Goal: Task Accomplishment & Management: Use online tool/utility

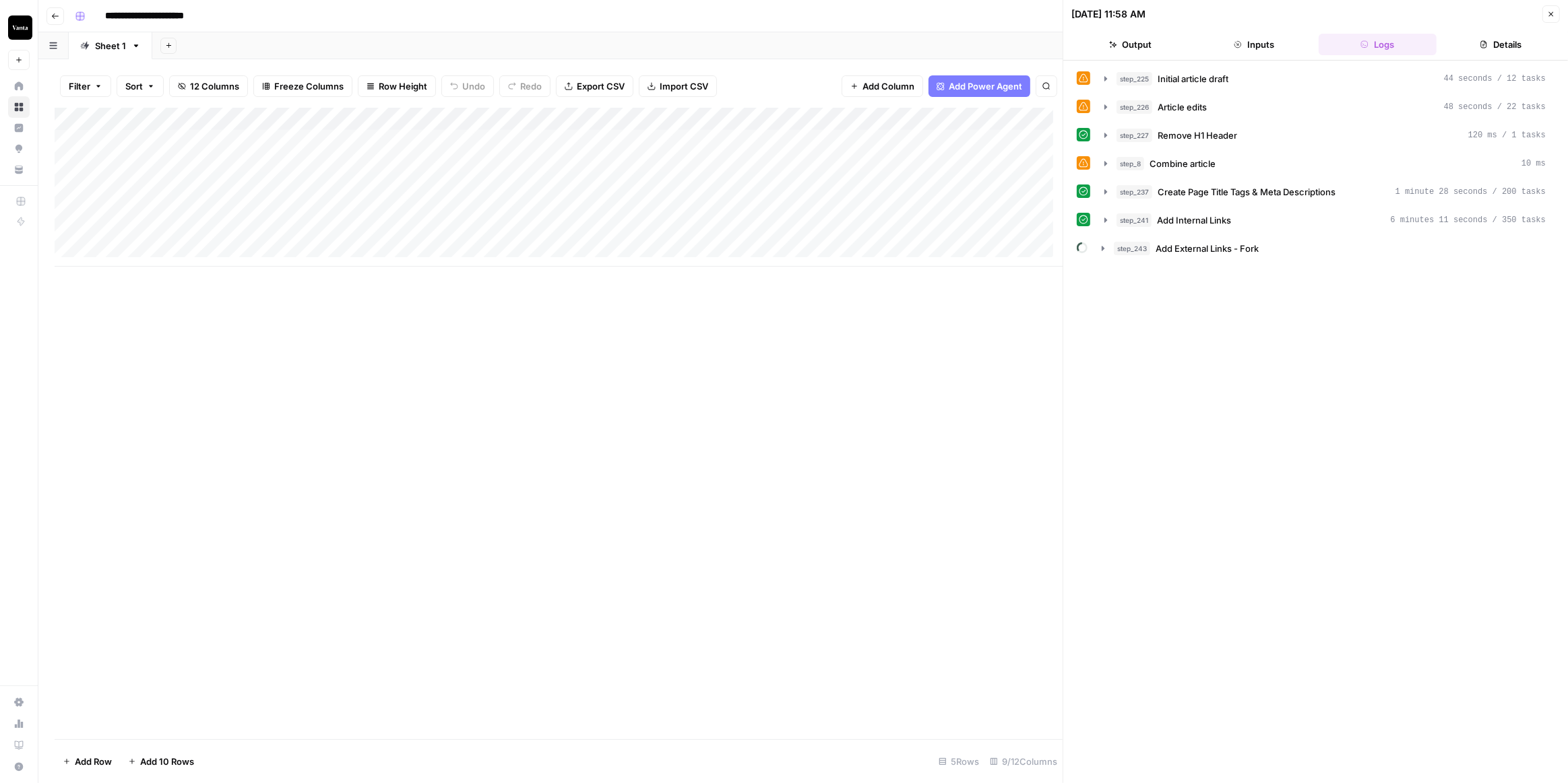
click at [72, 231] on div "Add Column" at bounding box center [558, 187] width 1008 height 159
click at [101, 769] on button "Delete 1 Row" at bounding box center [89, 762] width 70 height 22
click at [745, 159] on span "Delete" at bounding box center [735, 156] width 29 height 14
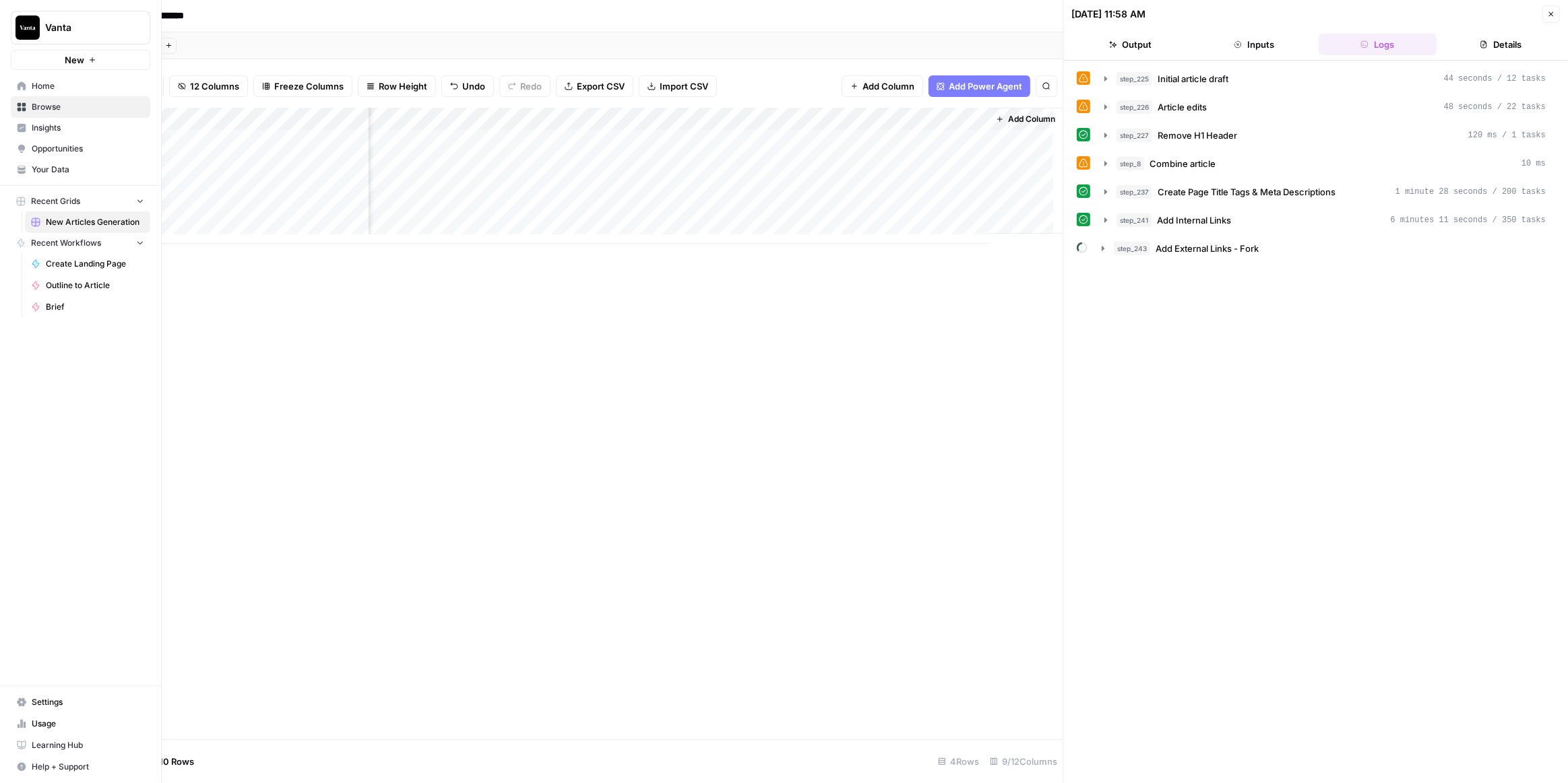
click at [32, 84] on span "Home" at bounding box center [88, 86] width 113 height 12
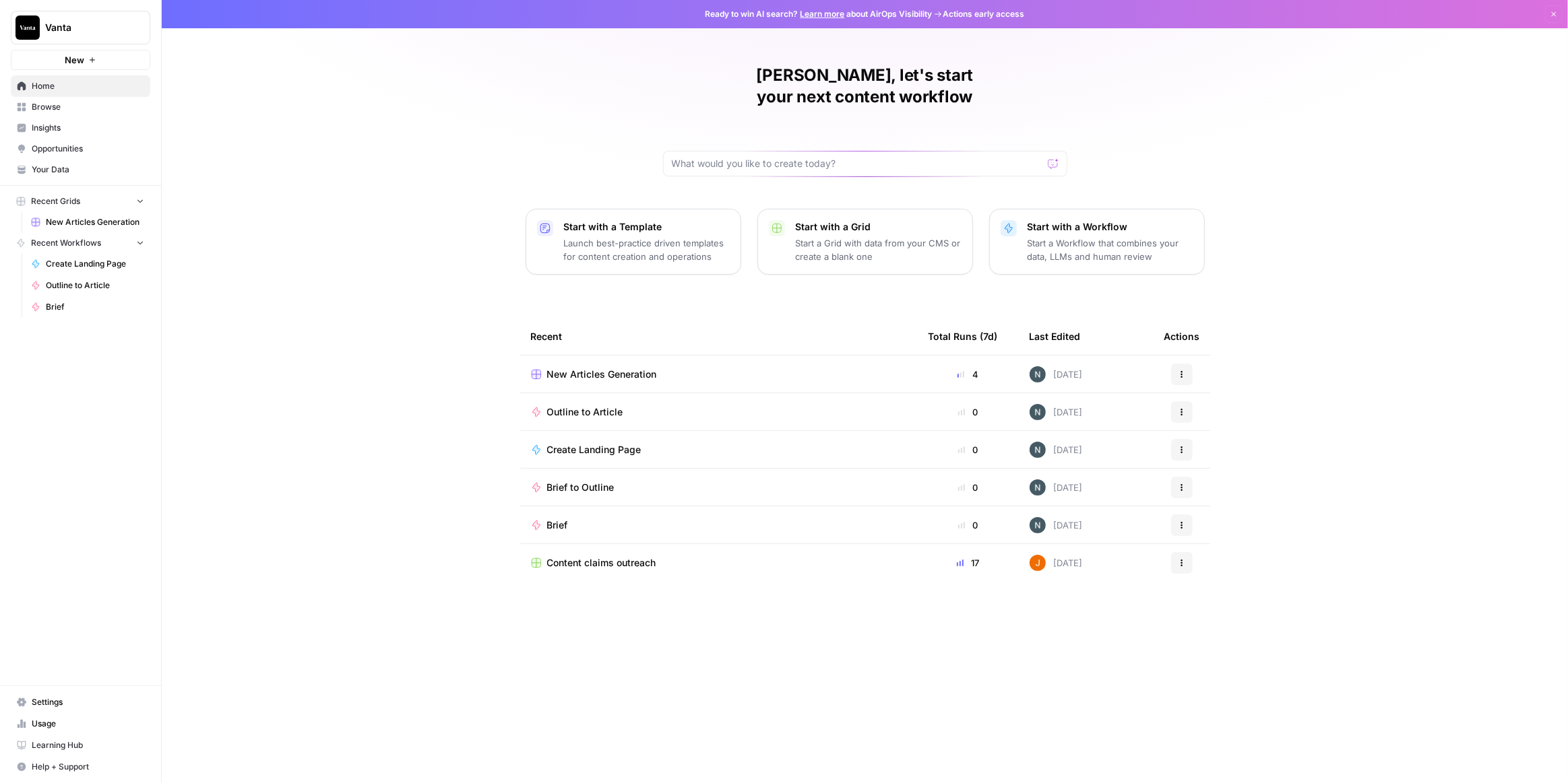
click at [89, 107] on span "Browse" at bounding box center [88, 107] width 113 height 12
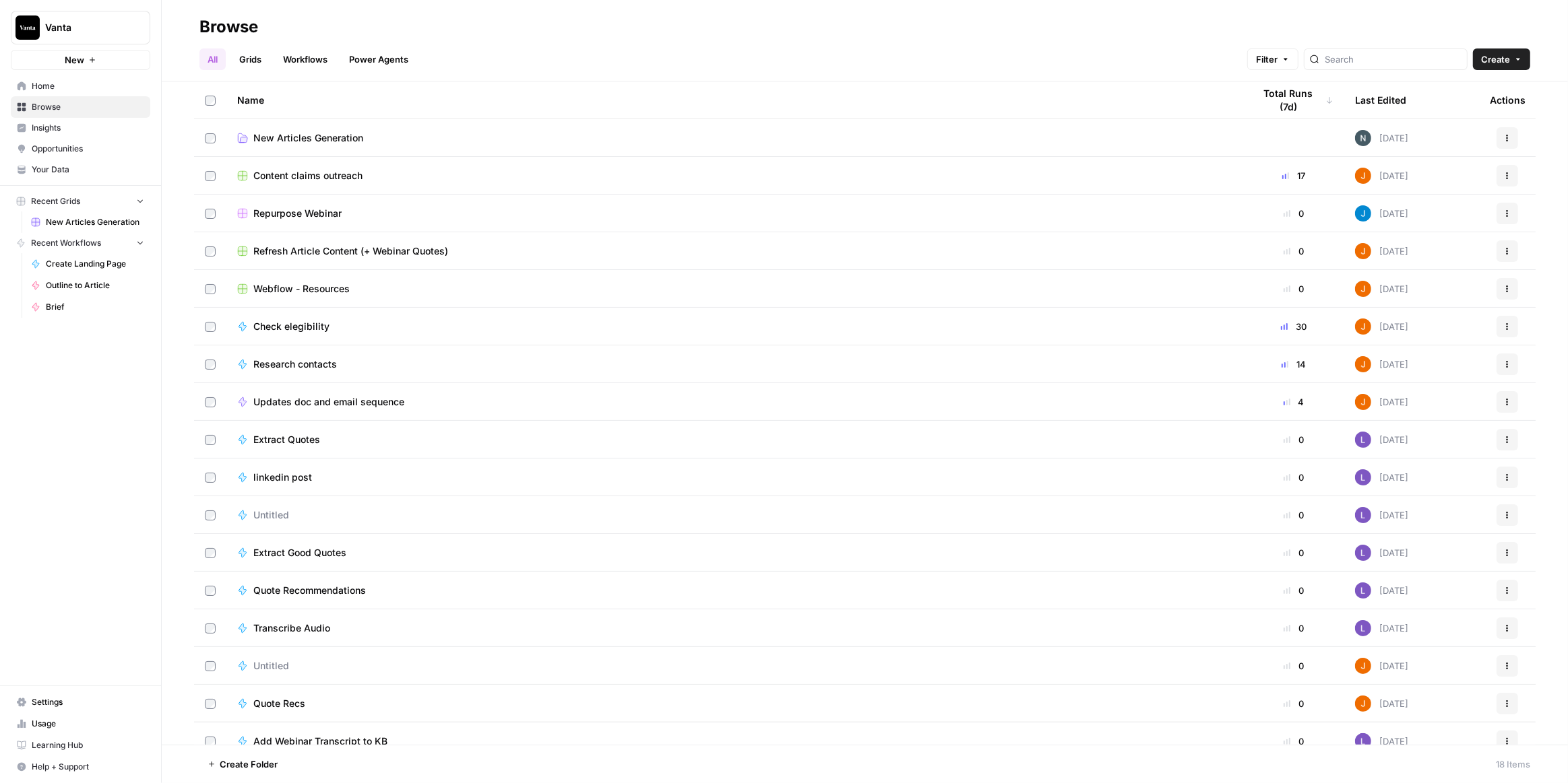
click at [245, 136] on icon at bounding box center [243, 138] width 10 height 9
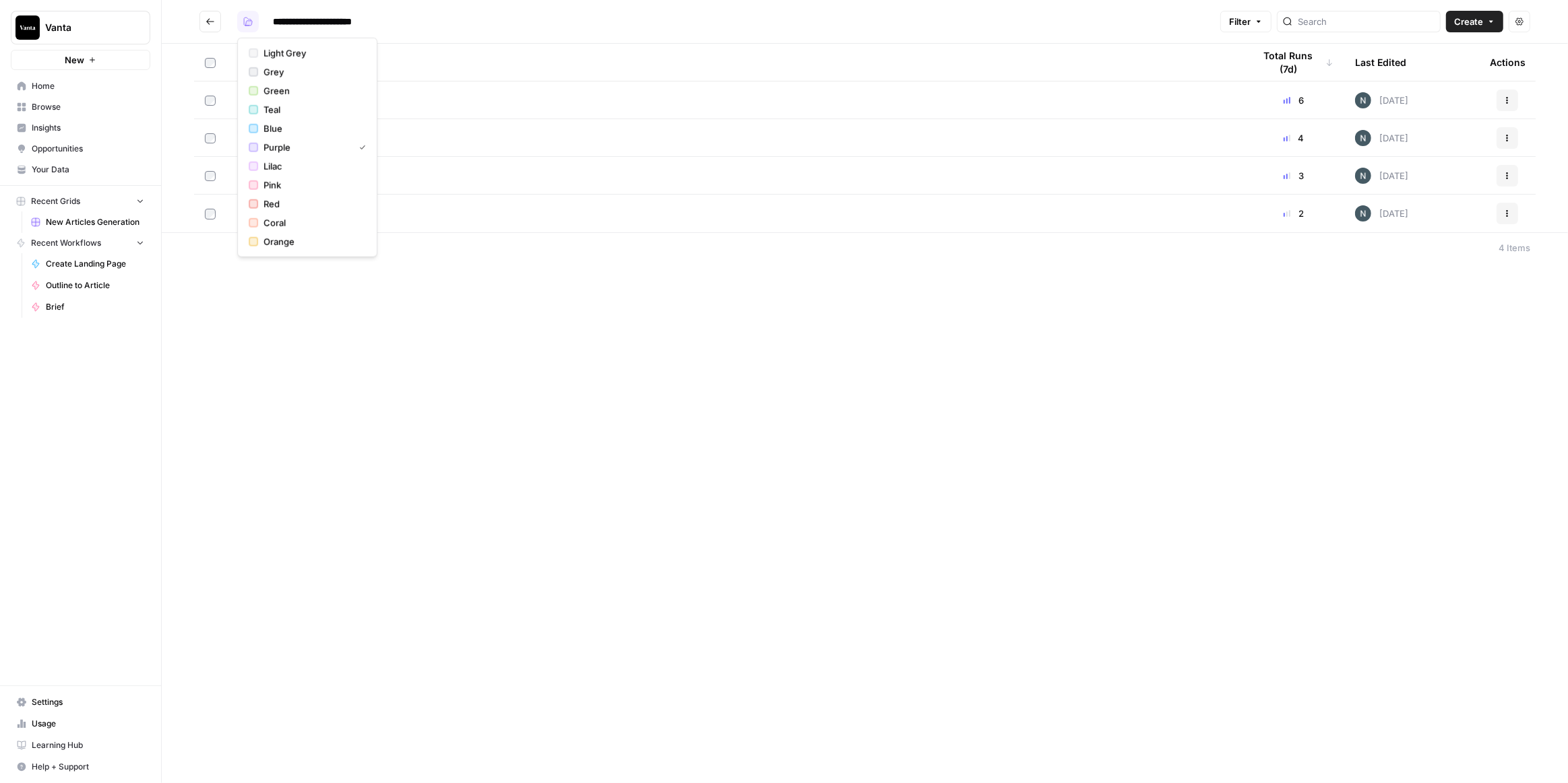
click at [253, 18] on button "button" at bounding box center [248, 22] width 22 height 22
click at [291, 111] on span "Teal" at bounding box center [312, 110] width 97 height 14
click at [210, 21] on icon "Go back" at bounding box center [210, 22] width 10 height 10
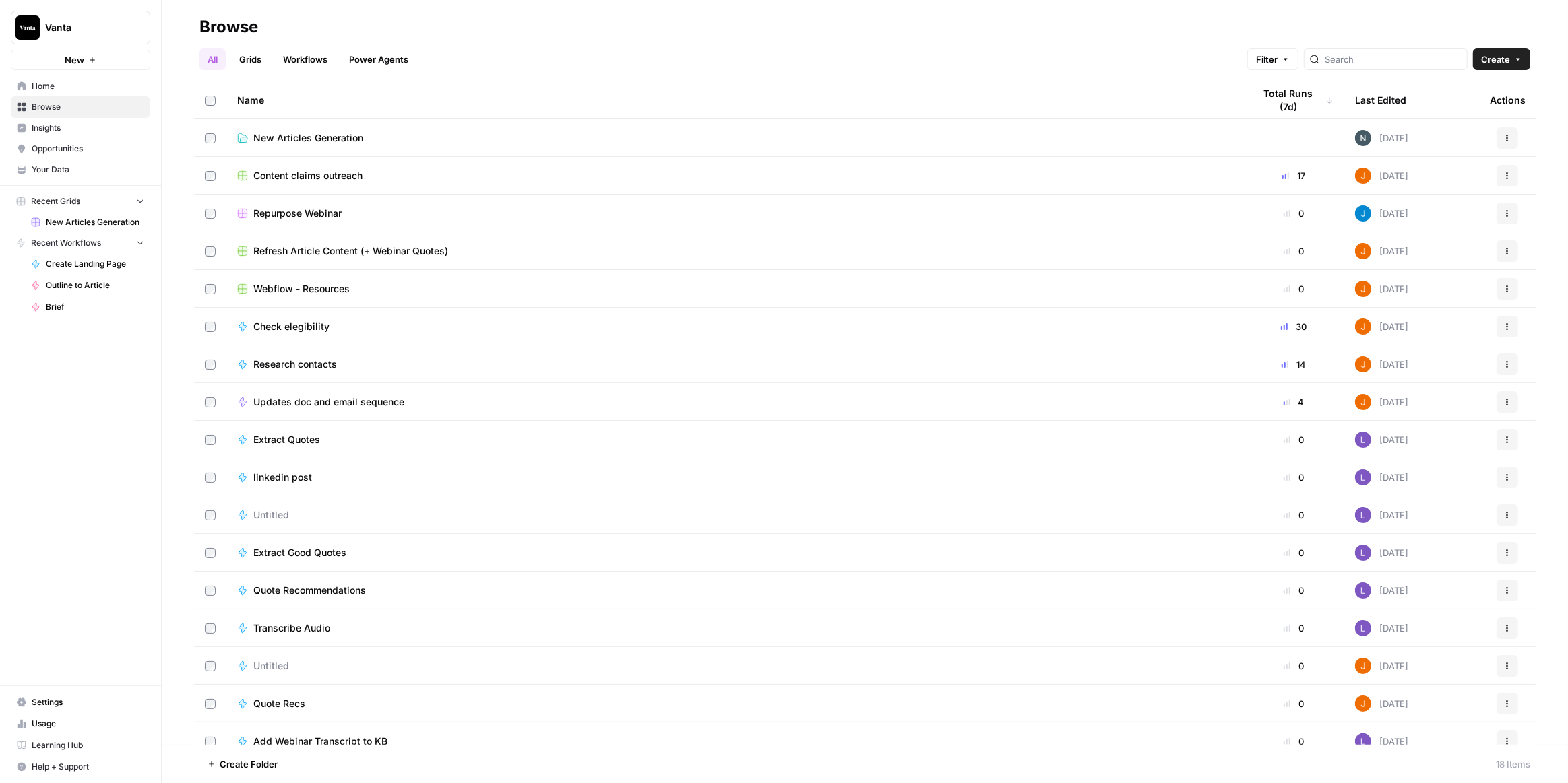
click at [242, 138] on icon at bounding box center [243, 139] width 7 height 5
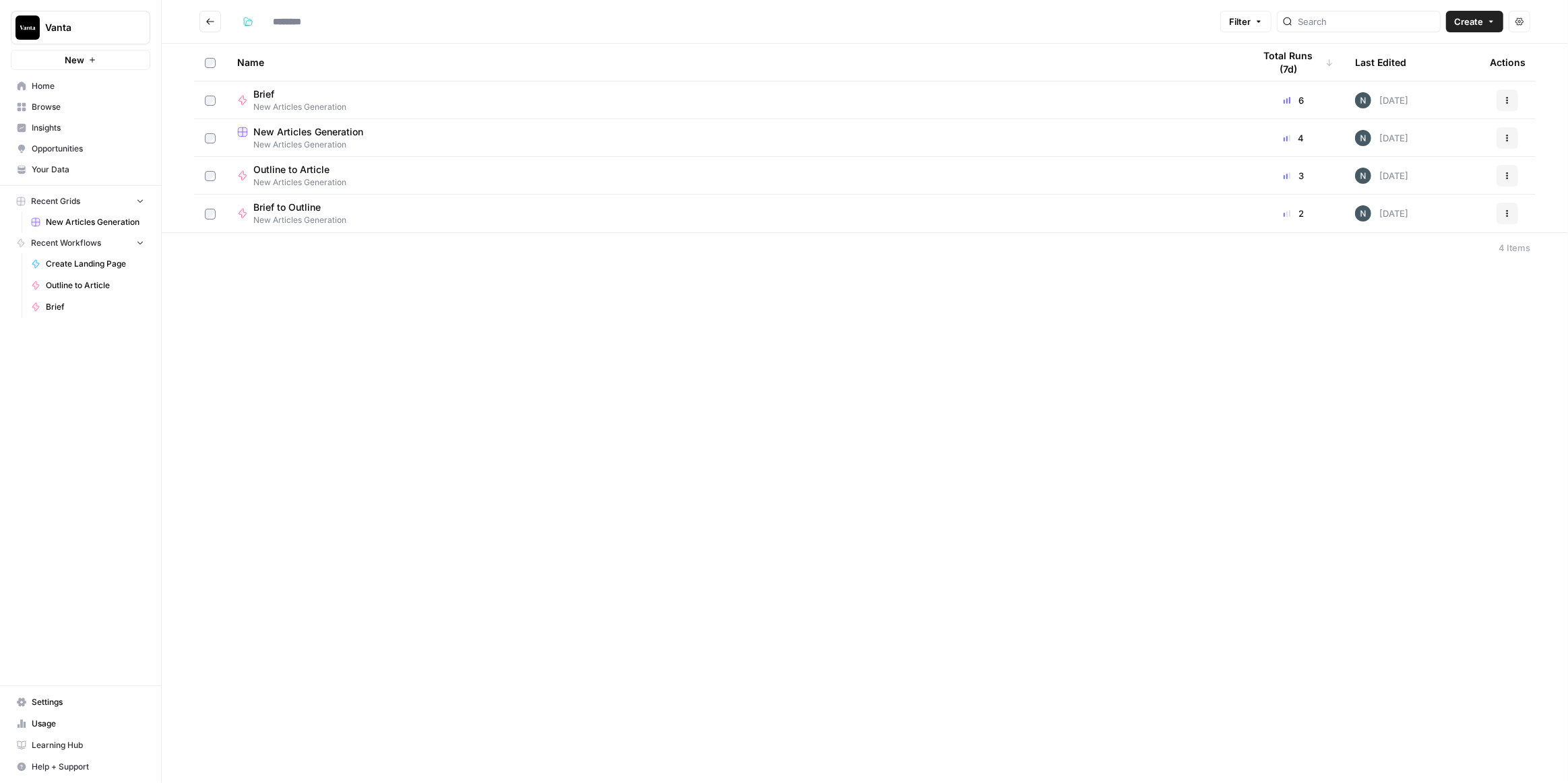
type input "**********"
click at [247, 12] on button "button" at bounding box center [248, 22] width 22 height 22
click at [280, 222] on span "Coral" at bounding box center [312, 223] width 97 height 14
click at [218, 16] on button "Go back" at bounding box center [210, 22] width 22 height 22
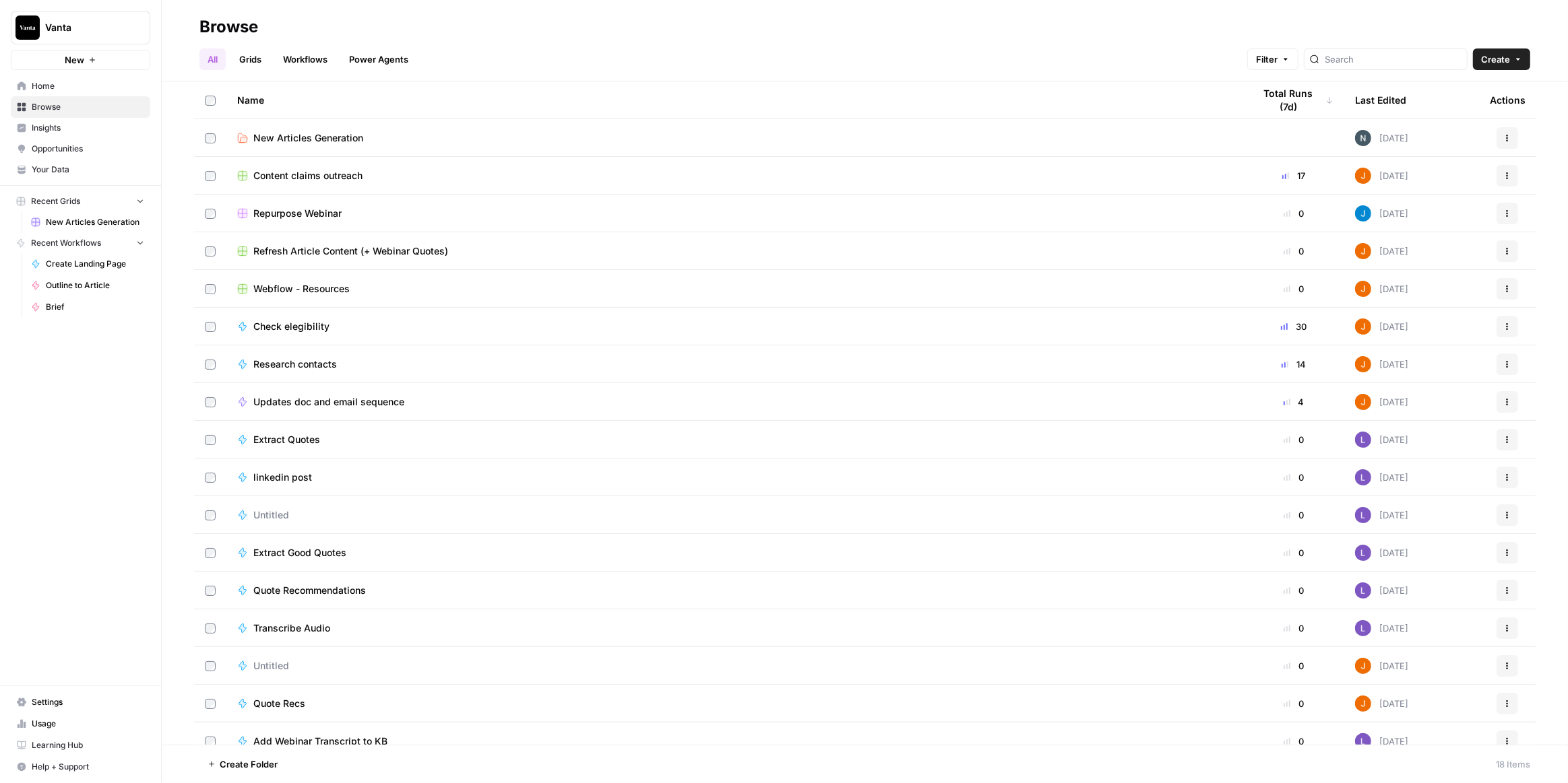
click at [241, 138] on icon at bounding box center [243, 138] width 10 height 9
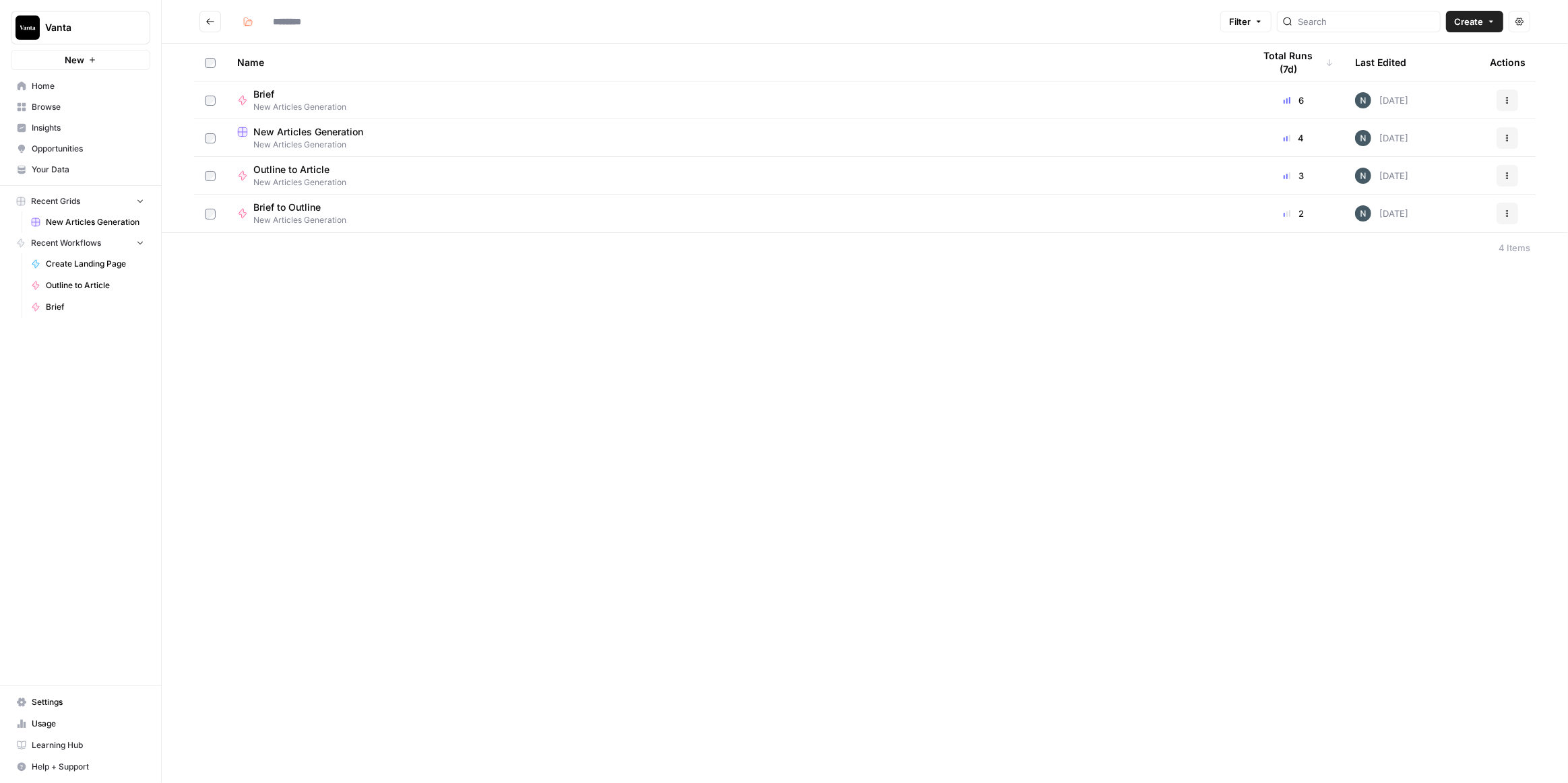
type input "**********"
click at [295, 298] on div "**********" at bounding box center [864, 392] width 1405 height 783
click at [1463, 22] on span "Create" at bounding box center [1468, 22] width 29 height 14
click at [1456, 70] on span "Workflow" at bounding box center [1449, 72] width 75 height 14
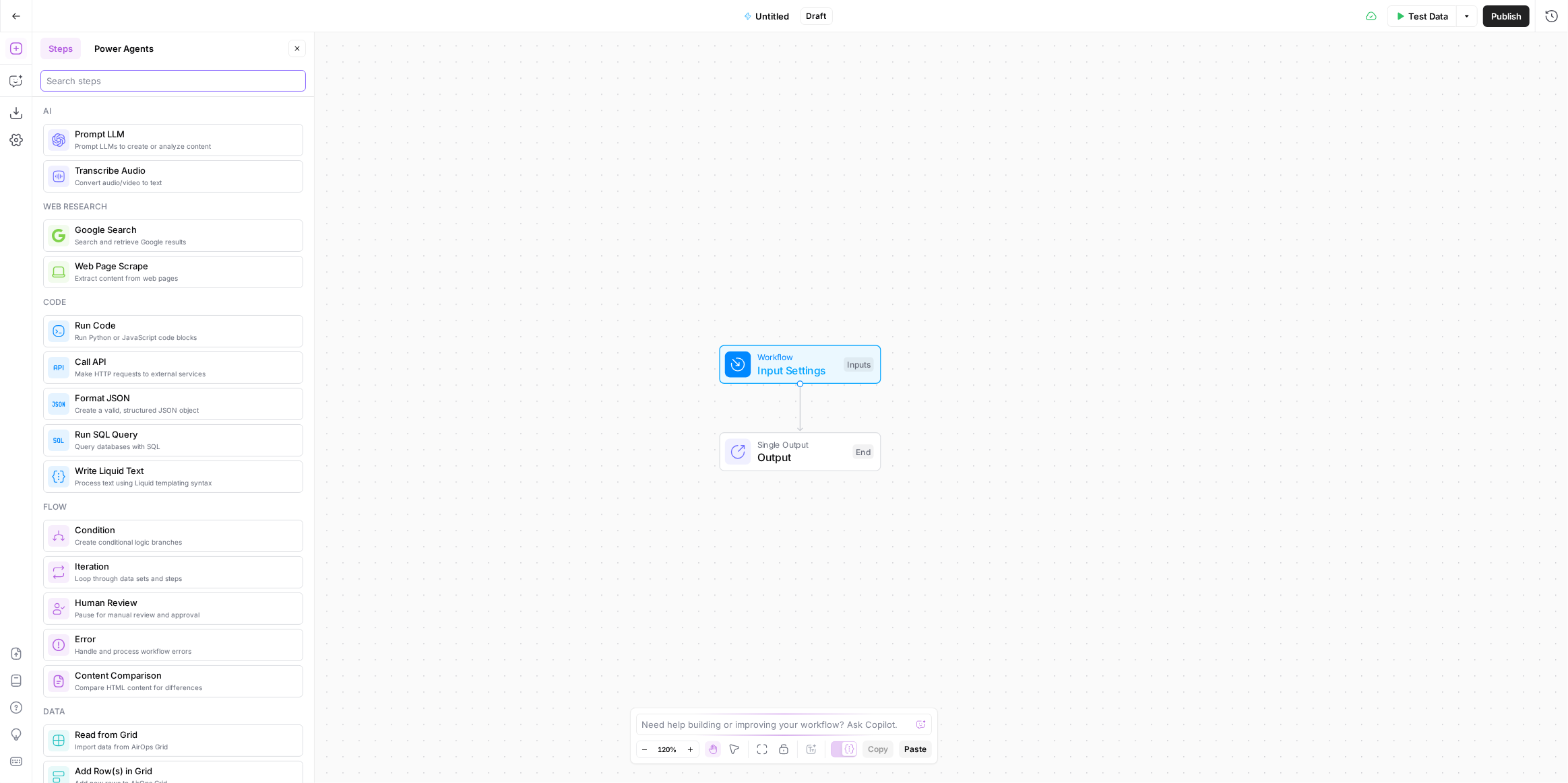
click at [147, 80] on input "search" at bounding box center [173, 81] width 254 height 14
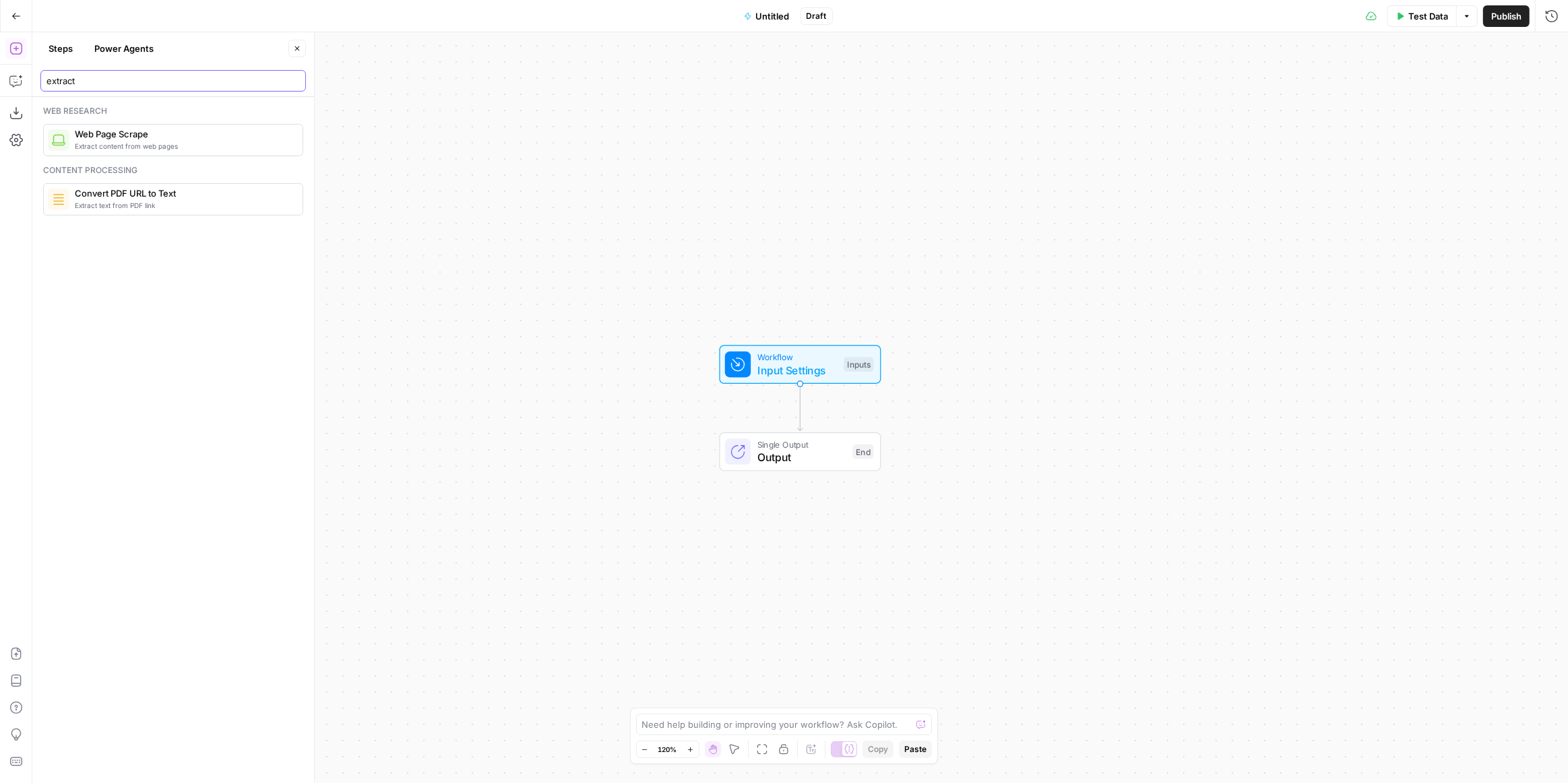
drag, startPoint x: 115, startPoint y: 81, endPoint x: 47, endPoint y: 81, distance: 68.0
click at [47, 81] on input "extract" at bounding box center [173, 81] width 254 height 14
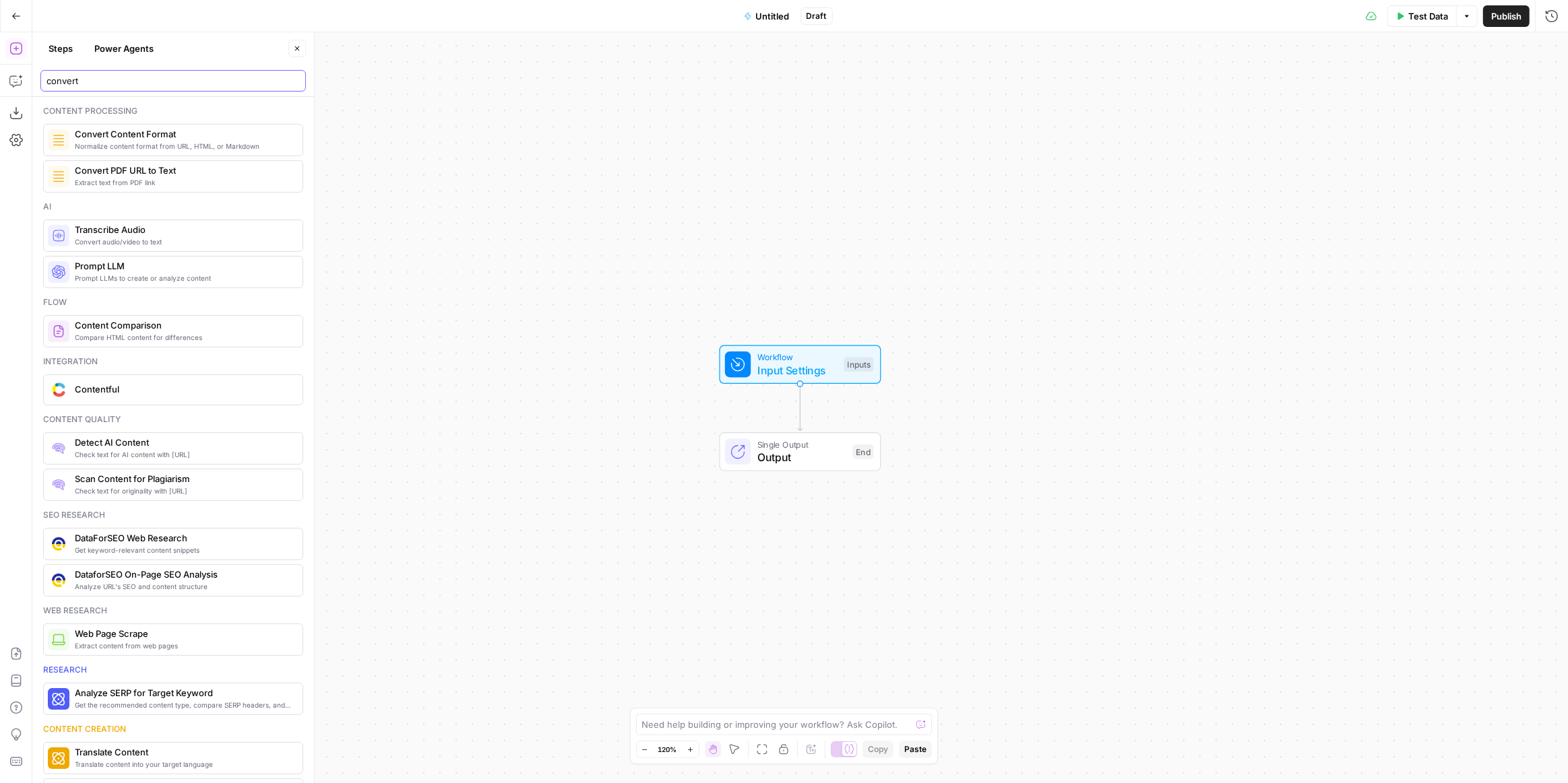
type input "convert"
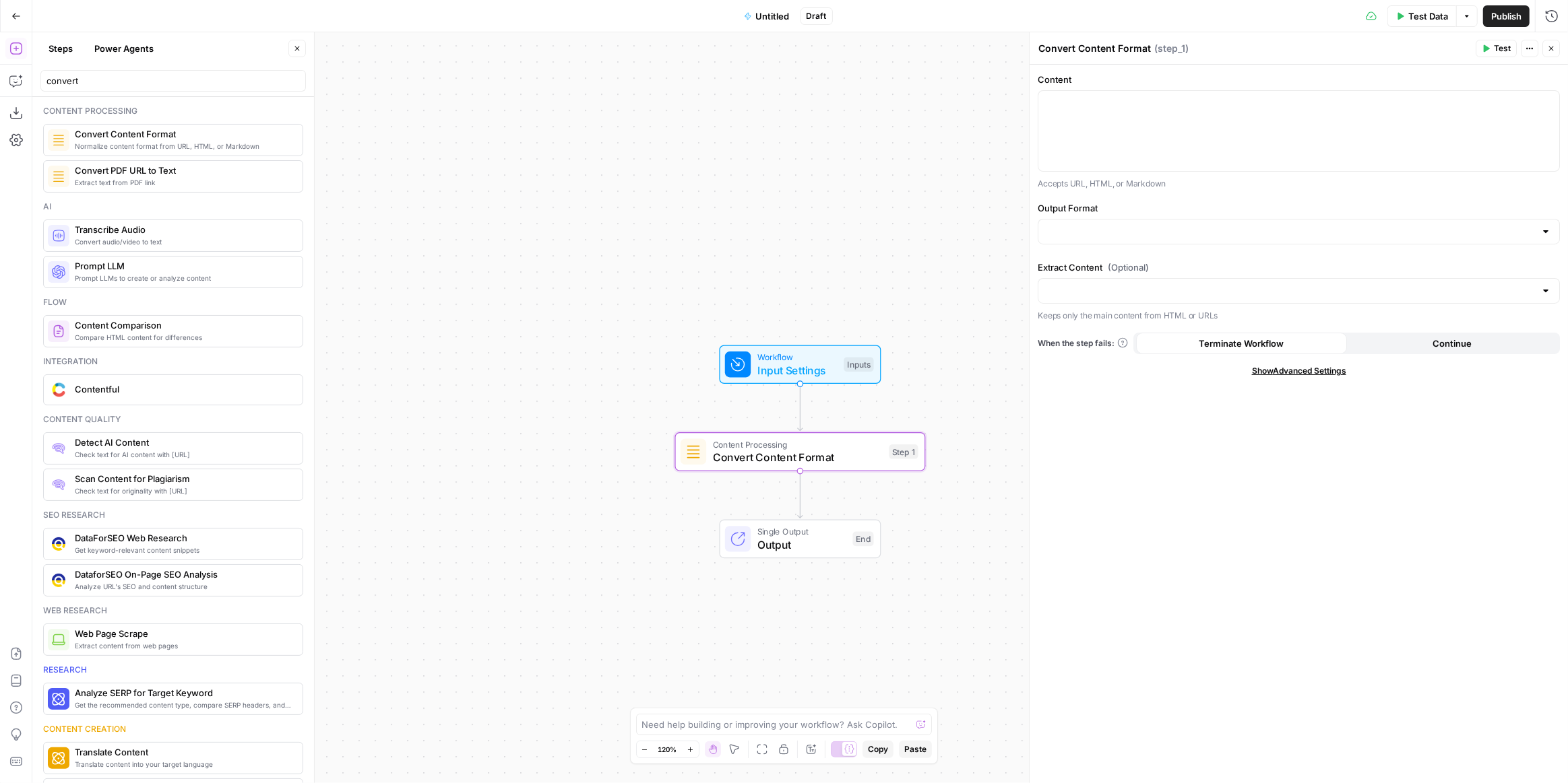
click at [806, 374] on span "Input Settings" at bounding box center [797, 371] width 80 height 16
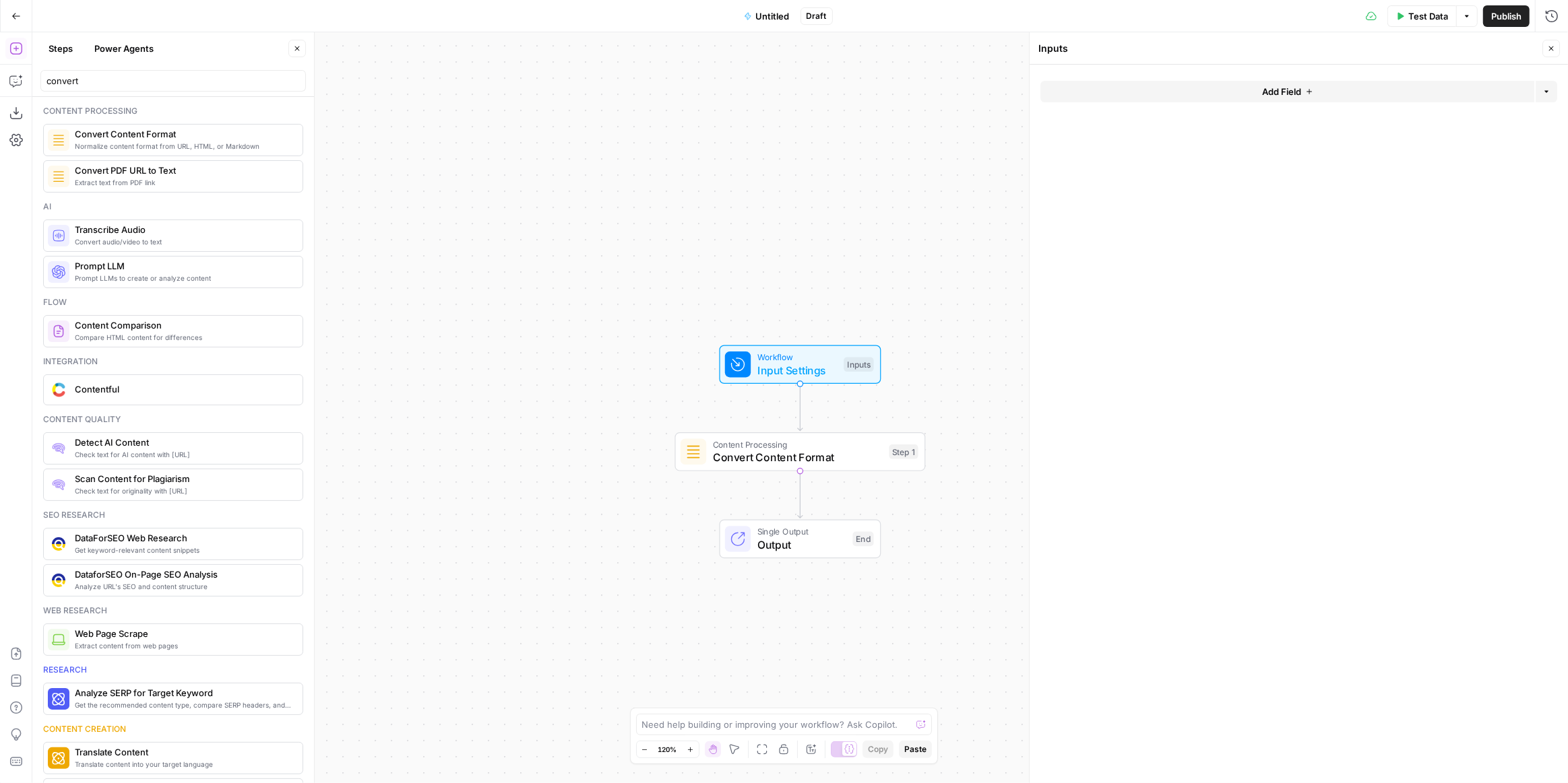
click at [1296, 85] on span "Add Field" at bounding box center [1281, 92] width 39 height 14
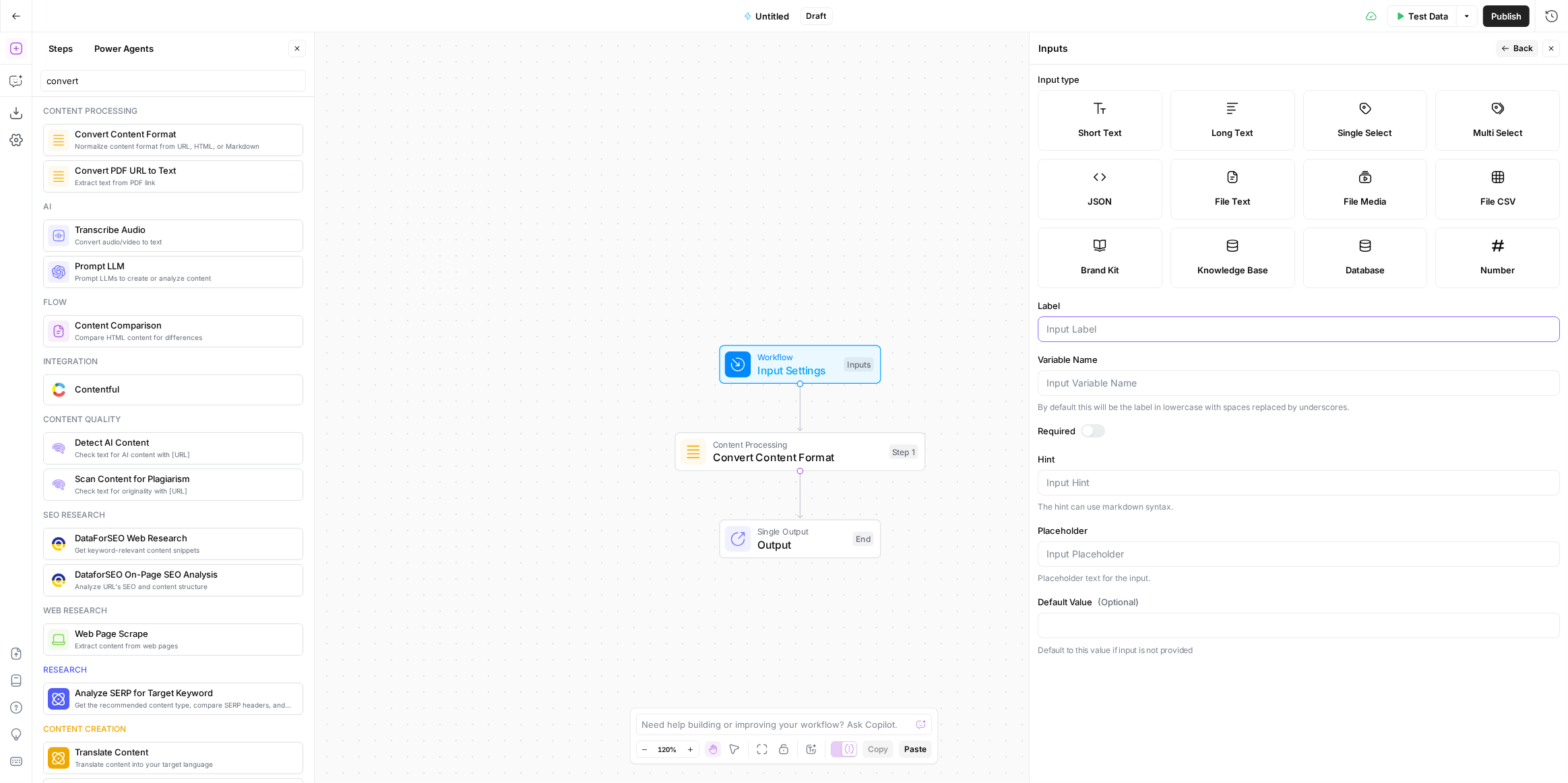
click at [1123, 334] on input "Label" at bounding box center [1298, 330] width 504 height 14
type input "URL"
click at [1358, 726] on form "Input type Short Text Long Text Single Select Multi Select JSON File Text File …" at bounding box center [1298, 423] width 538 height 719
click at [835, 455] on span "Convert Content Format" at bounding box center [797, 457] width 169 height 16
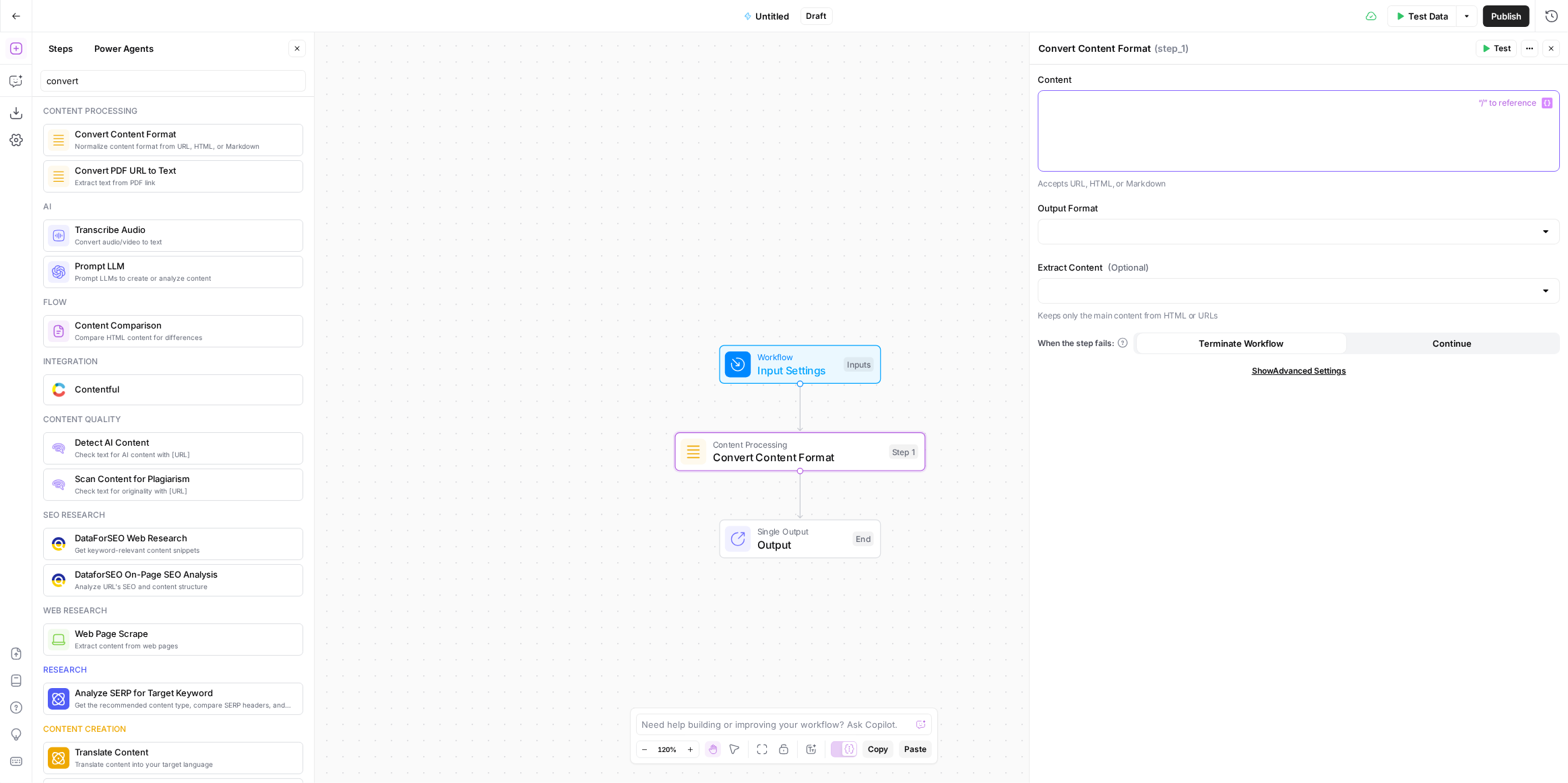
click at [1321, 124] on div at bounding box center [1297, 131] width 520 height 80
click at [1550, 103] on button "Variables Menu" at bounding box center [1546, 103] width 11 height 11
click at [622, 155] on button "Select variable URL" at bounding box center [646, 155] width 168 height 22
click at [1175, 232] on input "Output Format" at bounding box center [1290, 232] width 489 height 14
click at [1078, 280] on span "Markdown" at bounding box center [1295, 283] width 494 height 14
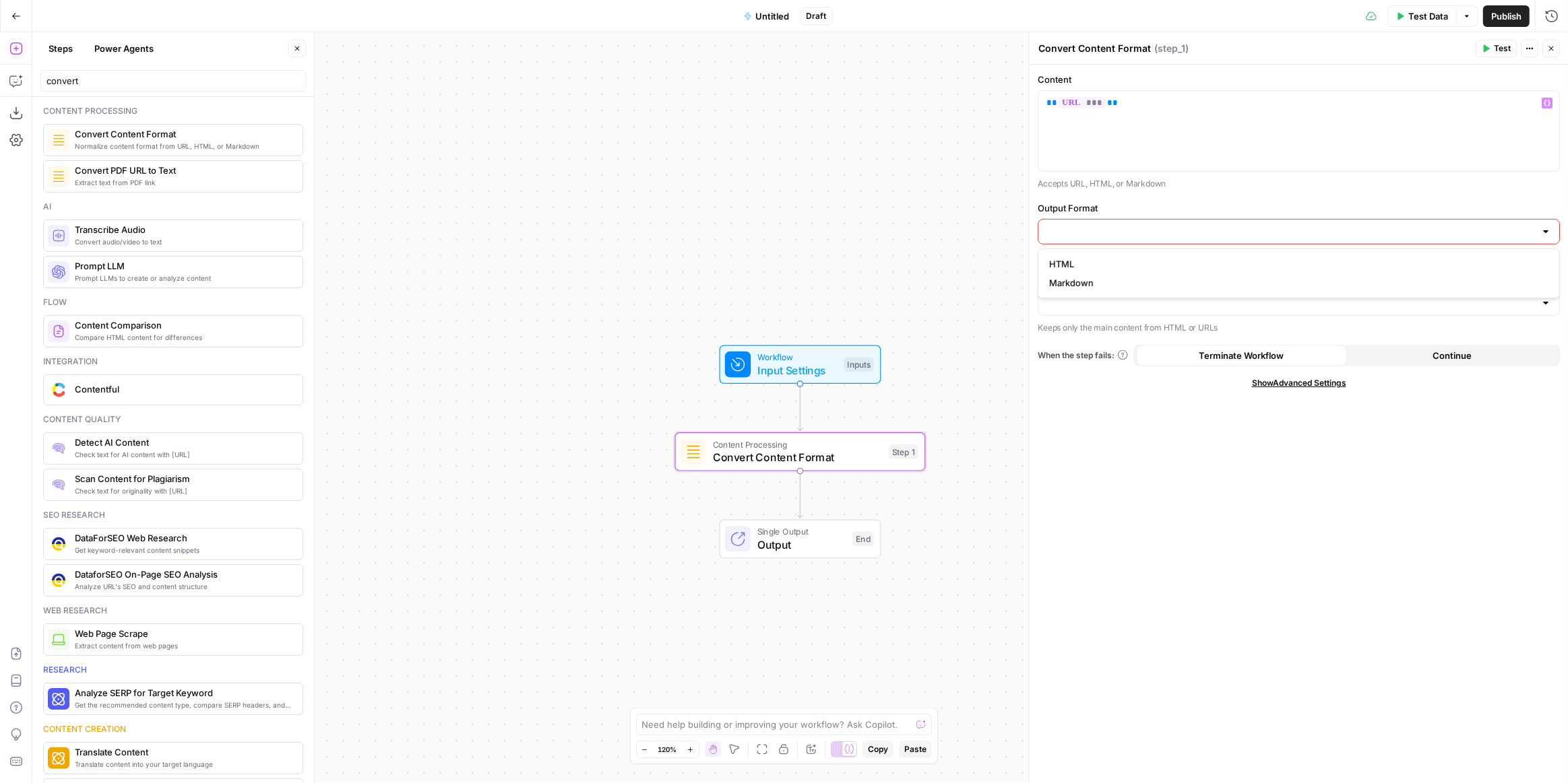
type input "Markdown"
click at [1175, 462] on div "Content ** *** ** Accepts URL, HTML, or Markdown Output Format Markdown Extract…" at bounding box center [1298, 423] width 538 height 719
drag, startPoint x: 1182, startPoint y: 288, endPoint x: 1152, endPoint y: 305, distance: 34.5
click at [1182, 288] on input "Extract Content (Optional)" at bounding box center [1290, 291] width 489 height 14
click at [1088, 323] on span "Yes" at bounding box center [1295, 323] width 494 height 14
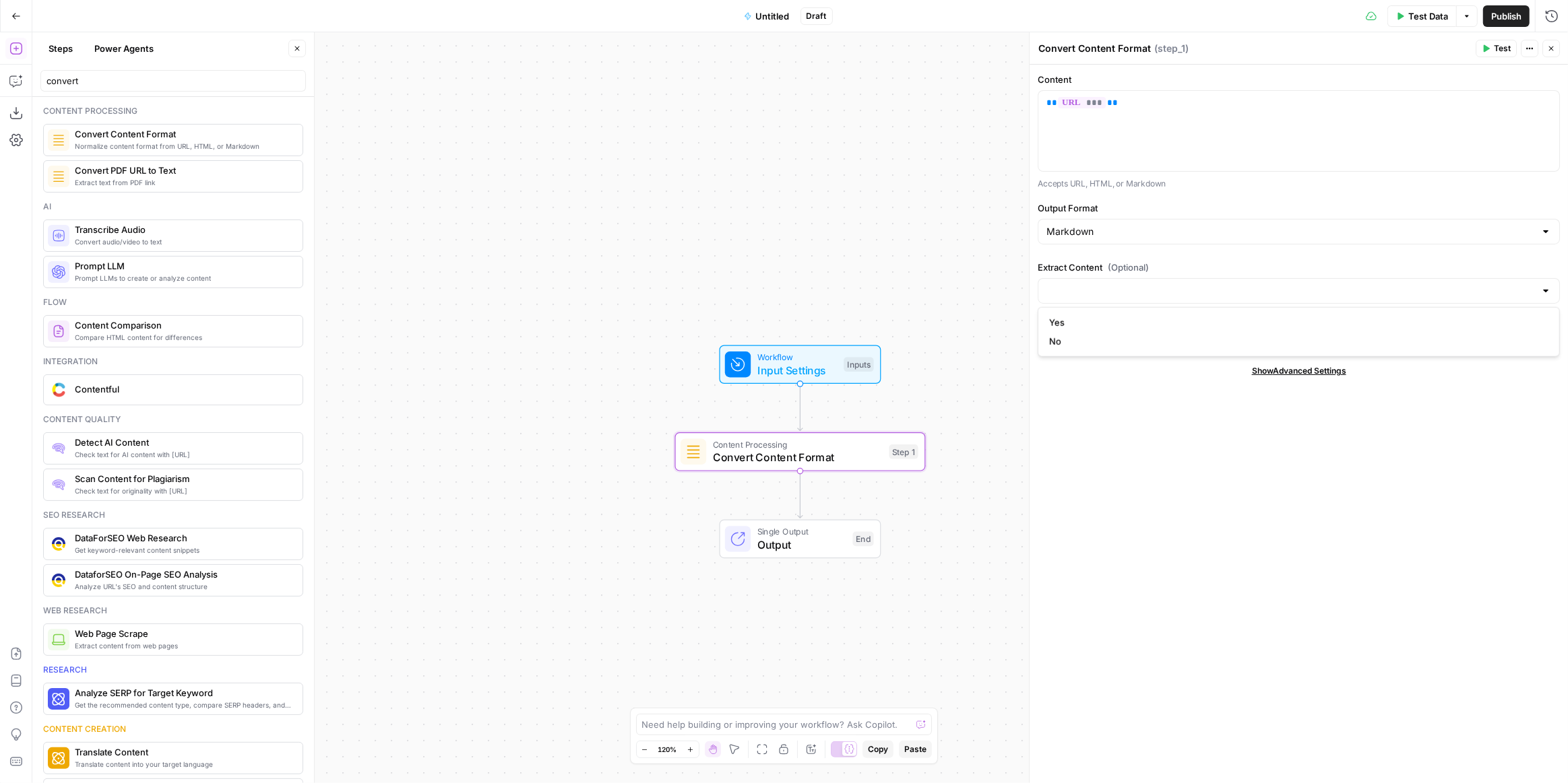
type input "Yes"
click at [1190, 507] on div "Content ** *** ** Accepts URL, HTML, or Markdown Output Format Markdown Extract…" at bounding box center [1298, 423] width 538 height 719
click at [780, 20] on span "Untitled" at bounding box center [773, 17] width 34 height 14
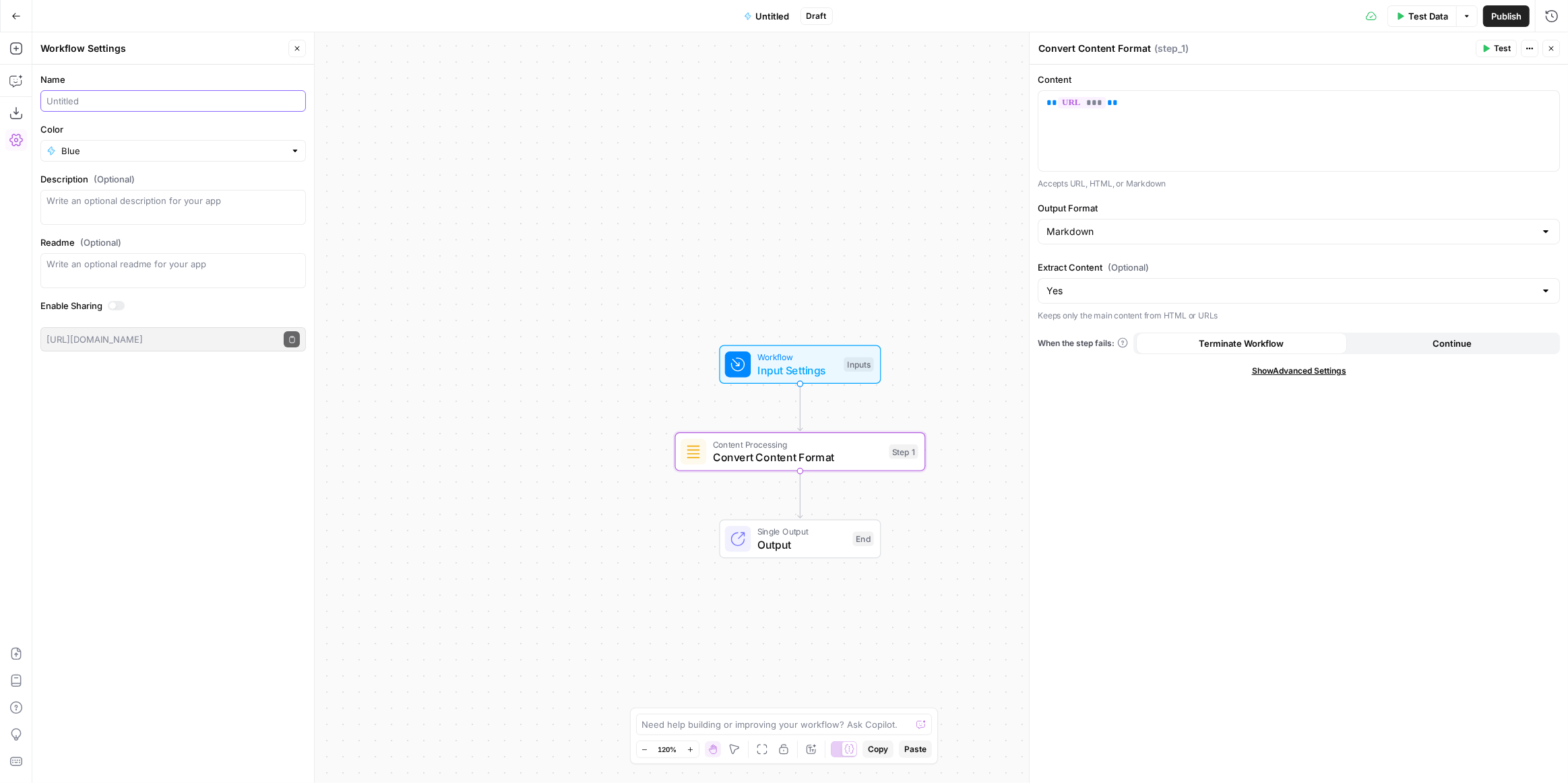
click at [109, 106] on input "Name" at bounding box center [173, 101] width 254 height 14
type input "e"
type input "Extract URL content"
click at [600, 205] on div "Workflow Input Settings Inputs Content Processing Convert Content Format Step 1…" at bounding box center [800, 408] width 1535 height 751
click at [1513, 14] on span "Publish" at bounding box center [1506, 17] width 31 height 14
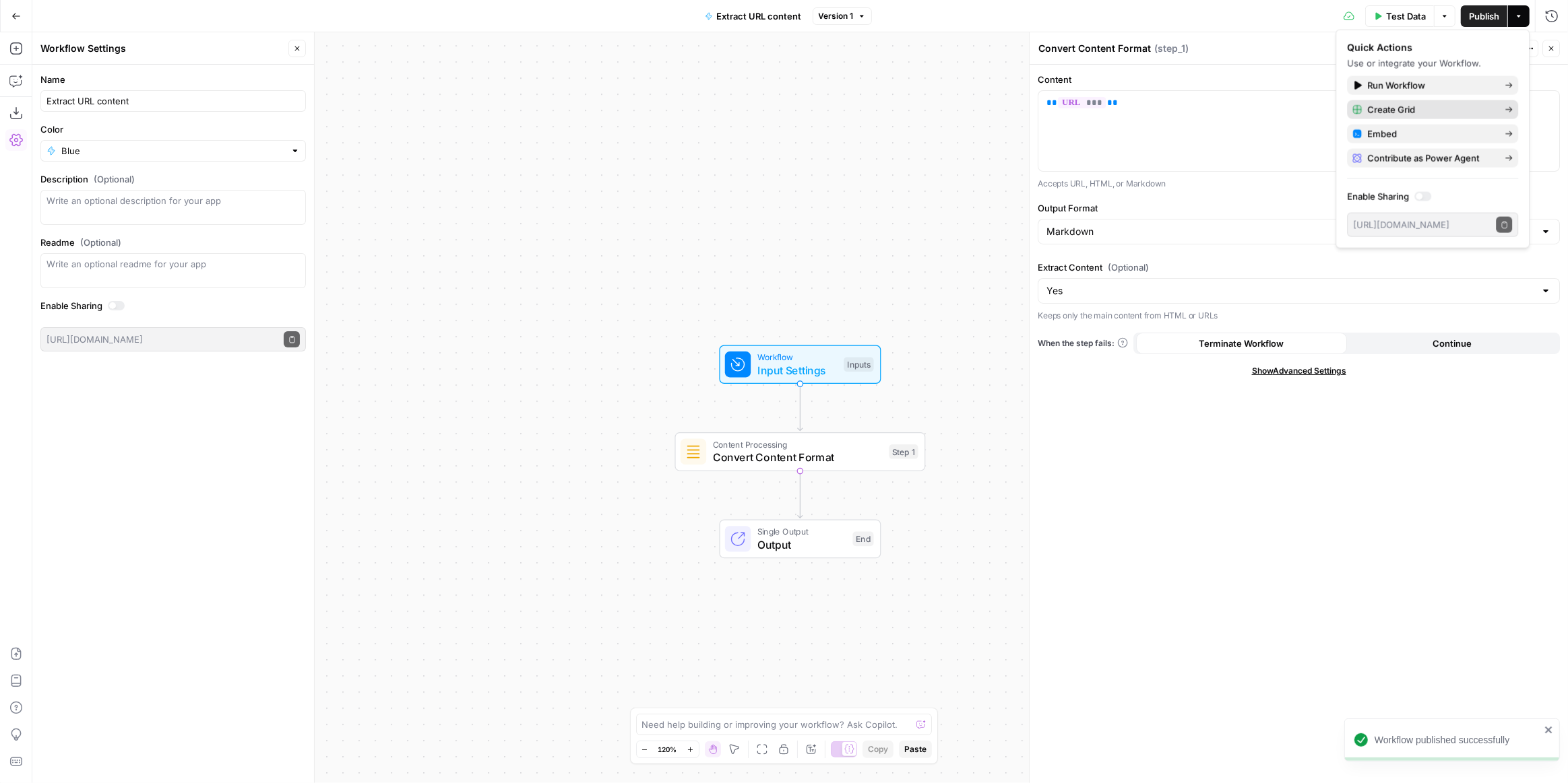
click at [1435, 114] on span "Create Grid" at bounding box center [1430, 110] width 127 height 14
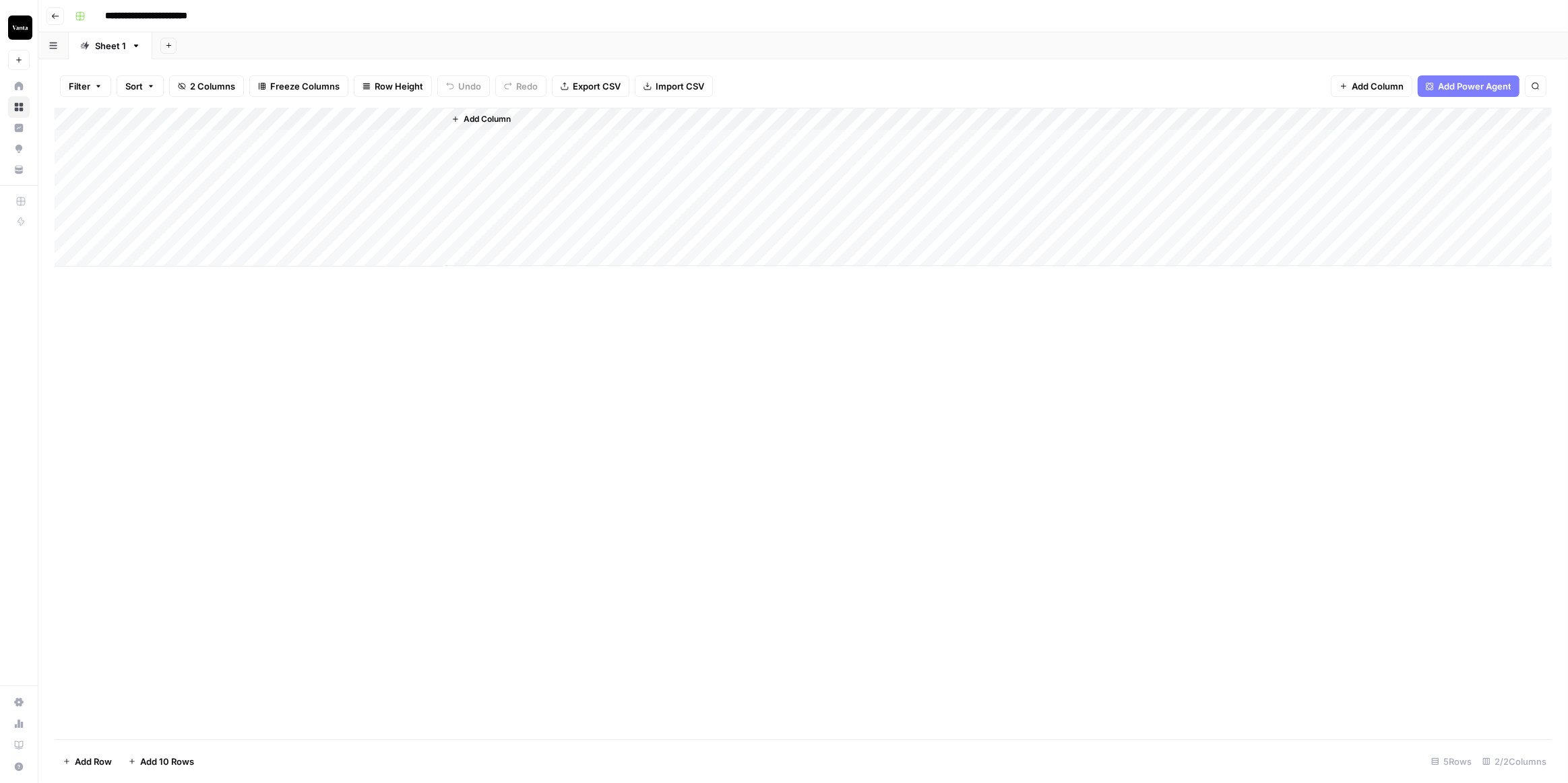
click at [235, 140] on div "Add Column" at bounding box center [803, 187] width 1497 height 159
click at [219, 192] on div "Add Column" at bounding box center [803, 187] width 1497 height 159
click at [198, 142] on div "Add Column" at bounding box center [803, 187] width 1497 height 159
click at [365, 139] on div "Add Column" at bounding box center [803, 187] width 1497 height 159
click at [365, 165] on div "Add Column" at bounding box center [803, 187] width 1497 height 159
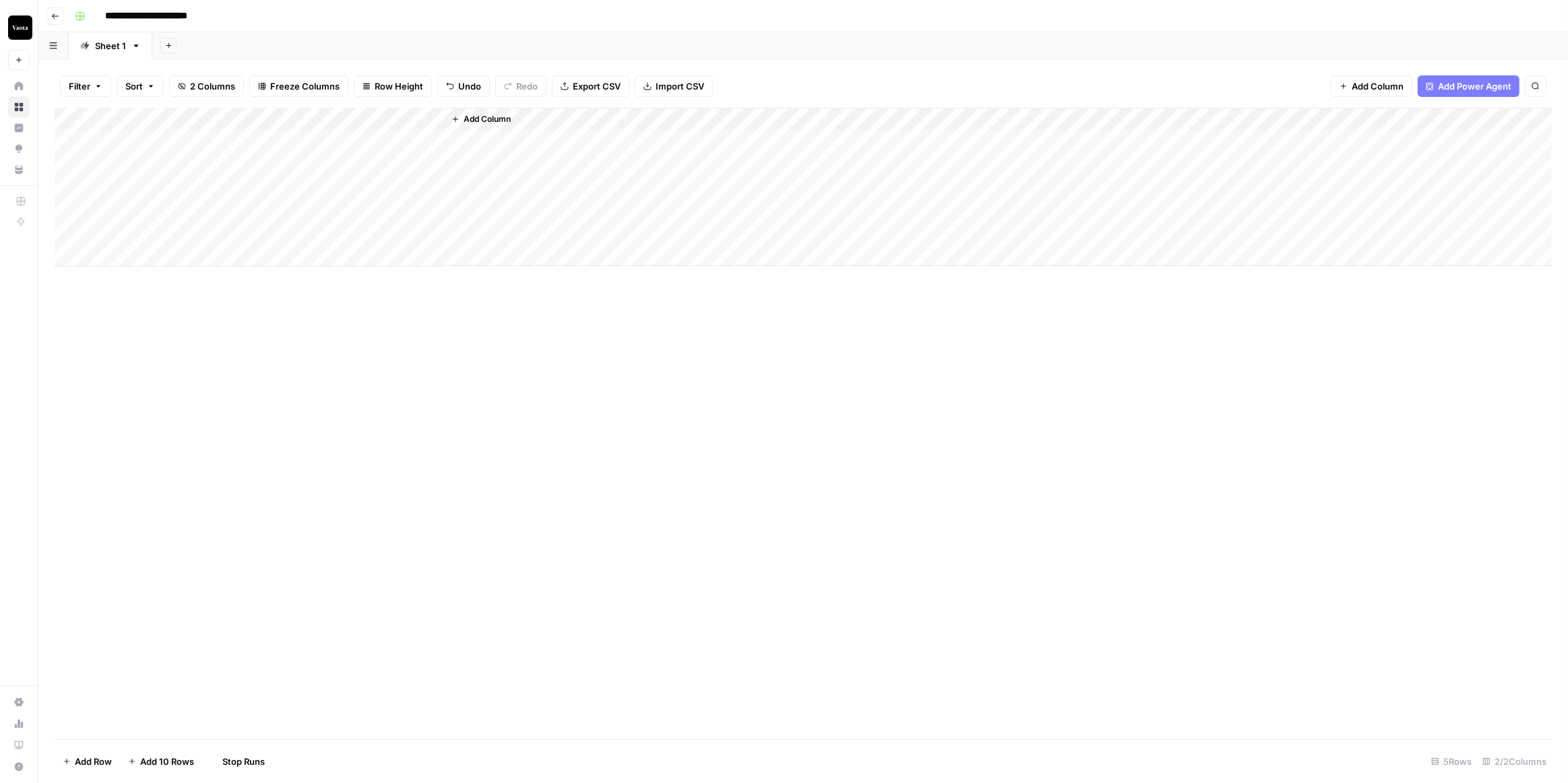
click at [361, 186] on div "Add Column" at bounding box center [803, 187] width 1497 height 159
click at [505, 142] on div "Add Column" at bounding box center [803, 187] width 1497 height 159
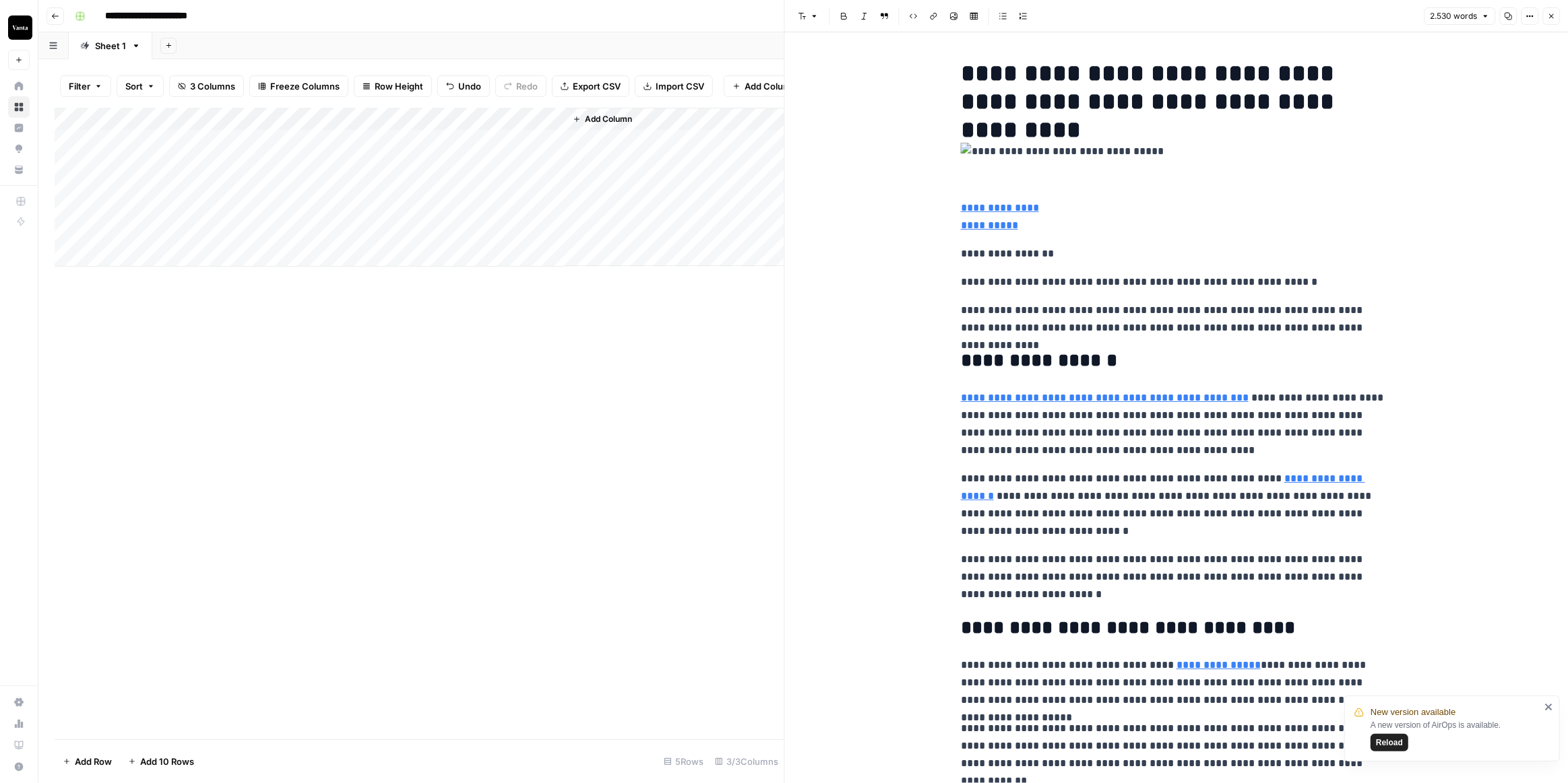
click at [216, 146] on div "Add Column" at bounding box center [419, 187] width 729 height 159
click at [216, 146] on textarea "**********" at bounding box center [236, 158] width 270 height 33
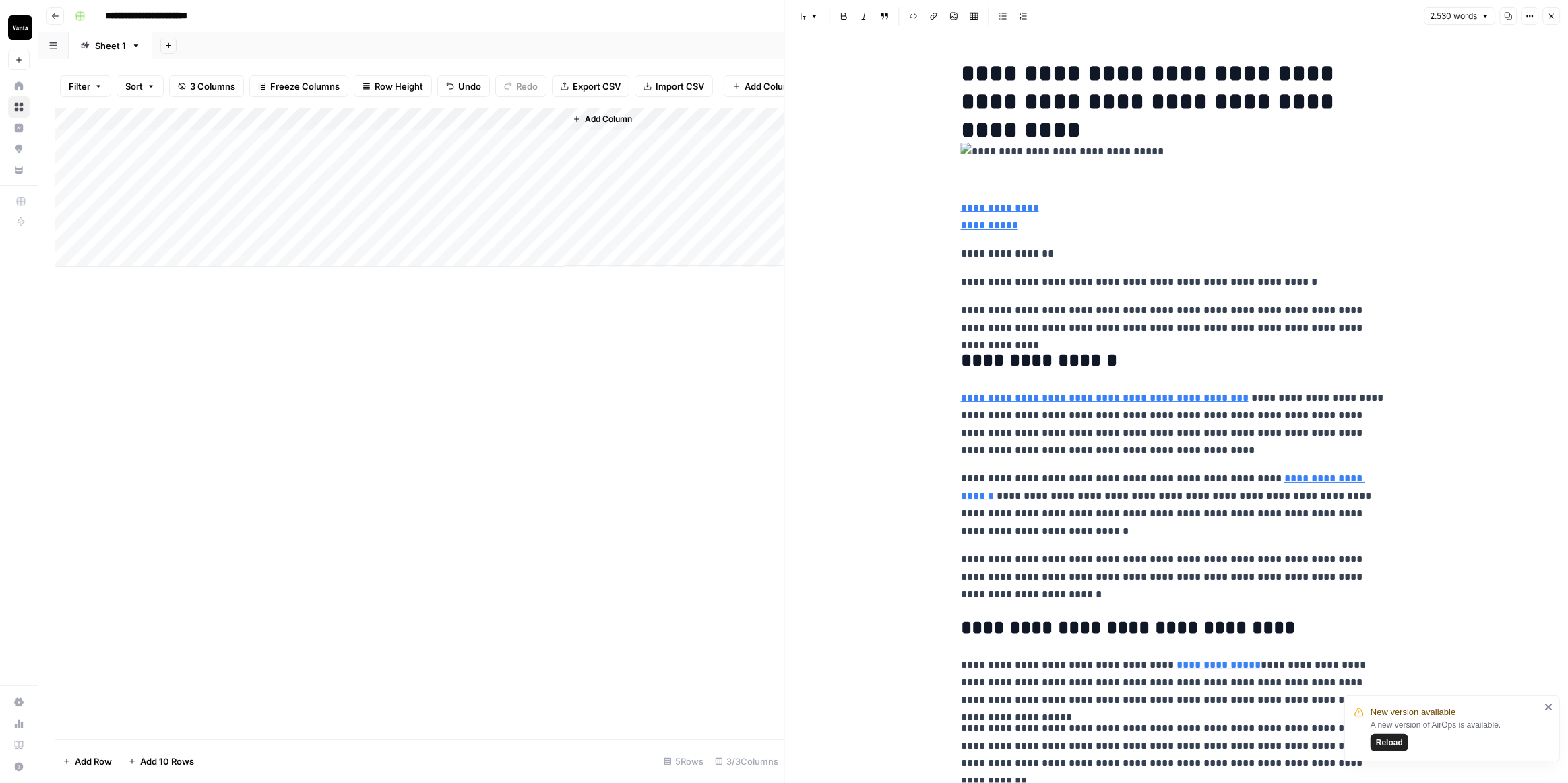
drag, startPoint x: 1510, startPoint y: 14, endPoint x: 1524, endPoint y: 24, distance: 17.2
click at [1521, 24] on div "2.530 words Copy Options Close" at bounding box center [1491, 16] width 136 height 18
click at [1524, 24] on button "Options" at bounding box center [1529, 16] width 18 height 18
click at [1486, 141] on span "Code" at bounding box center [1489, 143] width 64 height 14
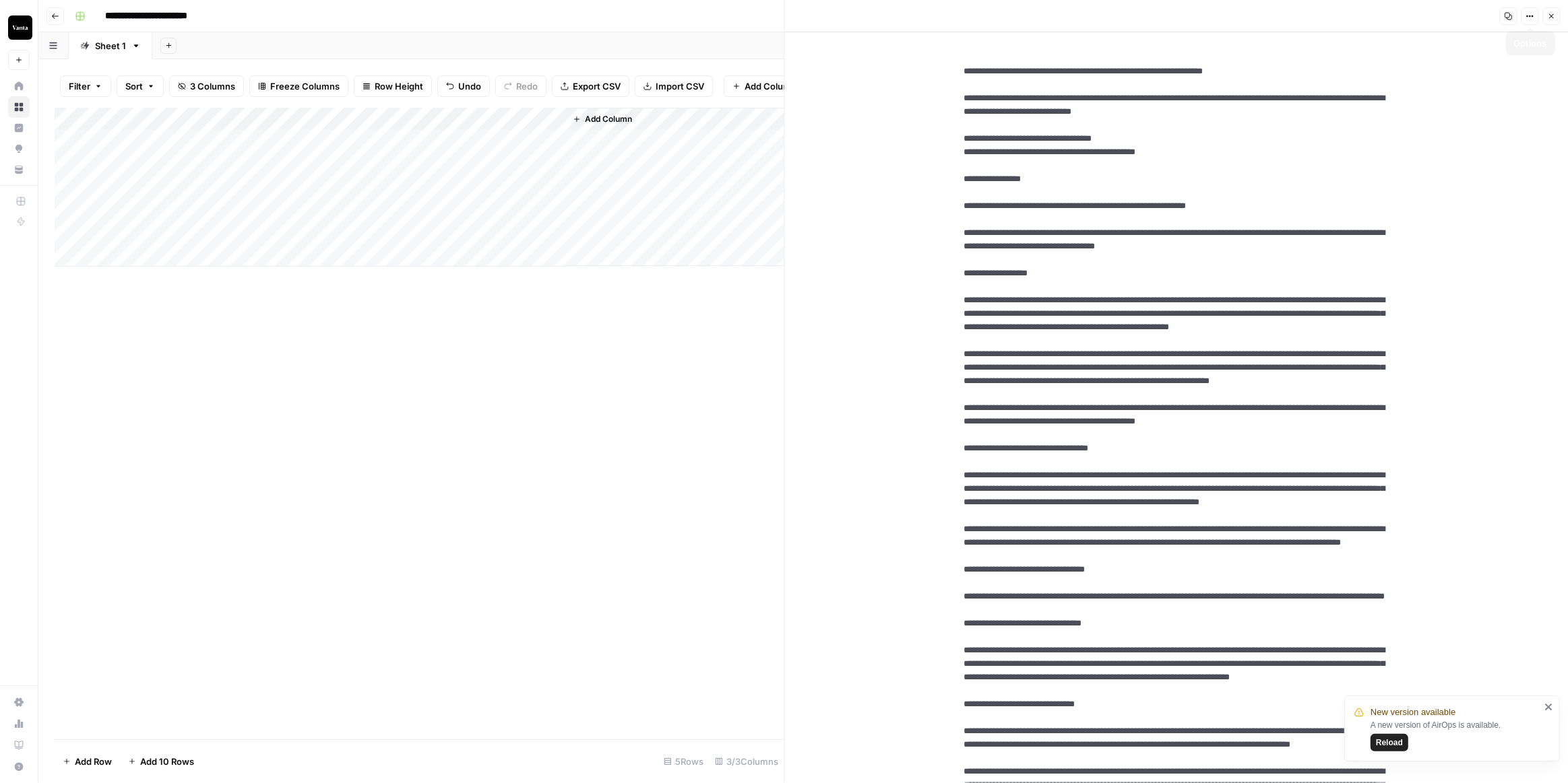
click at [1508, 14] on icon "button" at bounding box center [1508, 16] width 8 height 8
click at [255, 146] on div "Add Column" at bounding box center [419, 187] width 729 height 159
click at [255, 146] on textarea "**********" at bounding box center [236, 158] width 270 height 33
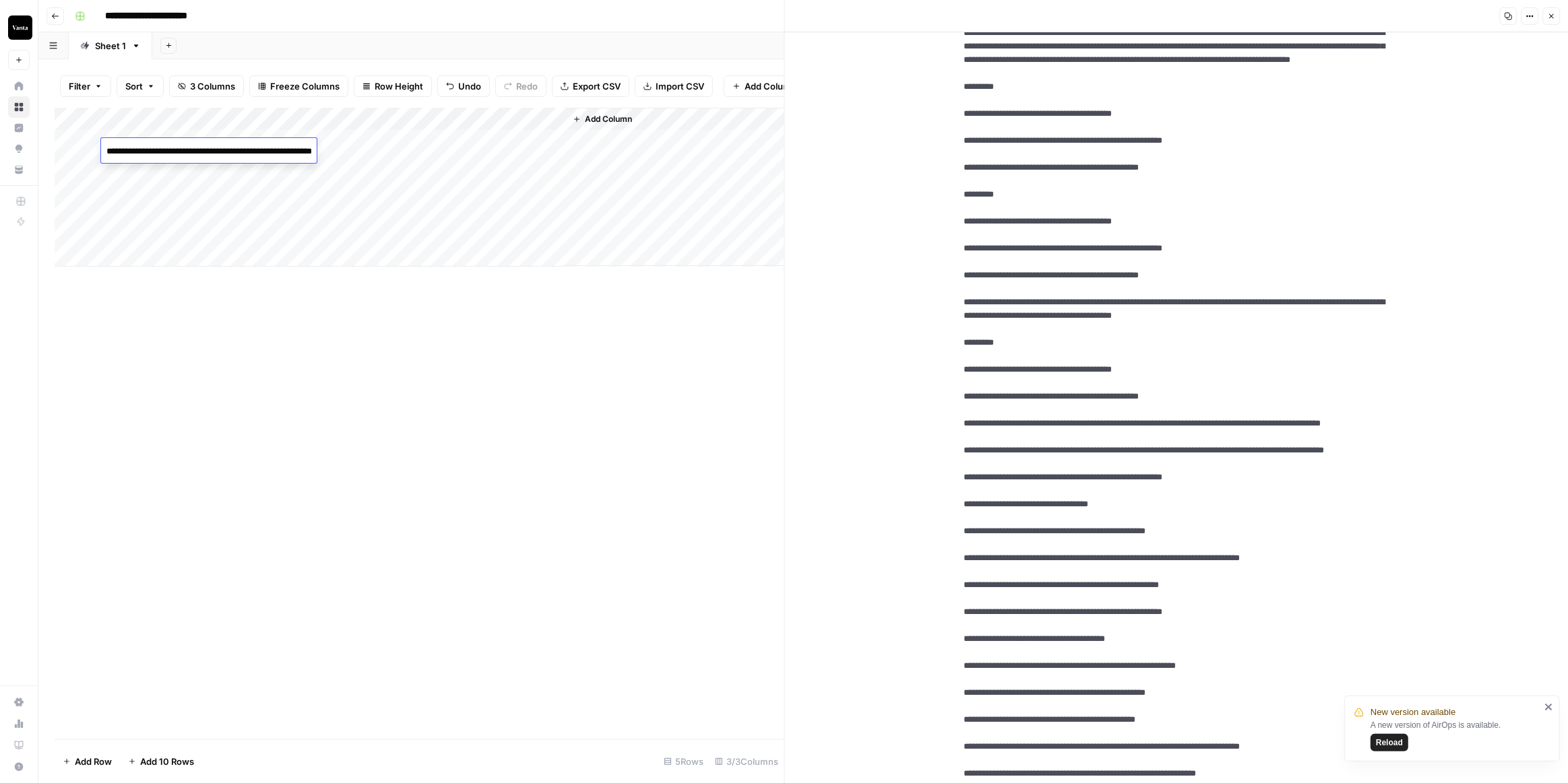
scroll to position [918, 0]
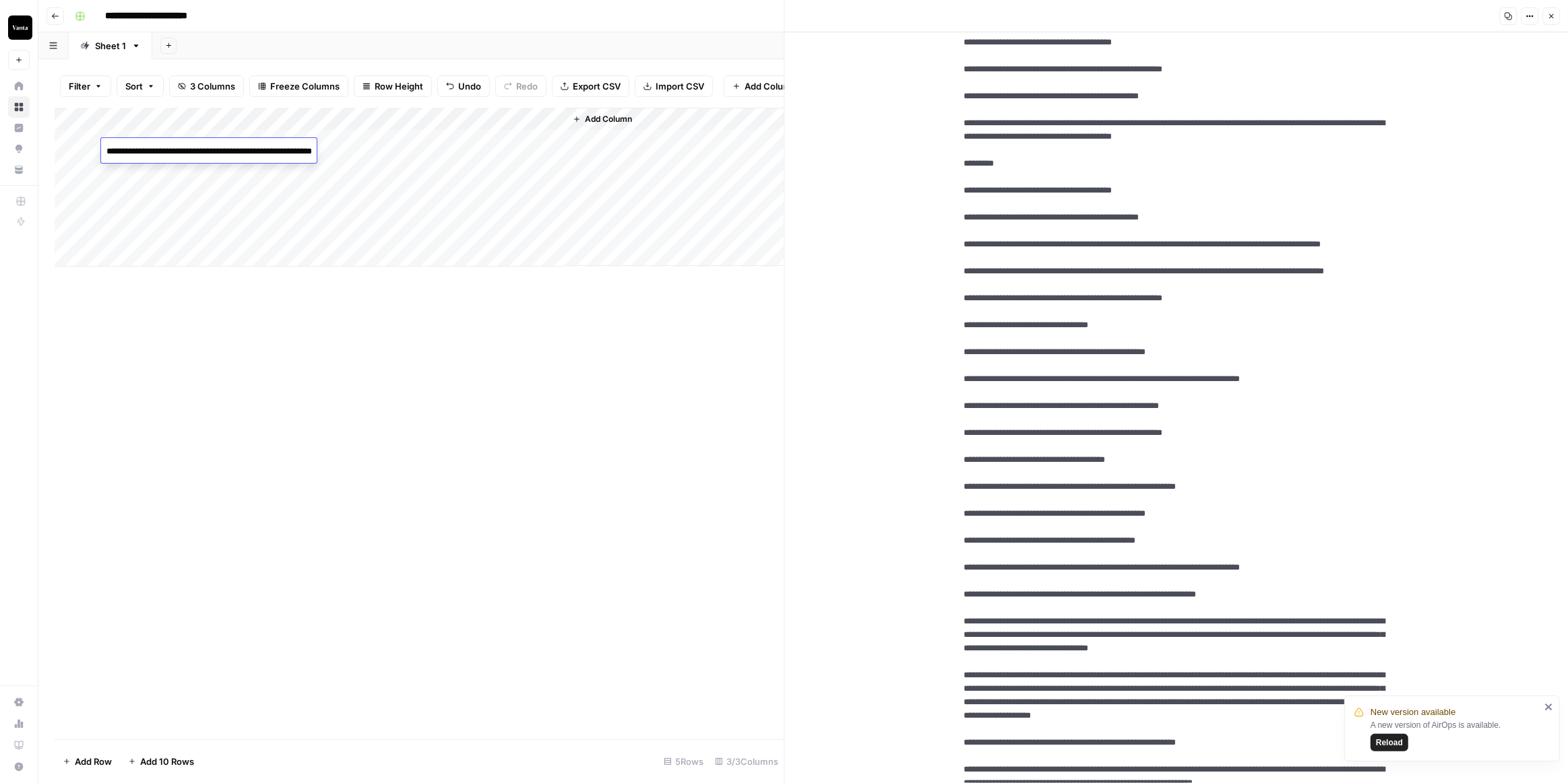
click at [1557, 710] on div "New version available A new version of AirOps is available. Reload" at bounding box center [1451, 728] width 215 height 66
click at [1553, 709] on icon "close" at bounding box center [1549, 707] width 10 height 11
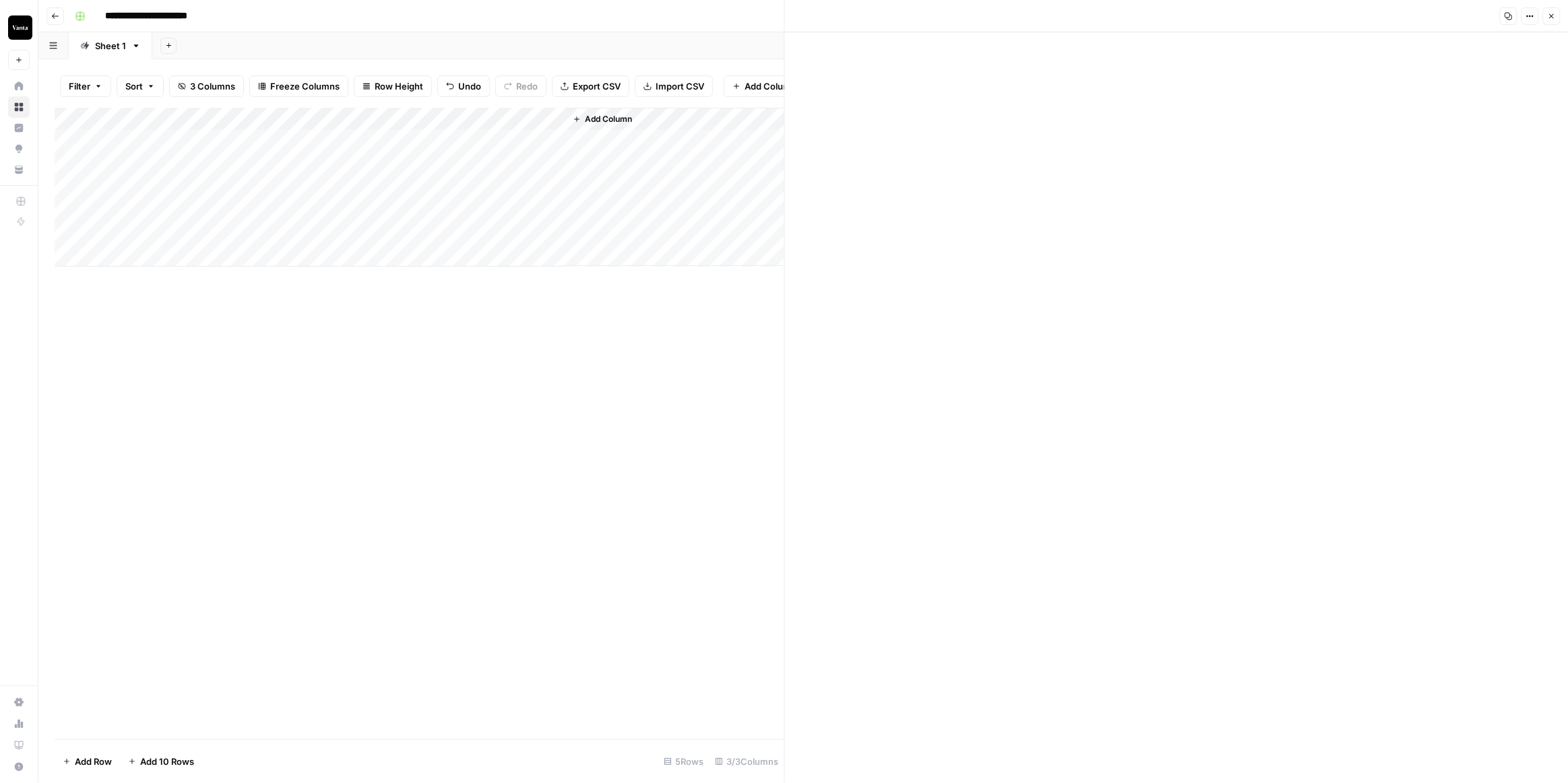
scroll to position [5537, 0]
drag, startPoint x: 1106, startPoint y: 670, endPoint x: 896, endPoint y: 491, distance: 275.9
drag, startPoint x: 1059, startPoint y: 666, endPoint x: 915, endPoint y: 304, distance: 389.6
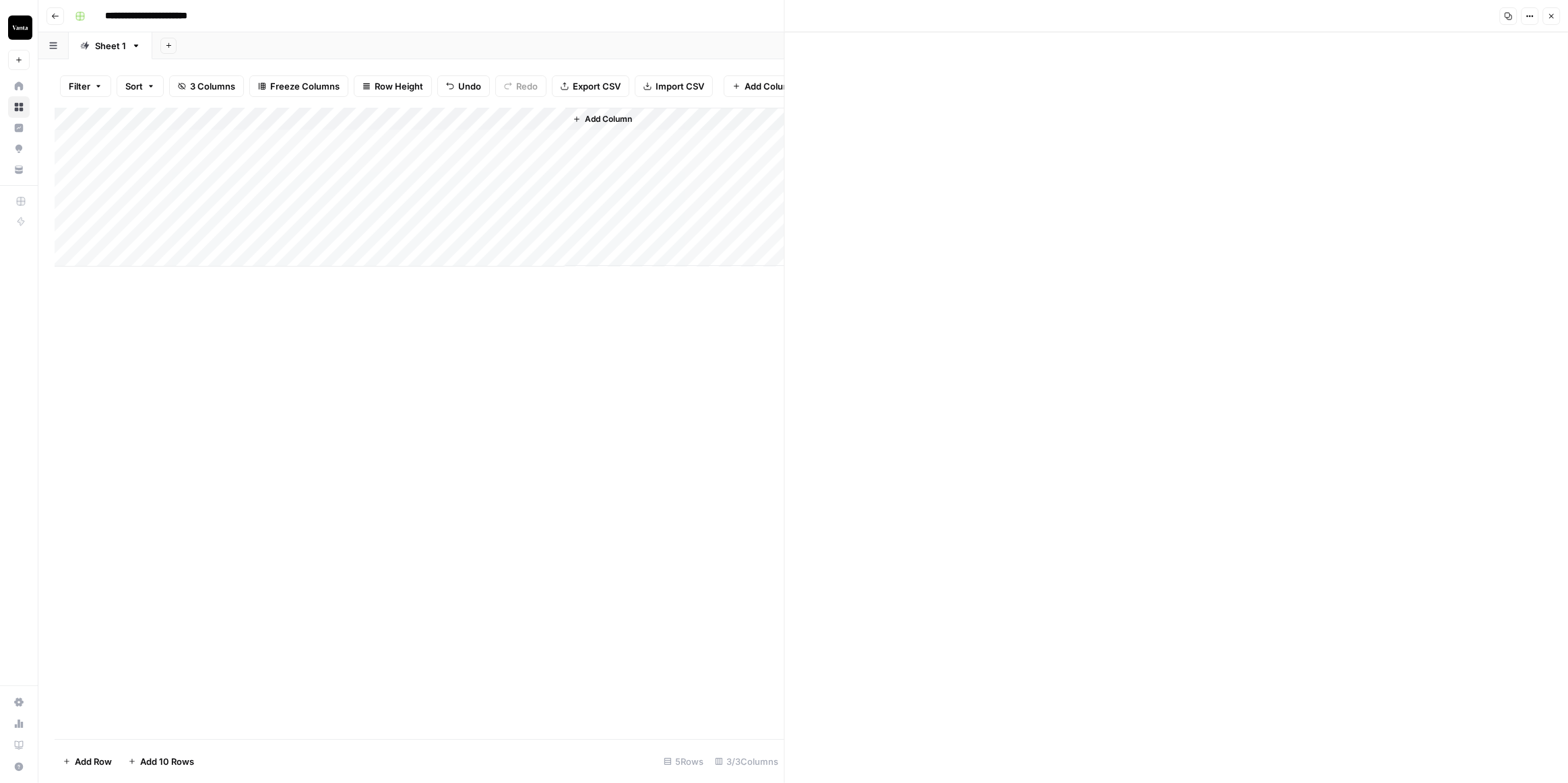
drag, startPoint x: 953, startPoint y: 474, endPoint x: 1176, endPoint y: 755, distance: 358.7
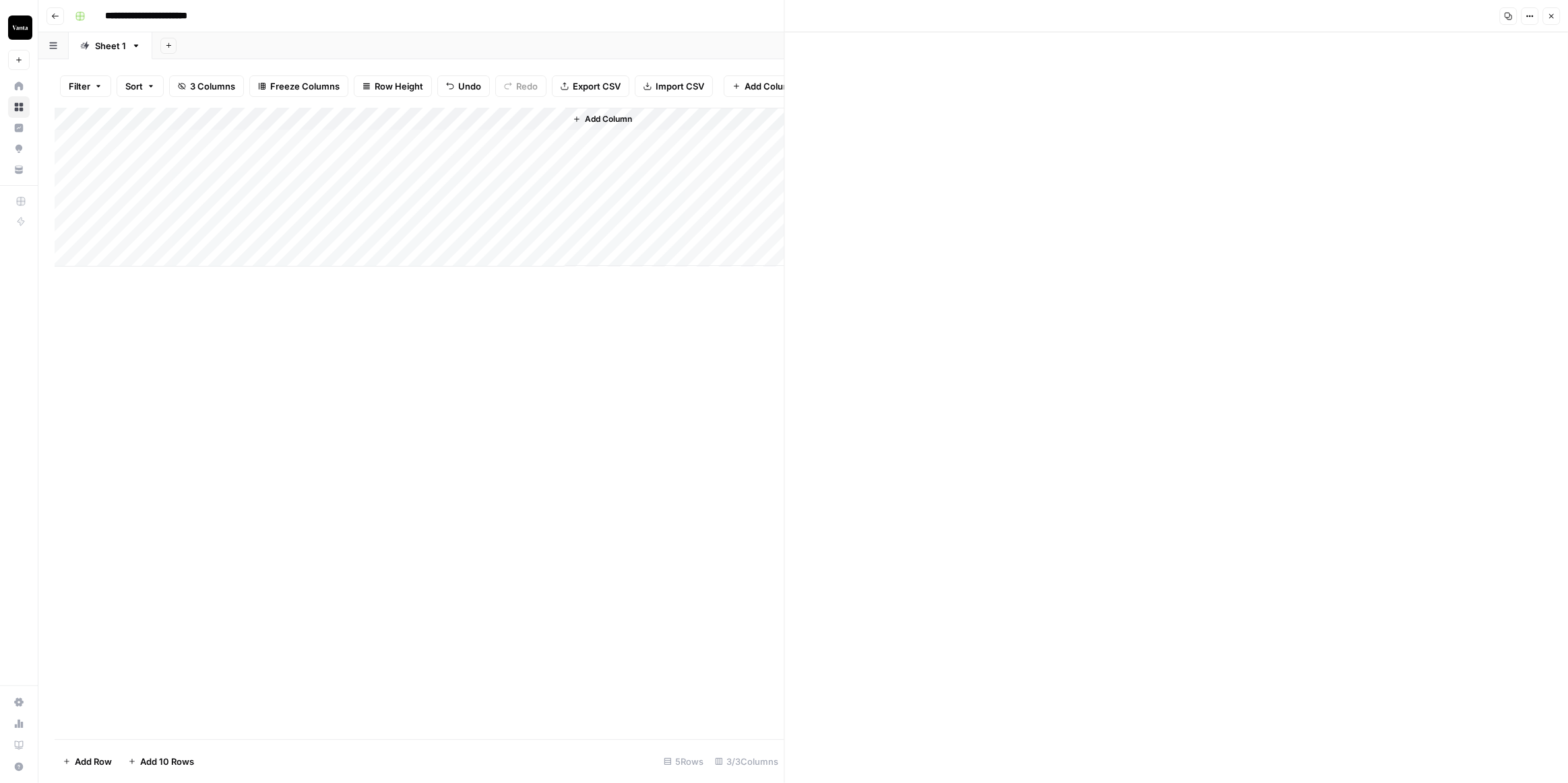
type textarea "**********"
click at [1510, 16] on icon "button" at bounding box center [1508, 16] width 7 height 7
click at [504, 173] on div "Add Column" at bounding box center [419, 187] width 729 height 159
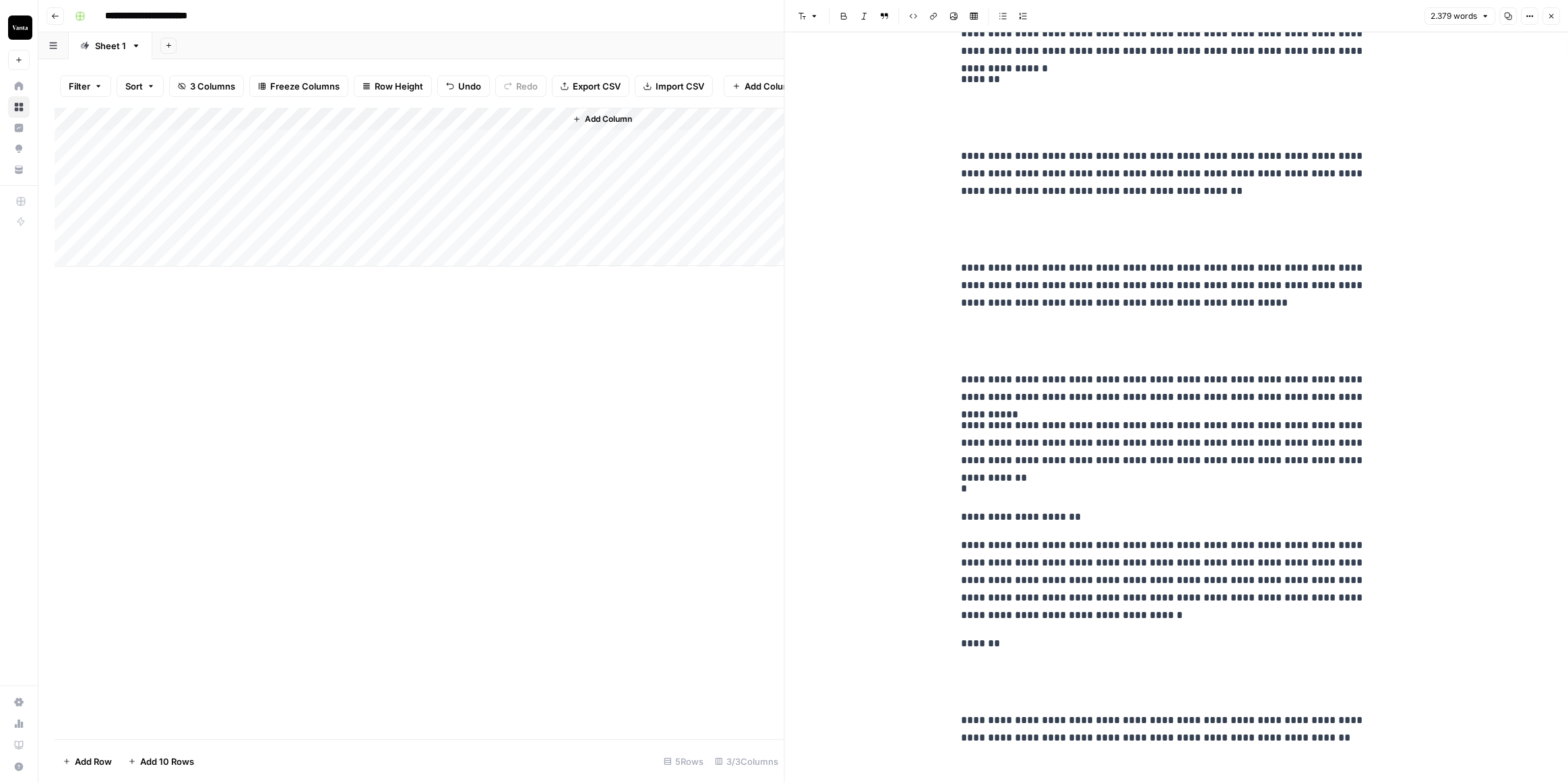
scroll to position [5717, 0]
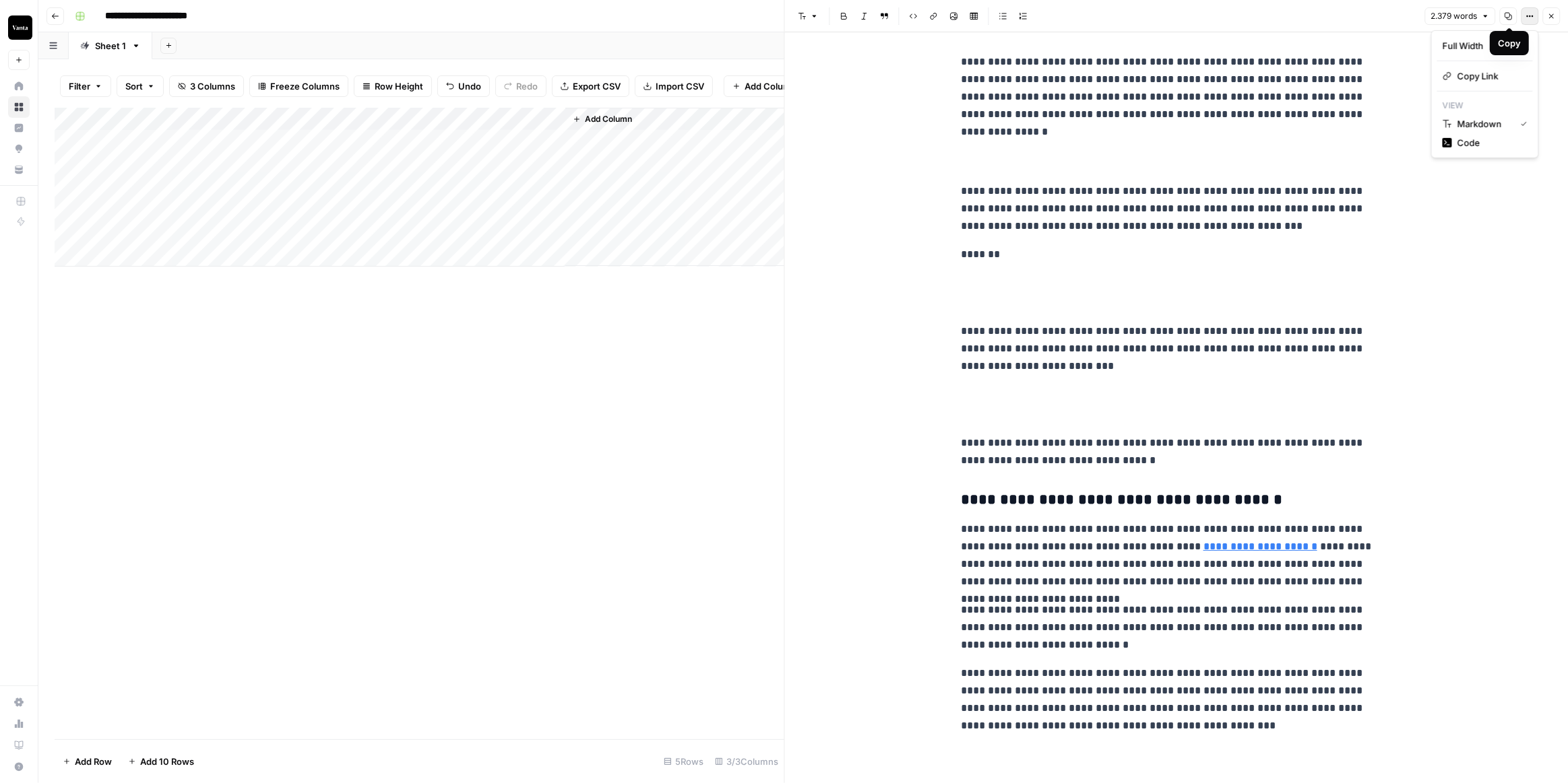
click at [1526, 22] on button "Options" at bounding box center [1529, 16] width 18 height 18
click at [1467, 144] on span "Code" at bounding box center [1489, 143] width 64 height 14
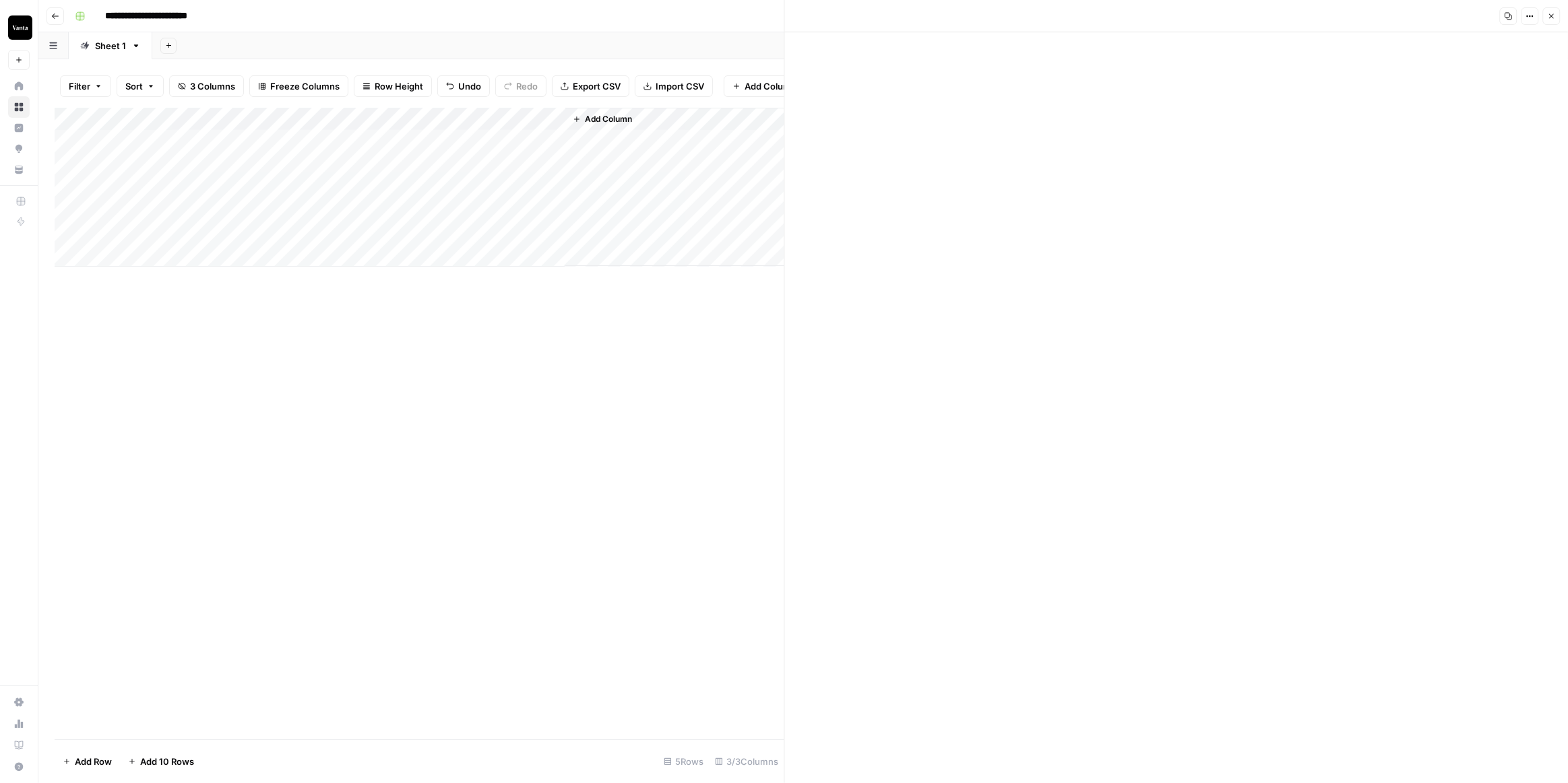
scroll to position [4586, 0]
click at [247, 177] on div "Add Column" at bounding box center [419, 187] width 729 height 159
click at [247, 177] on textarea "**********" at bounding box center [211, 174] width 221 height 19
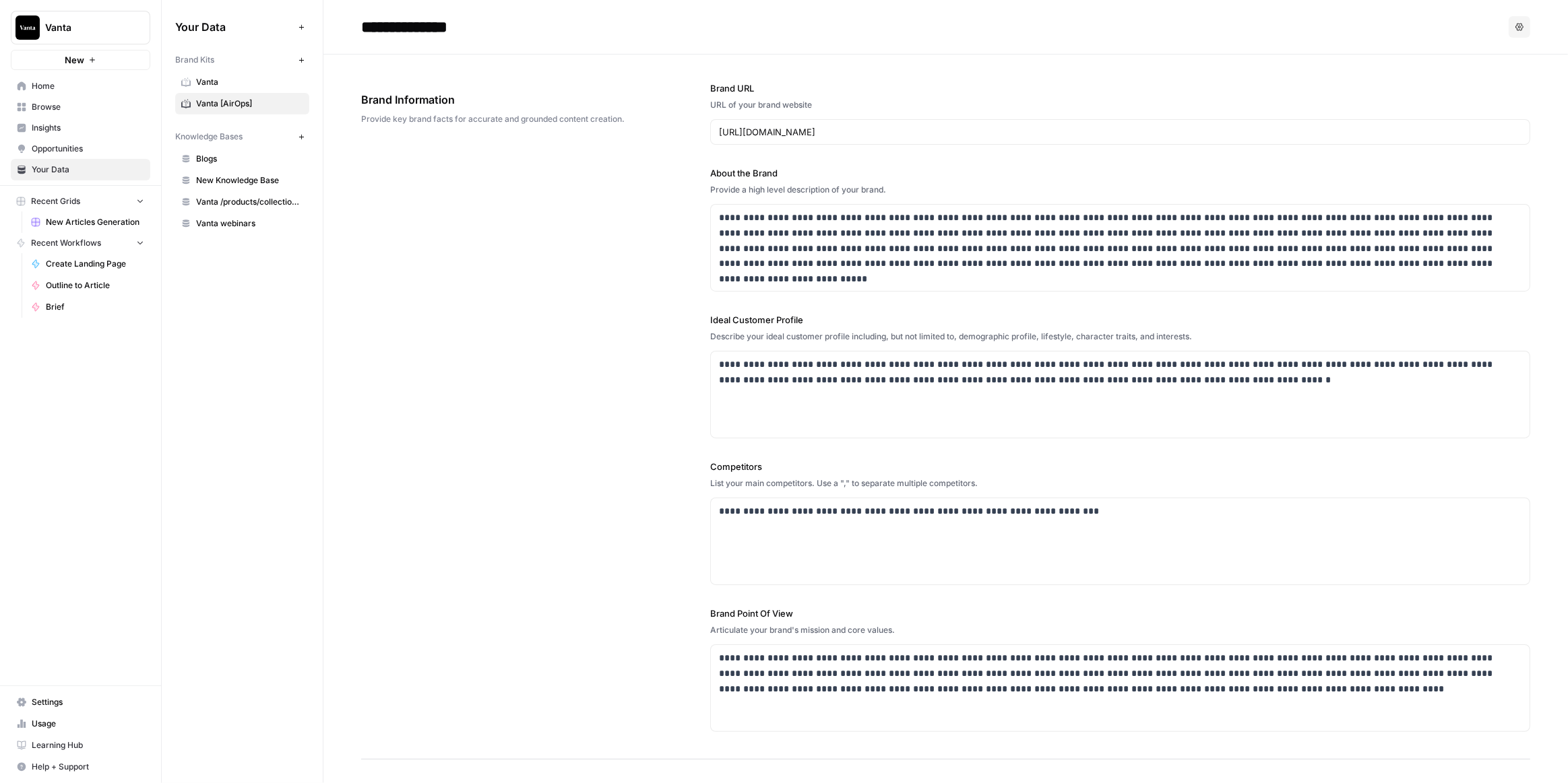
click at [242, 82] on span "Vanta" at bounding box center [250, 82] width 107 height 12
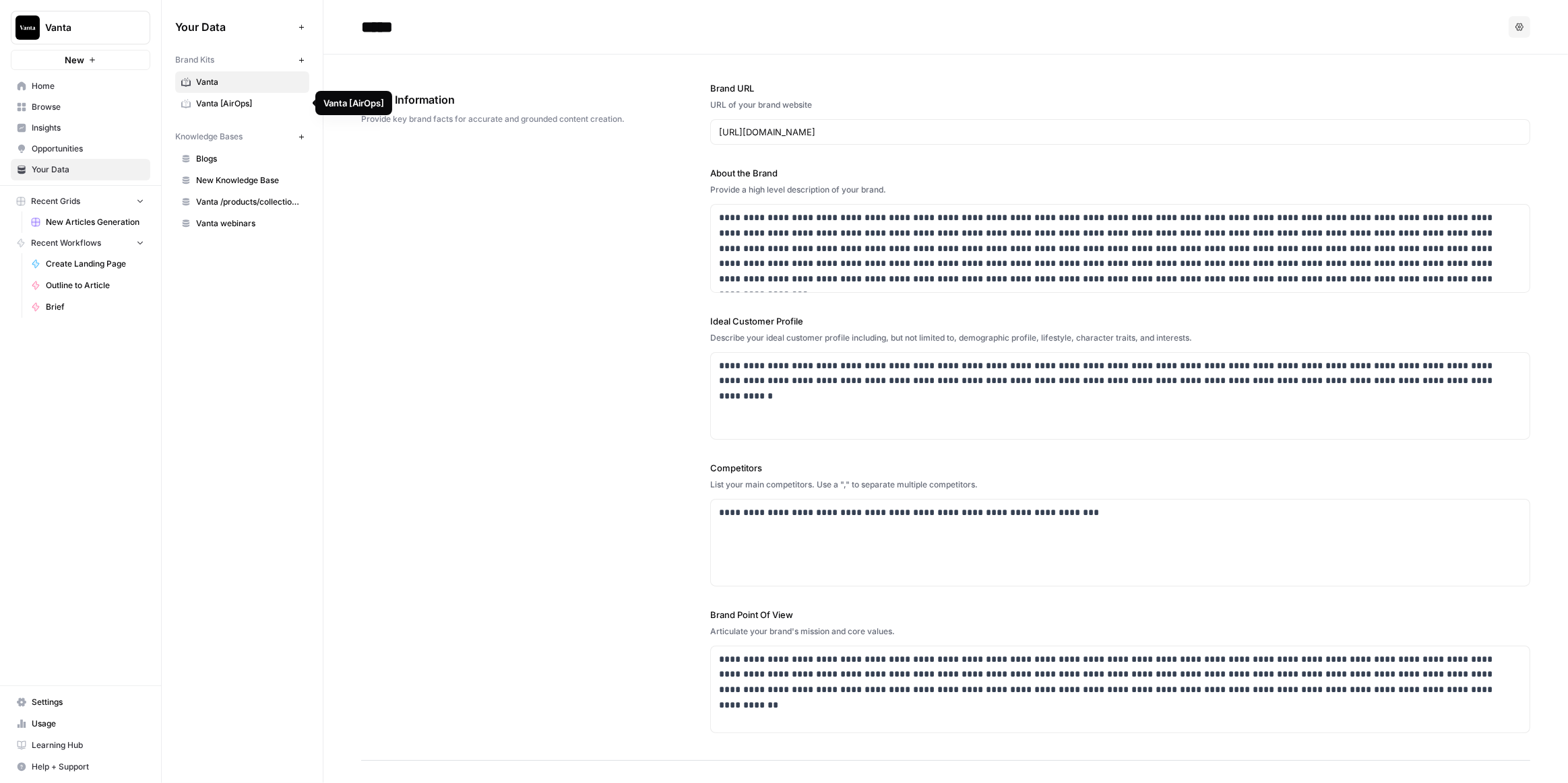
click at [230, 93] on link "Vanta [AirOps]" at bounding box center [242, 104] width 134 height 22
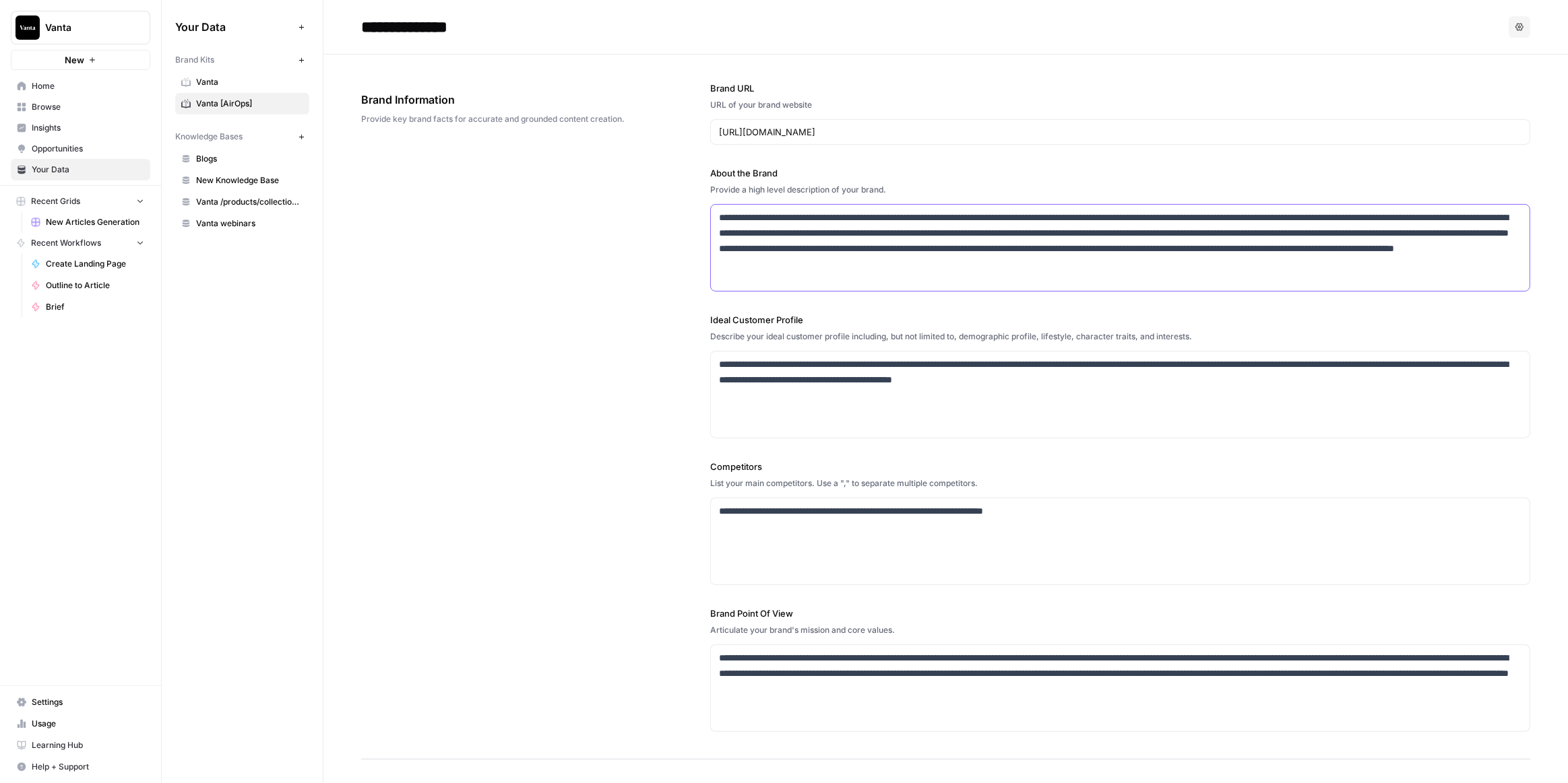
click at [856, 237] on p "**********" at bounding box center [1116, 241] width 796 height 61
paste div
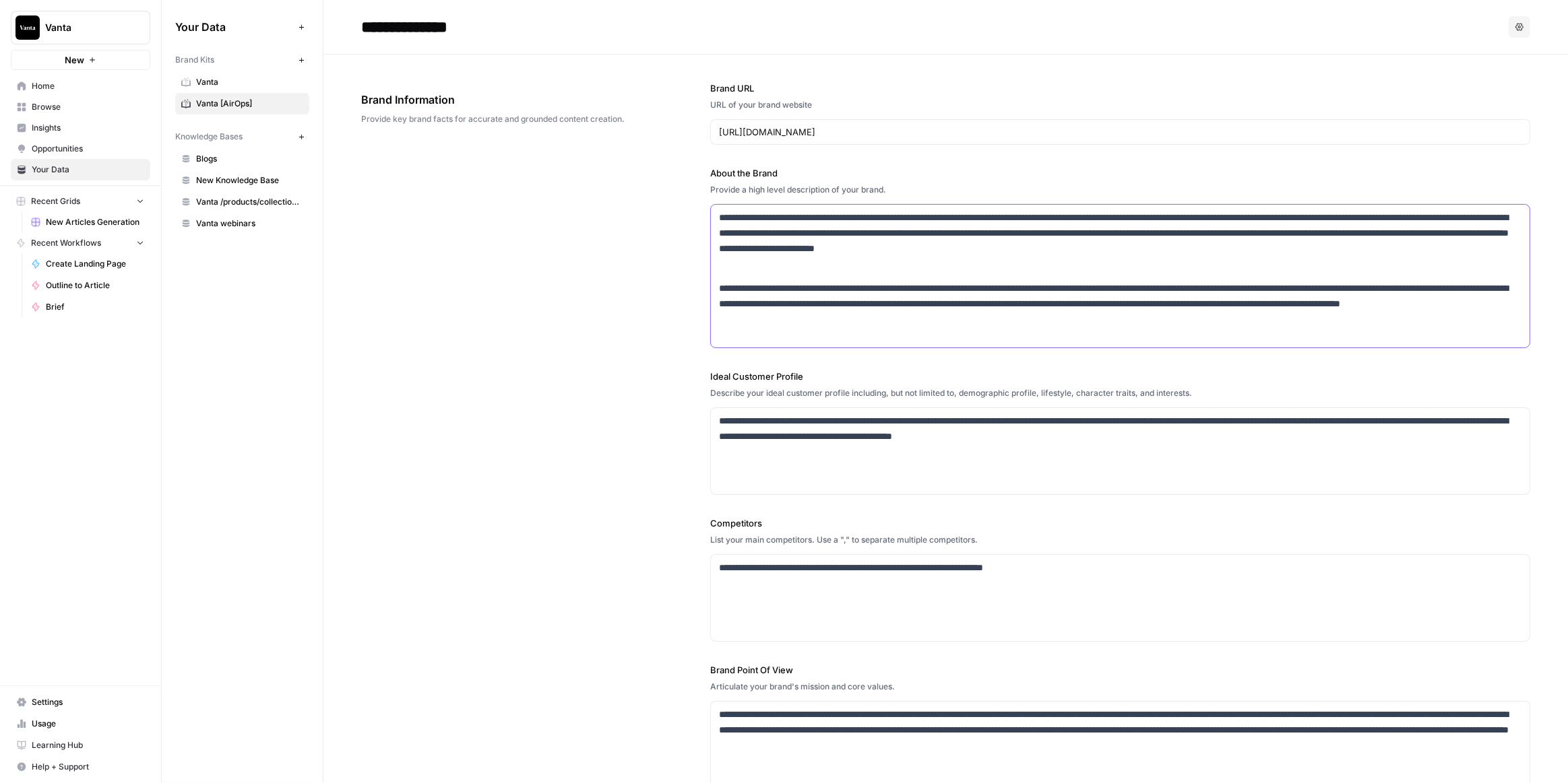
click at [766, 271] on p "**********" at bounding box center [1116, 303] width 796 height 76
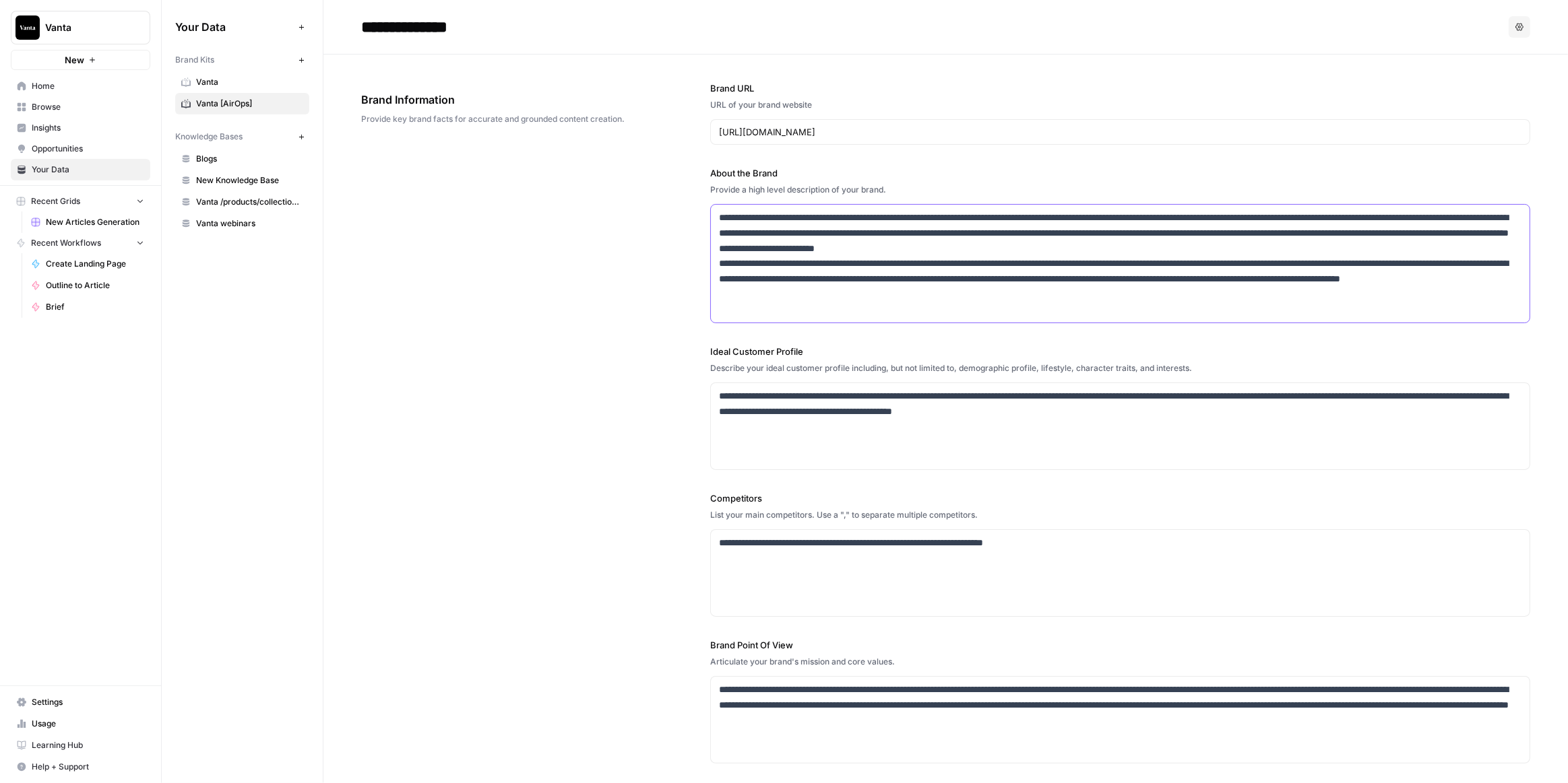
click at [719, 258] on p "**********" at bounding box center [1116, 264] width 796 height 107
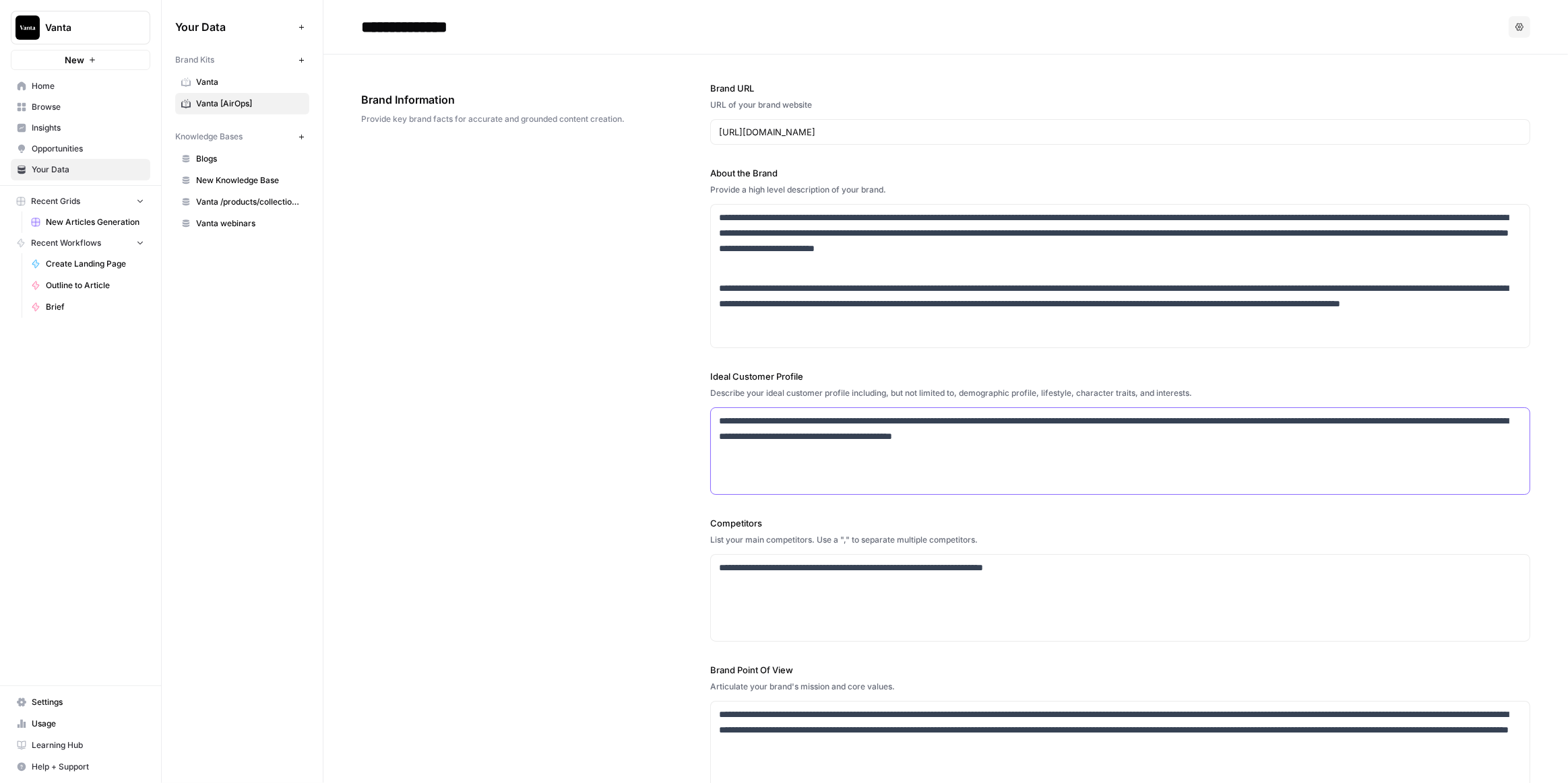
click at [827, 432] on p "**********" at bounding box center [1116, 428] width 796 height 31
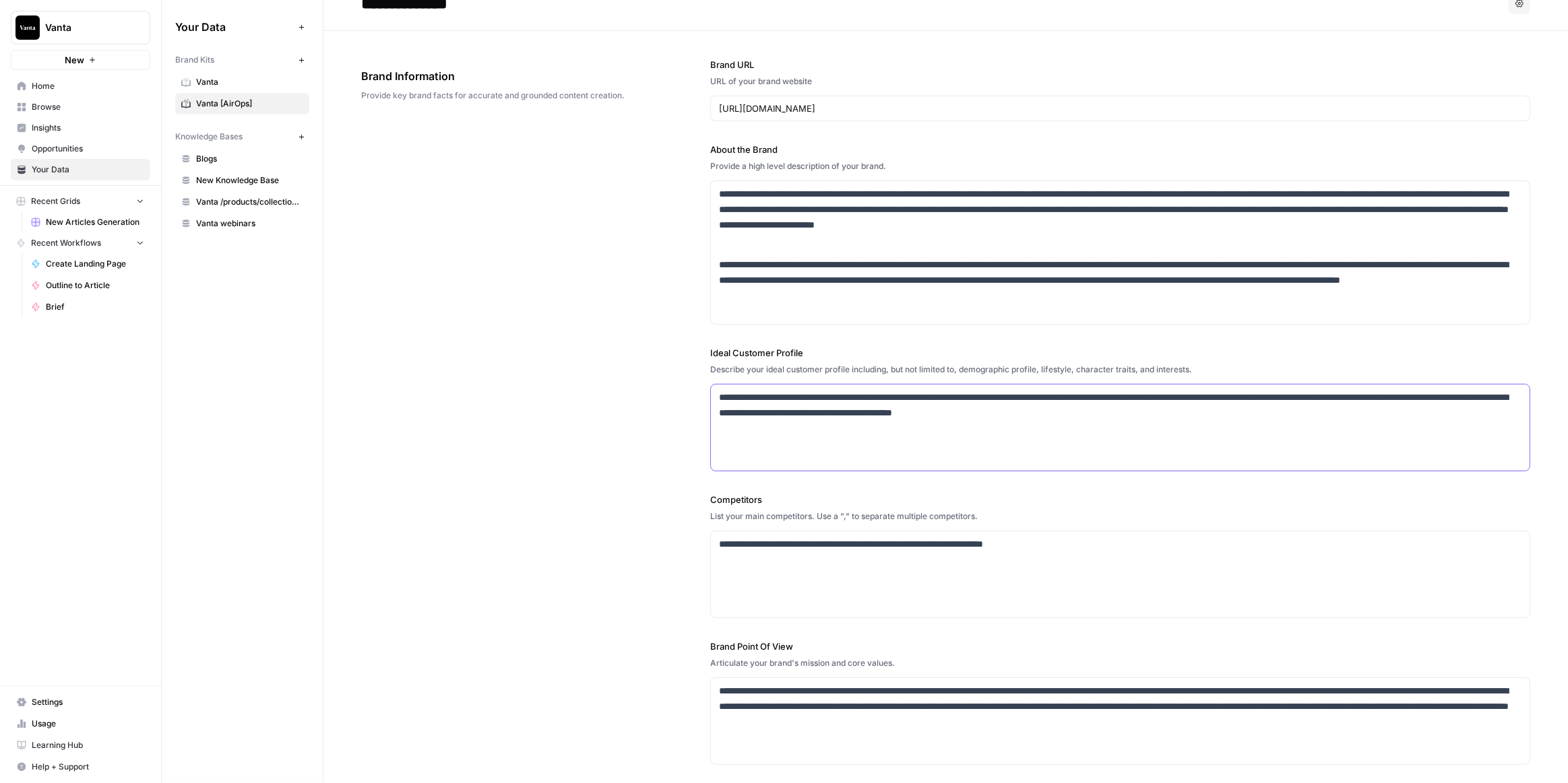
scroll to position [60, 0]
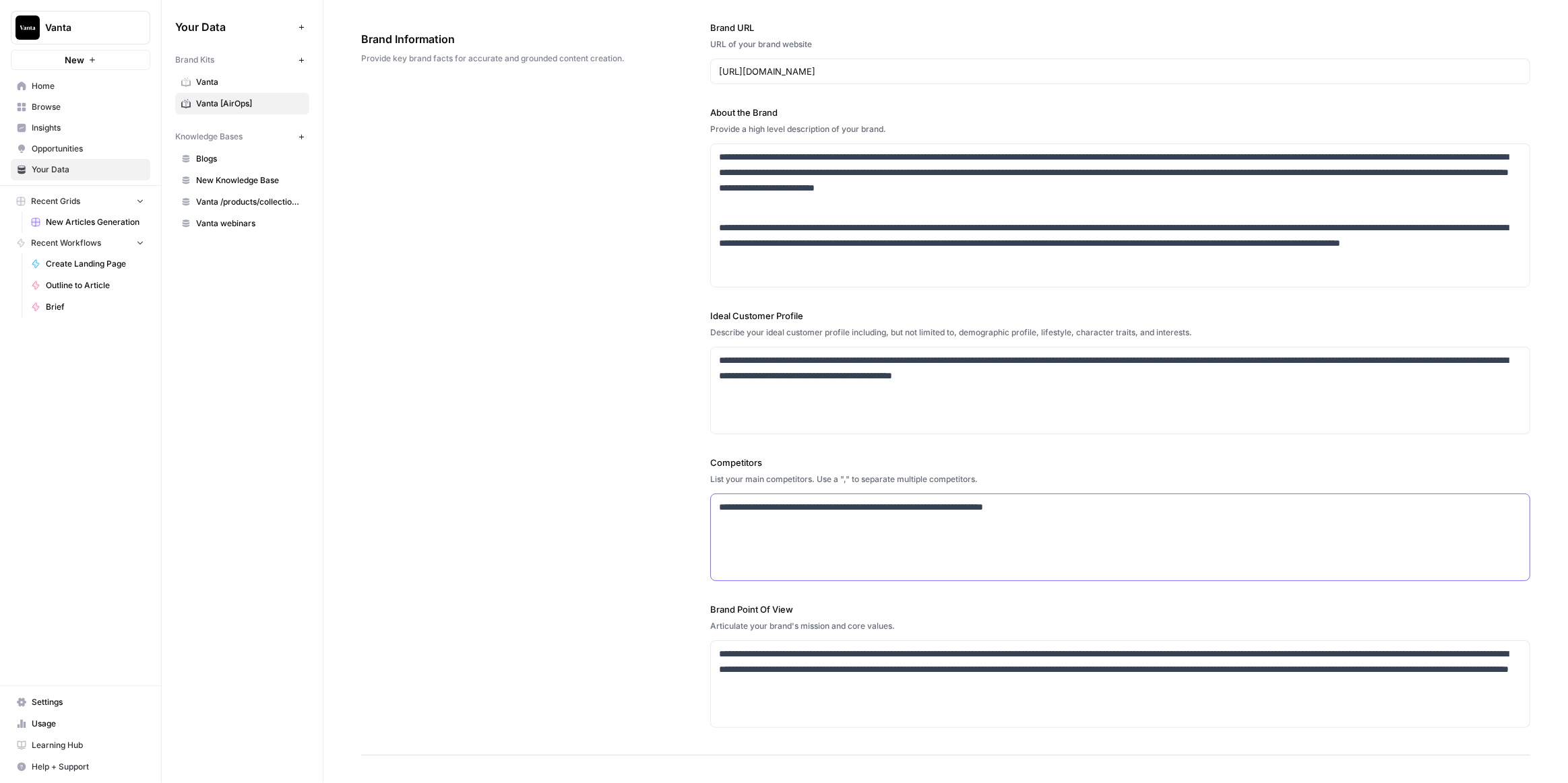
click at [814, 507] on p "**********" at bounding box center [1116, 507] width 796 height 16
drag, startPoint x: 814, startPoint y: 507, endPoint x: 852, endPoint y: 515, distance: 38.8
click at [813, 509] on p "**********" at bounding box center [1116, 507] width 796 height 16
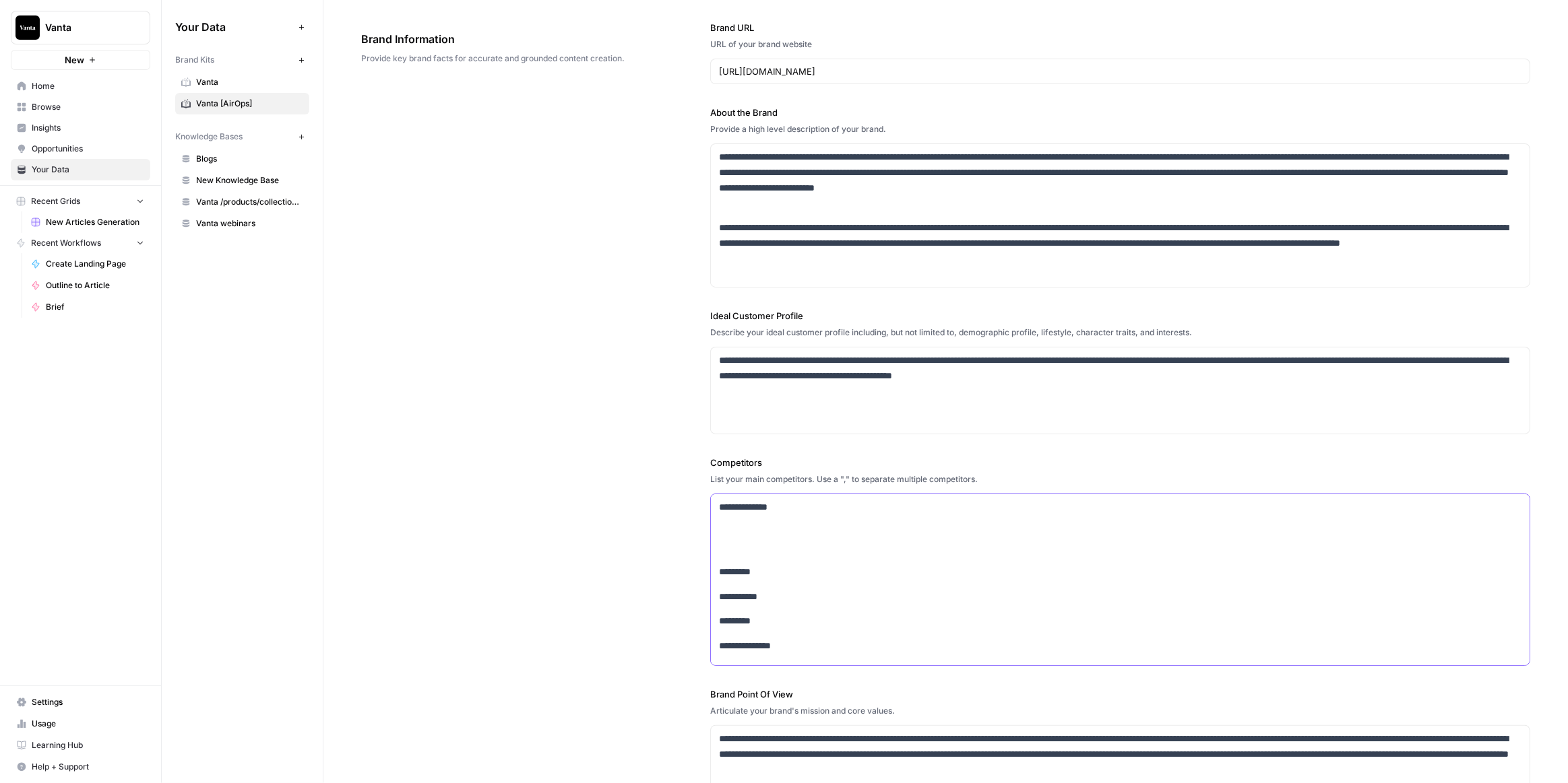
scroll to position [764, 0]
click at [755, 568] on p at bounding box center [1119, 559] width 802 height 31
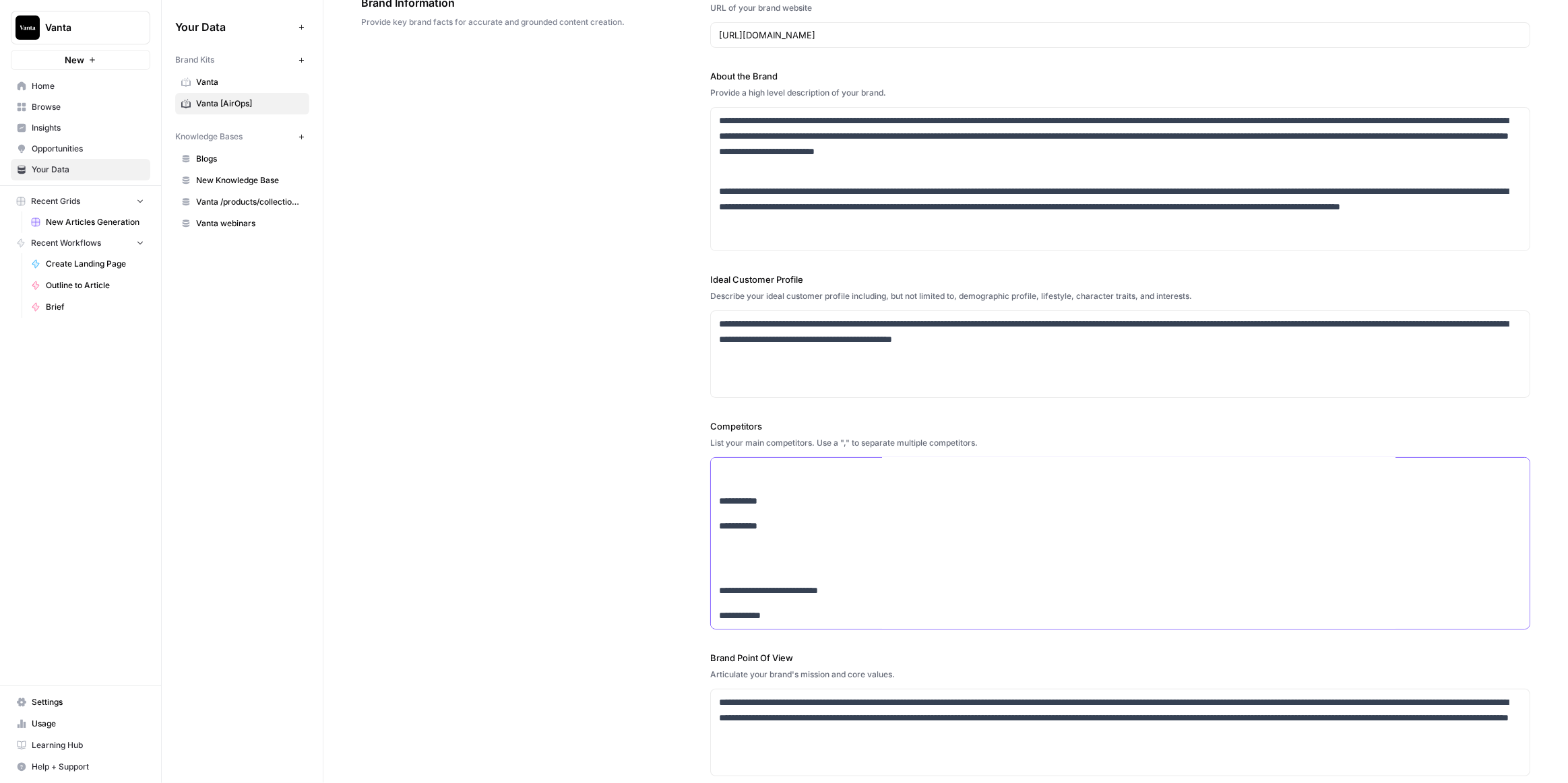
scroll to position [606, 0]
click at [741, 535] on p at bounding box center [1119, 527] width 802 height 31
click at [760, 571] on p at bounding box center [1119, 577] width 802 height 31
click at [738, 535] on p at bounding box center [1119, 530] width 802 height 31
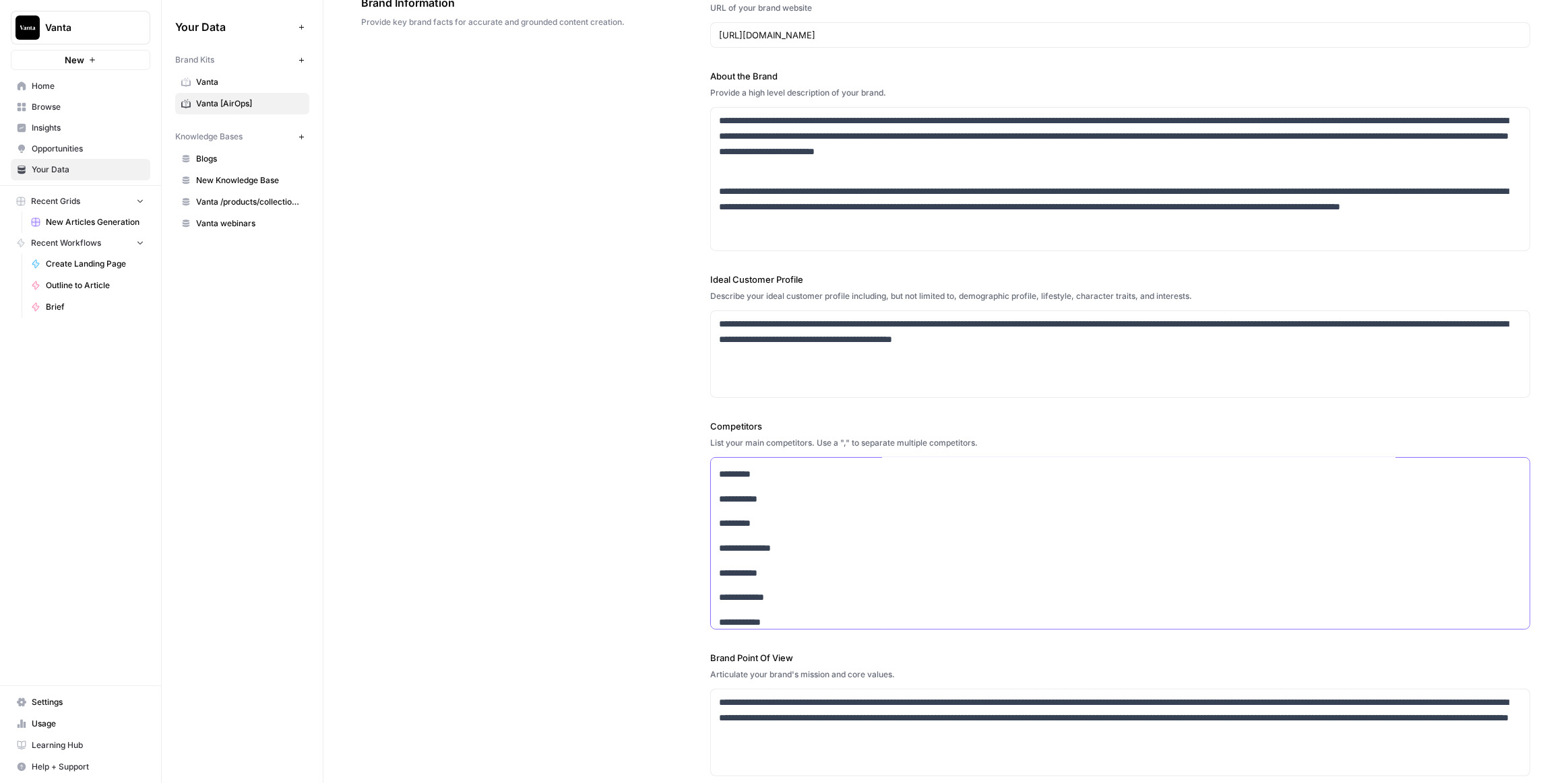
scroll to position [0, 0]
click at [749, 507] on p at bounding box center [1119, 503] width 802 height 31
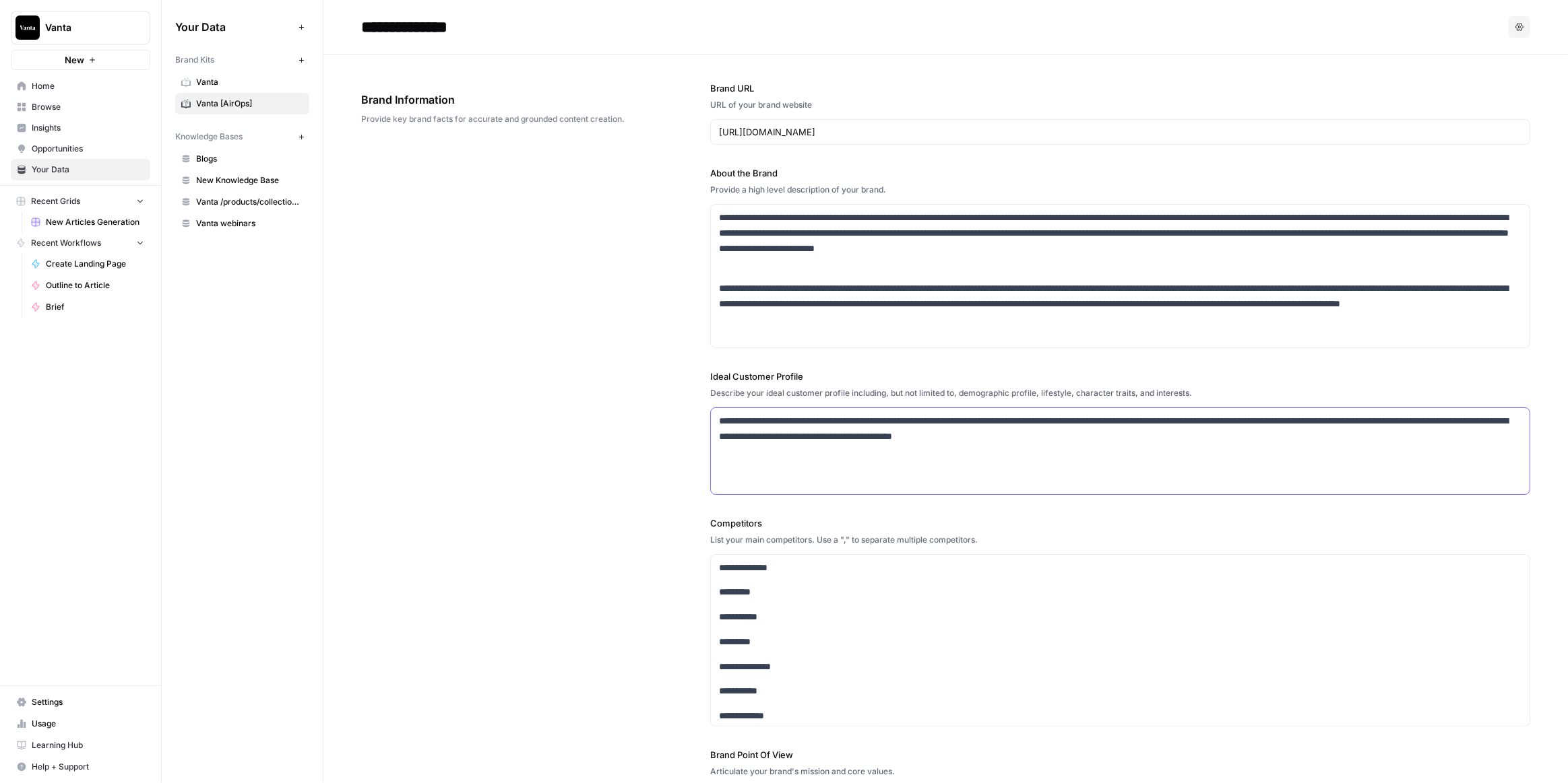
click at [832, 450] on div "**********" at bounding box center [1120, 451] width 819 height 86
click at [808, 428] on p "**********" at bounding box center [1116, 428] width 796 height 31
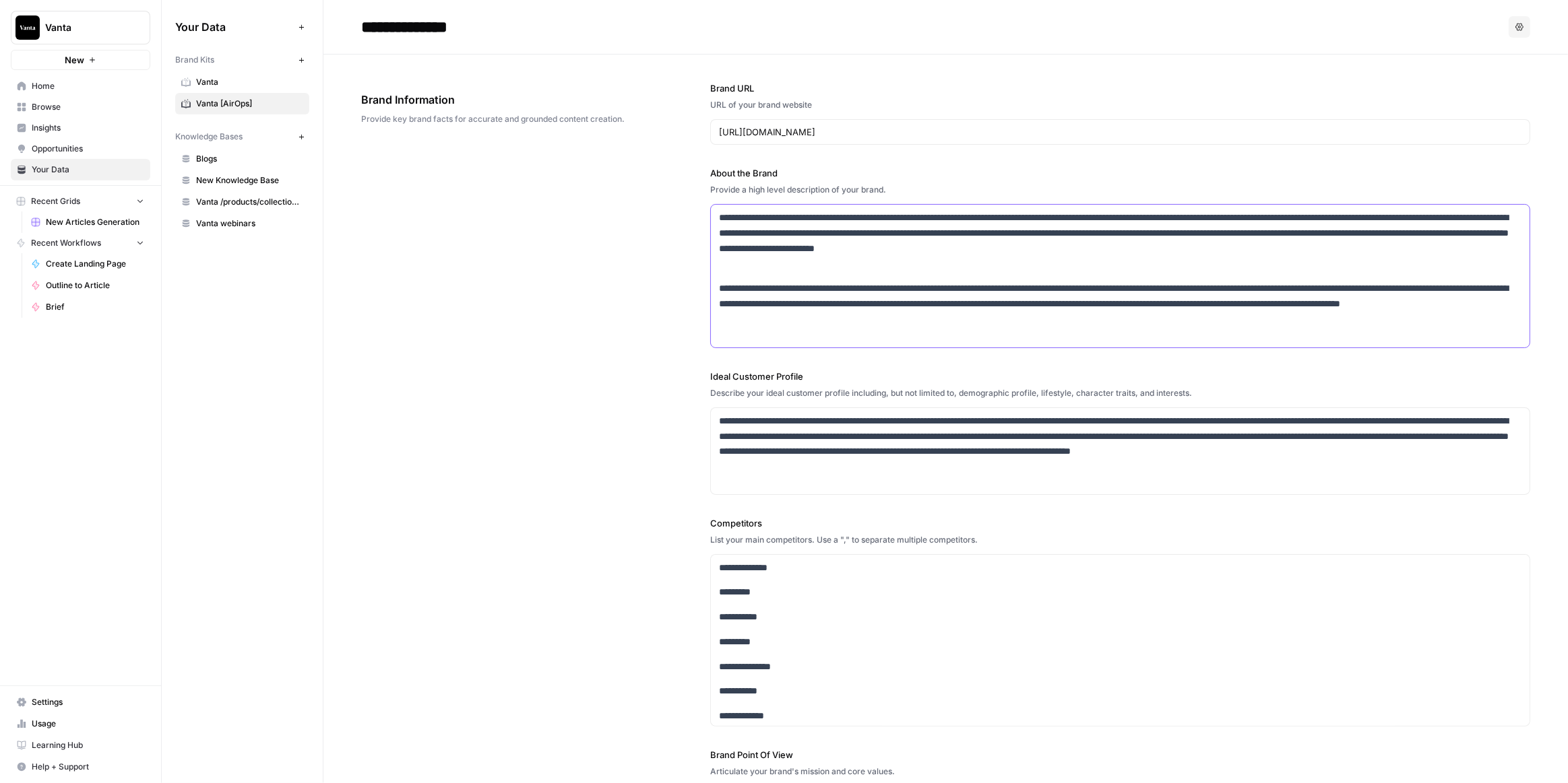
click at [872, 329] on p "**********" at bounding box center [1116, 311] width 796 height 61
click at [857, 444] on p "**********" at bounding box center [1116, 444] width 796 height 61
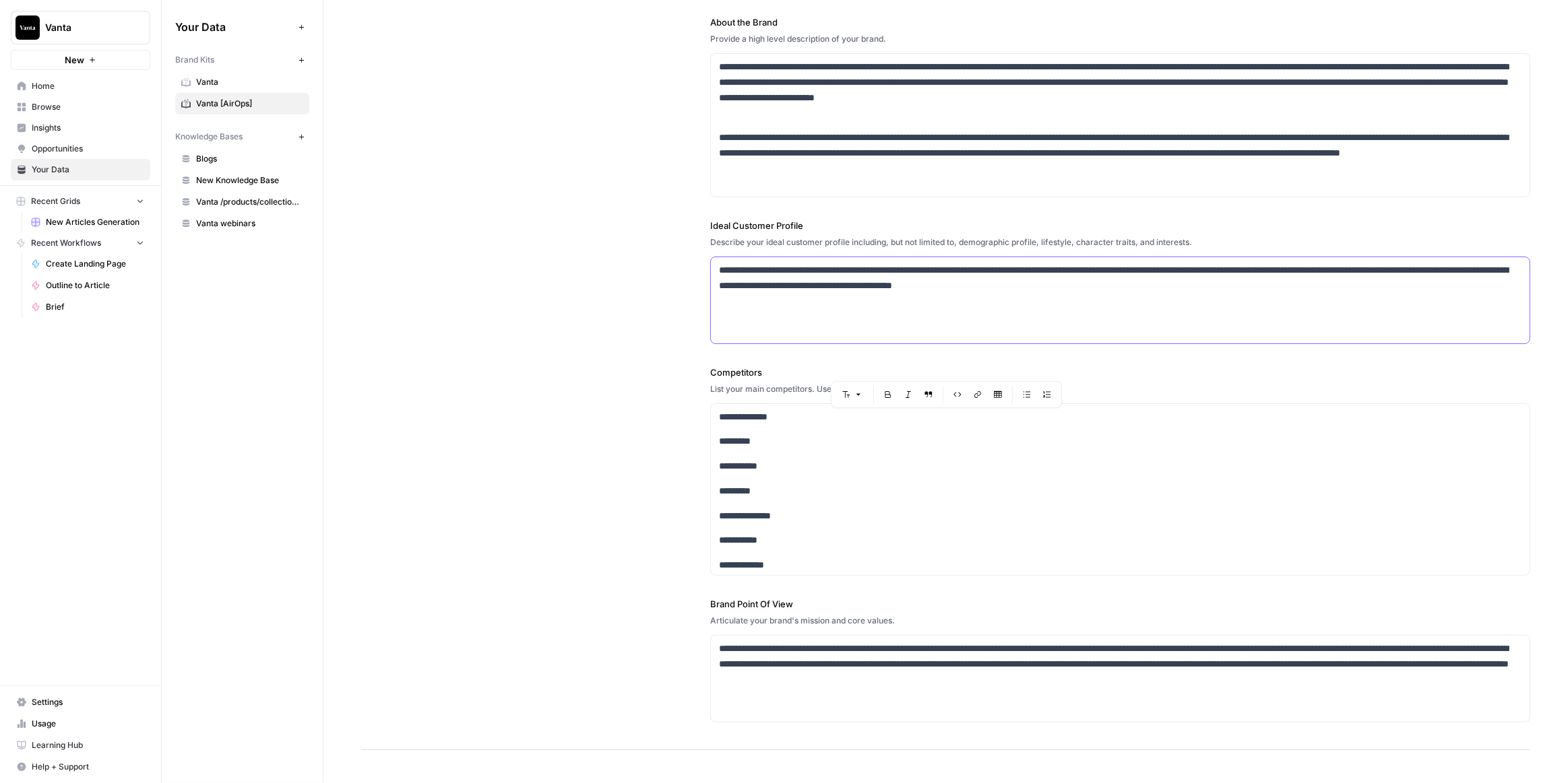
scroll to position [306, 0]
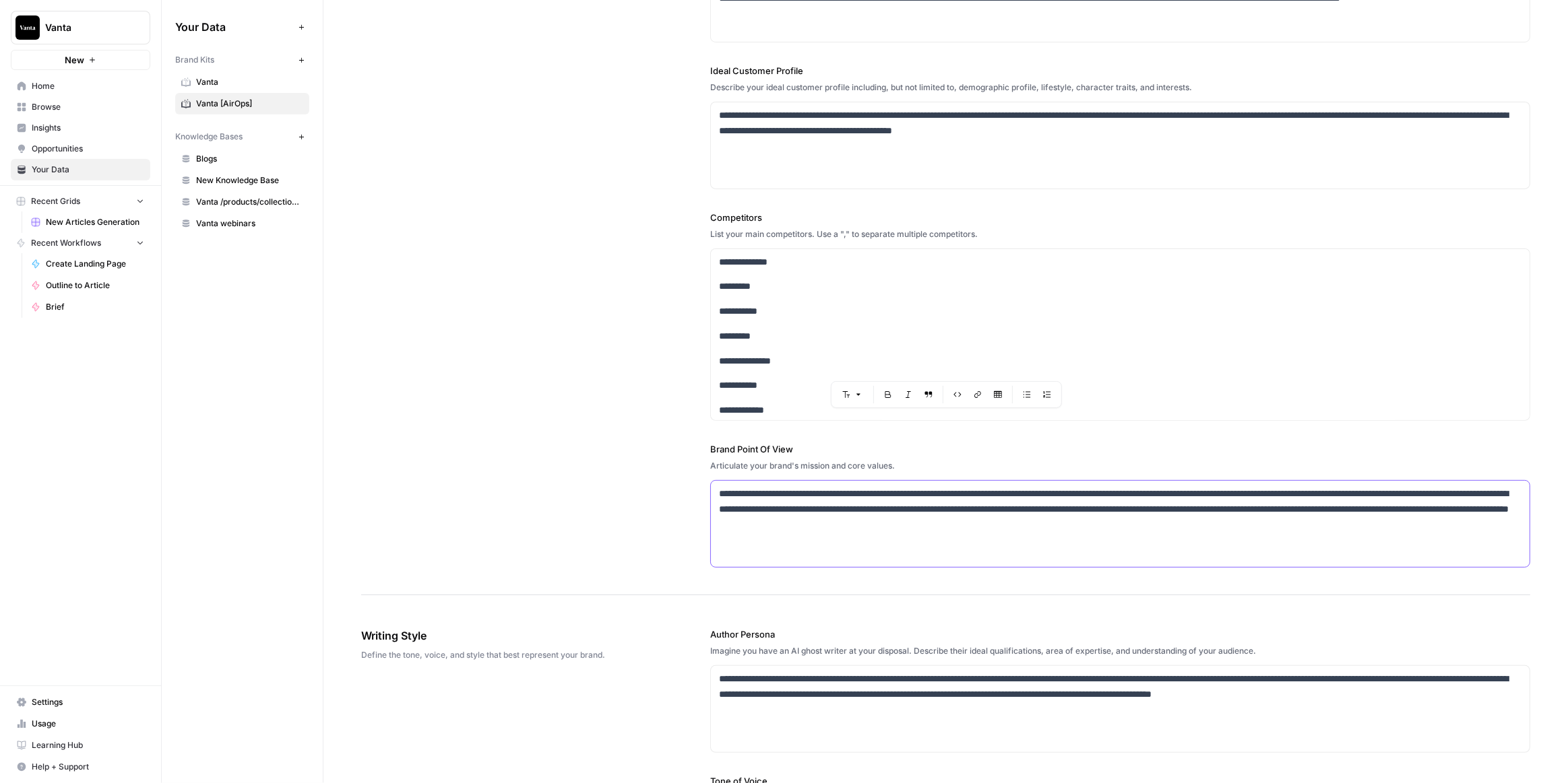
click at [815, 507] on p "**********" at bounding box center [1116, 509] width 796 height 46
click at [491, 333] on div "**********" at bounding box center [945, 171] width 1169 height 846
click at [822, 518] on p "**********" at bounding box center [1116, 509] width 796 height 46
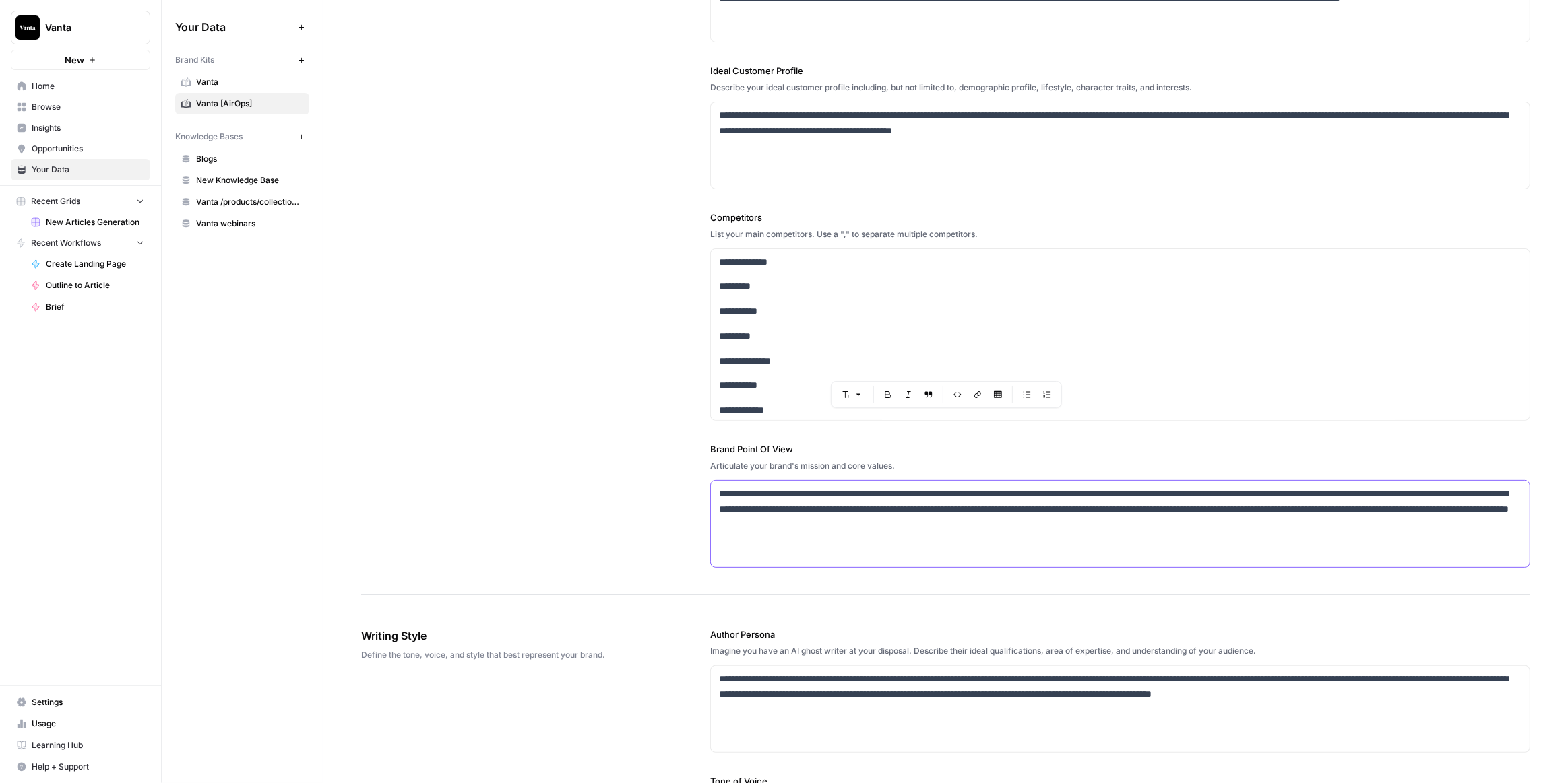
click at [822, 518] on p "**********" at bounding box center [1116, 509] width 796 height 46
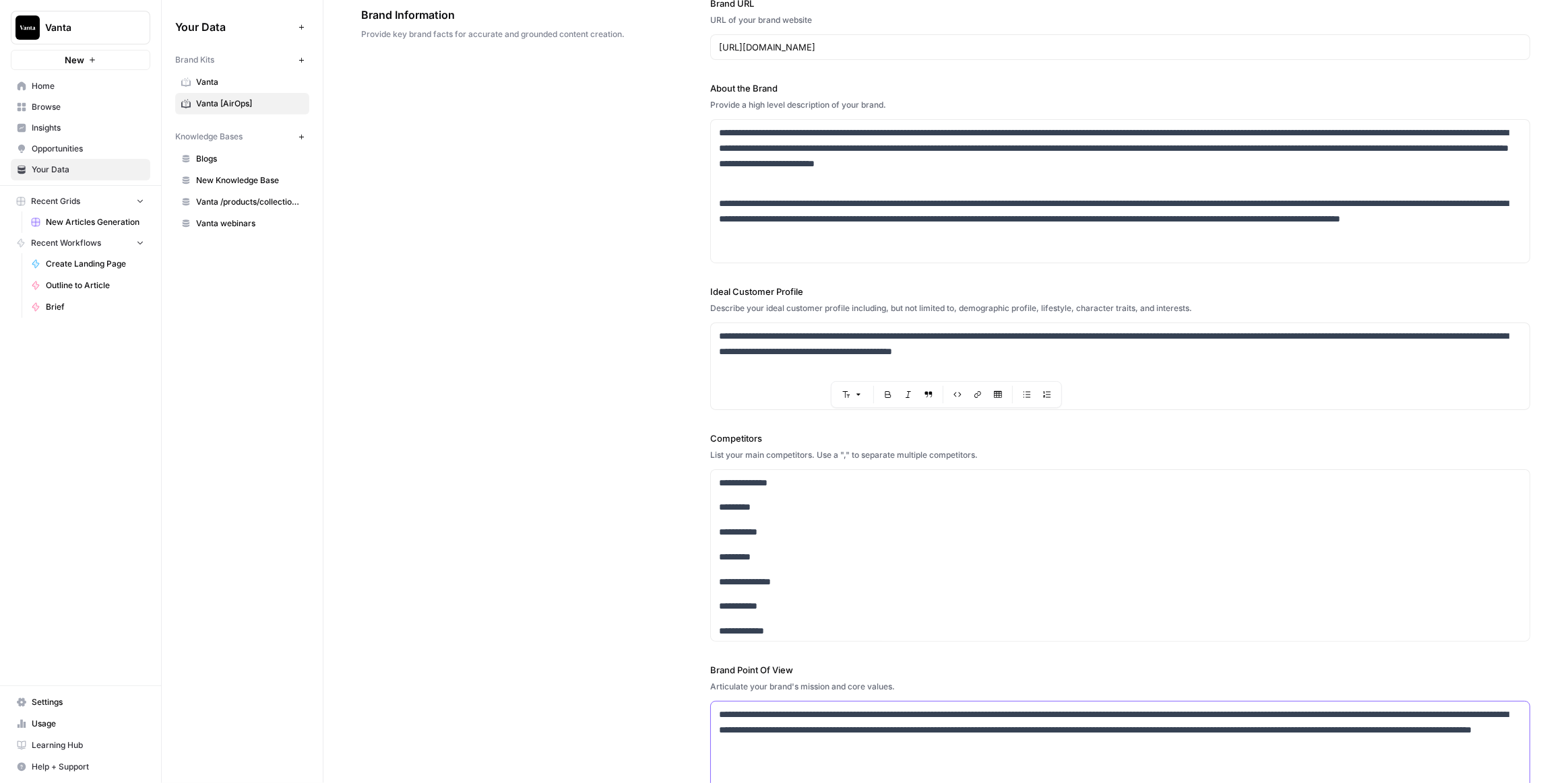
scroll to position [60, 0]
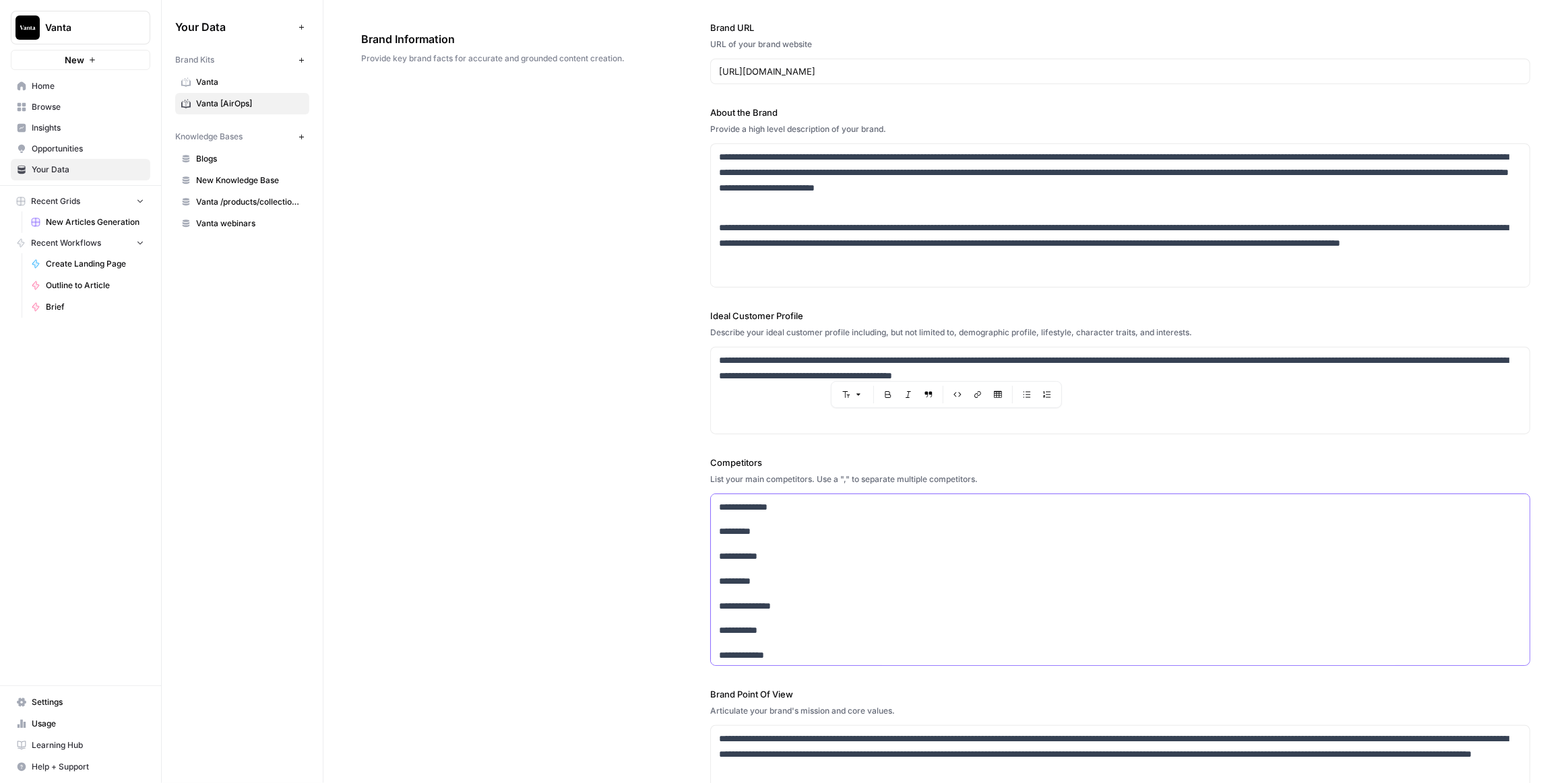
click at [792, 558] on p "**********" at bounding box center [1112, 557] width 787 height 16
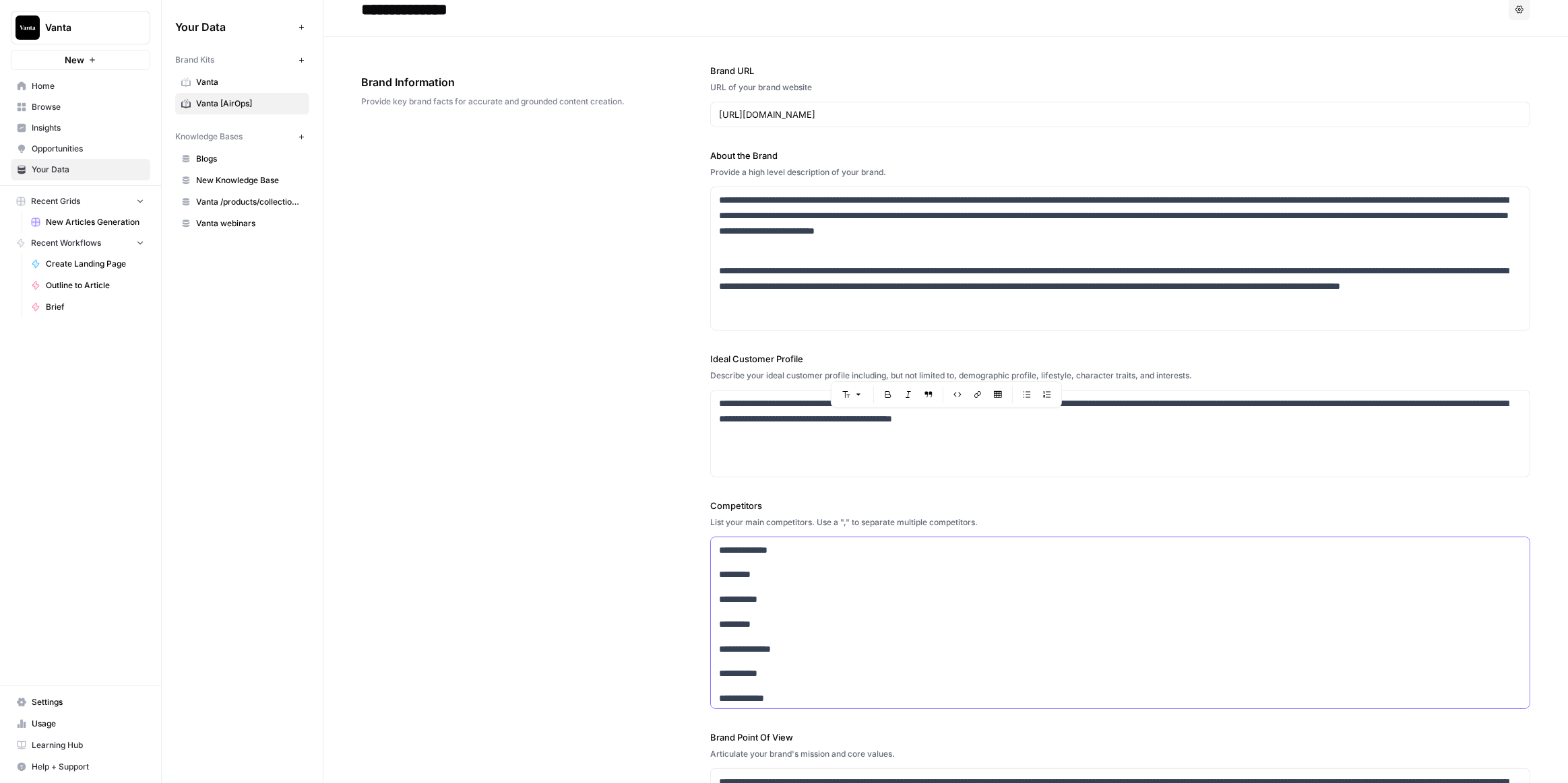
scroll to position [0, 0]
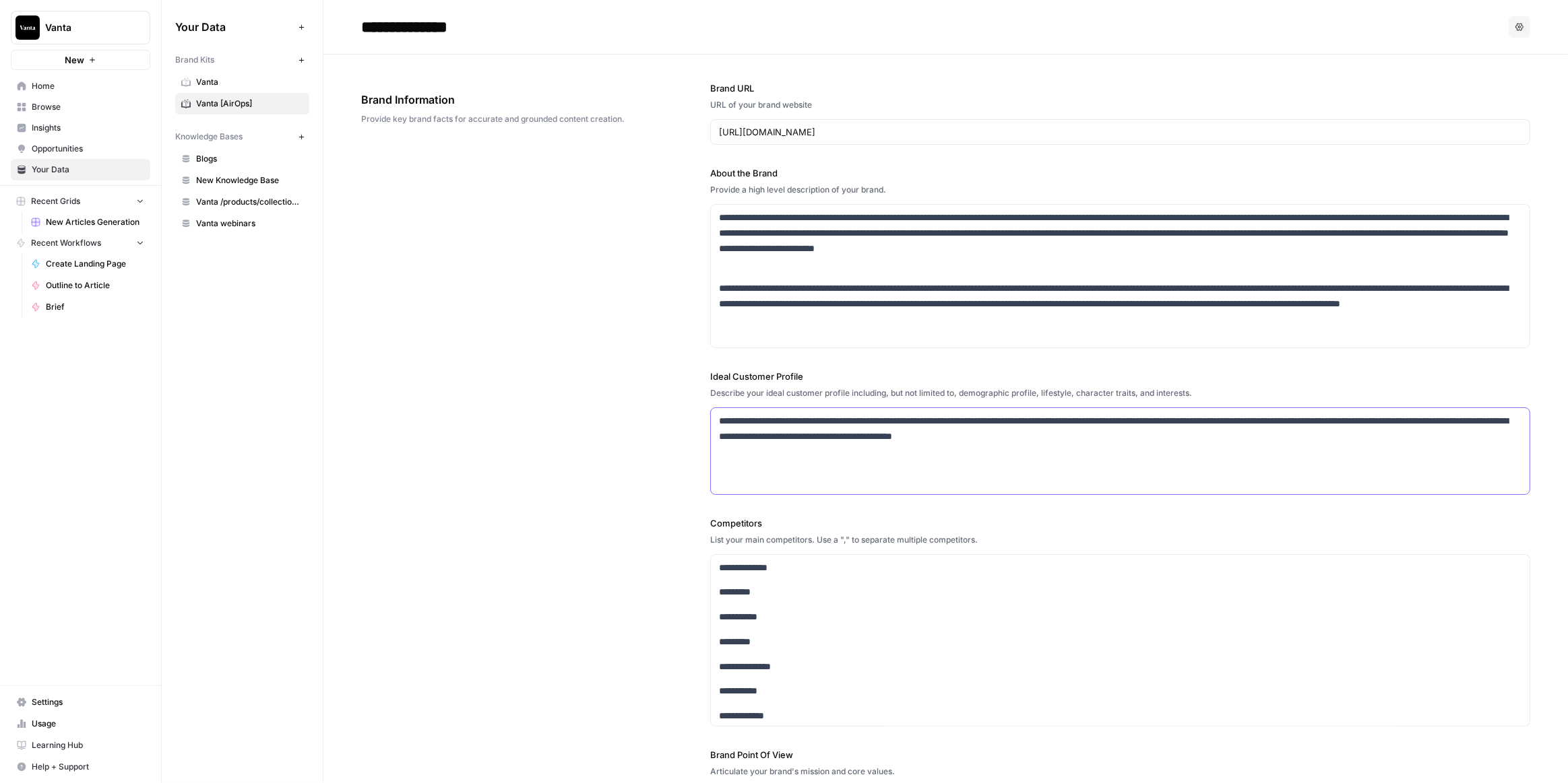
click at [783, 474] on div "**********" at bounding box center [1120, 451] width 819 height 86
click at [804, 418] on p "**********" at bounding box center [1116, 428] width 796 height 31
click at [815, 451] on div "**********" at bounding box center [1120, 451] width 819 height 86
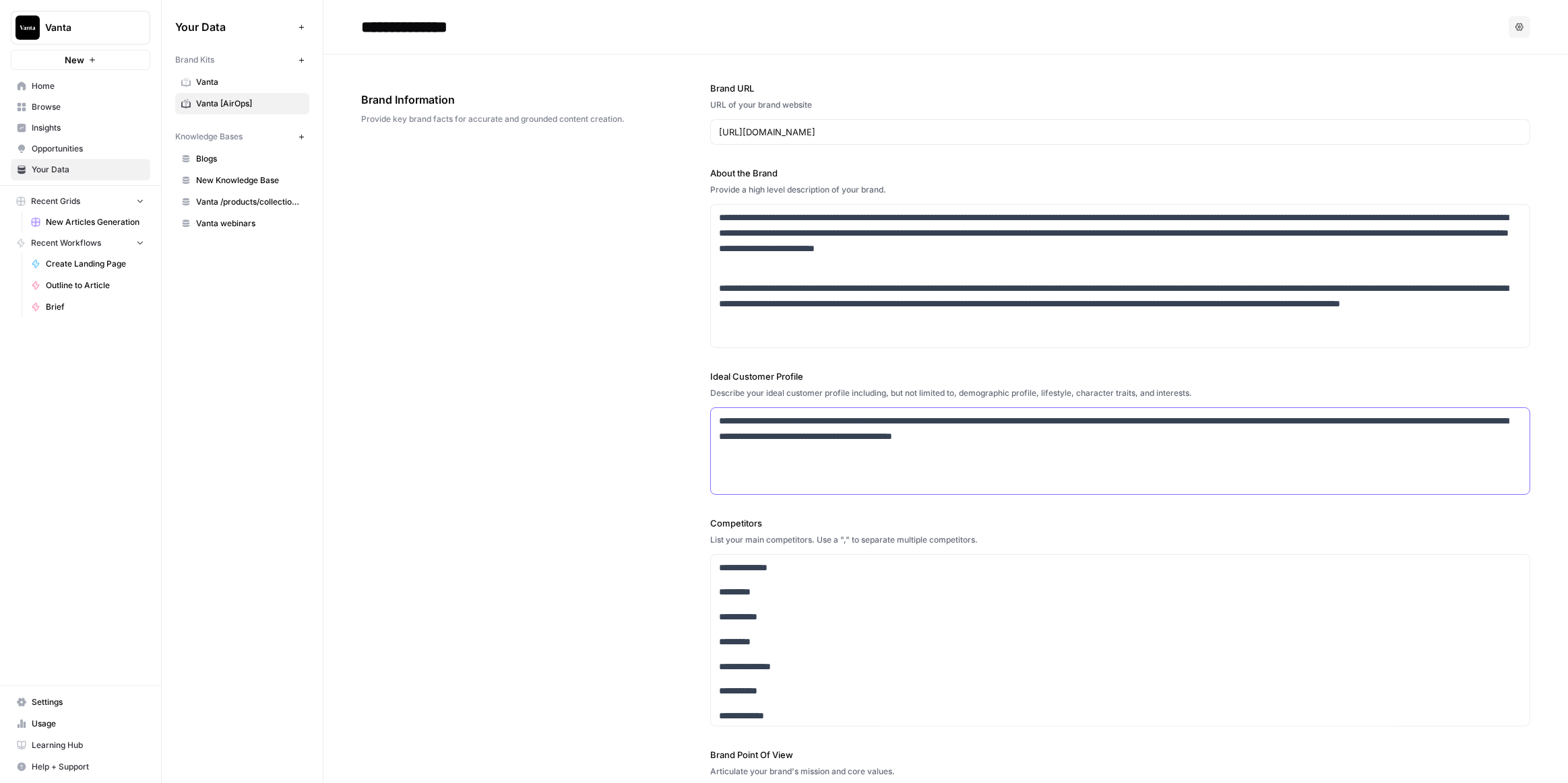
drag, startPoint x: 1216, startPoint y: 444, endPoint x: 710, endPoint y: 420, distance: 506.6
click at [711, 420] on div "**********" at bounding box center [1120, 451] width 819 height 86
copy p "**********"
click at [788, 453] on div "**********" at bounding box center [1120, 451] width 819 height 86
click at [1188, 443] on div "**********" at bounding box center [1120, 451] width 819 height 86
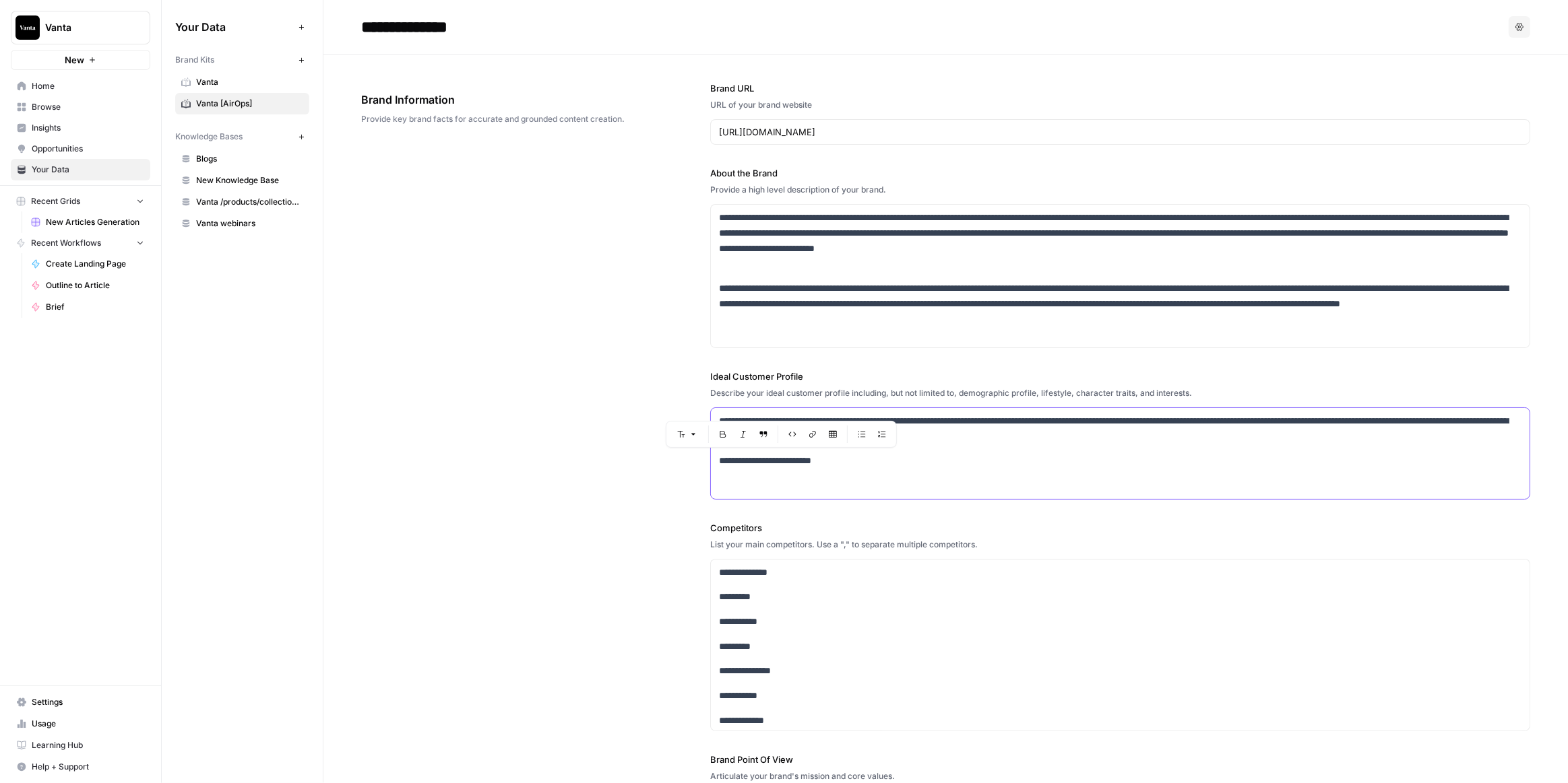
drag, startPoint x: 801, startPoint y: 456, endPoint x: 711, endPoint y: 457, distance: 90.0
click at [711, 457] on div "**********" at bounding box center [1120, 454] width 819 height 91
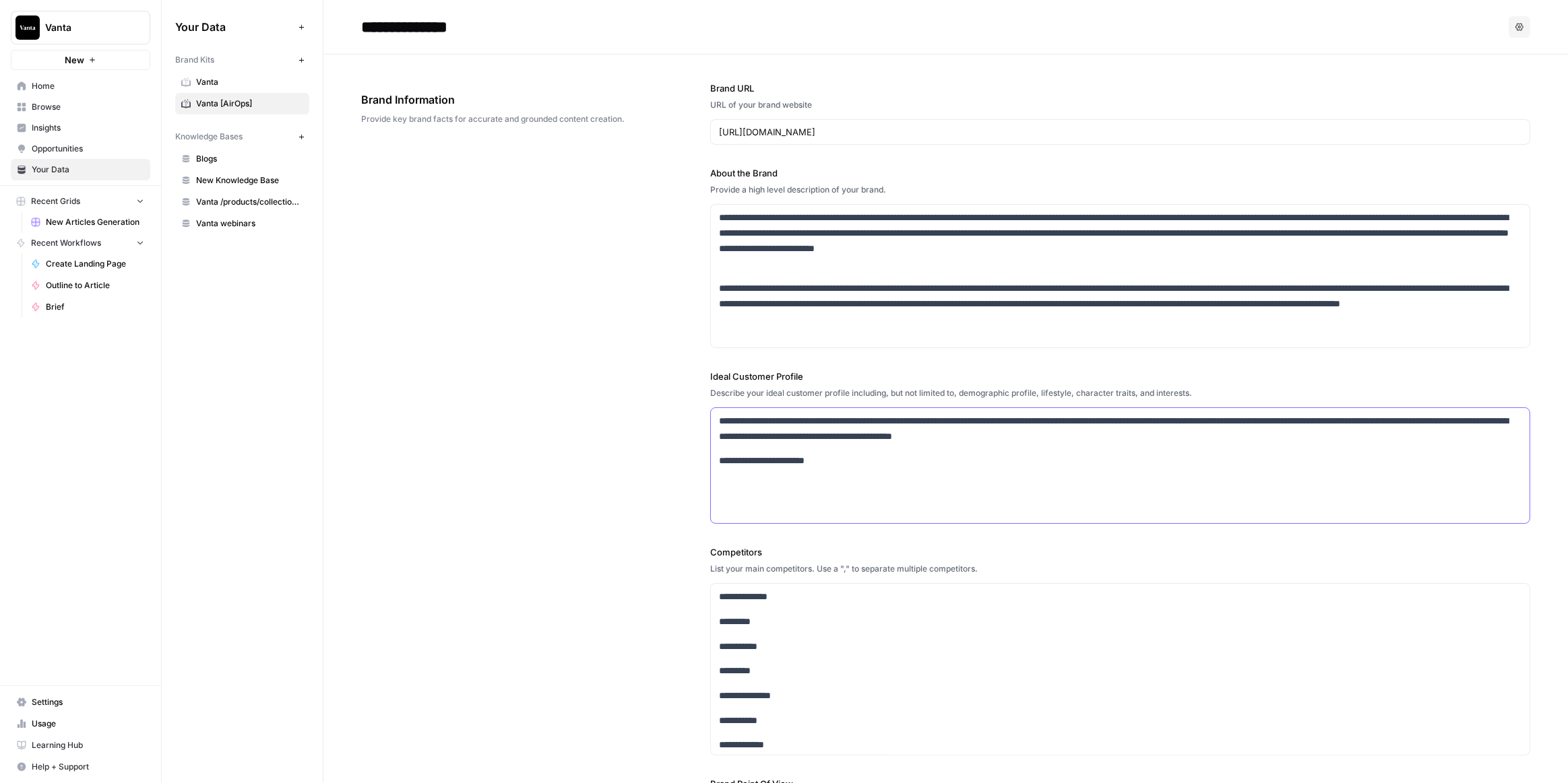
click at [754, 487] on p at bounding box center [1119, 487] width 802 height 16
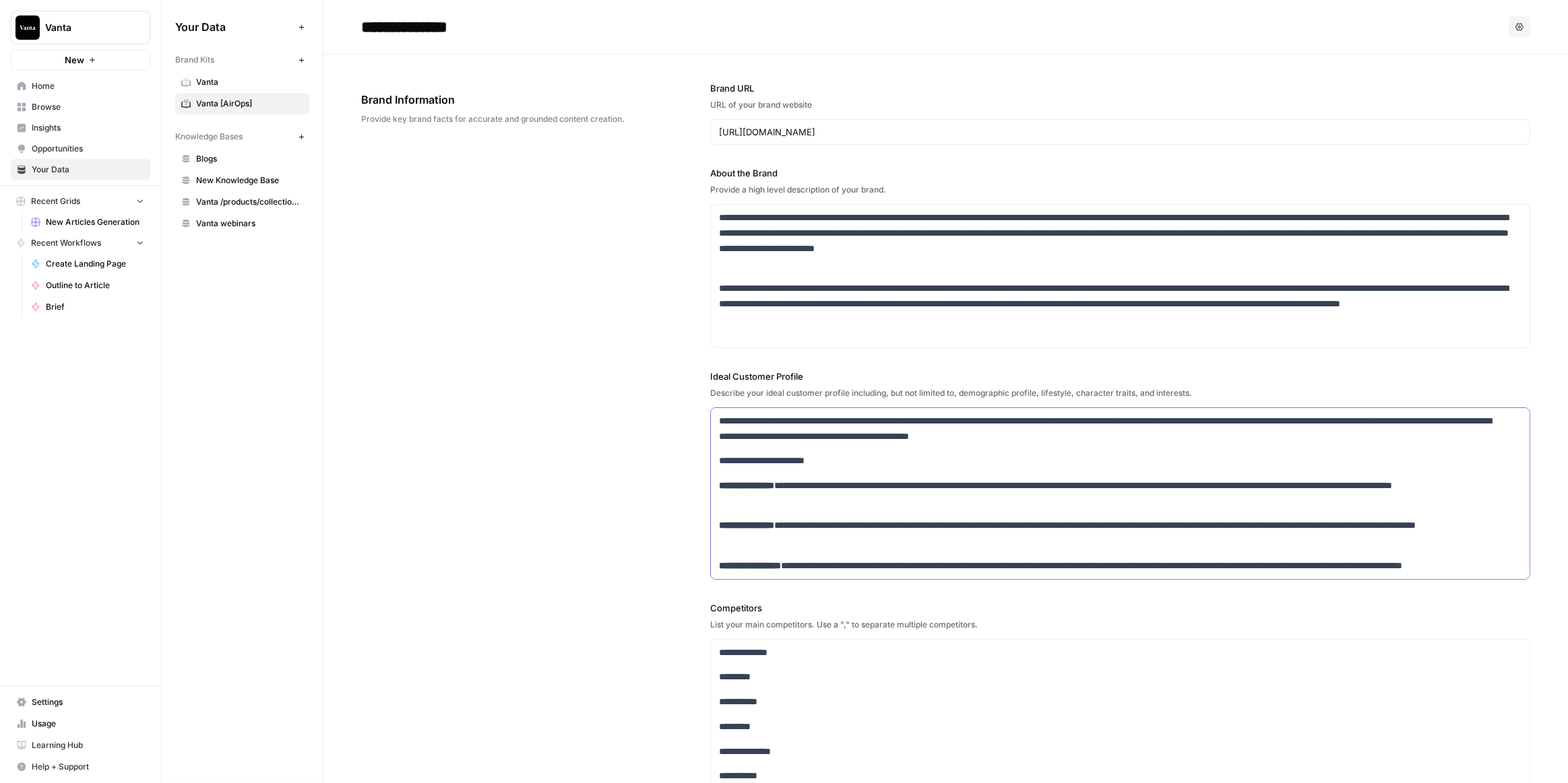
click at [719, 483] on strong "**********" at bounding box center [746, 486] width 56 height 10
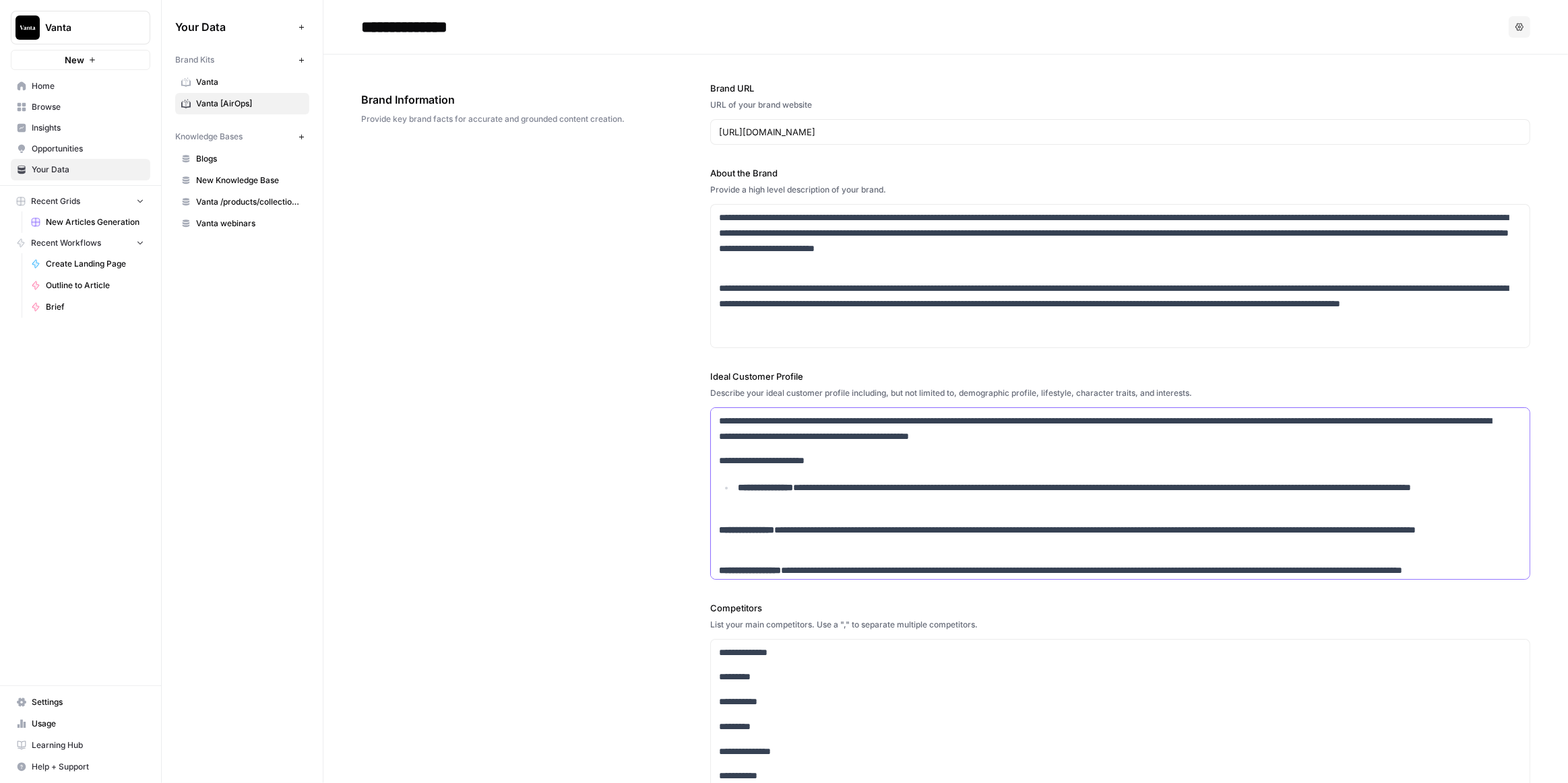
click at [721, 528] on strong "**********" at bounding box center [746, 530] width 56 height 10
click at [719, 529] on strong "**********" at bounding box center [746, 530] width 56 height 10
click at [719, 567] on strong "**********" at bounding box center [749, 571] width 62 height 10
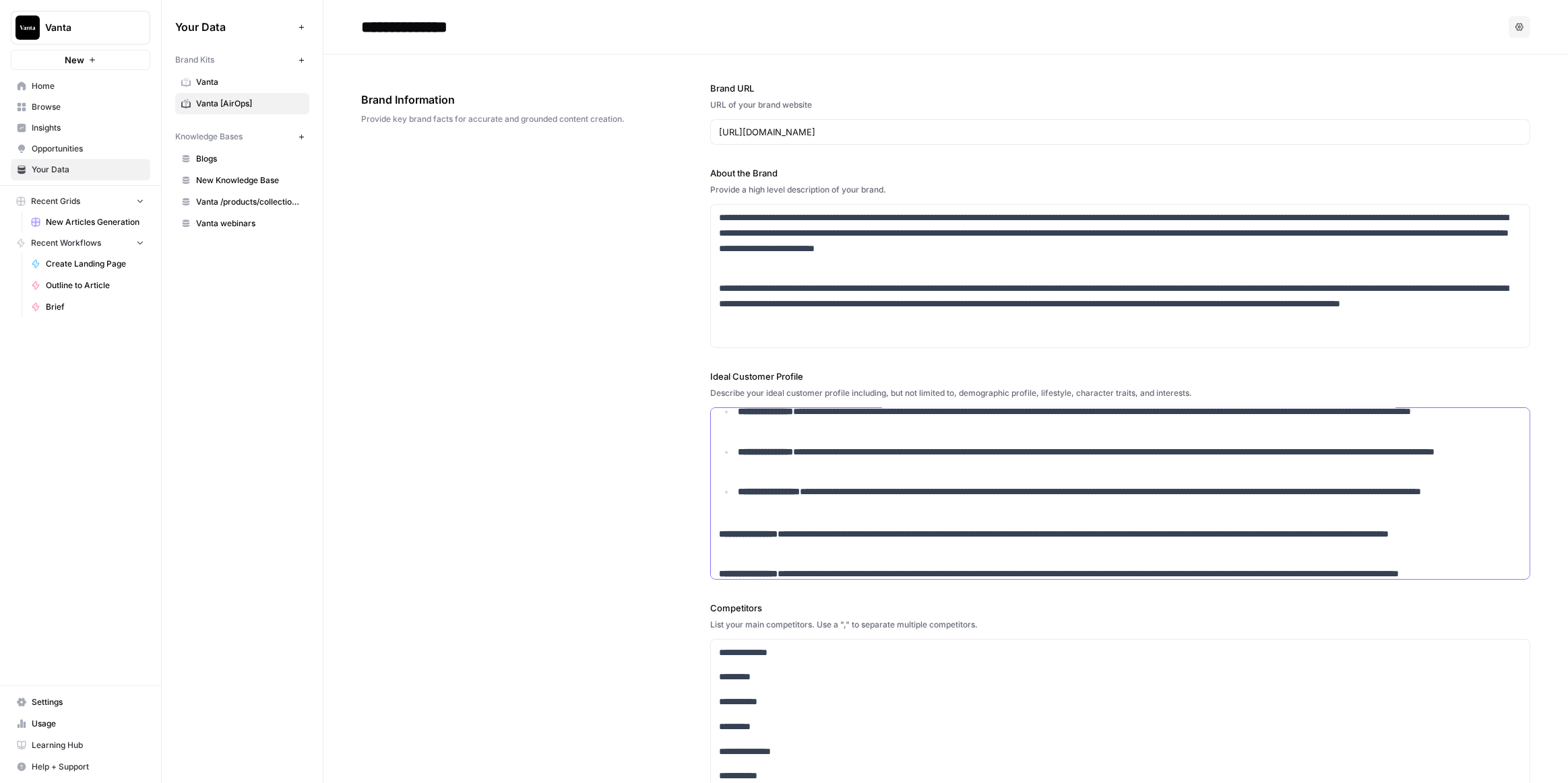
scroll to position [122, 0]
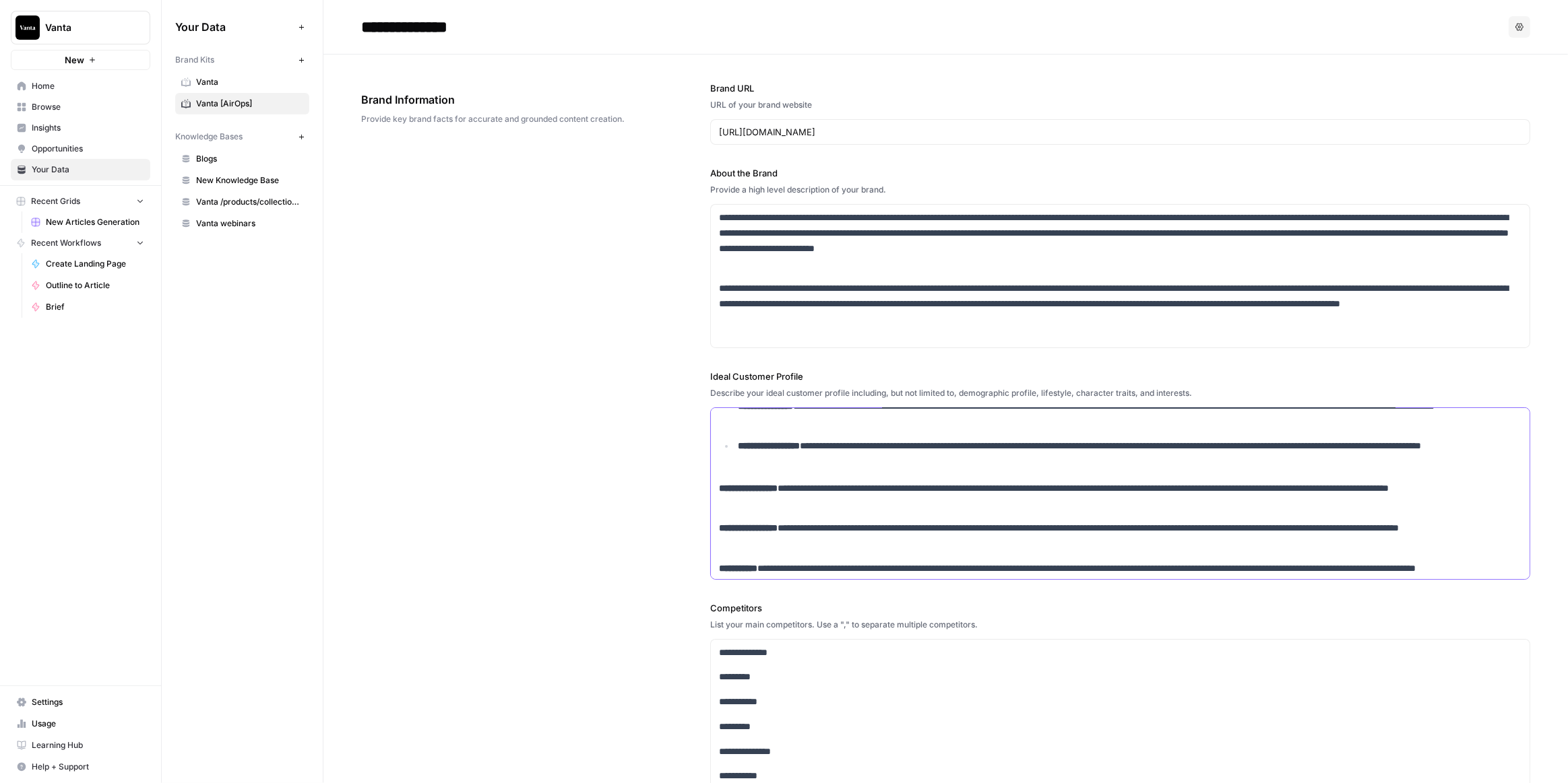
click at [721, 489] on strong "**********" at bounding box center [747, 489] width 58 height 10
click at [719, 487] on strong "**********" at bounding box center [747, 489] width 58 height 10
click at [714, 524] on div "**********" at bounding box center [1120, 454] width 819 height 335
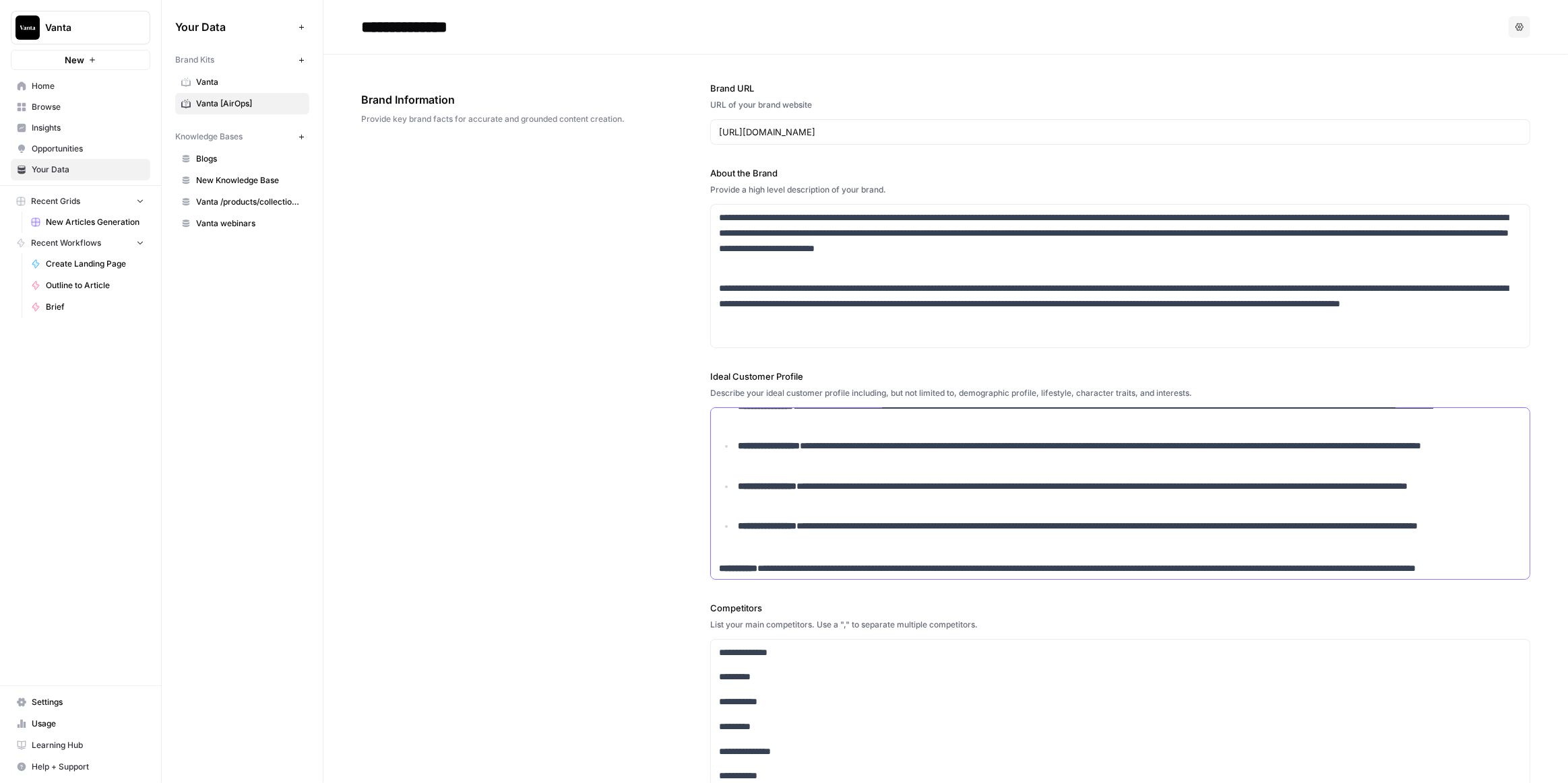
click at [719, 566] on strong "**********" at bounding box center [737, 569] width 39 height 10
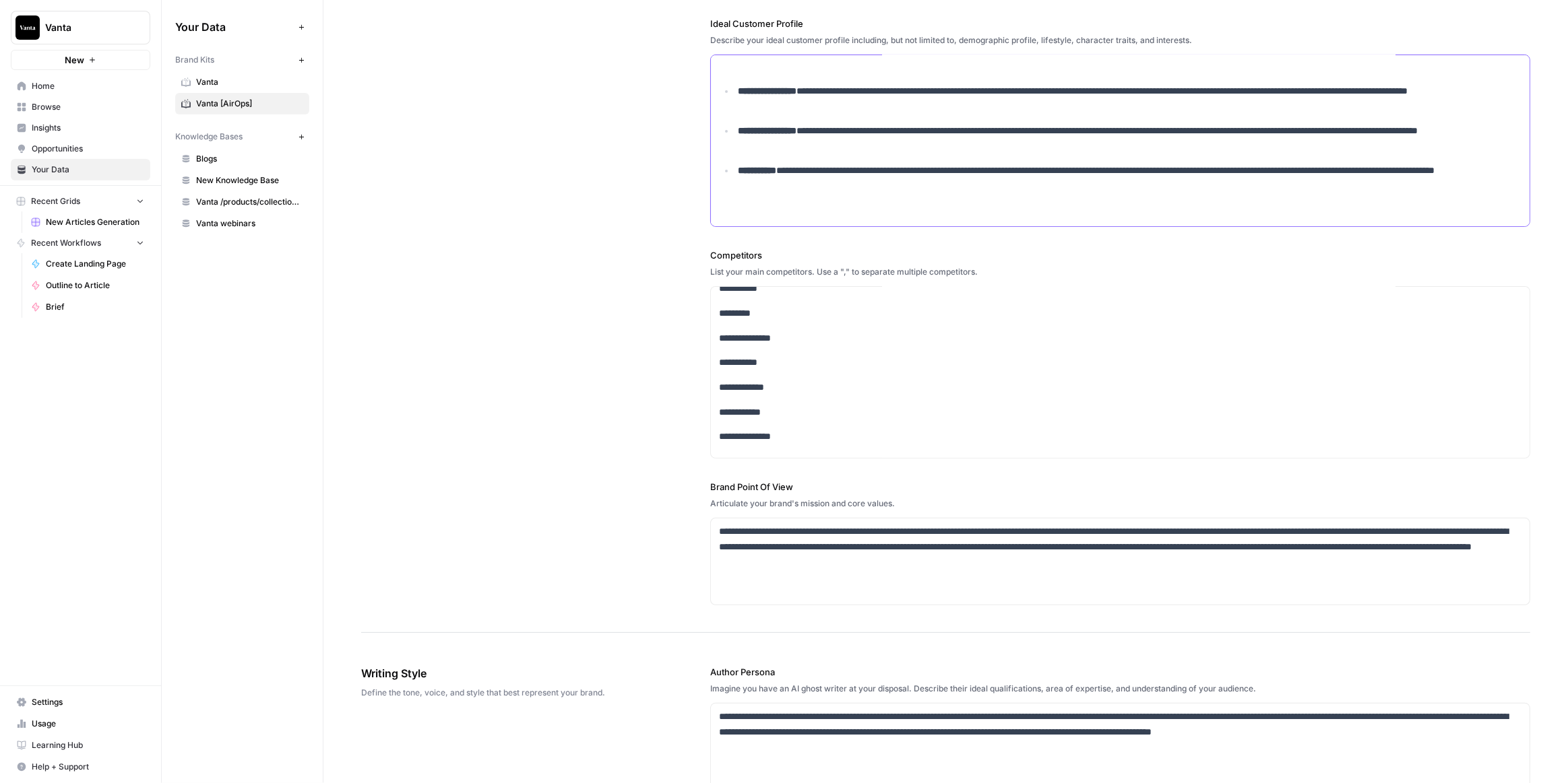
scroll to position [367, 0]
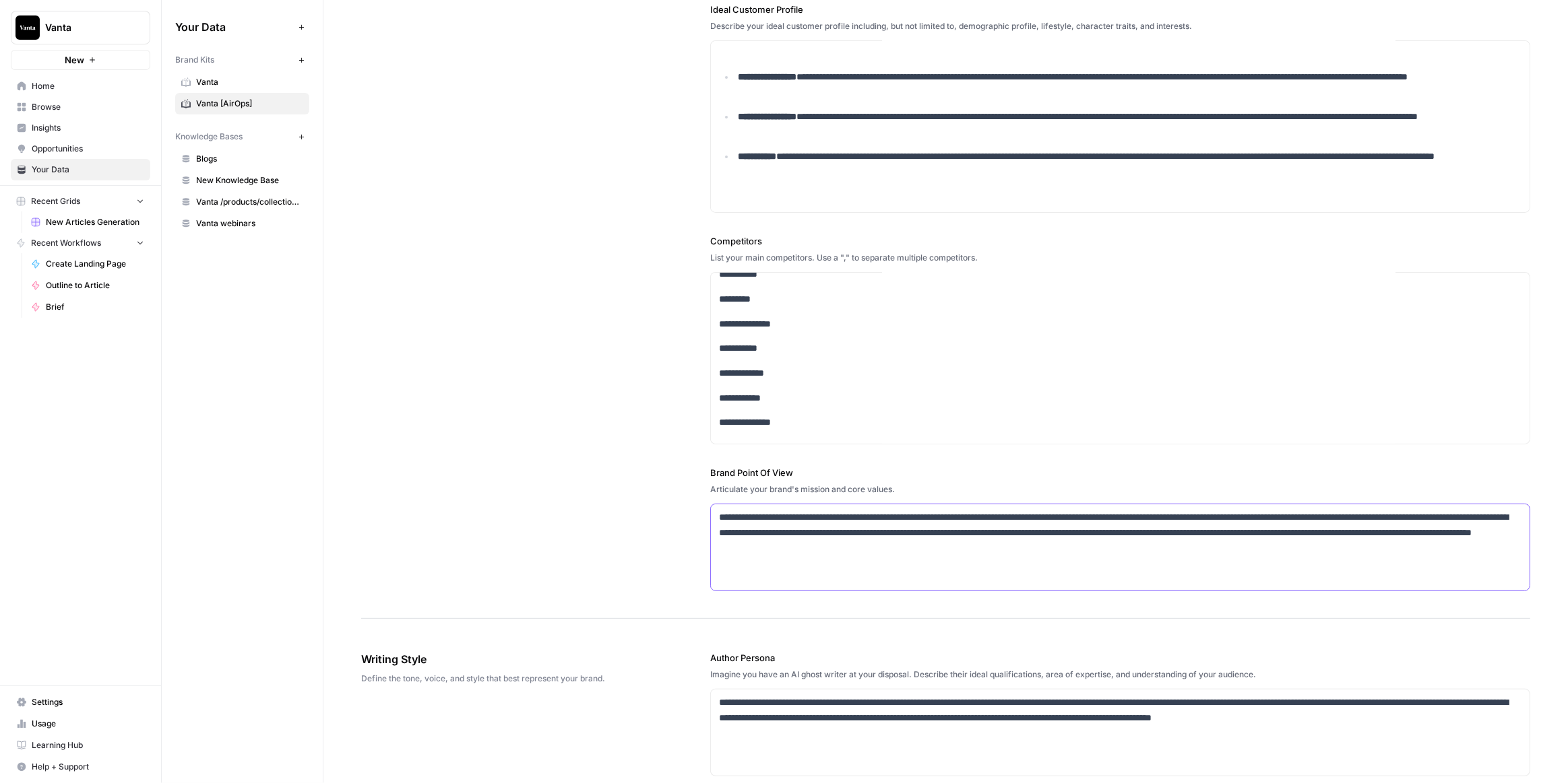
click at [799, 546] on p "**********" at bounding box center [1116, 533] width 796 height 46
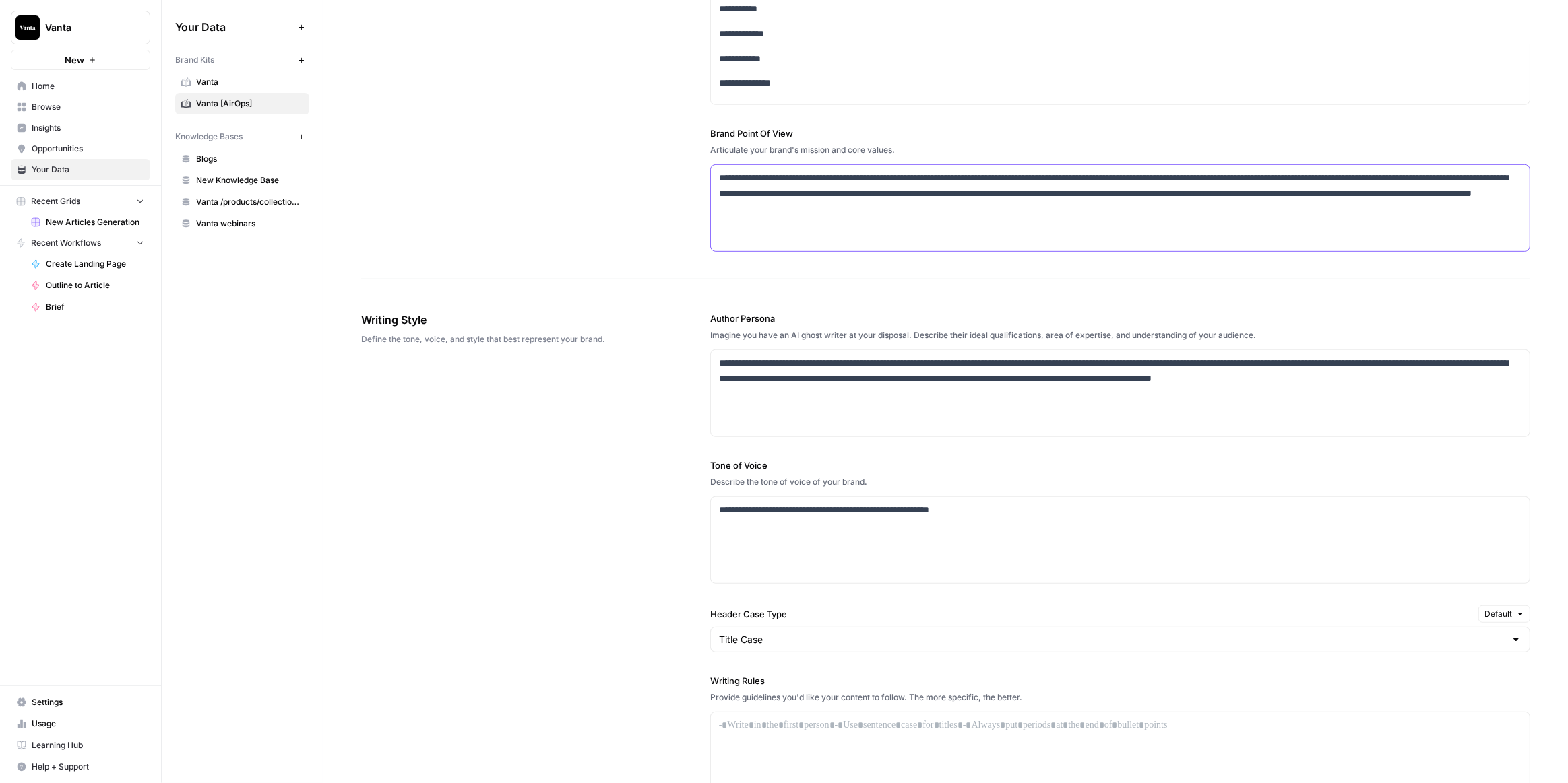
scroll to position [734, 0]
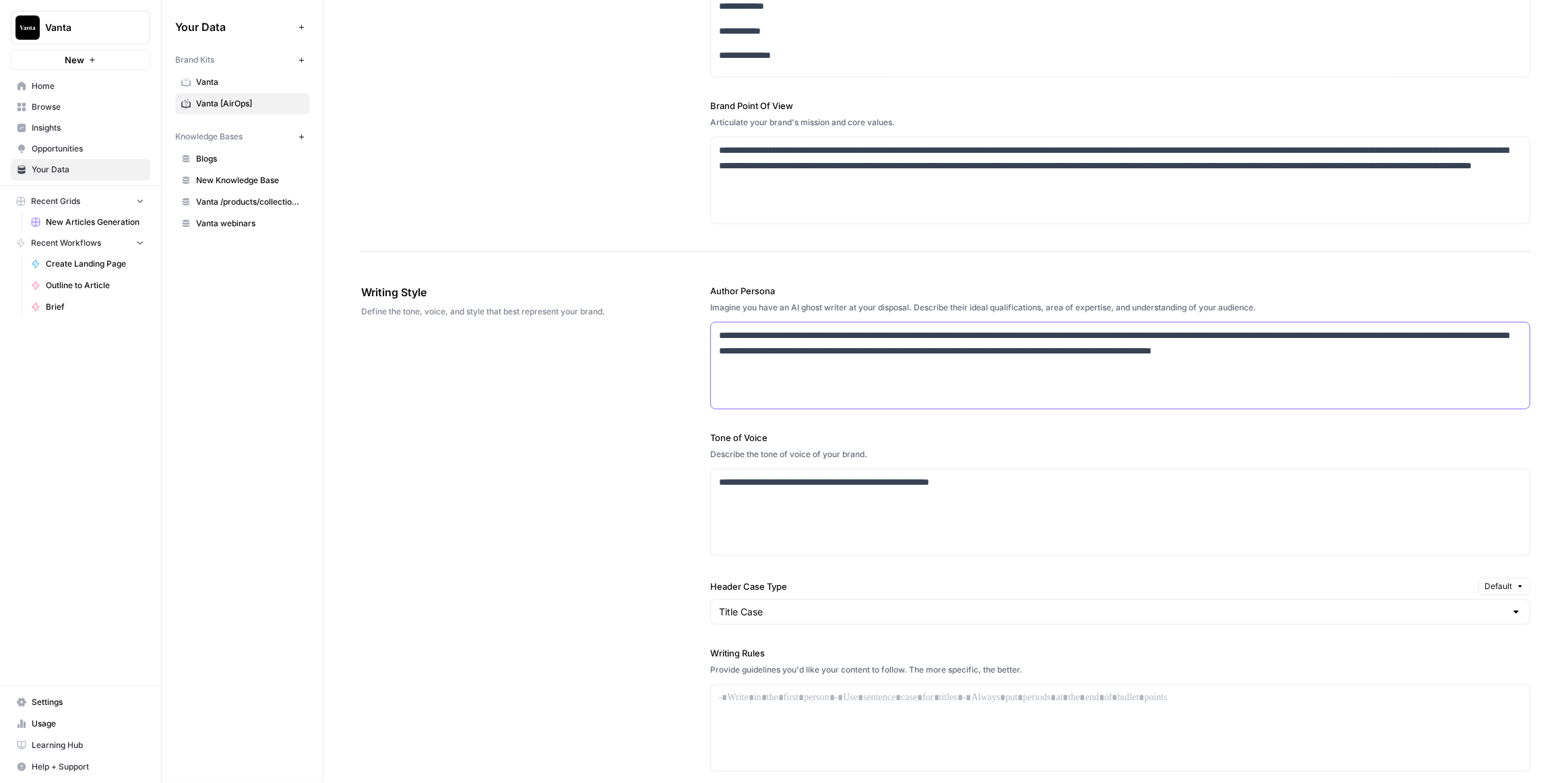
click at [809, 335] on p "**********" at bounding box center [1116, 343] width 796 height 31
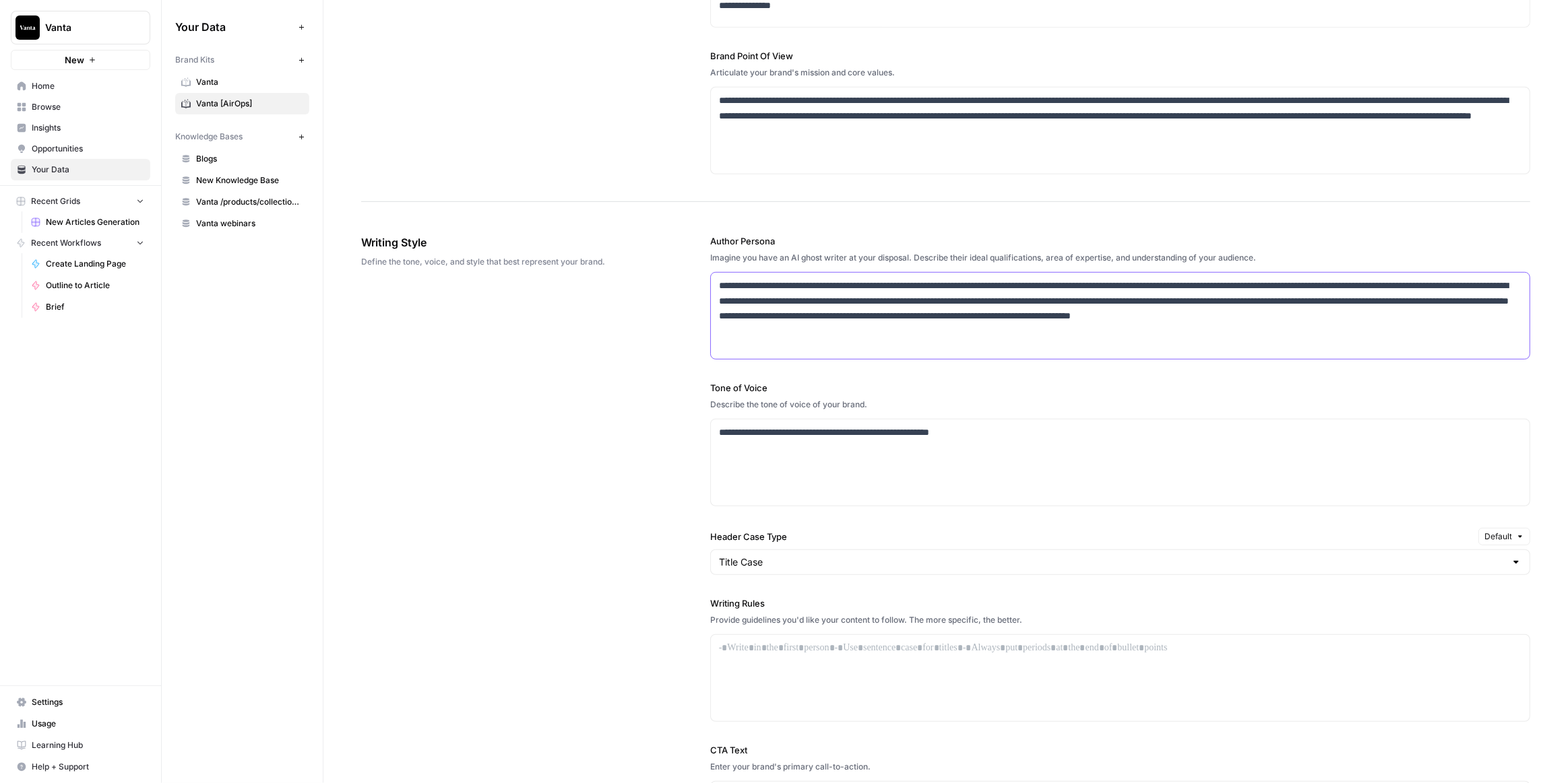
scroll to position [857, 0]
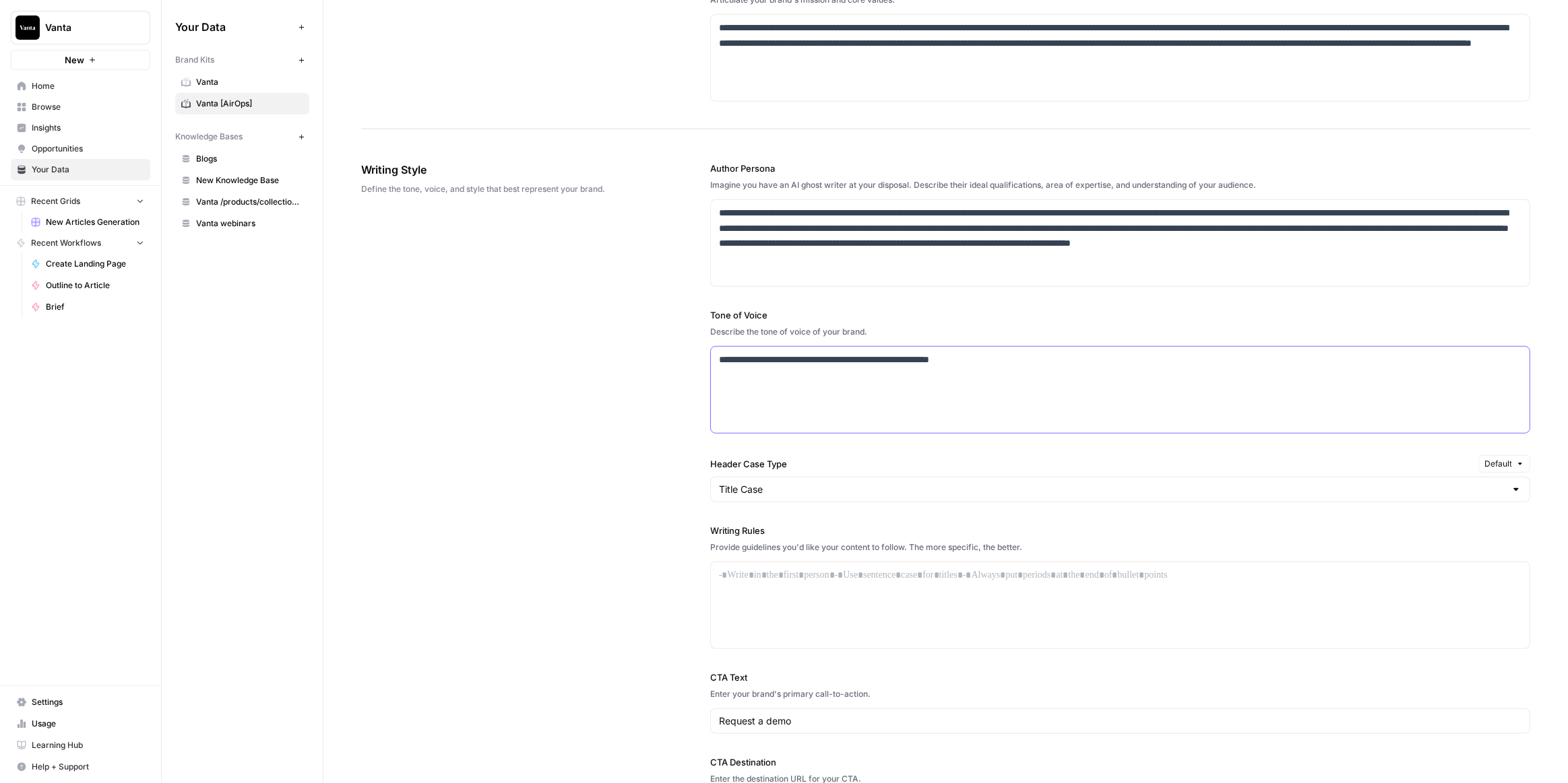
click at [838, 365] on div "**********" at bounding box center [1120, 390] width 819 height 86
click at [836, 365] on div "**********" at bounding box center [1120, 390] width 819 height 86
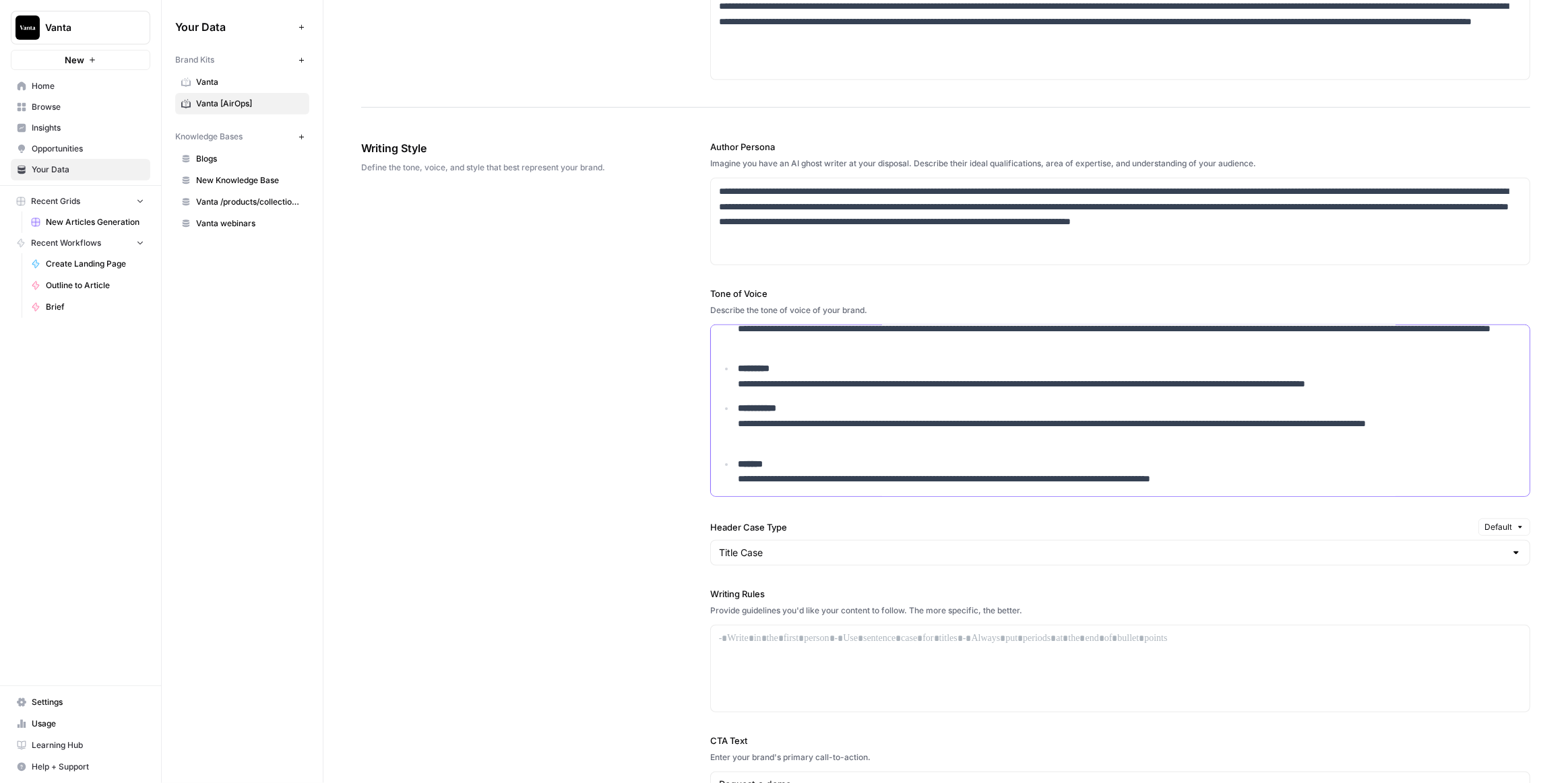
scroll to position [950, 0]
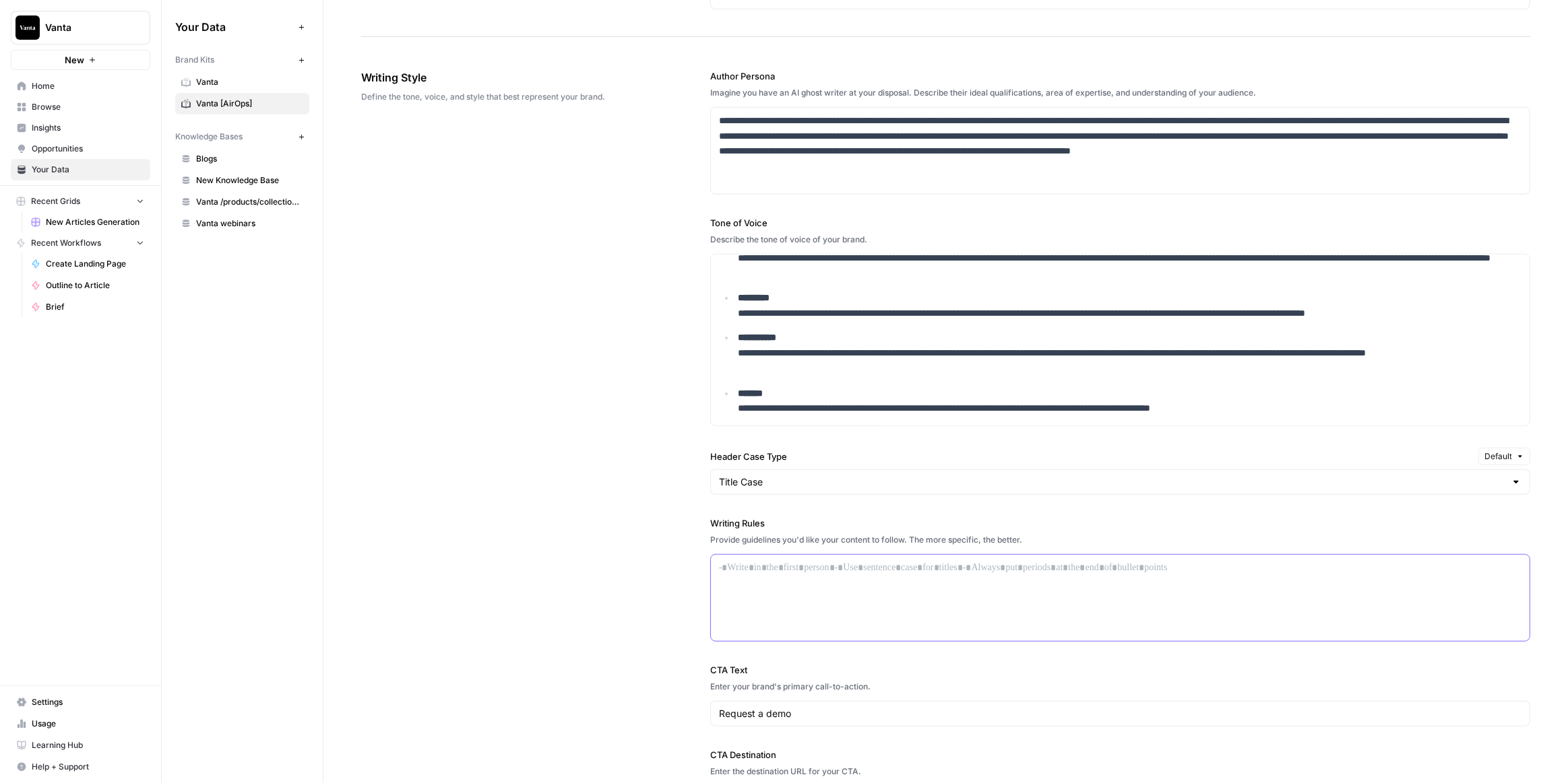
click at [786, 564] on p at bounding box center [1119, 568] width 802 height 16
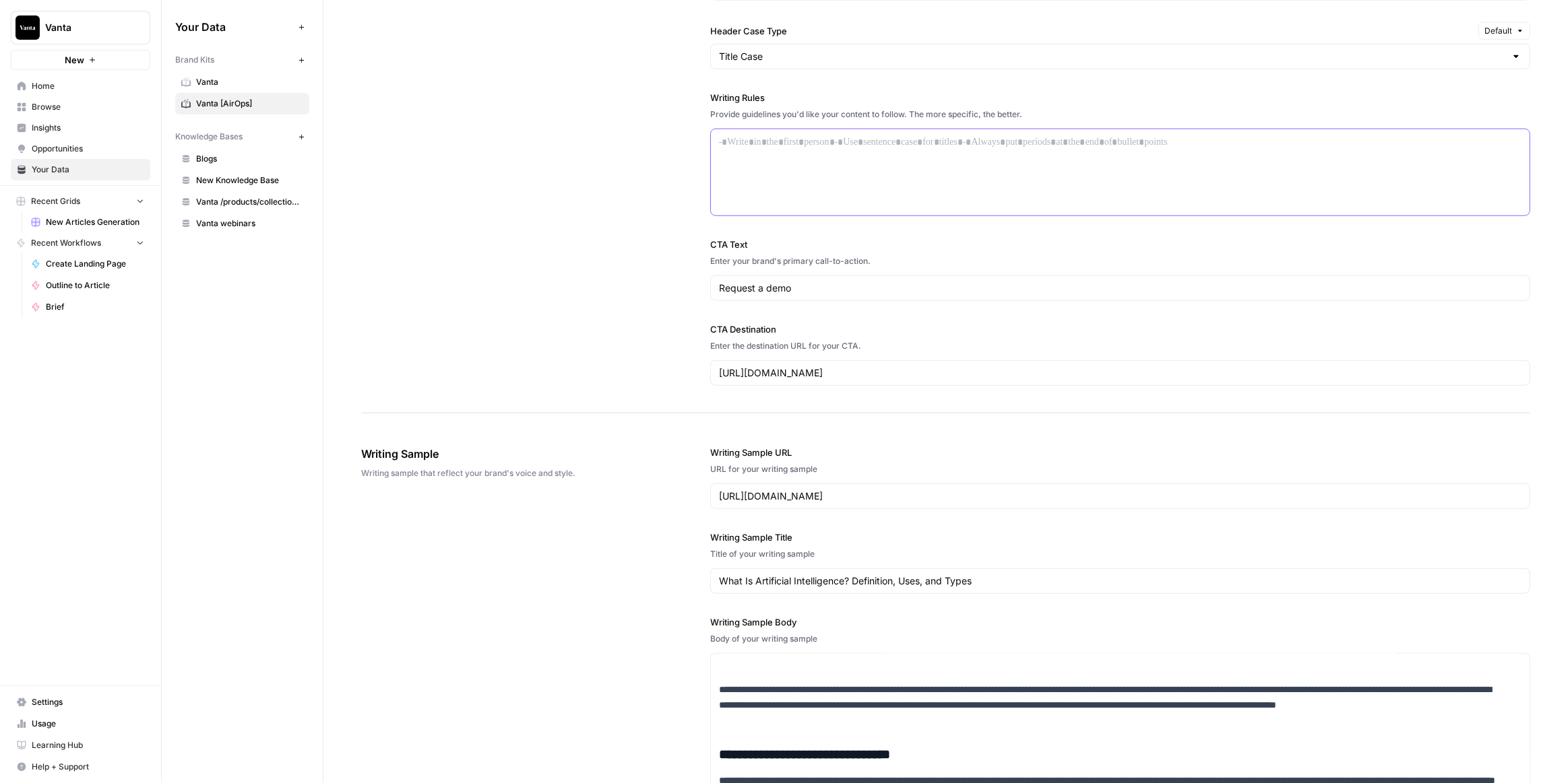
scroll to position [1259, 0]
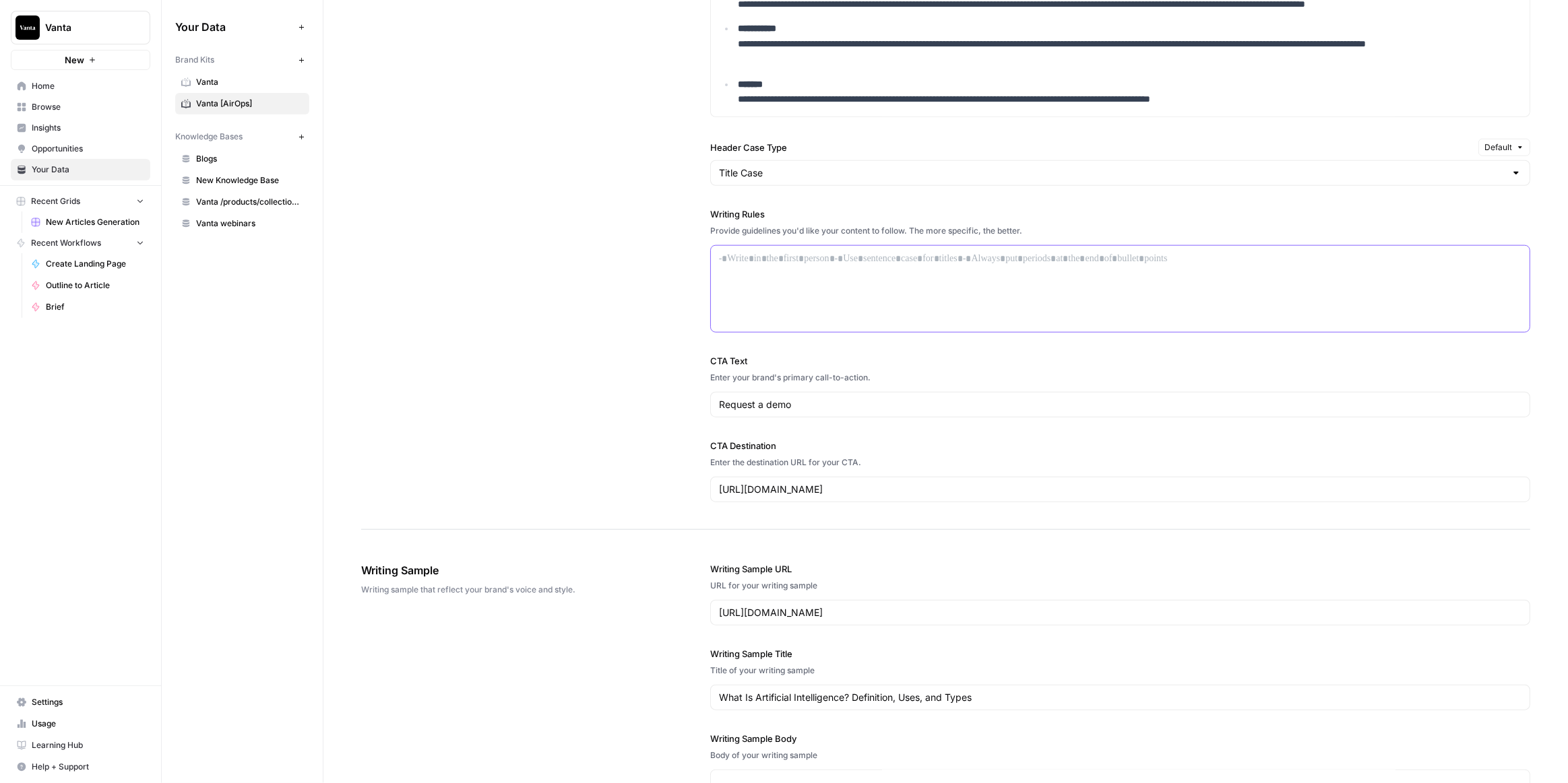
click at [794, 264] on div at bounding box center [1120, 288] width 819 height 86
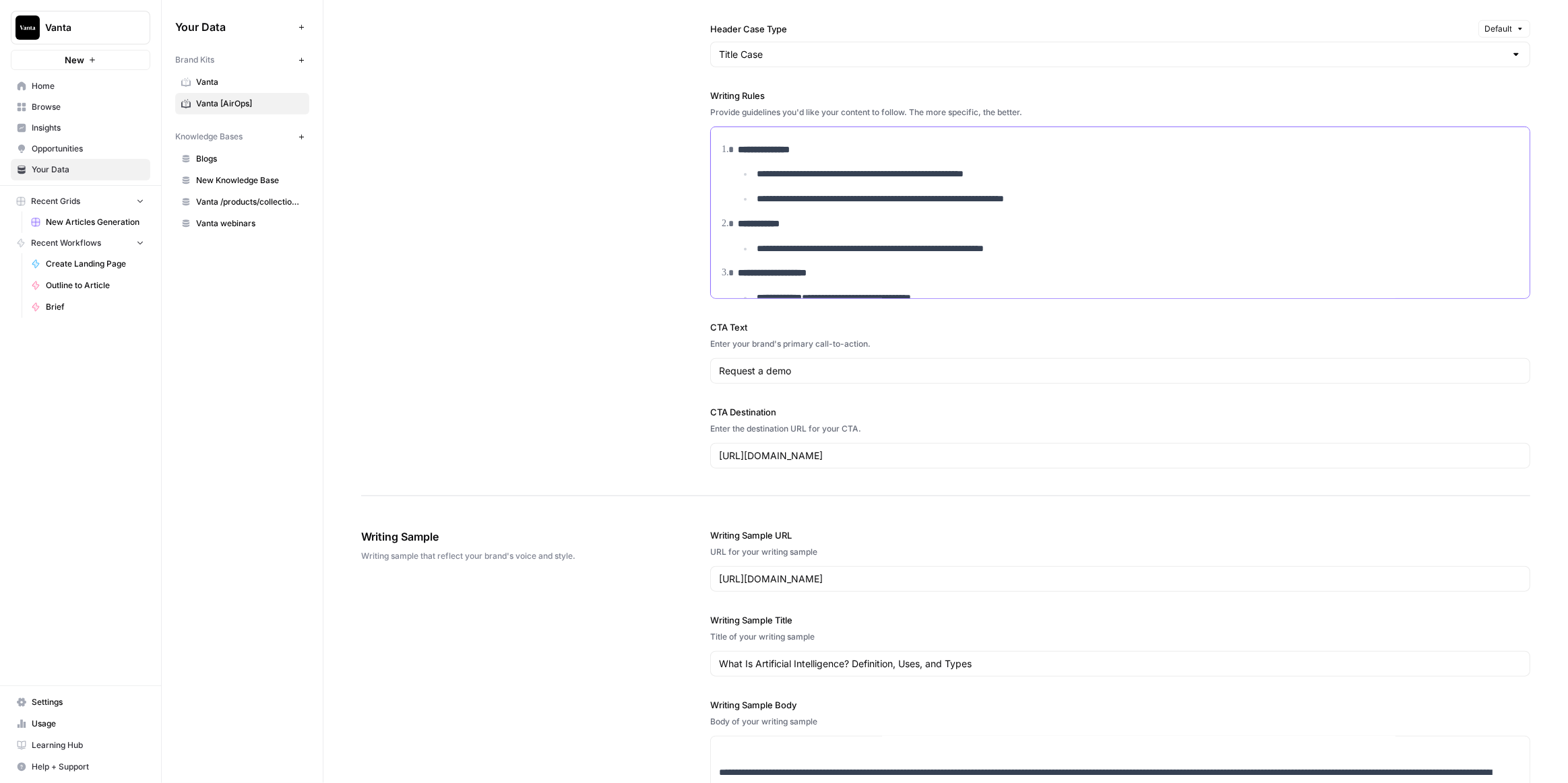
scroll to position [1442, 0]
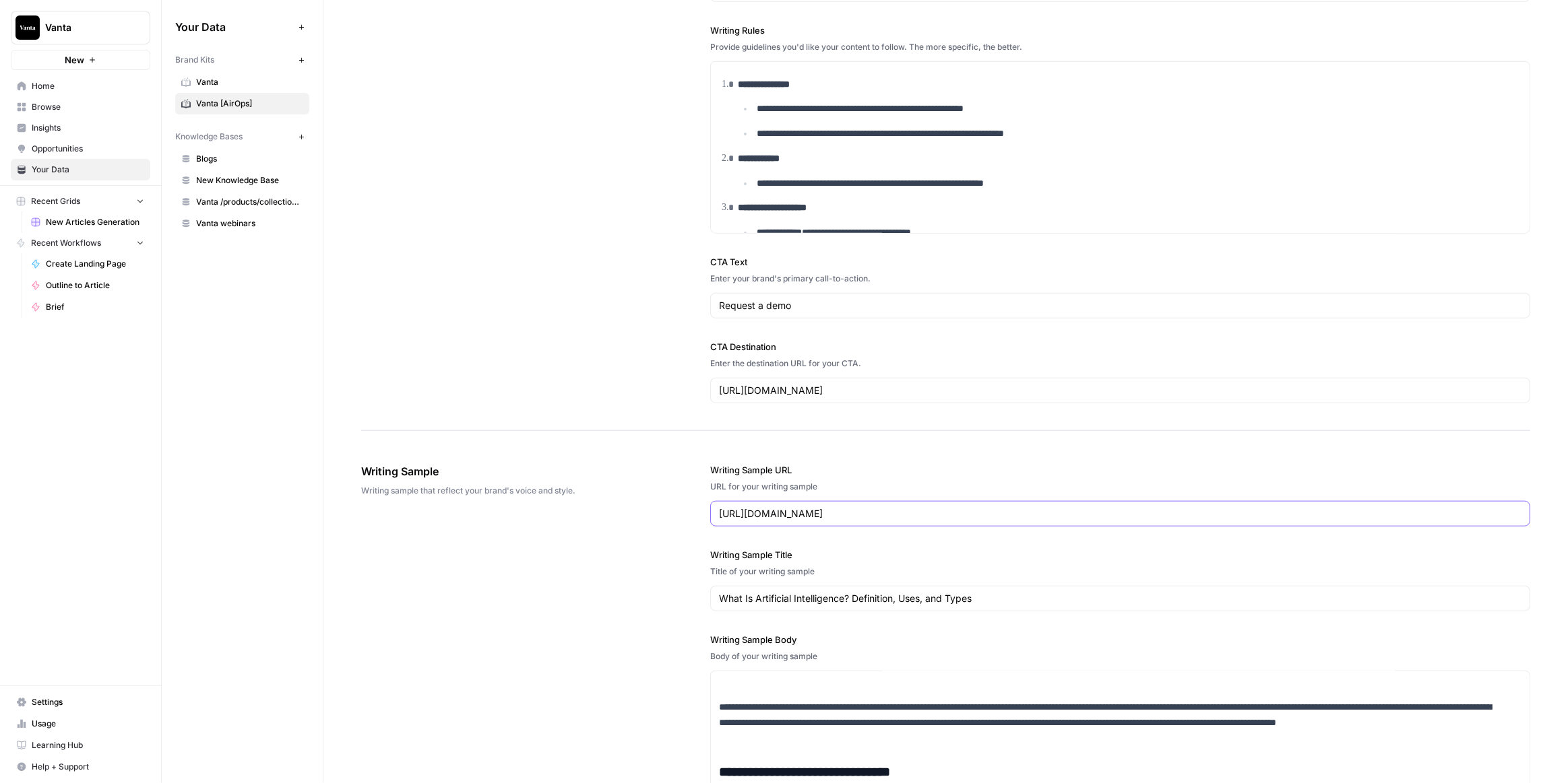
click at [764, 507] on input "https://www.coursera.org/articles/what-is-artificial-intelligence" at bounding box center [1119, 514] width 802 height 14
paste input "vanta.com/resources/introducing-vantas-ai-security-assessment"
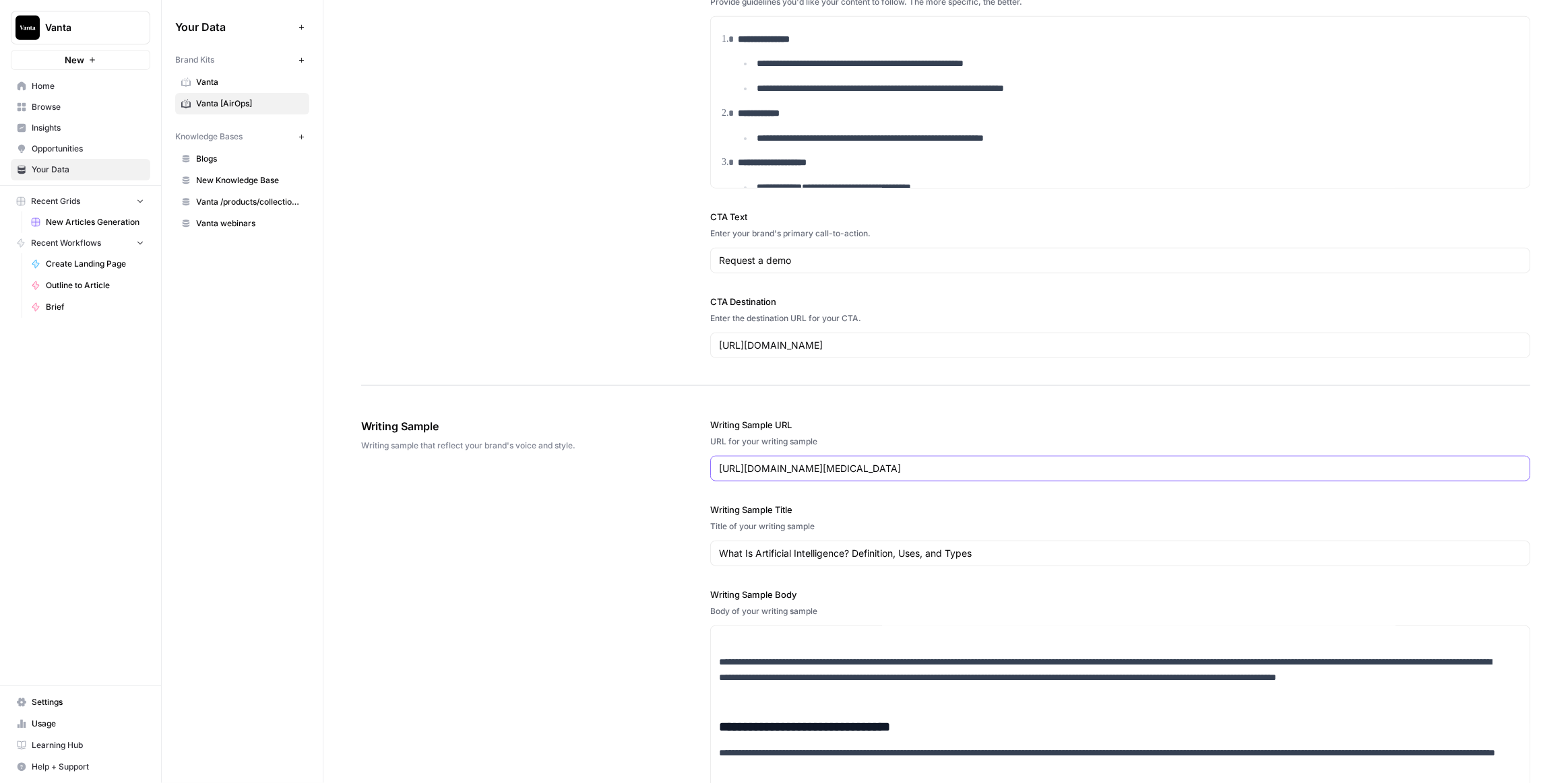
scroll to position [1625, 0]
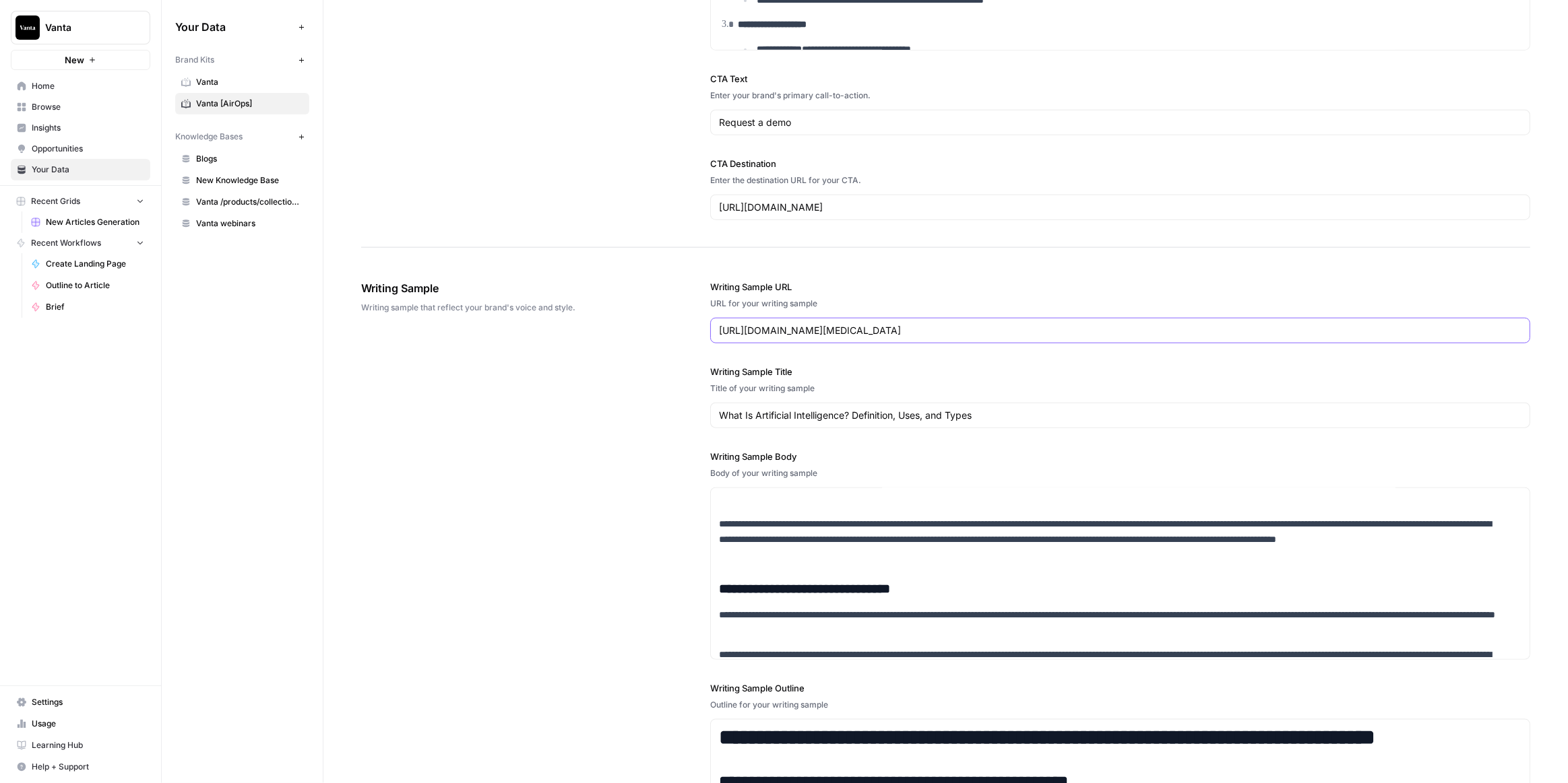
type input "https://www.vanta.com/resources/introducing-vantas-ai-security-assessment"
click at [806, 413] on input "What Is Artificial Intelligence? Definition, Uses, and Types" at bounding box center [1119, 416] width 802 height 14
paste input "Introducing Vanta's AI security assessment to help build trust in the age of AI"
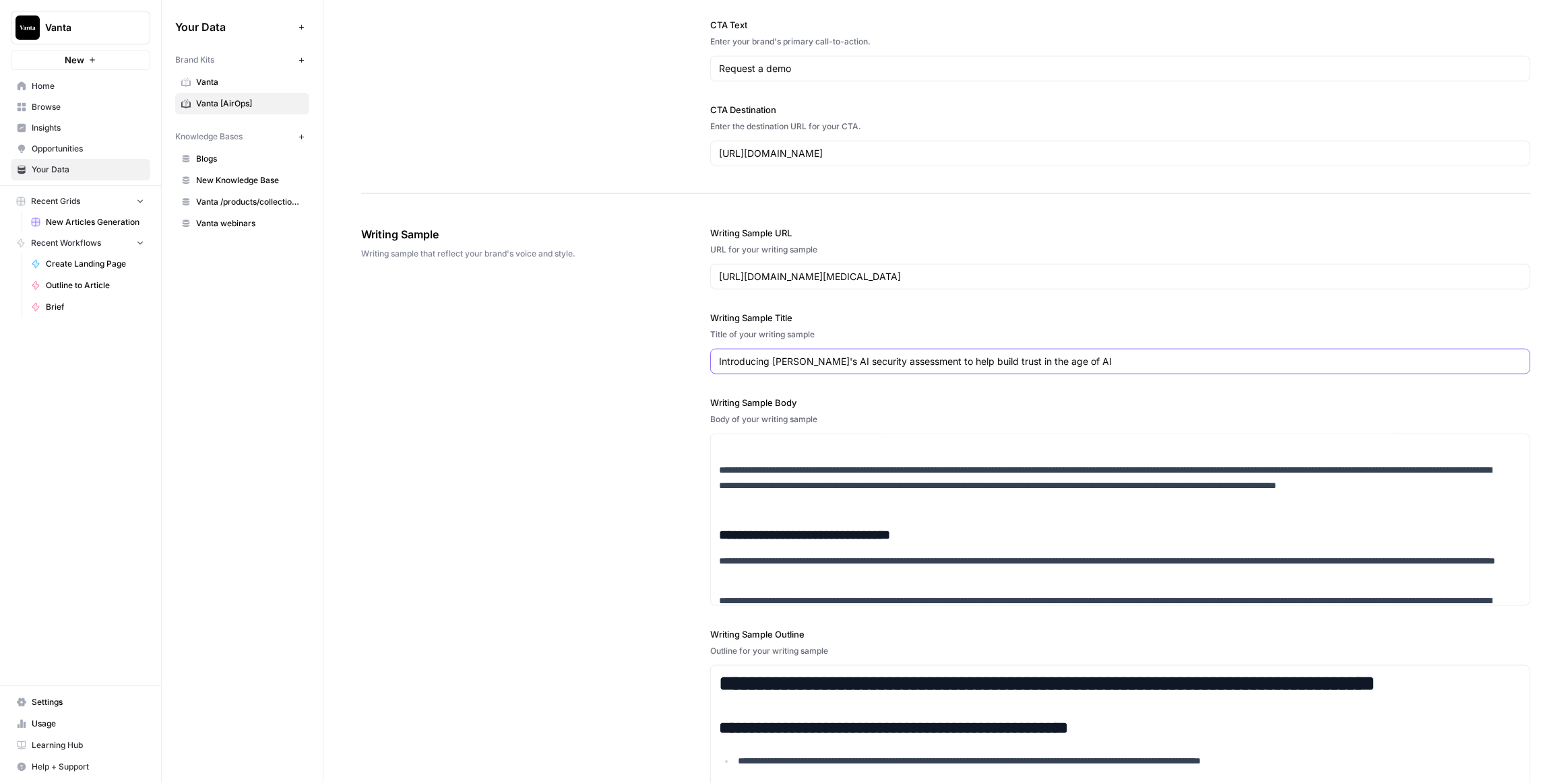
scroll to position [1748, 0]
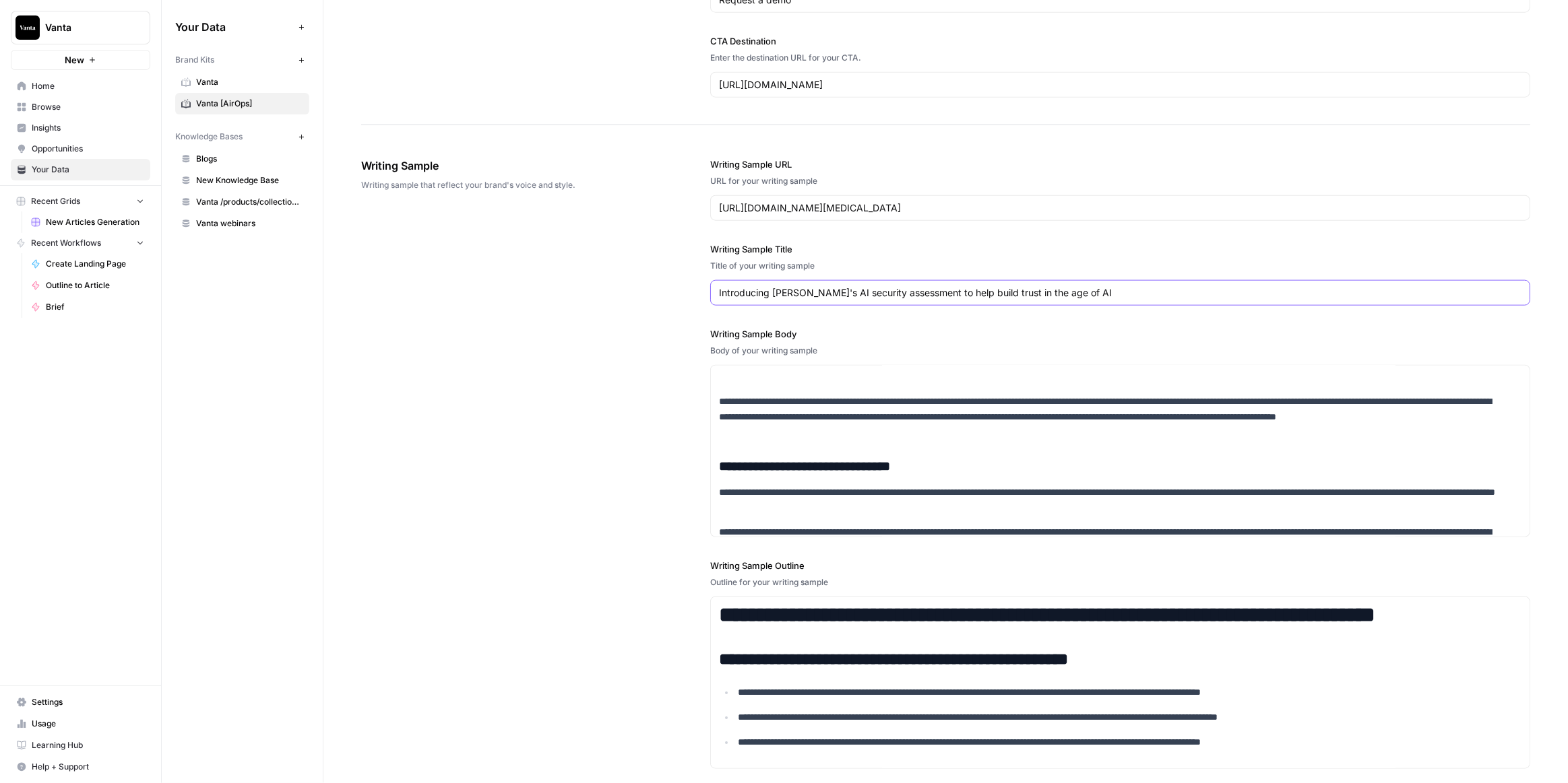
type input "Introducing Vanta's AI security assessment to help build trust in the age of AI"
click at [798, 413] on p "**********" at bounding box center [1112, 417] width 787 height 46
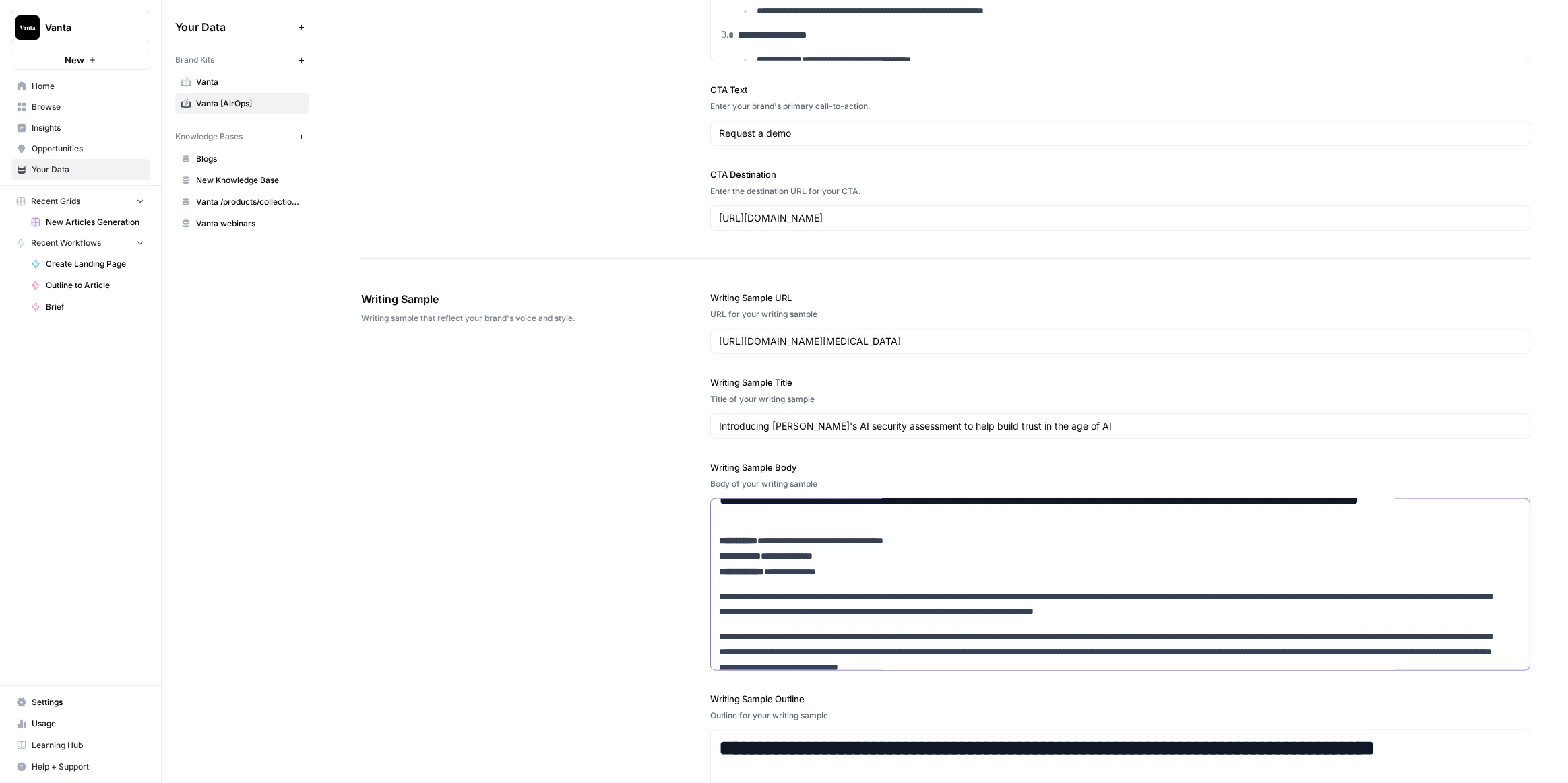
scroll to position [0, 0]
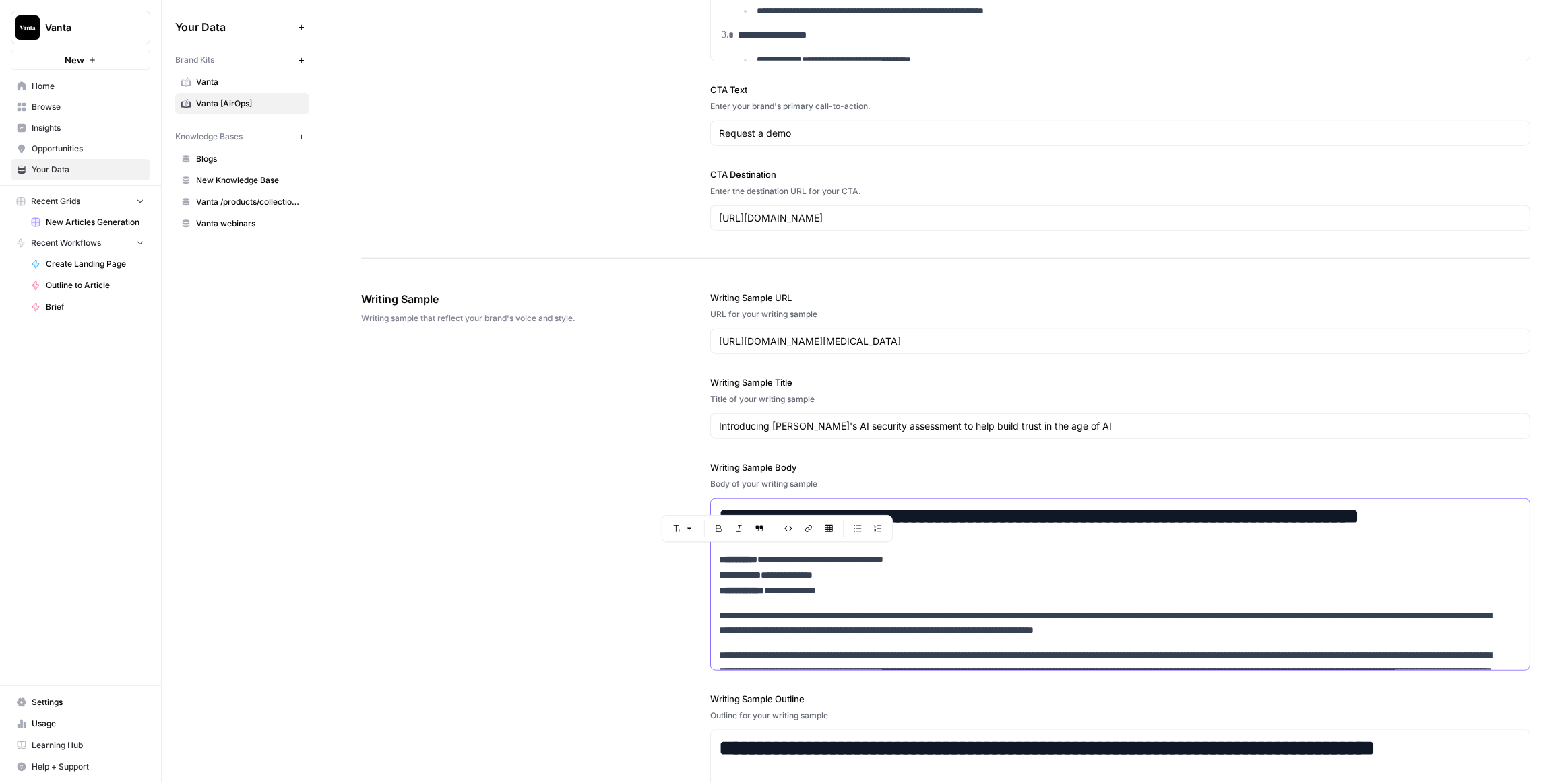
drag, startPoint x: 850, startPoint y: 586, endPoint x: 716, endPoint y: 542, distance: 141.0
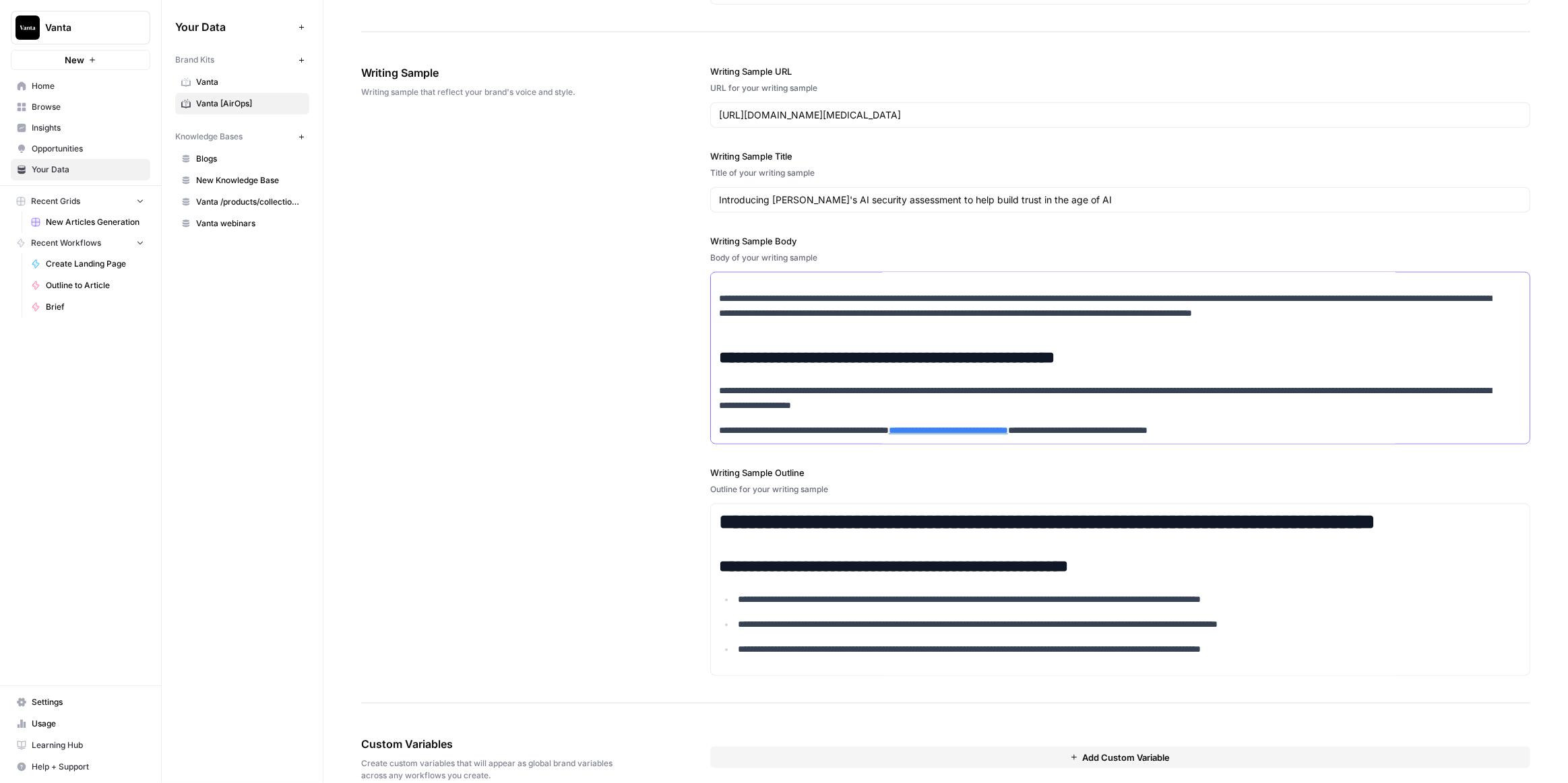
scroll to position [1860, 0]
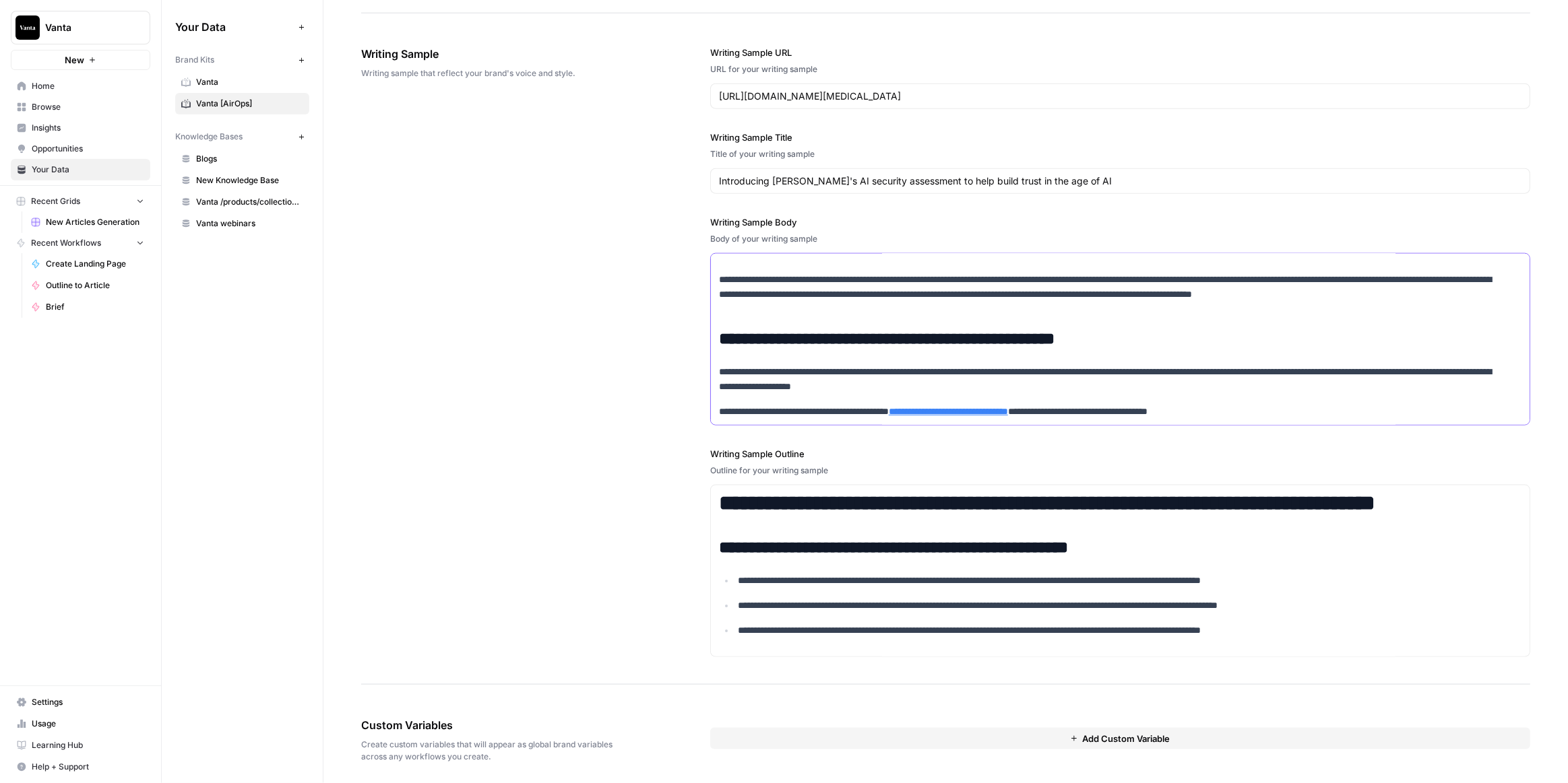
click at [819, 330] on h2 "**********" at bounding box center [1112, 339] width 787 height 19
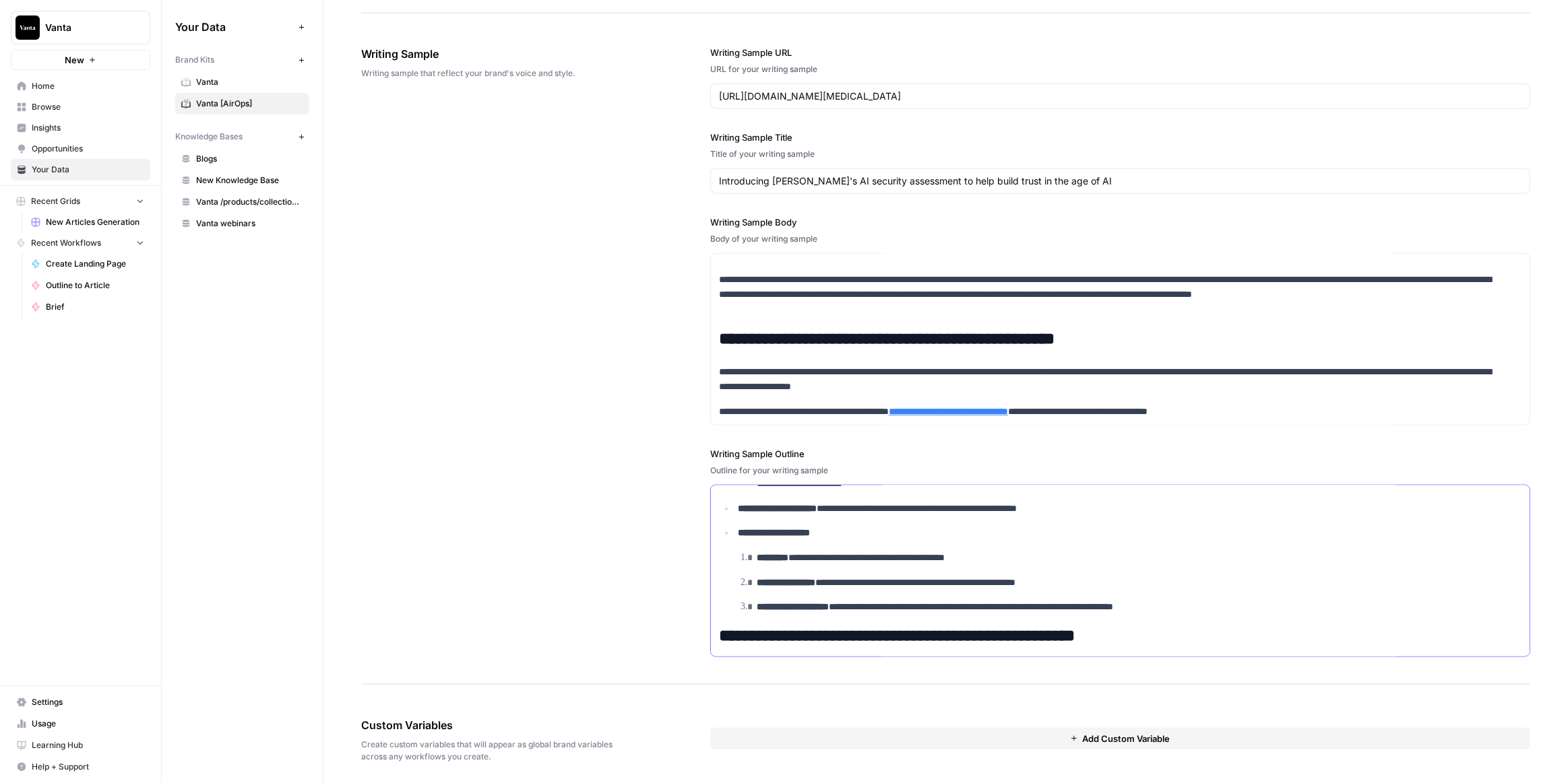
scroll to position [734, 0]
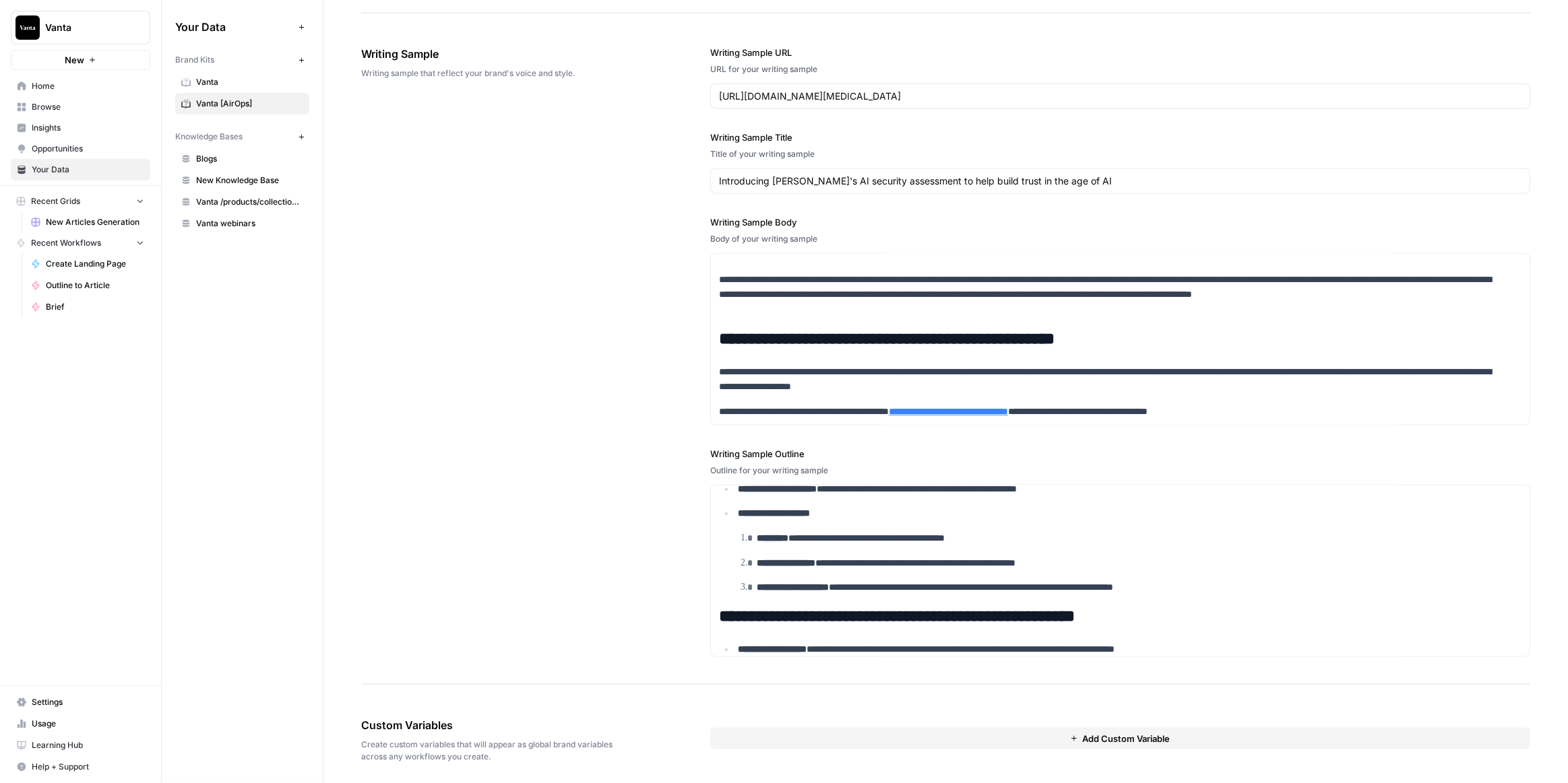
click at [652, 533] on div "**********" at bounding box center [945, 352] width 1169 height 666
click at [963, 739] on button "Add Custom Variable" at bounding box center [1119, 739] width 820 height 22
click at [861, 758] on input "text" at bounding box center [1120, 764] width 779 height 12
type input "Writing Samples"
click at [625, 639] on div "**********" at bounding box center [945, 352] width 1169 height 666
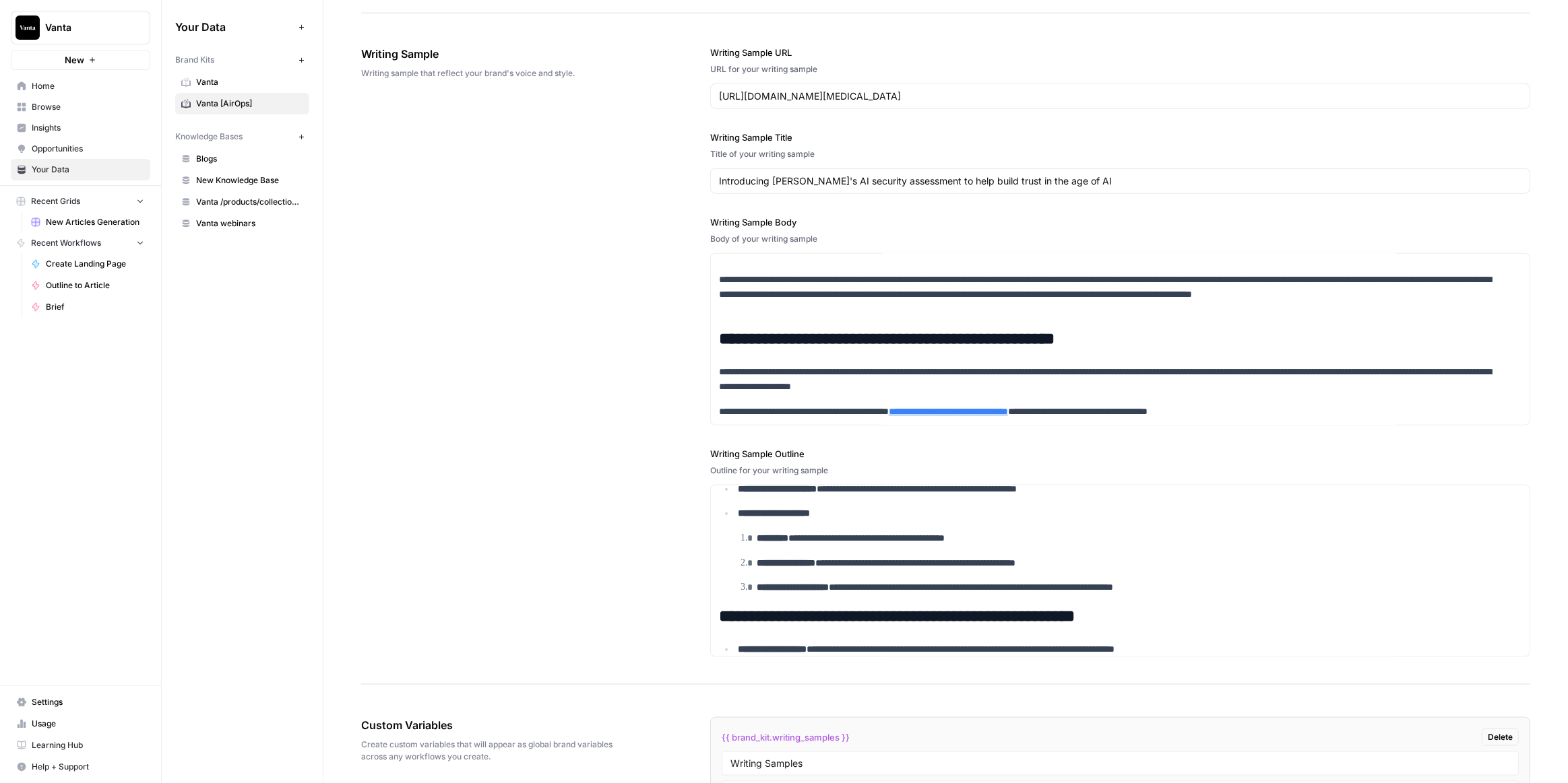
scroll to position [2028, 0]
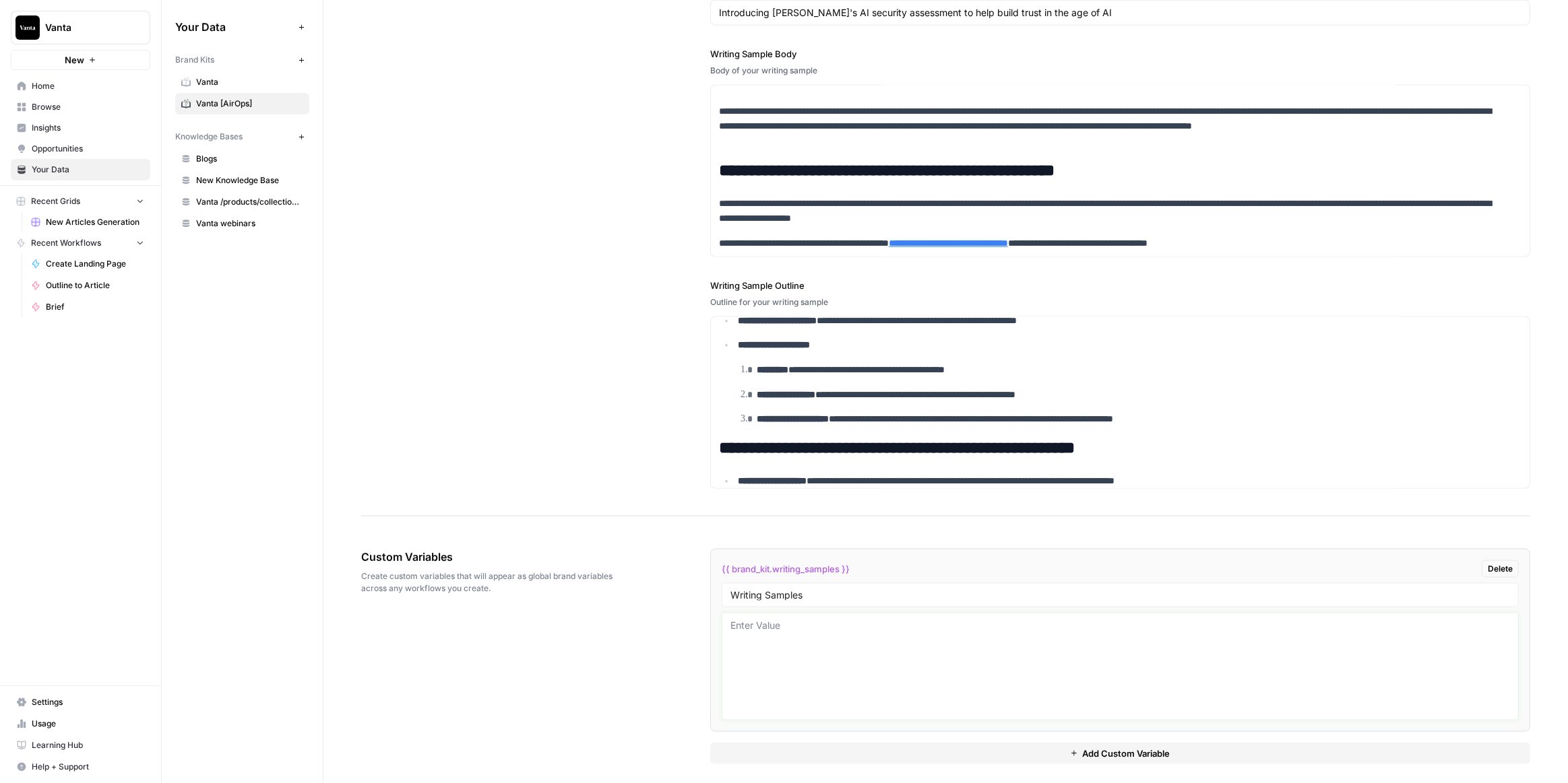
click at [859, 632] on textarea at bounding box center [1120, 667] width 779 height 96
paste textarea "# The ultimate guide to FedRAMP: A requirements guide for authorization ![A boo…"
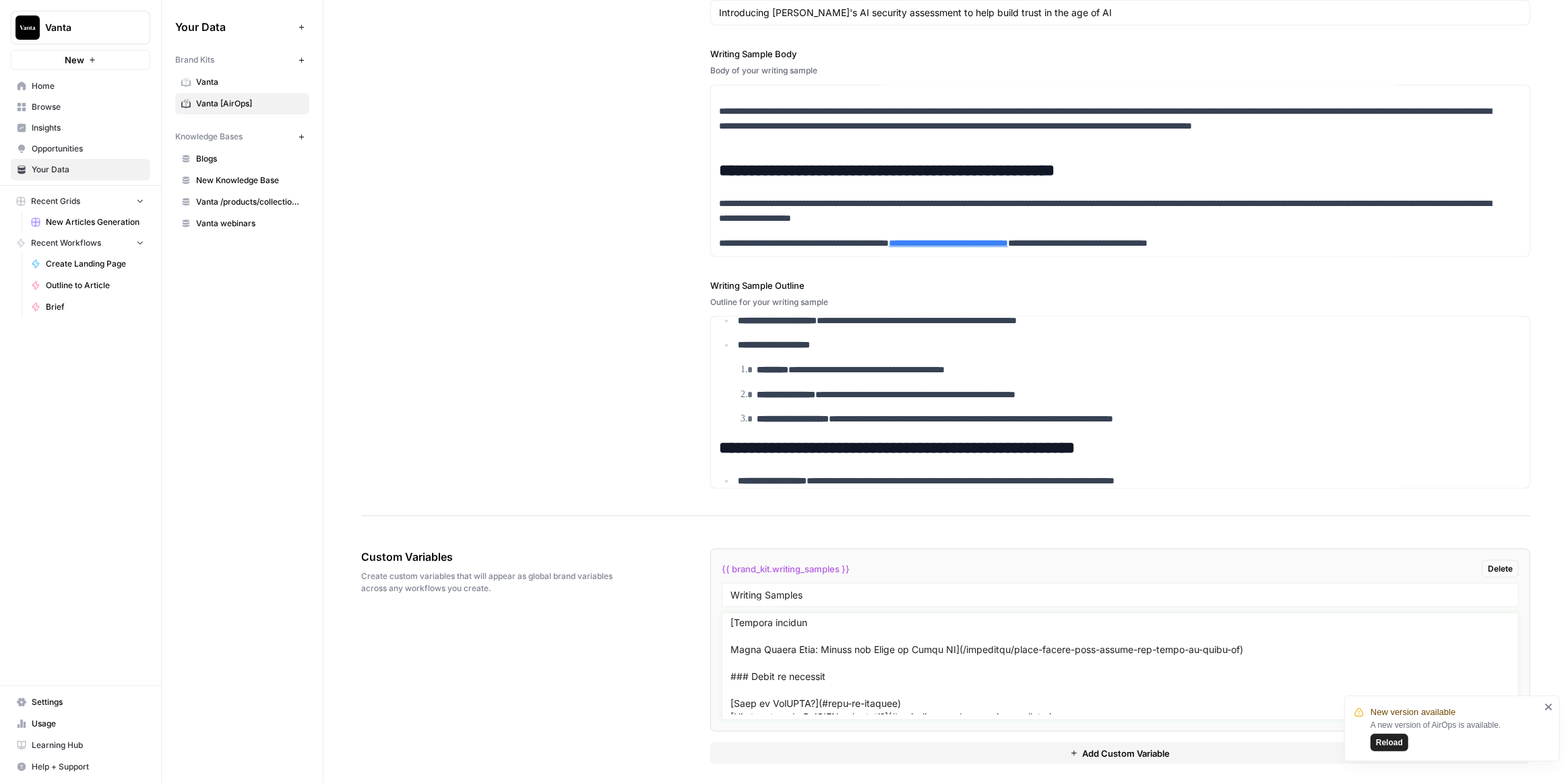
scroll to position [4394, 0]
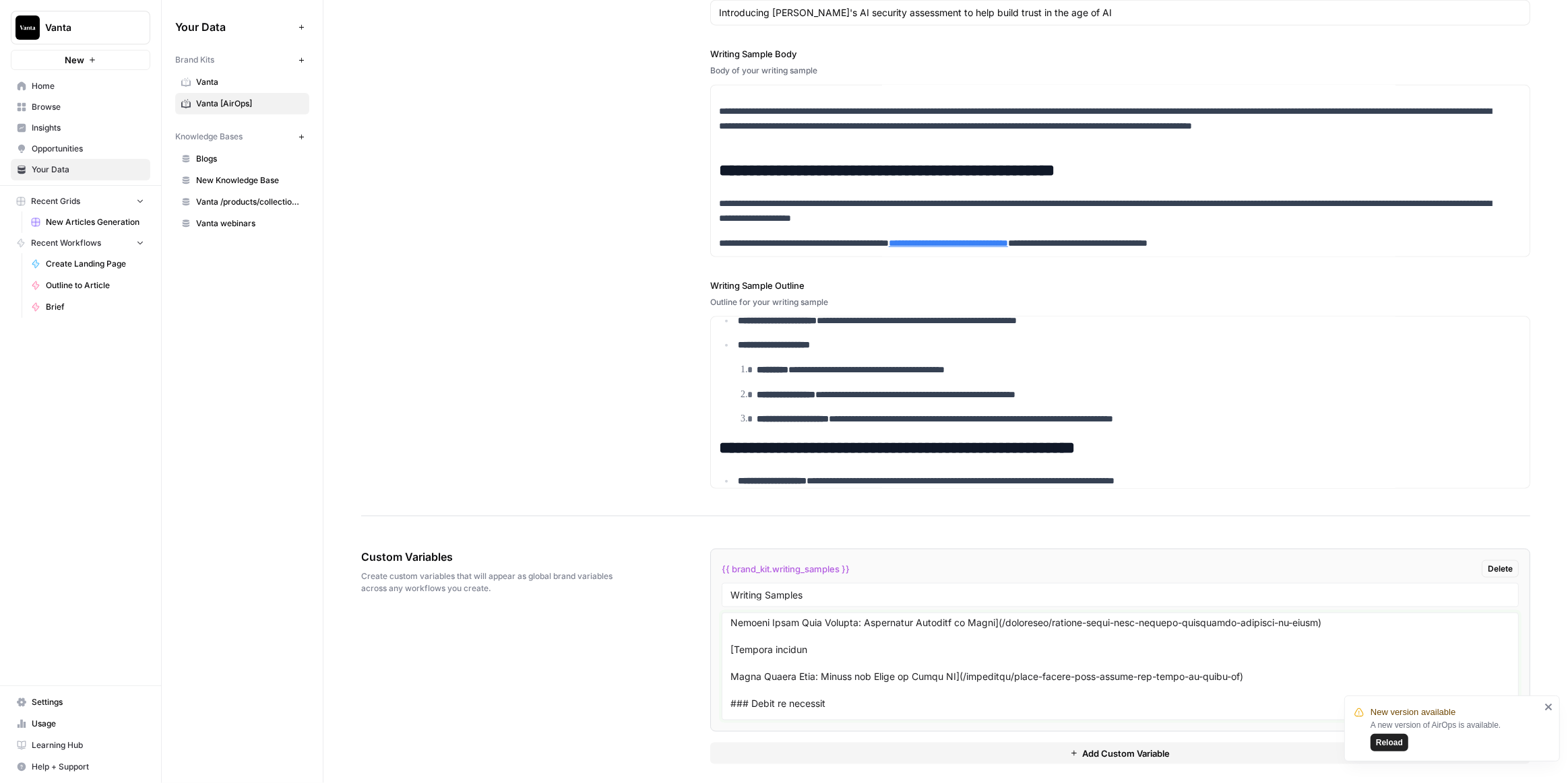
type textarea "# The ultimate guide to FedRAMP: A requirements guide for authorization ![A boo…"
click at [801, 640] on textarea at bounding box center [1120, 667] width 779 height 96
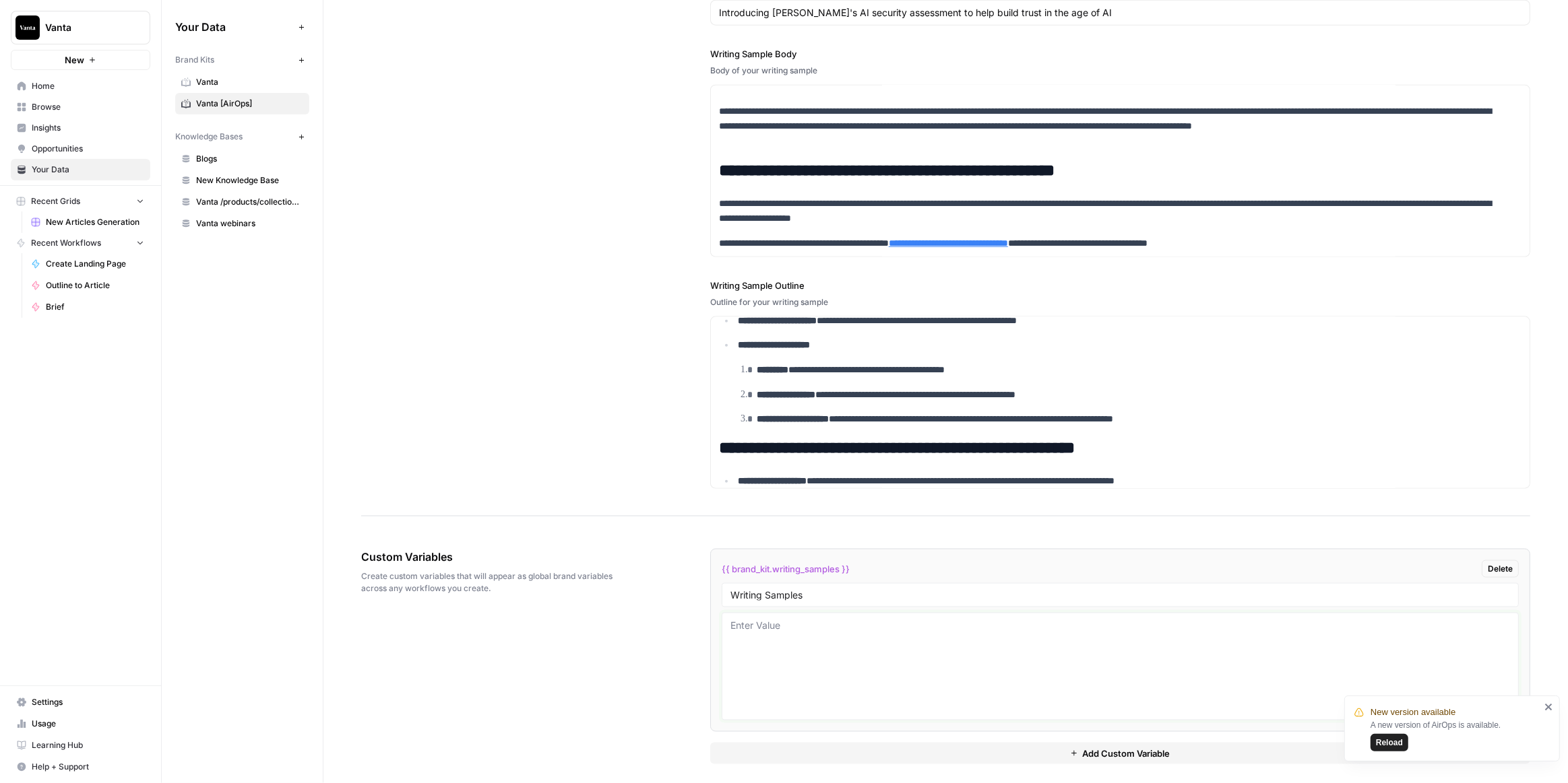
scroll to position [0, 0]
paste textarea "# The ultimate guide to FedRAMP: A requirements guide for authorization ![A boo…"
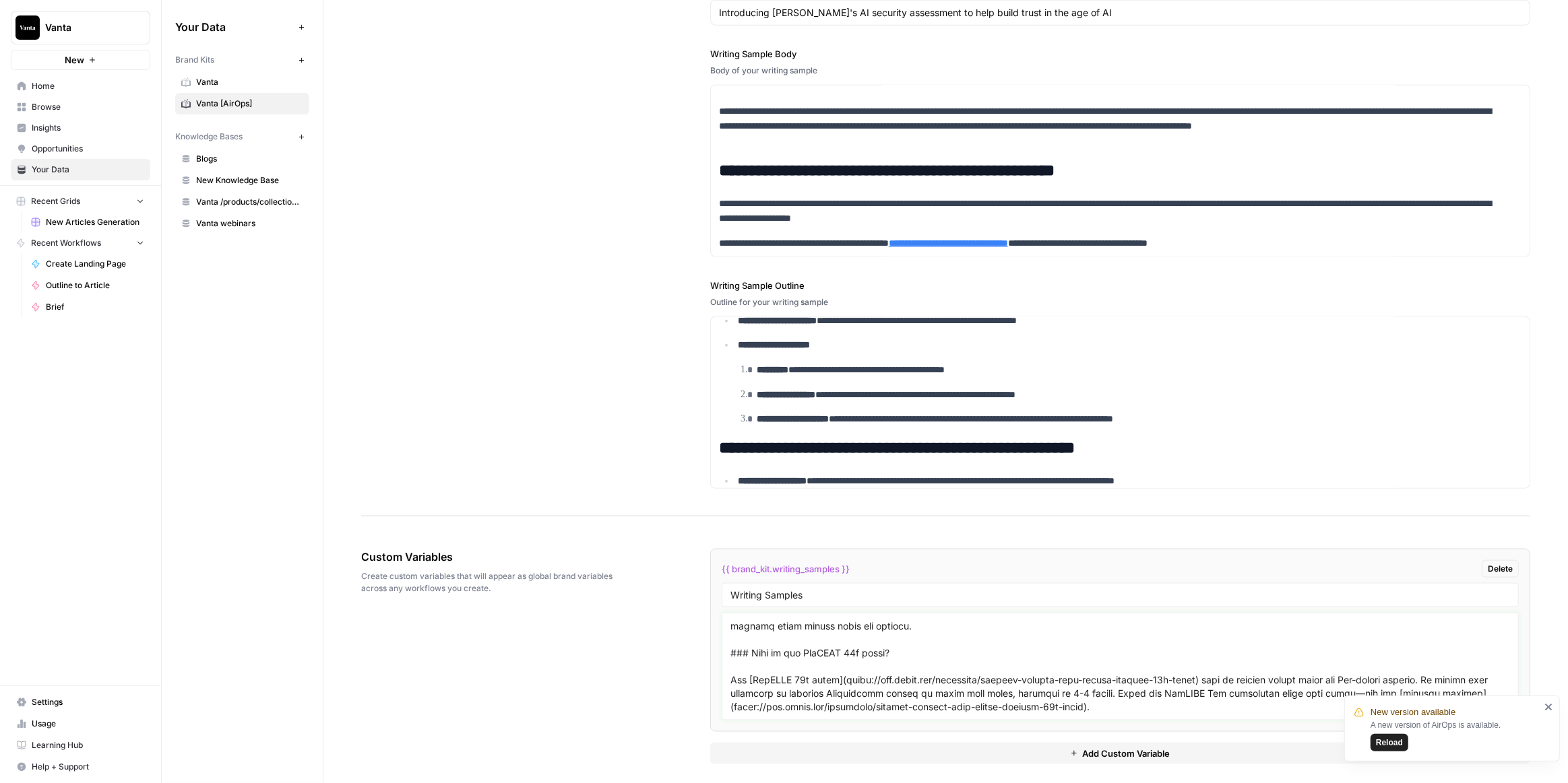
scroll to position [4228, 0]
click at [748, 661] on textarea at bounding box center [1120, 667] width 779 height 96
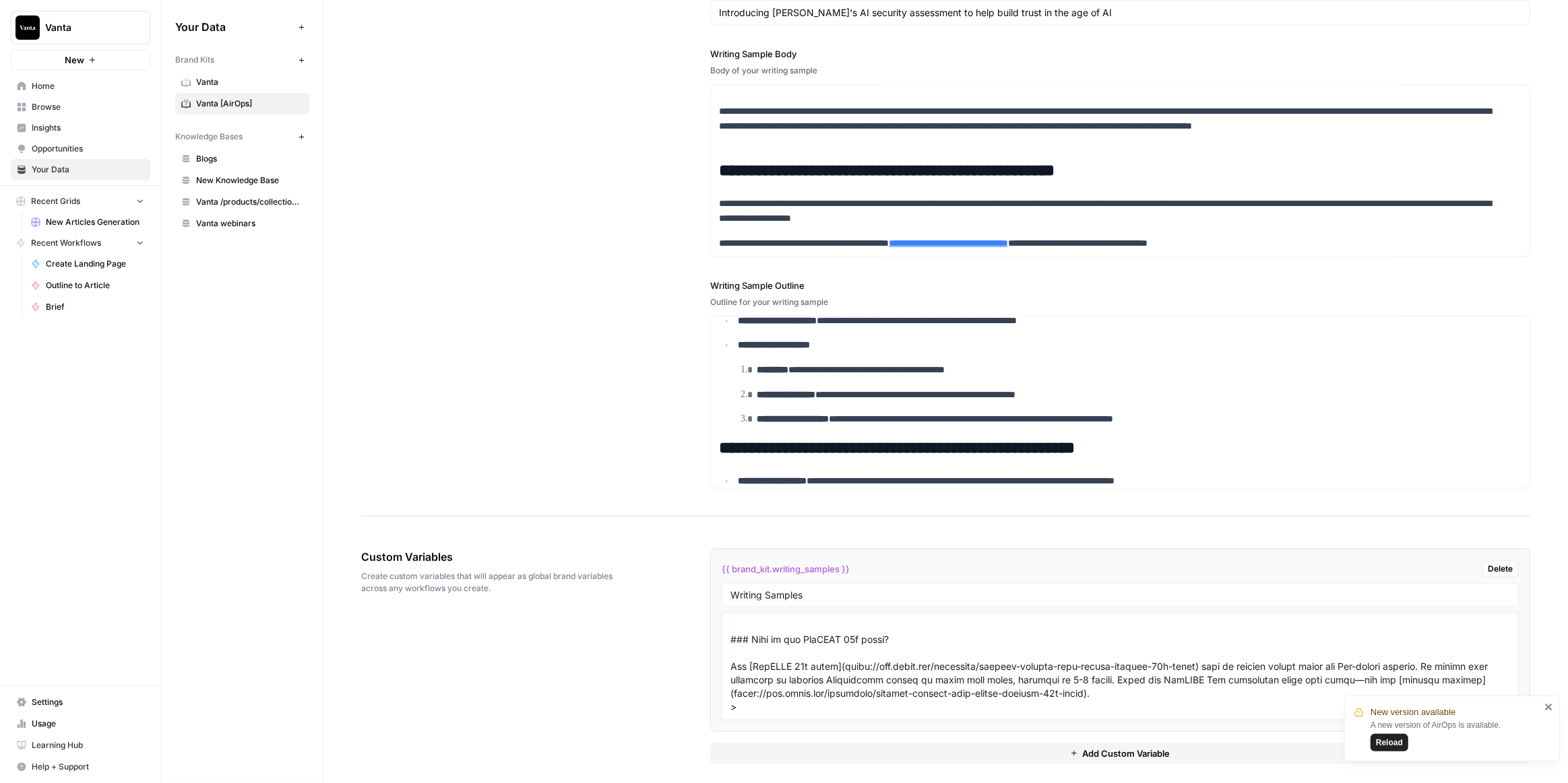
click at [748, 659] on textarea at bounding box center [1120, 667] width 779 height 96
drag, startPoint x: 822, startPoint y: 666, endPoint x: 727, endPoint y: 663, distance: 95.0
click at [730, 663] on textarea at bounding box center [1120, 667] width 779 height 96
click at [785, 661] on textarea at bounding box center [1120, 667] width 779 height 96
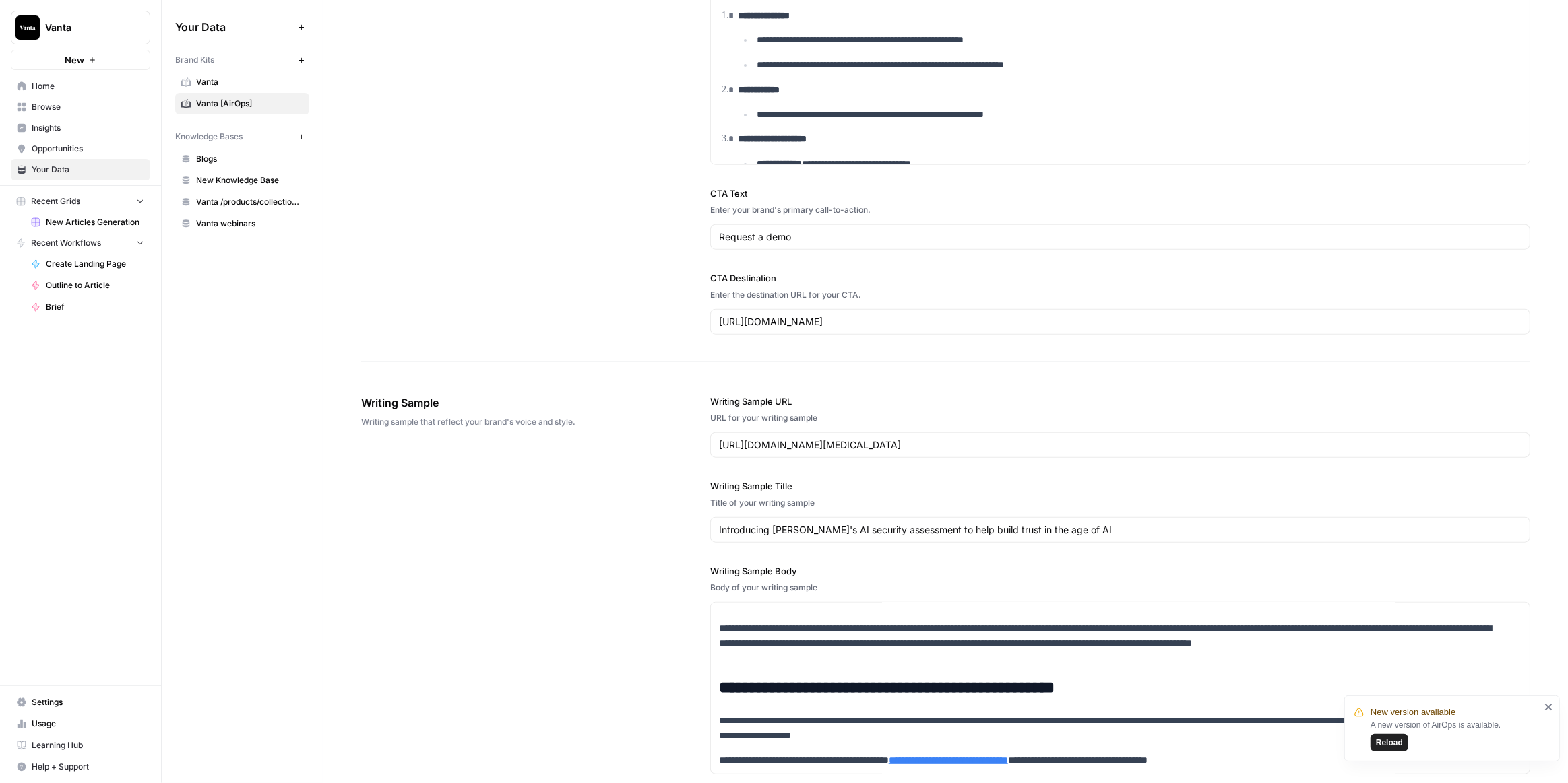
scroll to position [1940, 0]
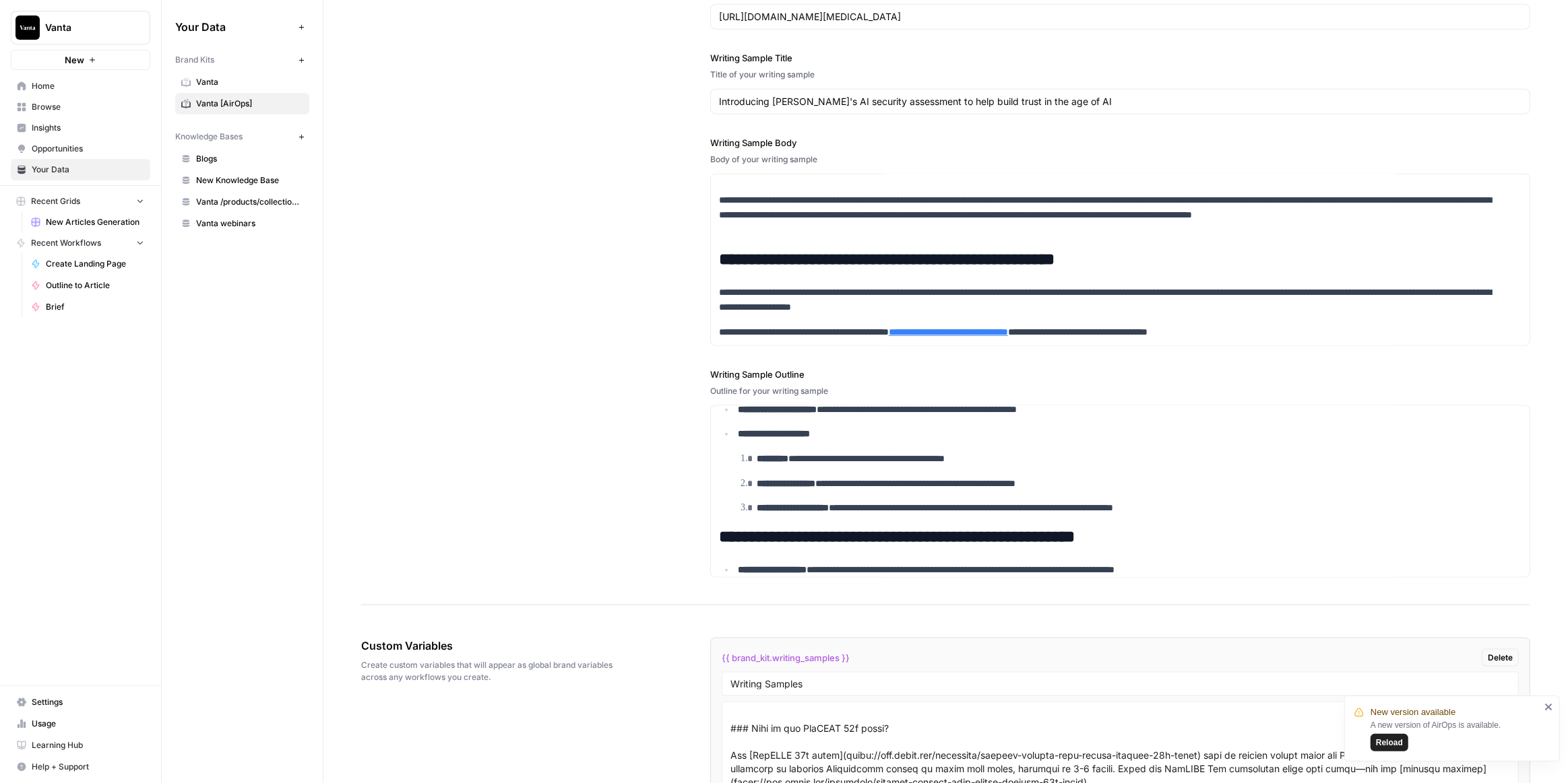
click at [1546, 708] on icon "close" at bounding box center [1549, 707] width 10 height 11
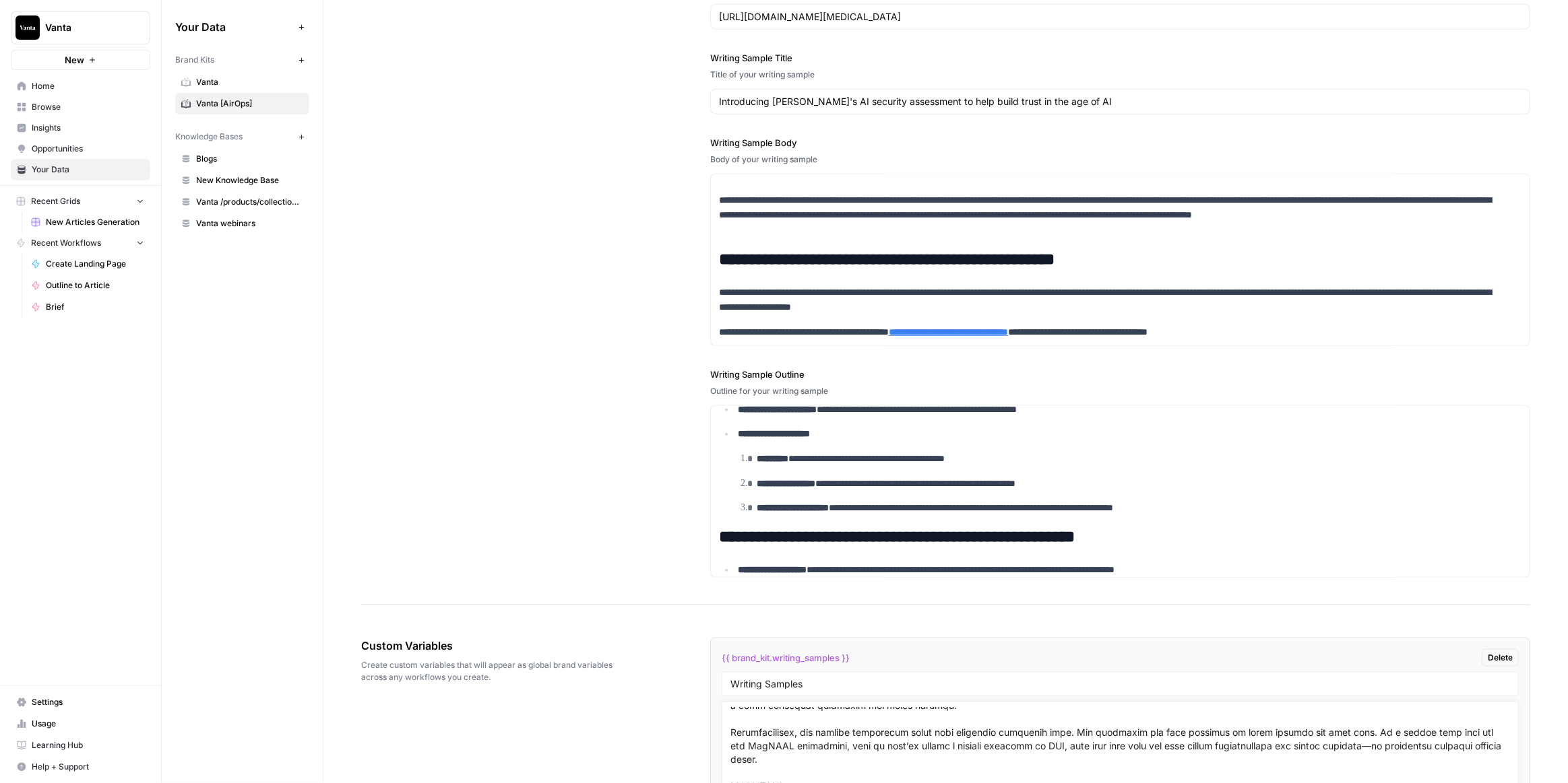
scroll to position [0, 0]
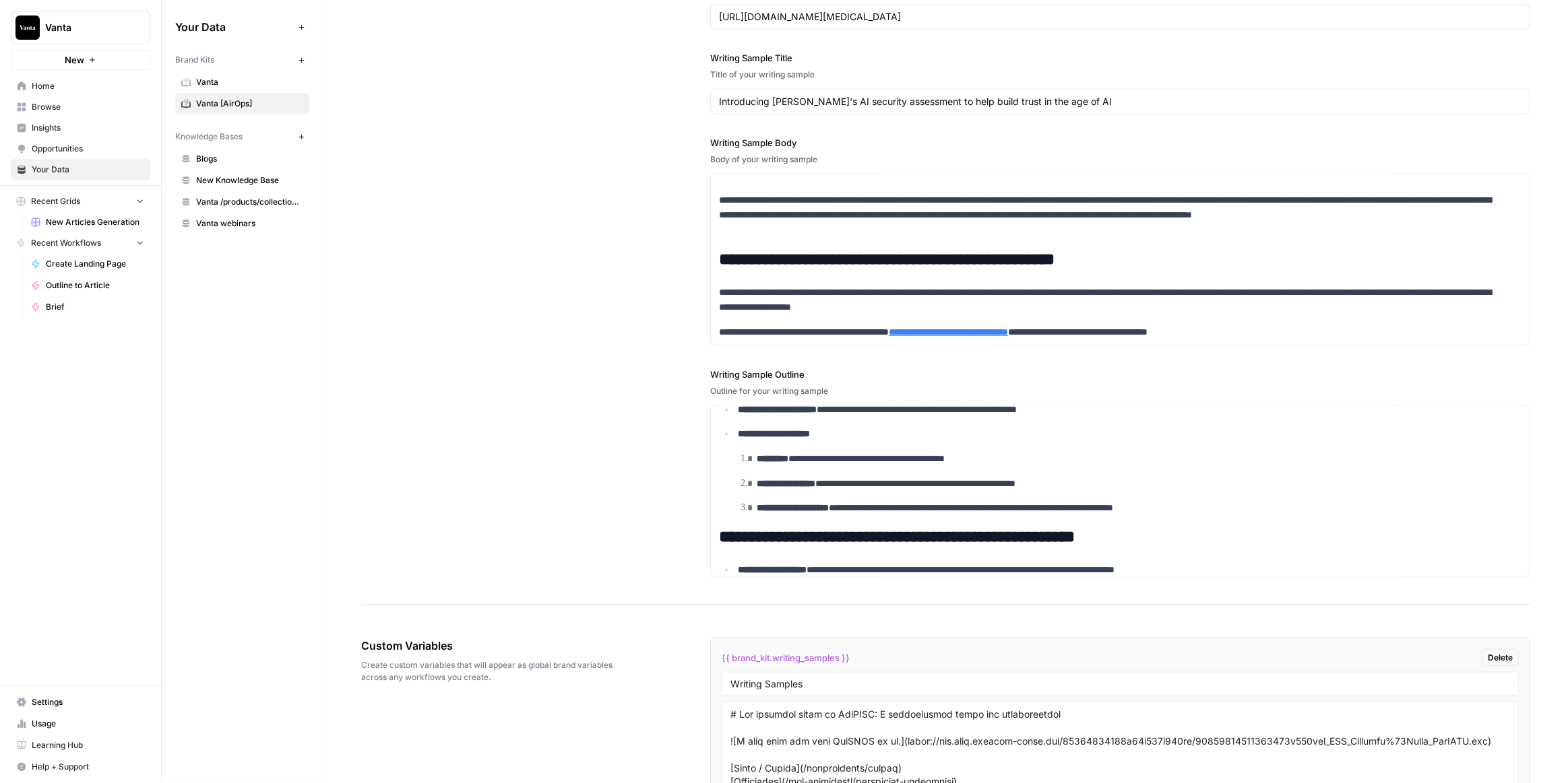
click at [726, 708] on div at bounding box center [1120, 755] width 797 height 108
click at [730, 708] on textarea at bounding box center [1120, 755] width 779 height 96
paste textarea "</article1>"
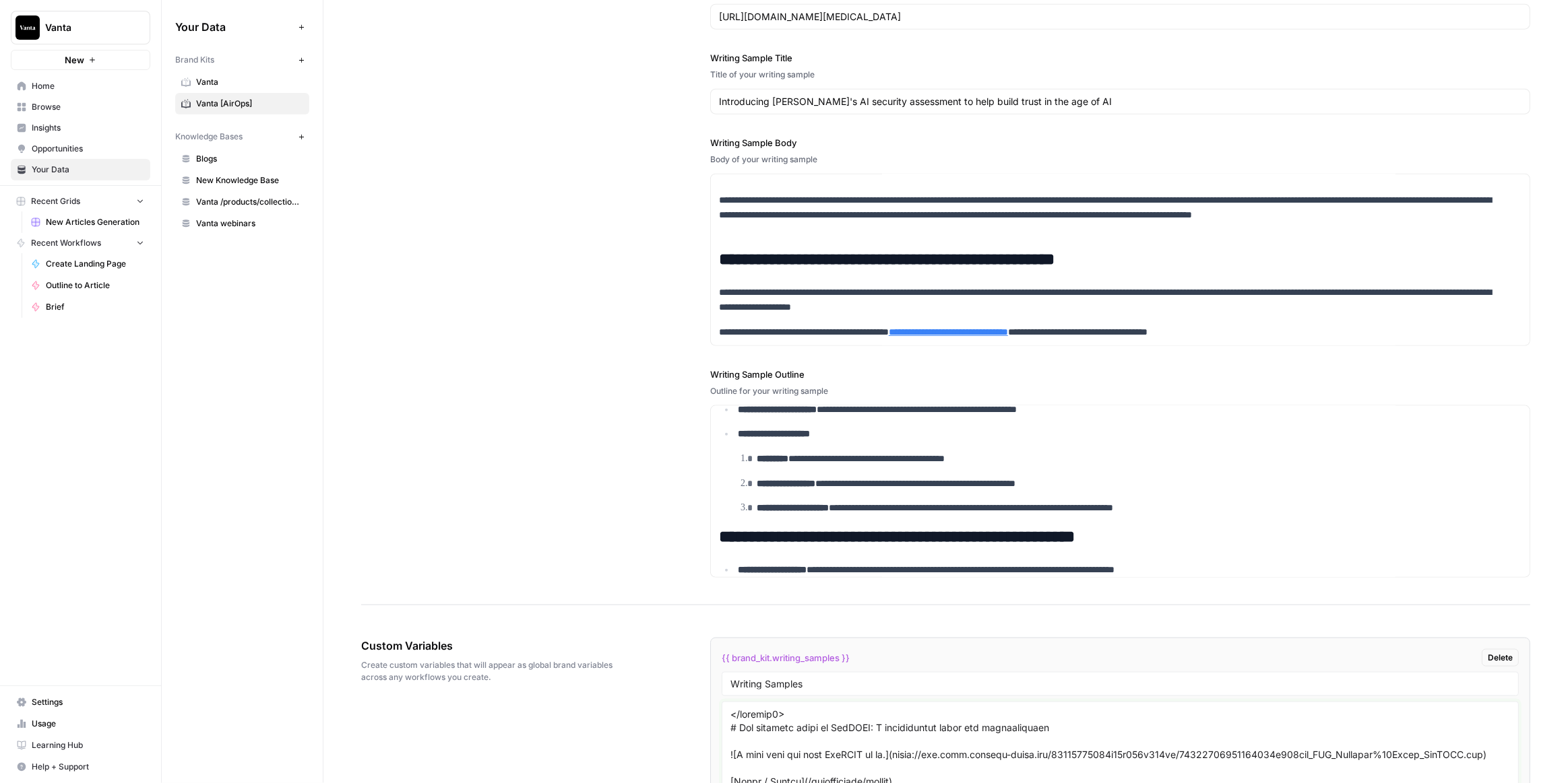
click at [736, 708] on textarea at bounding box center [1120, 755] width 779 height 96
drag, startPoint x: 781, startPoint y: 706, endPoint x: 728, endPoint y: 703, distance: 53.1
click at [730, 708] on textarea at bounding box center [1120, 755] width 779 height 96
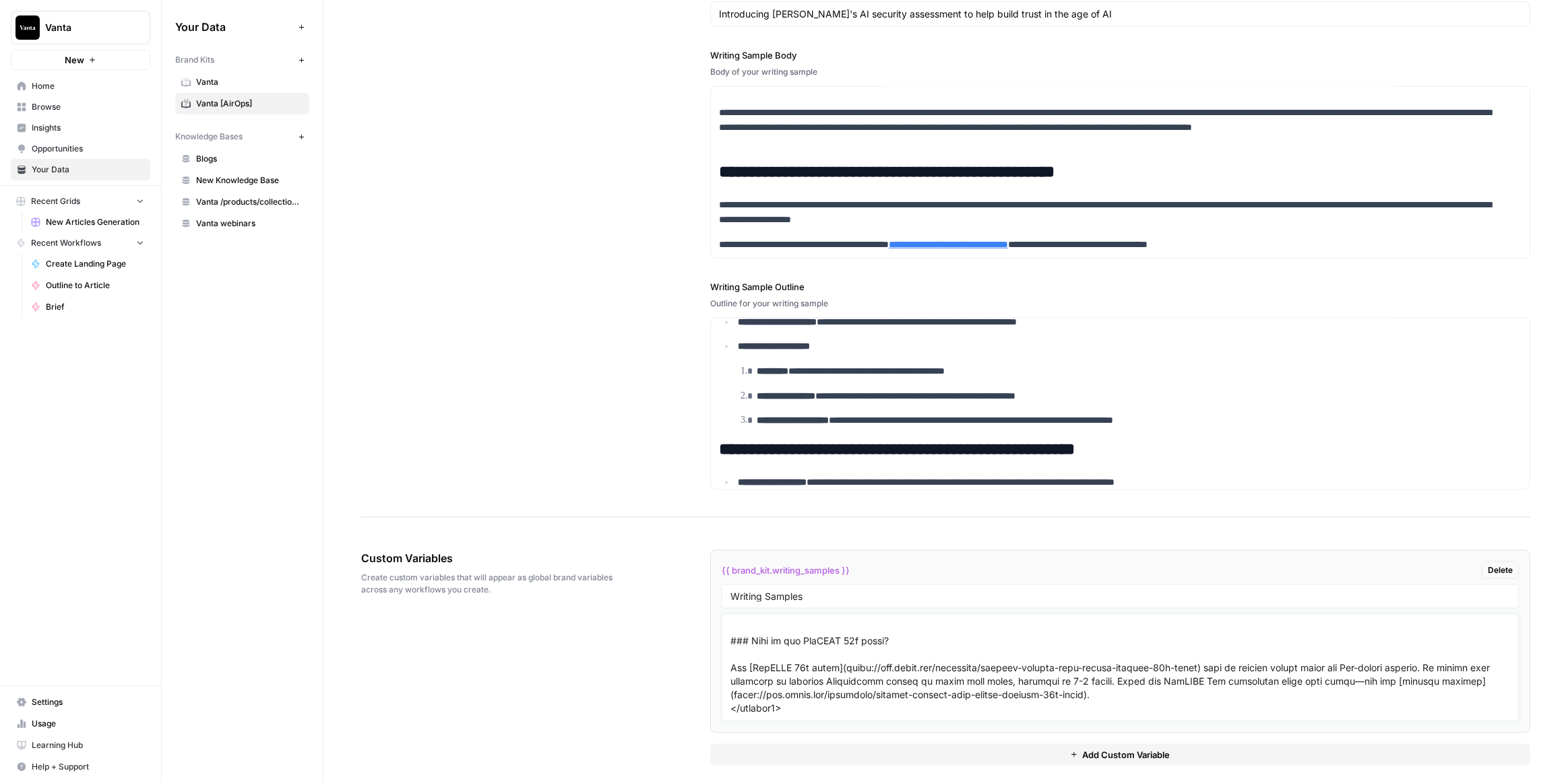
scroll to position [2028, 0]
click at [801, 676] on textarea at bounding box center [1120, 667] width 779 height 96
paste textarea "<article1>"
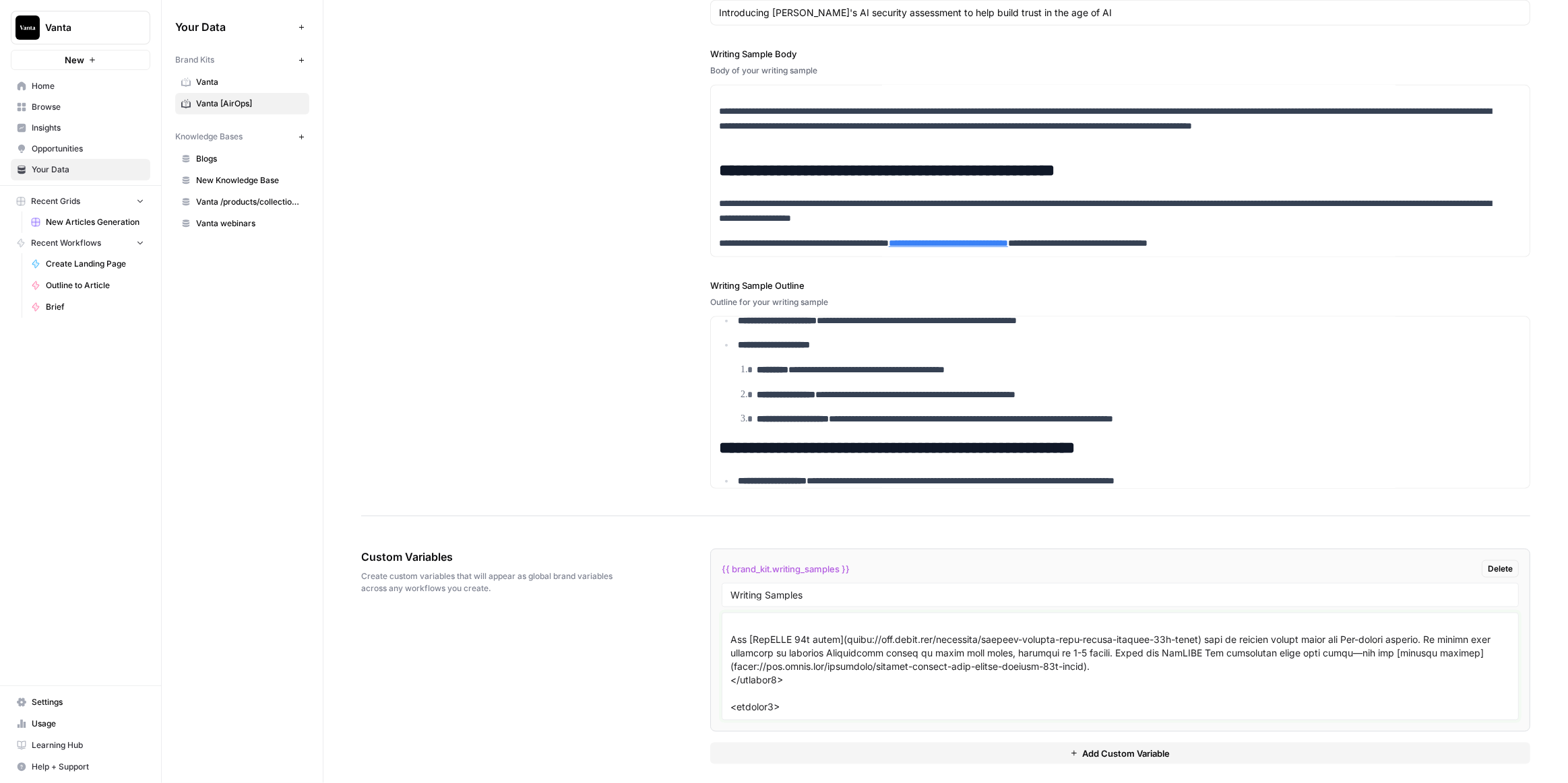
click at [762, 685] on textarea at bounding box center [1120, 667] width 779 height 96
click at [792, 680] on textarea at bounding box center [1120, 667] width 779 height 96
paste textarea "# CMMC Certification: A checklist to get you started Regularly working with the…"
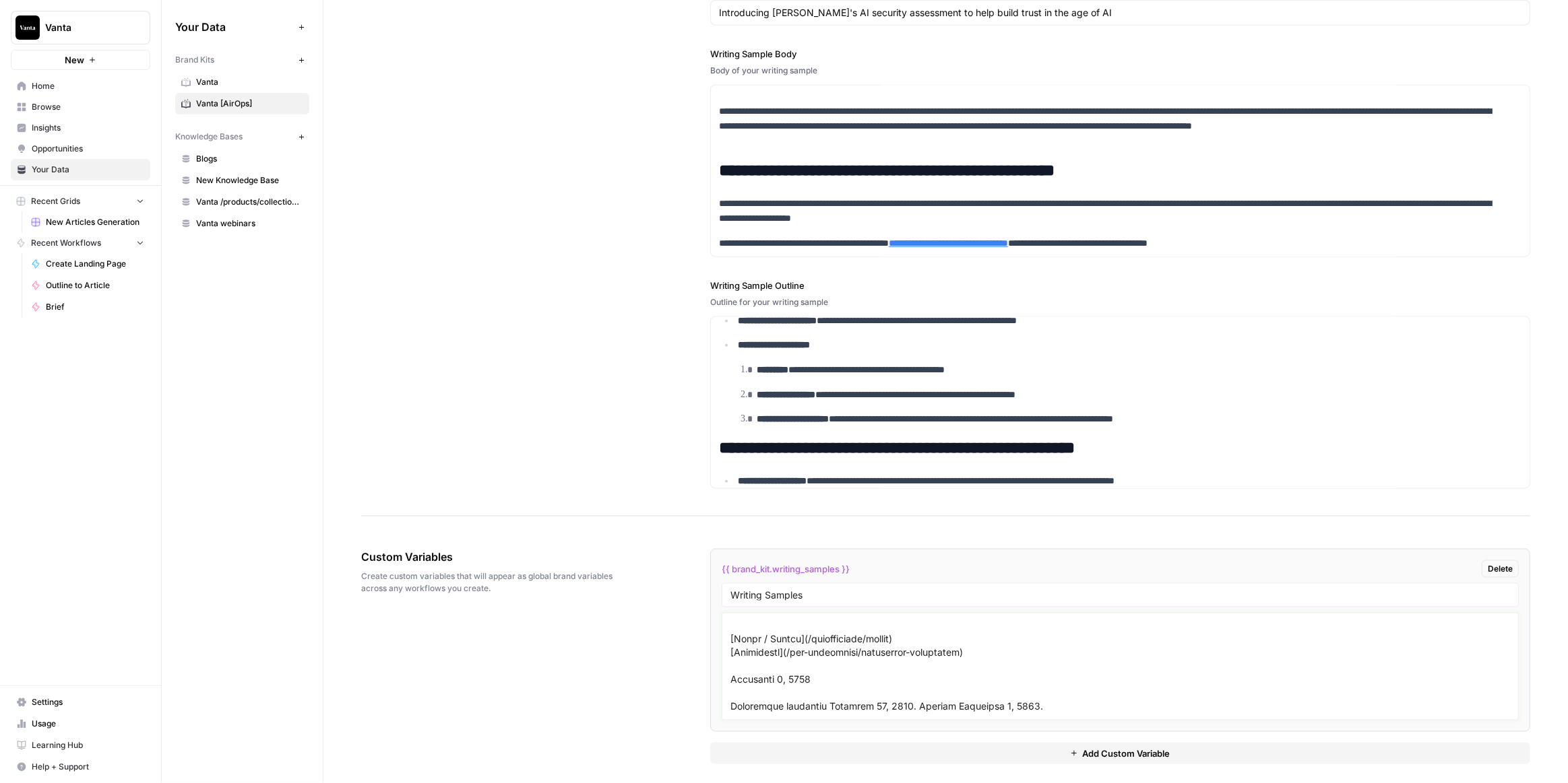
scroll to position [0, 0]
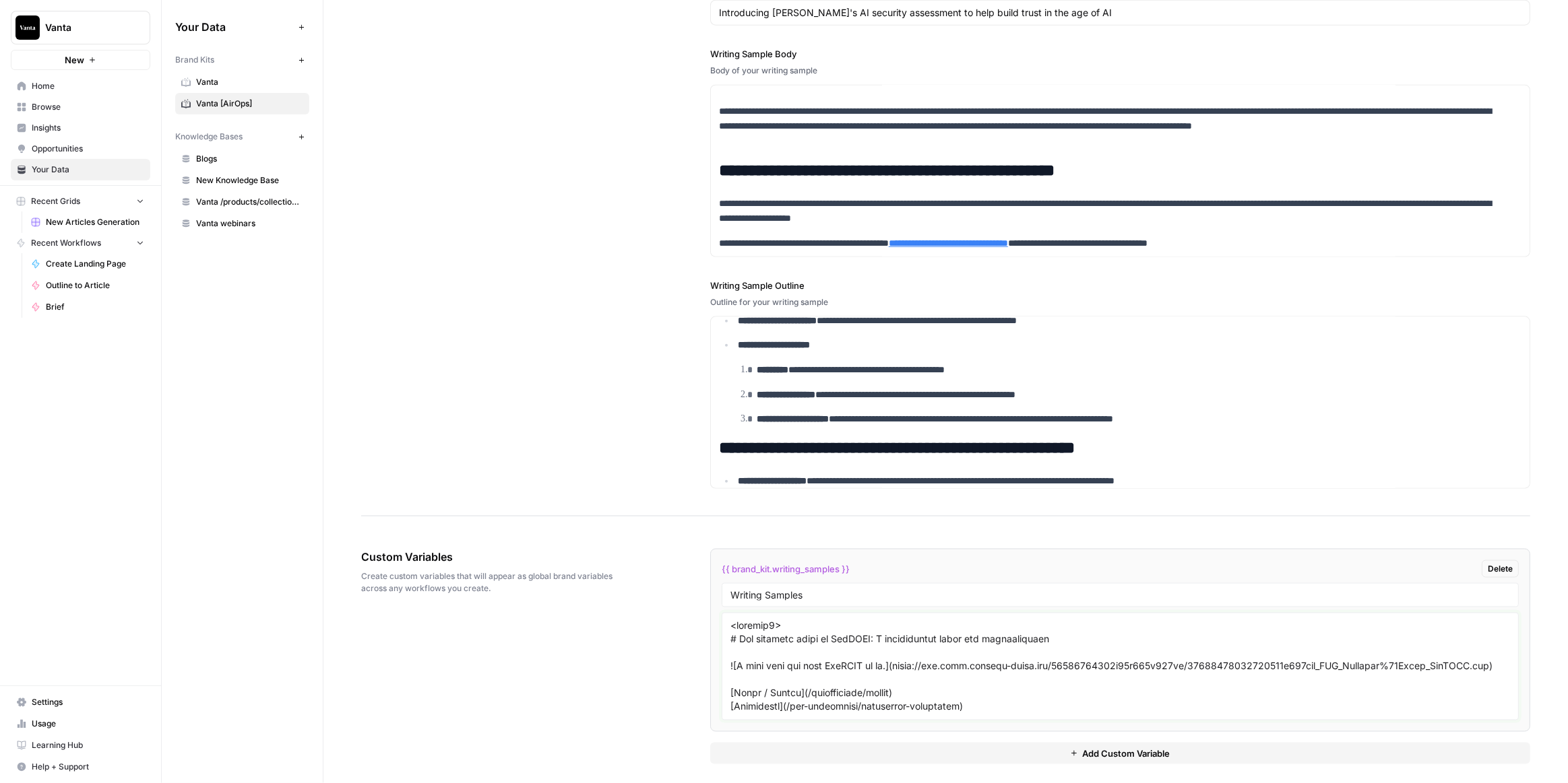
drag, startPoint x: 780, startPoint y: 615, endPoint x: 728, endPoint y: 615, distance: 52.0
click at [730, 619] on textarea at bounding box center [1120, 667] width 779 height 96
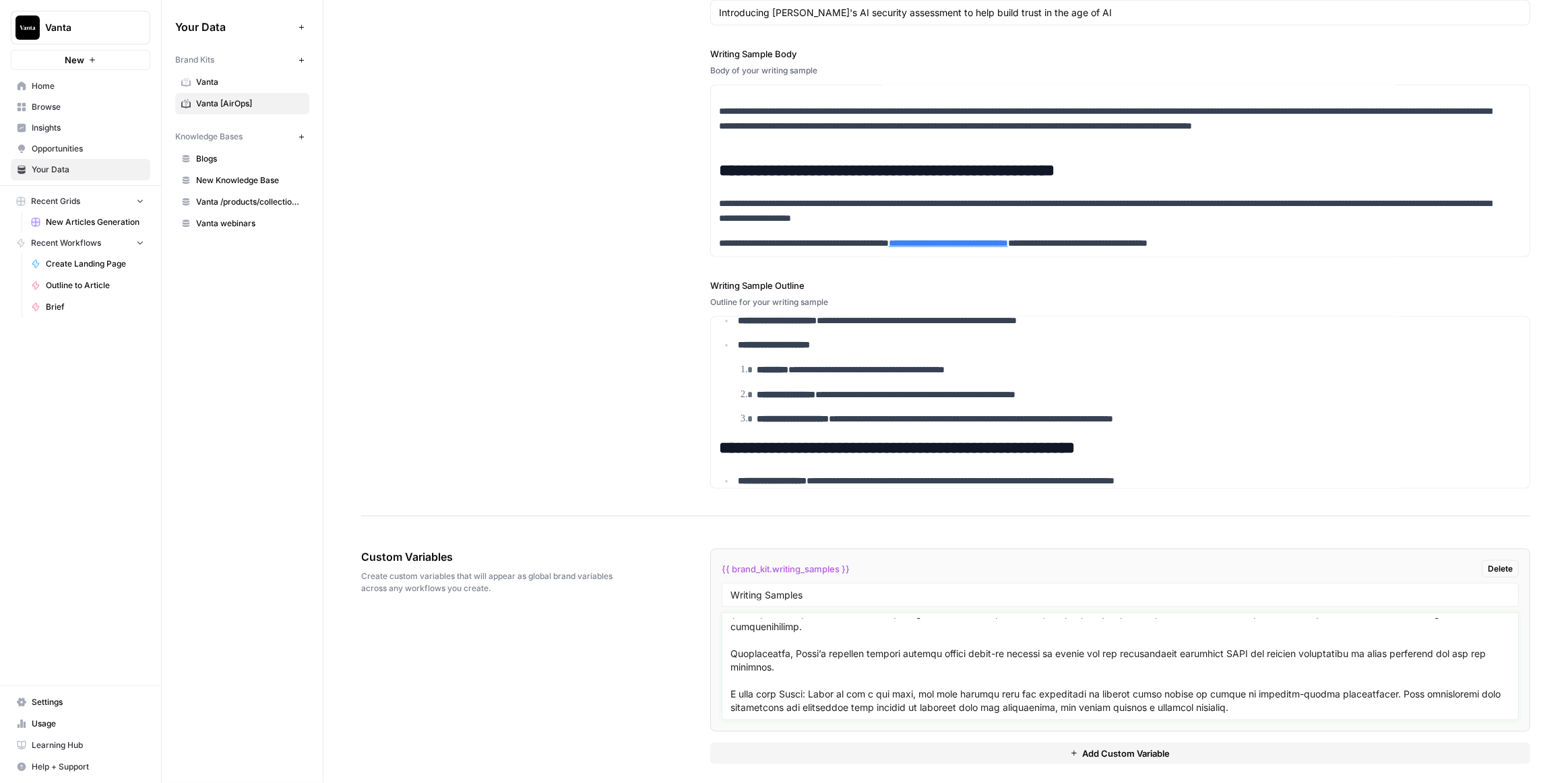
click at [942, 699] on textarea at bounding box center [1120, 667] width 779 height 96
click at [785, 688] on textarea at bounding box center [1120, 667] width 779 height 96
paste textarea "<article1>"
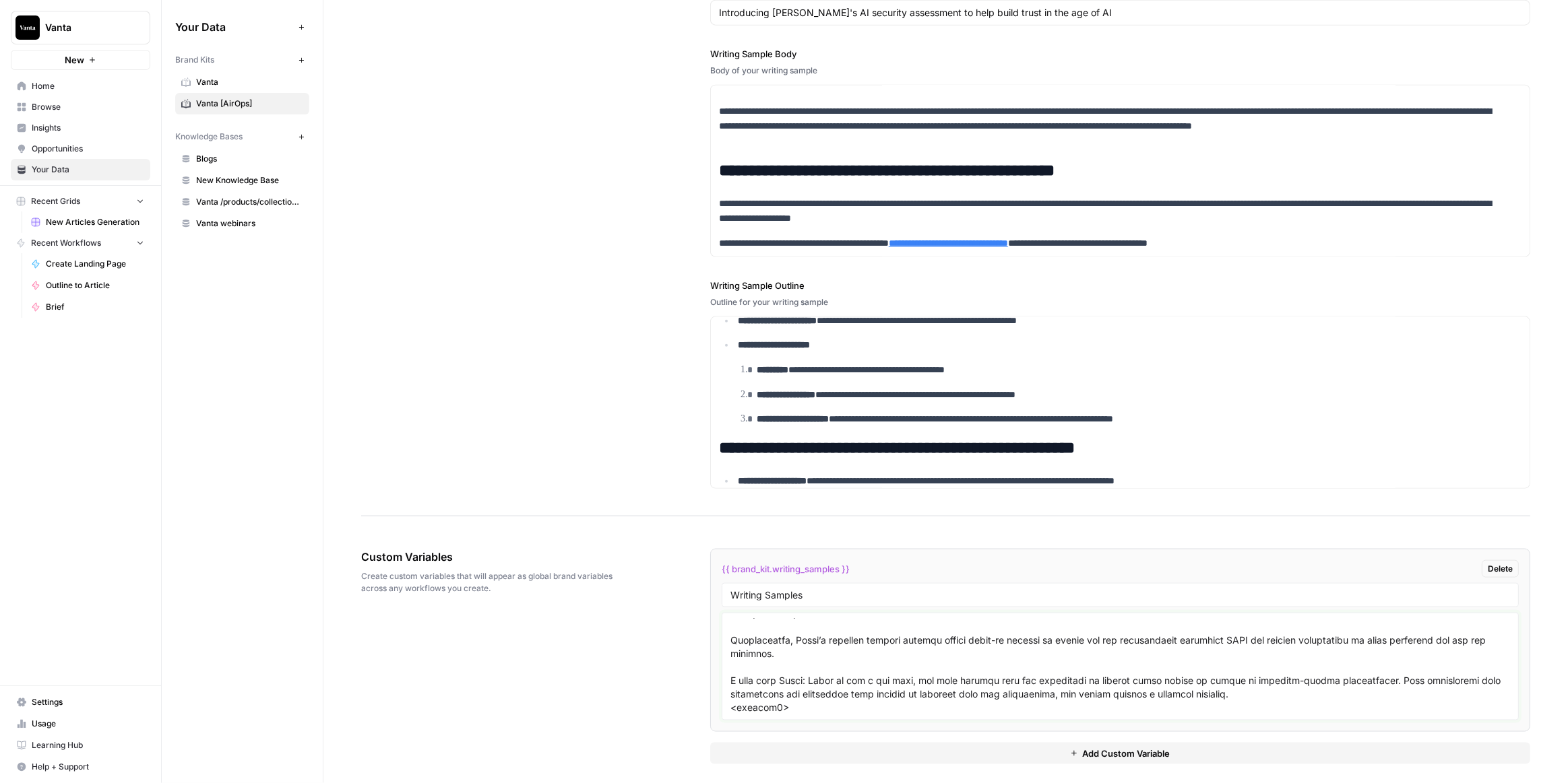
click at [761, 689] on textarea at bounding box center [1120, 667] width 779 height 96
click at [732, 689] on textarea at bounding box center [1120, 667] width 779 height 96
click at [791, 693] on textarea at bounding box center [1120, 667] width 779 height 96
drag, startPoint x: 759, startPoint y: 669, endPoint x: 719, endPoint y: 669, distance: 40.0
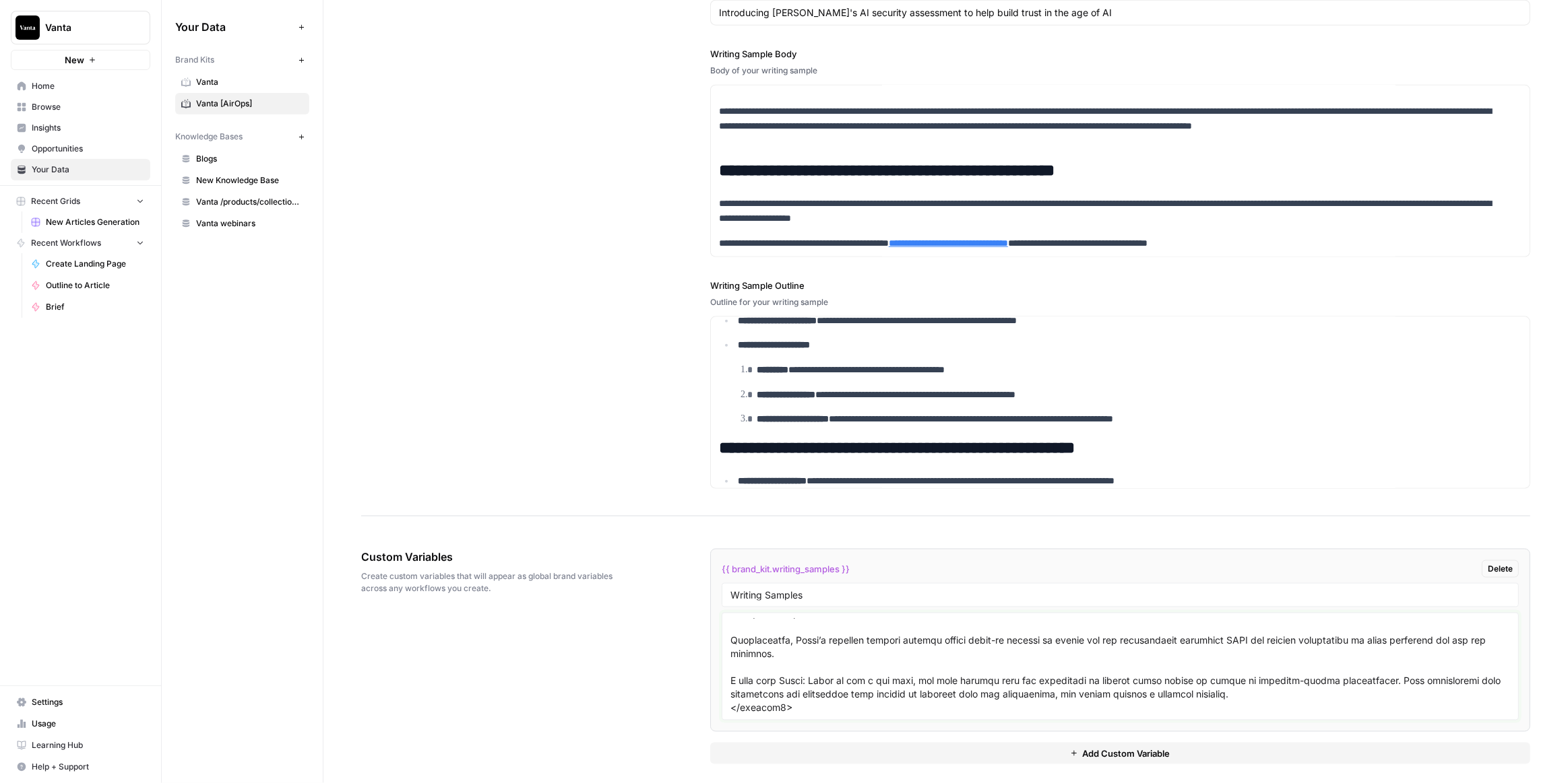
click at [722, 669] on div at bounding box center [1120, 666] width 797 height 108
click at [739, 698] on textarea at bounding box center [1120, 667] width 779 height 96
paste textarea "</article2>"
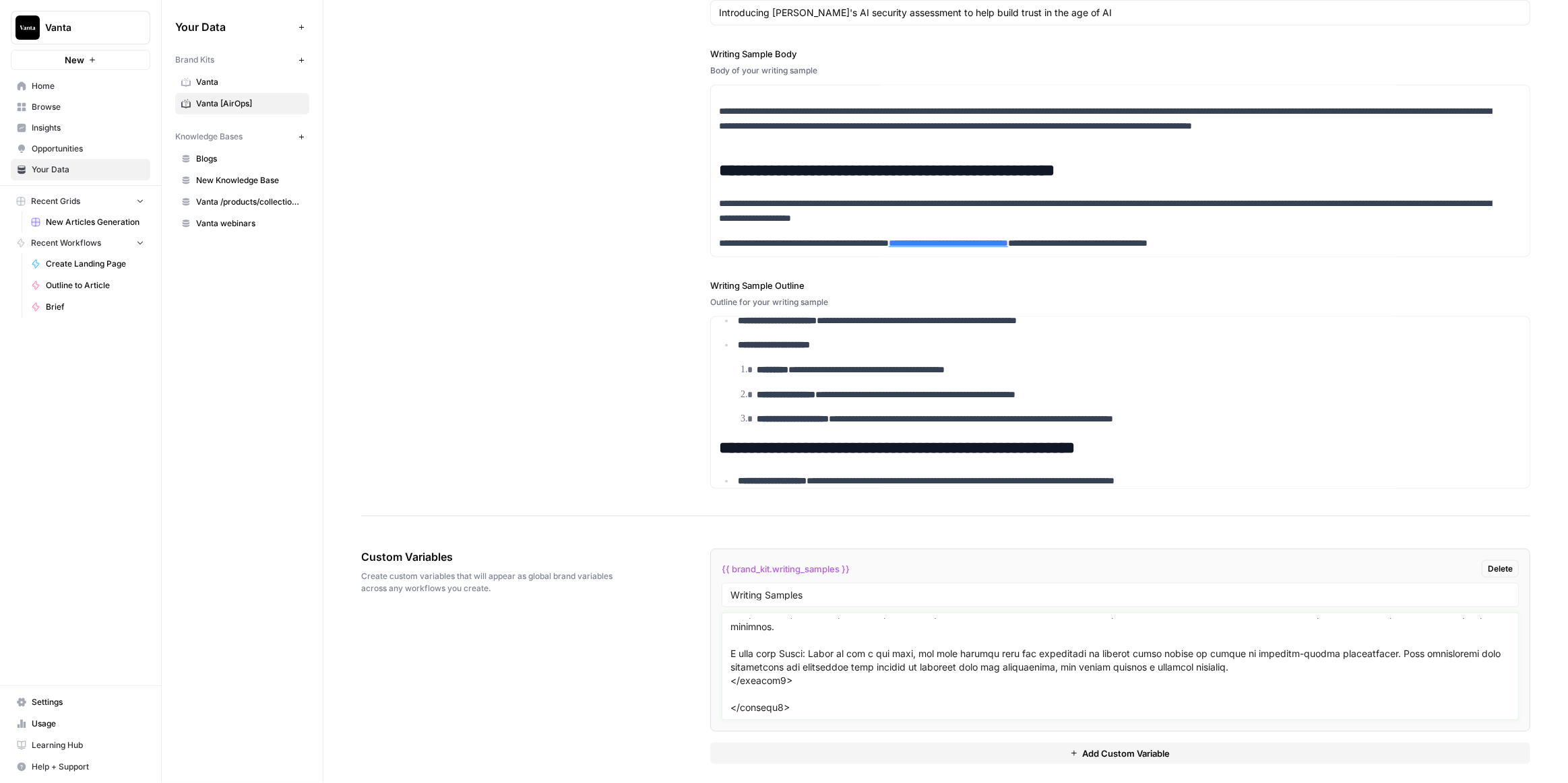
click at [735, 701] on textarea at bounding box center [1120, 667] width 779 height 96
click at [766, 697] on textarea at bounding box center [1120, 667] width 779 height 96
click at [790, 705] on textarea at bounding box center [1120, 667] width 779 height 96
paste textarea "# HIPAA compliance for software development: A 7-step checklist Any app collect…"
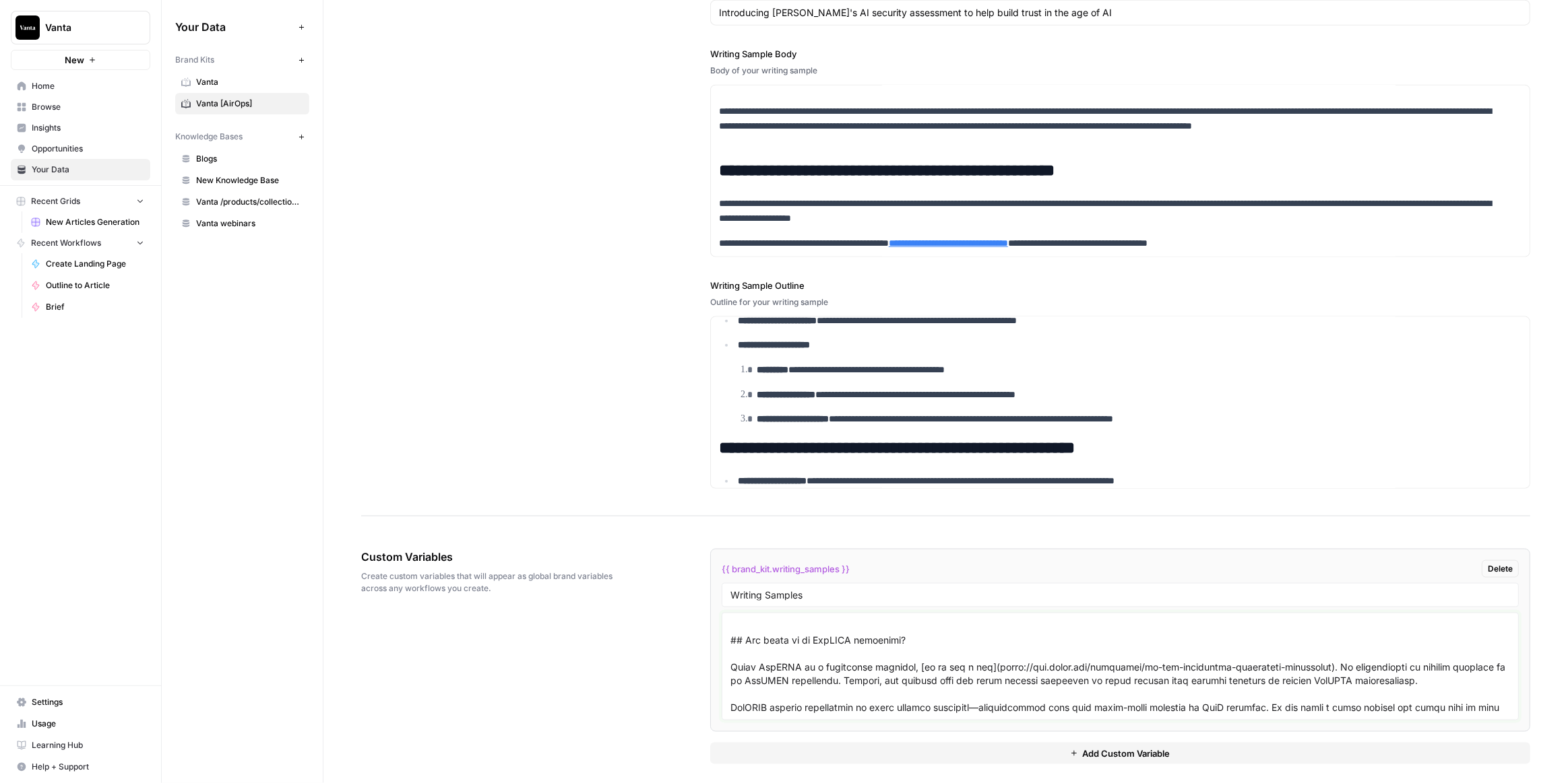
scroll to position [0, 0]
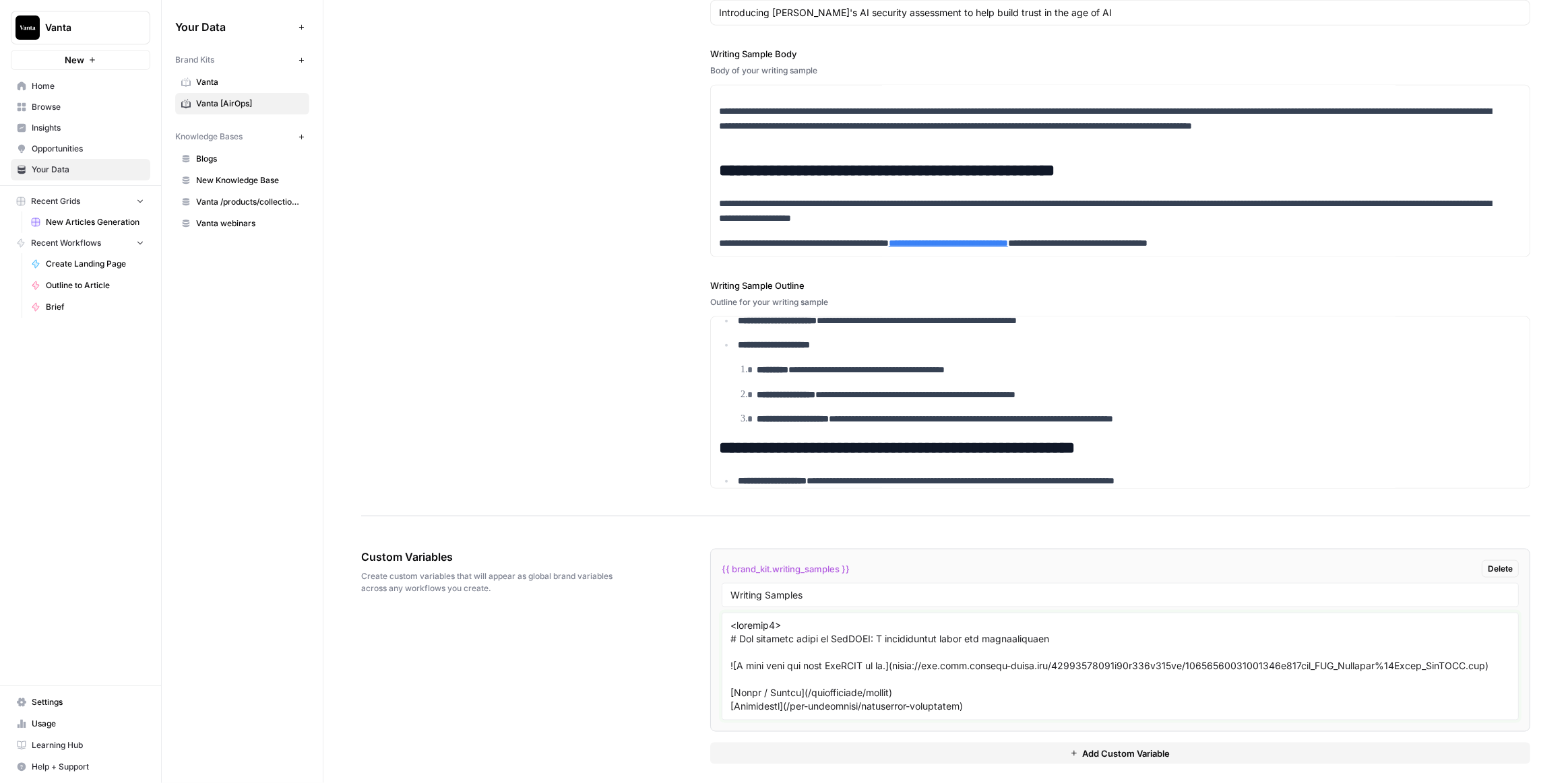
drag, startPoint x: 783, startPoint y: 619, endPoint x: 725, endPoint y: 619, distance: 58.0
click at [725, 619] on div at bounding box center [1120, 666] width 797 height 108
click at [854, 640] on textarea at bounding box center [1120, 667] width 779 height 96
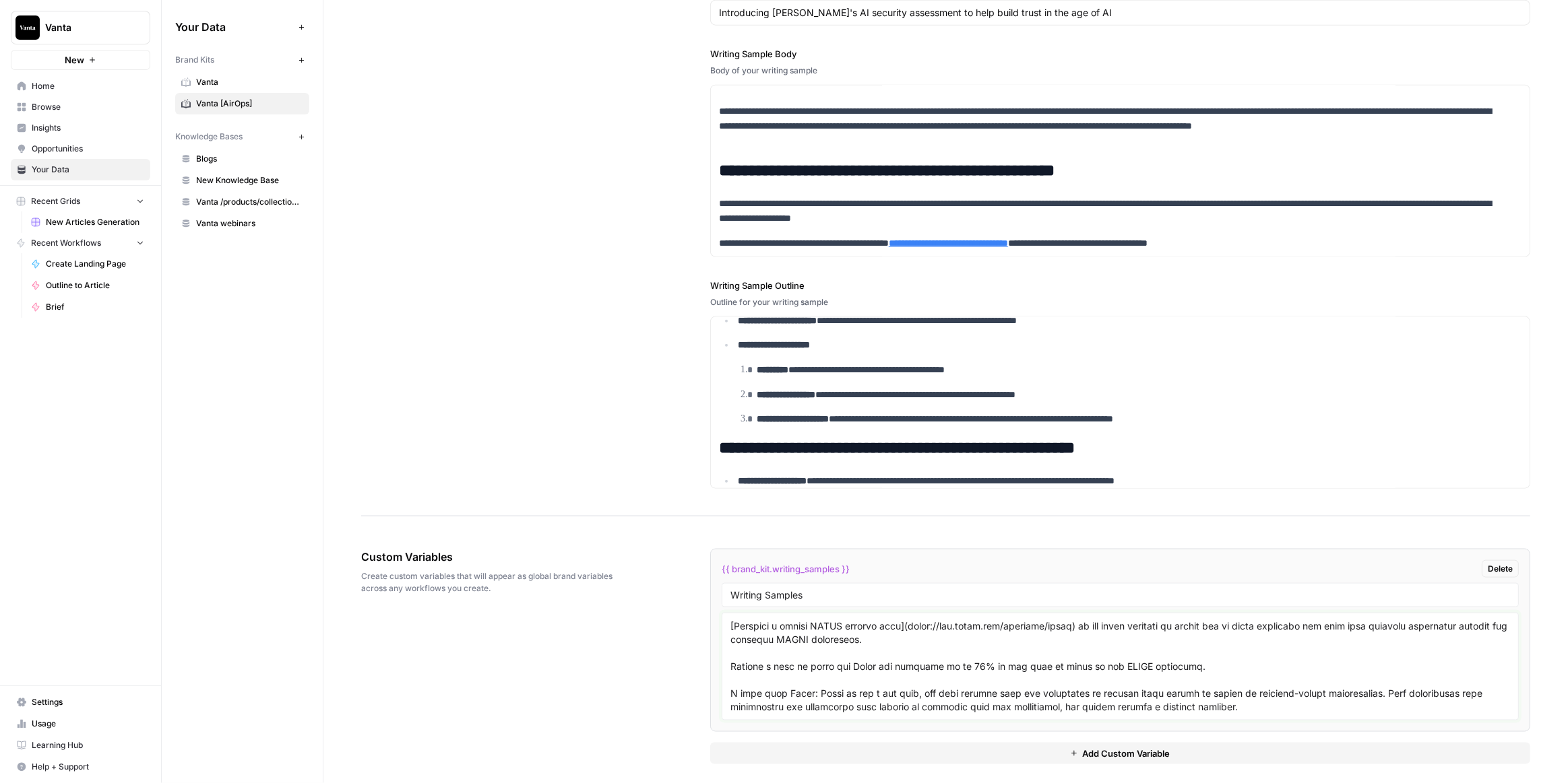
click at [927, 689] on textarea at bounding box center [1120, 667] width 779 height 96
paste textarea "<article1>"
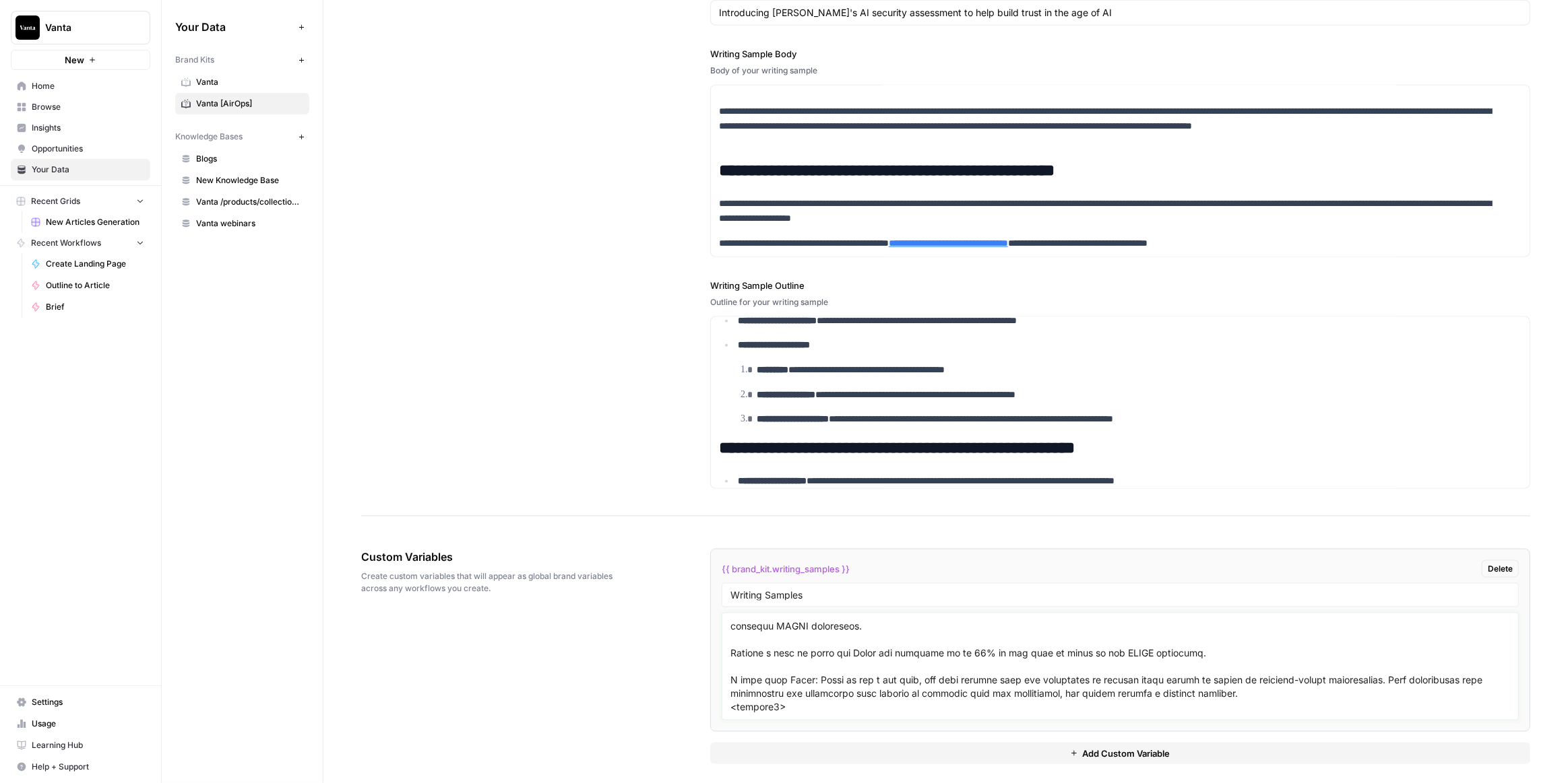
click at [766, 685] on textarea at bounding box center [1120, 667] width 779 height 96
click at [736, 687] on textarea at bounding box center [1120, 667] width 779 height 96
click at [733, 686] on textarea at bounding box center [1120, 667] width 779 height 96
type textarea "<article1> # The ultimate guide to FedRAMP: A requirements guide for authorizat…"
click at [644, 677] on div "Custom Variables Create custom variables that will appear as global brand varia…" at bounding box center [945, 657] width 1169 height 270
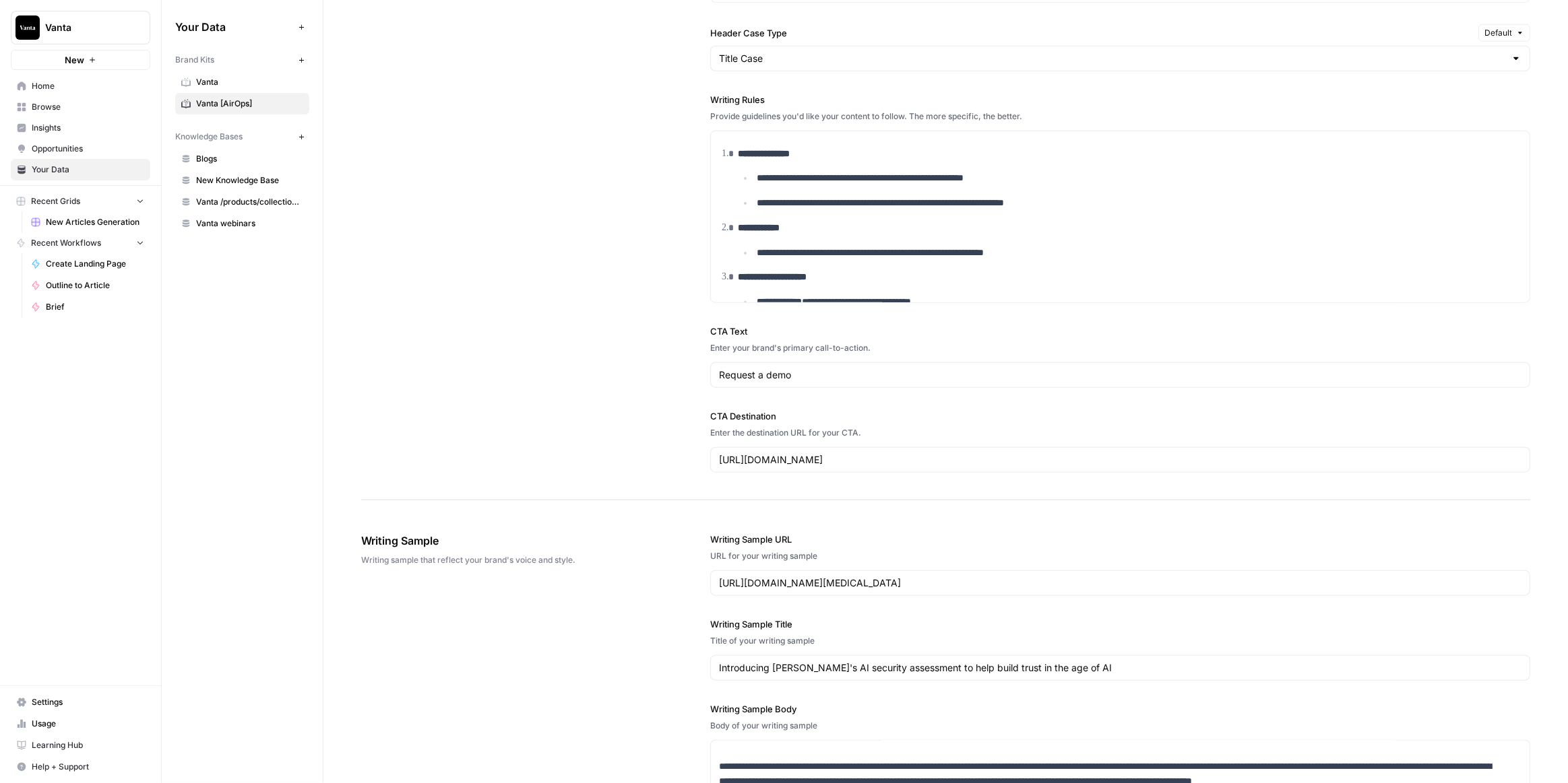
scroll to position [1286, 0]
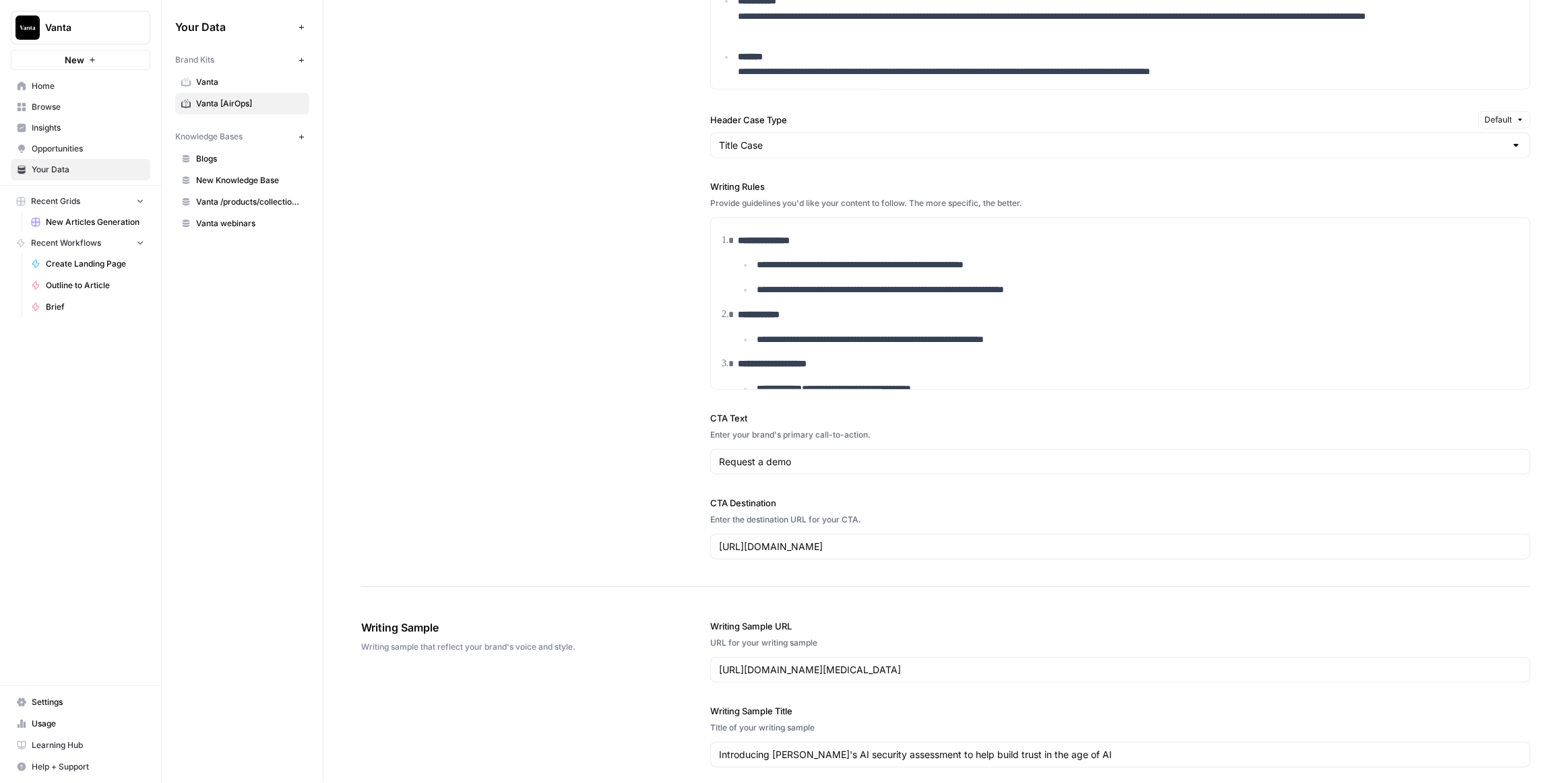
click at [57, 82] on span "Home" at bounding box center [88, 86] width 113 height 12
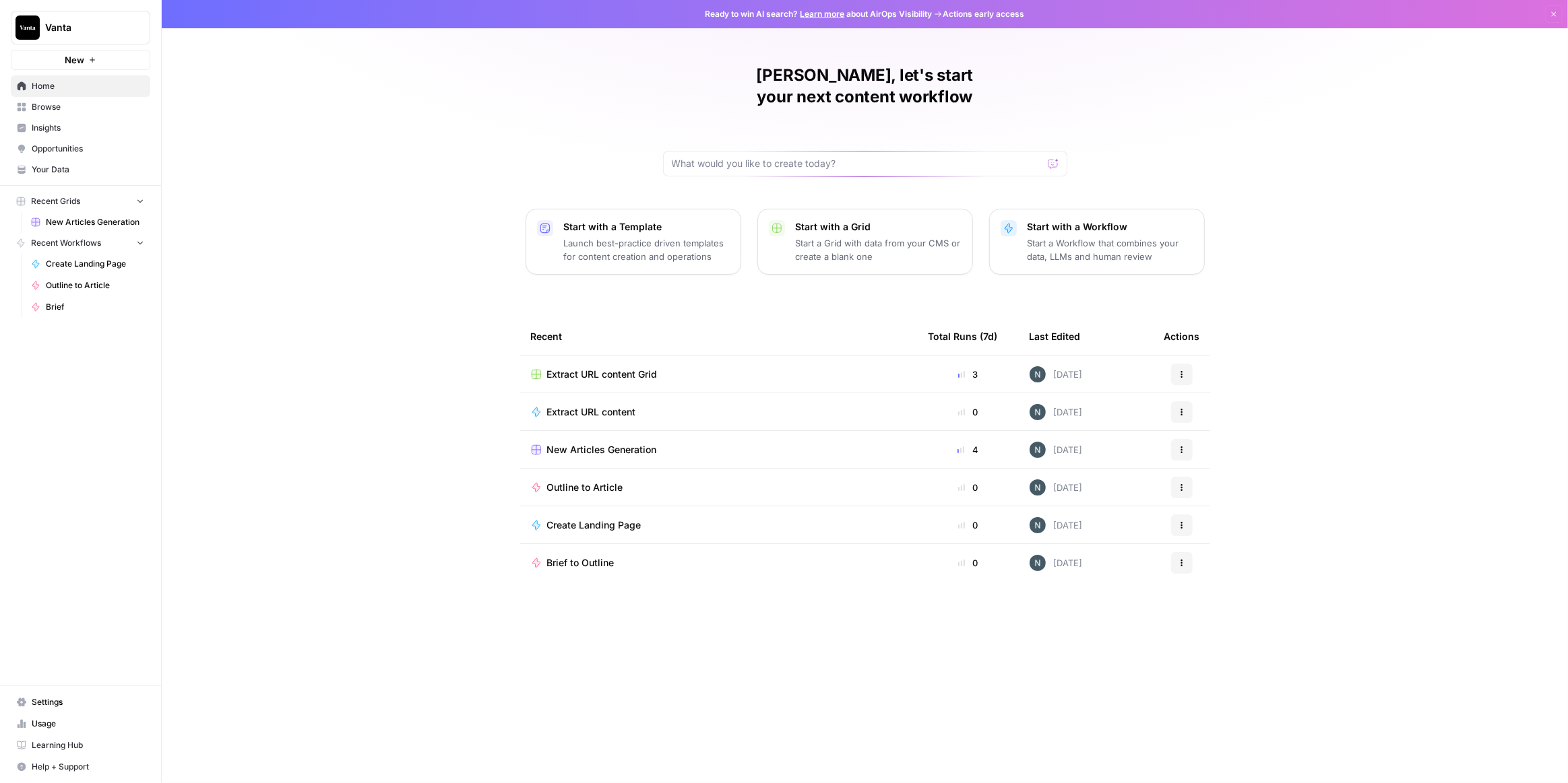
click at [57, 102] on span "Browse" at bounding box center [88, 107] width 113 height 12
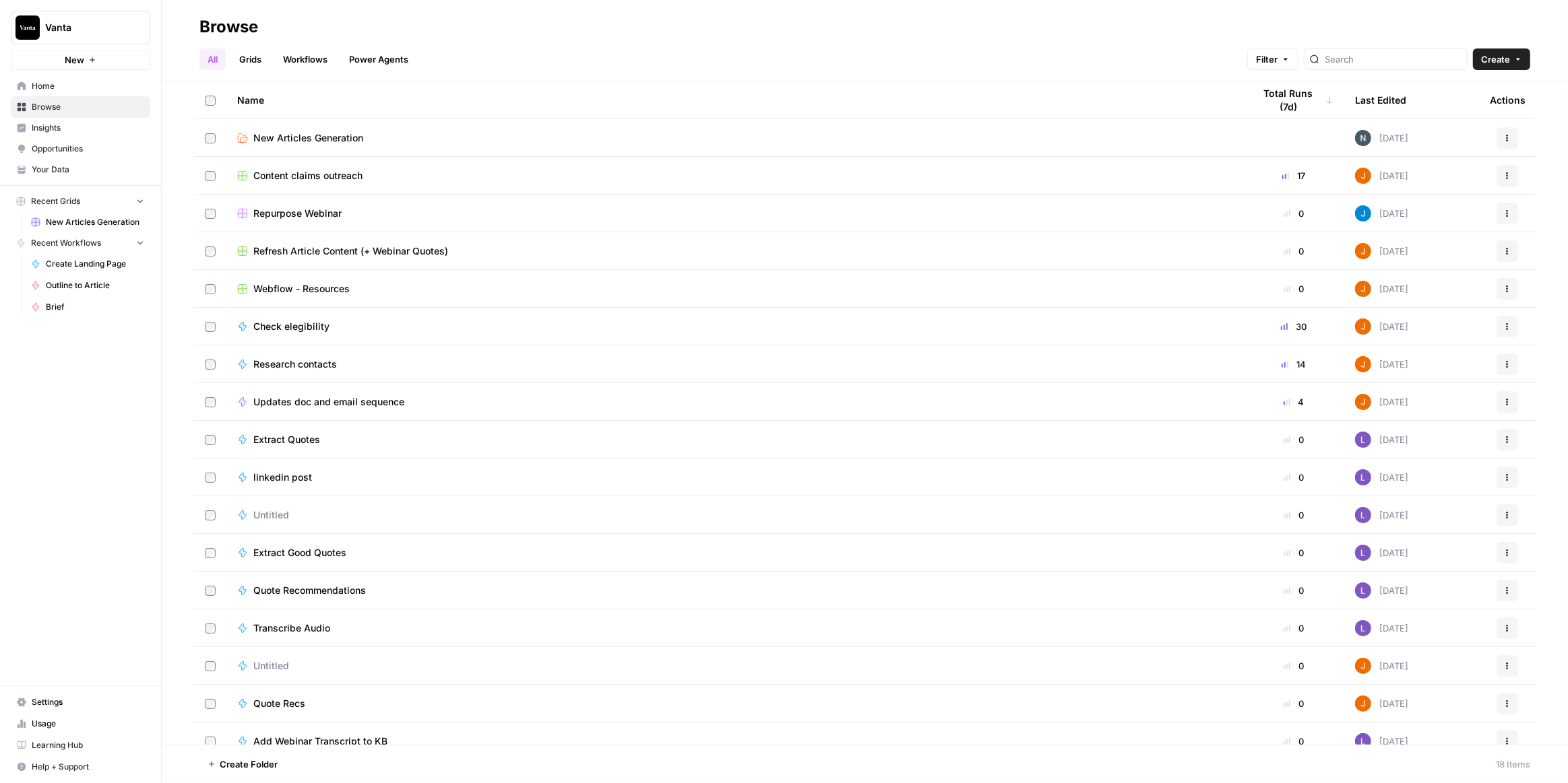
click at [309, 136] on span "New Articles Generation" at bounding box center [308, 139] width 110 height 14
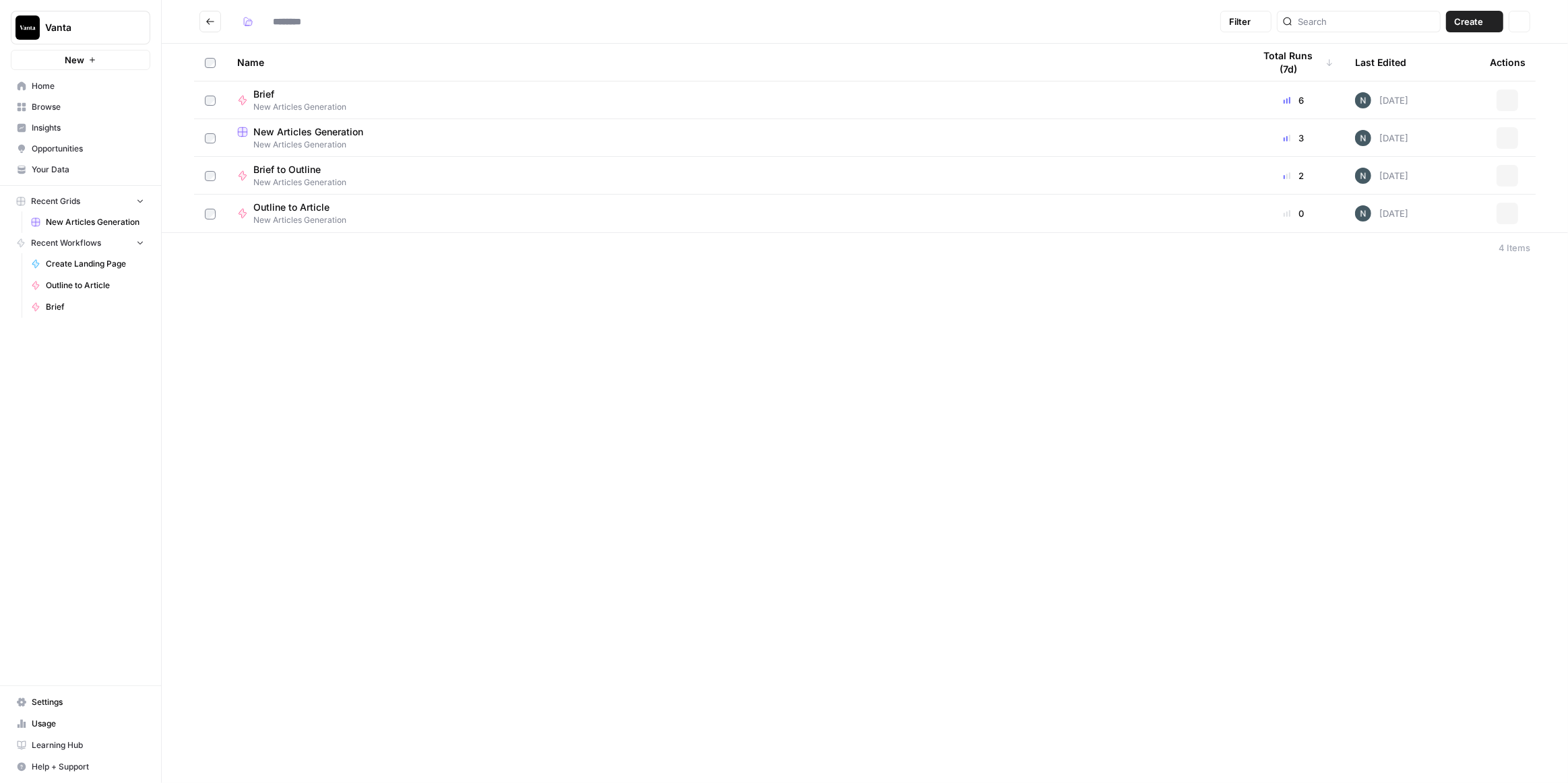
type input "**********"
click at [241, 247] on rect at bounding box center [242, 245] width 9 height 9
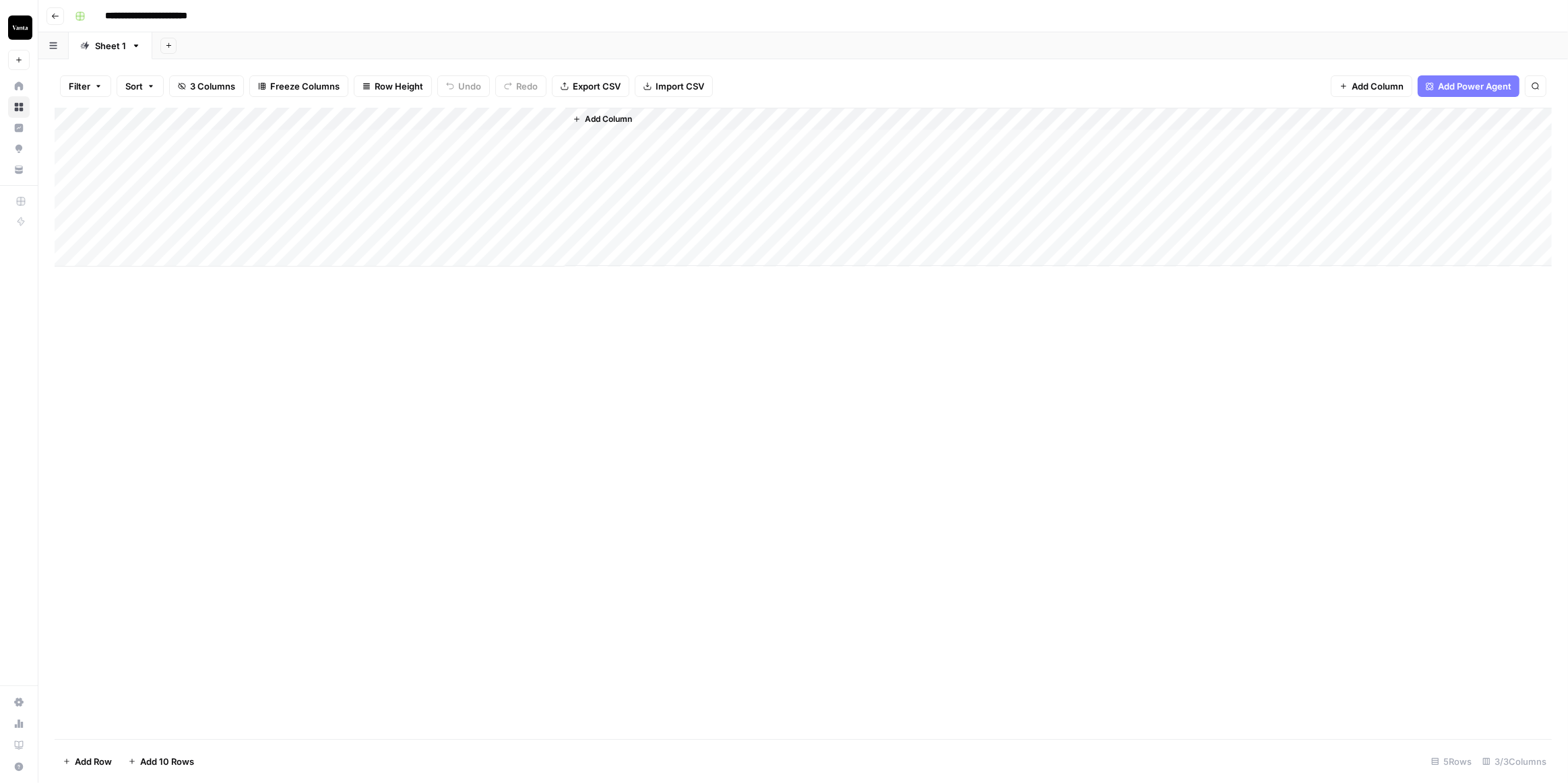
click at [83, 19] on icon "button" at bounding box center [80, 16] width 8 height 8
click at [115, 127] on span "Blue" at bounding box center [144, 124] width 97 height 14
drag, startPoint x: 260, startPoint y: 376, endPoint x: 220, endPoint y: 275, distance: 108.6
click at [256, 362] on div "Add Column" at bounding box center [803, 424] width 1497 height 632
click at [56, 14] on icon "button" at bounding box center [56, 16] width 8 height 8
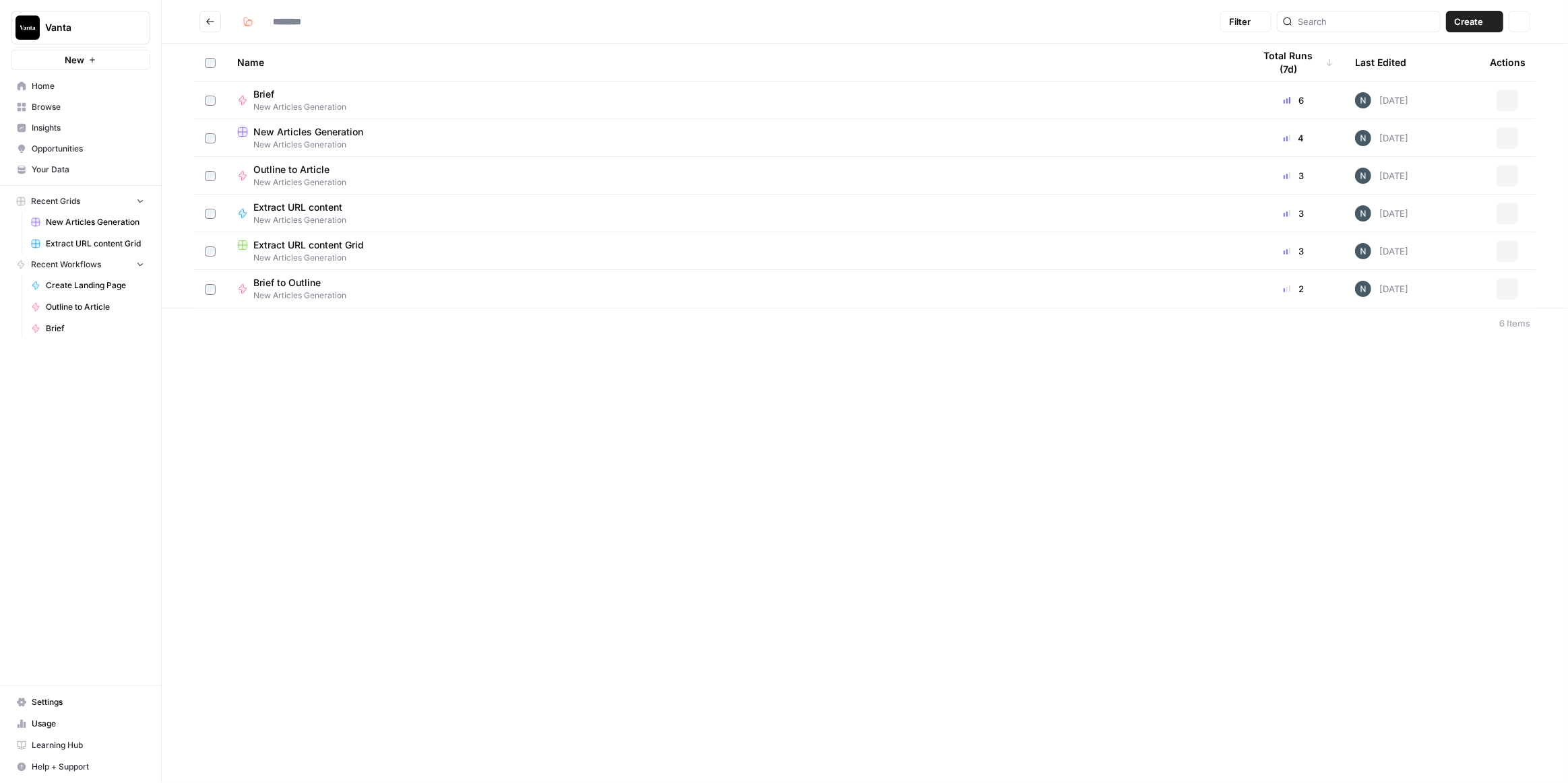
type input "**********"
drag, startPoint x: 339, startPoint y: 452, endPoint x: 332, endPoint y: 400, distance: 52.5
click at [339, 451] on div "**********" at bounding box center [864, 392] width 1405 height 783
click at [305, 127] on span "New Articles Generation" at bounding box center [308, 132] width 110 height 14
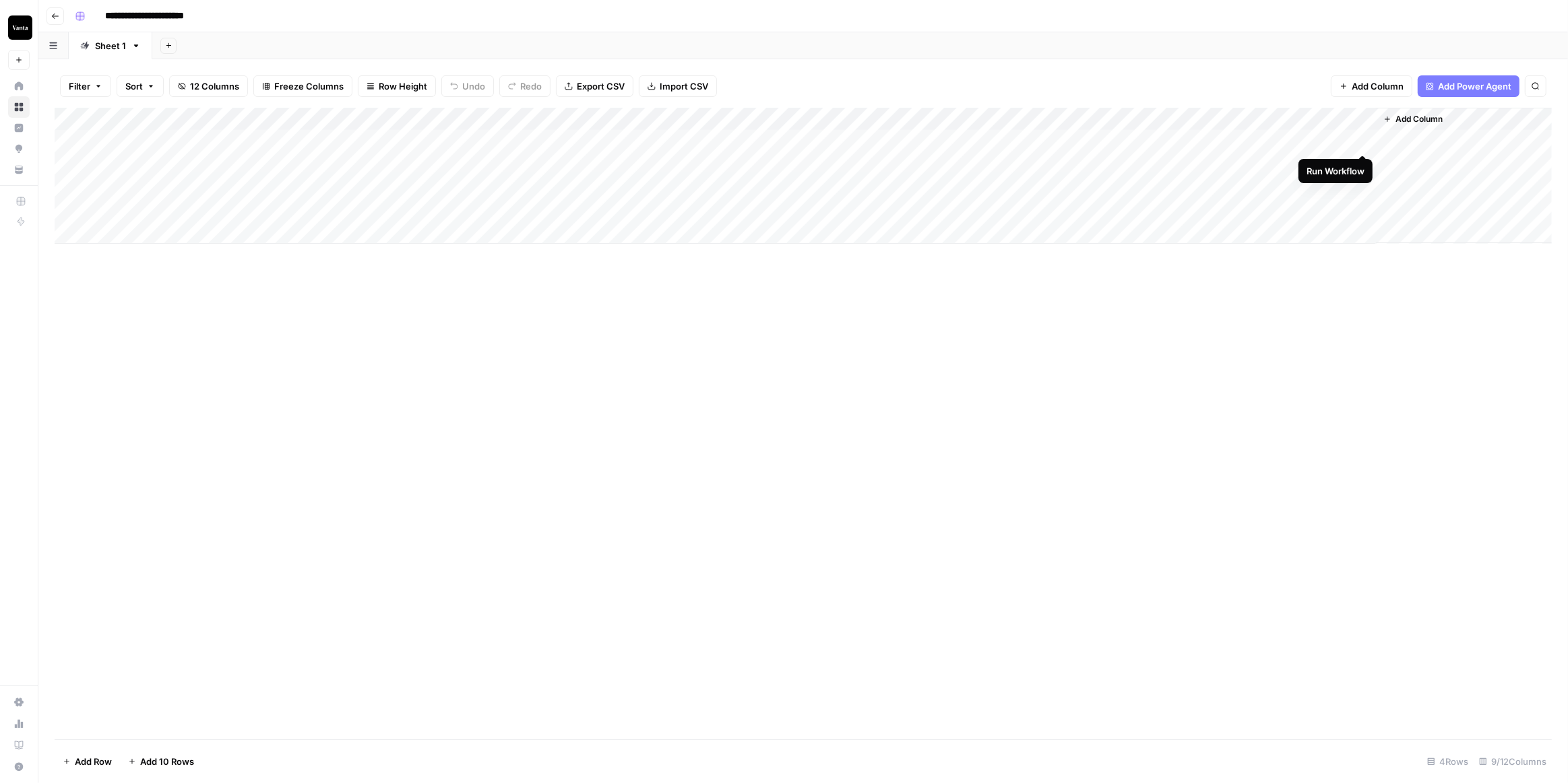
click at [1303, 115] on div "Add Column" at bounding box center [803, 175] width 1497 height 136
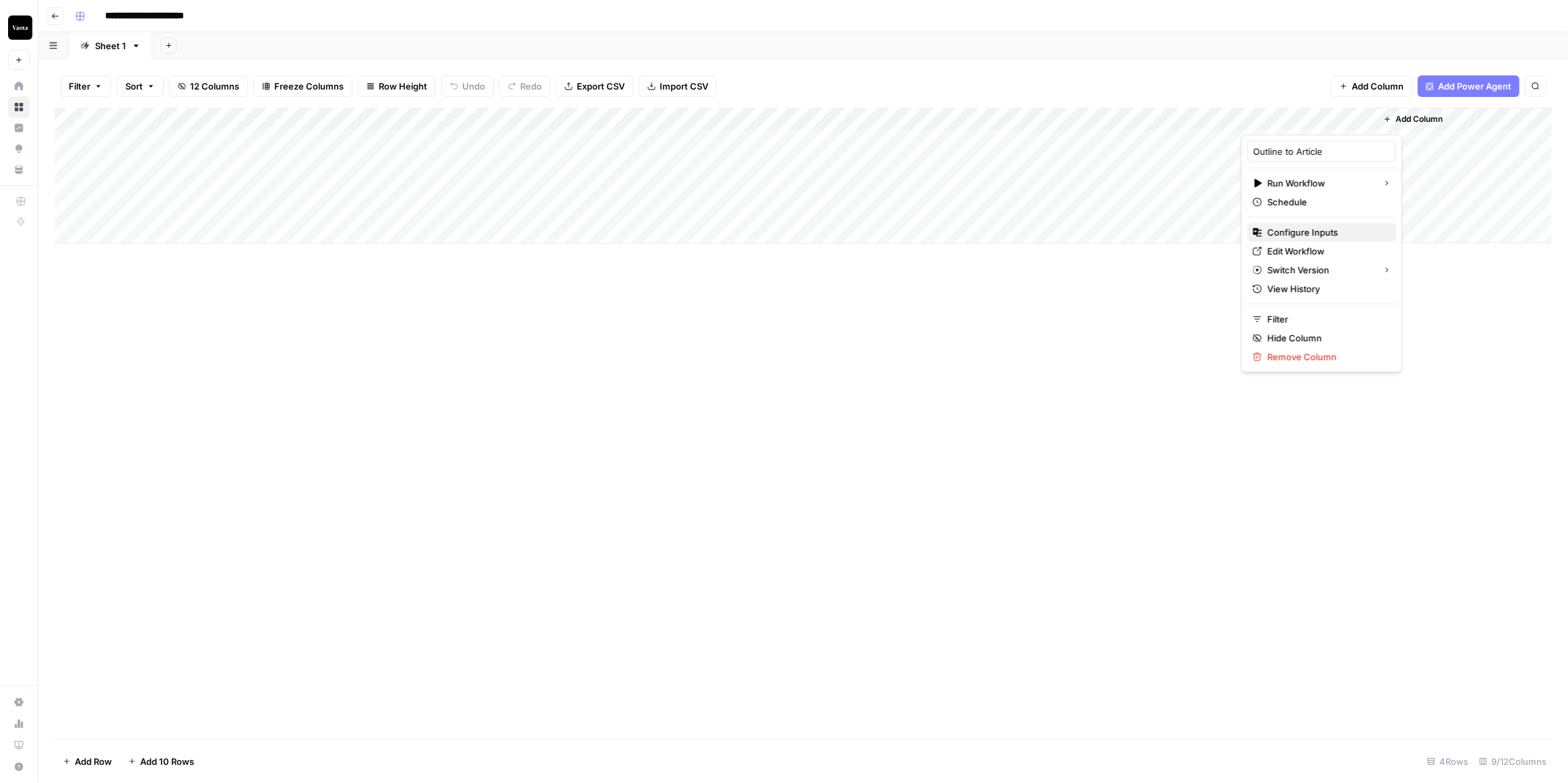
click at [1319, 228] on span "Configure Inputs" at bounding box center [1325, 233] width 118 height 14
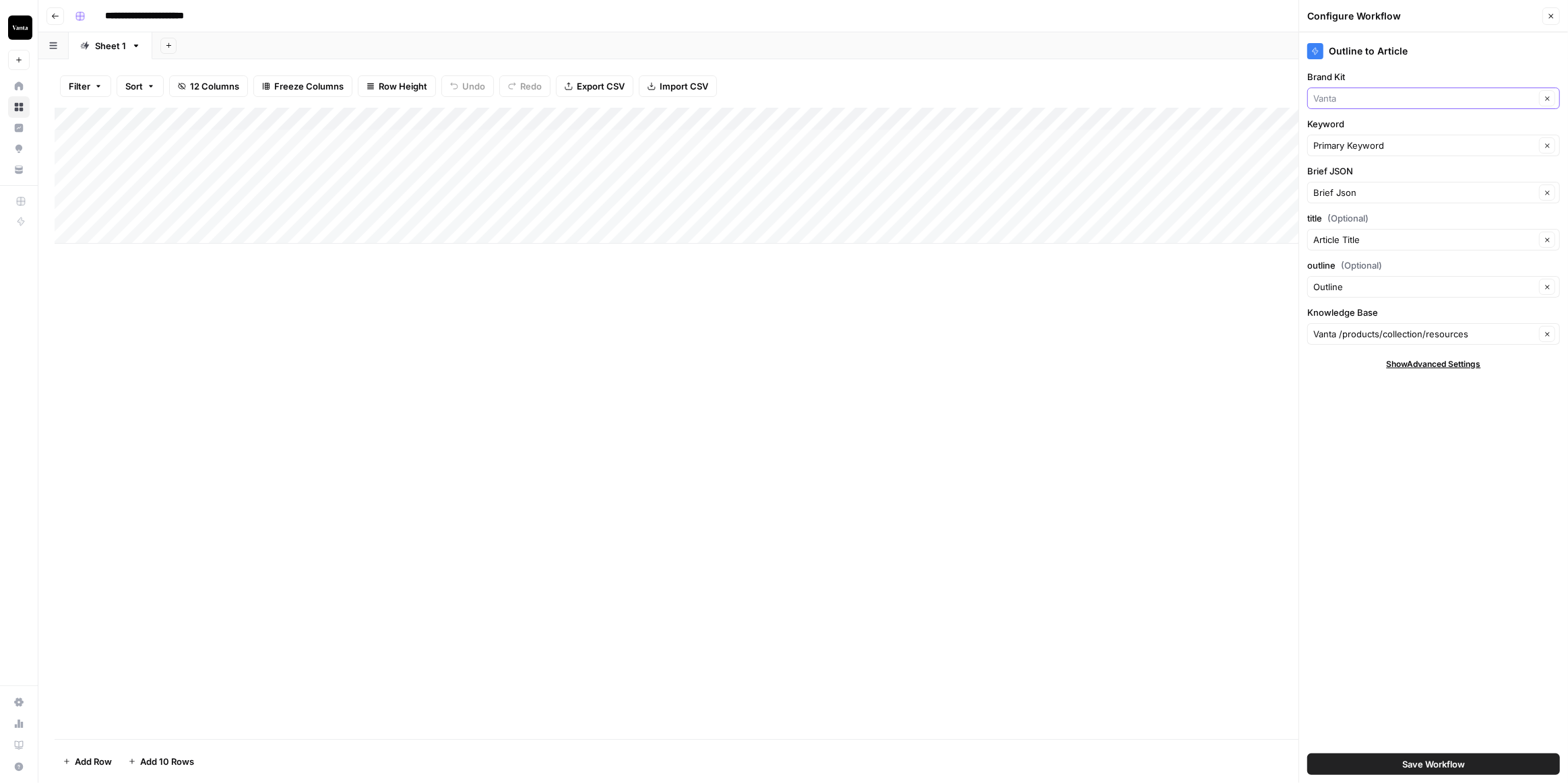
click at [1431, 95] on input "Brand Kit" at bounding box center [1424, 98] width 222 height 14
click at [1396, 144] on span "Vanta [AirOps]" at bounding box center [1430, 149] width 224 height 14
type input "Vanta [AirOps]"
click at [1399, 764] on button "Save Workflow" at bounding box center [1433, 765] width 253 height 22
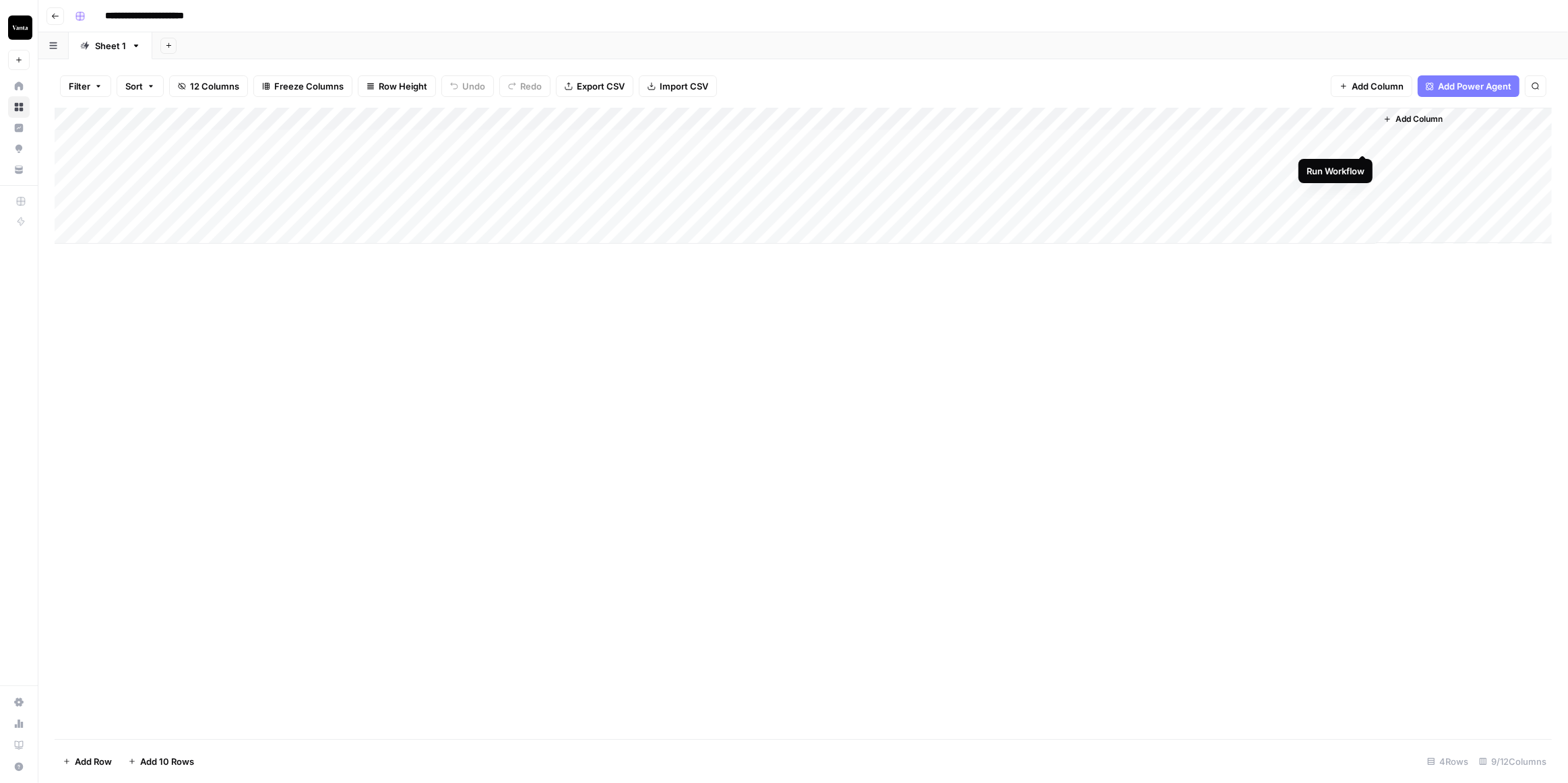
click at [1361, 141] on div "Add Column" at bounding box center [803, 175] width 1497 height 136
click at [1341, 141] on div "Add Column" at bounding box center [803, 175] width 1497 height 136
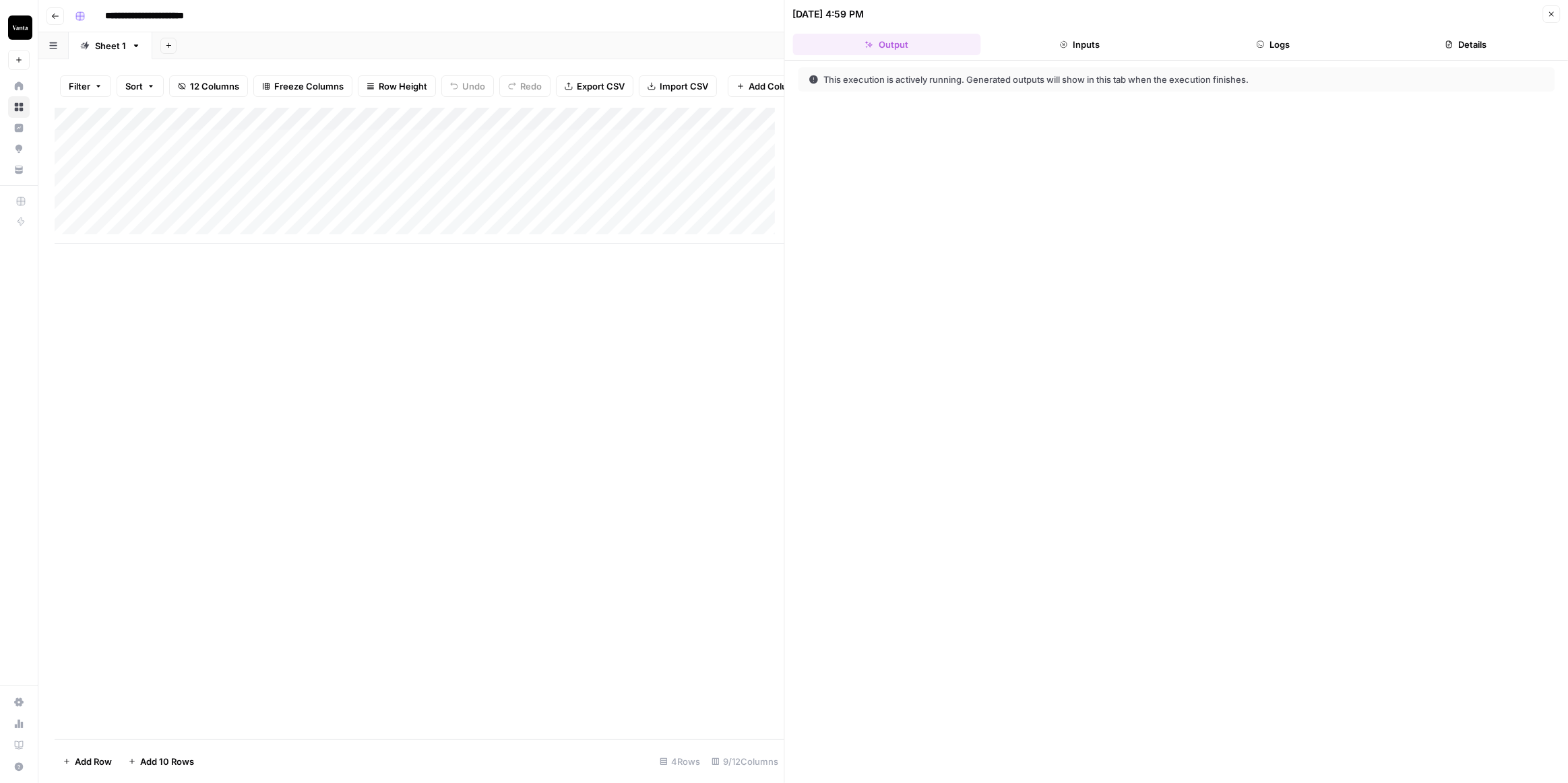
click at [1301, 45] on button "Logs" at bounding box center [1273, 45] width 188 height 22
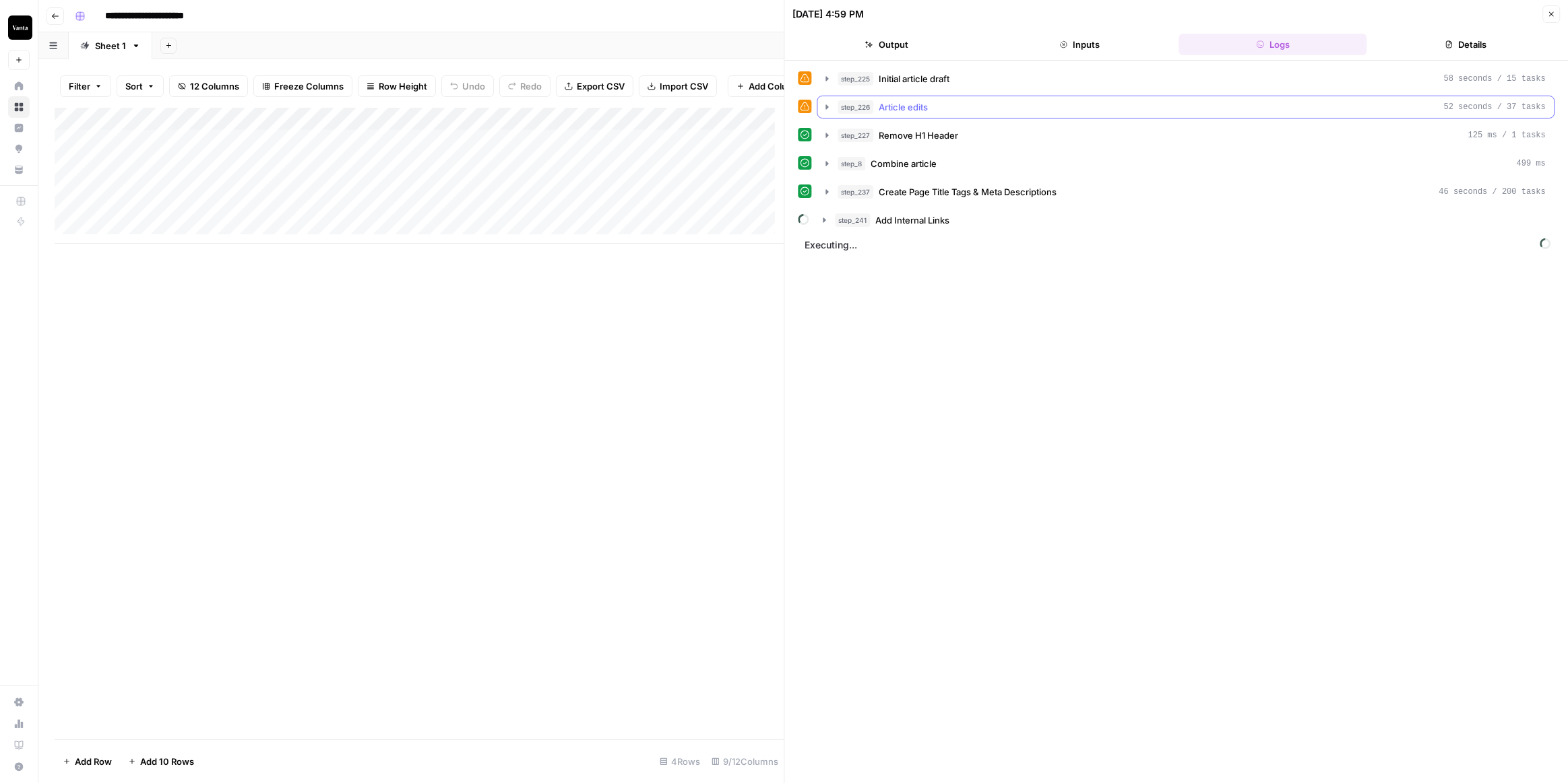
click at [831, 104] on icon "button" at bounding box center [827, 107] width 11 height 11
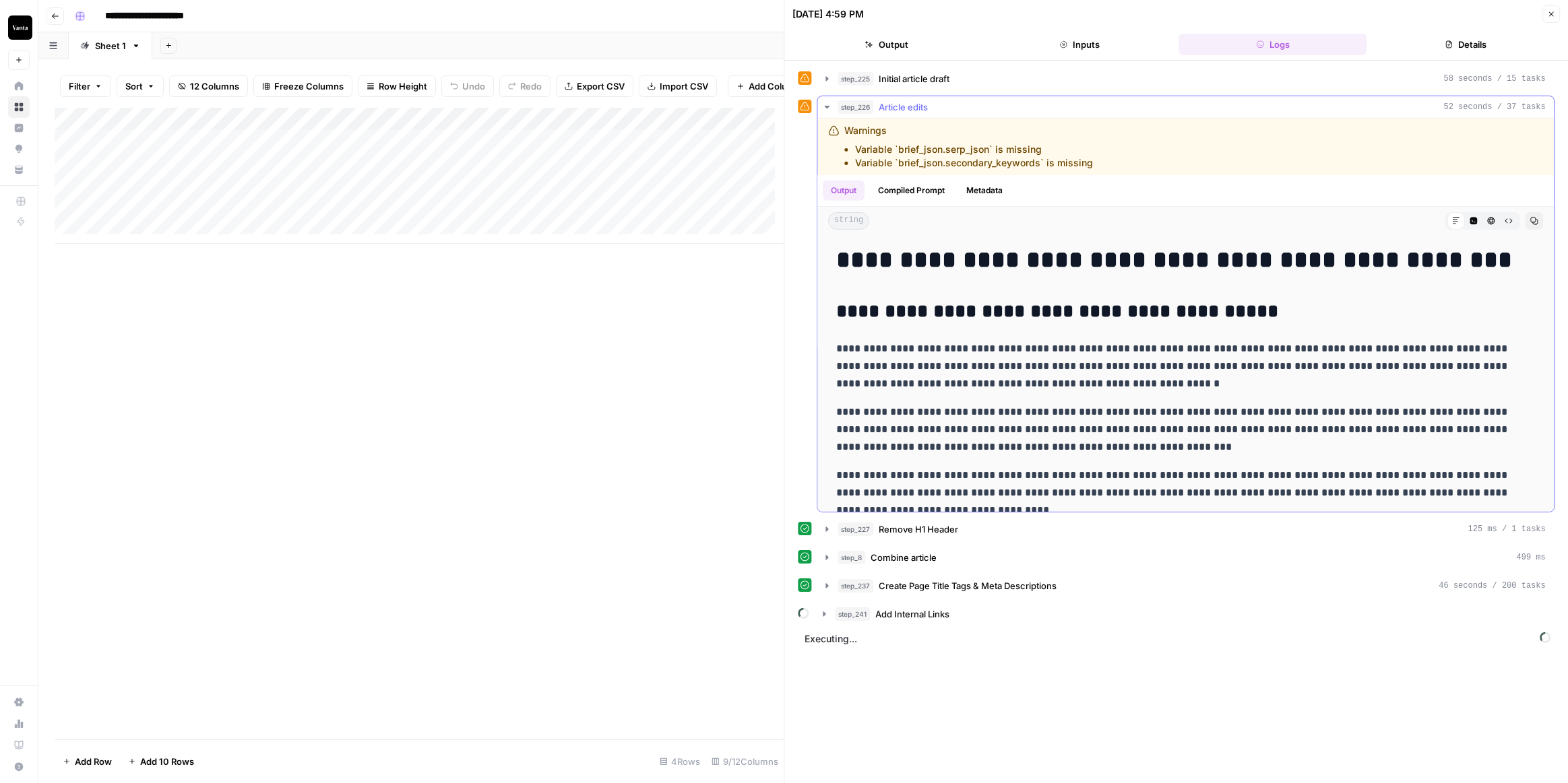
click at [831, 104] on icon "button" at bounding box center [827, 107] width 11 height 11
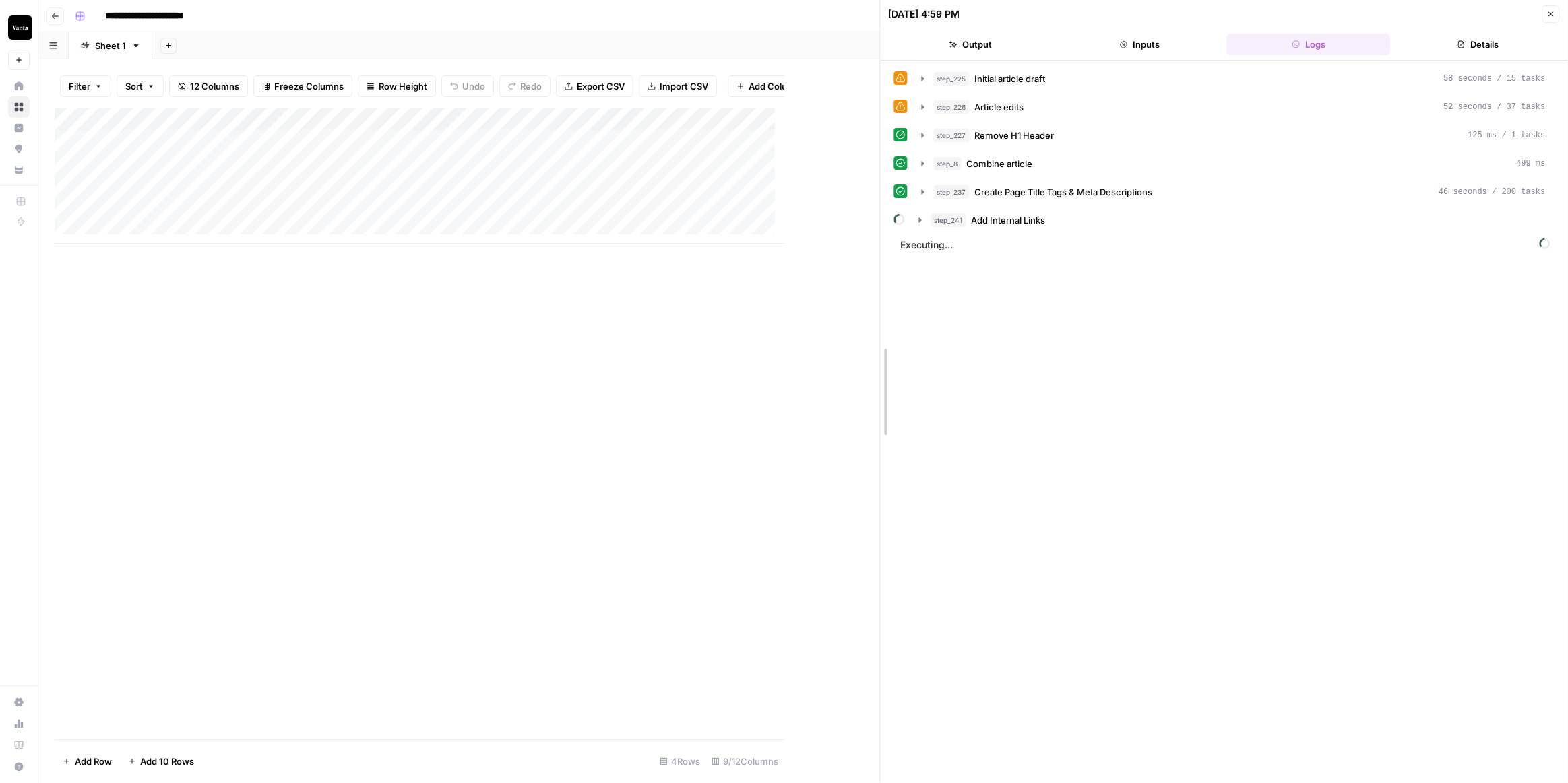
drag, startPoint x: 785, startPoint y: 252, endPoint x: 880, endPoint y: 266, distance: 96.0
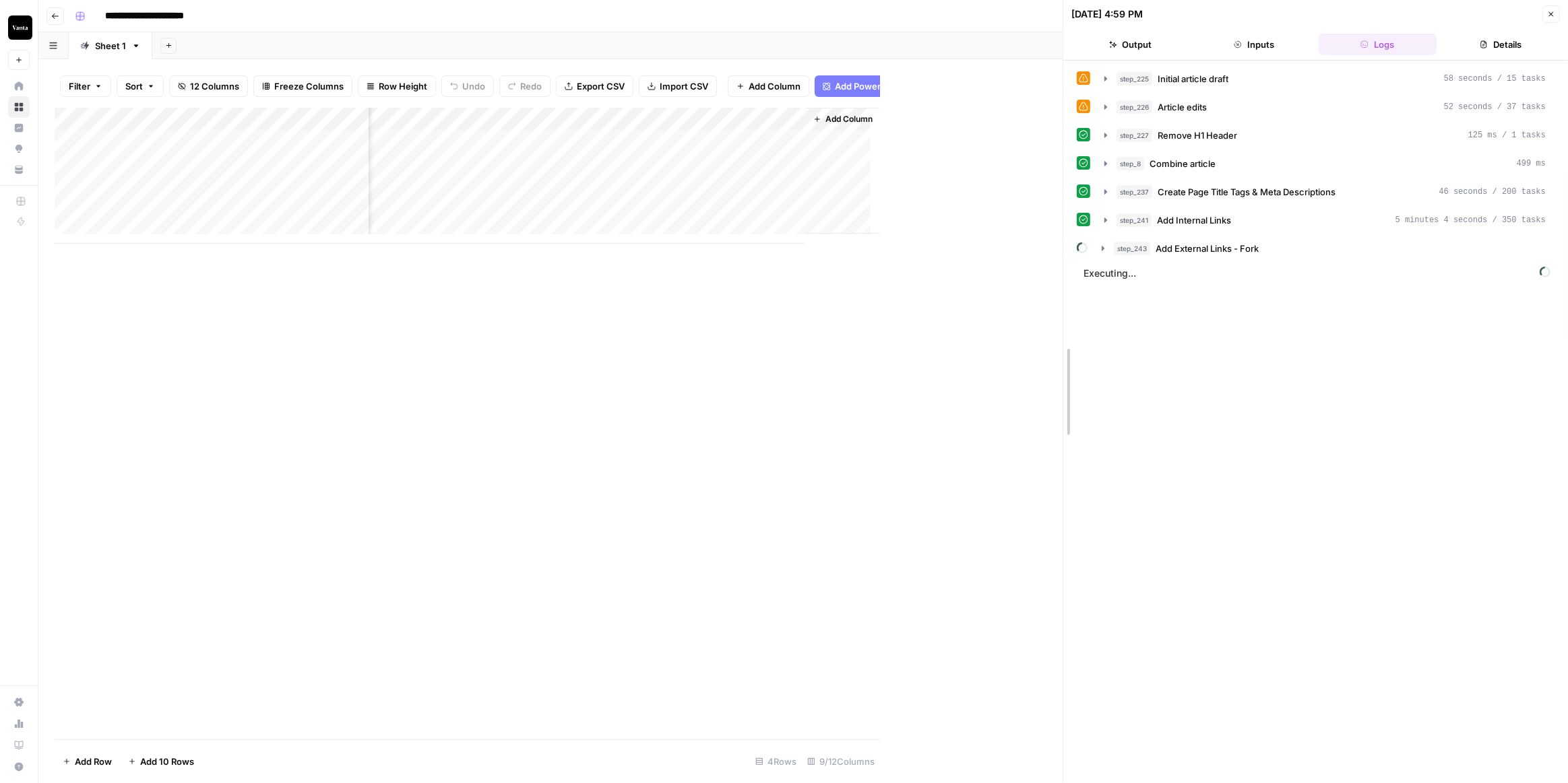
drag, startPoint x: 876, startPoint y: 282, endPoint x: 1073, endPoint y: 311, distance: 199.1
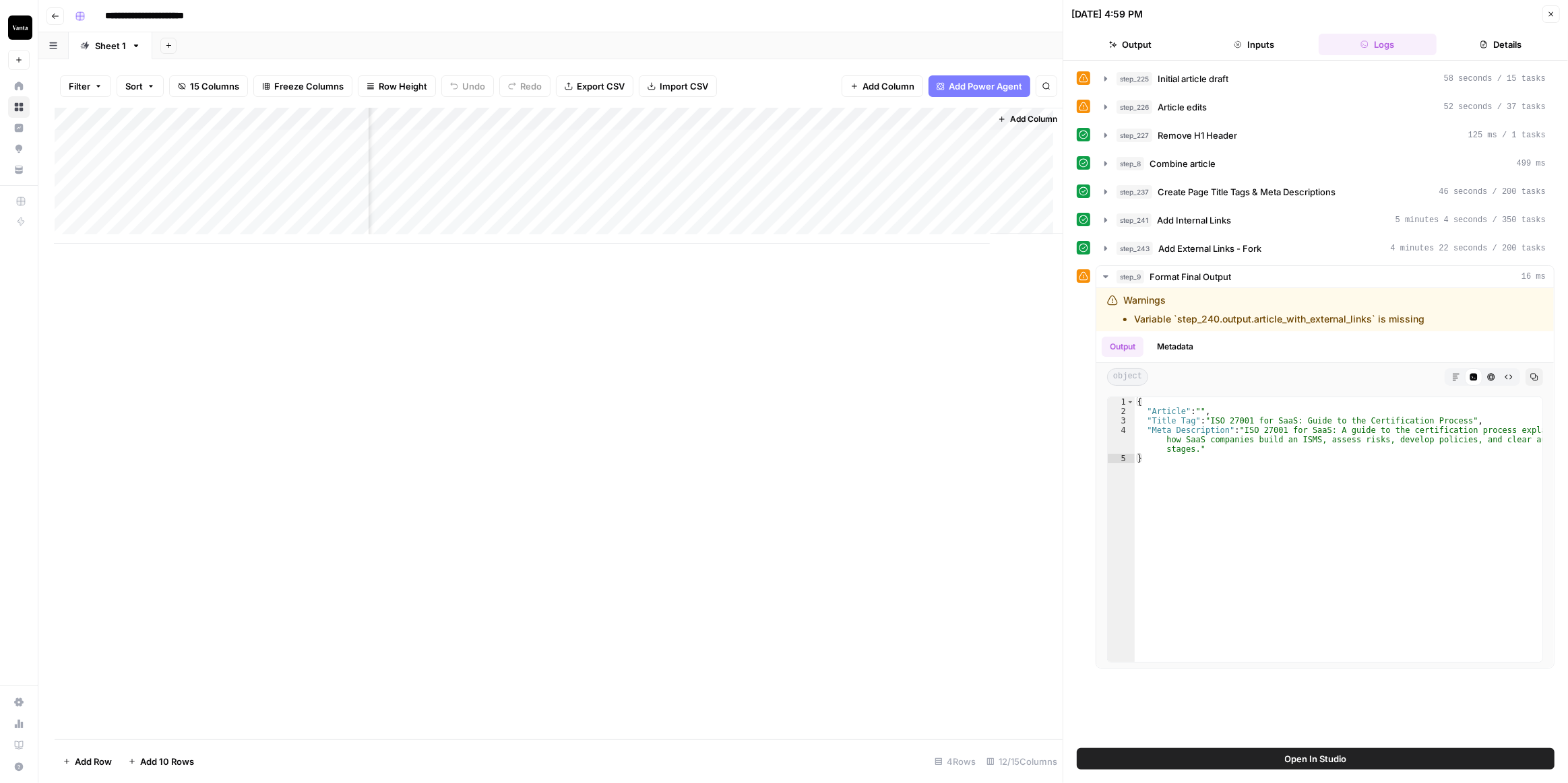
scroll to position [0, 755]
click at [690, 142] on div "Add Column" at bounding box center [558, 175] width 1008 height 136
click at [690, 181] on div "Add Column" at bounding box center [558, 175] width 1008 height 136
click at [567, 116] on div "Add Column" at bounding box center [558, 175] width 1008 height 136
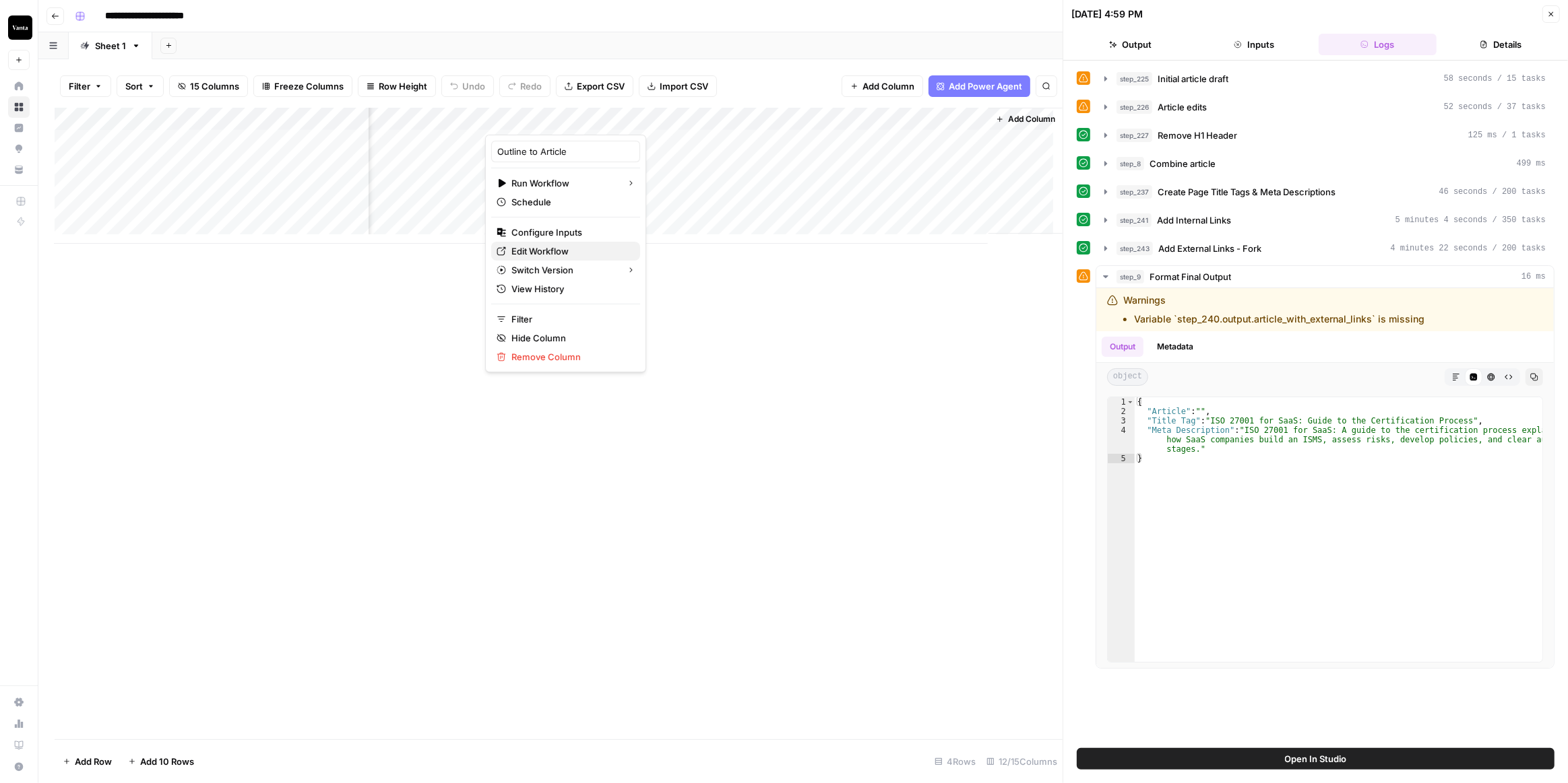
click at [557, 249] on span "Edit Workflow" at bounding box center [570, 252] width 118 height 14
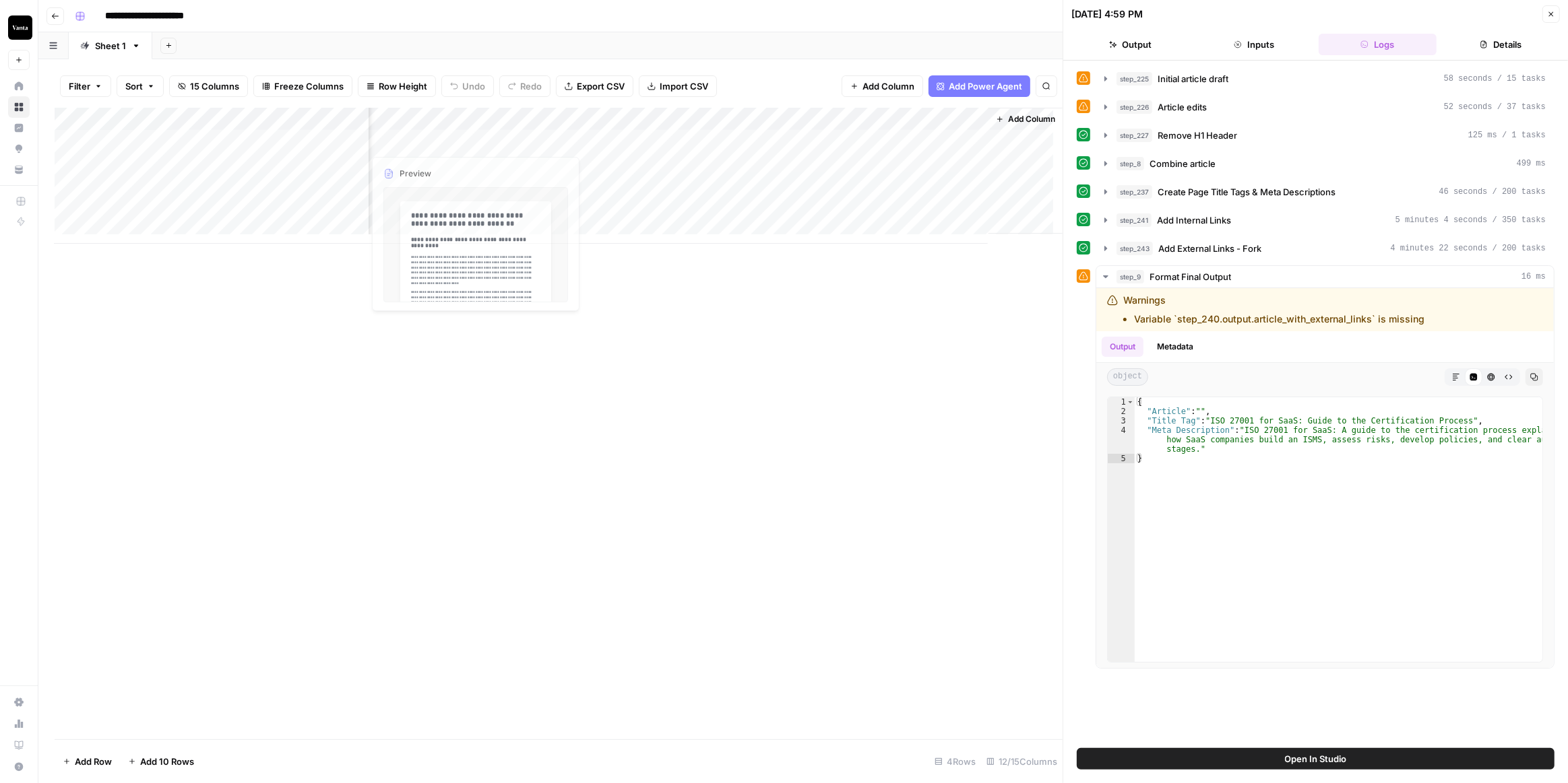
click at [328, 144] on div "Add Column" at bounding box center [558, 175] width 1008 height 136
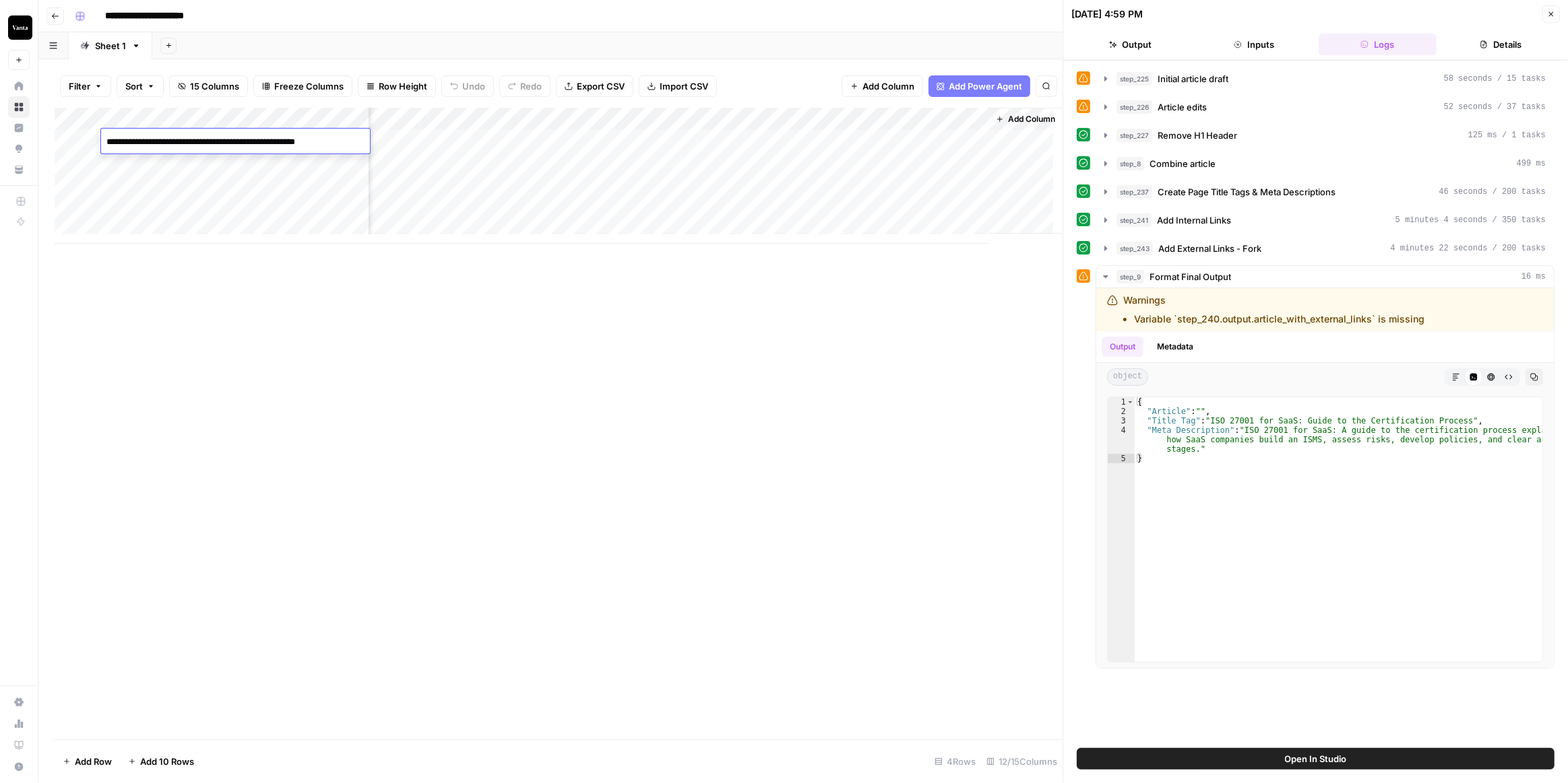
click at [328, 144] on textarea "**********" at bounding box center [235, 142] width 269 height 19
click at [588, 135] on div "Add Column" at bounding box center [558, 175] width 1008 height 136
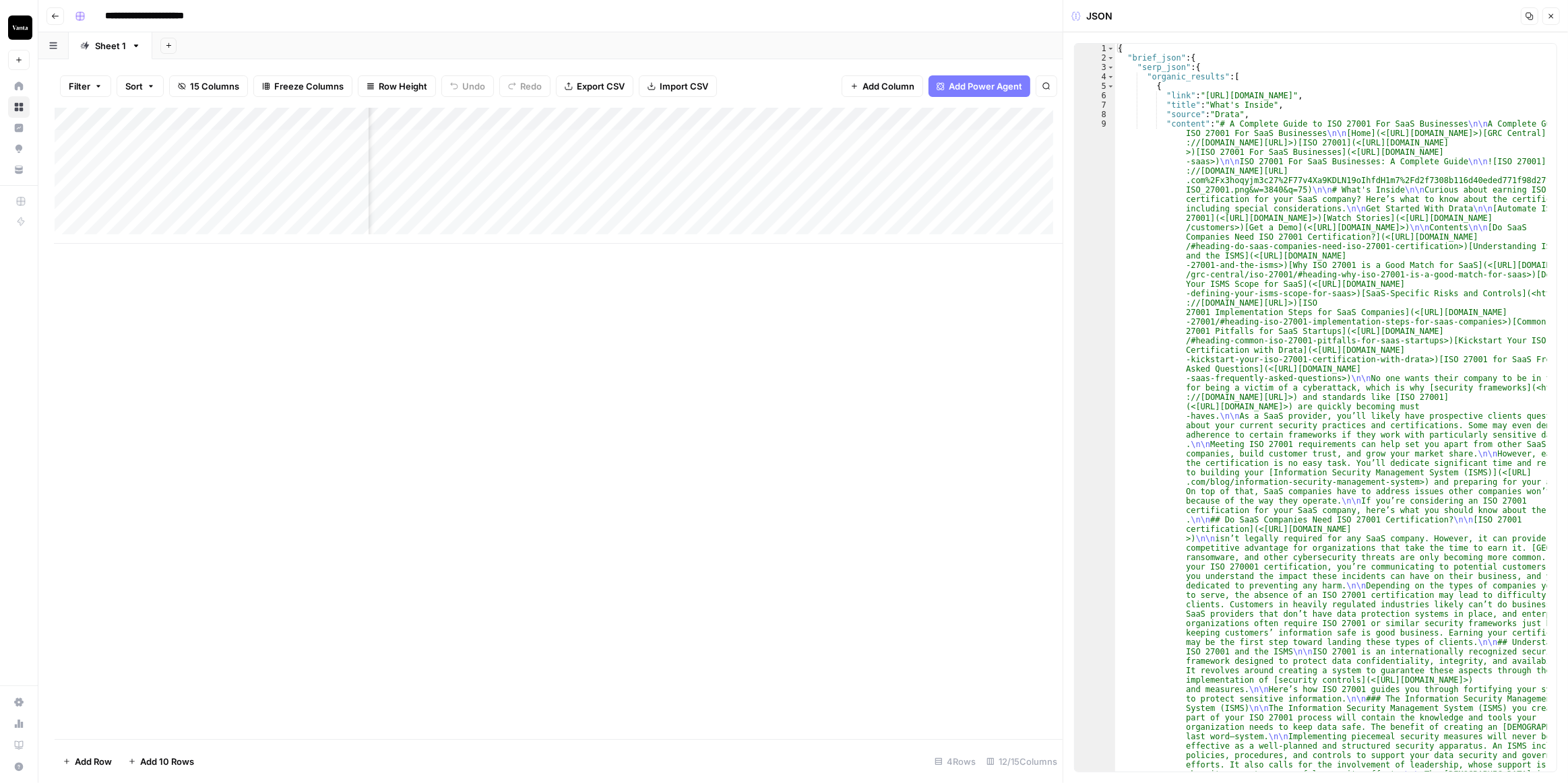
click at [1525, 12] on icon "button" at bounding box center [1529, 16] width 8 height 8
click at [689, 127] on div "Add Column" at bounding box center [558, 175] width 1008 height 136
click at [689, 127] on div at bounding box center [701, 121] width 122 height 27
click at [690, 119] on div at bounding box center [701, 121] width 122 height 27
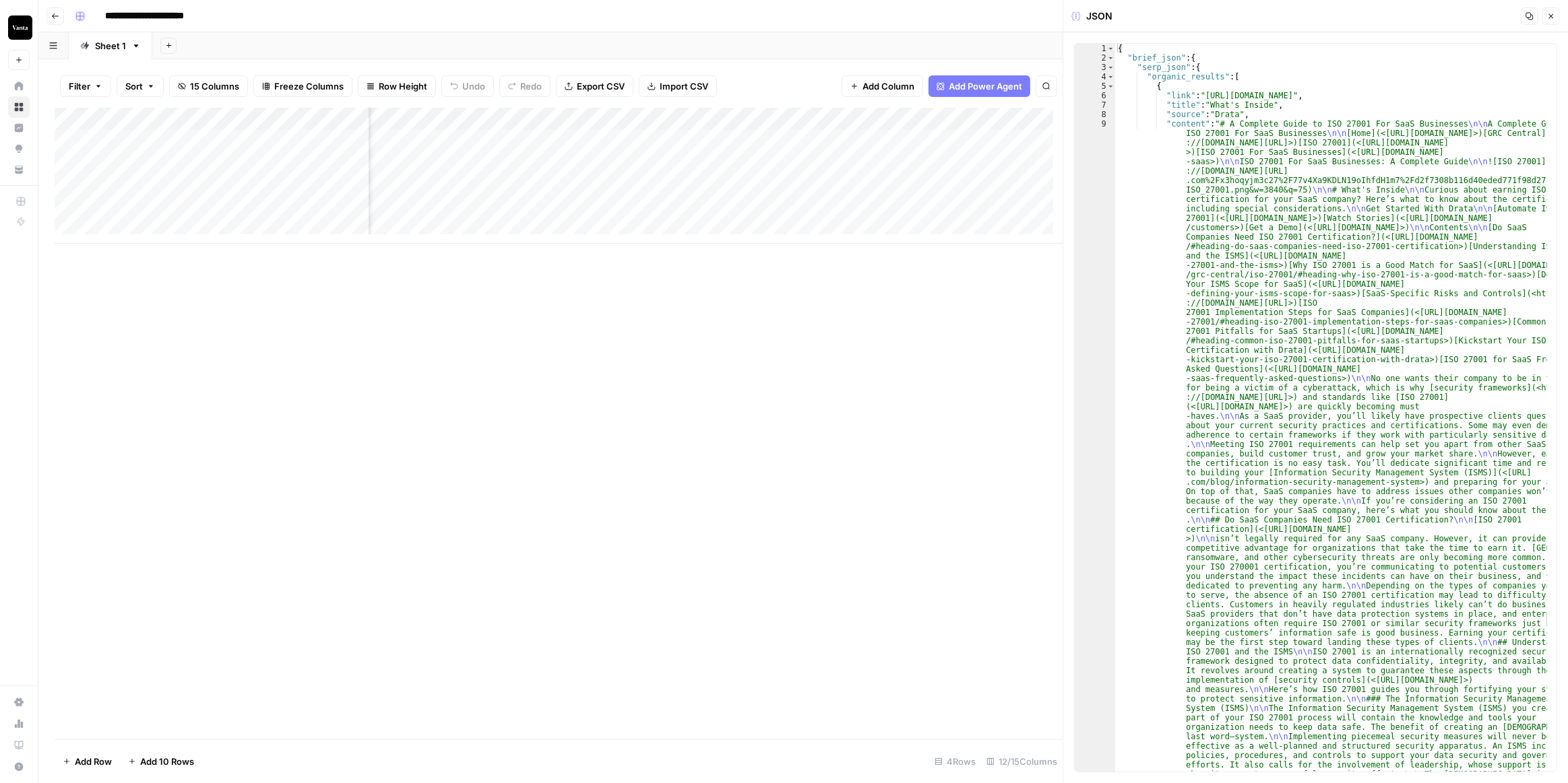
drag, startPoint x: 691, startPoint y: 350, endPoint x: 687, endPoint y: 244, distance: 106.1
click at [687, 336] on div "Add Column" at bounding box center [558, 424] width 1008 height 632
click at [677, 133] on div "Add Column" at bounding box center [558, 175] width 1008 height 136
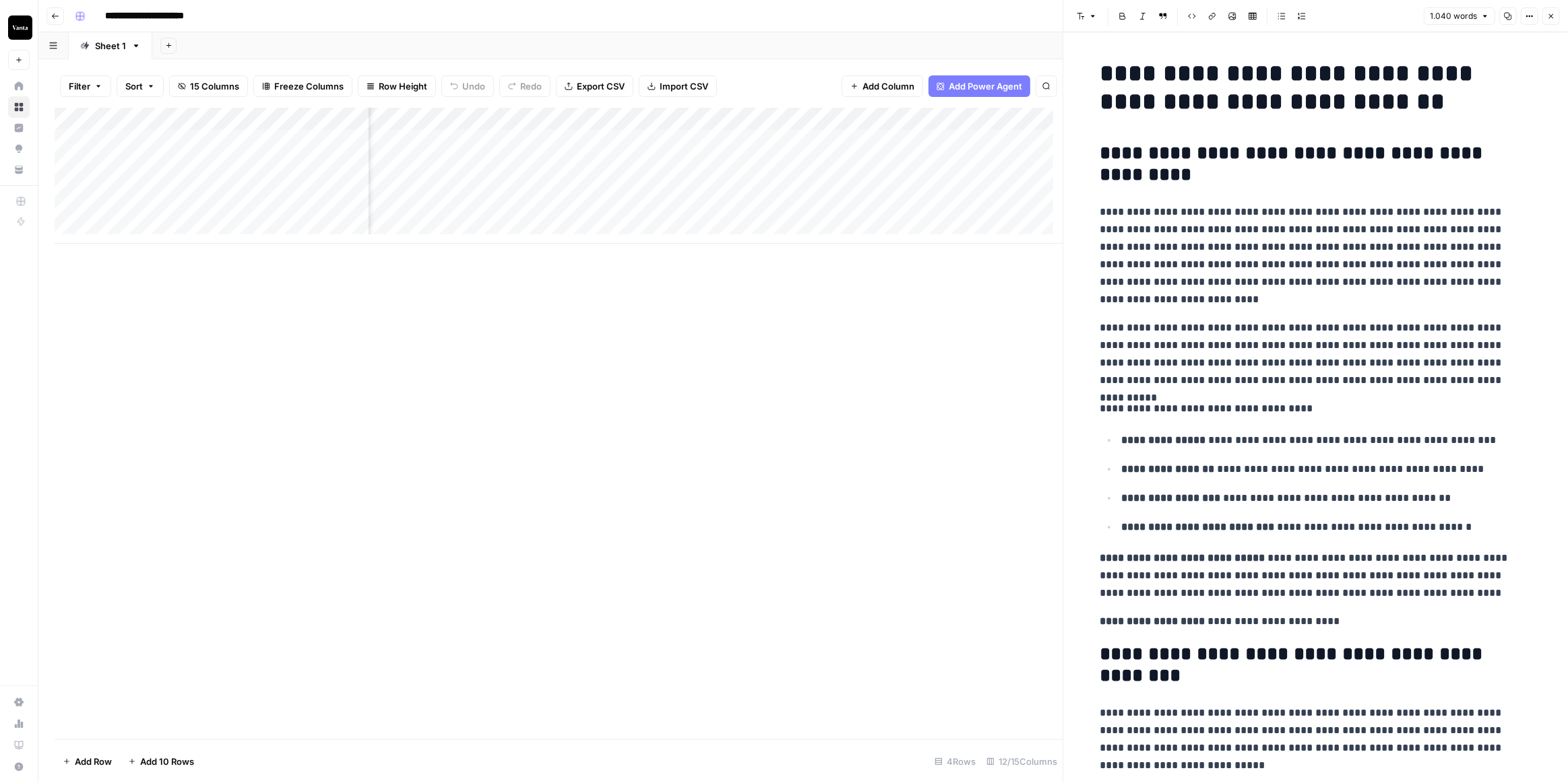
click at [1525, 14] on icon "button" at bounding box center [1529, 16] width 8 height 8
click at [1477, 138] on span "Code" at bounding box center [1489, 143] width 64 height 14
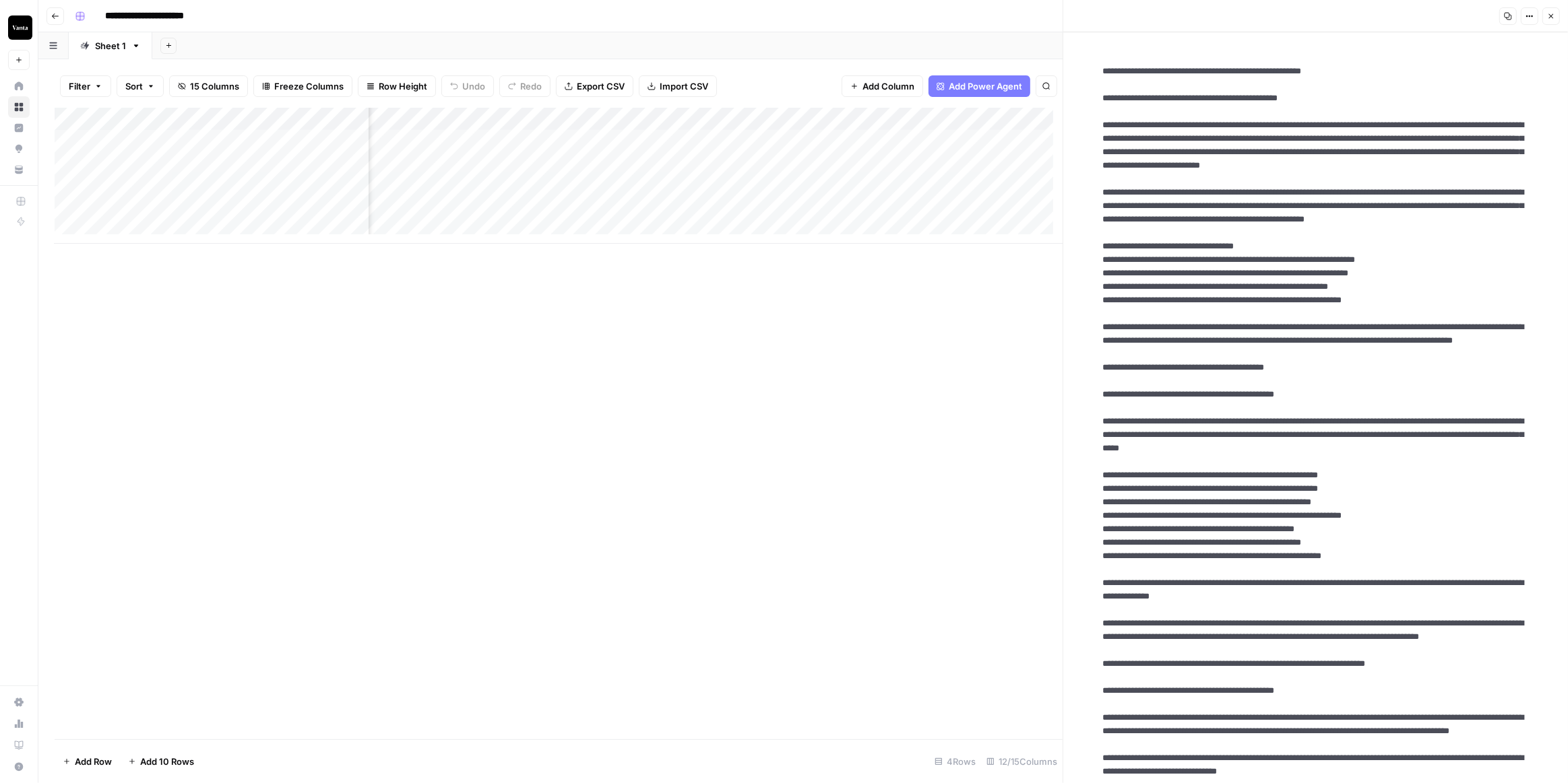
click at [1511, 18] on icon "button" at bounding box center [1508, 16] width 8 height 8
click at [620, 144] on div "Add Column" at bounding box center [558, 175] width 1008 height 136
click at [663, 140] on textarea "**********" at bounding box center [672, 142] width 237 height 19
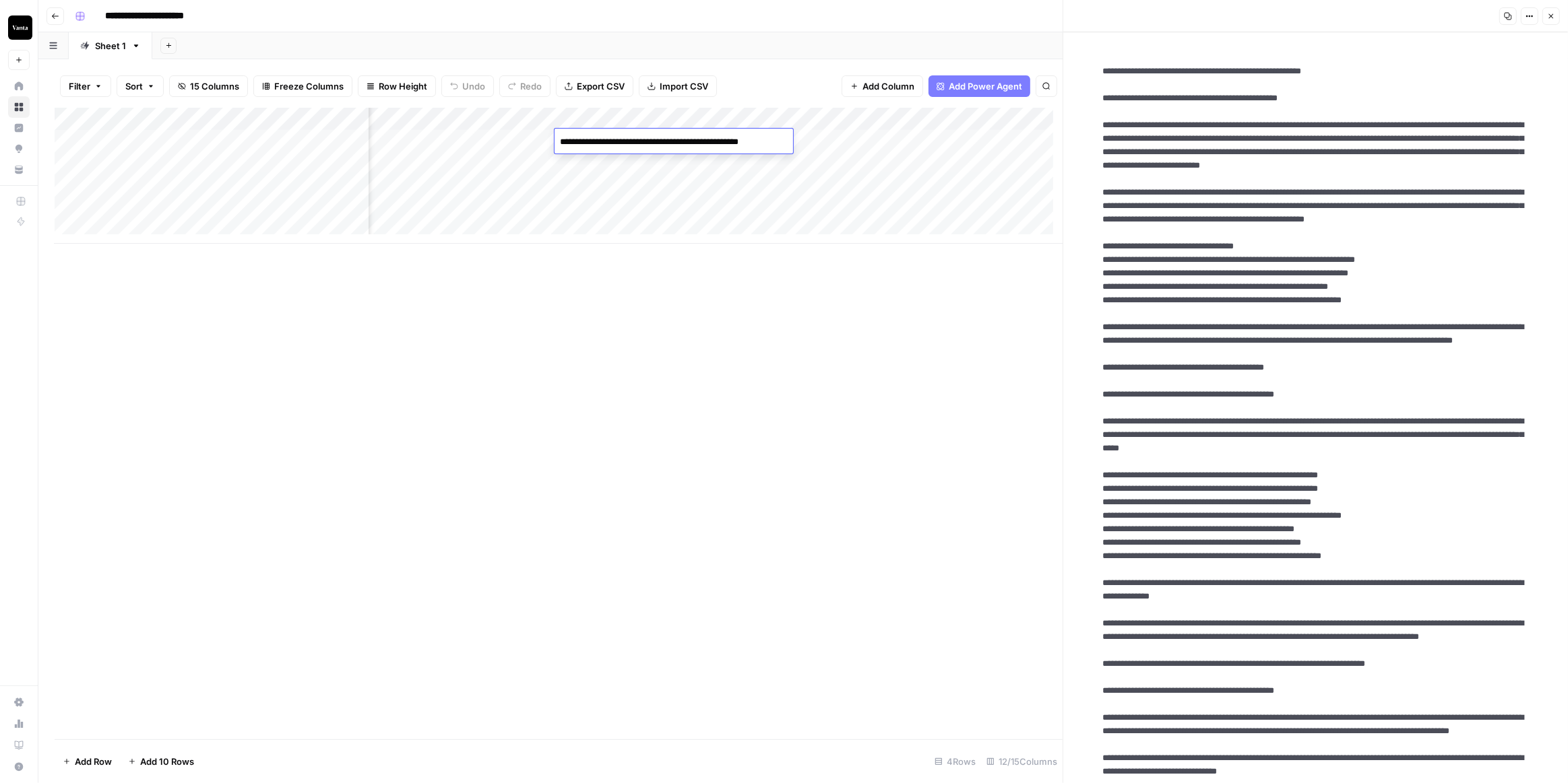
click at [663, 140] on textarea "**********" at bounding box center [672, 142] width 237 height 19
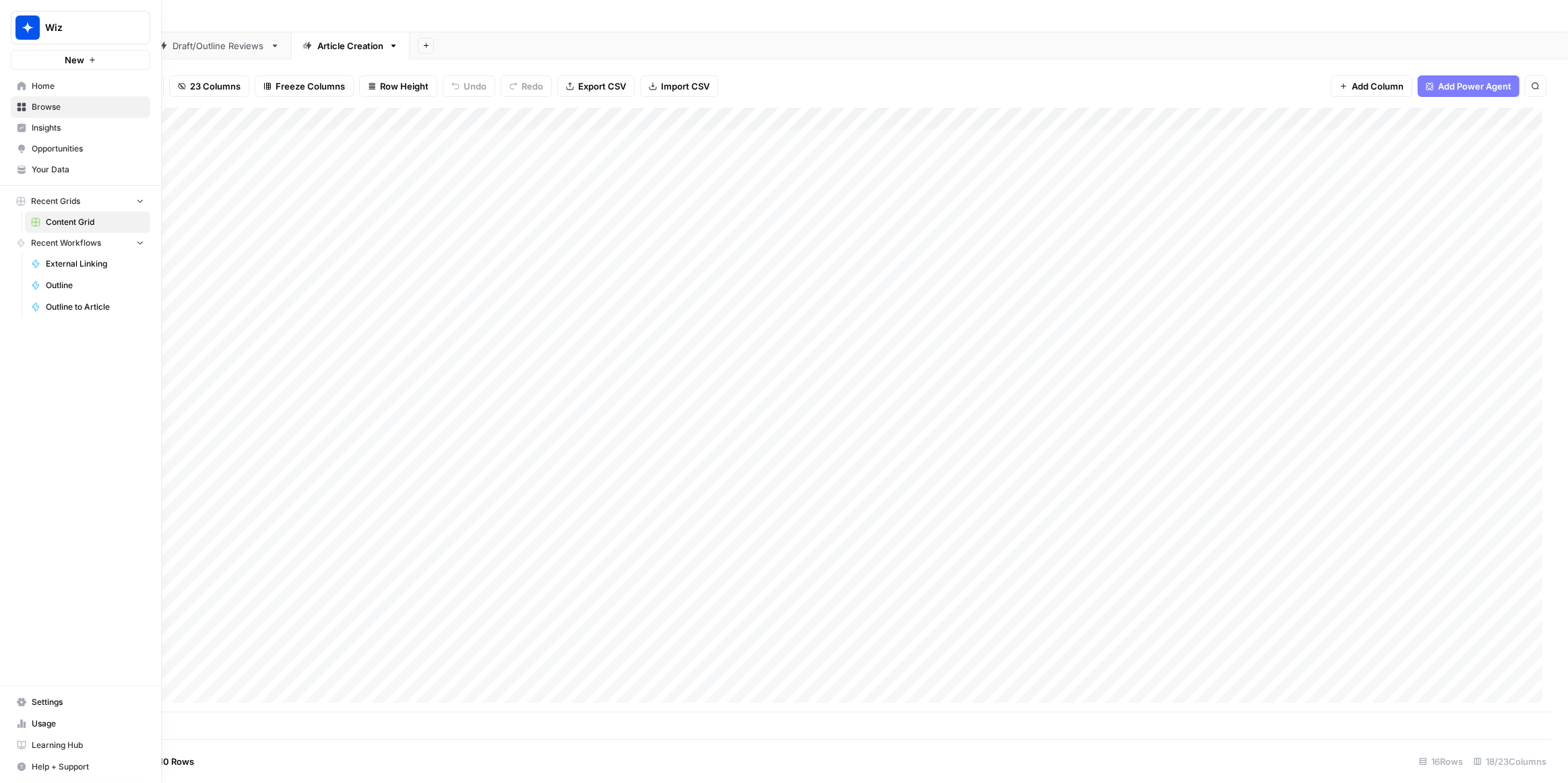
click at [71, 166] on span "Your Data" at bounding box center [88, 169] width 113 height 12
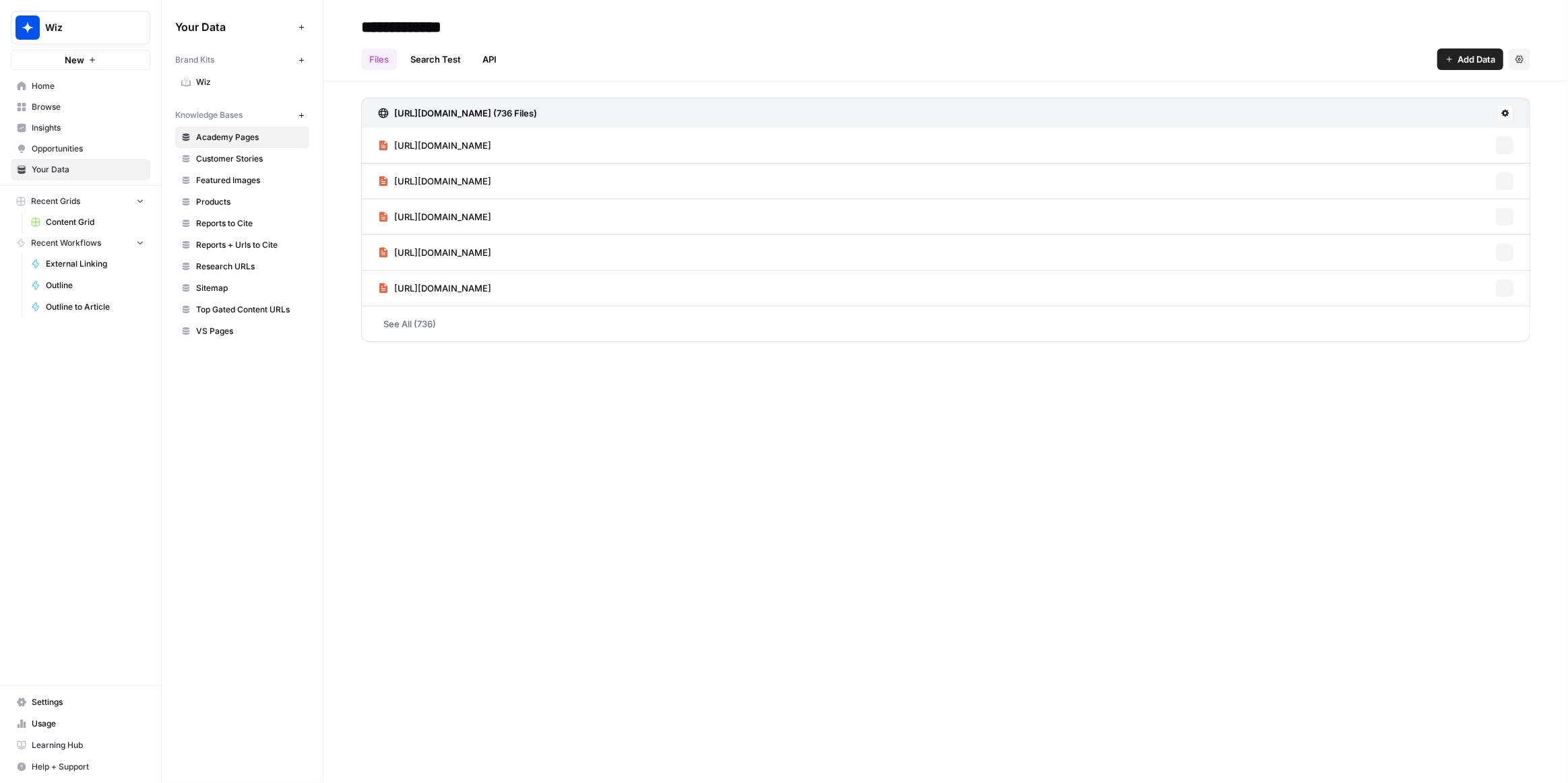
click at [209, 79] on span "Wiz" at bounding box center [250, 82] width 107 height 12
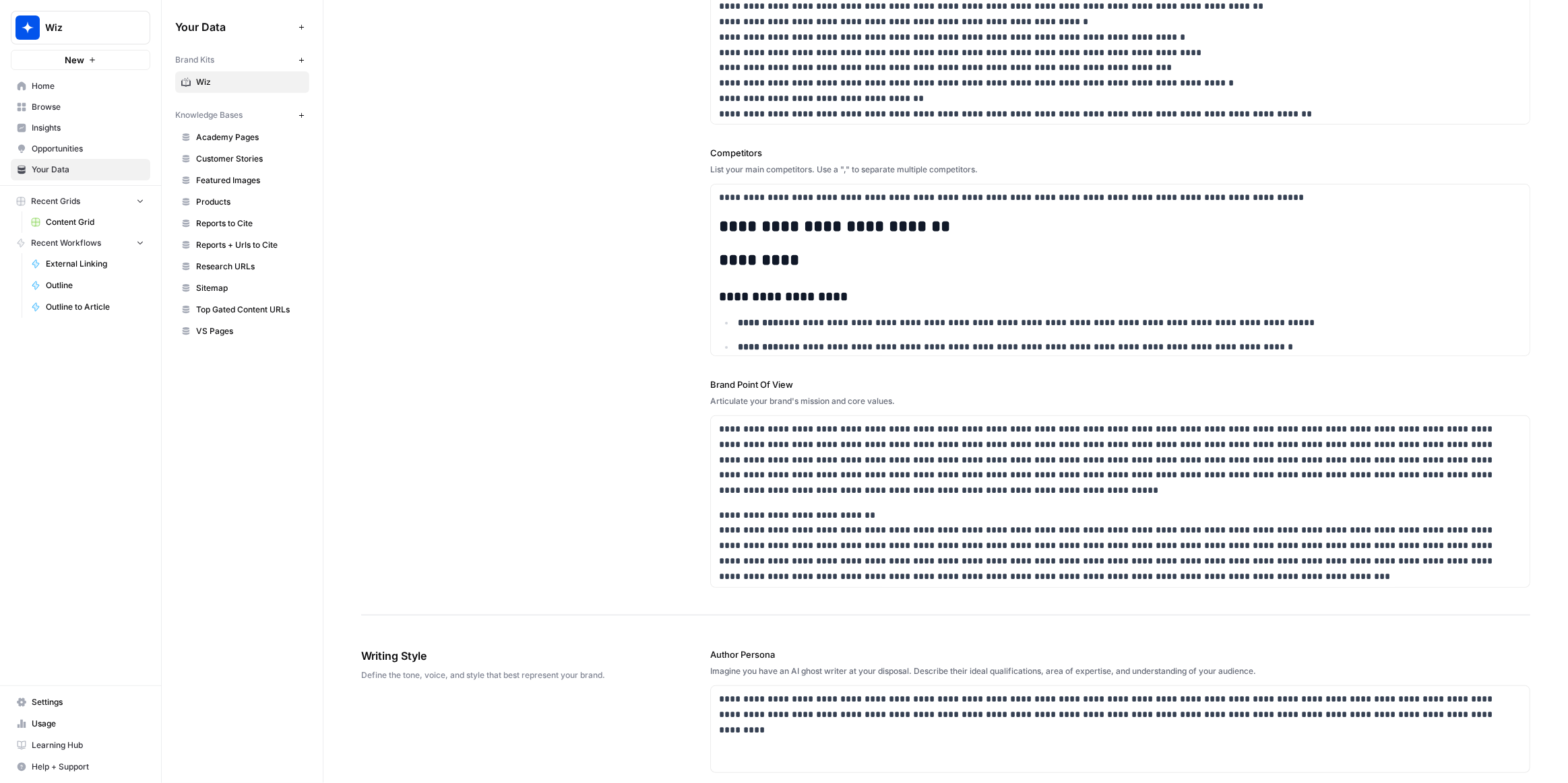
scroll to position [367, 0]
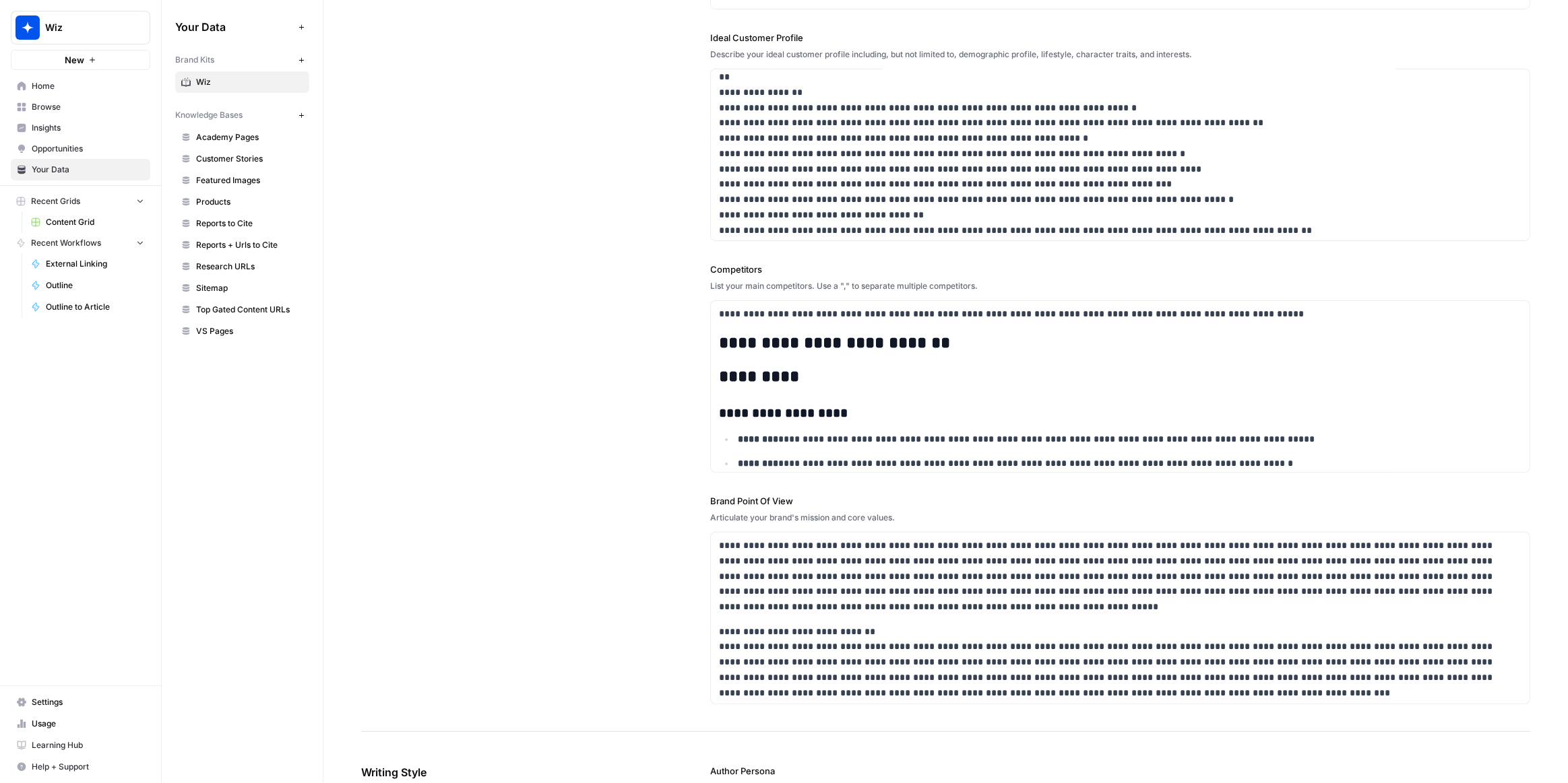
click at [93, 33] on span "Wiz" at bounding box center [86, 28] width 81 height 14
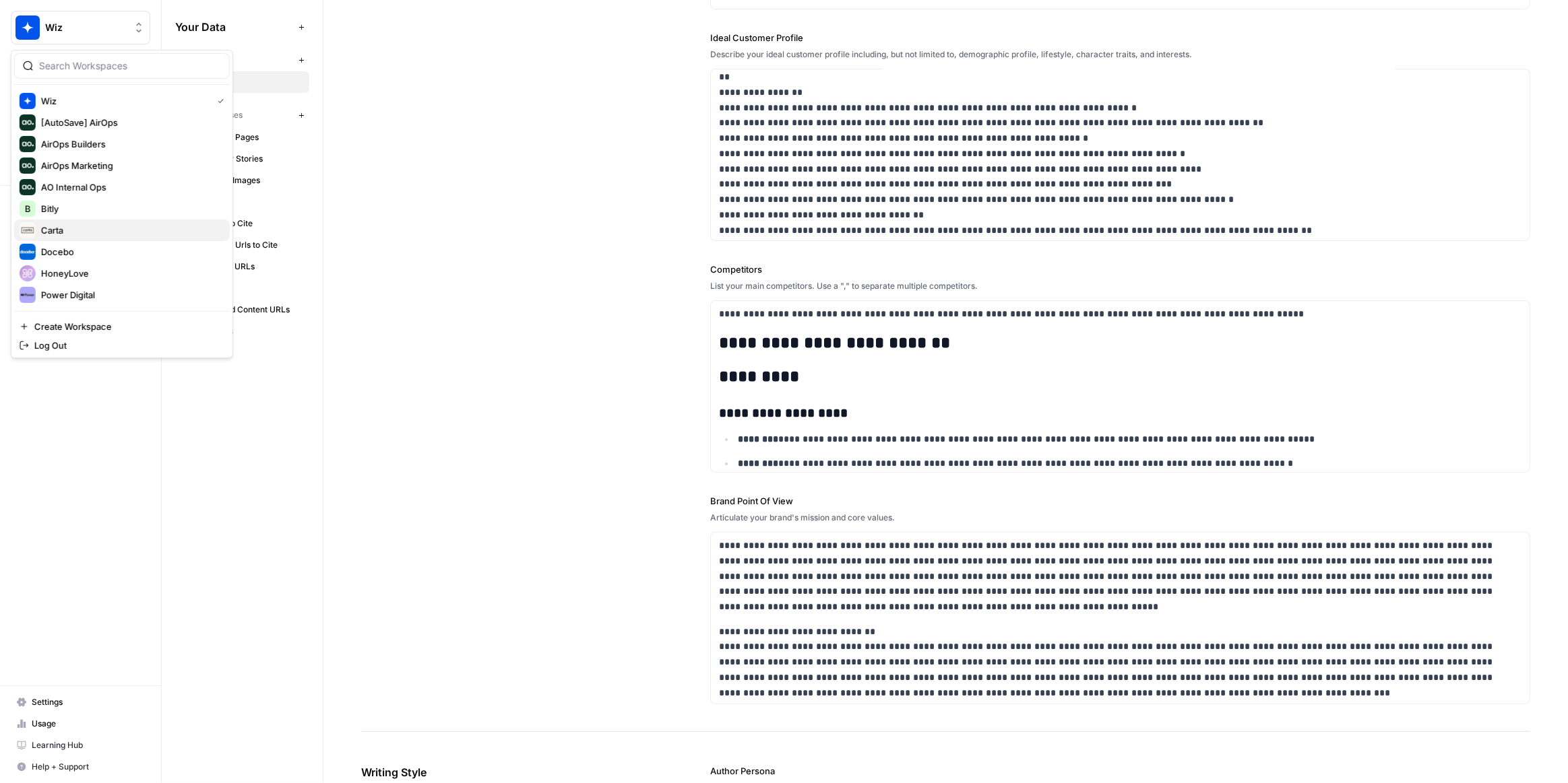
click at [93, 228] on span "Carta" at bounding box center [129, 231] width 177 height 14
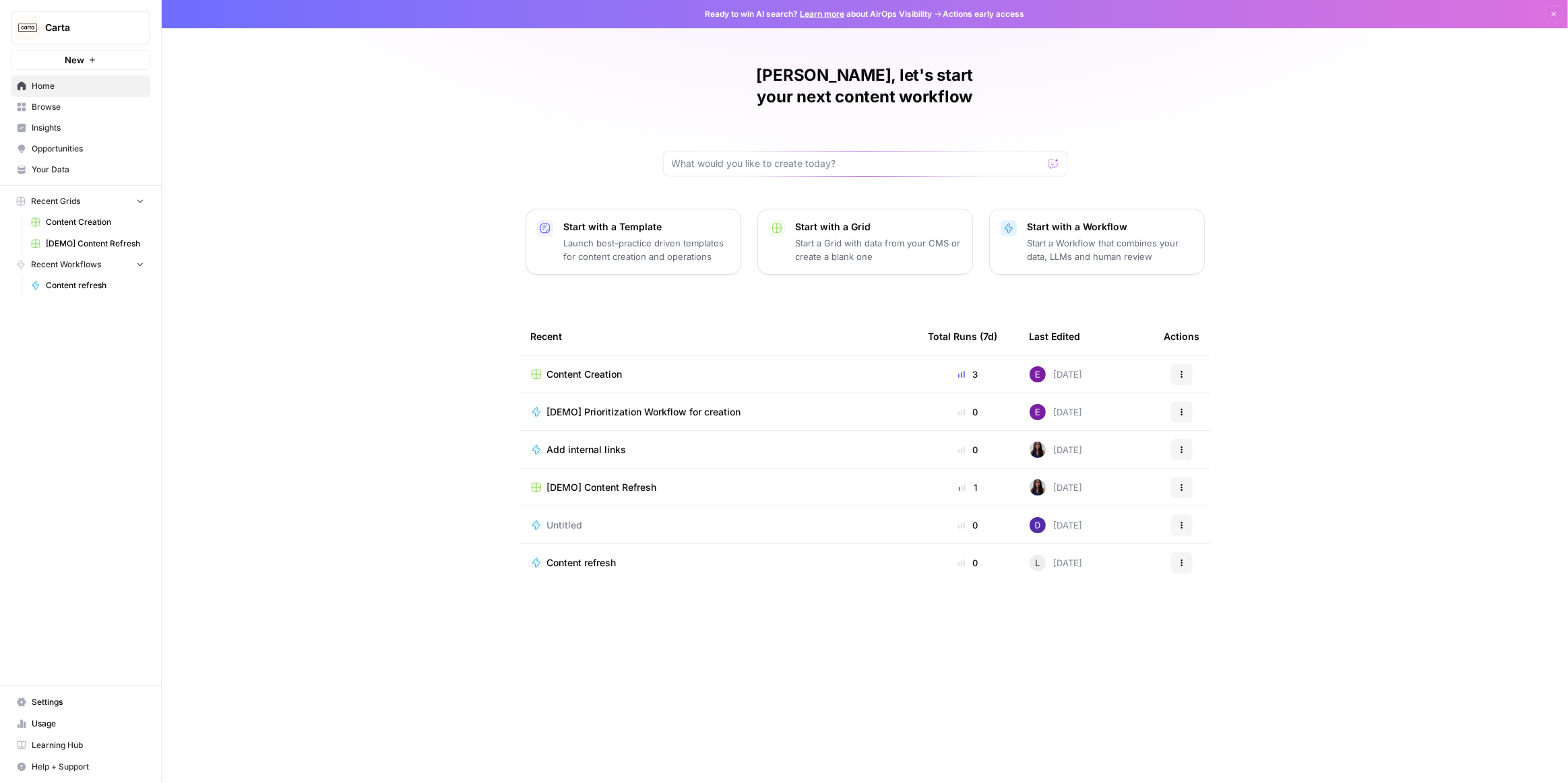
click at [89, 168] on span "Your Data" at bounding box center [88, 169] width 113 height 12
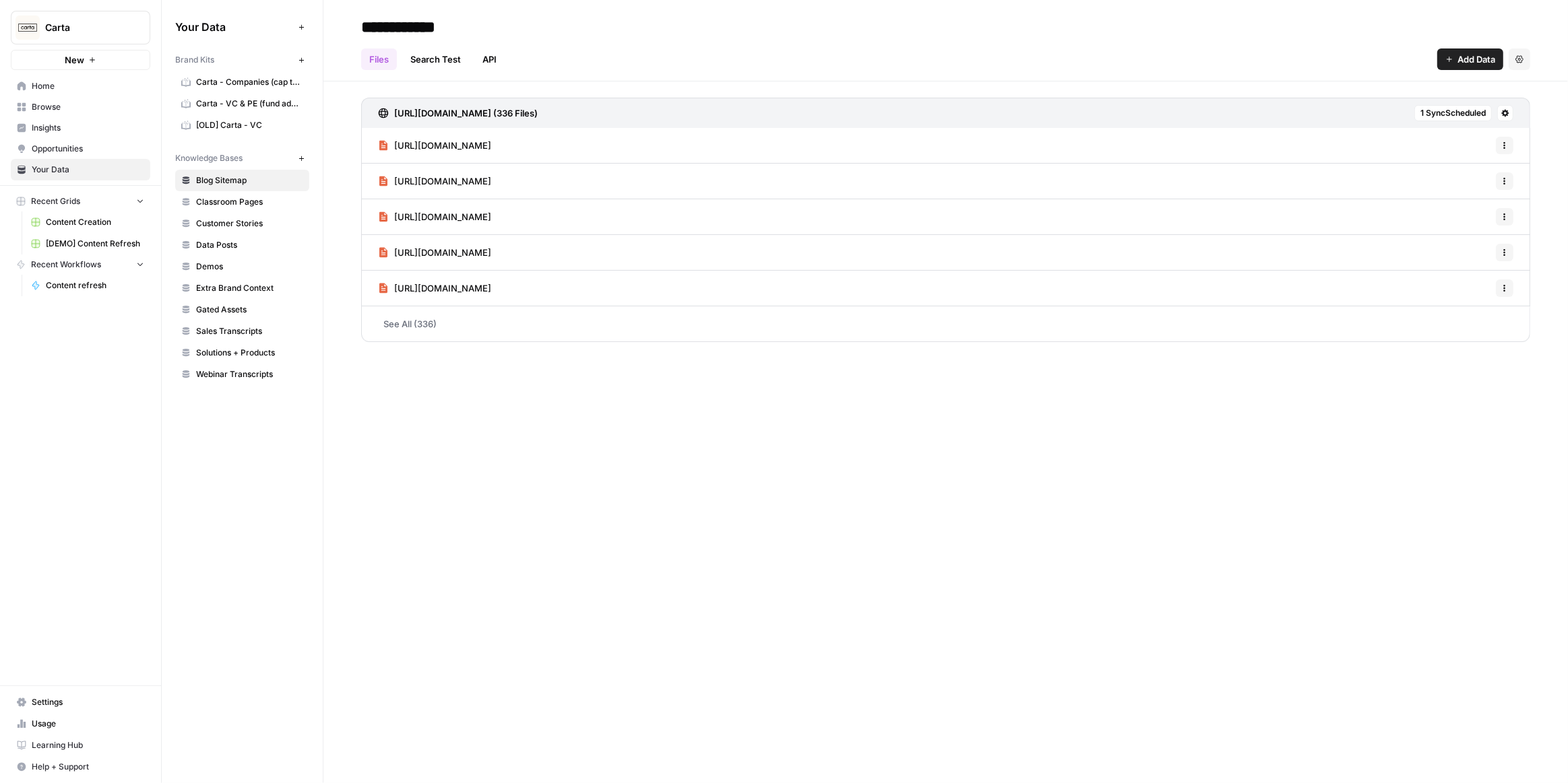
click at [265, 85] on span "Carta - Companies (cap table)" at bounding box center [250, 82] width 107 height 12
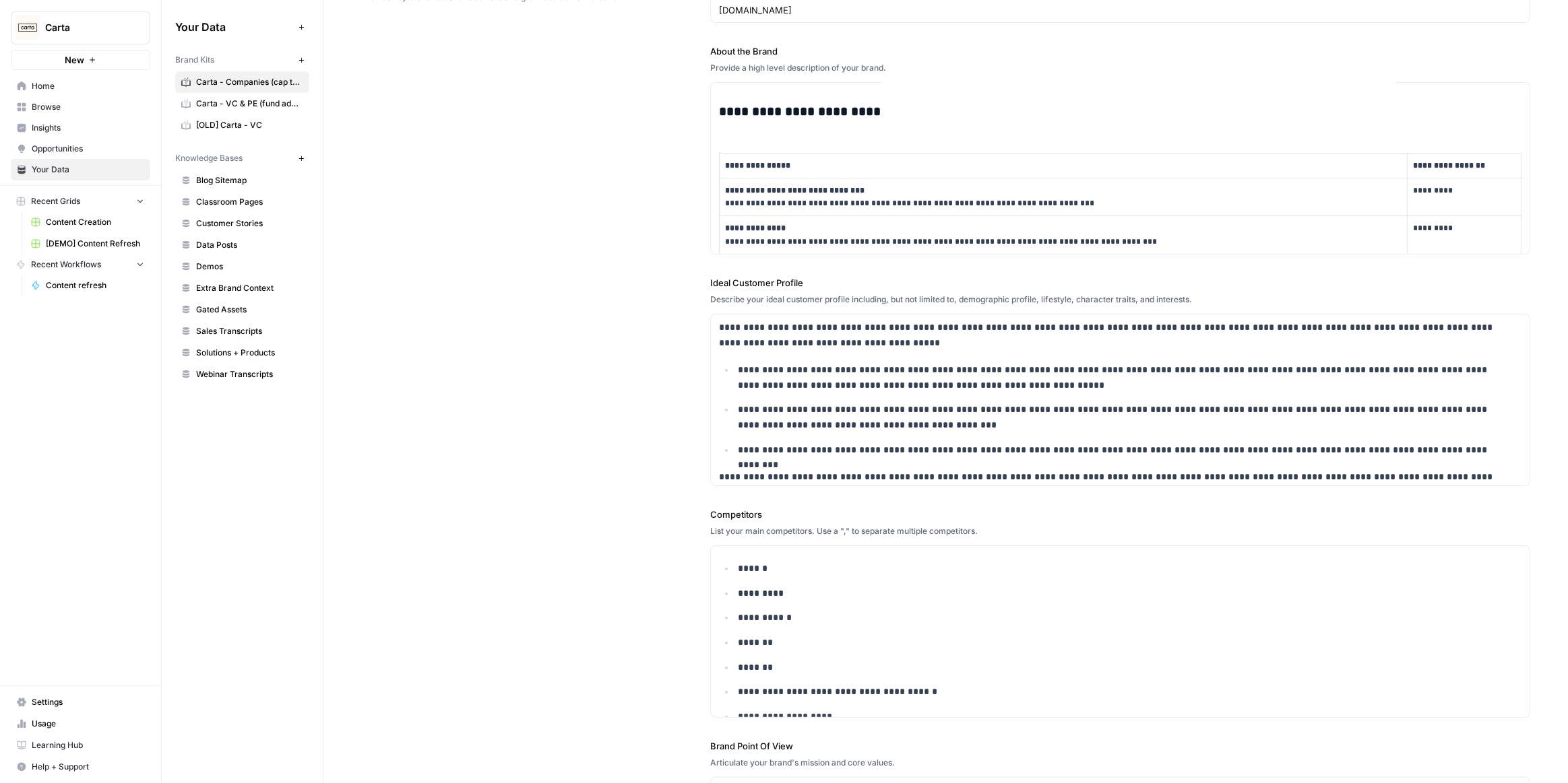
click at [249, 105] on span "Carta - VC & PE (fund admin)" at bounding box center [250, 104] width 107 height 12
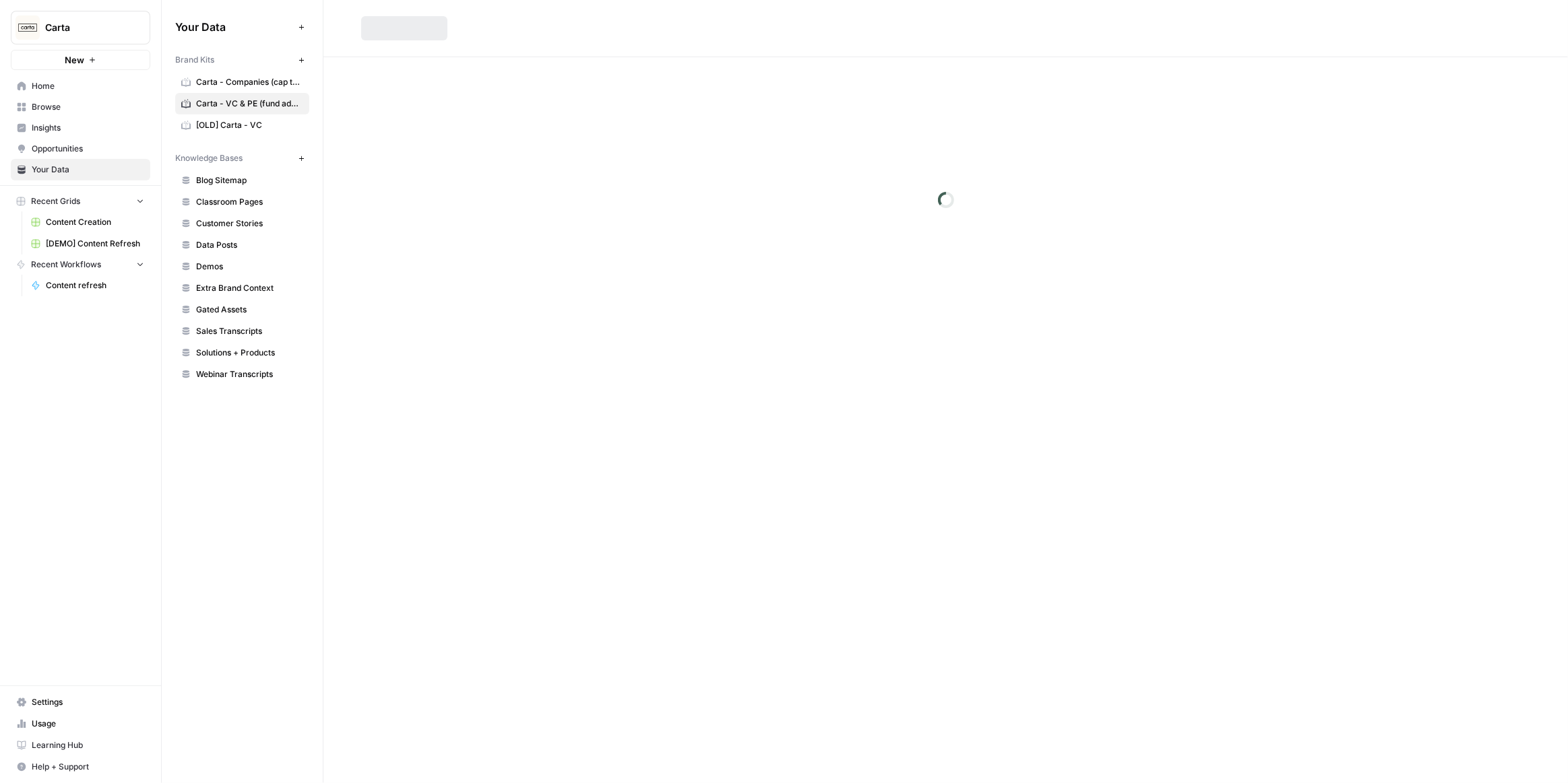
click at [72, 38] on button "Carta" at bounding box center [80, 28] width 140 height 34
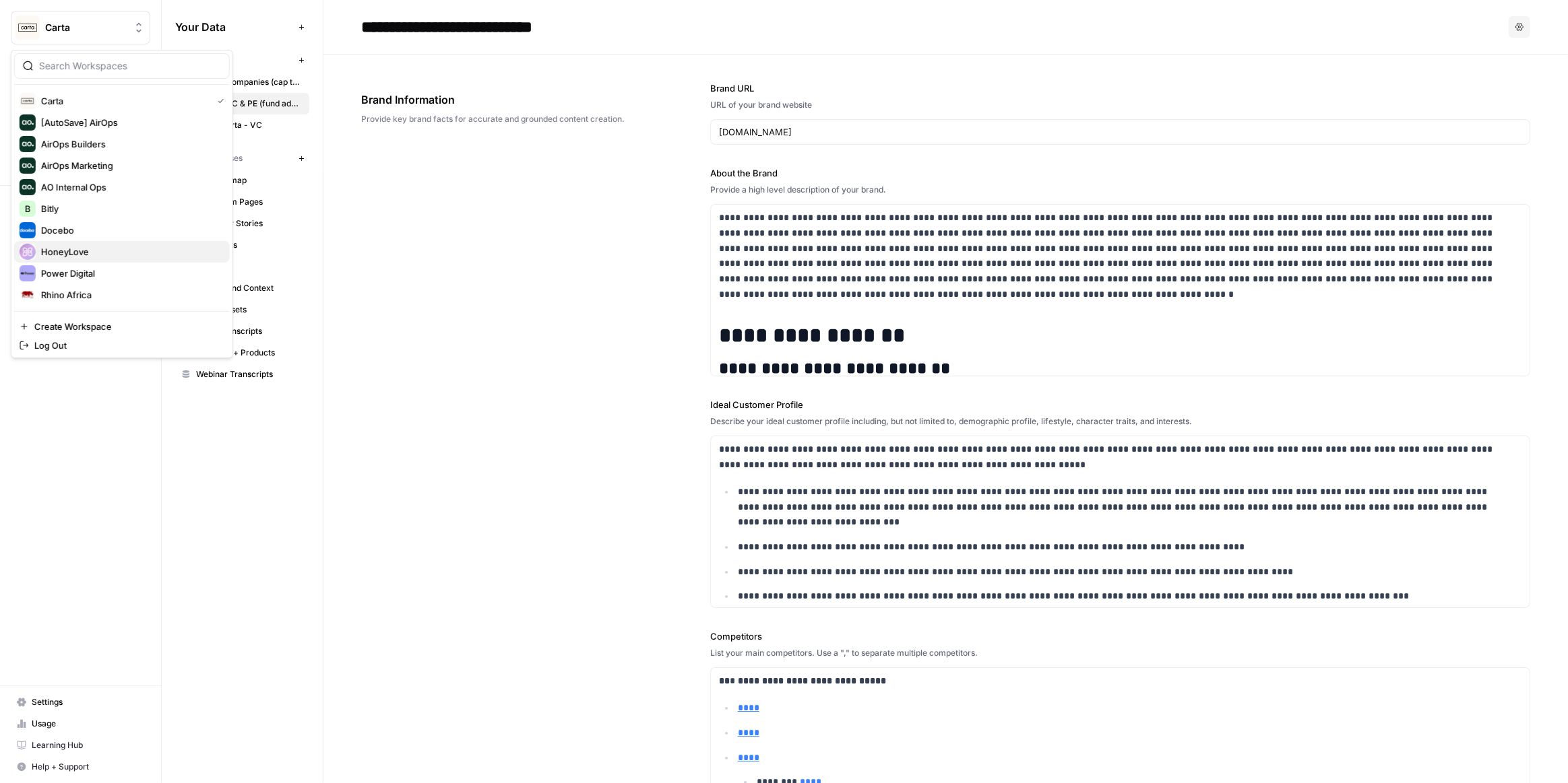
click at [86, 254] on span "HoneyLove" at bounding box center [129, 252] width 177 height 14
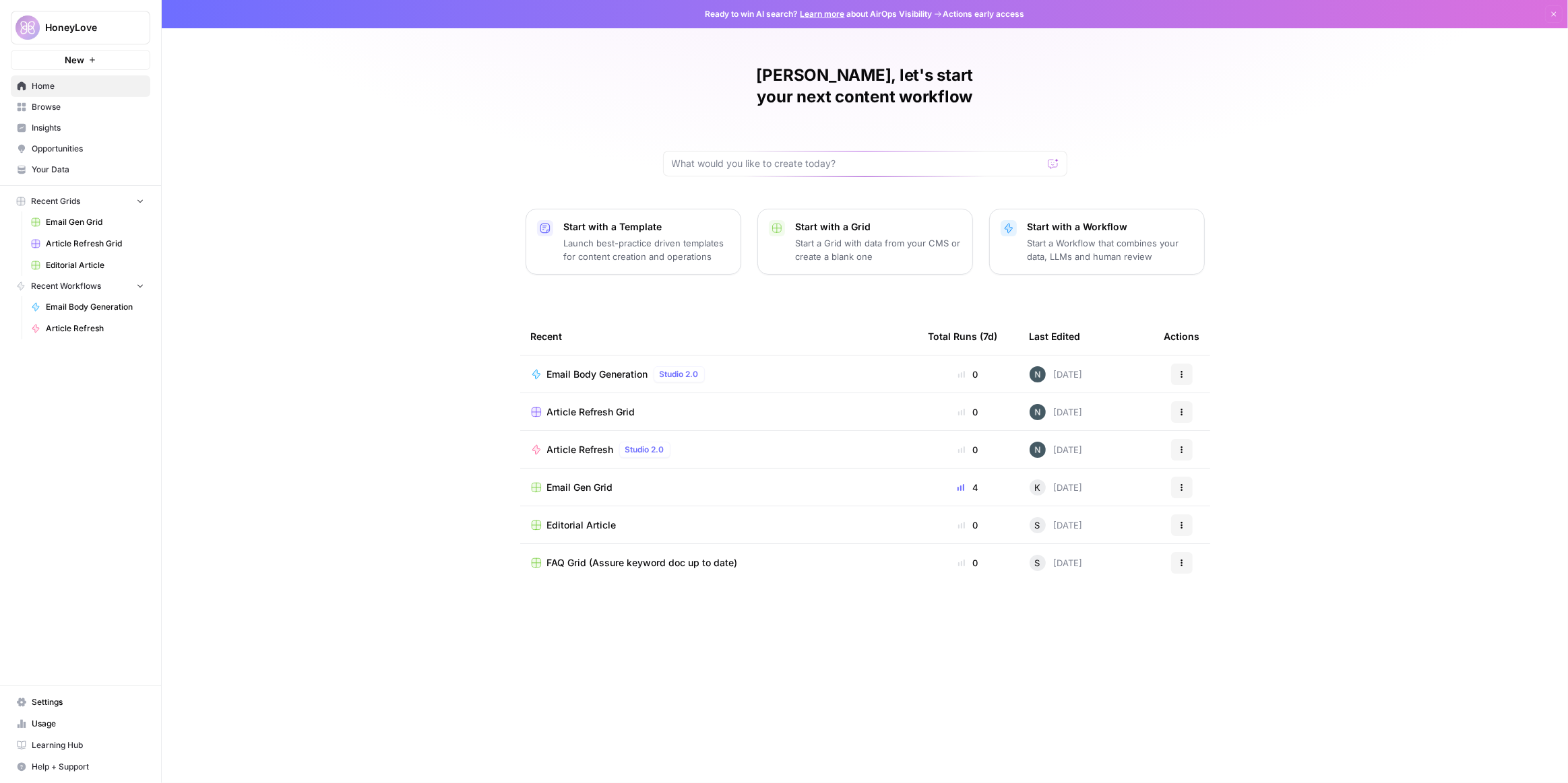
click at [77, 177] on link "Your Data" at bounding box center [80, 169] width 140 height 22
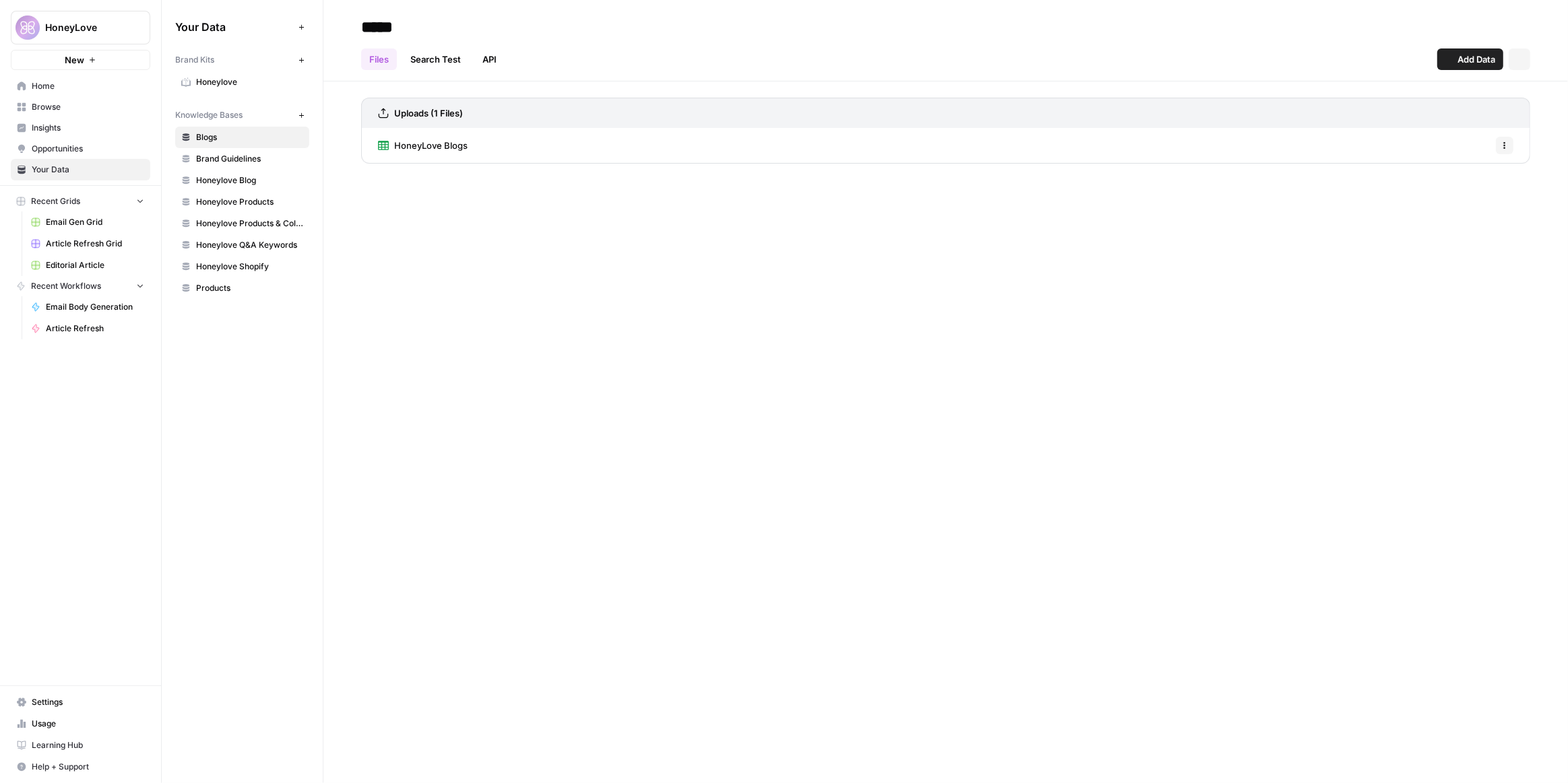
click at [228, 82] on span "Honeylove" at bounding box center [250, 82] width 107 height 12
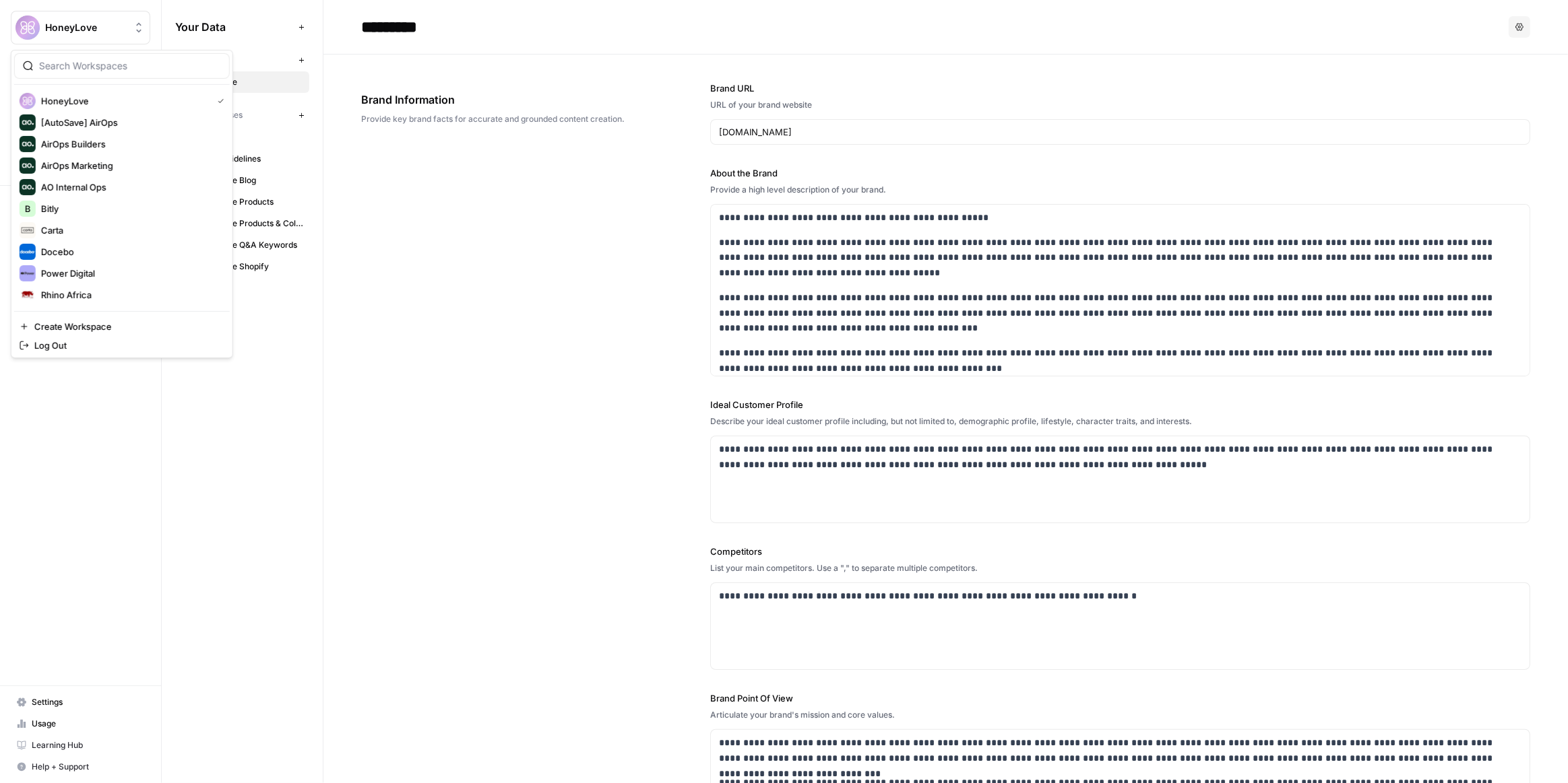
click at [98, 32] on span "HoneyLove" at bounding box center [86, 28] width 81 height 14
click at [106, 291] on span "Rhino Africa" at bounding box center [129, 295] width 177 height 14
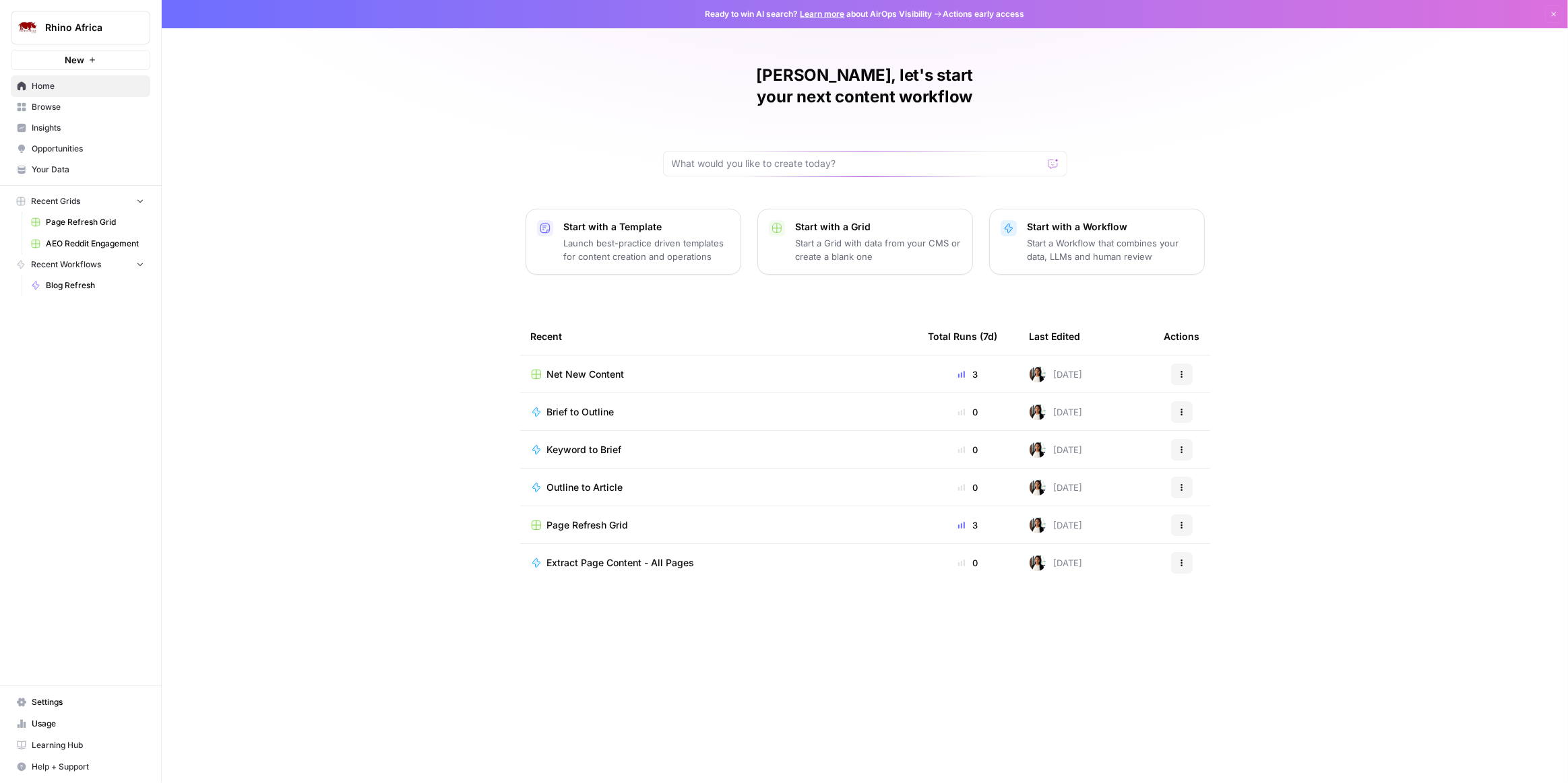
click at [85, 168] on span "Your Data" at bounding box center [88, 169] width 113 height 12
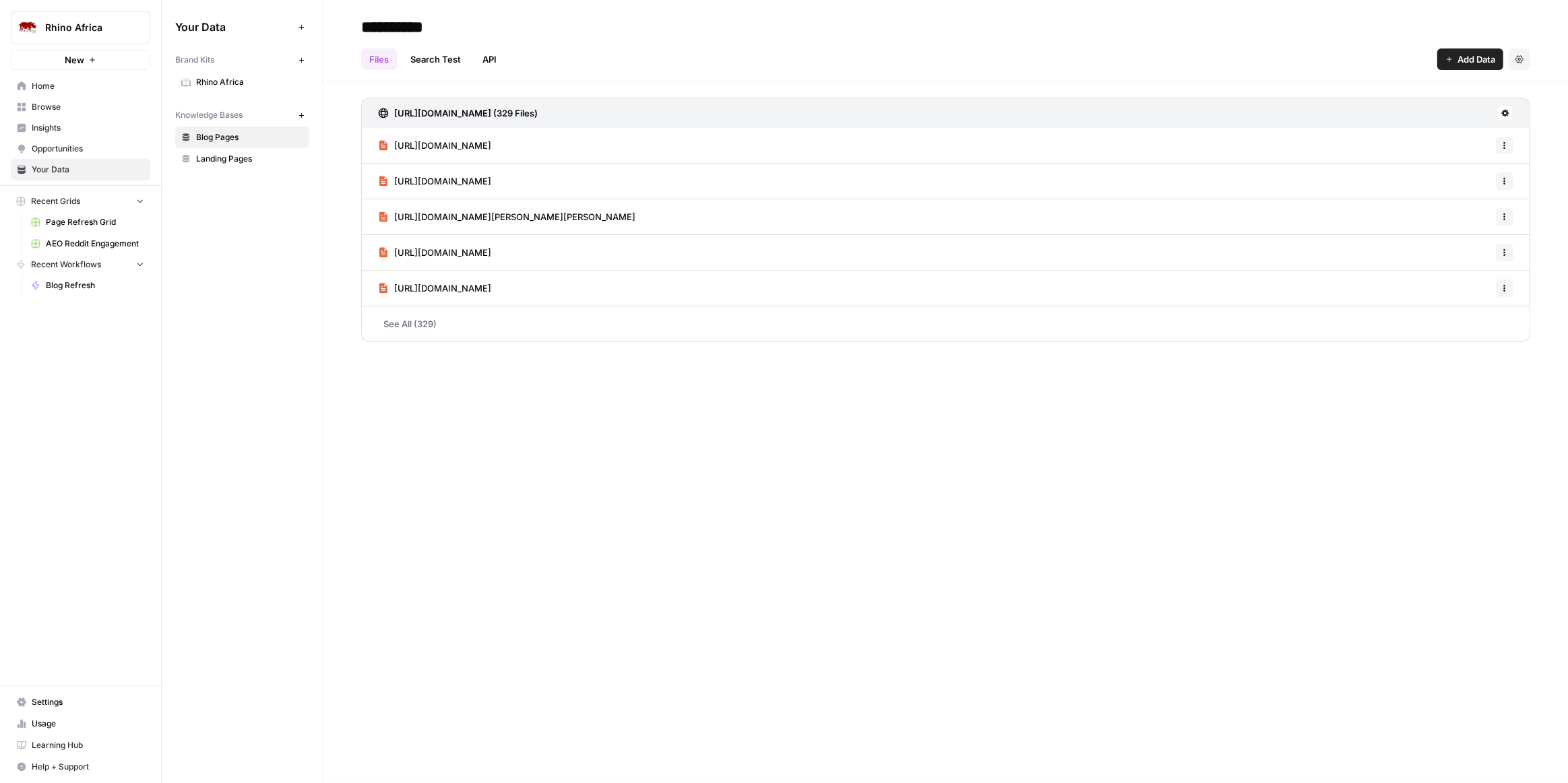
click at [222, 80] on span "Rhino Africa" at bounding box center [250, 82] width 107 height 12
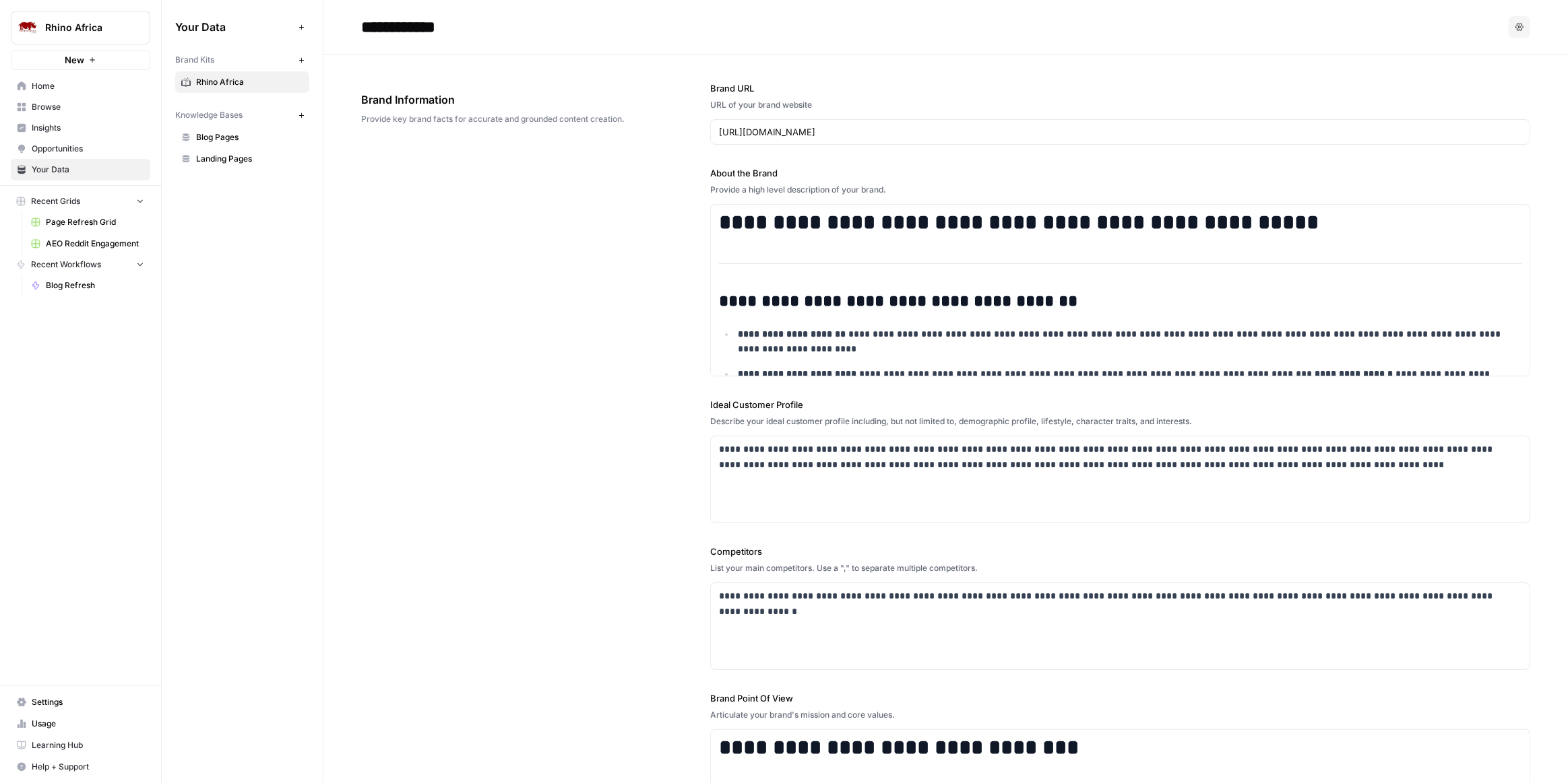
click at [63, 18] on button "Rhino Africa" at bounding box center [80, 28] width 140 height 34
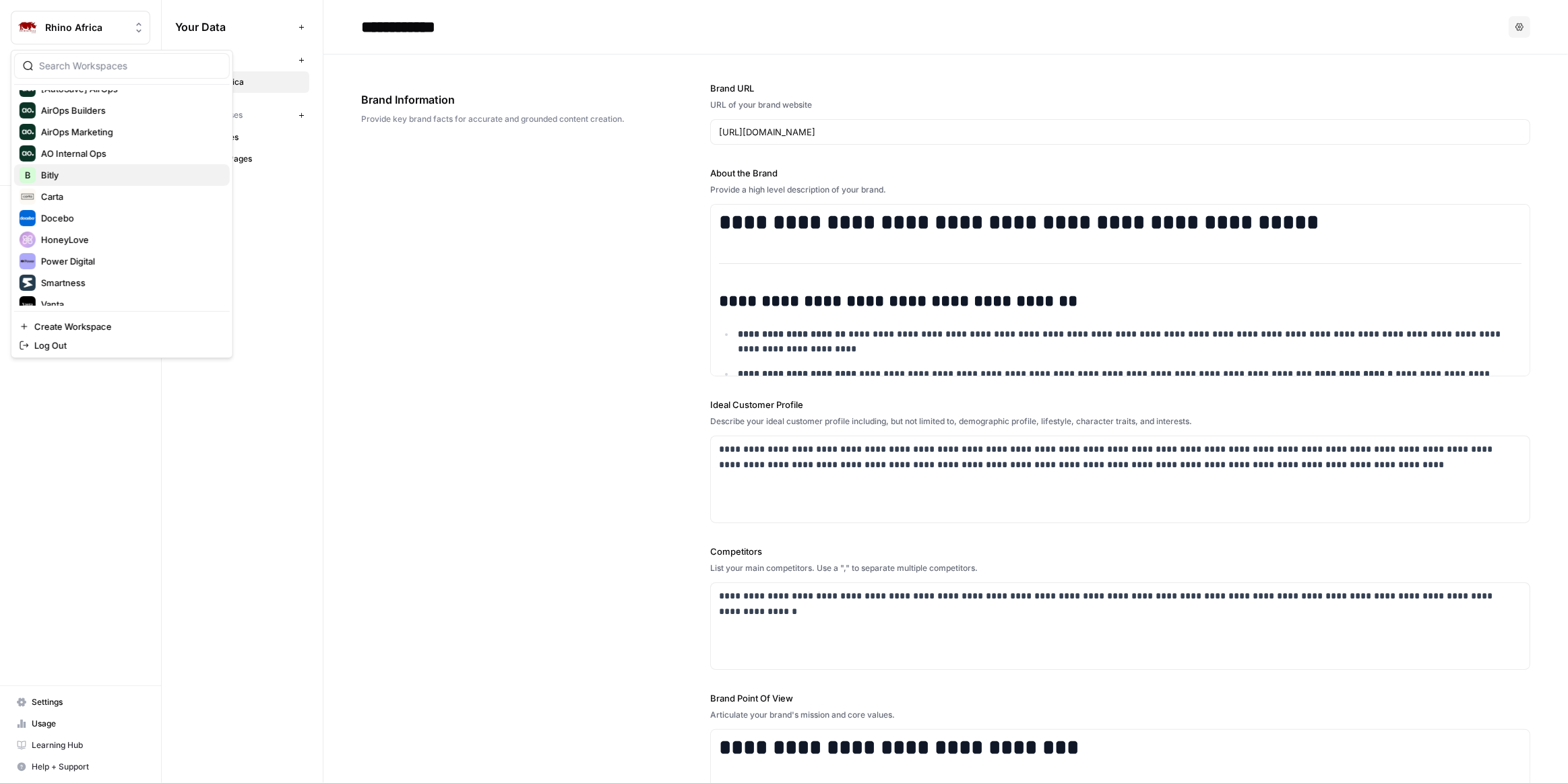
scroll to position [60, 0]
click at [111, 228] on span "Power Digital" at bounding box center [129, 235] width 177 height 14
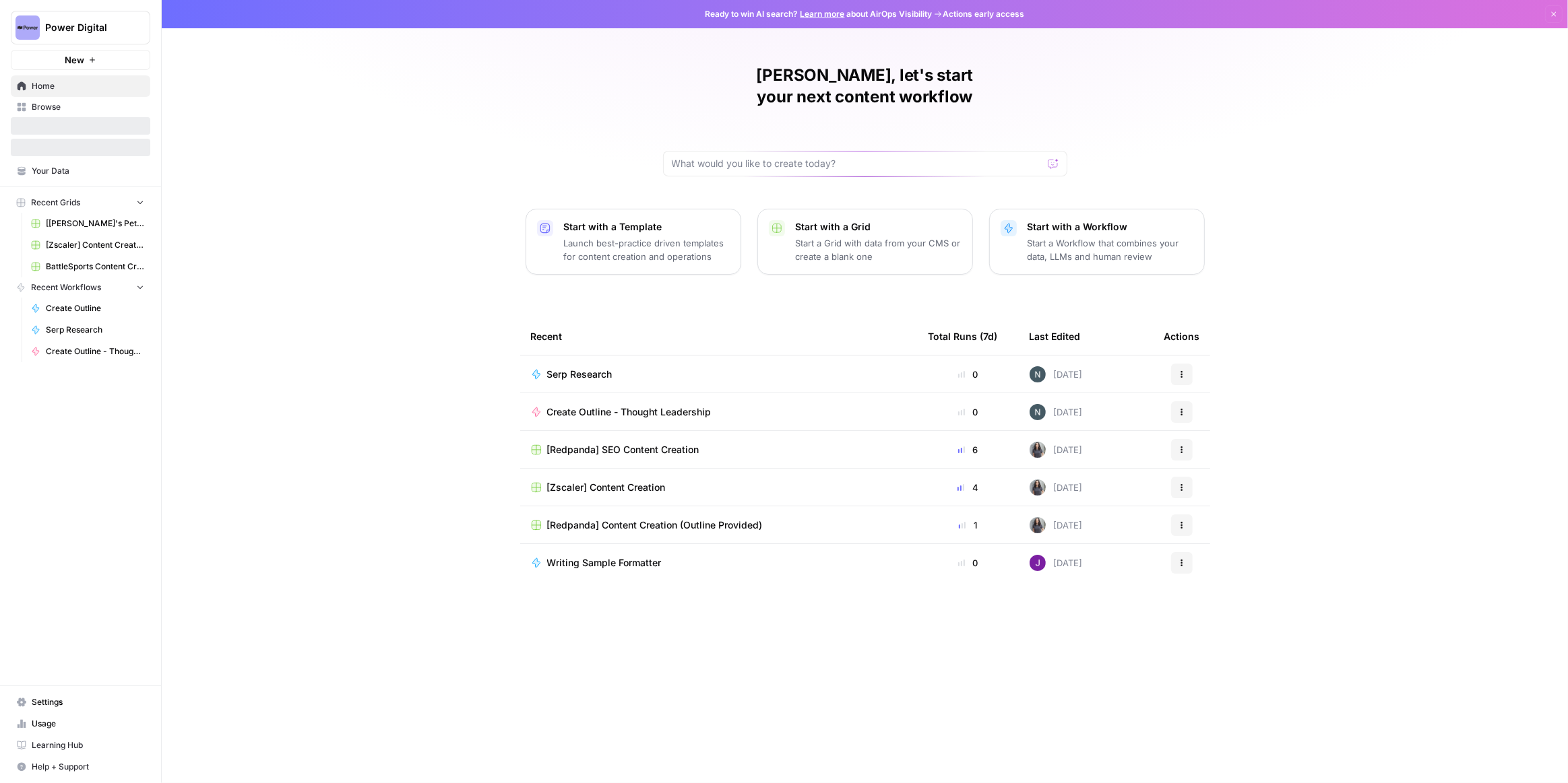
click at [107, 176] on span "Your Data" at bounding box center [88, 171] width 113 height 12
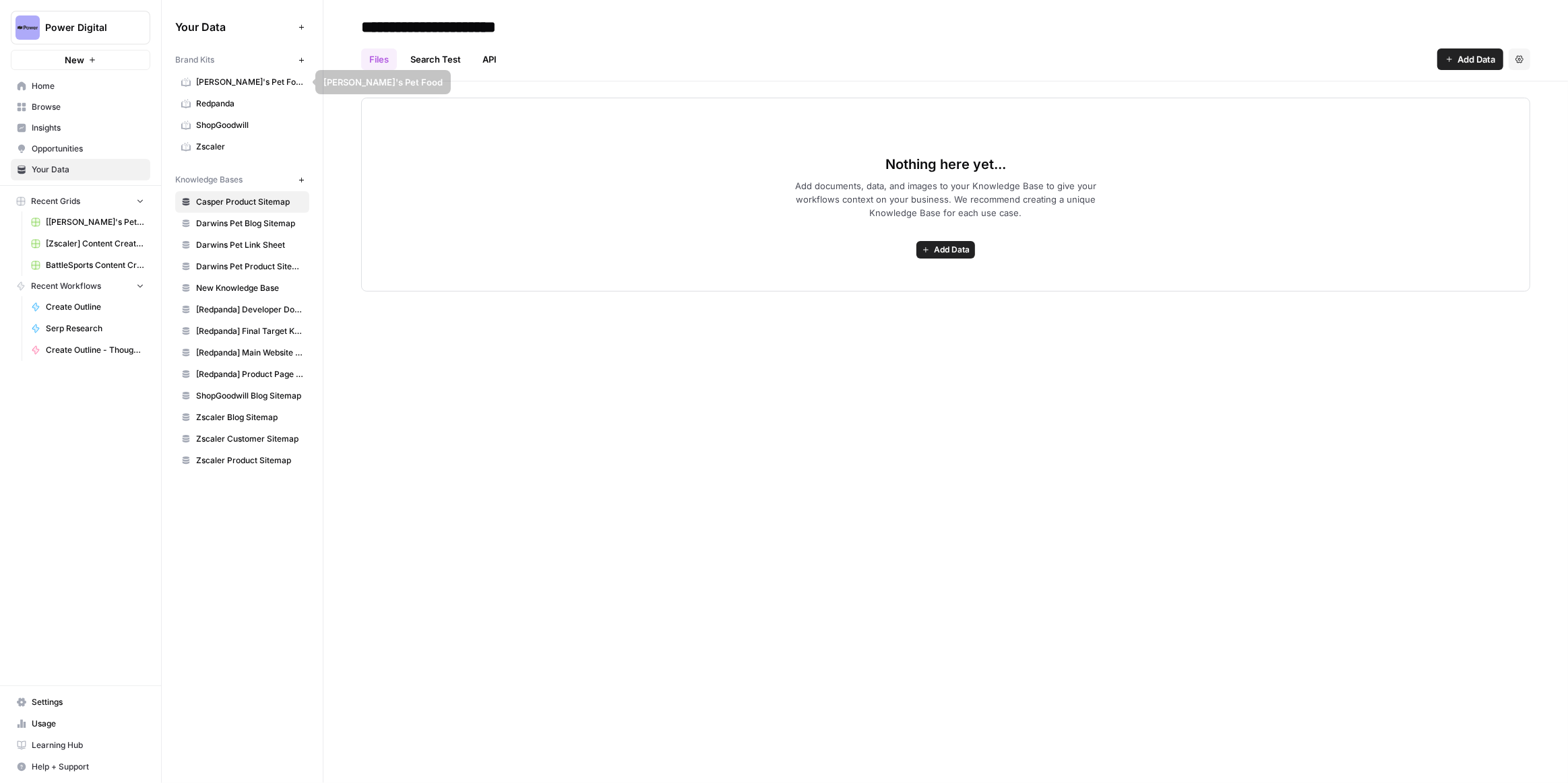
click at [224, 85] on span "[PERSON_NAME]'s Pet Food" at bounding box center [250, 82] width 107 height 12
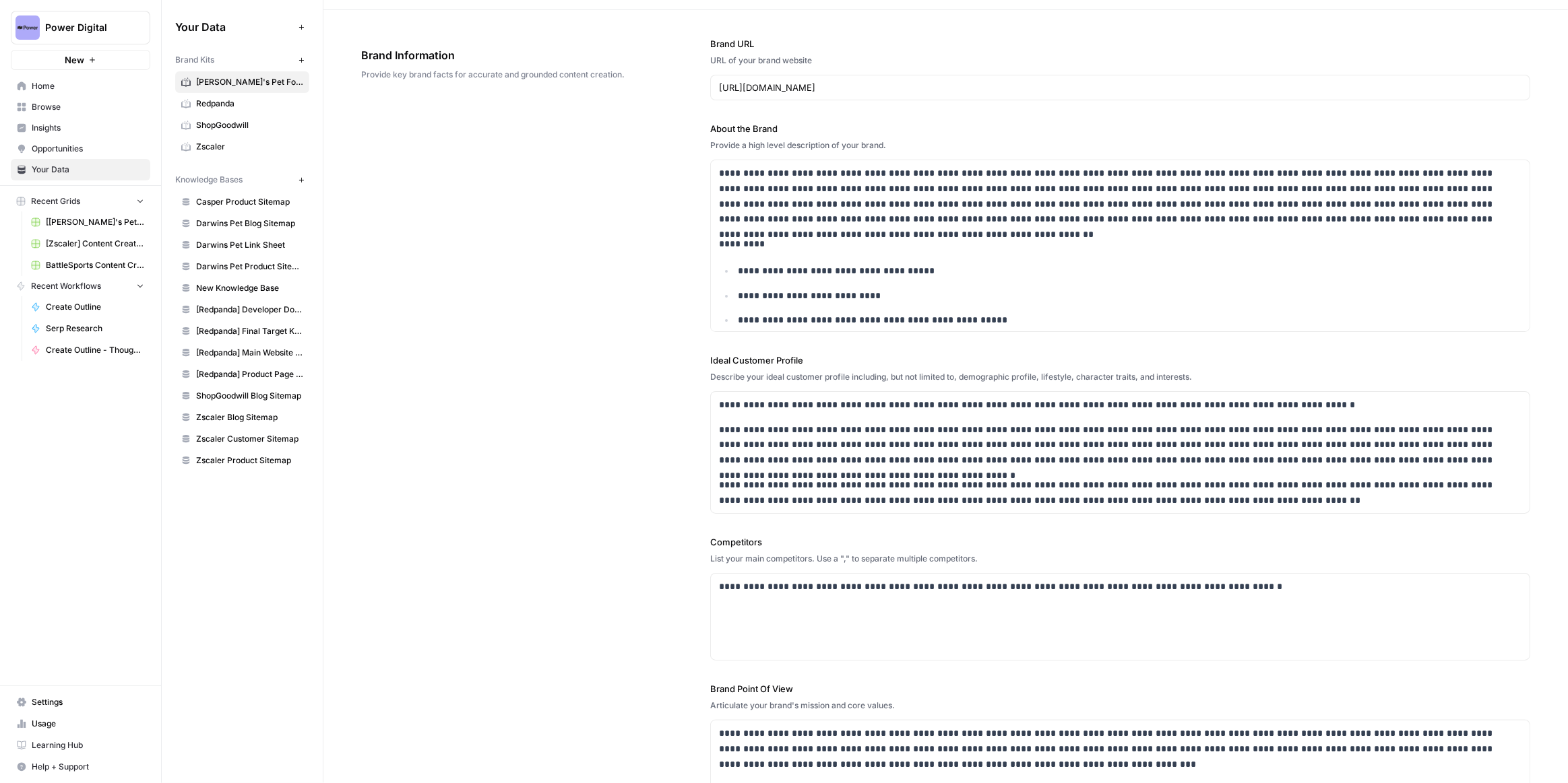
scroll to position [60, 0]
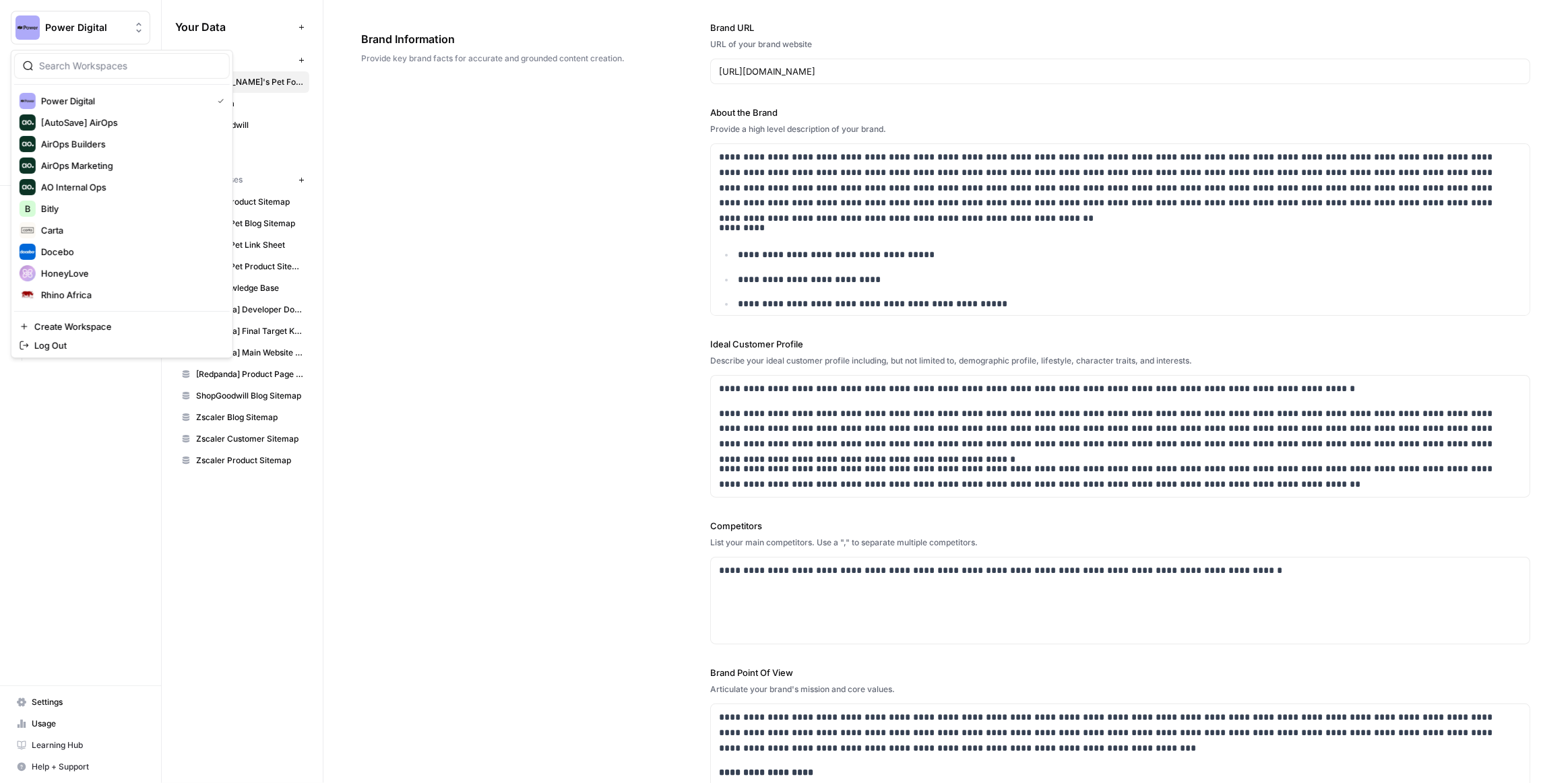
click at [100, 27] on span "Power Digital" at bounding box center [86, 28] width 81 height 14
click at [102, 188] on span "Docebo" at bounding box center [129, 191] width 177 height 14
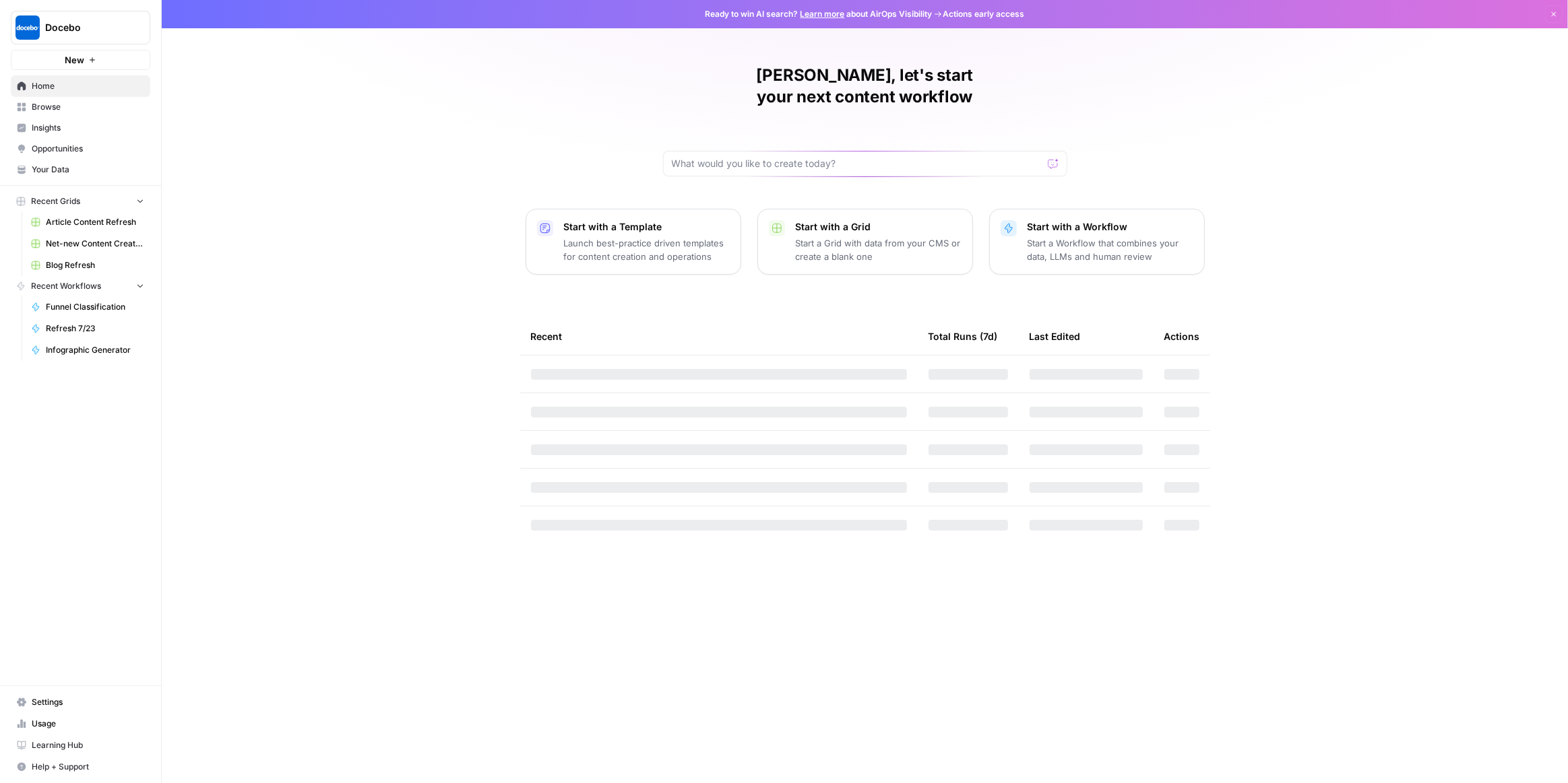
click at [55, 164] on span "Your Data" at bounding box center [88, 169] width 113 height 12
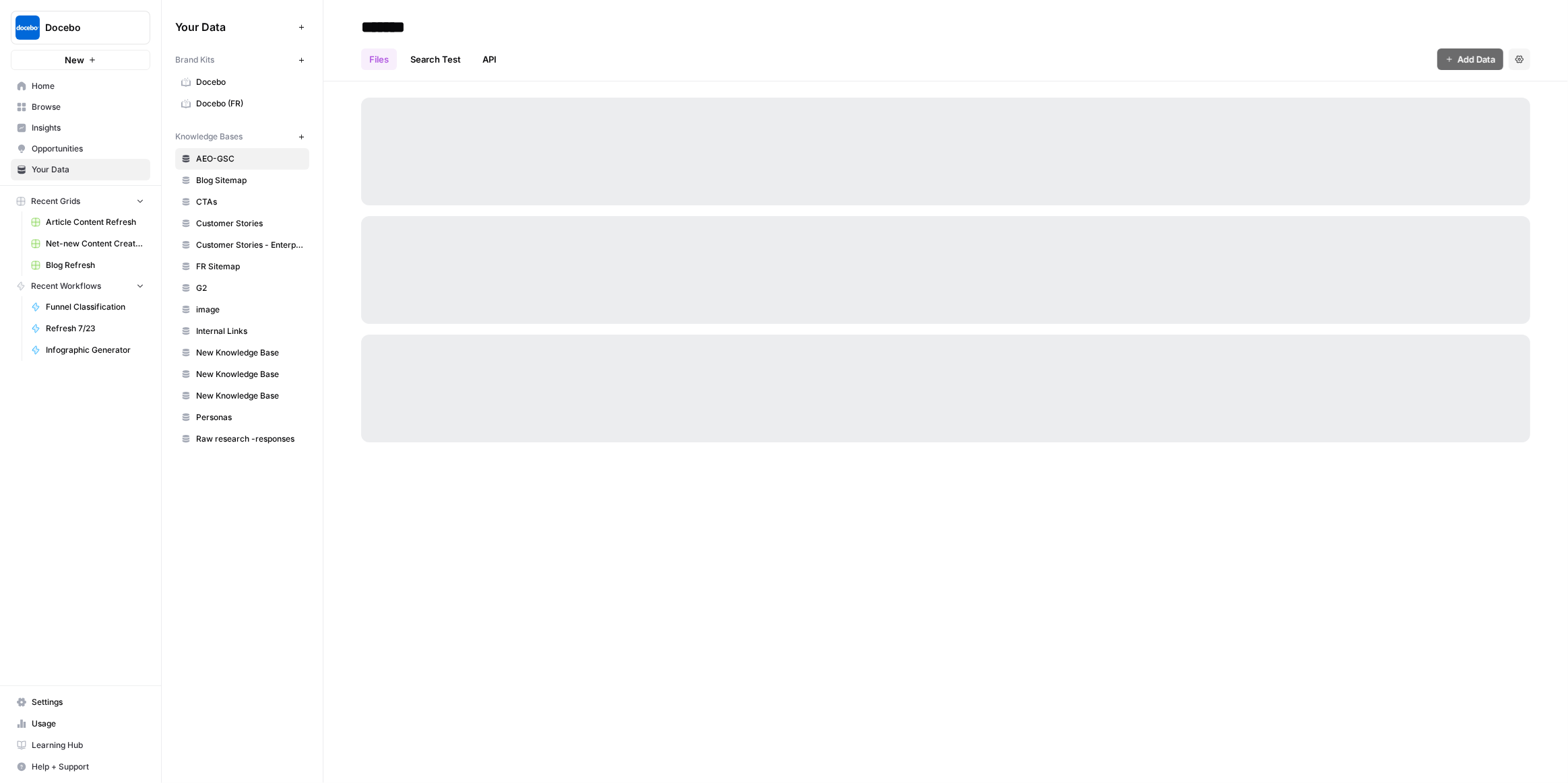
click at [239, 85] on span "Docebo" at bounding box center [250, 82] width 107 height 12
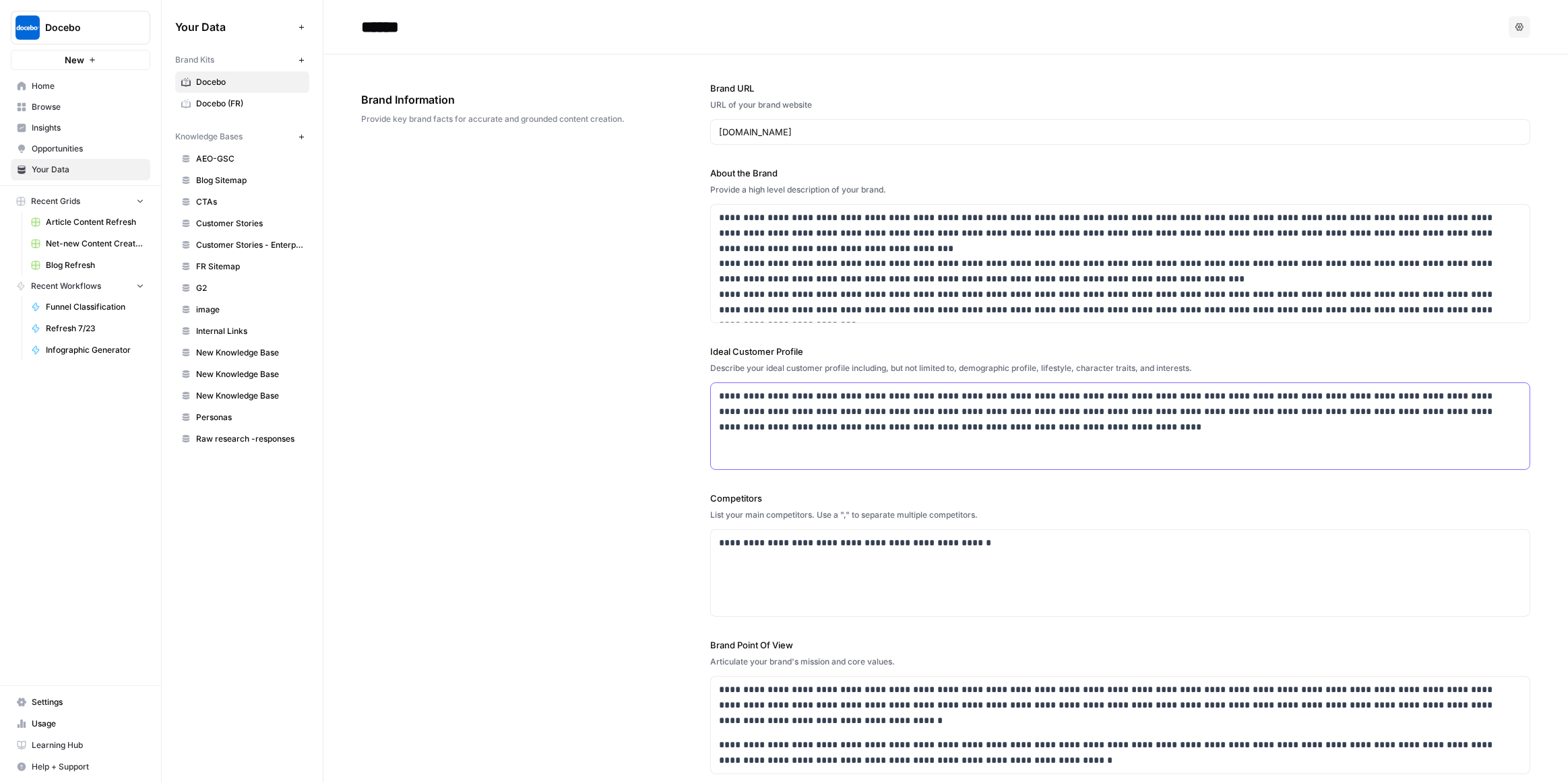
click at [855, 405] on p "**********" at bounding box center [1116, 411] width 796 height 46
copy p "**********"
click at [893, 402] on p "**********" at bounding box center [1116, 411] width 796 height 46
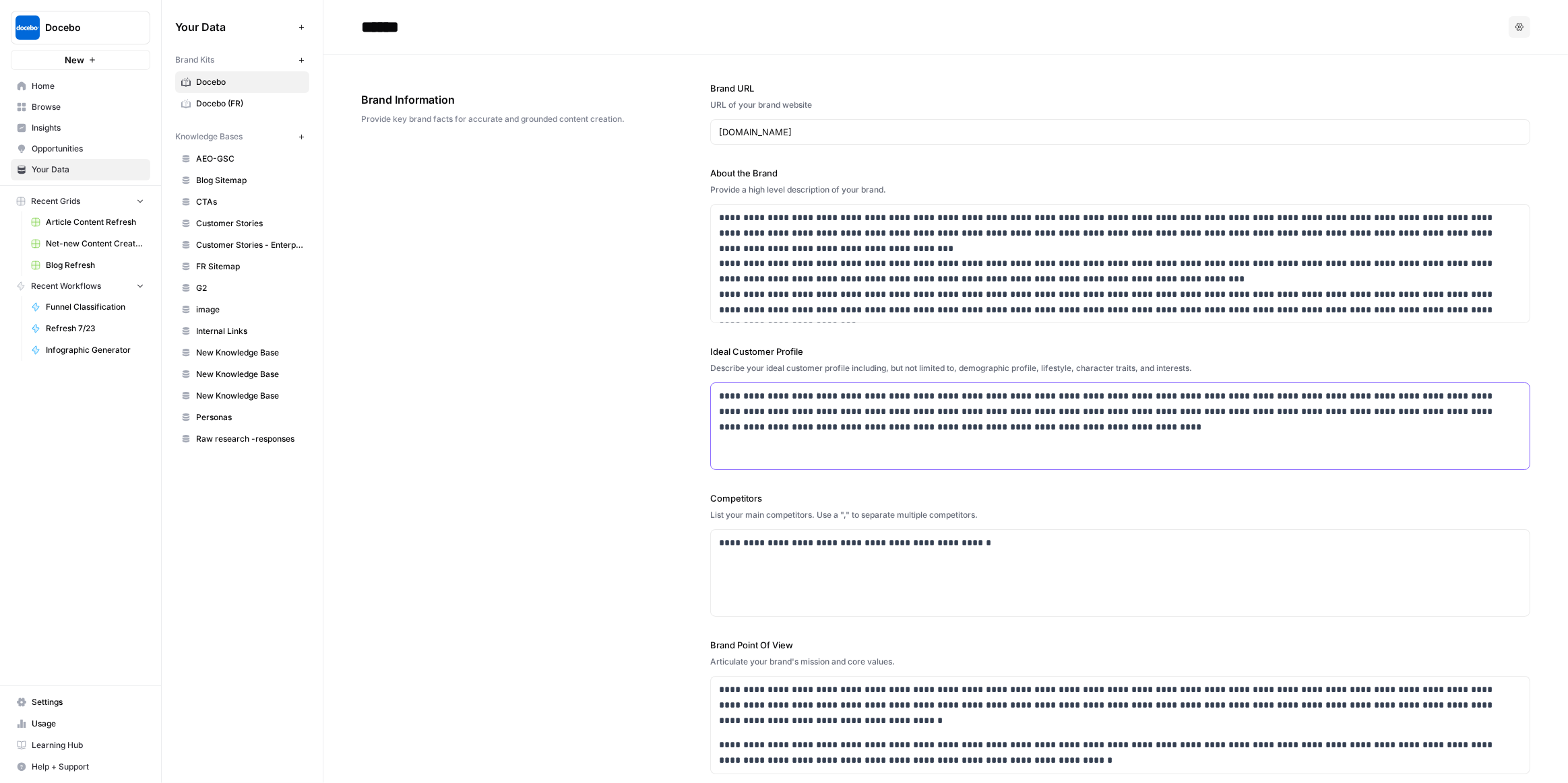
click at [893, 402] on p "**********" at bounding box center [1116, 411] width 796 height 46
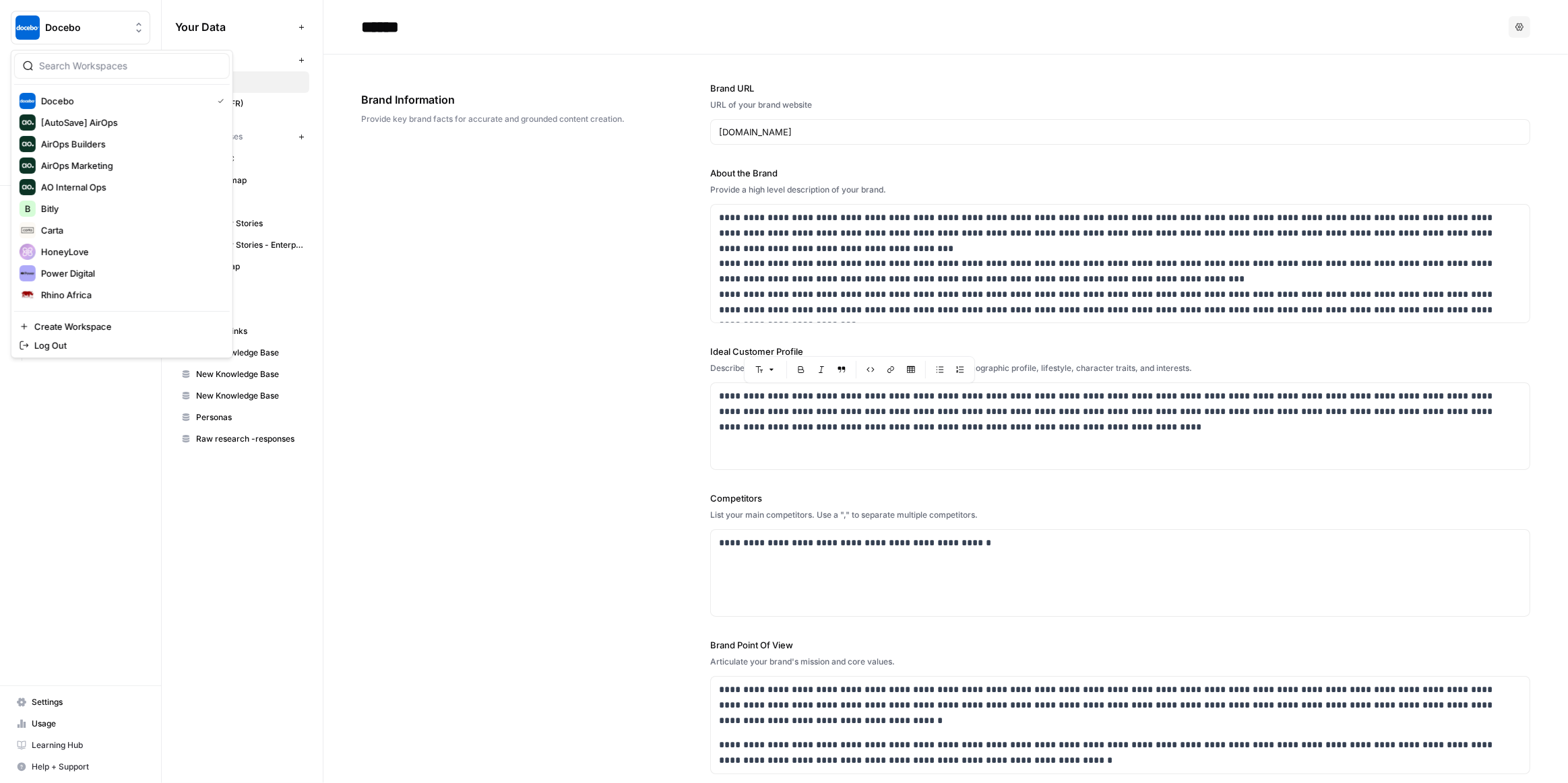
click at [74, 29] on span "Docebo" at bounding box center [86, 28] width 81 height 14
click at [96, 224] on span "Carta" at bounding box center [129, 231] width 177 height 14
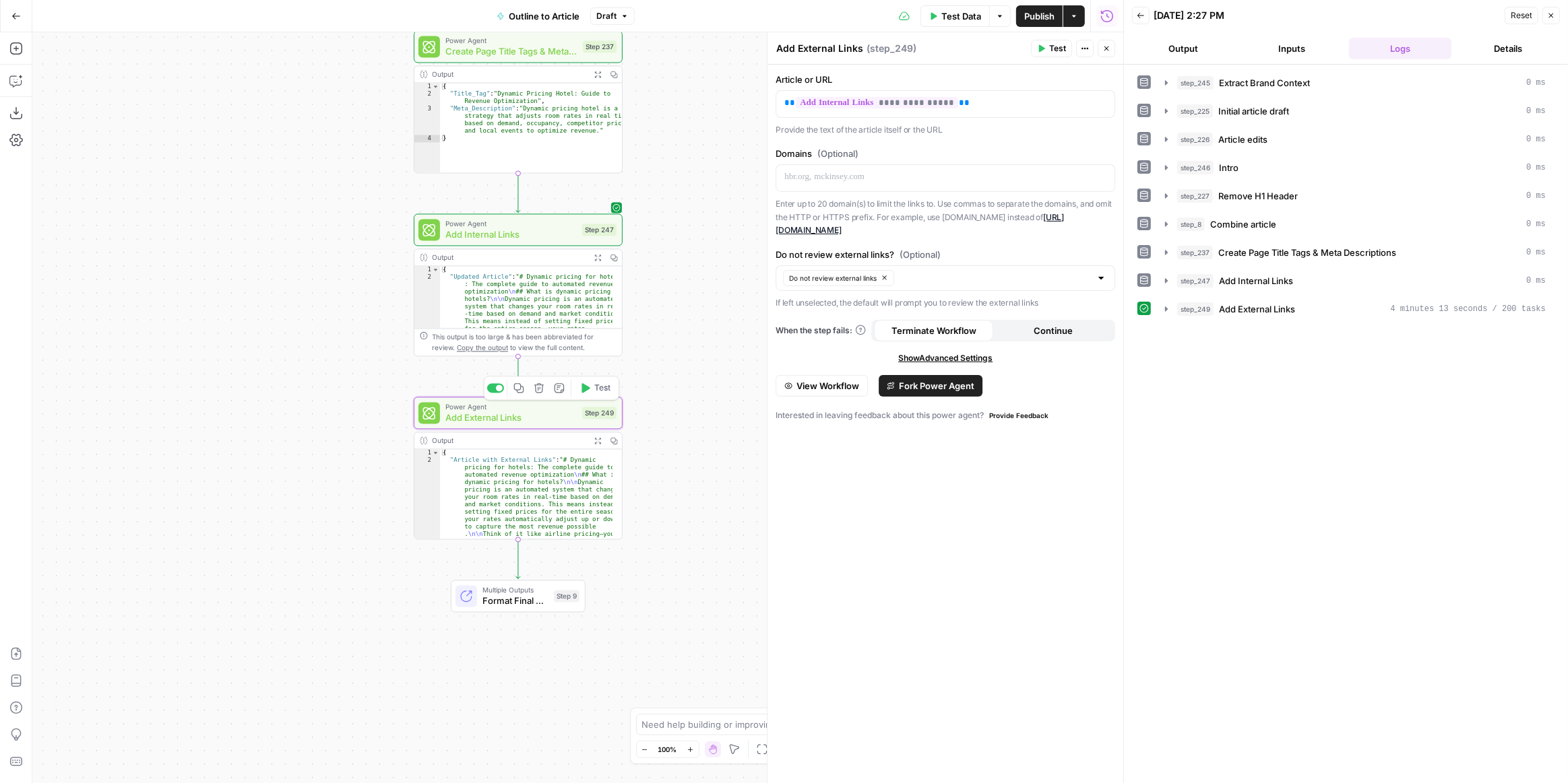
click at [1042, 15] on span "Publish" at bounding box center [1039, 17] width 31 height 14
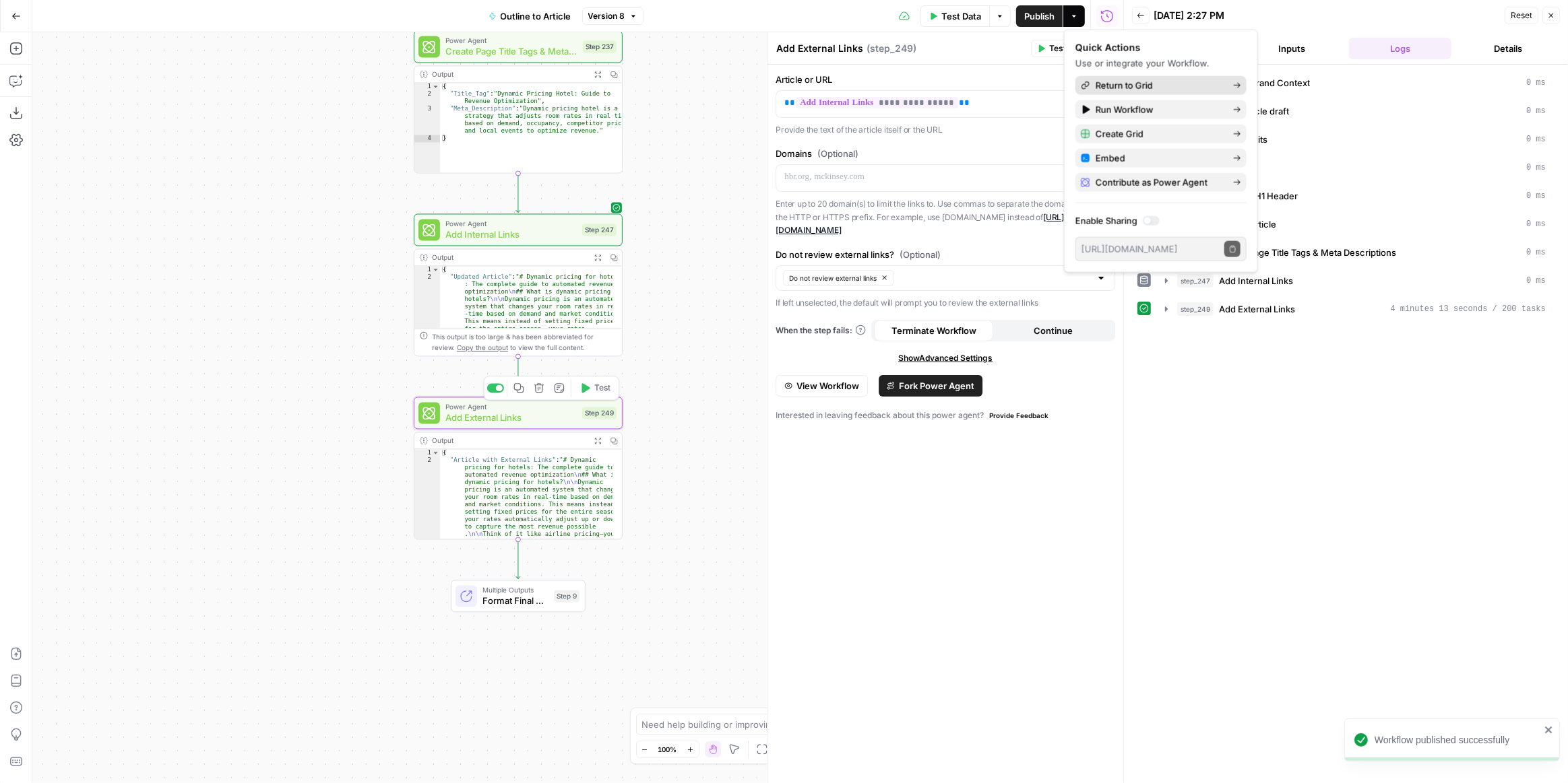
click at [1107, 81] on span "Return to Grid" at bounding box center [1159, 86] width 127 height 14
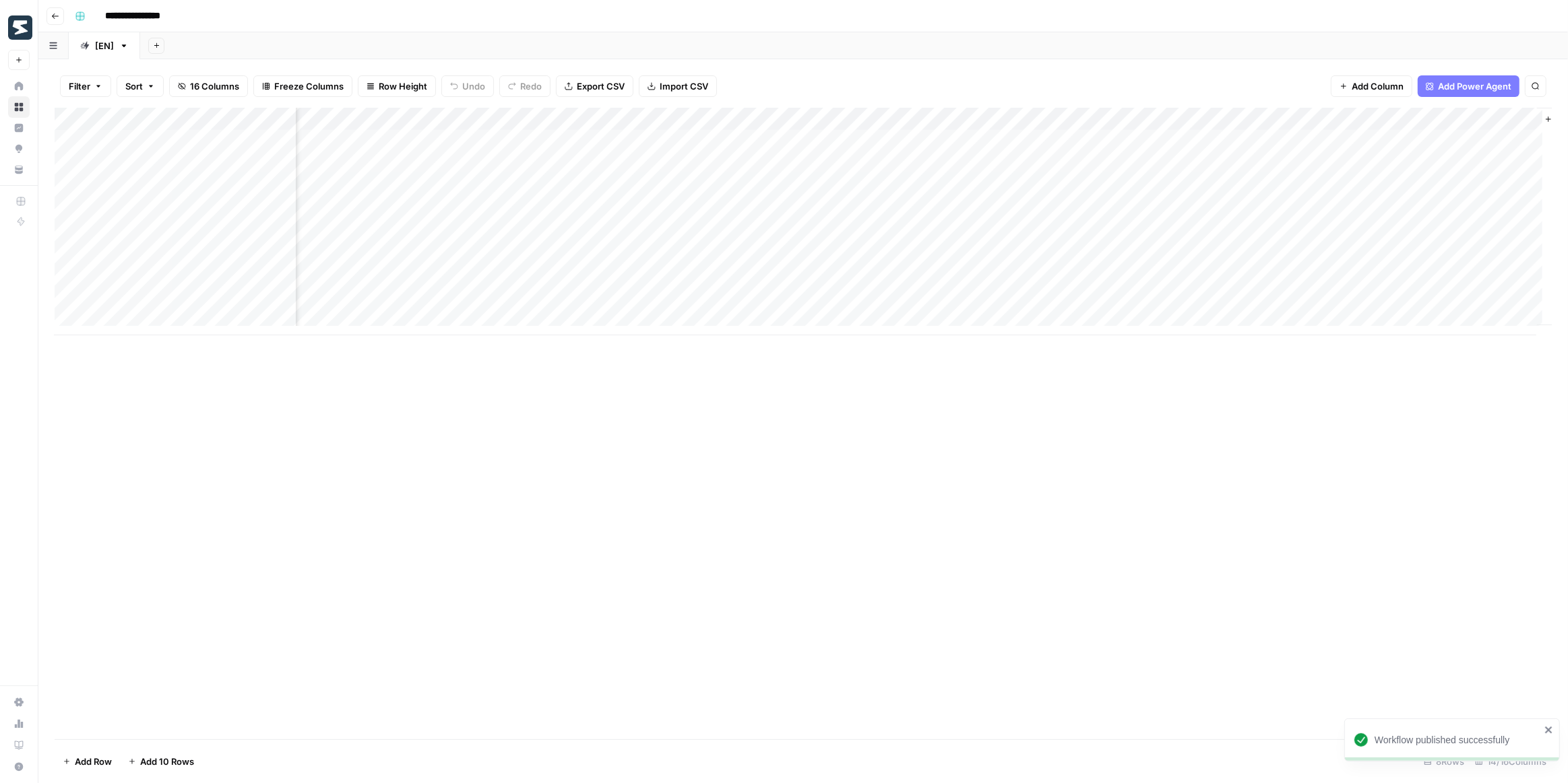
scroll to position [0, 427]
click at [1085, 142] on div "Add Column" at bounding box center [803, 222] width 1497 height 228
click at [1092, 139] on div "Add Column" at bounding box center [803, 222] width 1497 height 228
click at [1038, 120] on div "Add Column" at bounding box center [803, 222] width 1497 height 228
click at [1035, 245] on span "Edit Workflow" at bounding box center [1054, 252] width 118 height 14
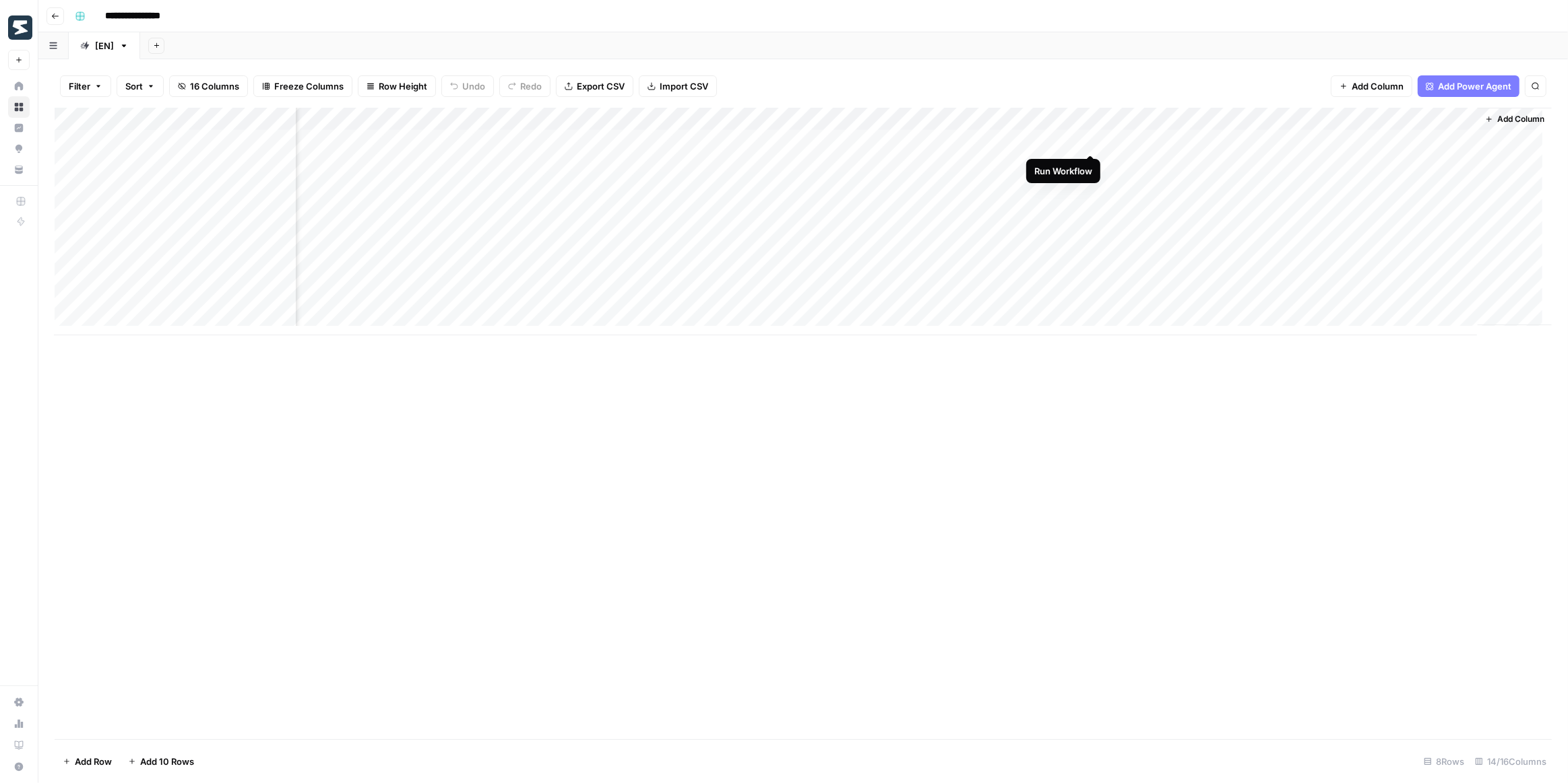
click at [1087, 140] on div "Add Column" at bounding box center [803, 222] width 1497 height 228
click at [1071, 138] on div "Add Column" at bounding box center [803, 222] width 1497 height 228
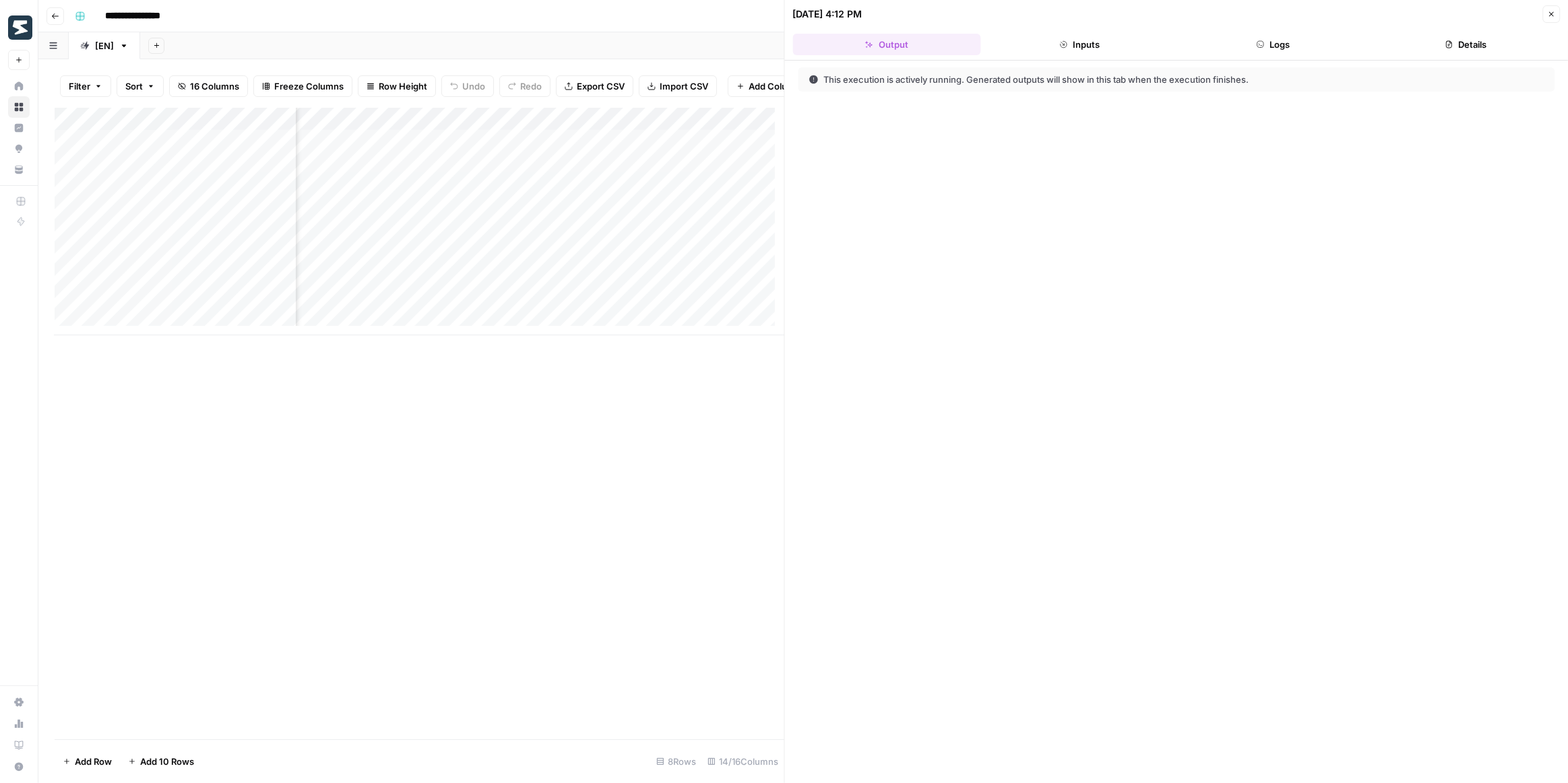
click at [1269, 51] on button "Logs" at bounding box center [1273, 45] width 188 height 22
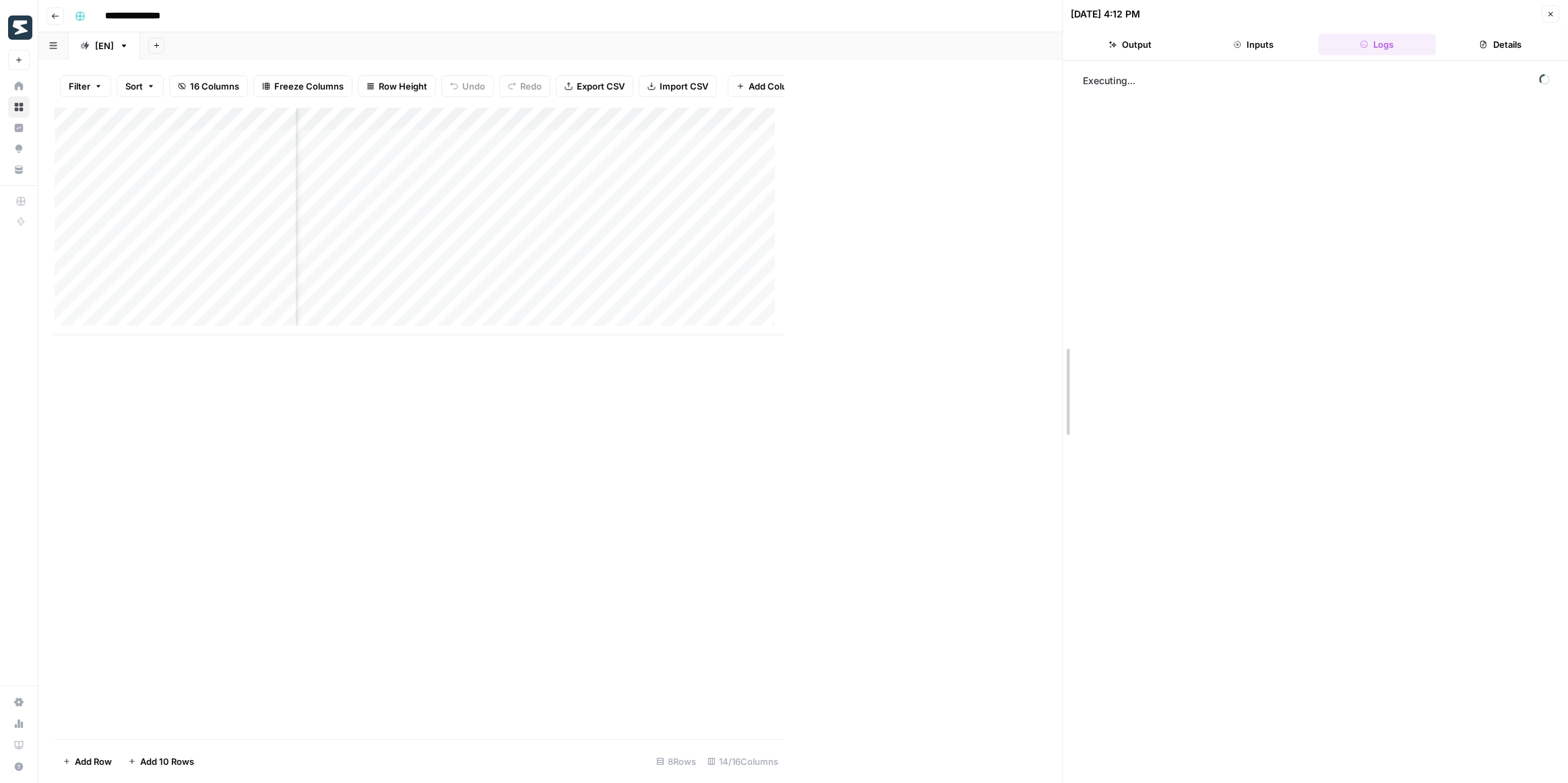
drag, startPoint x: 779, startPoint y: 165, endPoint x: 1208, endPoint y: 173, distance: 429.1
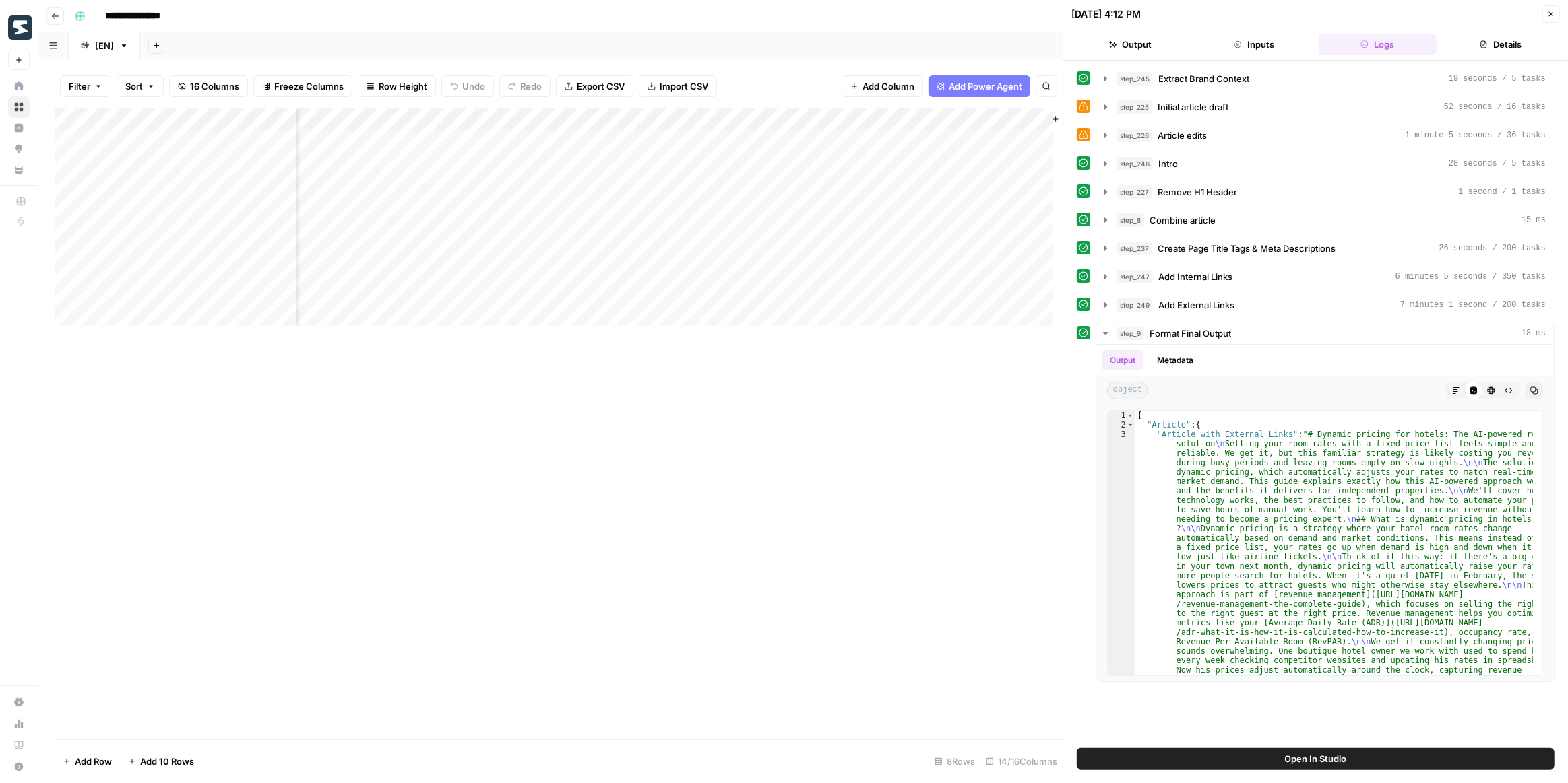
click at [758, 123] on div "Add Column" at bounding box center [558, 222] width 1008 height 228
drag, startPoint x: 918, startPoint y: 216, endPoint x: 802, endPoint y: 174, distance: 123.4
click at [916, 216] on div "Add Column" at bounding box center [558, 222] width 1008 height 228
click at [732, 142] on div "Add Column" at bounding box center [558, 222] width 1008 height 228
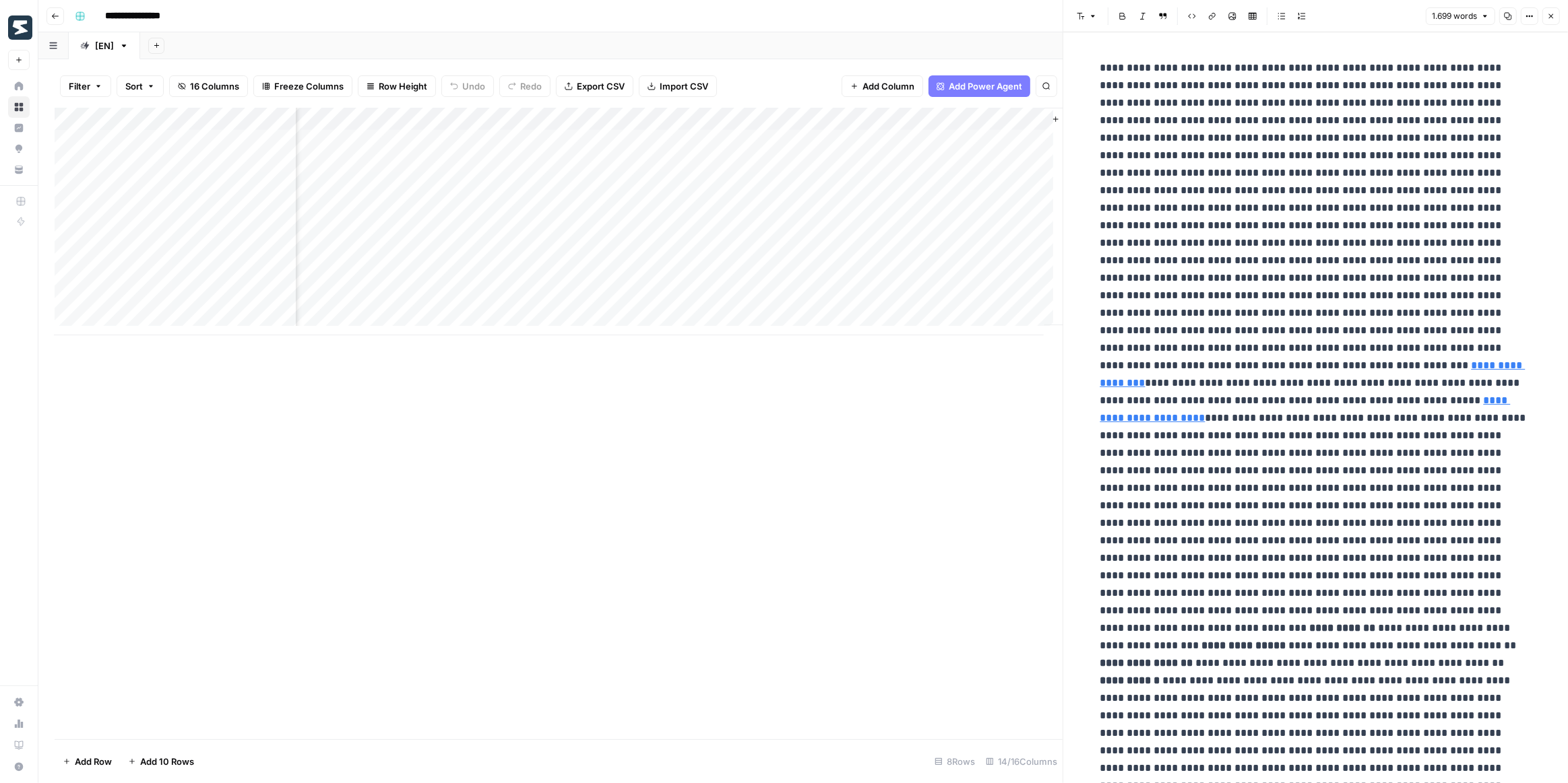
click at [1548, 12] on icon "button" at bounding box center [1550, 16] width 8 height 8
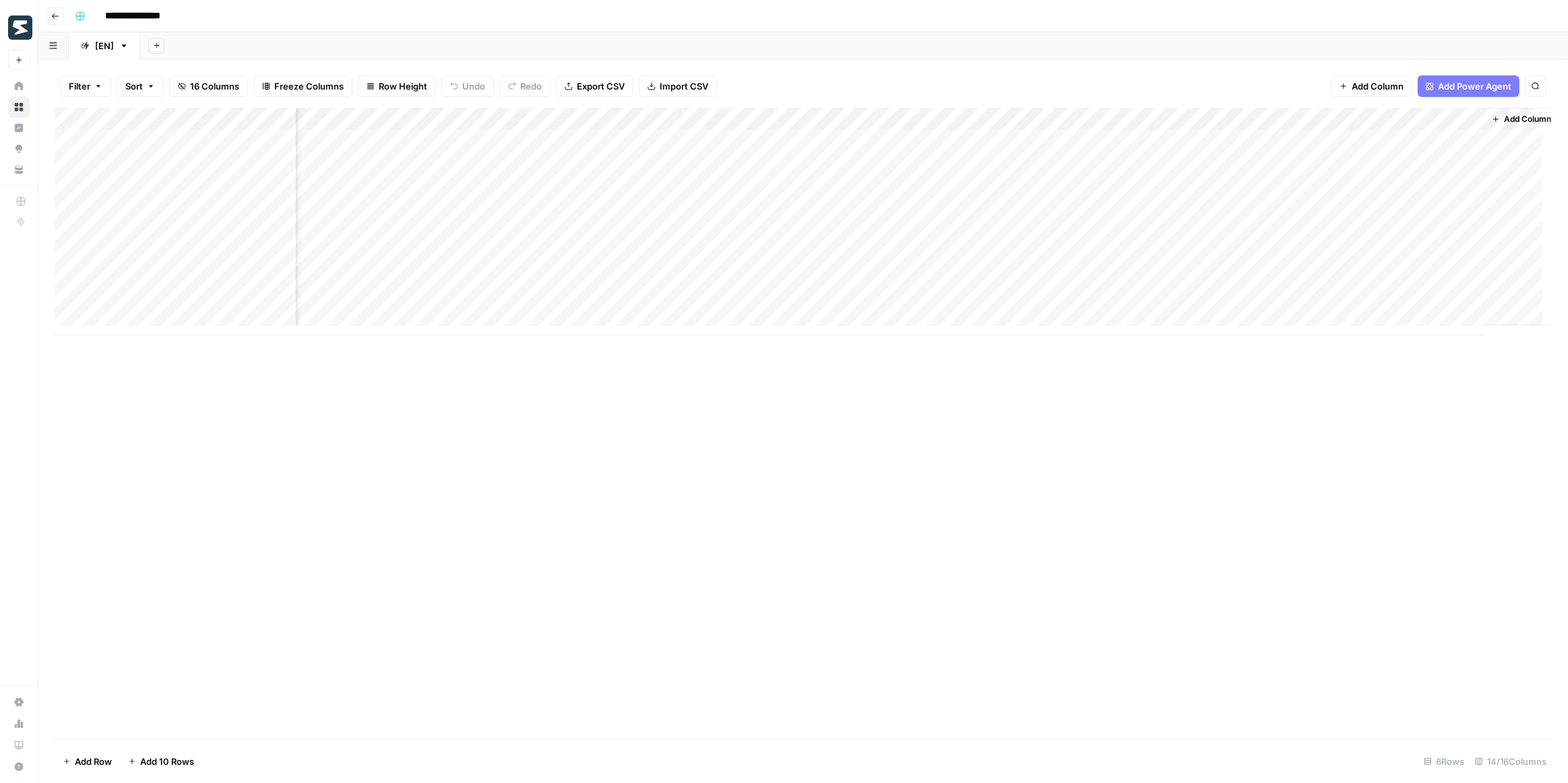
scroll to position [0, 427]
click at [1046, 115] on div "Add Column" at bounding box center [803, 222] width 1497 height 228
click at [1042, 248] on span "Edit Workflow" at bounding box center [1054, 252] width 118 height 14
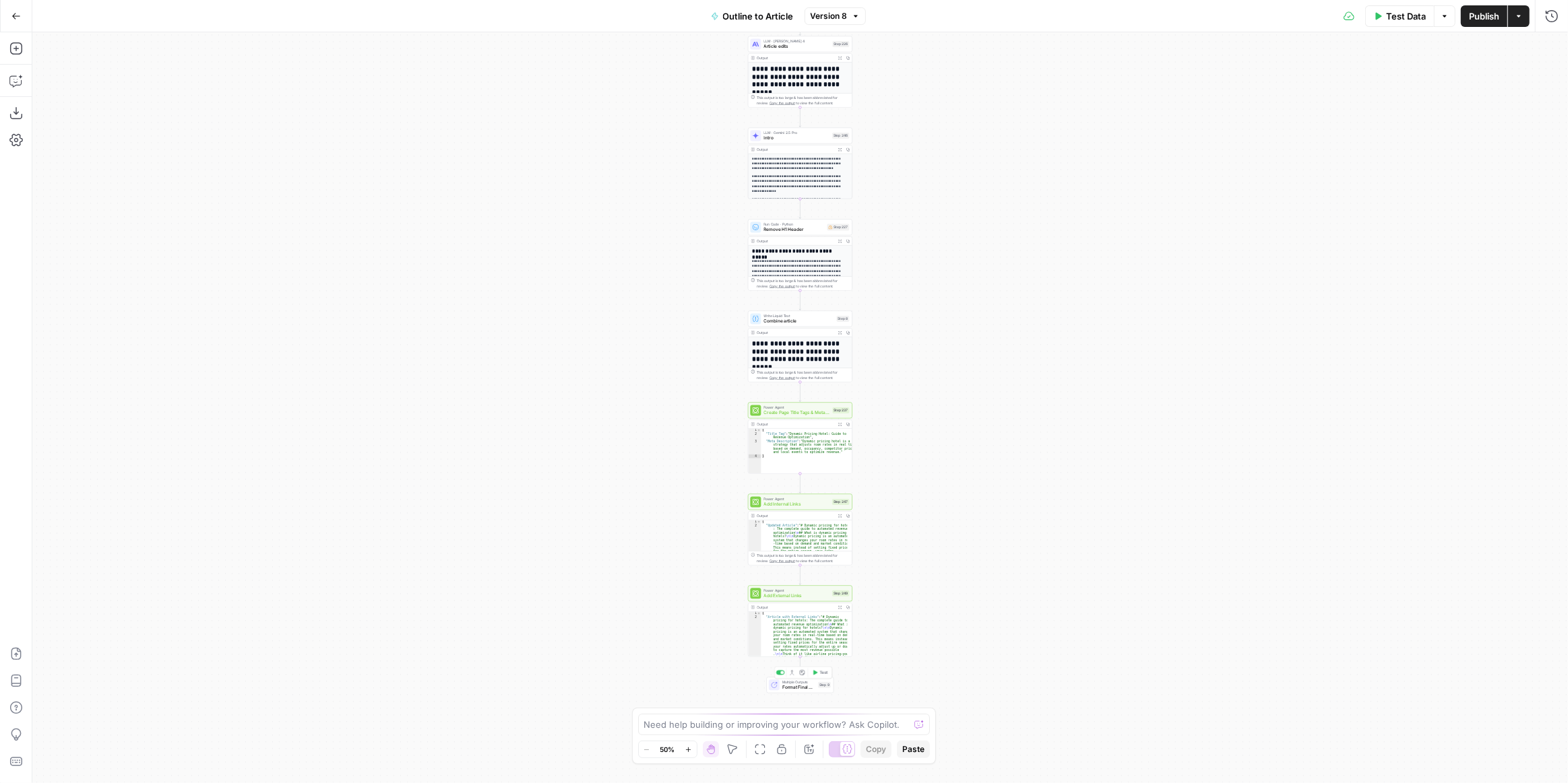
click at [796, 687] on span "Format Final Output" at bounding box center [798, 688] width 33 height 7
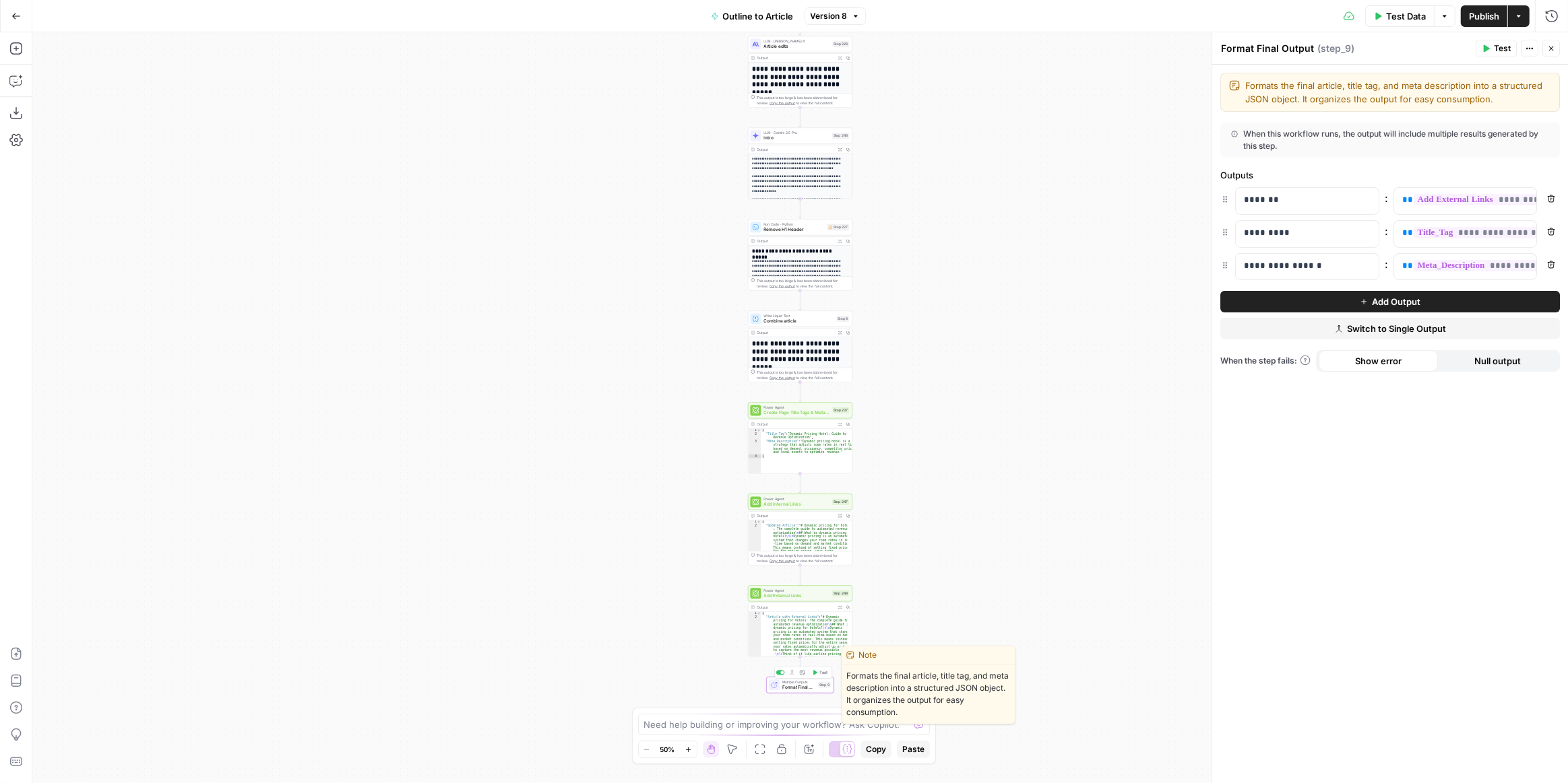
click at [903, 627] on div "**********" at bounding box center [800, 408] width 1535 height 751
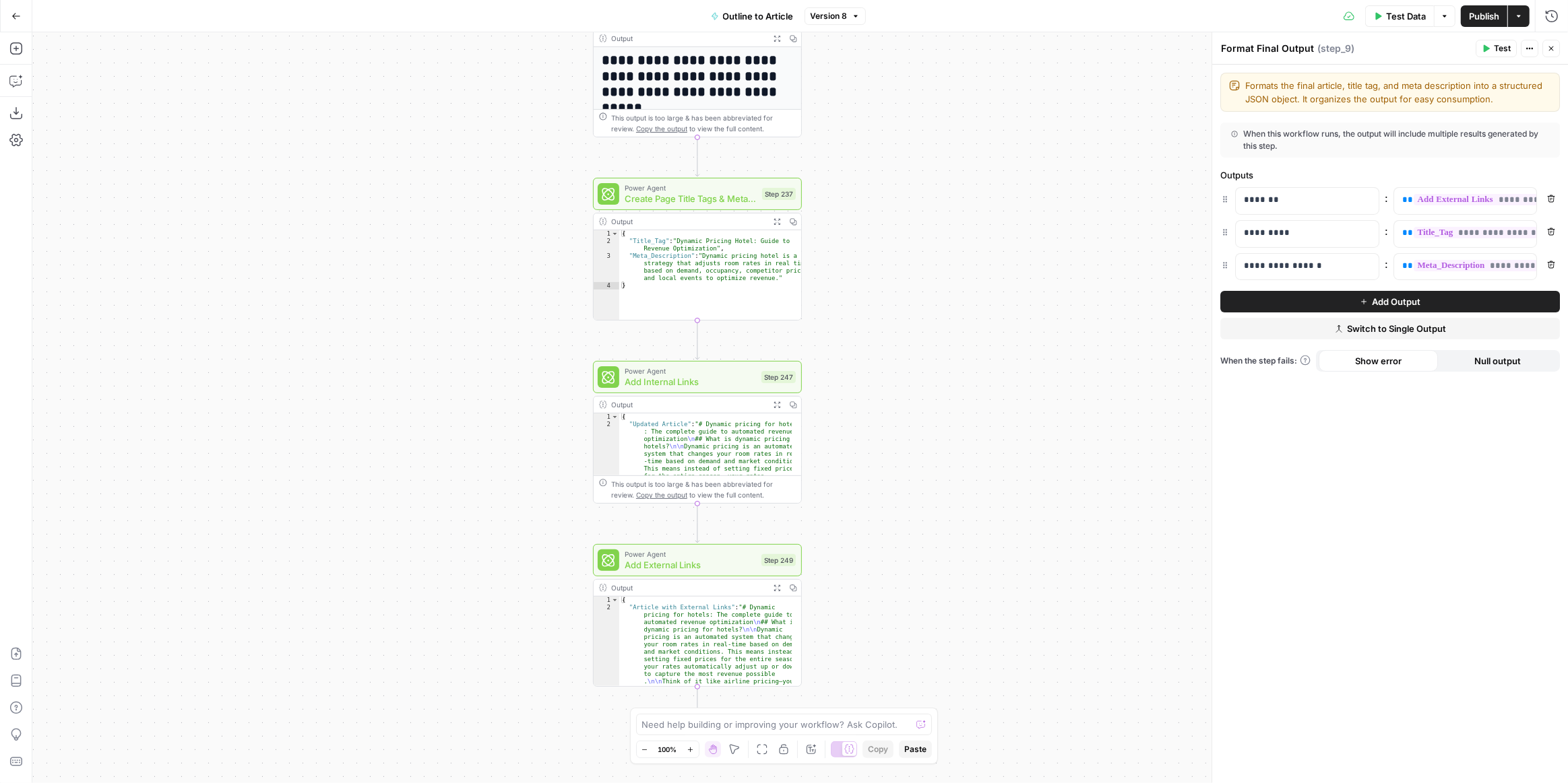
click at [24, 12] on button "Go Back" at bounding box center [16, 16] width 24 height 24
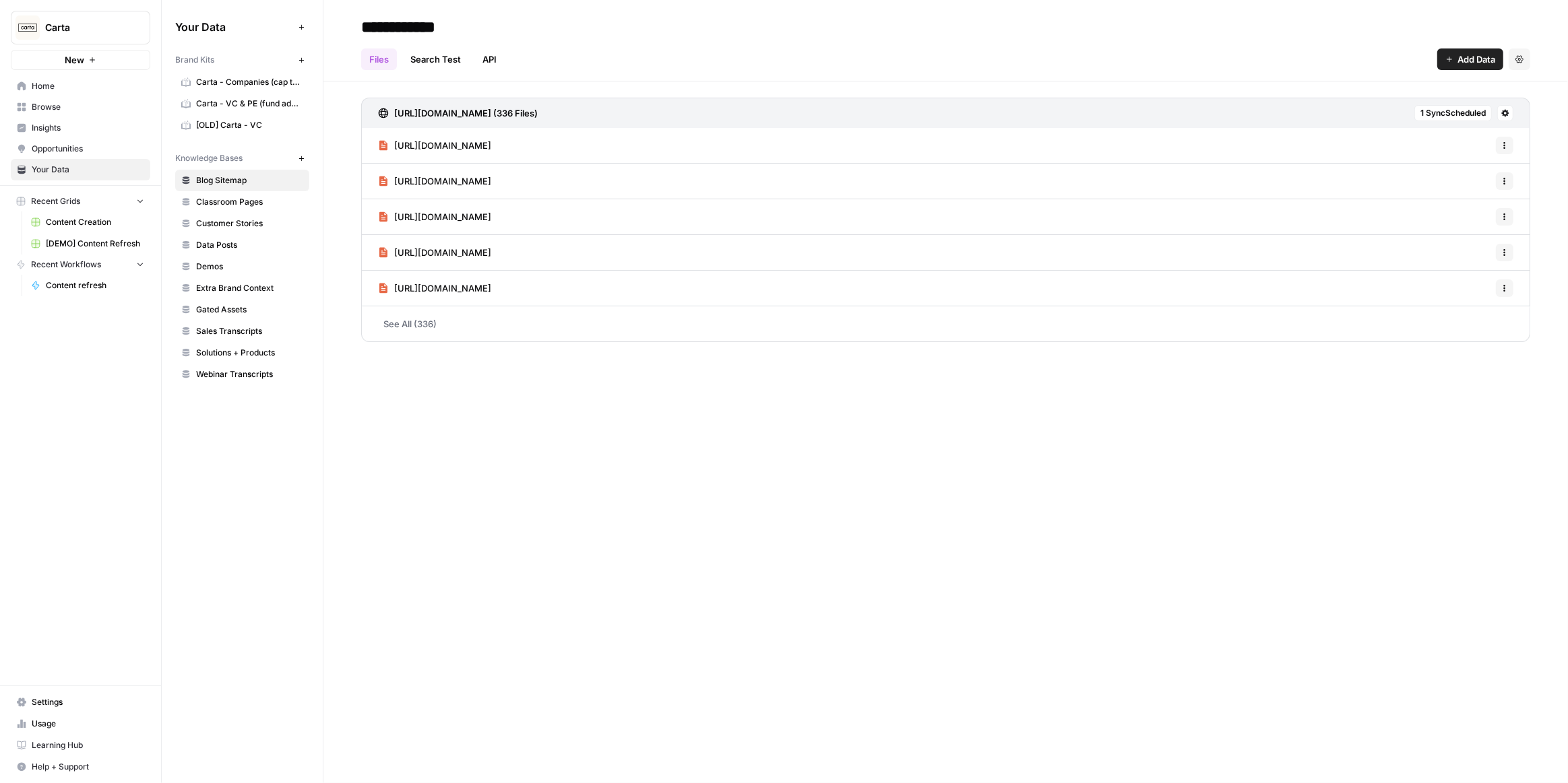
click at [243, 106] on span "Carta - VC & PE (fund admin)" at bounding box center [250, 104] width 107 height 12
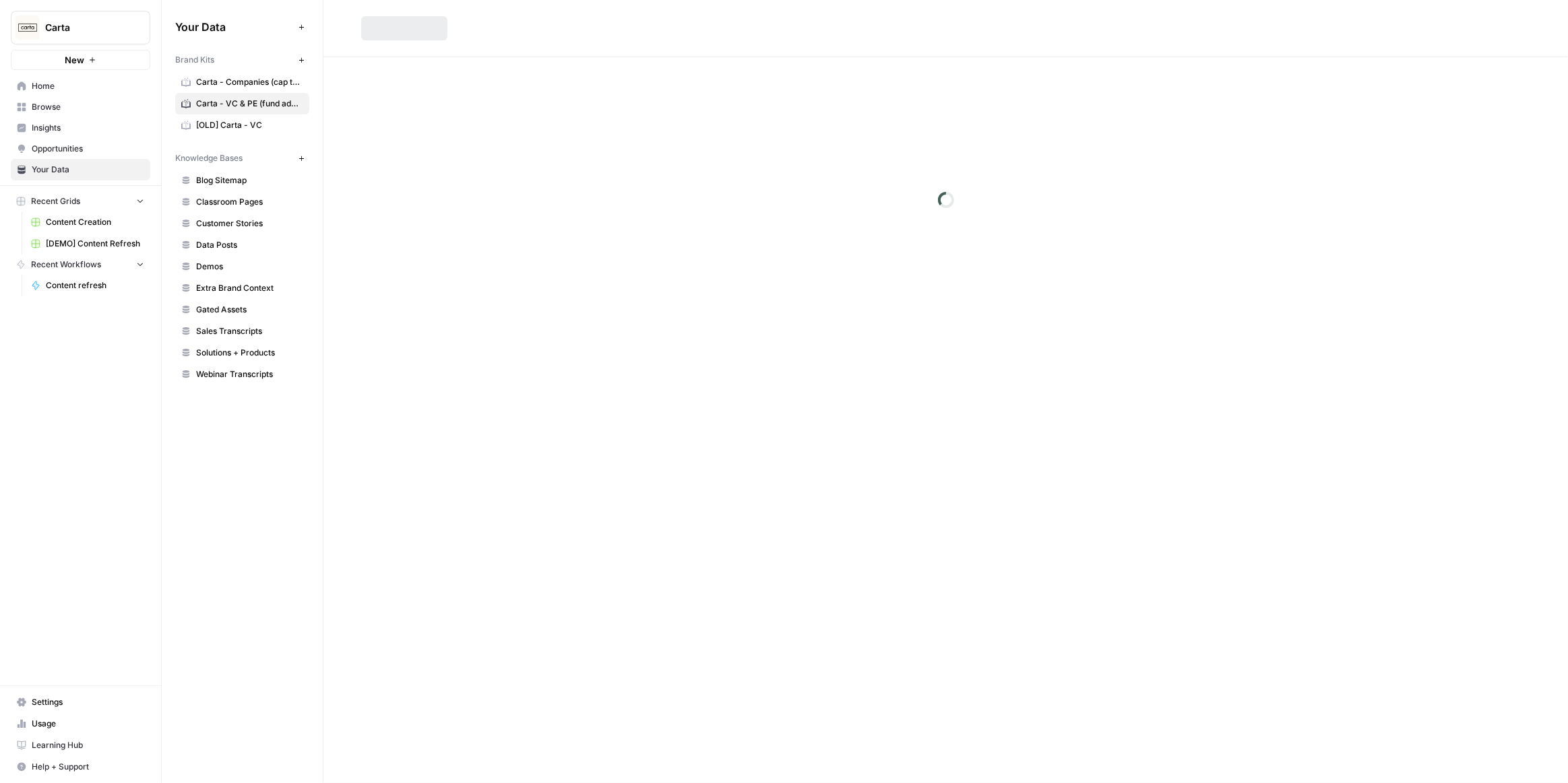
click at [252, 76] on span "Carta - Companies (cap table)" at bounding box center [250, 82] width 107 height 12
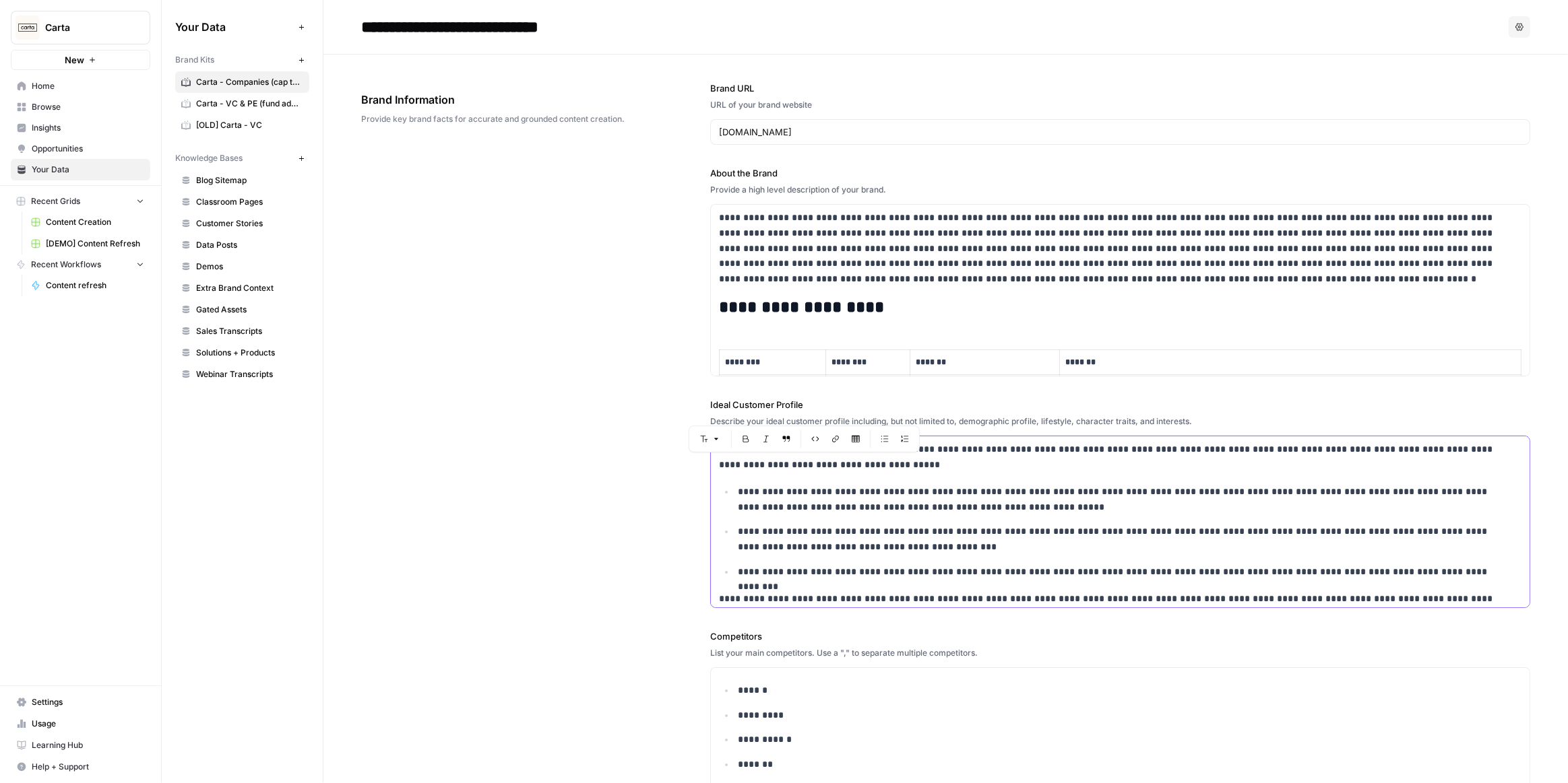
drag, startPoint x: 863, startPoint y: 465, endPoint x: 747, endPoint y: 461, distance: 116.1
click at [747, 461] on p "**********" at bounding box center [1112, 457] width 787 height 31
copy p "**********"
click at [621, 308] on div "**********" at bounding box center [945, 535] width 1169 height 961
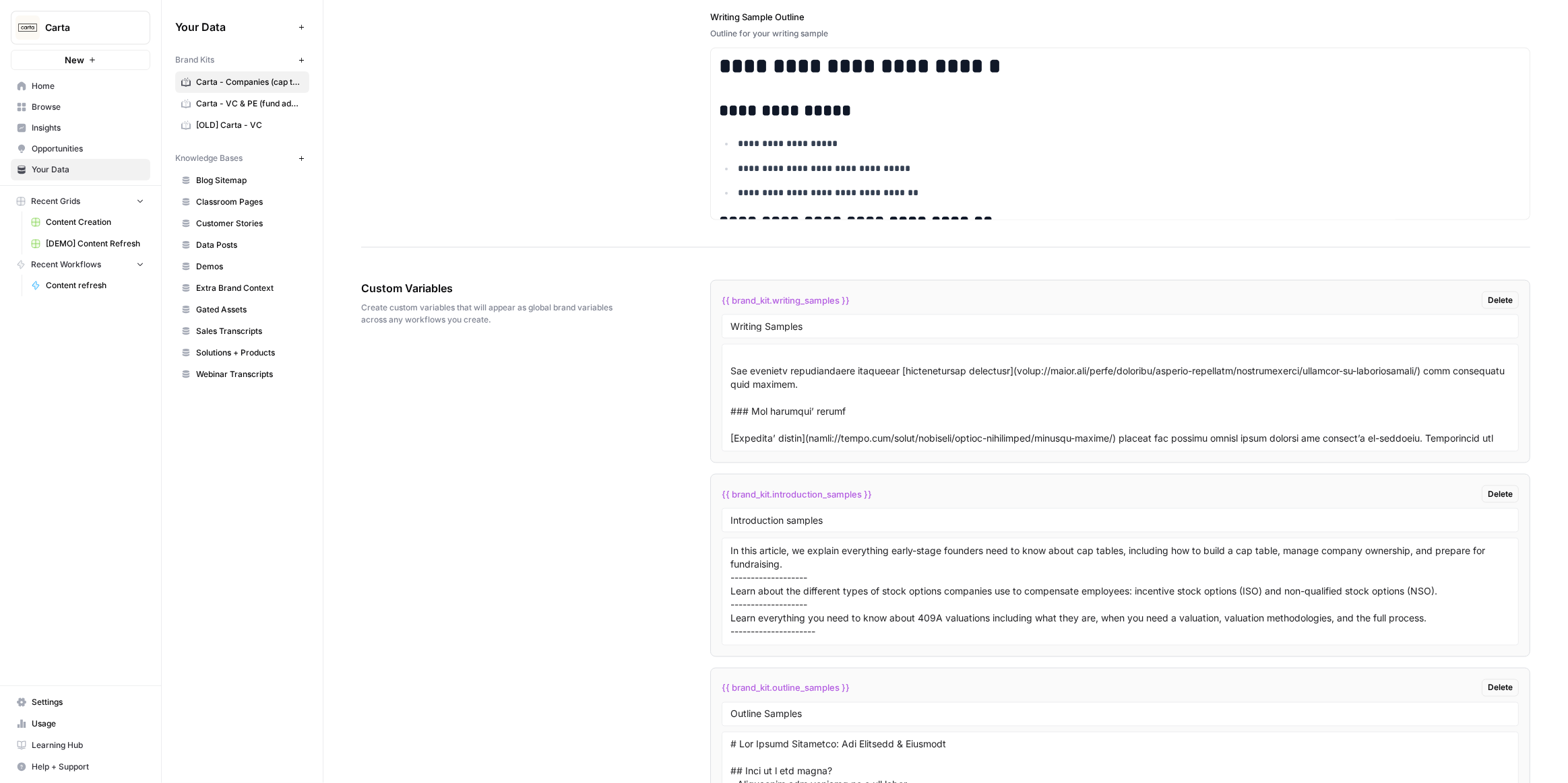
scroll to position [1898, 0]
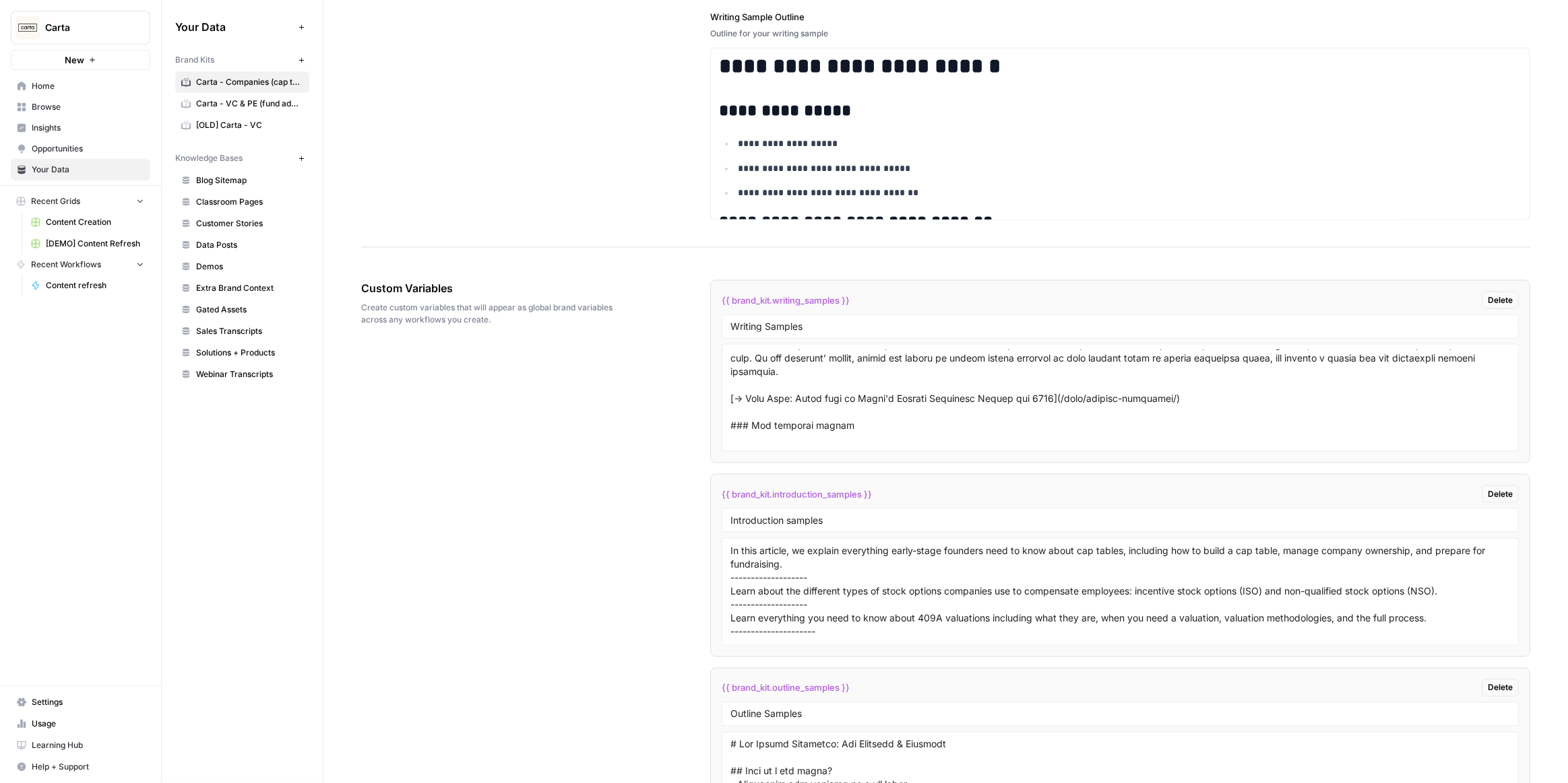
drag, startPoint x: 860, startPoint y: 295, endPoint x: 717, endPoint y: 296, distance: 143.0
click at [717, 296] on li "{{ brand_kit.writing_samples }} Delete Writing Samples" at bounding box center [1119, 372] width 820 height 183
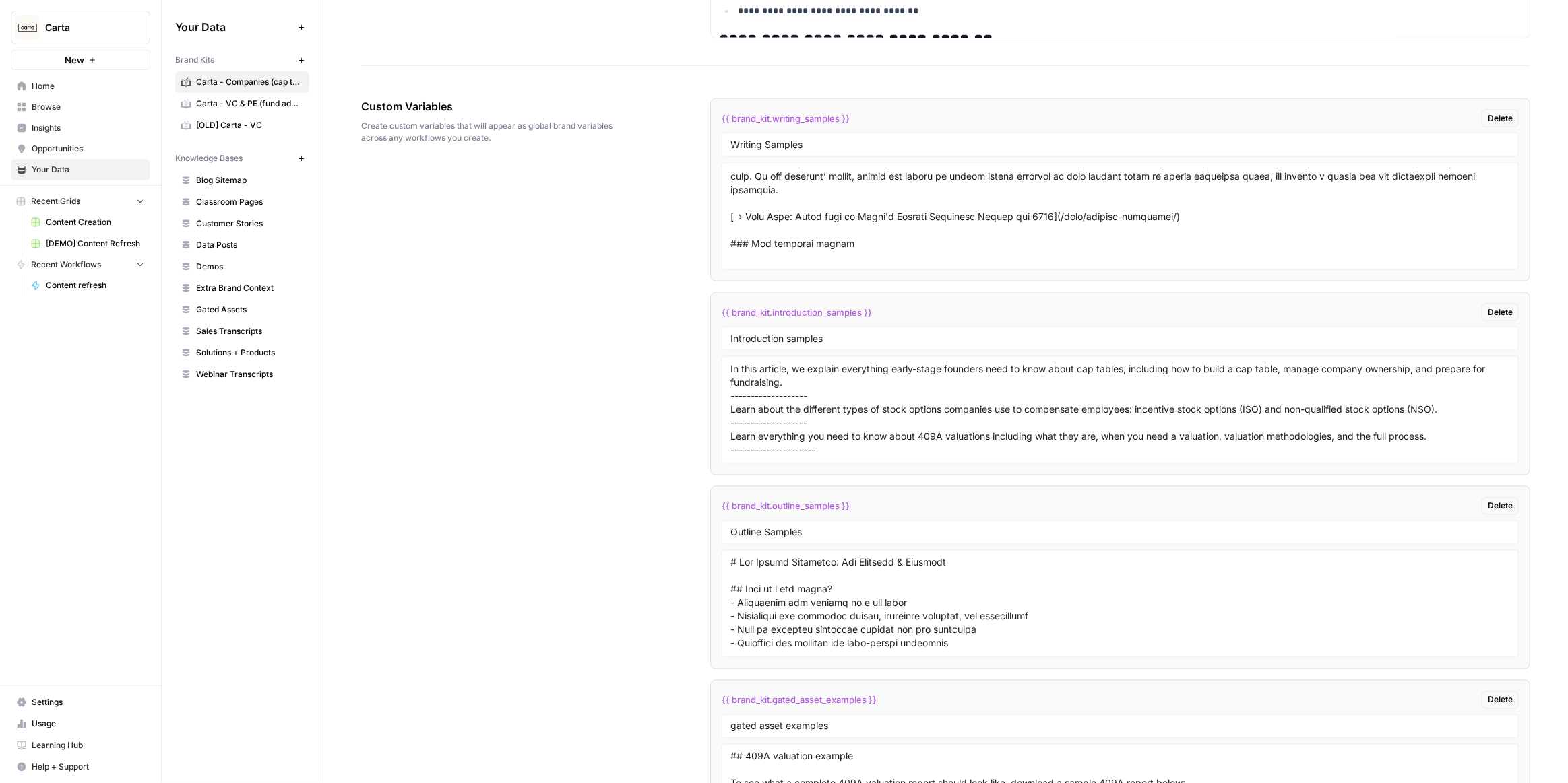
scroll to position [2633, 0]
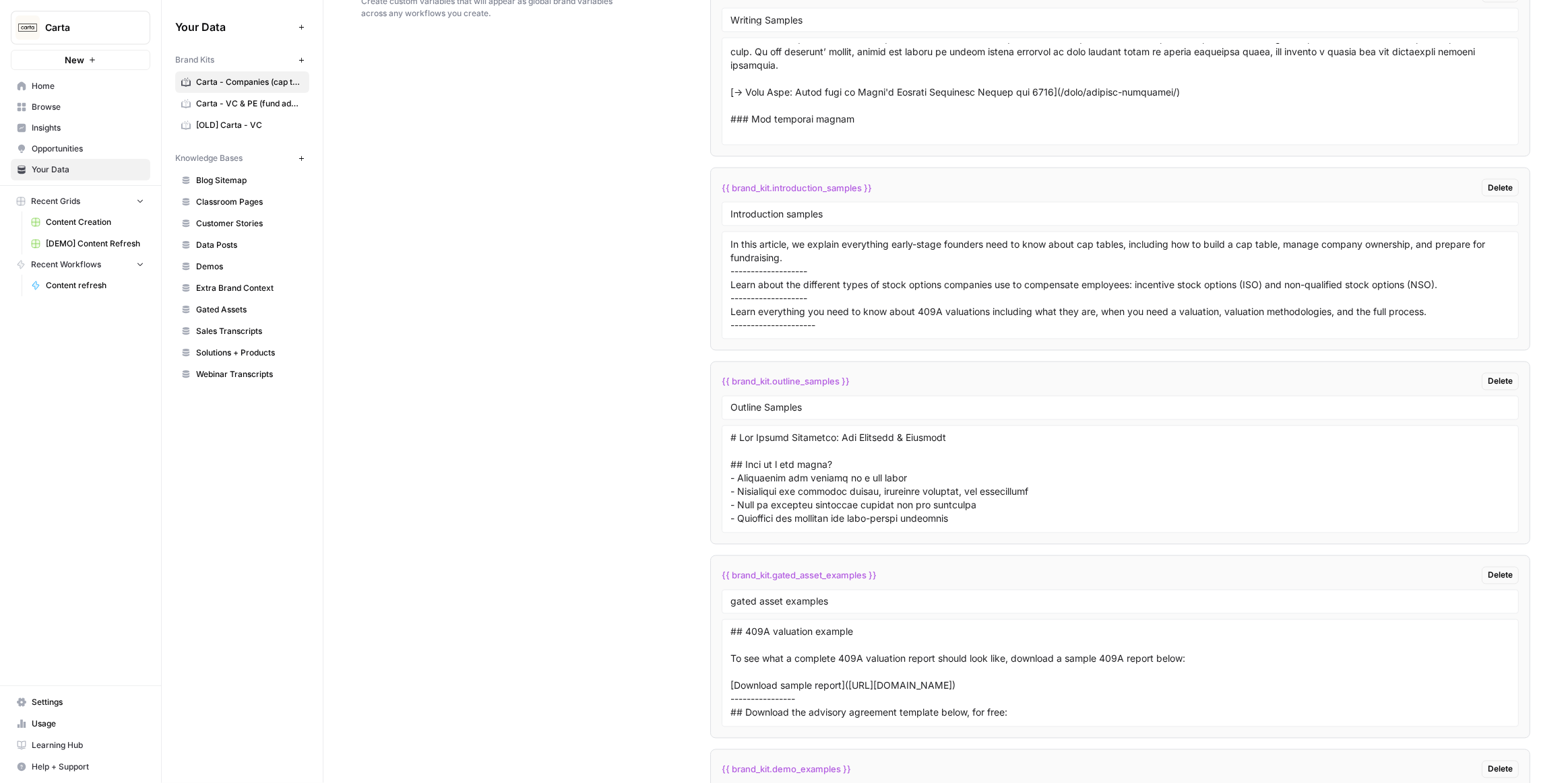
copy span "{{ brand_kit.writing_samples }}"
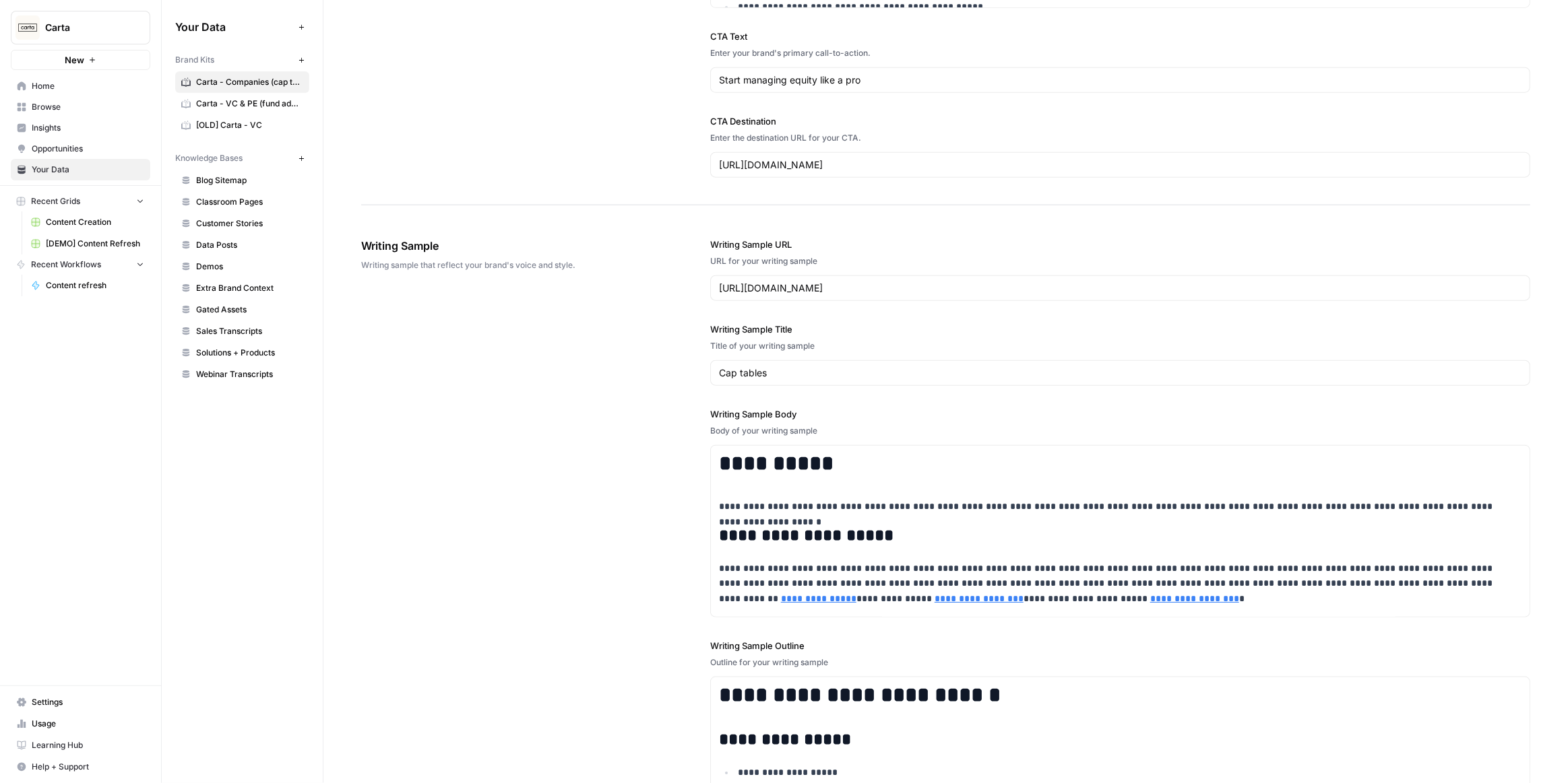
scroll to position [1544, 0]
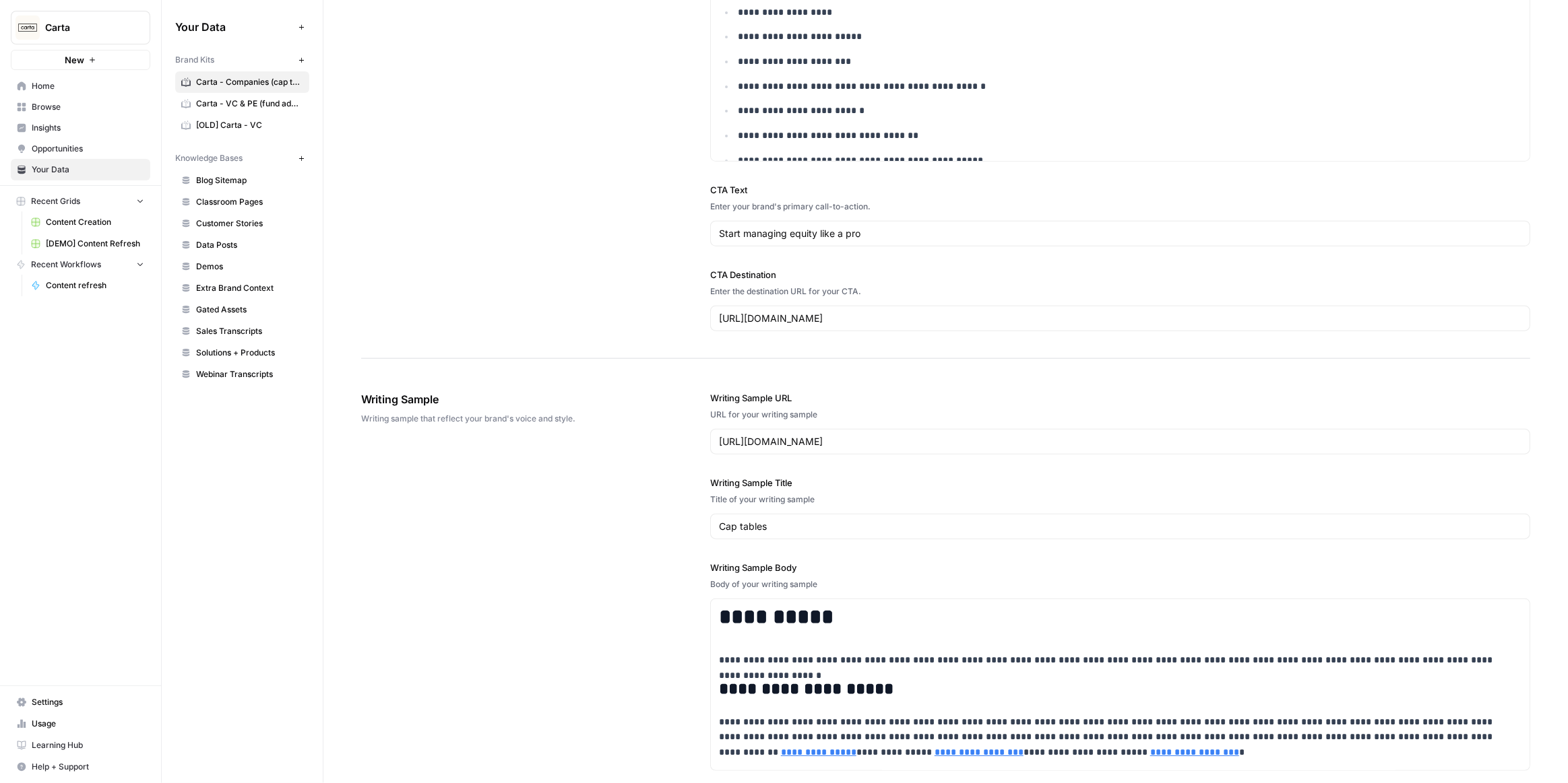
click at [85, 22] on span "Carta" at bounding box center [86, 28] width 81 height 14
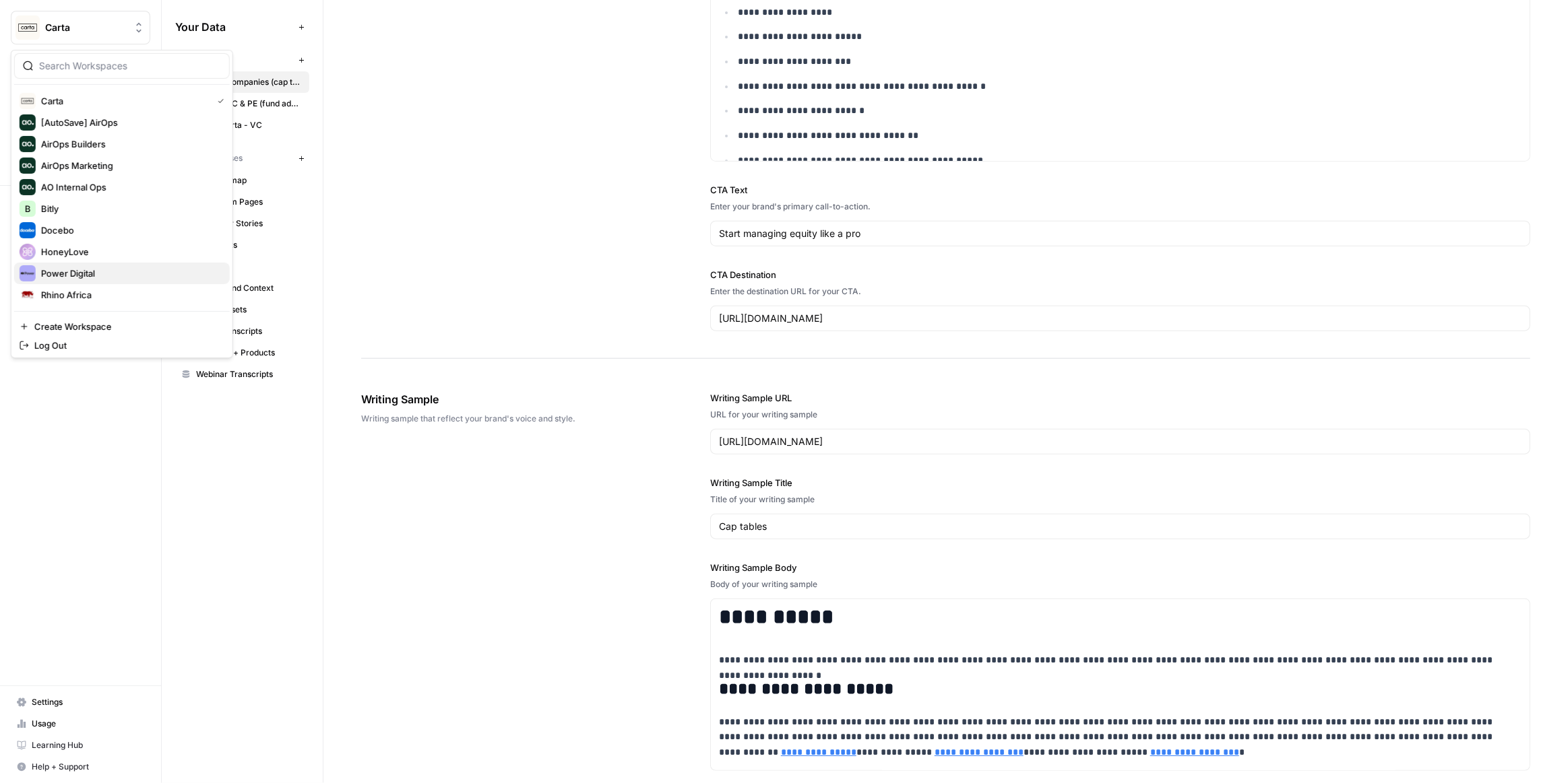
scroll to position [64, 0]
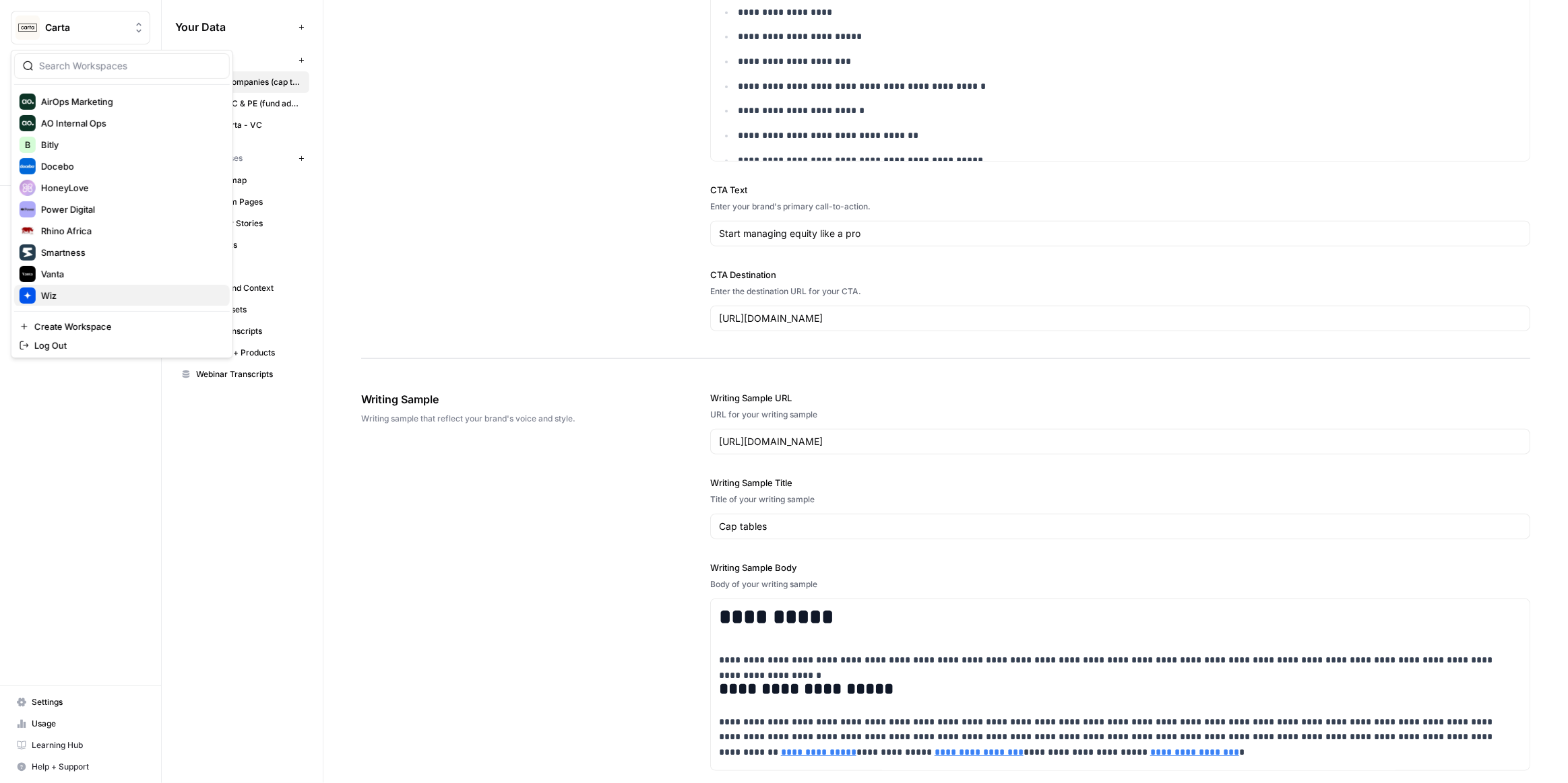
click at [54, 290] on span "Wiz" at bounding box center [129, 296] width 177 height 14
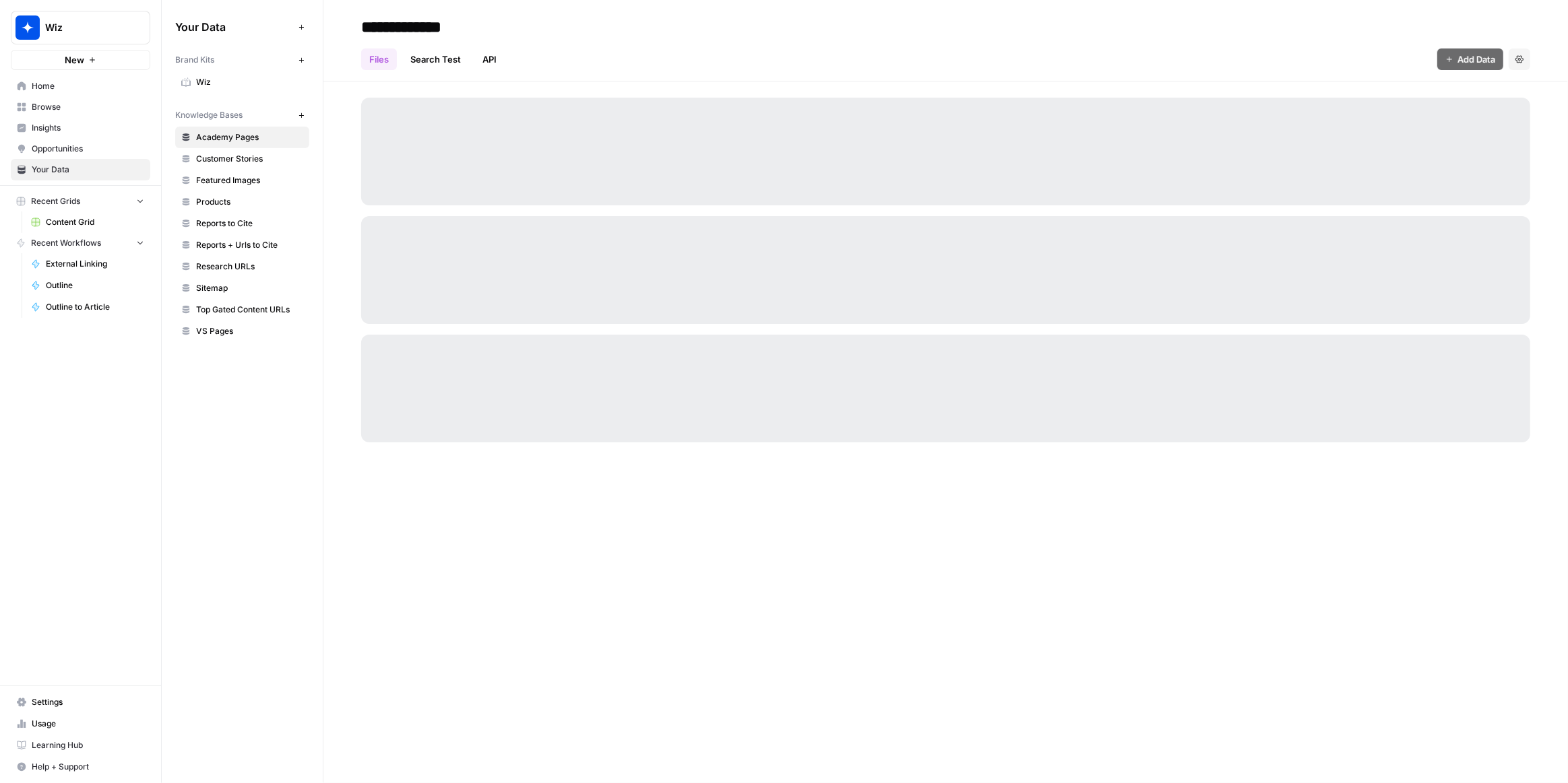
click at [216, 80] on span "Wiz" at bounding box center [250, 82] width 107 height 12
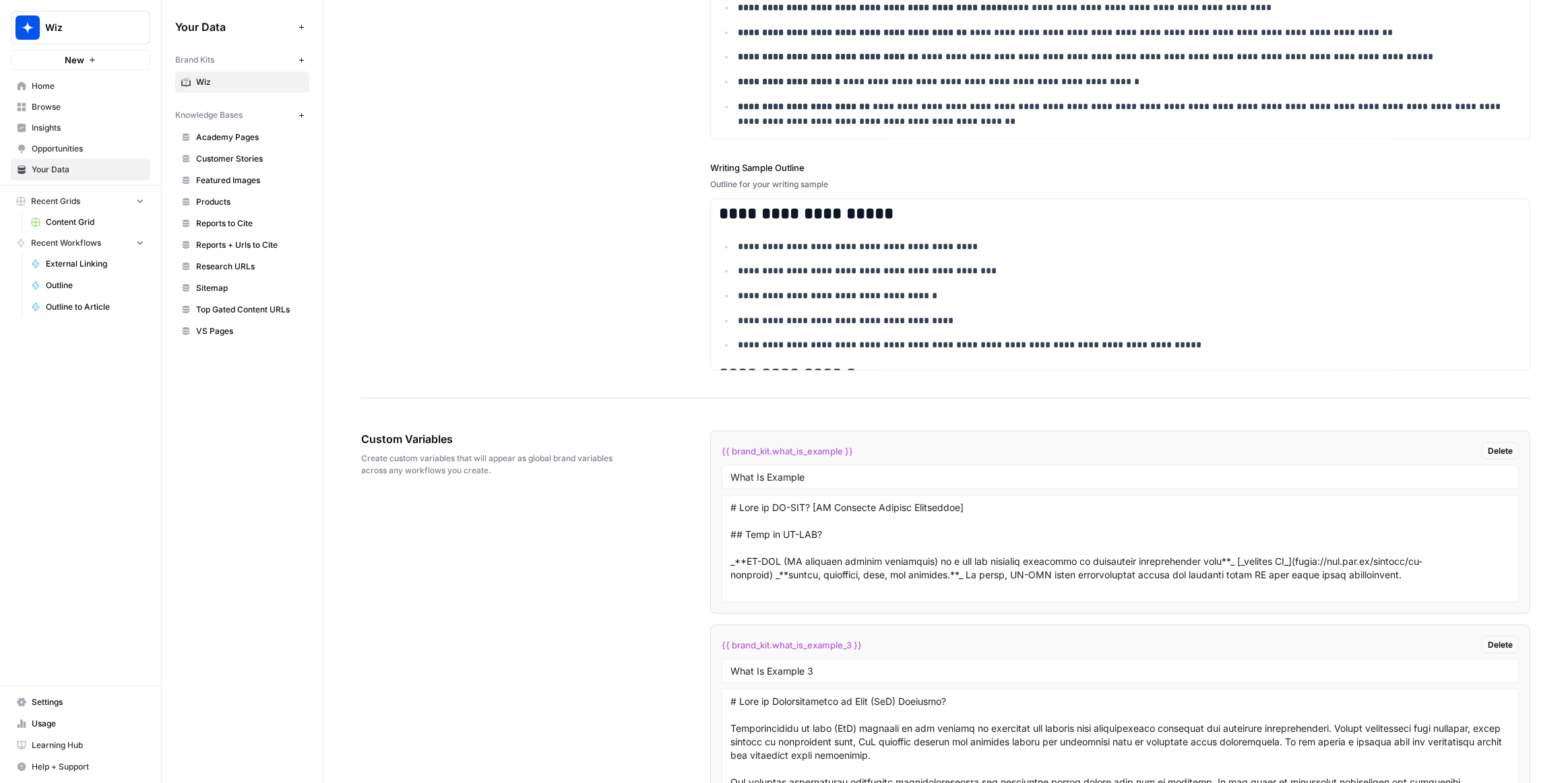
scroll to position [2163, 0]
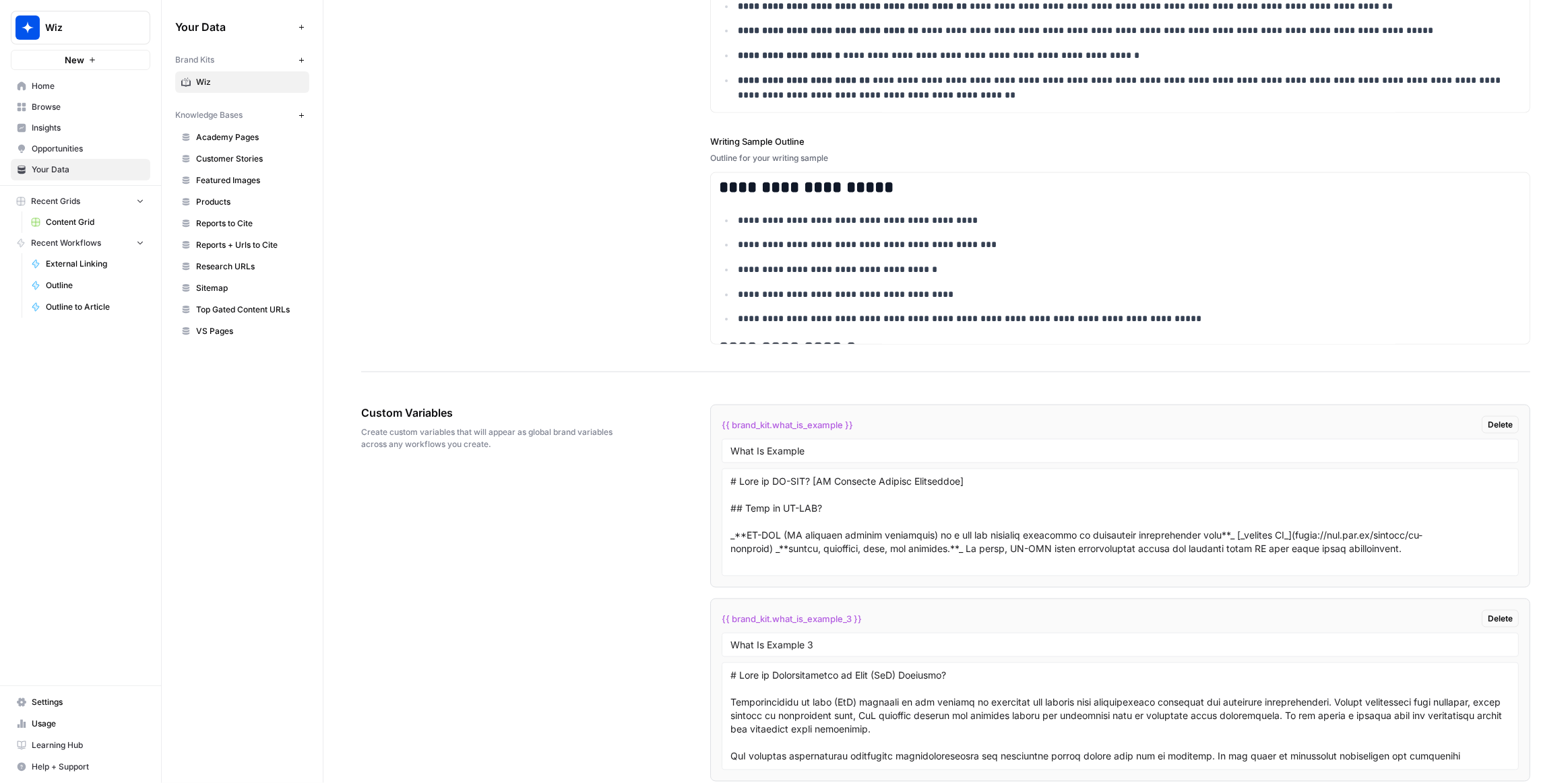
drag, startPoint x: 859, startPoint y: 418, endPoint x: 717, endPoint y: 419, distance: 142.0
click at [717, 419] on li "{{ brand_kit.what_is_example }} Delete What Is Example" at bounding box center [1119, 496] width 820 height 183
copy span "{{ brand_kit.what_is_example }}"
click at [60, 93] on link "Home" at bounding box center [80, 86] width 140 height 22
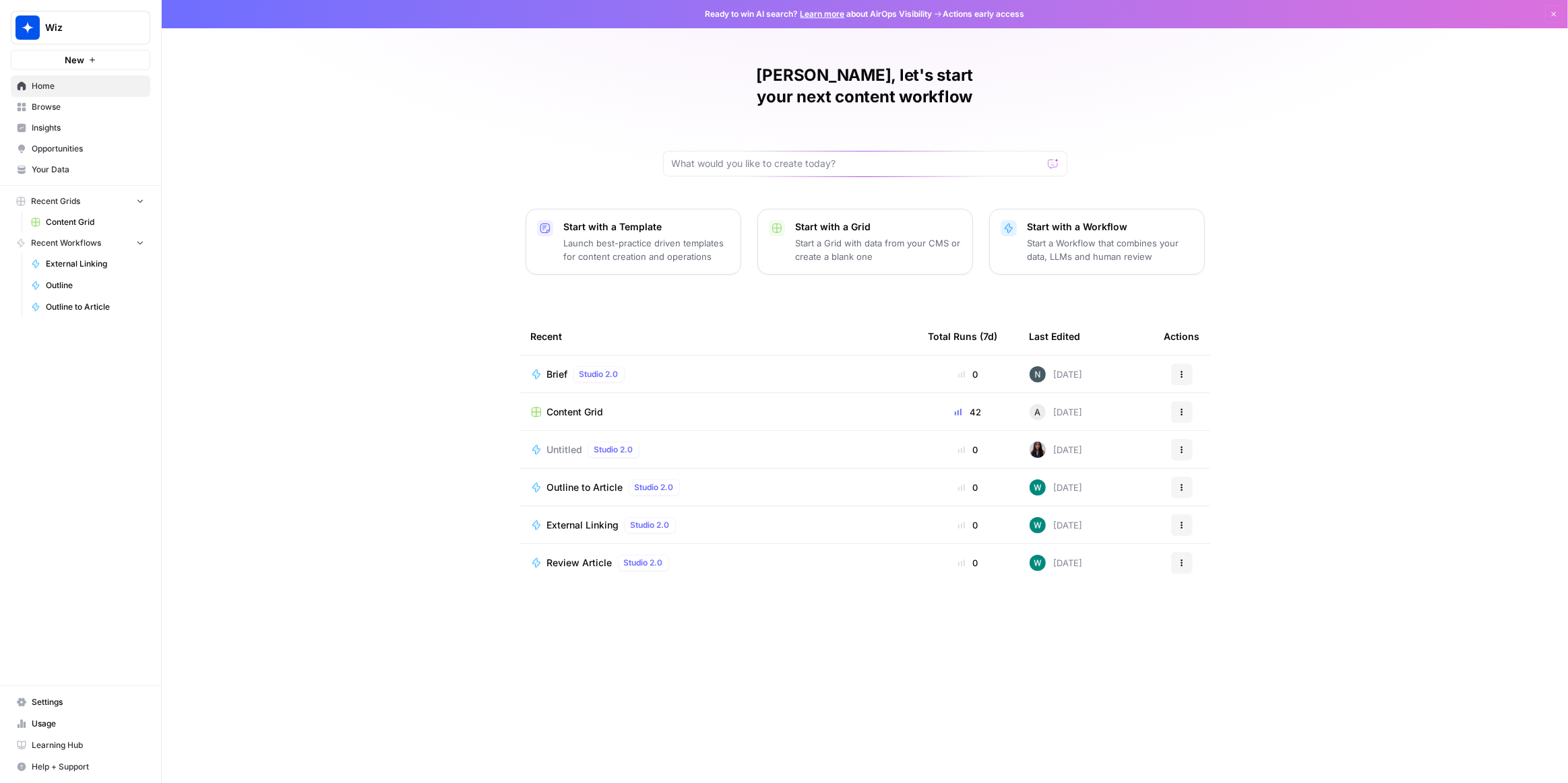
click at [586, 405] on span "Content Grid" at bounding box center [575, 412] width 56 height 14
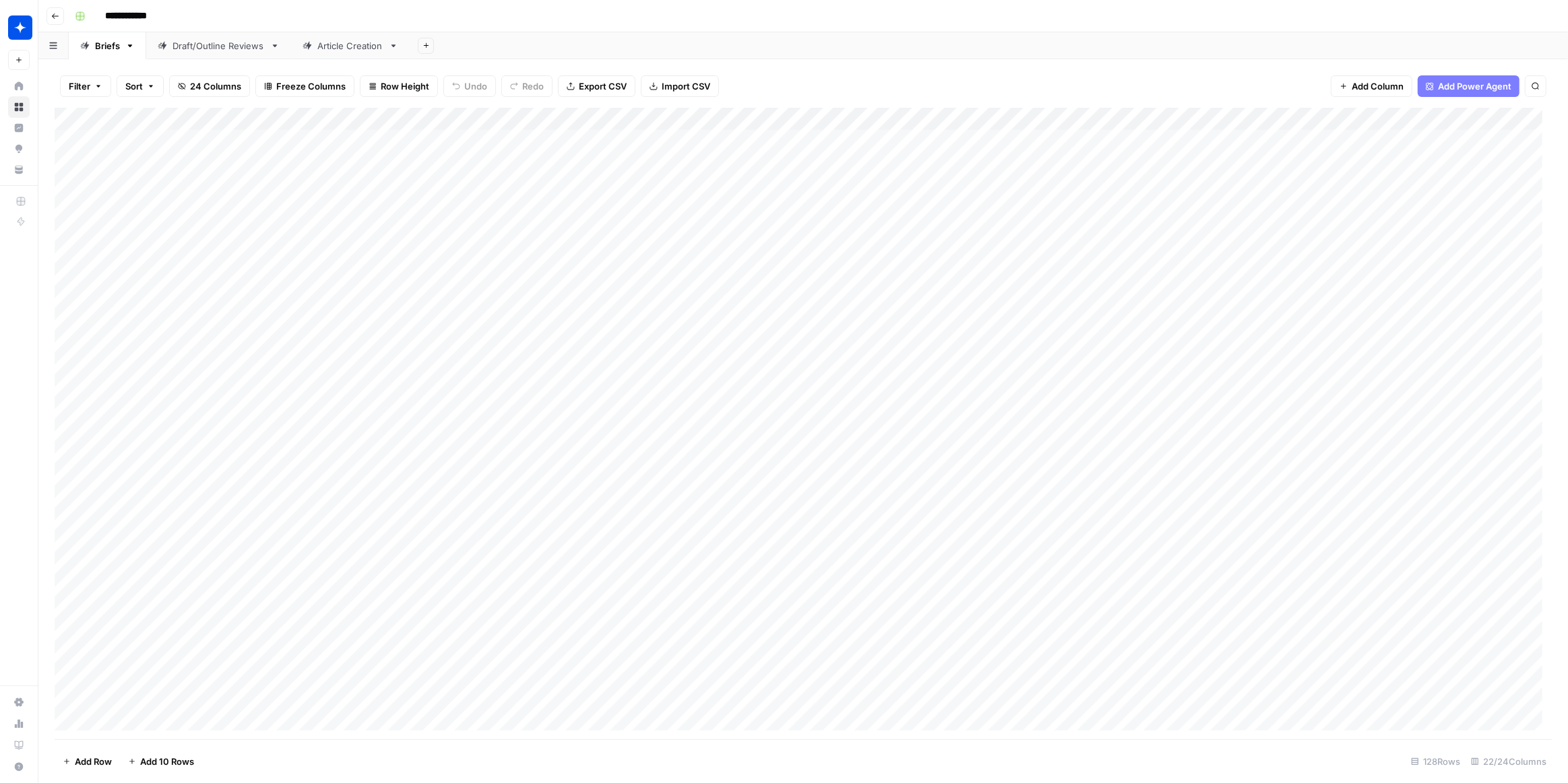
click at [352, 52] on div "Article Creation" at bounding box center [350, 46] width 66 height 14
click at [1264, 117] on div "Add Column" at bounding box center [803, 424] width 1497 height 632
click at [1259, 245] on span "Edit Workflow" at bounding box center [1289, 252] width 118 height 14
click at [659, 119] on div "Add Column" at bounding box center [803, 424] width 1497 height 632
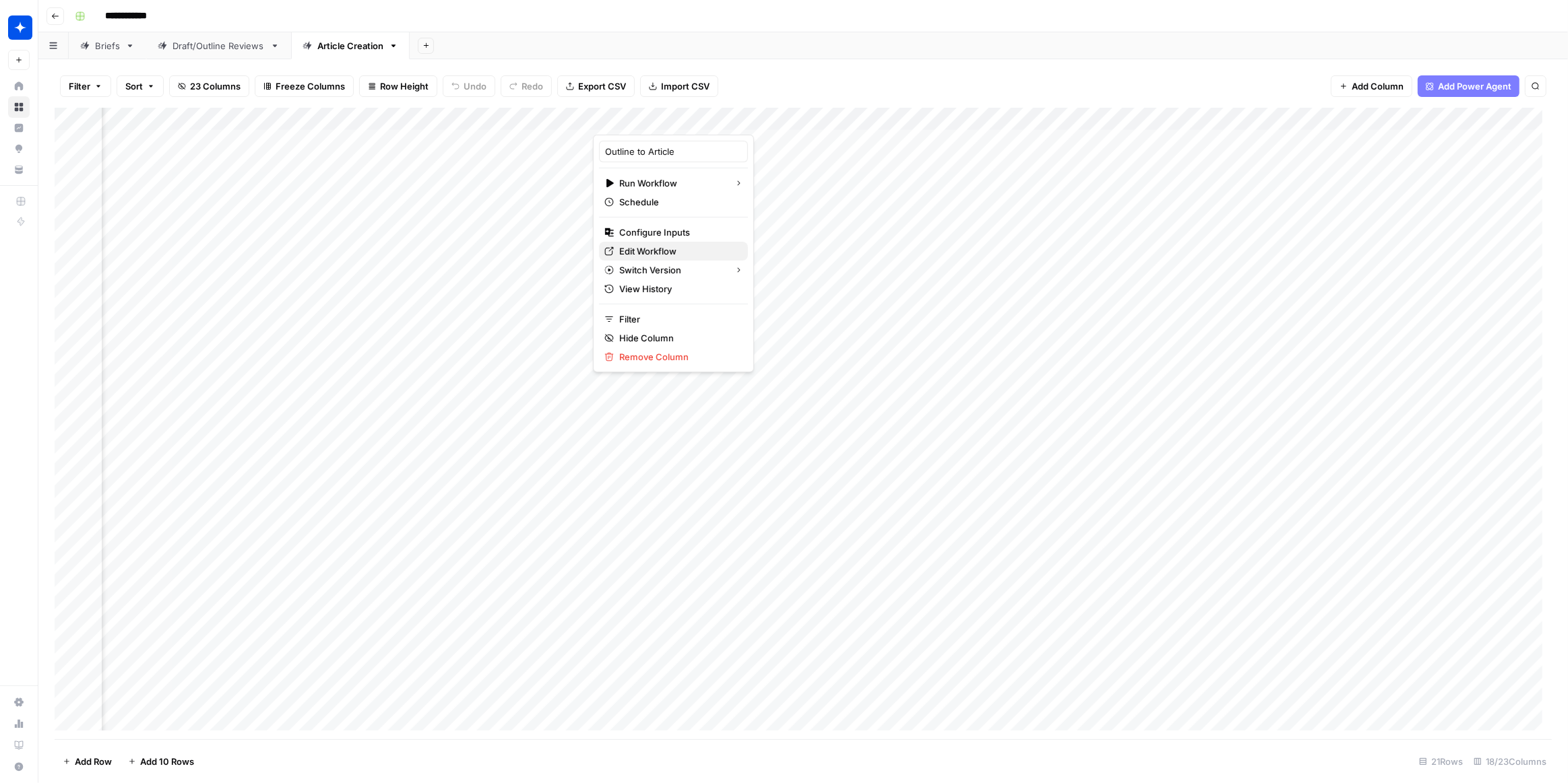
click at [662, 250] on span "Edit Workflow" at bounding box center [678, 252] width 118 height 14
drag, startPoint x: 577, startPoint y: 117, endPoint x: 568, endPoint y: 115, distance: 9.2
click at [568, 115] on div "Add Column" at bounding box center [803, 424] width 1497 height 632
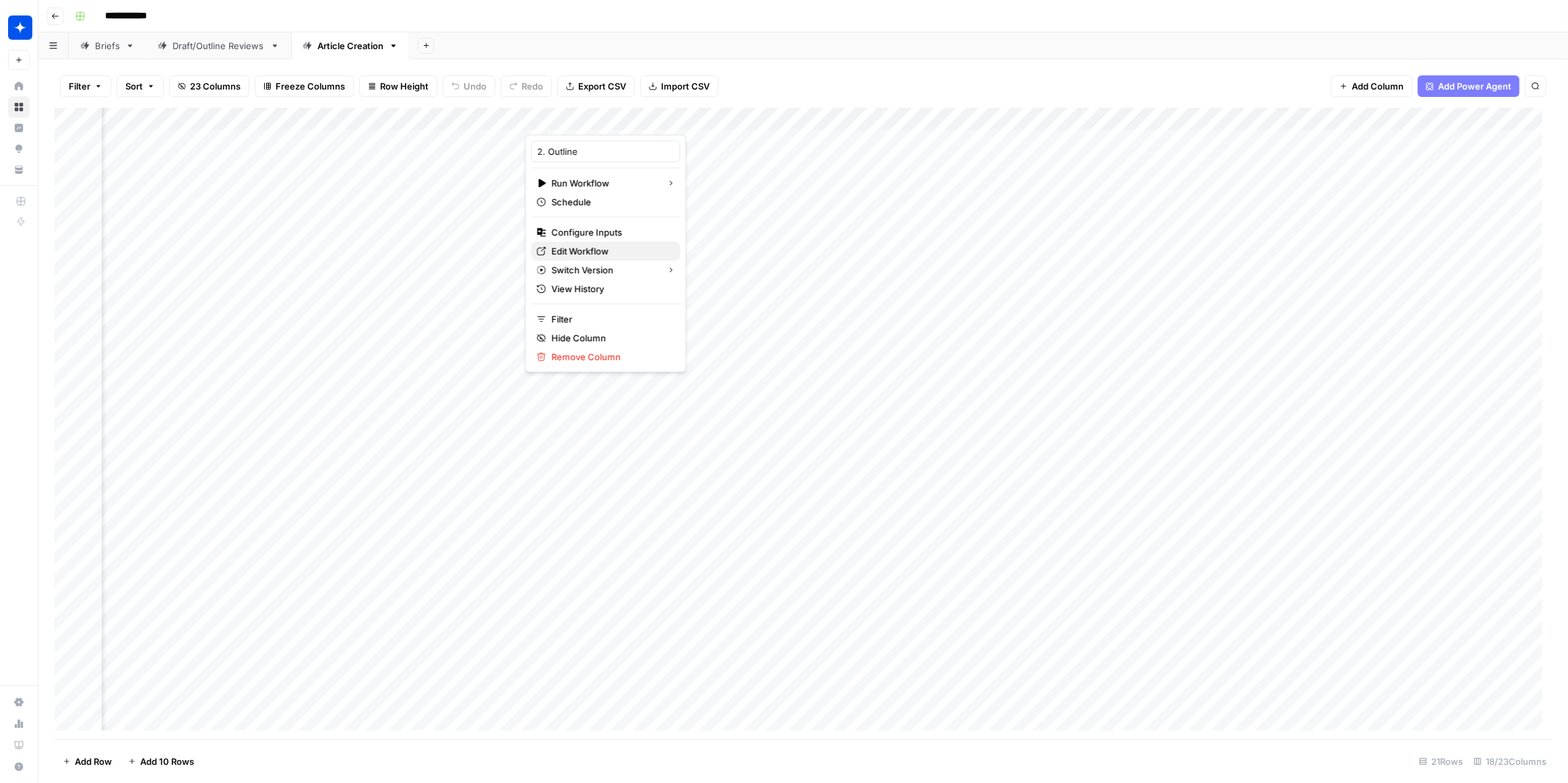
click at [599, 247] on span "Edit Workflow" at bounding box center [610, 252] width 118 height 14
drag, startPoint x: 242, startPoint y: 113, endPoint x: 224, endPoint y: 122, distance: 20.1
click at [224, 122] on div "Add Column" at bounding box center [803, 424] width 1497 height 632
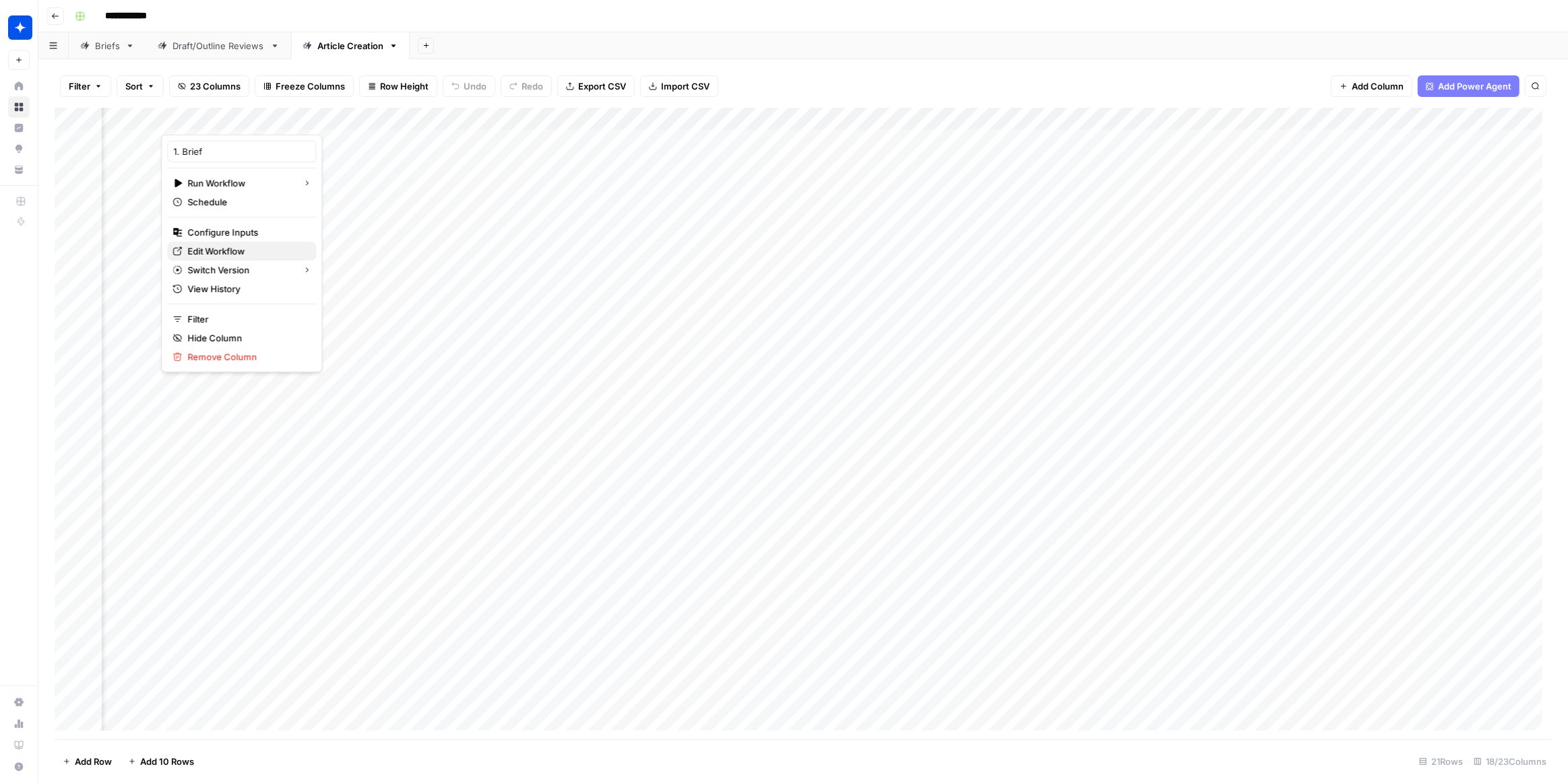
click at [239, 254] on span "Edit Workflow" at bounding box center [246, 252] width 118 height 14
drag, startPoint x: 651, startPoint y: 117, endPoint x: 633, endPoint y: 110, distance: 19.3
click at [633, 110] on div "Add Column" at bounding box center [803, 424] width 1497 height 632
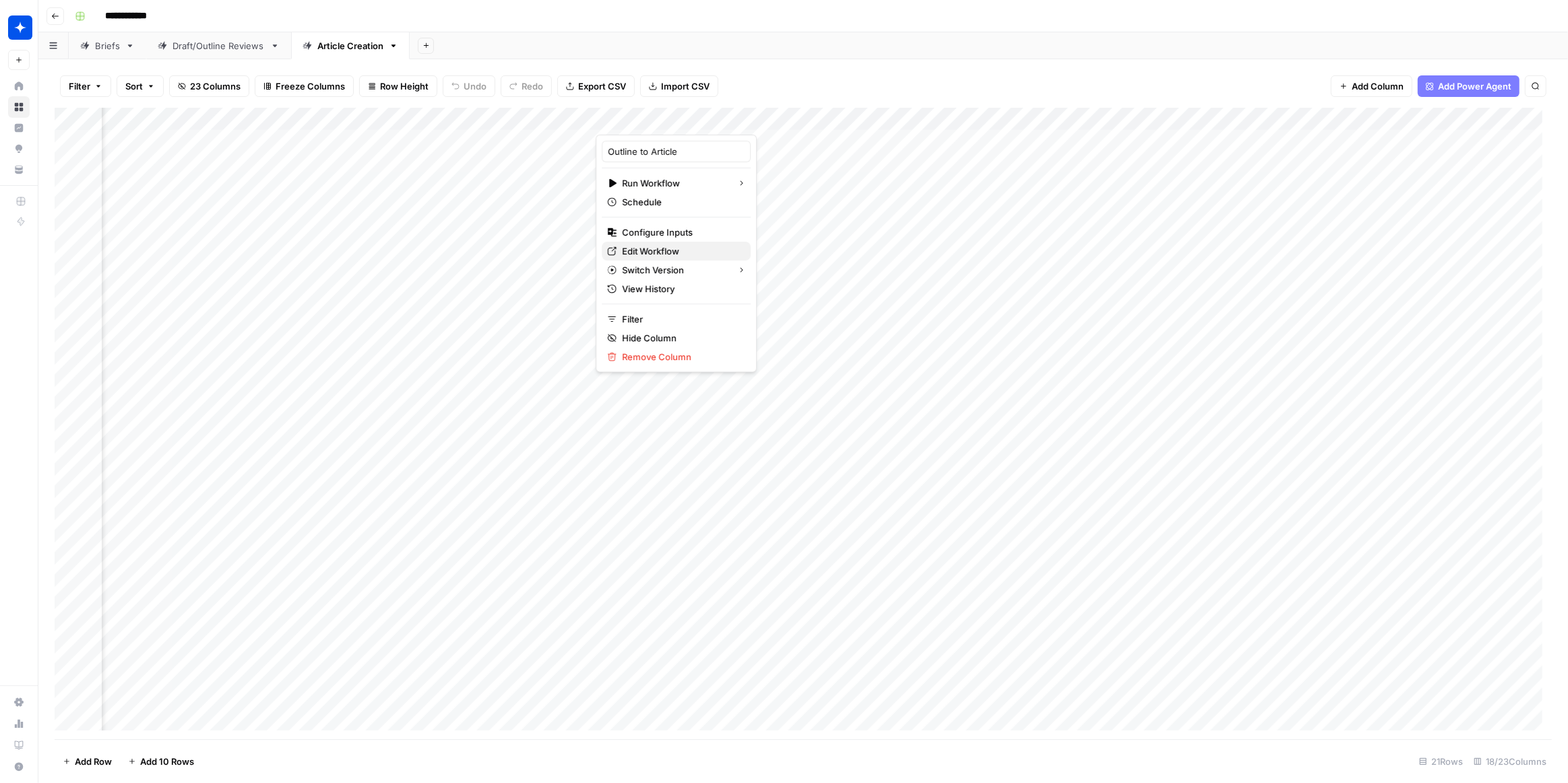
click at [676, 254] on span "Edit Workflow" at bounding box center [680, 252] width 118 height 14
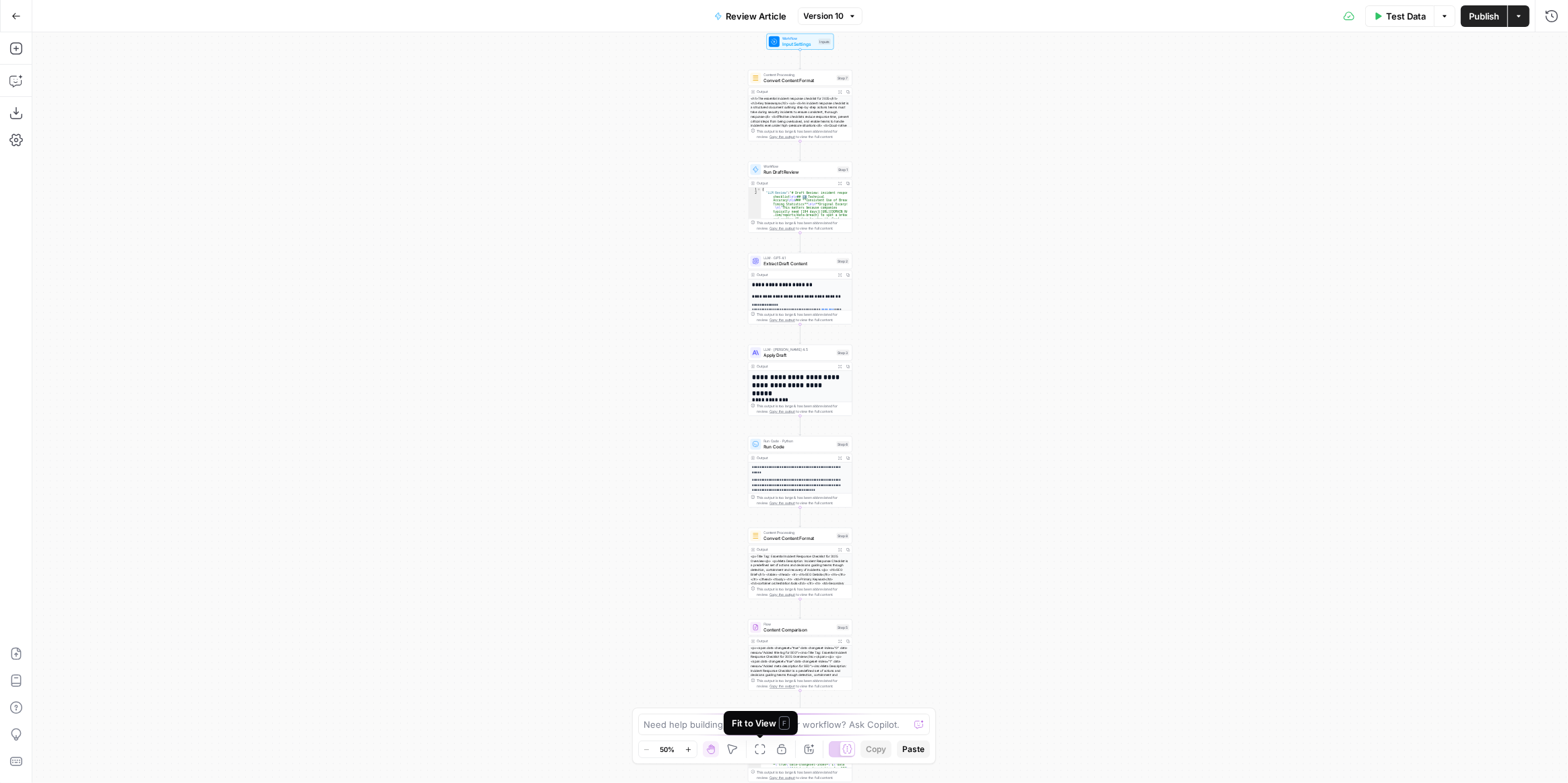
click at [754, 725] on div "Fit to View F" at bounding box center [760, 724] width 57 height 14
click at [693, 729] on textarea at bounding box center [777, 726] width 266 height 14
paste textarea "{{ brand_kit.what_is_example }}"
type textarea "is this variable mentioned in any step? {{ brand_kit.what_is_example }}"
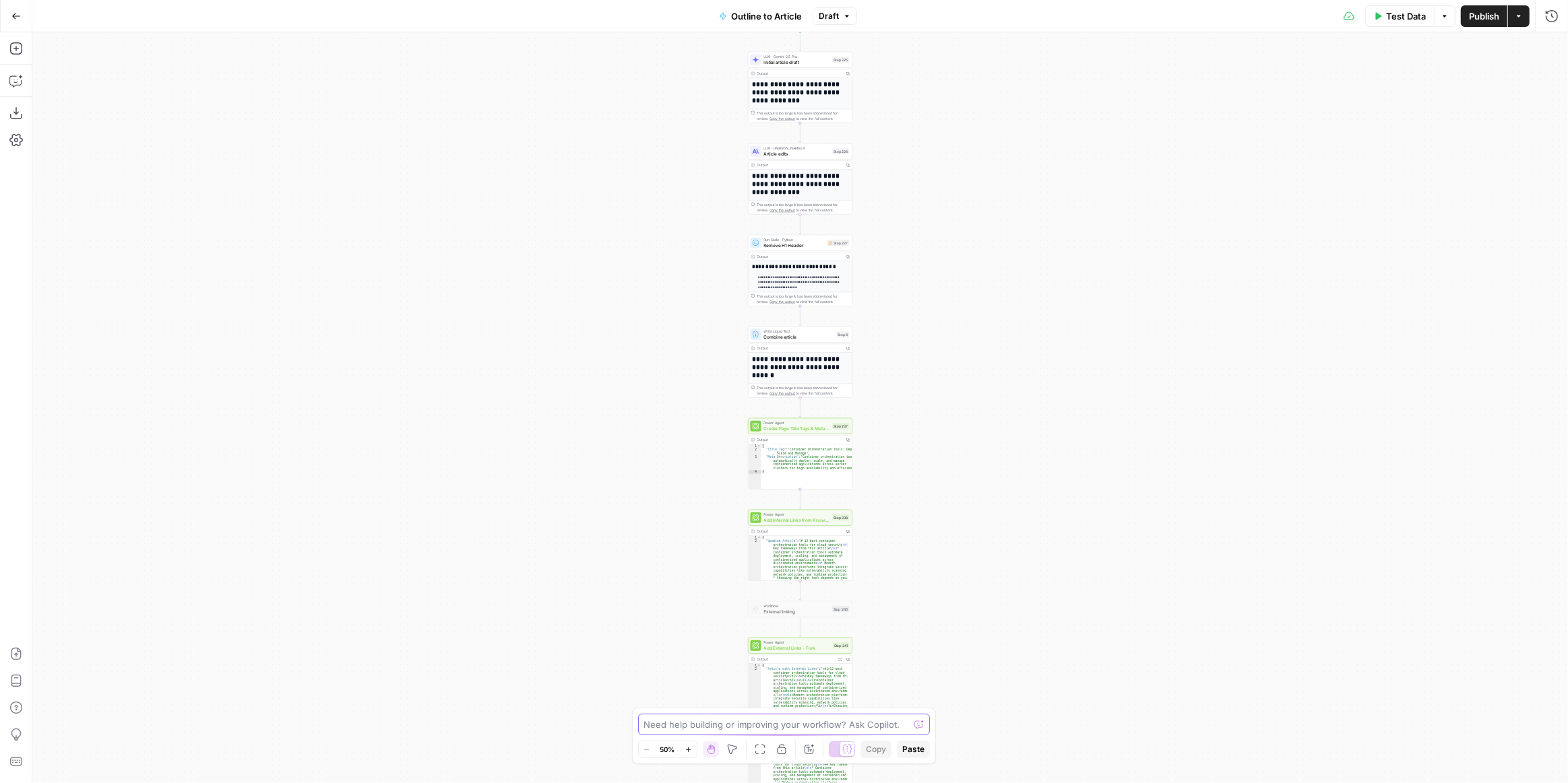
click at [756, 728] on textarea at bounding box center [777, 726] width 266 height 14
paste textarea "{{ brand_kit.what_is_example }}"
type textarea "Is this variable mentioned in any step? {{ brand_kit.what_is_example }}"
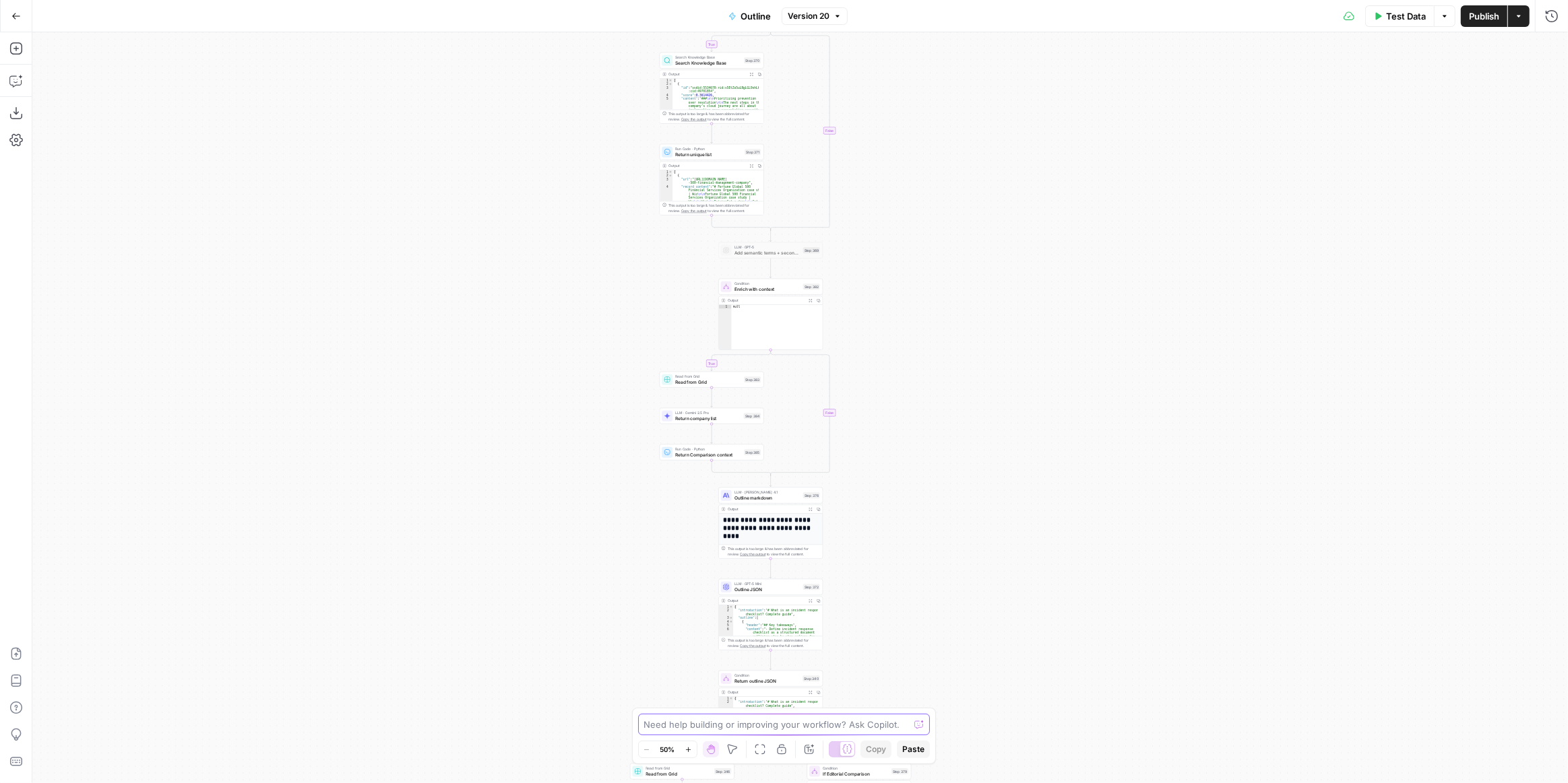
click at [771, 730] on textarea at bounding box center [777, 726] width 266 height 14
paste textarea "{{ brand_kit.what_is_example }}"
type textarea "is this variable mentioned in any step? {{ brand_kit.what_is_example }}"
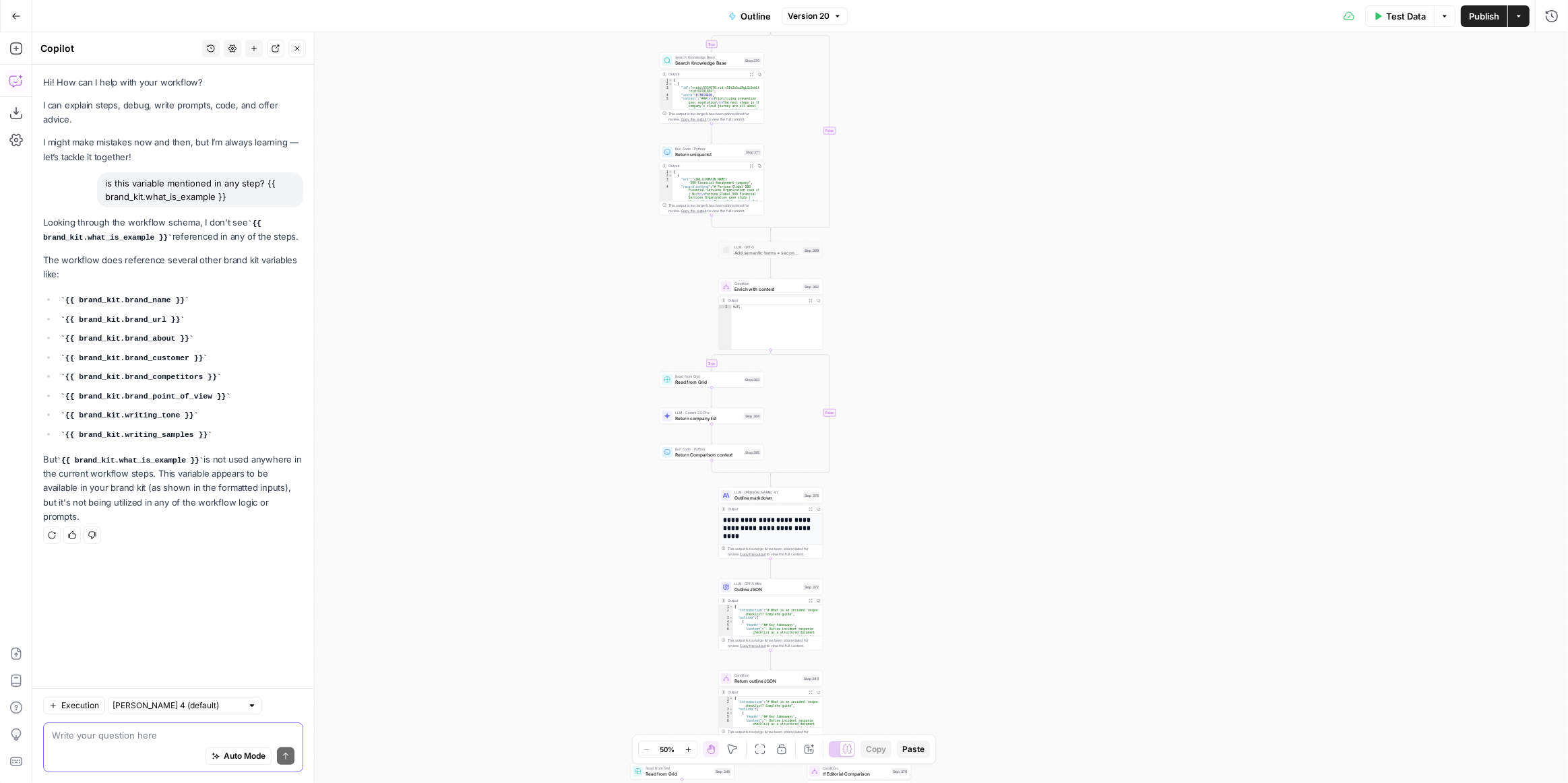
click at [184, 732] on textarea at bounding box center [172, 735] width 243 height 14
paste textarea "{{ brand_kit.writing_samples }}"
type textarea "where is "{{ brand_kit.writing_samples }}" used? step number"
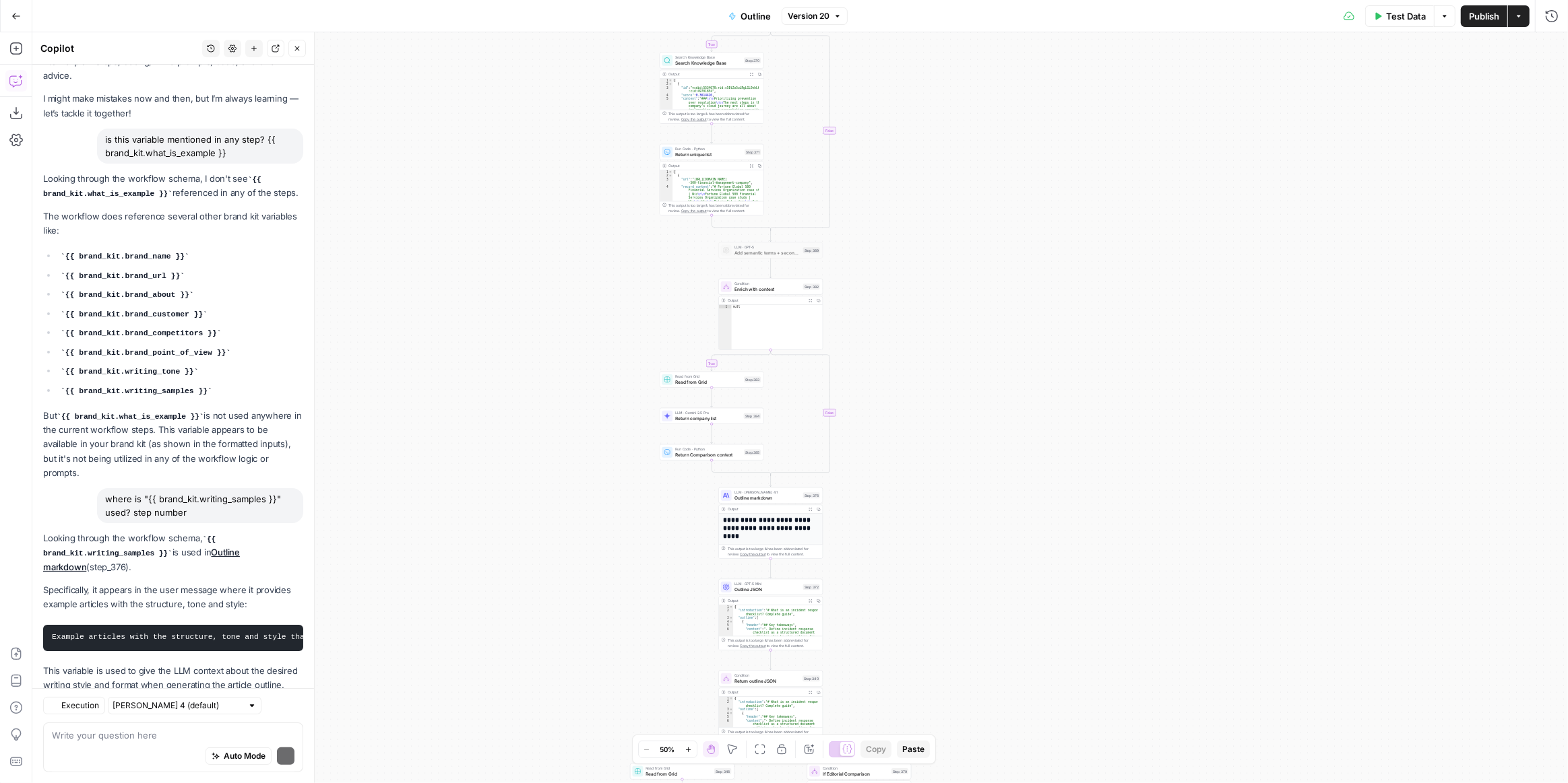
scroll to position [83, 0]
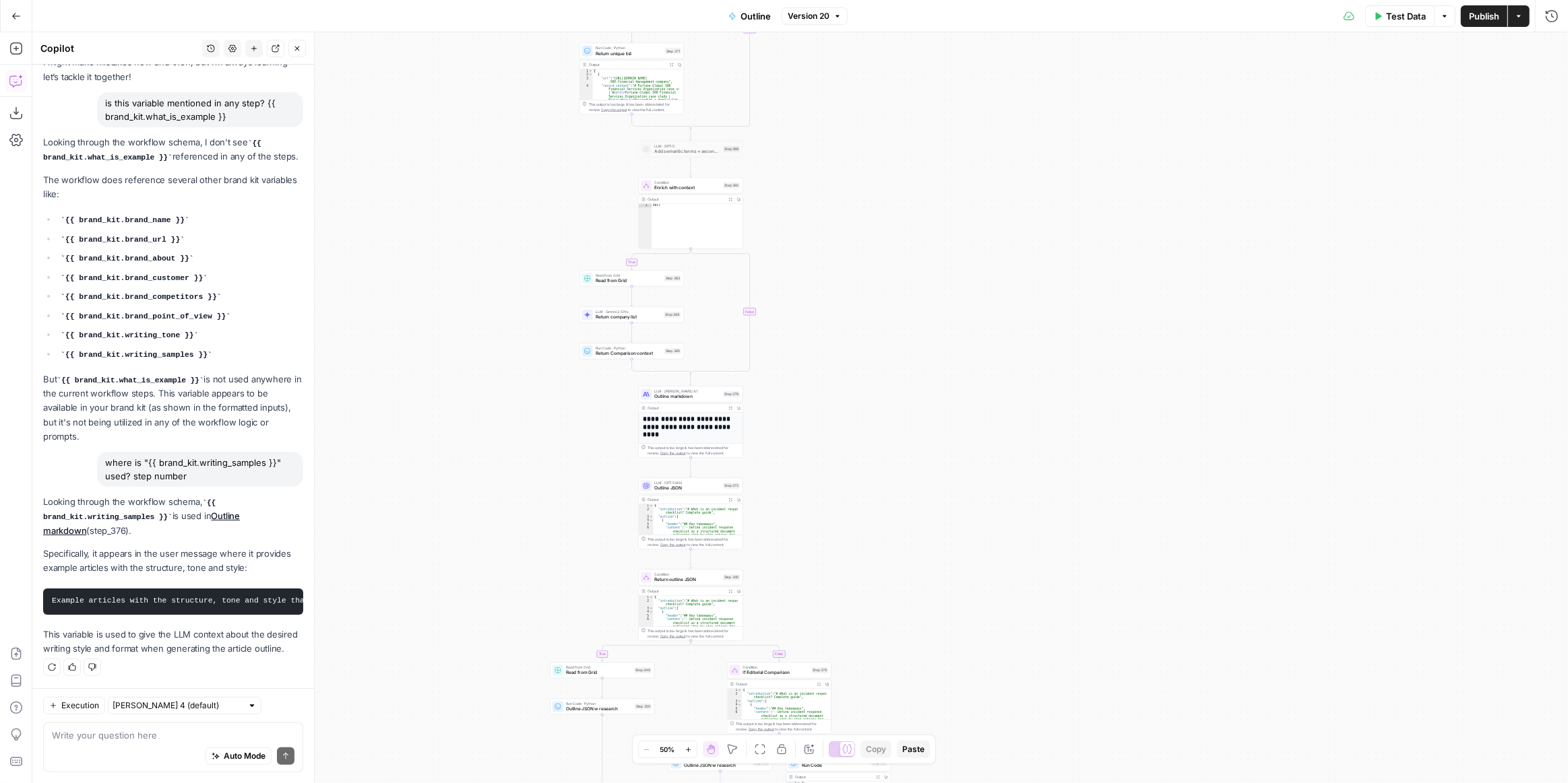
drag, startPoint x: 1187, startPoint y: 556, endPoint x: 924, endPoint y: 543, distance: 263.3
click at [924, 543] on div "true true true false true false false false Workflow Input Settings Inputs LLM …" at bounding box center [800, 408] width 1535 height 751
click at [796, 457] on div "true true true false true false false false Workflow Input Settings Inputs LLM …" at bounding box center [800, 408] width 1535 height 751
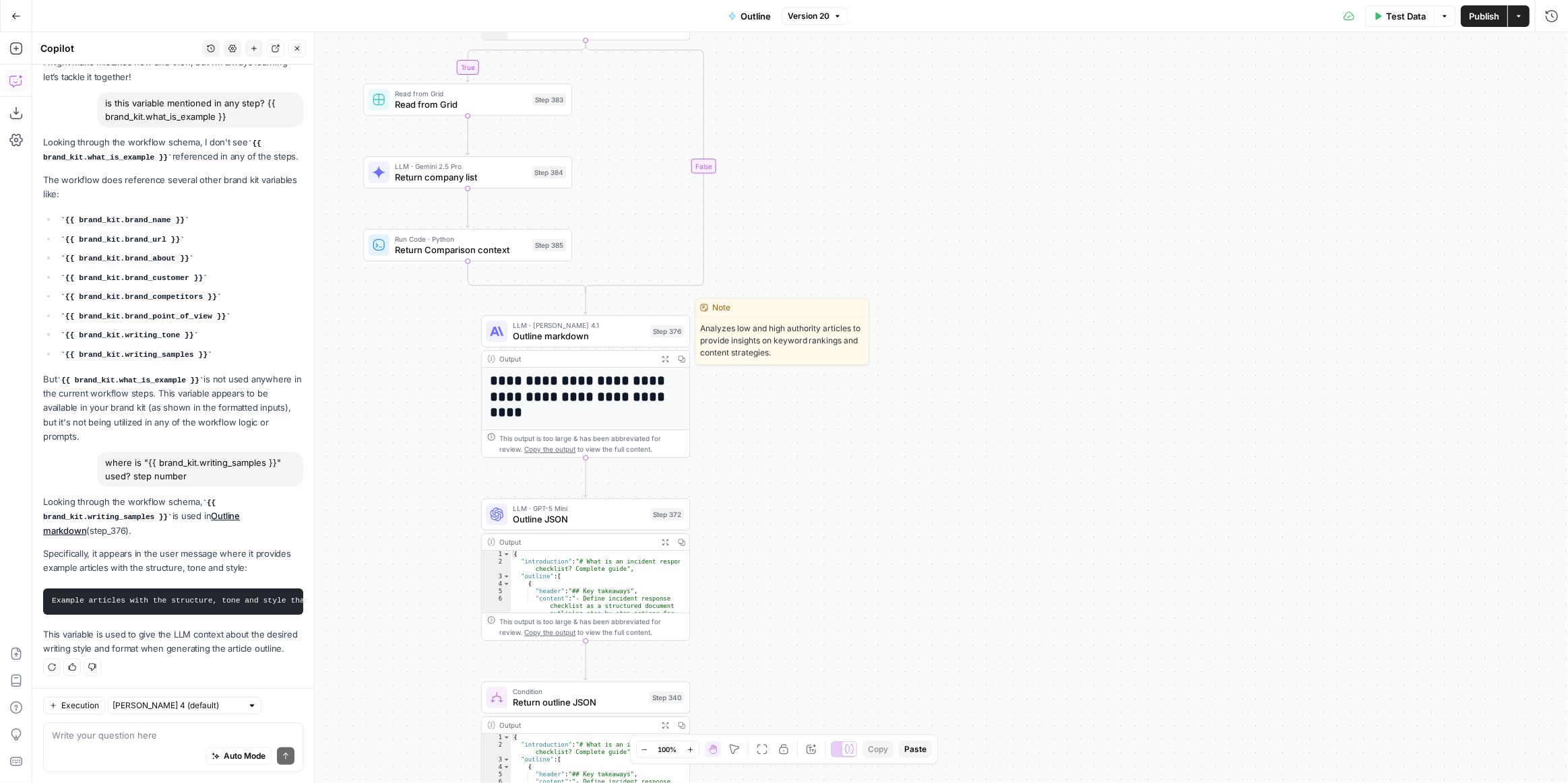
click at [635, 335] on span "Outline markdown" at bounding box center [578, 336] width 132 height 14
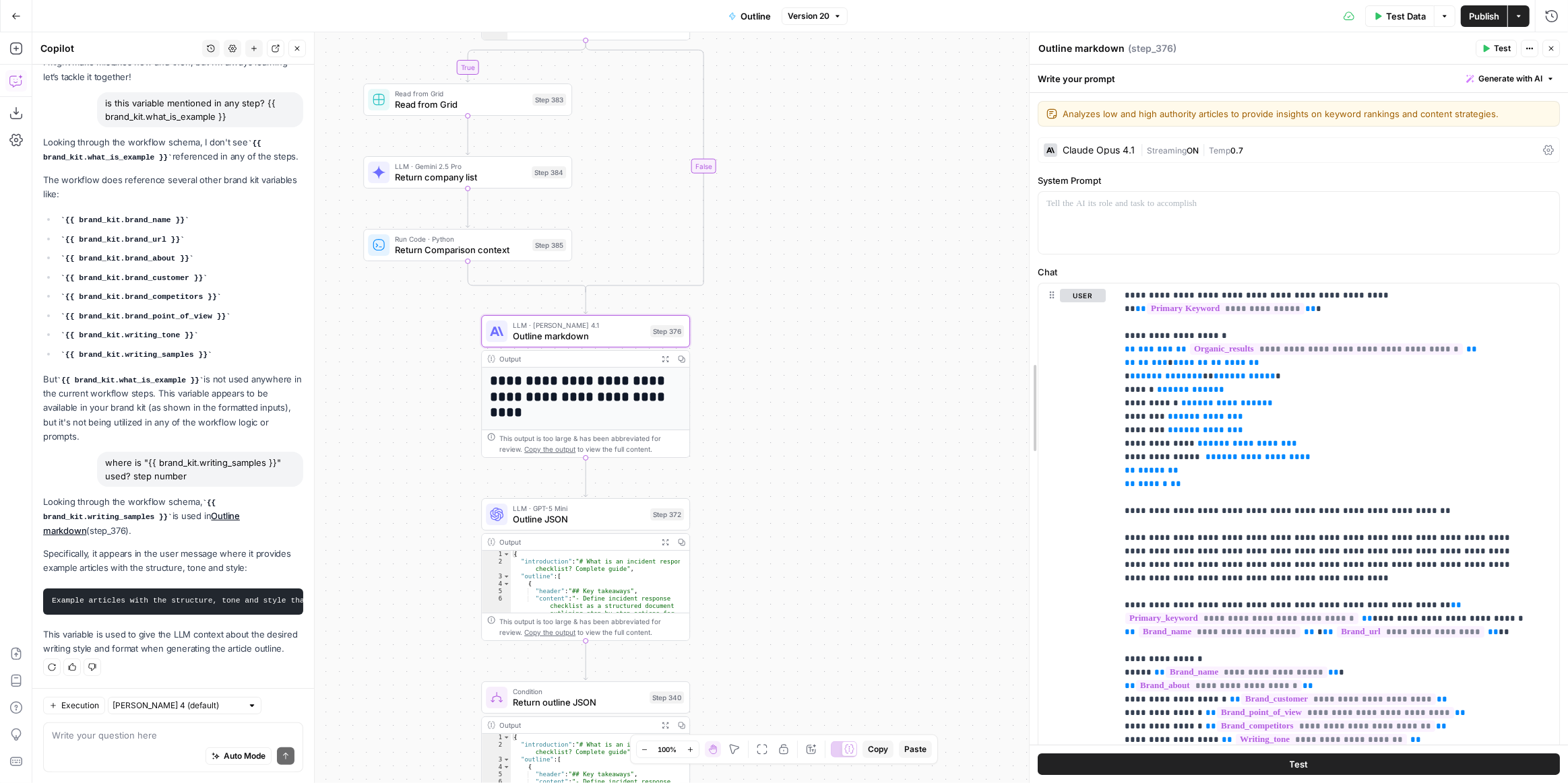
drag, startPoint x: 1216, startPoint y: 436, endPoint x: 819, endPoint y: 473, distance: 398.7
click at [733, 447] on body "Wiz New Home Browse Insights Opportunities Your Data Recent Grids Content Grid …" at bounding box center [784, 392] width 1568 height 783
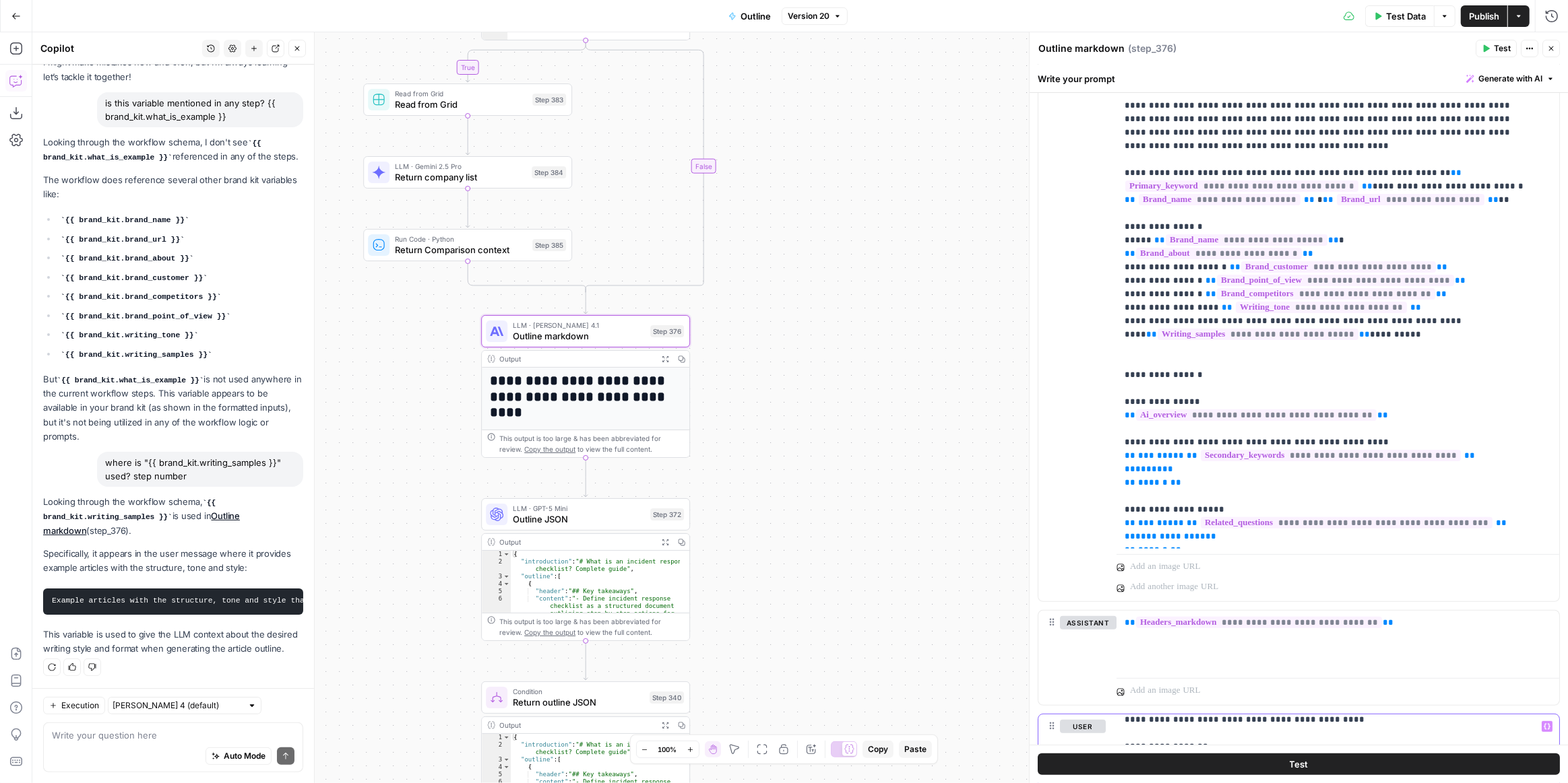
scroll to position [306, 0]
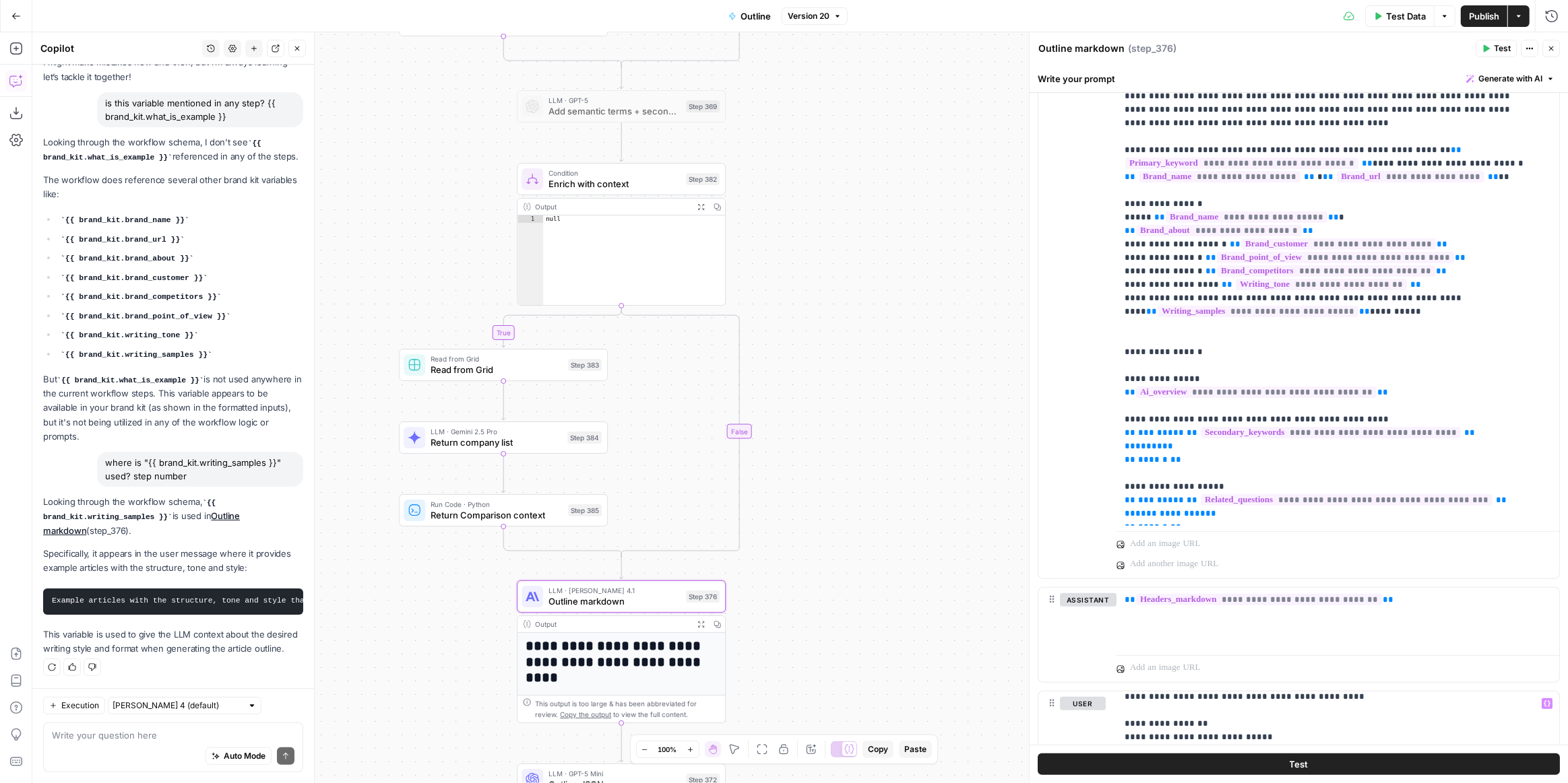
drag, startPoint x: 793, startPoint y: 269, endPoint x: 824, endPoint y: 557, distance: 289.7
click at [825, 557] on div "true true true false true false false false Workflow Input Settings Inputs LLM …" at bounding box center [800, 408] width 1535 height 751
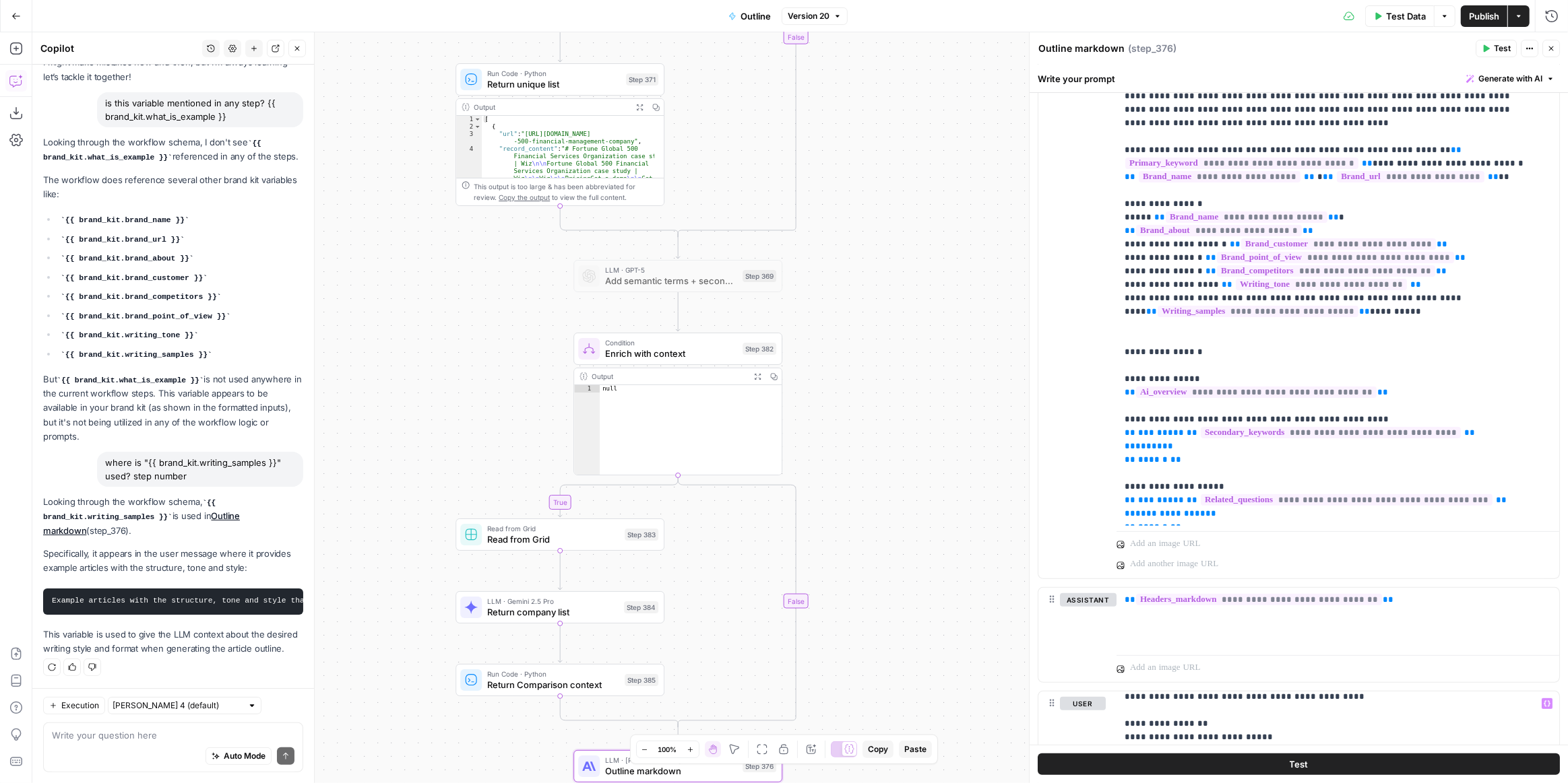
drag, startPoint x: 808, startPoint y: 247, endPoint x: 907, endPoint y: 502, distance: 273.5
click at [907, 502] on div "true true true false true false false false Workflow Input Settings Inputs LLM …" at bounding box center [800, 408] width 1535 height 751
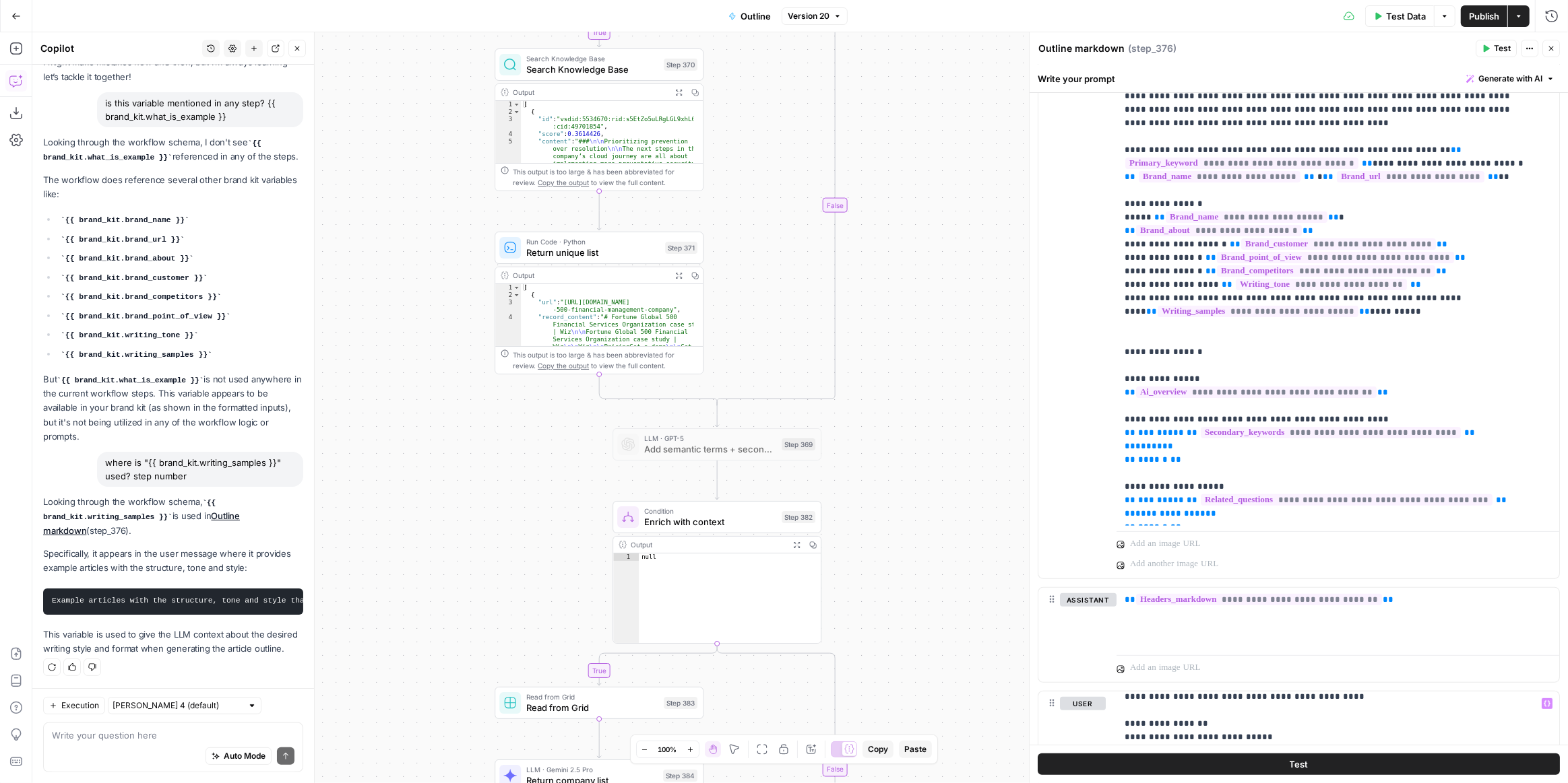
drag, startPoint x: 874, startPoint y: 336, endPoint x: 861, endPoint y: 529, distance: 193.4
click at [861, 529] on div "true true true false true false false false Workflow Input Settings Inputs LLM …" at bounding box center [800, 408] width 1535 height 751
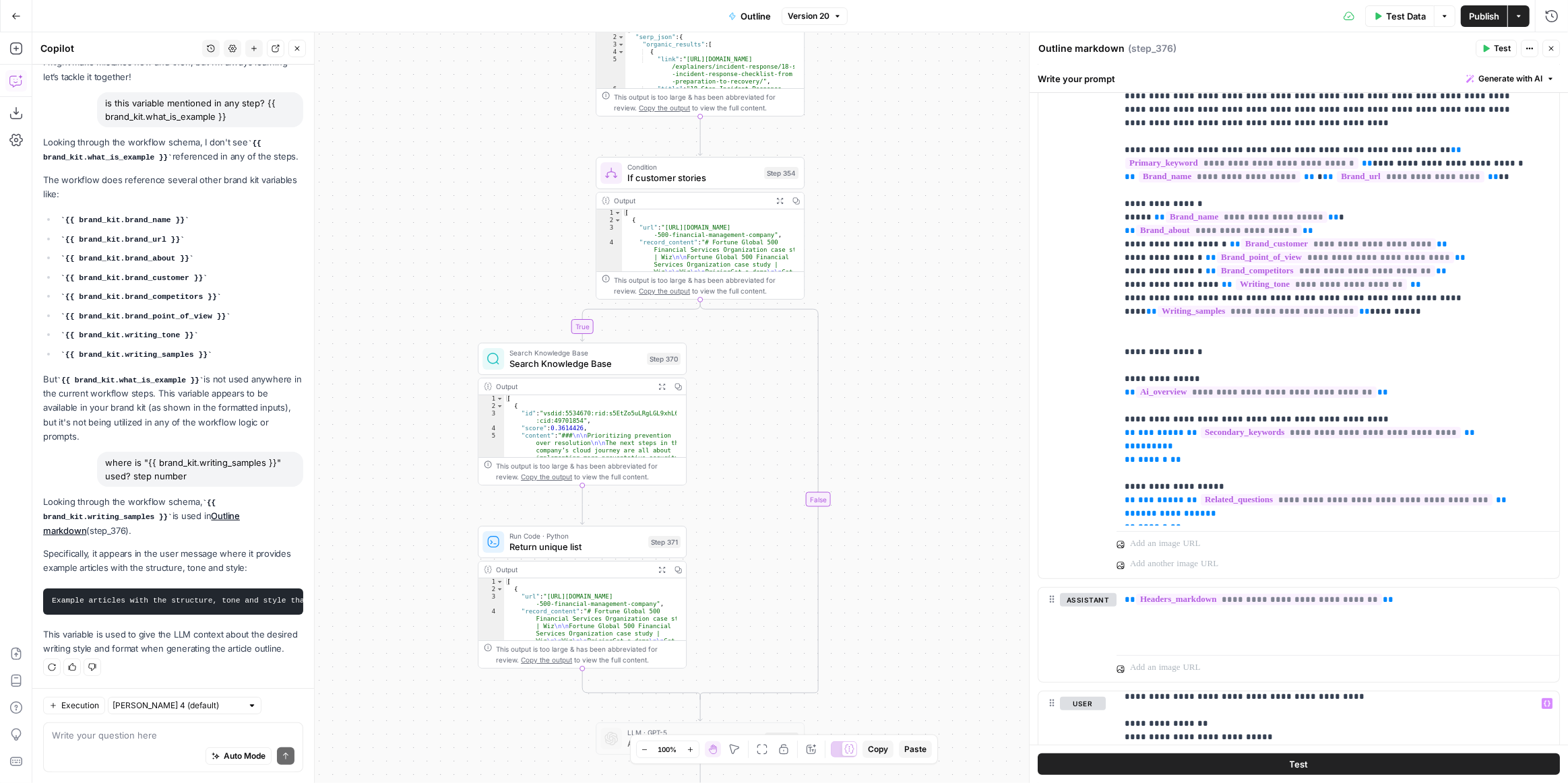
drag, startPoint x: 892, startPoint y: 319, endPoint x: 901, endPoint y: 550, distance: 231.2
click at [901, 549] on div "true true true false true false false false Workflow Input Settings Inputs LLM …" at bounding box center [800, 408] width 1535 height 751
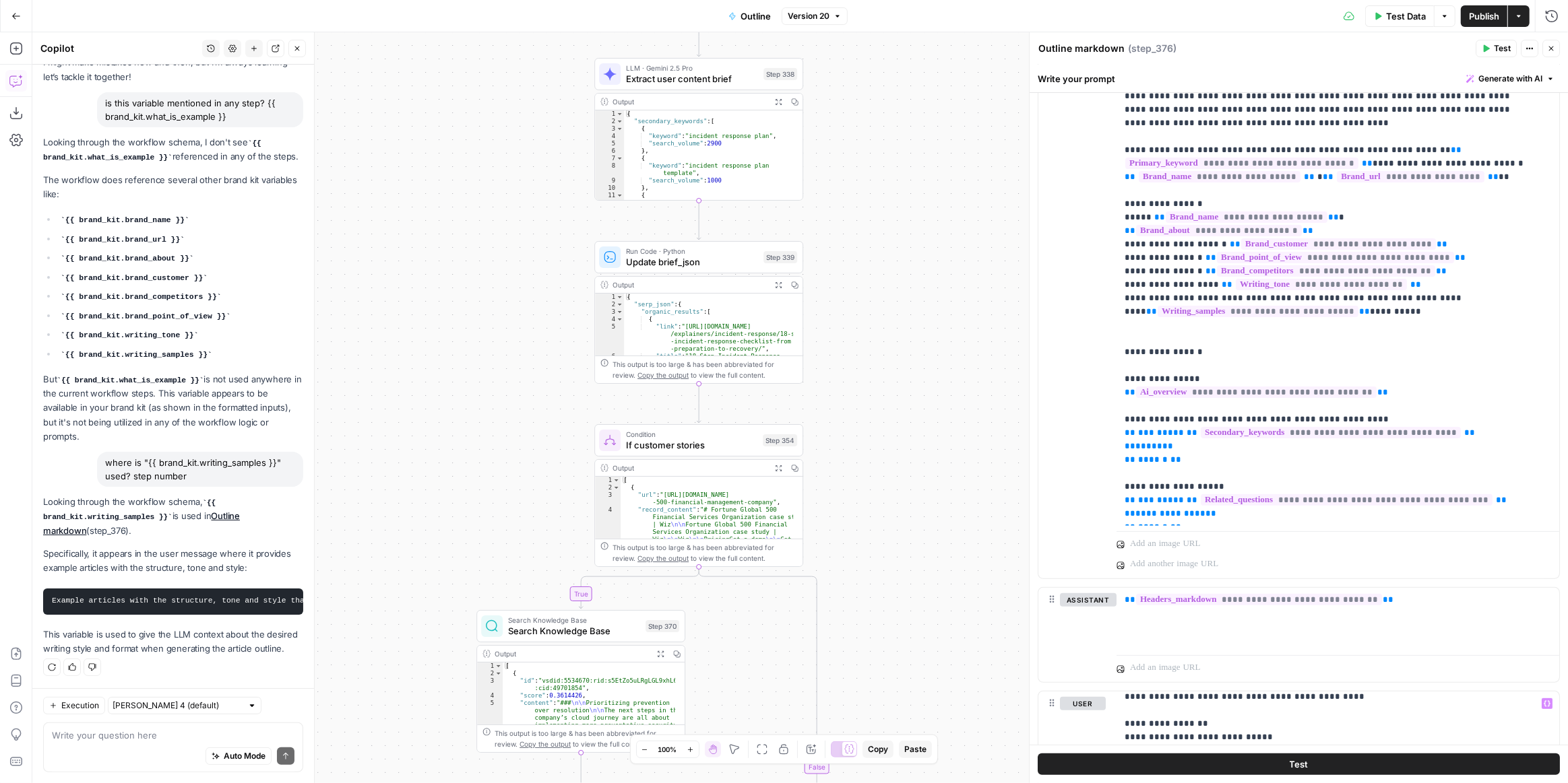
drag, startPoint x: 900, startPoint y: 323, endPoint x: 882, endPoint y: 491, distance: 169.0
click at [882, 505] on div "true true true false true false false false Workflow Input Settings Inputs LLM …" at bounding box center [800, 408] width 1535 height 751
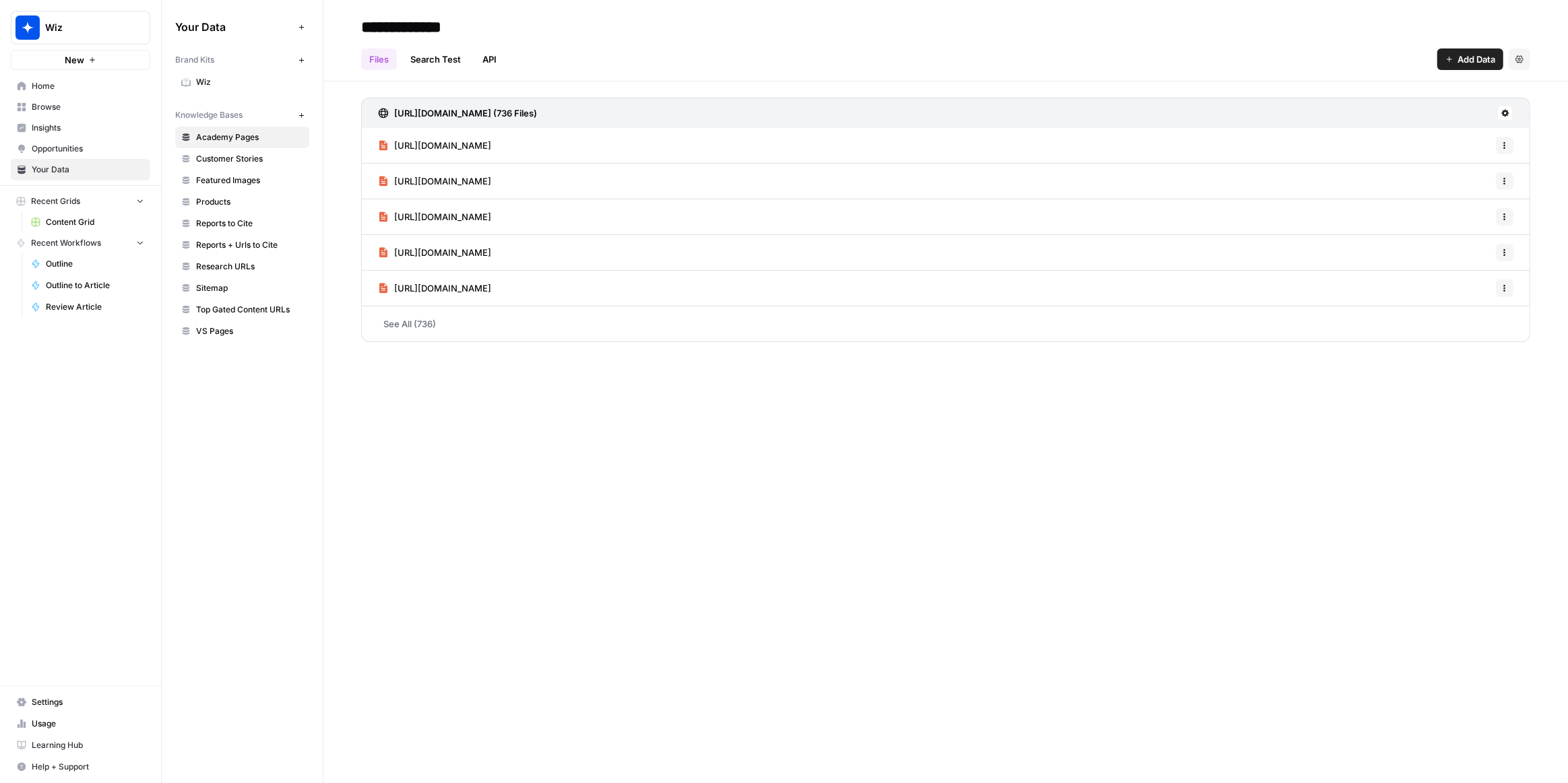
click at [228, 76] on span "Wiz" at bounding box center [250, 82] width 107 height 12
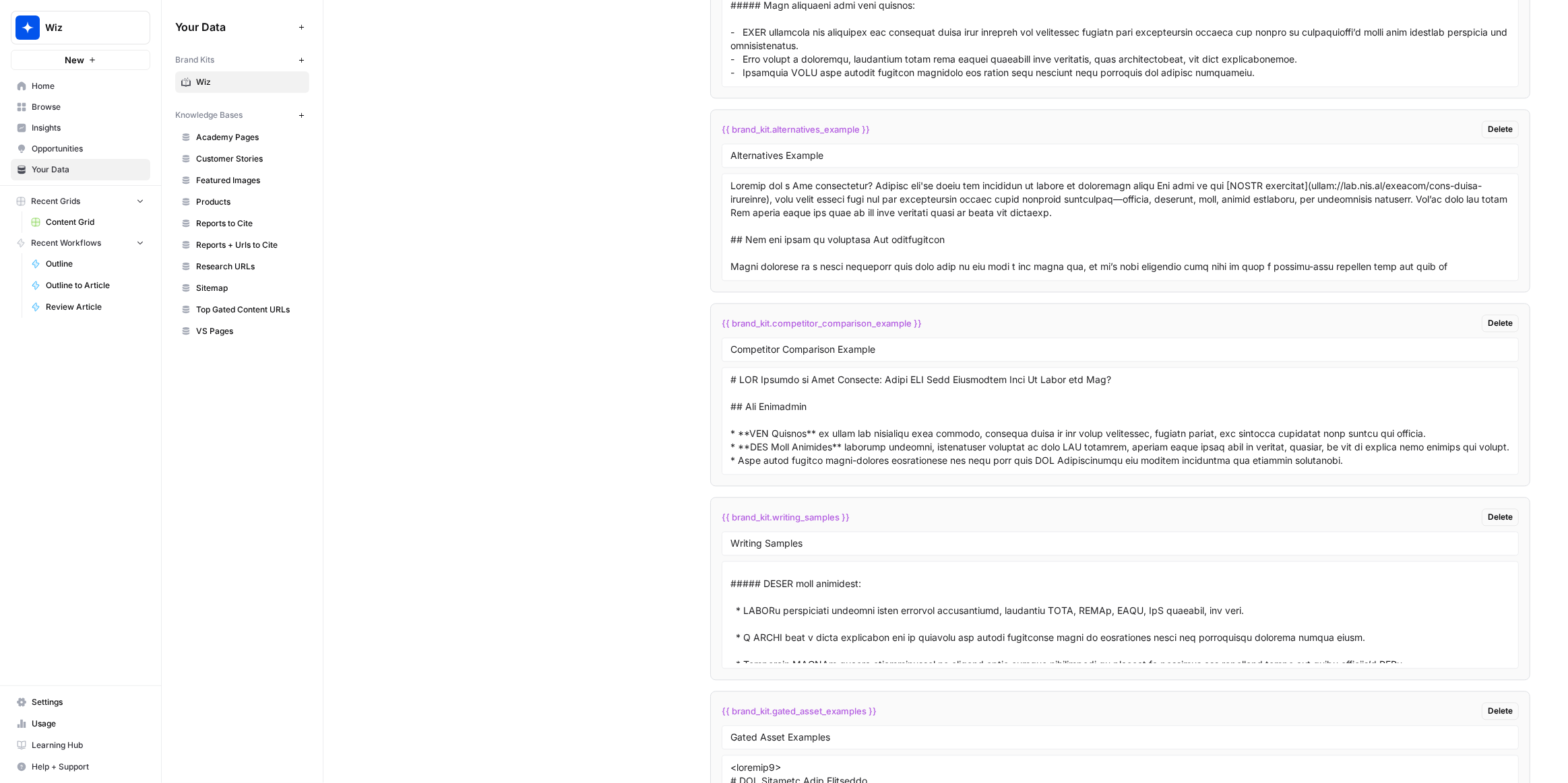
scroll to position [428, 0]
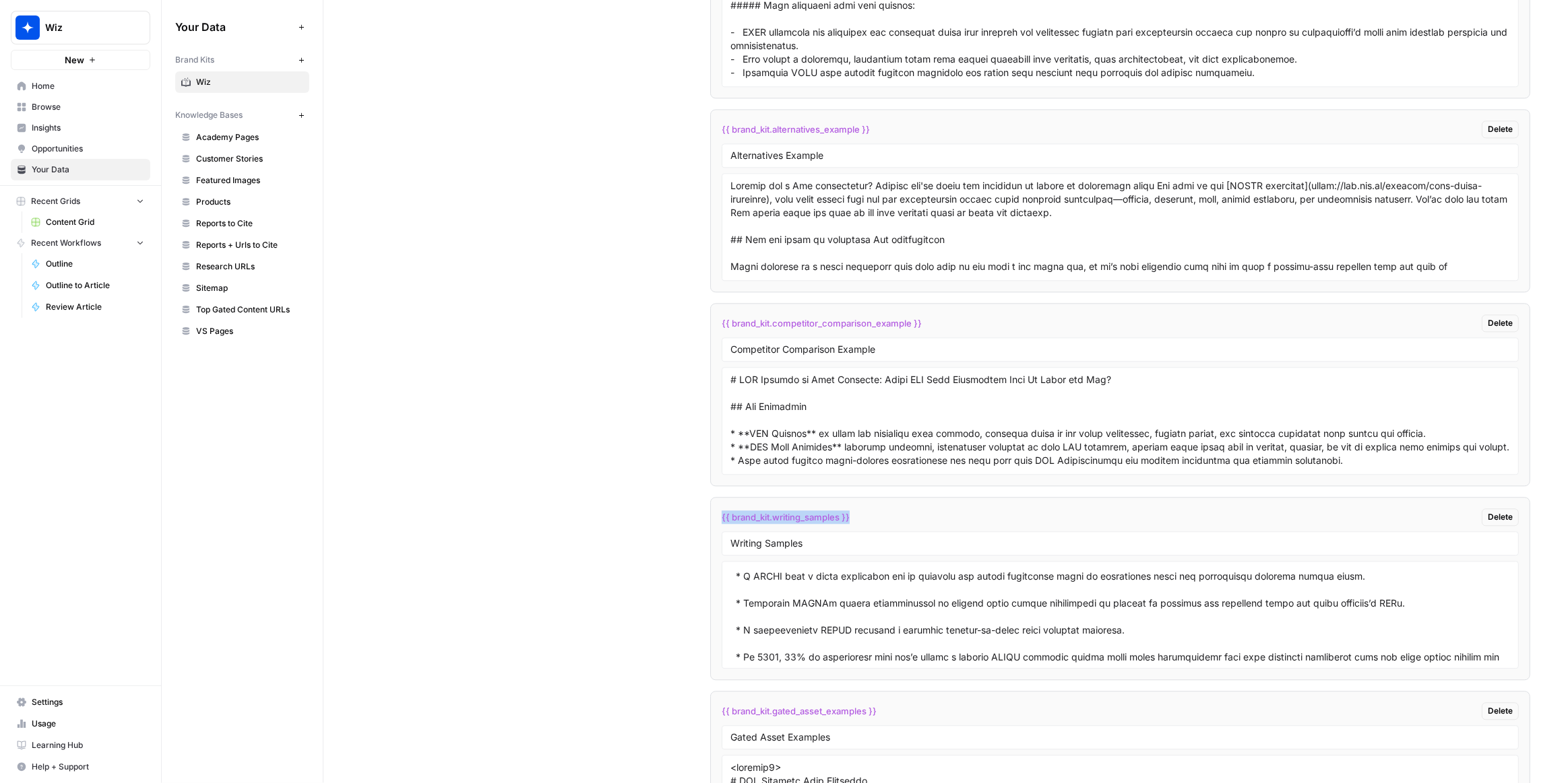
drag, startPoint x: 864, startPoint y: 499, endPoint x: 716, endPoint y: 503, distance: 148.1
click at [716, 503] on li "{{ brand_kit.writing_samples }} Delete Writing Samples" at bounding box center [1119, 589] width 820 height 183
copy span "{{ brand_kit.writing_samples }}"
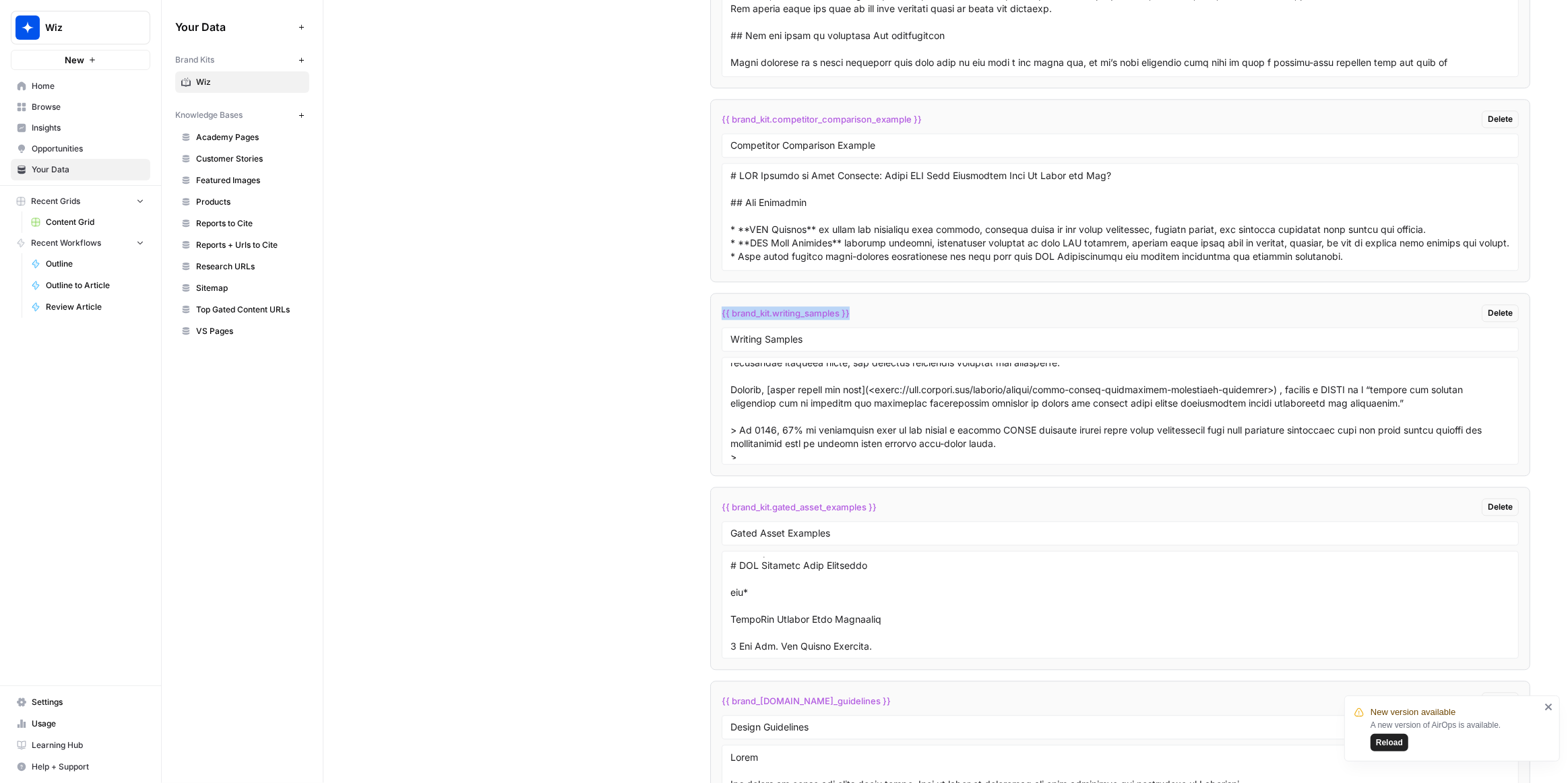
scroll to position [0, 0]
drag, startPoint x: 792, startPoint y: 549, endPoint x: 727, endPoint y: 549, distance: 65.0
click at [730, 557] on textarea at bounding box center [1120, 605] width 779 height 96
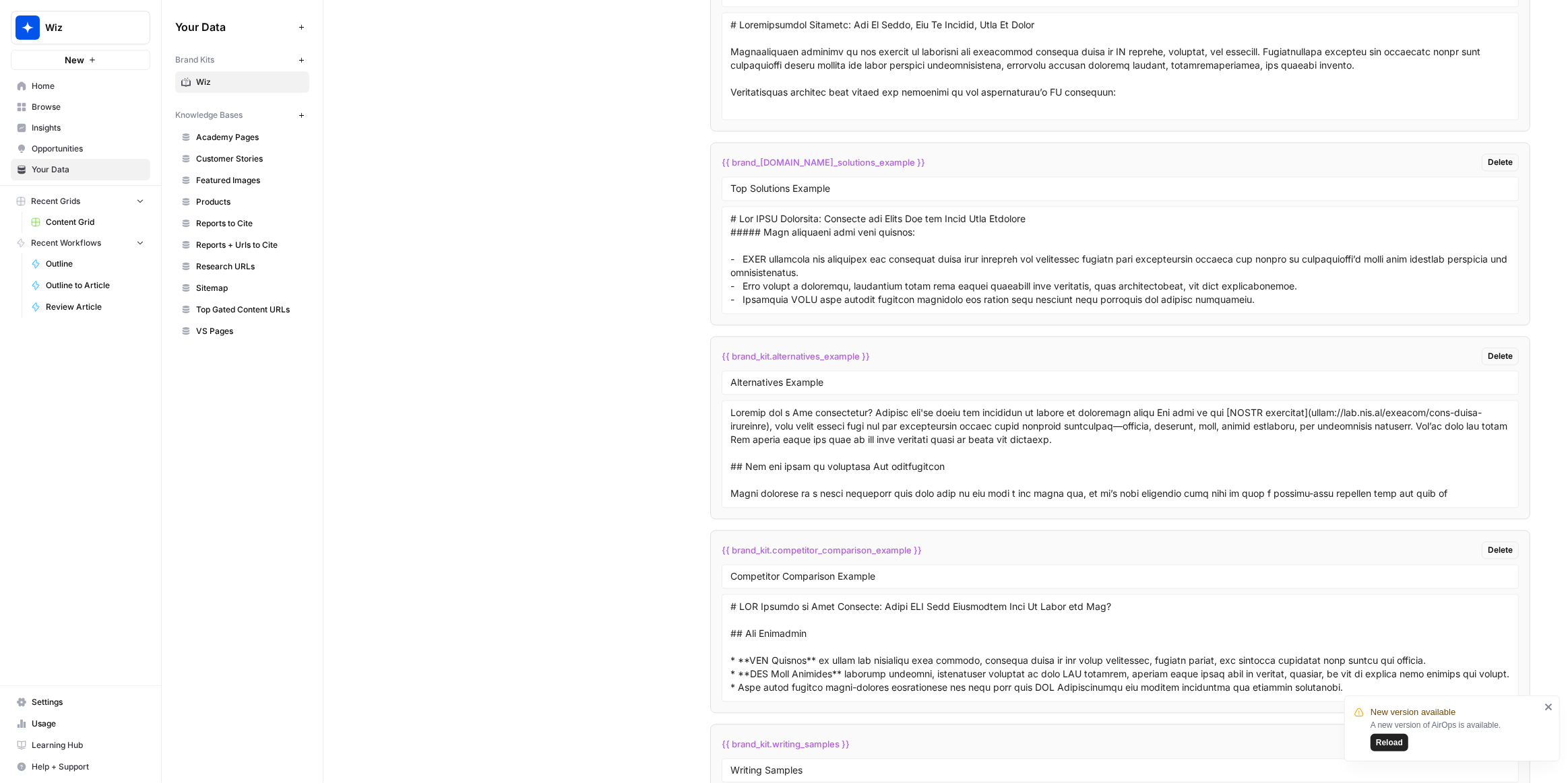
scroll to position [3326, 0]
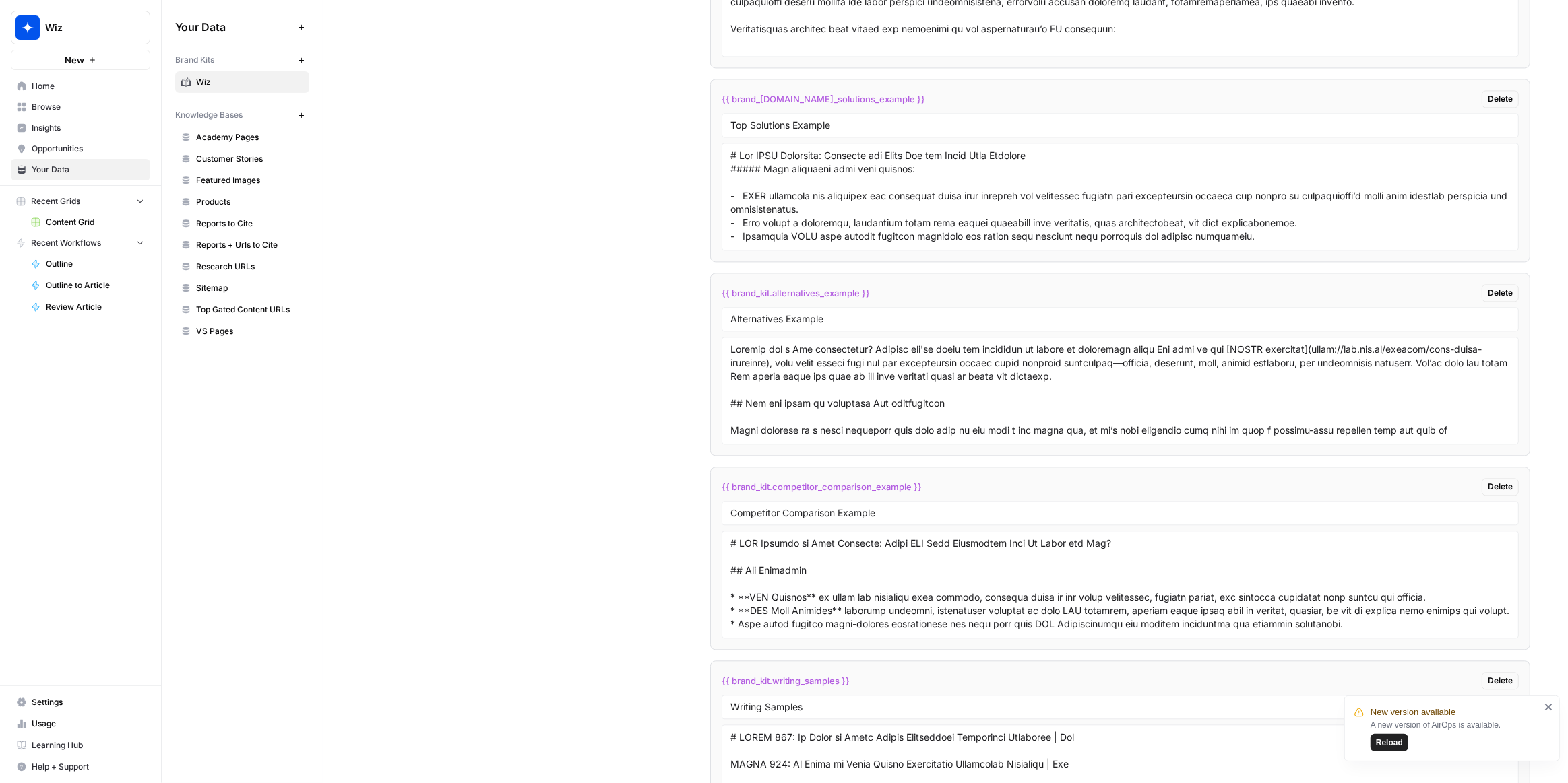
click at [622, 658] on div "Custom Variables Create custom variables that will appear as global brand varia…" at bounding box center [945, 283] width 1169 height 2016
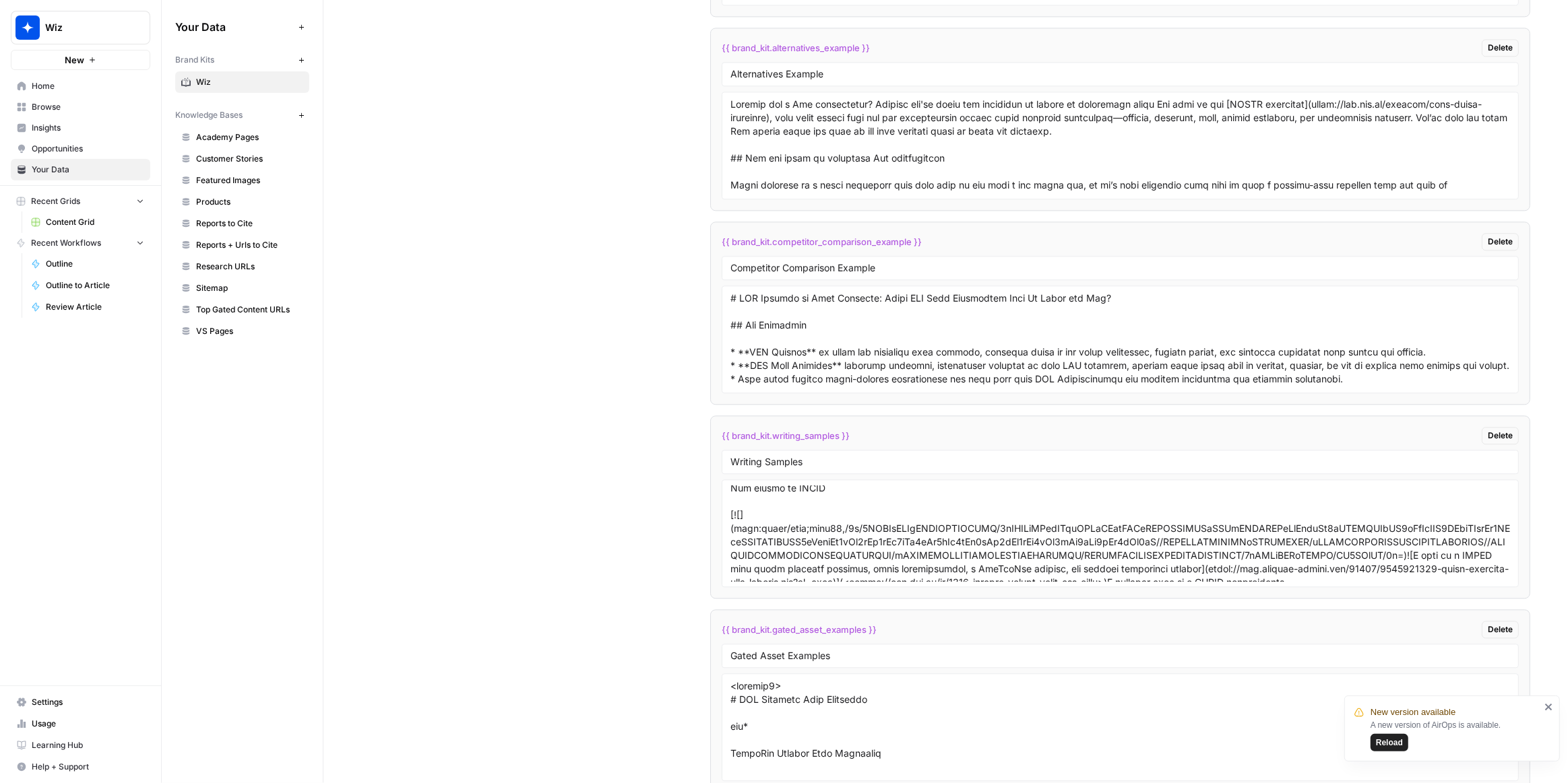
scroll to position [5144, 0]
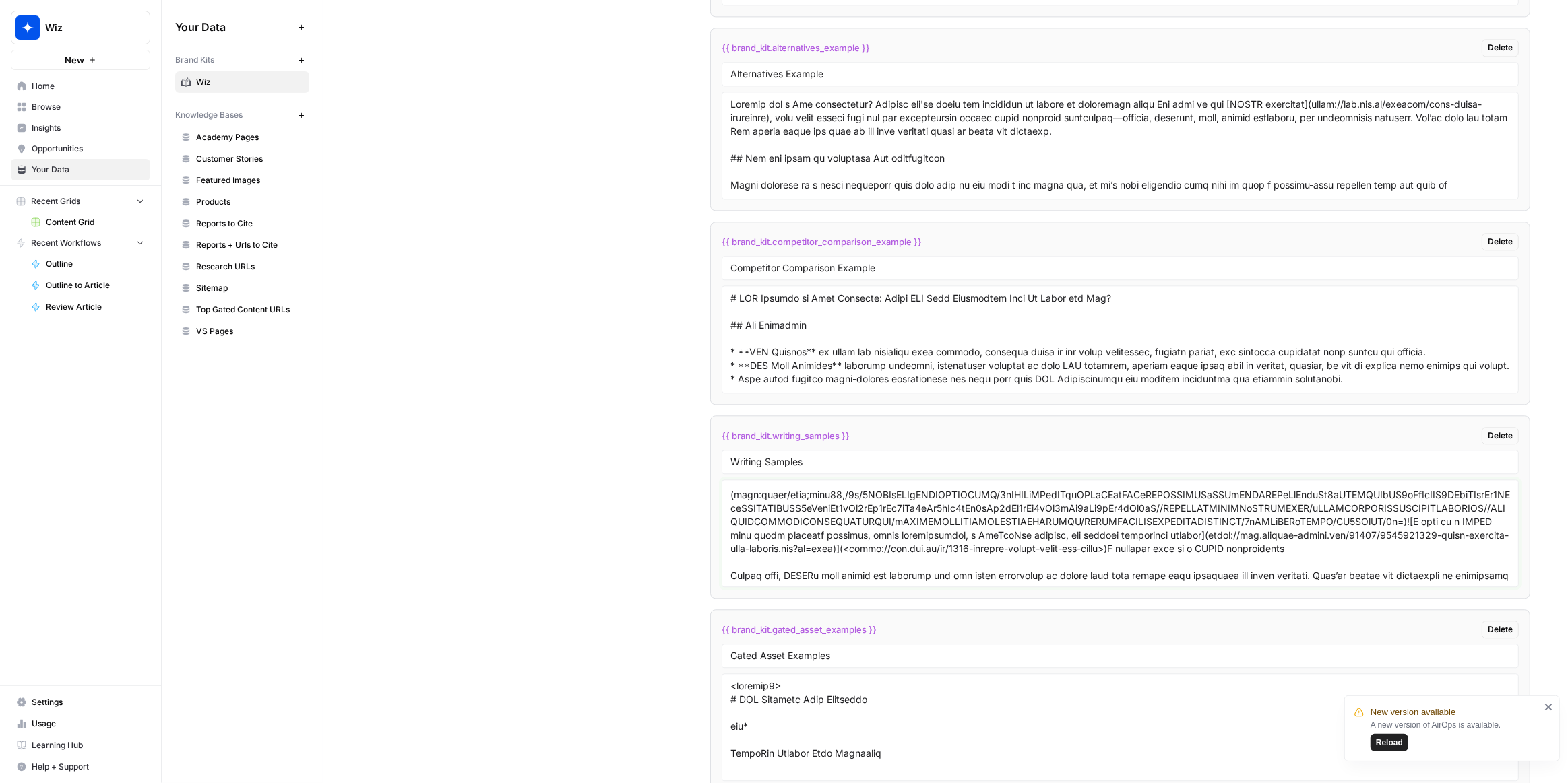
click at [1041, 491] on textarea at bounding box center [1120, 533] width 779 height 96
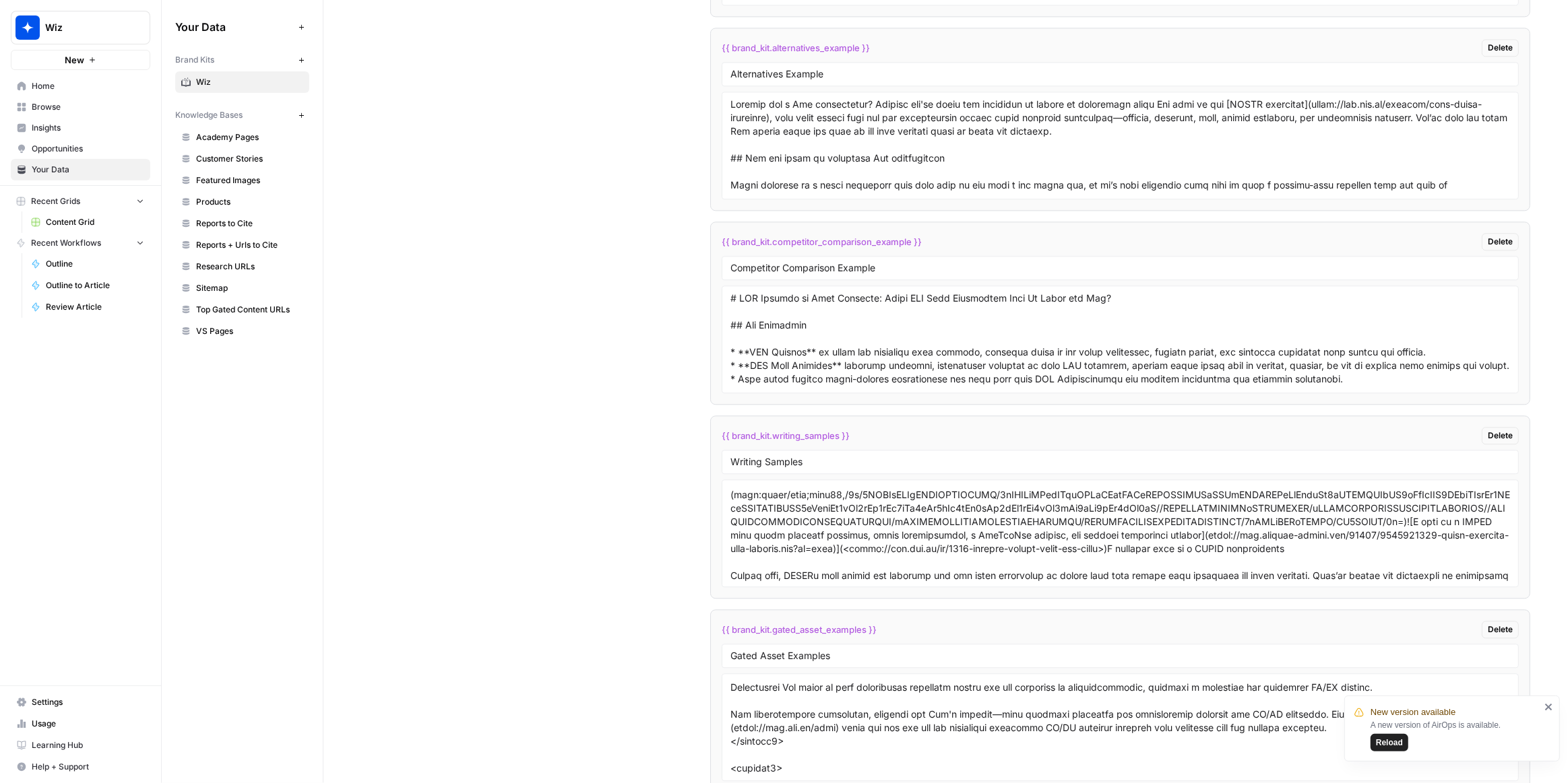
click at [1545, 706] on icon "close" at bounding box center [1547, 707] width 7 height 7
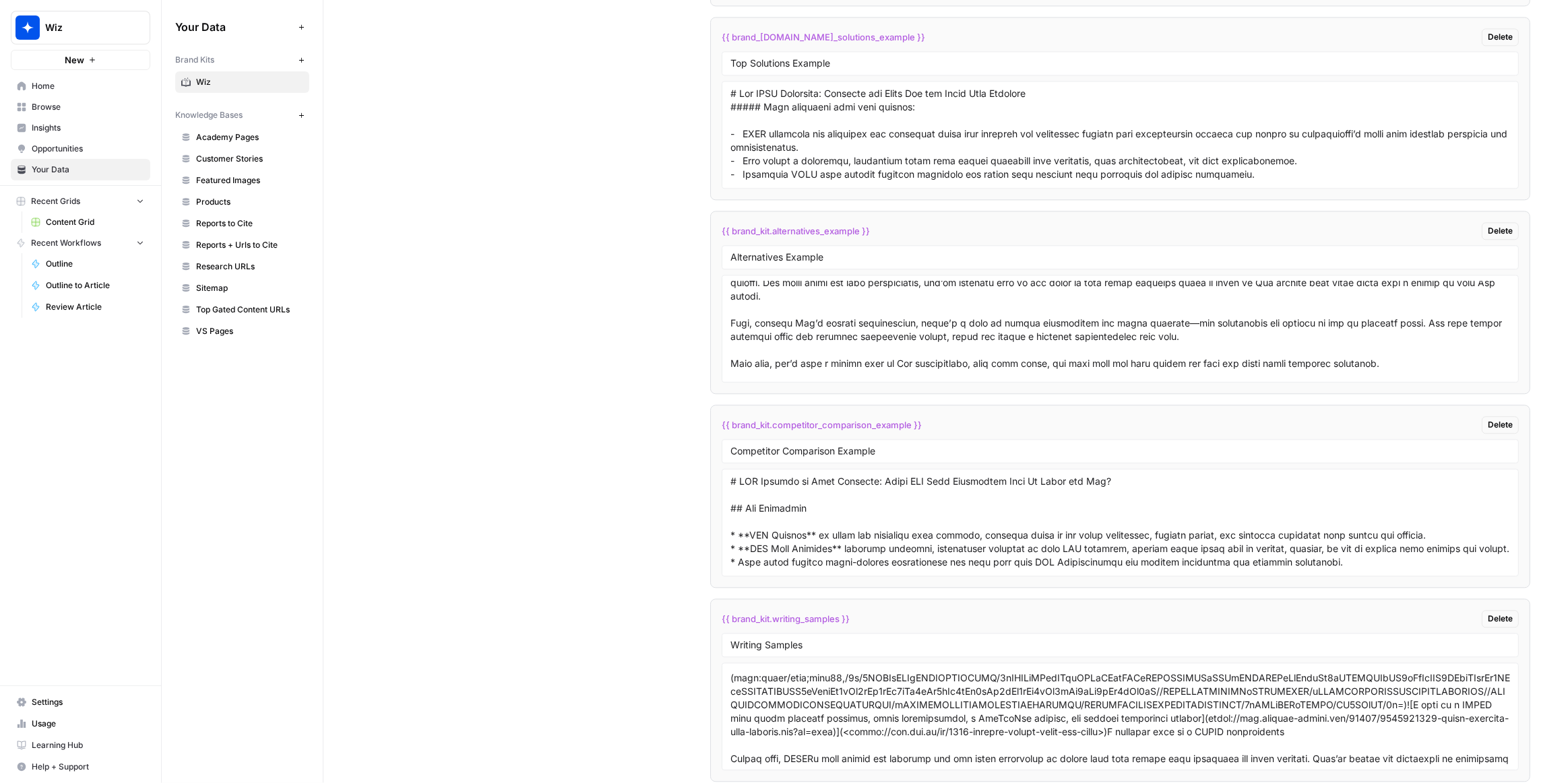
scroll to position [3388, 0]
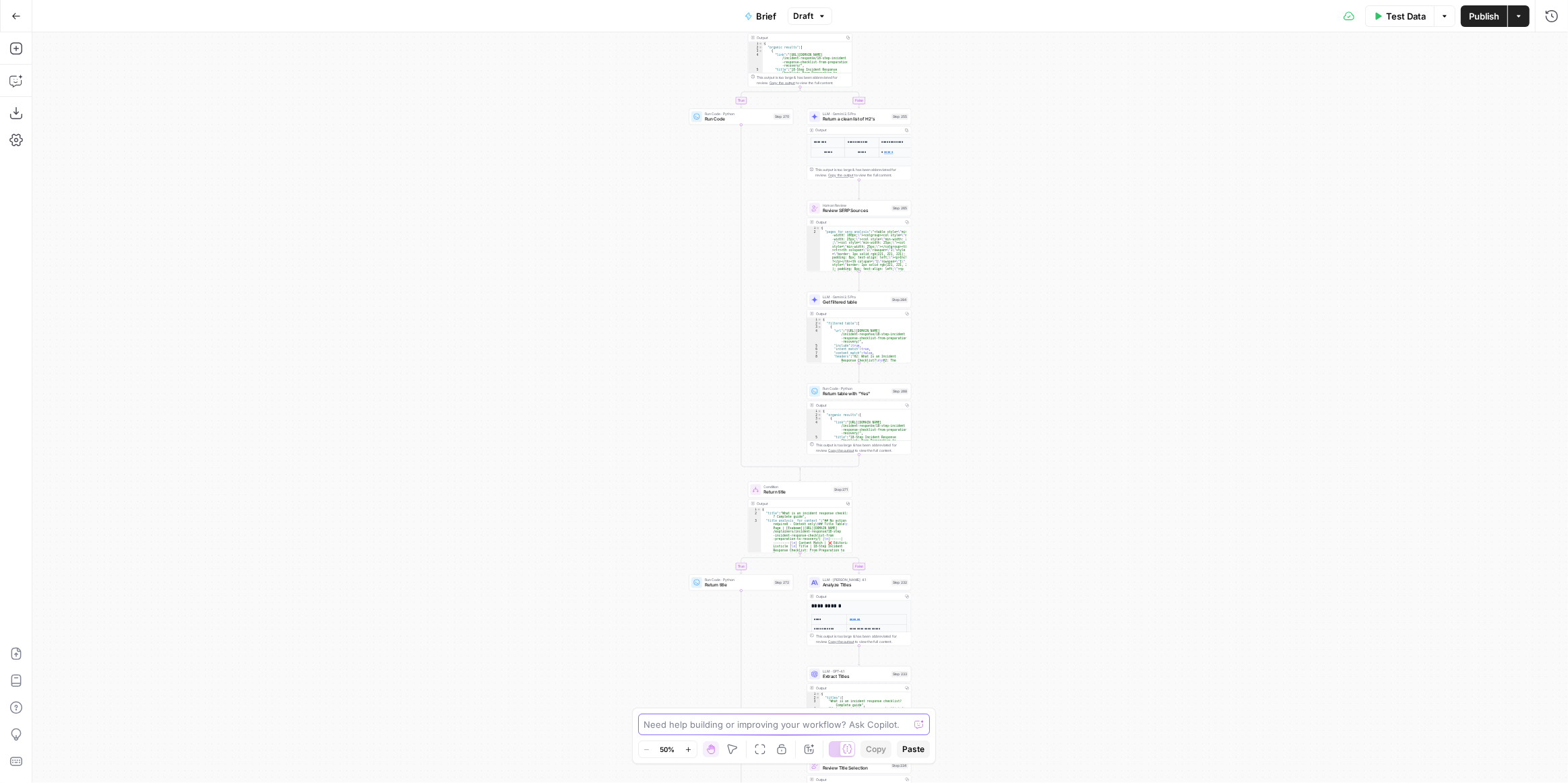
click at [768, 725] on textarea at bounding box center [777, 726] width 266 height 14
paste textarea "{{ brand_kit.writing_samples }}"
type textarea "is this variable being used here? {{ brand_kit.writing_samples }} at what step …"
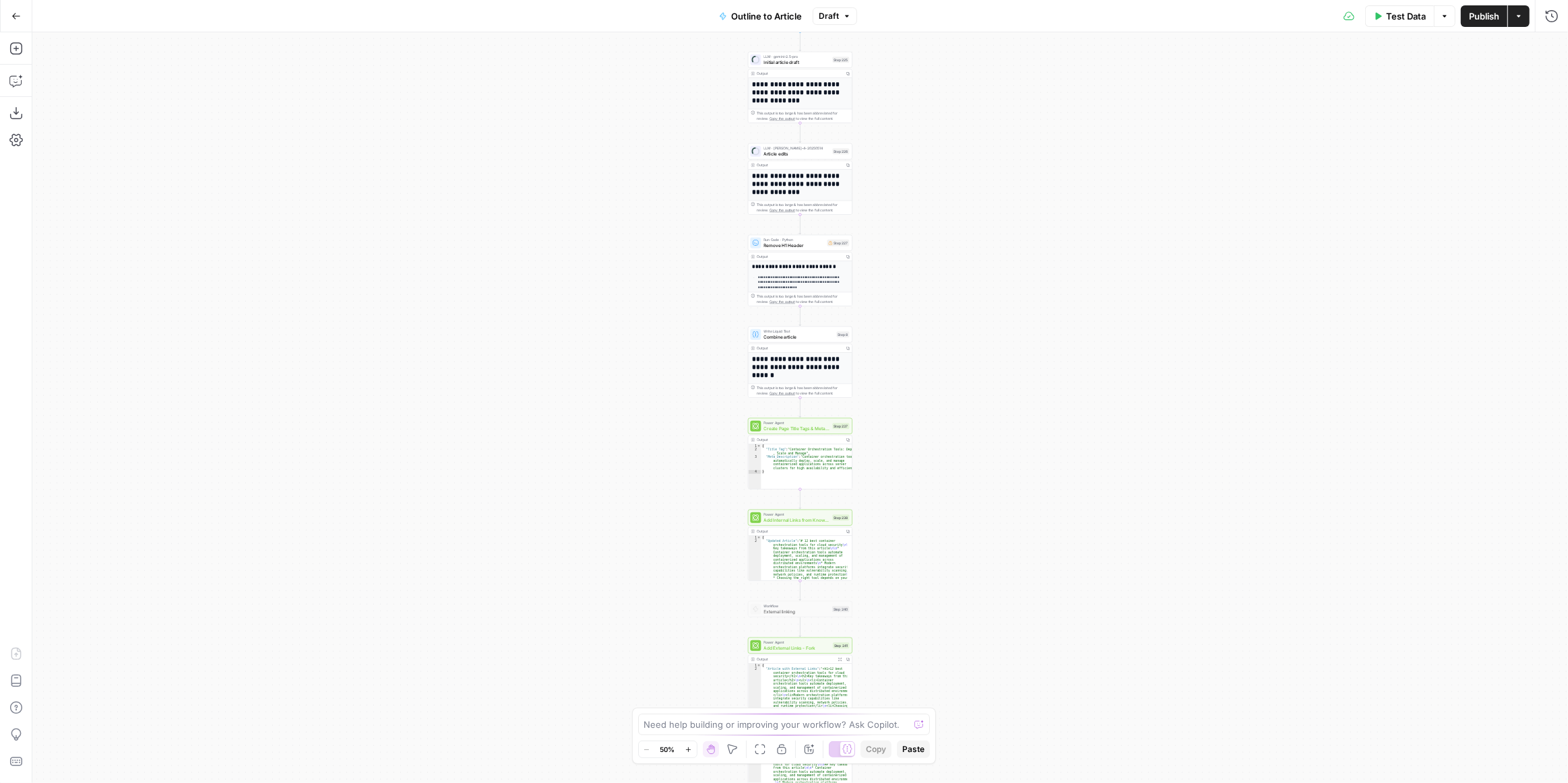
click at [738, 732] on div "Need help building or improving your workflow? Ask Copilot." at bounding box center [784, 725] width 292 height 22
paste textarea "{{ brand_kit.writing_samples }}"
type textarea "is this variable being used here? at which step numbers? {{ brand_kit.writing_s…"
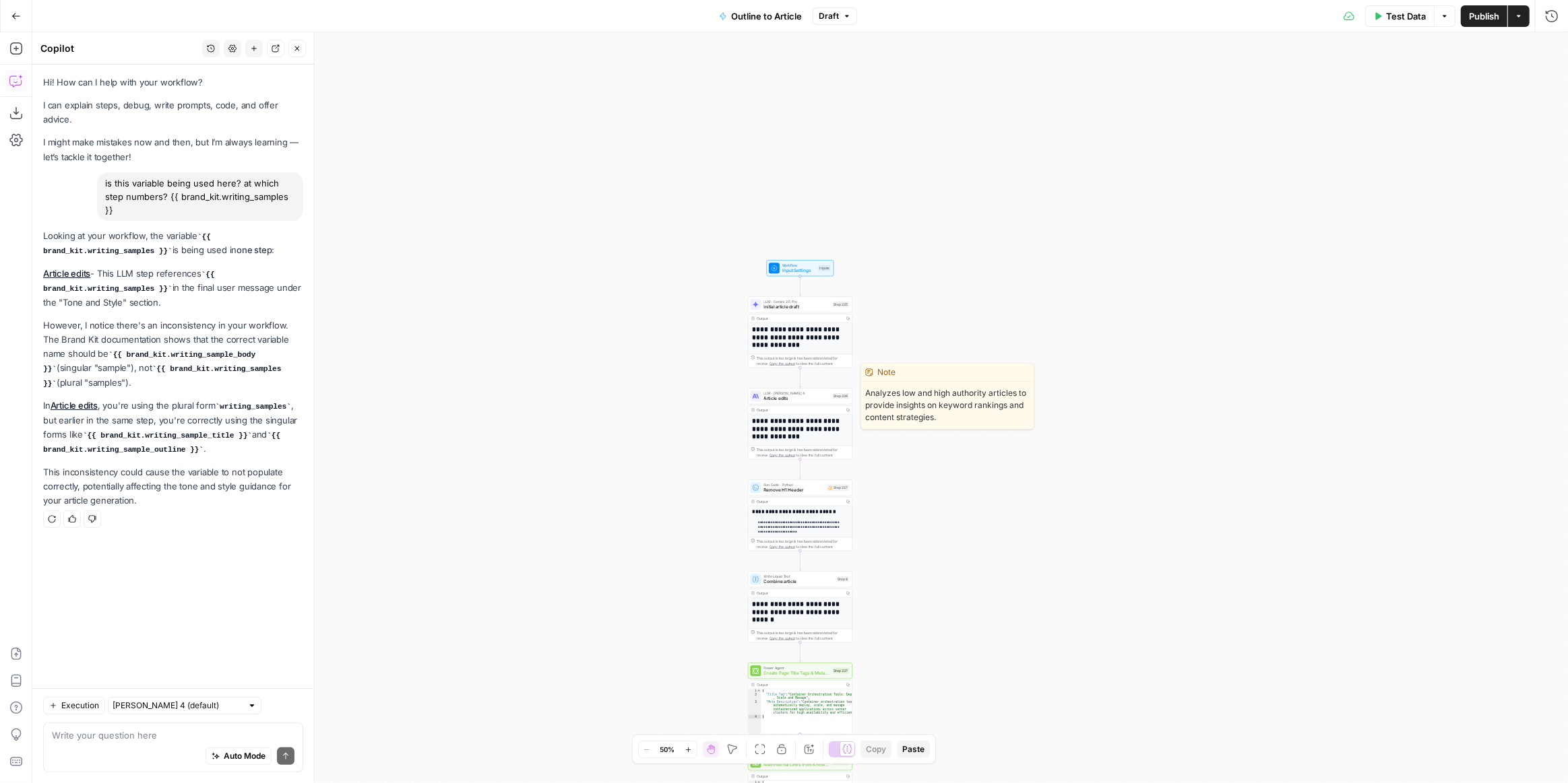
click at [817, 402] on div "LLM · [PERSON_NAME] 4 Article edits Step 226 Copy step Delete step Edit Note Te…" at bounding box center [799, 395] width 104 height 16
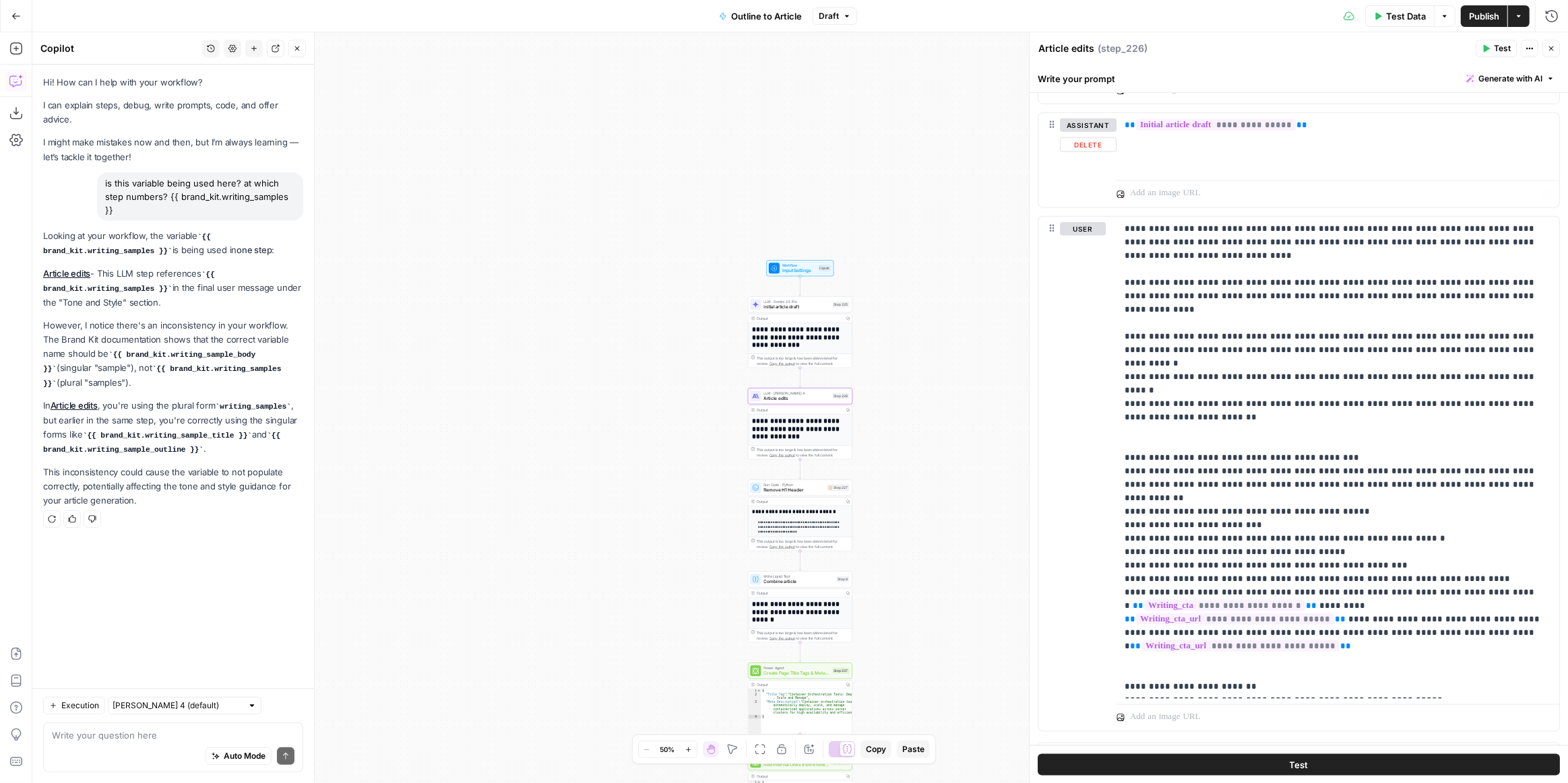
scroll to position [1812, 0]
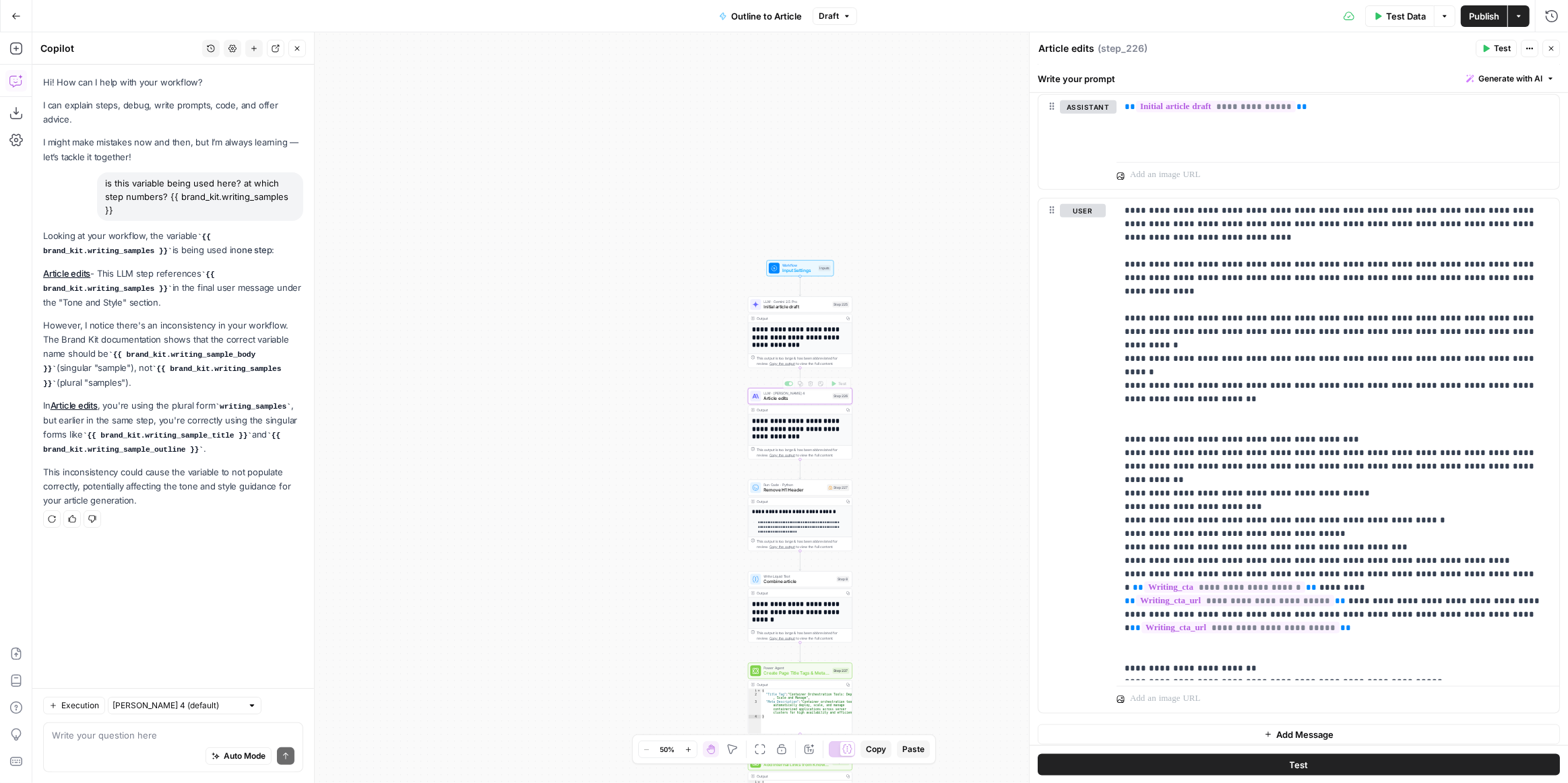
click at [874, 428] on div "**********" at bounding box center [800, 408] width 1535 height 751
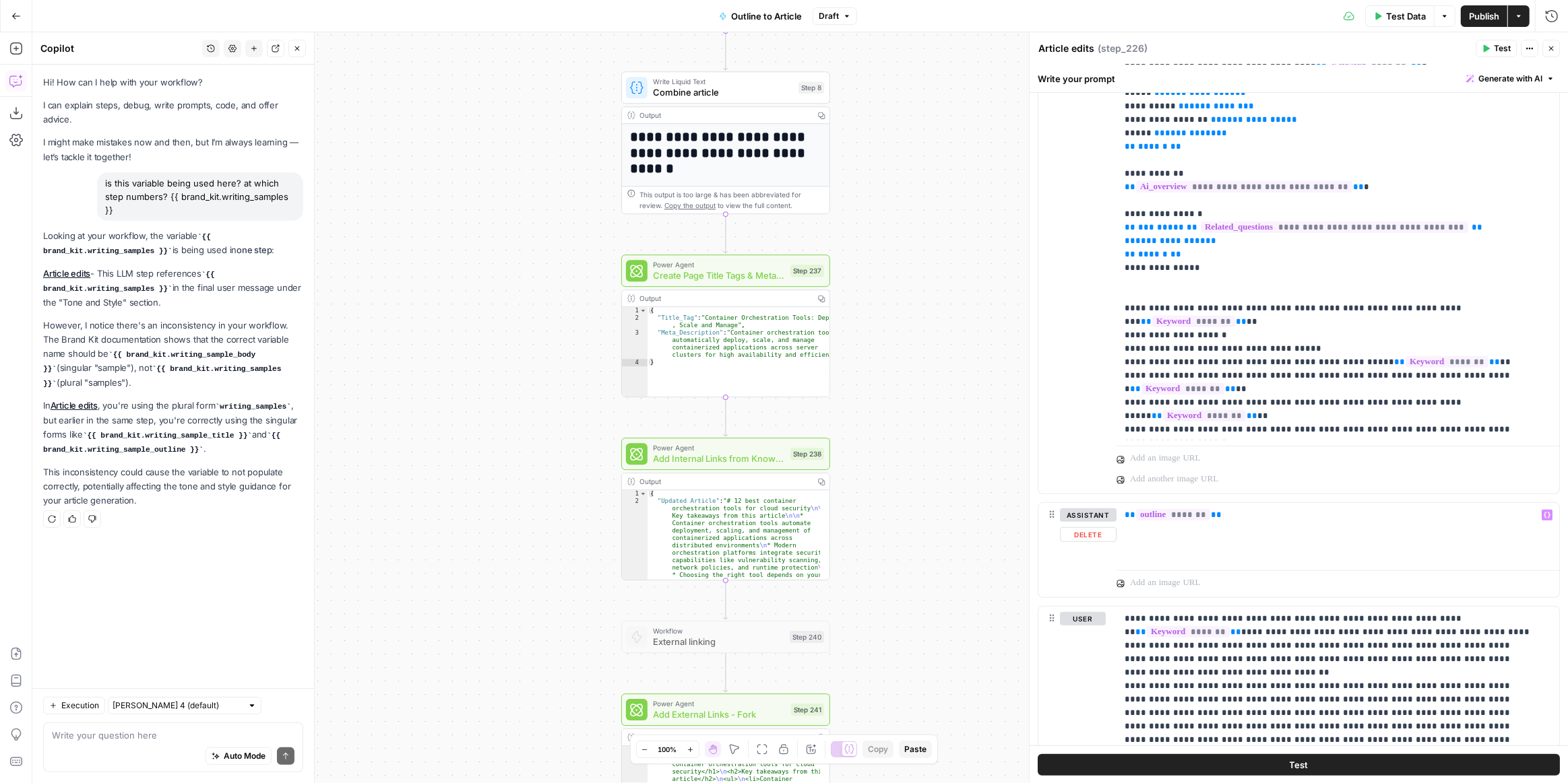
scroll to position [587, 0]
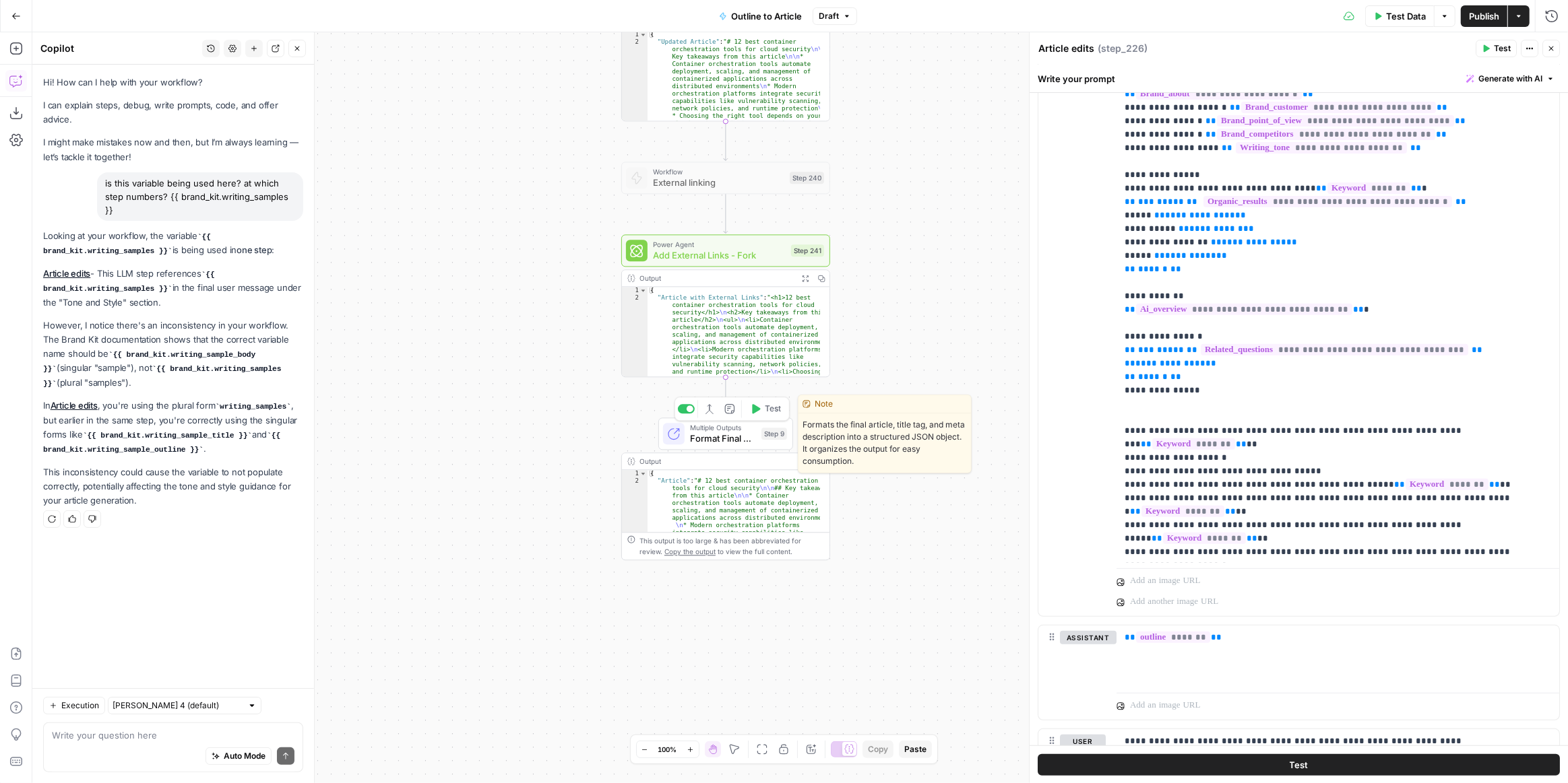
click at [741, 442] on span "Format Final Output" at bounding box center [723, 439] width 66 height 14
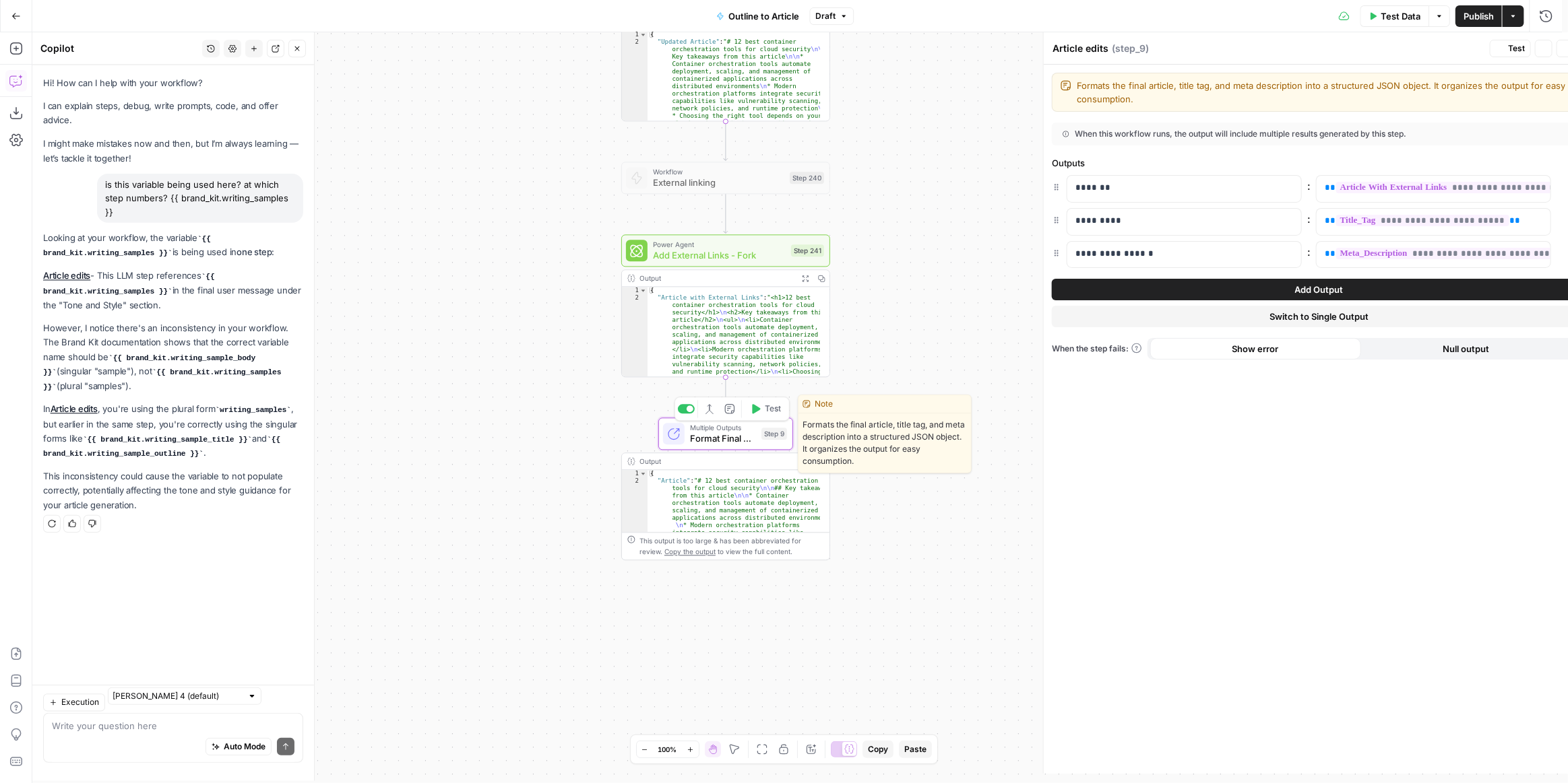
type textarea "Format Final Output"
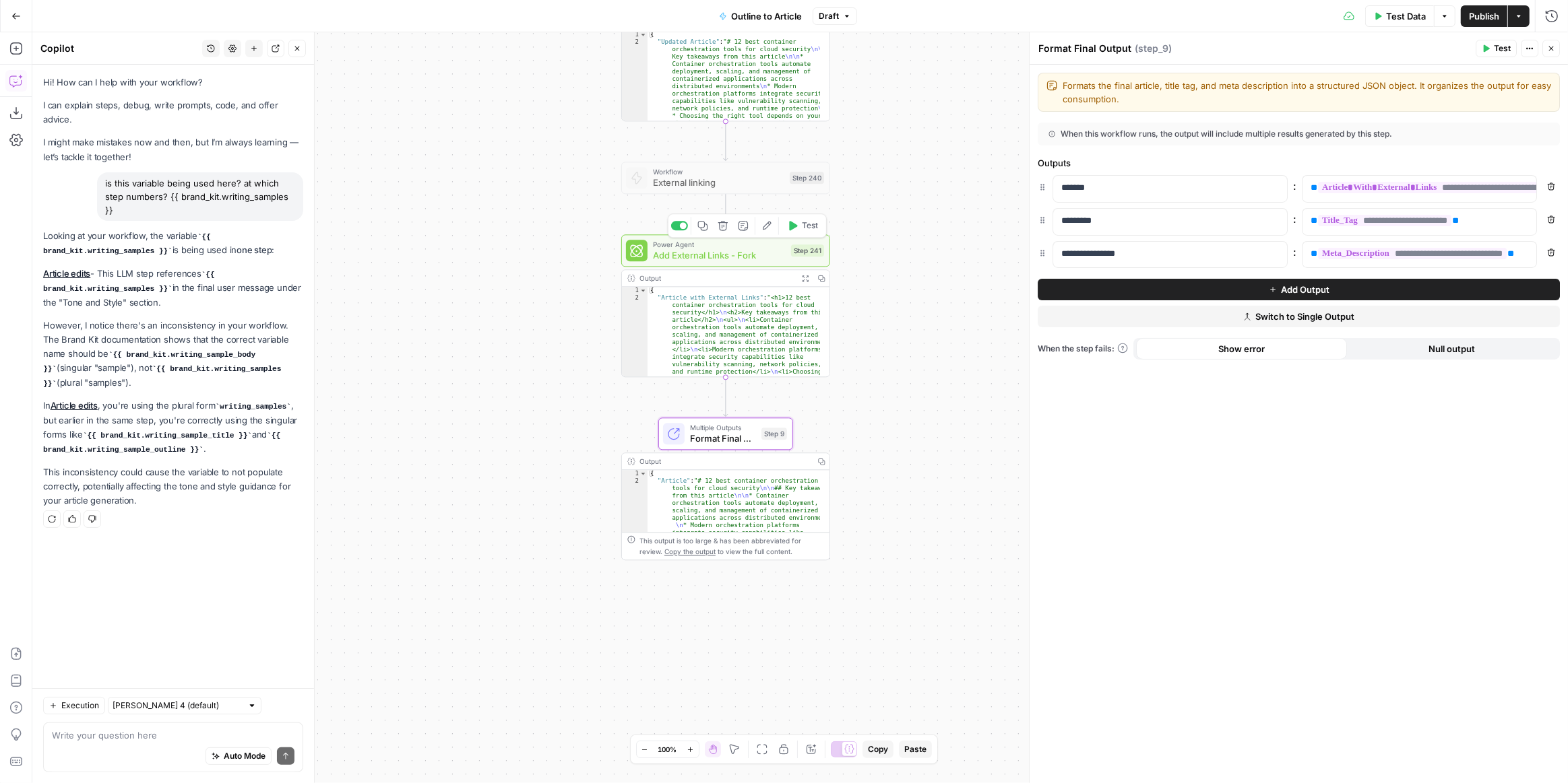
click at [750, 258] on span "Add External Links - Fork" at bounding box center [720, 256] width 133 height 14
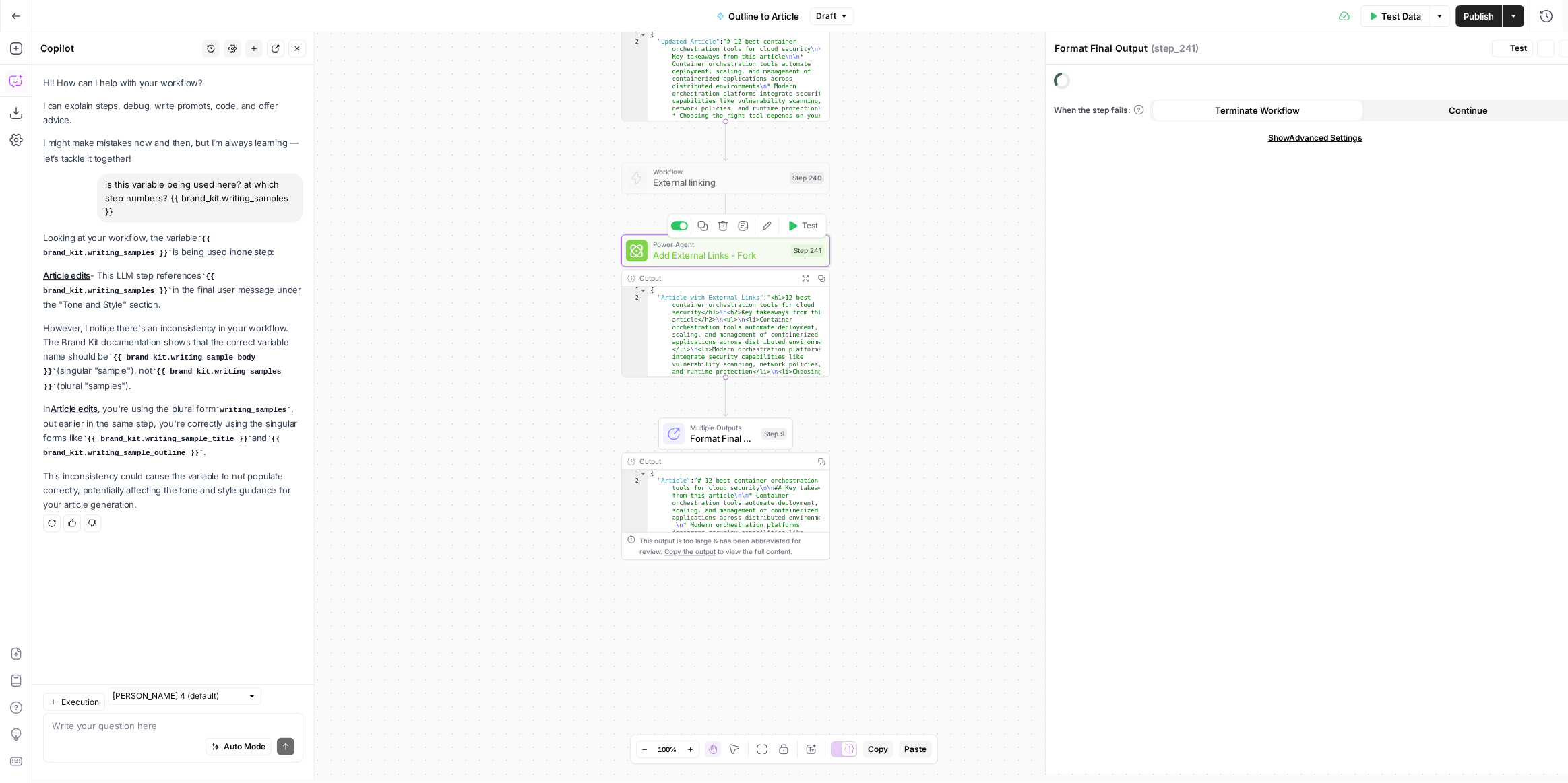
type textarea "Add External Links - Fork"
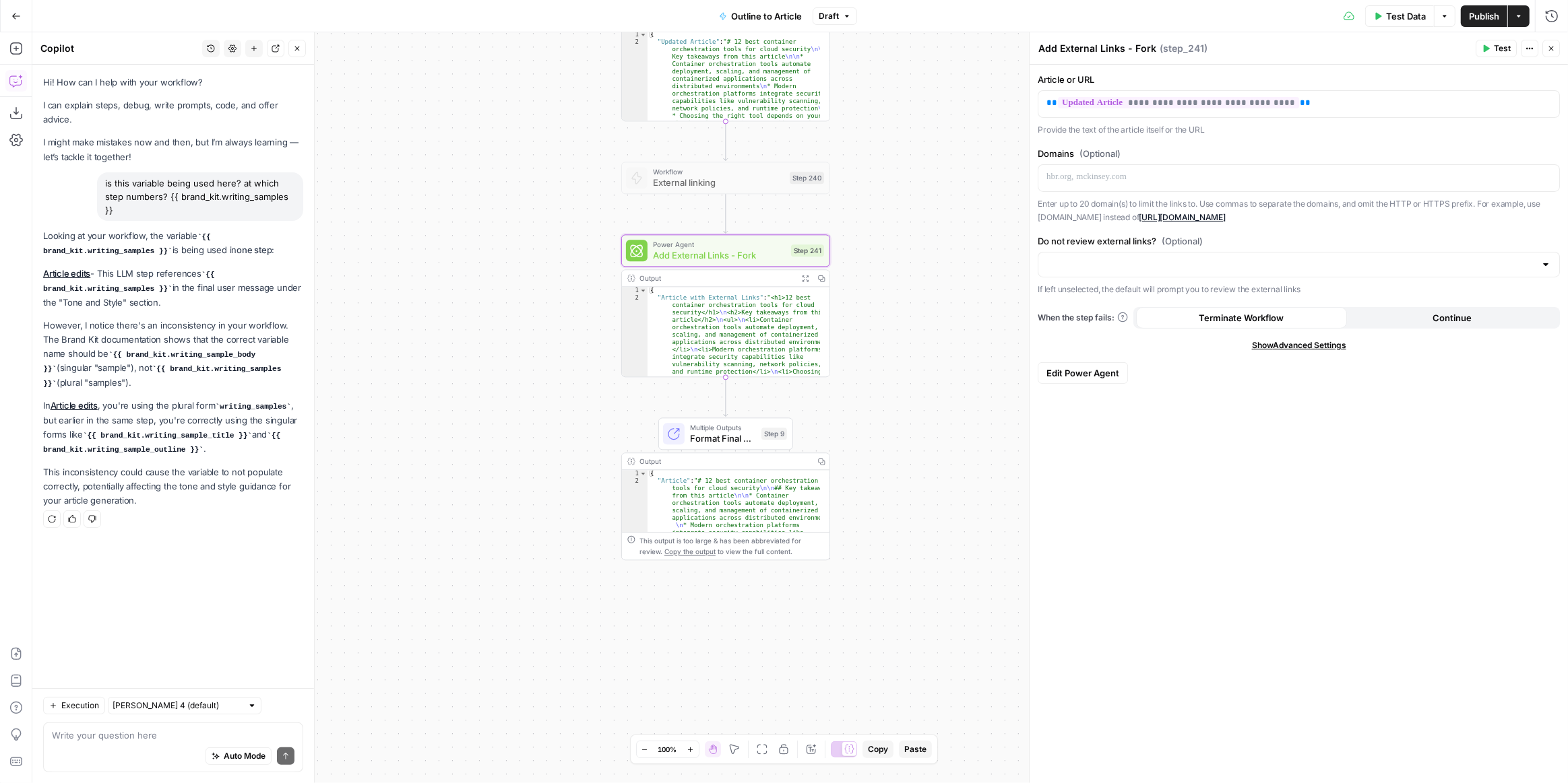
click at [1082, 373] on span "Edit Power Agent" at bounding box center [1082, 374] width 72 height 14
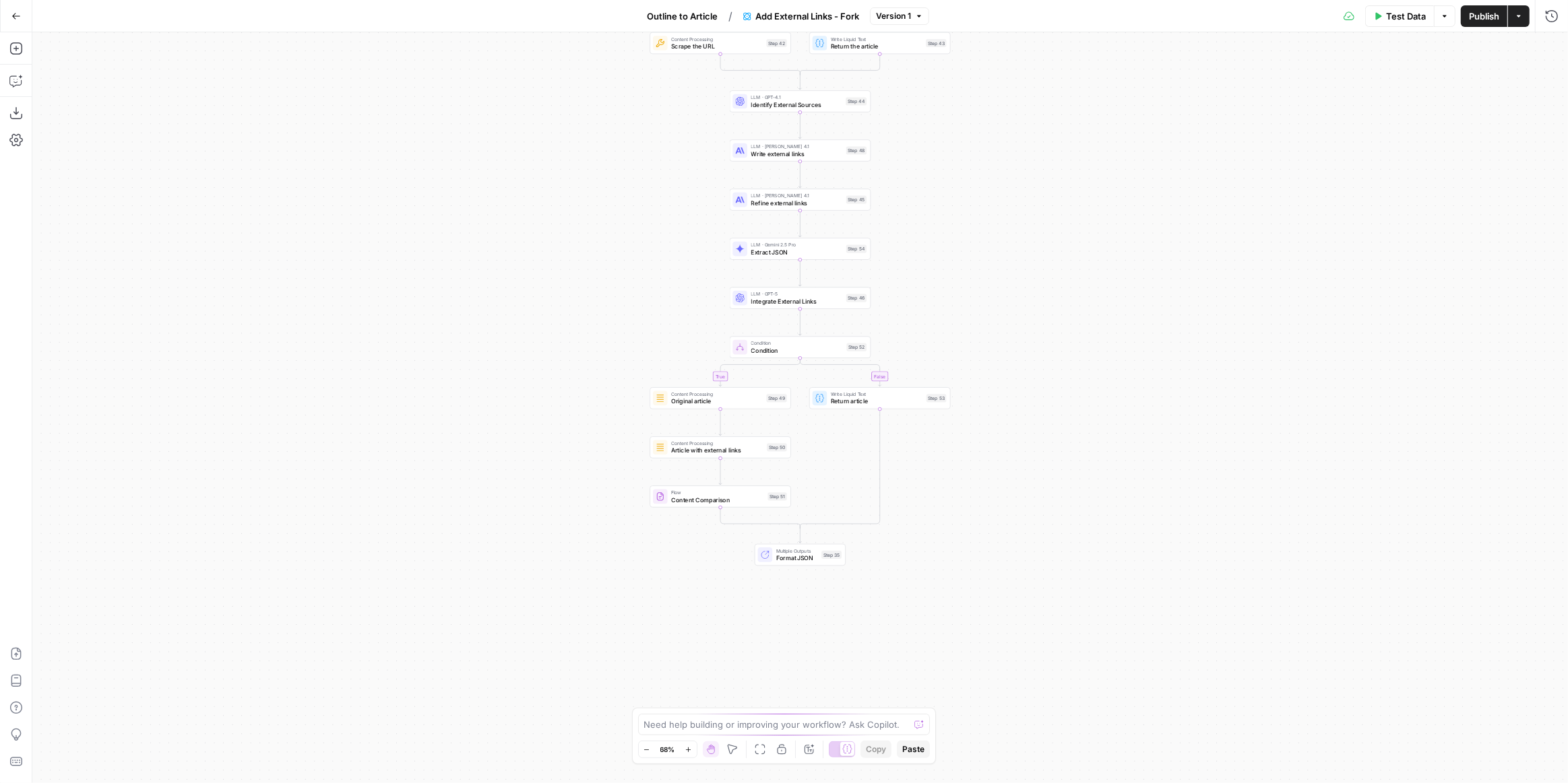
click at [805, 552] on span "Multiple Outputs" at bounding box center [797, 551] width 42 height 7
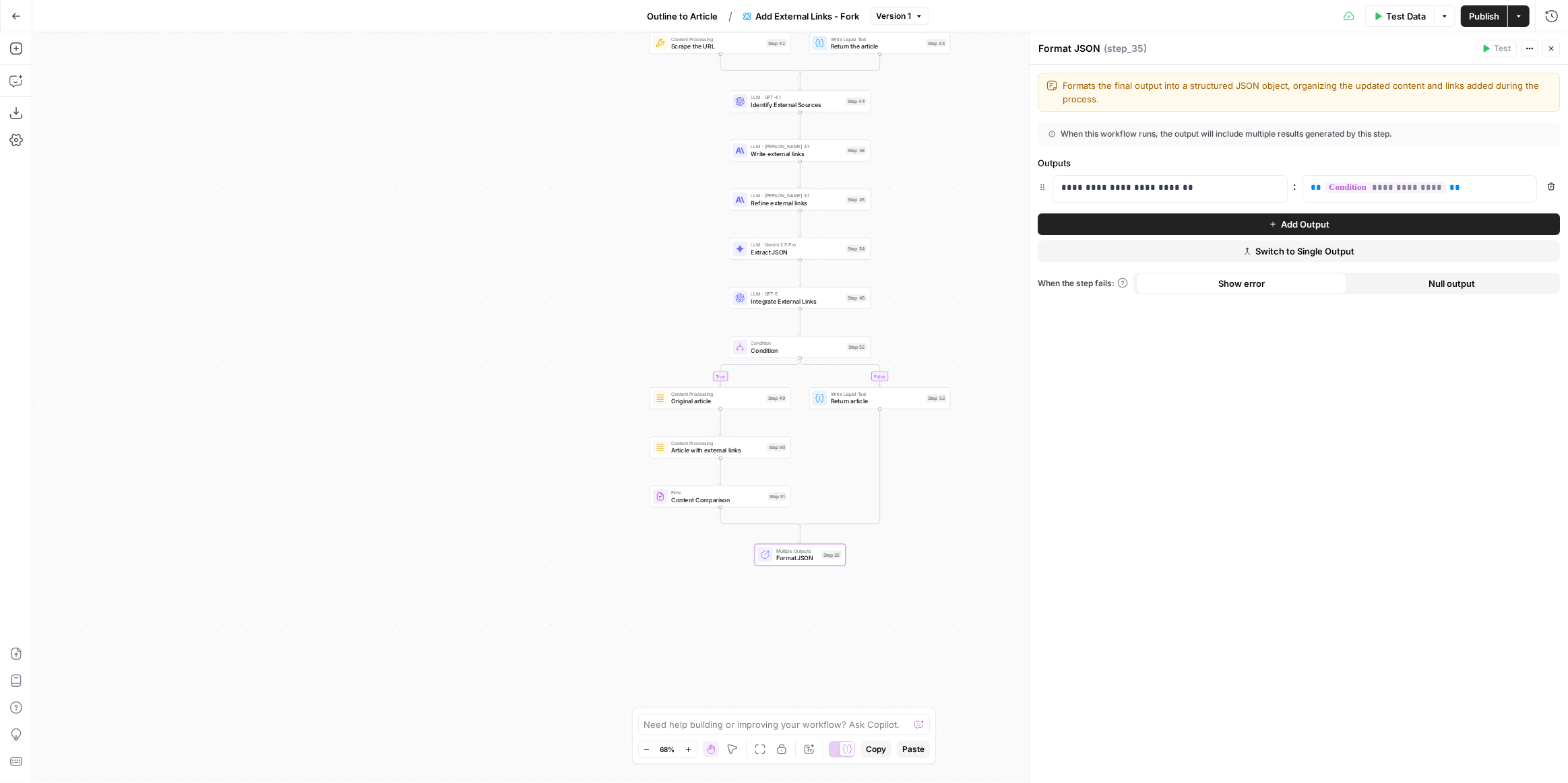
click at [22, 11] on button "Go Back" at bounding box center [16, 16] width 24 height 24
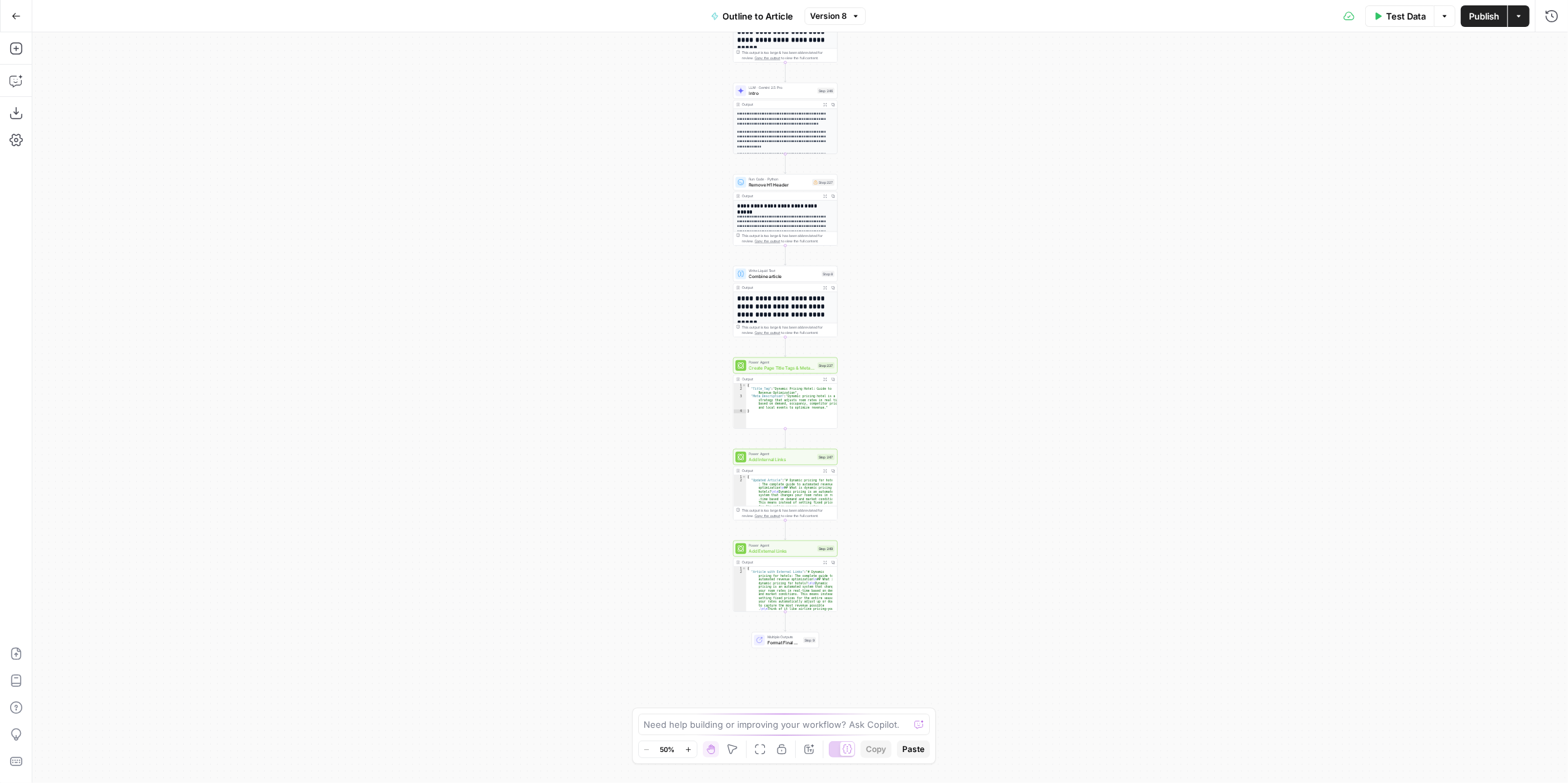
drag, startPoint x: 903, startPoint y: 481, endPoint x: 888, endPoint y: 282, distance: 199.6
click at [888, 282] on div "**********" at bounding box center [800, 408] width 1535 height 751
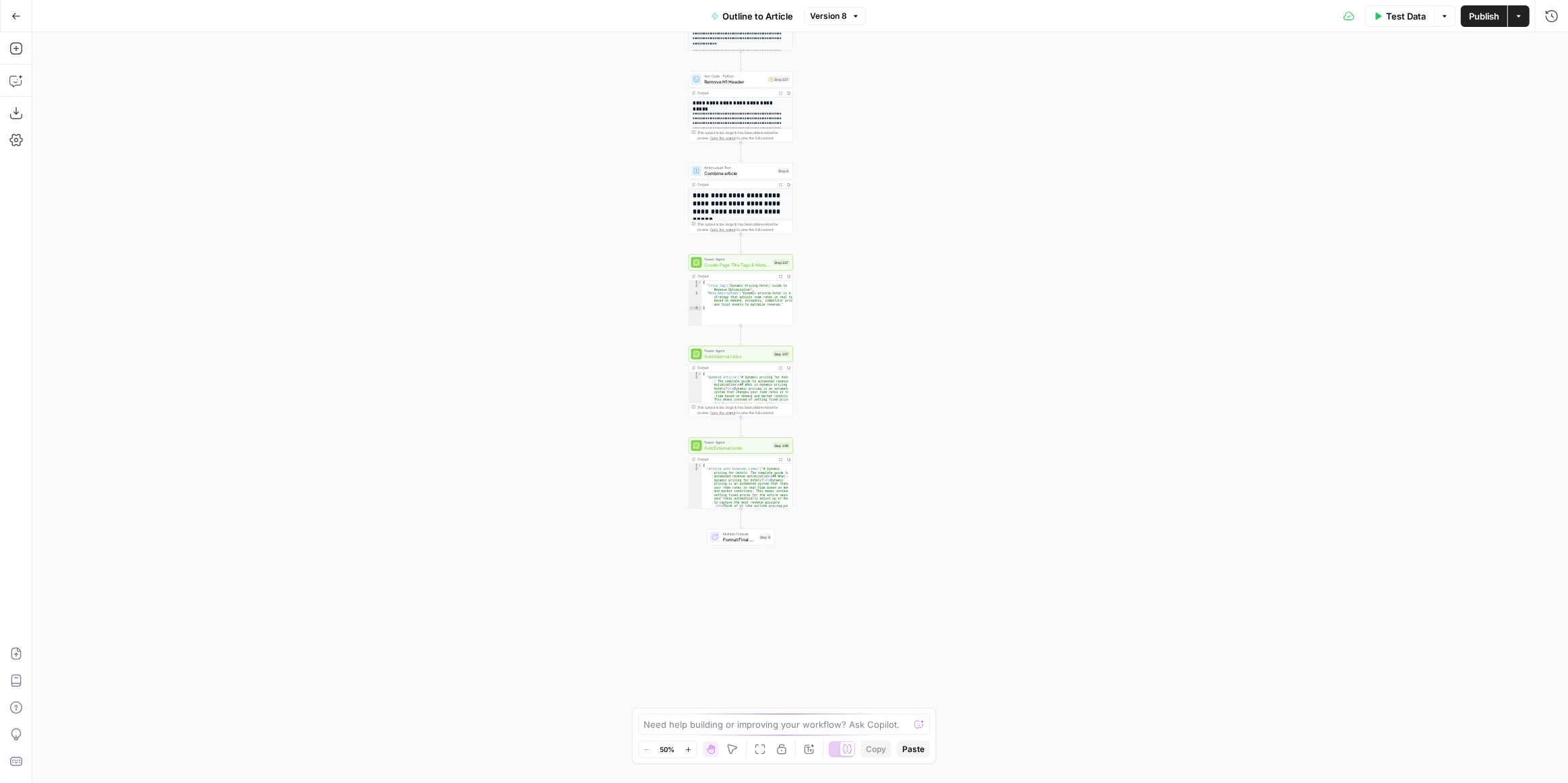
drag, startPoint x: 892, startPoint y: 473, endPoint x: 847, endPoint y: 370, distance: 112.4
click at [847, 370] on div "**********" at bounding box center [800, 408] width 1535 height 751
click at [747, 445] on span "Add External Links" at bounding box center [737, 448] width 66 height 7
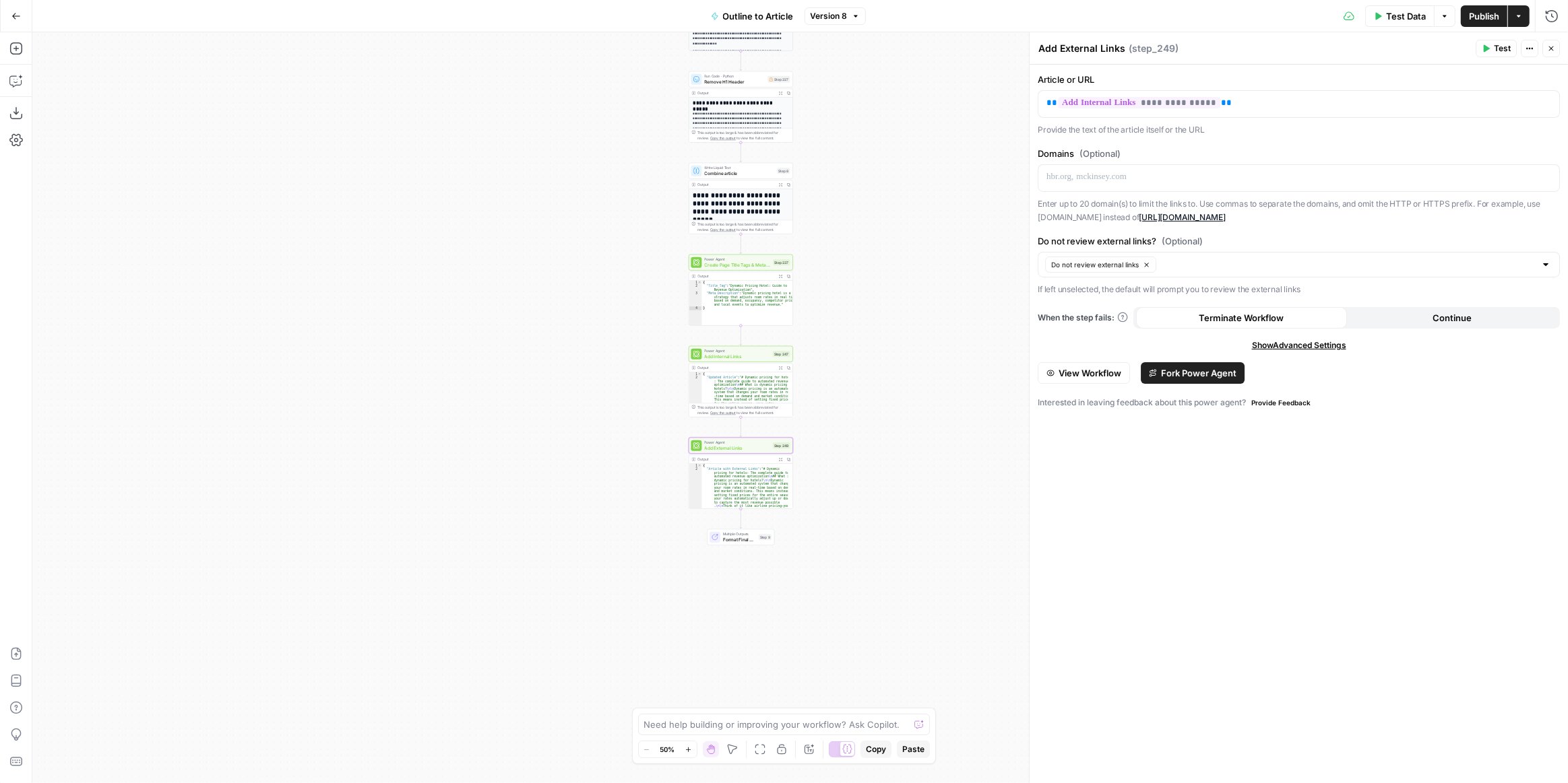
click at [1158, 373] on button "Fork Power Agent" at bounding box center [1192, 374] width 104 height 22
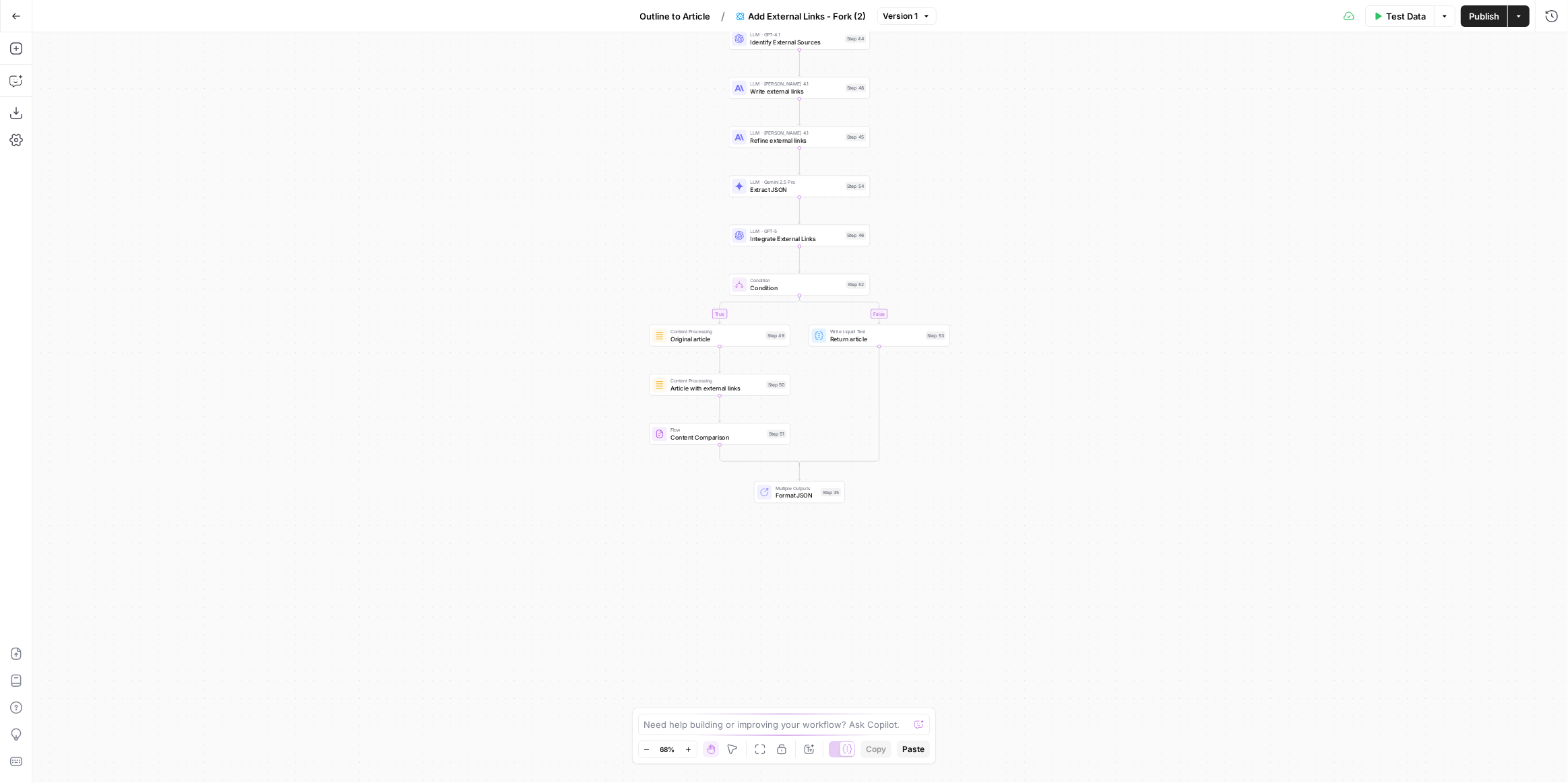
drag, startPoint x: 926, startPoint y: 598, endPoint x: 927, endPoint y: 562, distance: 36.0
click at [927, 562] on div "true false true false Workflow Input Settings Inputs LLM · GPT-5 Nano Is input …" at bounding box center [800, 408] width 1535 height 751
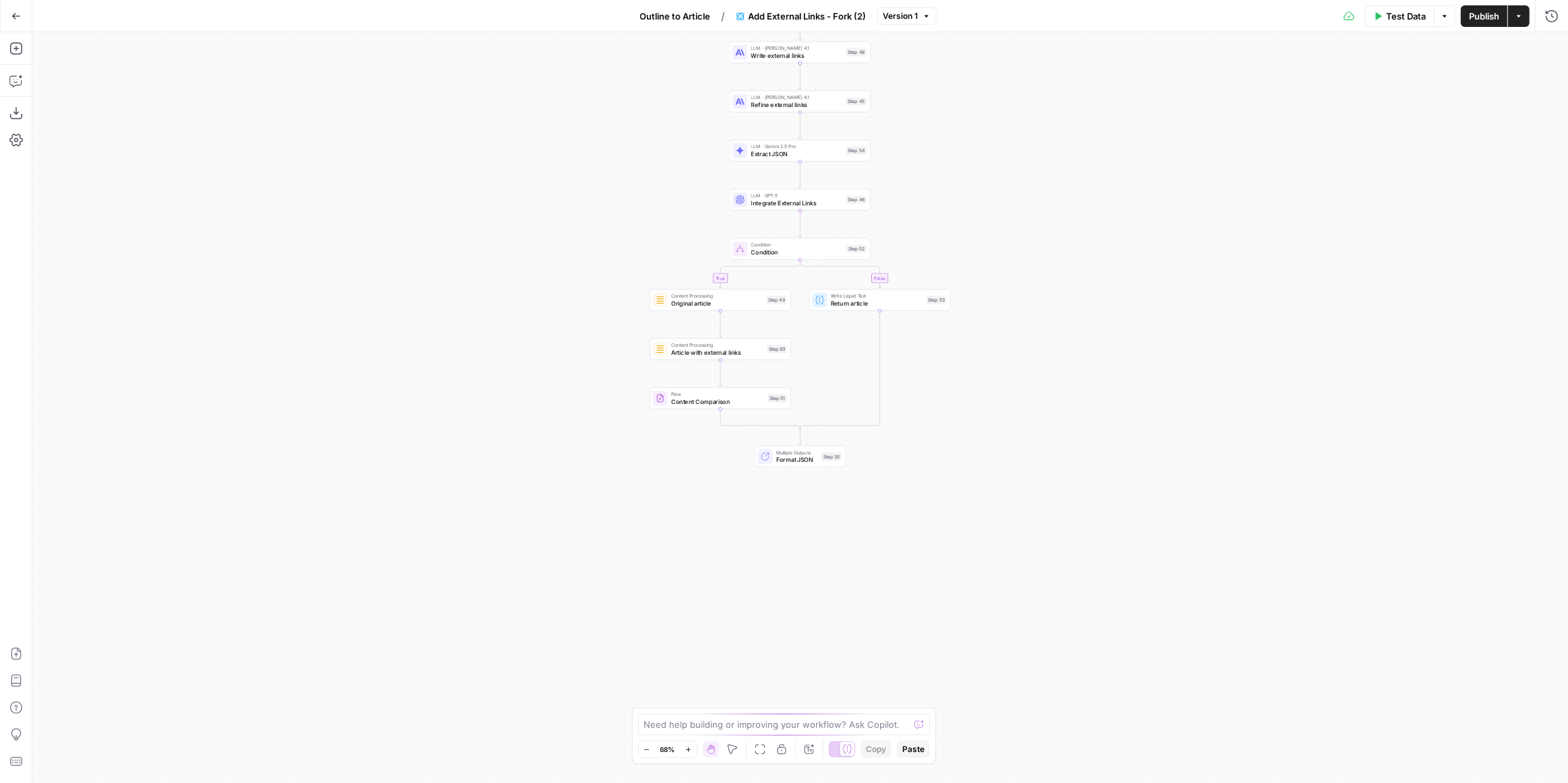
click at [922, 557] on div "true false true false Workflow Input Settings Inputs LLM · GPT-5 Nano Is input …" at bounding box center [800, 408] width 1535 height 751
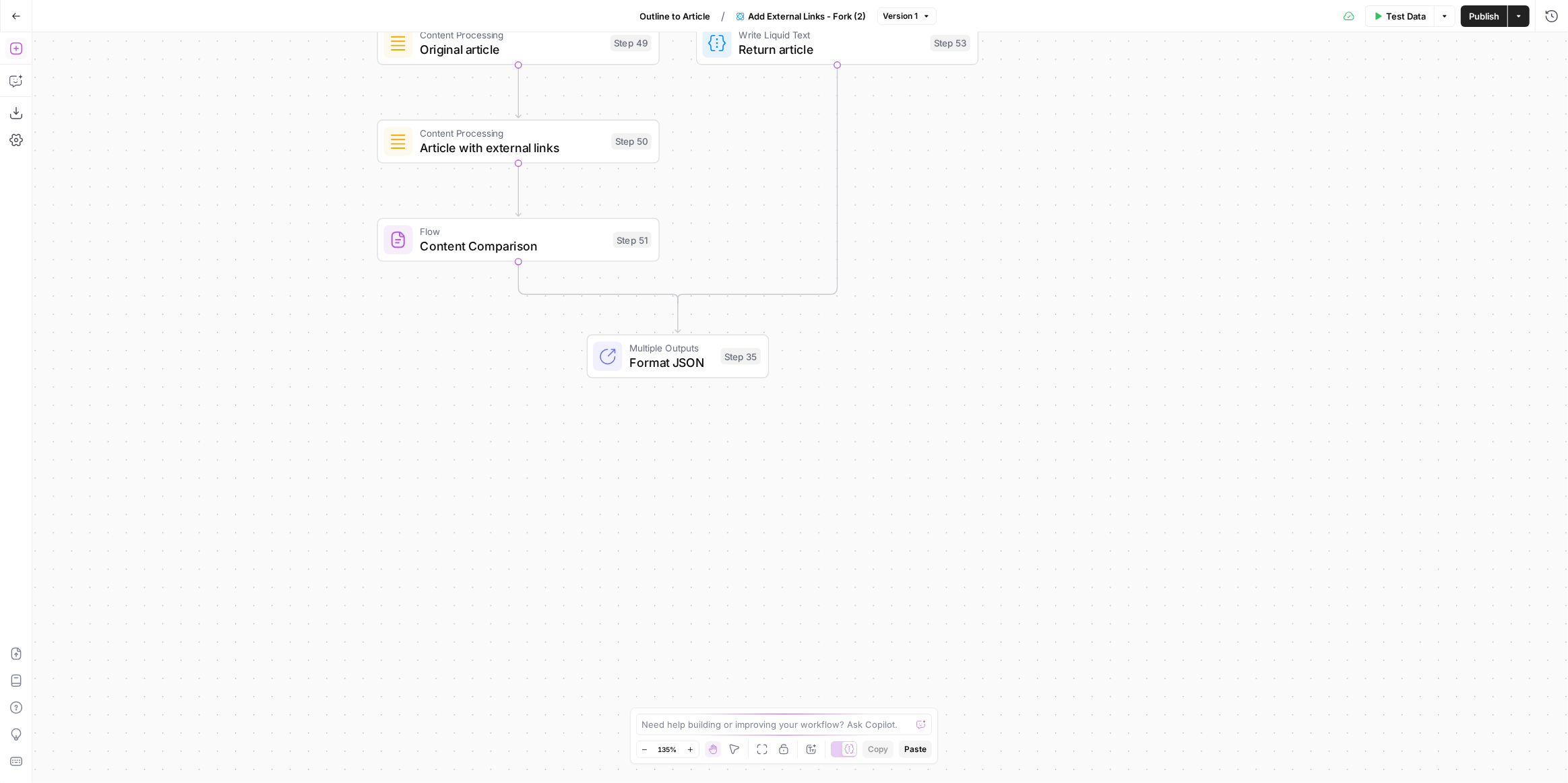
click at [23, 46] on button "Add Steps" at bounding box center [16, 49] width 22 height 22
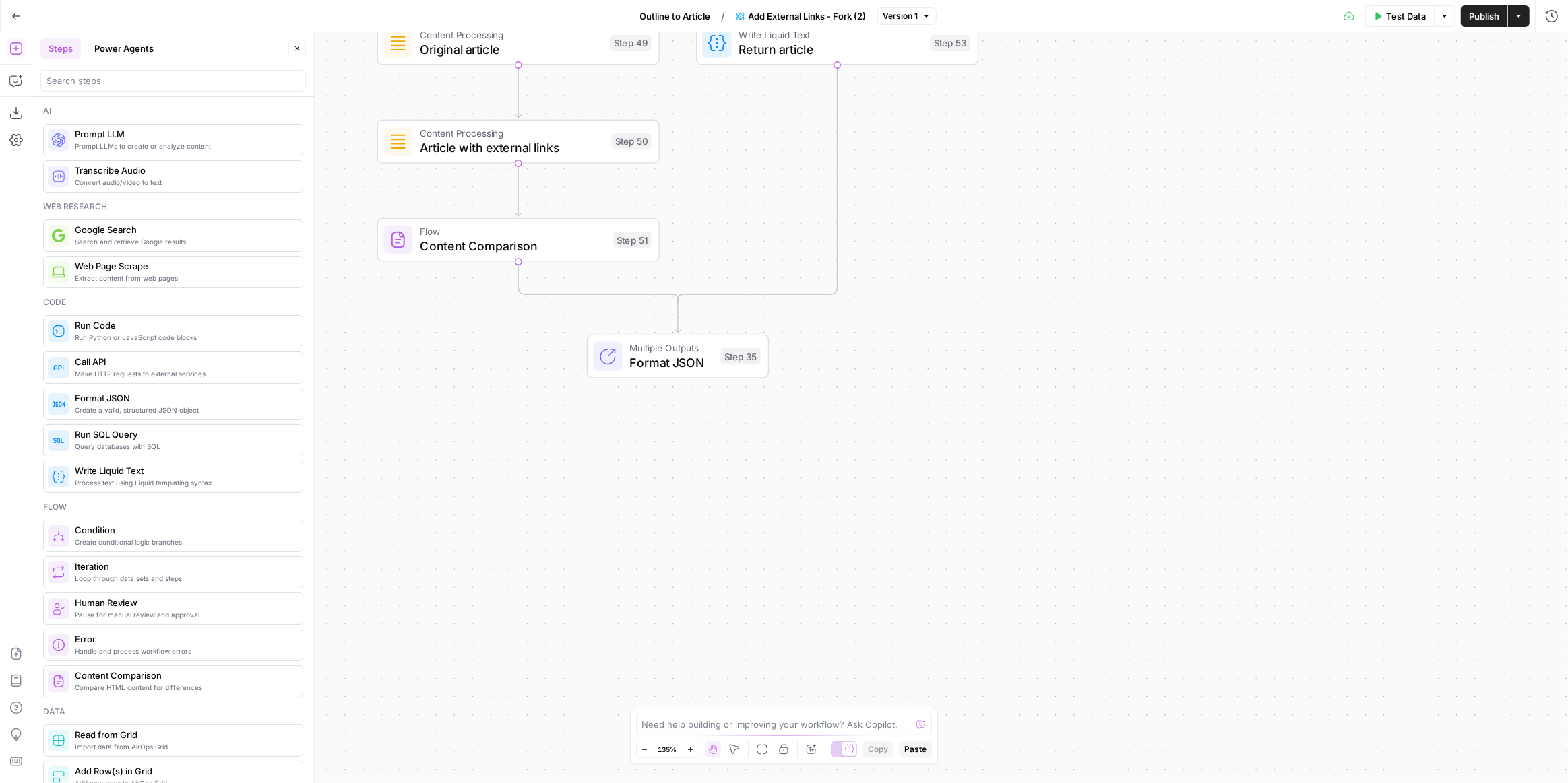
click at [88, 68] on div at bounding box center [173, 77] width 266 height 27
click at [89, 70] on div at bounding box center [173, 81] width 266 height 22
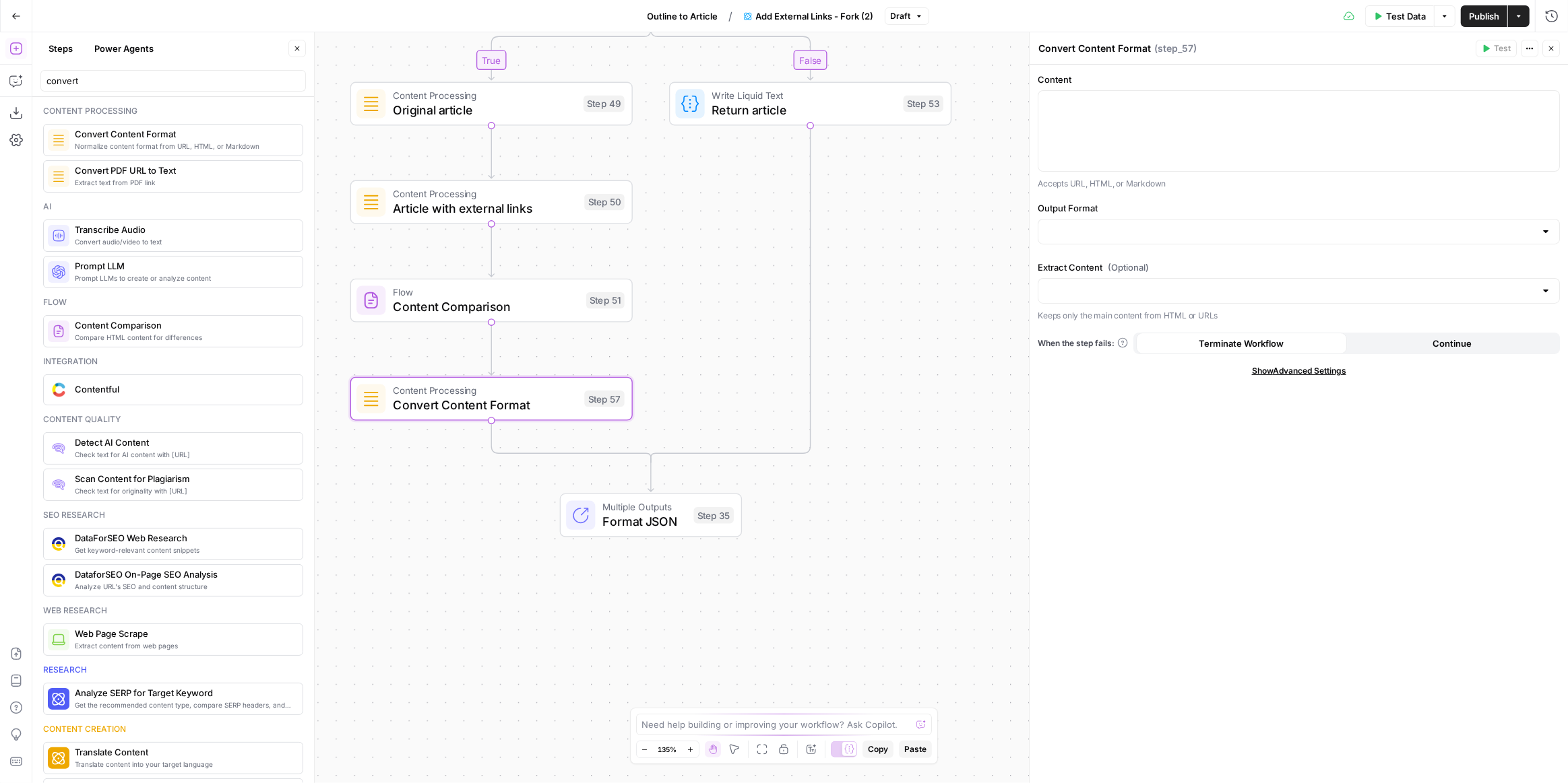
drag, startPoint x: 967, startPoint y: 271, endPoint x: 922, endPoint y: 333, distance: 76.6
click at [940, 331] on div "true false true false Workflow Input Settings Inputs LLM · GPT-5 Nano Is input …" at bounding box center [800, 408] width 1535 height 751
type input "conv"
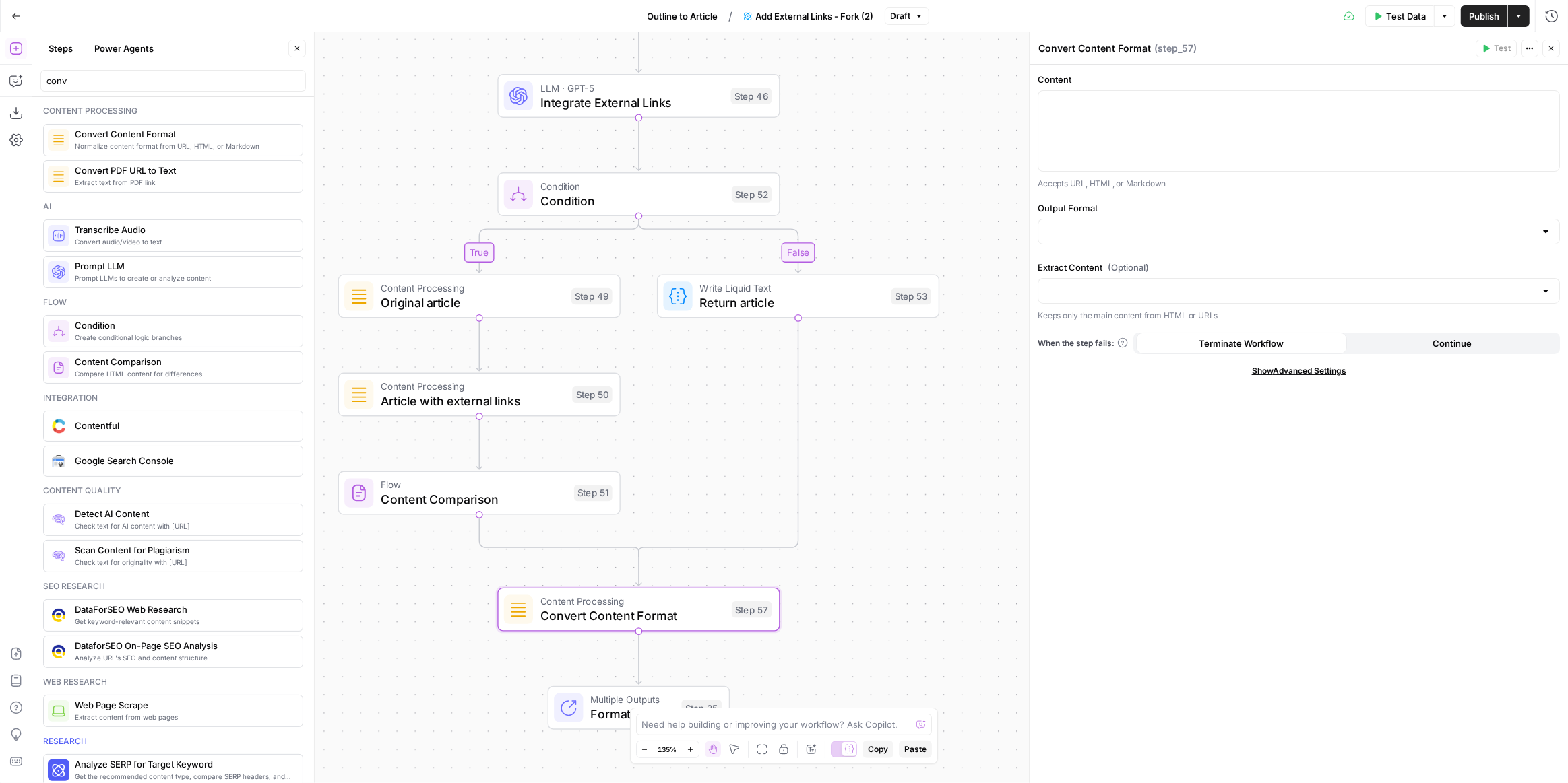
drag, startPoint x: 898, startPoint y: 391, endPoint x: 892, endPoint y: 539, distance: 148.1
click at [886, 603] on div "true false true false Workflow Input Settings Inputs LLM · GPT-5 Nano Is input …" at bounding box center [800, 408] width 1535 height 751
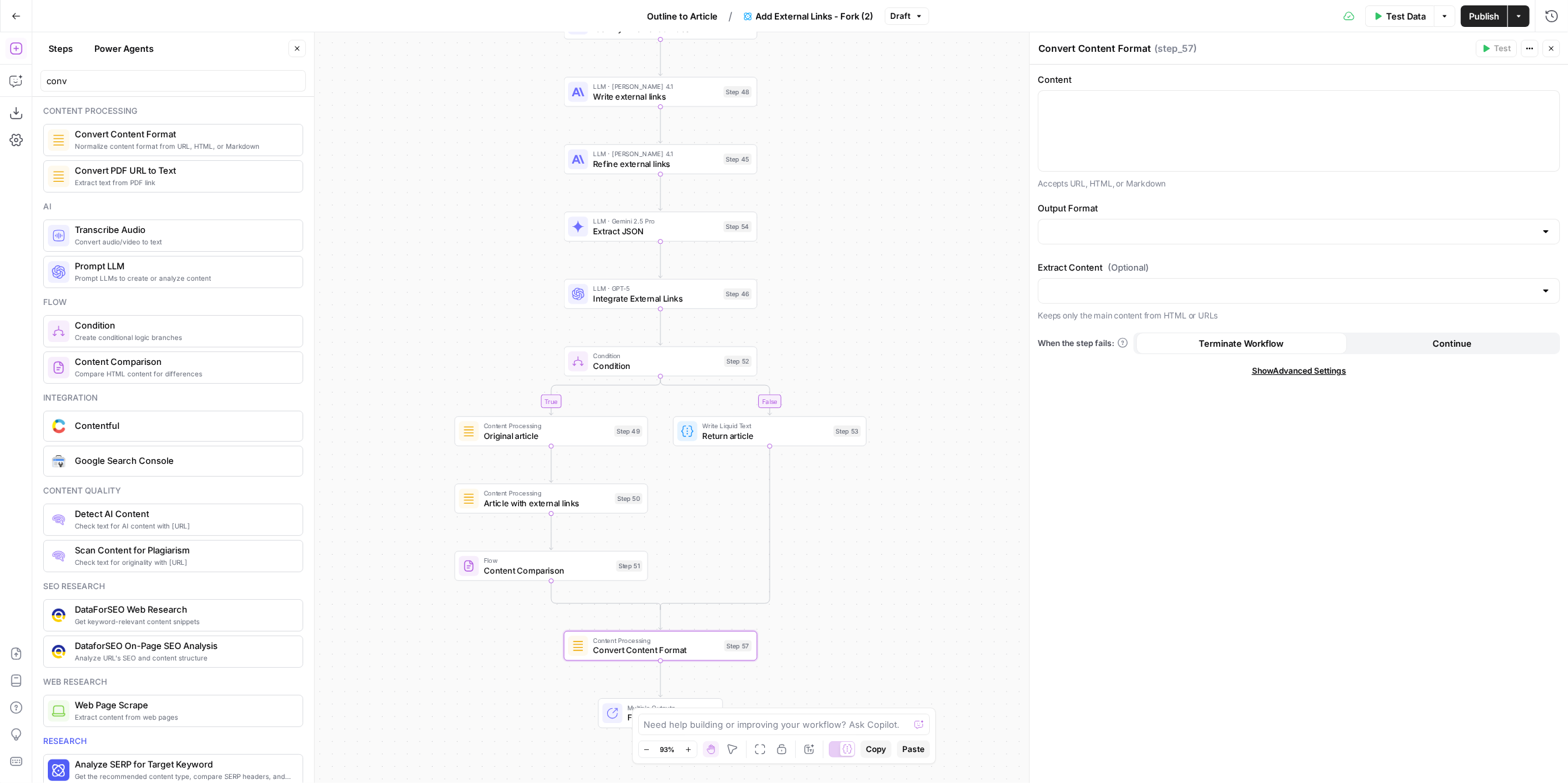
drag, startPoint x: 941, startPoint y: 470, endPoint x: 872, endPoint y: 541, distance: 99.0
click at [872, 541] on div "true false true false Workflow Input Settings Inputs LLM · GPT-5 Nano Is input …" at bounding box center [800, 408] width 1535 height 751
click at [625, 710] on div "Multiple Outputs Format JSON Step 35 Switch to single output Edit Note Test" at bounding box center [660, 715] width 115 height 22
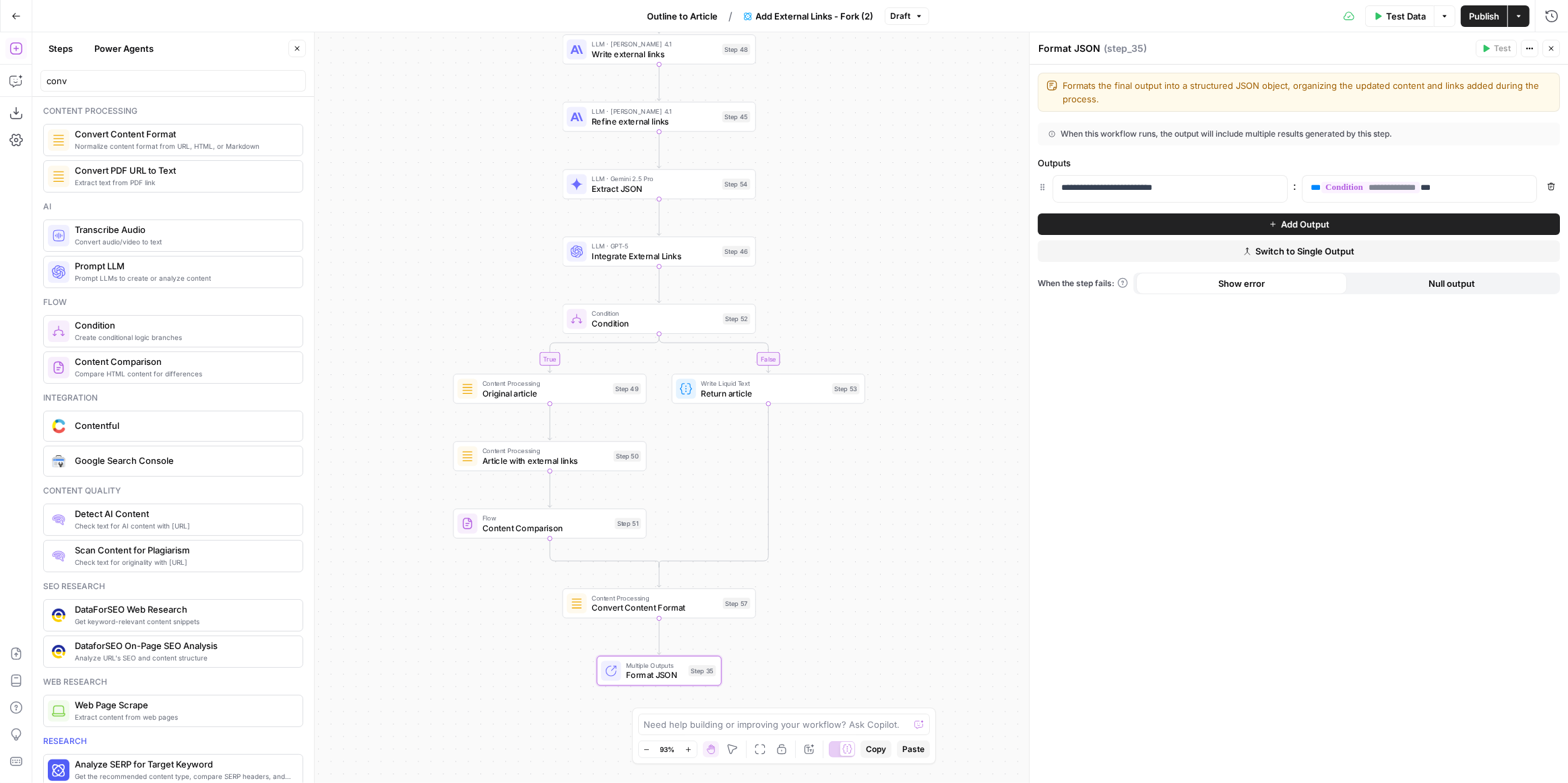
drag, startPoint x: 844, startPoint y: 587, endPoint x: 838, endPoint y: 528, distance: 59.3
click at [838, 528] on div "true false true false Workflow Input Settings Inputs LLM · GPT-5 Nano Is input …" at bounding box center [800, 408] width 1535 height 751
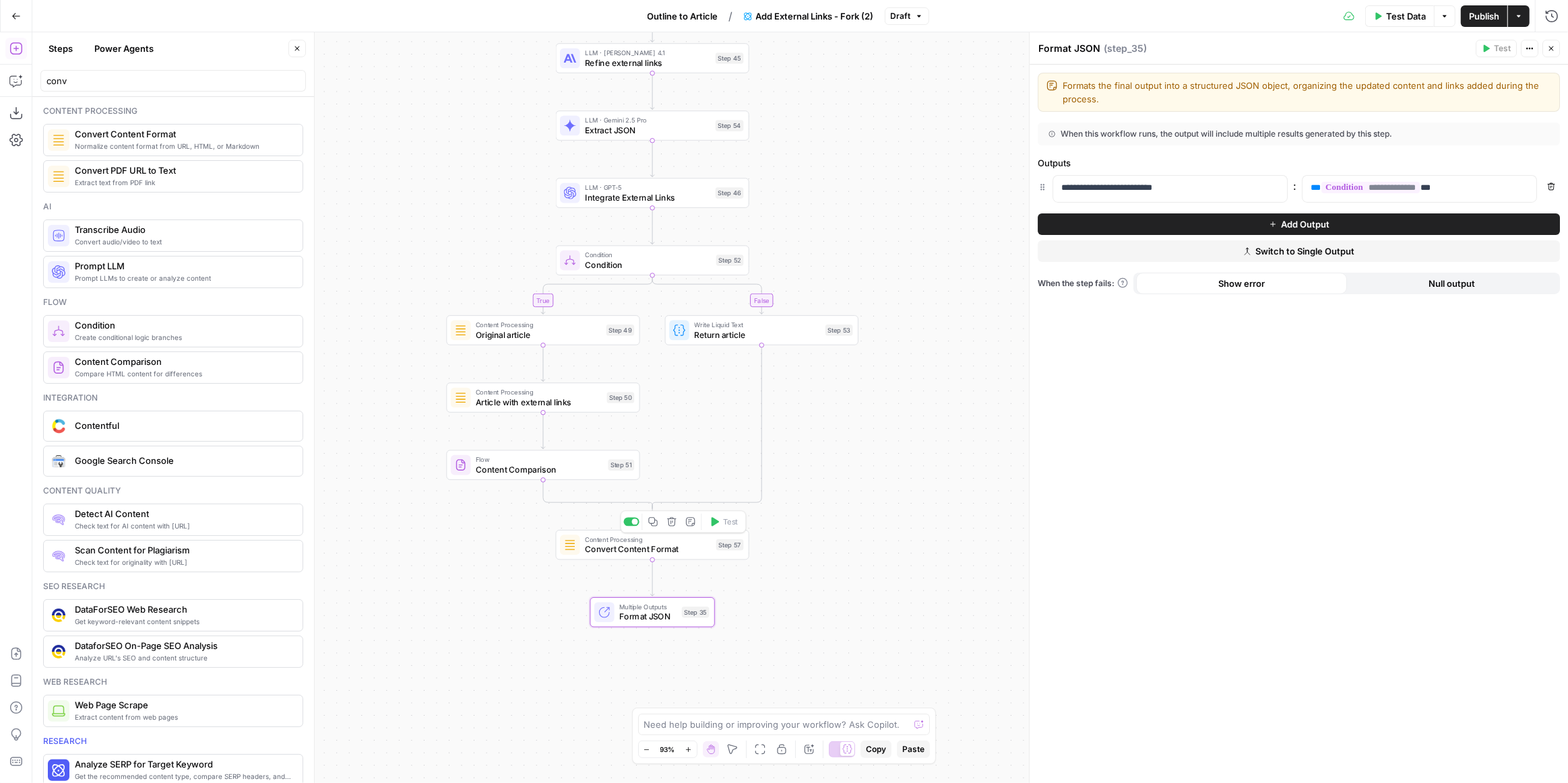
click at [706, 552] on span "Convert Content Format" at bounding box center [647, 549] width 126 height 13
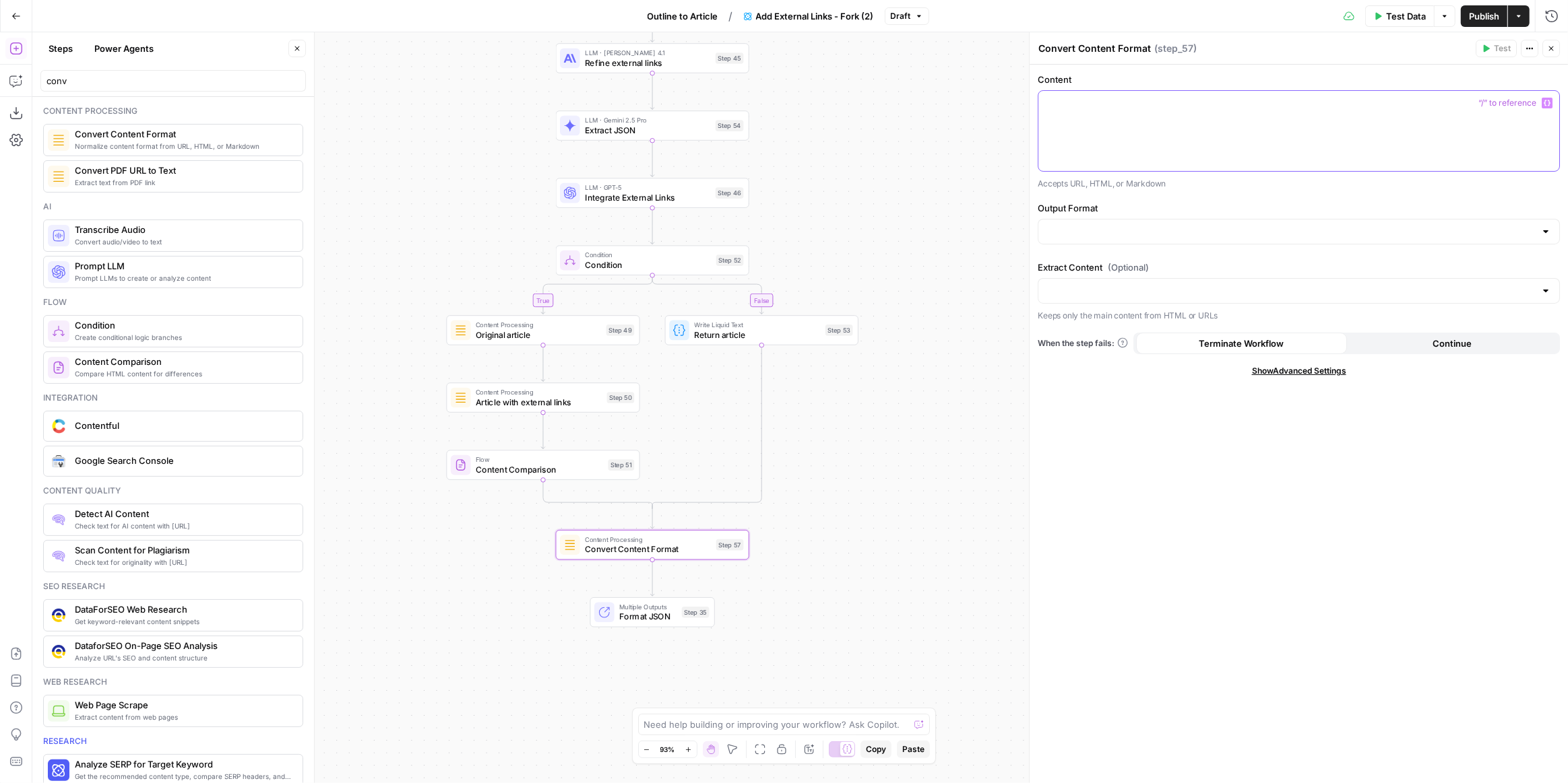
click at [1173, 113] on div at bounding box center [1297, 131] width 520 height 80
click at [1544, 104] on icon "button" at bounding box center [1546, 103] width 7 height 7
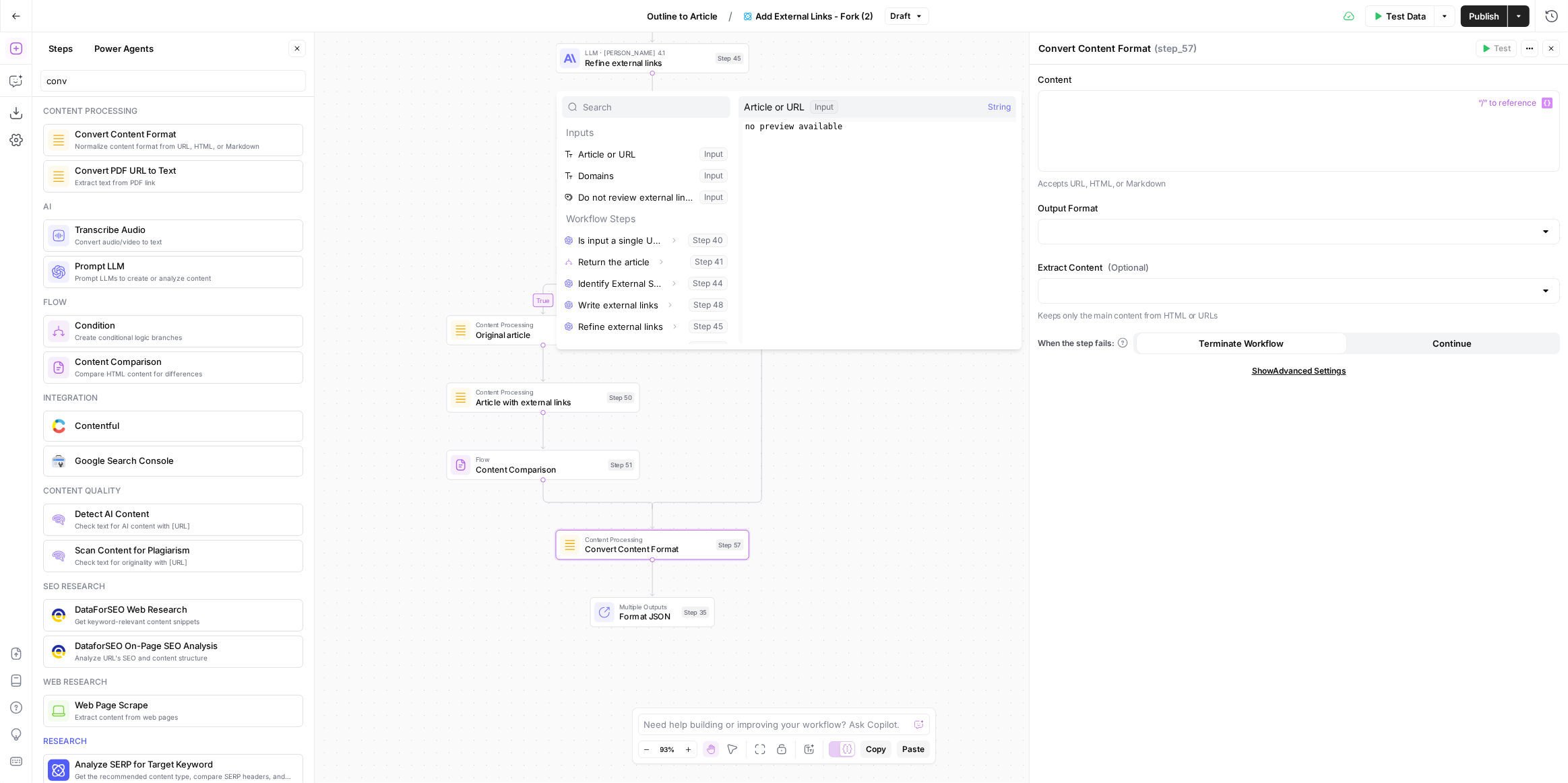
scroll to position [56, 0]
click at [626, 334] on icon "button" at bounding box center [629, 335] width 8 height 8
click at [609, 331] on button "Select variable Output" at bounding box center [652, 335] width 155 height 22
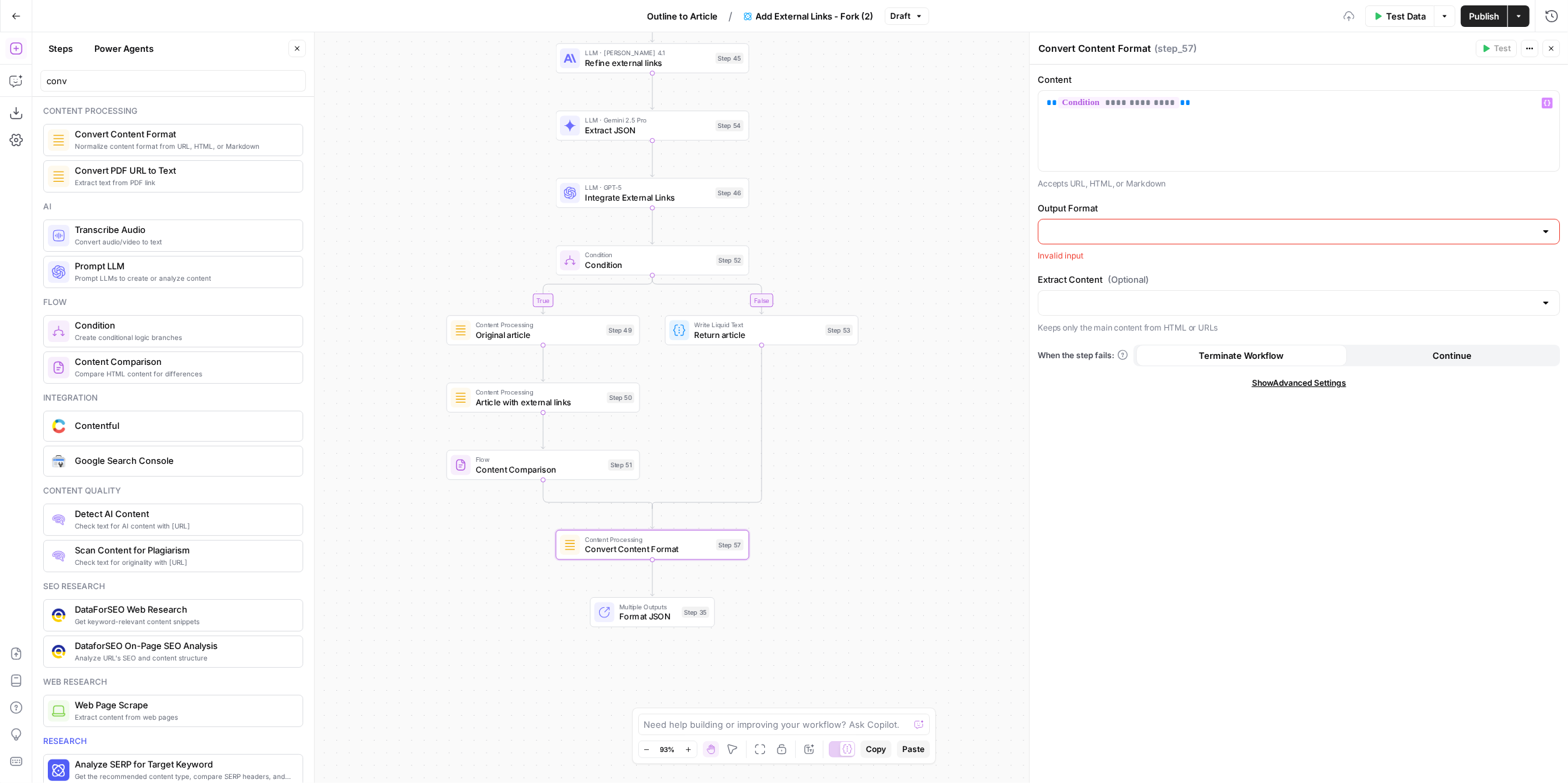
click at [1156, 233] on input "Output Format" at bounding box center [1290, 232] width 489 height 14
click at [1107, 282] on span "Markdown" at bounding box center [1295, 283] width 494 height 14
type input "Markdown"
click at [1119, 292] on input "Extract Content (Optional)" at bounding box center [1290, 291] width 489 height 14
click at [1161, 446] on div "**********" at bounding box center [1298, 423] width 538 height 719
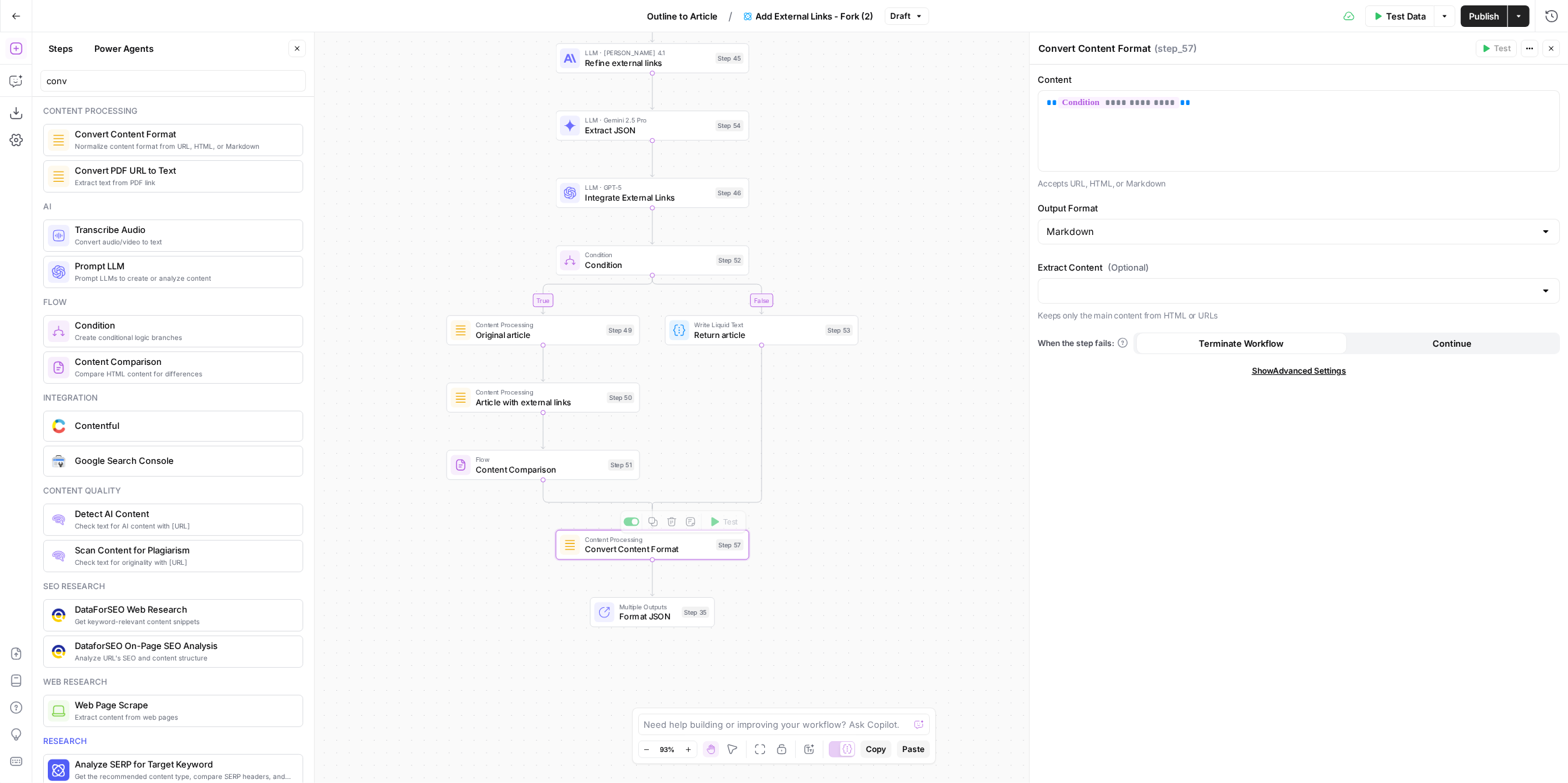
click at [655, 611] on span "Format JSON" at bounding box center [648, 616] width 57 height 13
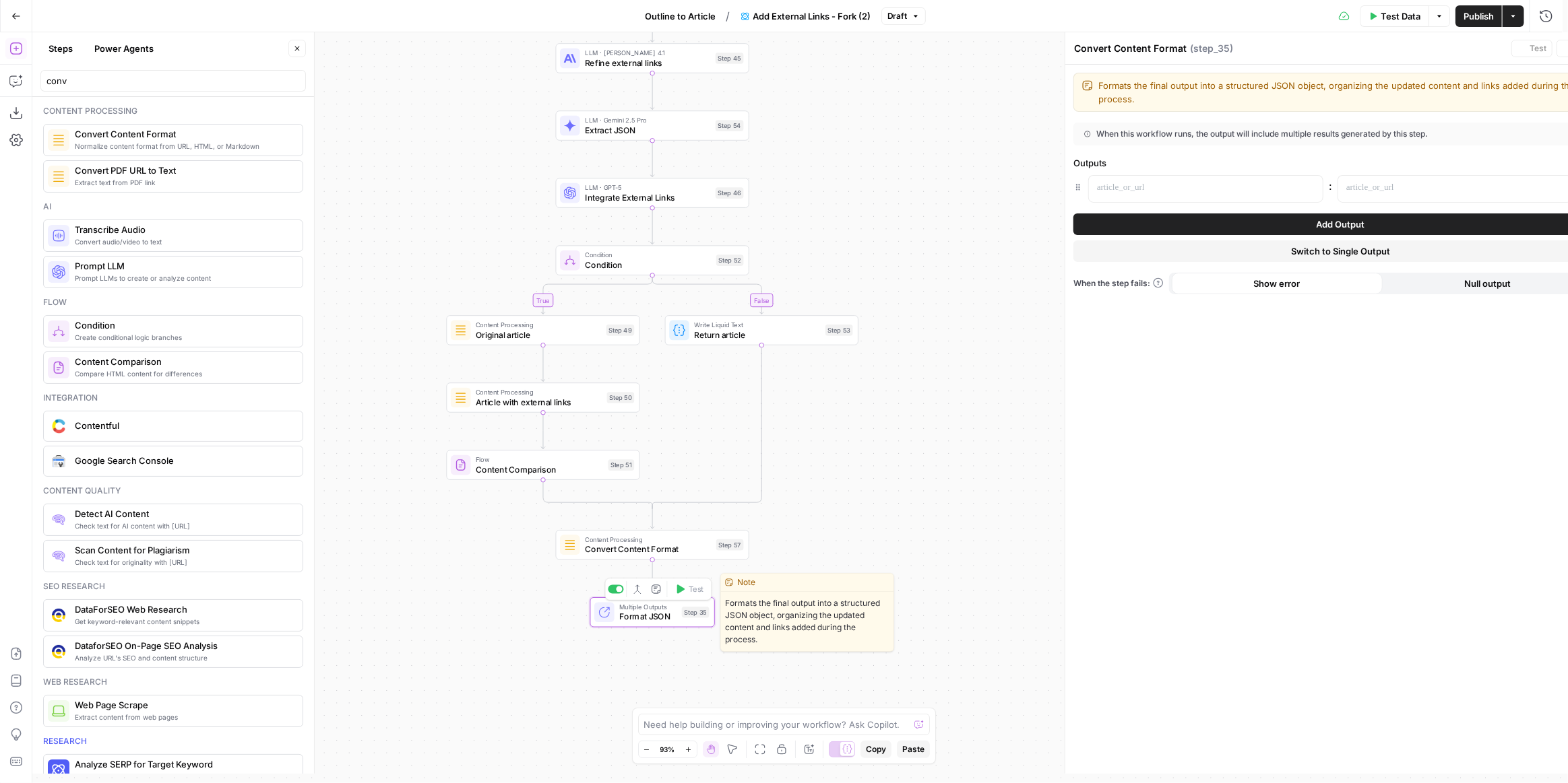
type textarea "Format JSON"
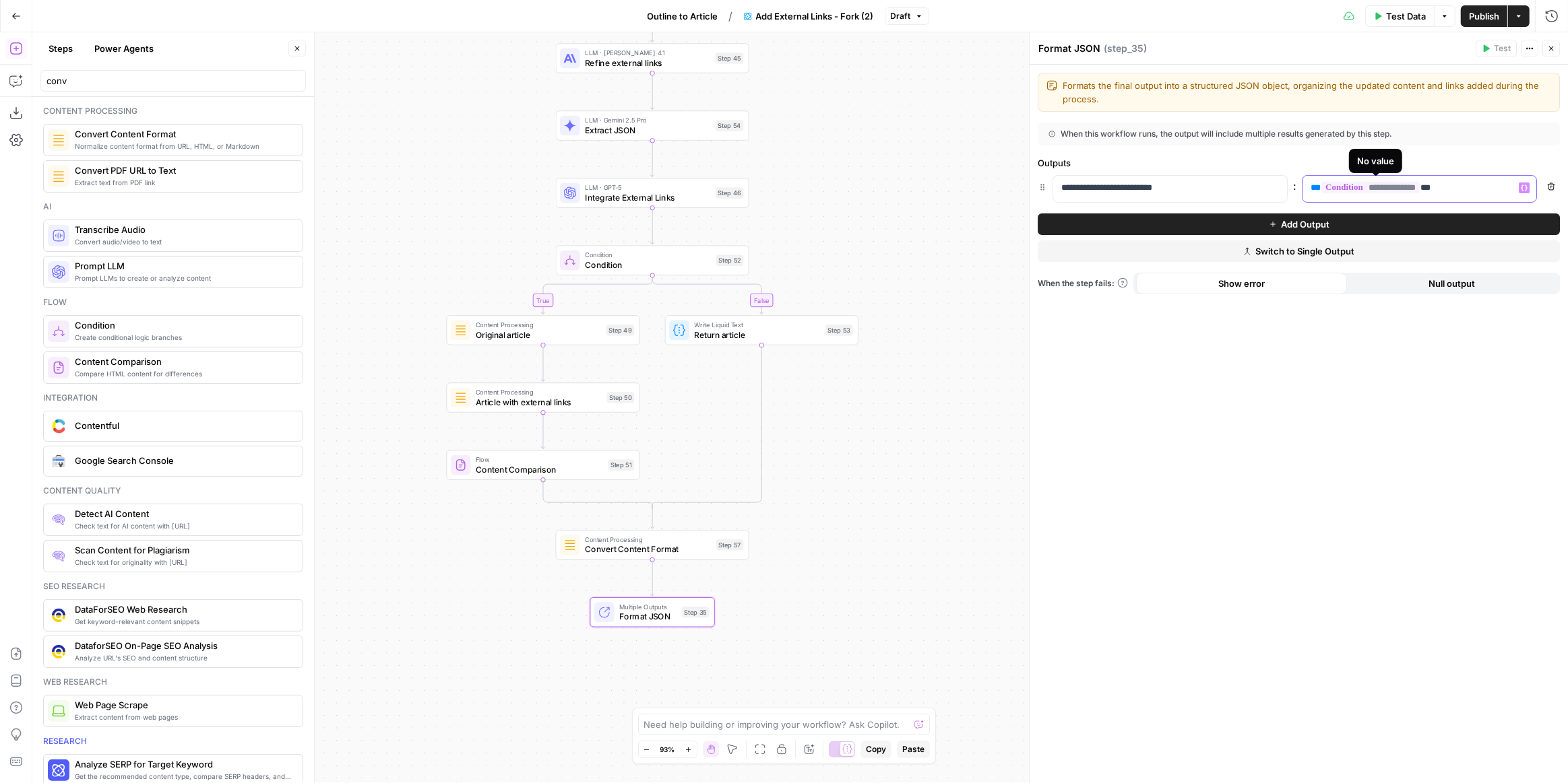
click at [1397, 185] on span "**********" at bounding box center [1370, 188] width 98 height 12
click at [1394, 188] on span "**********" at bounding box center [1370, 188] width 98 height 12
click at [1386, 516] on div "**********" at bounding box center [1298, 423] width 538 height 719
click at [1484, 14] on span "Publish" at bounding box center [1484, 17] width 31 height 14
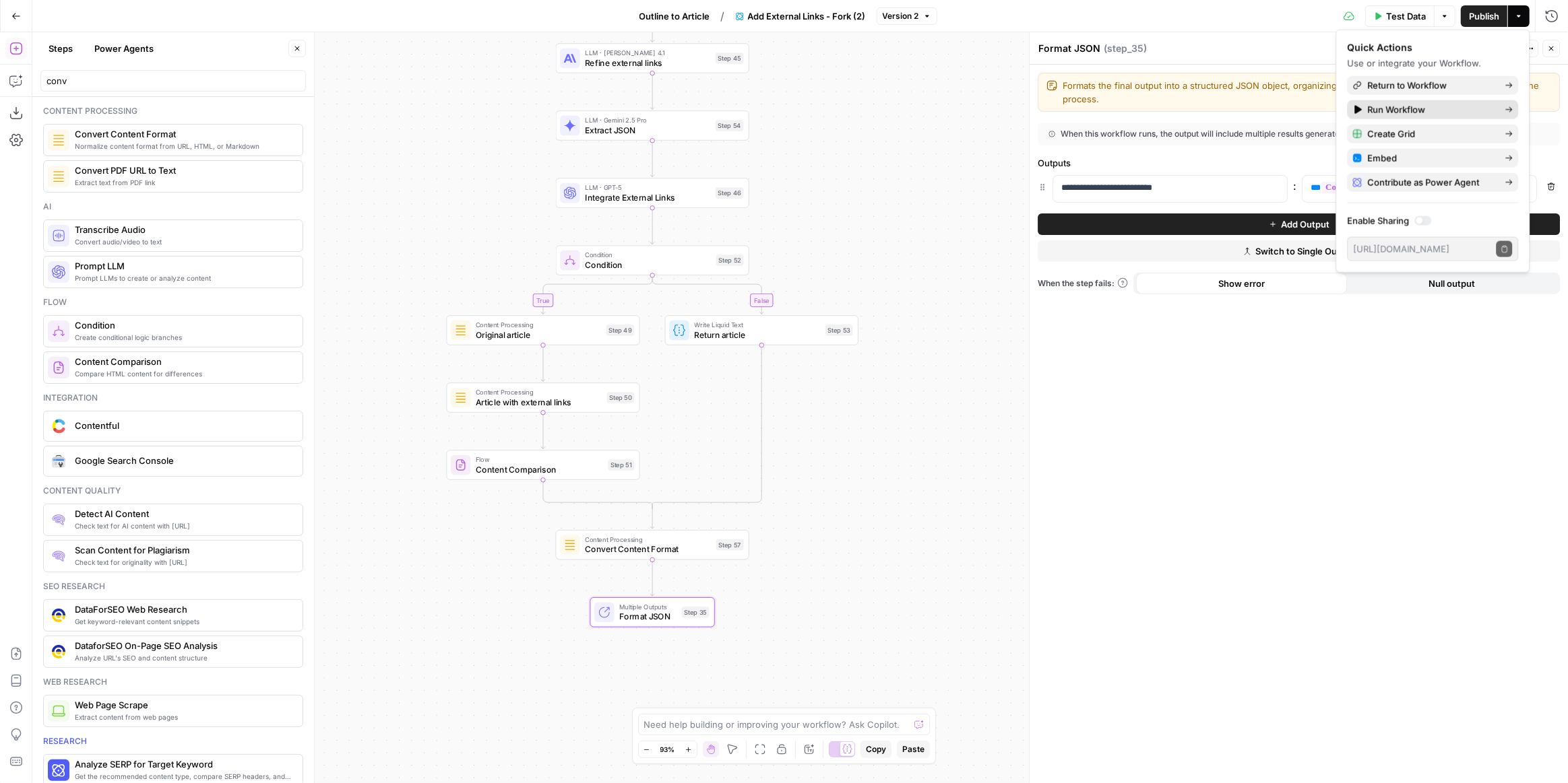
click at [1415, 104] on span "Run Workflow" at bounding box center [1430, 110] width 127 height 14
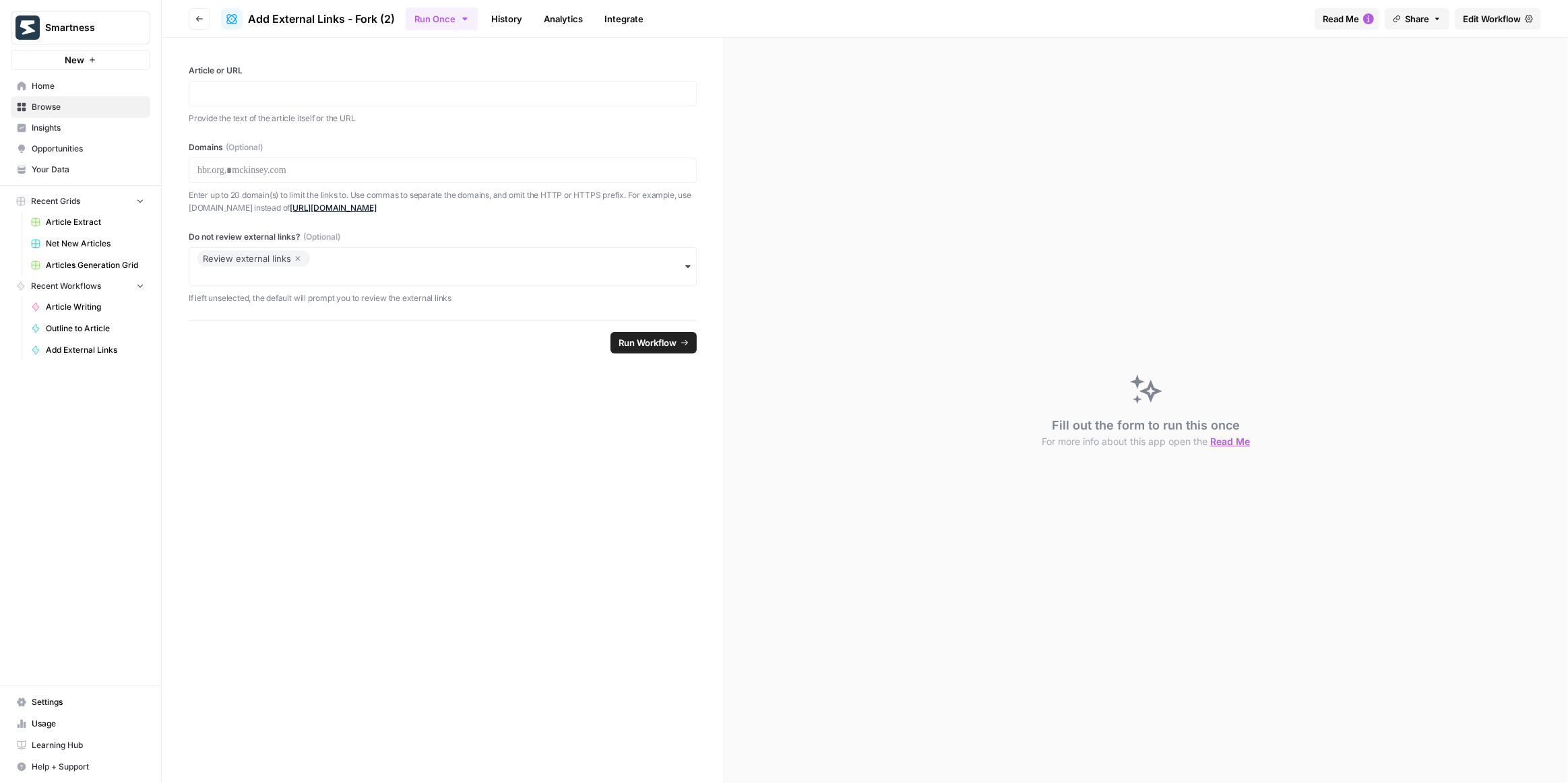
click at [195, 17] on icon "button" at bounding box center [199, 19] width 8 height 8
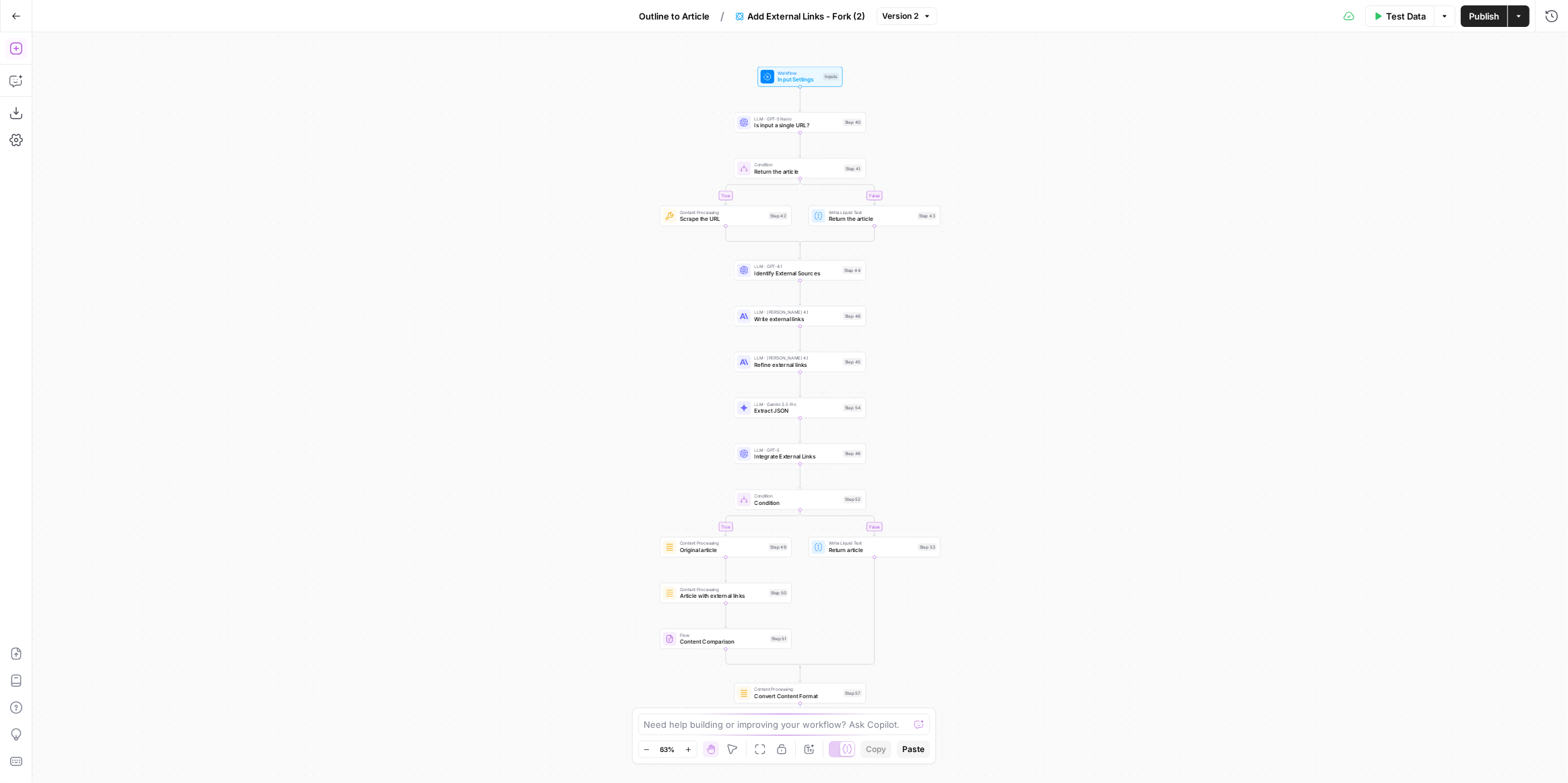
click at [13, 21] on button "Go Back" at bounding box center [16, 16] width 24 height 24
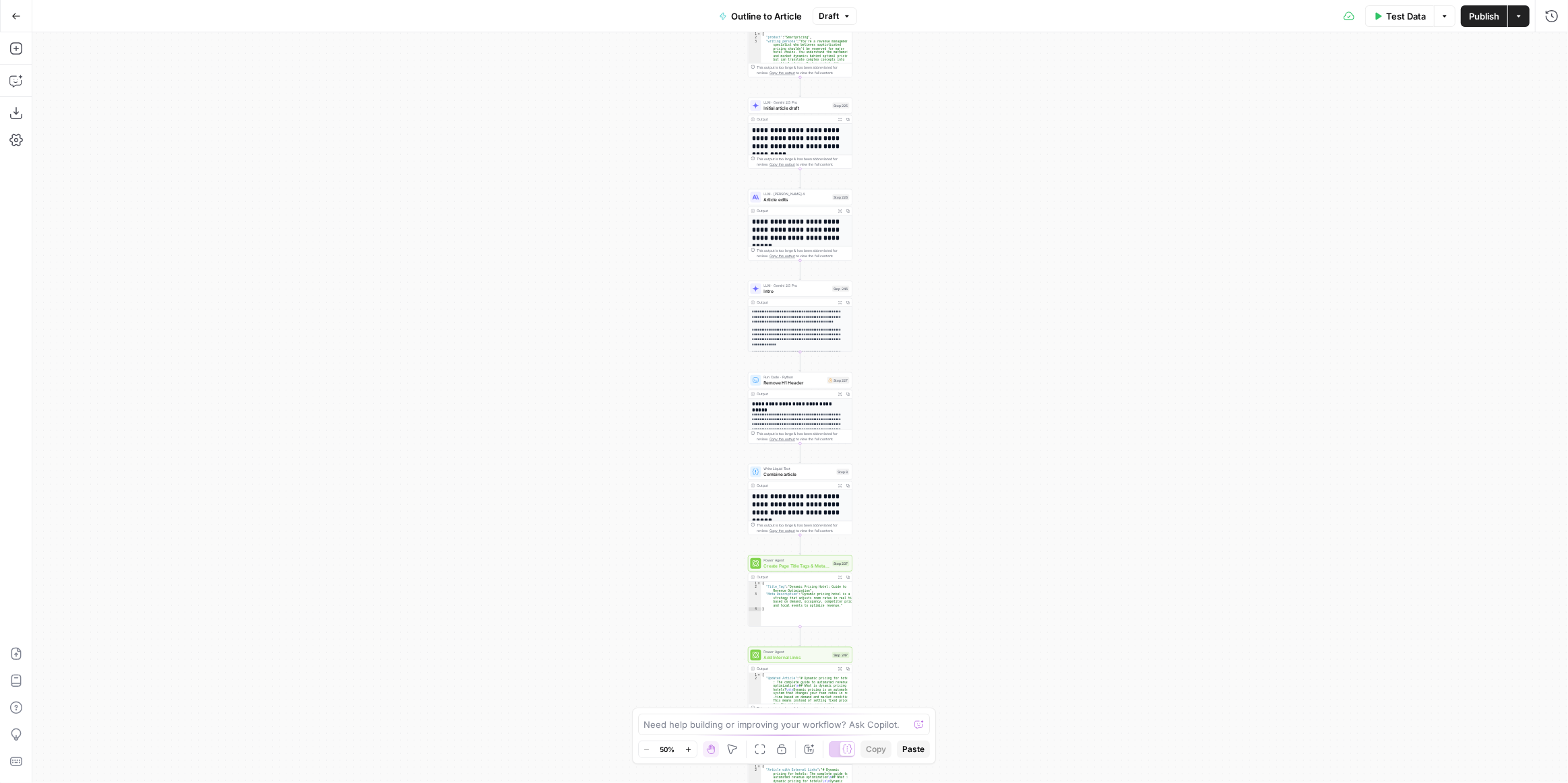
click at [13, 16] on icon "button" at bounding box center [16, 16] width 8 height 6
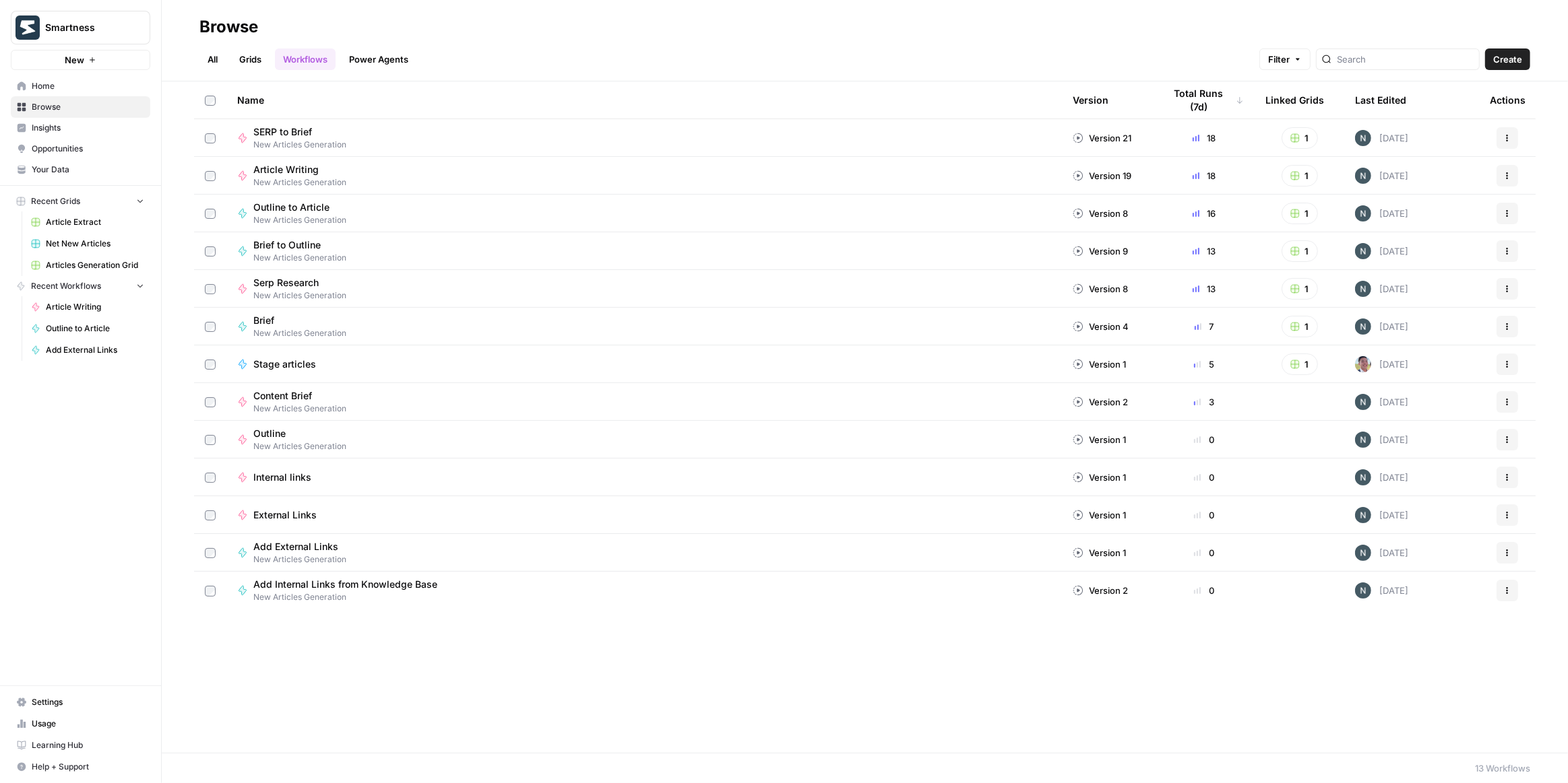
click at [206, 59] on link "All" at bounding box center [212, 59] width 27 height 22
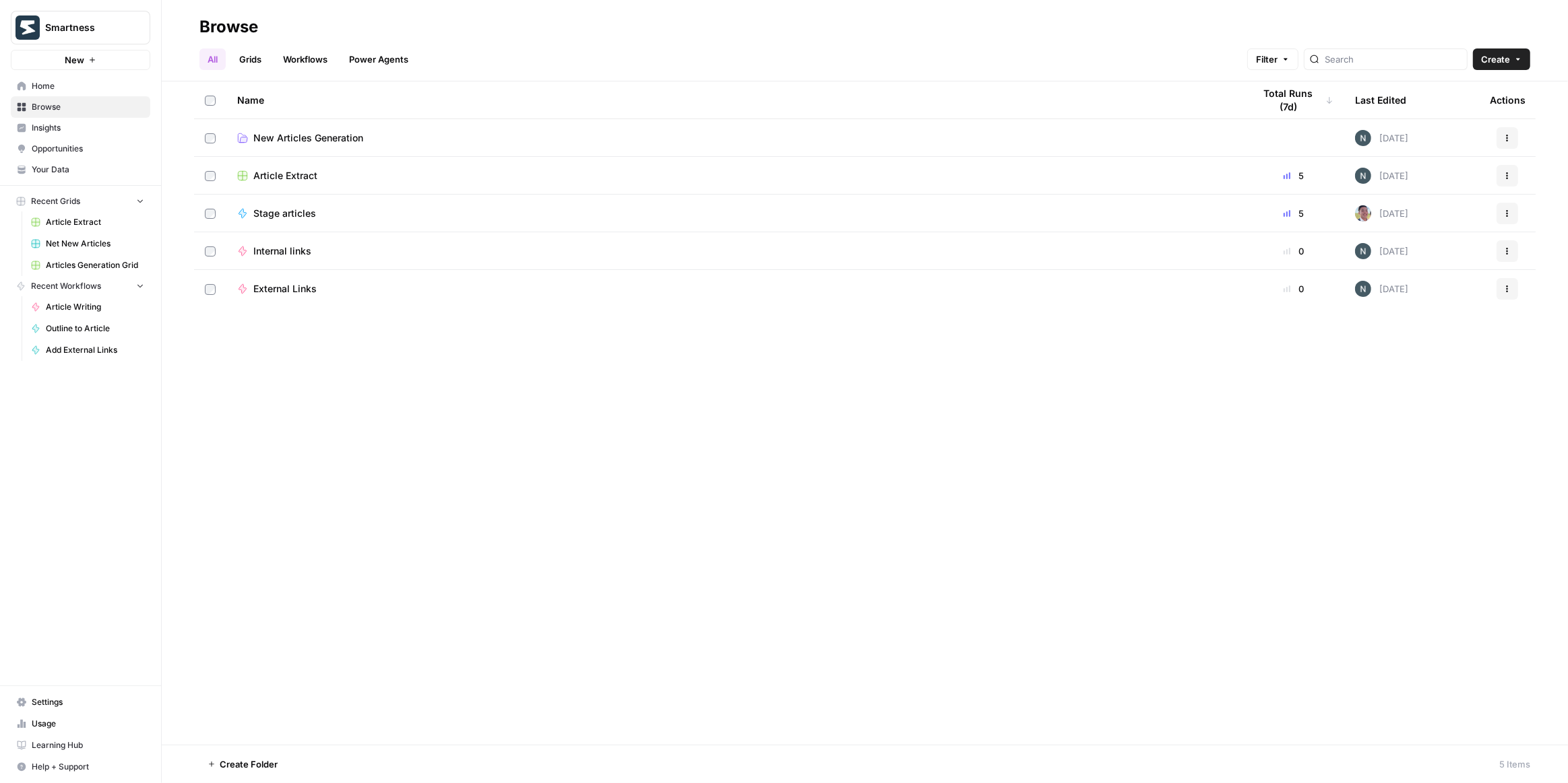
click at [304, 133] on span "New Articles Generation" at bounding box center [308, 139] width 110 height 14
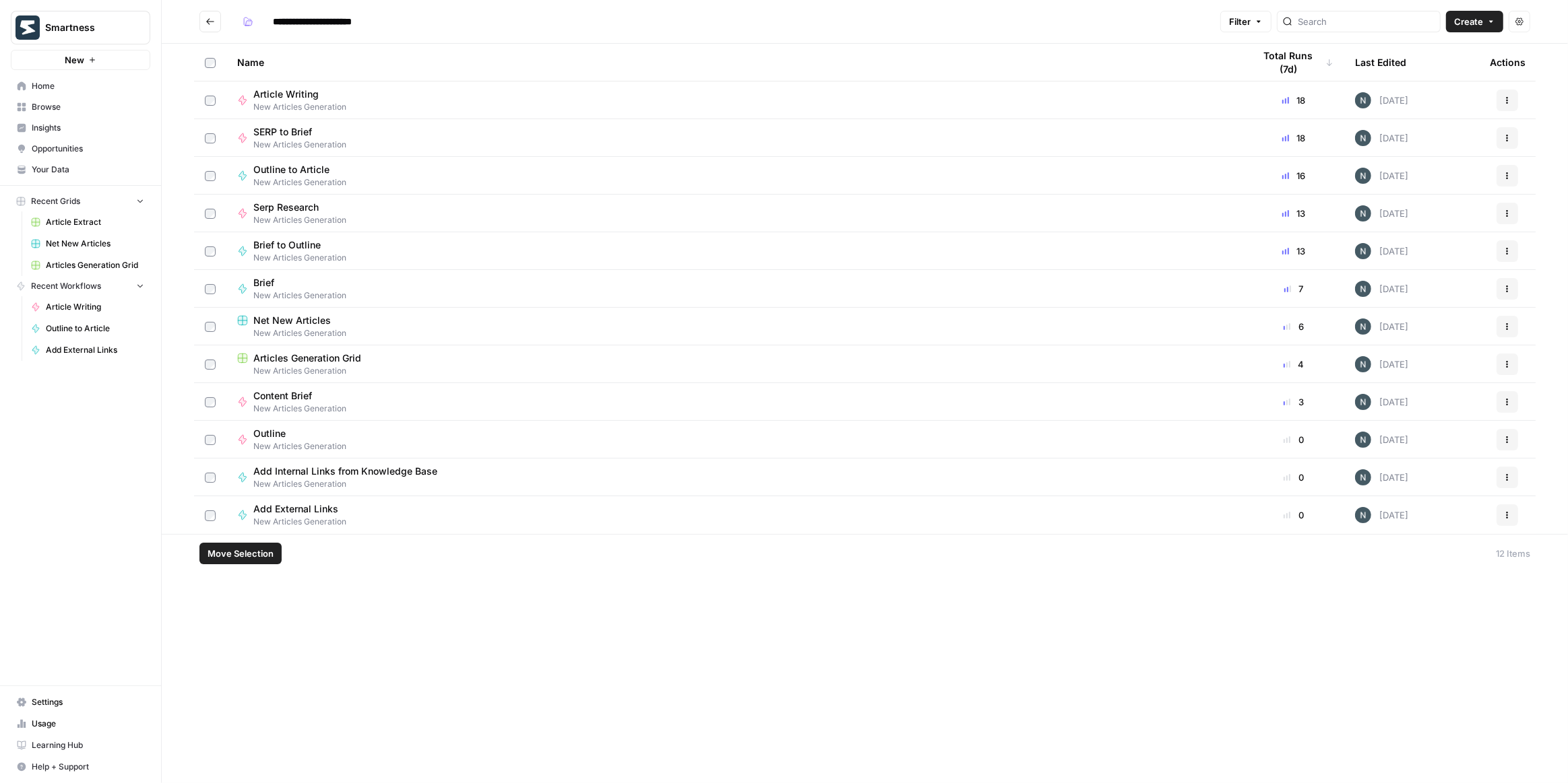
click at [1501, 137] on button "Actions" at bounding box center [1508, 138] width 22 height 22
click at [1396, 331] on span "Delete" at bounding box center [1447, 336] width 108 height 14
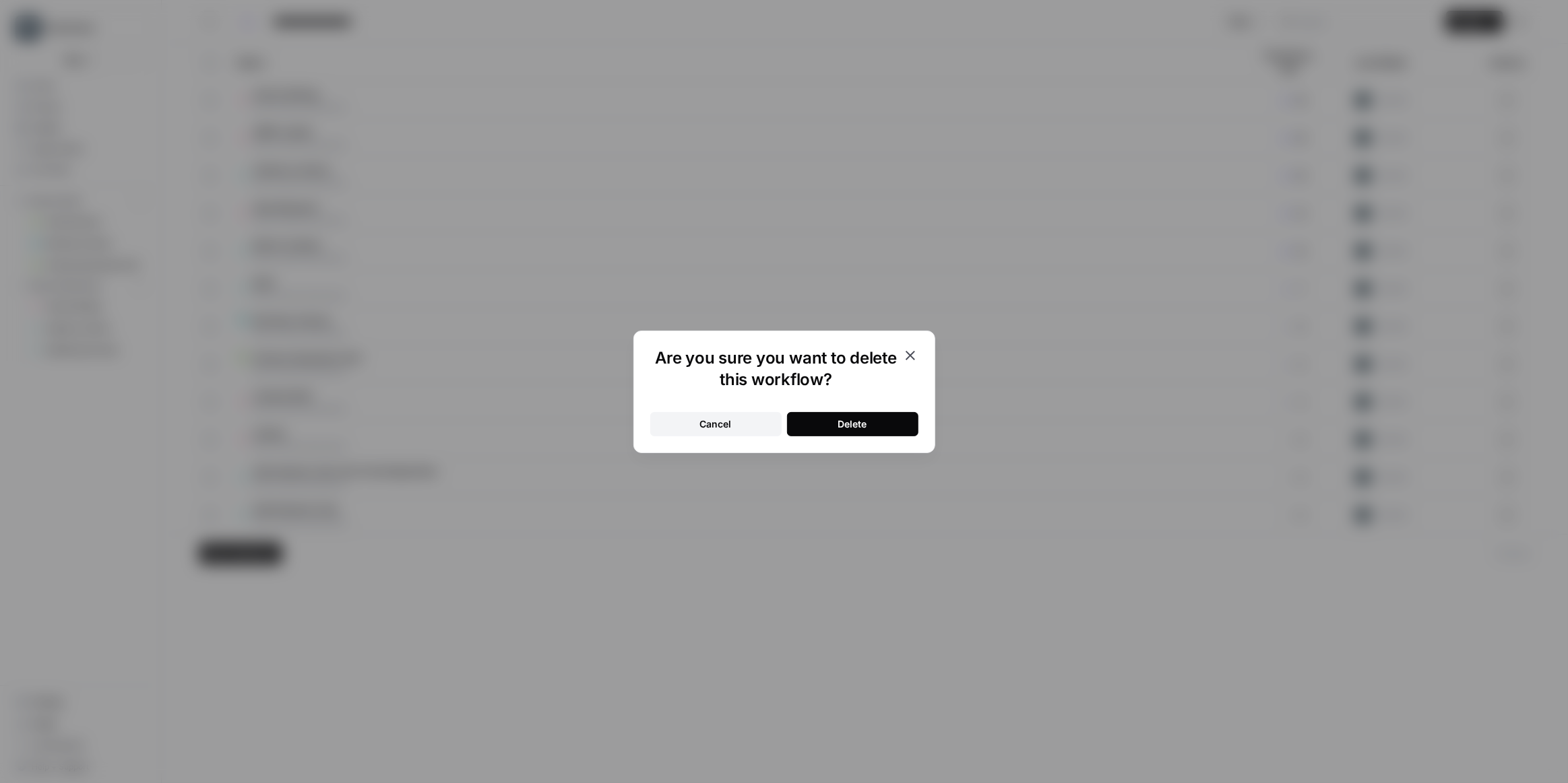
click at [852, 424] on div "Delete" at bounding box center [851, 424] width 29 height 14
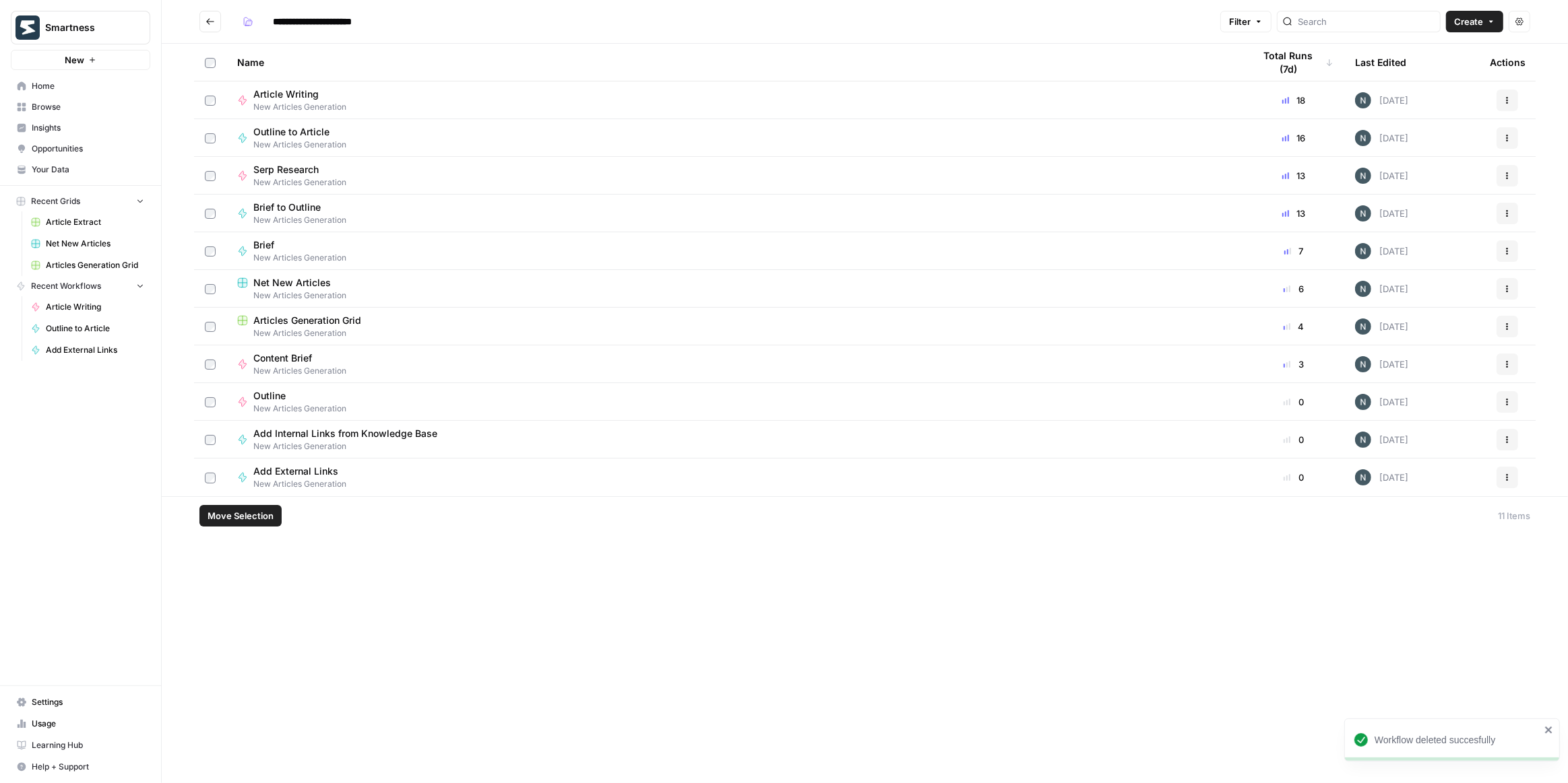
click at [1510, 96] on icon "button" at bounding box center [1507, 100] width 8 height 8
click at [1392, 294] on div "Delete" at bounding box center [1442, 298] width 128 height 14
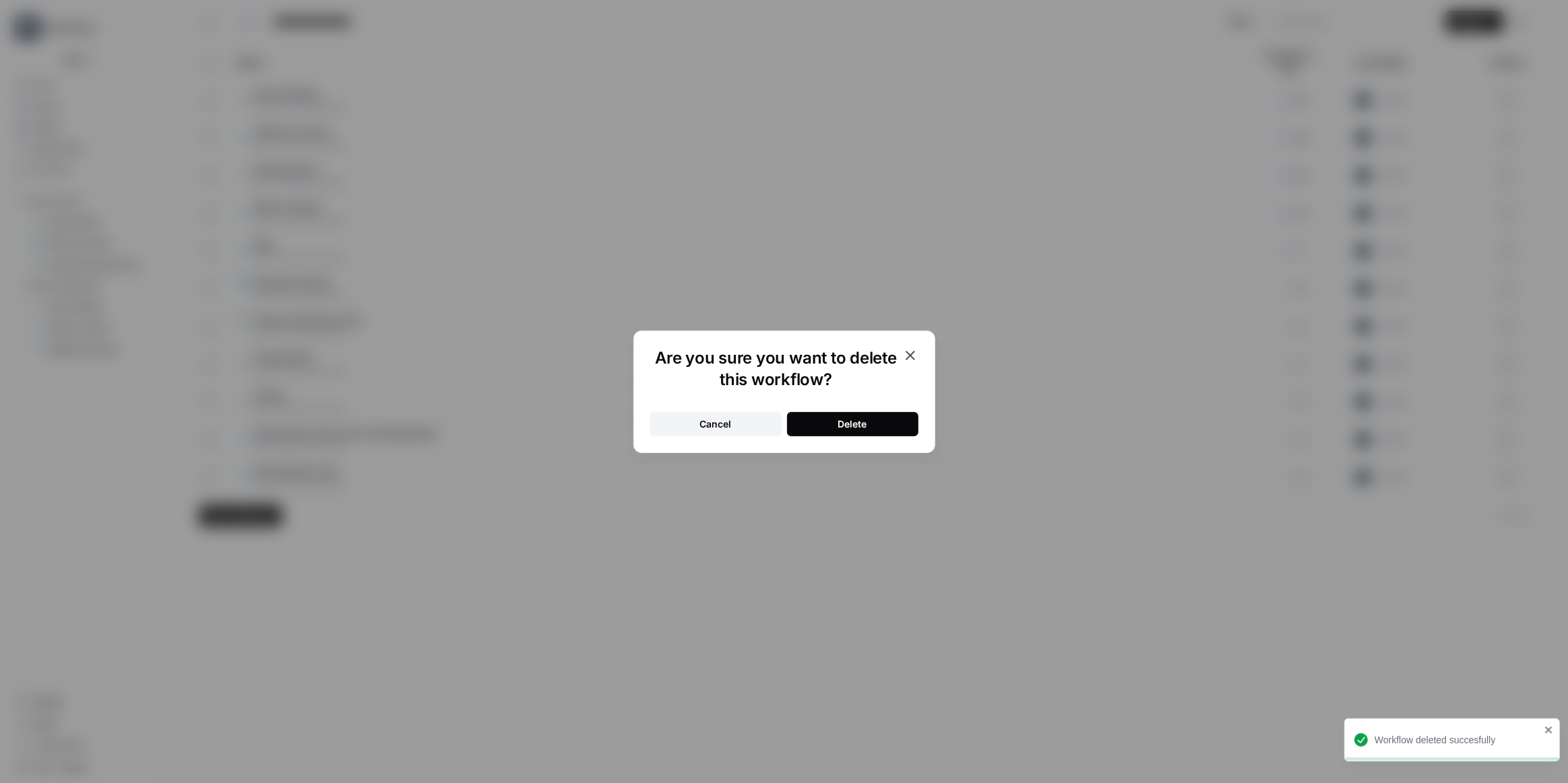
click at [873, 419] on button "Delete" at bounding box center [852, 424] width 132 height 24
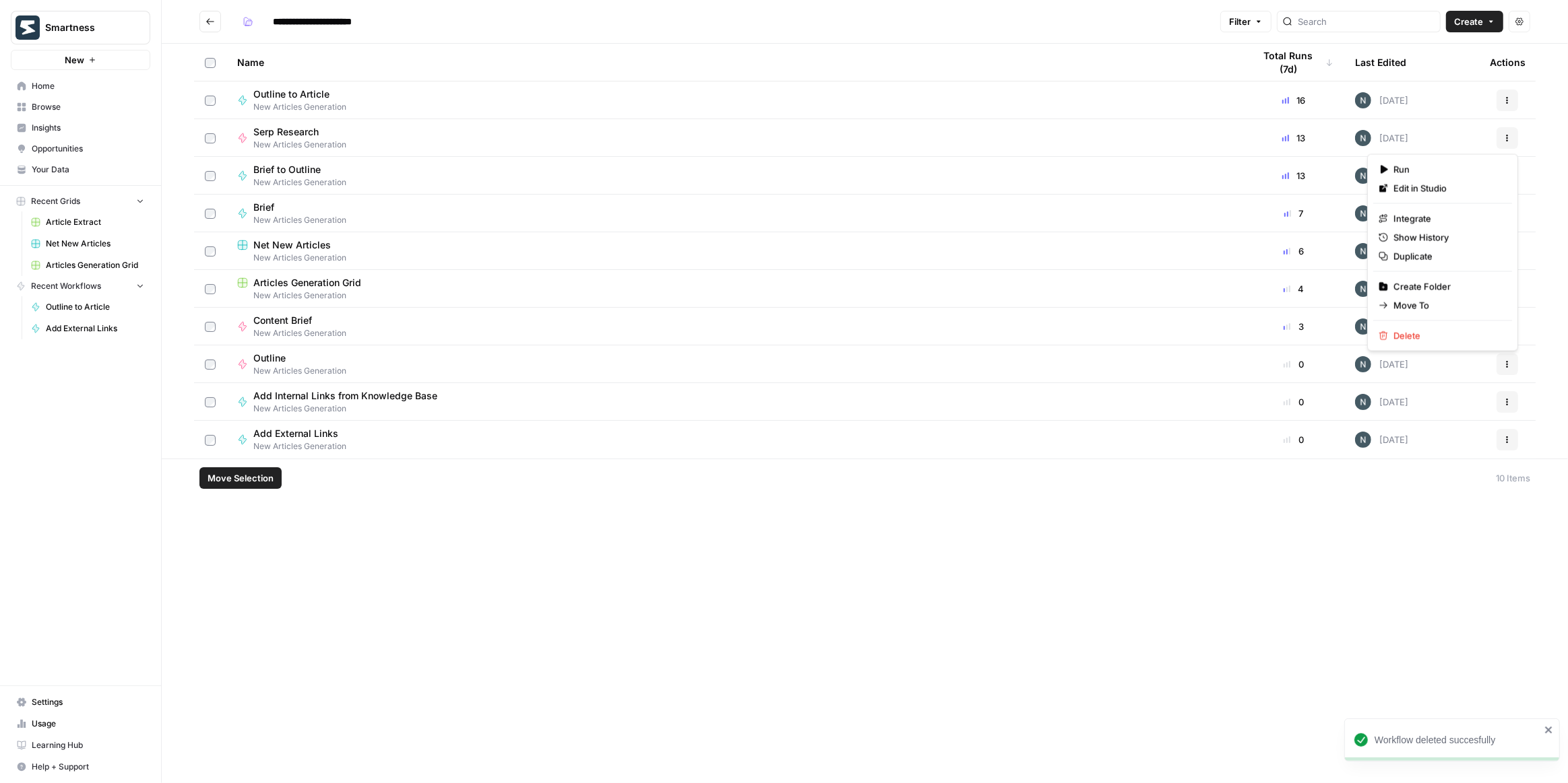
click at [1510, 142] on button "Actions" at bounding box center [1508, 138] width 22 height 22
click at [1420, 334] on span "Delete" at bounding box center [1447, 336] width 108 height 14
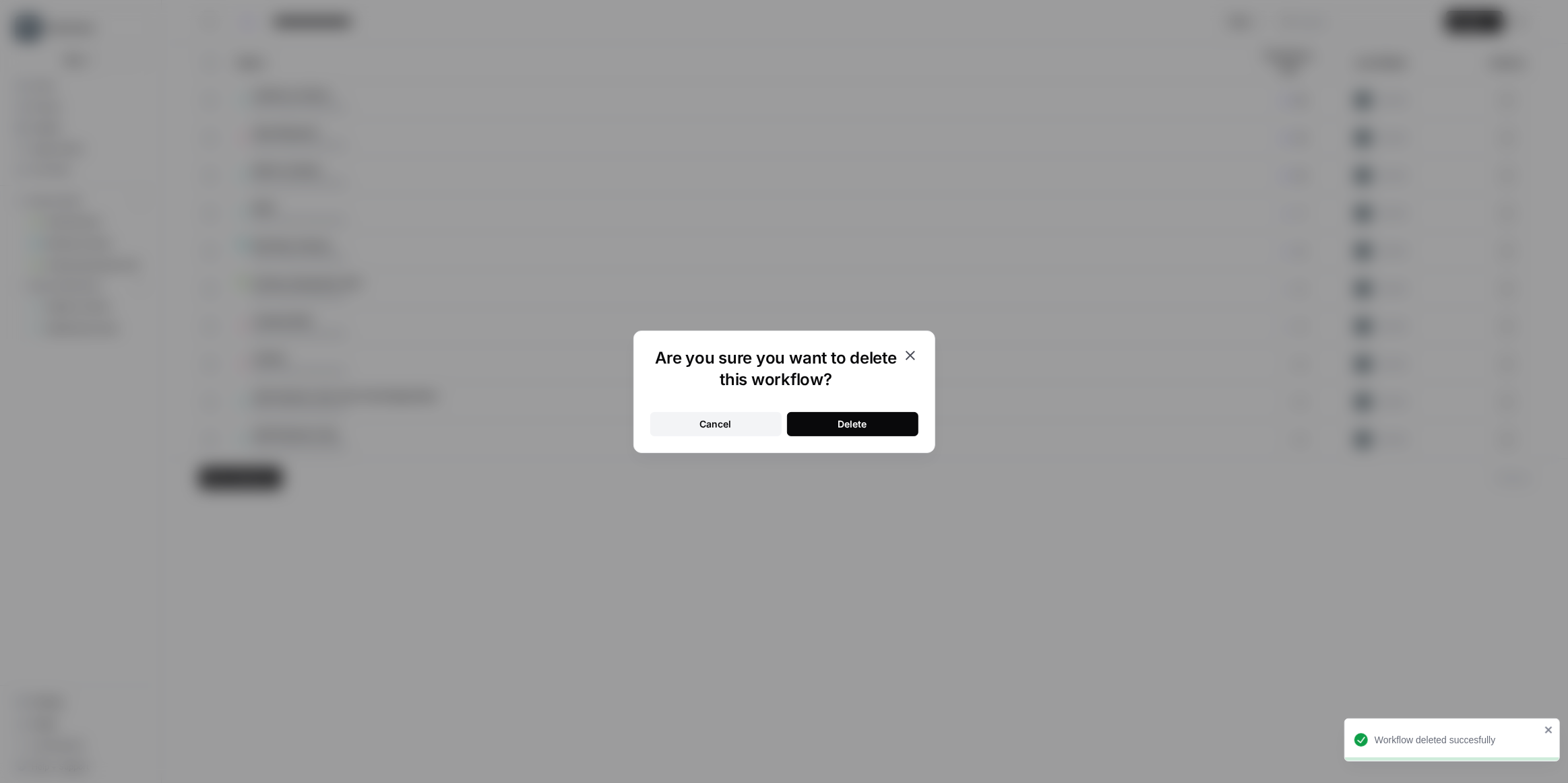
click at [876, 416] on button "Delete" at bounding box center [852, 424] width 132 height 24
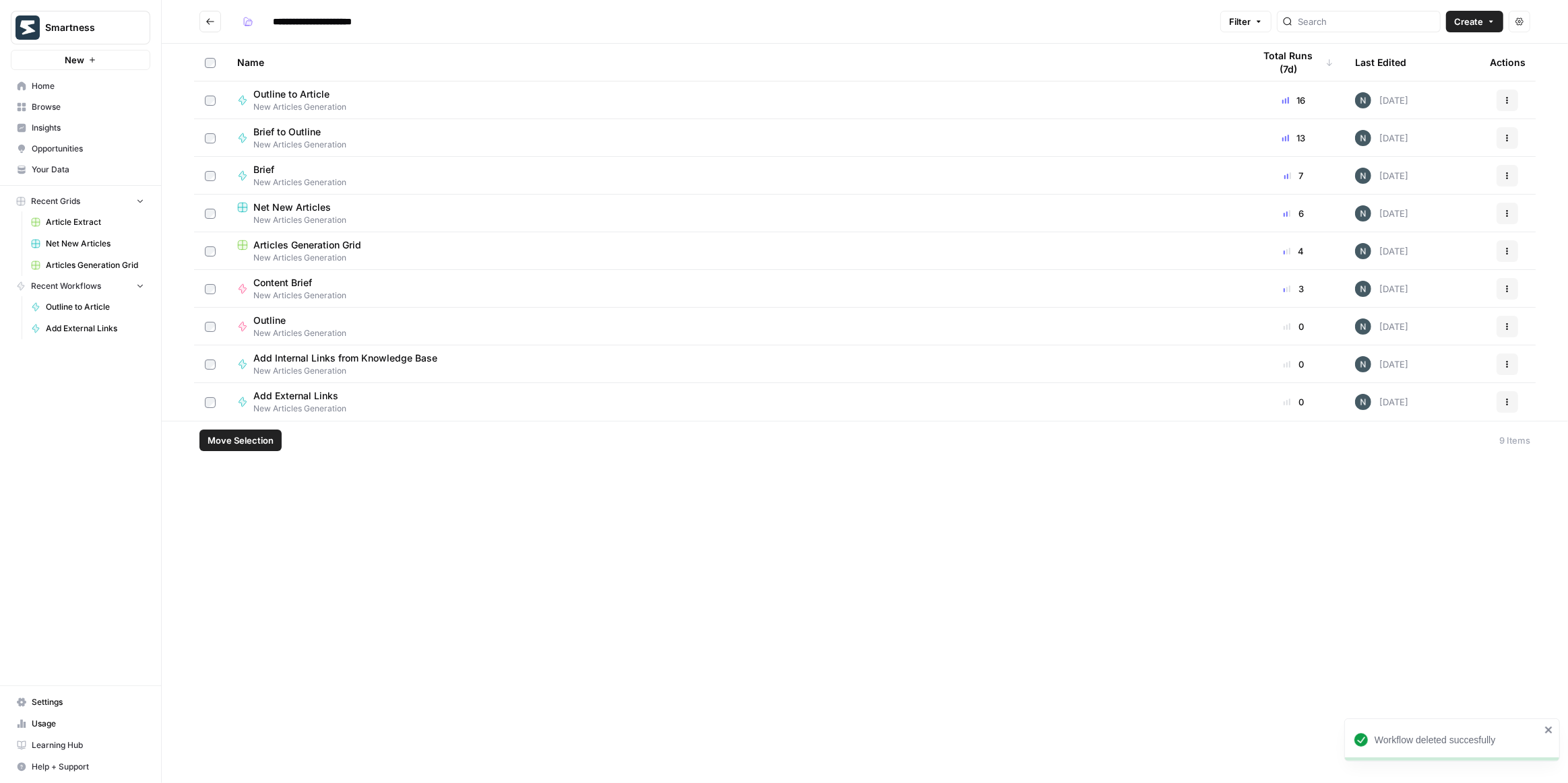
click at [1511, 284] on button "Actions" at bounding box center [1508, 289] width 22 height 22
click at [1399, 472] on div "Run Edit in Studio Integrate Show History Duplicate Create Folder Move To Delete" at bounding box center [1442, 402] width 151 height 197
click at [1401, 480] on span "Delete" at bounding box center [1447, 487] width 108 height 14
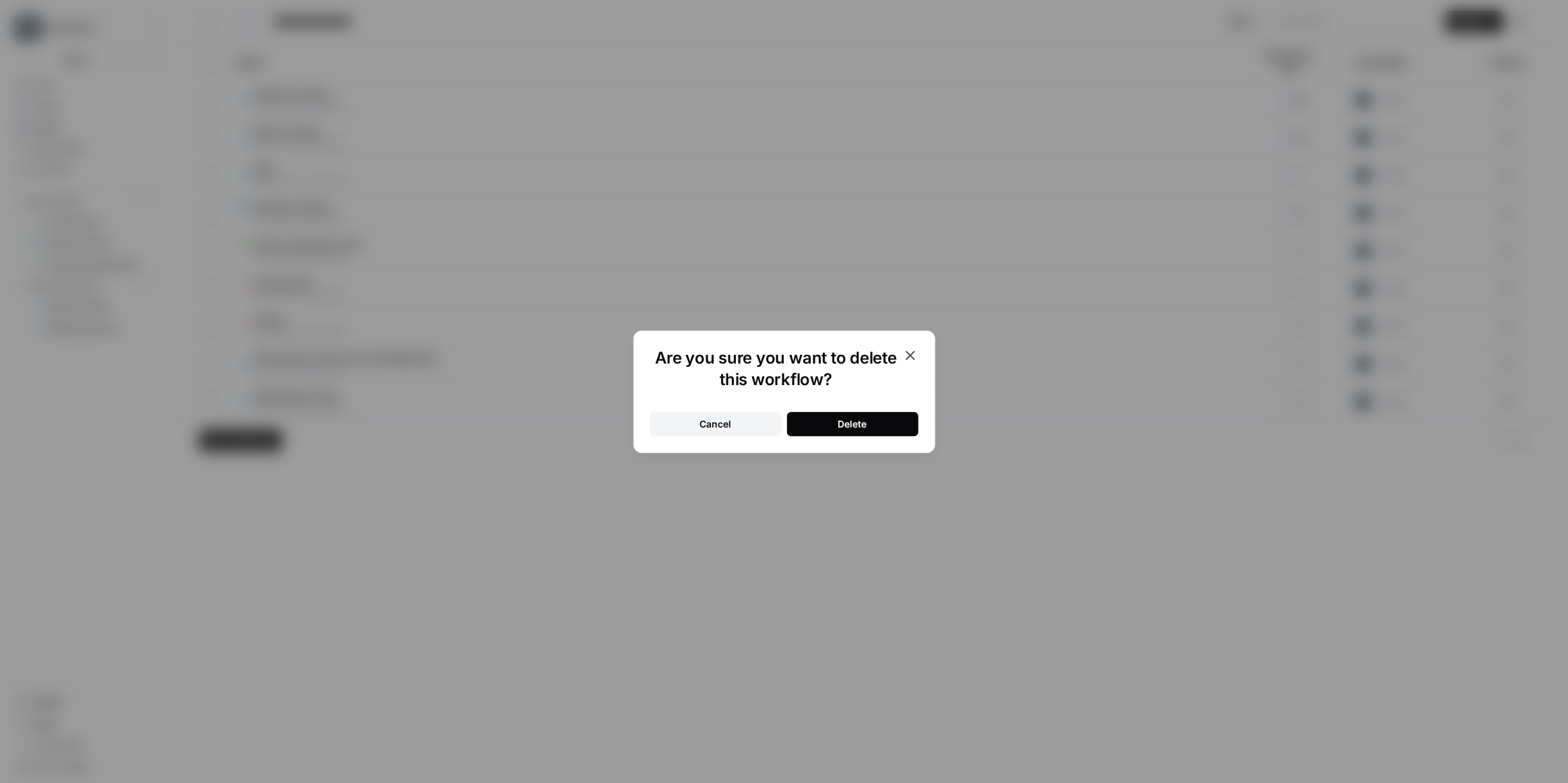
click at [822, 422] on button "Delete" at bounding box center [852, 424] width 132 height 24
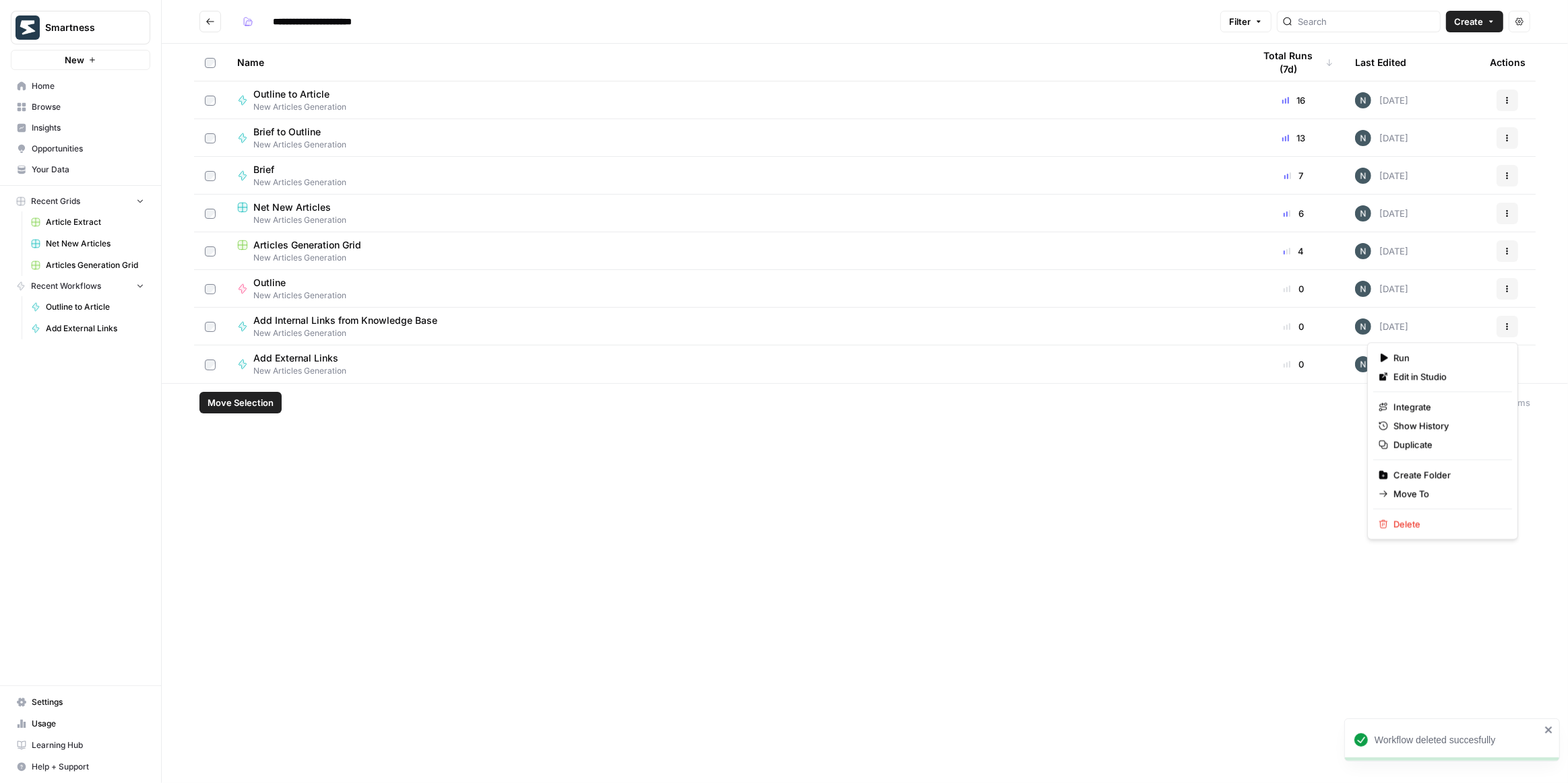
click at [1511, 323] on button "Actions" at bounding box center [1508, 327] width 22 height 22
click at [1513, 287] on button "Actions" at bounding box center [1508, 289] width 22 height 22
click at [1405, 496] on div "Run Edit in Studio Integrate Show History Duplicate Create Folder Move To Delete" at bounding box center [1442, 402] width 151 height 197
click at [1407, 495] on button "Delete" at bounding box center [1442, 486] width 139 height 19
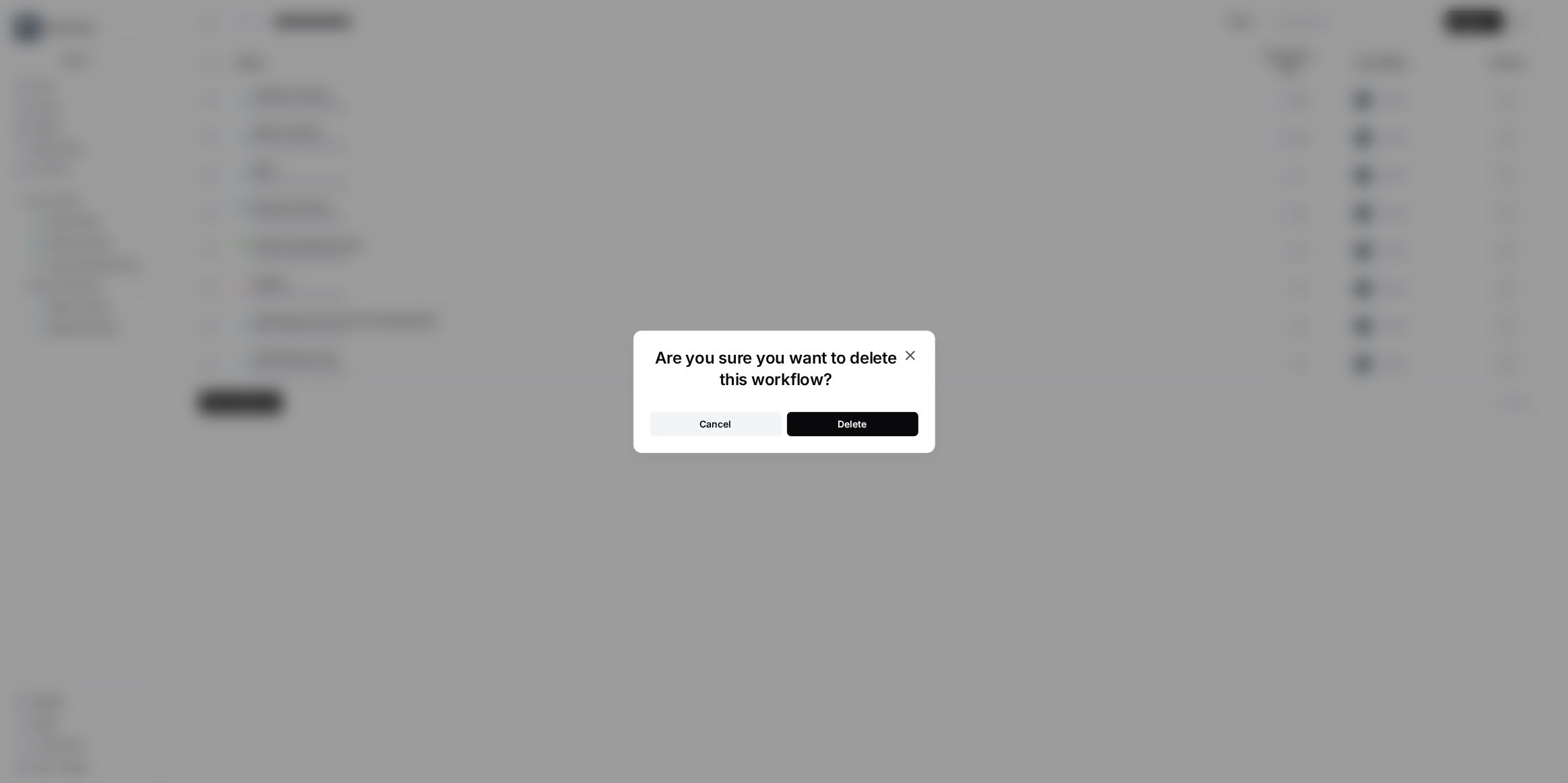
click at [843, 424] on div "Delete" at bounding box center [851, 424] width 29 height 14
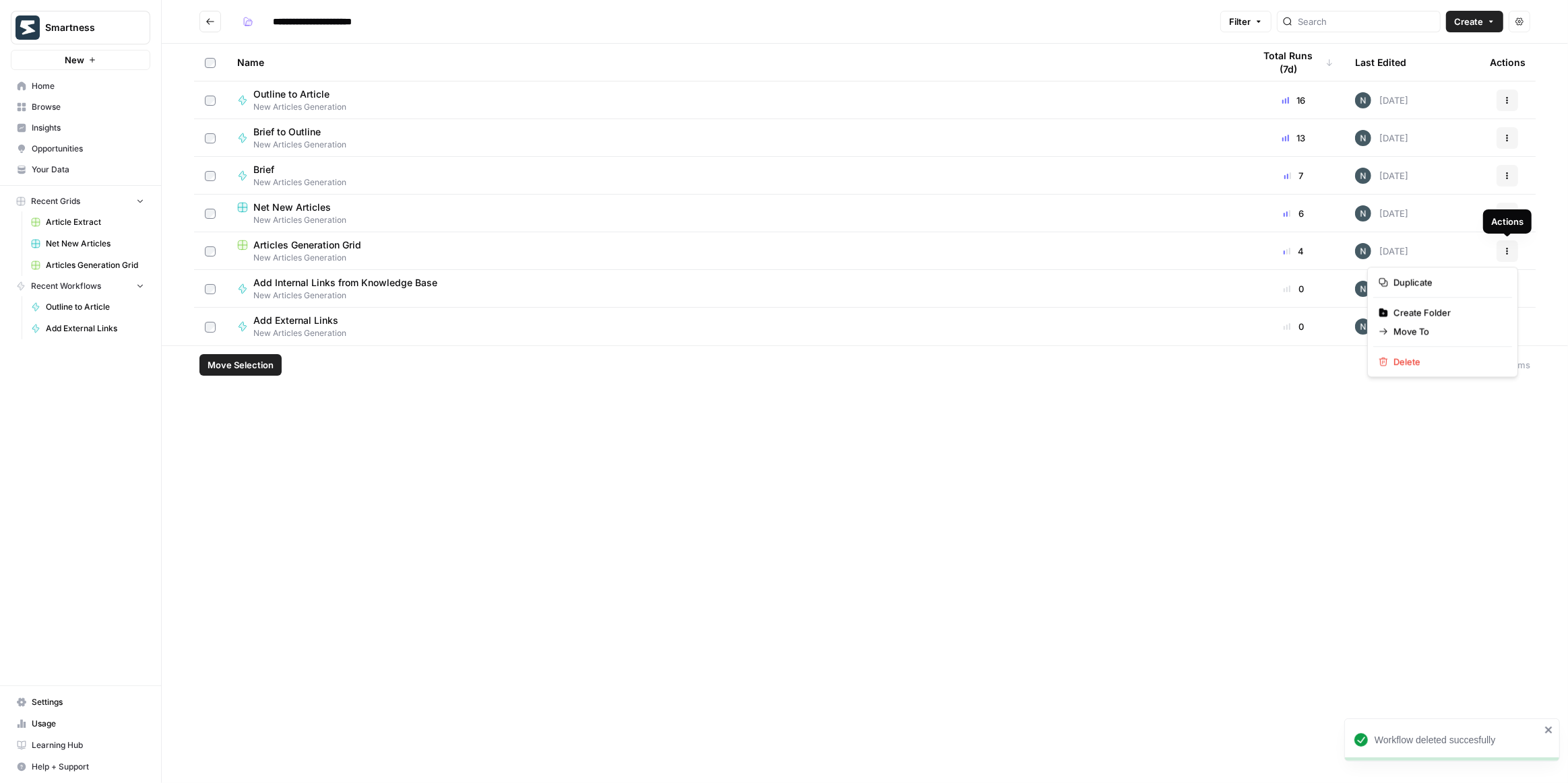
click at [1510, 256] on button "Actions" at bounding box center [1508, 252] width 22 height 22
click at [1394, 355] on span "Delete" at bounding box center [1447, 362] width 108 height 14
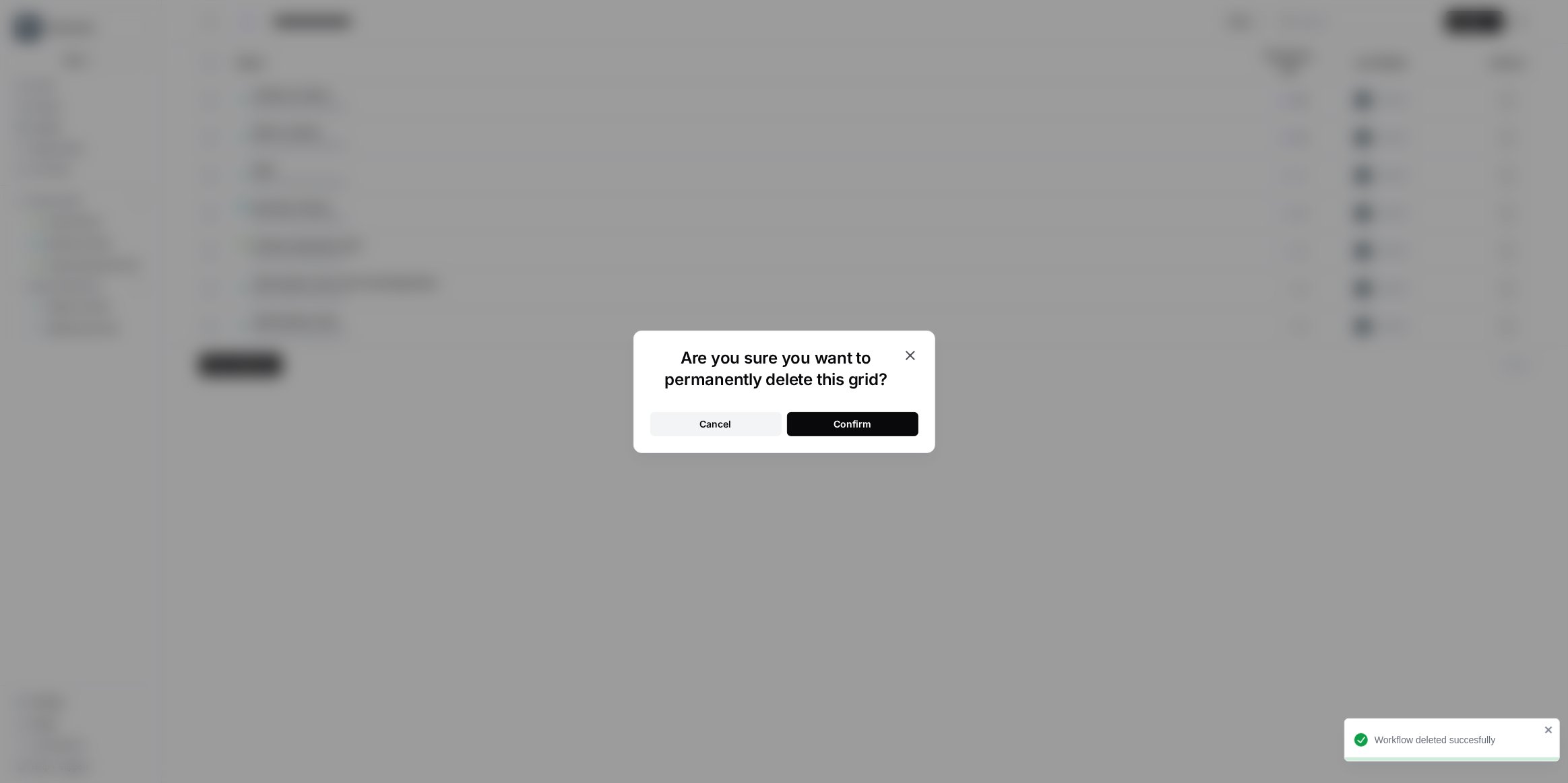
click at [873, 428] on button "Confirm" at bounding box center [852, 424] width 132 height 24
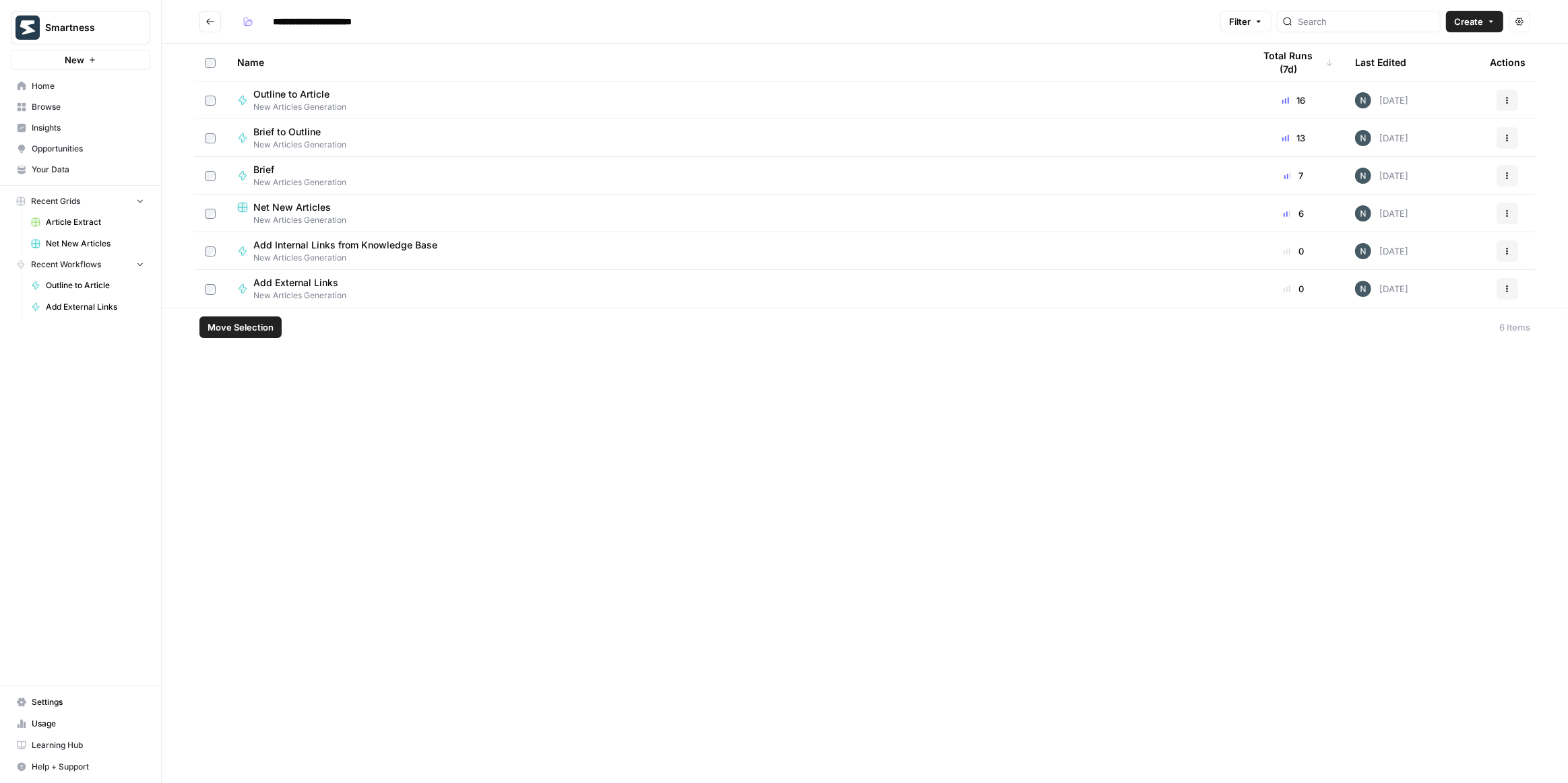
click at [348, 210] on div "Net New Articles" at bounding box center [734, 208] width 995 height 14
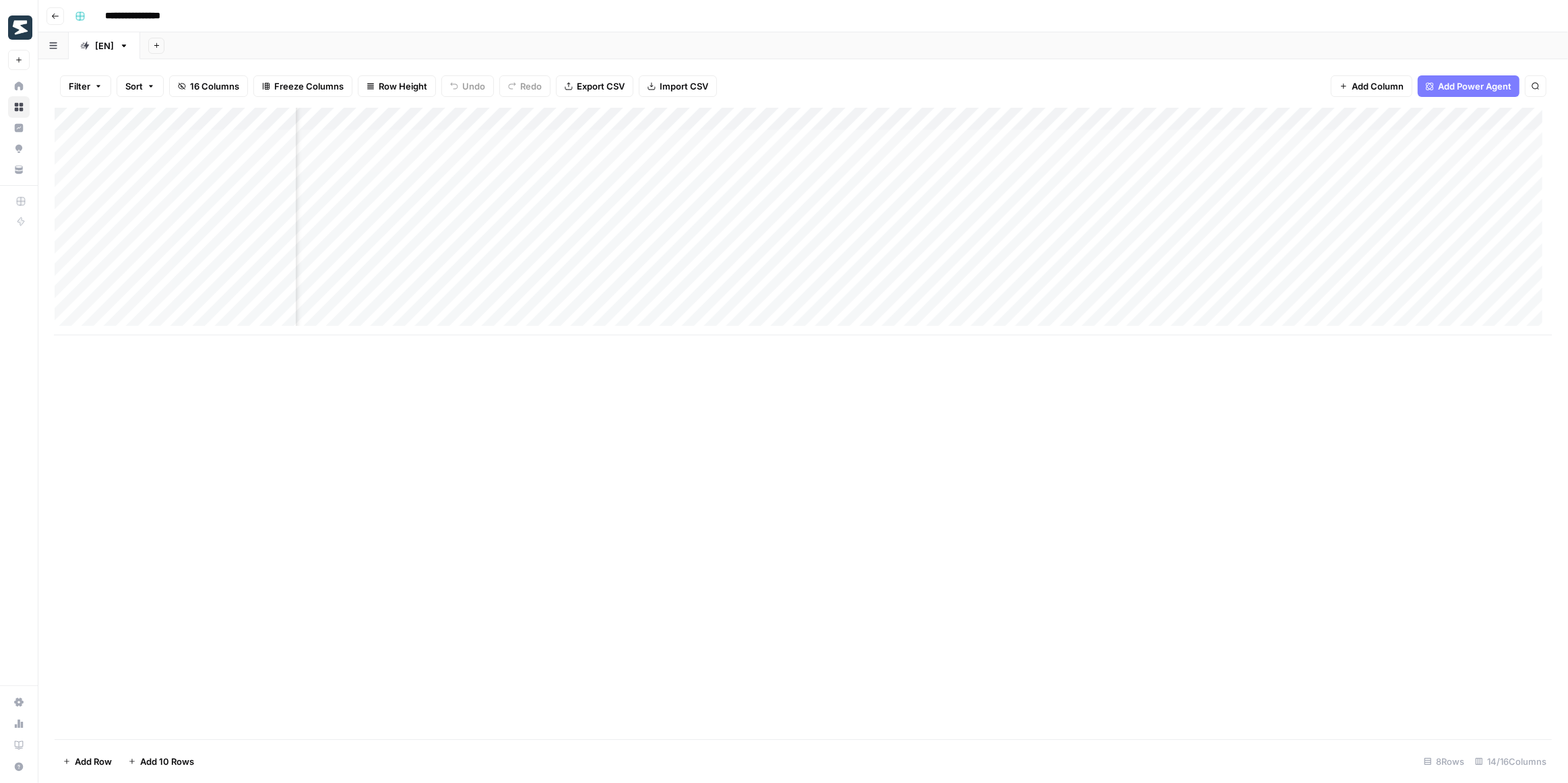
scroll to position [0, 427]
click at [1086, 140] on div "Add Column" at bounding box center [803, 222] width 1497 height 228
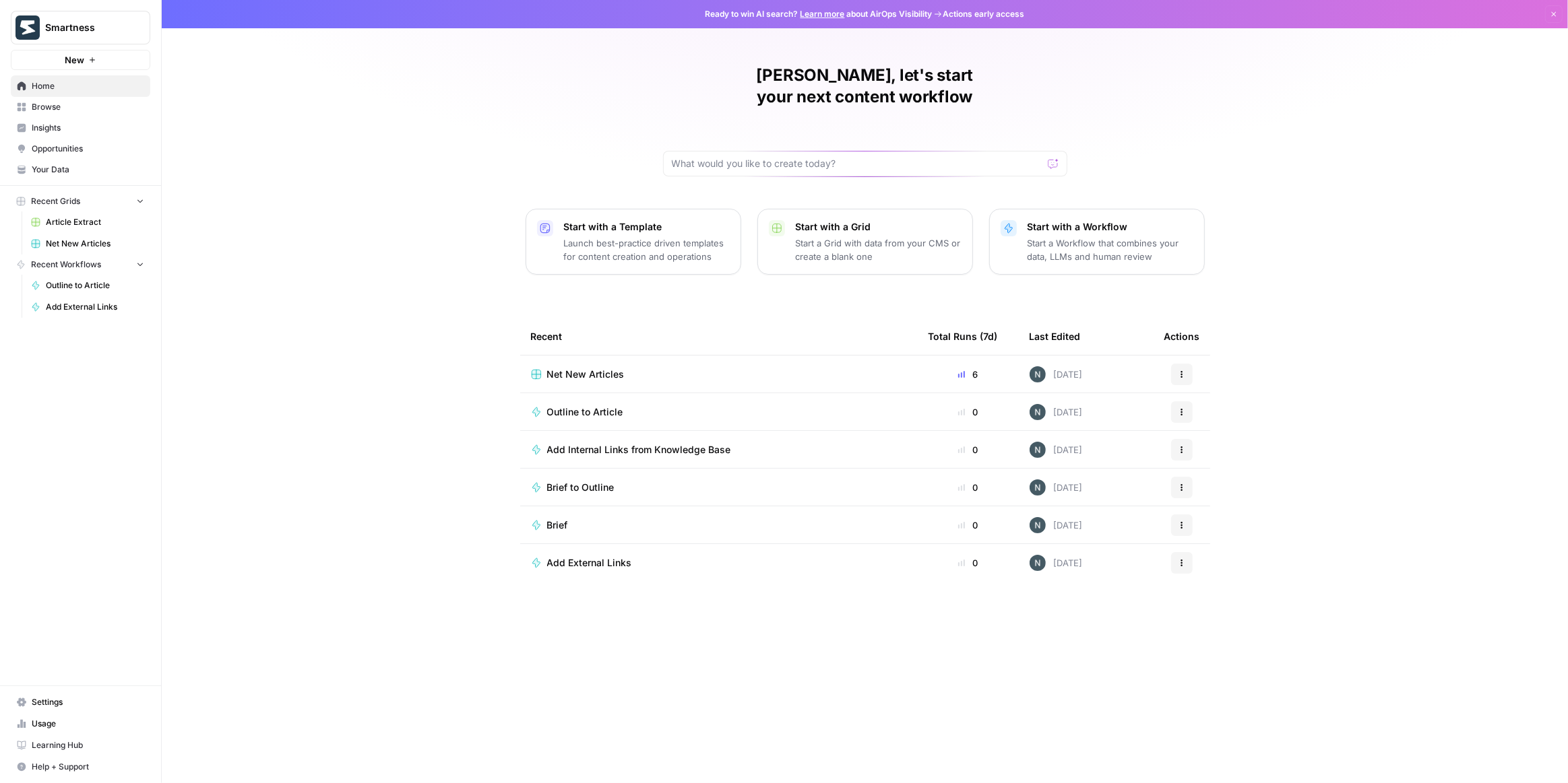
click at [102, 107] on span "Browse" at bounding box center [88, 107] width 113 height 12
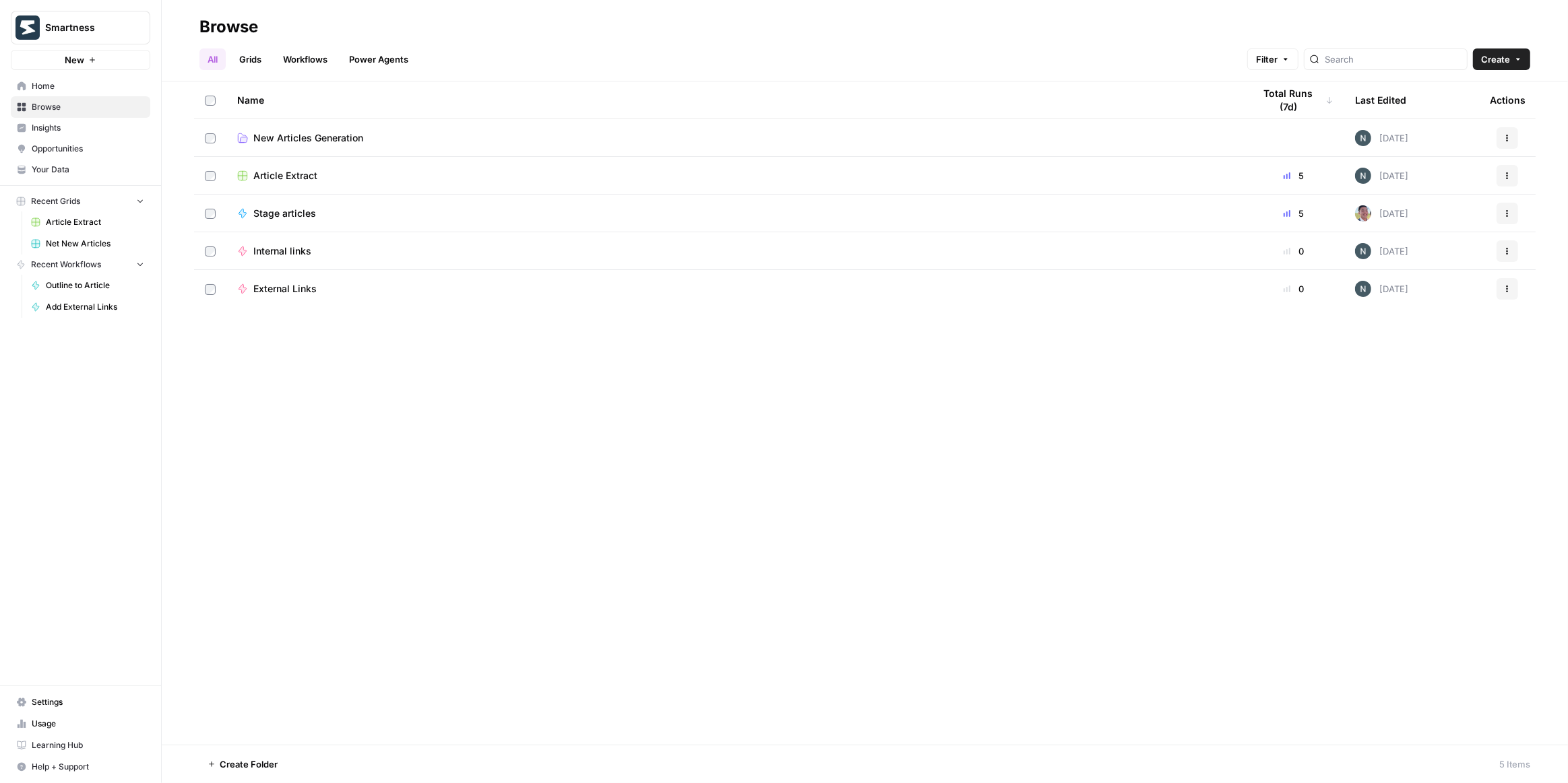
click at [372, 179] on div "Article Extract" at bounding box center [734, 176] width 995 height 14
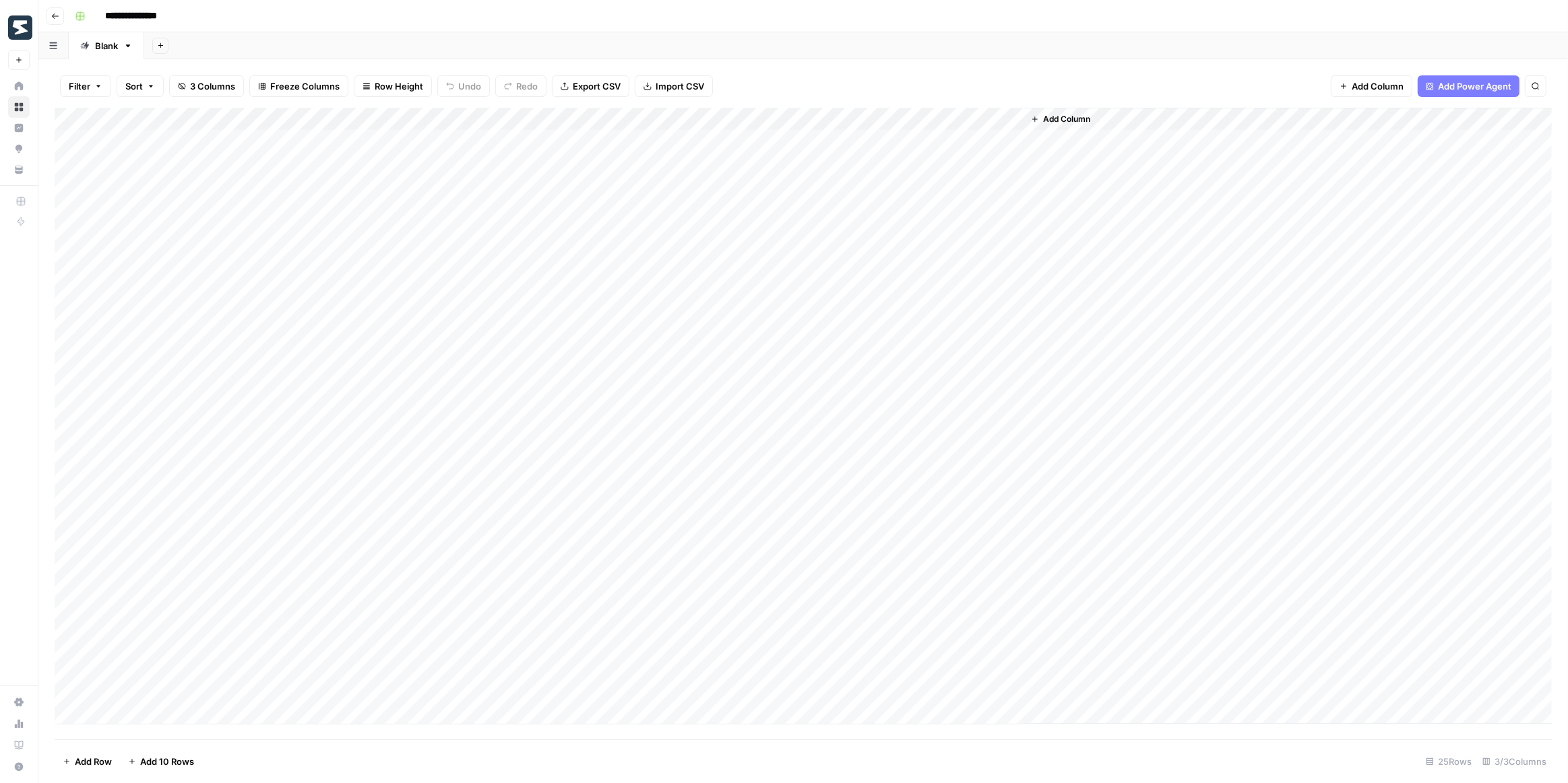
click at [684, 119] on div "Add Column" at bounding box center [803, 416] width 1497 height 617
click at [695, 246] on span "Edit Workflow" at bounding box center [716, 252] width 118 height 14
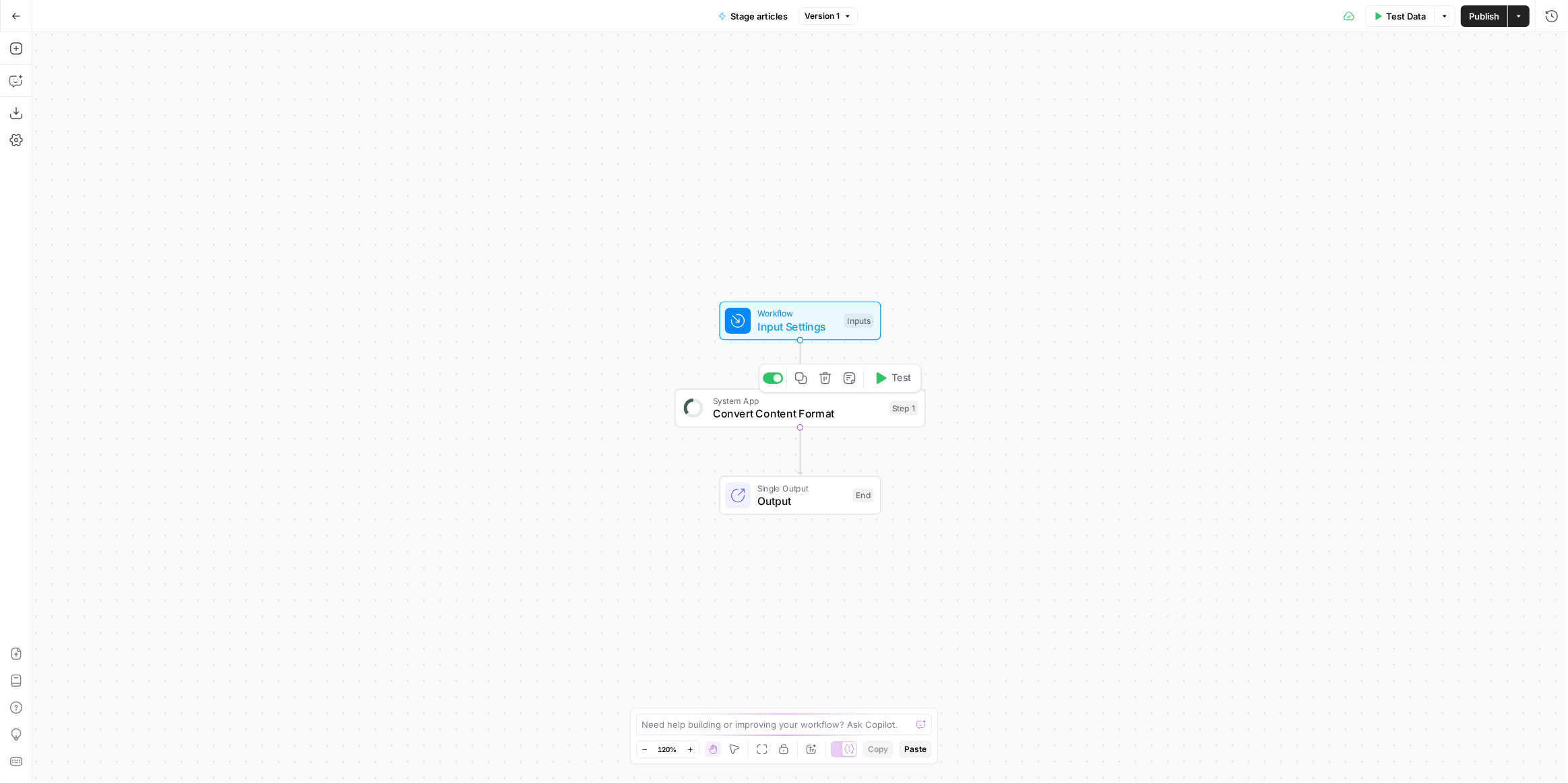
click at [850, 415] on span "Convert Content Format" at bounding box center [797, 414] width 169 height 16
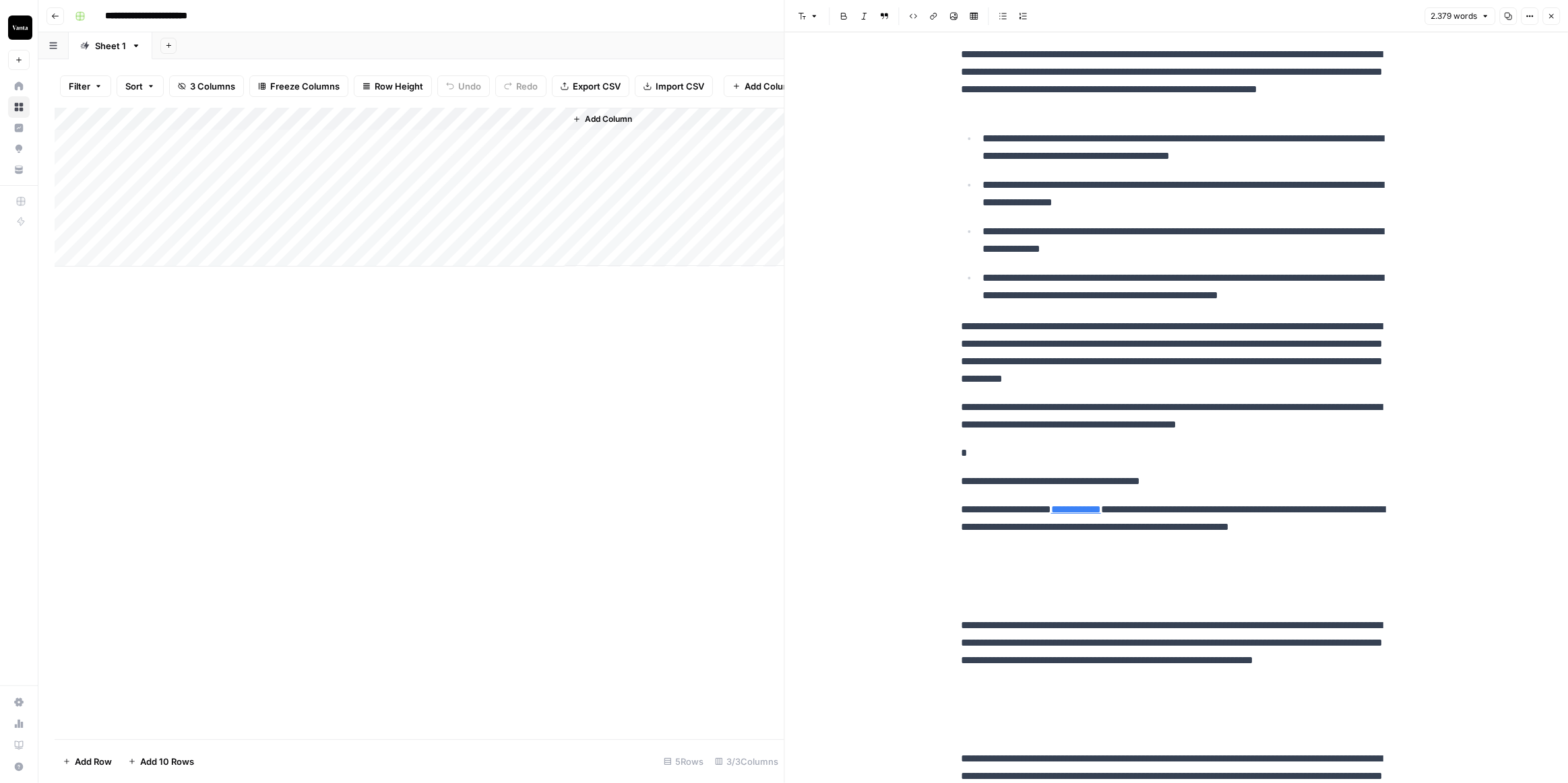
scroll to position [1276, 0]
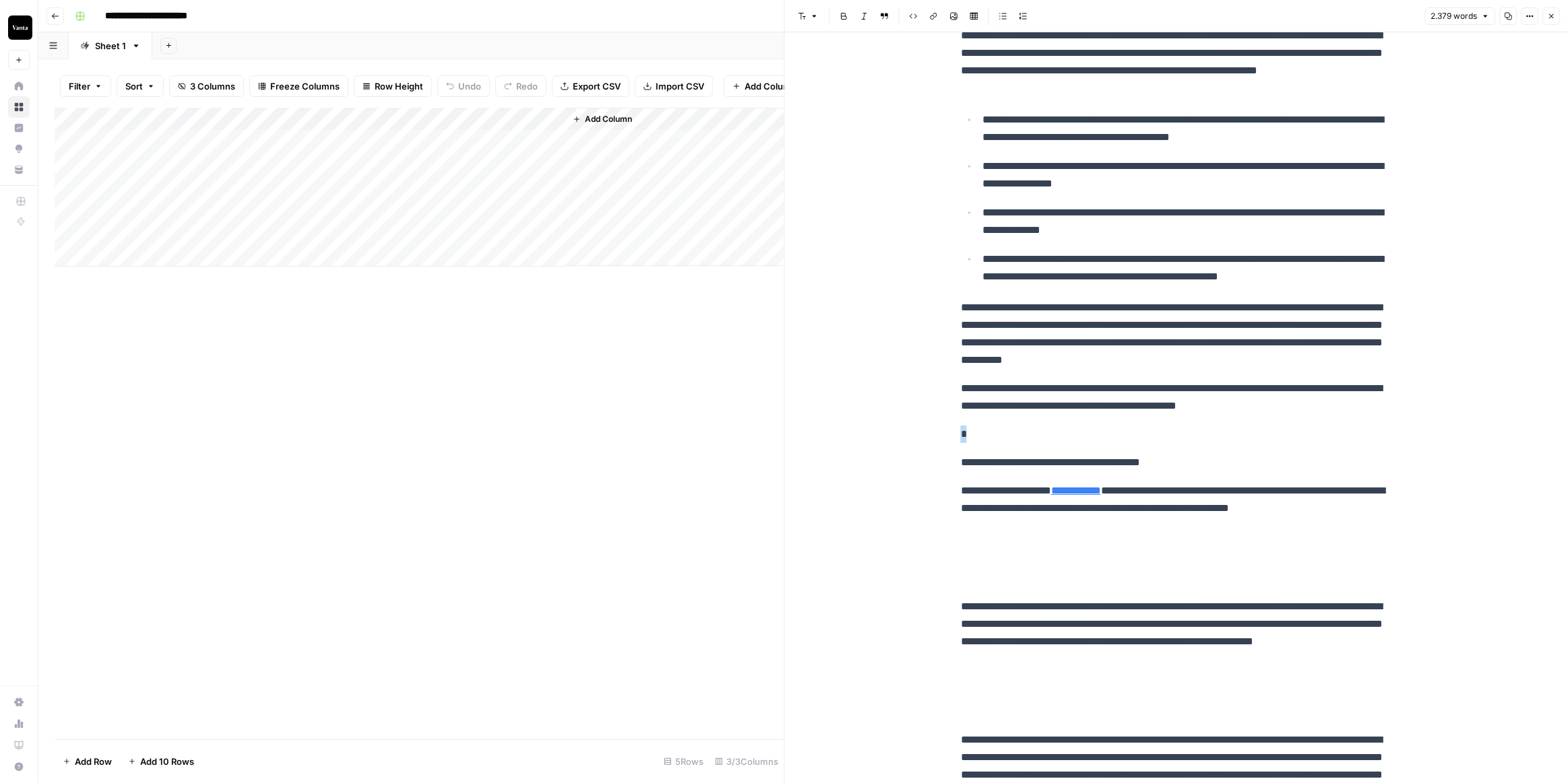
drag, startPoint x: 951, startPoint y: 439, endPoint x: 963, endPoint y: 444, distance: 13.0
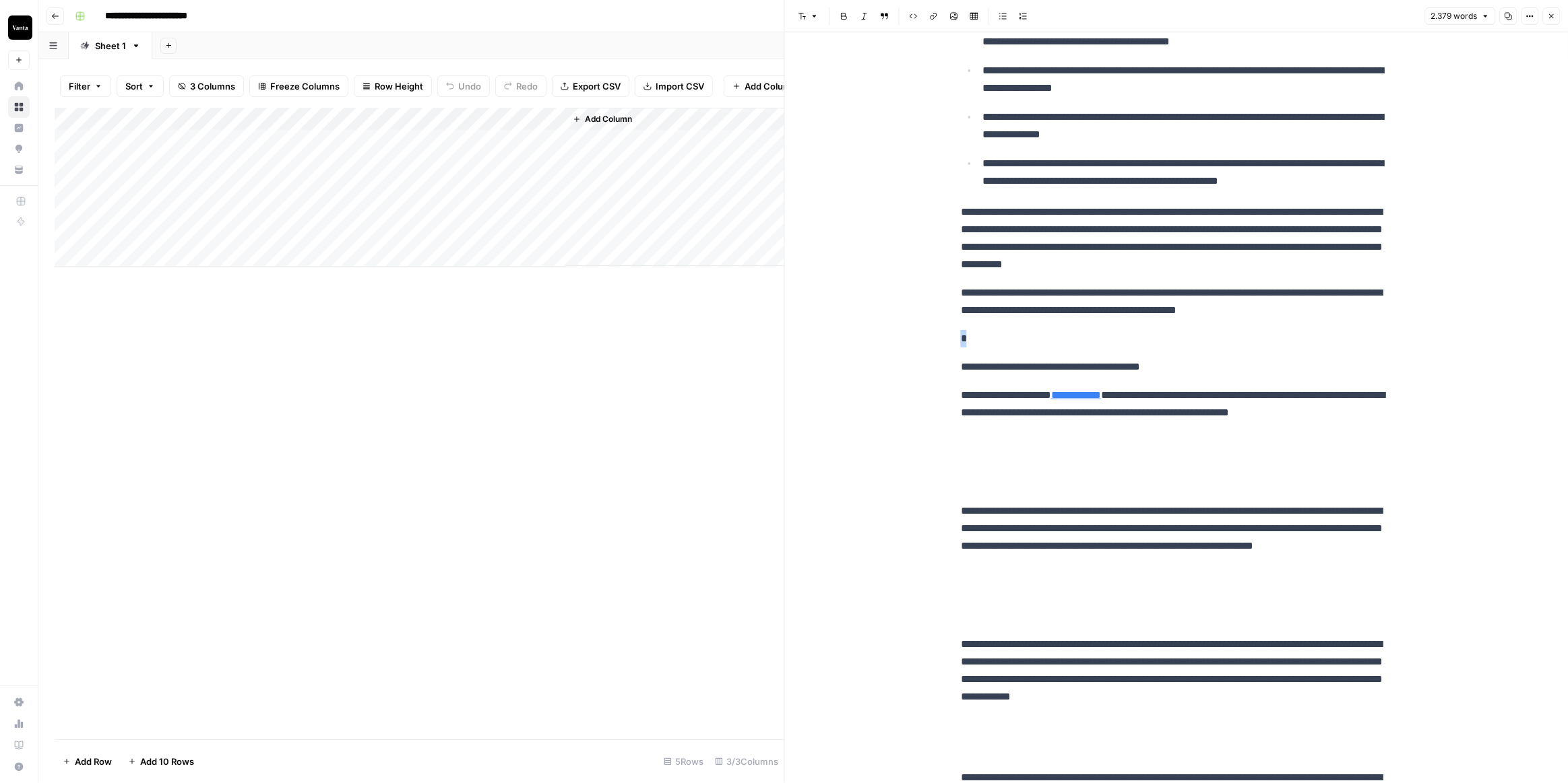
scroll to position [1460, 0]
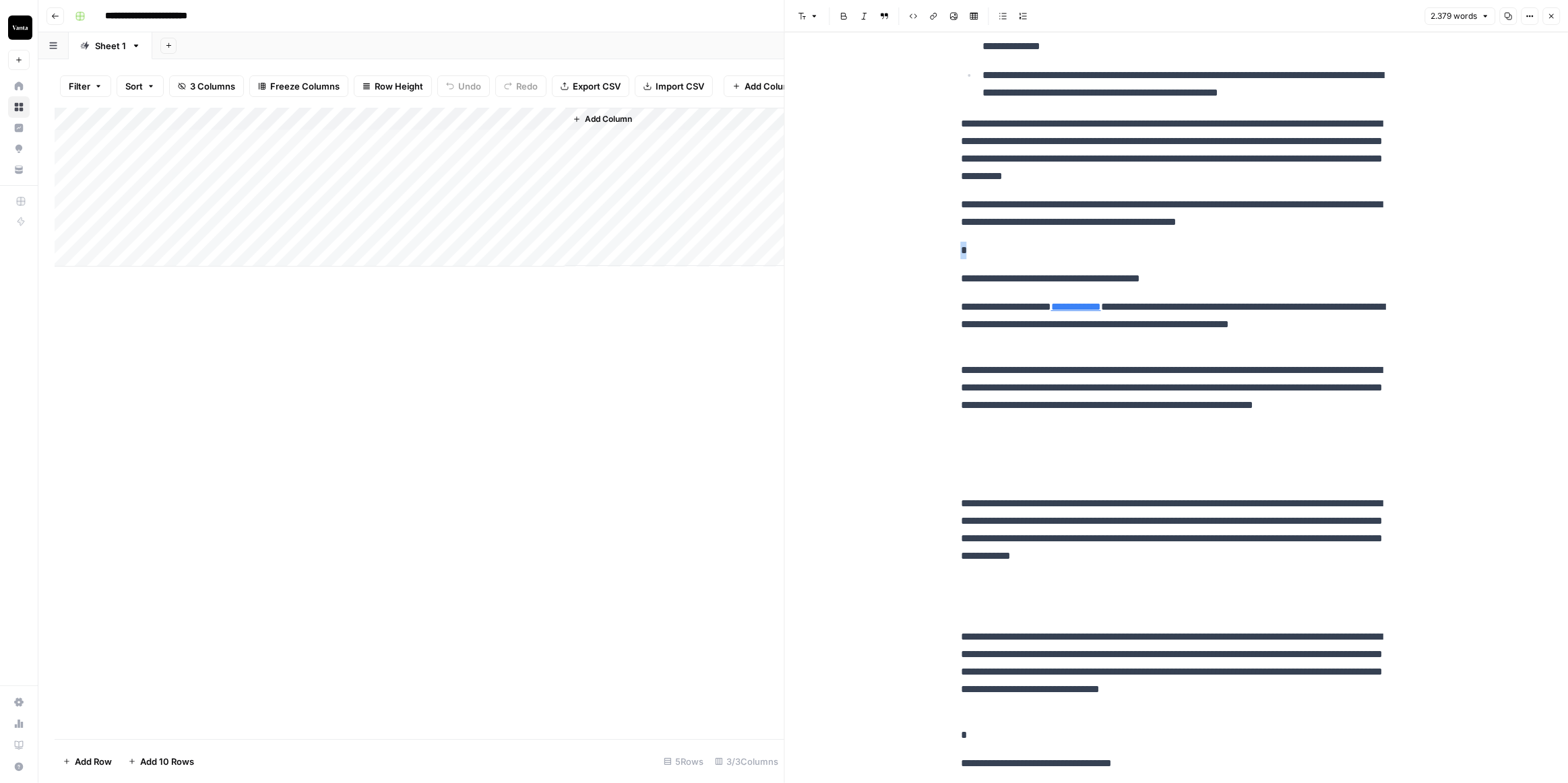
click at [986, 468] on p at bounding box center [1176, 464] width 431 height 42
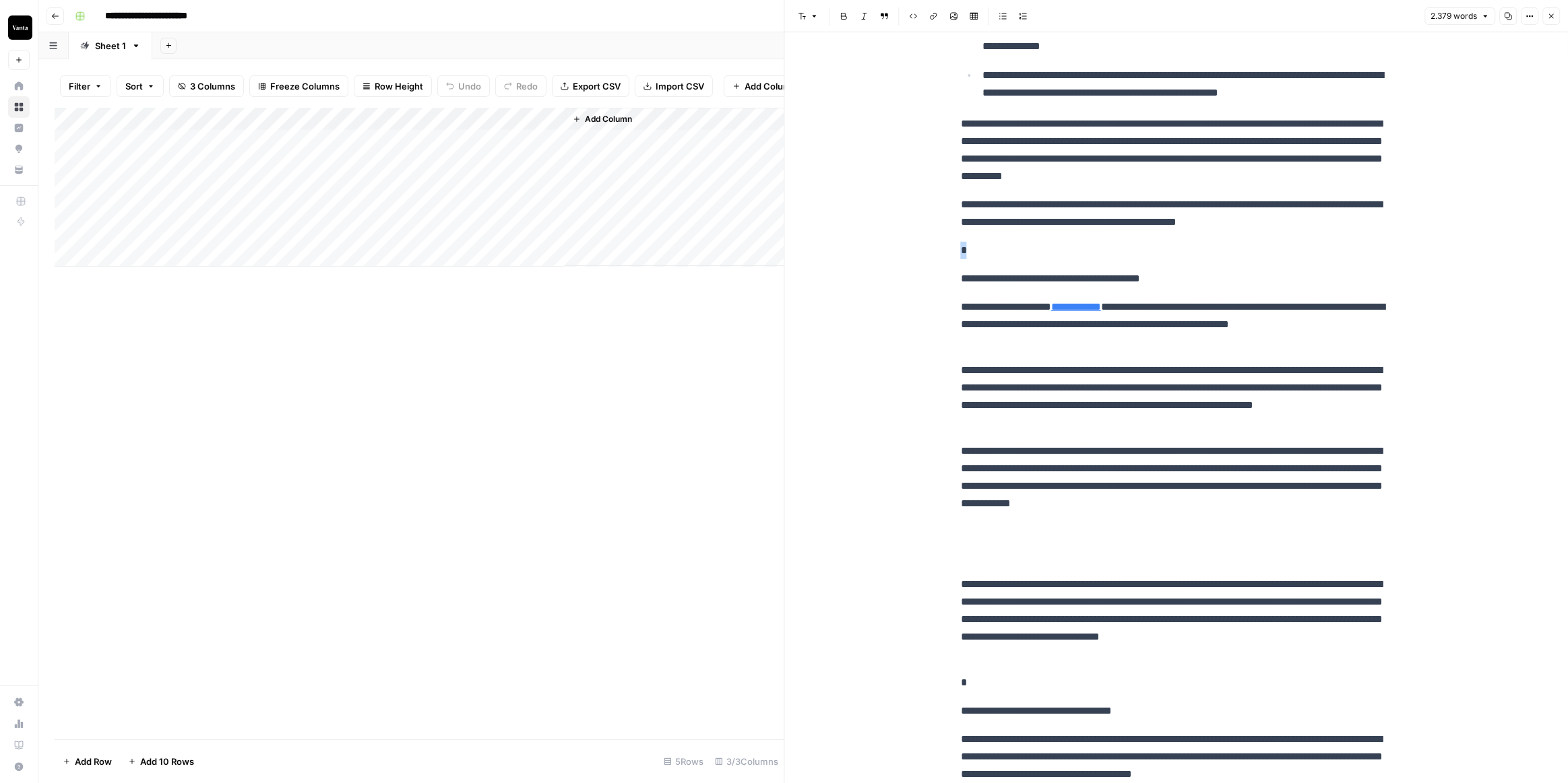
click at [982, 556] on p at bounding box center [1176, 544] width 431 height 42
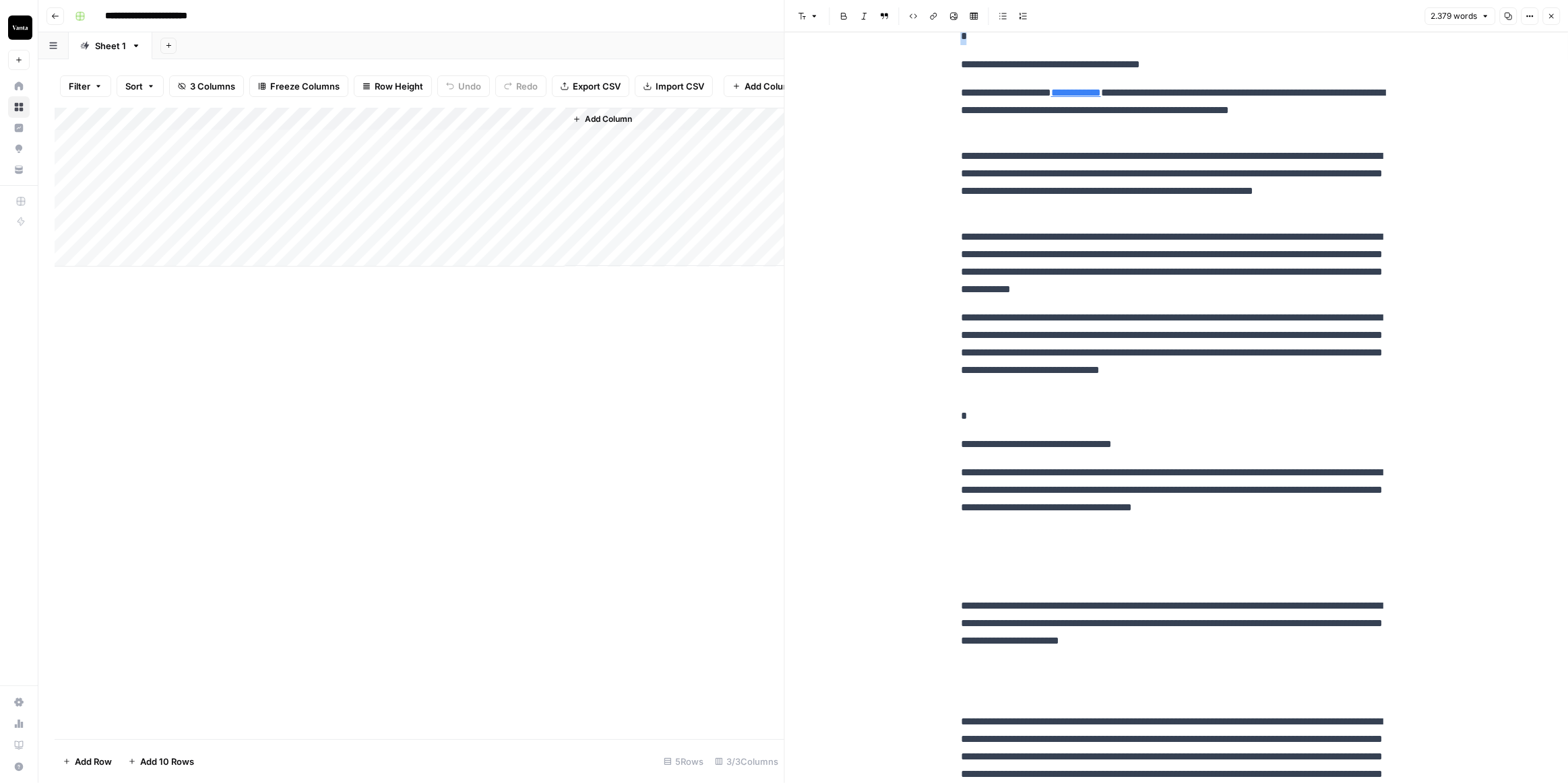
scroll to position [1765, 0]
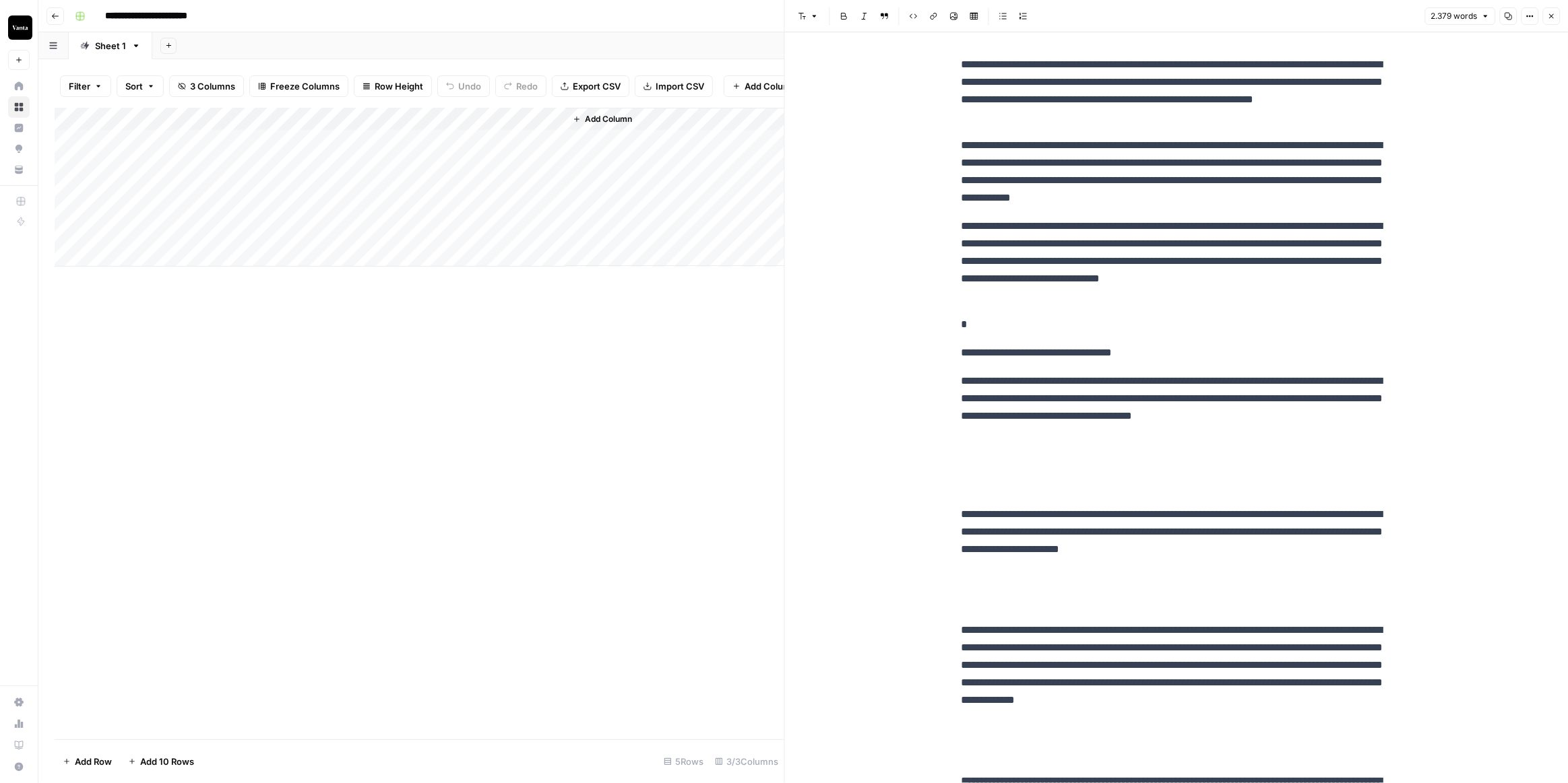
click at [979, 490] on p at bounding box center [1176, 474] width 431 height 42
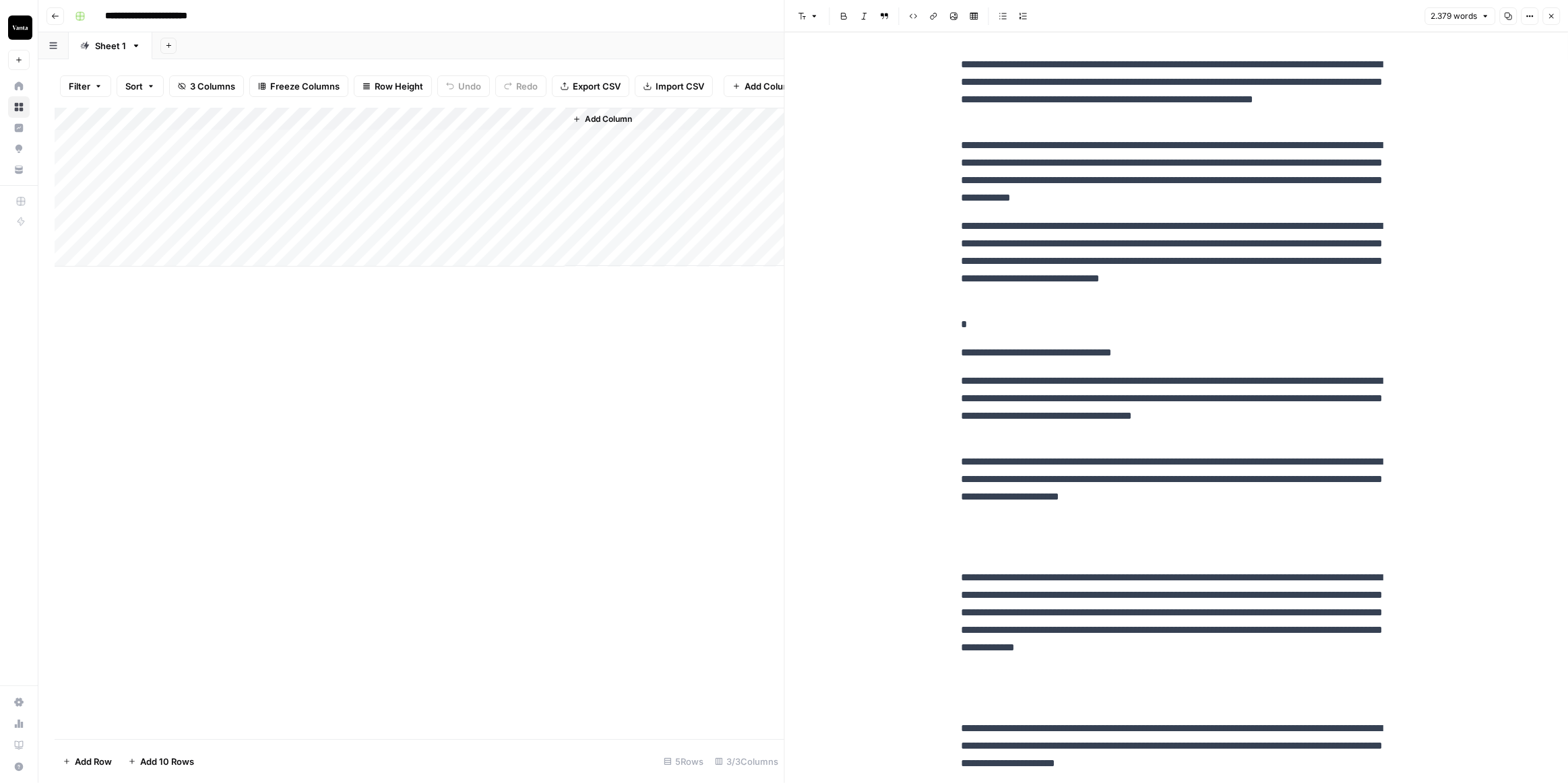
click at [981, 538] on p at bounding box center [1176, 537] width 431 height 42
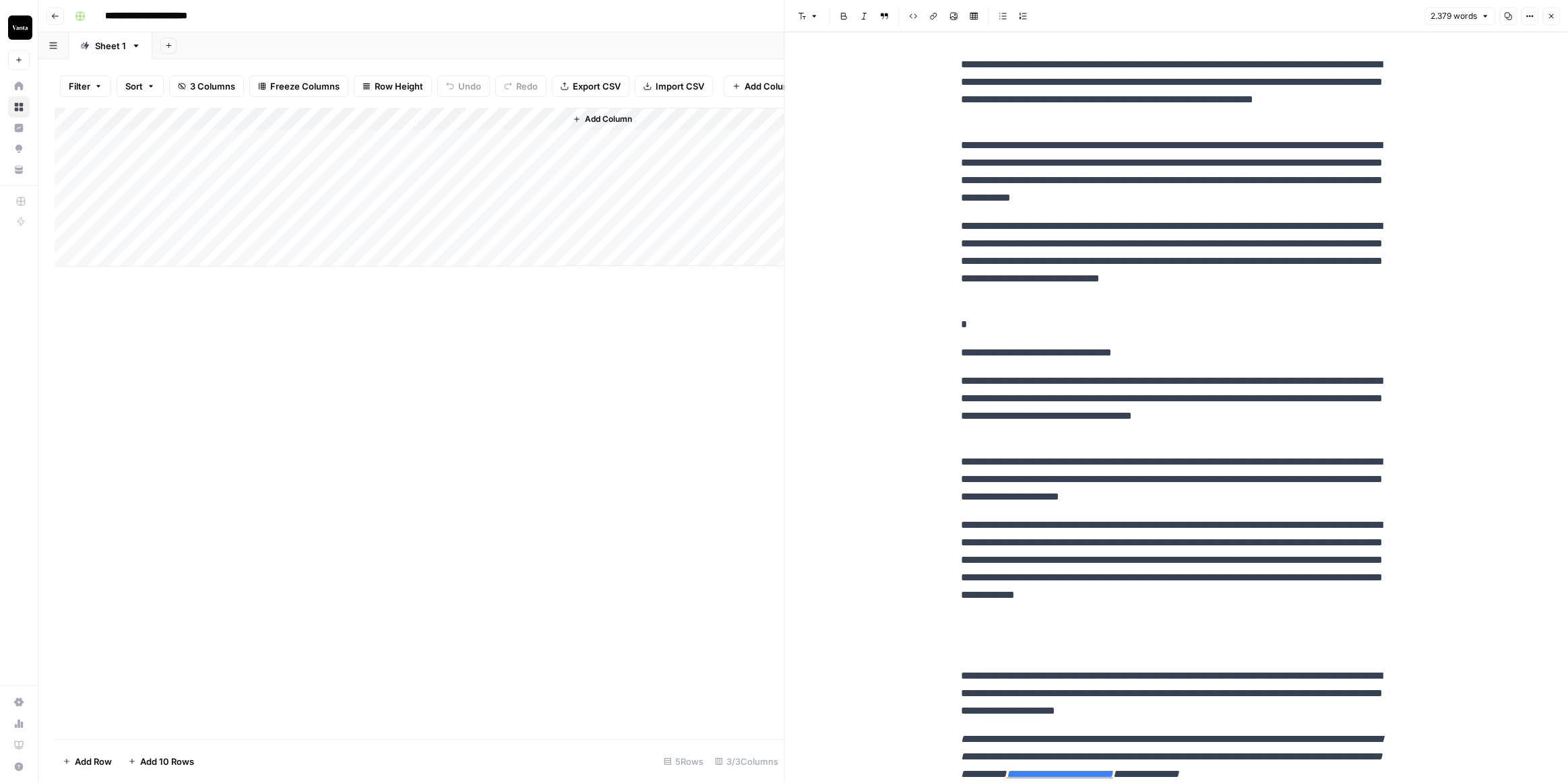
click at [987, 643] on p at bounding box center [1176, 636] width 431 height 42
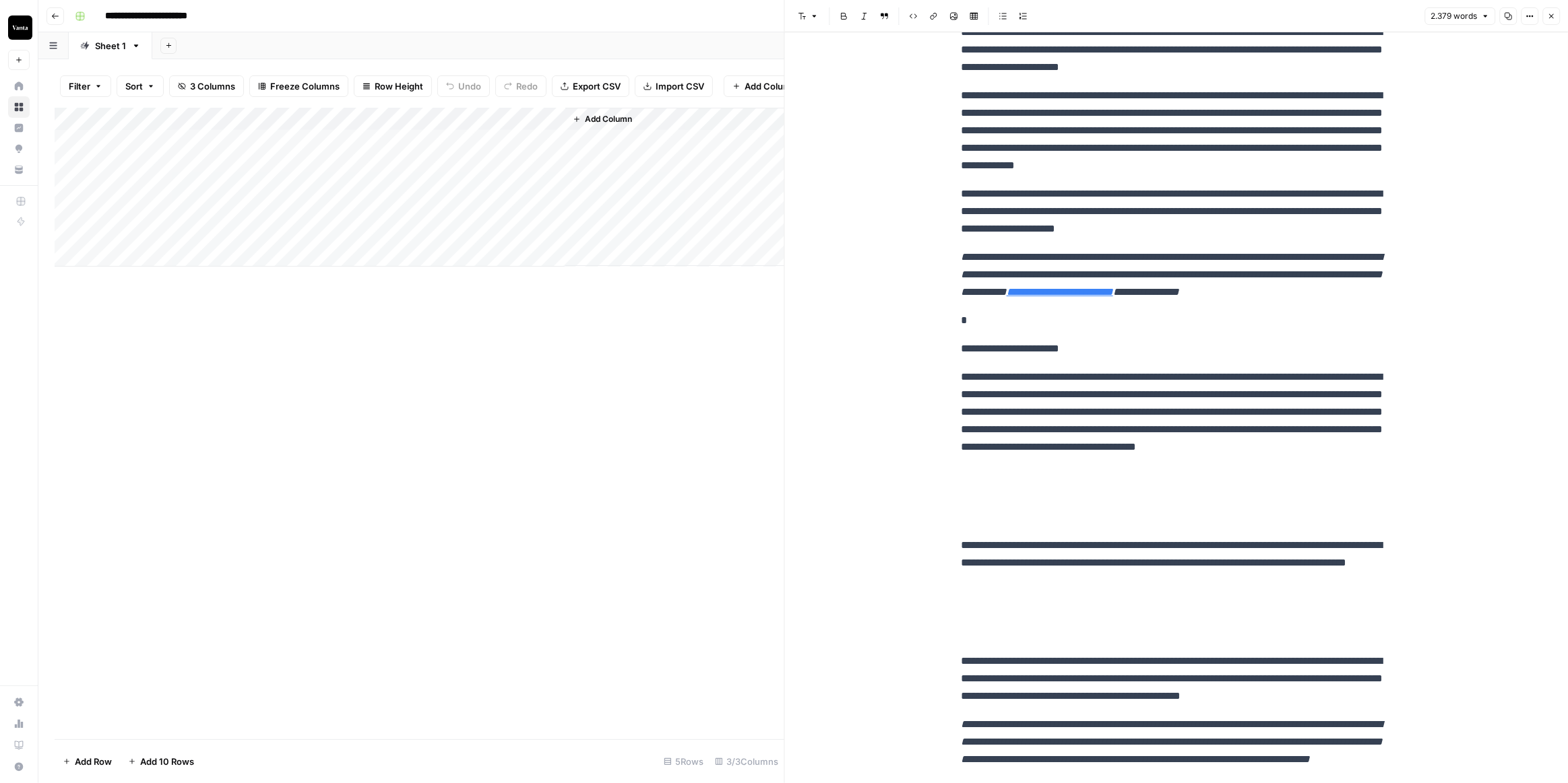
scroll to position [2316, 0]
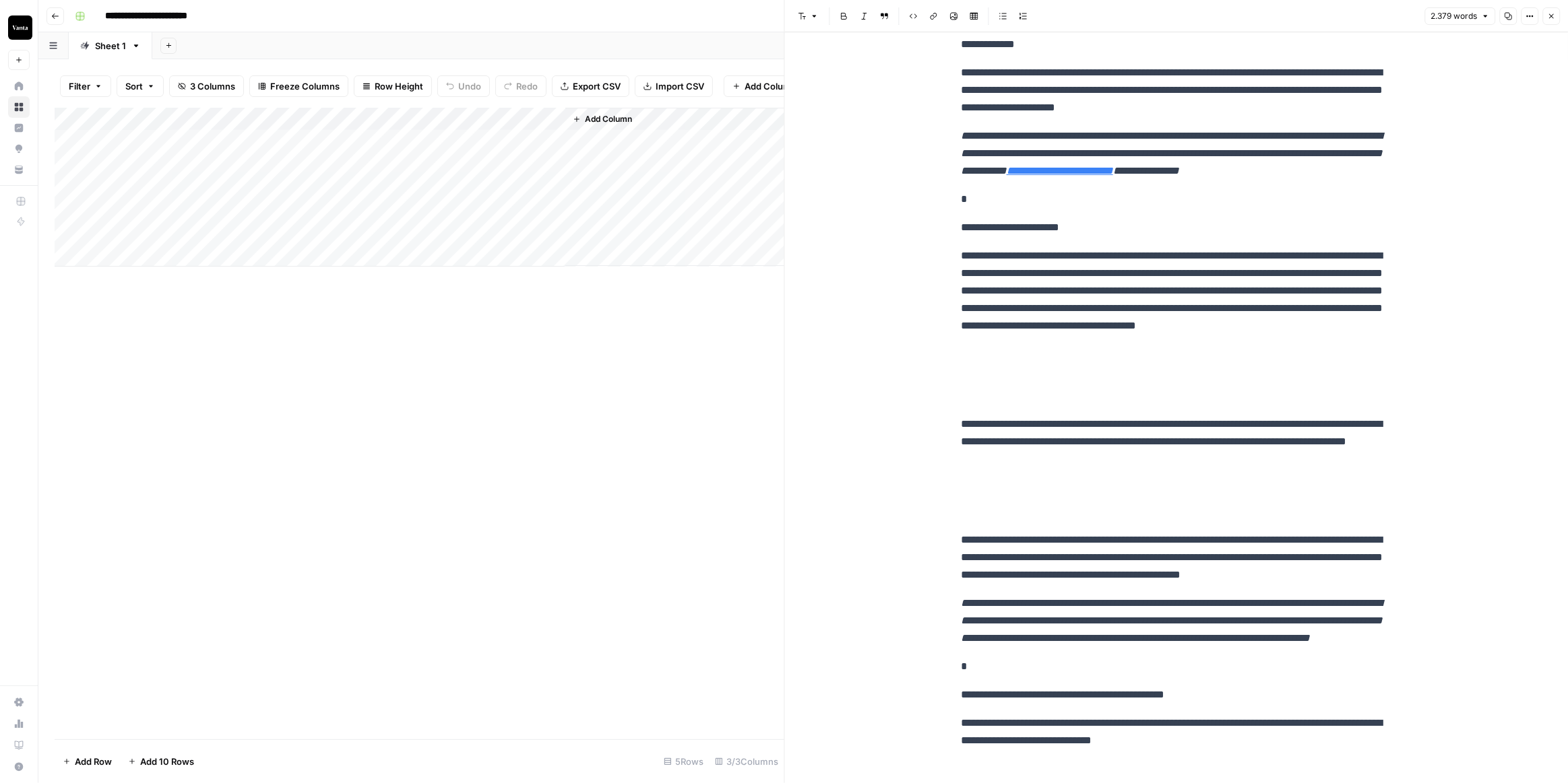
click at [975, 395] on p at bounding box center [1176, 384] width 431 height 42
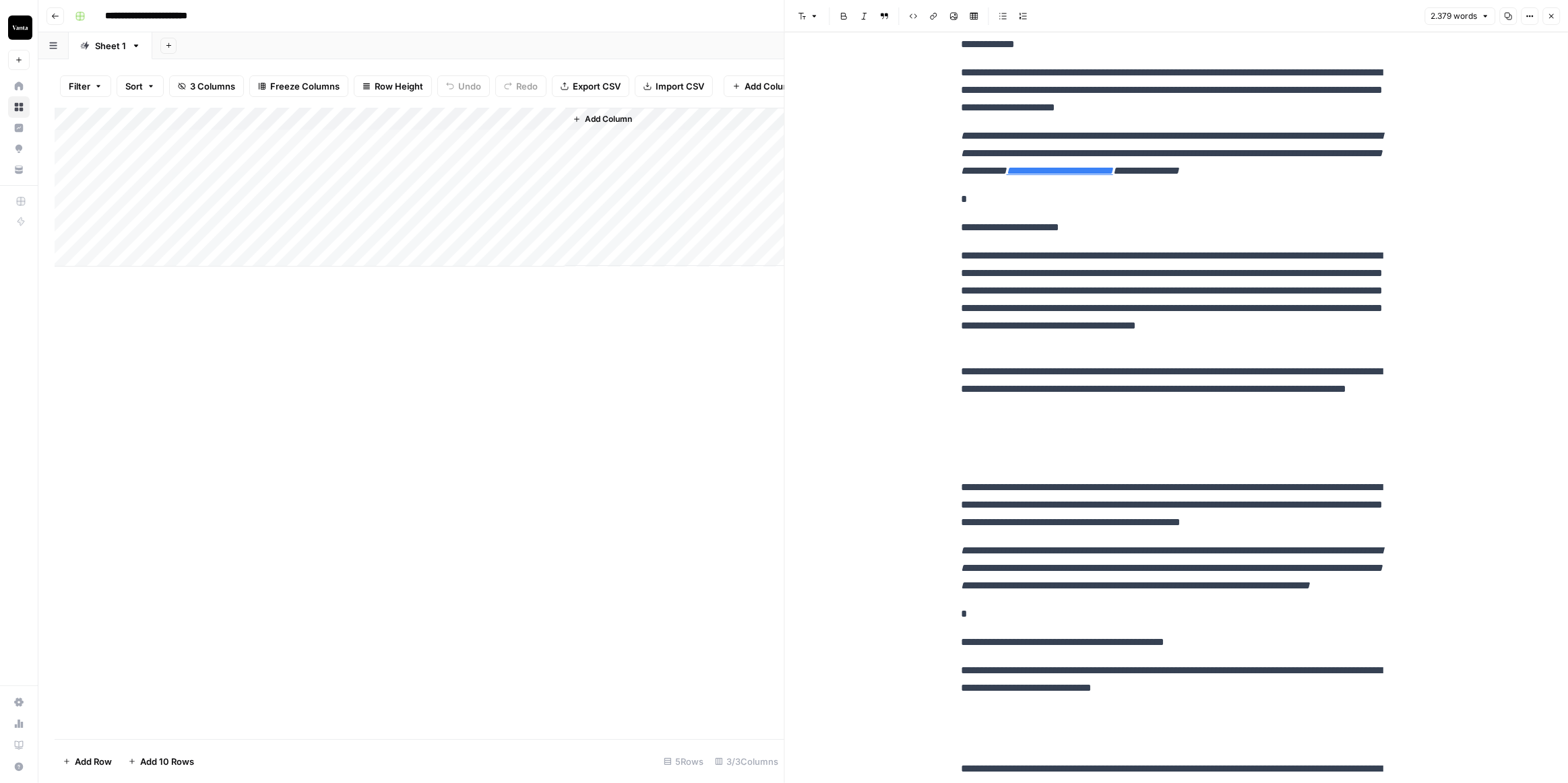
click at [967, 461] on p at bounding box center [1176, 447] width 431 height 42
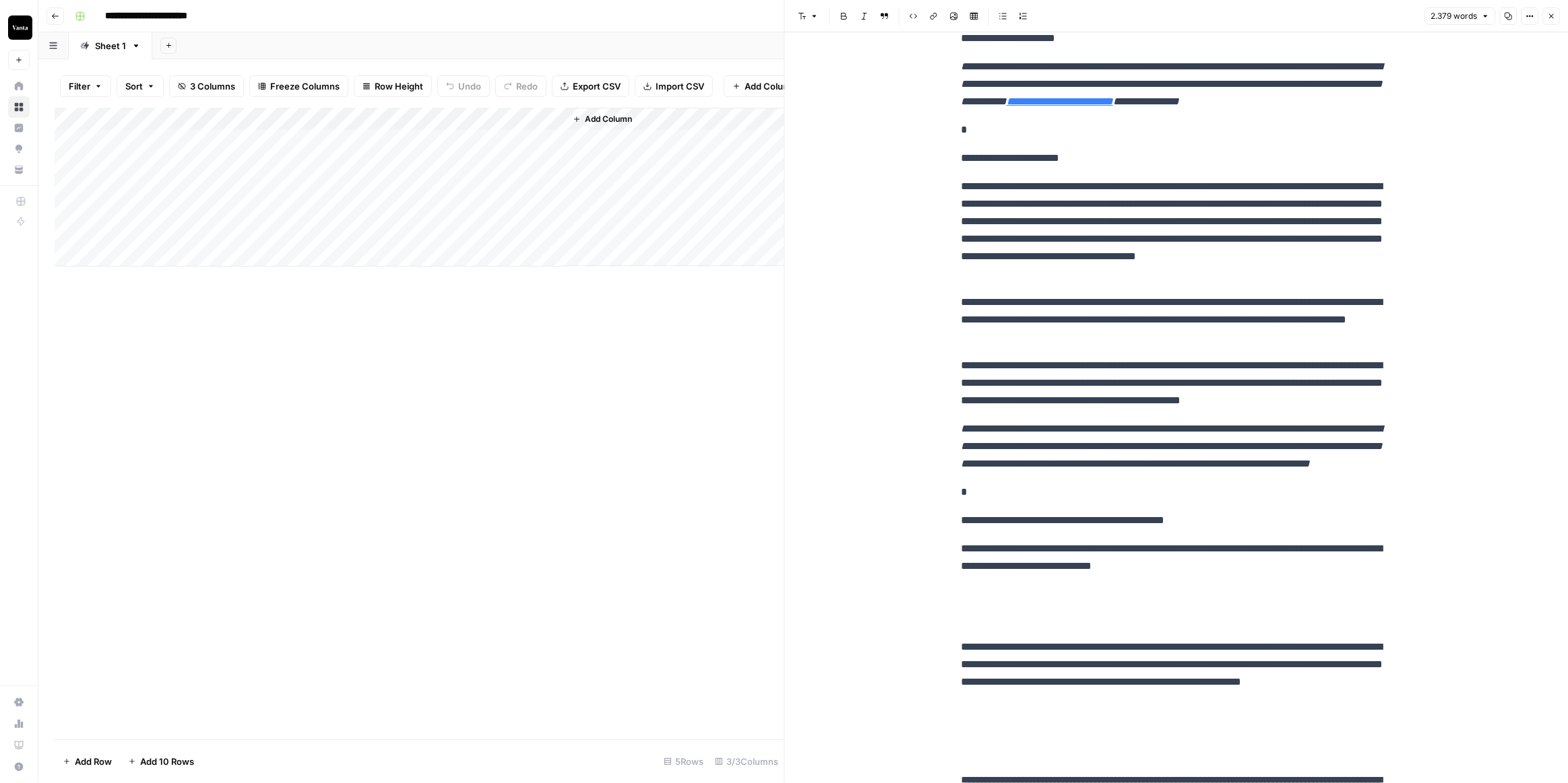
scroll to position [2501, 0]
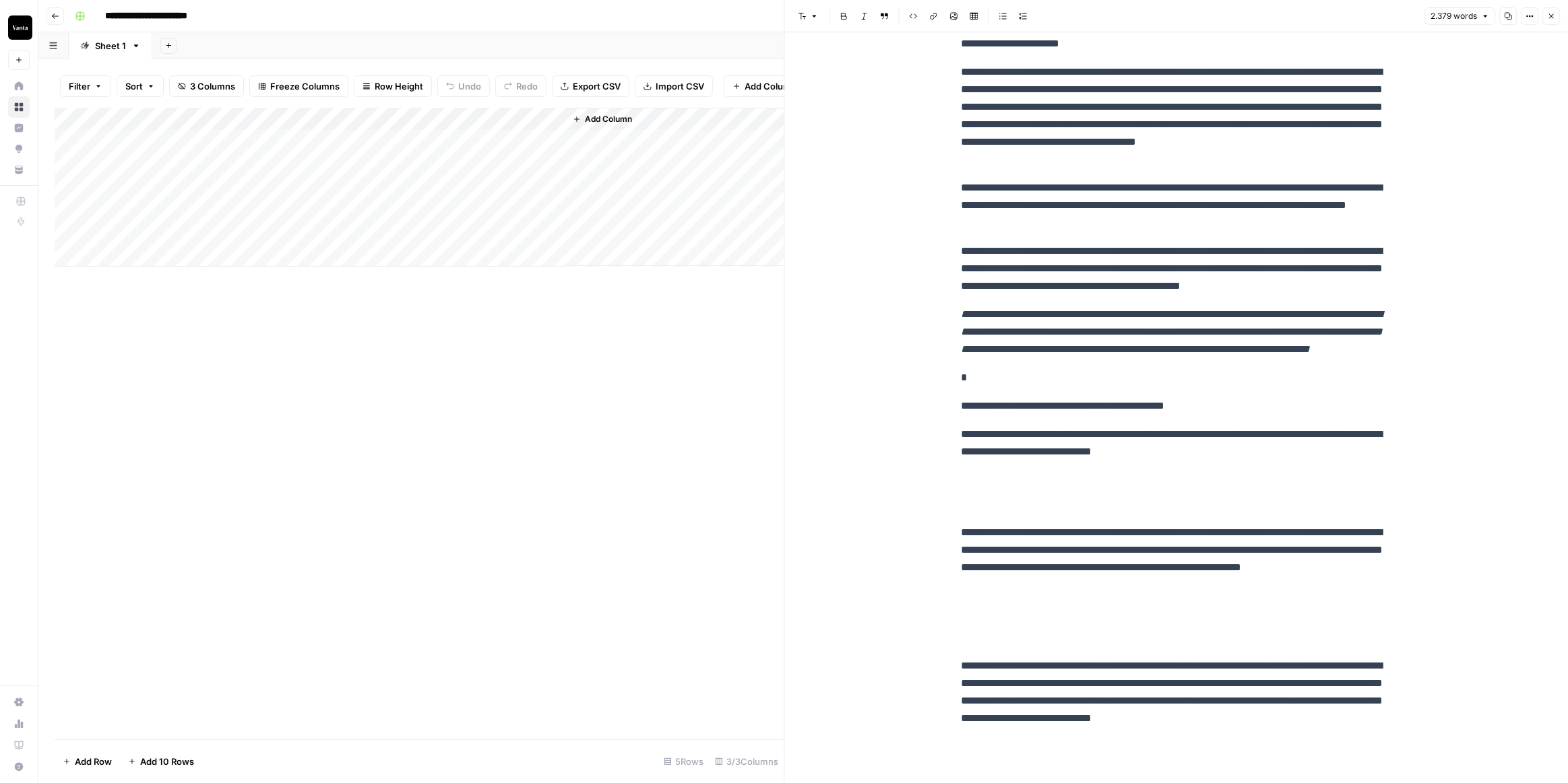
click at [970, 543] on div "**********" at bounding box center [1176, 563] width 447 height 6021
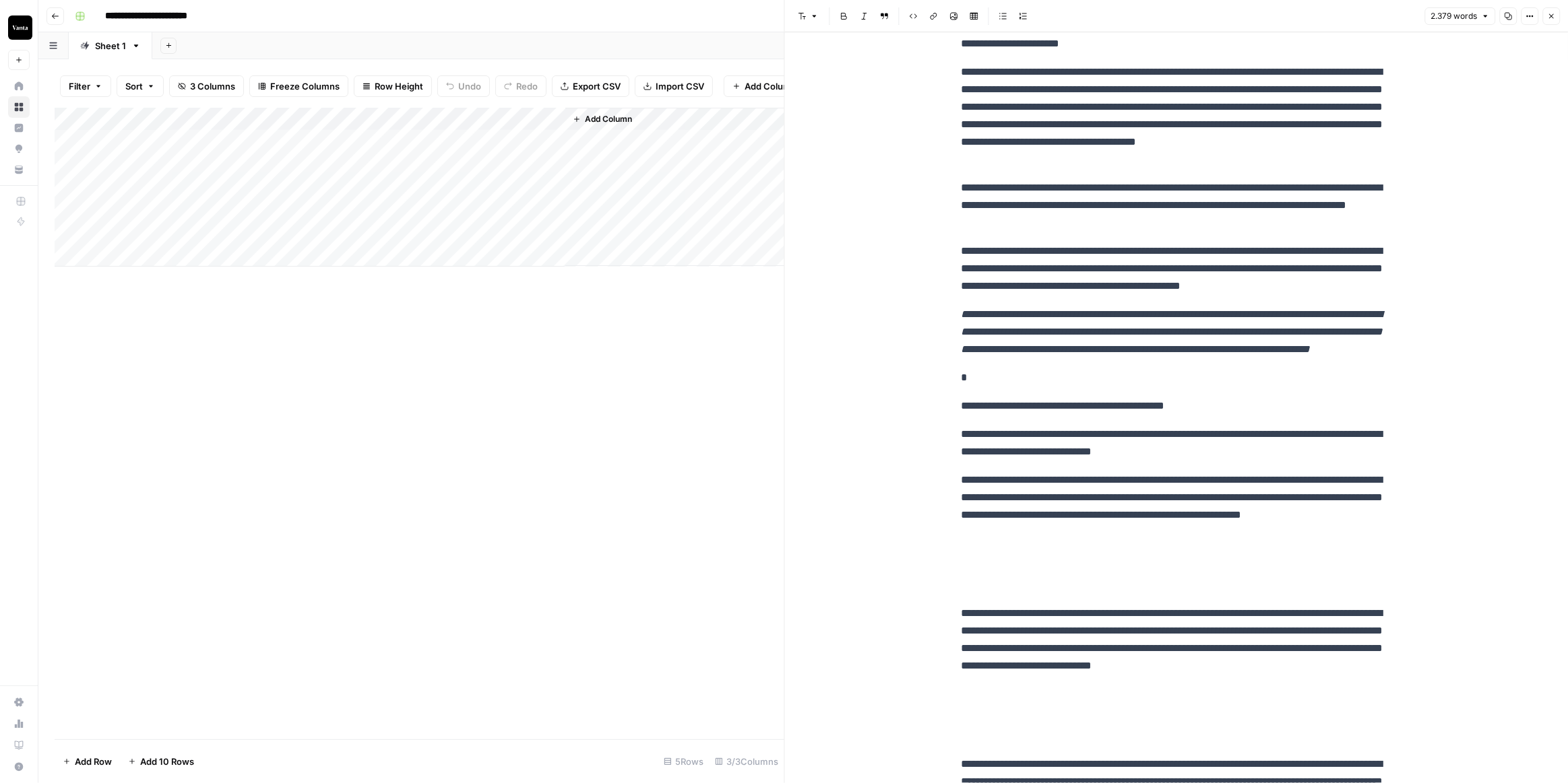
click at [969, 594] on p at bounding box center [1176, 573] width 431 height 42
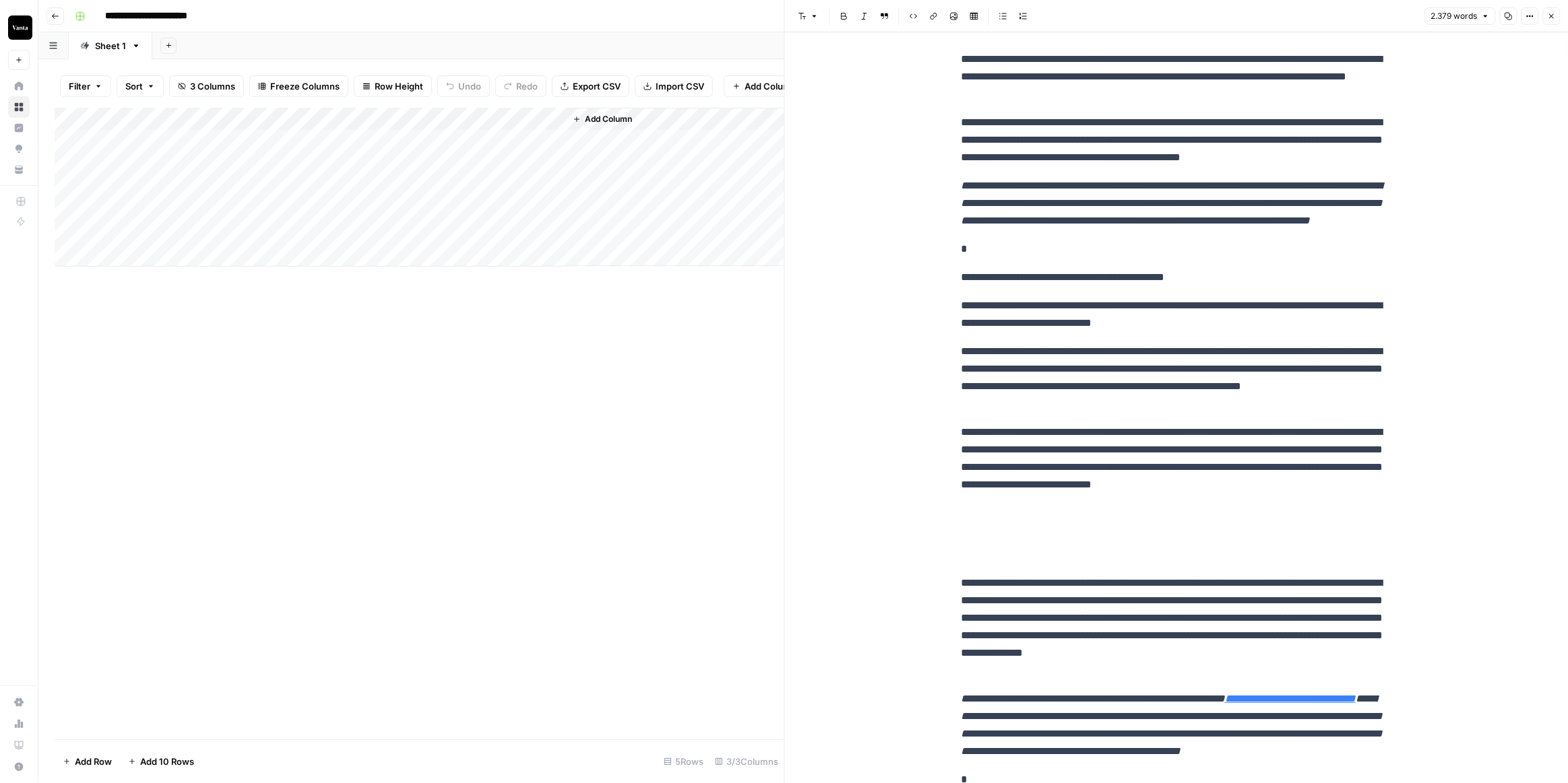
scroll to position [2684, 0]
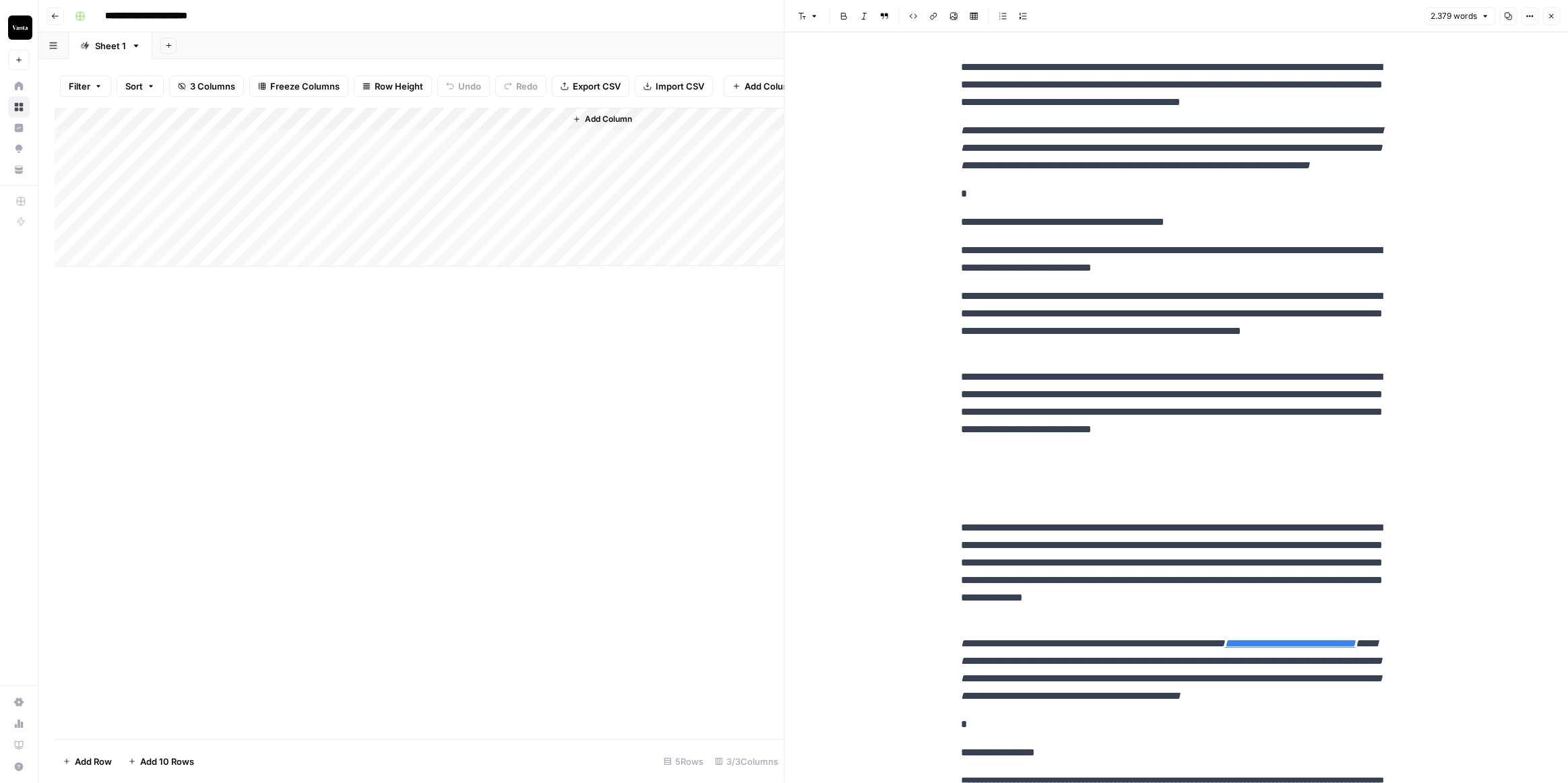
click at [969, 533] on div "**********" at bounding box center [1176, 327] width 447 height 5916
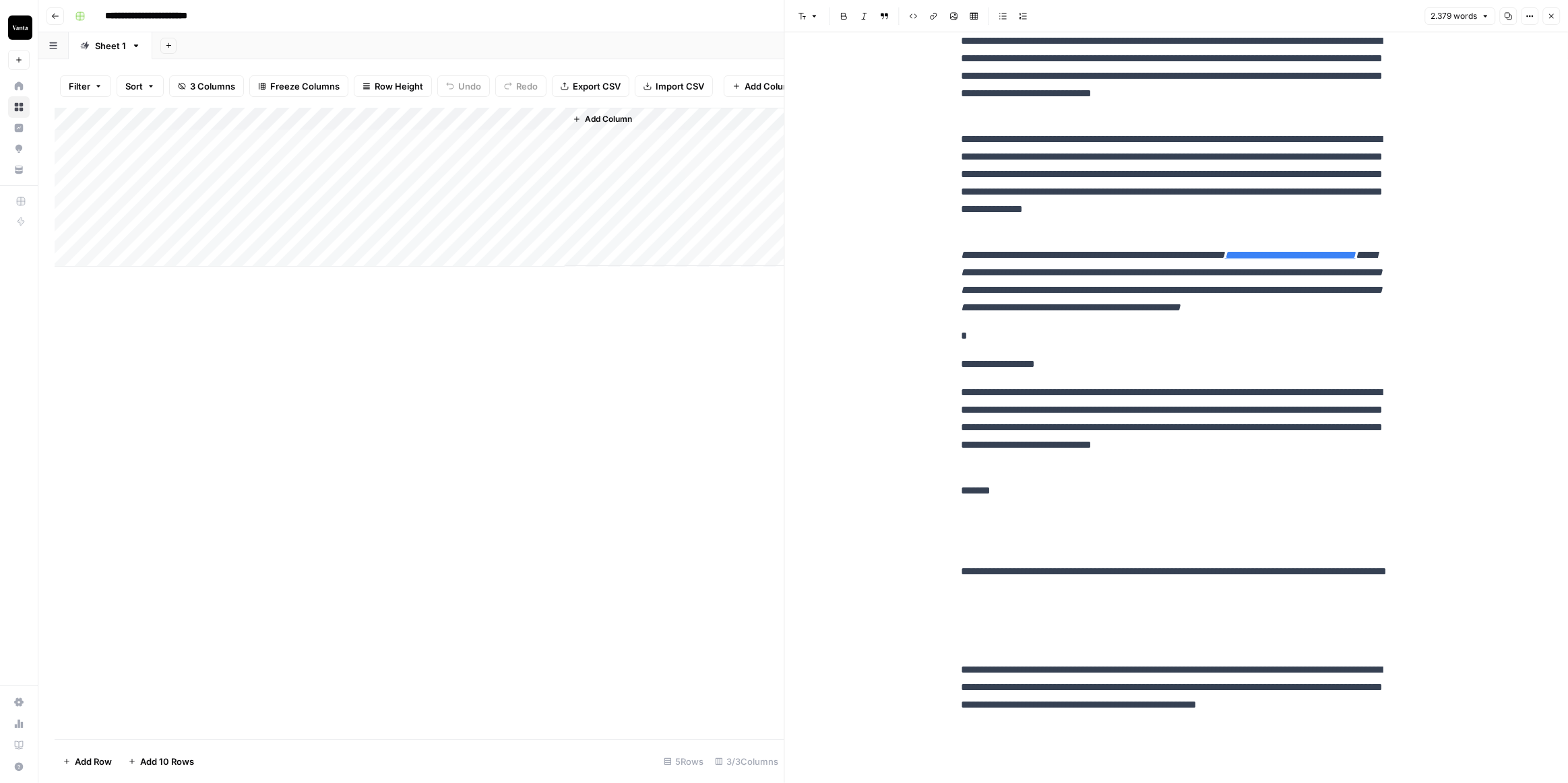
scroll to position [3113, 0]
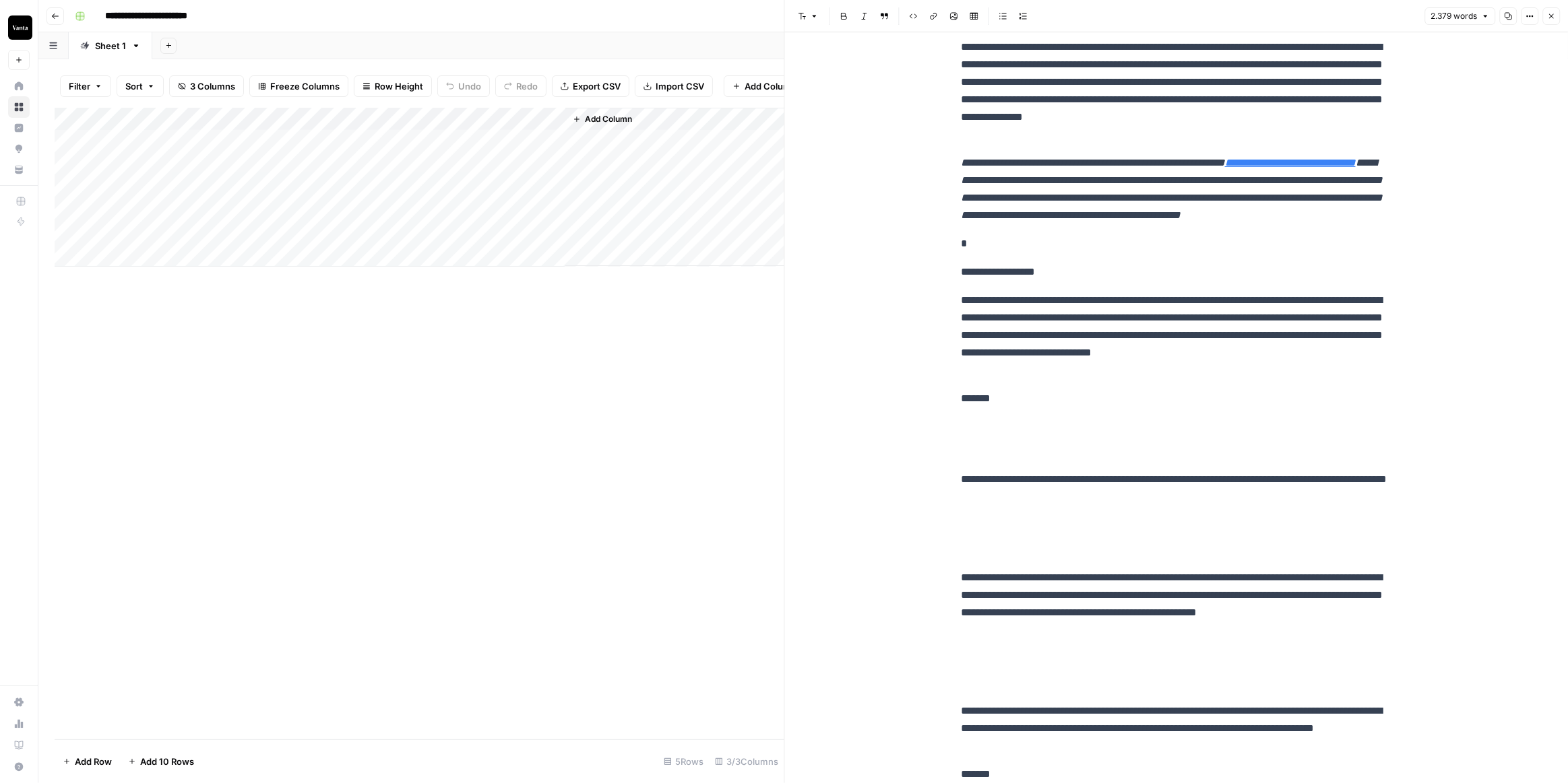
click at [974, 460] on p at bounding box center [1176, 439] width 431 height 42
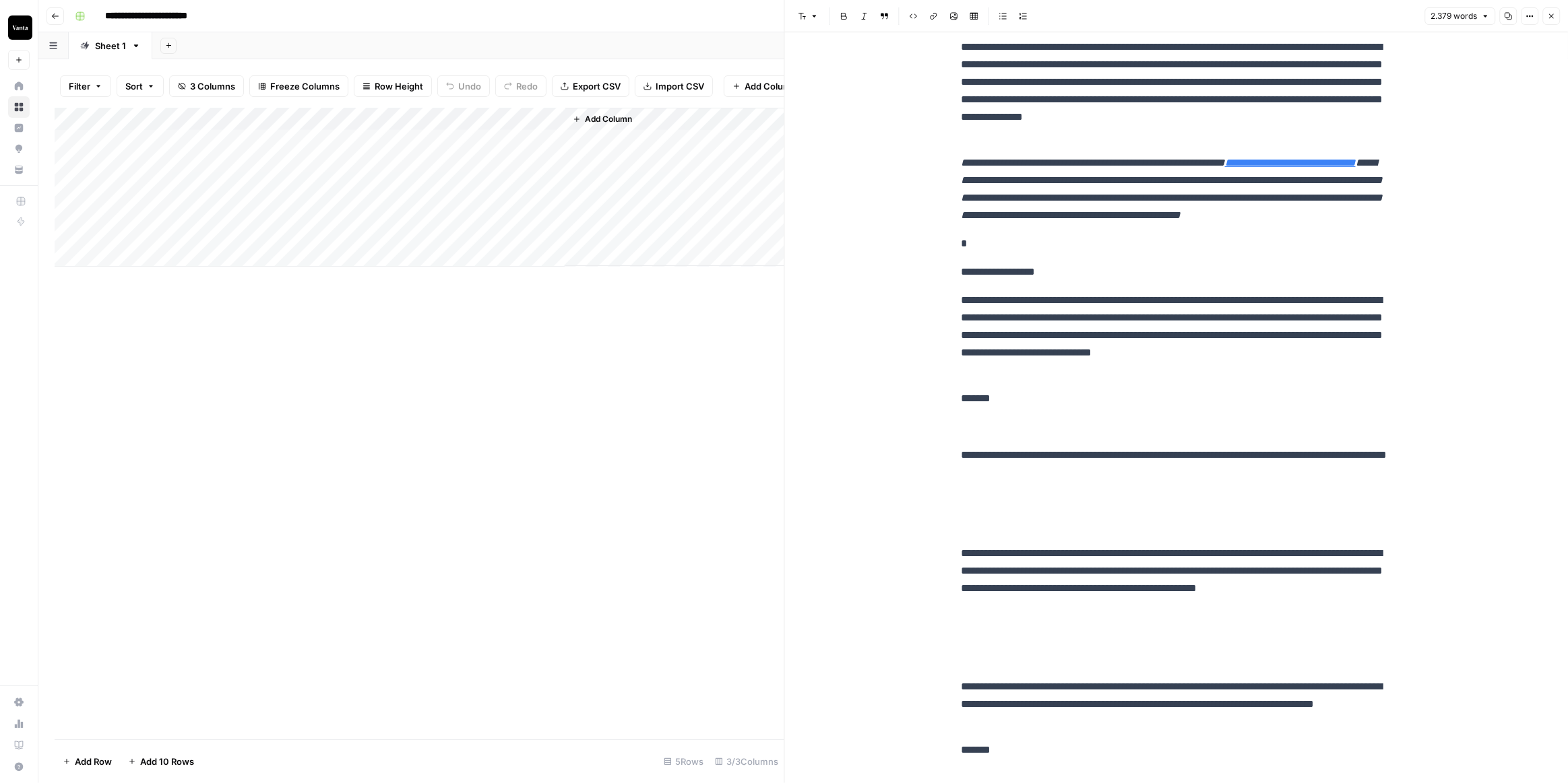
click at [980, 534] on p at bounding box center [1176, 513] width 431 height 42
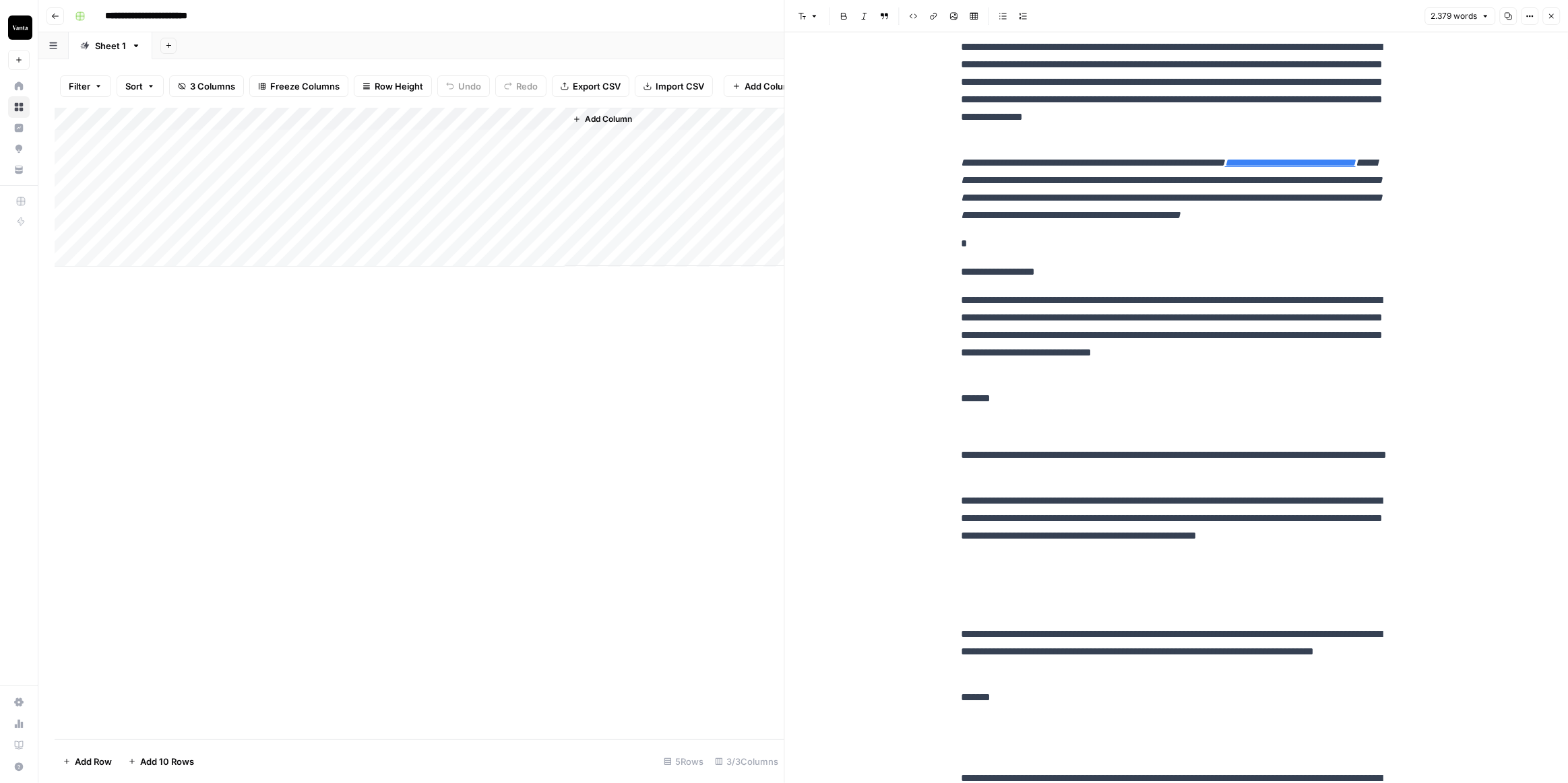
click at [984, 615] on p at bounding box center [1176, 594] width 431 height 42
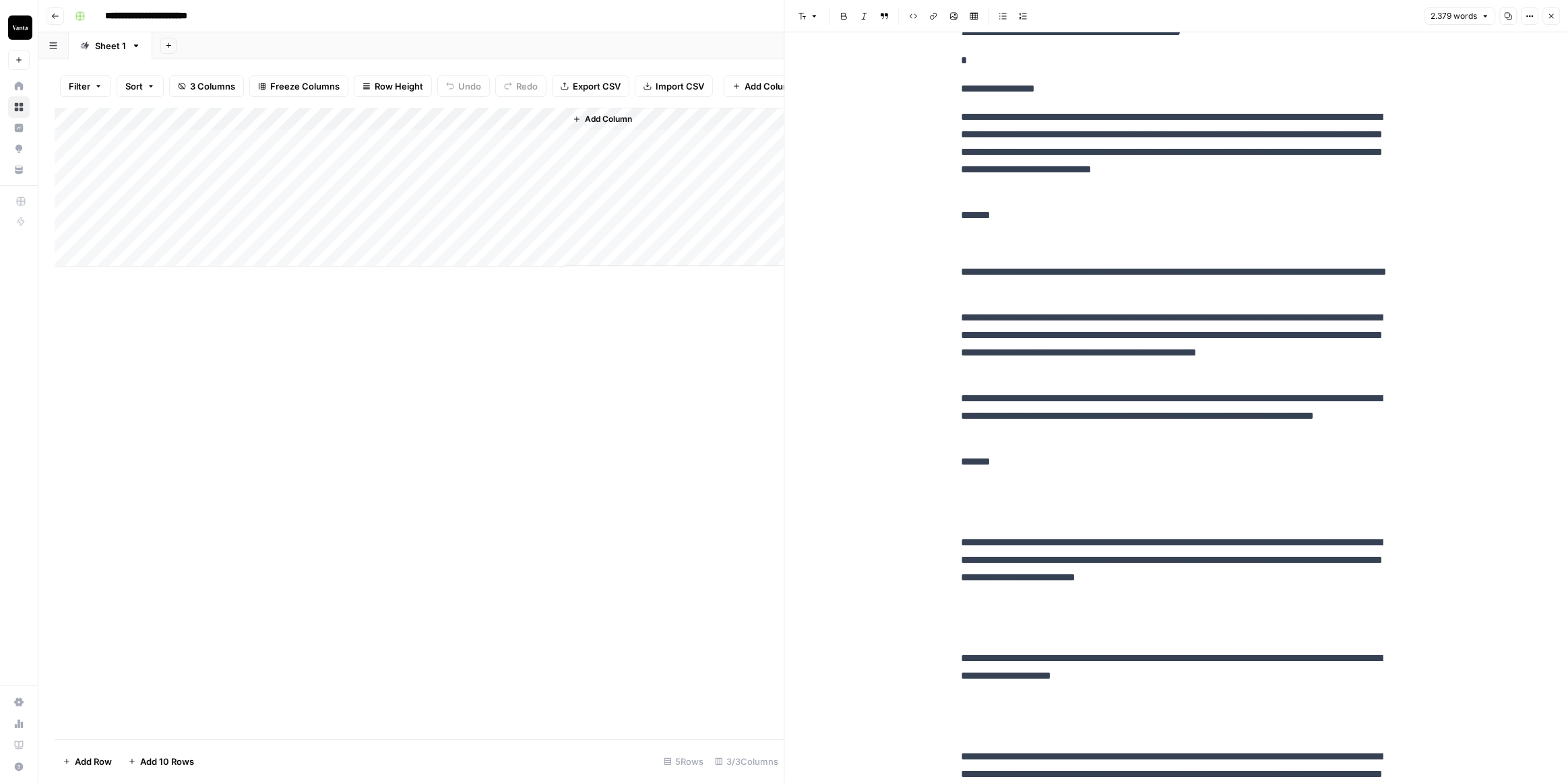
scroll to position [3297, 0]
click at [979, 522] on p at bounding box center [1176, 502] width 431 height 42
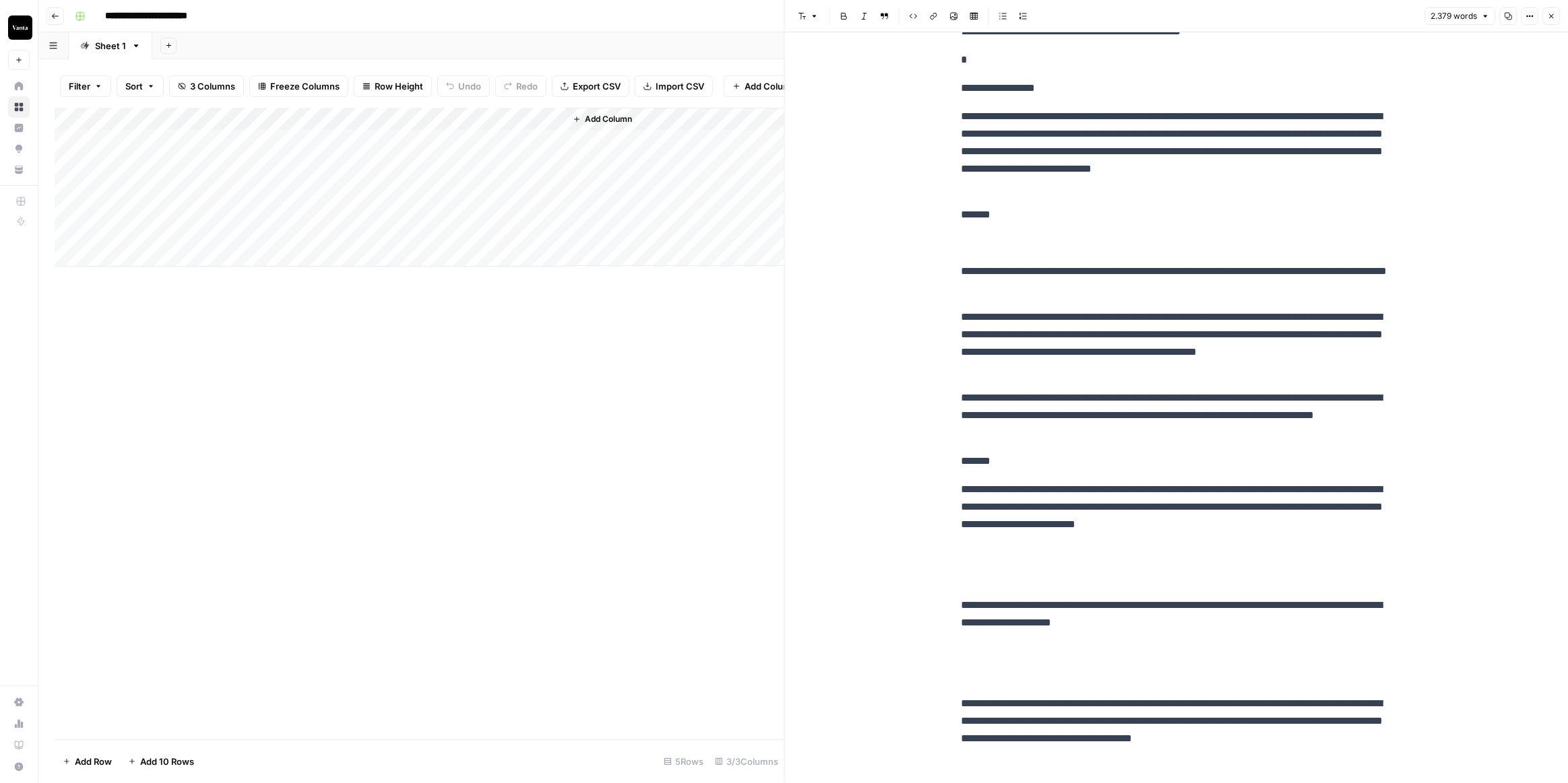
click at [967, 586] on p at bounding box center [1176, 565] width 431 height 42
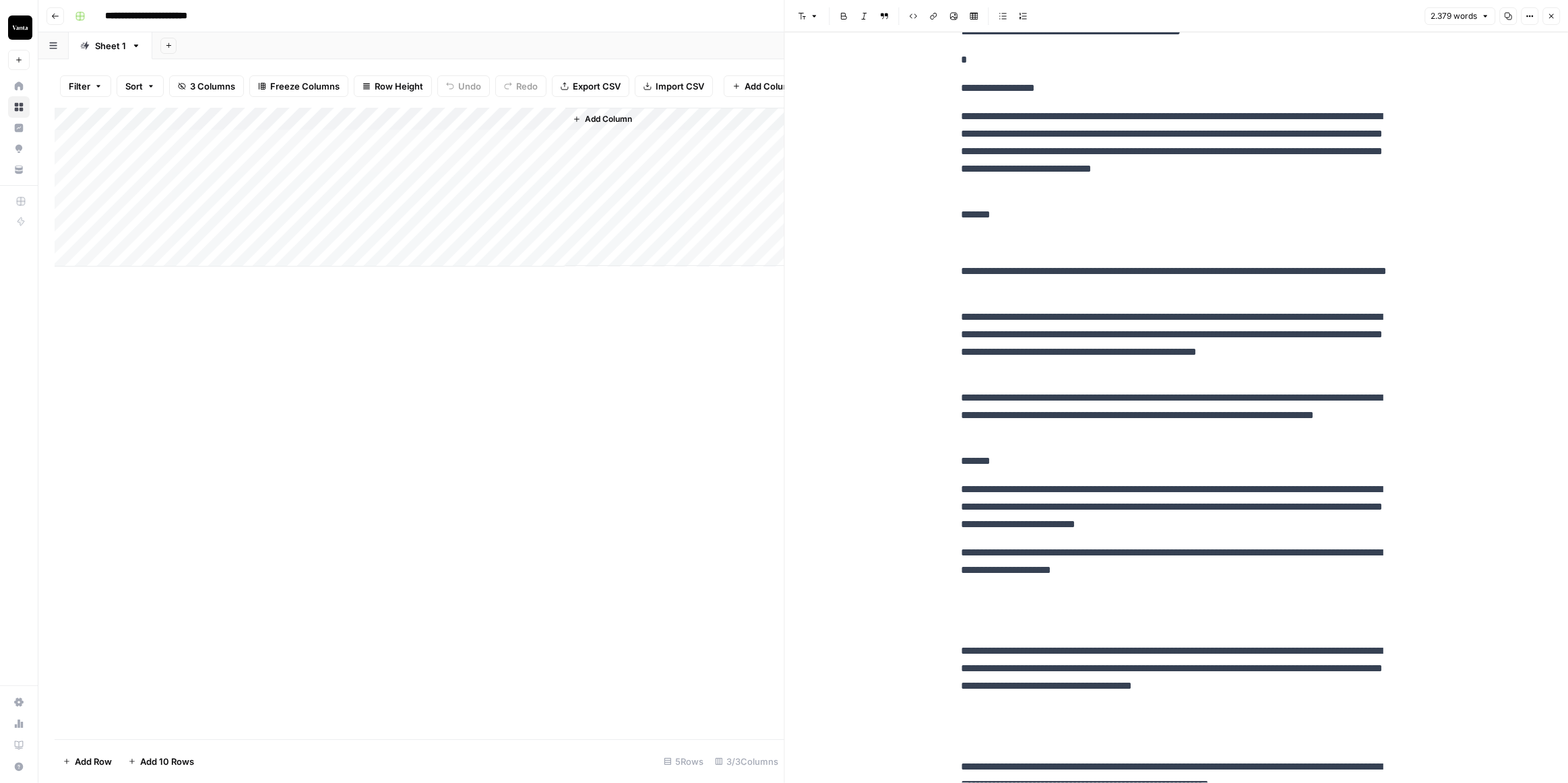
click at [965, 632] on p at bounding box center [1176, 611] width 431 height 42
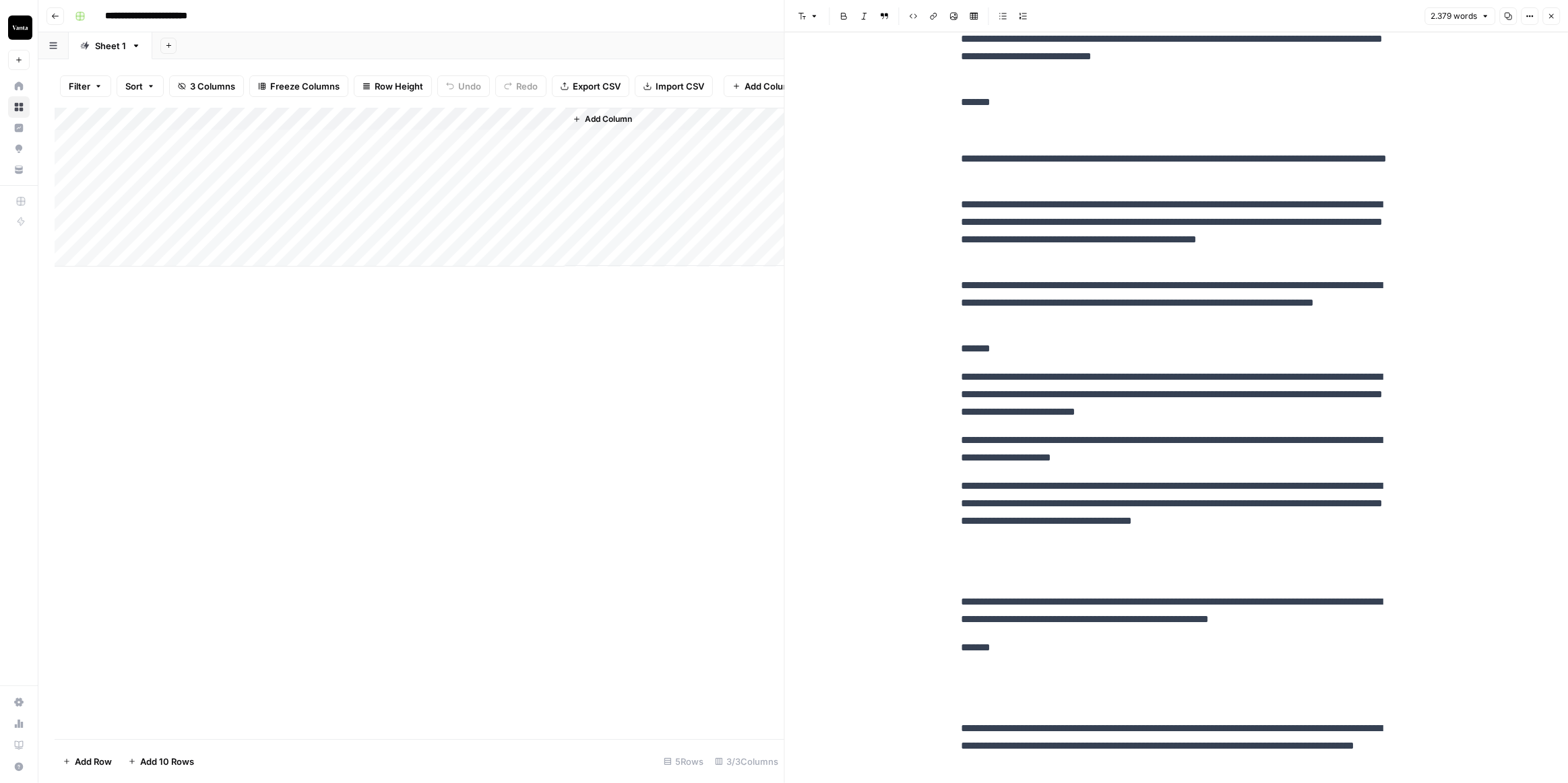
scroll to position [3481, 0]
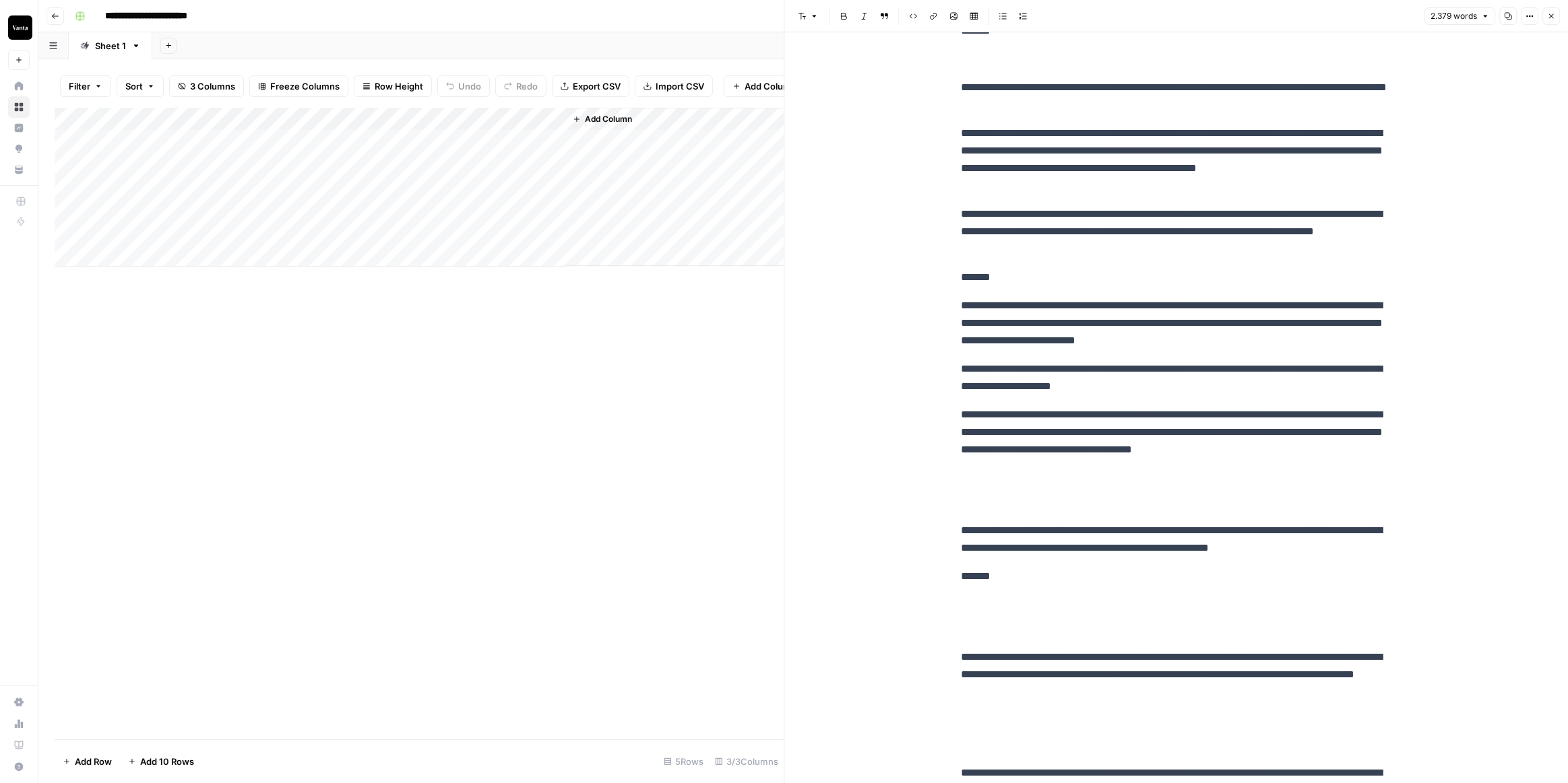
click at [985, 511] on p at bounding box center [1176, 491] width 431 height 42
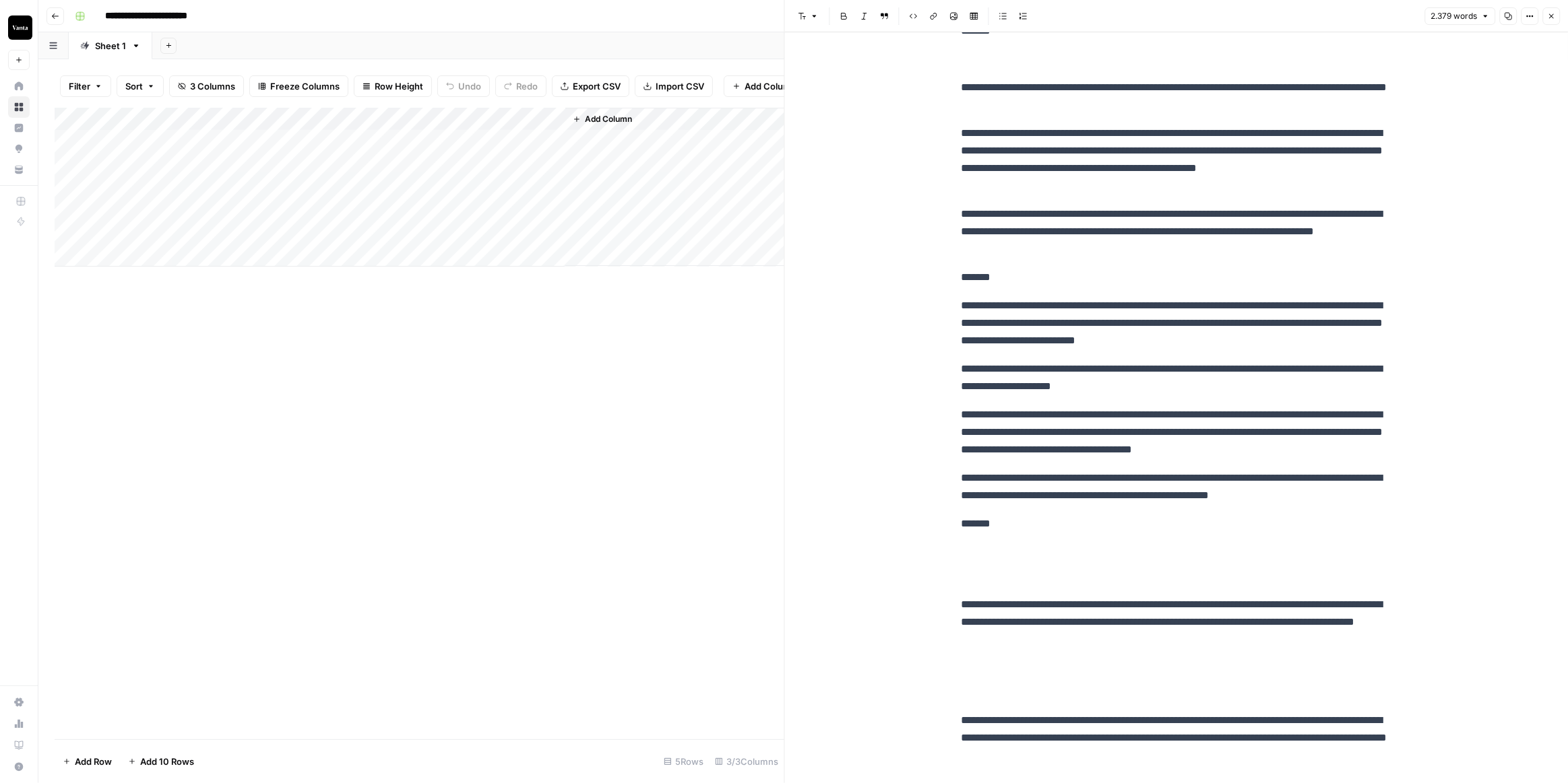
click at [967, 586] on p at bounding box center [1176, 564] width 431 height 42
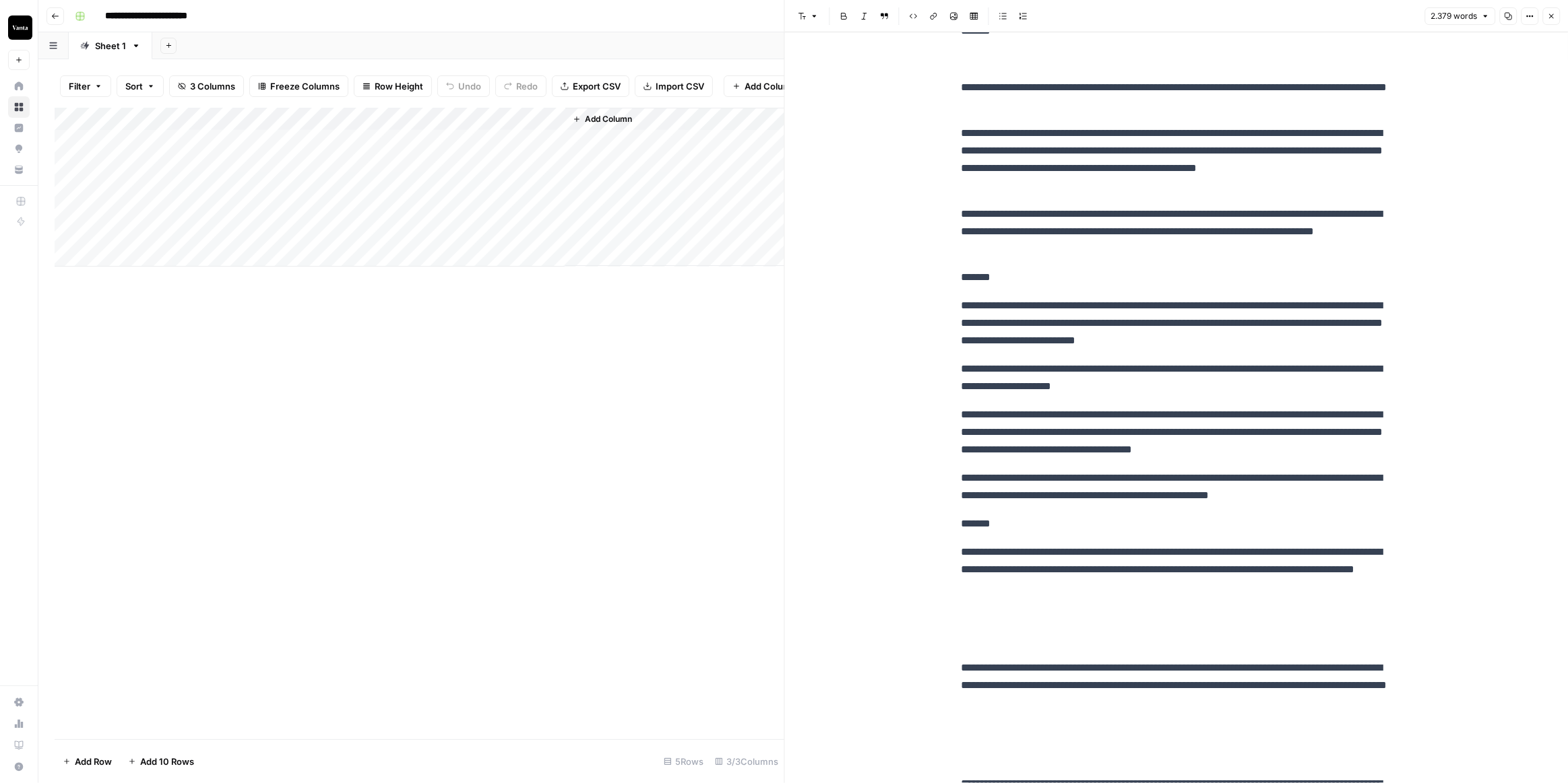
scroll to position [3603, 0]
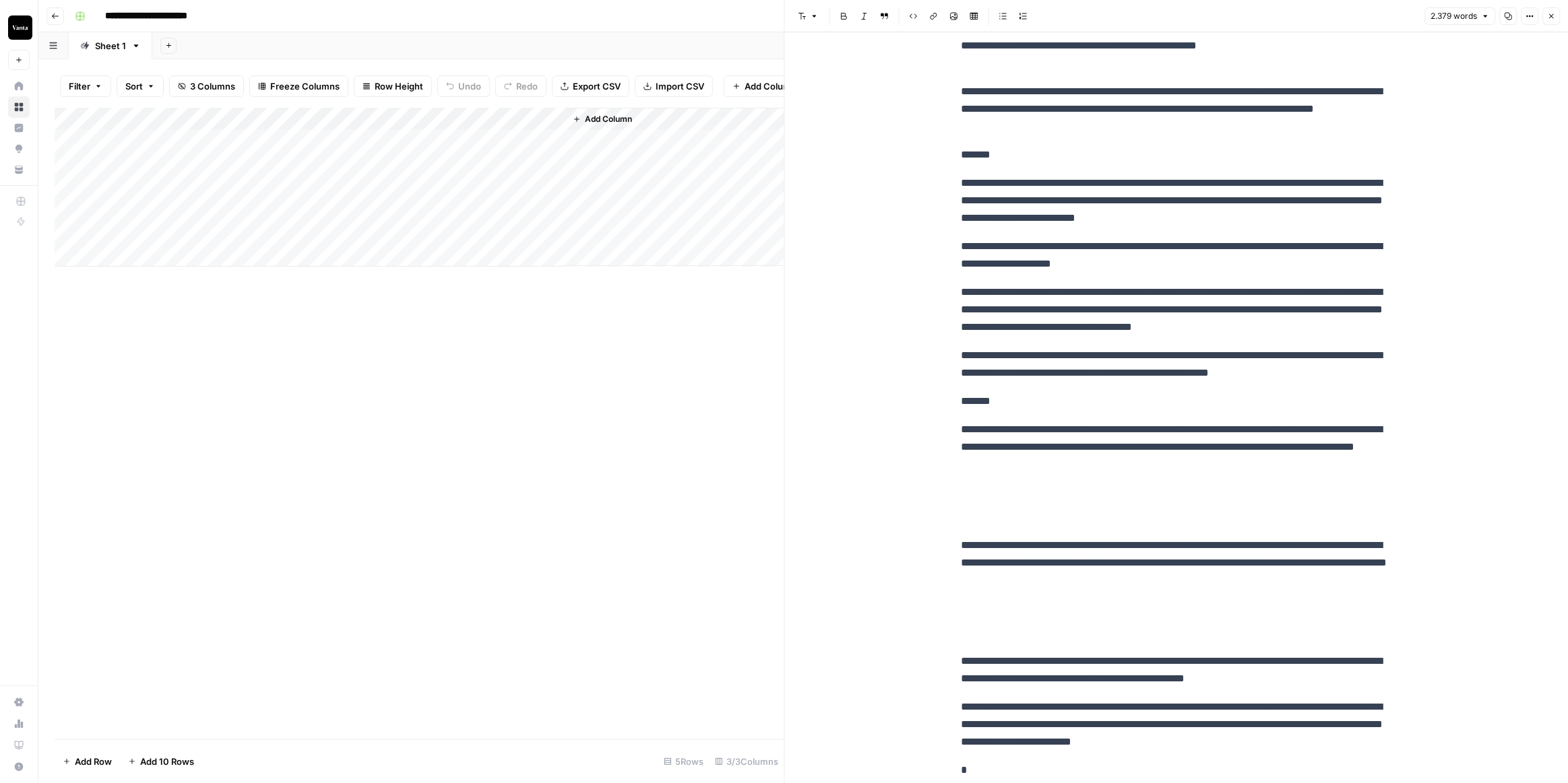
click at [972, 526] on p at bounding box center [1176, 505] width 431 height 42
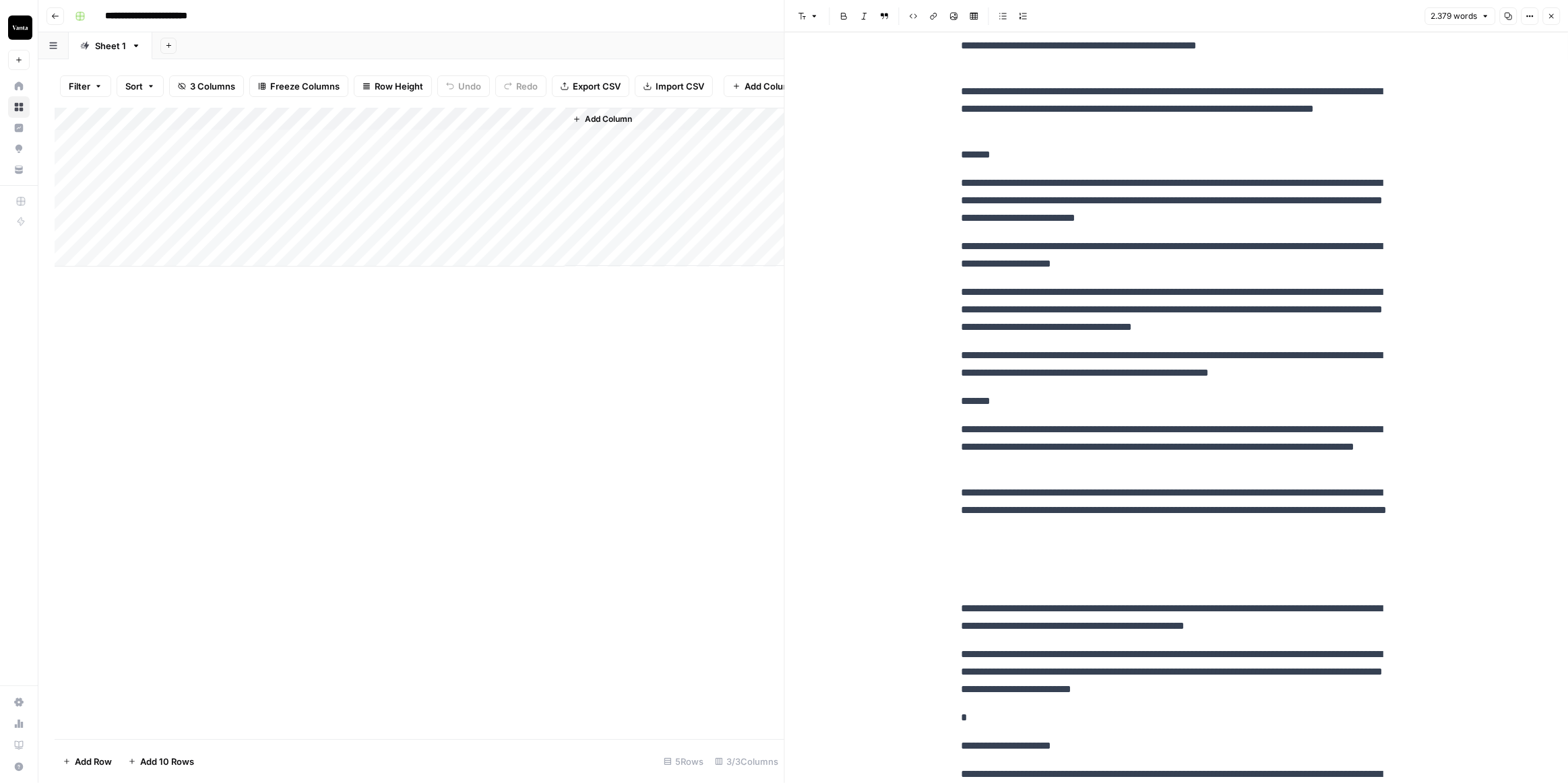
click at [972, 590] on p at bounding box center [1176, 569] width 431 height 42
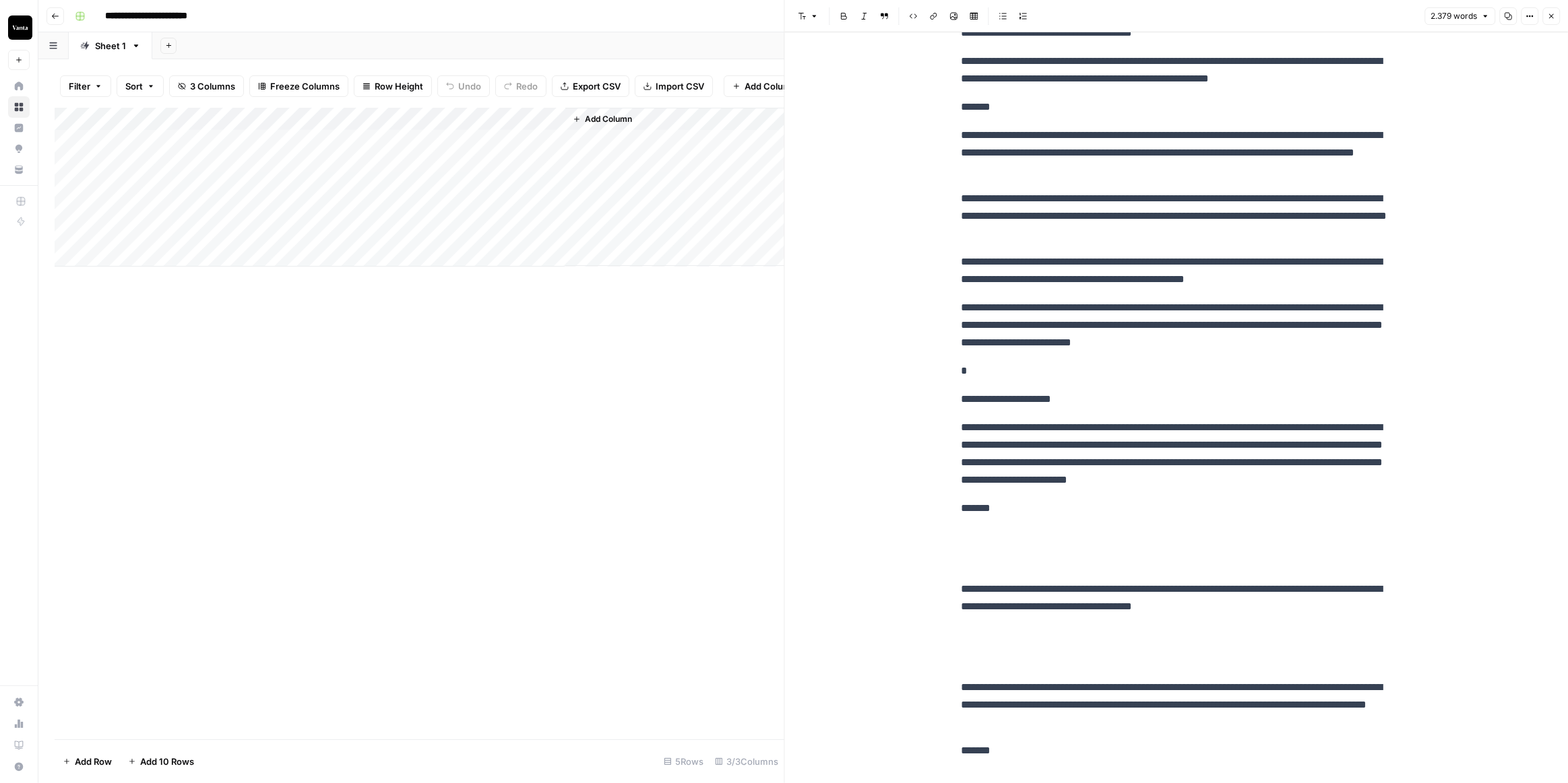
scroll to position [3971, 0]
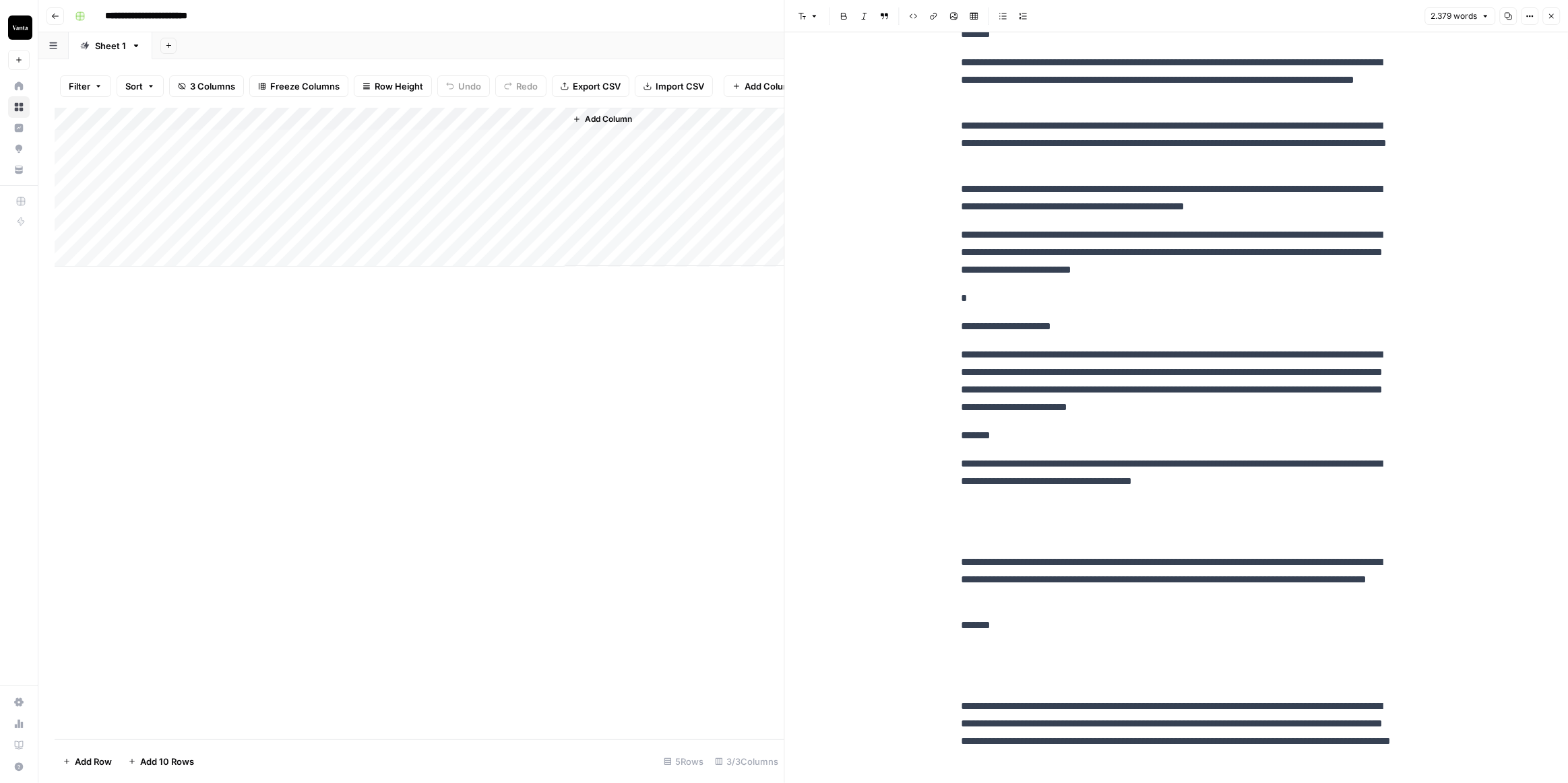
click at [966, 543] on p at bounding box center [1176, 522] width 431 height 42
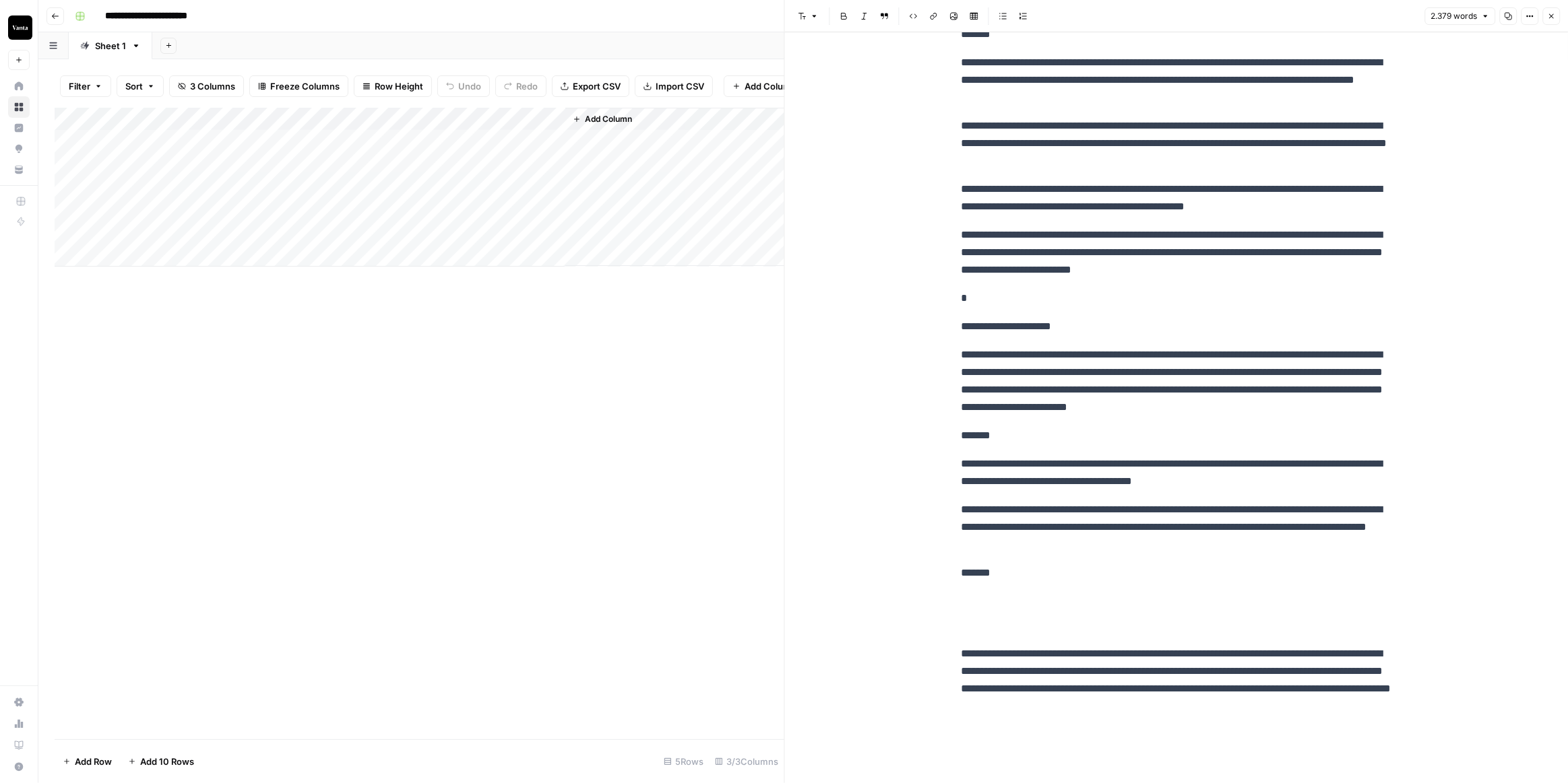
click at [970, 634] on p at bounding box center [1176, 614] width 431 height 42
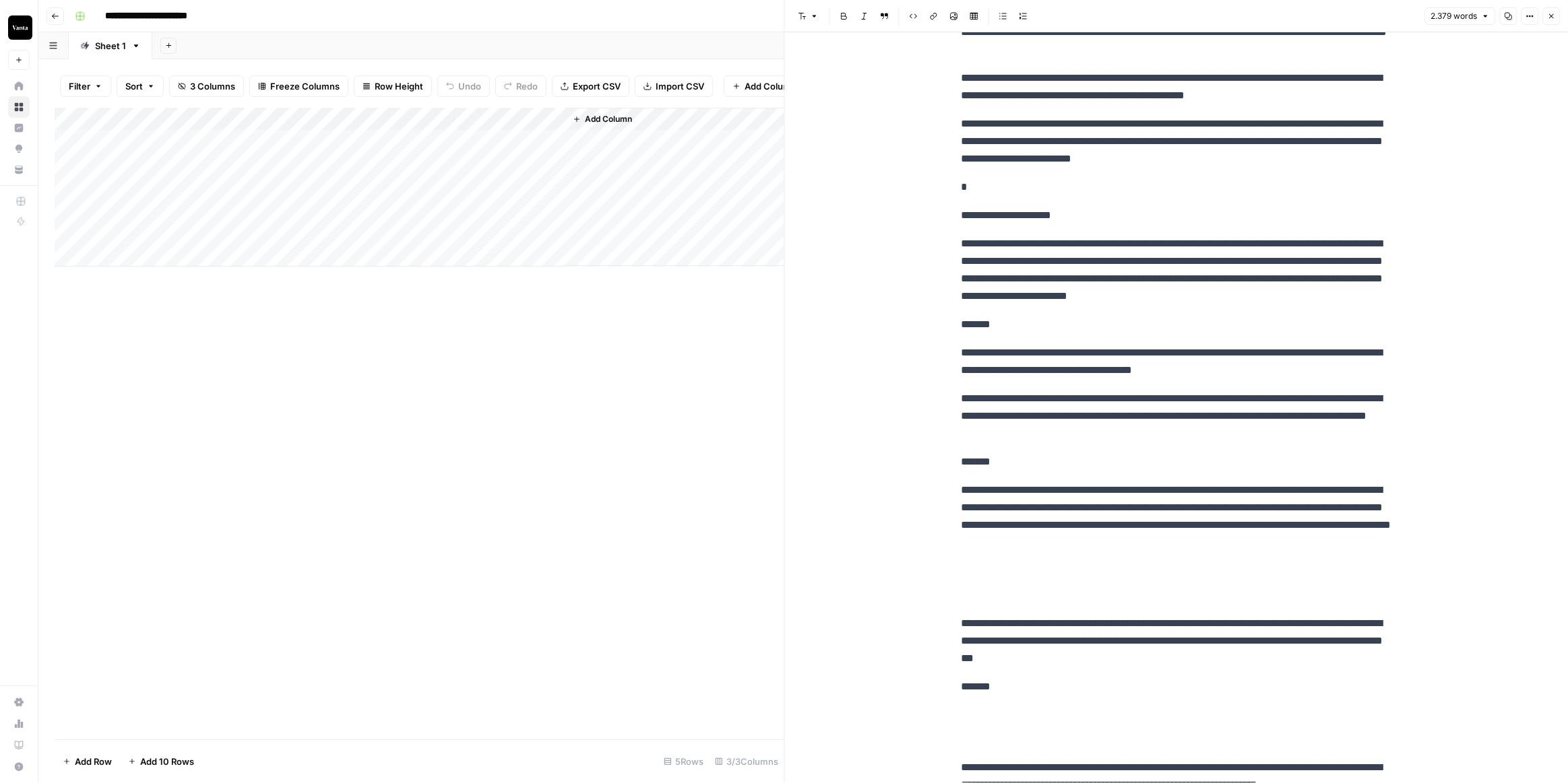
scroll to position [4154, 0]
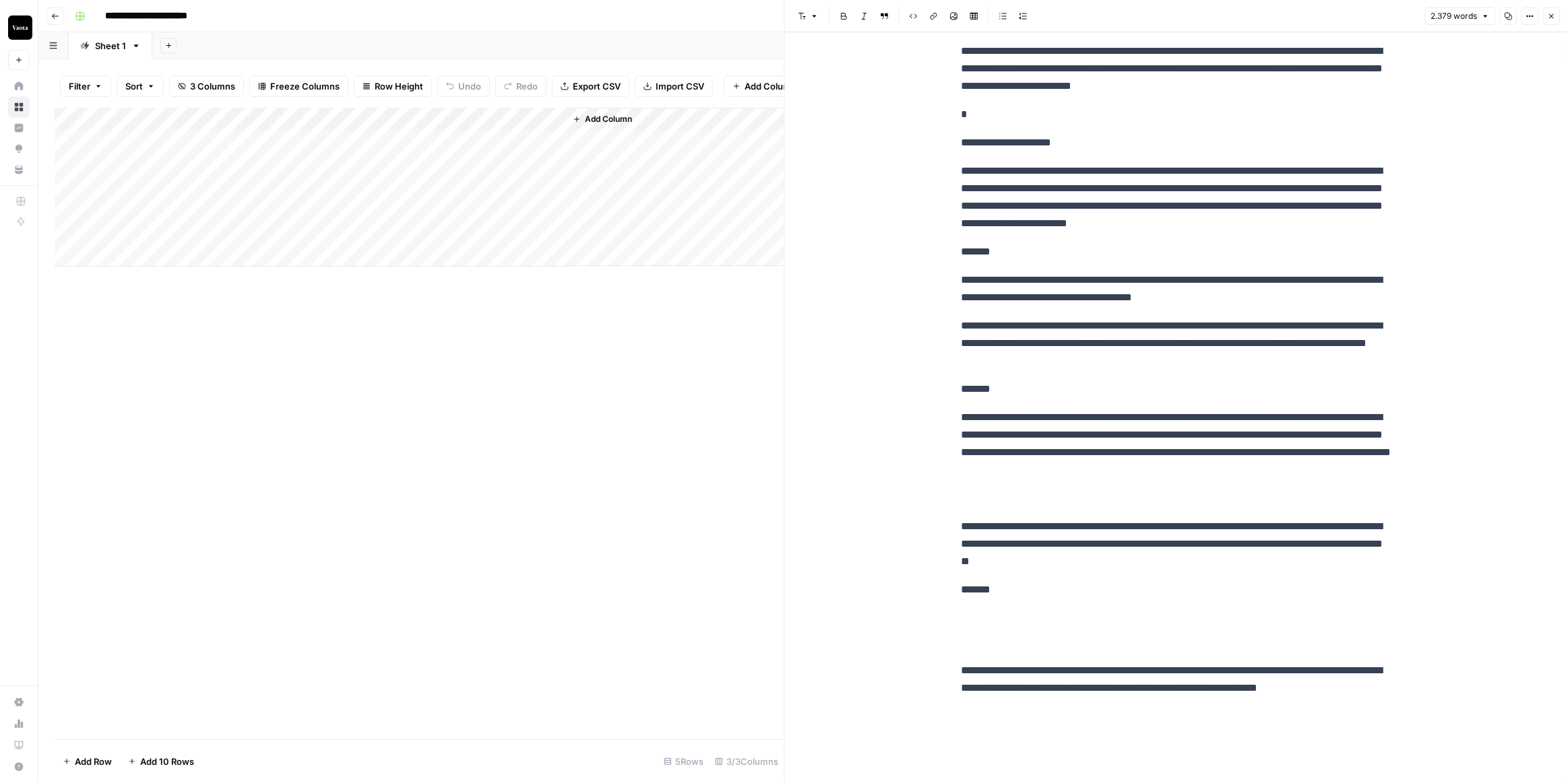
click at [964, 651] on p at bounding box center [1176, 630] width 431 height 42
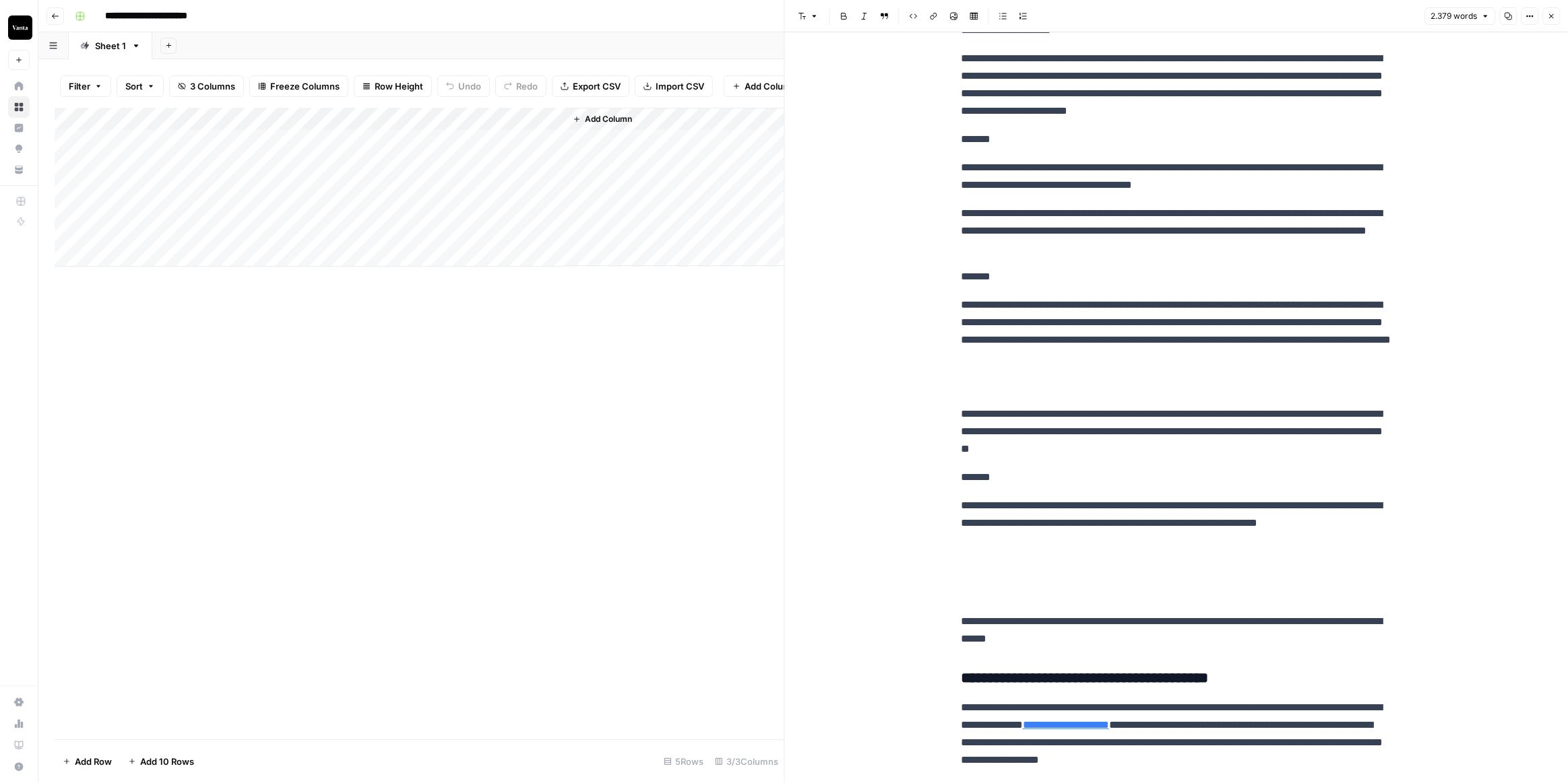
scroll to position [4337, 0]
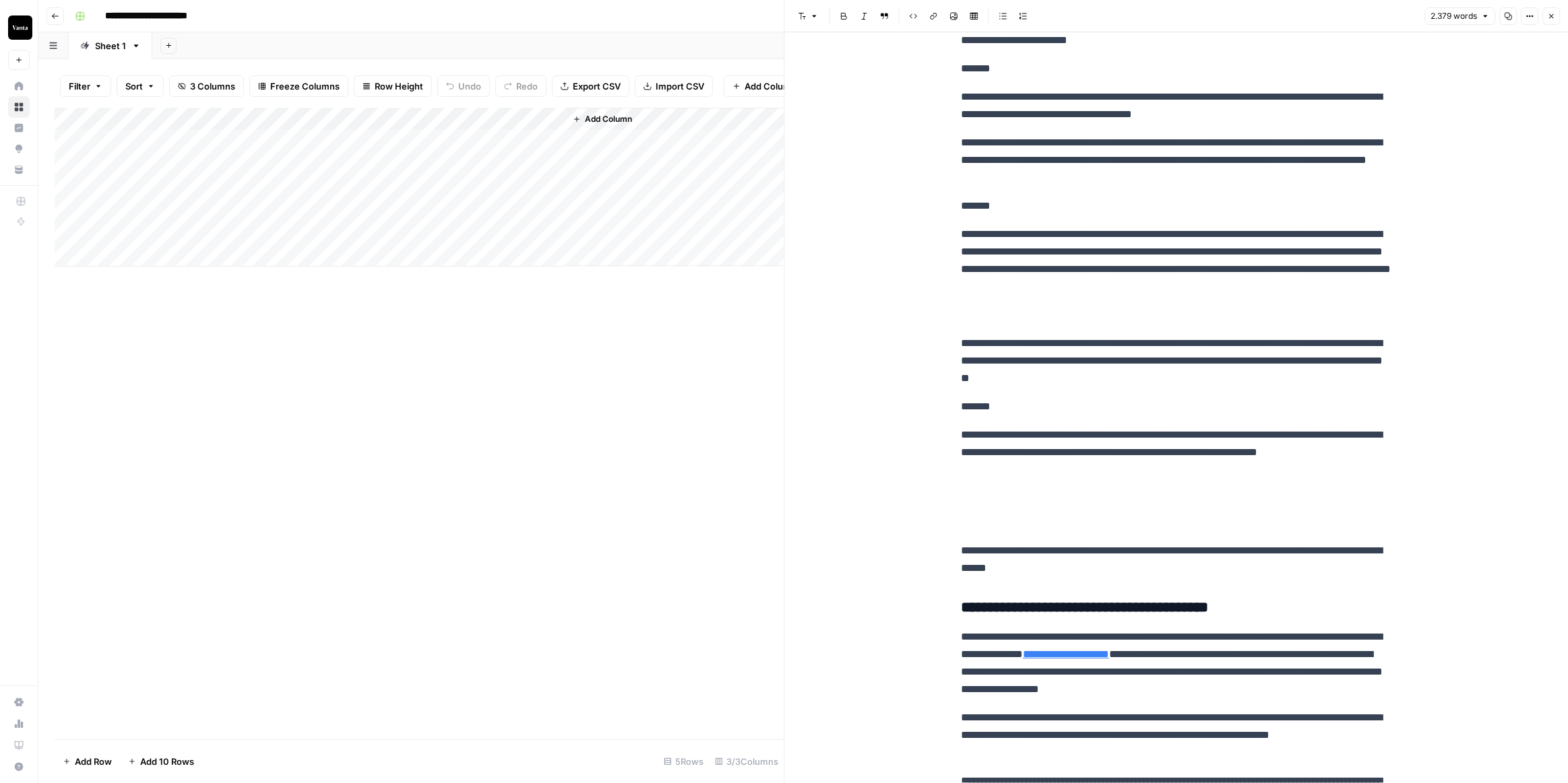
click at [982, 531] on p at bounding box center [1176, 510] width 431 height 42
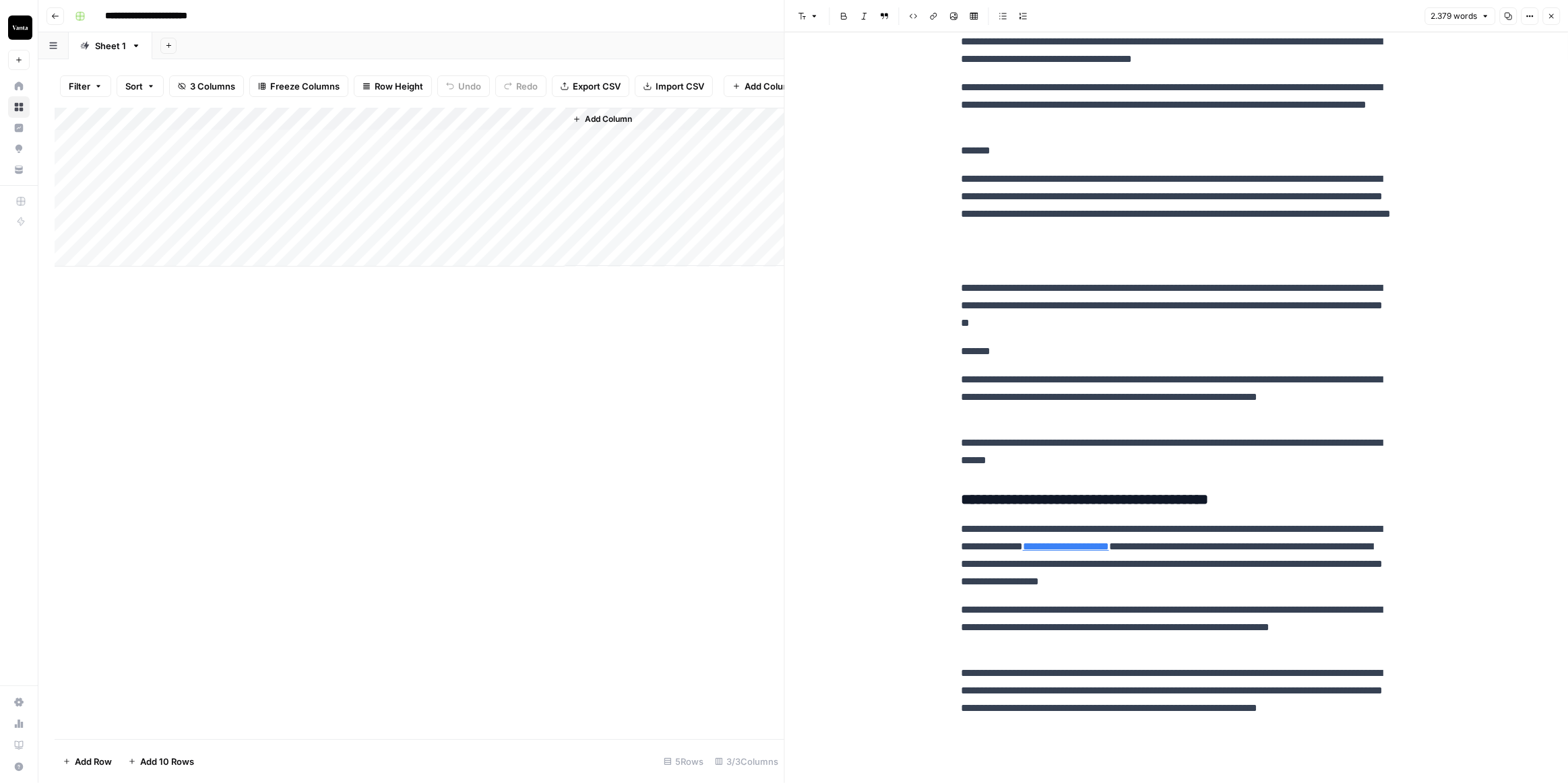
scroll to position [4446, 0]
click at [1533, 14] on icon "button" at bounding box center [1529, 16] width 8 height 8
click at [1479, 141] on span "Code" at bounding box center [1489, 143] width 64 height 14
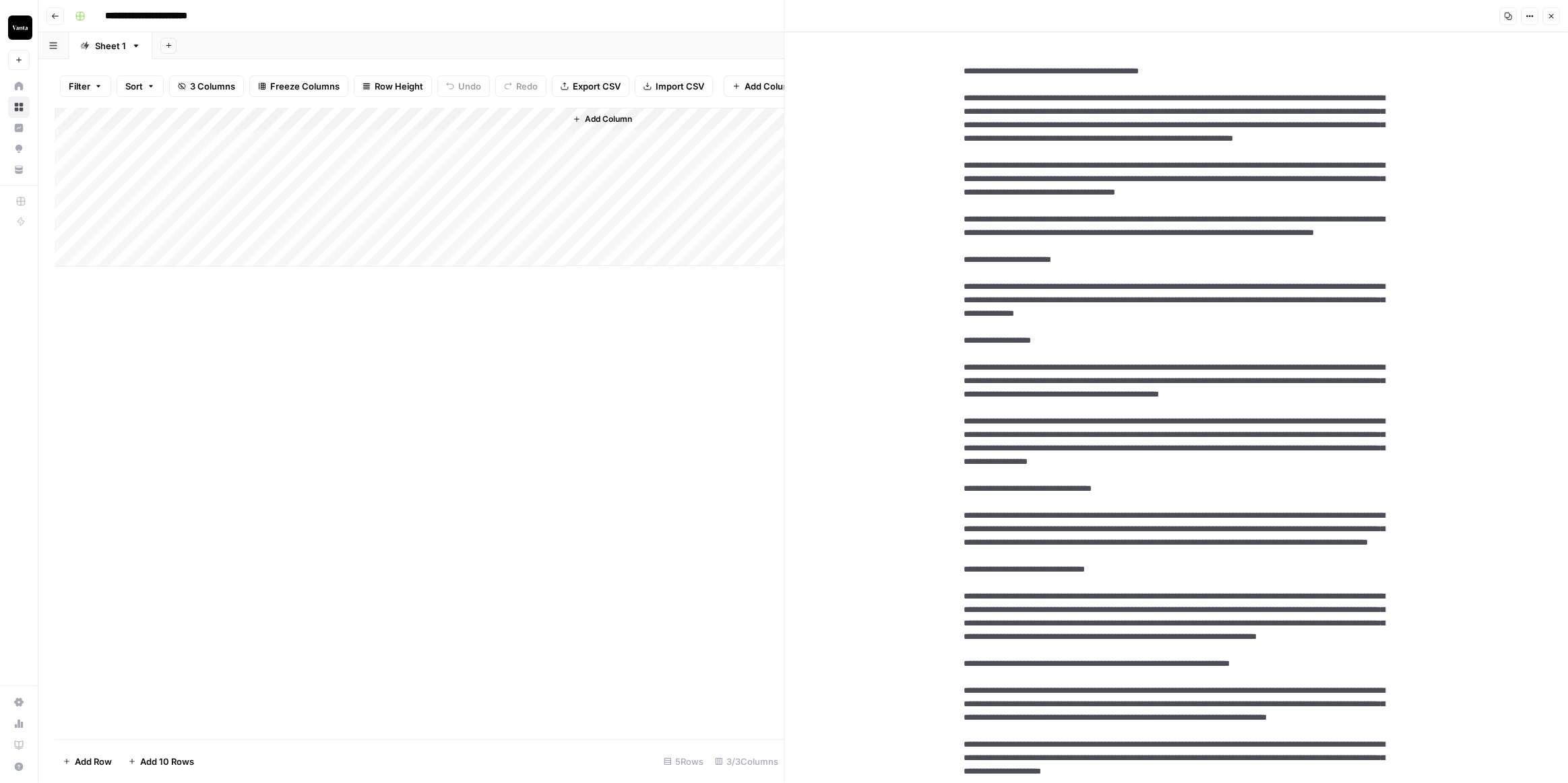
click at [522, 196] on div "Add Column" at bounding box center [419, 187] width 729 height 159
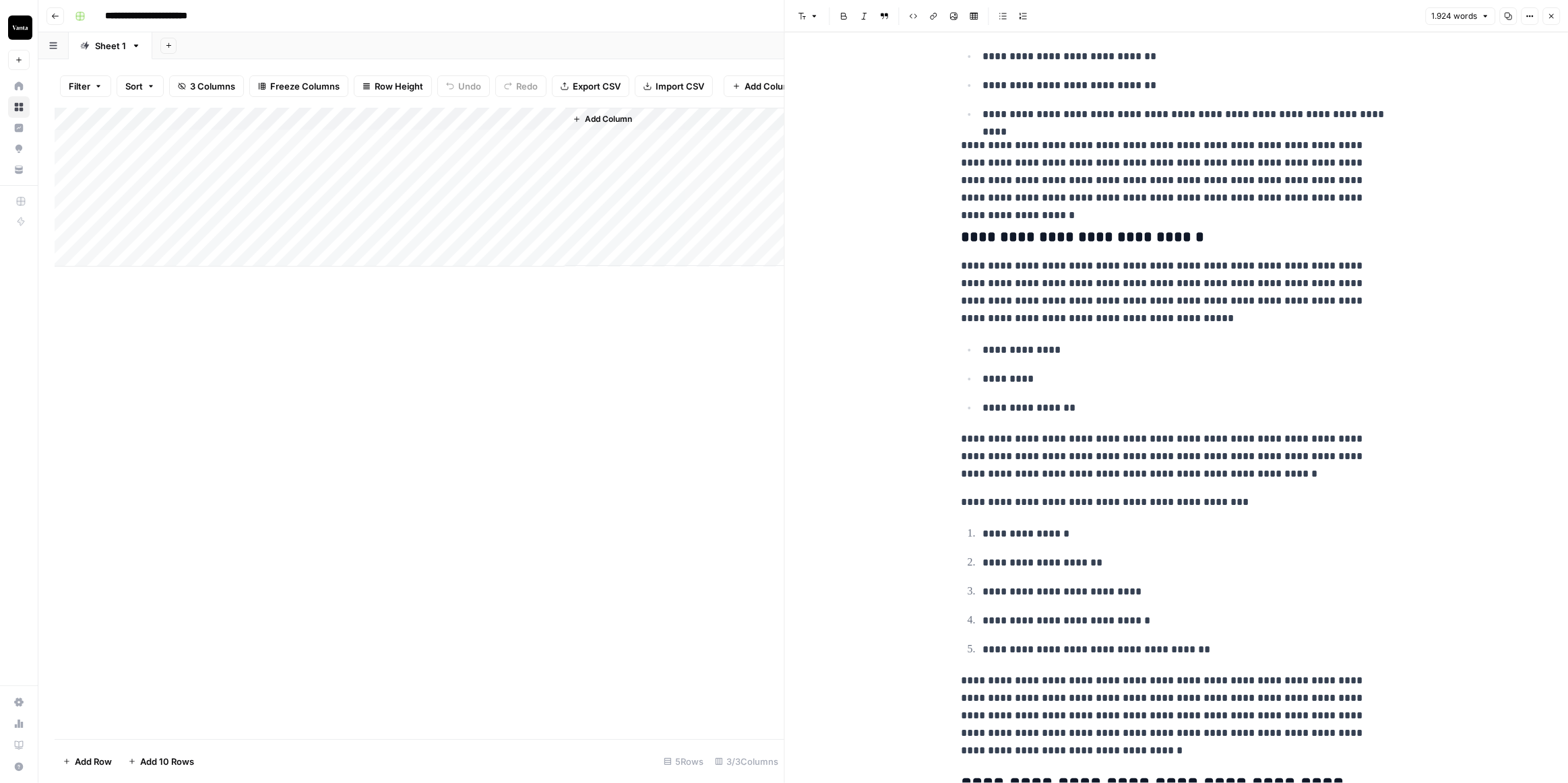
scroll to position [4746, 0]
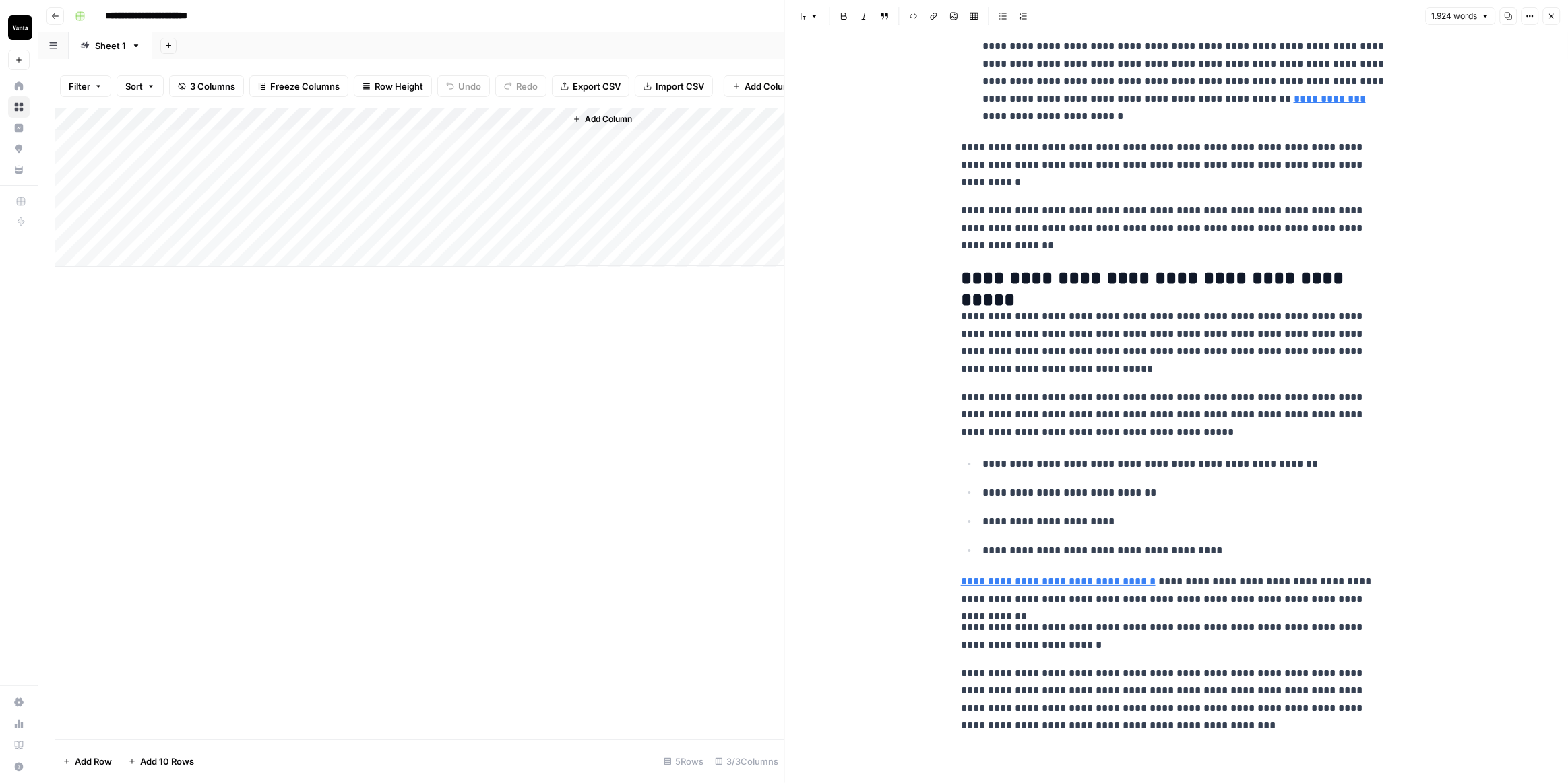
click at [228, 201] on div "Add Column" at bounding box center [419, 187] width 729 height 159
click at [228, 201] on textarea "**********" at bounding box center [208, 197] width 215 height 19
click at [222, 188] on textarea "**********" at bounding box center [236, 204] width 270 height 33
click at [210, 194] on textarea "**********" at bounding box center [236, 204] width 270 height 33
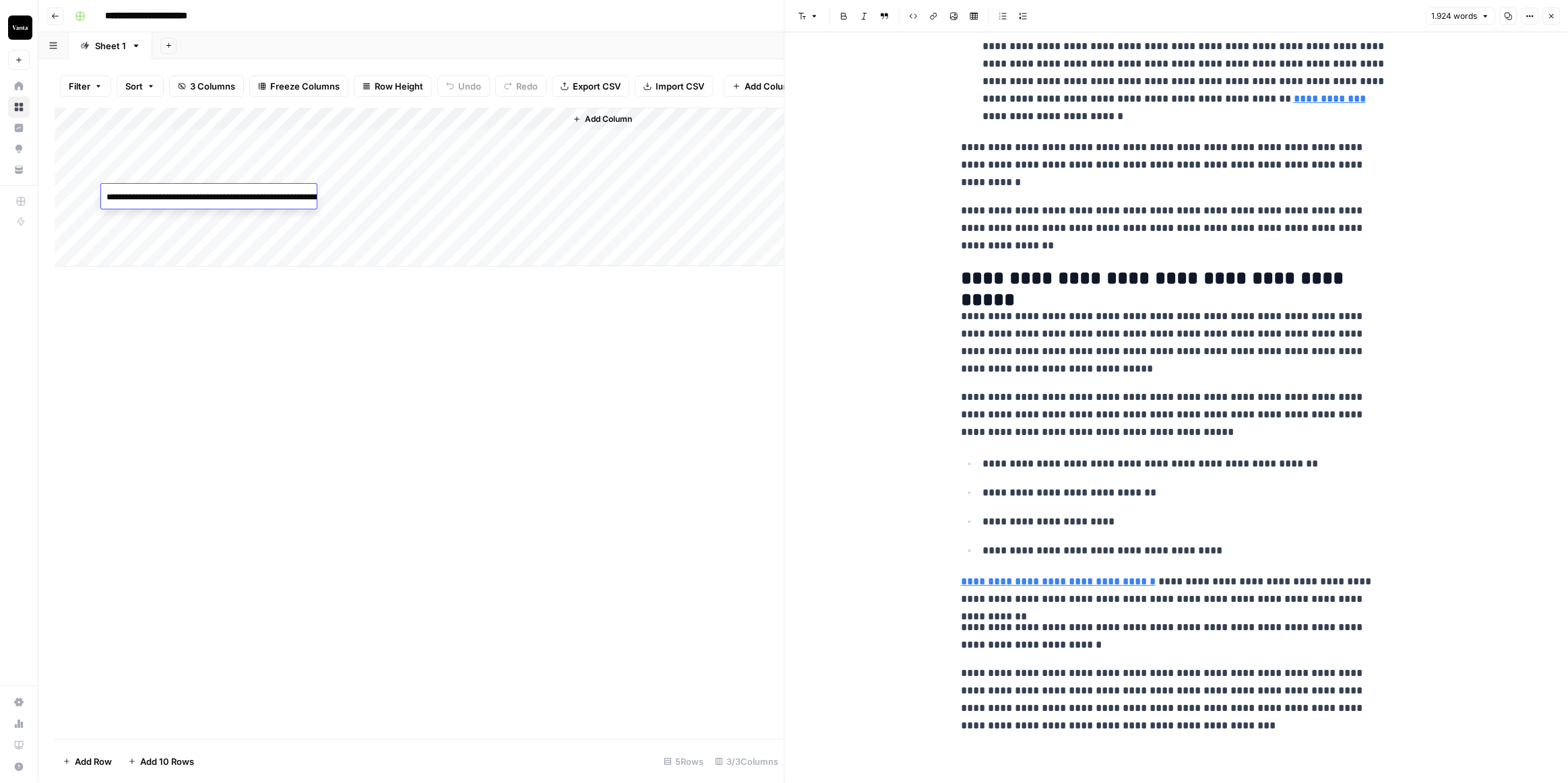
click at [210, 194] on textarea "**********" at bounding box center [236, 204] width 270 height 33
click at [1193, 229] on p "**********" at bounding box center [1176, 228] width 431 height 53
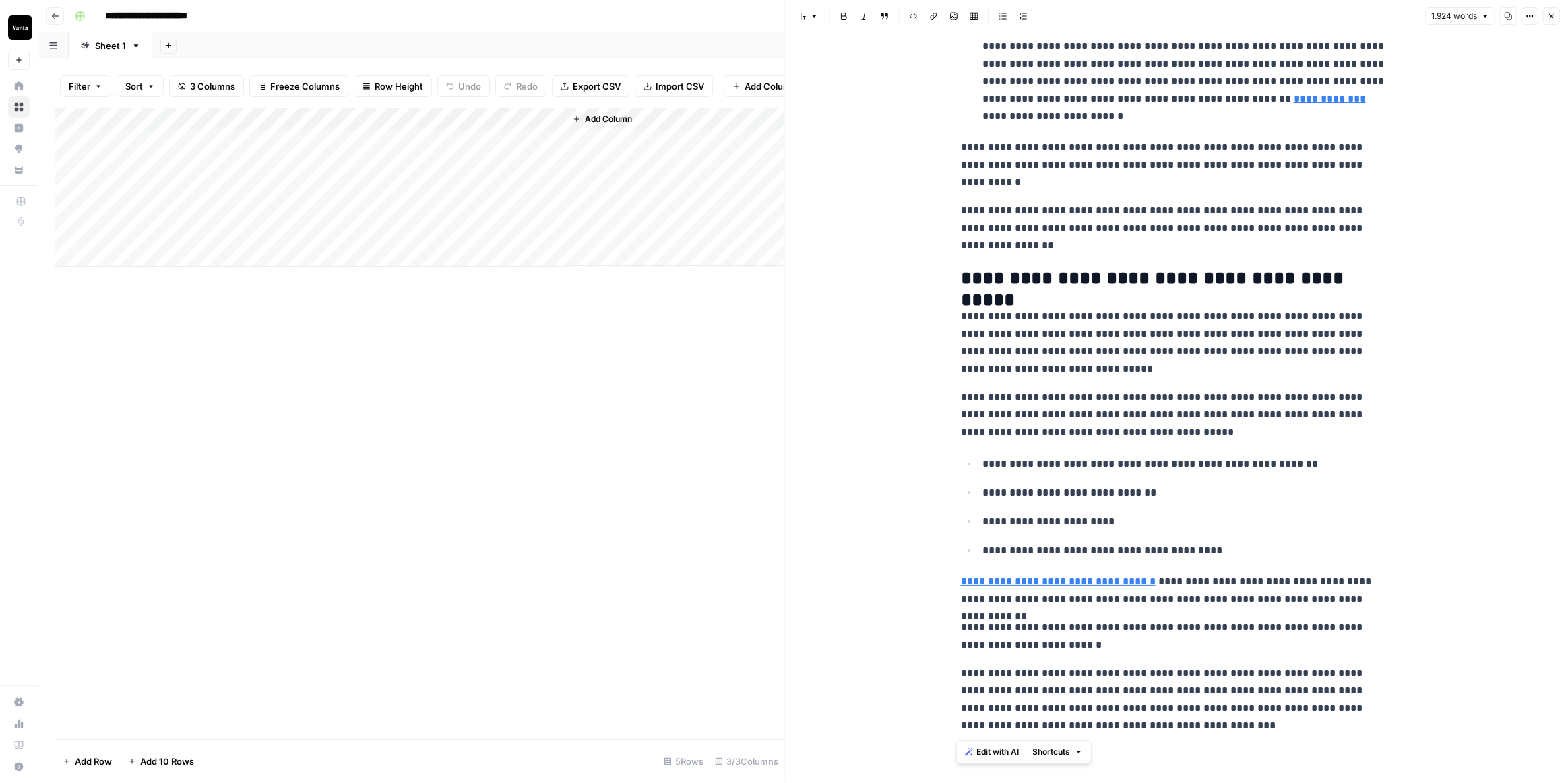
click at [1527, 19] on icon "button" at bounding box center [1529, 16] width 8 height 8
click at [1492, 136] on span "Code" at bounding box center [1489, 143] width 64 height 14
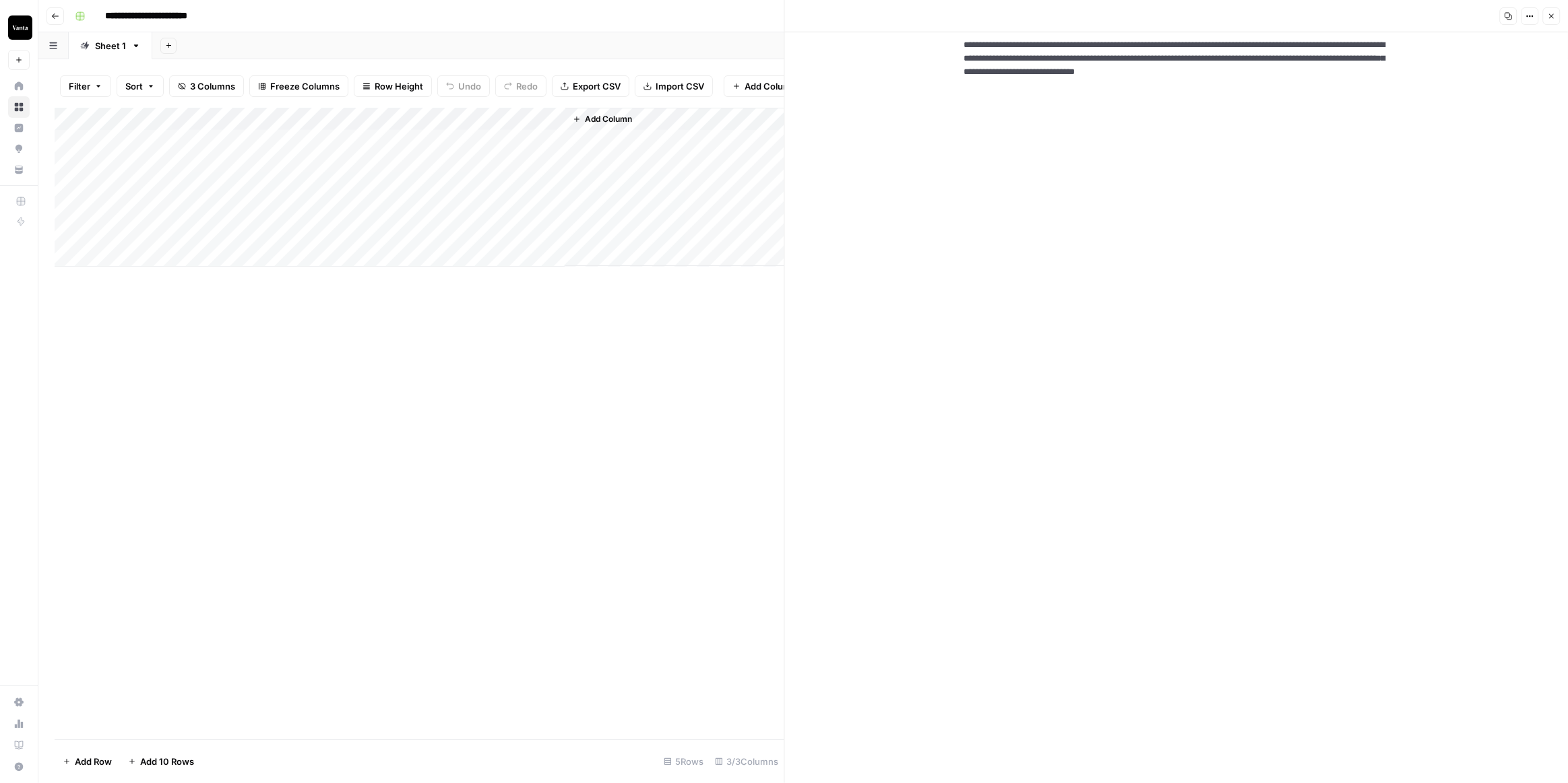
scroll to position [0, 0]
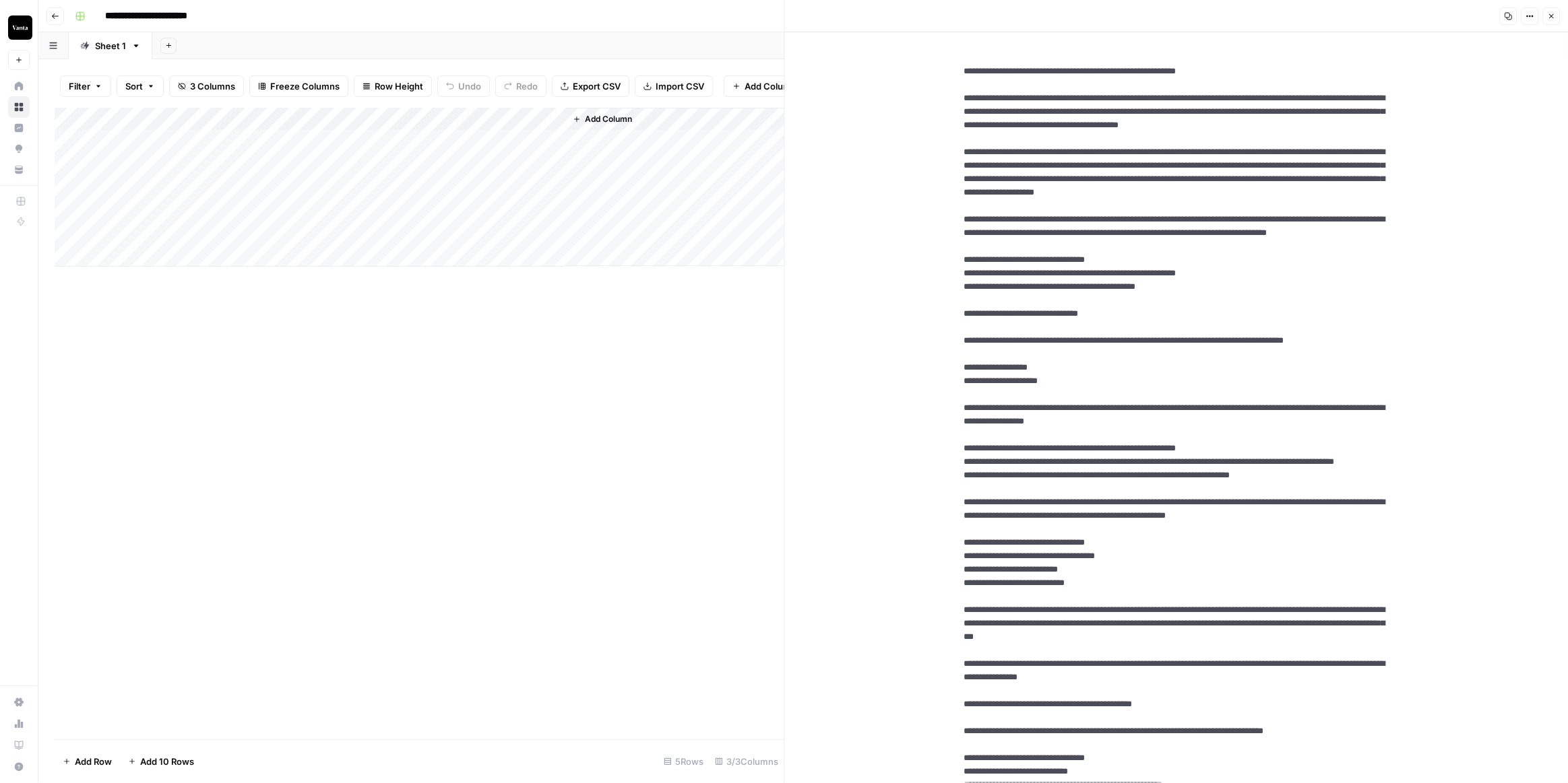
click at [1503, 14] on button "Copy" at bounding box center [1508, 16] width 18 height 18
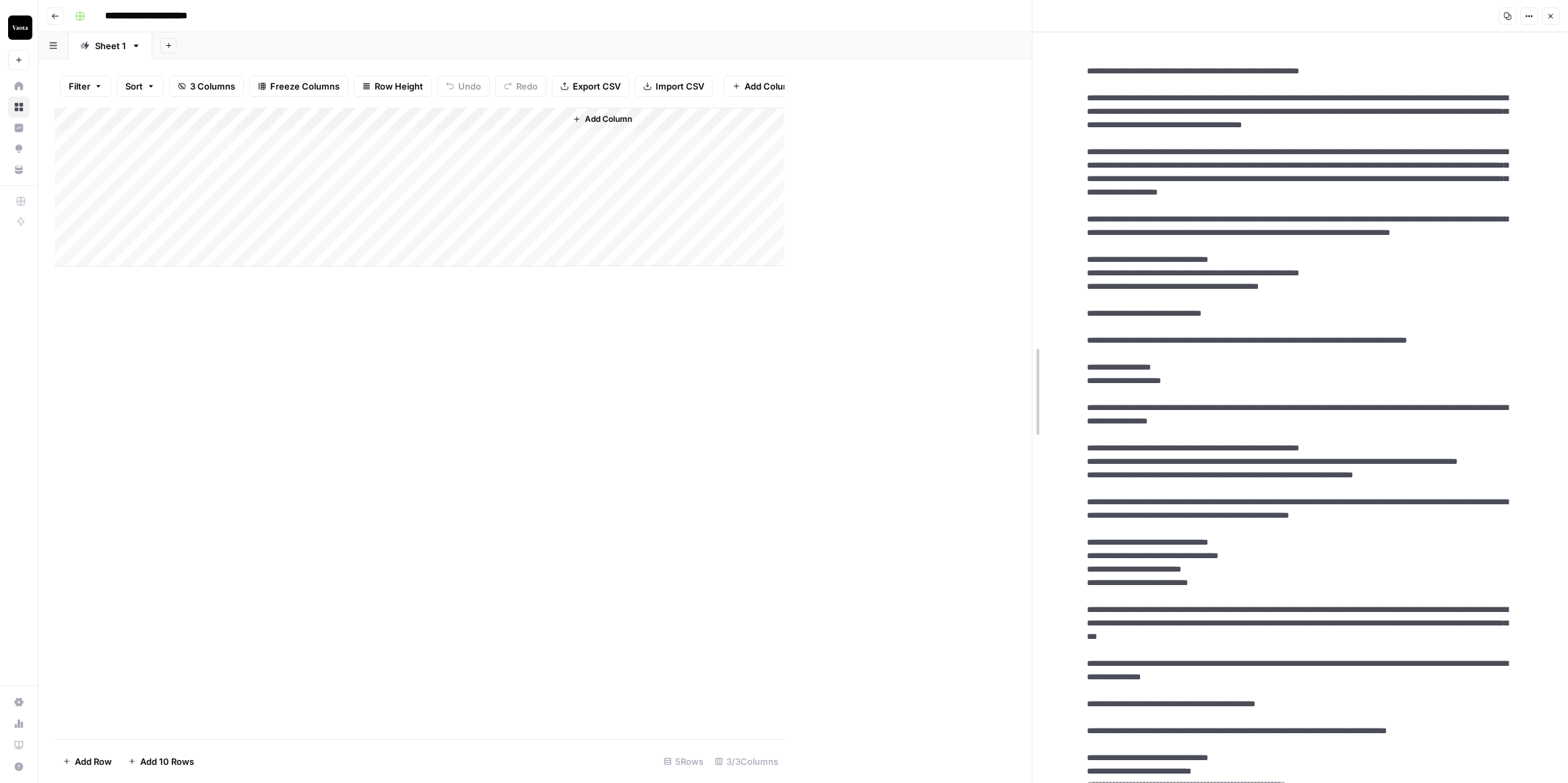
drag, startPoint x: 786, startPoint y: 380, endPoint x: 1029, endPoint y: 392, distance: 243.3
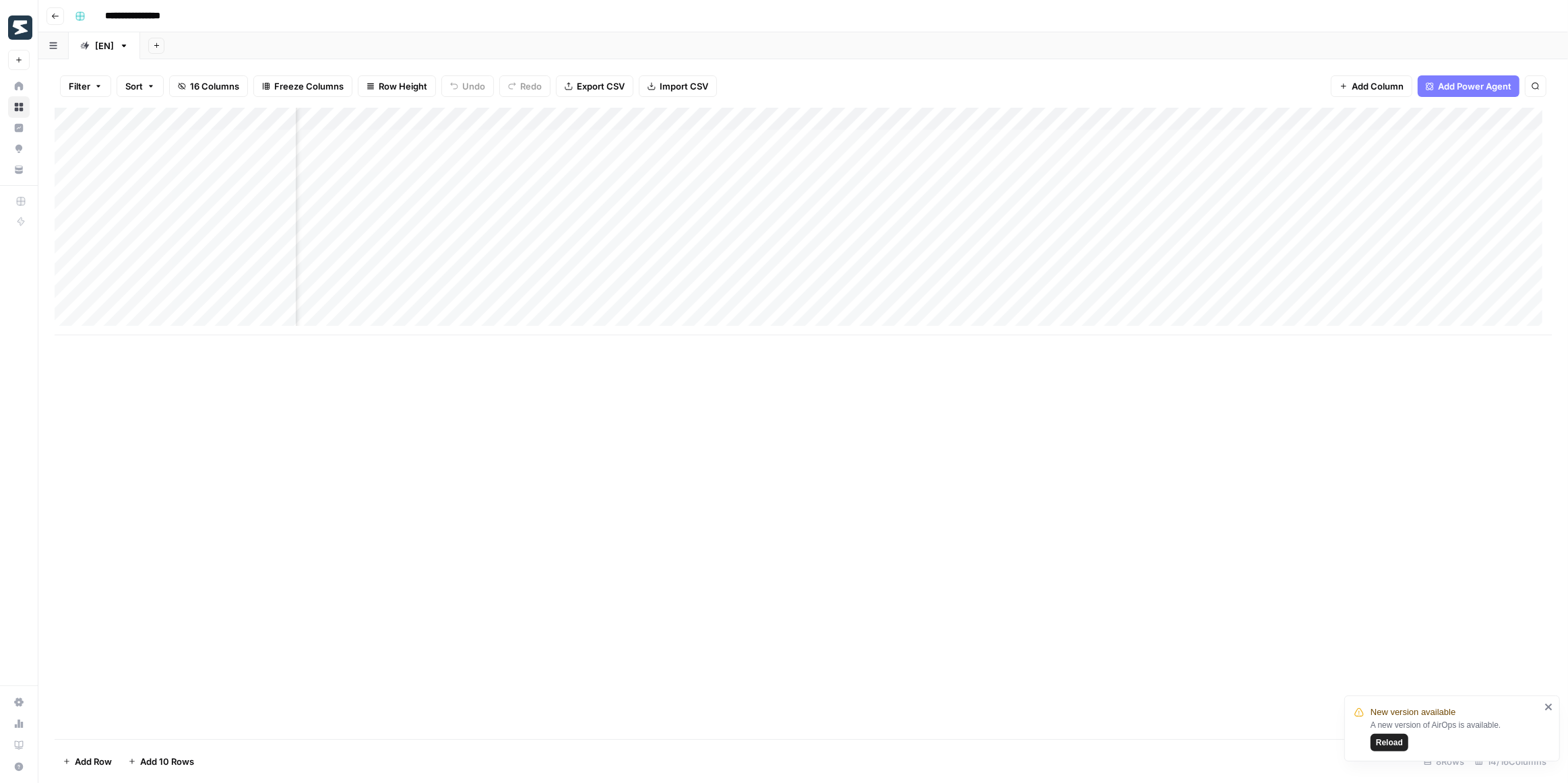
scroll to position [0, 427]
click at [1073, 137] on div "Add Column" at bounding box center [803, 222] width 1497 height 228
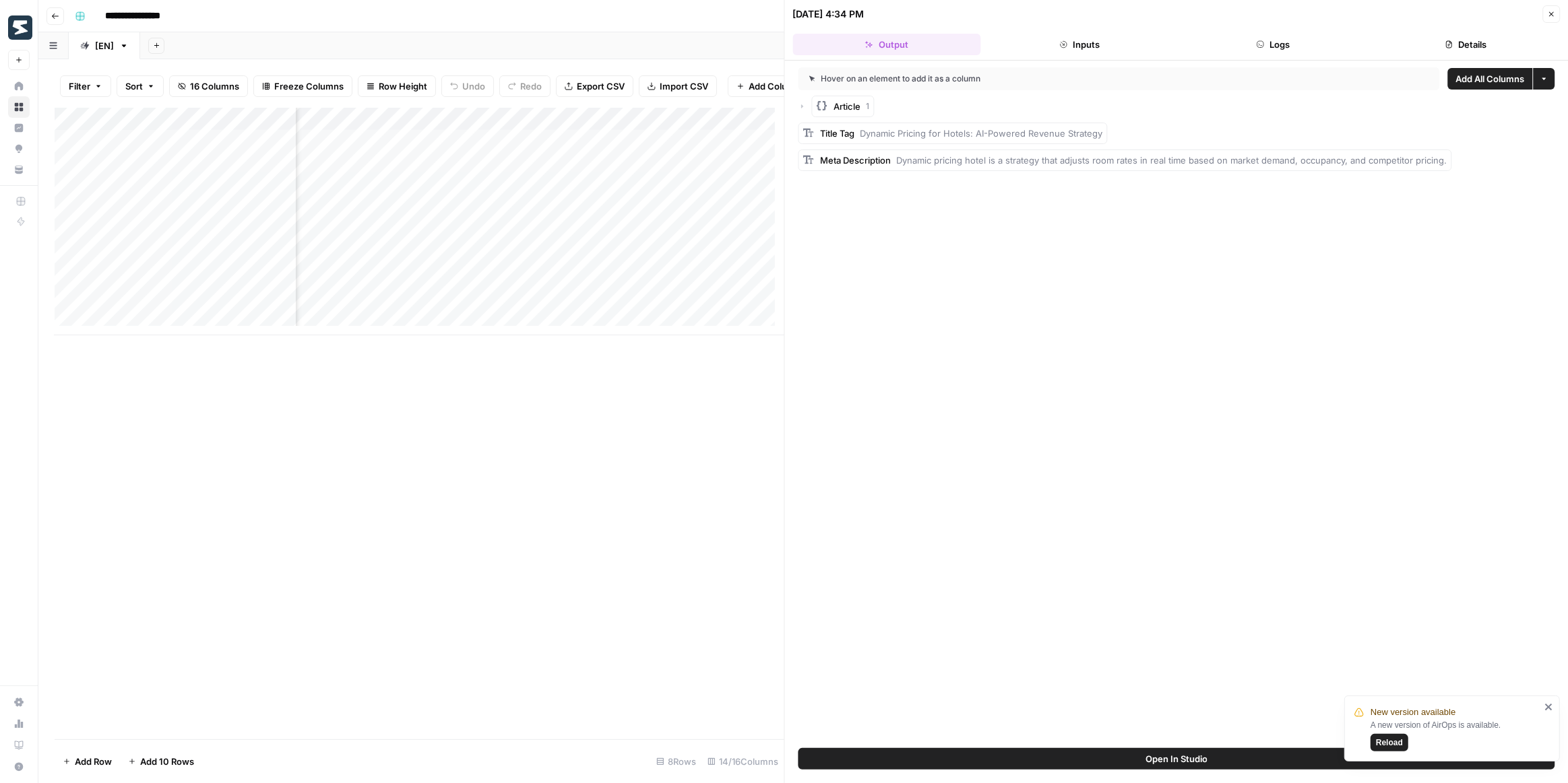
click at [1294, 43] on button "Logs" at bounding box center [1273, 45] width 188 height 22
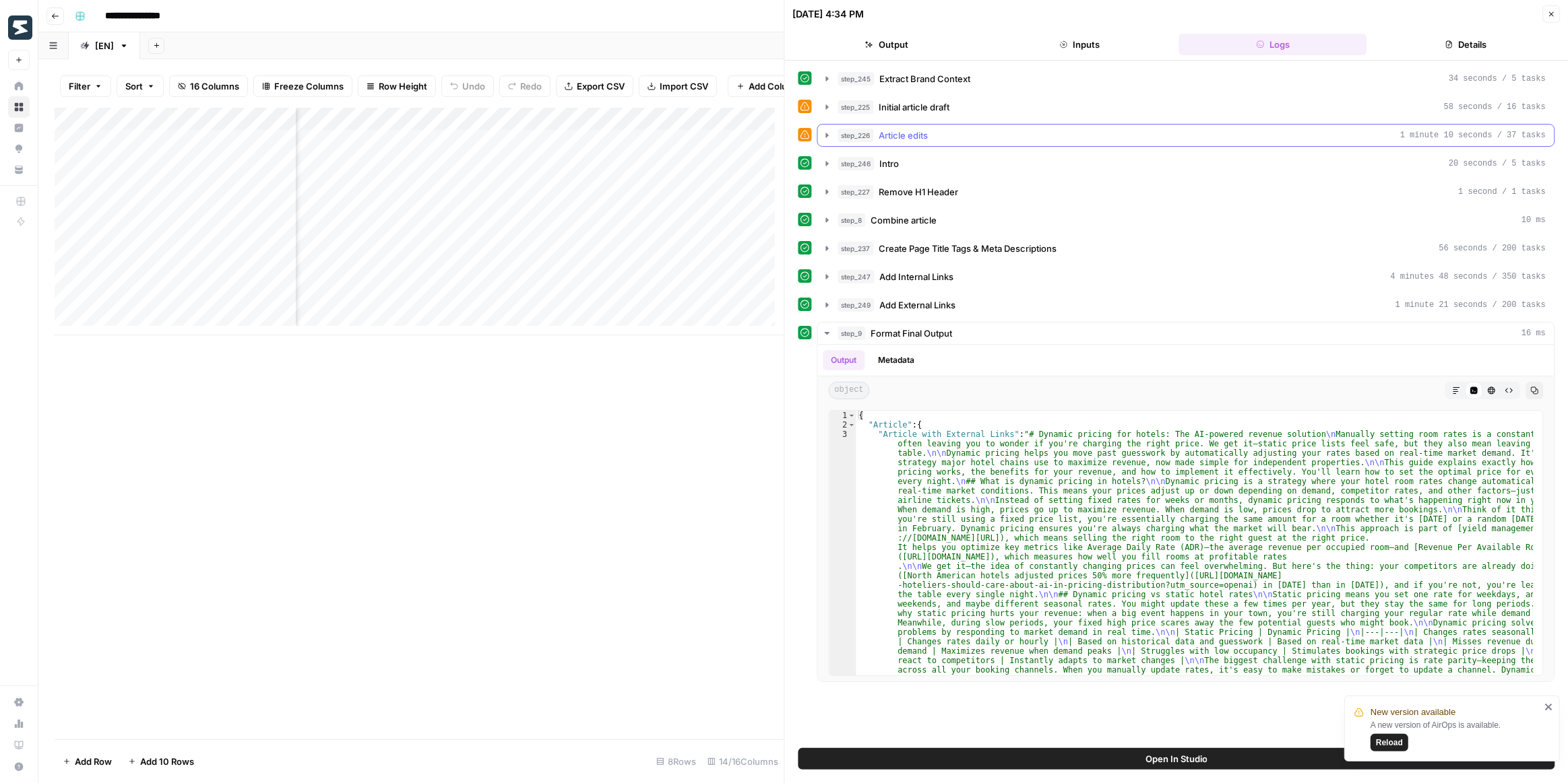
click at [823, 135] on icon "button" at bounding box center [827, 135] width 11 height 11
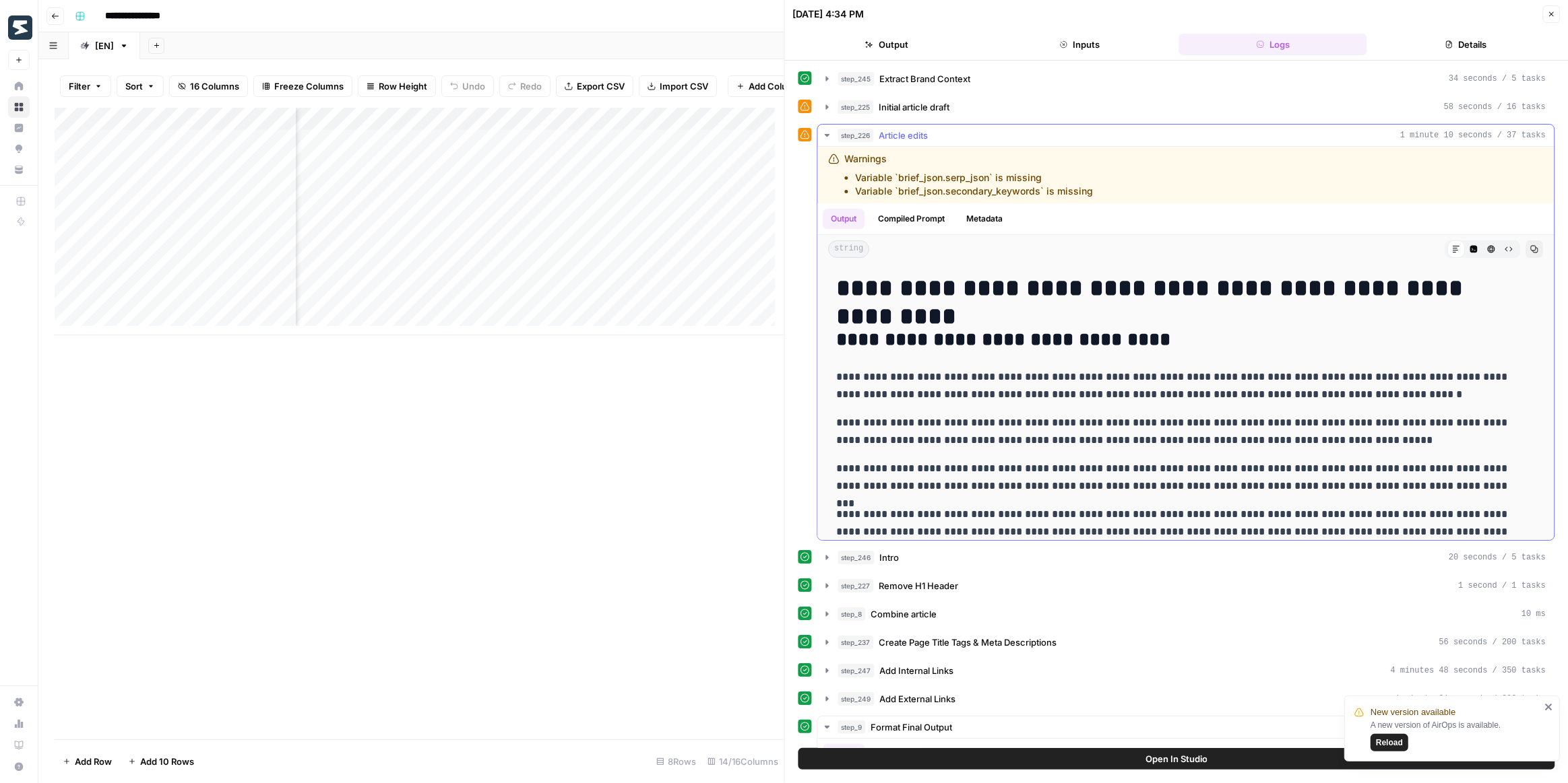
click at [823, 135] on icon "button" at bounding box center [827, 135] width 11 height 11
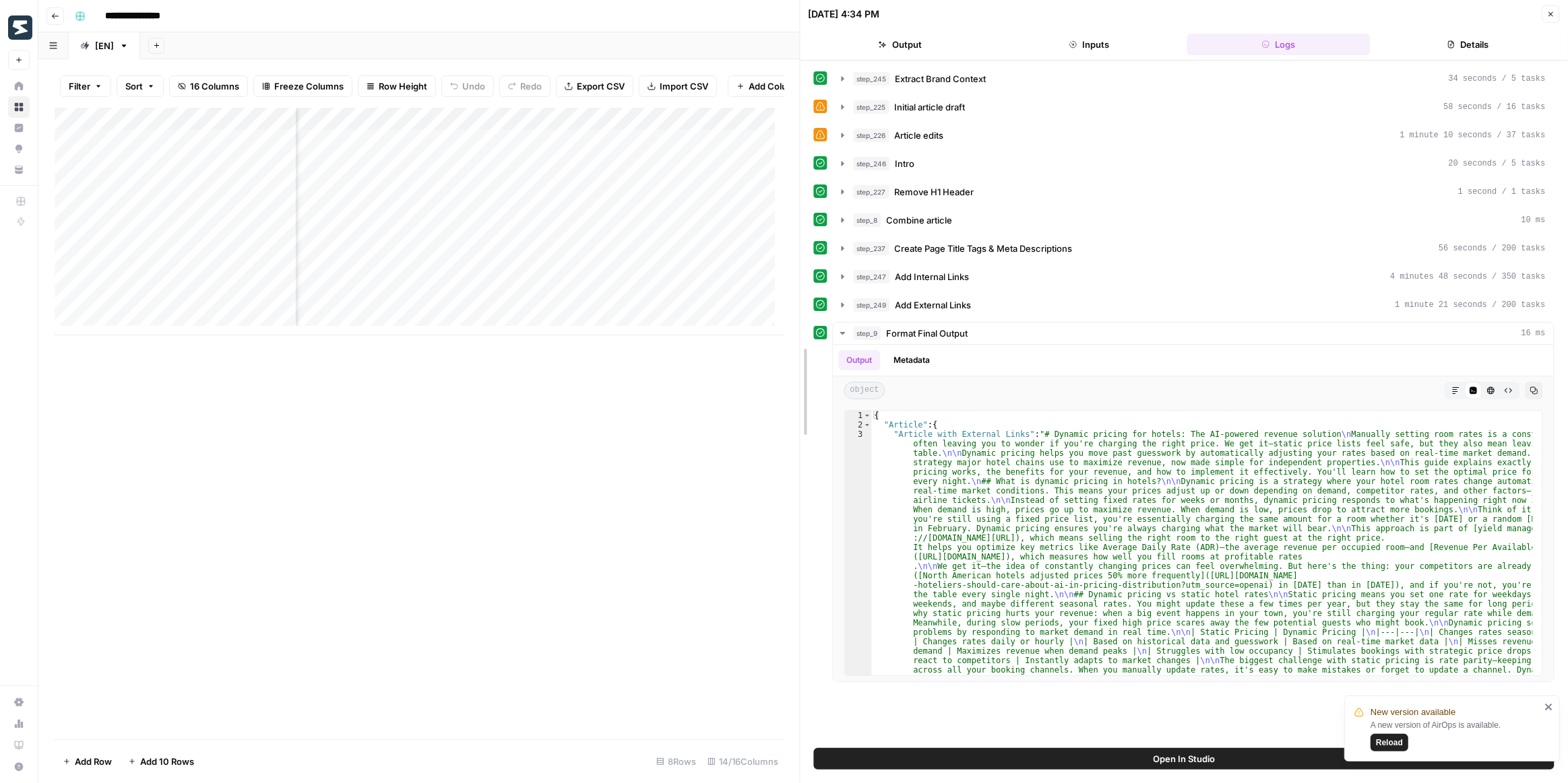
drag, startPoint x: 780, startPoint y: 200, endPoint x: 1020, endPoint y: 206, distance: 240.1
click at [807, 202] on div at bounding box center [801, 392] width 14 height 783
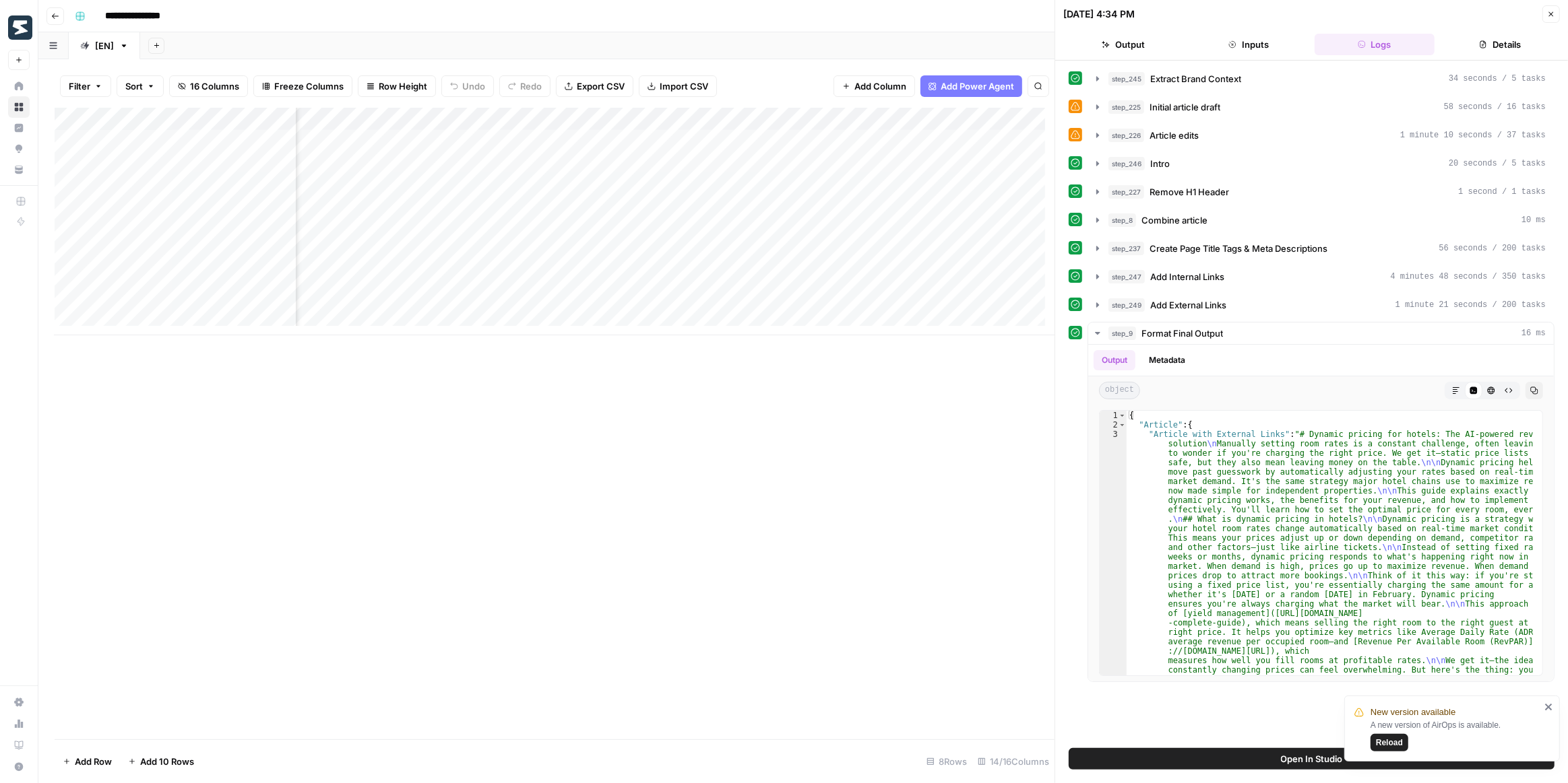
scroll to position [0, 924]
click at [668, 145] on div "Add Column" at bounding box center [554, 222] width 1000 height 228
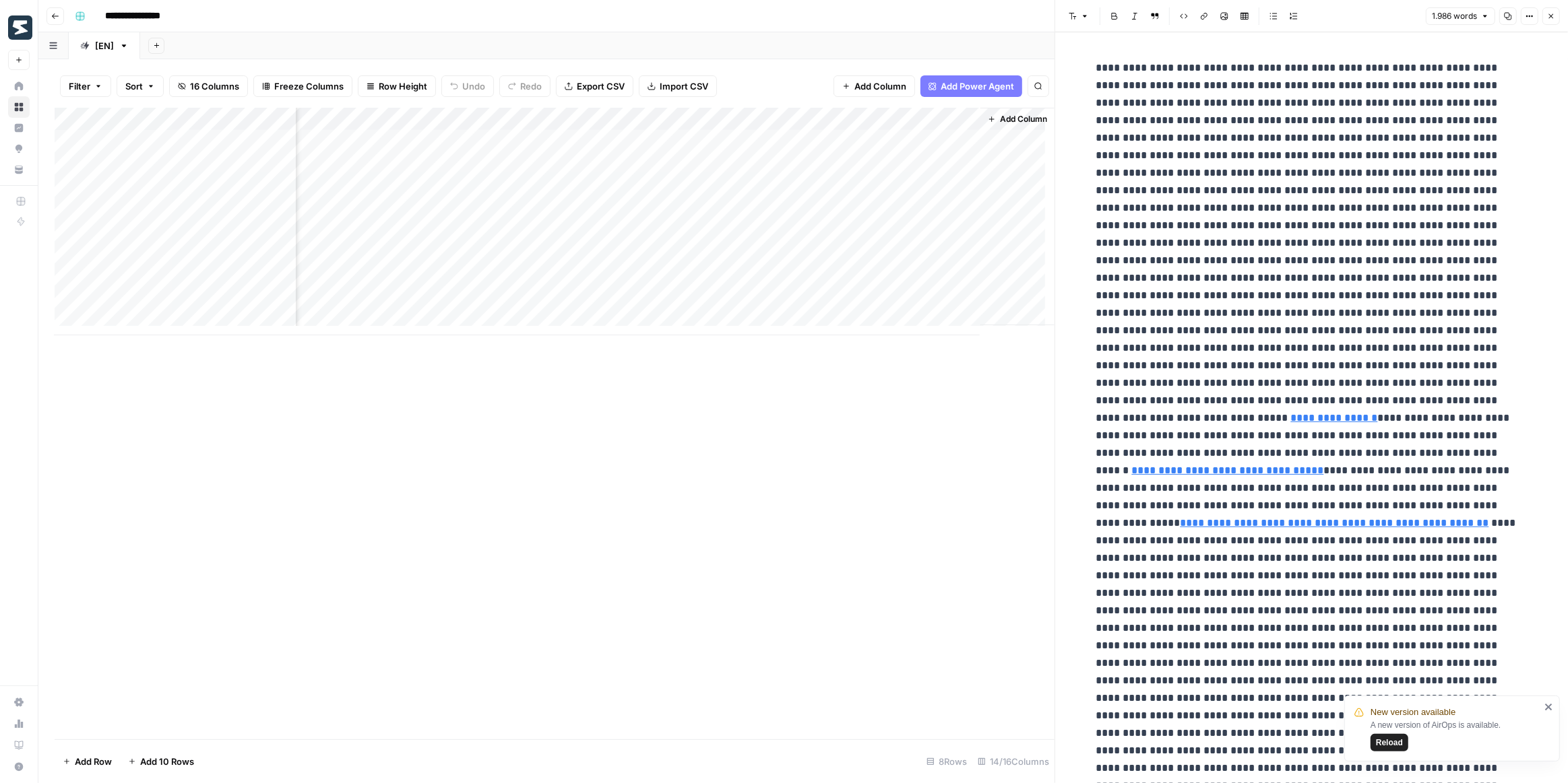
click at [1391, 737] on span "Reload" at bounding box center [1389, 743] width 27 height 12
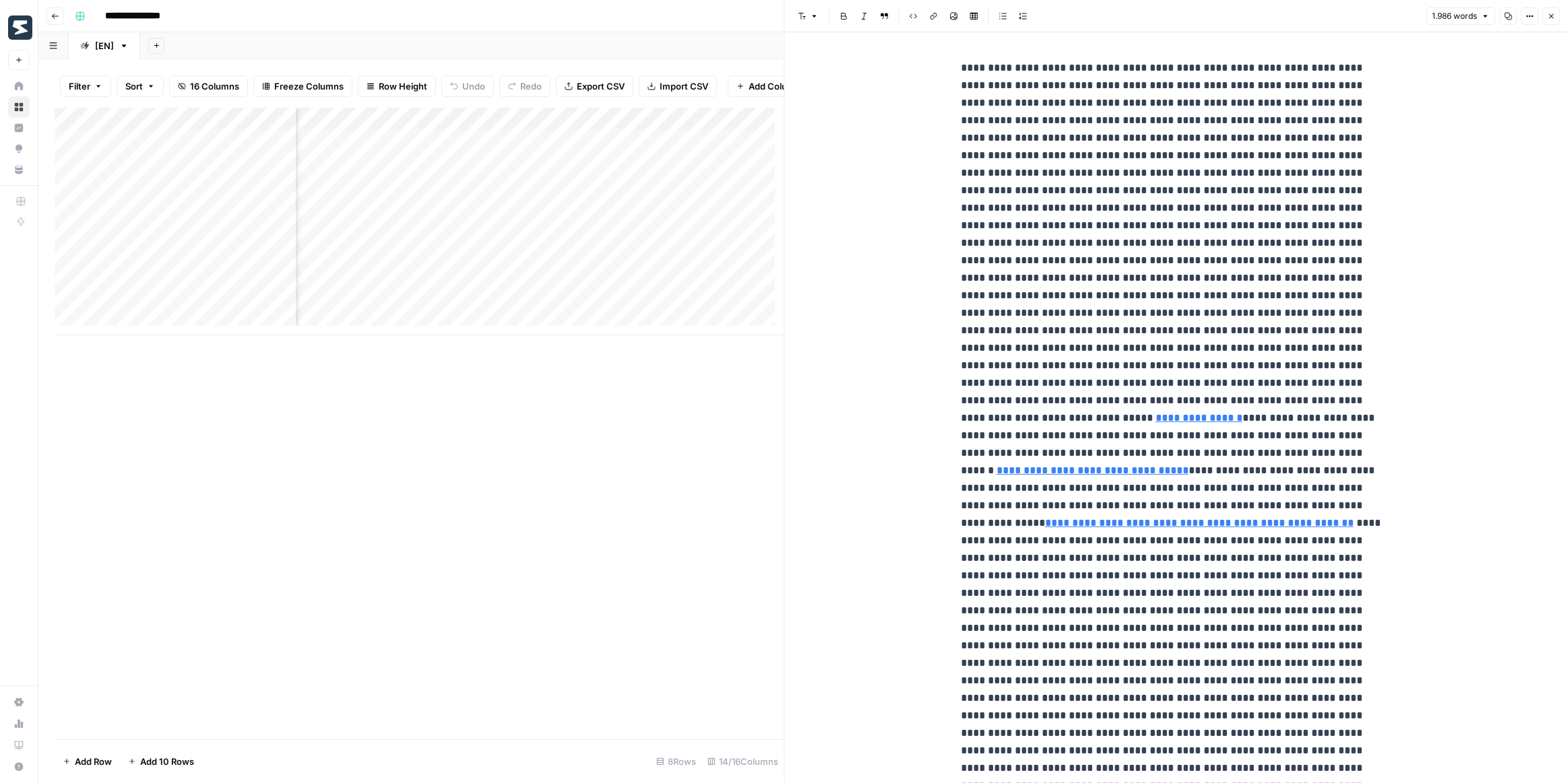
scroll to position [0, 1194]
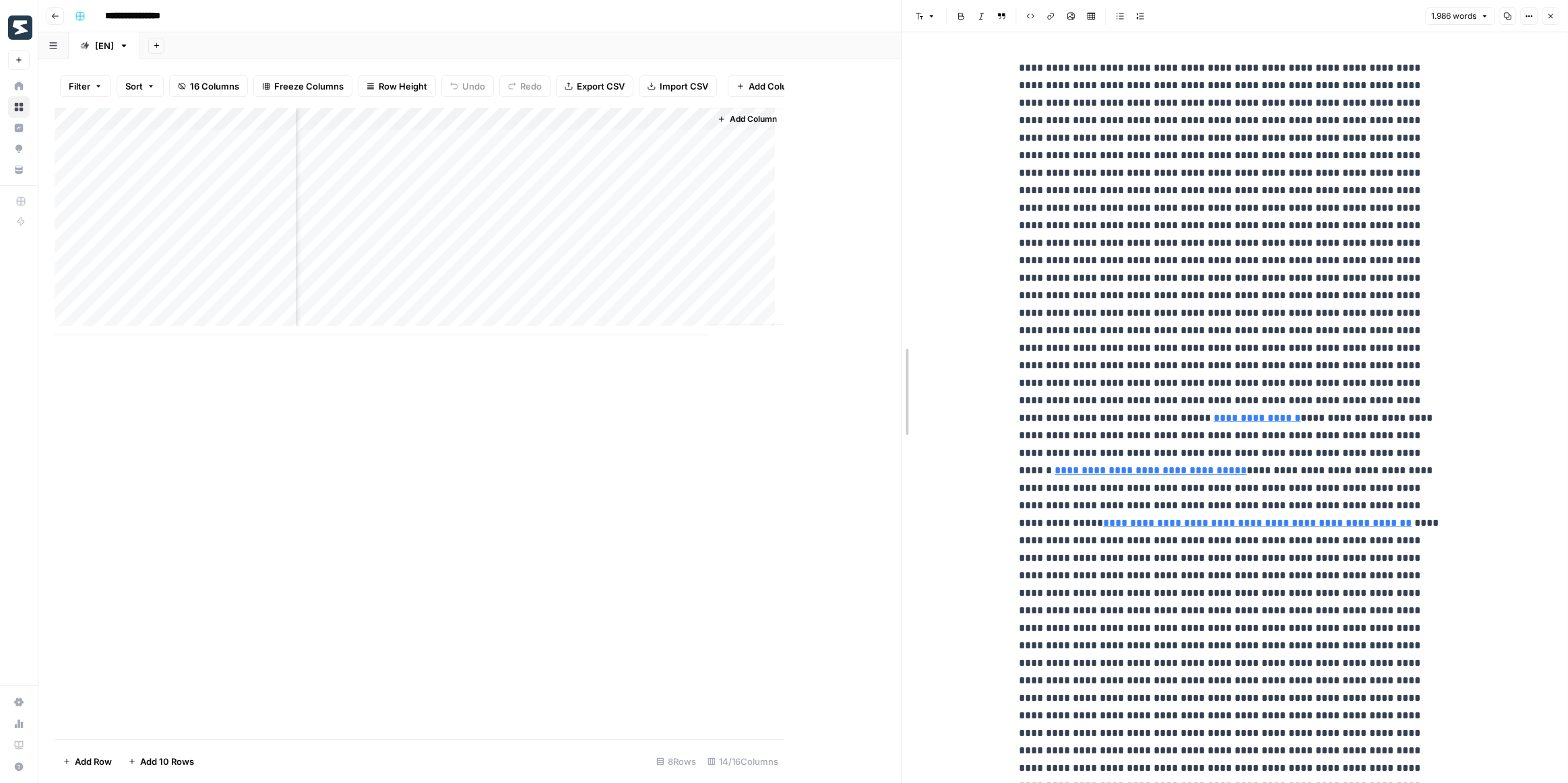
drag, startPoint x: 0, startPoint y: 0, endPoint x: 1092, endPoint y: 392, distance: 1160.2
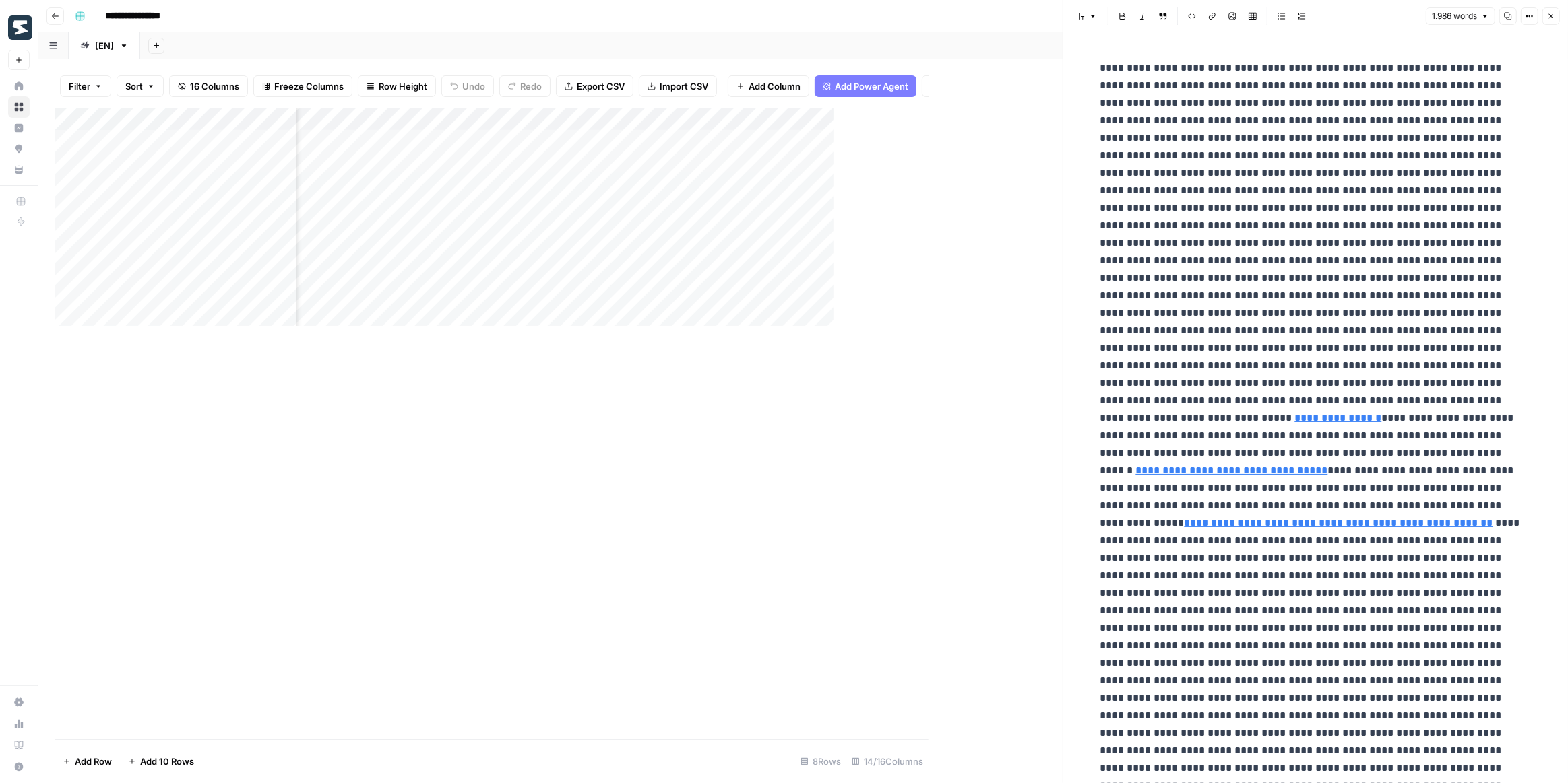
scroll to position [0, 916]
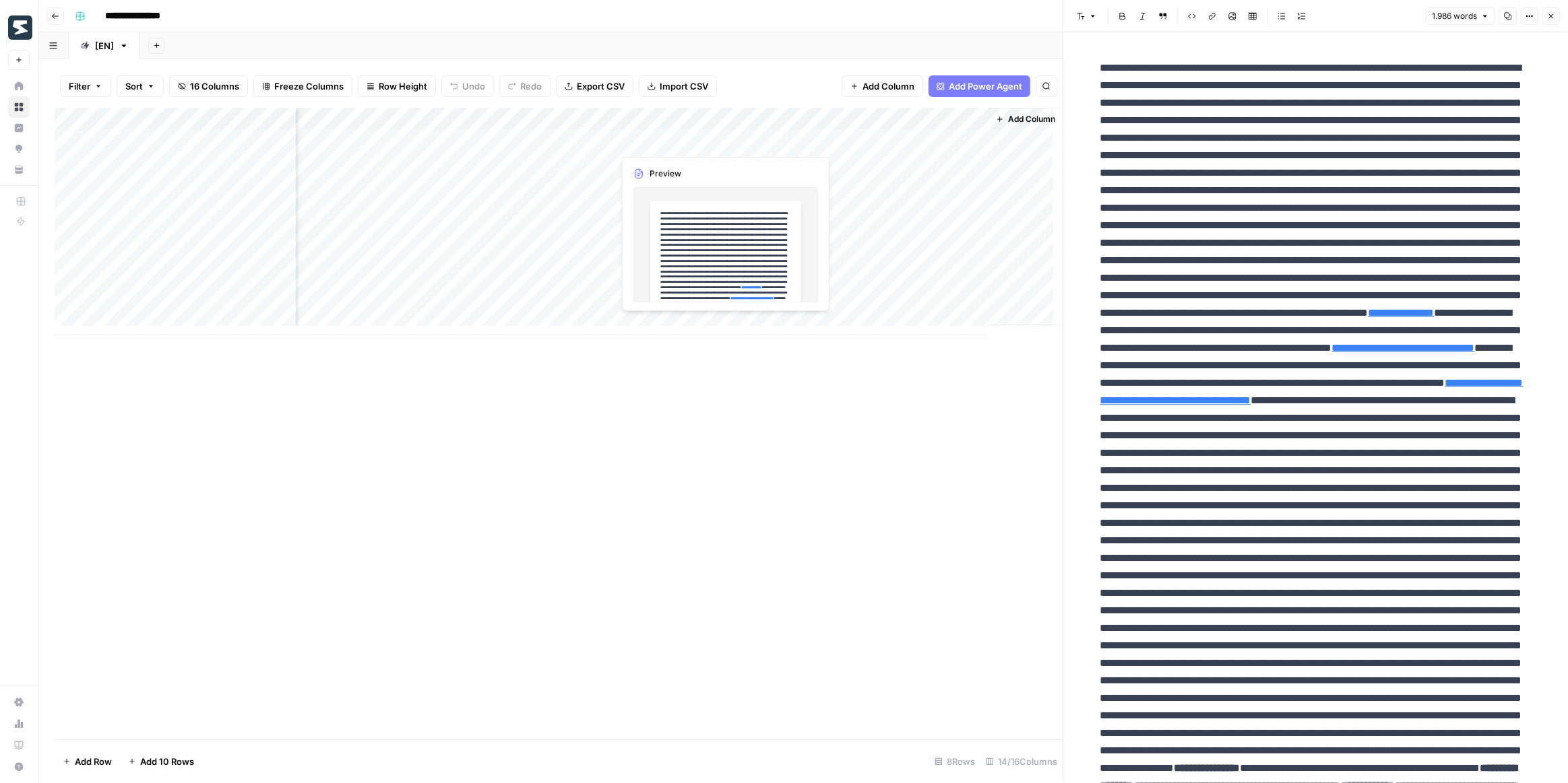
click at [649, 136] on div "Add Column" at bounding box center [558, 222] width 1008 height 228
click at [649, 136] on div at bounding box center [674, 141] width 123 height 25
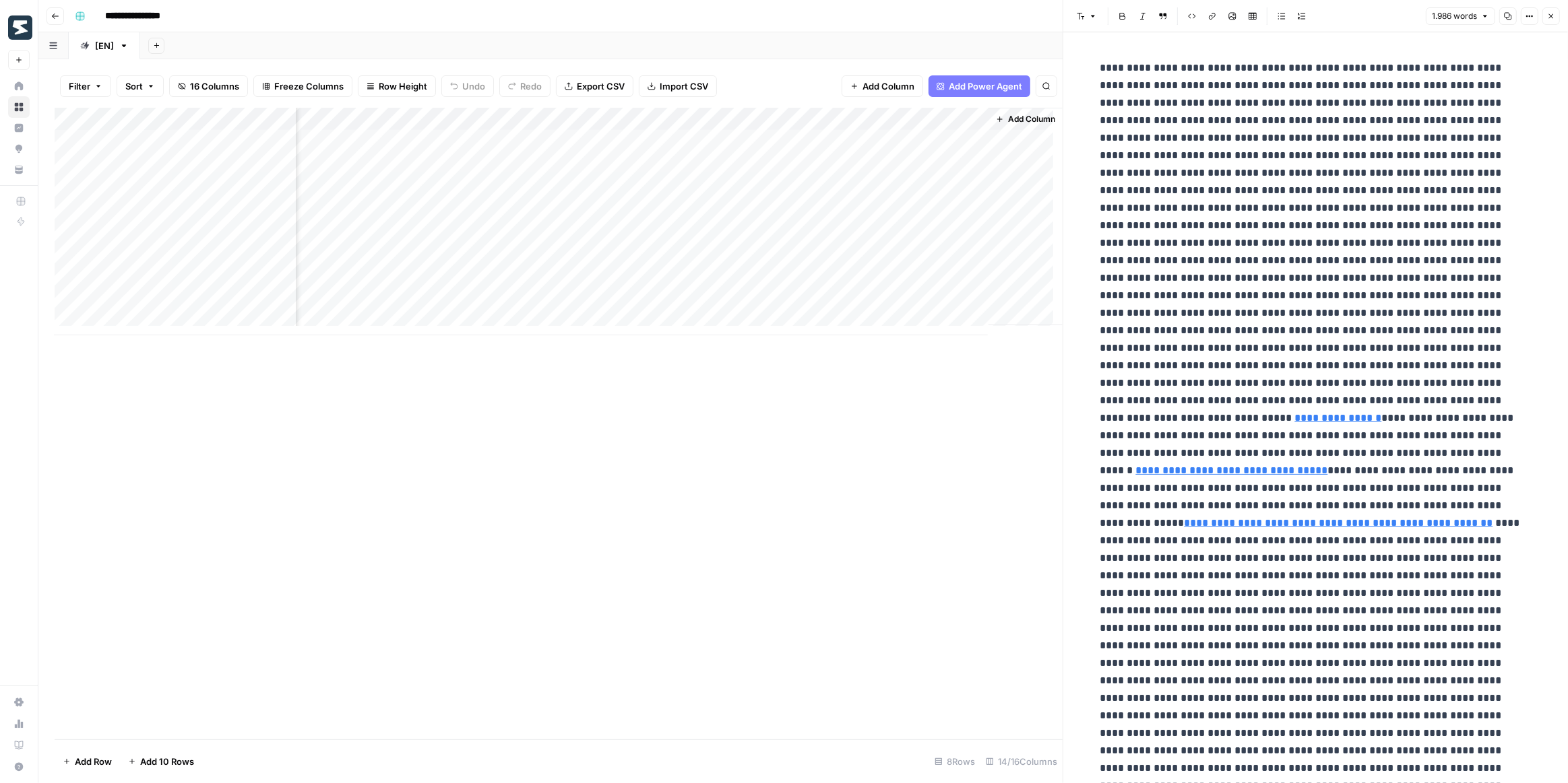
click at [707, 115] on div "Add Column" at bounding box center [558, 222] width 1008 height 228
click at [694, 181] on span "Markdown" at bounding box center [694, 183] width 103 height 14
click at [803, 314] on span "JSON" at bounding box center [809, 317] width 63 height 14
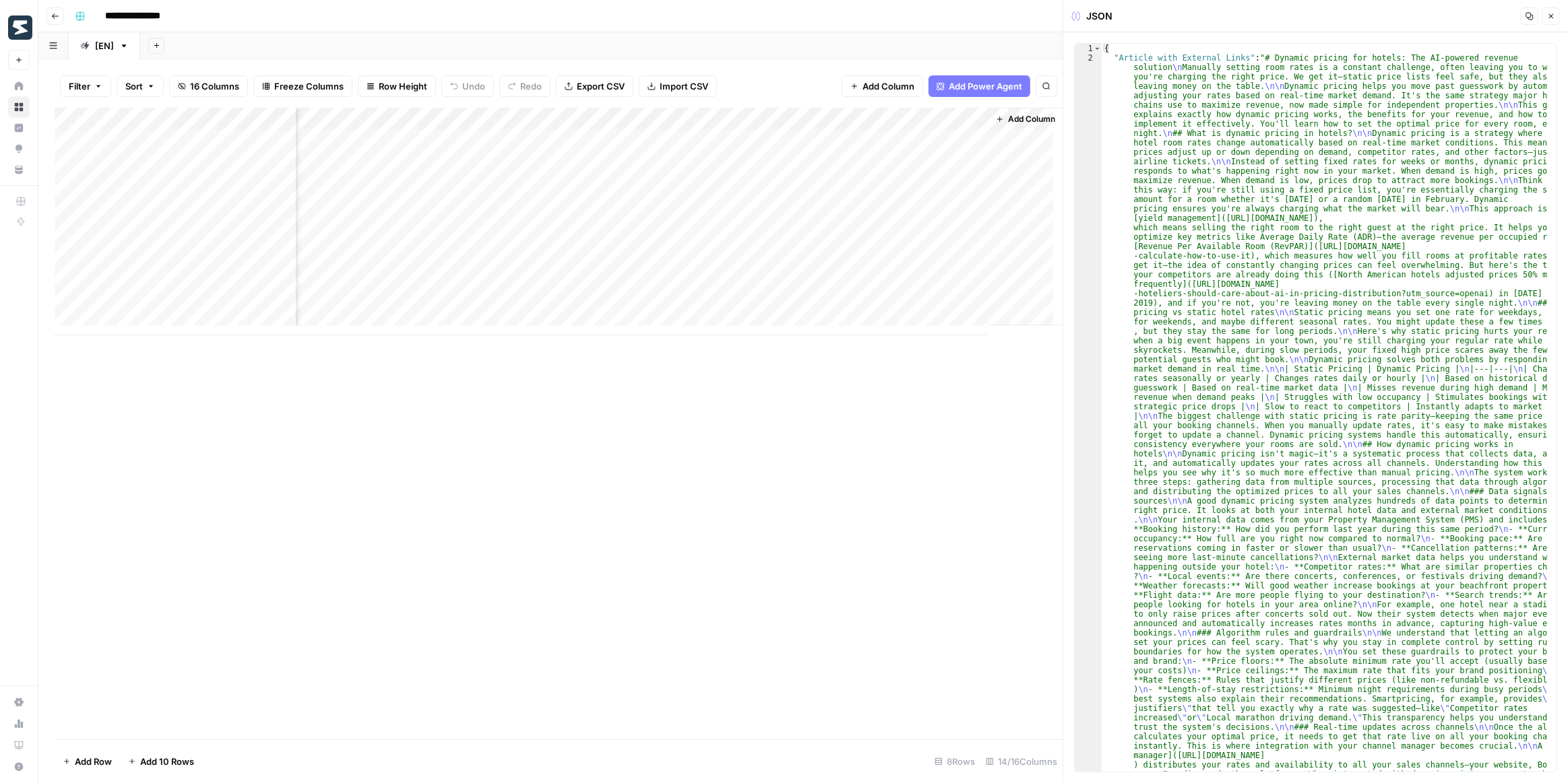
click at [682, 115] on div "Add Column" at bounding box center [558, 222] width 1008 height 228
click at [798, 203] on span "Markdown" at bounding box center [809, 204] width 63 height 14
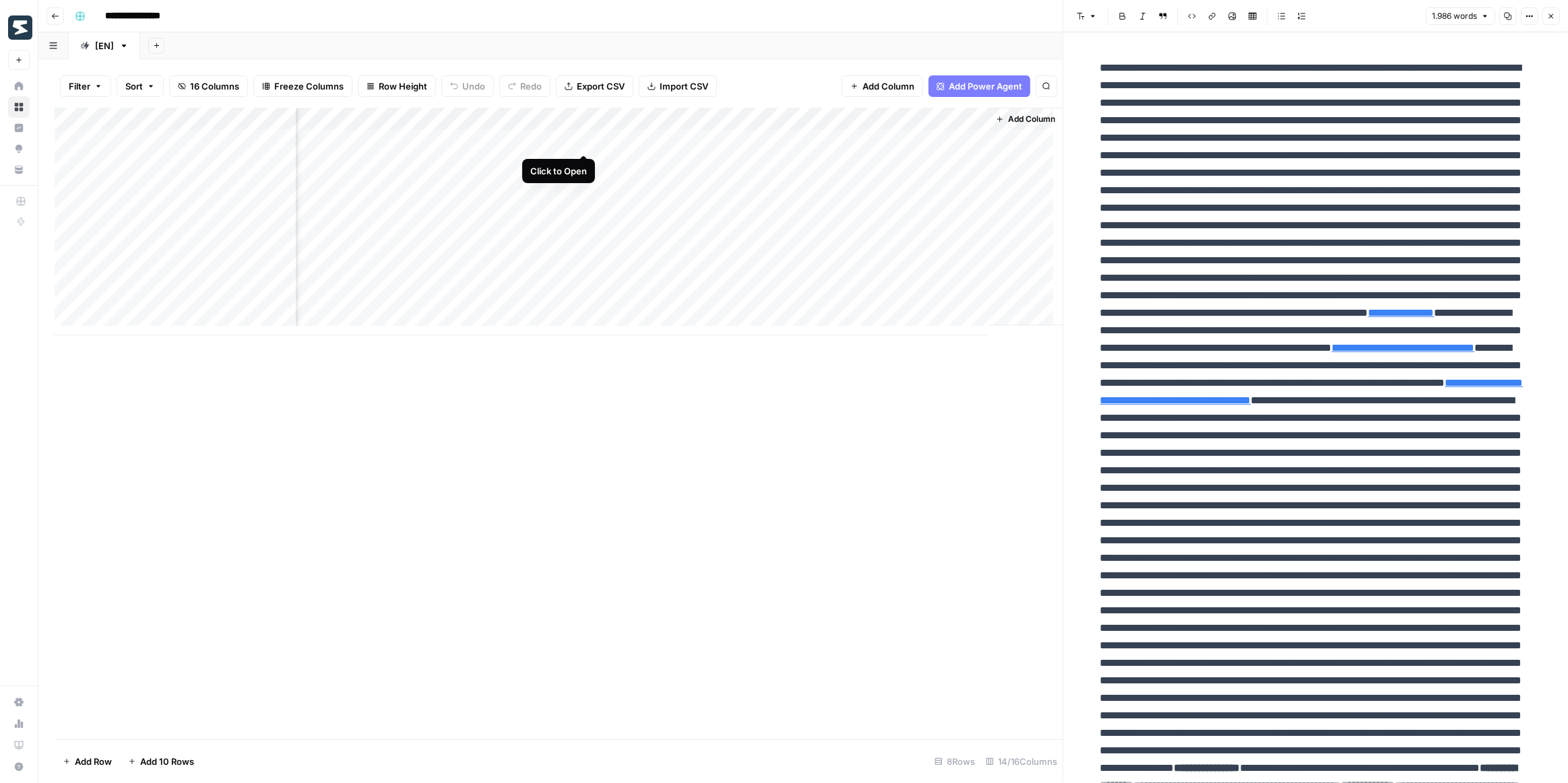
click at [584, 138] on div "Add Column" at bounding box center [558, 222] width 1008 height 228
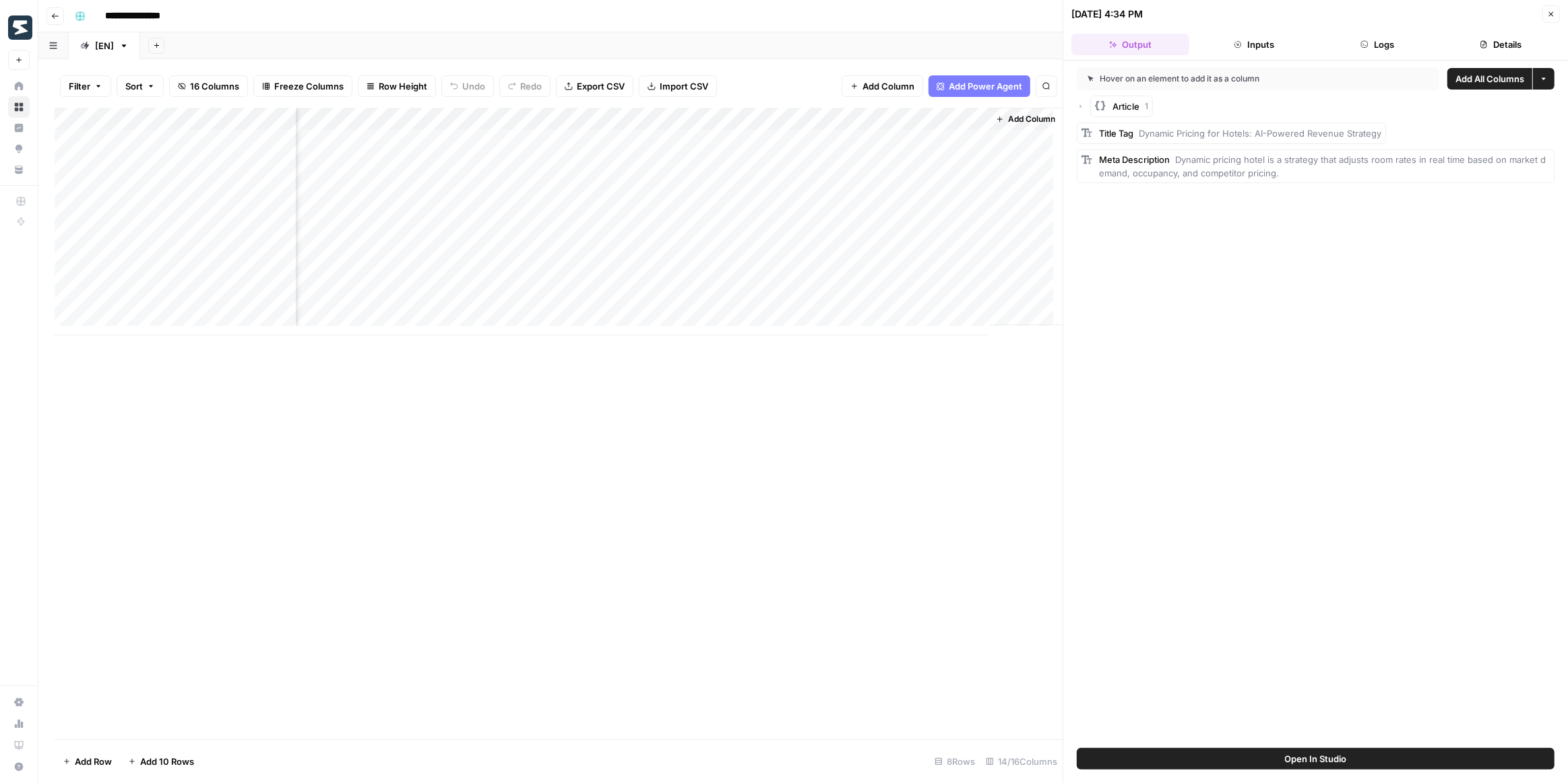
click at [1464, 76] on span "Add All Columns" at bounding box center [1489, 79] width 68 height 14
click at [646, 168] on div "Add Column" at bounding box center [558, 222] width 1008 height 228
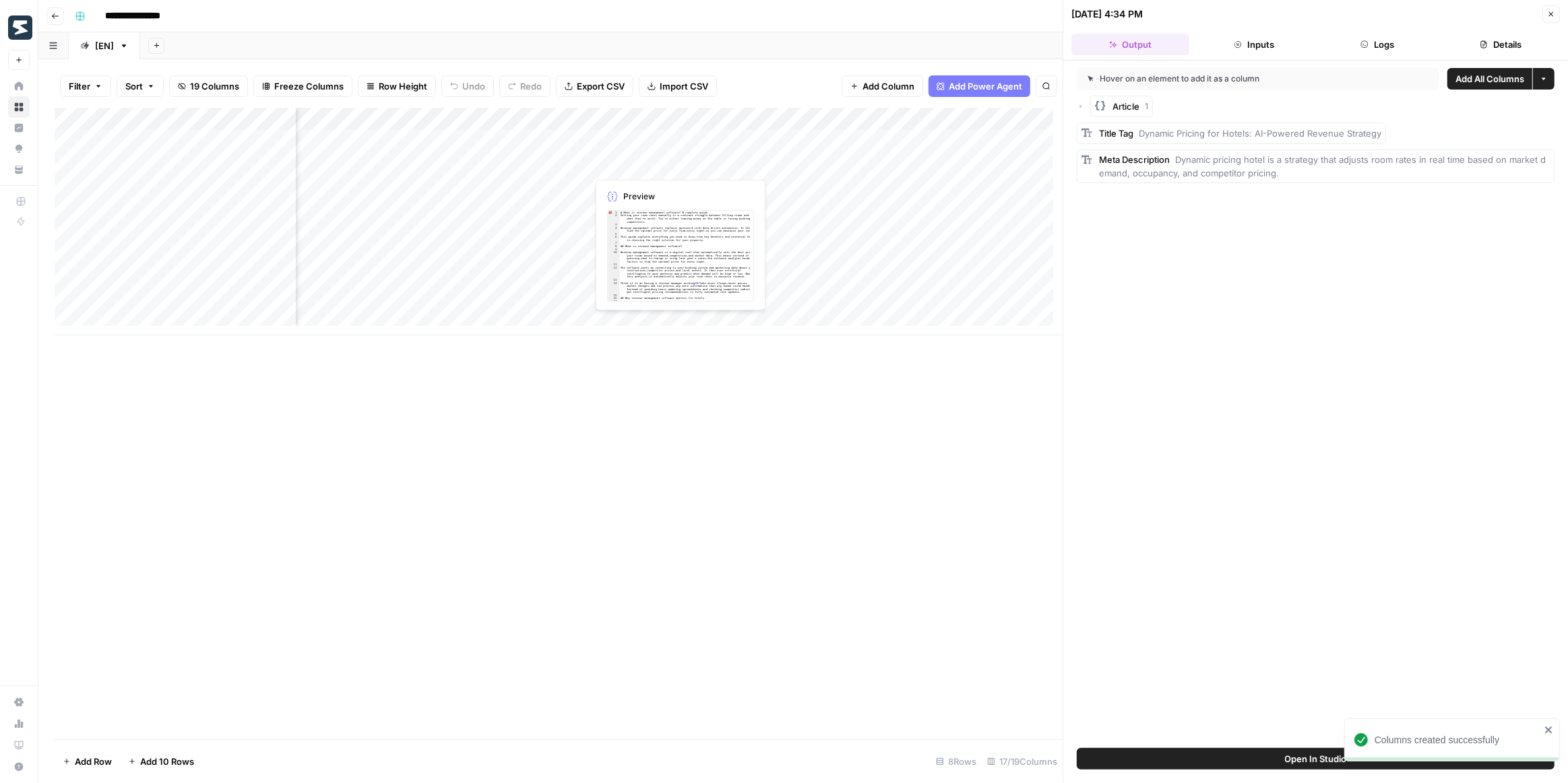
click at [646, 168] on div "Add Column" at bounding box center [558, 222] width 1008 height 228
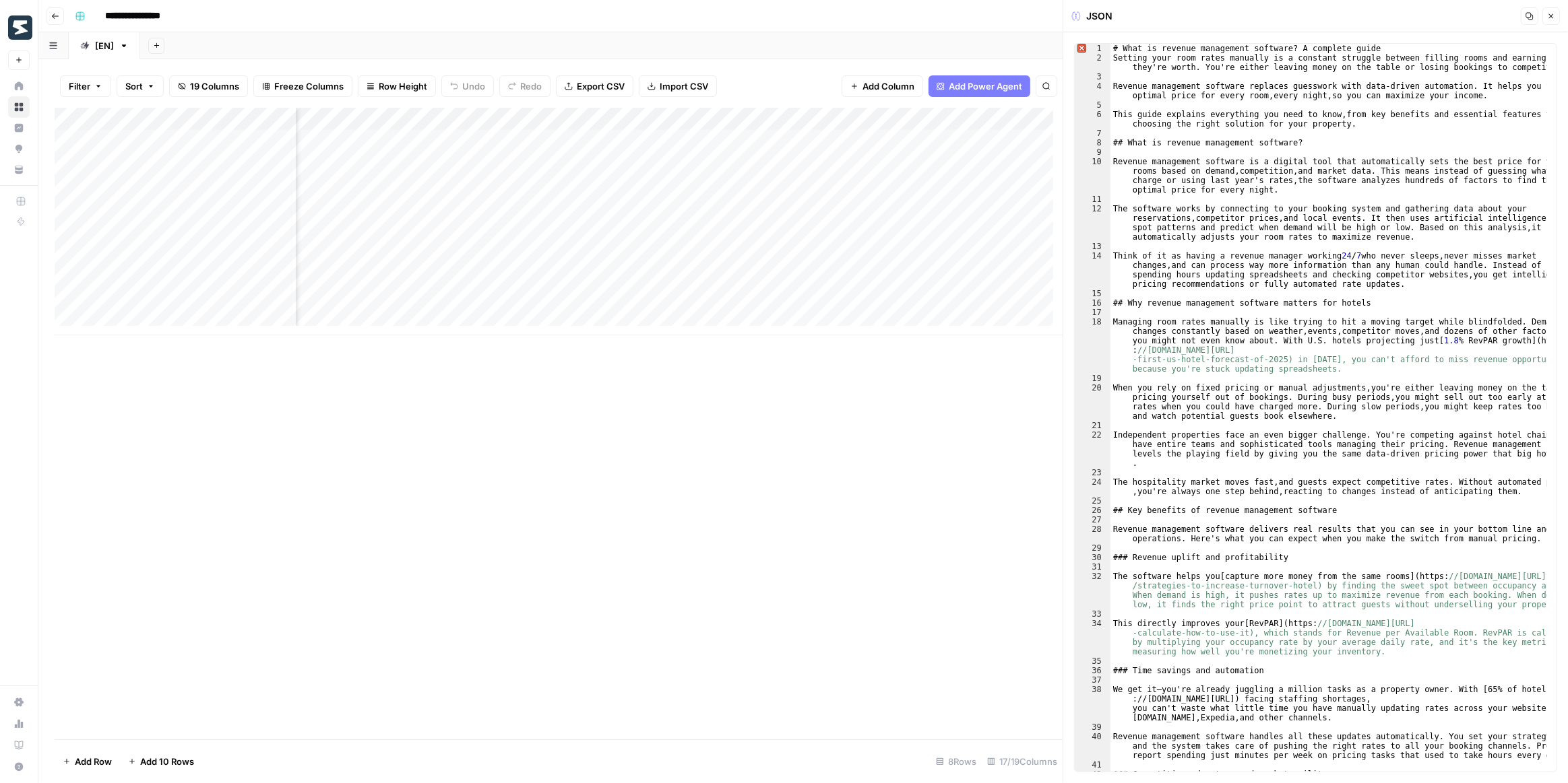
click at [1551, 14] on icon "button" at bounding box center [1550, 16] width 8 height 8
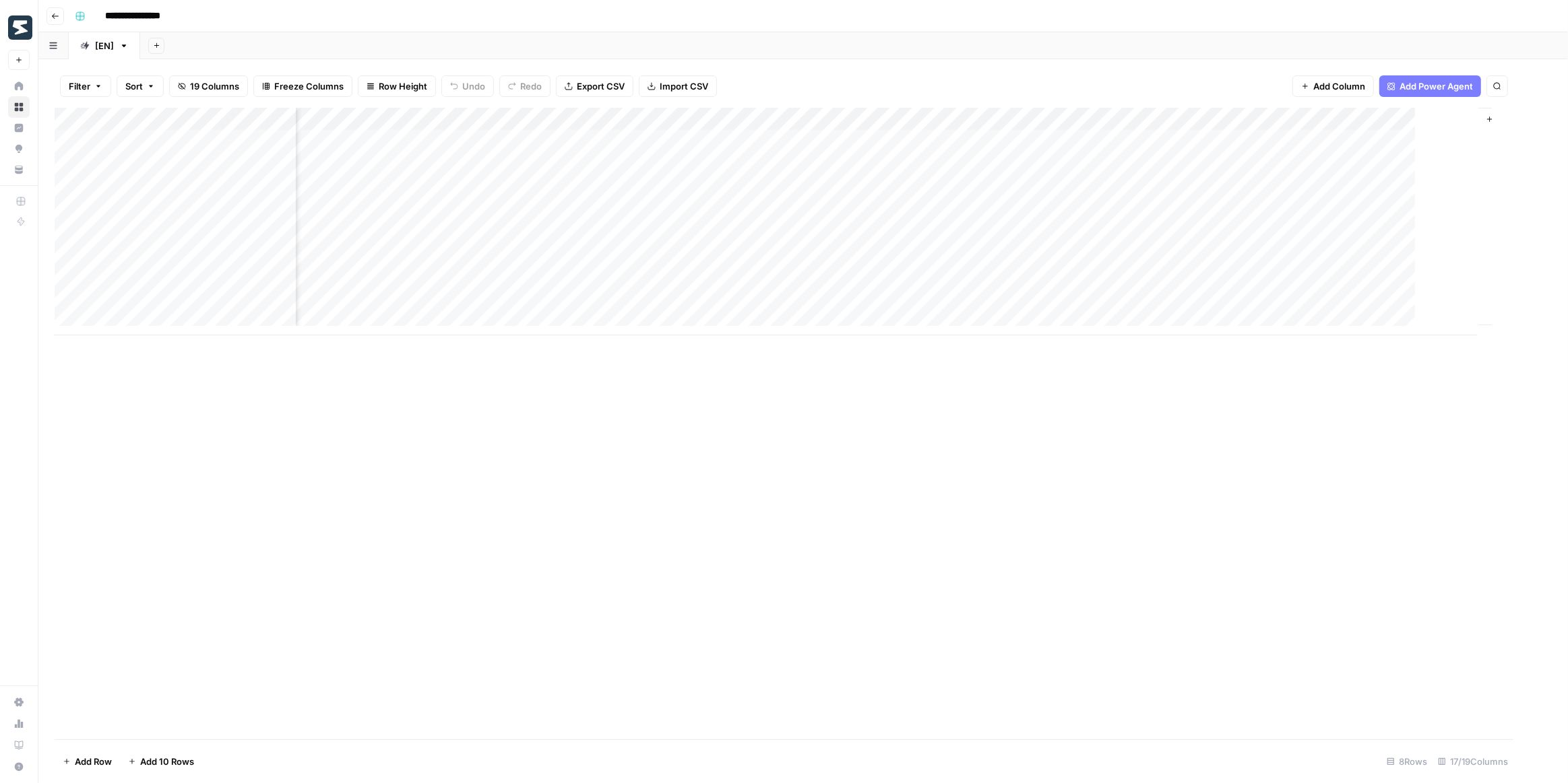
scroll to position [0, 775]
click at [862, 117] on div "Add Column" at bounding box center [803, 222] width 1497 height 228
click at [821, 249] on span "Remove Column" at bounding box center [840, 252] width 118 height 14
click at [745, 140] on span "Delete" at bounding box center [735, 140] width 29 height 14
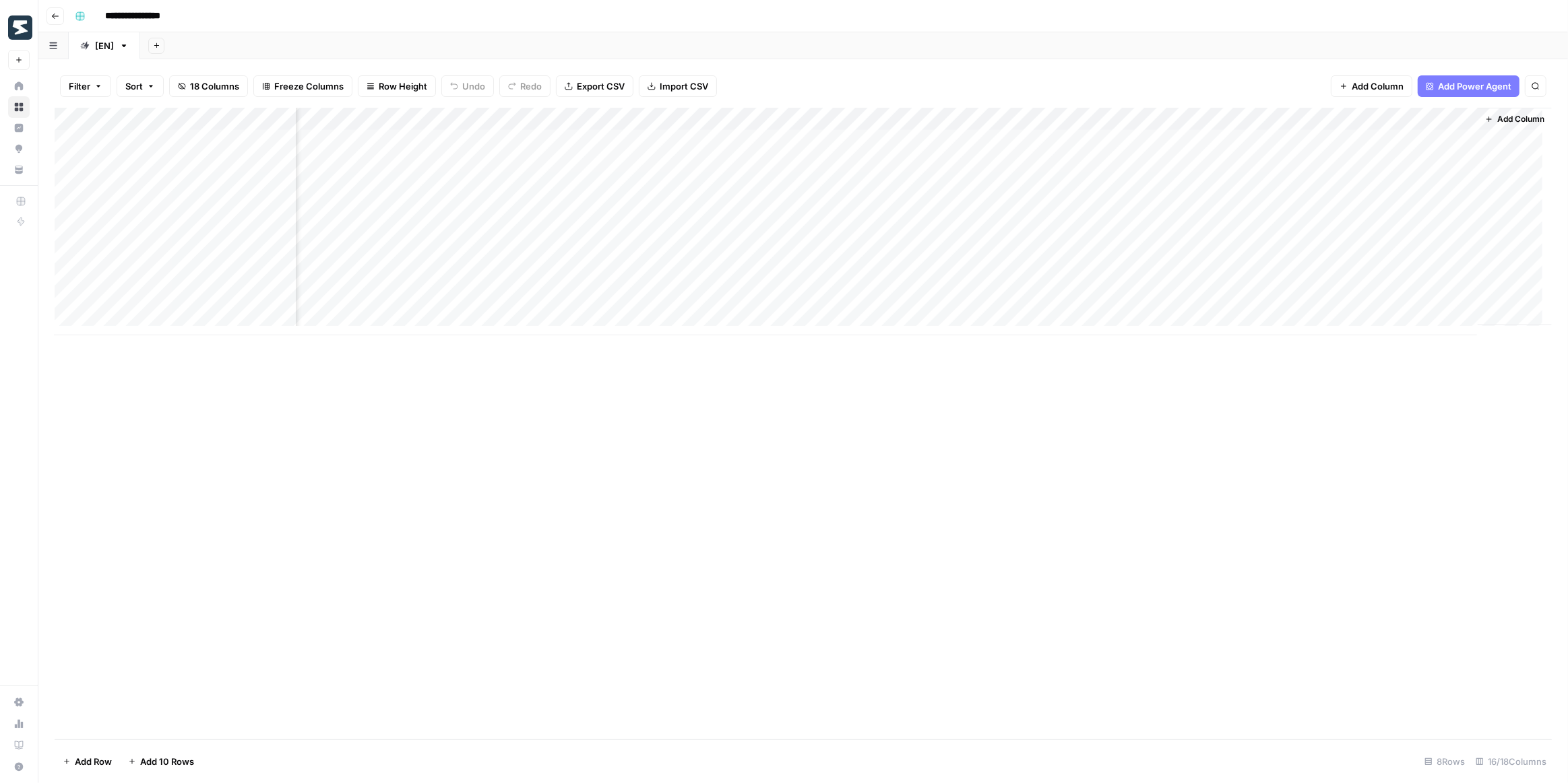
click at [975, 117] on div "Add Column" at bounding box center [803, 222] width 1497 height 228
click at [955, 254] on span "Remove Column" at bounding box center [946, 252] width 118 height 14
click at [758, 138] on div "Cancel Delete" at bounding box center [784, 139] width 259 height 24
click at [755, 140] on button "Delete" at bounding box center [736, 139] width 46 height 24
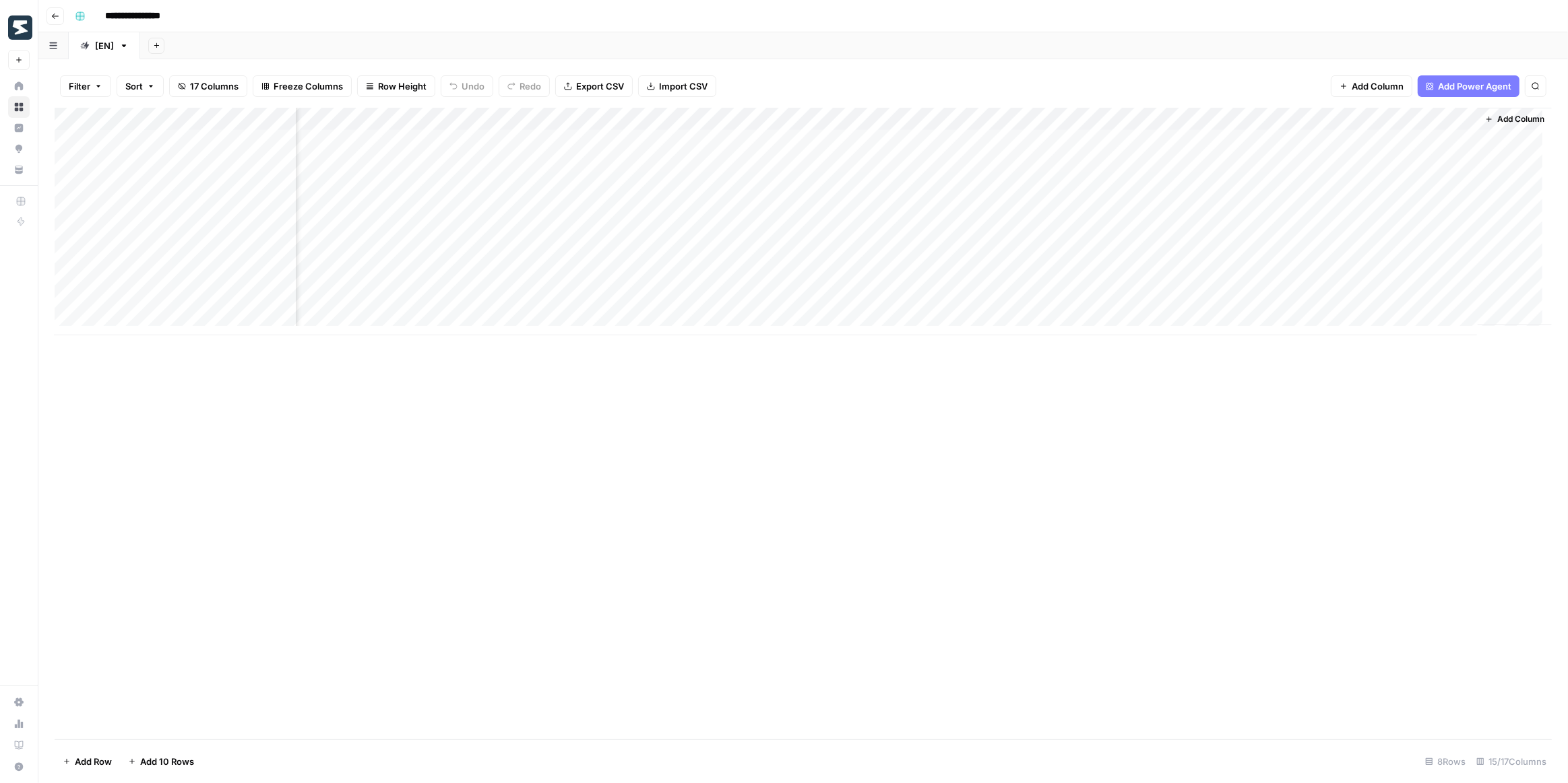
click at [1091, 119] on div "Add Column" at bounding box center [803, 222] width 1497 height 228
click at [1066, 247] on span "Remove Column" at bounding box center [1066, 252] width 118 height 14
click at [749, 135] on span "Delete" at bounding box center [735, 140] width 29 height 14
click at [1015, 117] on div "Add Column" at bounding box center [803, 222] width 1497 height 228
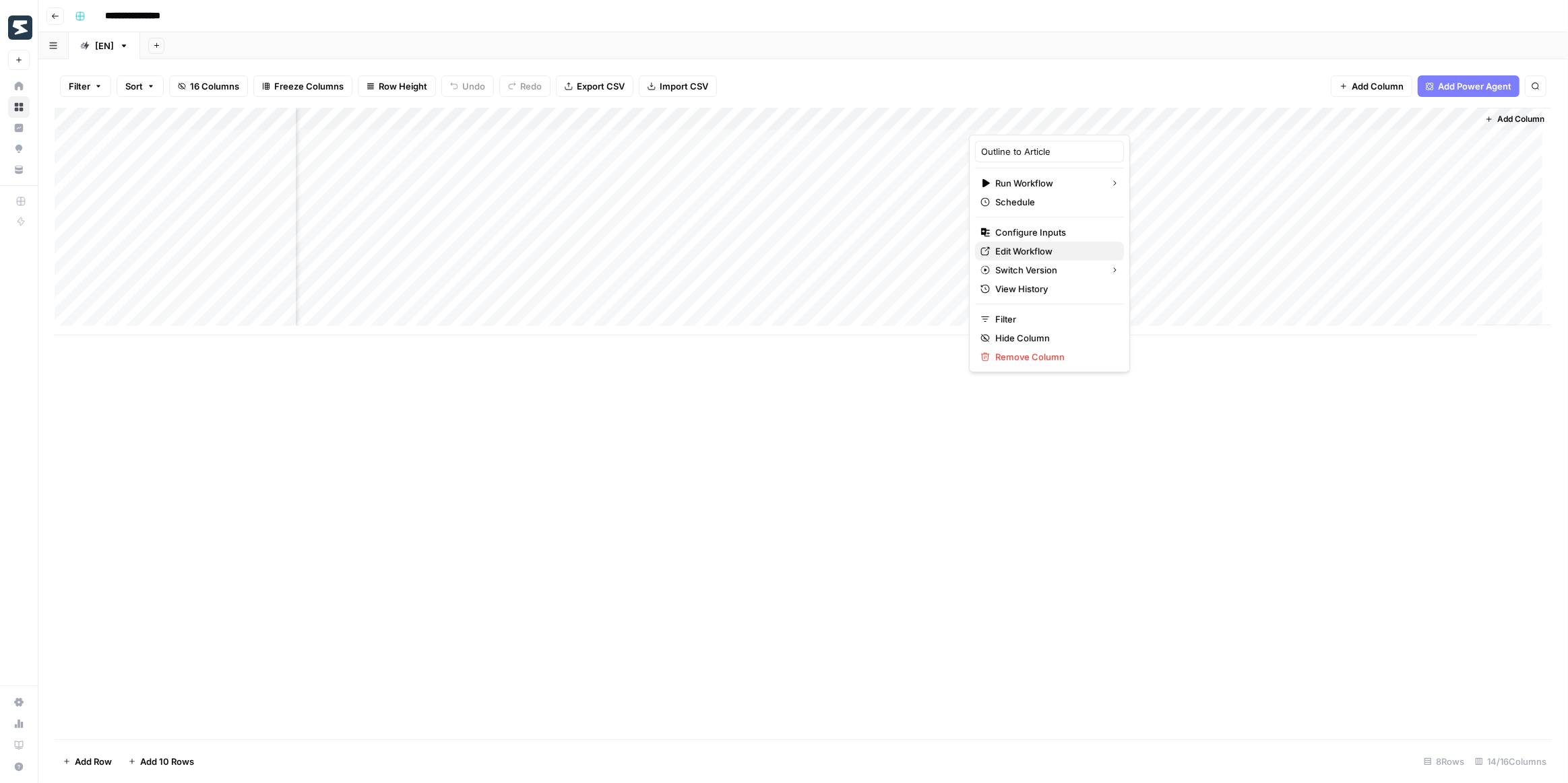
click at [1027, 255] on span "Edit Workflow" at bounding box center [1054, 252] width 118 height 14
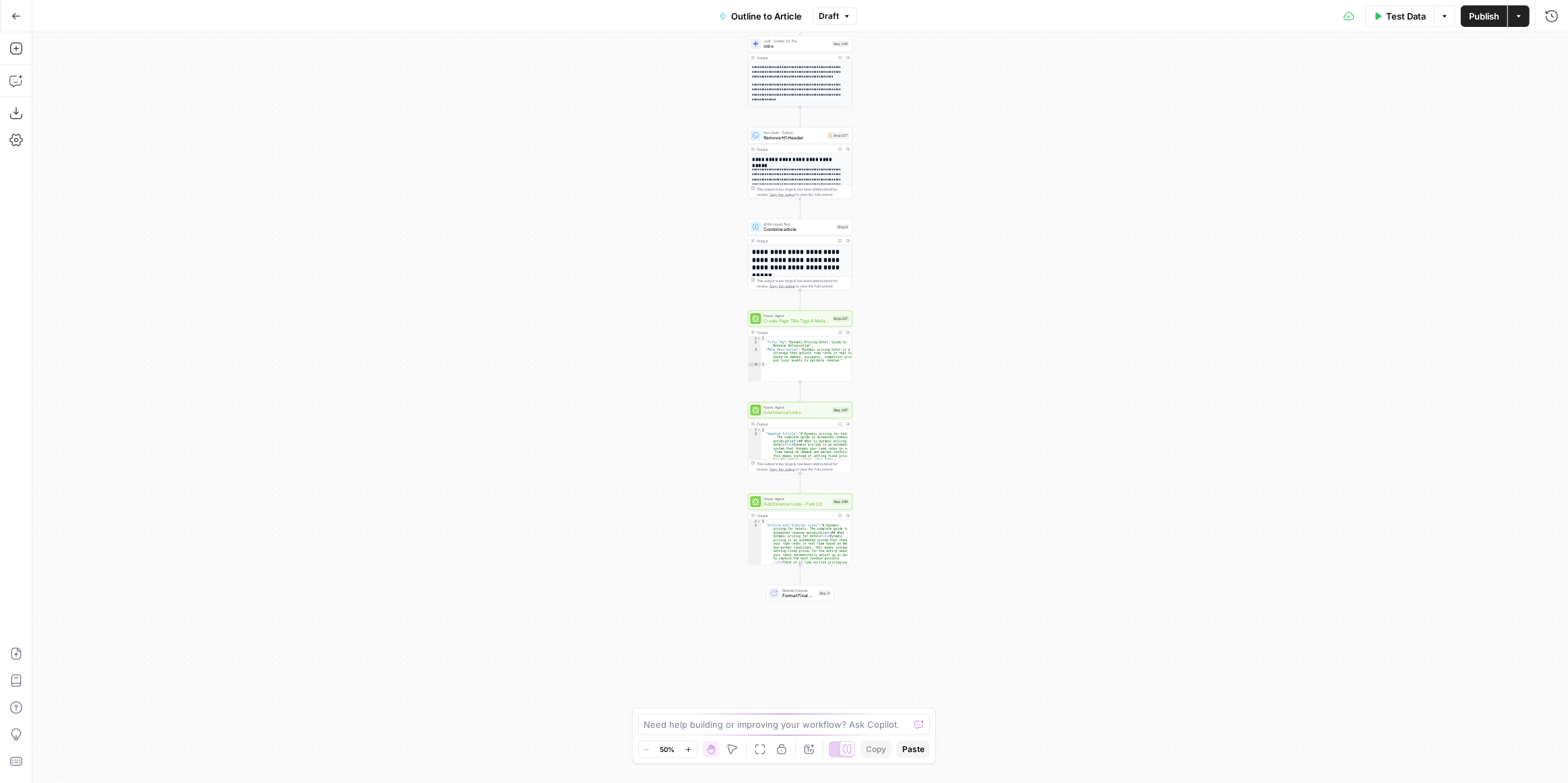
click at [908, 510] on div "**********" at bounding box center [800, 408] width 1535 height 751
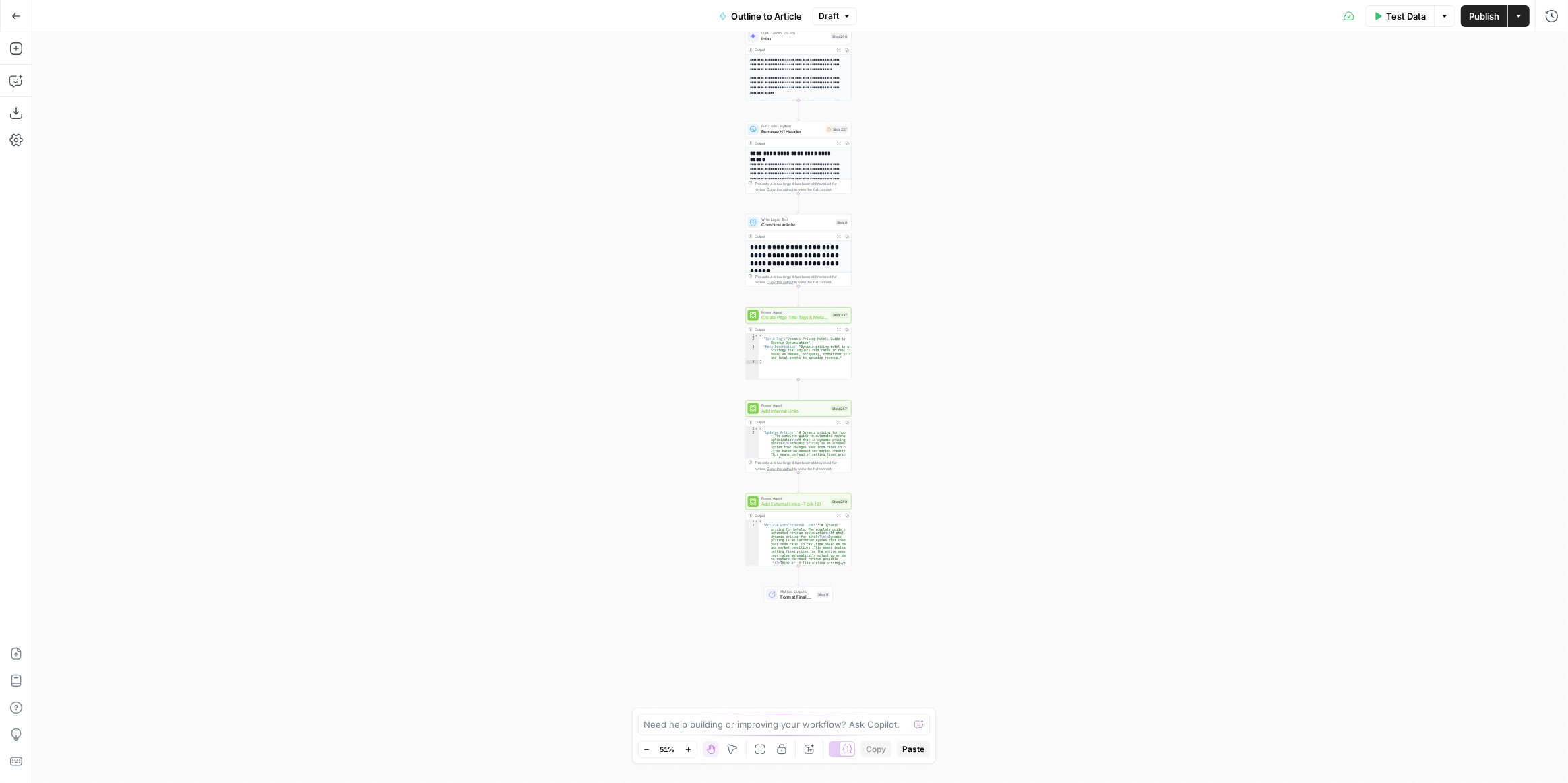
click at [908, 510] on div "**********" at bounding box center [800, 408] width 1535 height 751
click at [895, 564] on div "**********" at bounding box center [800, 408] width 1535 height 751
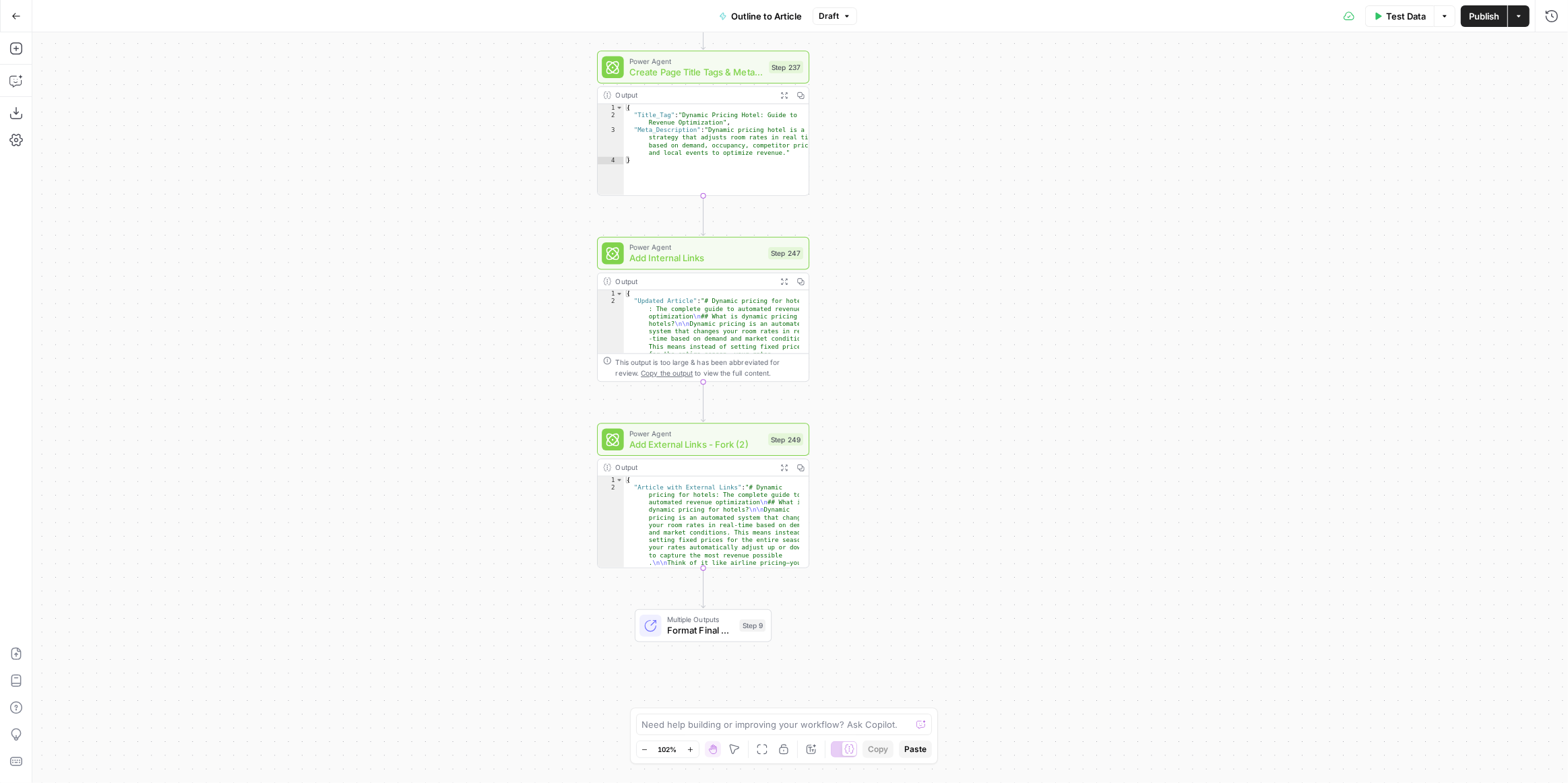
click at [784, 471] on button "Expand Output" at bounding box center [783, 468] width 16 height 16
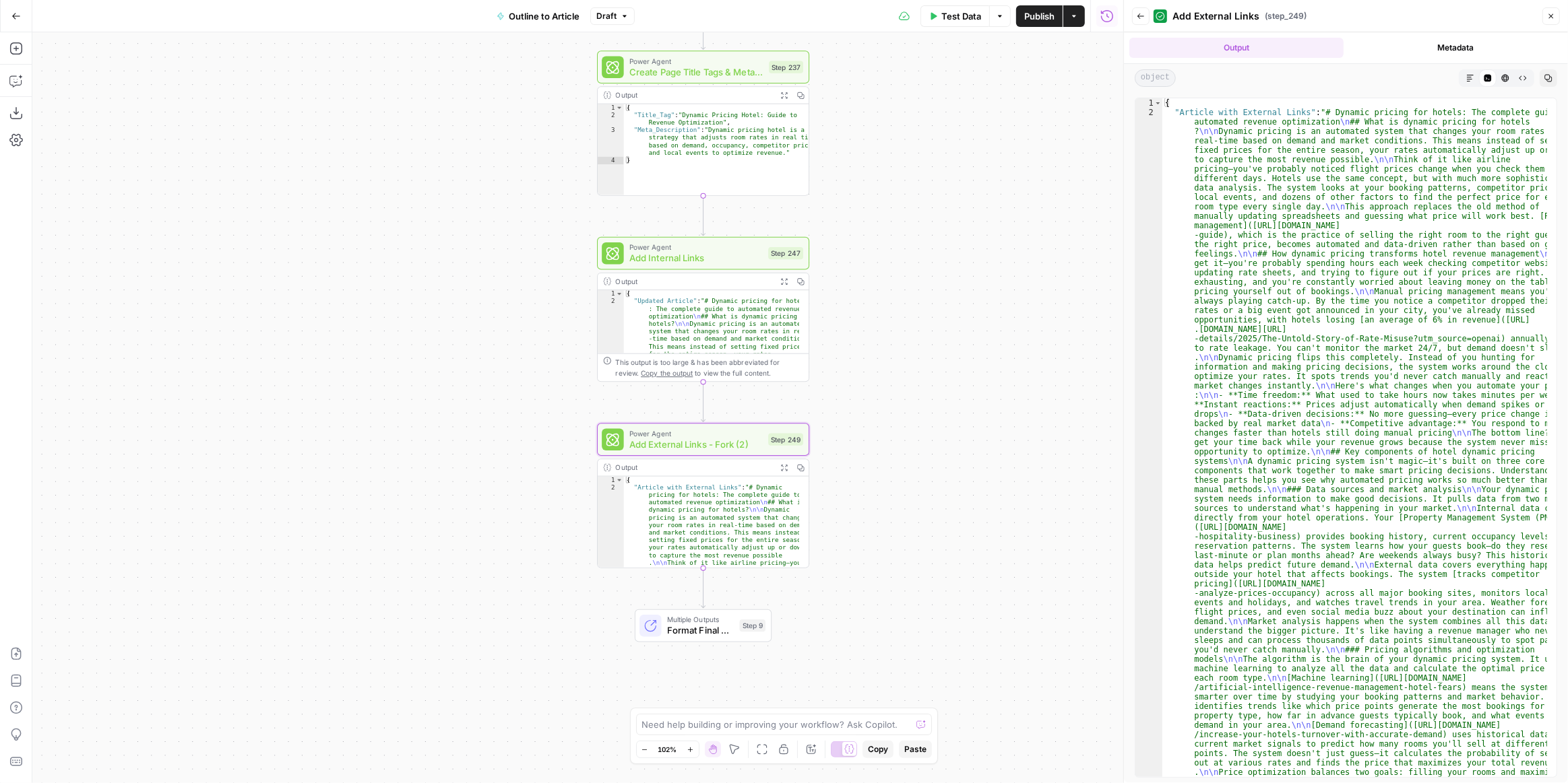
click at [1473, 76] on icon "button" at bounding box center [1470, 78] width 8 height 8
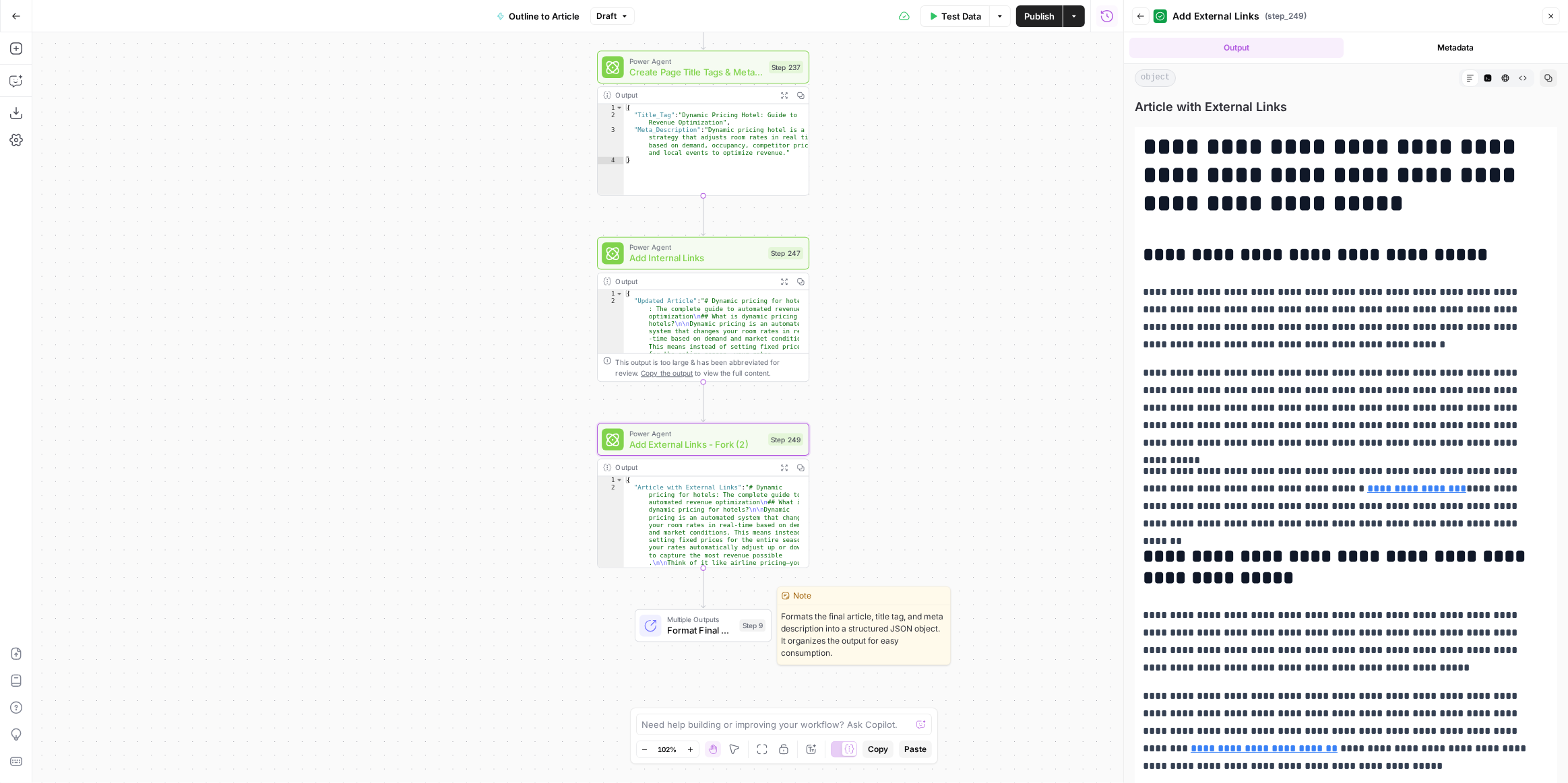
click at [709, 623] on span "Format Final Output" at bounding box center [701, 630] width 67 height 14
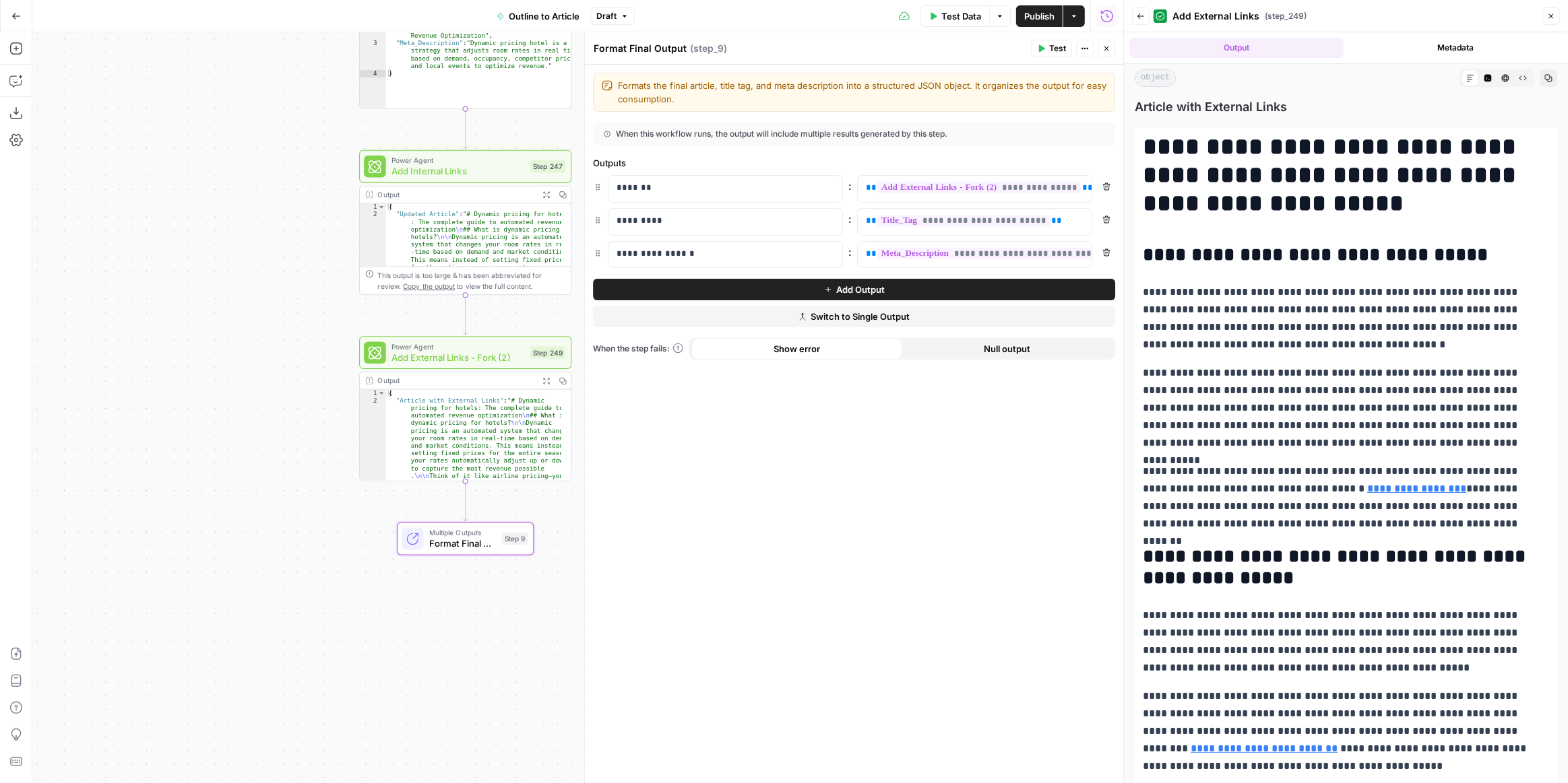
drag, startPoint x: 459, startPoint y: 483, endPoint x: 213, endPoint y: 399, distance: 259.9
click at [213, 399] on div "**********" at bounding box center [578, 408] width 1090 height 751
click at [483, 357] on span "Add External Links - Fork (2)" at bounding box center [443, 358] width 134 height 14
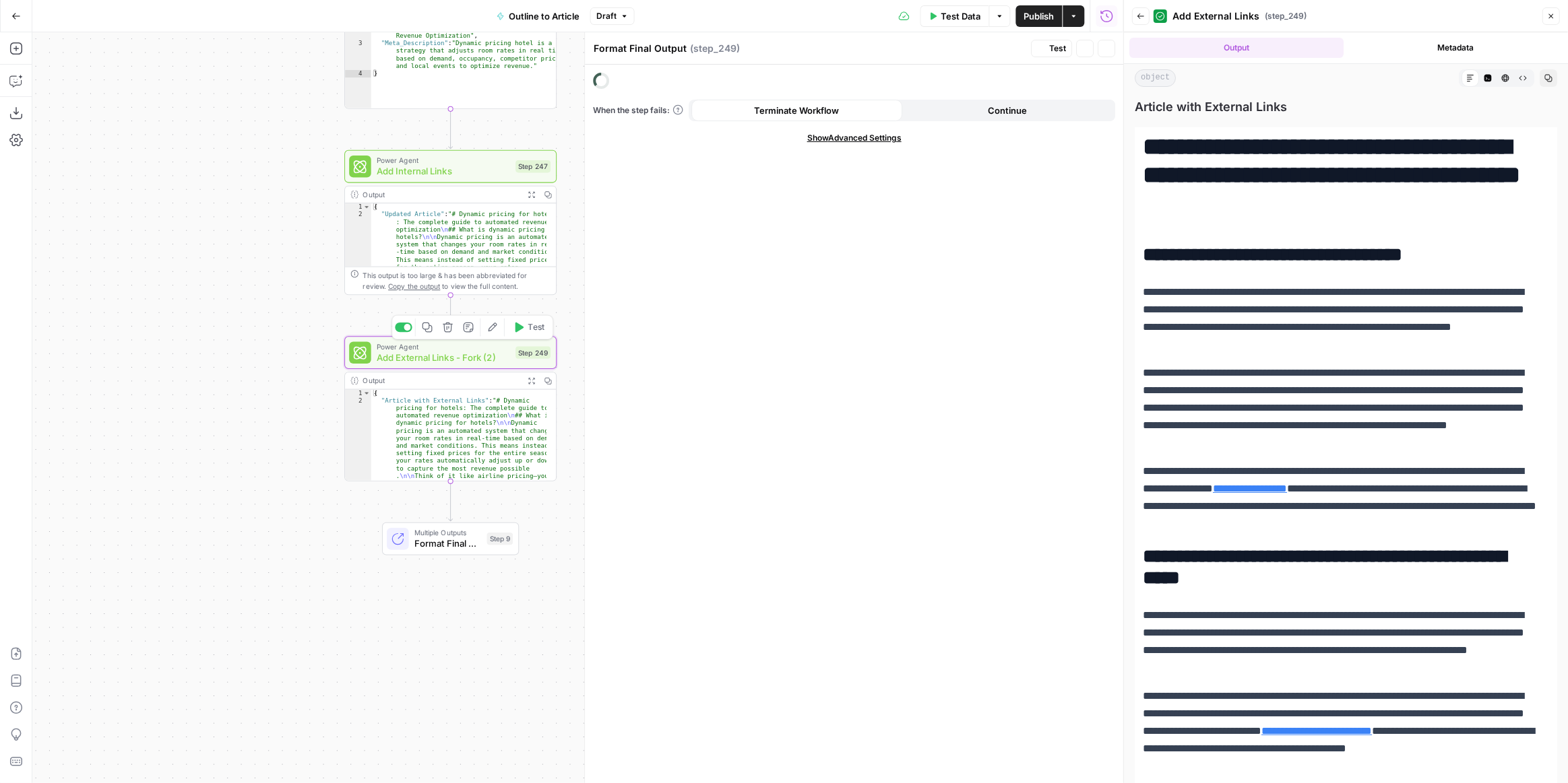
type textarea "Add External Links - Fork (2)"
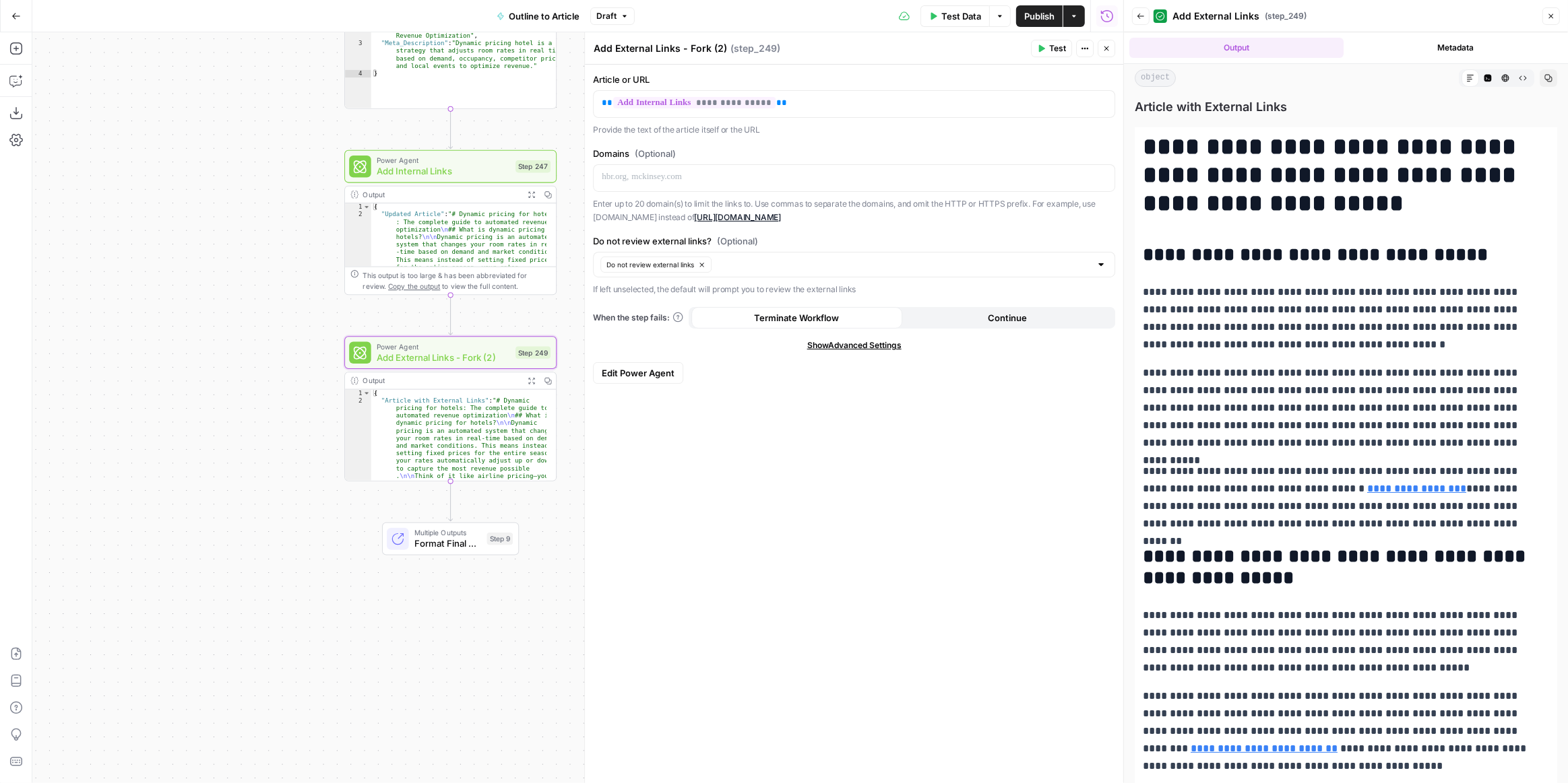
click at [665, 371] on span "Edit Power Agent" at bounding box center [637, 374] width 72 height 14
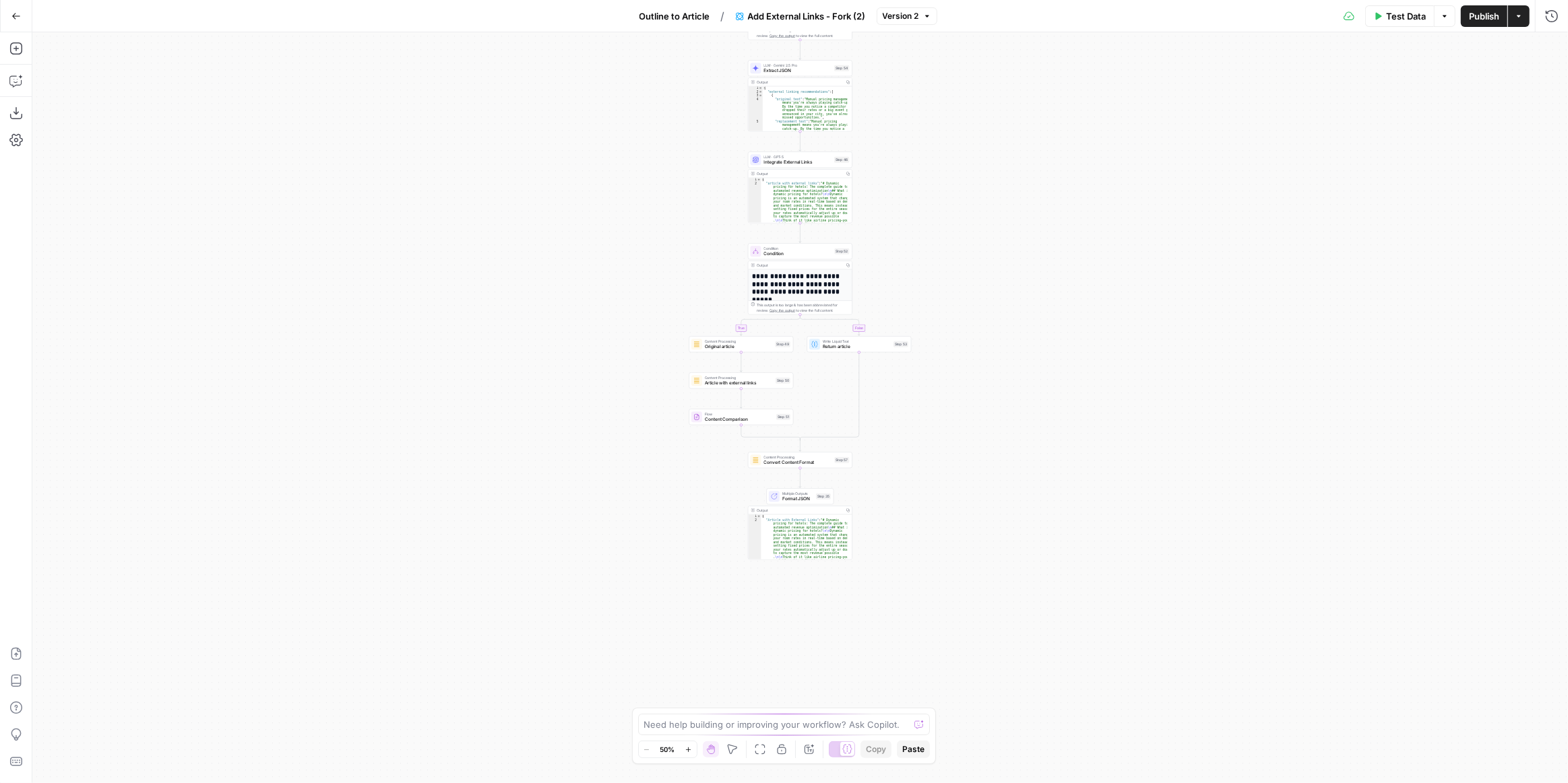
click at [913, 511] on div "**********" at bounding box center [800, 408] width 1535 height 751
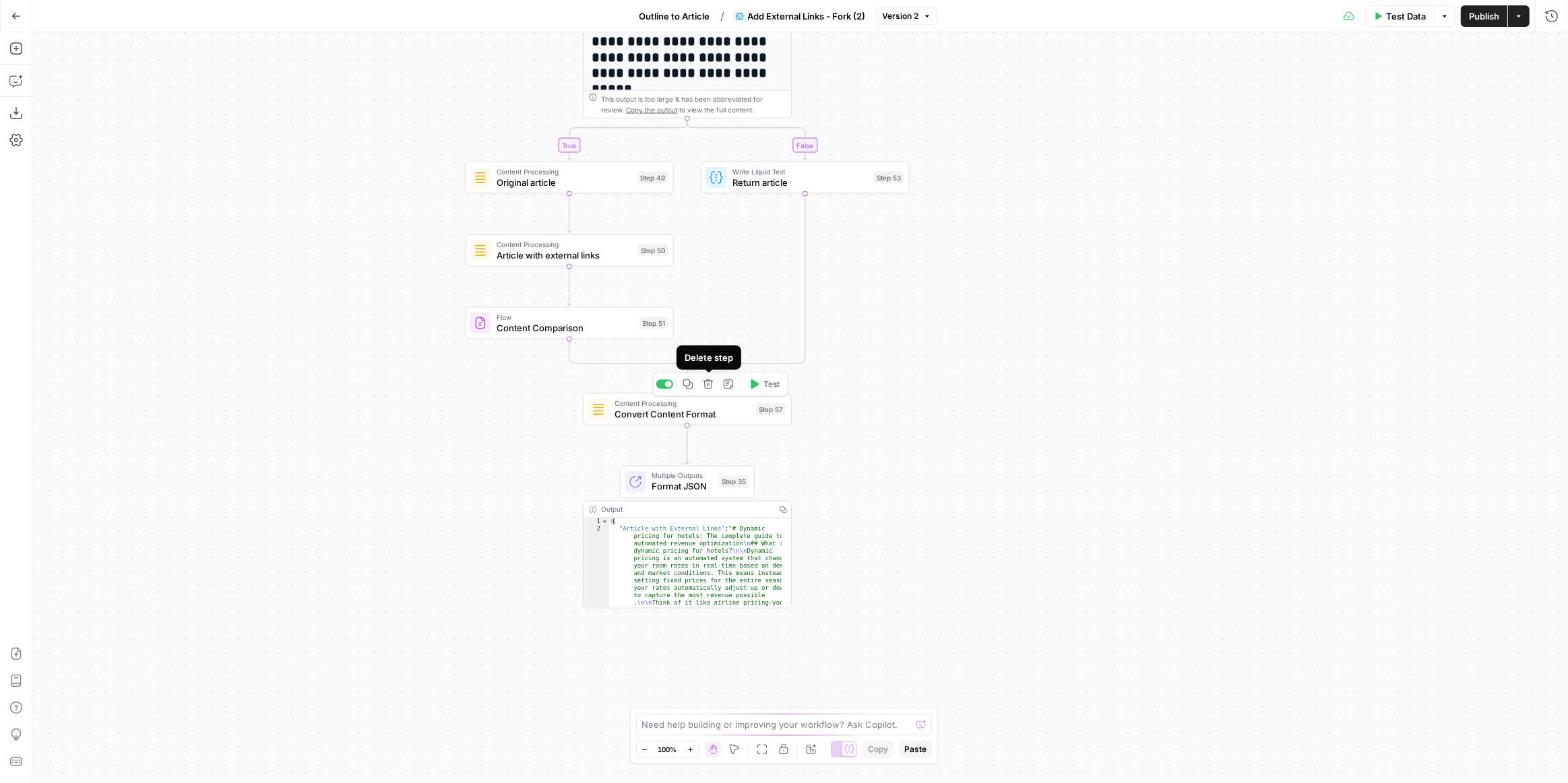
click at [708, 391] on button "Delete step" at bounding box center [708, 385] width 18 height 18
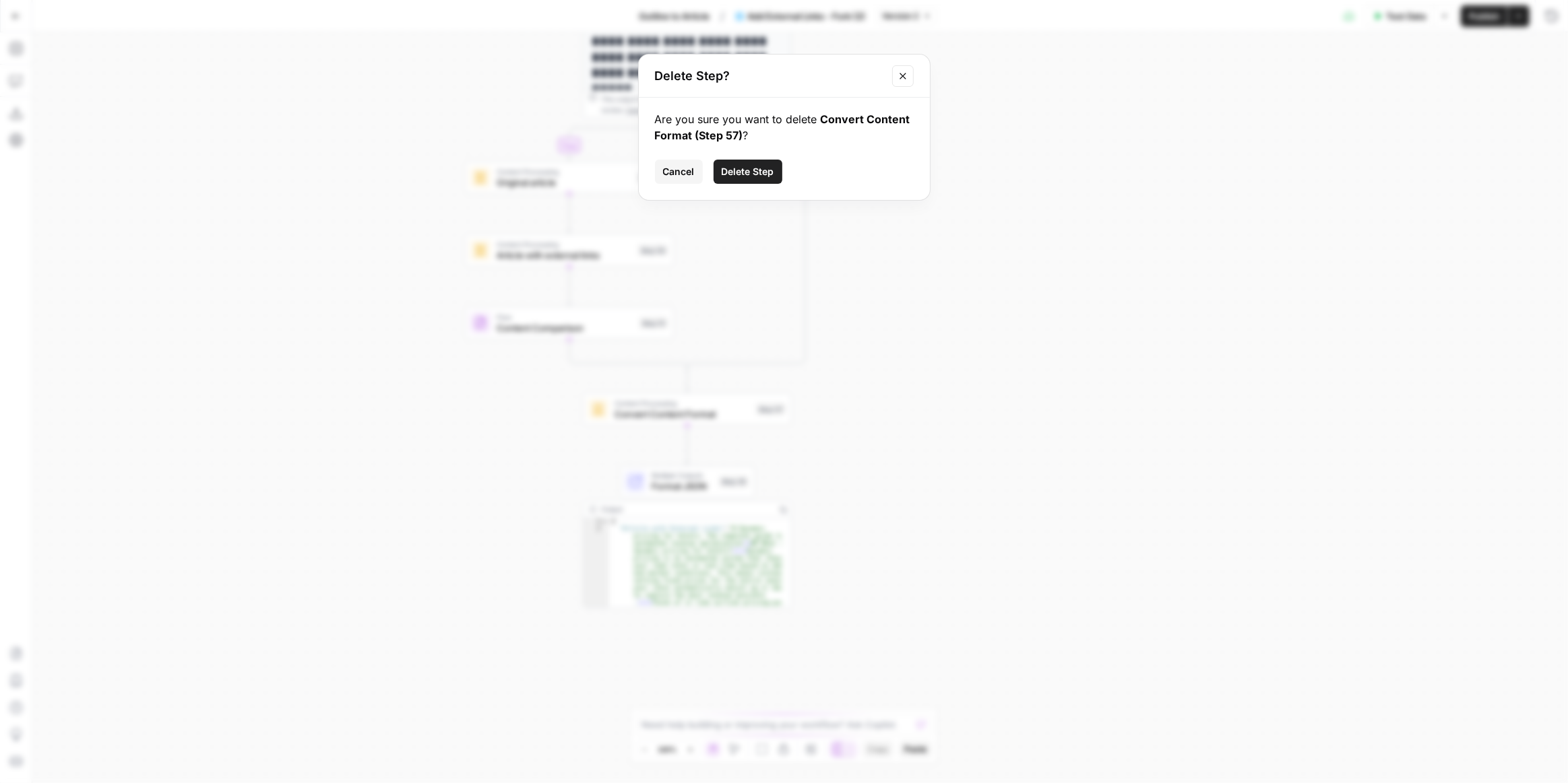
click at [746, 168] on span "Delete Step" at bounding box center [747, 172] width 53 height 14
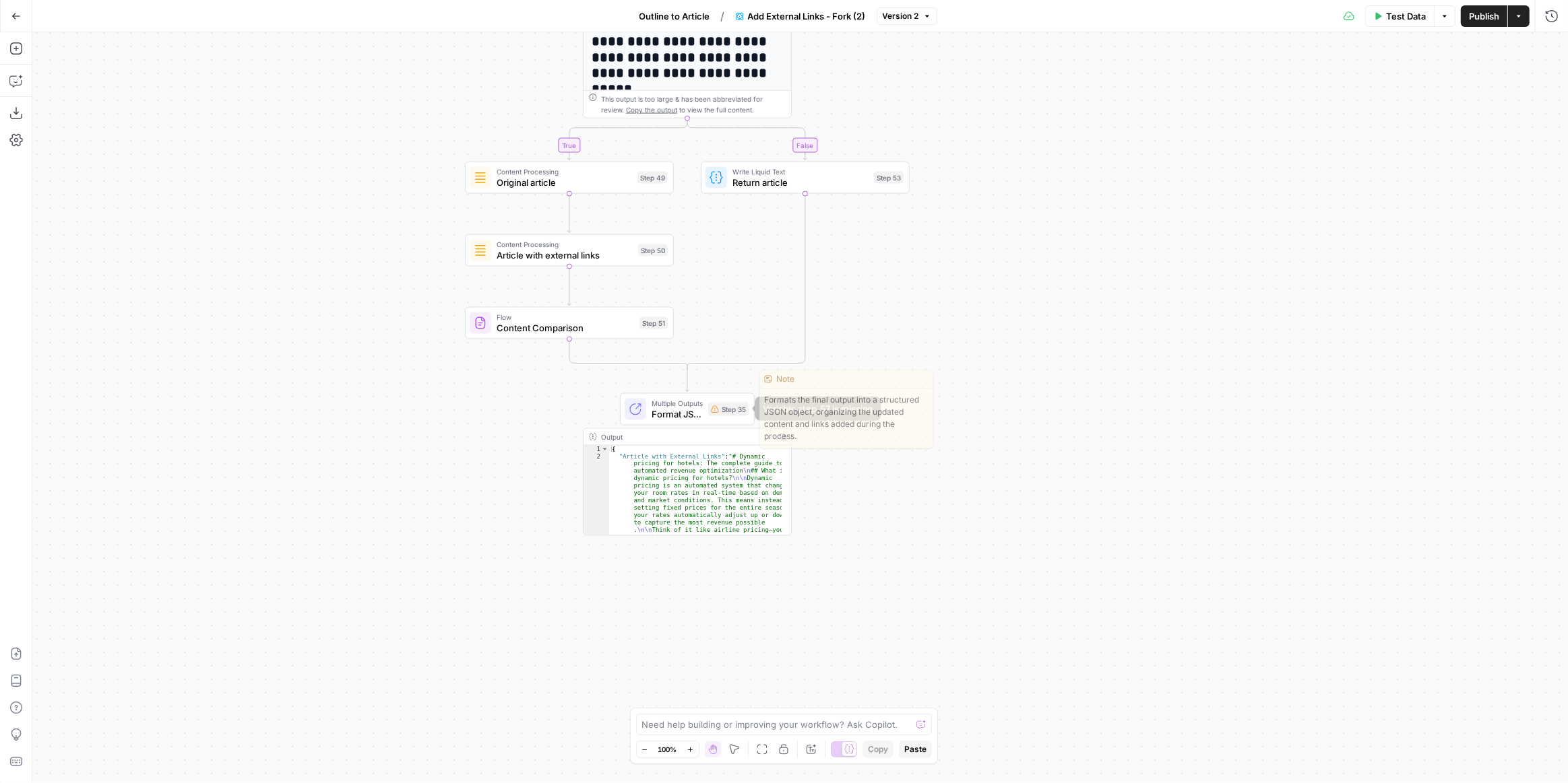
click at [687, 409] on span "Format JSON" at bounding box center [677, 414] width 52 height 14
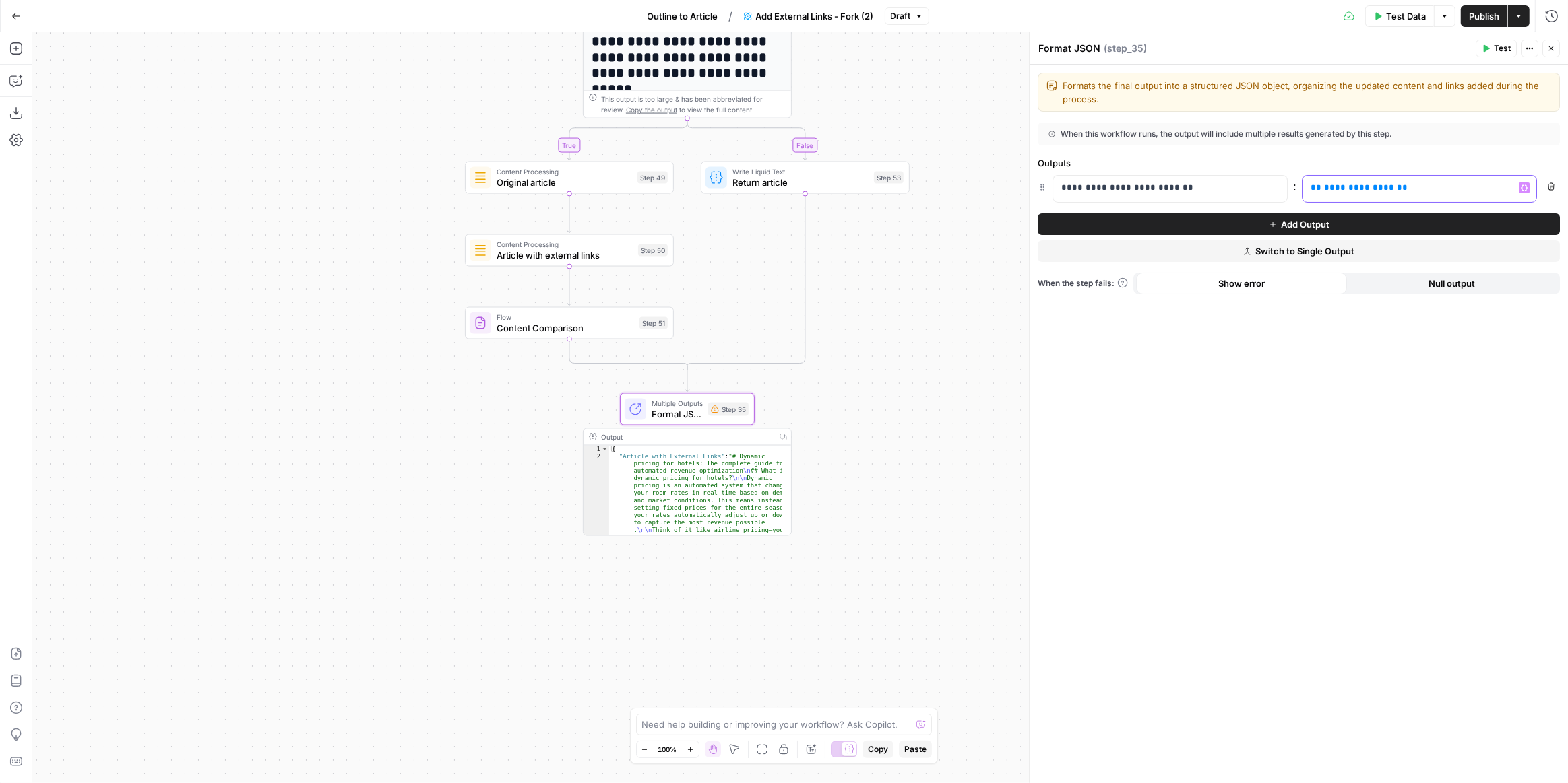
click at [1348, 185] on span "**********" at bounding box center [1359, 187] width 70 height 9
click at [1486, 20] on span "Publish" at bounding box center [1484, 17] width 31 height 14
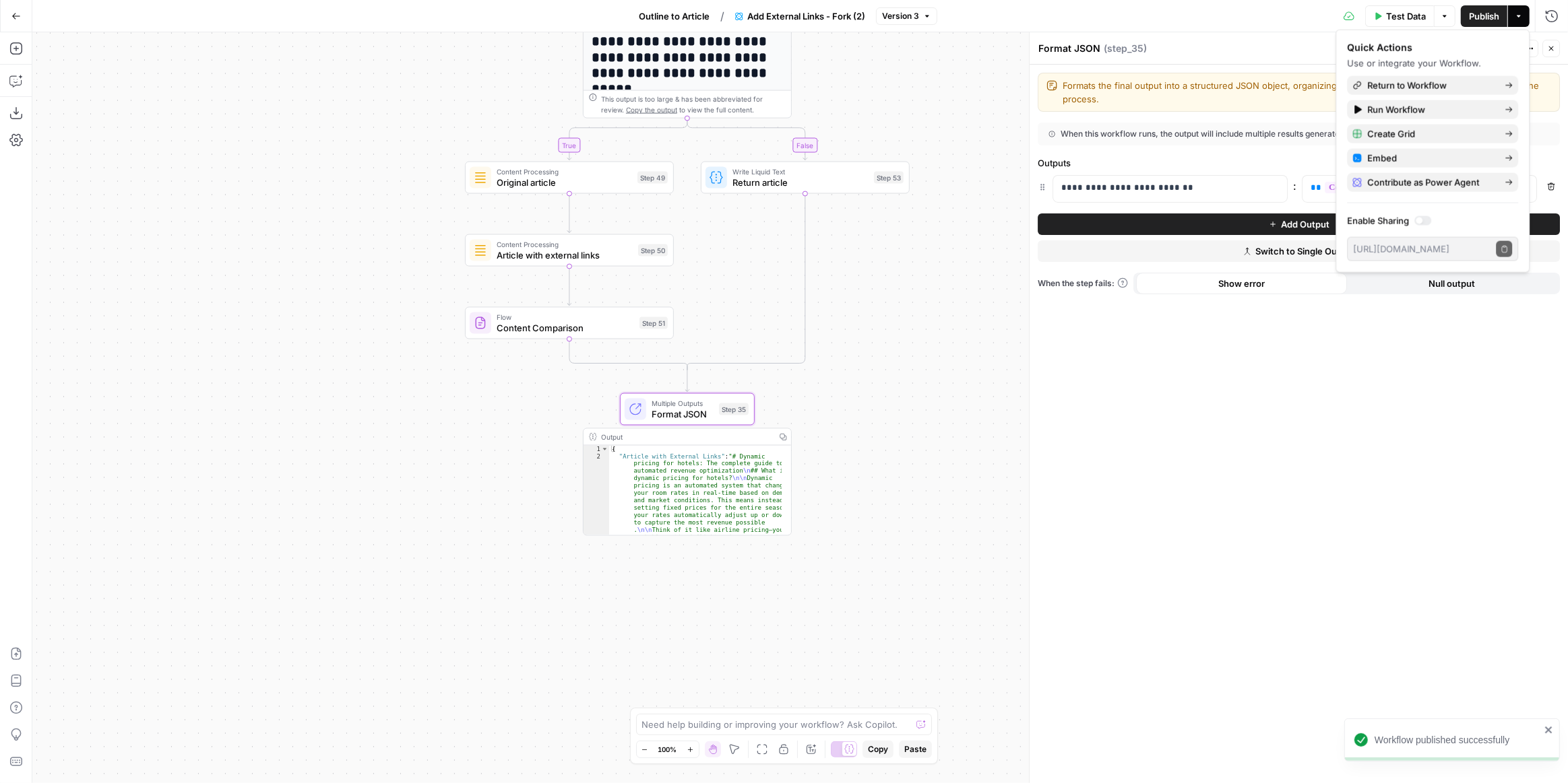
click at [20, 14] on button "Go Back" at bounding box center [16, 16] width 24 height 24
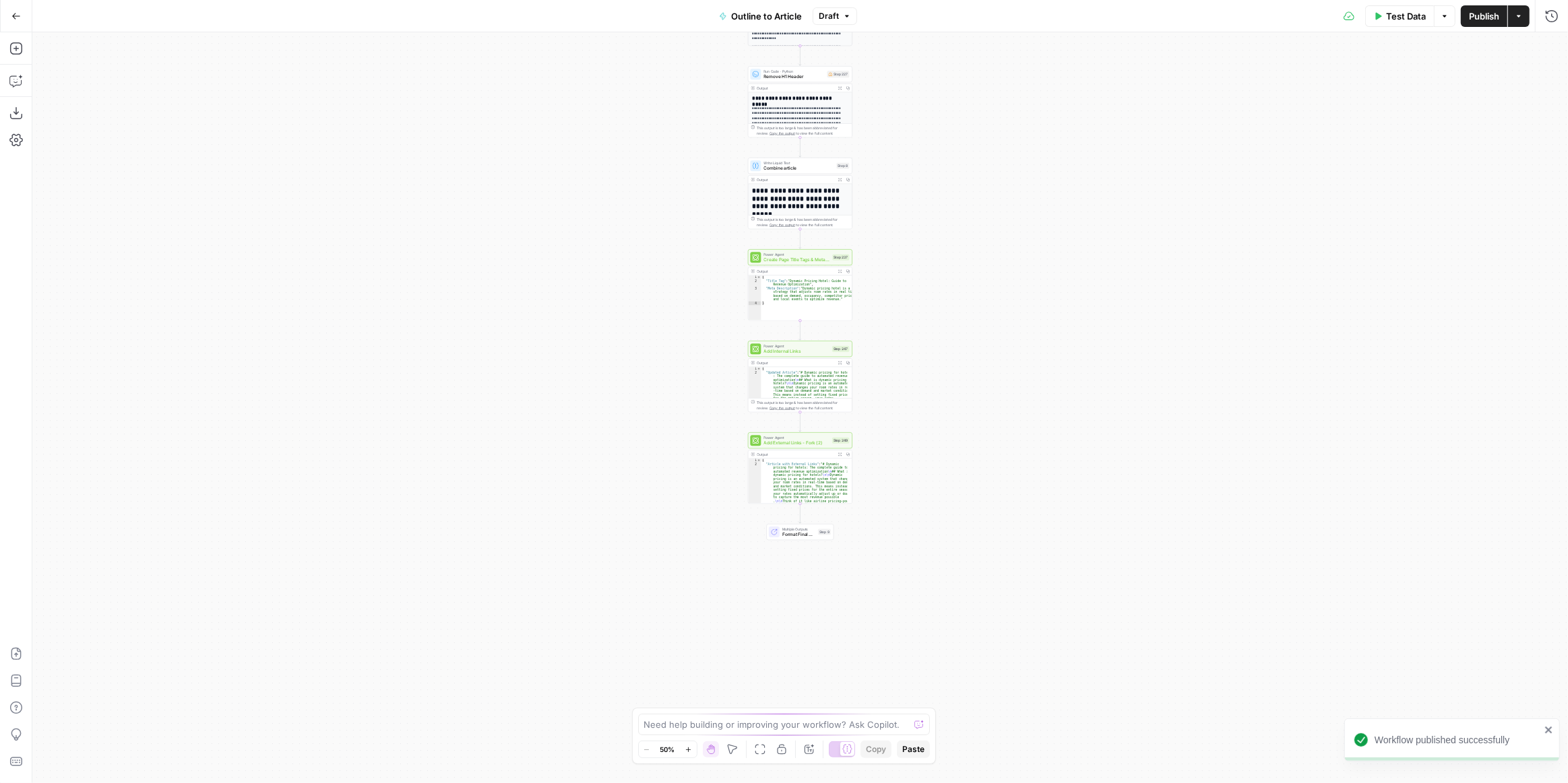
click at [905, 611] on div "**********" at bounding box center [800, 408] width 1535 height 751
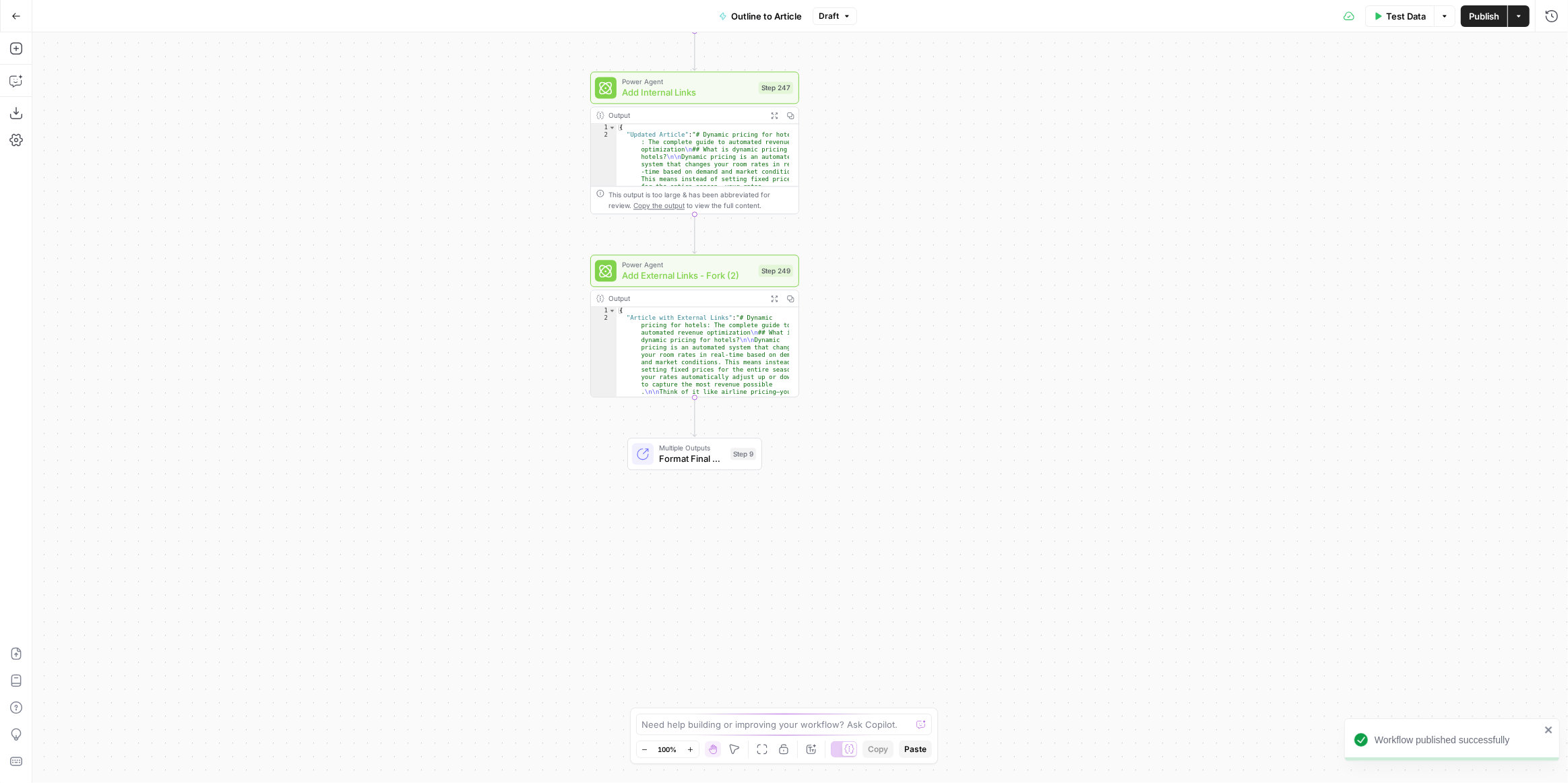
click at [27, 54] on div "Add Steps Copilot Download as JSON Settings Import JSON AirOps Academy Help Giv…" at bounding box center [16, 408] width 33 height 751
click at [22, 54] on icon "button" at bounding box center [17, 49] width 14 height 14
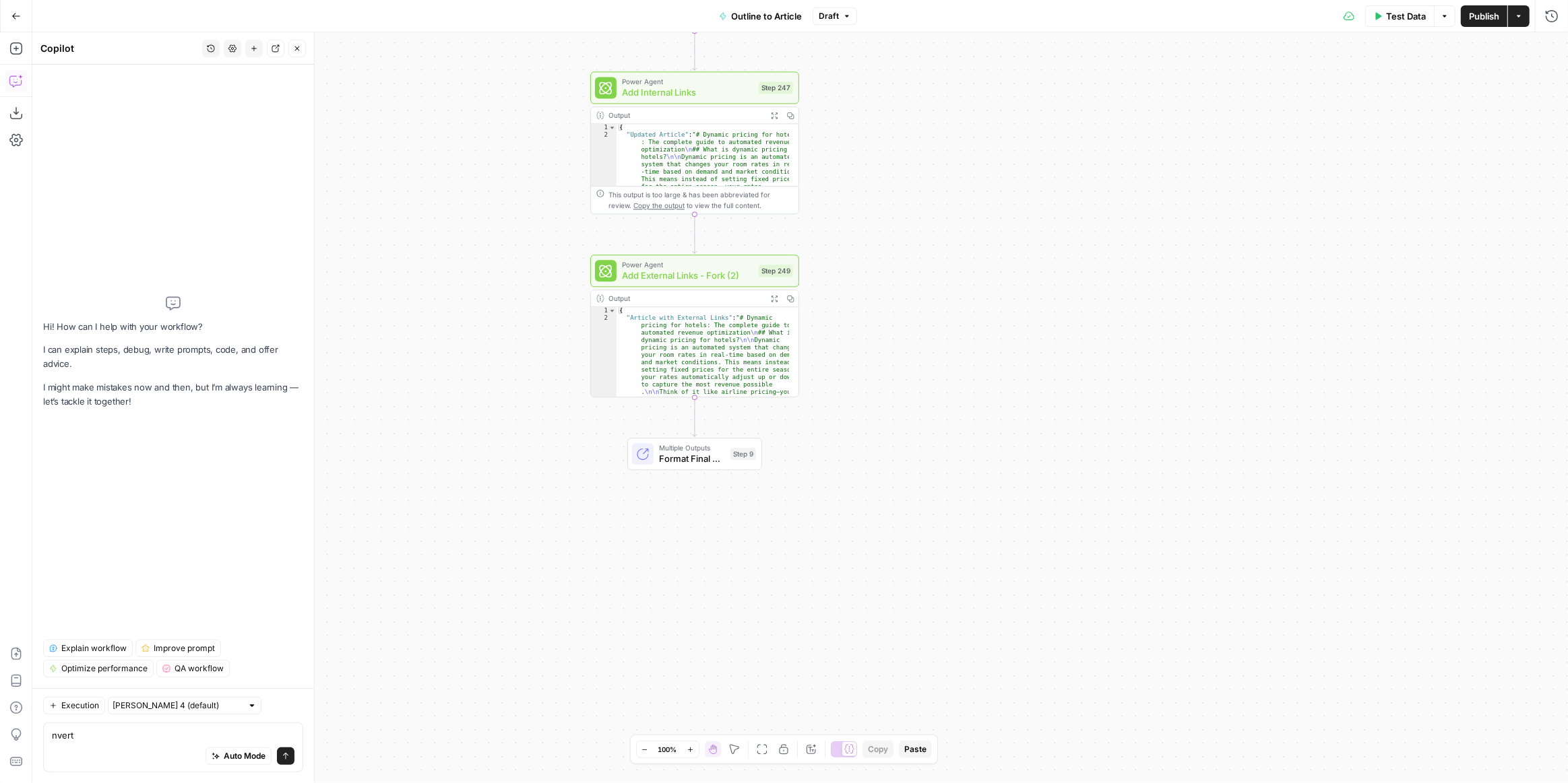
type textarea "nvert"
click at [6, 44] on button "Add Steps" at bounding box center [16, 49] width 22 height 22
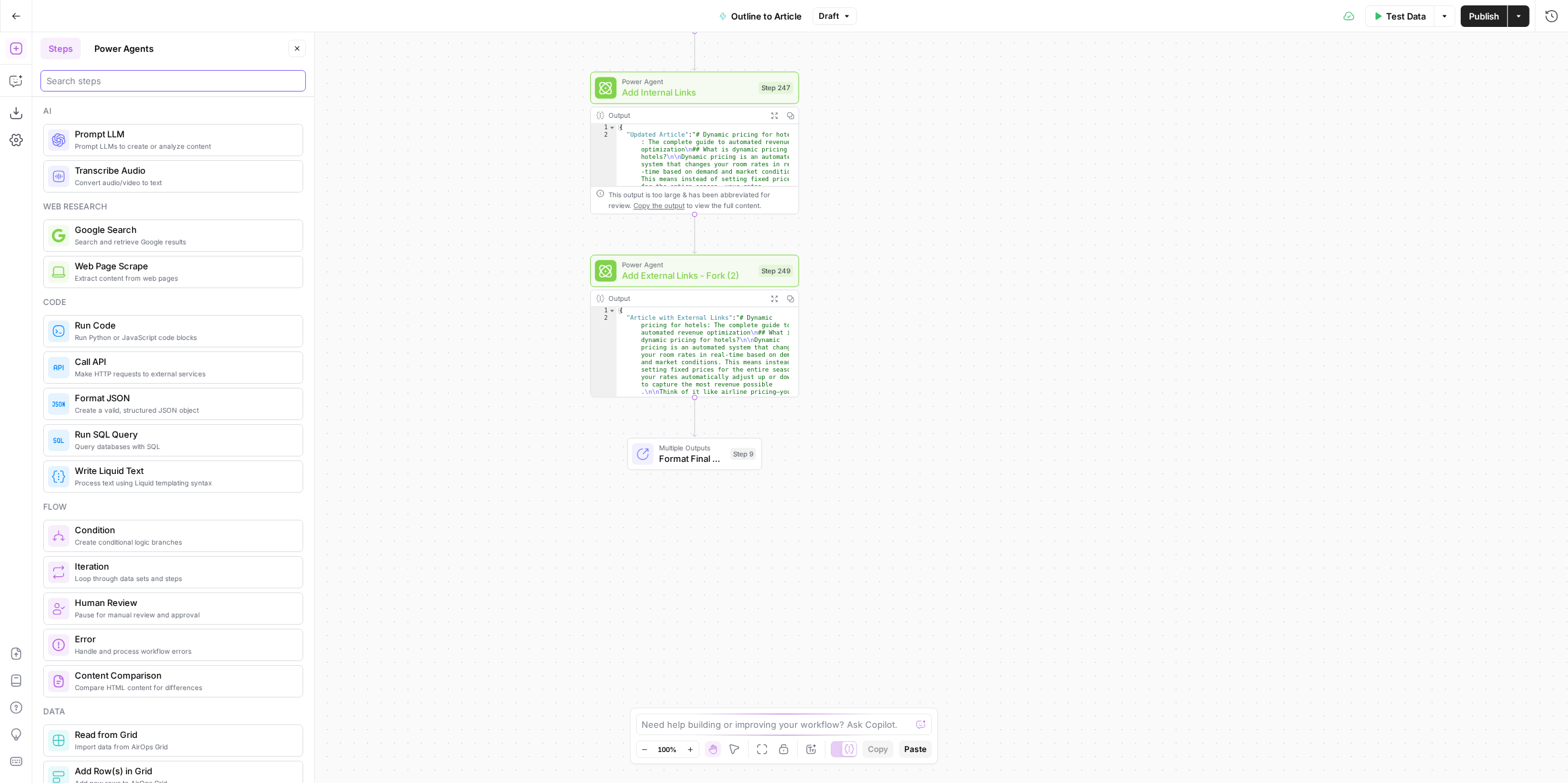
click at [137, 79] on input "search" at bounding box center [173, 81] width 254 height 14
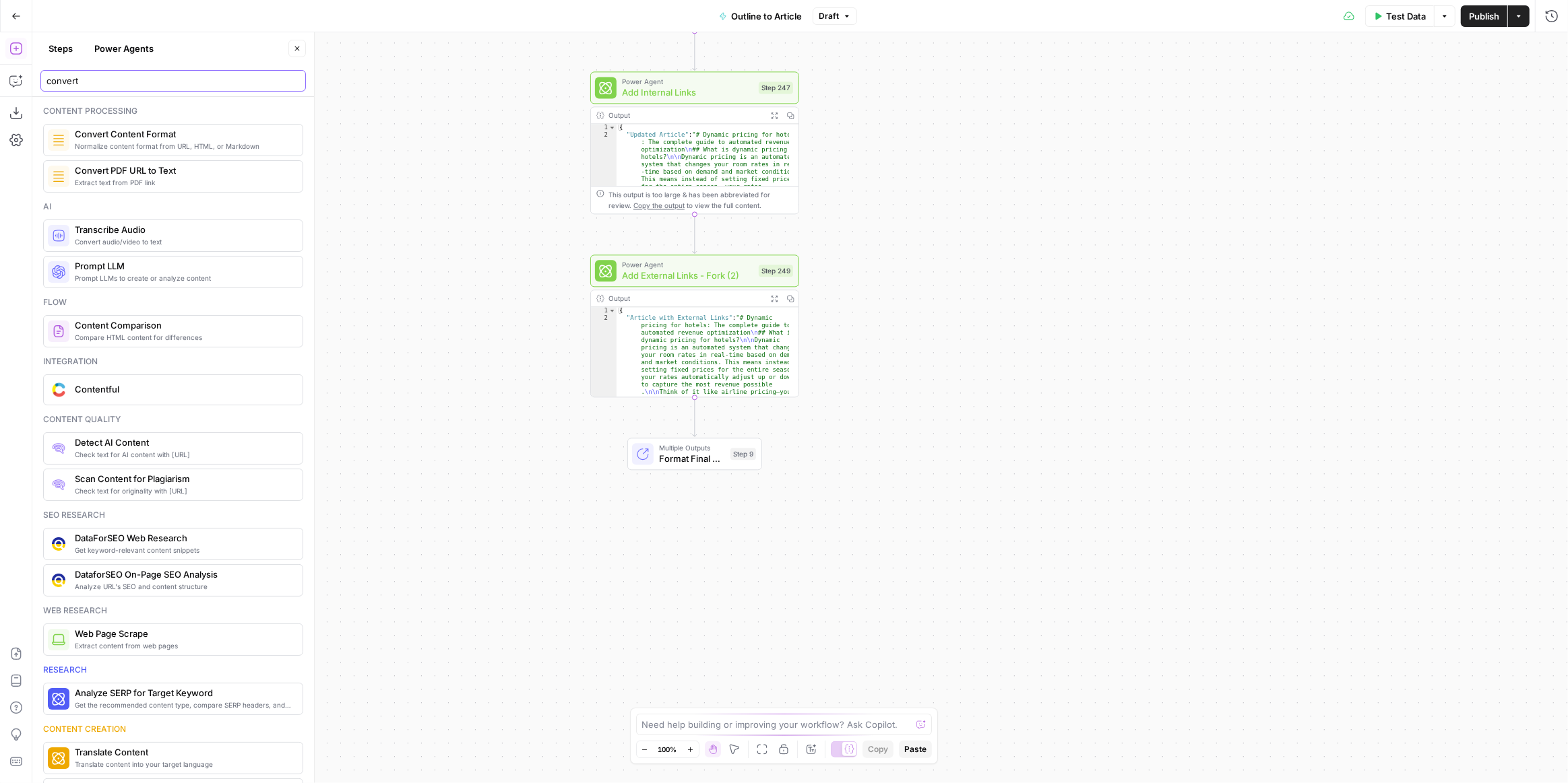
type input "convert"
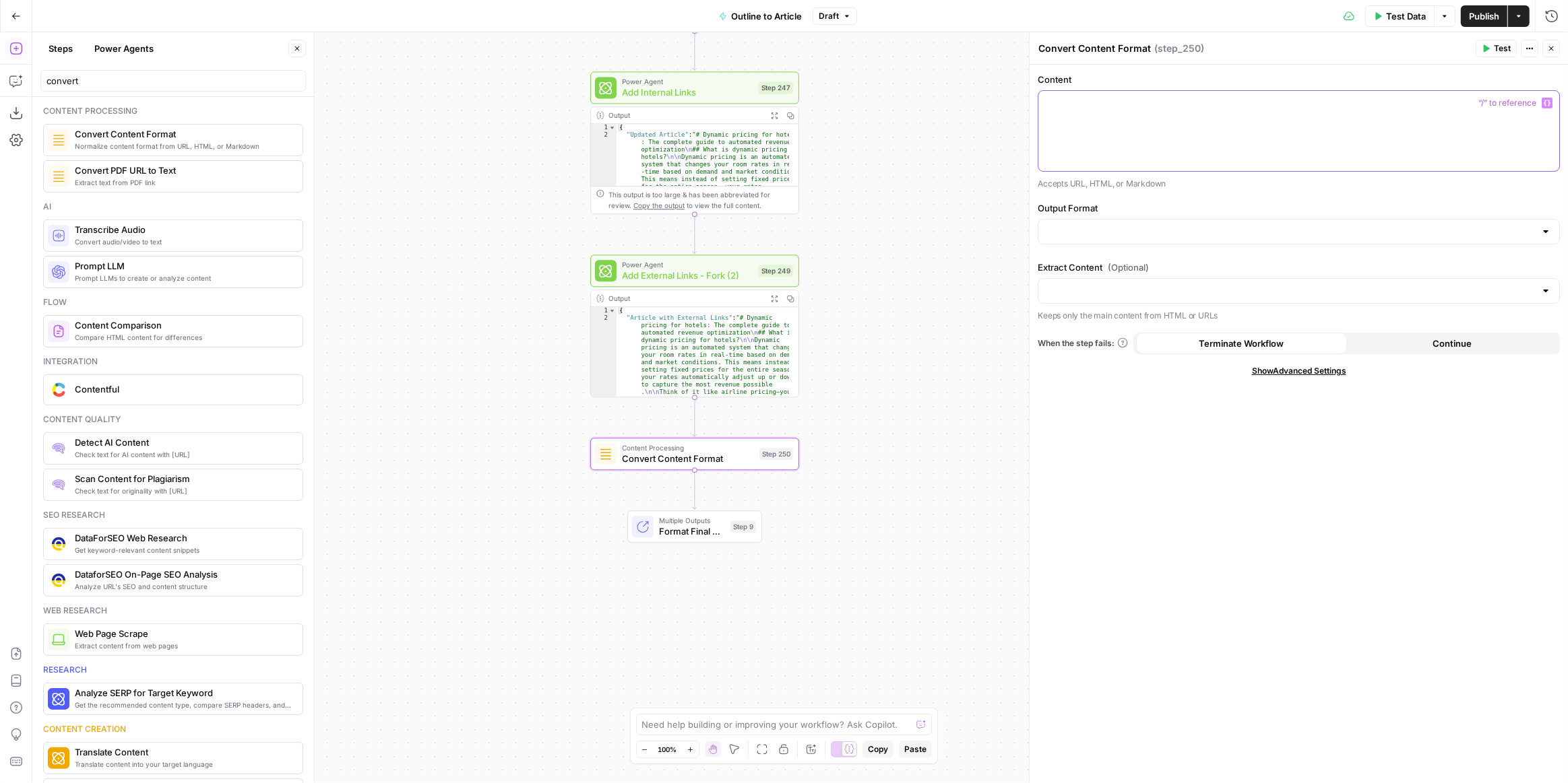
click at [1552, 102] on div at bounding box center [1297, 131] width 520 height 80
click at [1546, 100] on icon "button" at bounding box center [1546, 103] width 7 height 7
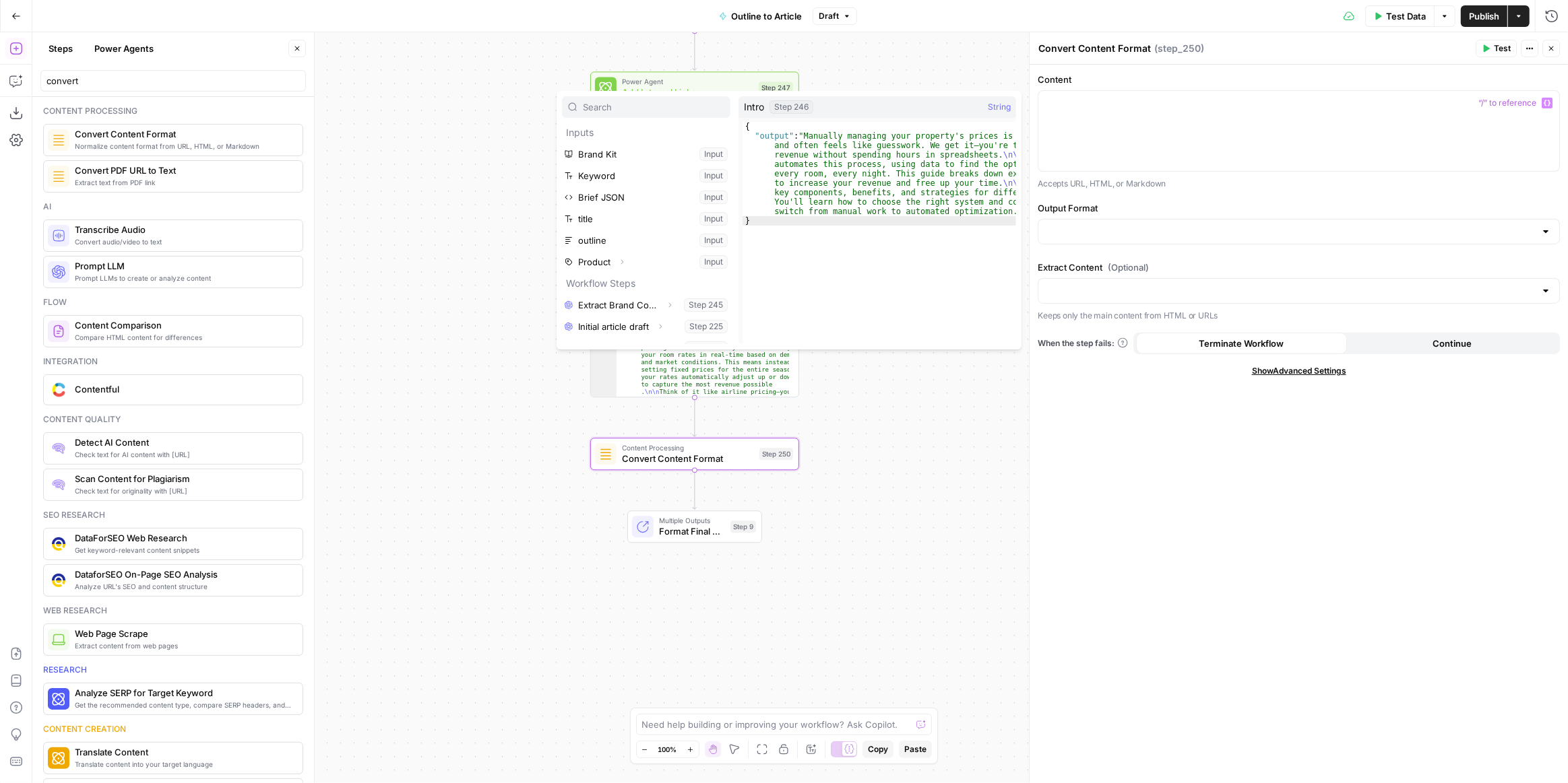
scroll to position [144, 0]
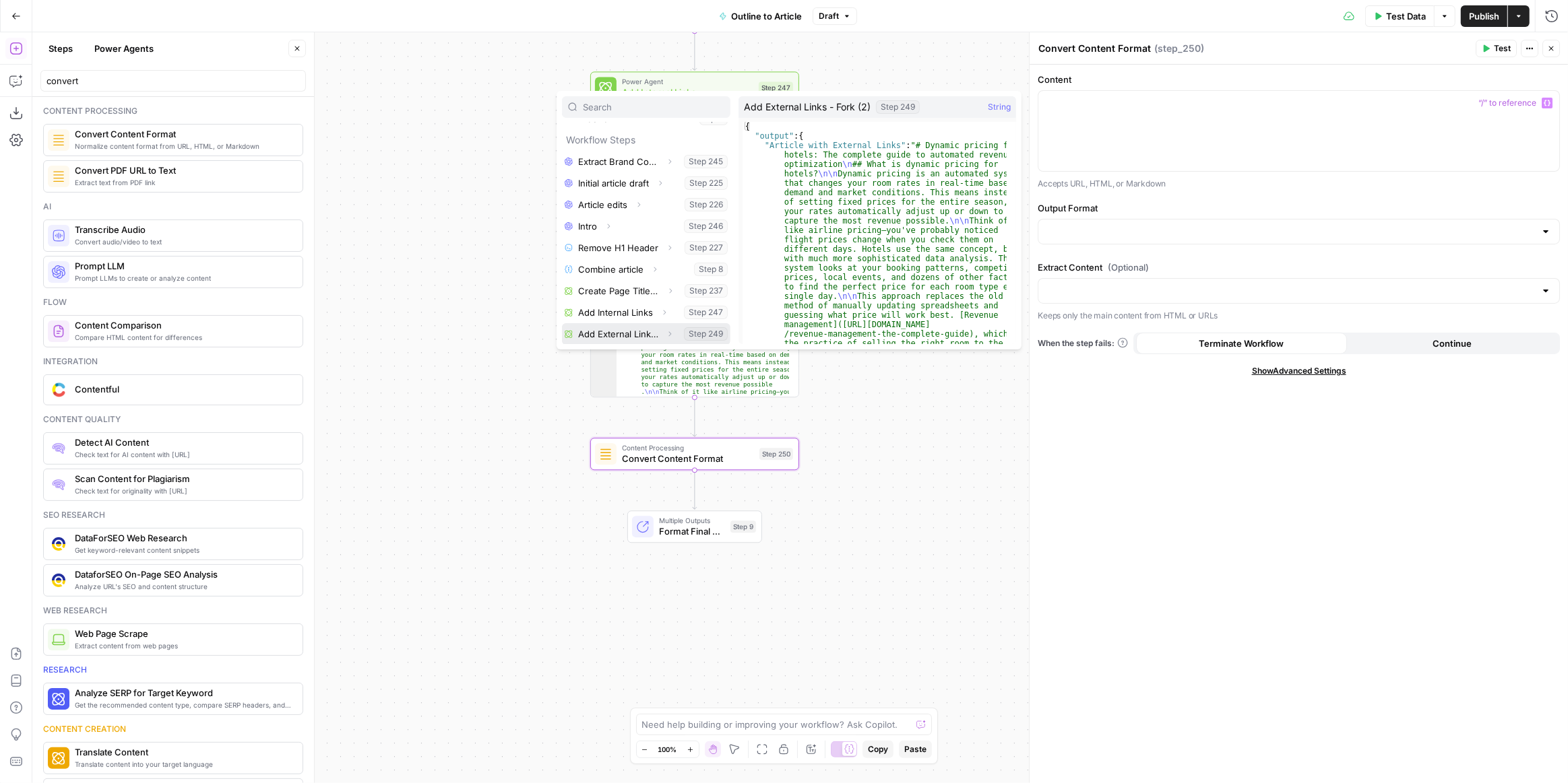
click at [669, 333] on icon "button" at bounding box center [670, 333] width 3 height 5
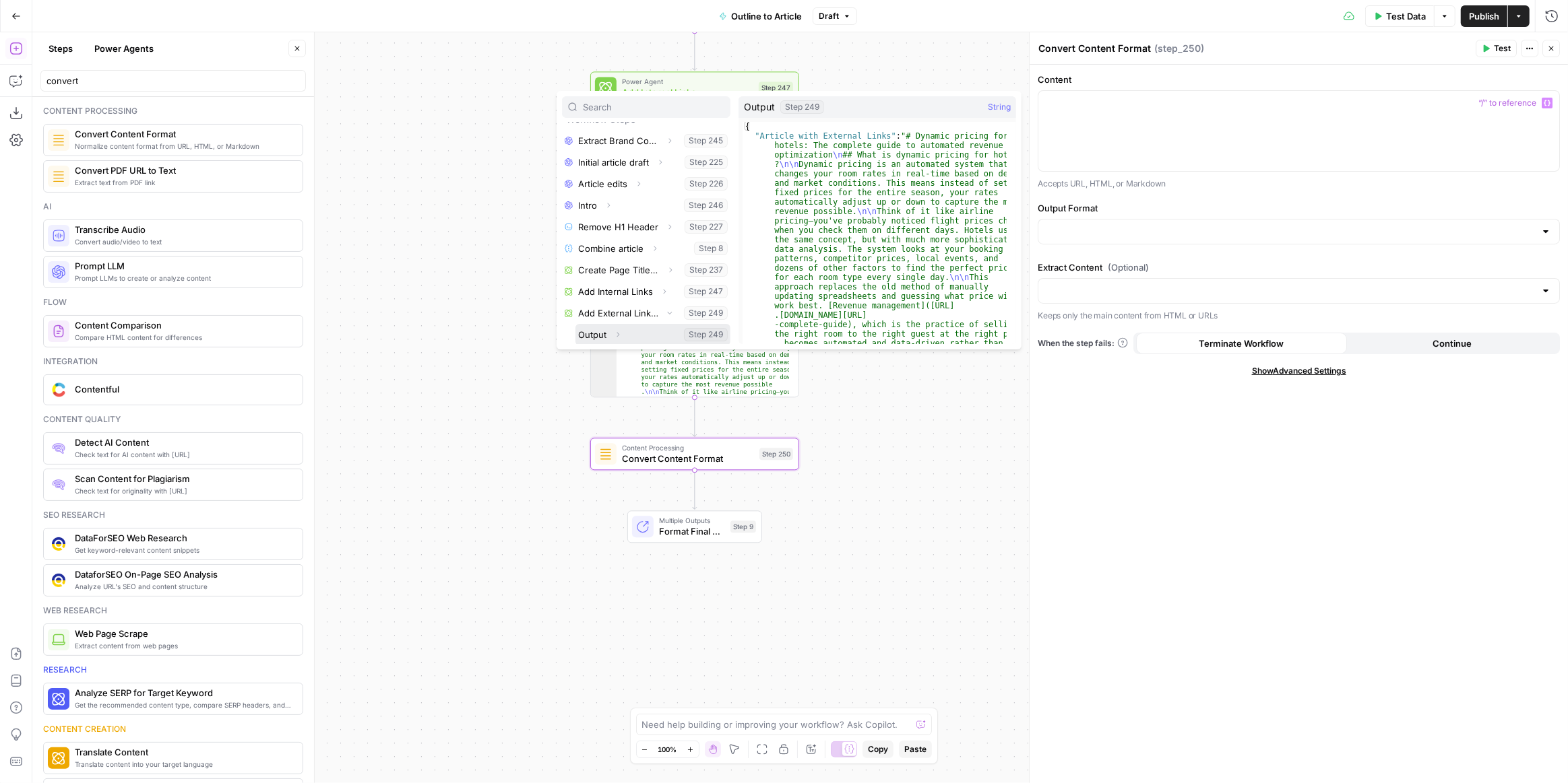
click at [618, 331] on icon "button" at bounding box center [617, 335] width 8 height 8
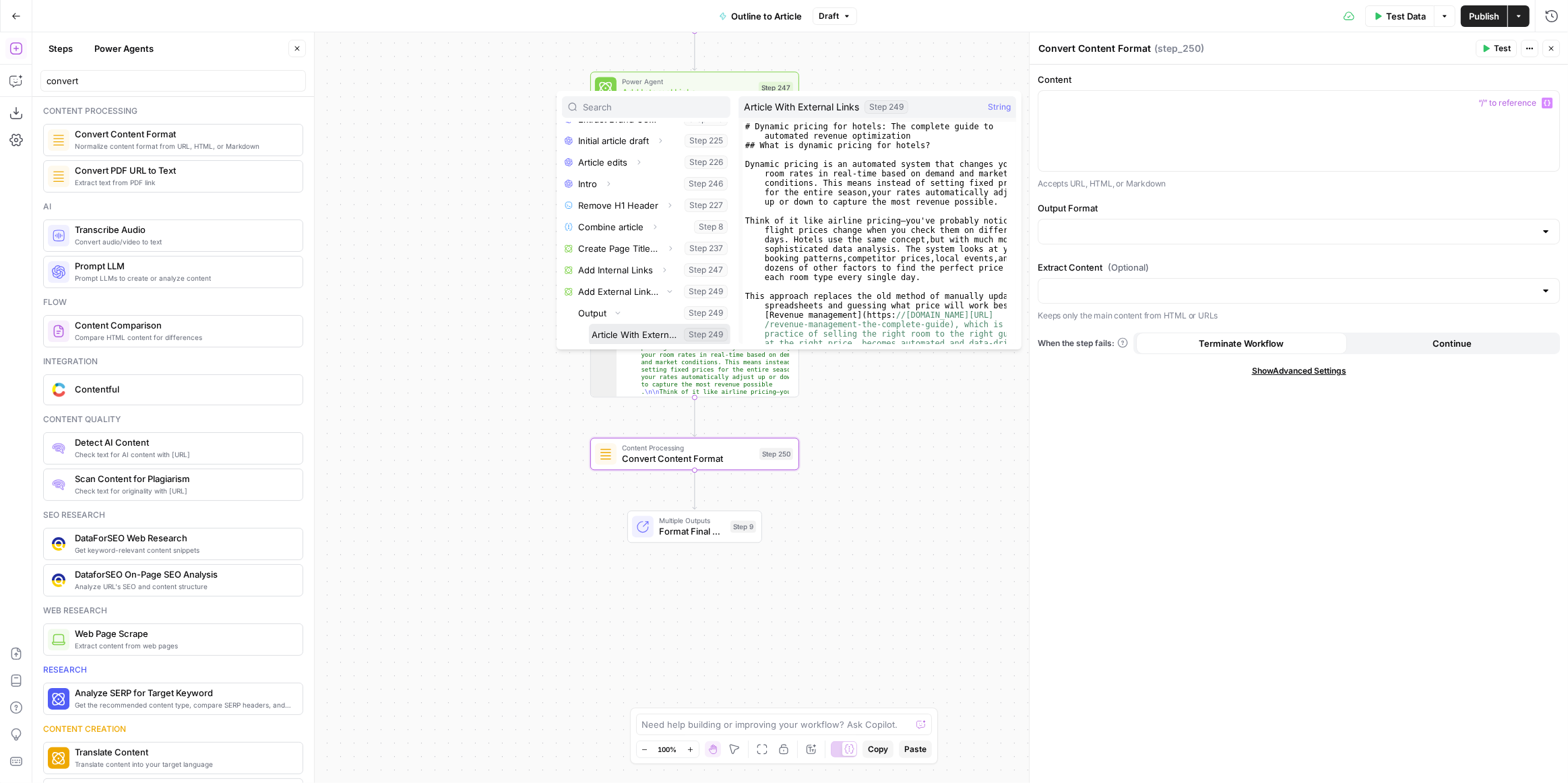
click at [632, 332] on button "Select variable Article With External Links" at bounding box center [659, 335] width 142 height 22
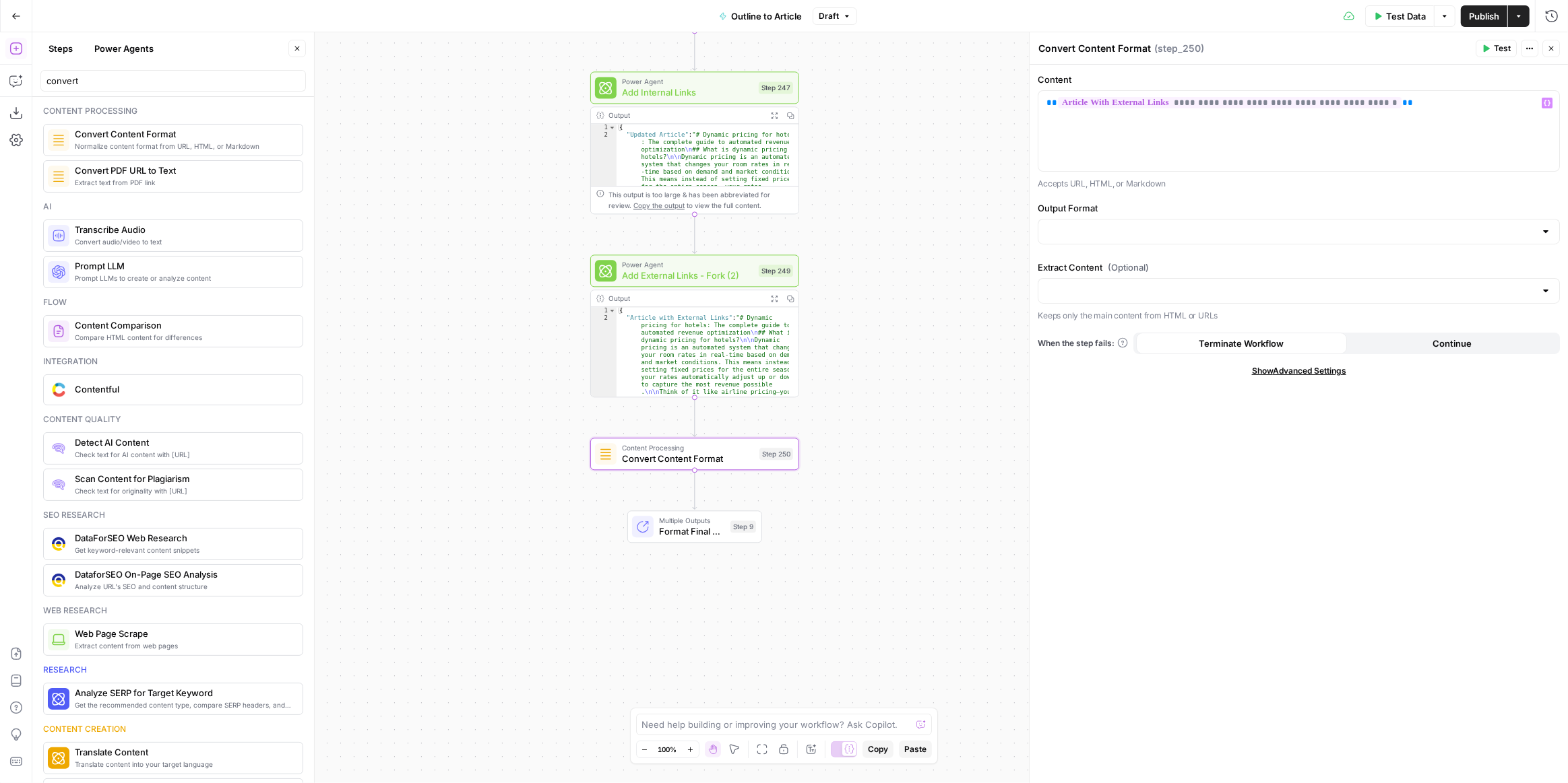
click at [1538, 229] on div at bounding box center [1298, 232] width 522 height 26
click at [1103, 279] on span "Markdown" at bounding box center [1295, 283] width 494 height 14
type input "Markdown"
click at [1503, 49] on span "Test" at bounding box center [1502, 49] width 17 height 12
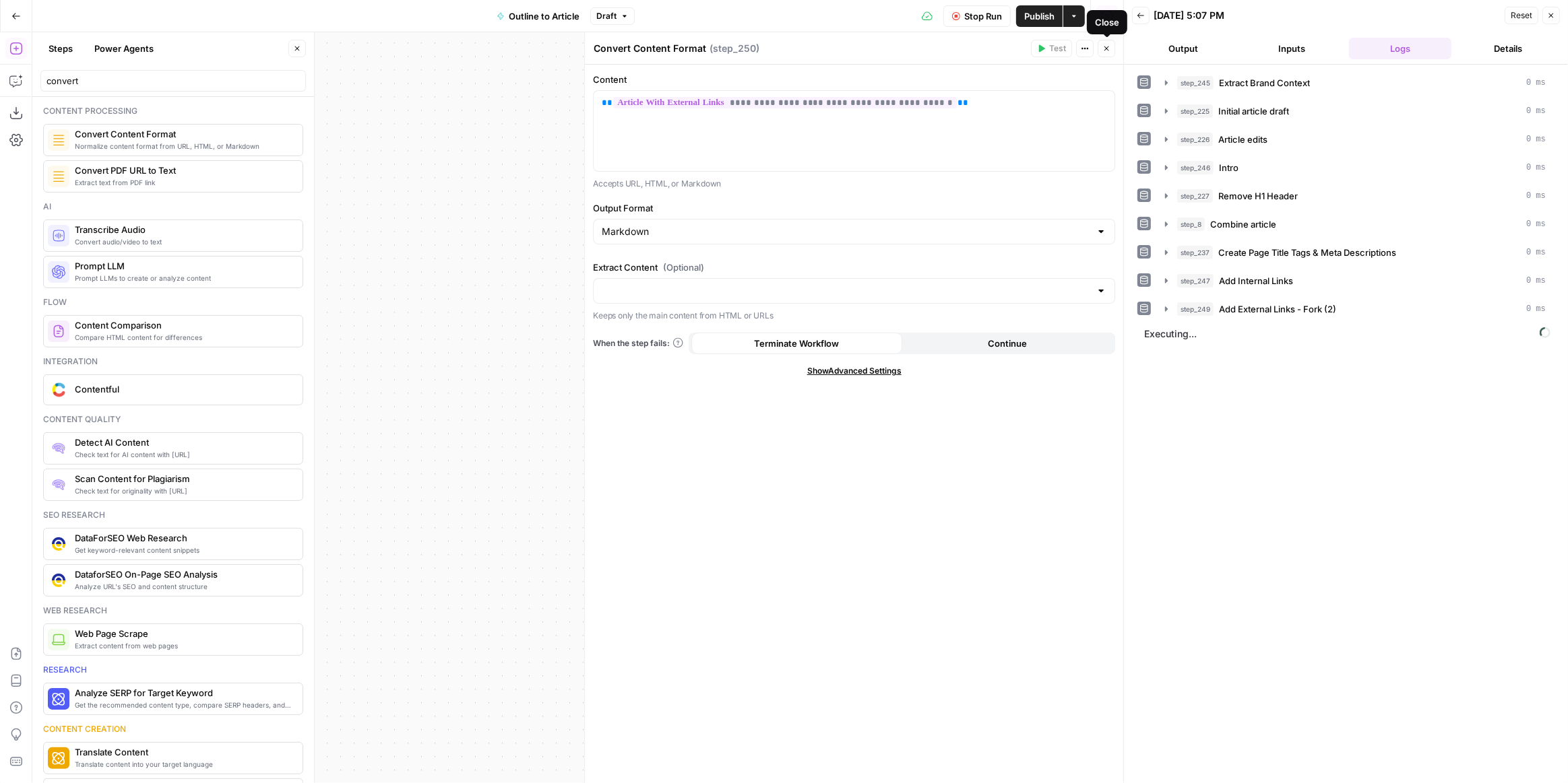
click at [1105, 48] on icon "button" at bounding box center [1106, 49] width 8 height 8
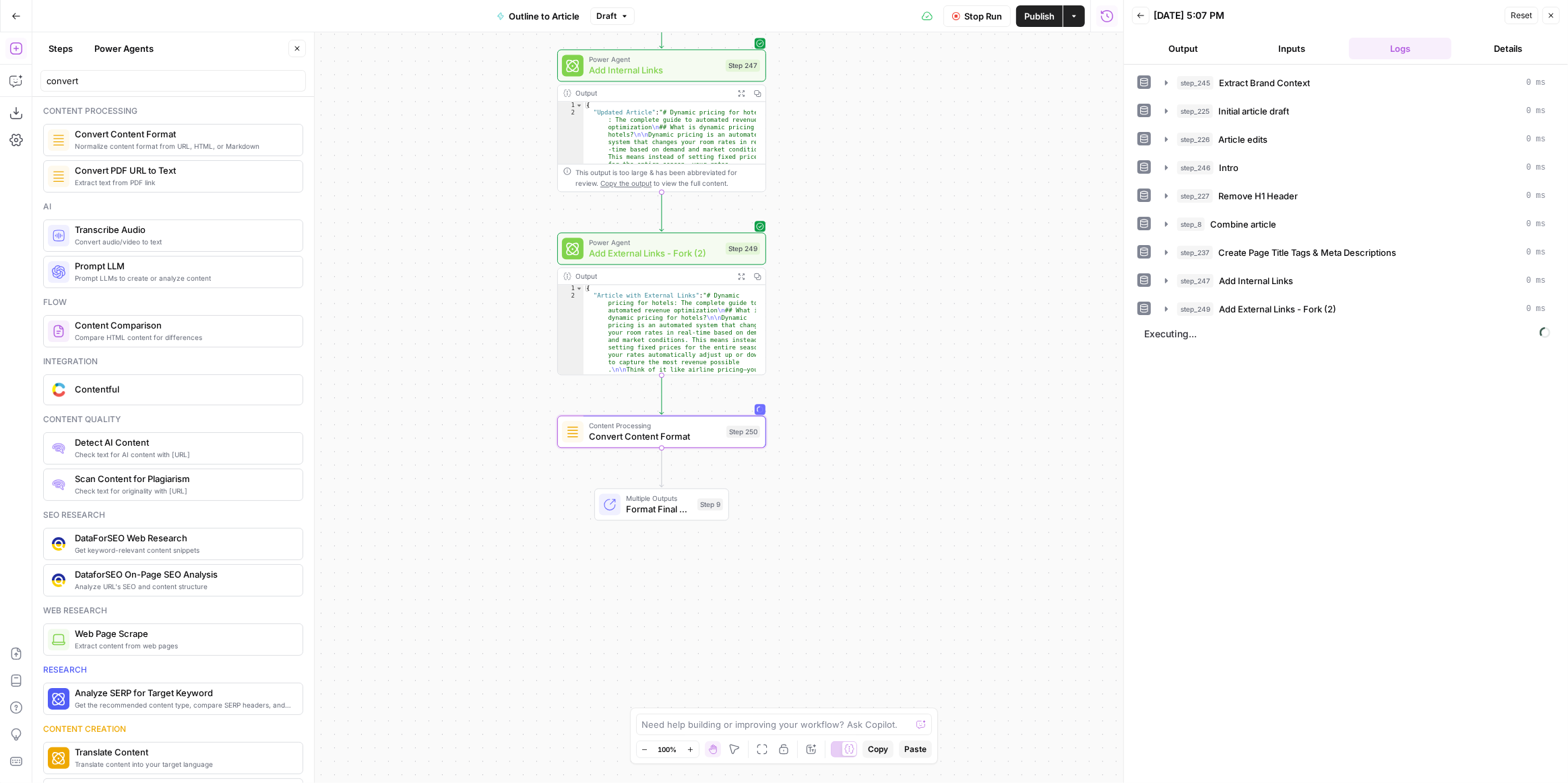
drag, startPoint x: 907, startPoint y: 444, endPoint x: 878, endPoint y: 423, distance: 35.8
click at [878, 423] on div "**********" at bounding box center [578, 408] width 1090 height 751
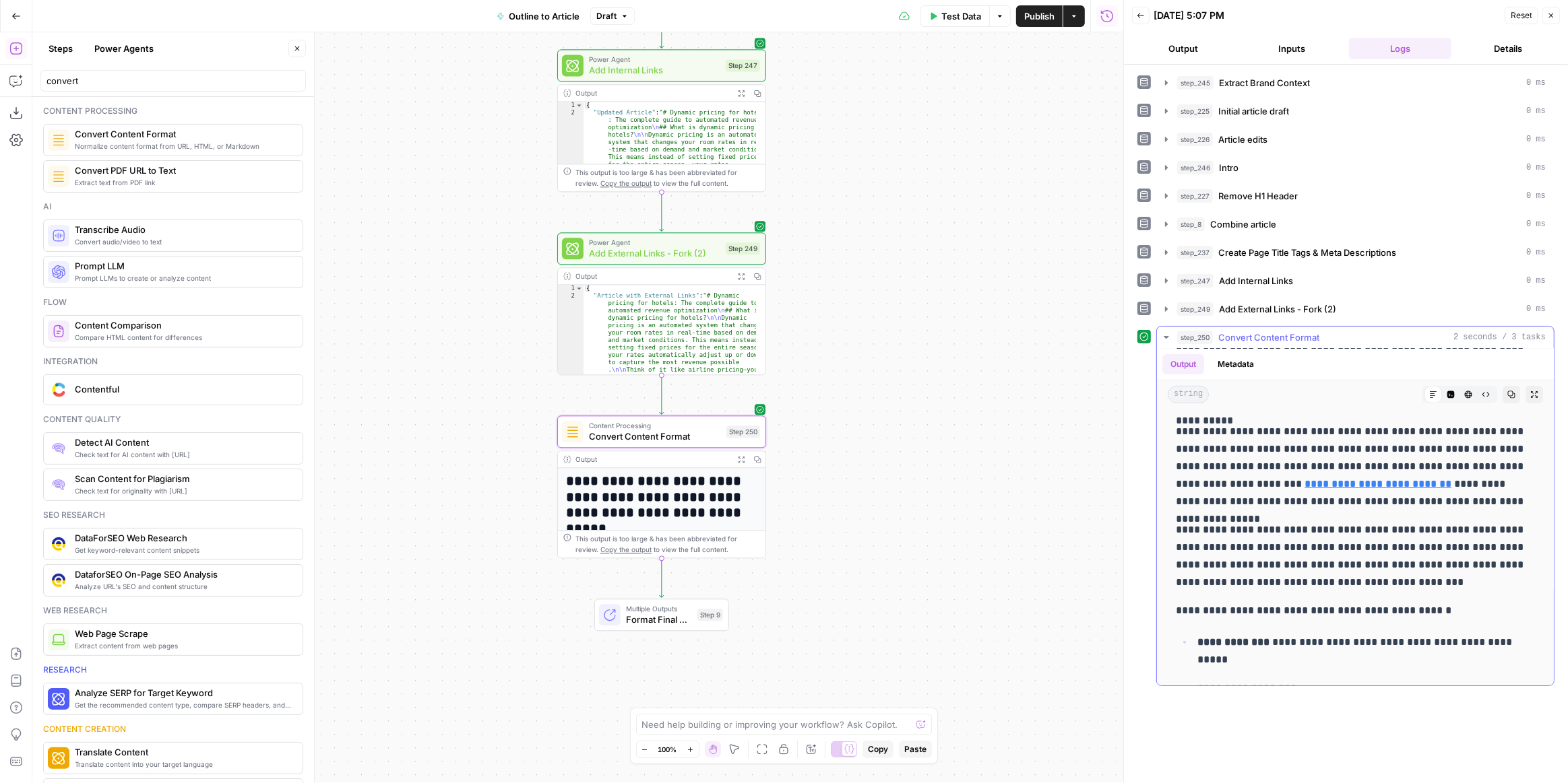
scroll to position [734, 0]
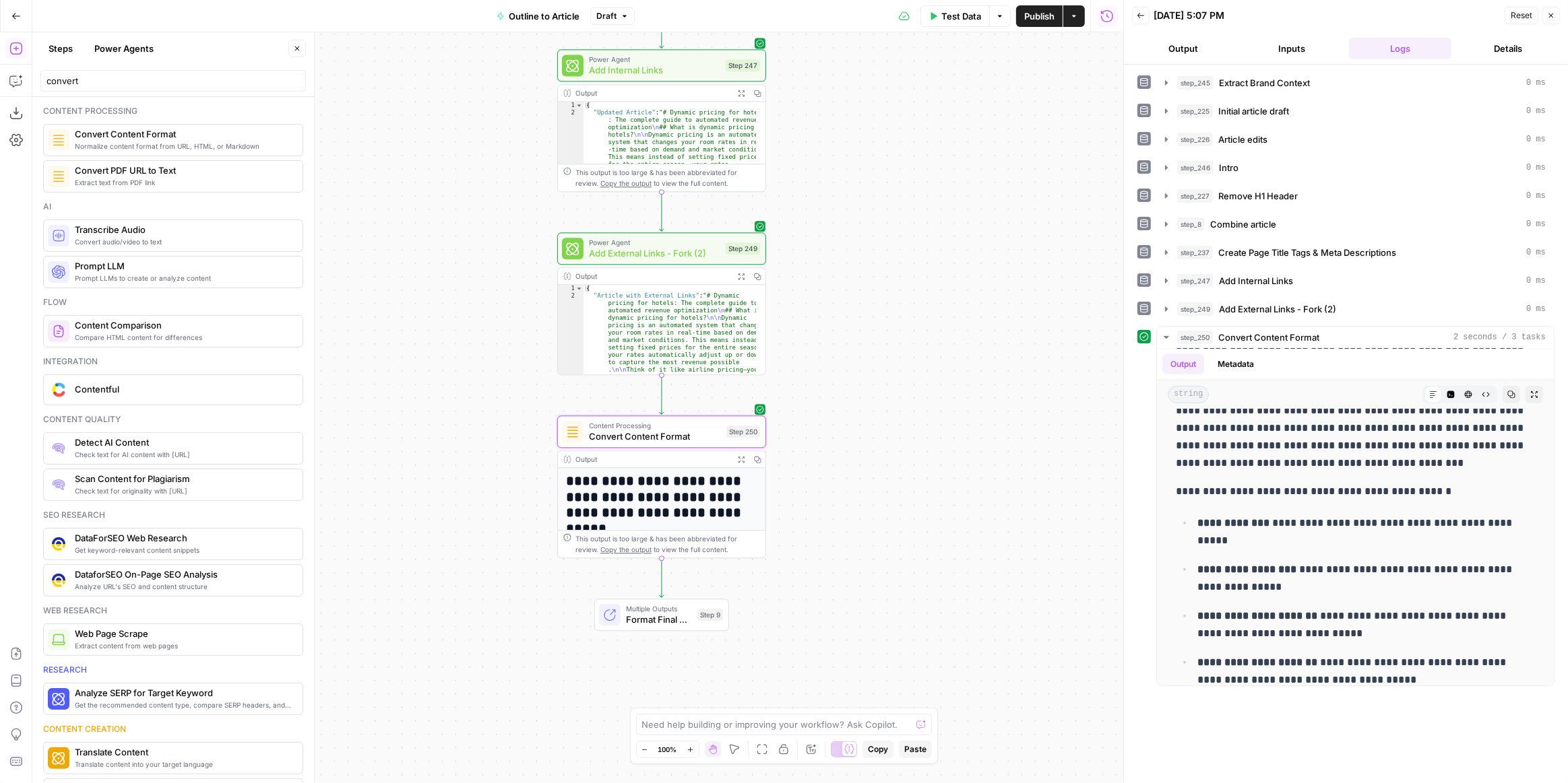
click at [669, 617] on span "Format Final Output" at bounding box center [658, 619] width 66 height 14
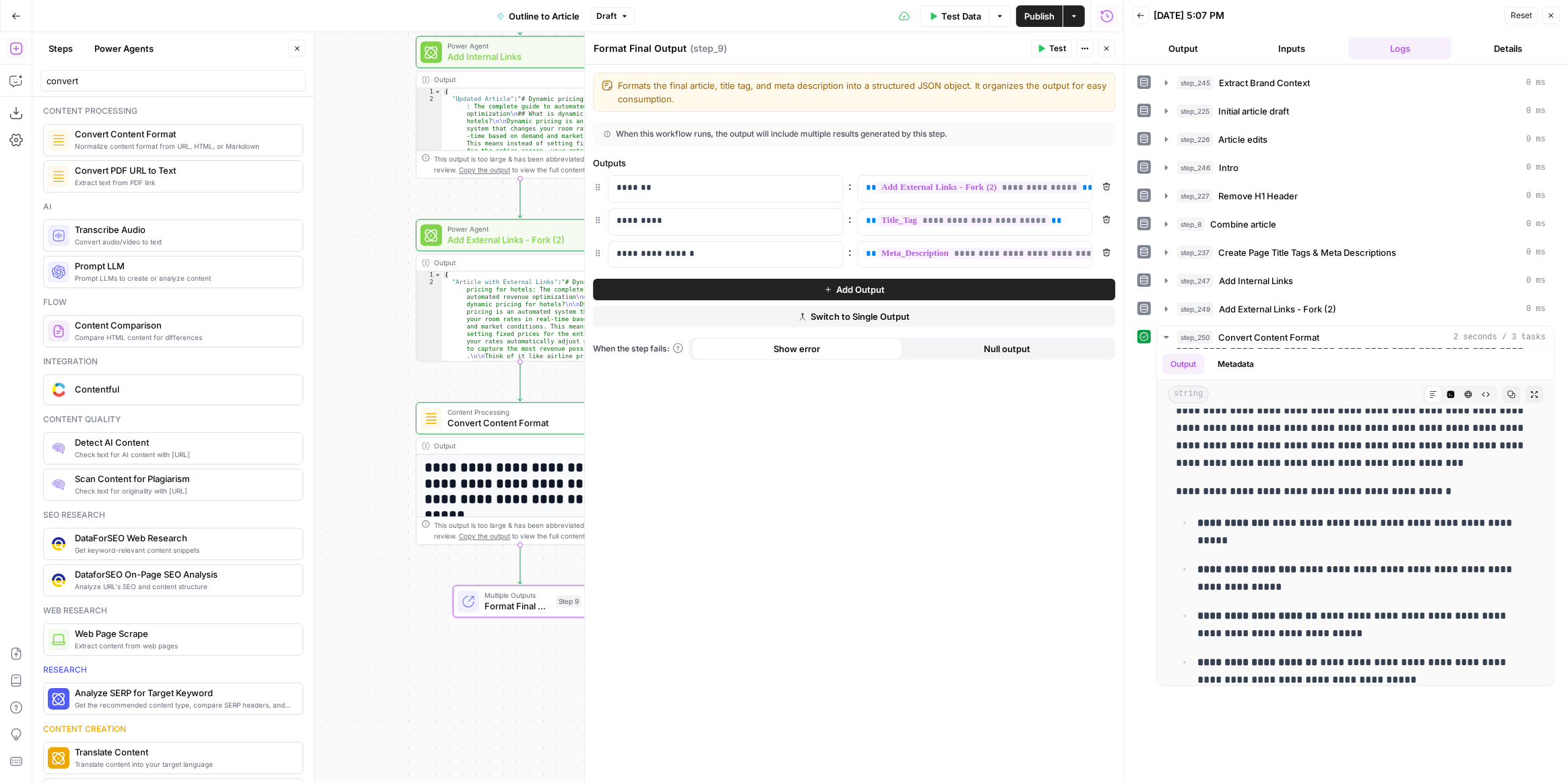
drag, startPoint x: 394, startPoint y: 328, endPoint x: 254, endPoint y: 314, distance: 140.7
click at [254, 314] on body "Smartness New Home Browse Insights Opportunities Your Data Recent Grids Article…" at bounding box center [784, 392] width 1568 height 783
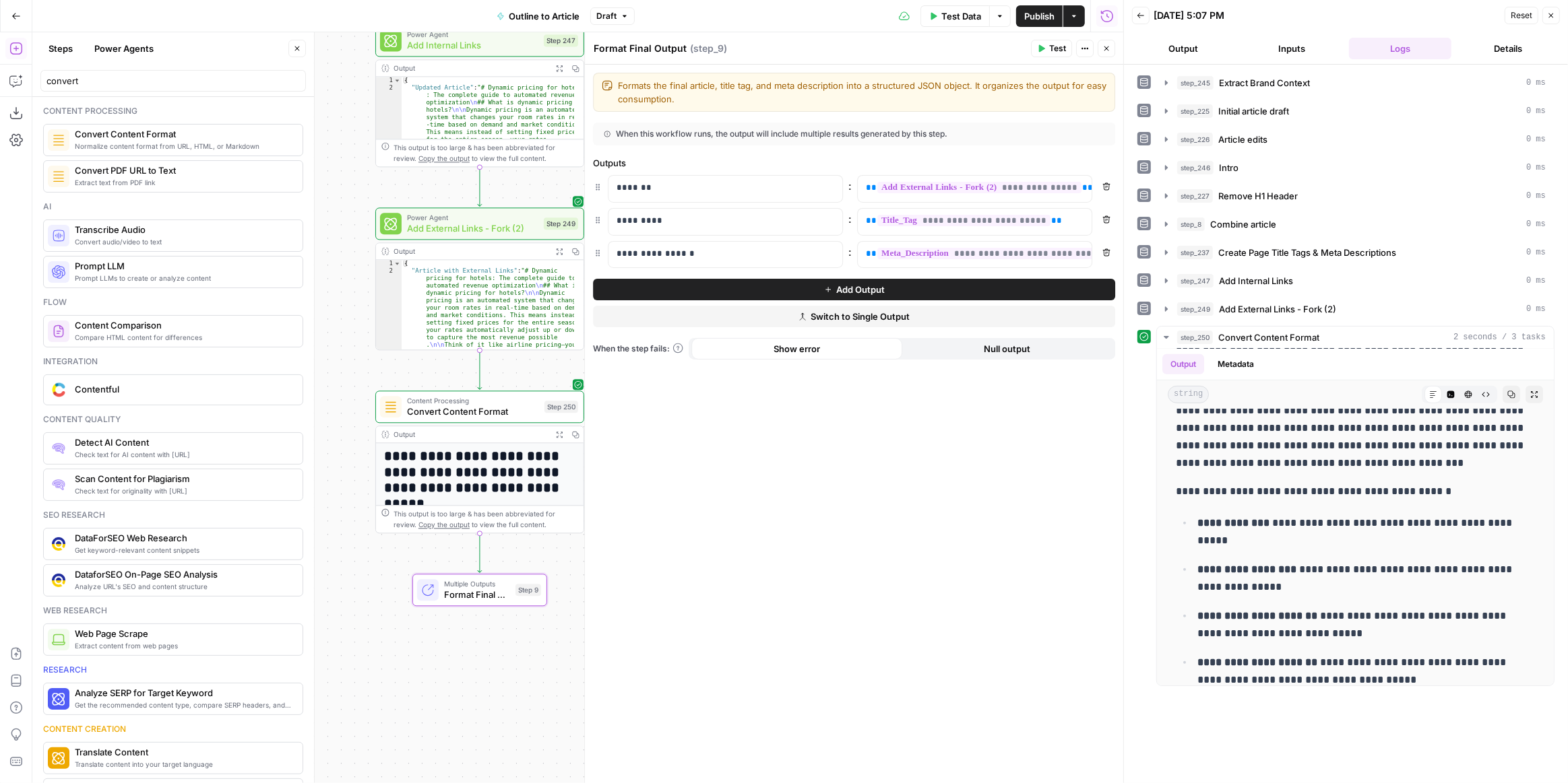
drag, startPoint x: 395, startPoint y: 408, endPoint x: 355, endPoint y: 397, distance: 41.5
click at [355, 397] on div "**********" at bounding box center [578, 408] width 1090 height 751
drag, startPoint x: 1029, startPoint y: 186, endPoint x: 1021, endPoint y: 187, distance: 8.1
click at [1021, 187] on span "**********" at bounding box center [979, 188] width 204 height 12
click at [1055, 45] on span "Test" at bounding box center [1057, 49] width 17 height 12
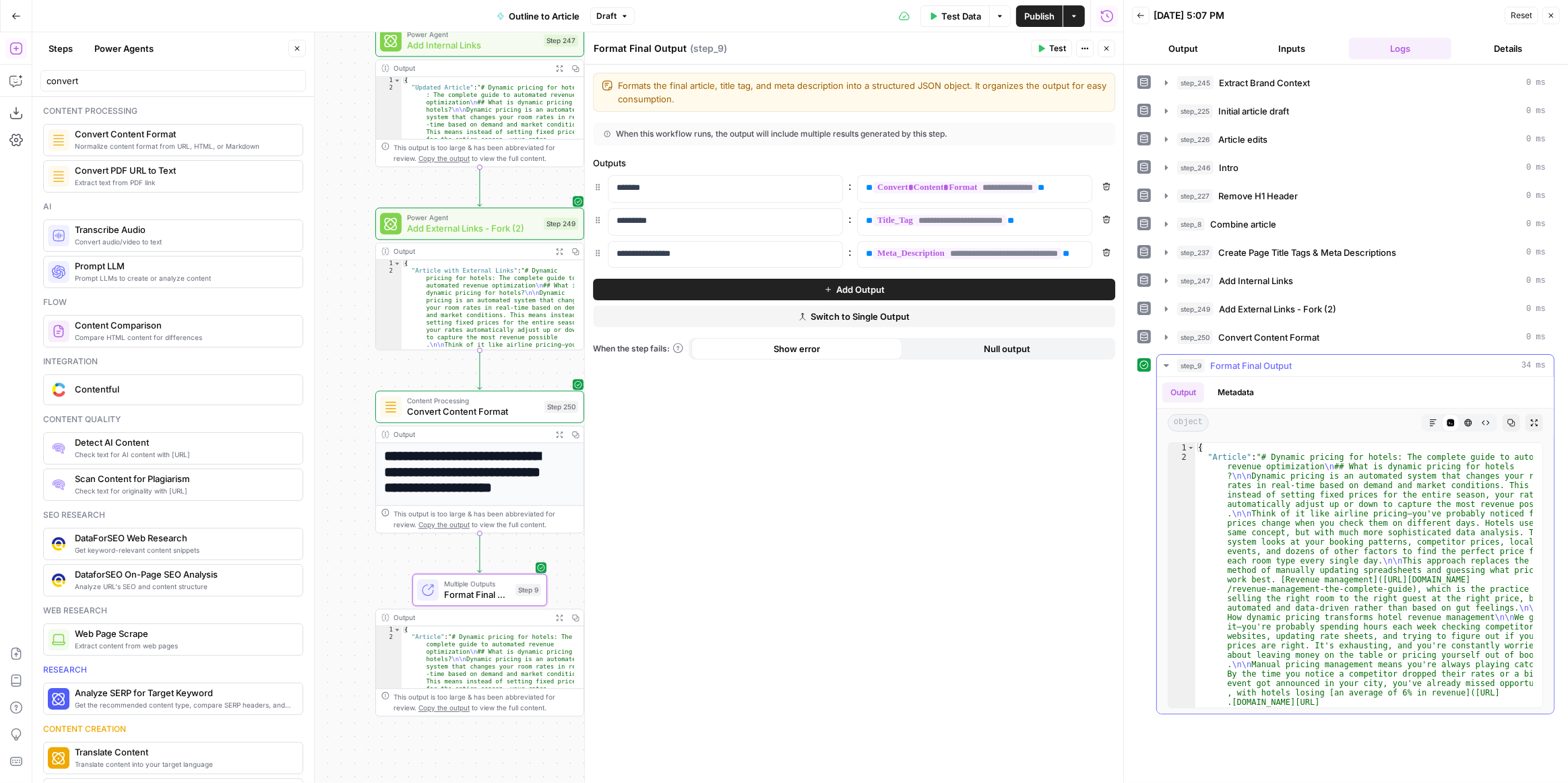
click at [1431, 419] on icon "button" at bounding box center [1433, 423] width 8 height 8
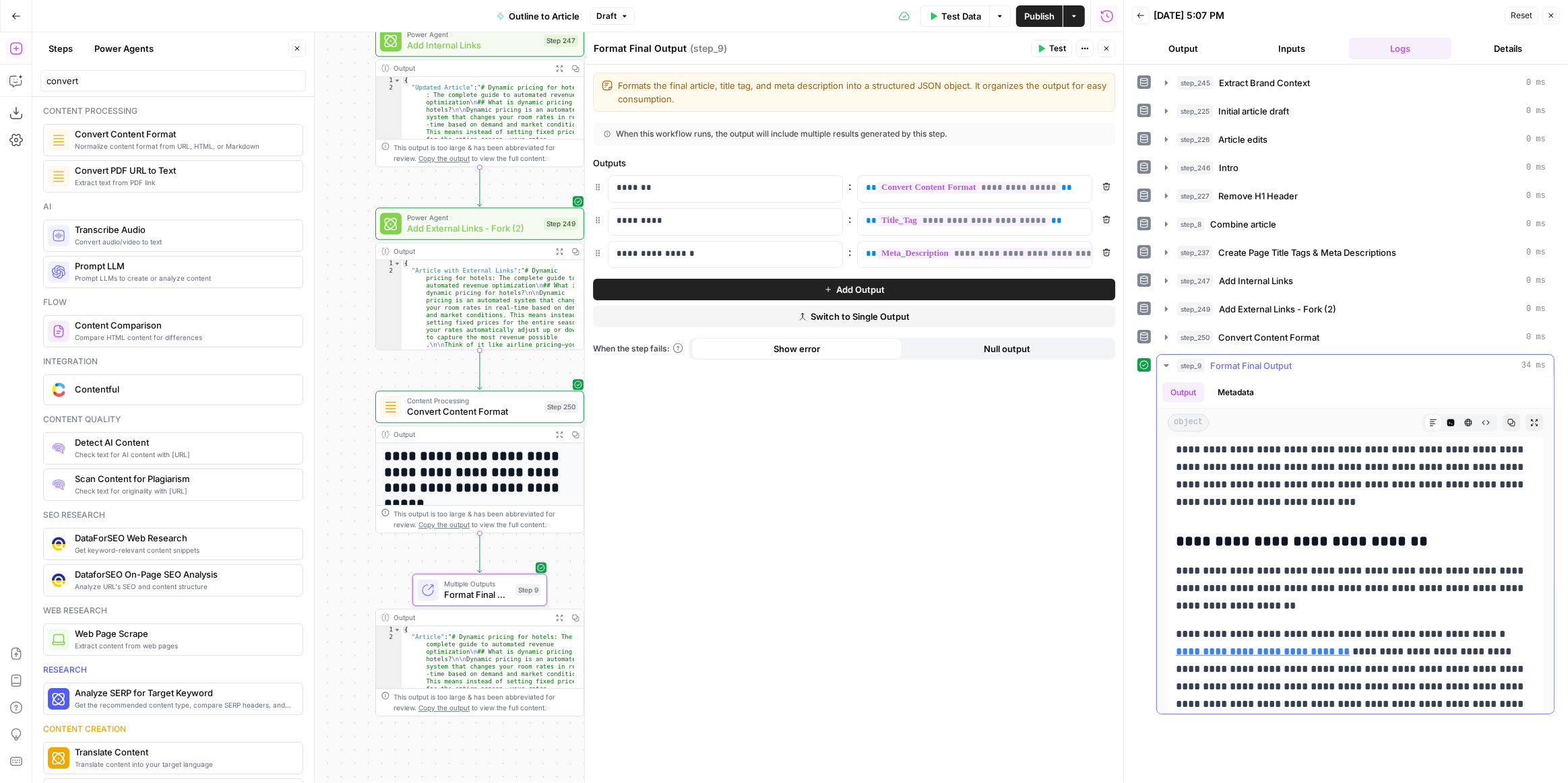
scroll to position [1347, 0]
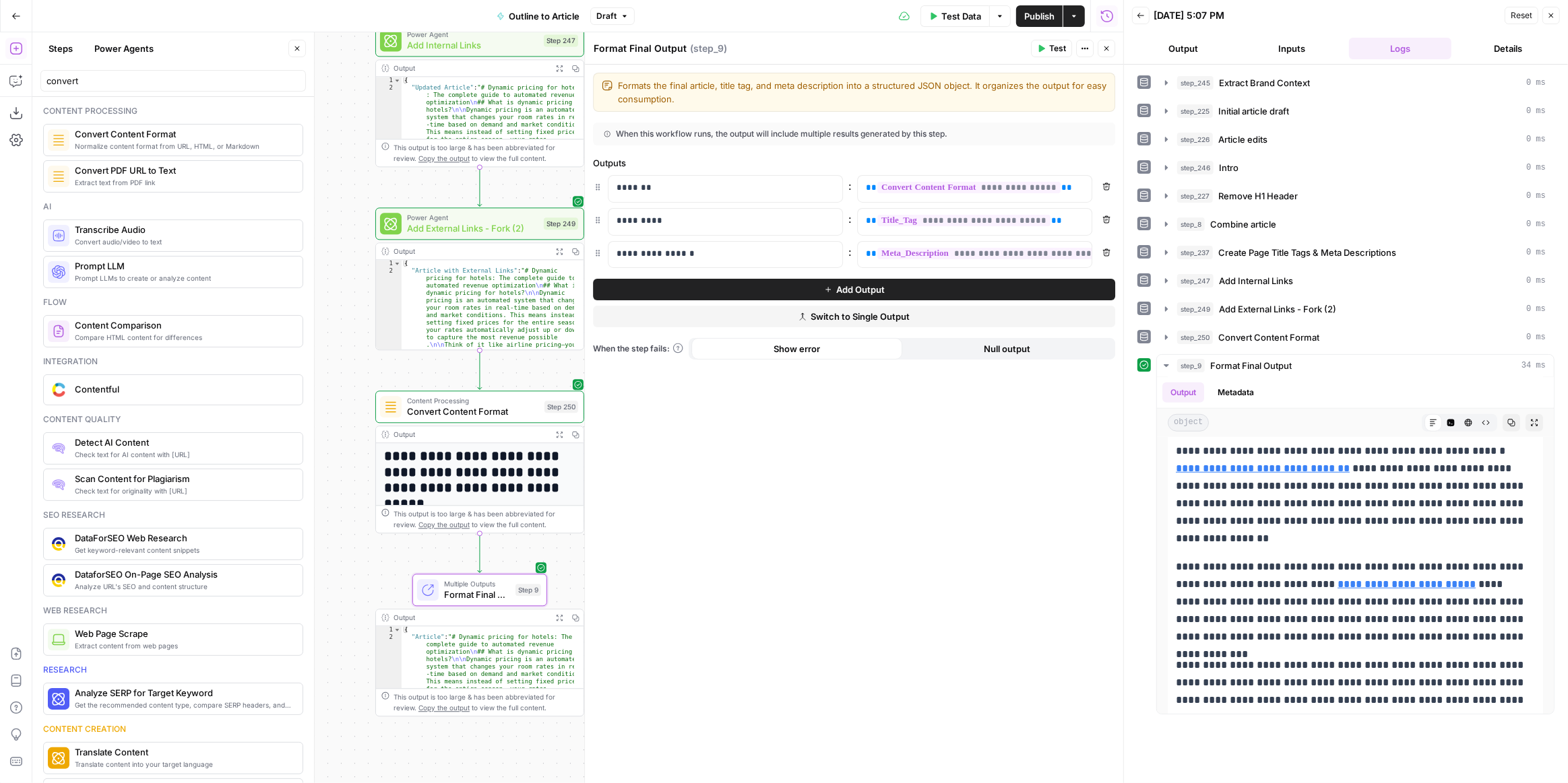
click at [1043, 18] on span "Publish" at bounding box center [1039, 17] width 31 height 14
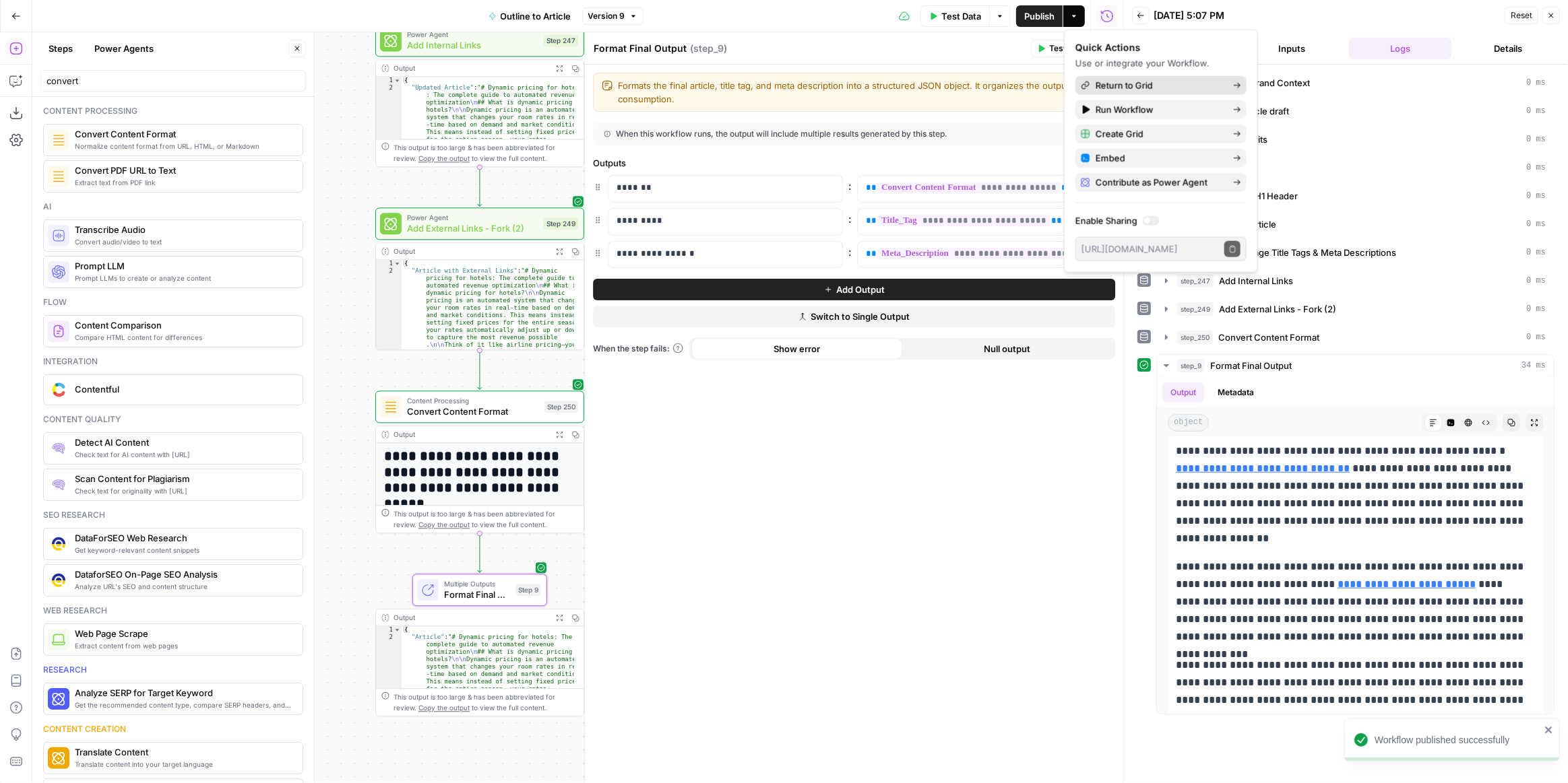
click at [1158, 85] on span "Return to Grid" at bounding box center [1159, 86] width 127 height 14
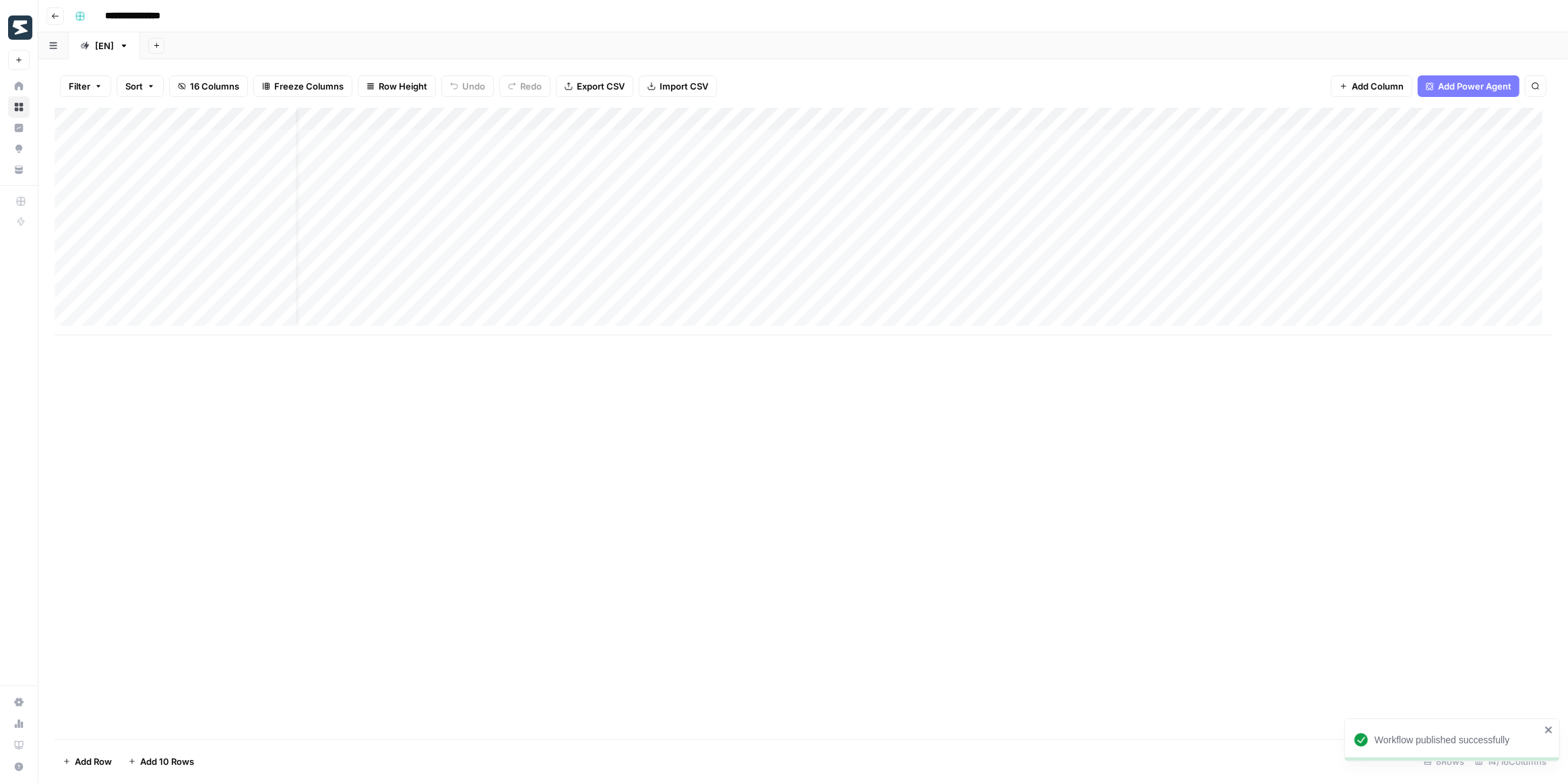
scroll to position [0, 427]
click at [1090, 138] on div "Add Column" at bounding box center [803, 222] width 1497 height 228
click at [1073, 143] on div "Add Column" at bounding box center [803, 222] width 1497 height 228
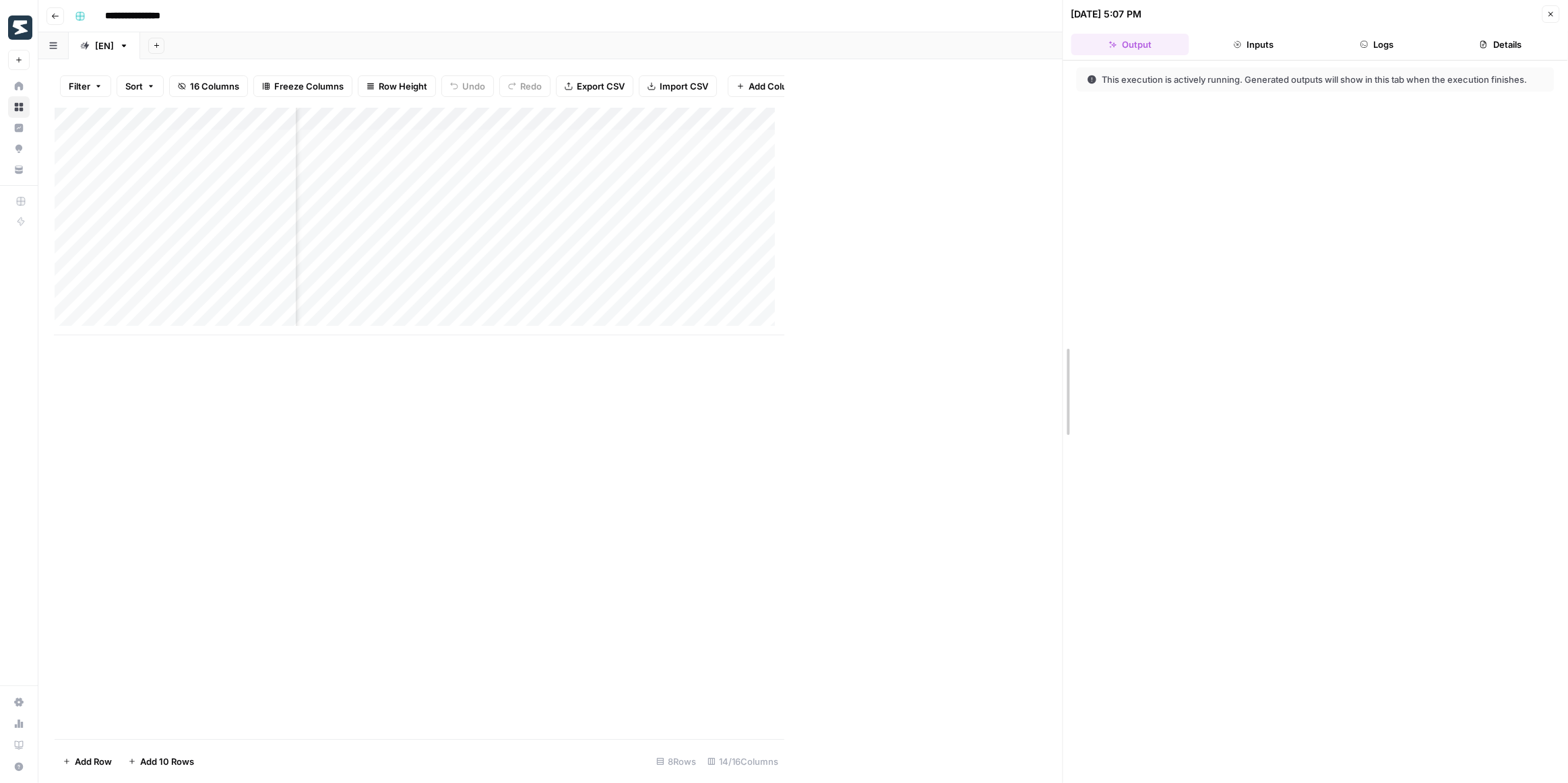
drag, startPoint x: 779, startPoint y: 342, endPoint x: 1227, endPoint y: 369, distance: 448.8
click at [1390, 41] on button "Logs" at bounding box center [1377, 45] width 118 height 22
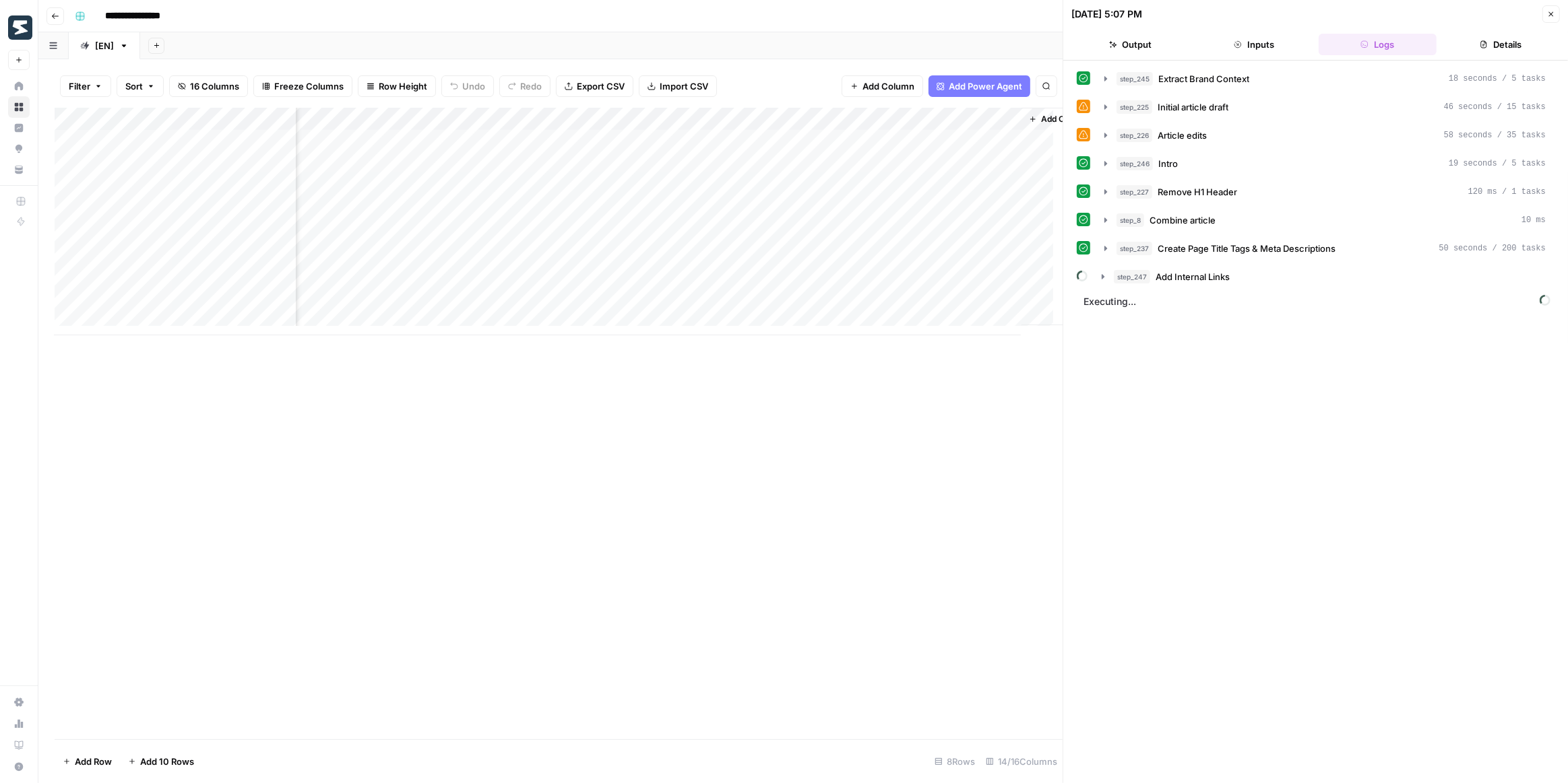
click at [570, 120] on div "Add Column" at bounding box center [558, 222] width 1008 height 228
click at [611, 245] on span "Edit Workflow" at bounding box center [607, 252] width 118 height 14
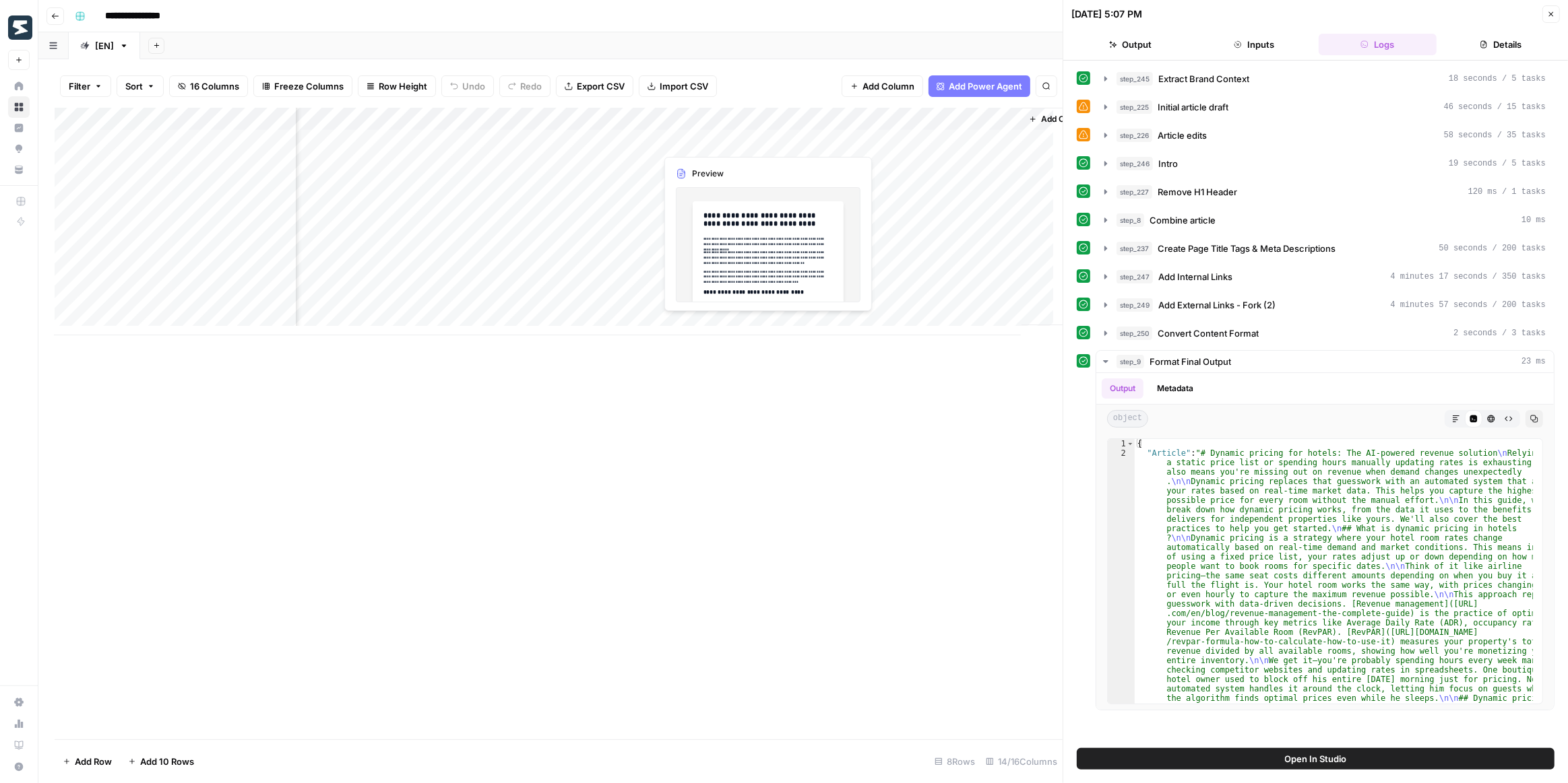
click at [704, 139] on div "Add Column" at bounding box center [558, 222] width 1008 height 228
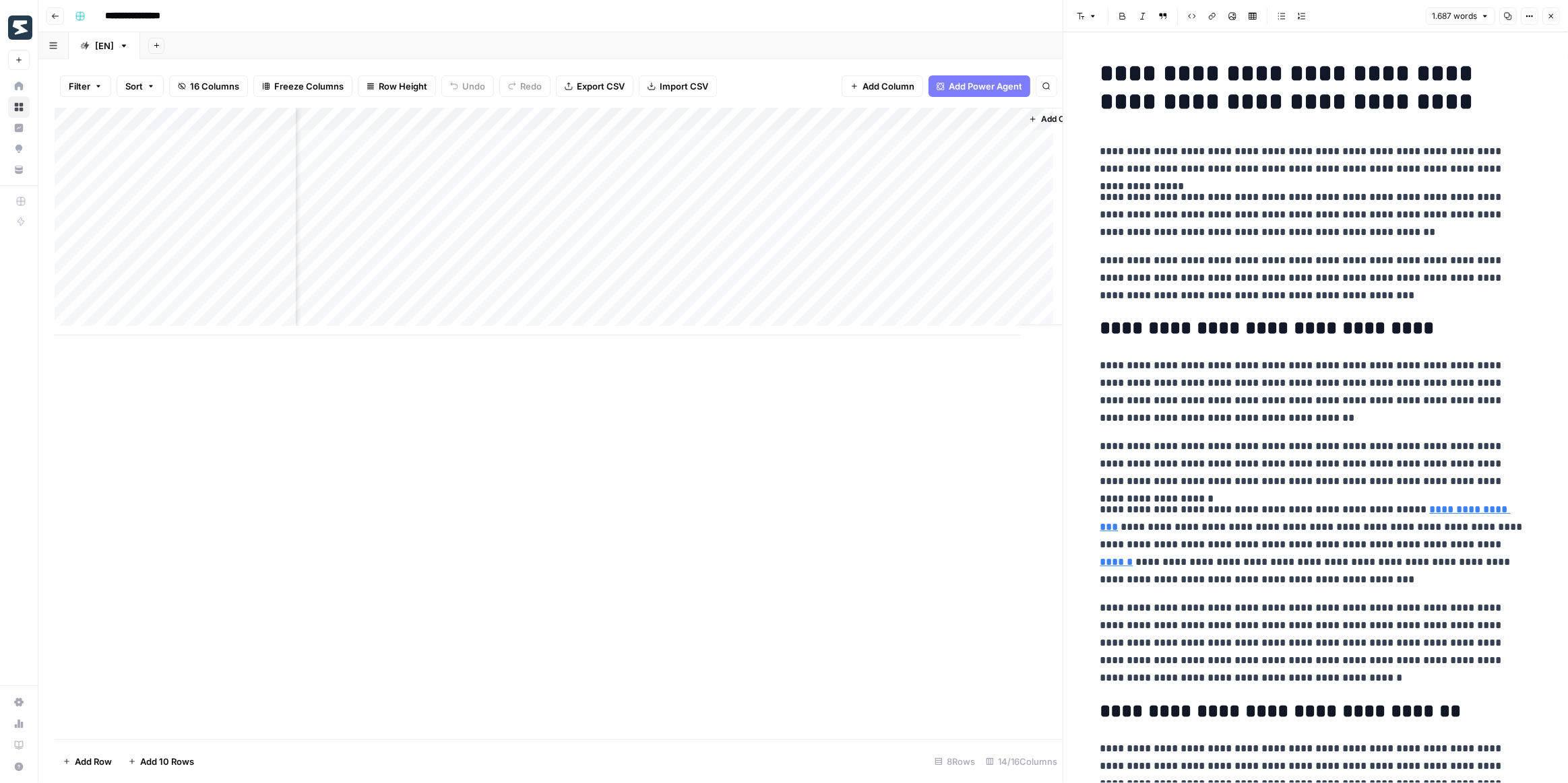
click at [601, 118] on div "Add Column" at bounding box center [558, 222] width 1008 height 228
click at [592, 254] on span "Edit Workflow" at bounding box center [607, 252] width 118 height 14
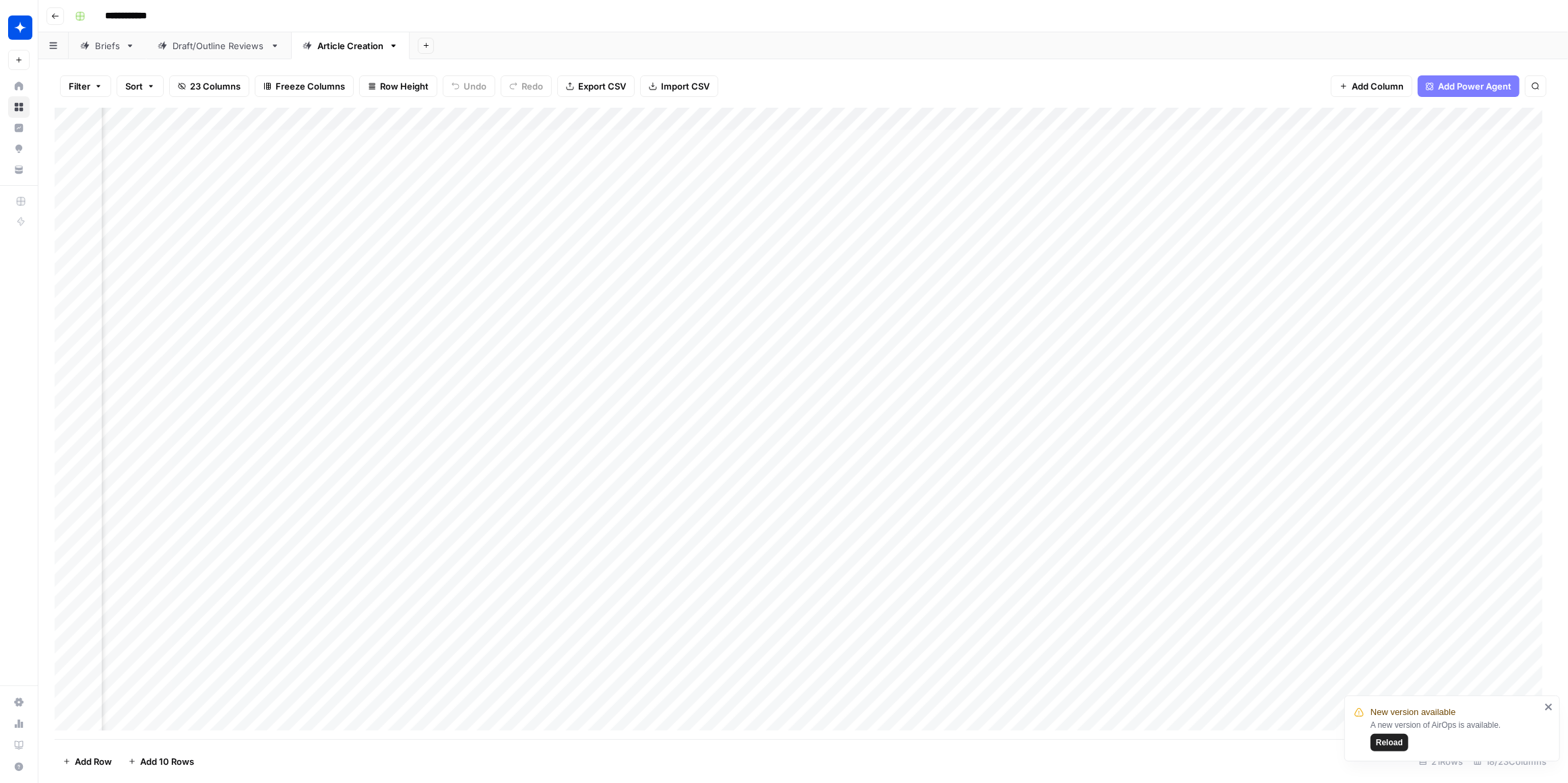
scroll to position [0, 510]
click at [896, 115] on div "Add Column" at bounding box center [803, 424] width 1497 height 632
click at [878, 85] on div "Filter Sort 23 Columns Freeze Columns Row Height Undo Redo Export CSV Import CS…" at bounding box center [803, 85] width 1497 height 43
click at [668, 114] on div "Add Column" at bounding box center [803, 424] width 1497 height 632
click at [657, 250] on span "Edit Workflow" at bounding box center [680, 252] width 118 height 14
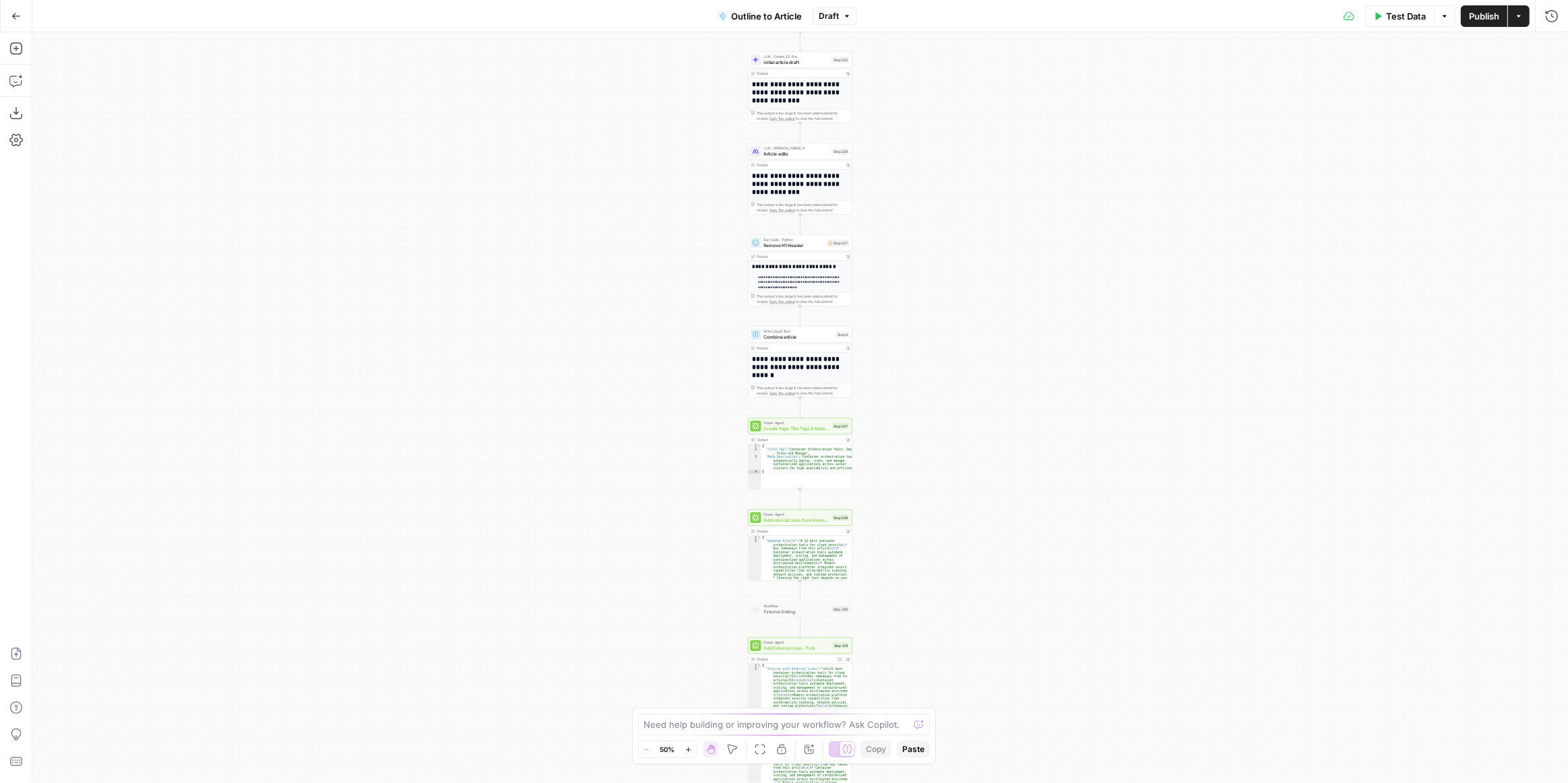
click at [981, 386] on div "**********" at bounding box center [800, 408] width 1535 height 751
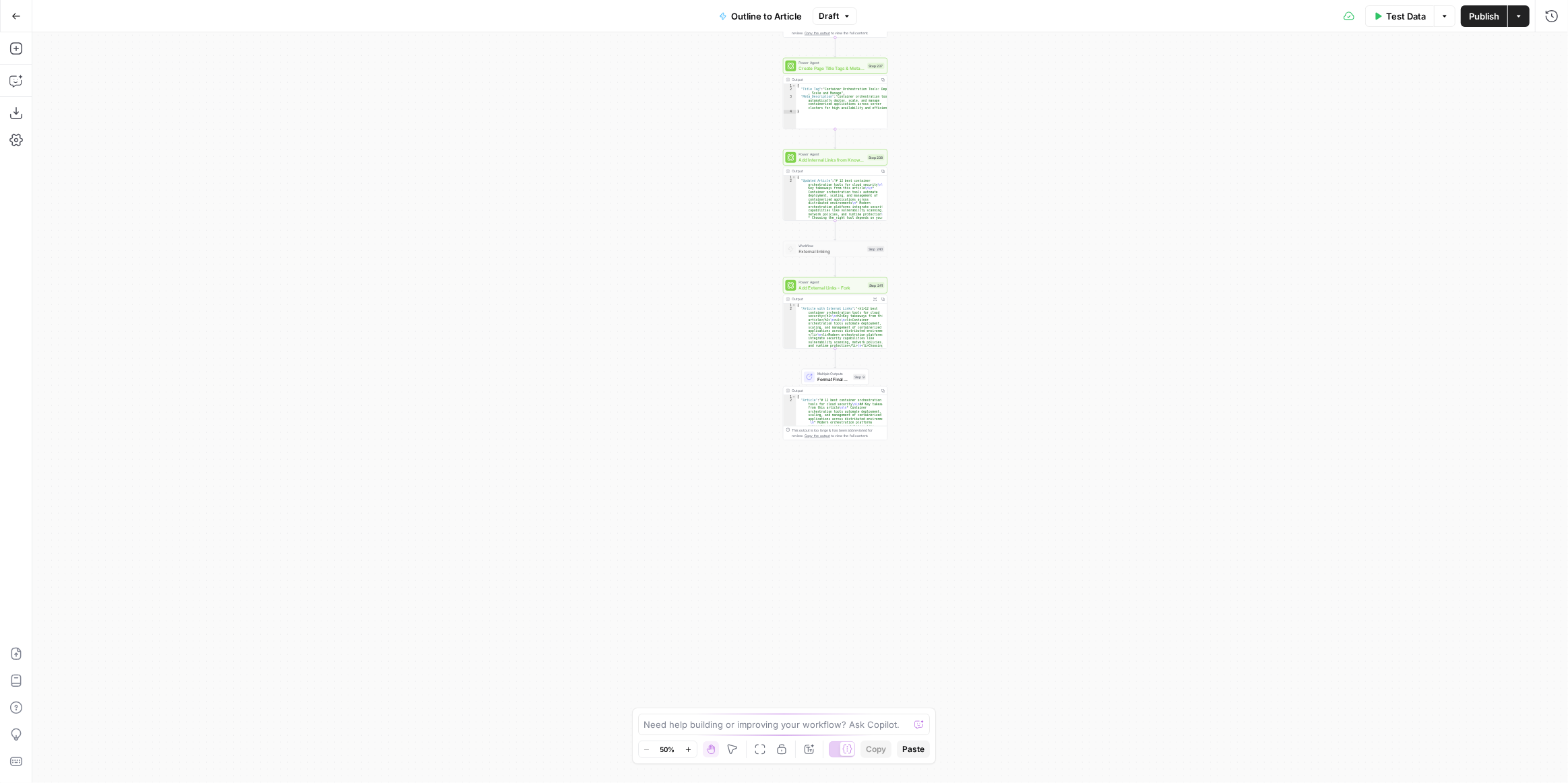
drag, startPoint x: 941, startPoint y: 519, endPoint x: 950, endPoint y: 460, distance: 59.7
click at [950, 460] on div "**********" at bounding box center [800, 408] width 1535 height 751
click at [936, 417] on div "**********" at bounding box center [800, 408] width 1535 height 751
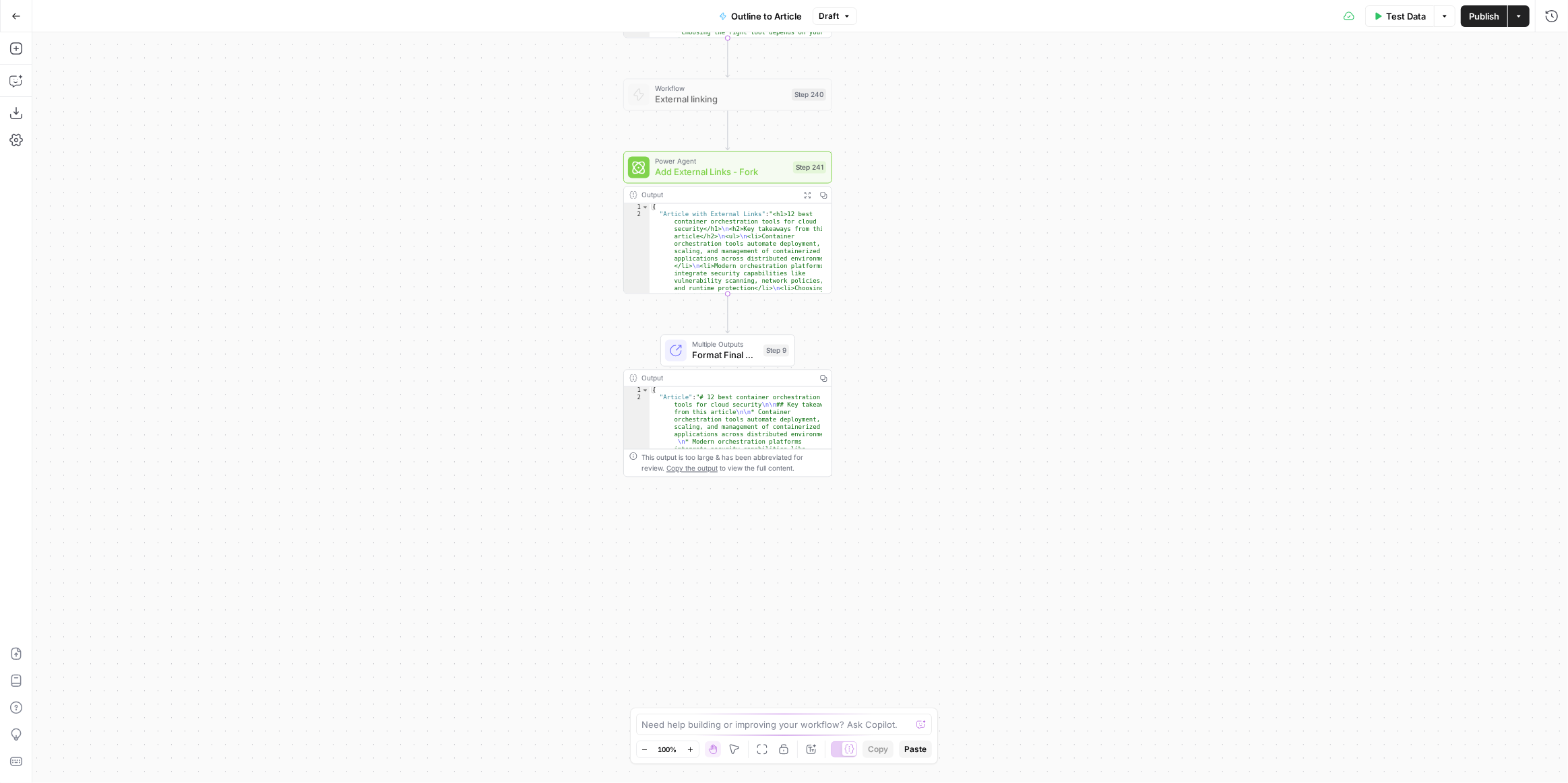
click at [804, 377] on div "Output" at bounding box center [726, 378] width 169 height 11
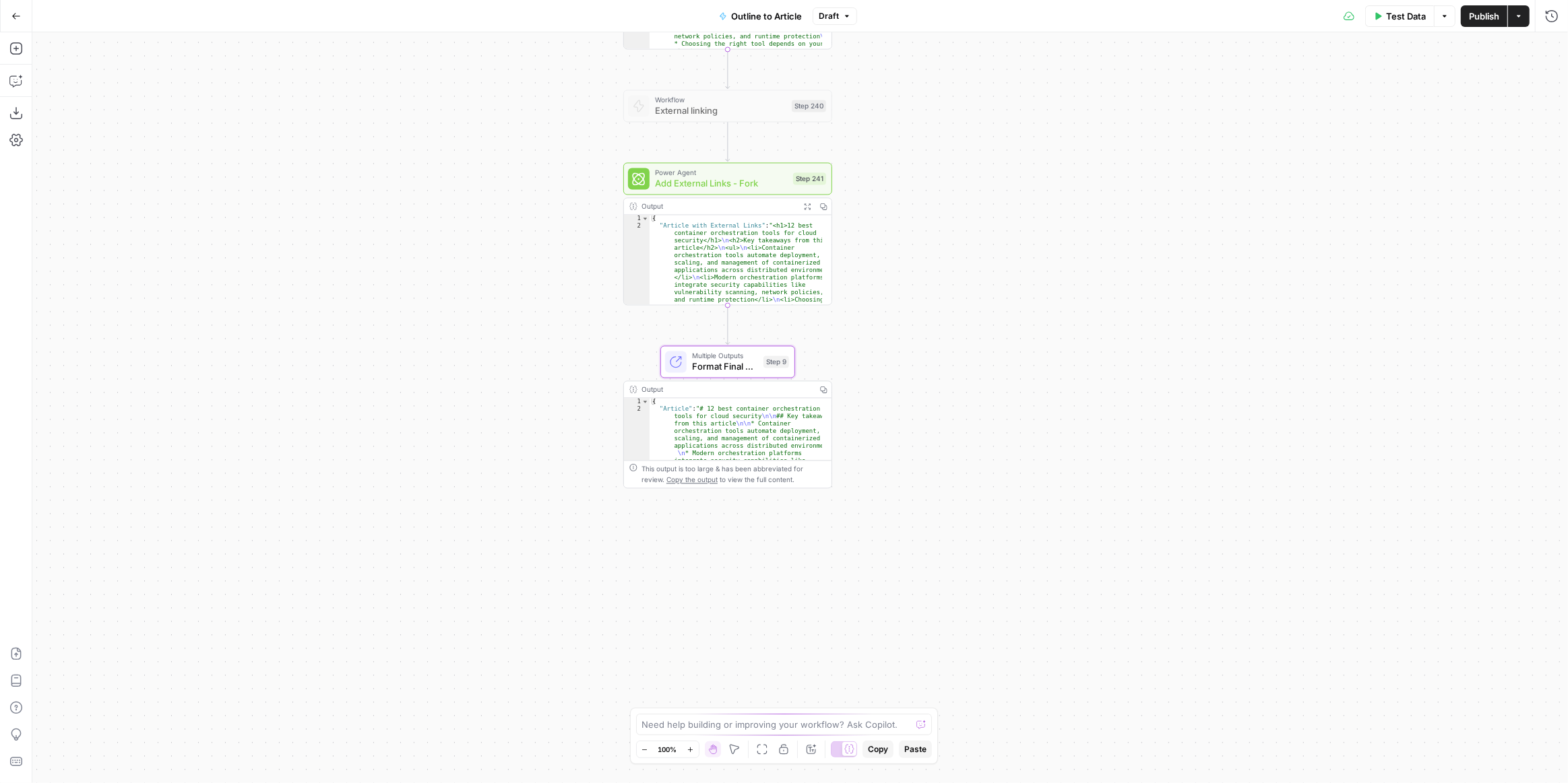
drag, startPoint x: 840, startPoint y: 331, endPoint x: 831, endPoint y: 389, distance: 58.7
click at [831, 389] on div "**********" at bounding box center [800, 408] width 1535 height 751
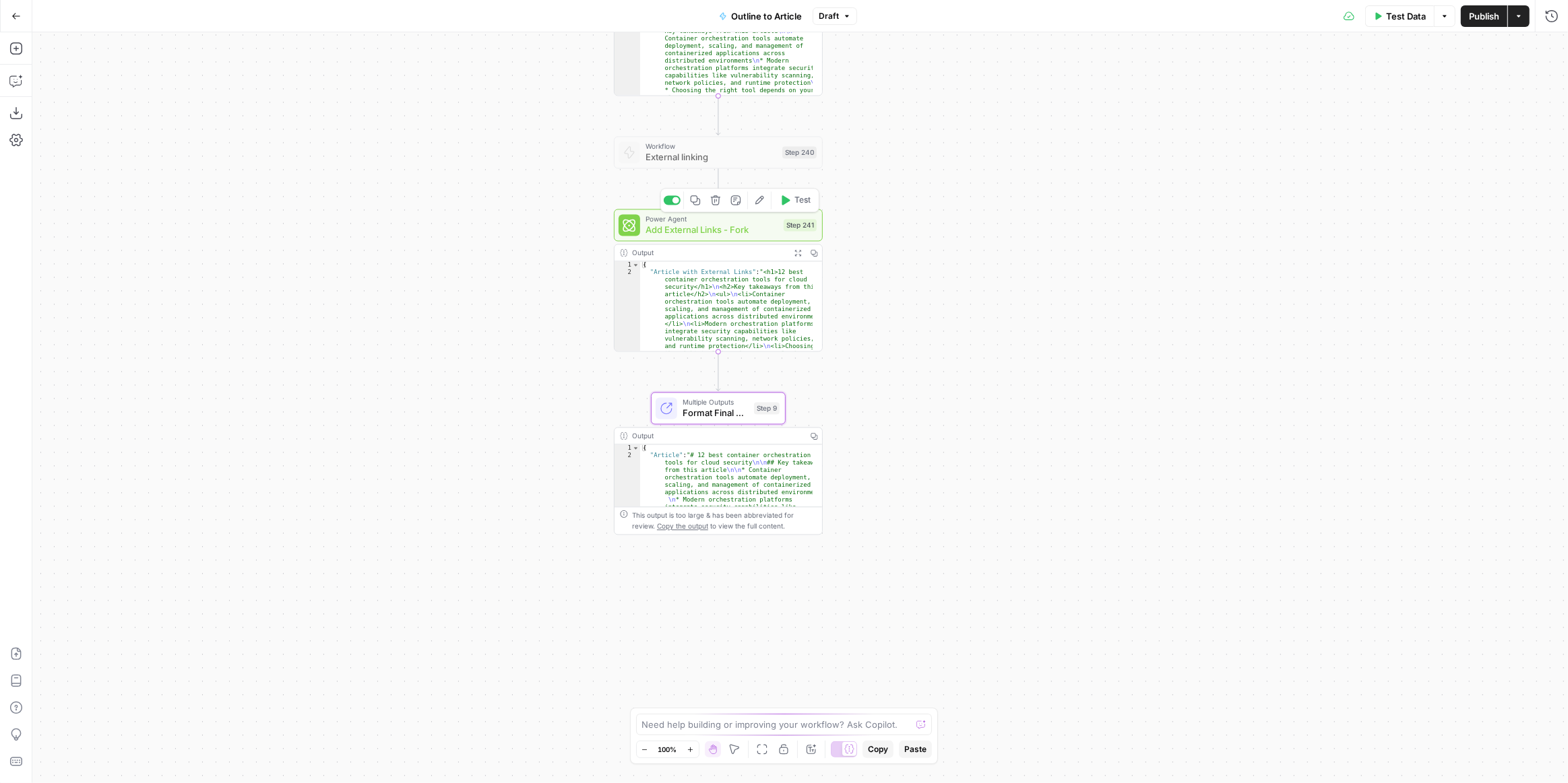
click at [760, 229] on span "Add External Links - Fork" at bounding box center [712, 230] width 133 height 14
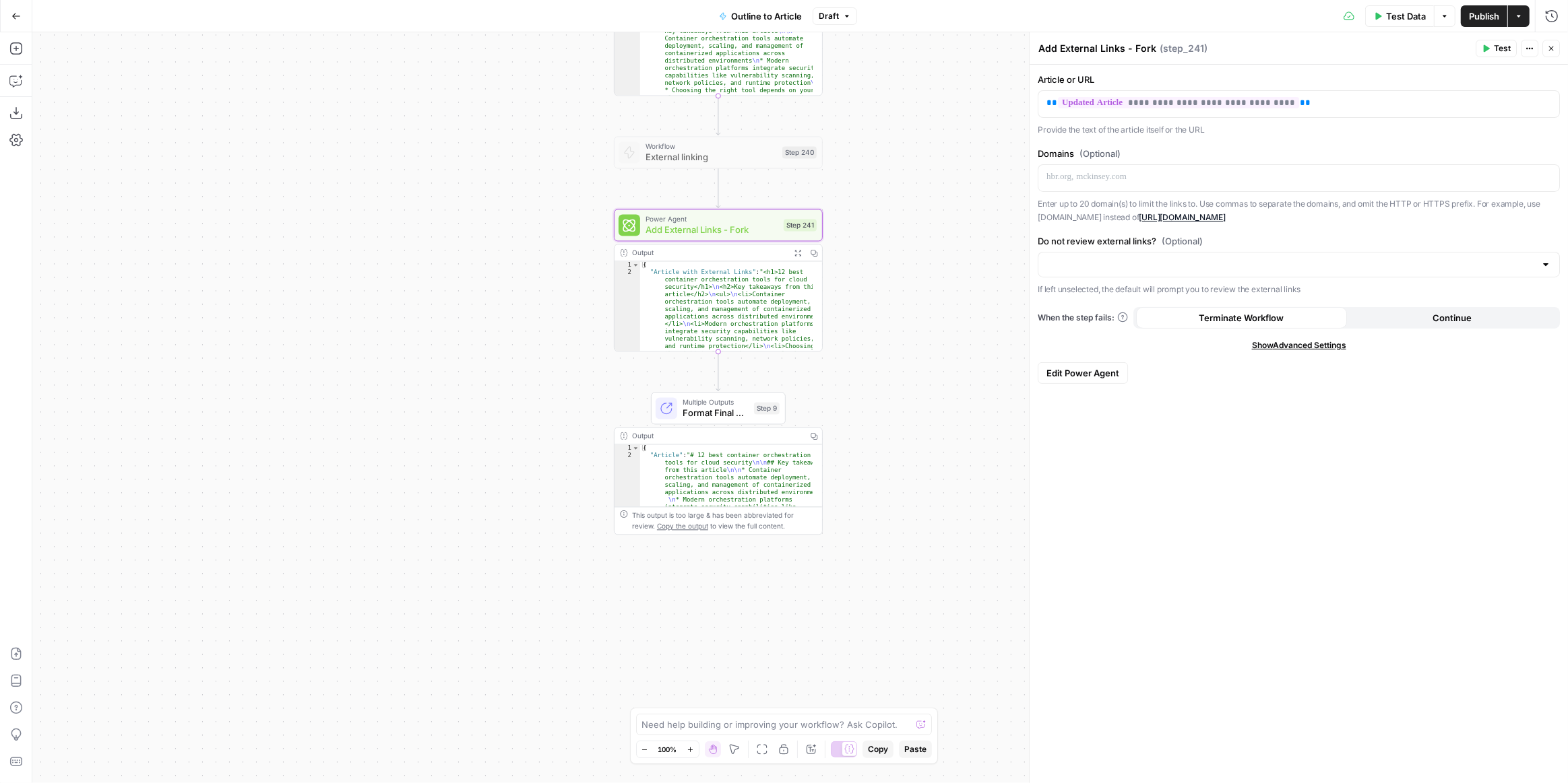
click at [1099, 378] on span "Edit Power Agent" at bounding box center [1082, 374] width 72 height 14
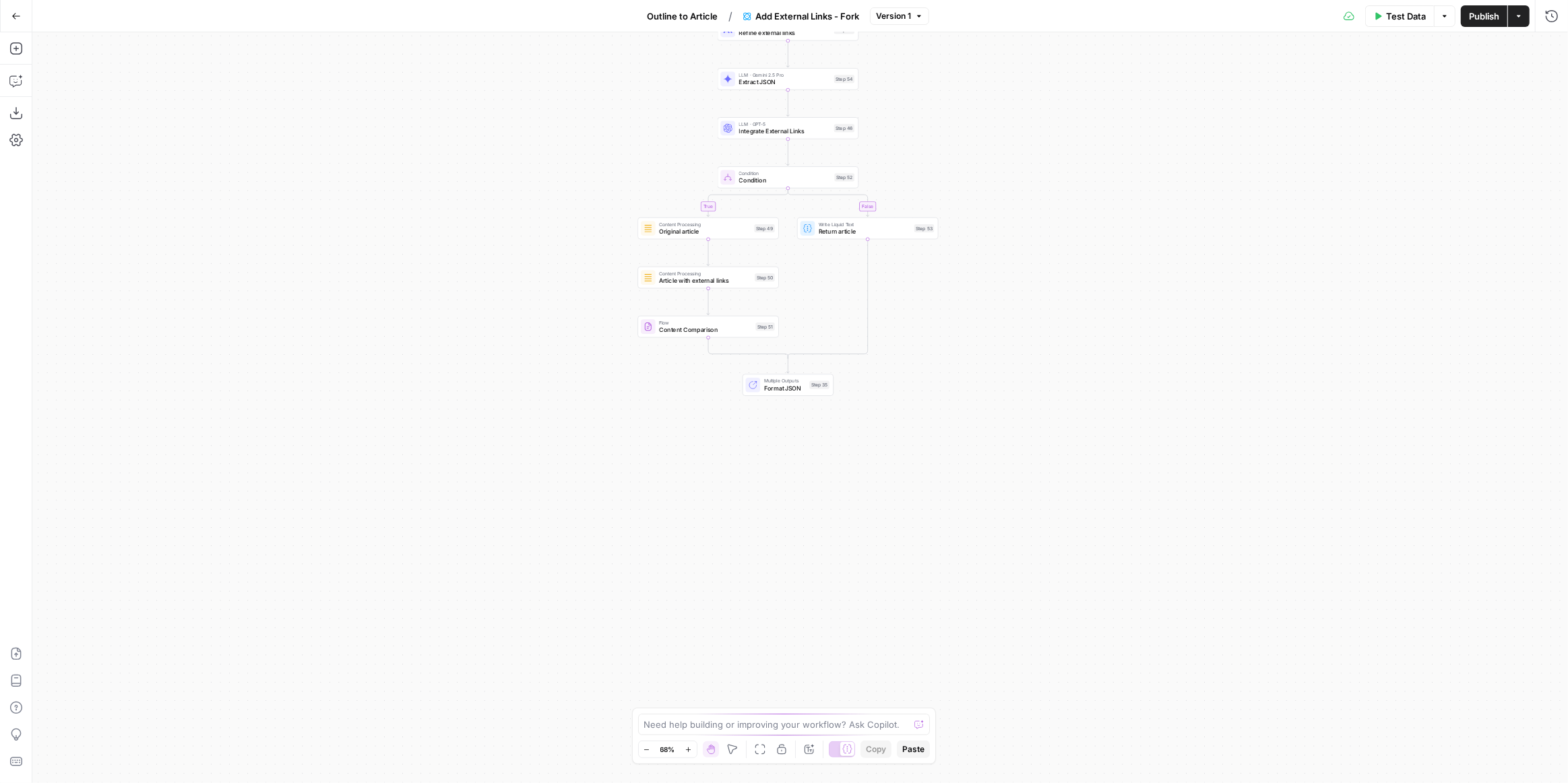
drag, startPoint x: 1042, startPoint y: 564, endPoint x: 935, endPoint y: 382, distance: 211.1
click at [1031, 357] on div "true false true false Workflow Input Settings Inputs LLM · GPT-5 Nano Is input …" at bounding box center [800, 408] width 1535 height 751
click at [788, 402] on span "Multiple Outputs" at bounding box center [785, 400] width 42 height 7
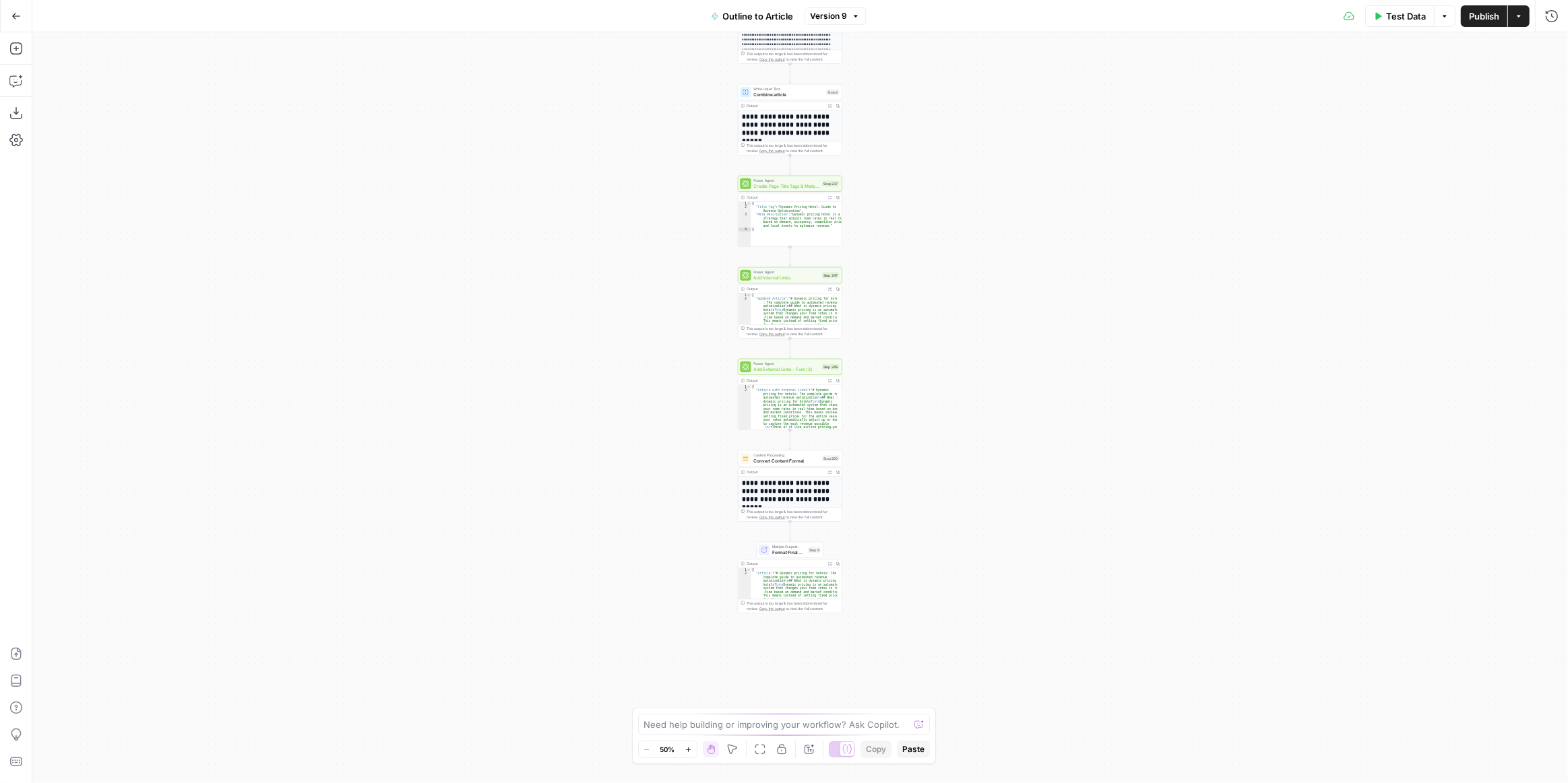
drag, startPoint x: 916, startPoint y: 595, endPoint x: 905, endPoint y: 288, distance: 307.2
click at [905, 288] on div "**********" at bounding box center [800, 408] width 1535 height 751
click at [882, 392] on div "**********" at bounding box center [800, 408] width 1535 height 751
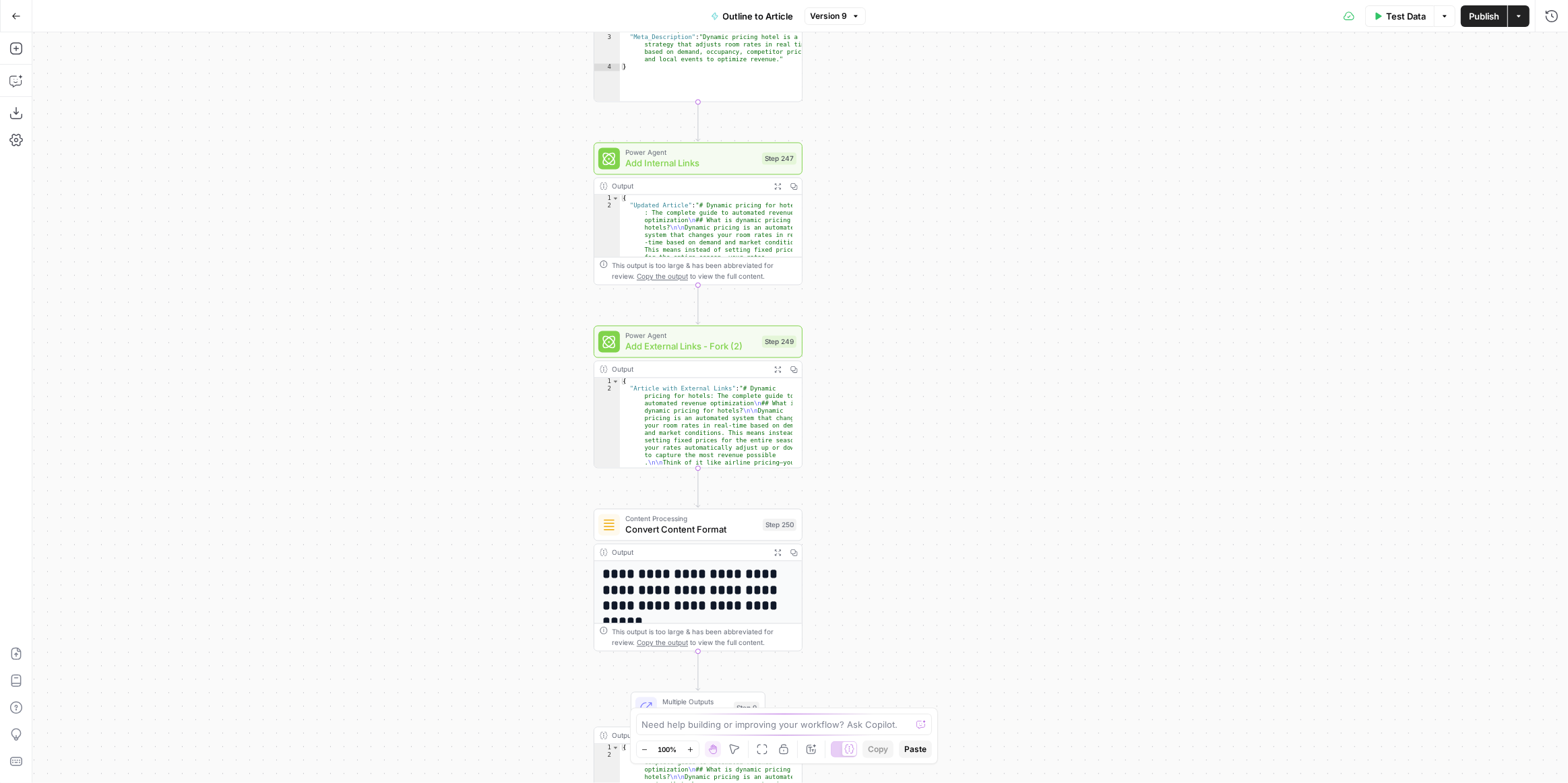
click at [774, 369] on icon "button" at bounding box center [776, 369] width 7 height 7
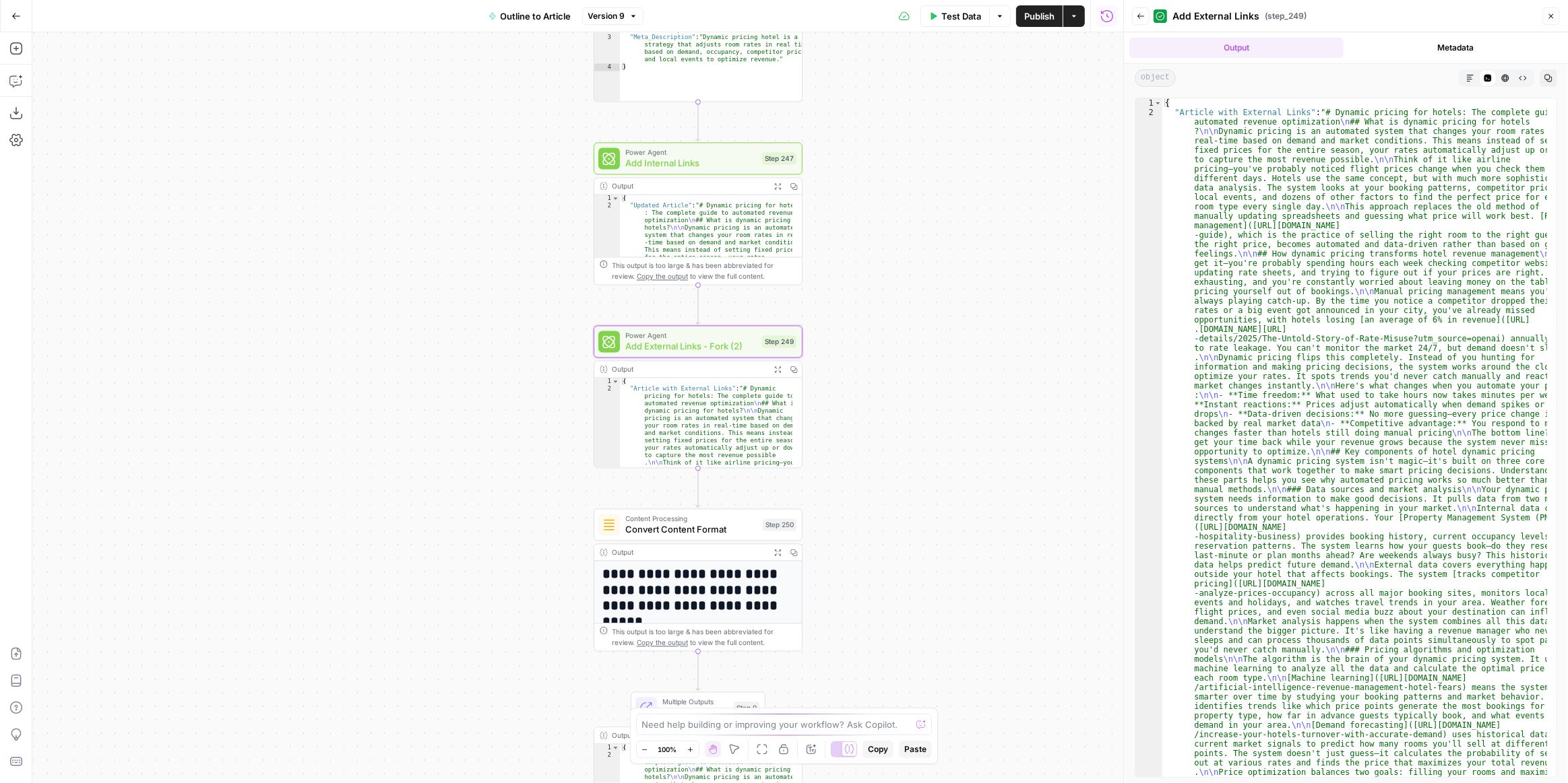
click at [1466, 76] on icon "button" at bounding box center [1470, 78] width 8 height 8
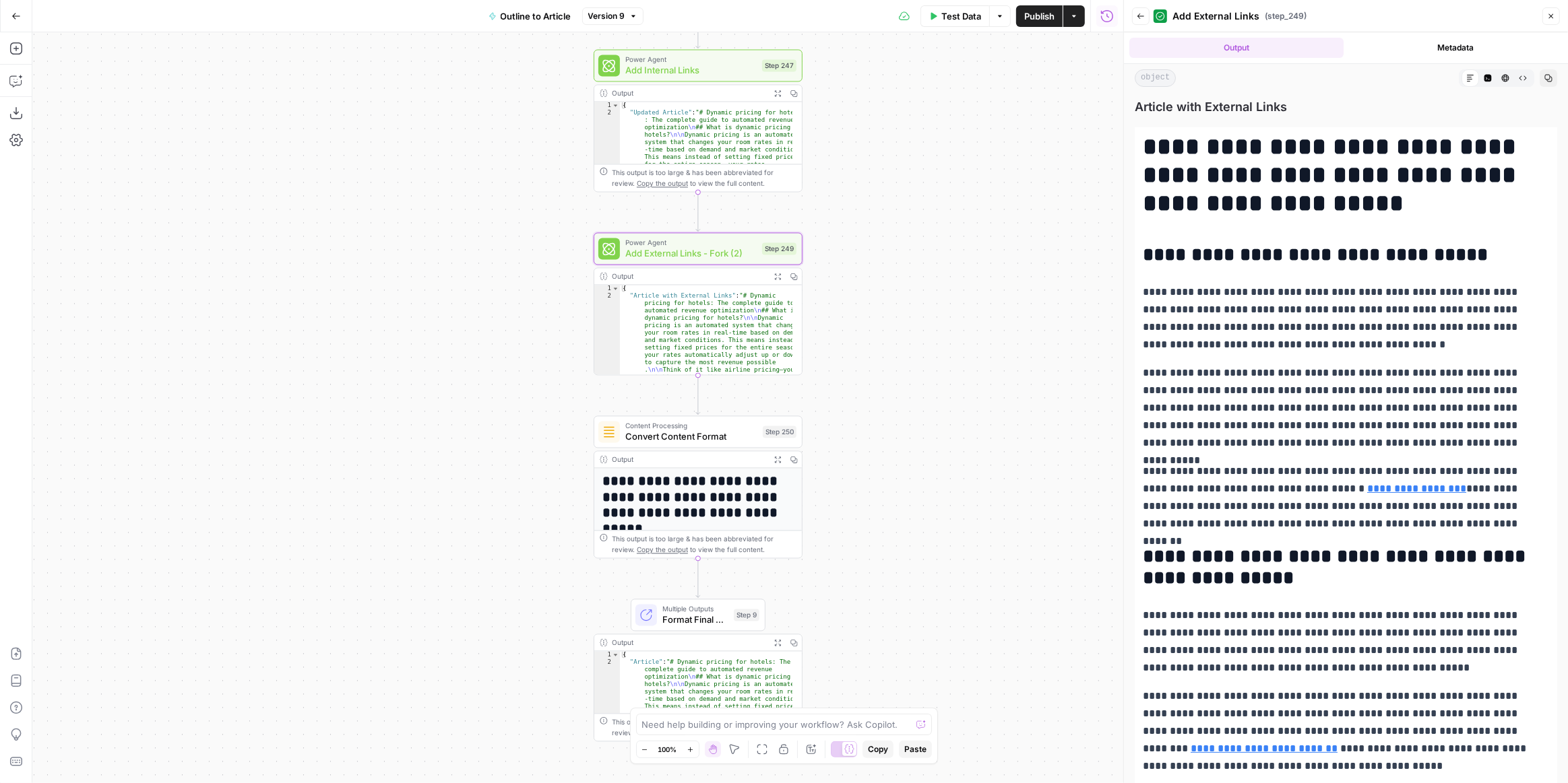
drag, startPoint x: 849, startPoint y: 531, endPoint x: 848, endPoint y: 476, distance: 55.0
click at [848, 476] on div "**********" at bounding box center [578, 408] width 1090 height 751
click at [780, 462] on button "Expand Output" at bounding box center [777, 457] width 16 height 16
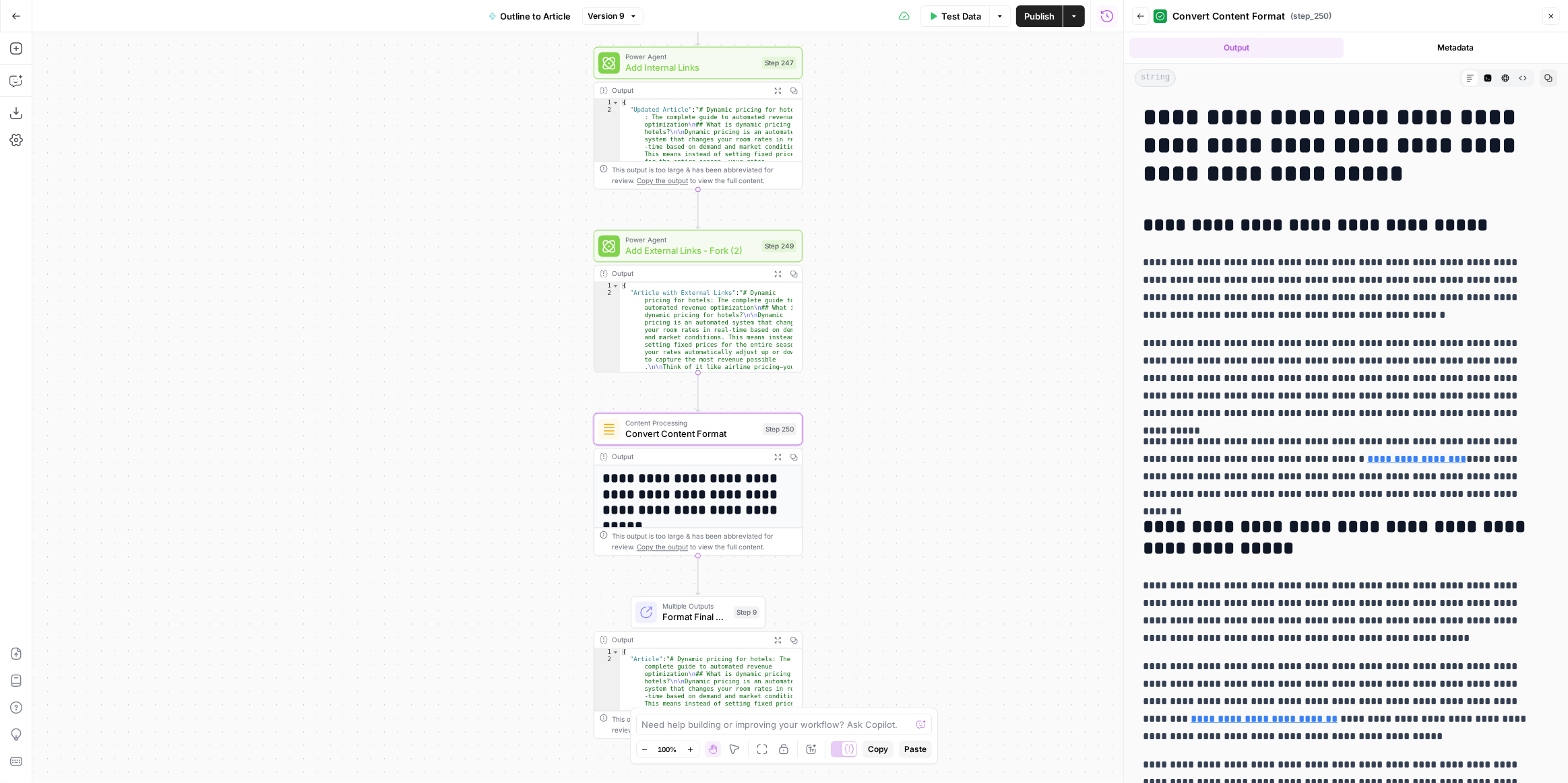
click at [776, 275] on icon "button" at bounding box center [776, 274] width 7 height 7
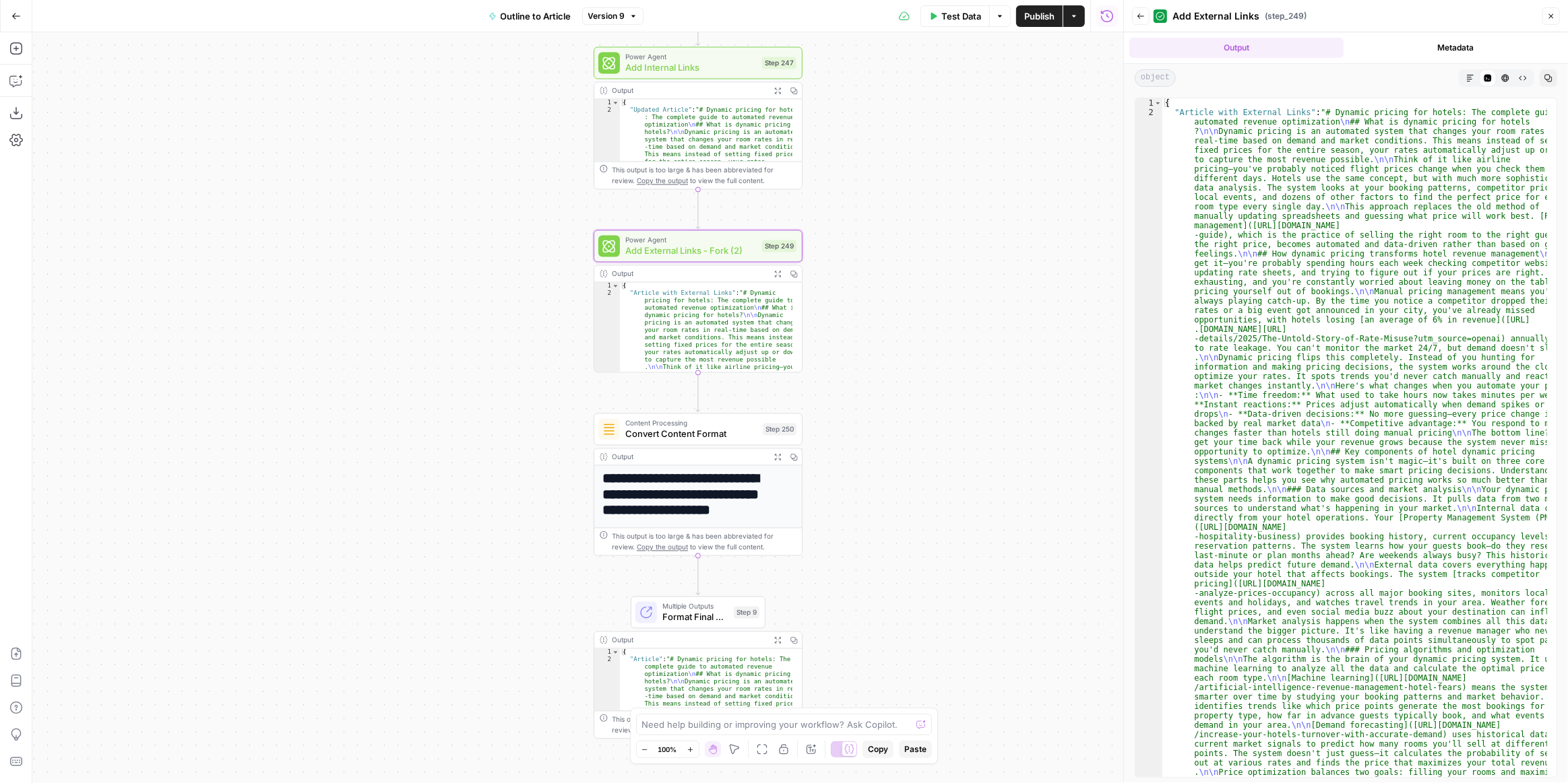
click at [1467, 74] on icon "button" at bounding box center [1470, 77] width 7 height 7
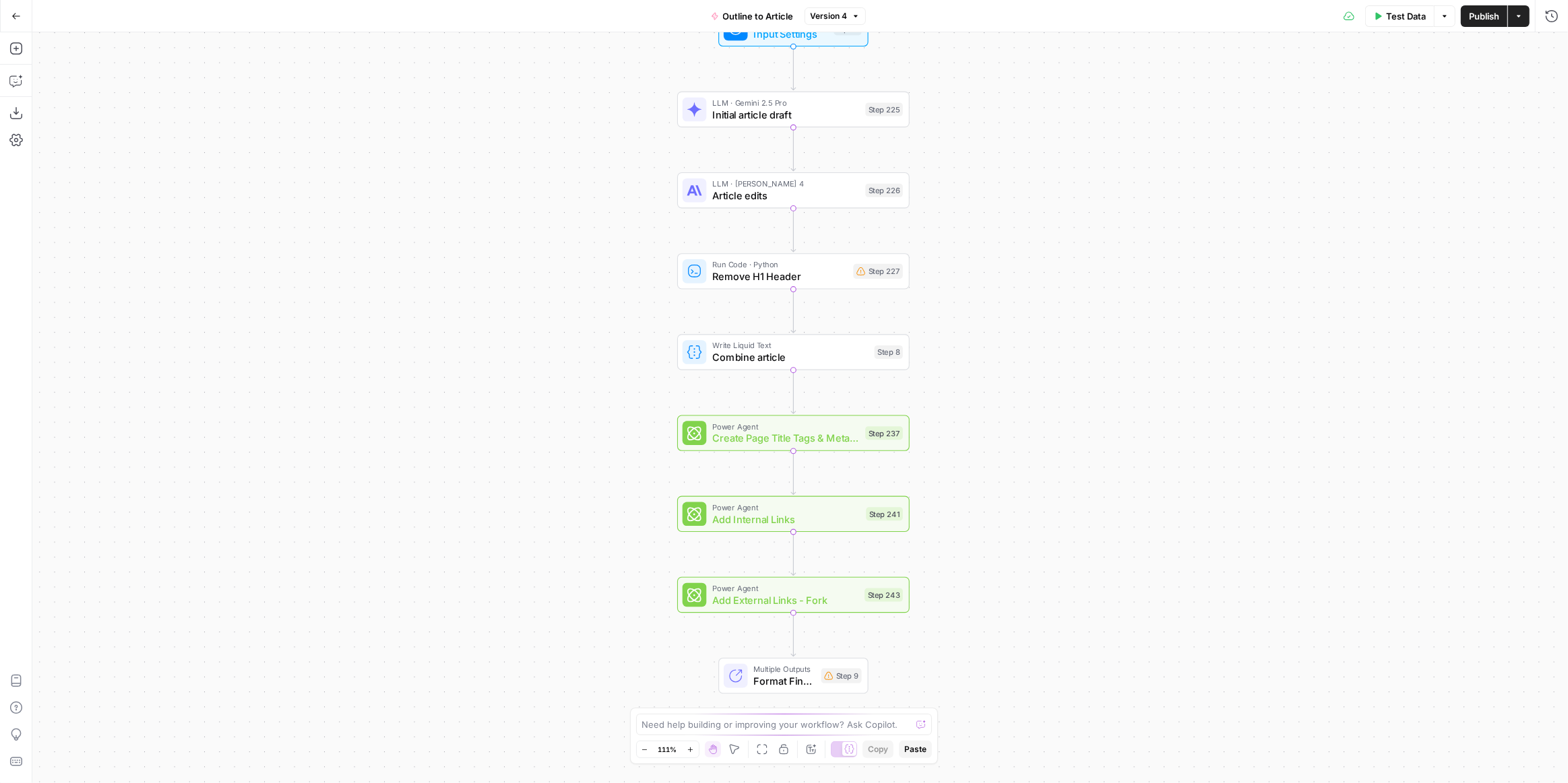
click at [980, 404] on div "Workflow Input Settings Inputs LLM · Gemini 2.5 Pro Initial article draft Step …" at bounding box center [800, 408] width 1535 height 751
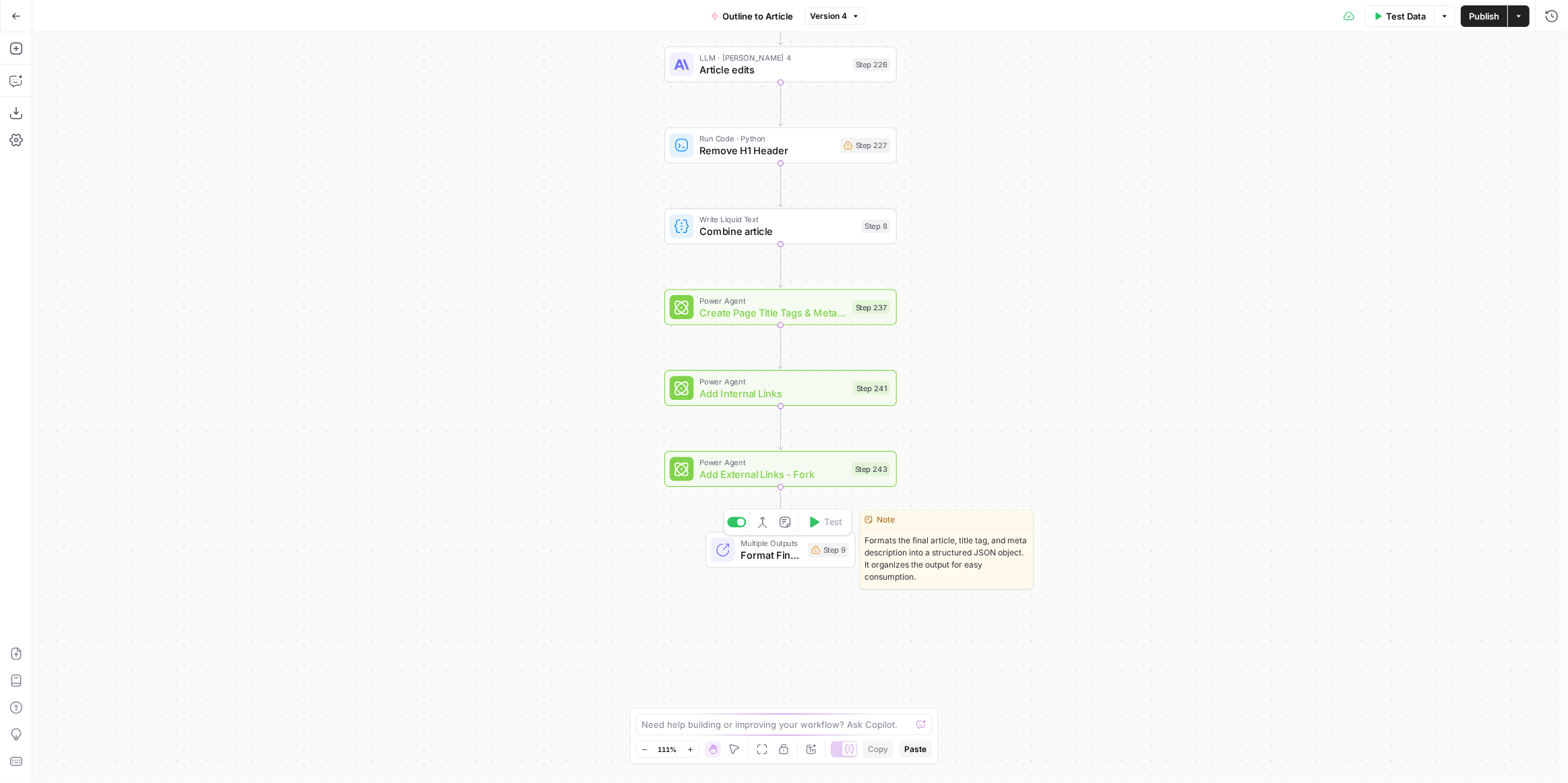
click at [768, 549] on span "Format Final Output" at bounding box center [772, 555] width 61 height 15
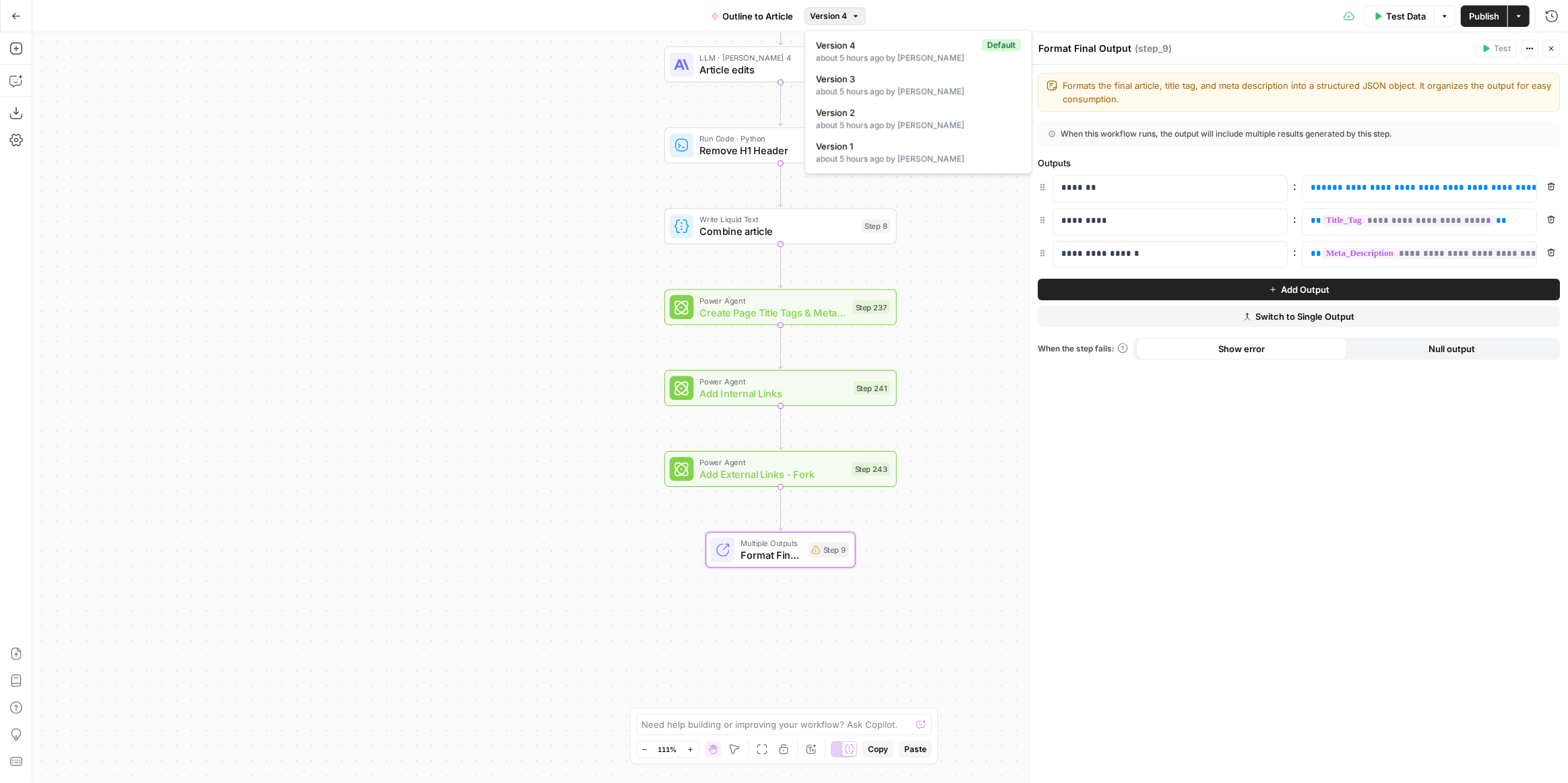
click at [840, 18] on span "Version 4" at bounding box center [829, 16] width 37 height 12
click at [850, 81] on span "Version 3" at bounding box center [915, 79] width 199 height 14
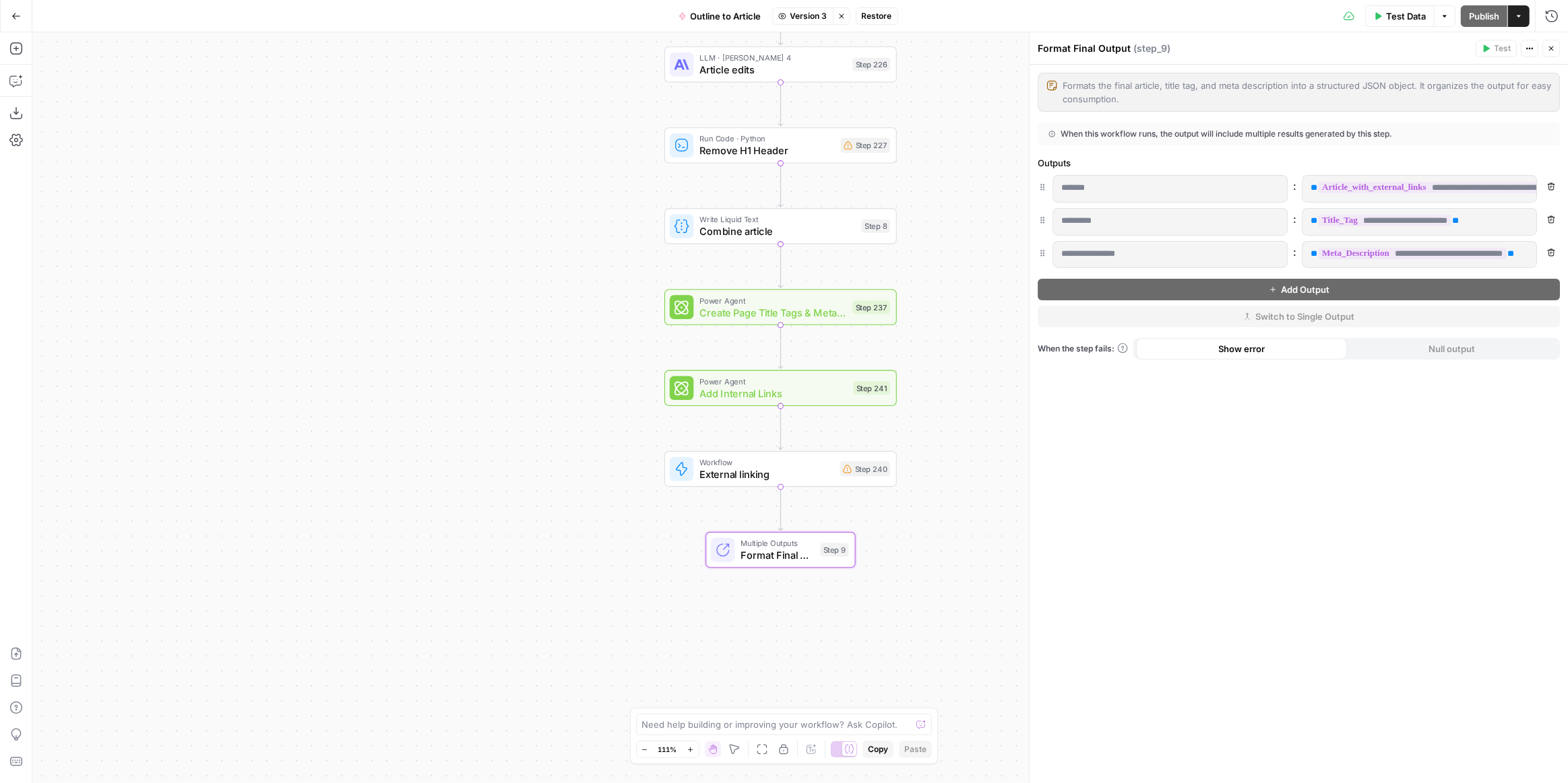
click at [840, 16] on icon "button" at bounding box center [841, 16] width 8 height 8
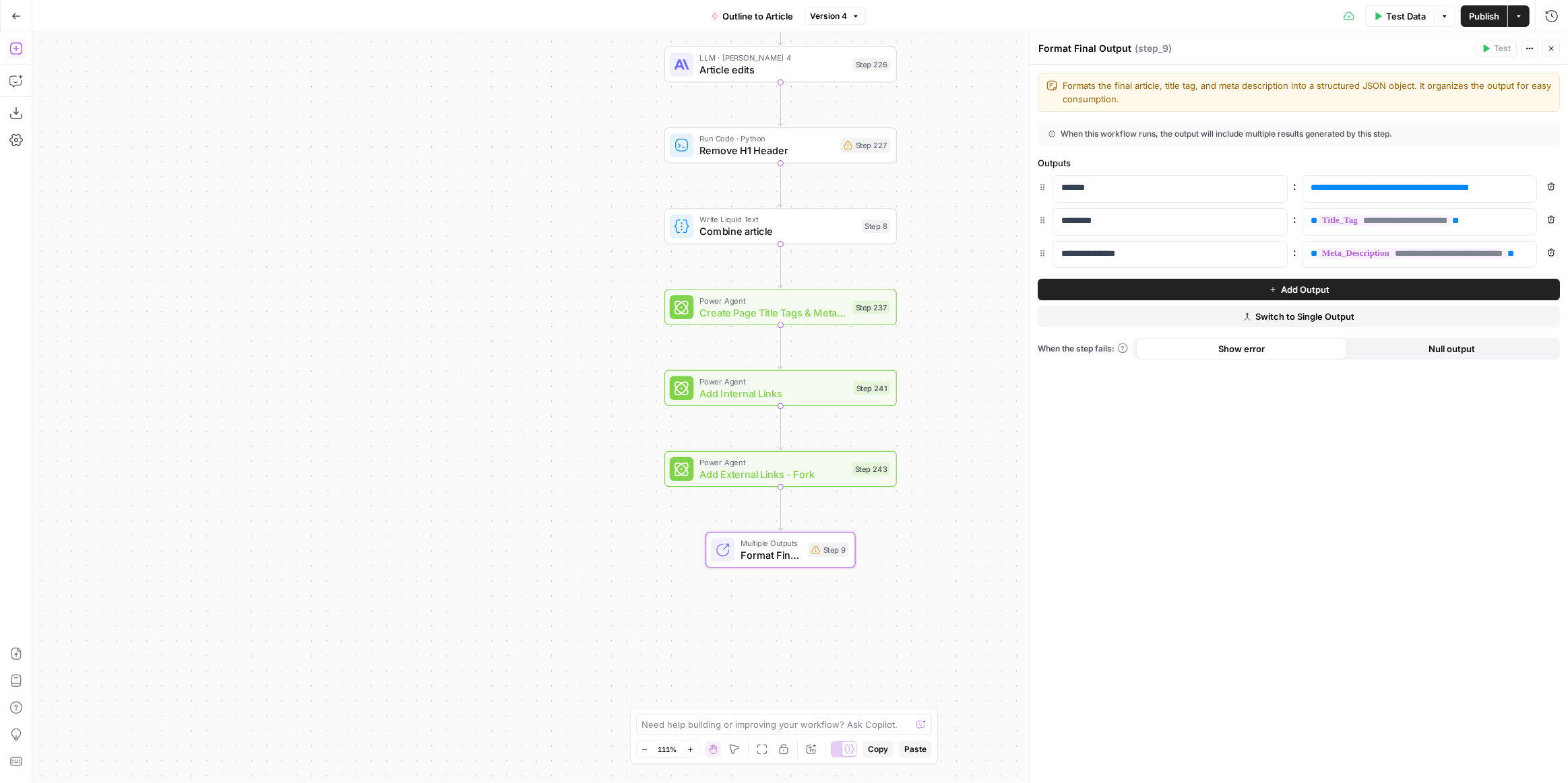
click at [18, 50] on icon "button" at bounding box center [17, 49] width 14 height 14
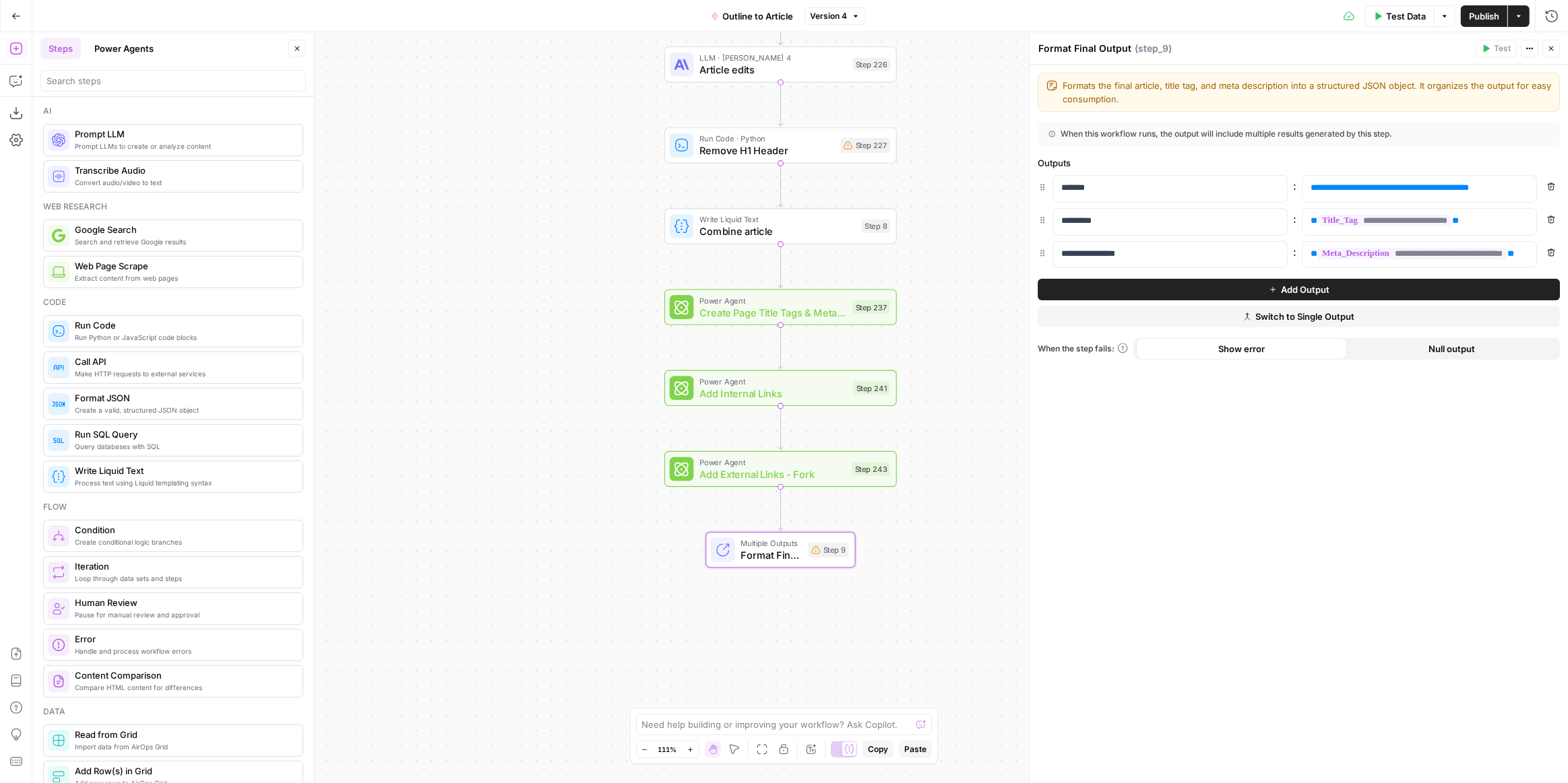
click at [144, 72] on div at bounding box center [173, 81] width 266 height 22
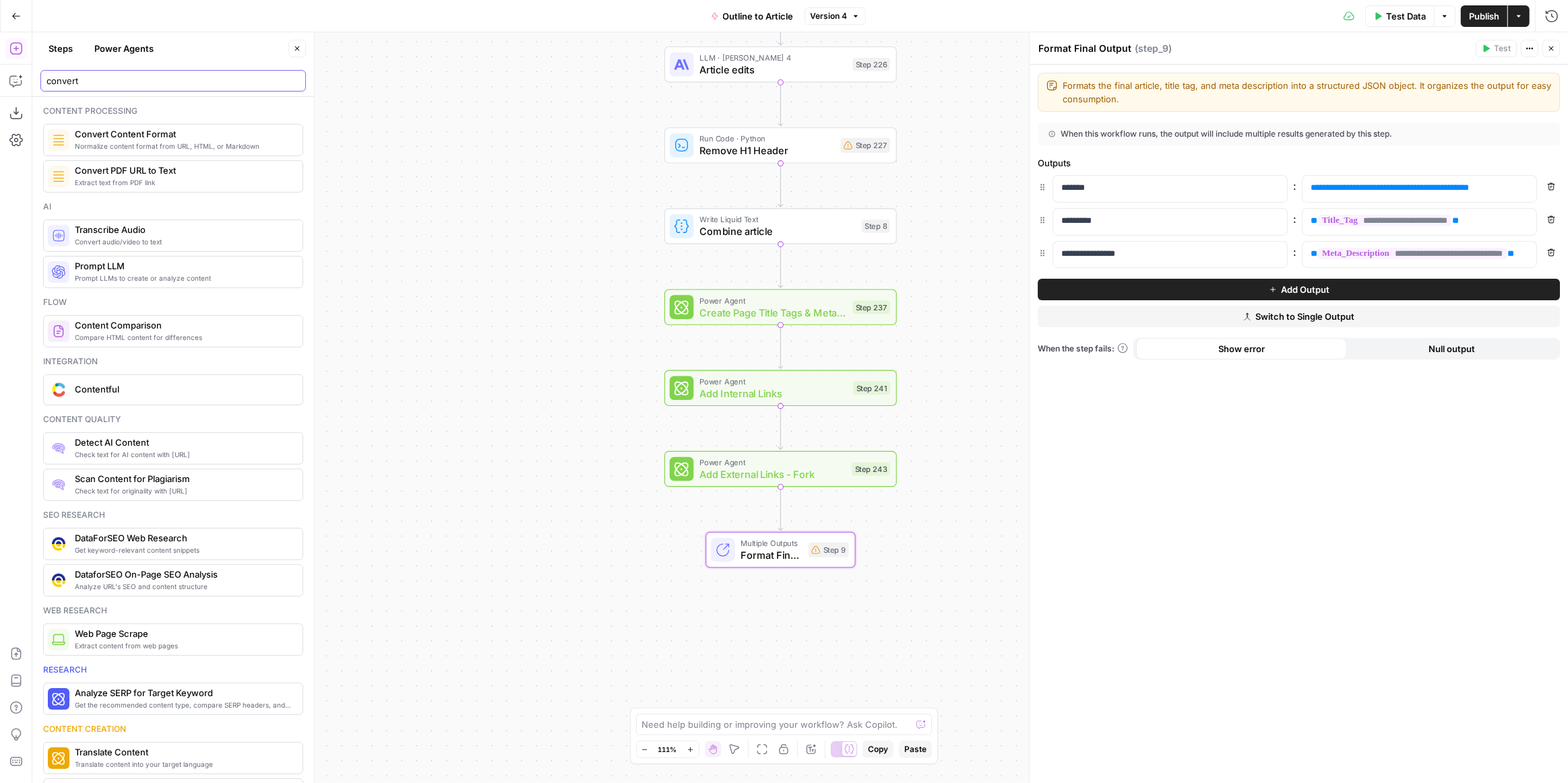
type input "convert"
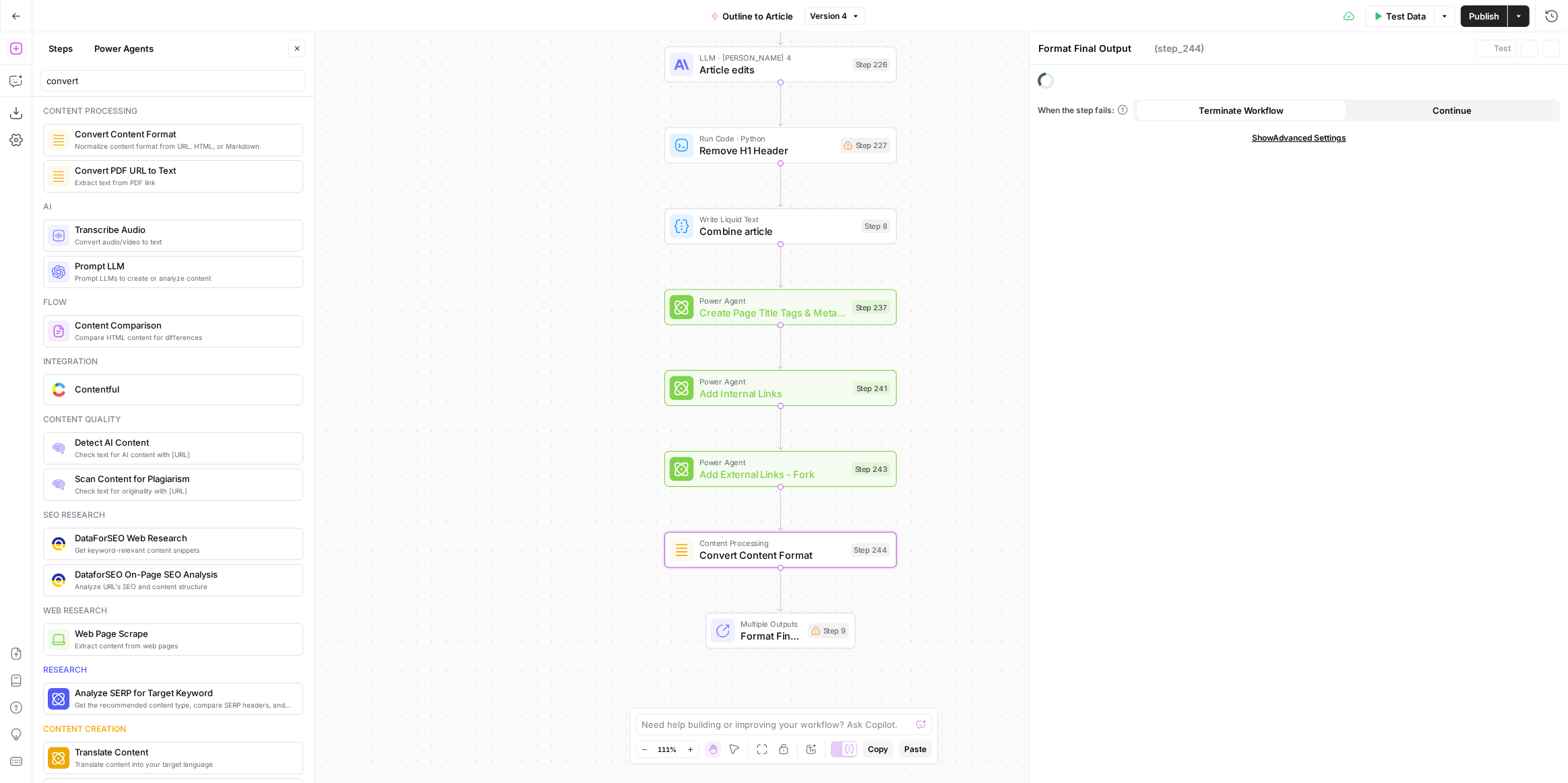
type textarea "Convert Content Format"
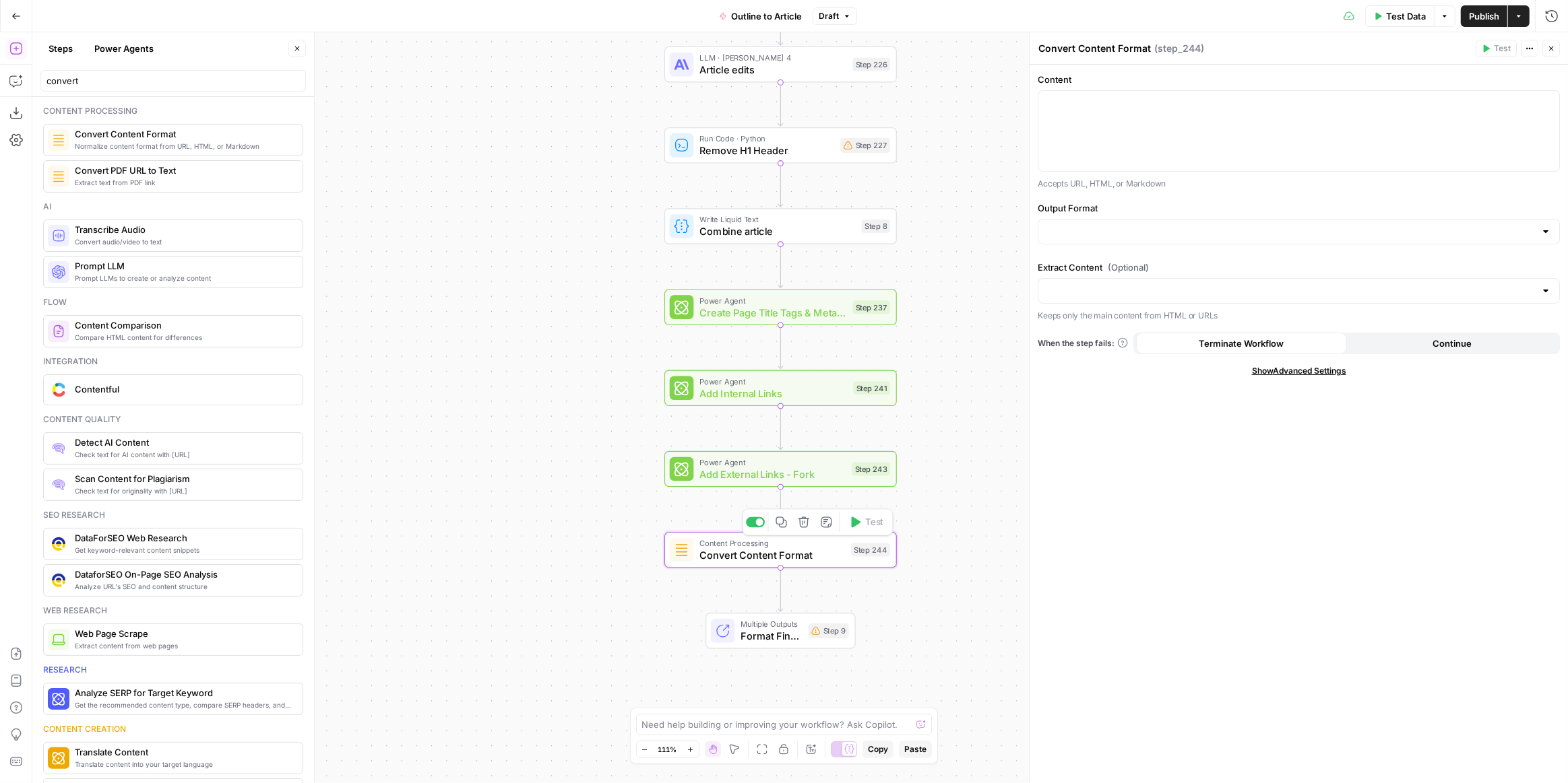
click at [833, 554] on span "Convert Content Format" at bounding box center [771, 555] width 146 height 15
click at [1299, 132] on div at bounding box center [1297, 131] width 520 height 80
click at [1548, 98] on button "Variables Menu" at bounding box center [1546, 103] width 11 height 11
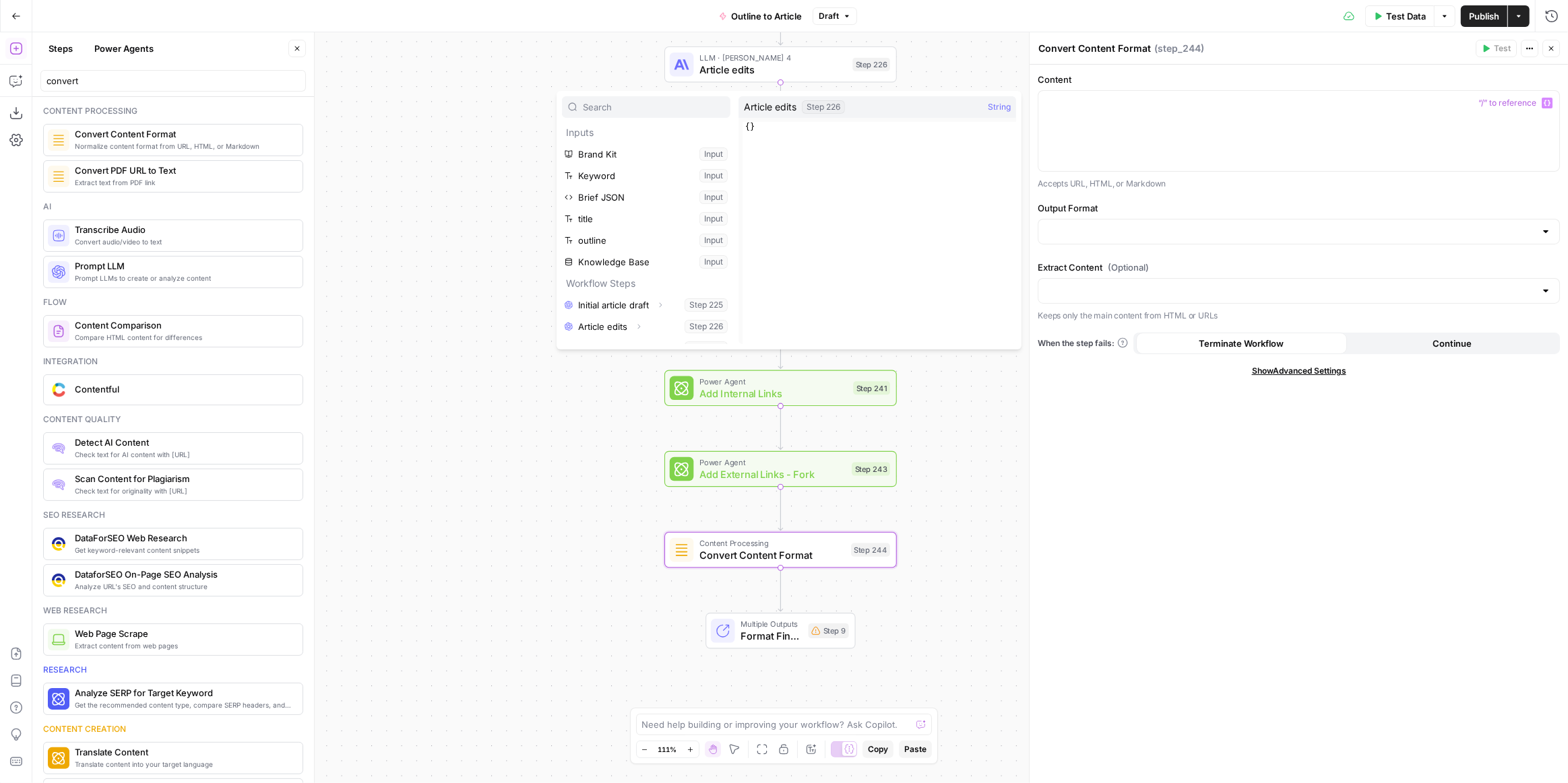
scroll to position [100, 0]
click at [666, 331] on icon "button" at bounding box center [670, 334] width 8 height 8
click at [624, 333] on button "Select variable Output" at bounding box center [652, 334] width 155 height 22
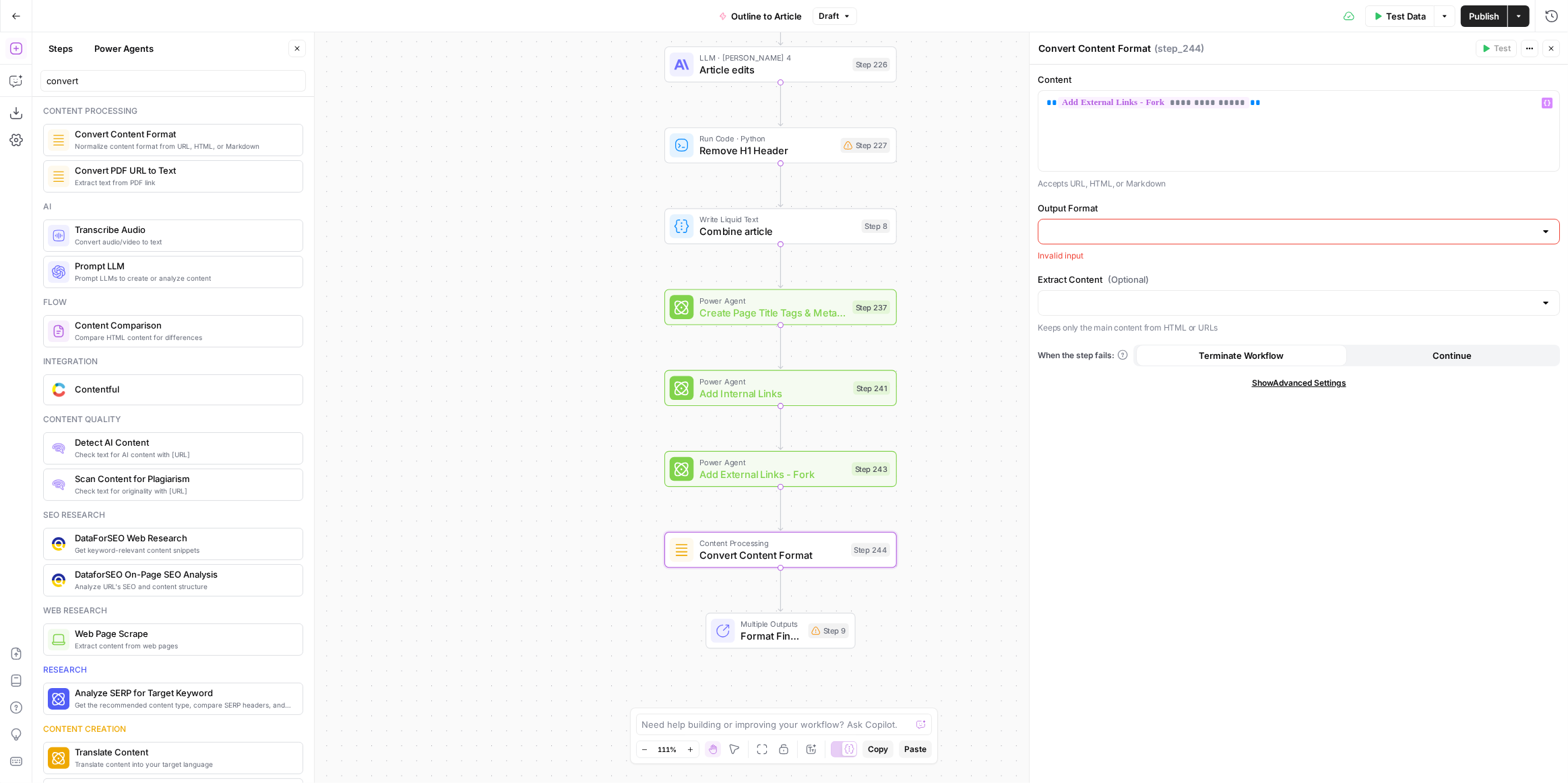
click at [1548, 237] on div at bounding box center [1545, 232] width 11 height 14
click at [1133, 287] on span "Markdown" at bounding box center [1295, 283] width 494 height 14
type input "Markdown"
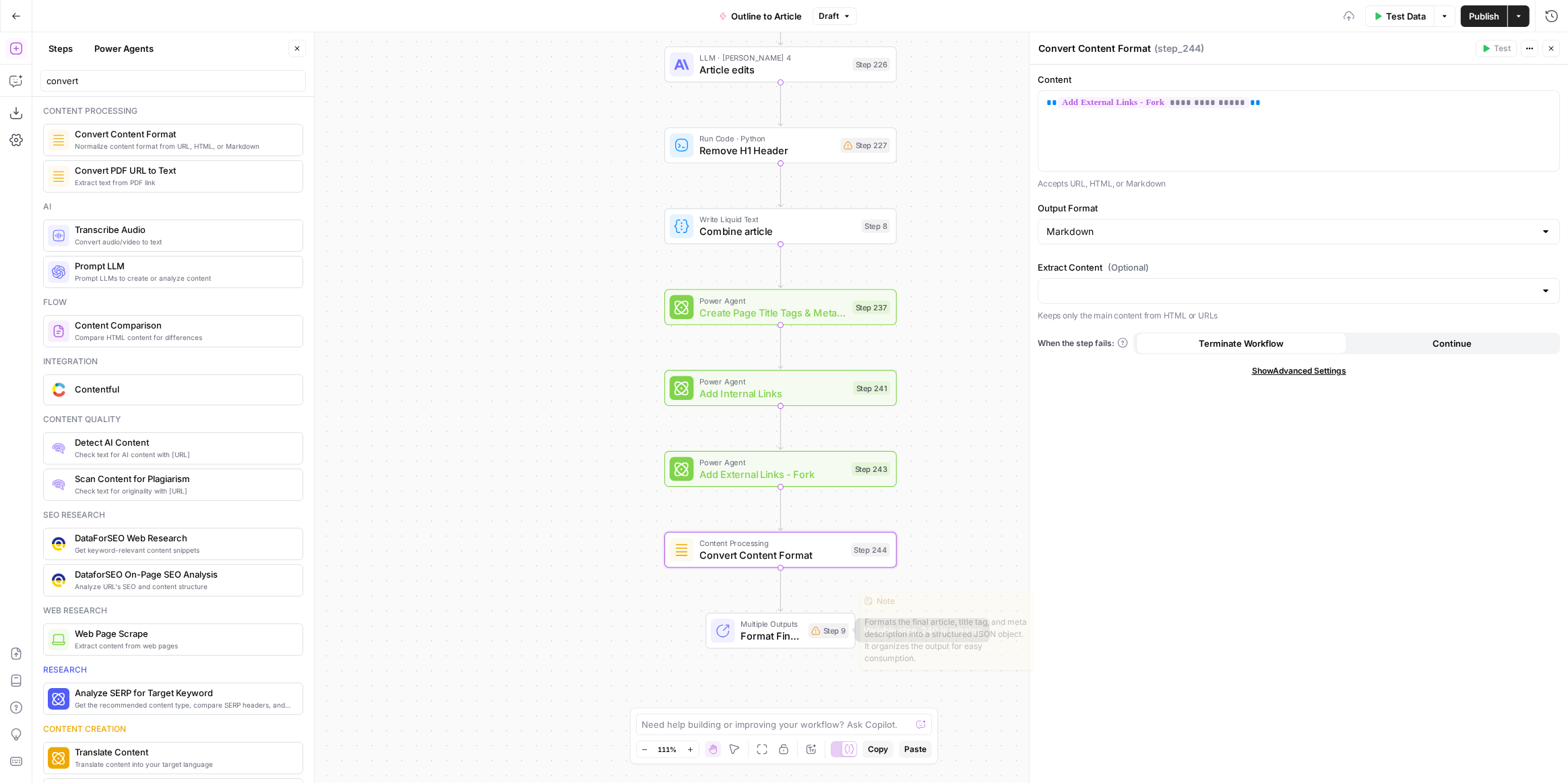
click at [796, 633] on span "Format Final Output" at bounding box center [772, 636] width 61 height 15
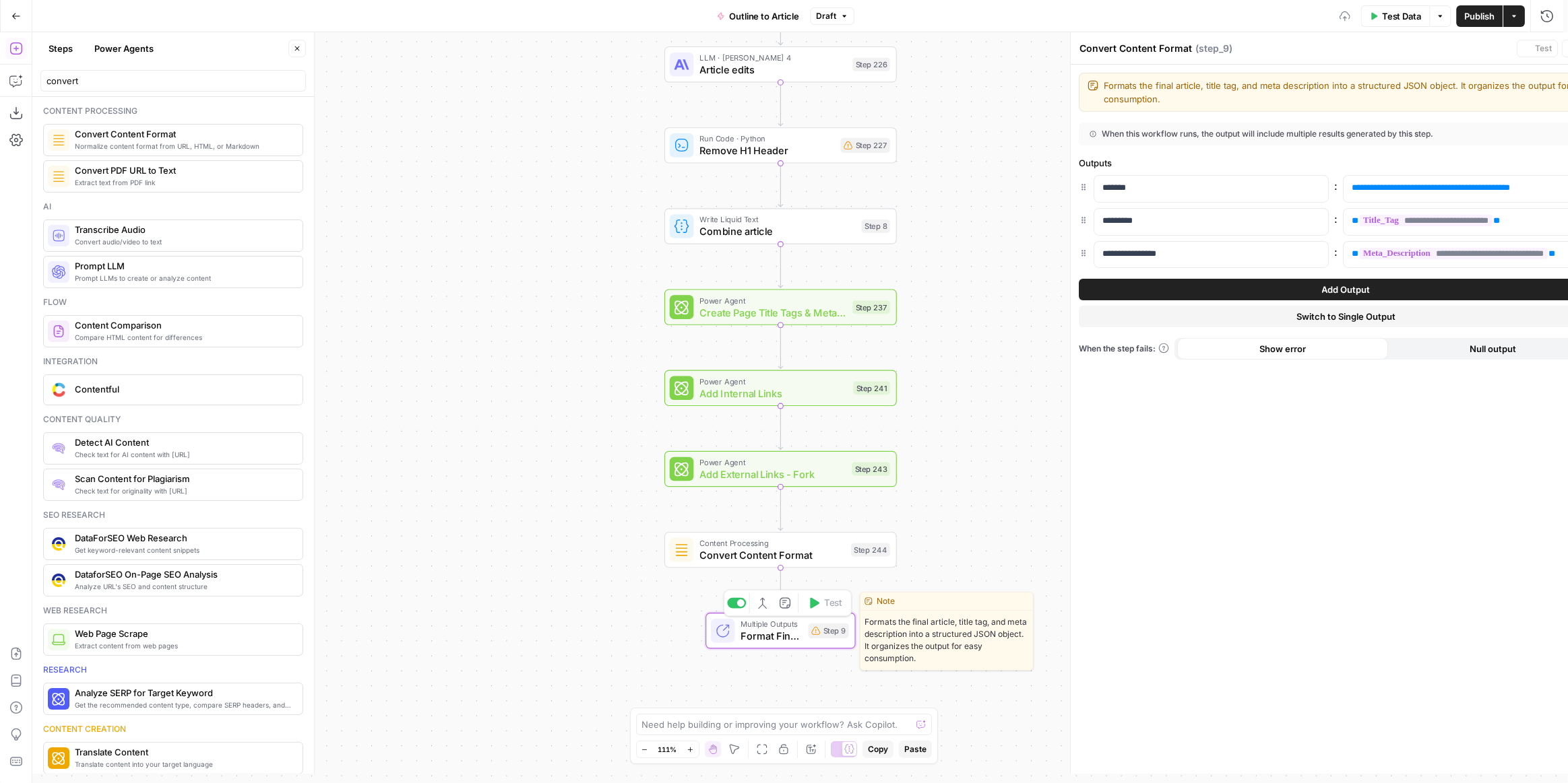
type textarea "Format Final Output"
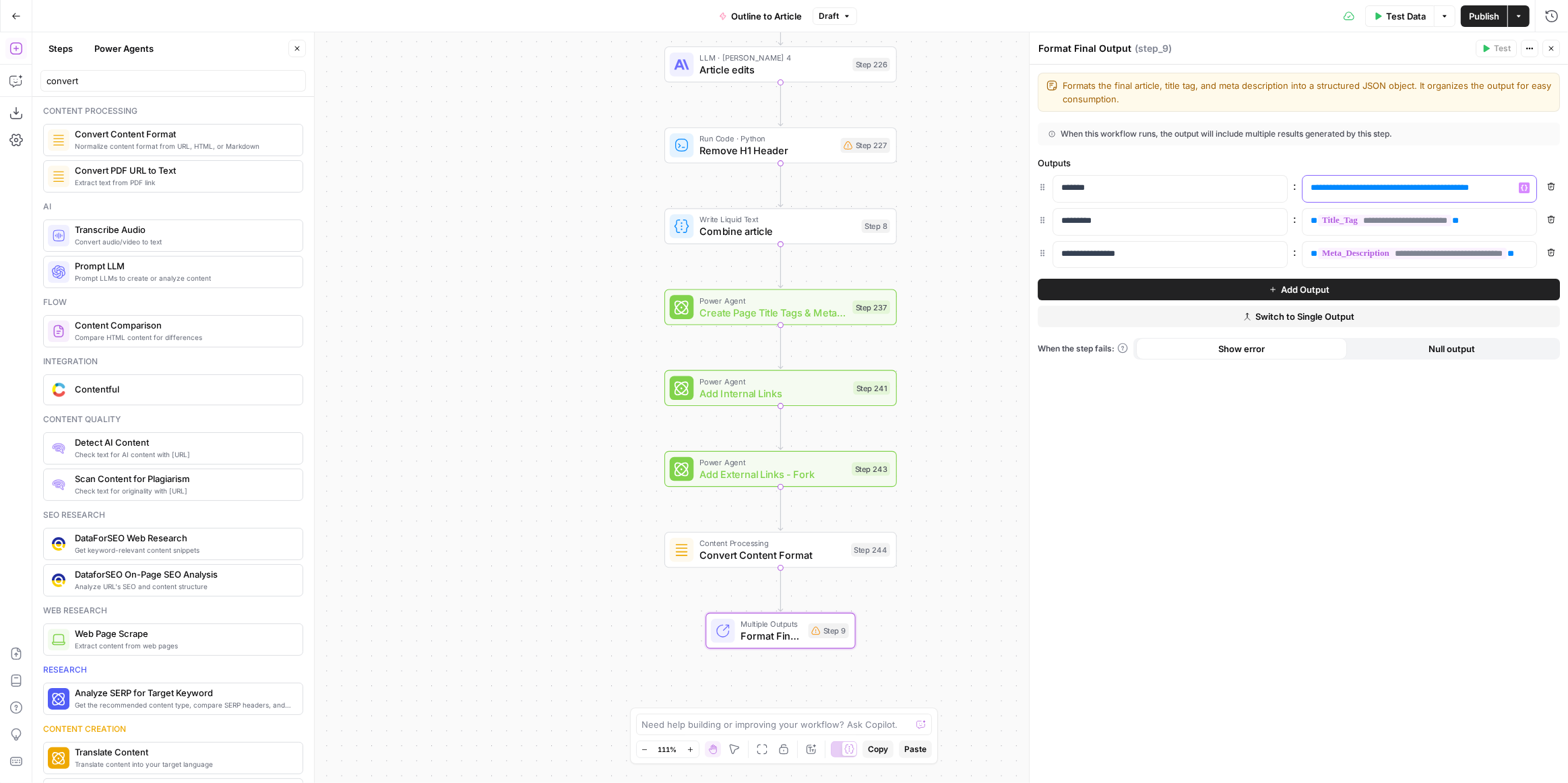
click at [1350, 188] on span "**********" at bounding box center [1390, 187] width 145 height 9
click at [1484, 14] on span "Publish" at bounding box center [1484, 17] width 31 height 14
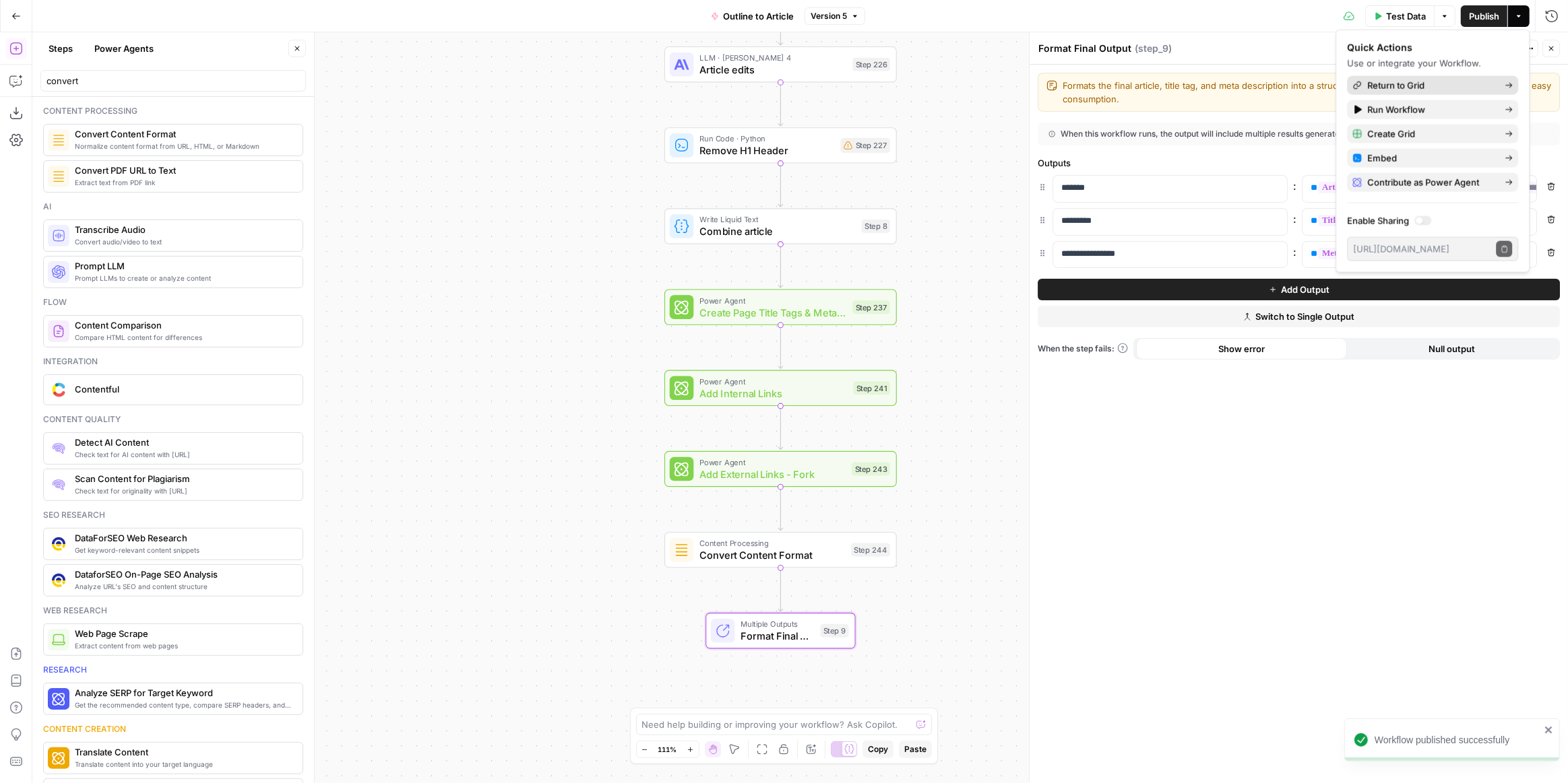
click at [1470, 81] on span "Return to Grid" at bounding box center [1430, 86] width 127 height 14
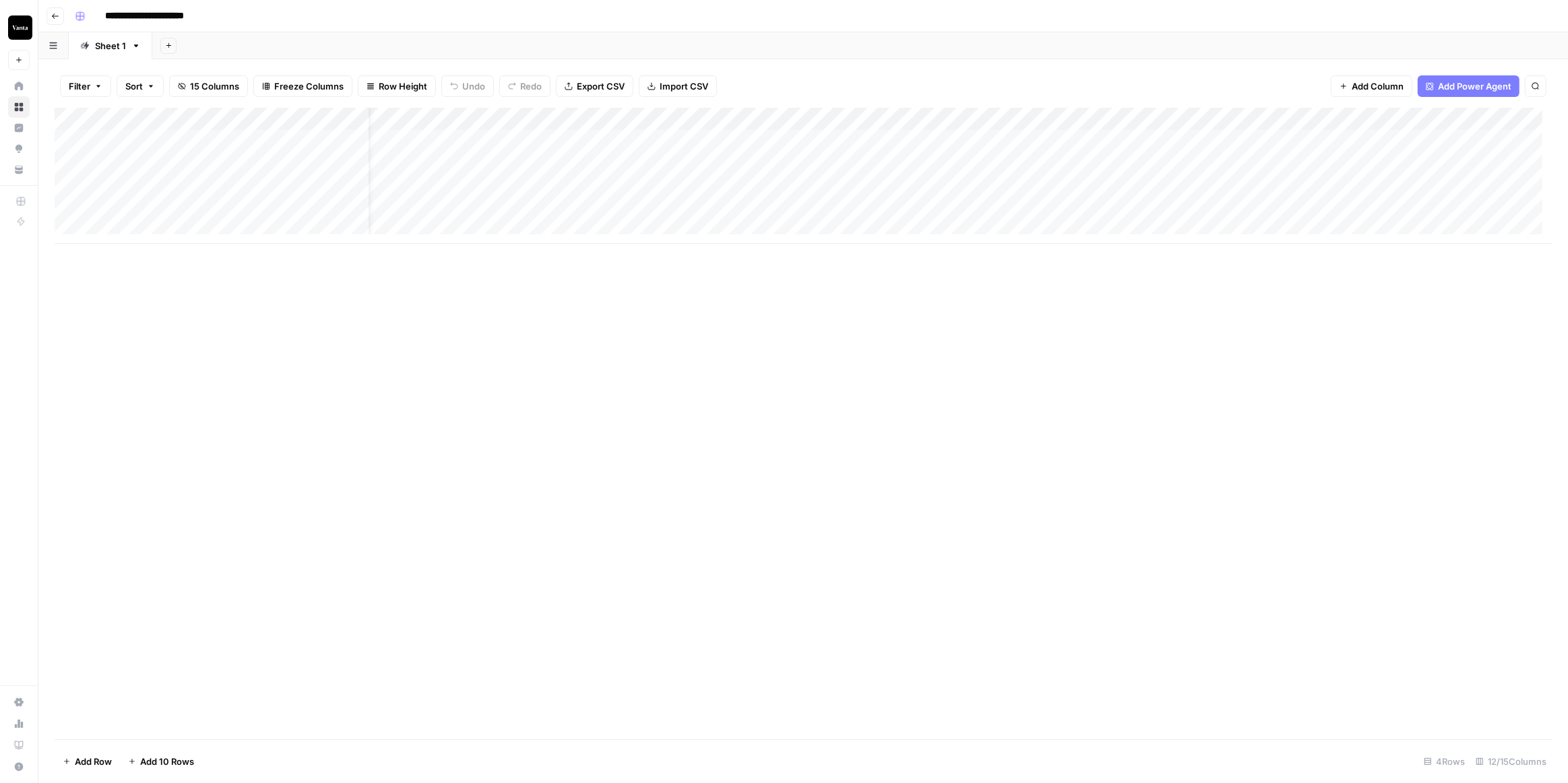
scroll to position [0, 272]
click at [1091, 142] on div "Add Column" at bounding box center [803, 175] width 1497 height 136
click at [1071, 144] on div "Add Column" at bounding box center [803, 175] width 1497 height 136
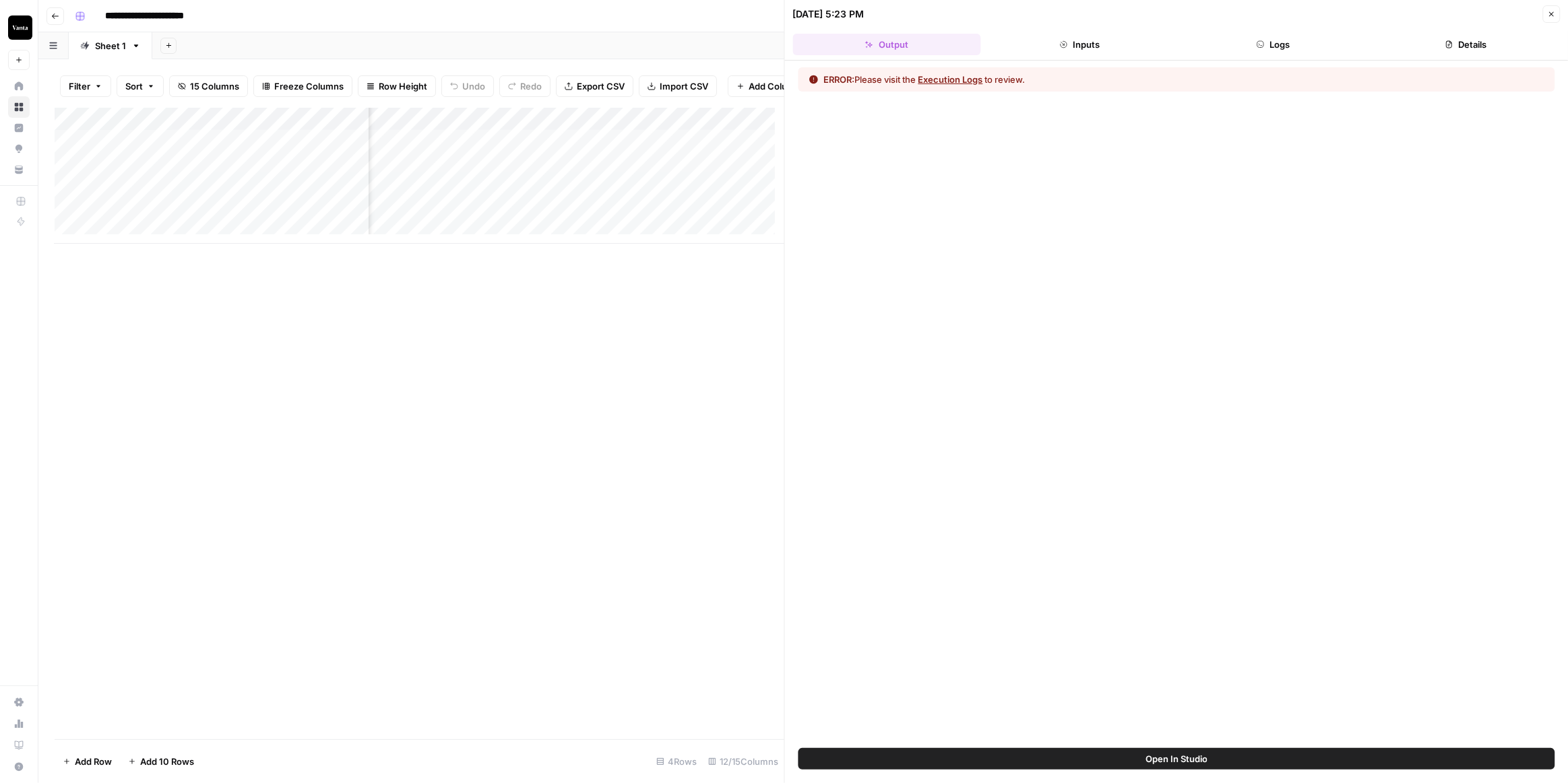
click at [1278, 57] on header "10/07/25 at 5:23 PM Close Output Inputs Logs Details" at bounding box center [1176, 30] width 783 height 60
click at [1280, 44] on button "Logs" at bounding box center [1273, 45] width 188 height 22
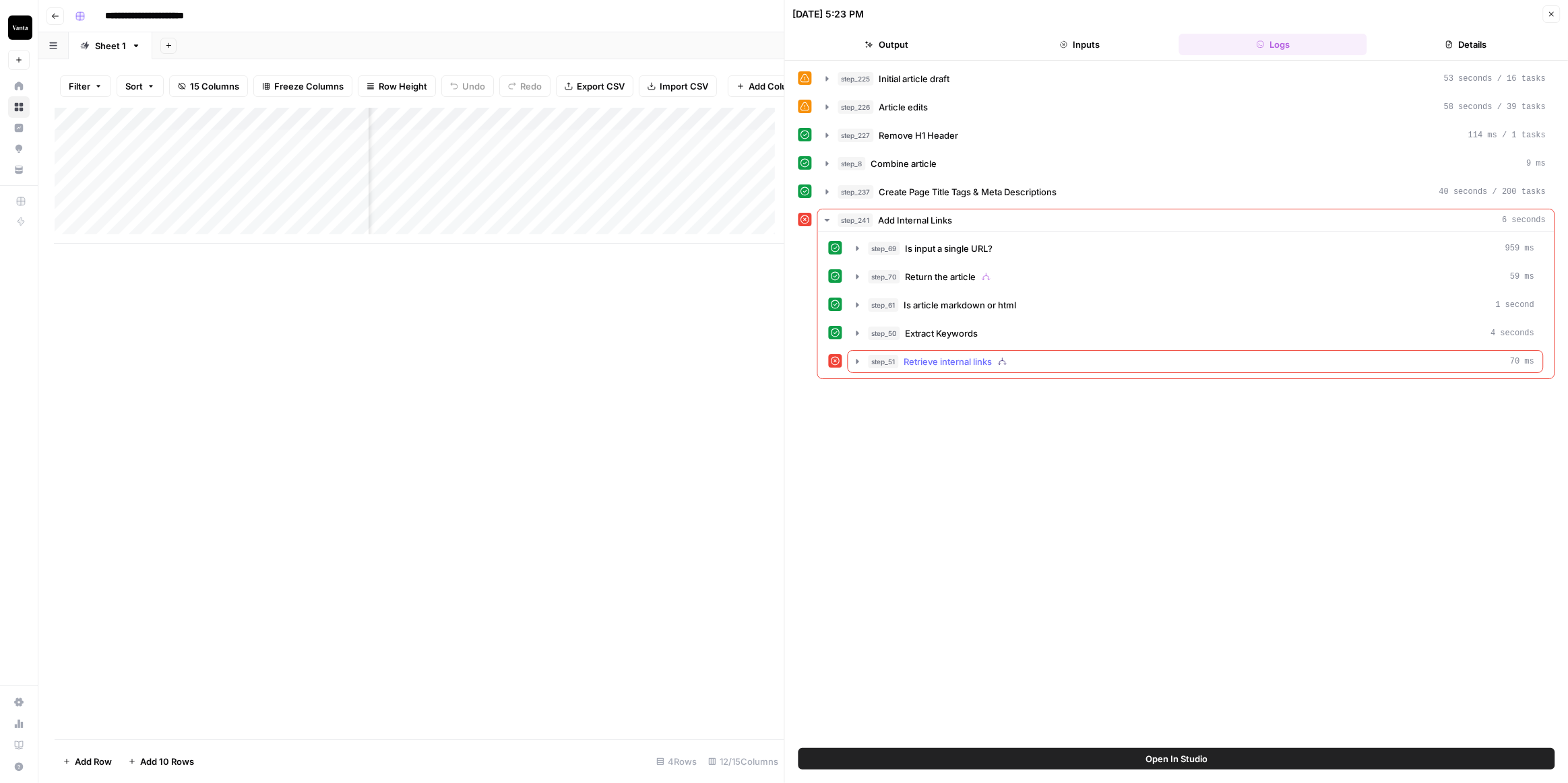
click at [855, 358] on icon "button" at bounding box center [857, 362] width 11 height 11
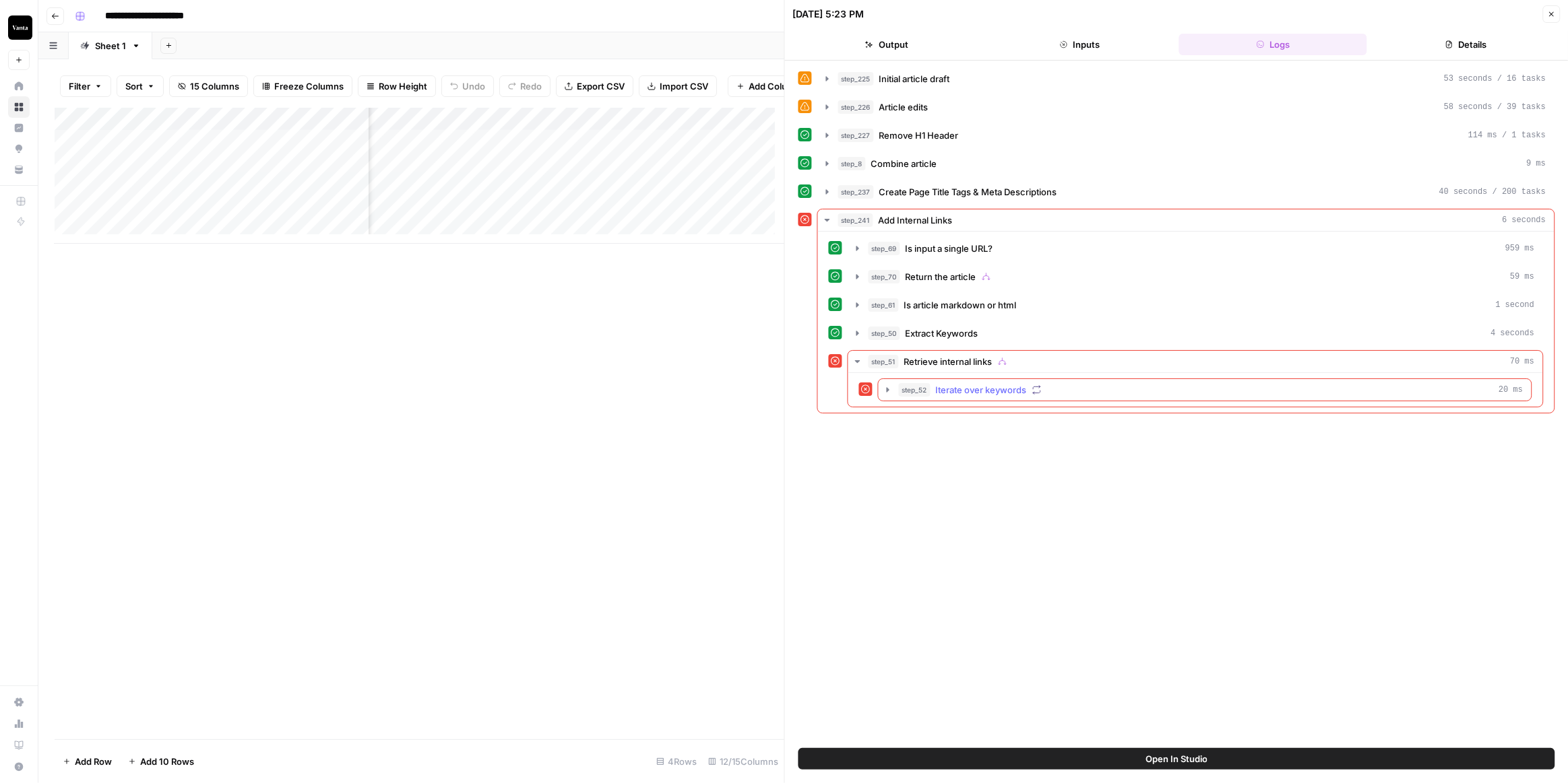
click at [884, 387] on icon "button" at bounding box center [887, 390] width 11 height 11
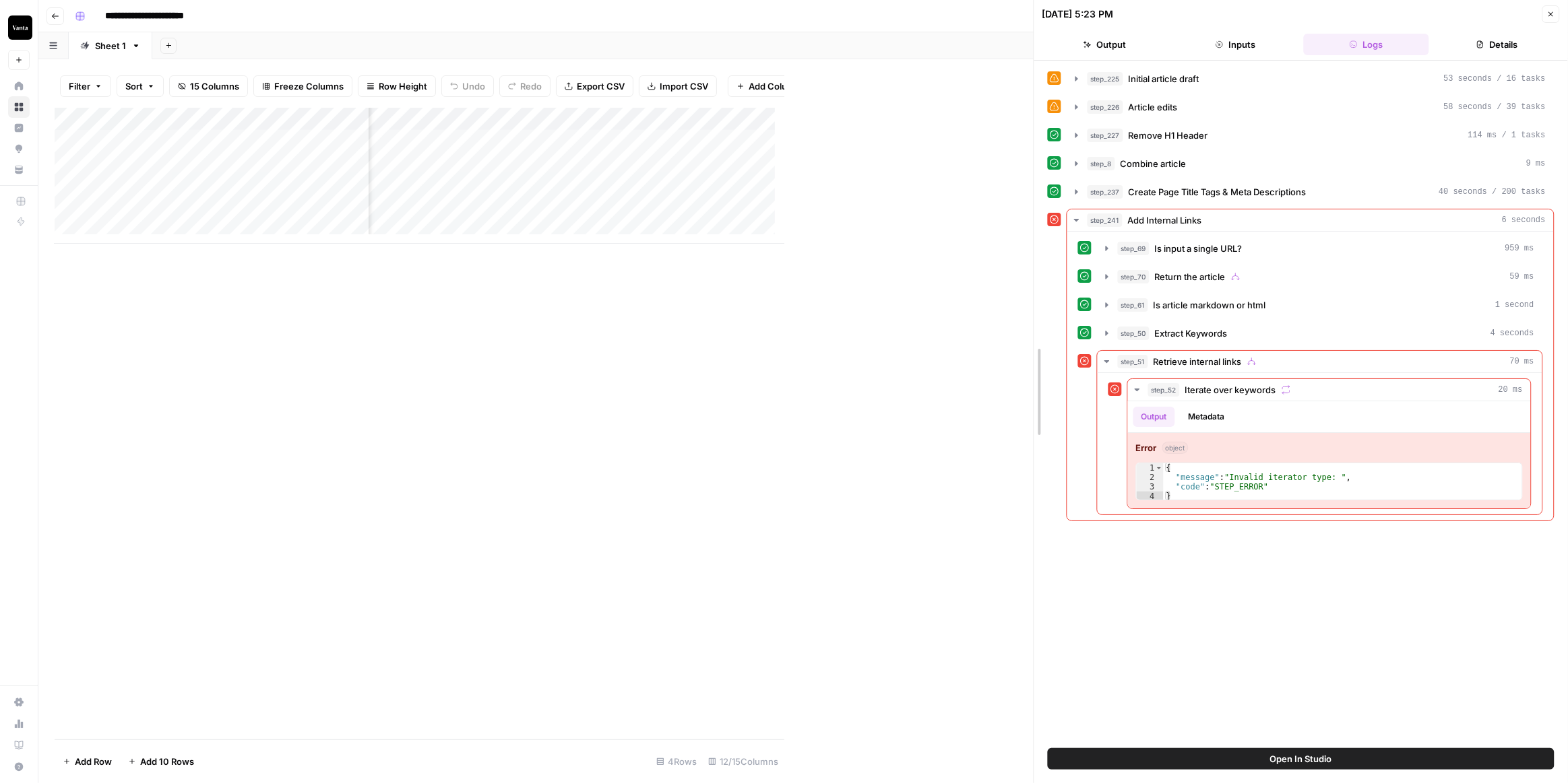
drag, startPoint x: 788, startPoint y: 341, endPoint x: 1037, endPoint y: 341, distance: 249.0
click at [735, 139] on div "Add Column" at bounding box center [544, 175] width 979 height 136
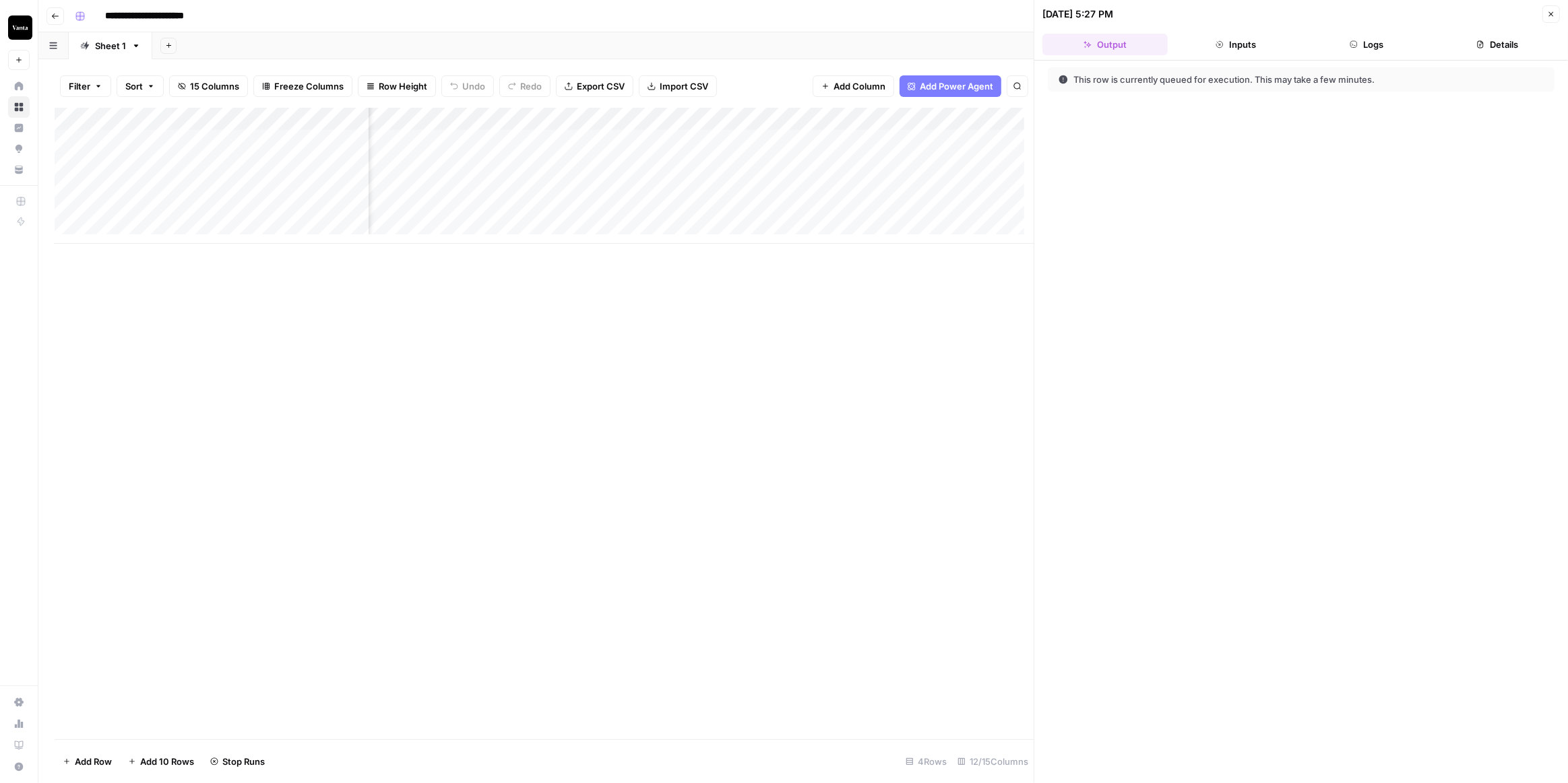
click at [699, 119] on div "Add Column" at bounding box center [544, 175] width 979 height 136
click at [704, 226] on span "Configure Inputs" at bounding box center [696, 233] width 118 height 14
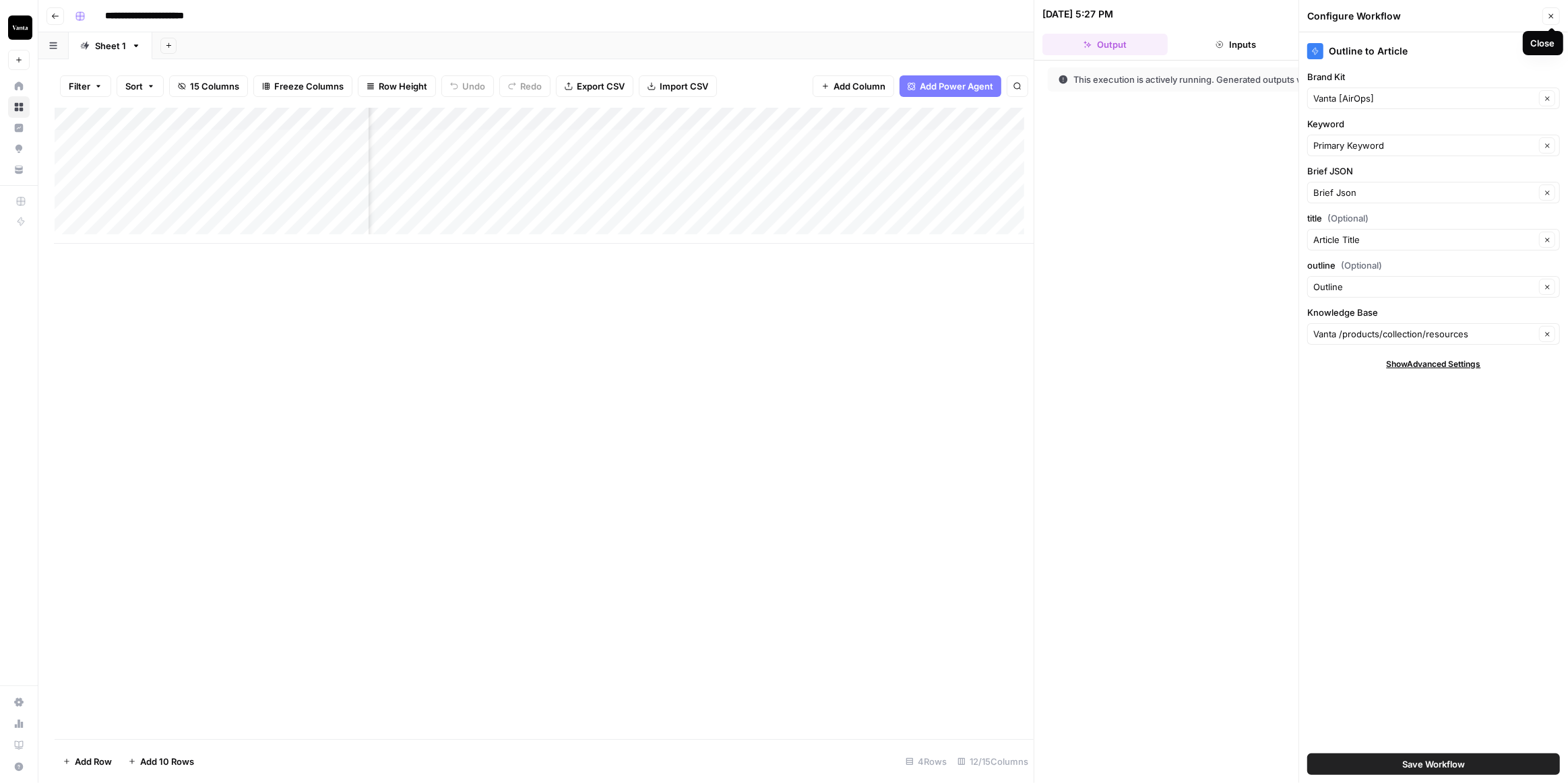
click at [1549, 18] on icon "button" at bounding box center [1551, 16] width 5 height 5
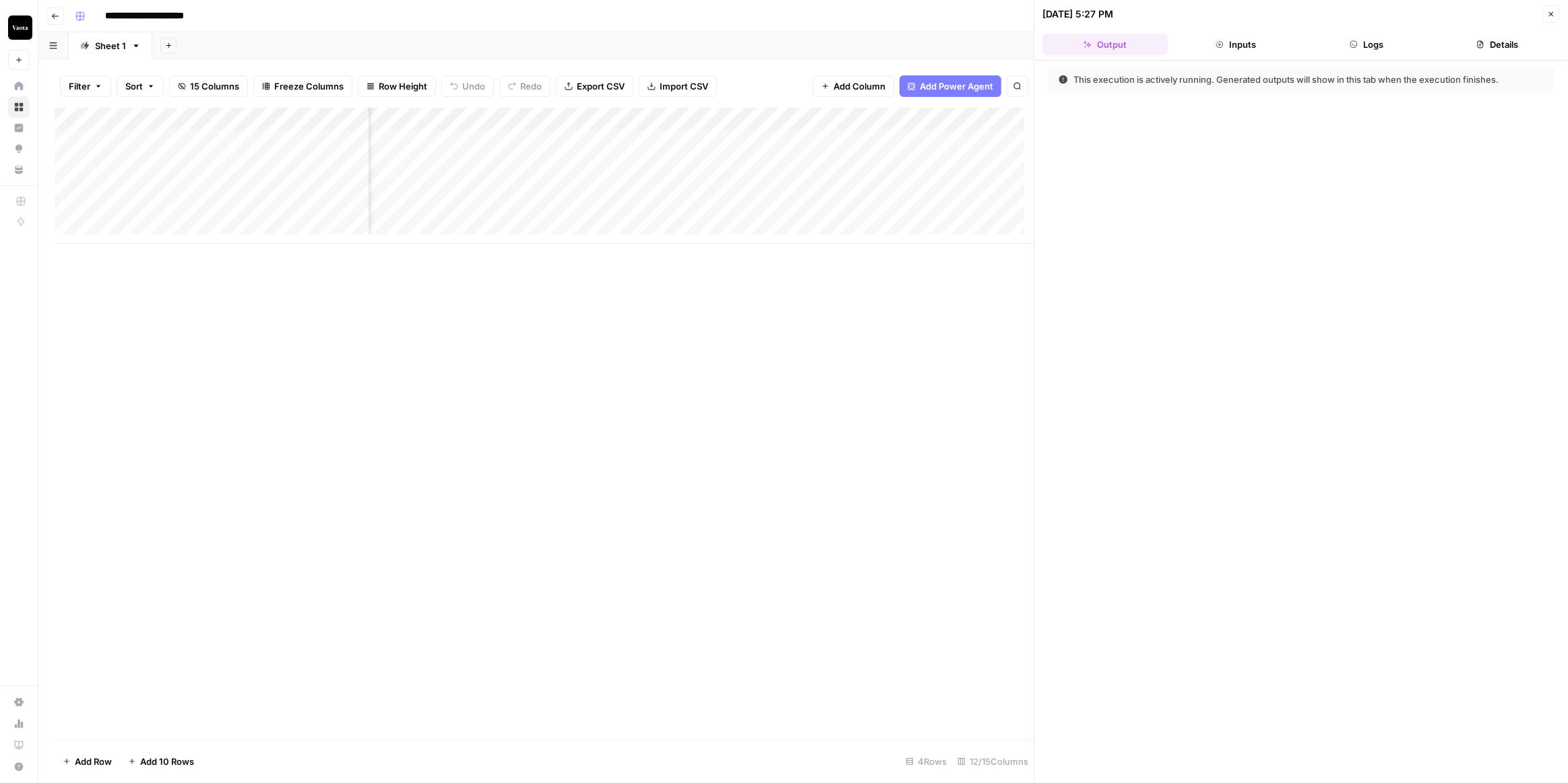
click at [688, 119] on div "Add Column" at bounding box center [544, 175] width 979 height 136
click at [679, 245] on span "Edit Workflow" at bounding box center [696, 252] width 118 height 14
click at [1358, 46] on button "Logs" at bounding box center [1366, 45] width 125 height 22
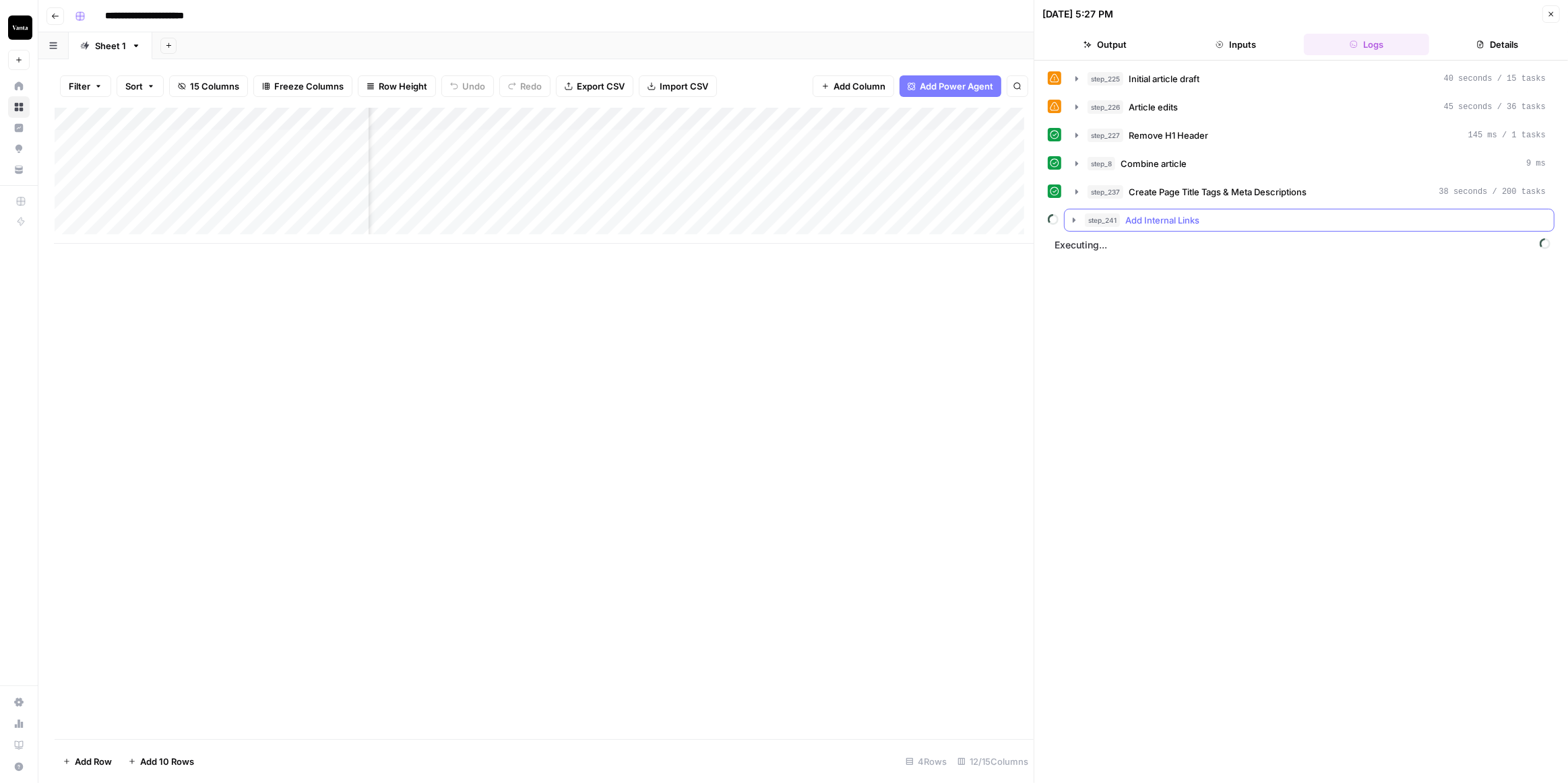
click at [1077, 223] on button "step_241 Add Internal Links" at bounding box center [1308, 220] width 489 height 22
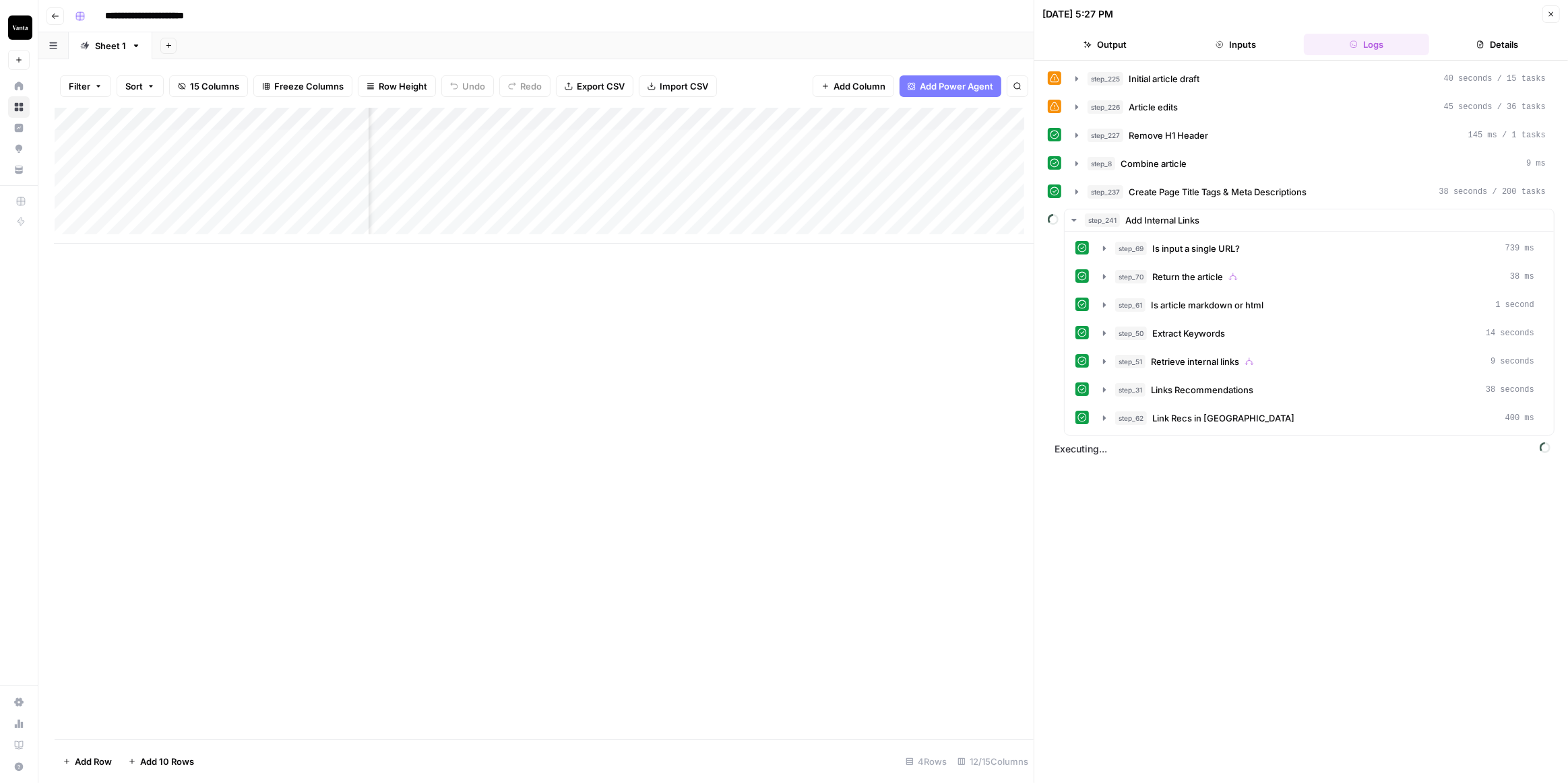
scroll to position [0, 674]
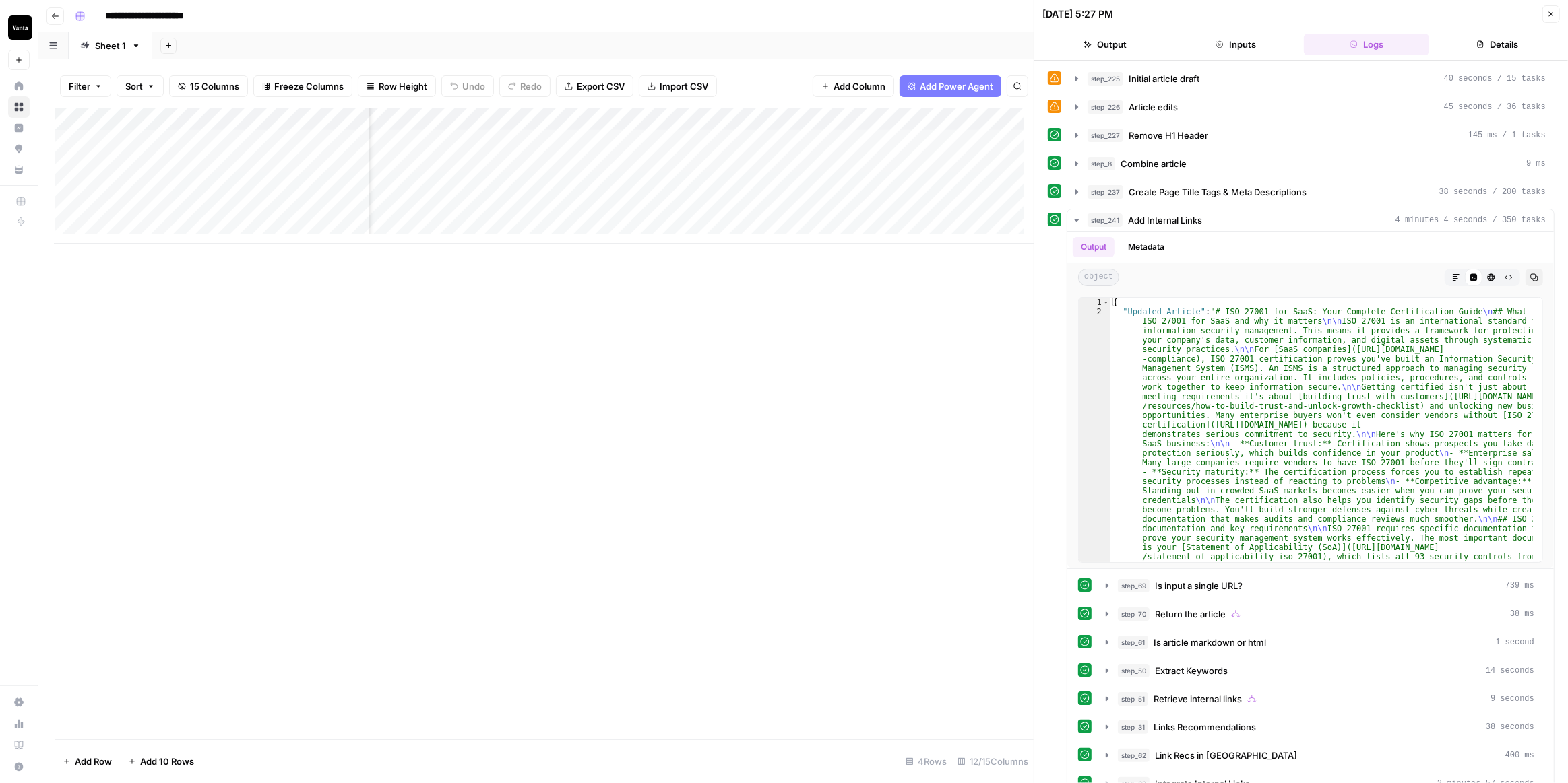
click at [807, 138] on div "Add Column" at bounding box center [544, 175] width 979 height 136
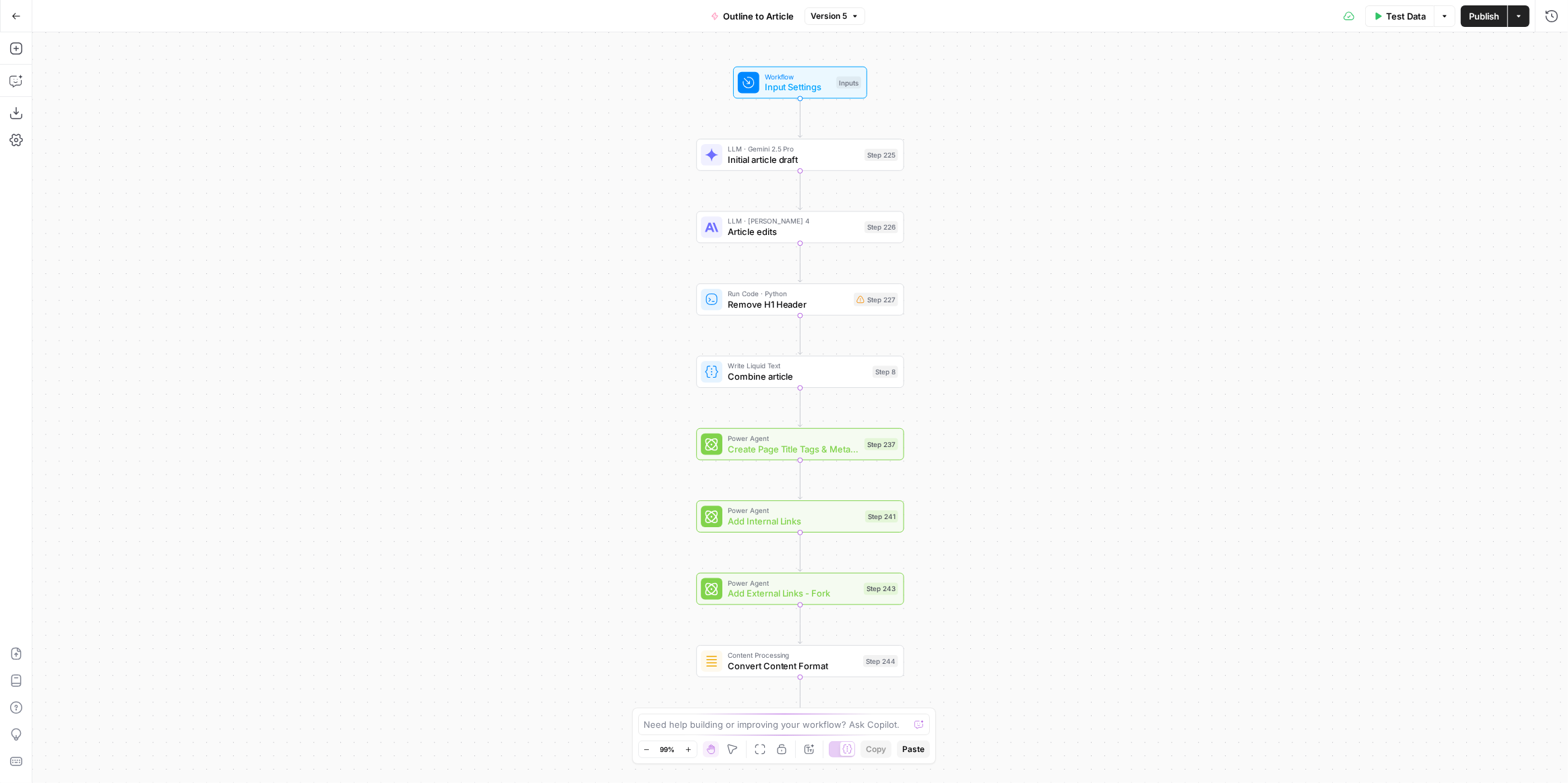
click at [720, 516] on div at bounding box center [712, 516] width 22 height 22
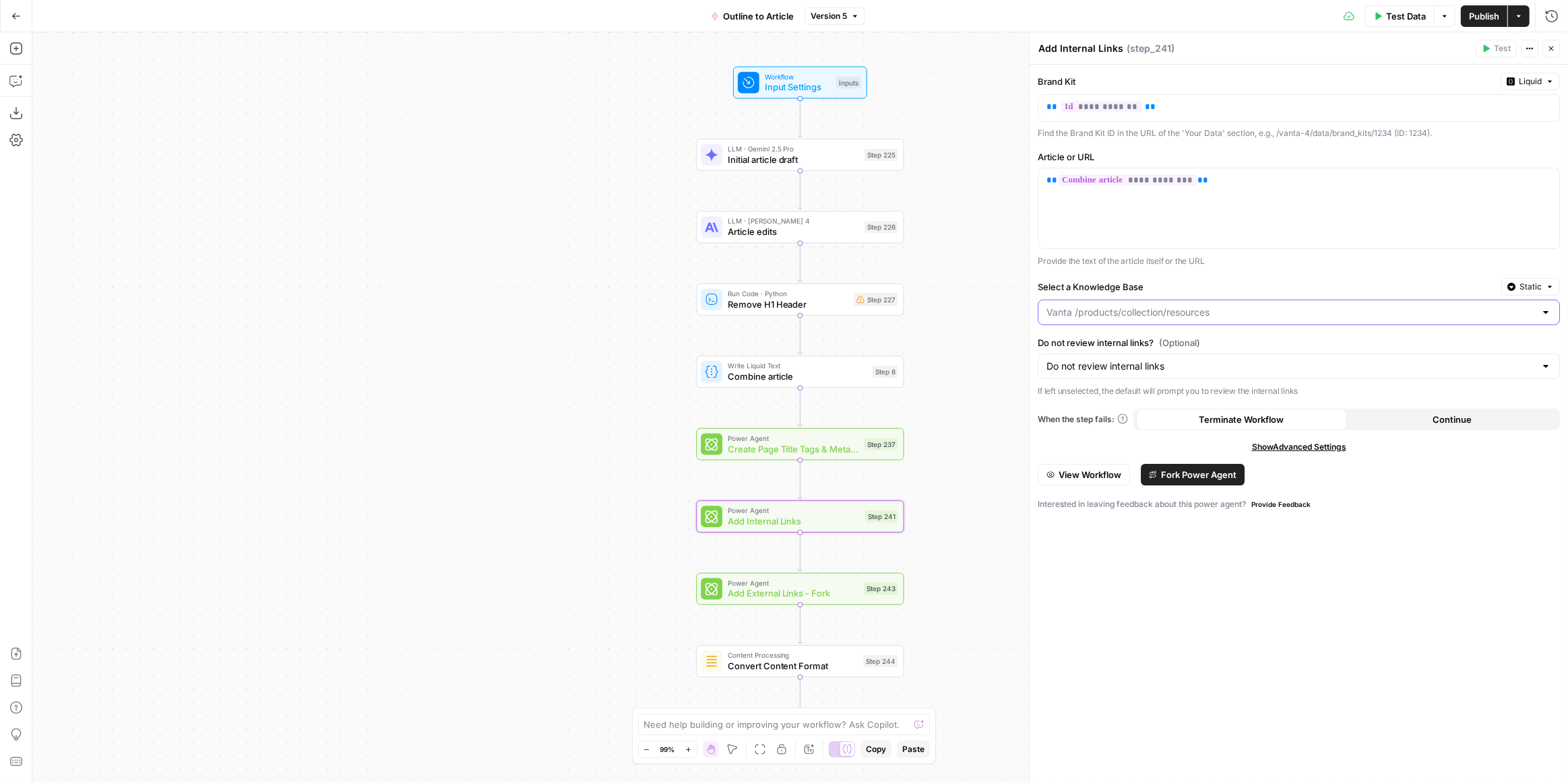
click at [1439, 307] on input "Select a Knowledge Base" at bounding box center [1290, 313] width 489 height 14
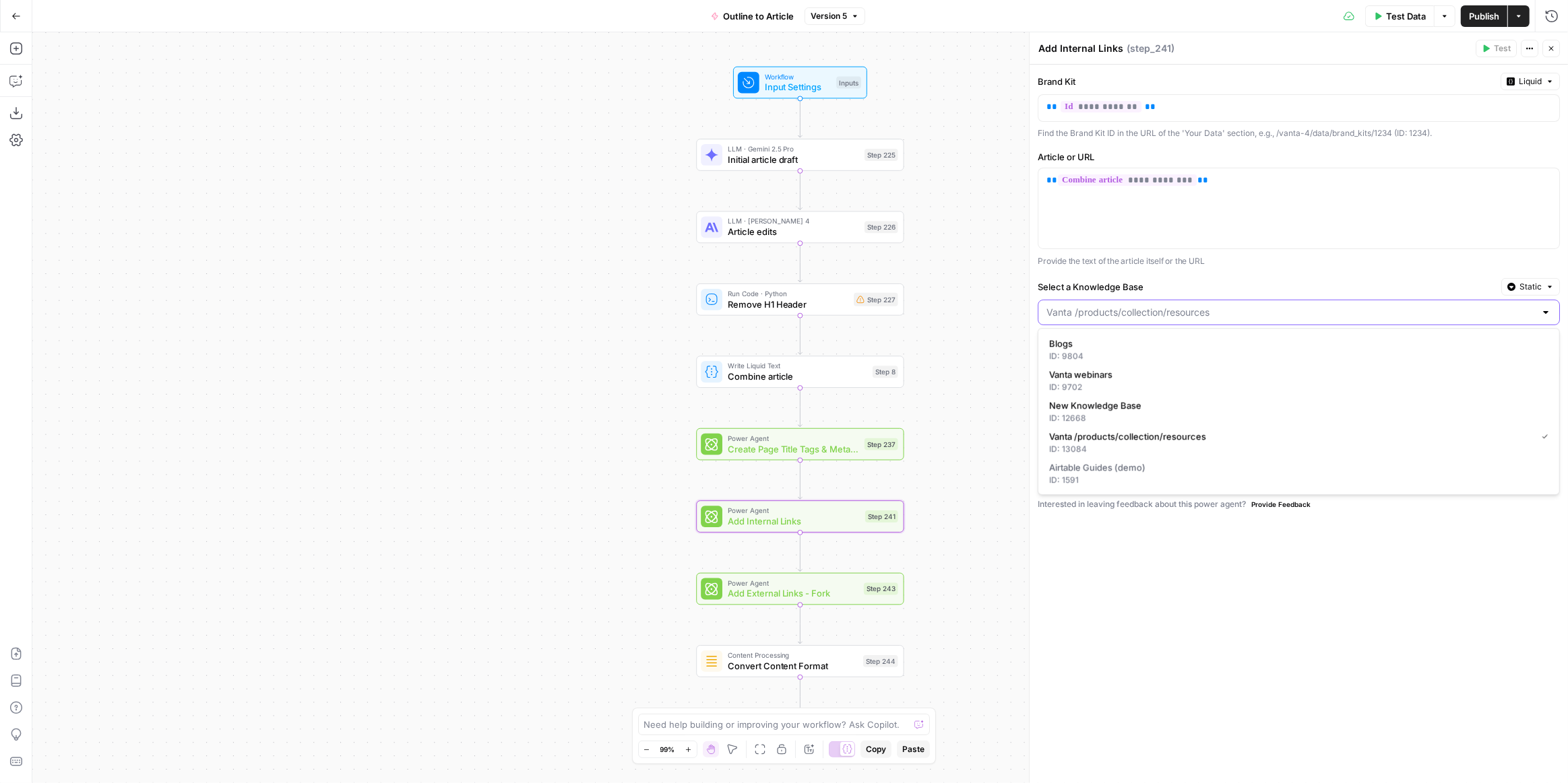
click at [1439, 307] on input "Select a Knowledge Base" at bounding box center [1290, 313] width 489 height 14
type input "Vanta /products/collection/resources"
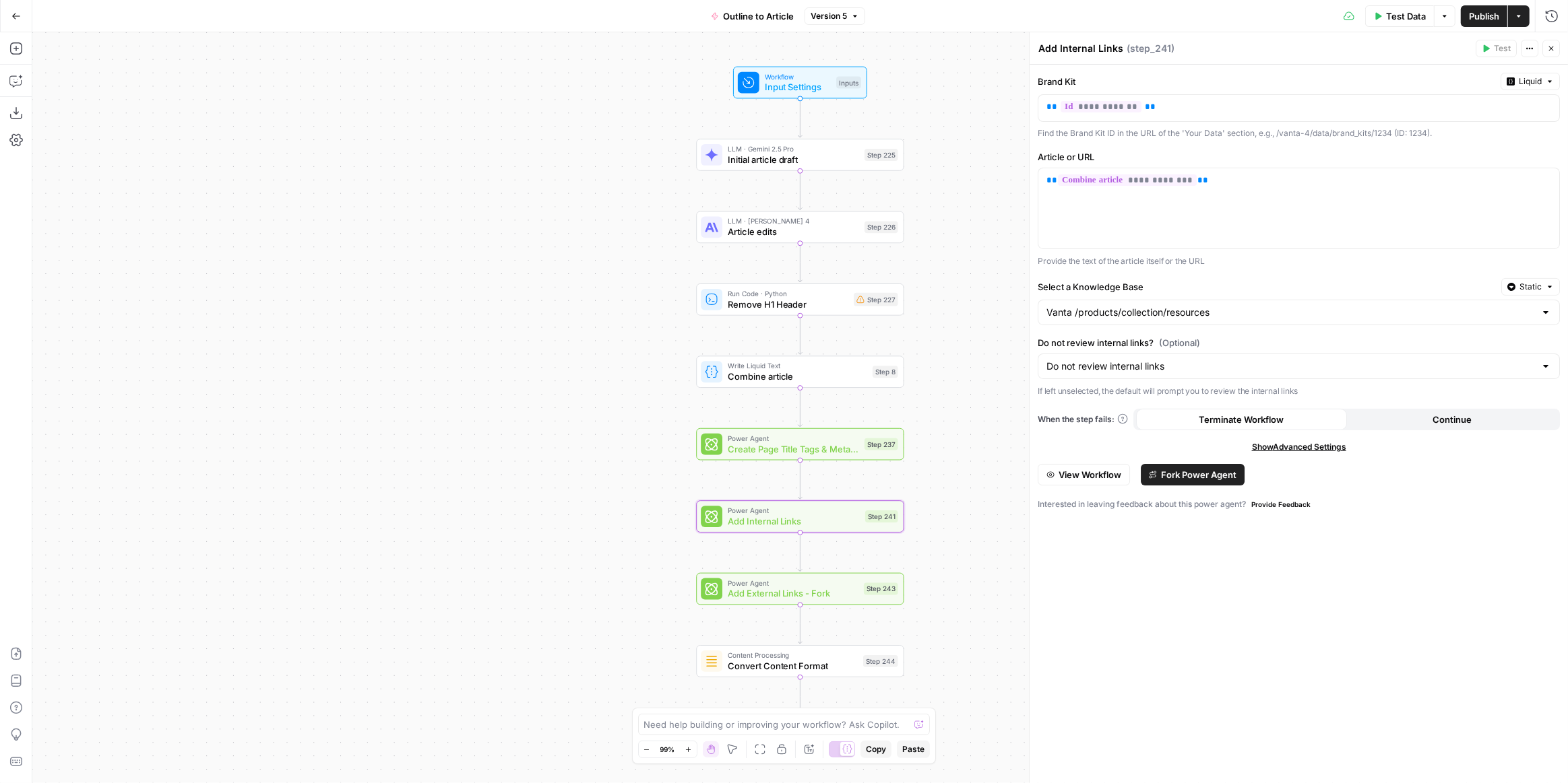
click at [1312, 593] on div "**********" at bounding box center [1298, 423] width 538 height 719
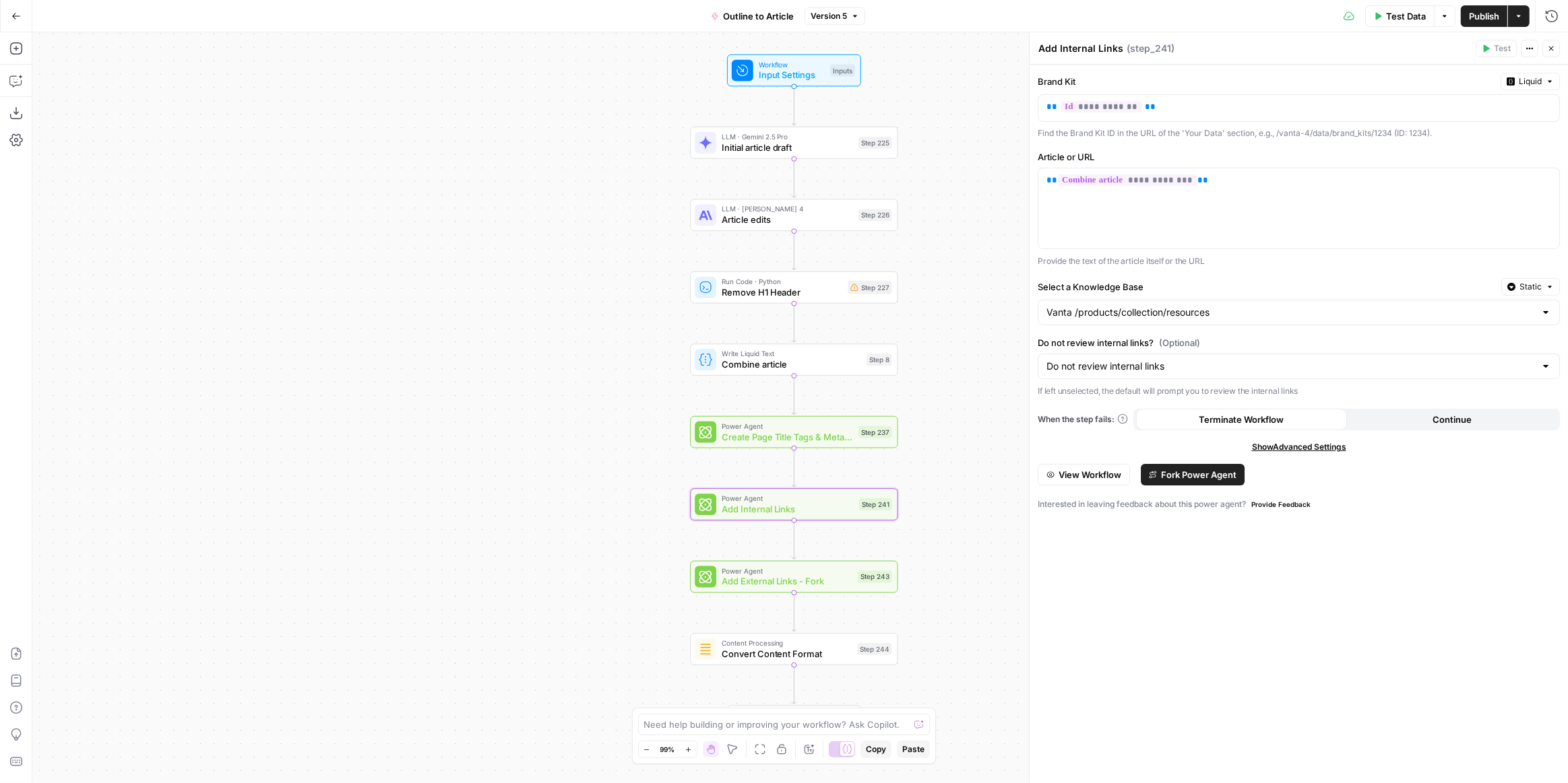
drag, startPoint x: 960, startPoint y: 243, endPoint x: 956, endPoint y: 236, distance: 8.1
click at [956, 236] on div "Workflow Input Settings Inputs LLM · Gemini 2.5 Pro Initial article draft Step …" at bounding box center [800, 408] width 1535 height 751
click at [823, 648] on span "Convert Content Format" at bounding box center [786, 654] width 130 height 14
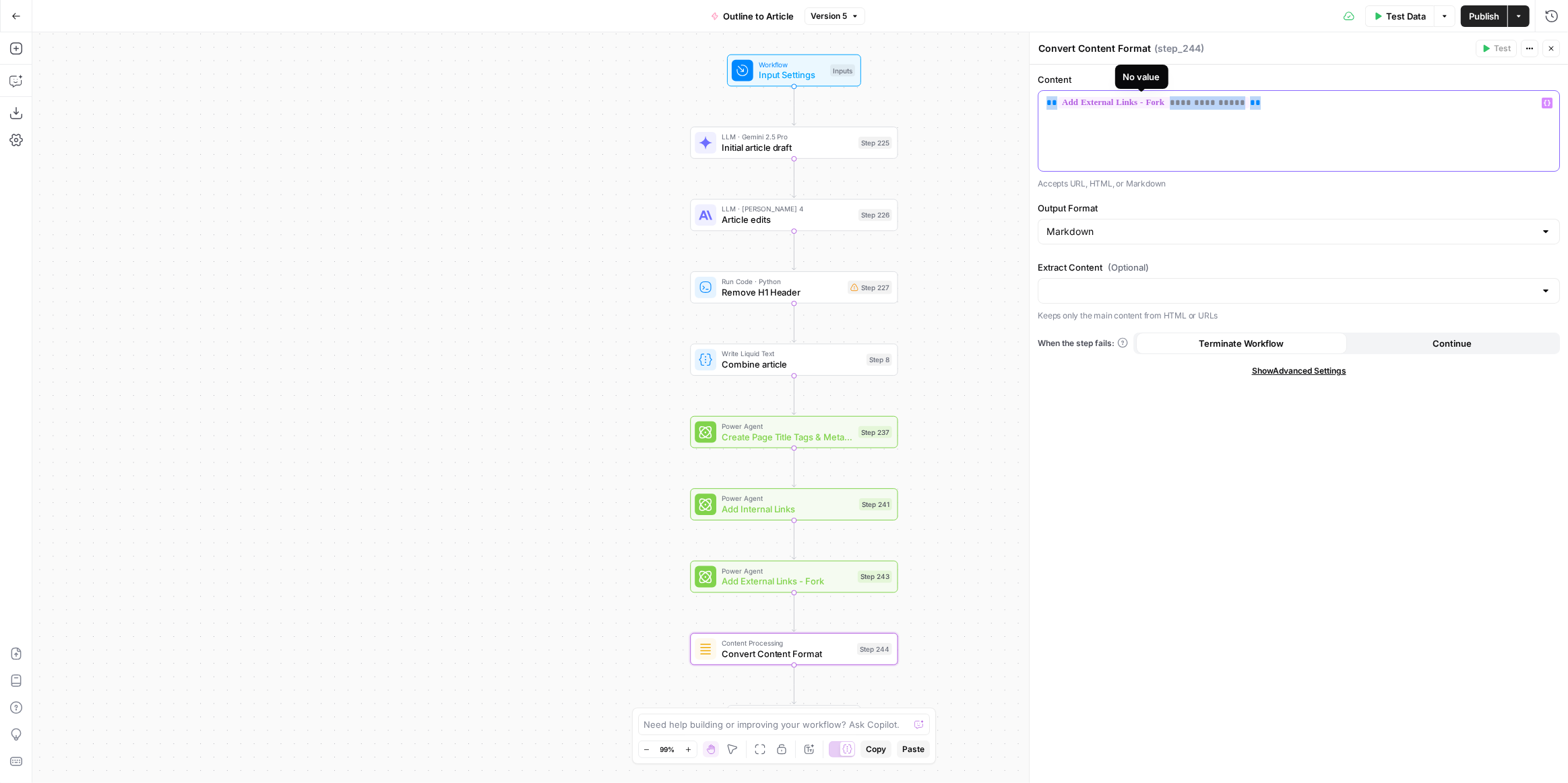
drag, startPoint x: 1262, startPoint y: 108, endPoint x: 1044, endPoint y: 100, distance: 218.1
click at [1044, 100] on div "**********" at bounding box center [1297, 131] width 520 height 80
click at [1544, 102] on icon "button" at bounding box center [1546, 103] width 7 height 6
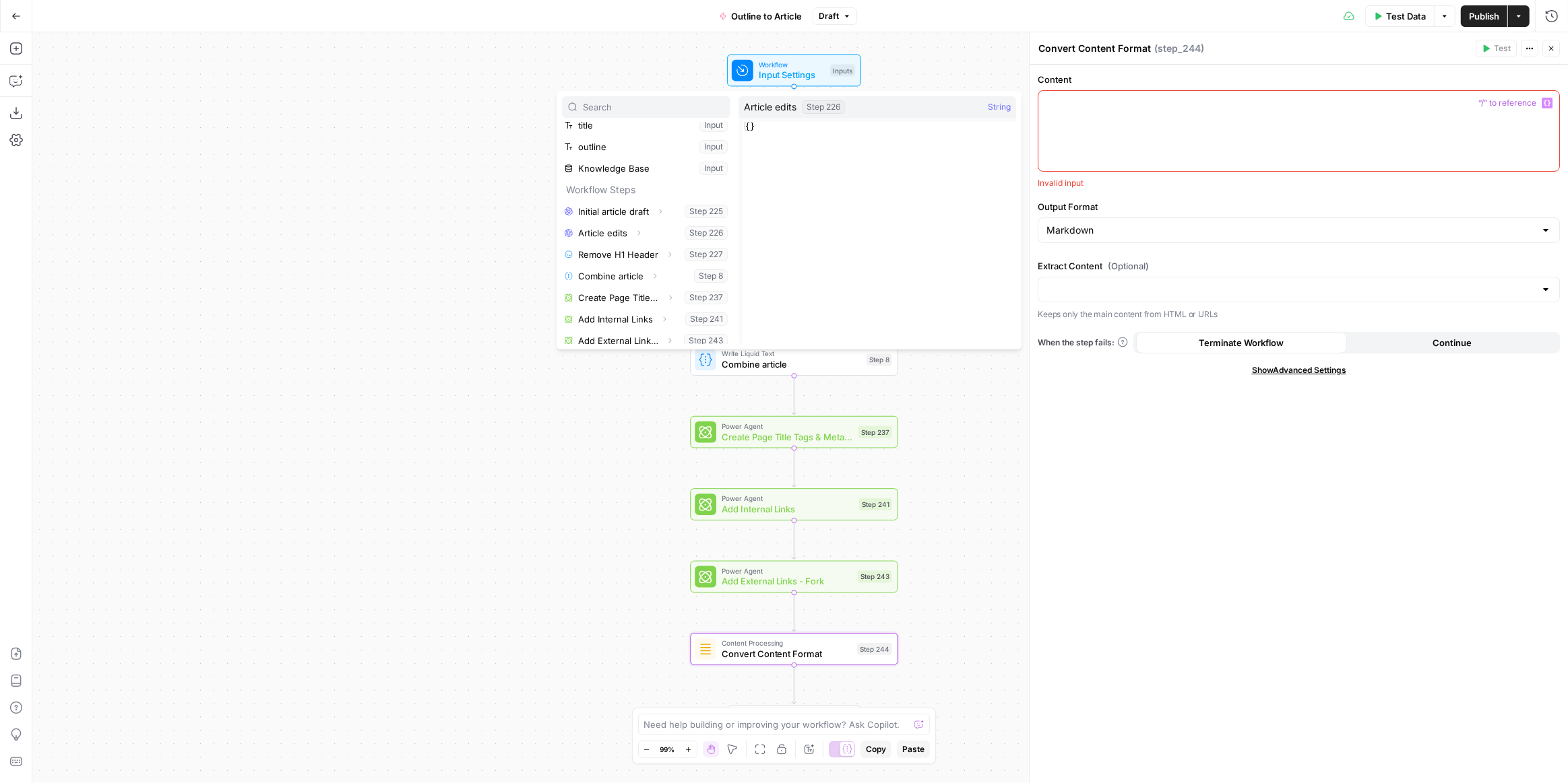
scroll to position [100, 0]
click at [666, 332] on icon "button" at bounding box center [670, 334] width 8 height 8
click at [611, 472] on div "Workflow Input Settings Inputs LLM · Gemini 2.5 Pro Initial article draft Step …" at bounding box center [800, 408] width 1535 height 751
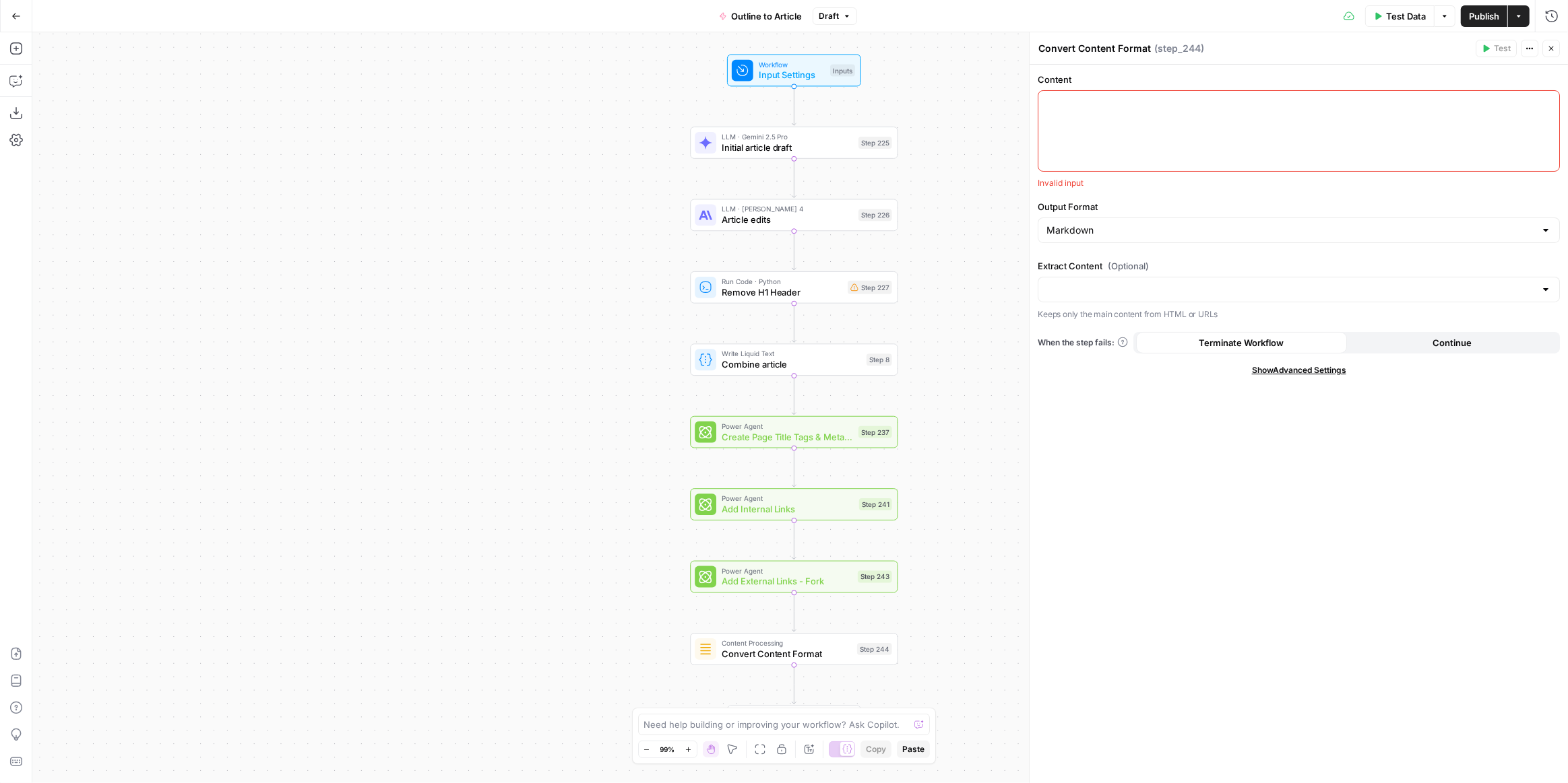
click at [1394, 9] on button "Test Data" at bounding box center [1400, 16] width 69 height 22
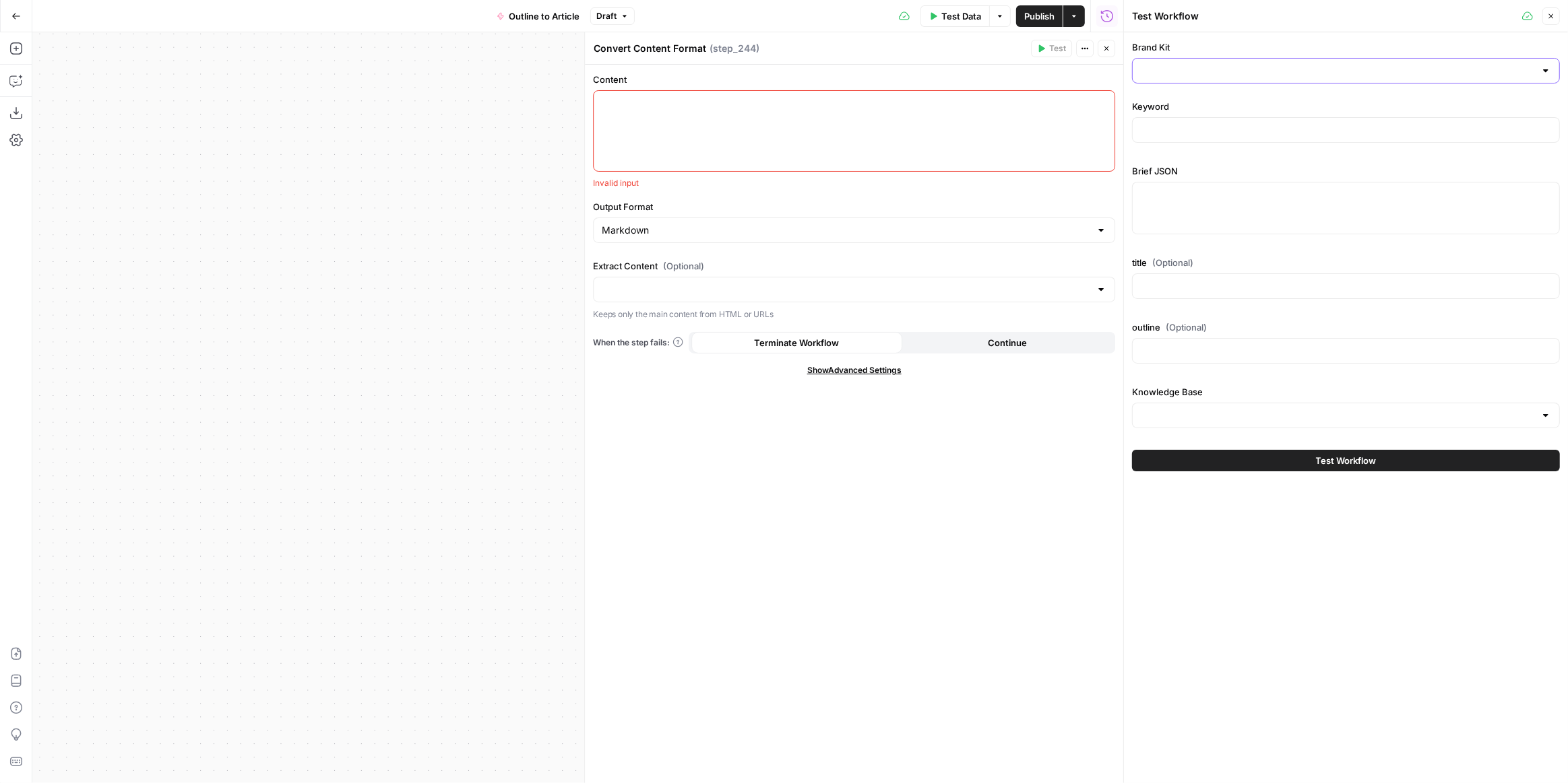
click at [1240, 68] on input "Brand Kit" at bounding box center [1338, 71] width 394 height 14
click at [1223, 136] on span "Vanta [AirOps]" at bounding box center [1342, 135] width 399 height 14
type input "Vanta [AirOps]"
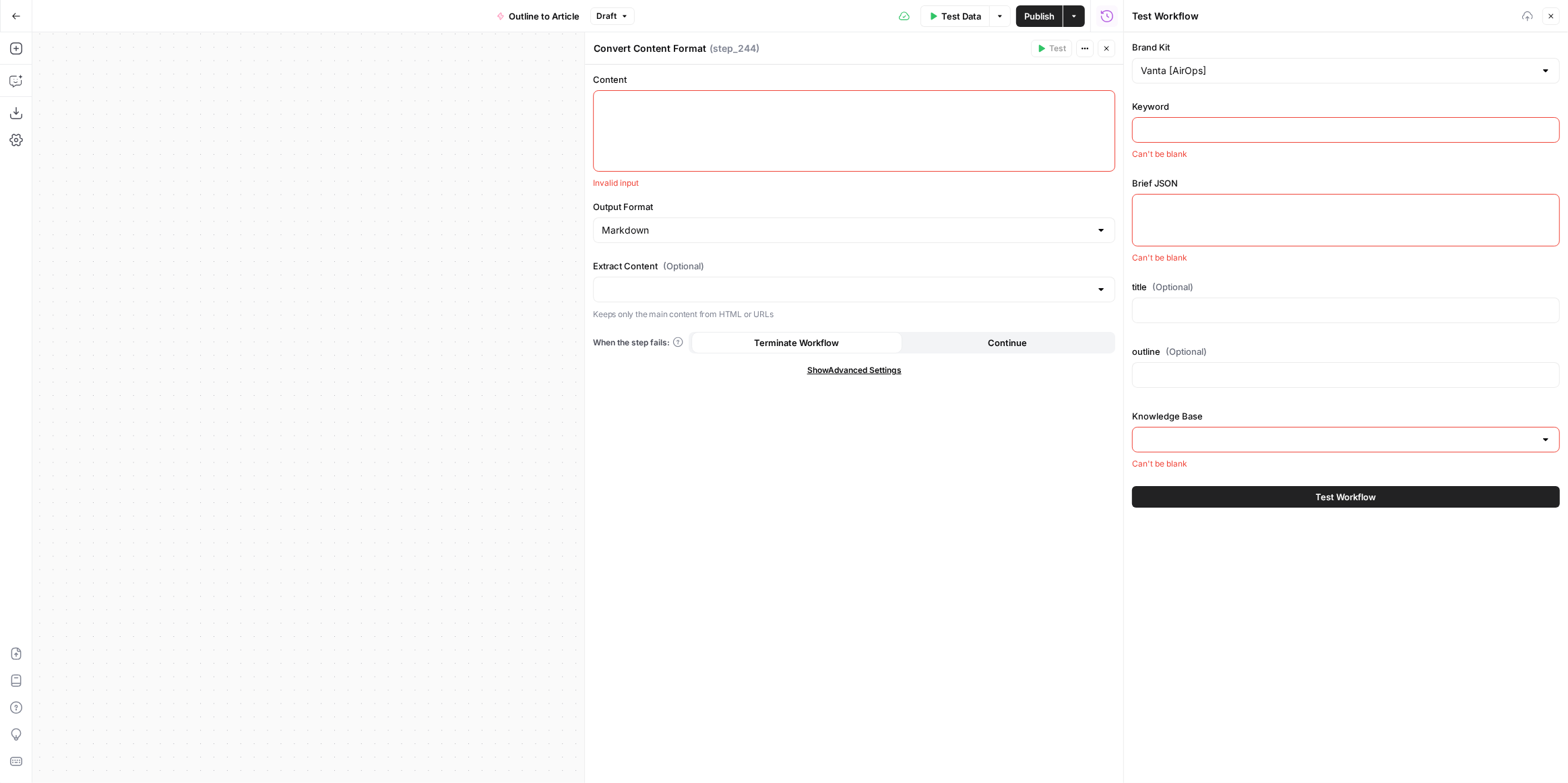
click at [1204, 123] on input "Keyword" at bounding box center [1346, 130] width 410 height 14
paste input "ISO 27001 for SaaS: A guide to the certification process"
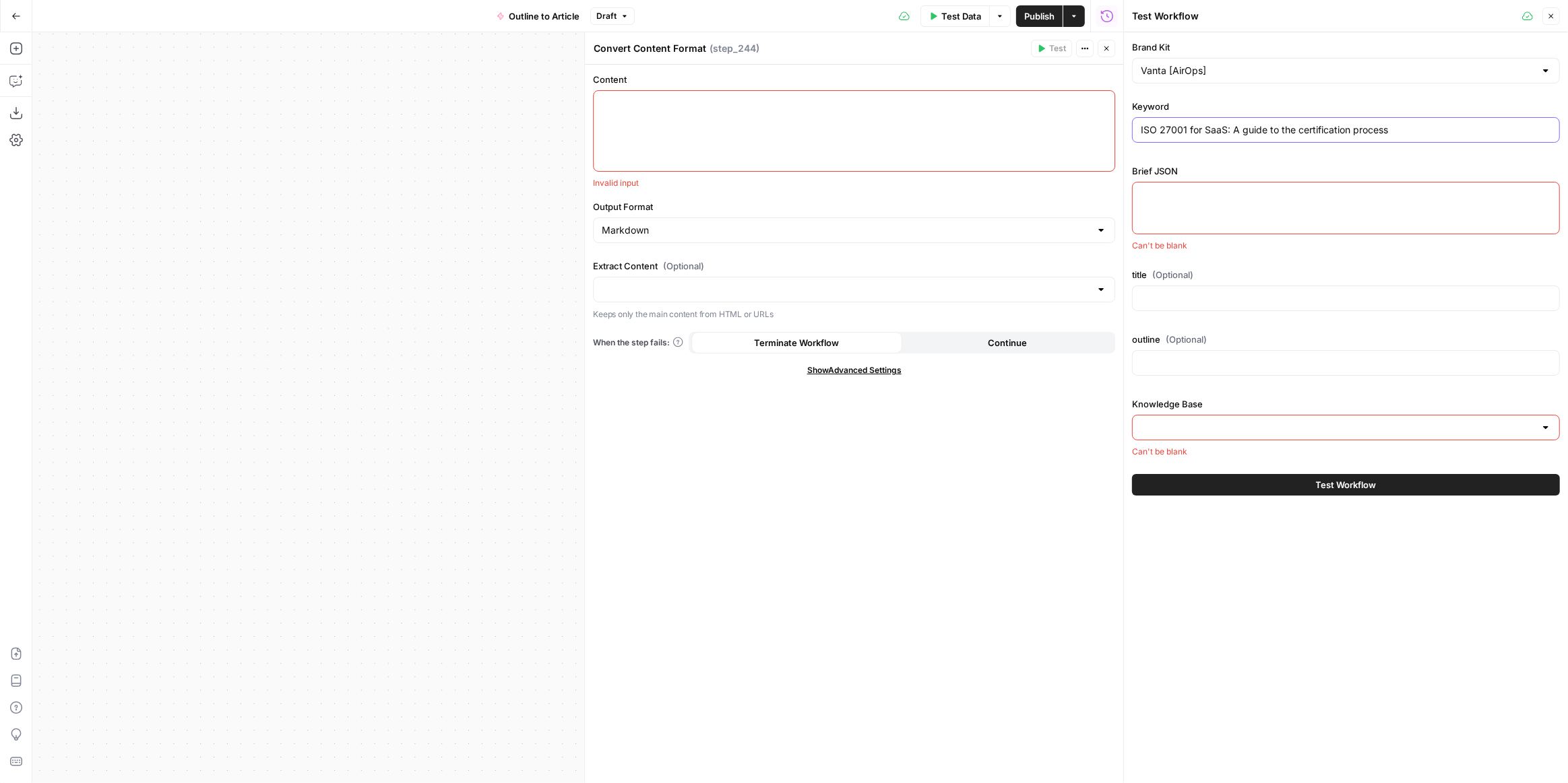
type input "ISO 27001 for SaaS: A guide to the certification process"
click at [1204, 192] on textarea "Brief JSON" at bounding box center [1346, 195] width 410 height 14
click at [1197, 200] on div at bounding box center [1346, 208] width 428 height 53
paste textarea "{"lorem_ipsu":{"dolo_sita":{"consect_adipisc":[{"elit":"seddo://eiusm.tem/inc-u…"
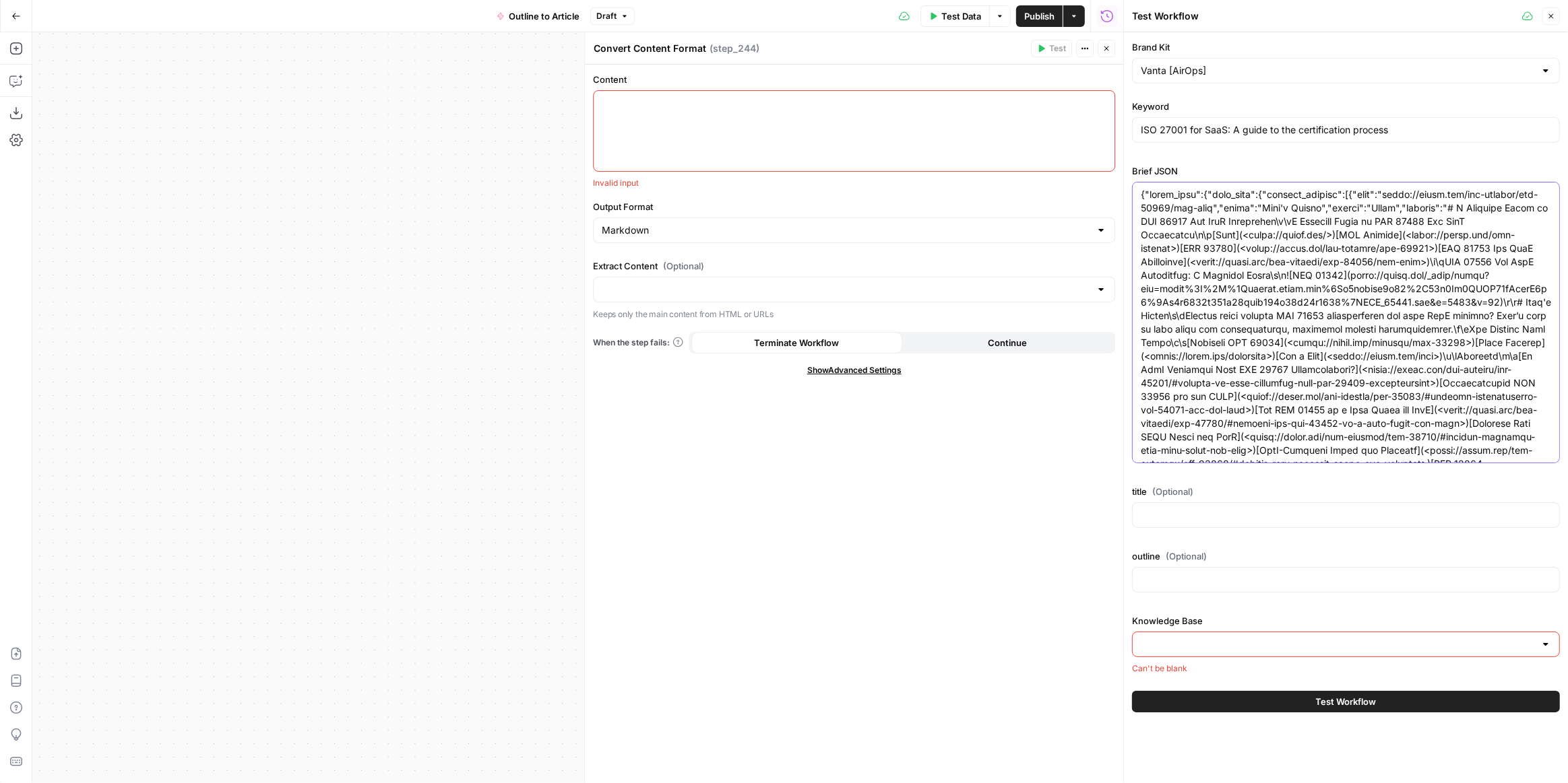
scroll to position [56511, 0]
type textarea "{"lorem_ipsu":{"dolo_sita":{"consect_adipisc":[{"elit":"seddo://eiusm.tem/inc-u…"
click at [1133, 539] on div "Brand Kit Vanta [AirOps] Keyword ISO 27001 for SaaS: A guide to the certificati…" at bounding box center [1346, 358] width 428 height 634
click at [1165, 511] on input "title (Optional)" at bounding box center [1346, 515] width 410 height 14
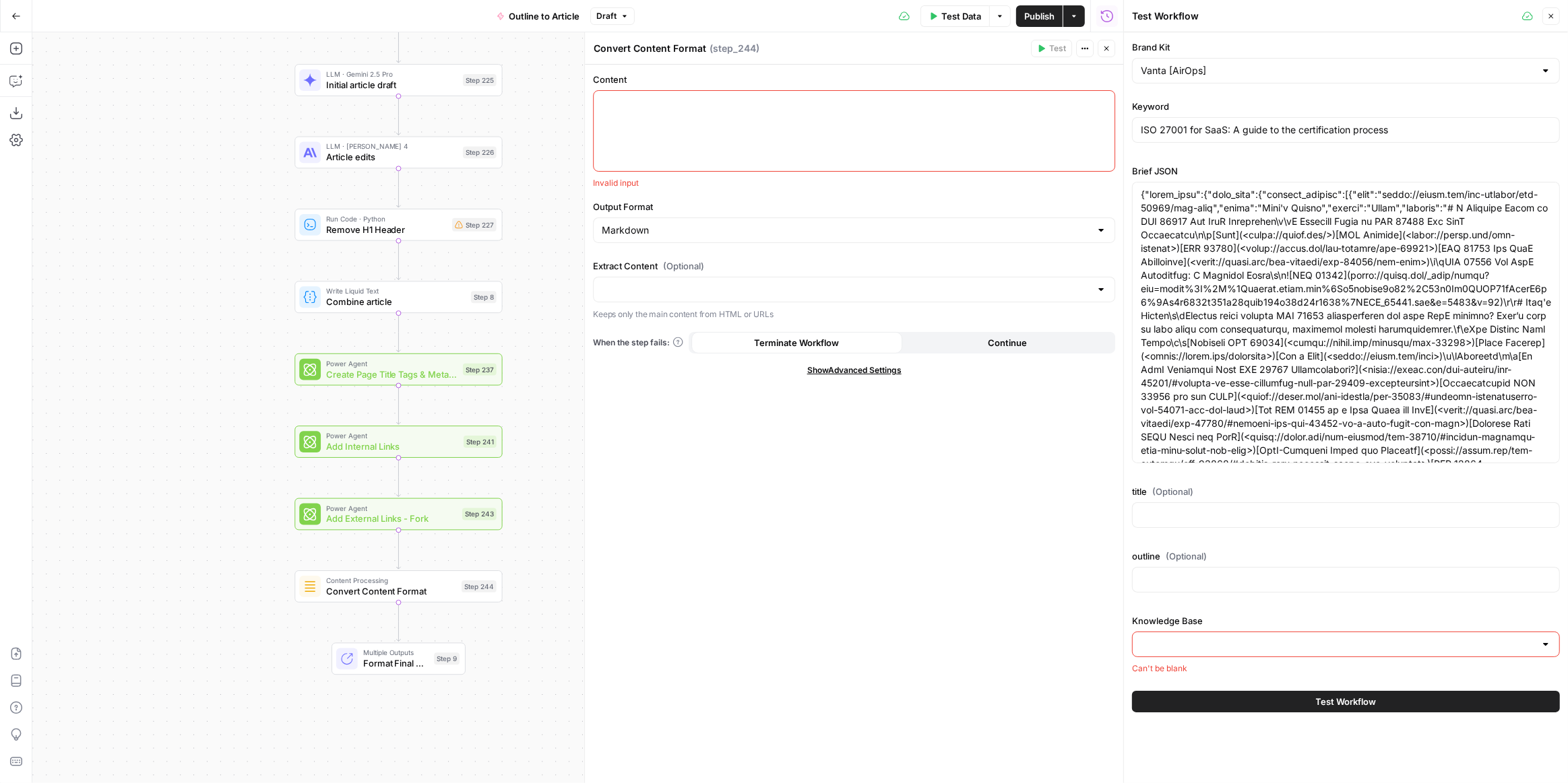
drag, startPoint x: 388, startPoint y: 395, endPoint x: 121, endPoint y: 355, distance: 270.0
click at [121, 355] on div "Workflow Input Settings Inputs LLM · Gemini 2.5 Pro Initial article draft Step …" at bounding box center [578, 408] width 1090 height 751
click at [1175, 516] on input "title (Optional)" at bounding box center [1346, 515] width 410 height 14
click at [1229, 643] on input "Knowledge Base" at bounding box center [1338, 645] width 394 height 14
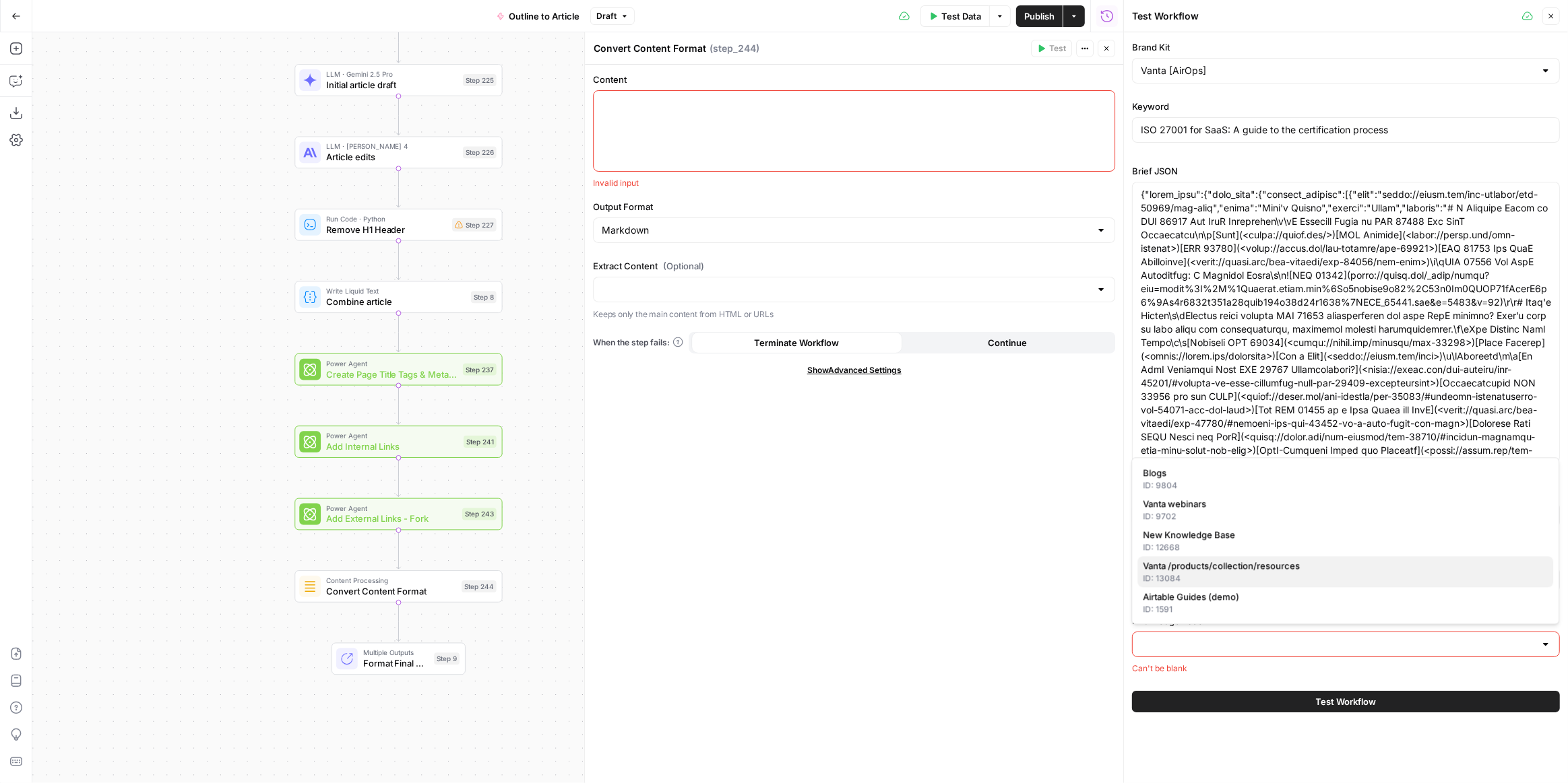
click at [1227, 567] on span "Vanta /products/collection/resources" at bounding box center [1342, 566] width 399 height 14
type input "Vanta /products/collection/resources"
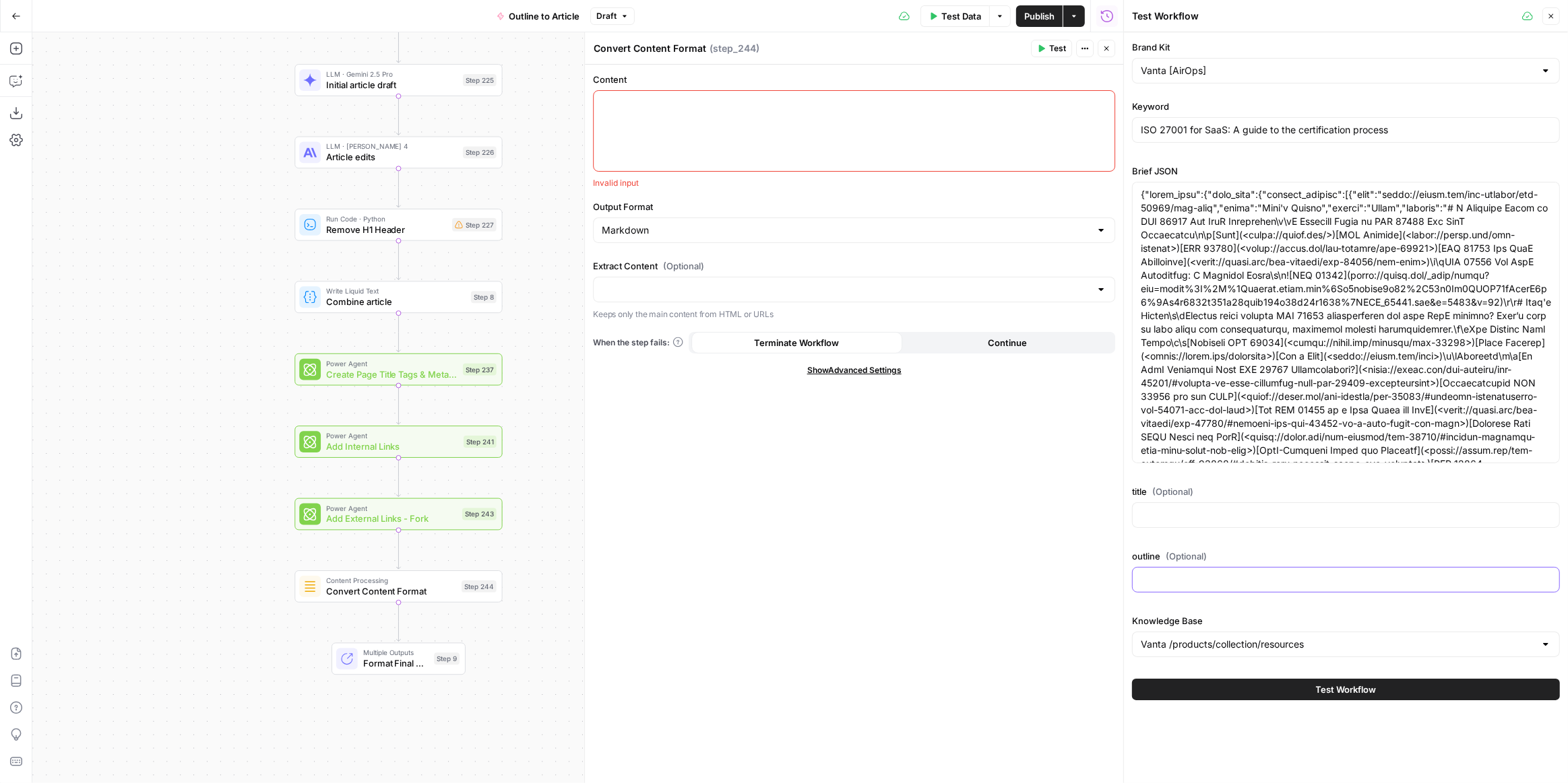
click at [1175, 576] on input "outline (Optional)" at bounding box center [1346, 580] width 410 height 14
drag, startPoint x: 542, startPoint y: 188, endPoint x: 537, endPoint y: 275, distance: 87.1
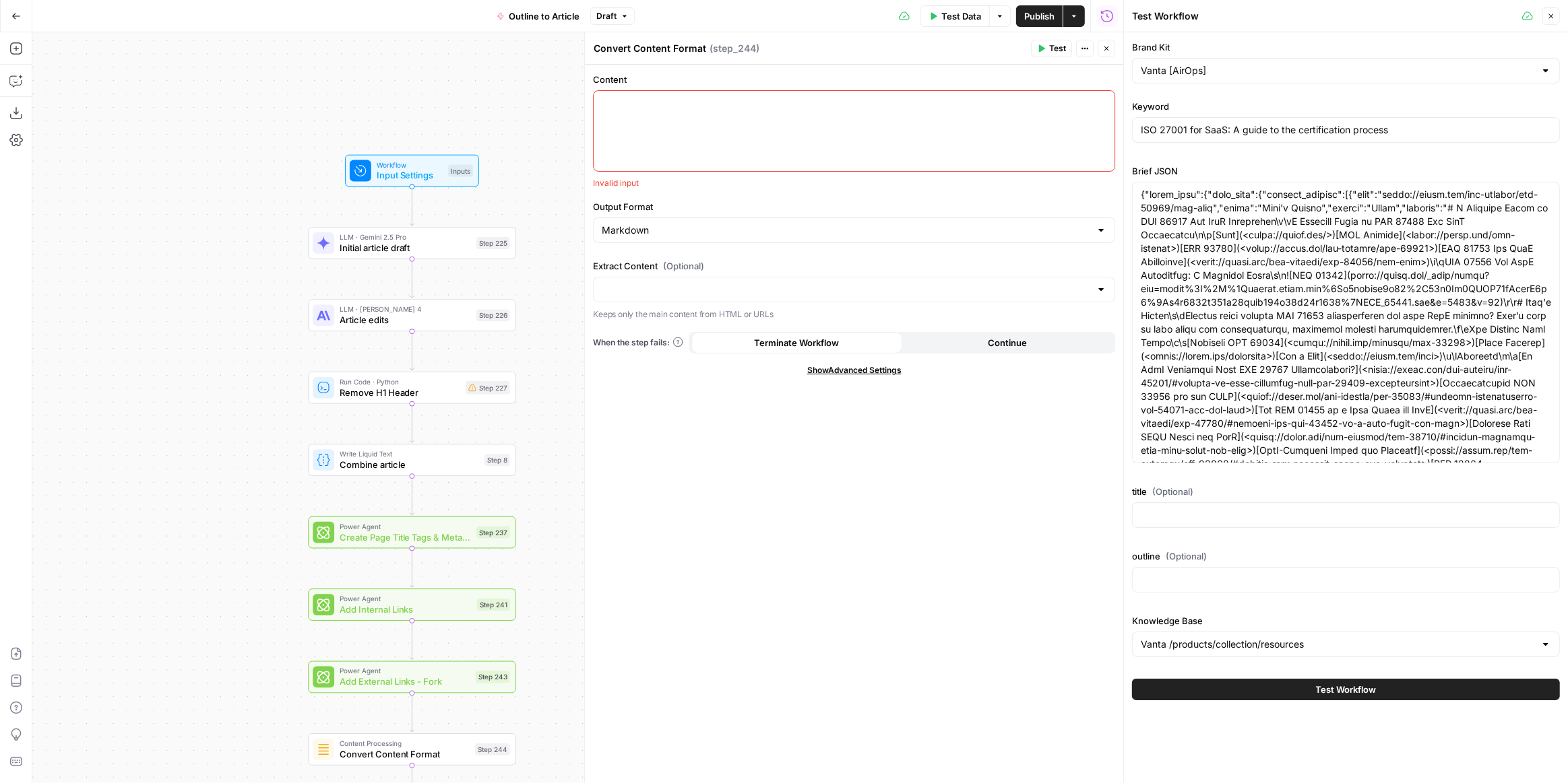
drag, startPoint x: 537, startPoint y: 274, endPoint x: 528, endPoint y: 363, distance: 89.5
click at [550, 435] on div "Workflow Input Settings Inputs LLM · Gemini 2.5 Pro Initial article draft Step …" at bounding box center [578, 408] width 1090 height 751
click at [426, 171] on span "Input Settings" at bounding box center [408, 174] width 66 height 14
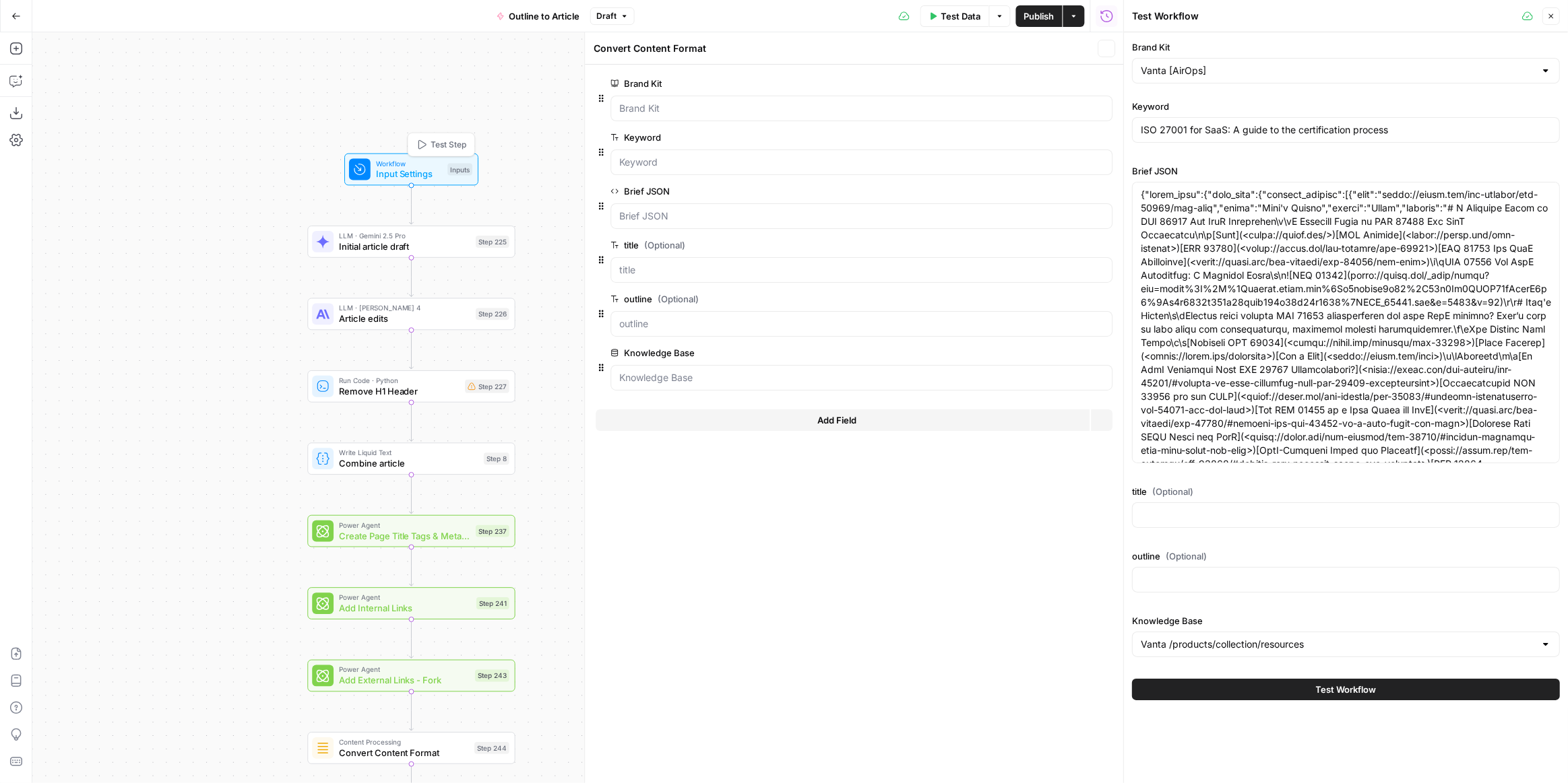
type textarea "Inputs"
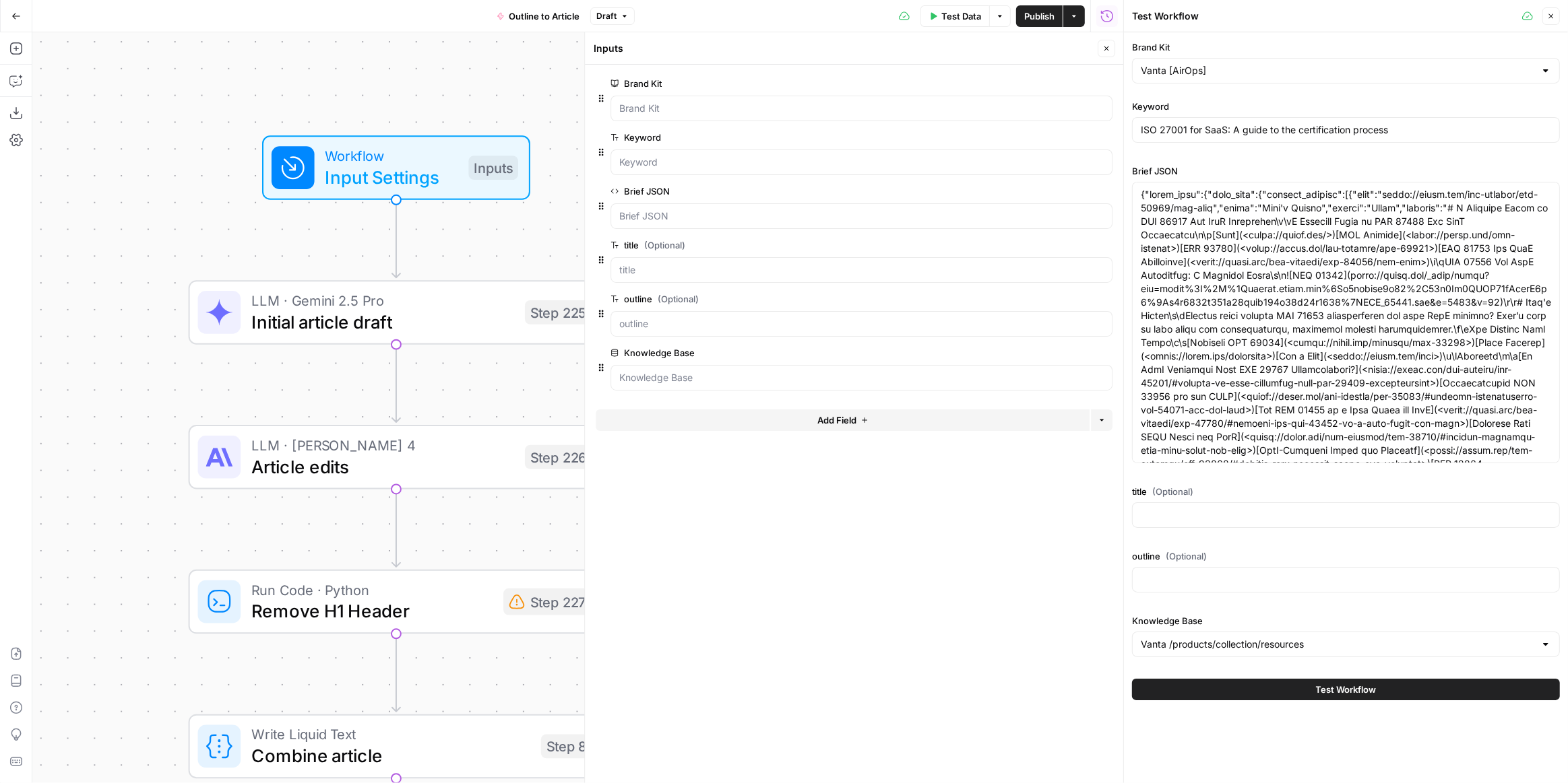
click at [1050, 297] on span "edit field" at bounding box center [1062, 298] width 30 height 11
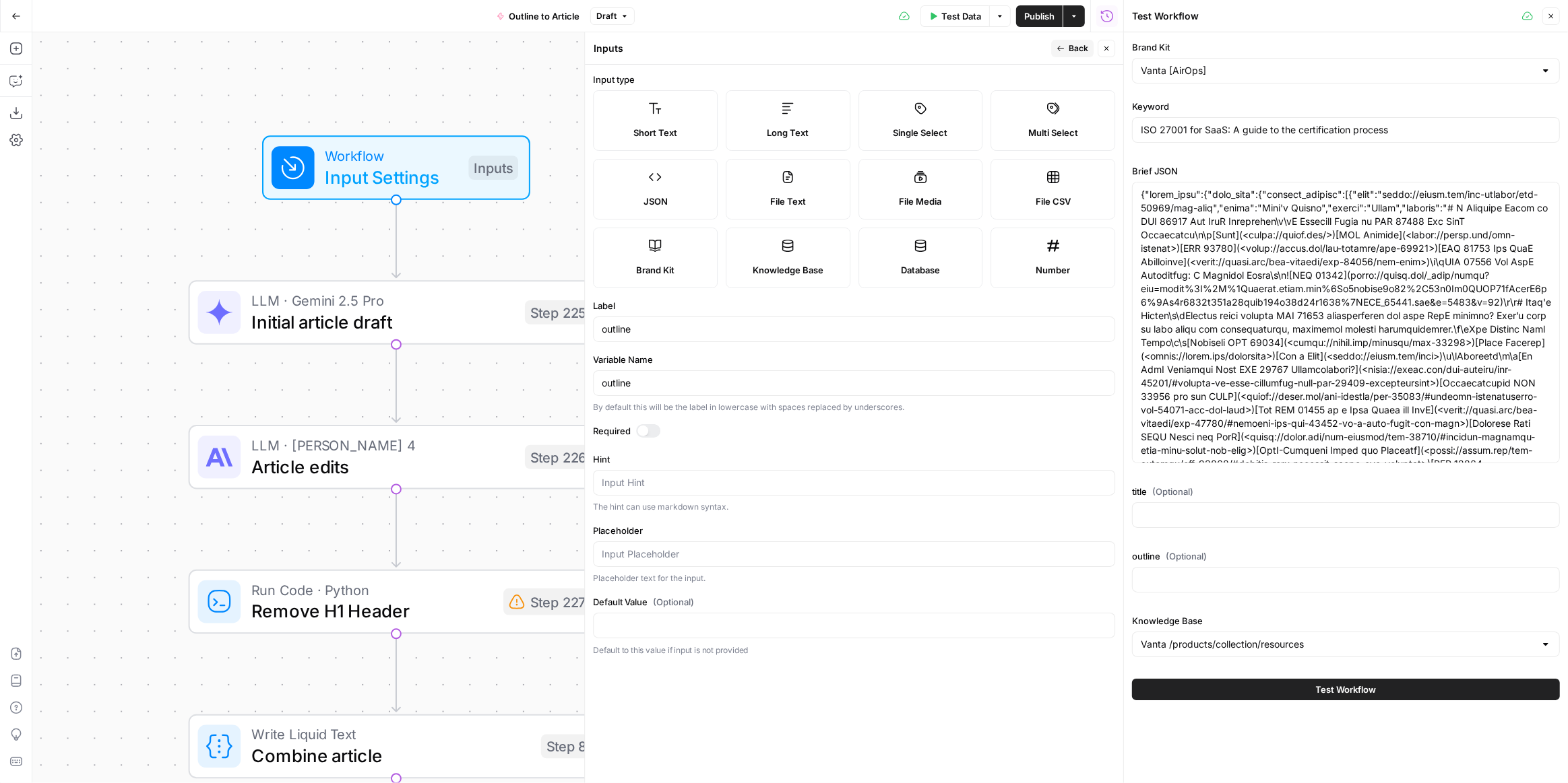
click at [785, 129] on span "Long Text" at bounding box center [787, 133] width 42 height 14
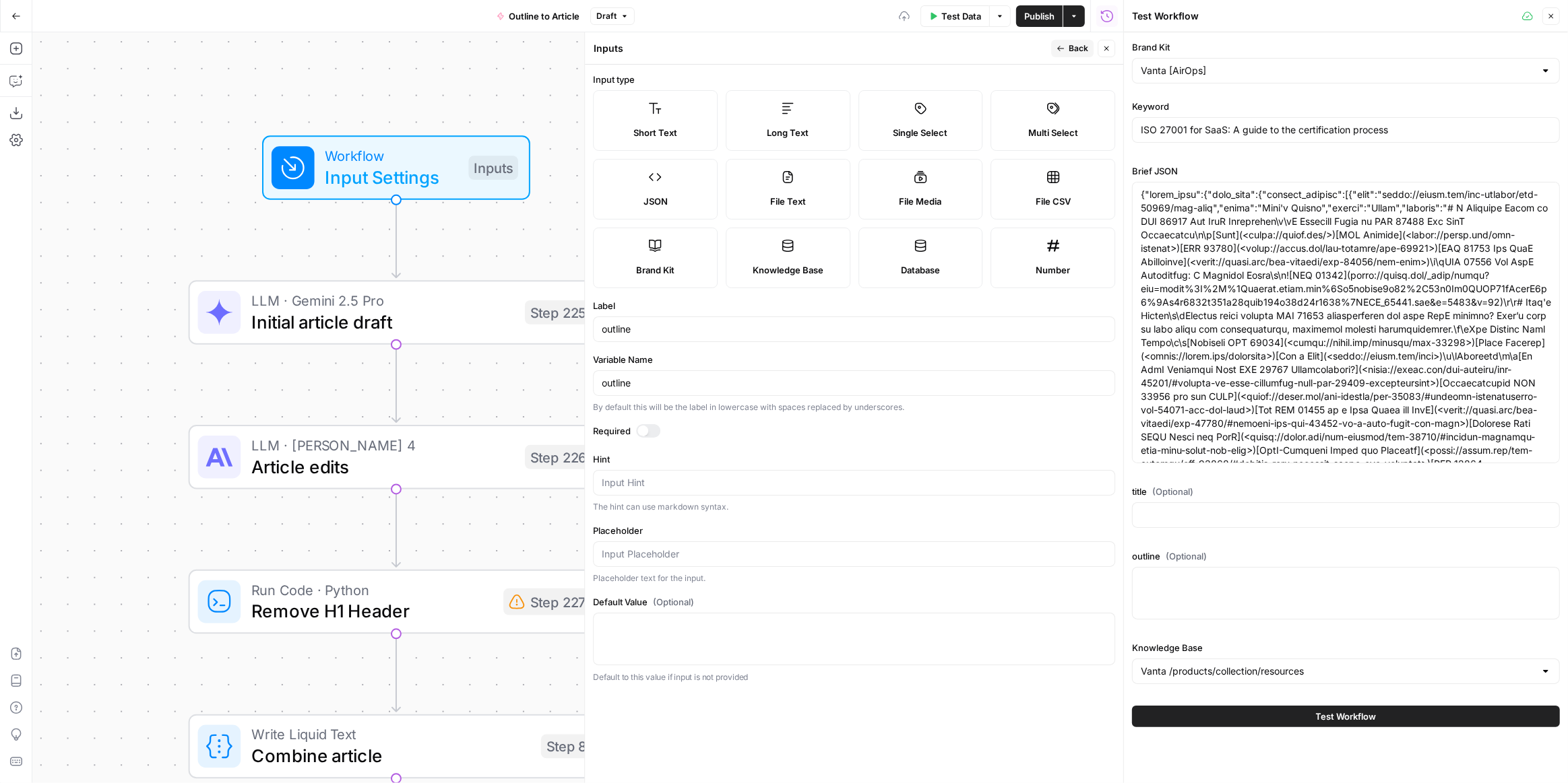
click at [1068, 54] on button "Back" at bounding box center [1071, 49] width 43 height 18
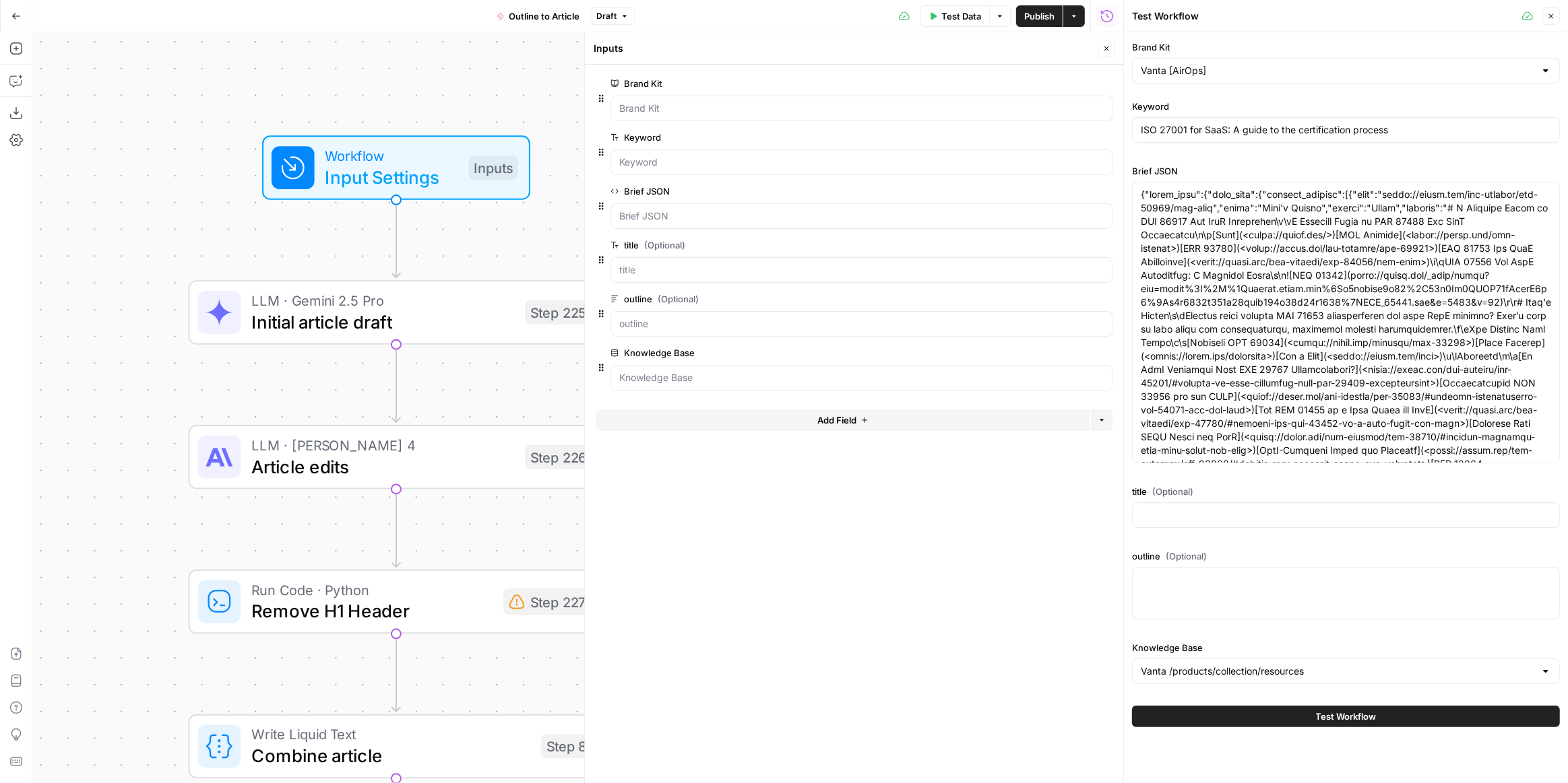
click at [1197, 592] on div at bounding box center [1346, 593] width 428 height 53
paste textarea "# H1: ISO 27001 for SaaS: Your Complete Certification Guide ## H2: What Is ISO …"
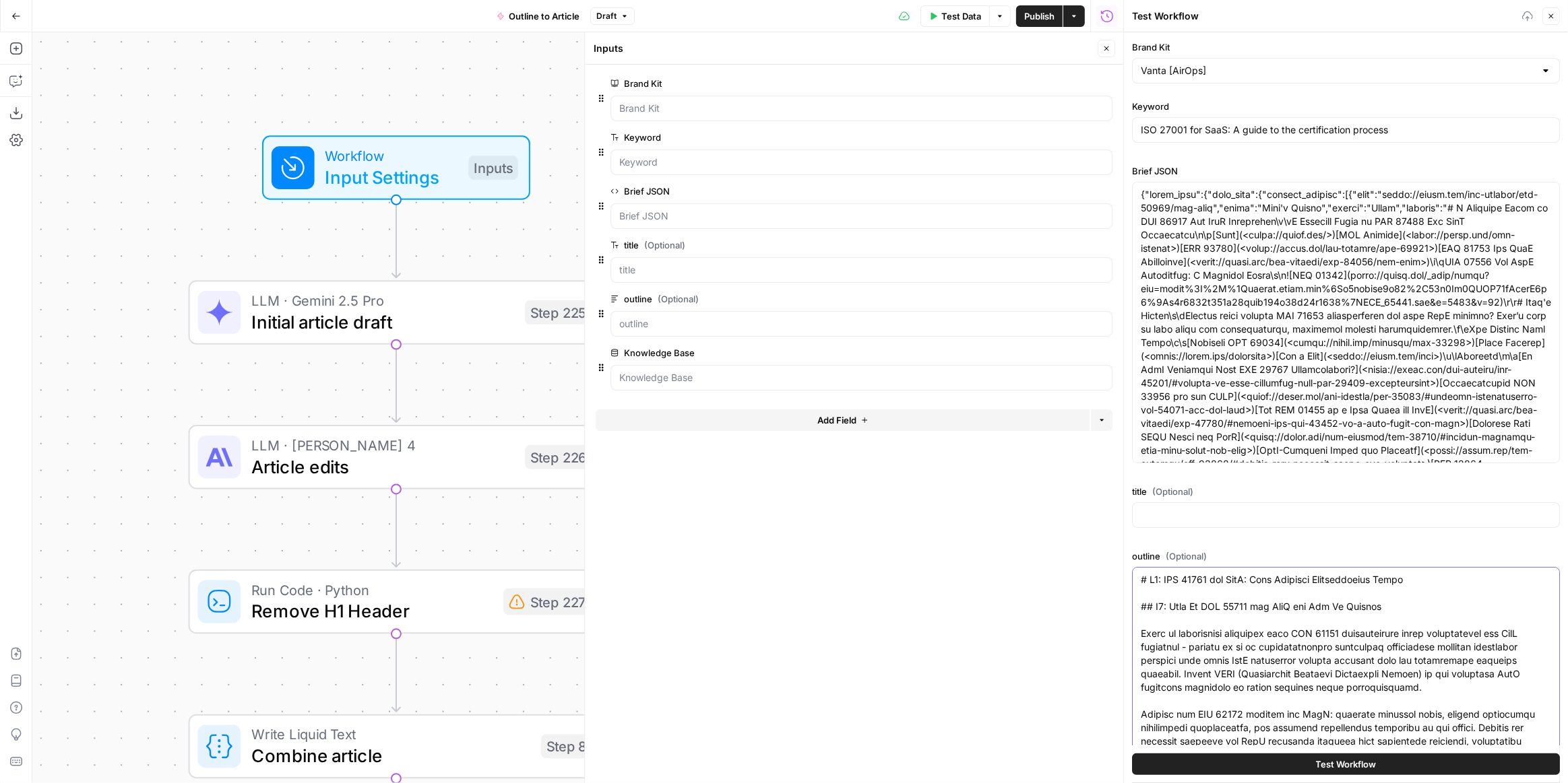
scroll to position [62, 0]
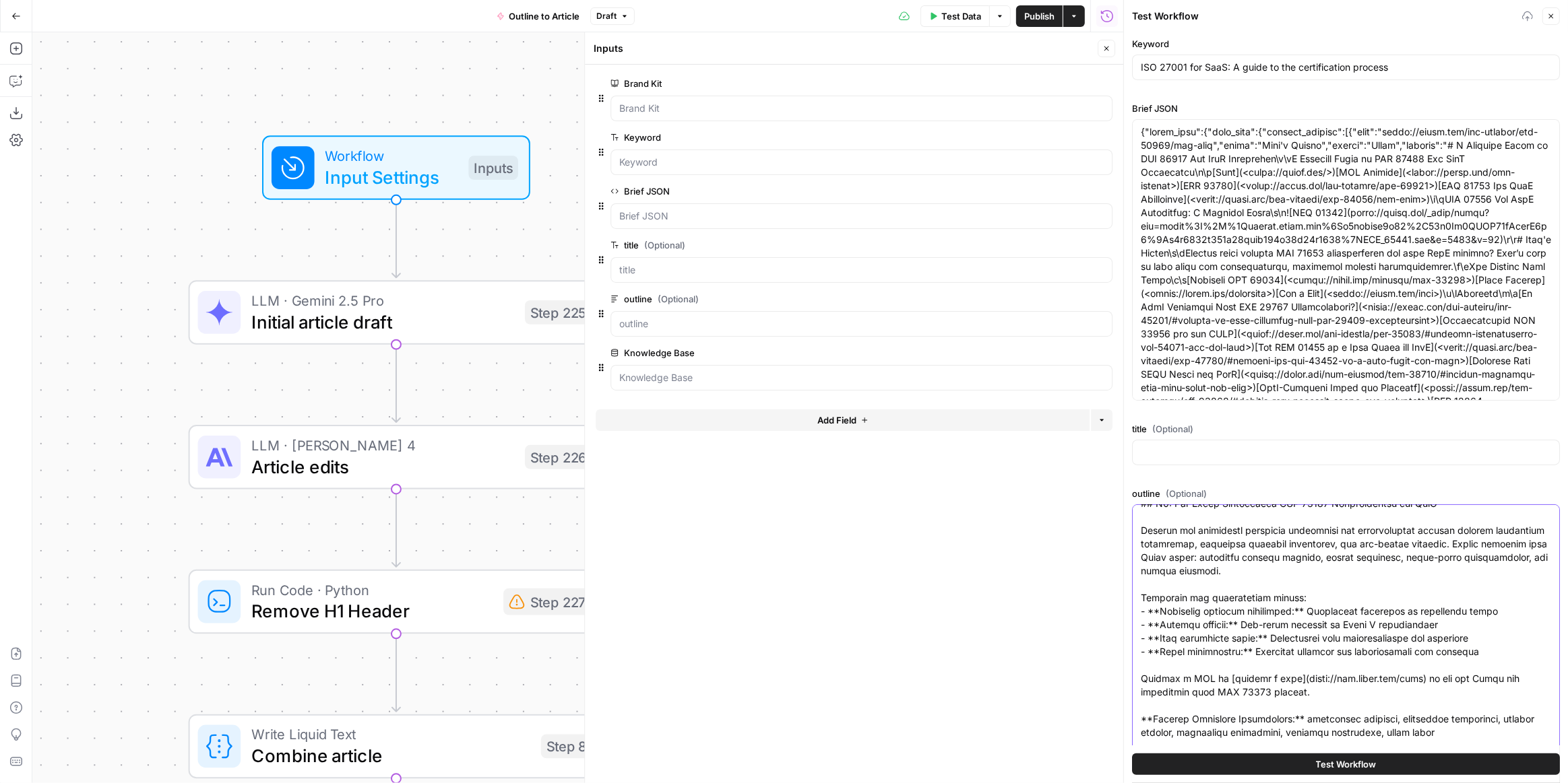
type textarea "# H1: ISO 27001 for SaaS: Your Complete Certification Guide ## H2: What Is ISO …"
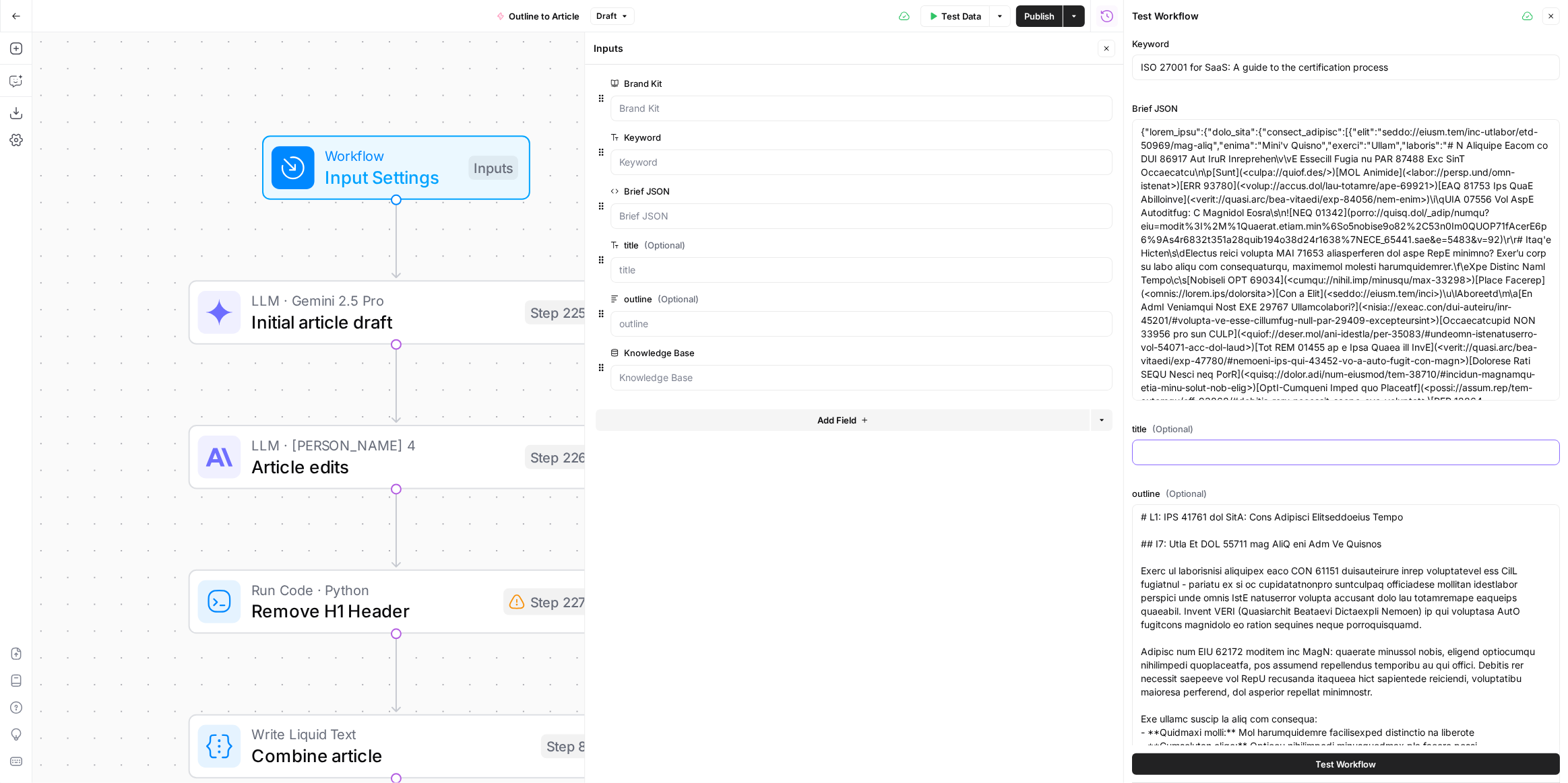
click at [1180, 450] on input "title (Optional)" at bounding box center [1346, 453] width 410 height 14
paste input "ISO 27001 for SaaS: Your Complete Certification Guide"
type input "ISO 27001 for SaaS: Your Complete Certification Guide"
click at [1275, 777] on div "Test Workflow" at bounding box center [1346, 764] width 428 height 38
click at [1274, 773] on button "Test Workflow" at bounding box center [1346, 765] width 428 height 22
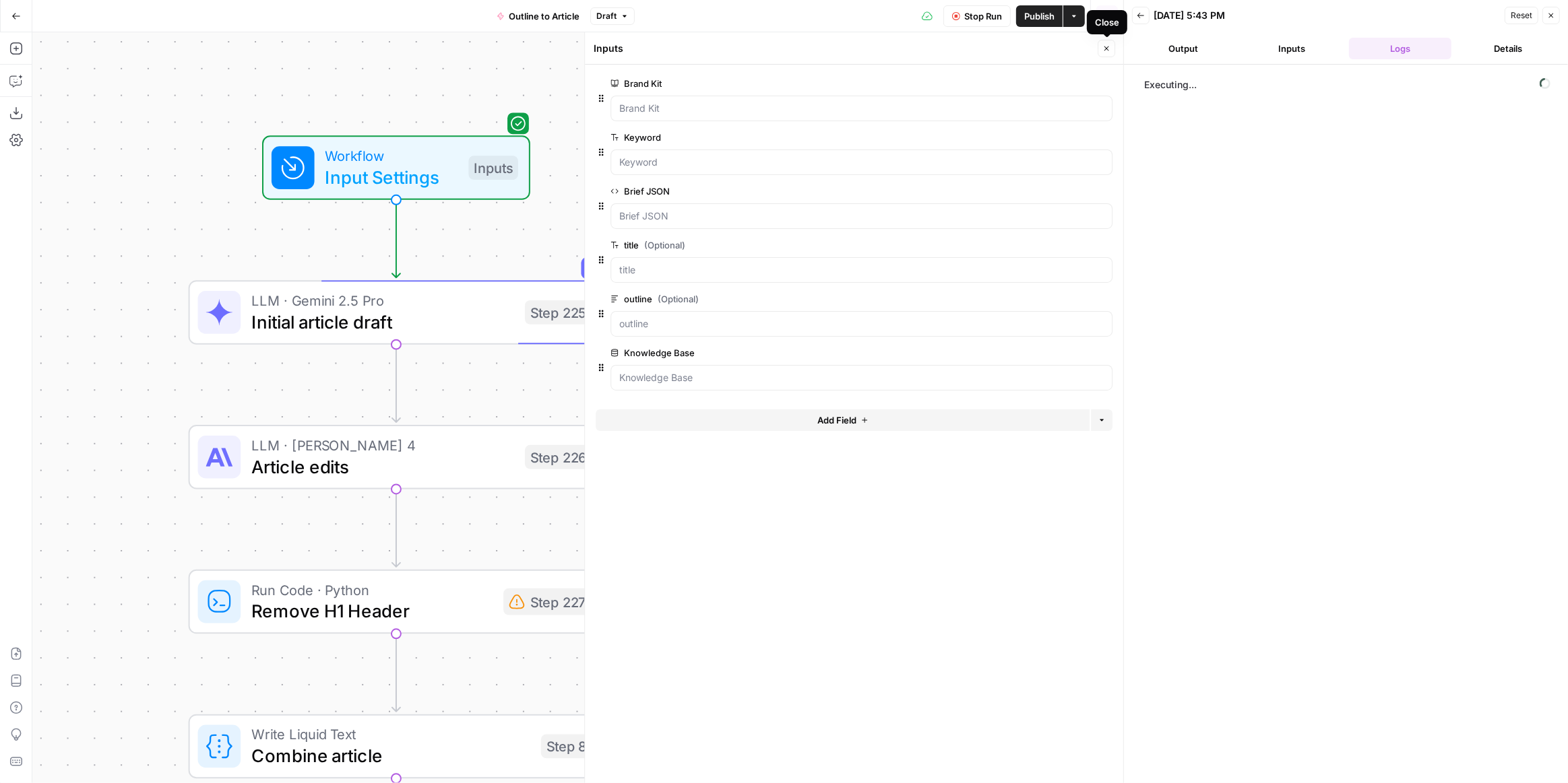
click at [1110, 51] on icon "button" at bounding box center [1106, 49] width 8 height 8
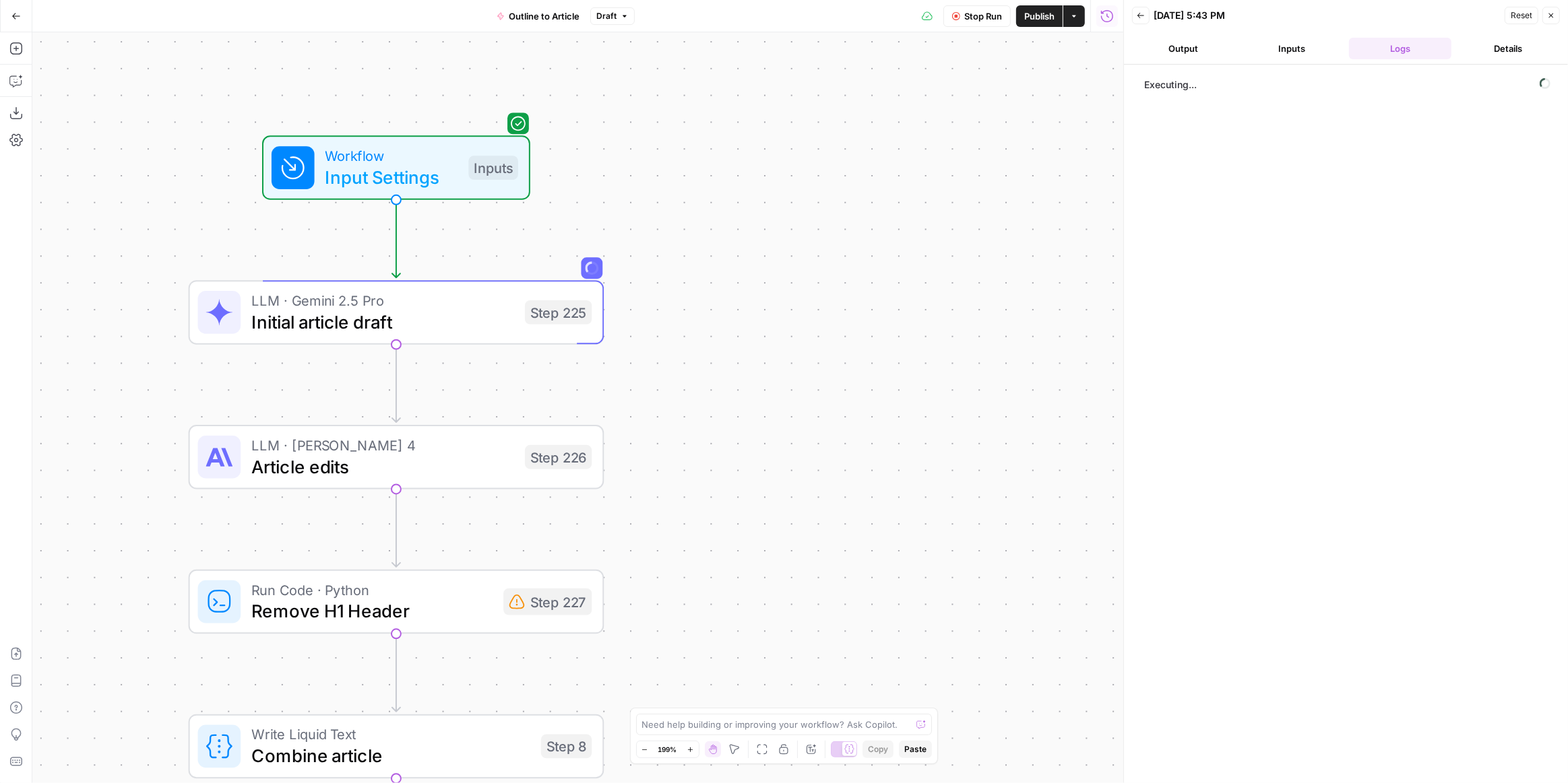
click at [985, 22] on span "Stop Run" at bounding box center [983, 17] width 38 height 14
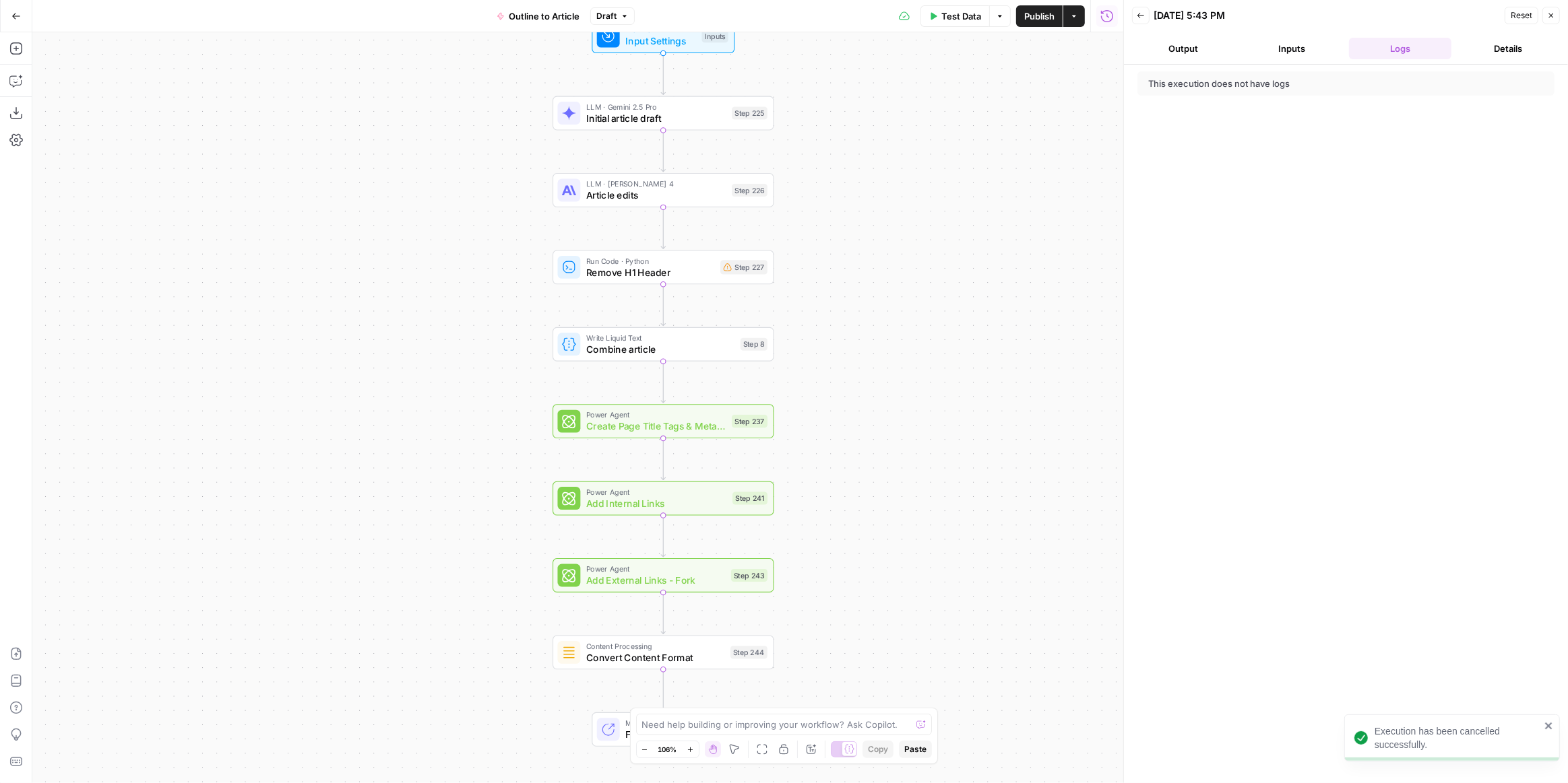
drag, startPoint x: 832, startPoint y: 403, endPoint x: 915, endPoint y: 235, distance: 187.4
click at [915, 235] on div "Workflow Input Settings Inputs LLM · Gemini 2.5 Pro Initial article draft Step …" at bounding box center [578, 408] width 1090 height 751
drag, startPoint x: 908, startPoint y: 430, endPoint x: 890, endPoint y: 327, distance: 104.6
click at [890, 327] on div "Workflow Input Settings Inputs LLM · Gemini 2.5 Pro Initial article draft Step …" at bounding box center [578, 408] width 1090 height 751
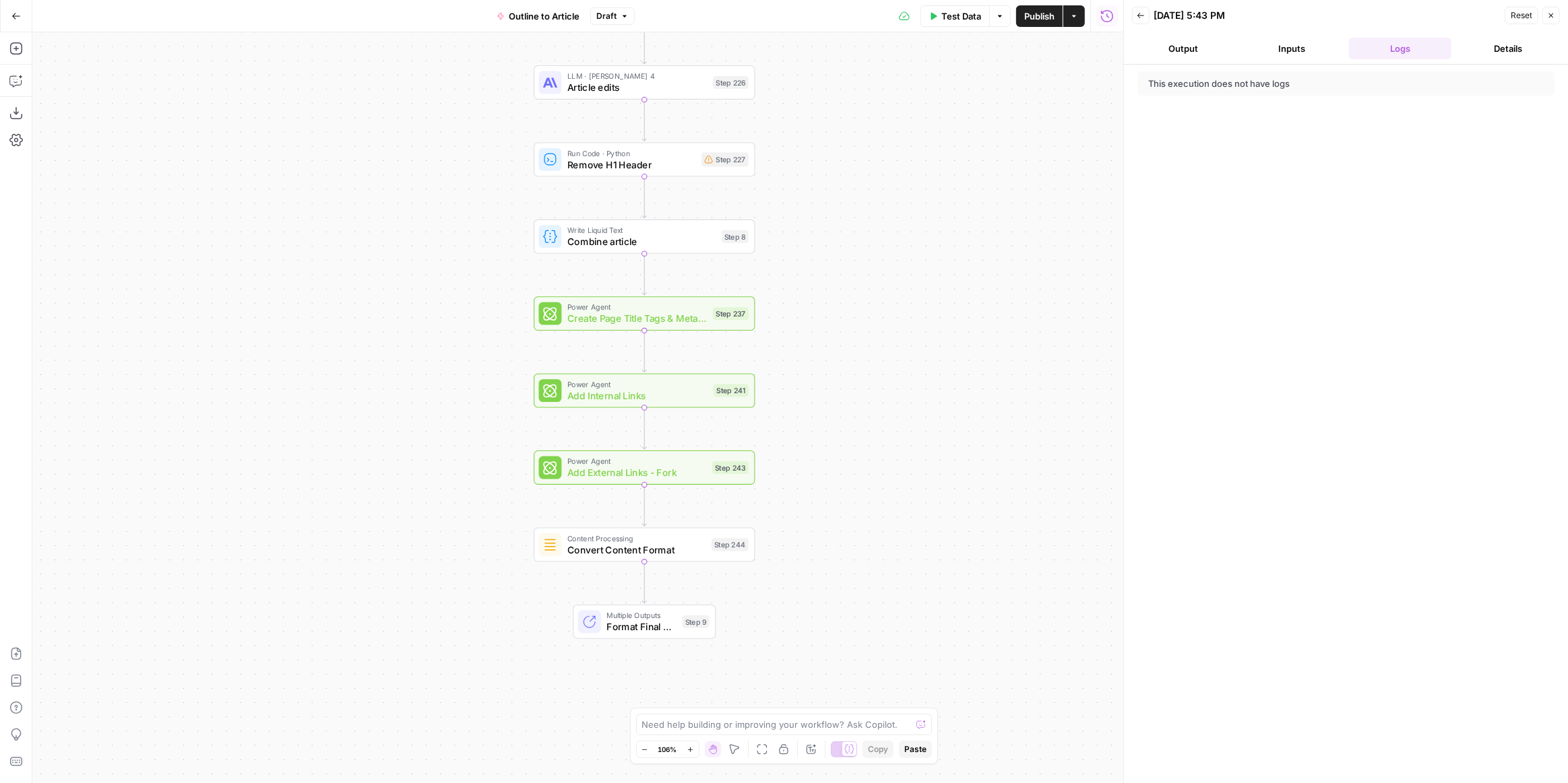
click at [682, 548] on span "Convert Content Format" at bounding box center [636, 550] width 139 height 14
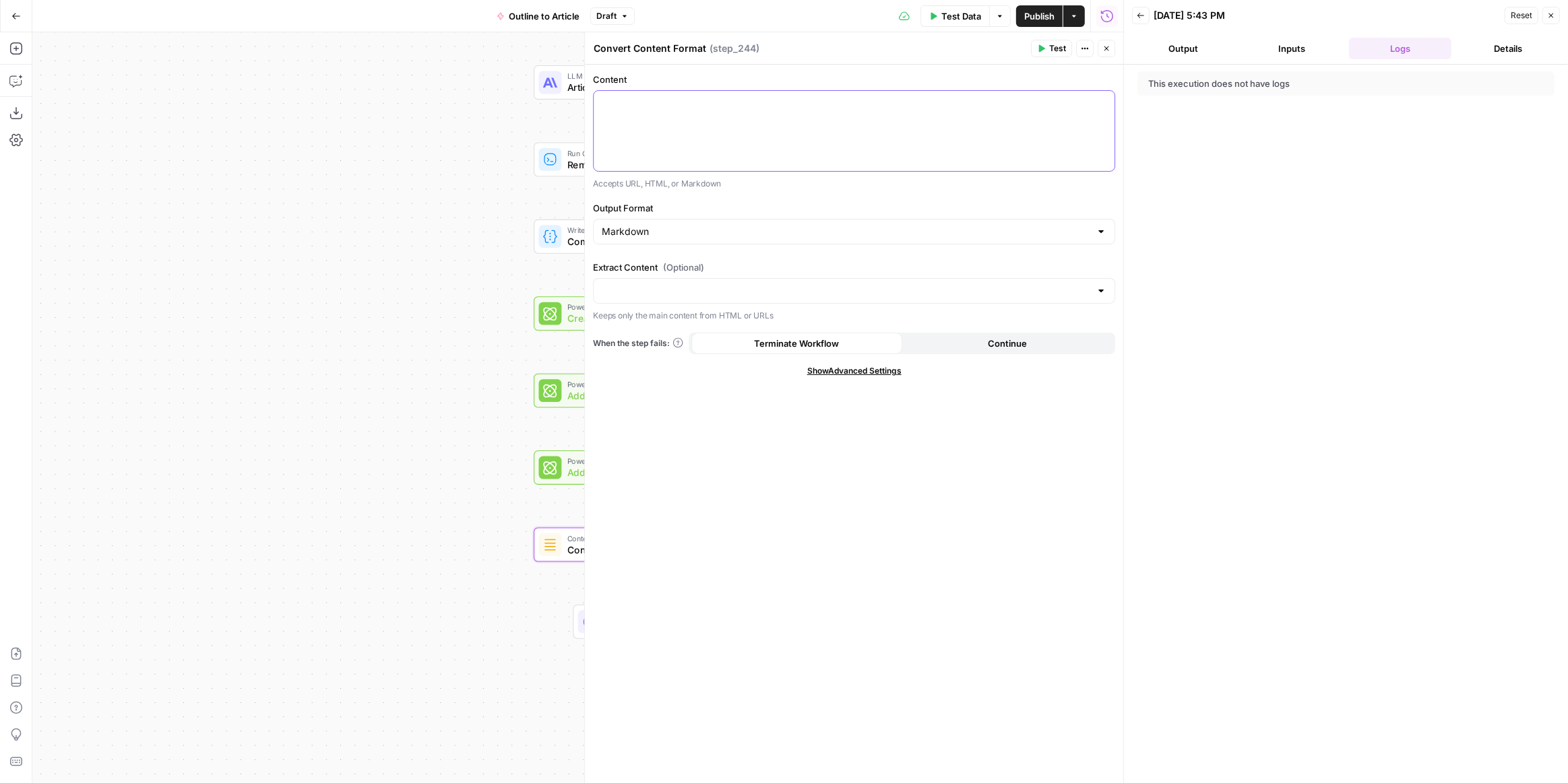
click at [870, 114] on div at bounding box center [853, 131] width 520 height 80
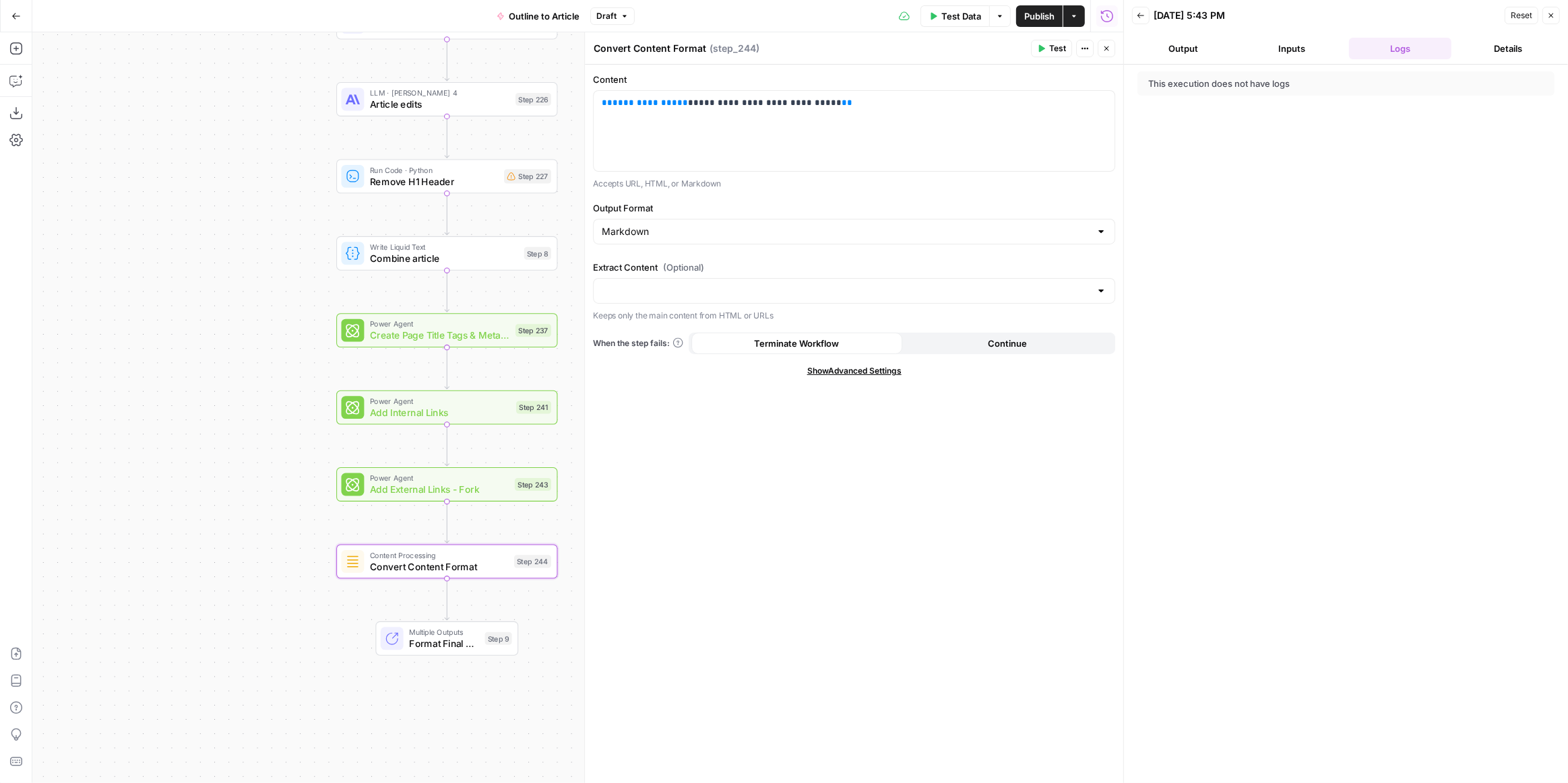
drag, startPoint x: 340, startPoint y: 291, endPoint x: 198, endPoint y: 305, distance: 142.7
click at [198, 305] on div "Workflow Input Settings Inputs LLM · Gemini 2.5 Pro Initial article draft Step …" at bounding box center [578, 408] width 1090 height 751
click at [644, 100] on span "**********" at bounding box center [650, 102] width 75 height 9
click at [969, 17] on span "Test Data" at bounding box center [960, 17] width 40 height 14
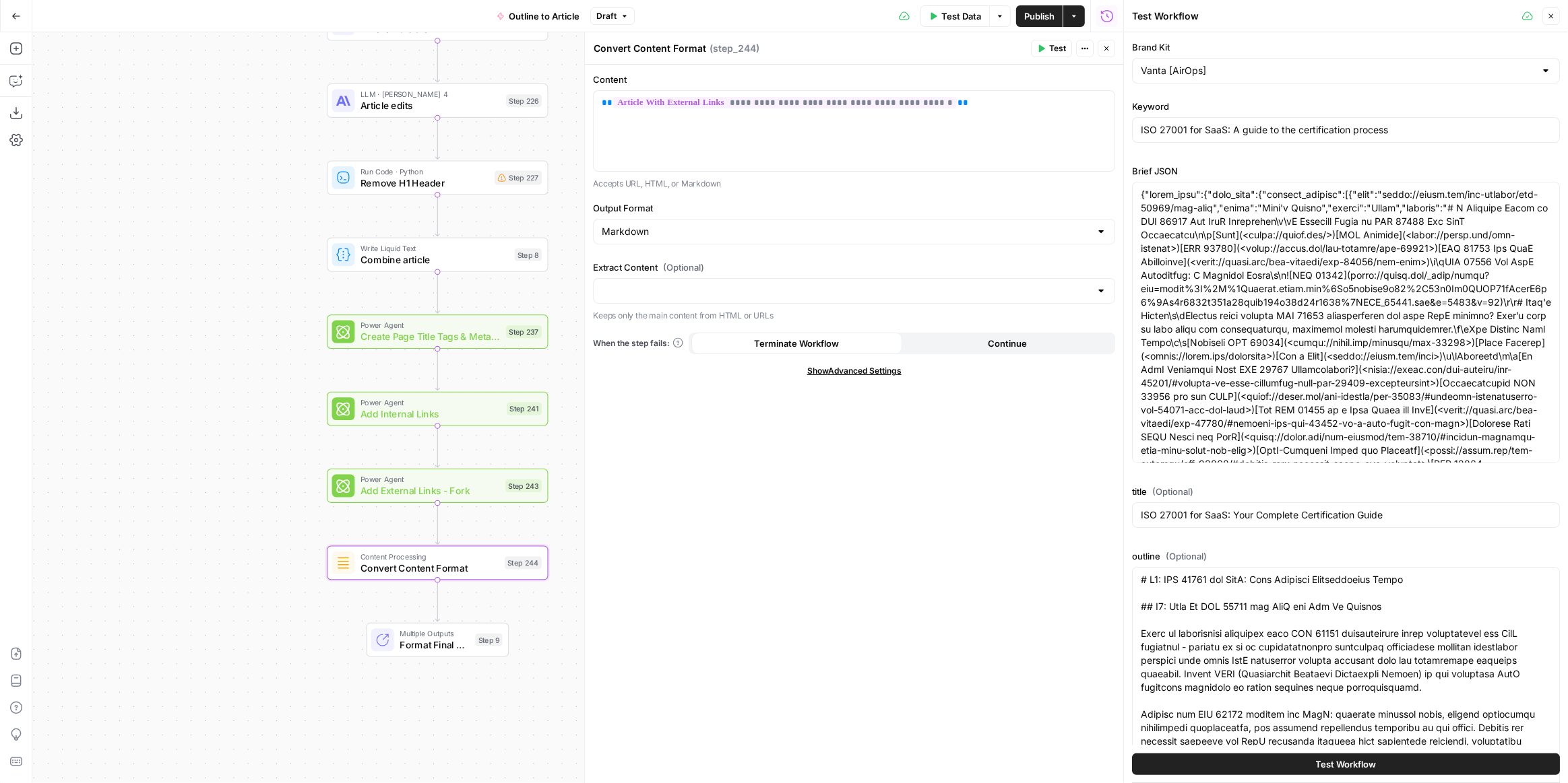
drag, startPoint x: 1199, startPoint y: 763, endPoint x: 1124, endPoint y: 88, distance: 679.2
click at [1198, 763] on button "Test Workflow" at bounding box center [1346, 765] width 428 height 22
click at [1110, 50] on icon "button" at bounding box center [1106, 49] width 8 height 8
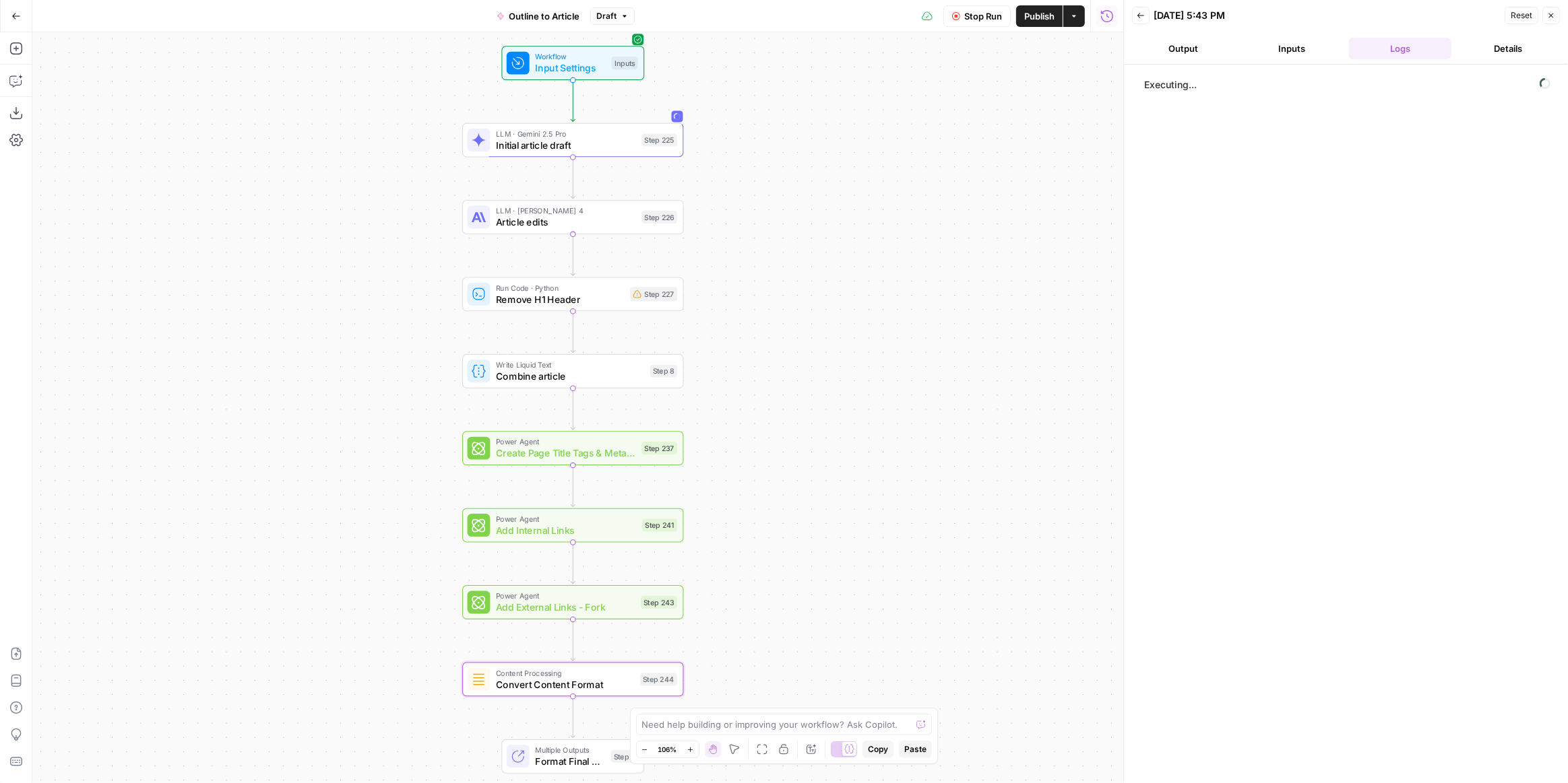
drag, startPoint x: 793, startPoint y: 203, endPoint x: 926, endPoint y: 311, distance: 171.3
click at [926, 311] on div "Workflow Input Settings Inputs LLM · Gemini 2.5 Pro Initial article draft Step …" at bounding box center [578, 408] width 1090 height 751
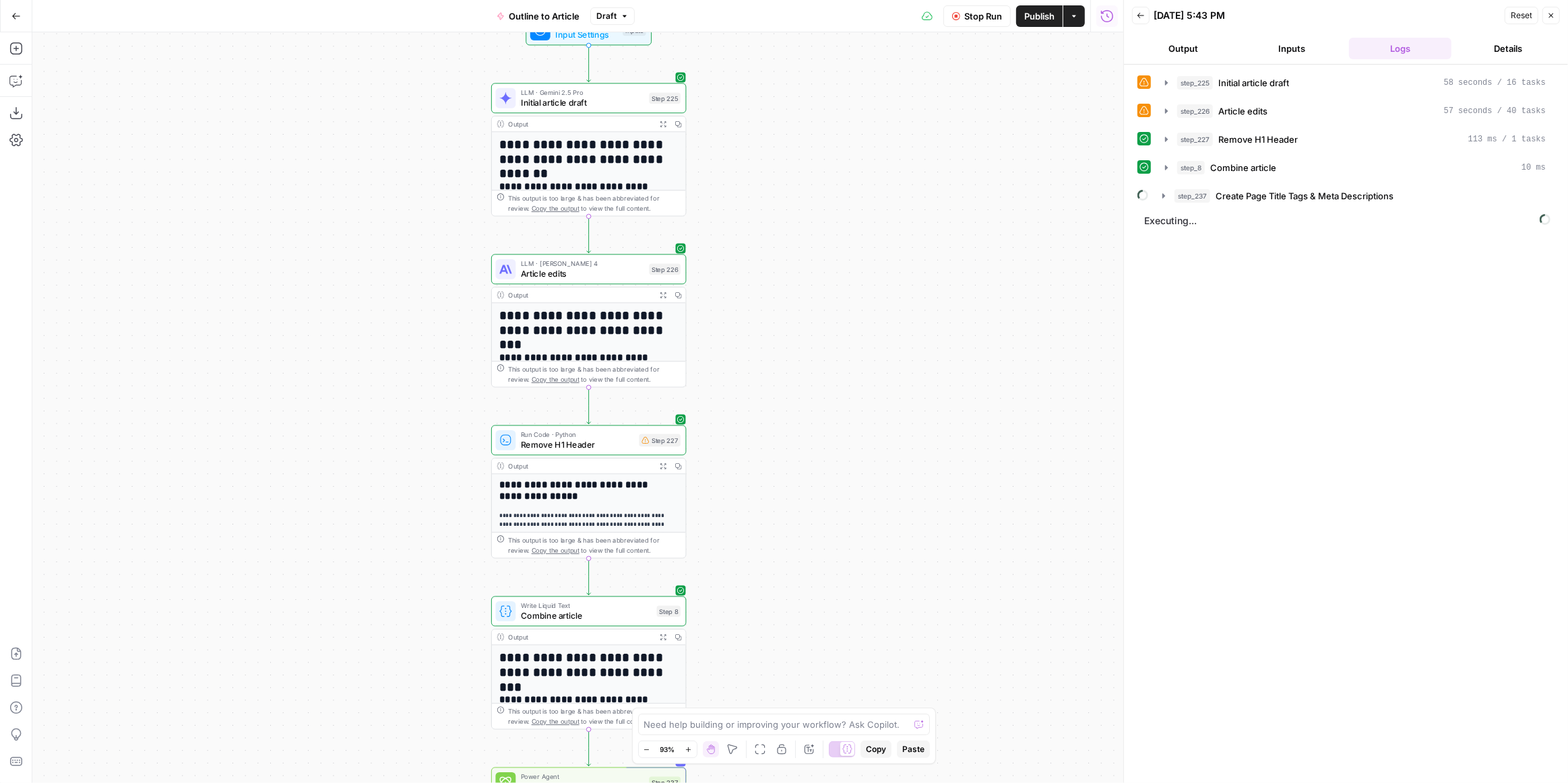
drag, startPoint x: 898, startPoint y: 489, endPoint x: 891, endPoint y: 354, distance: 135.2
click at [891, 354] on div "**********" at bounding box center [578, 408] width 1090 height 751
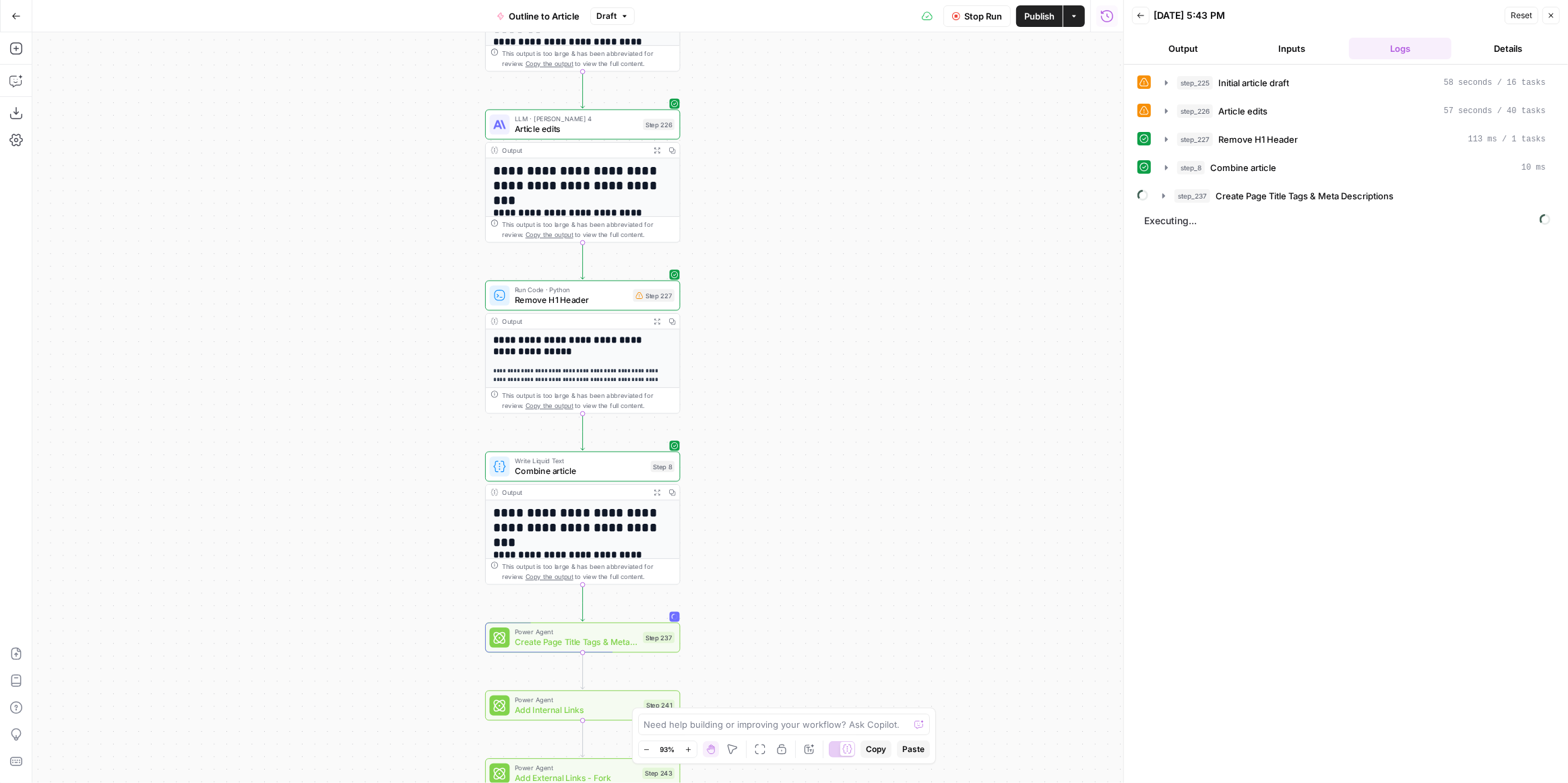
drag, startPoint x: 778, startPoint y: 441, endPoint x: 799, endPoint y: 344, distance: 99.2
click at [799, 344] on div "**********" at bounding box center [578, 408] width 1090 height 751
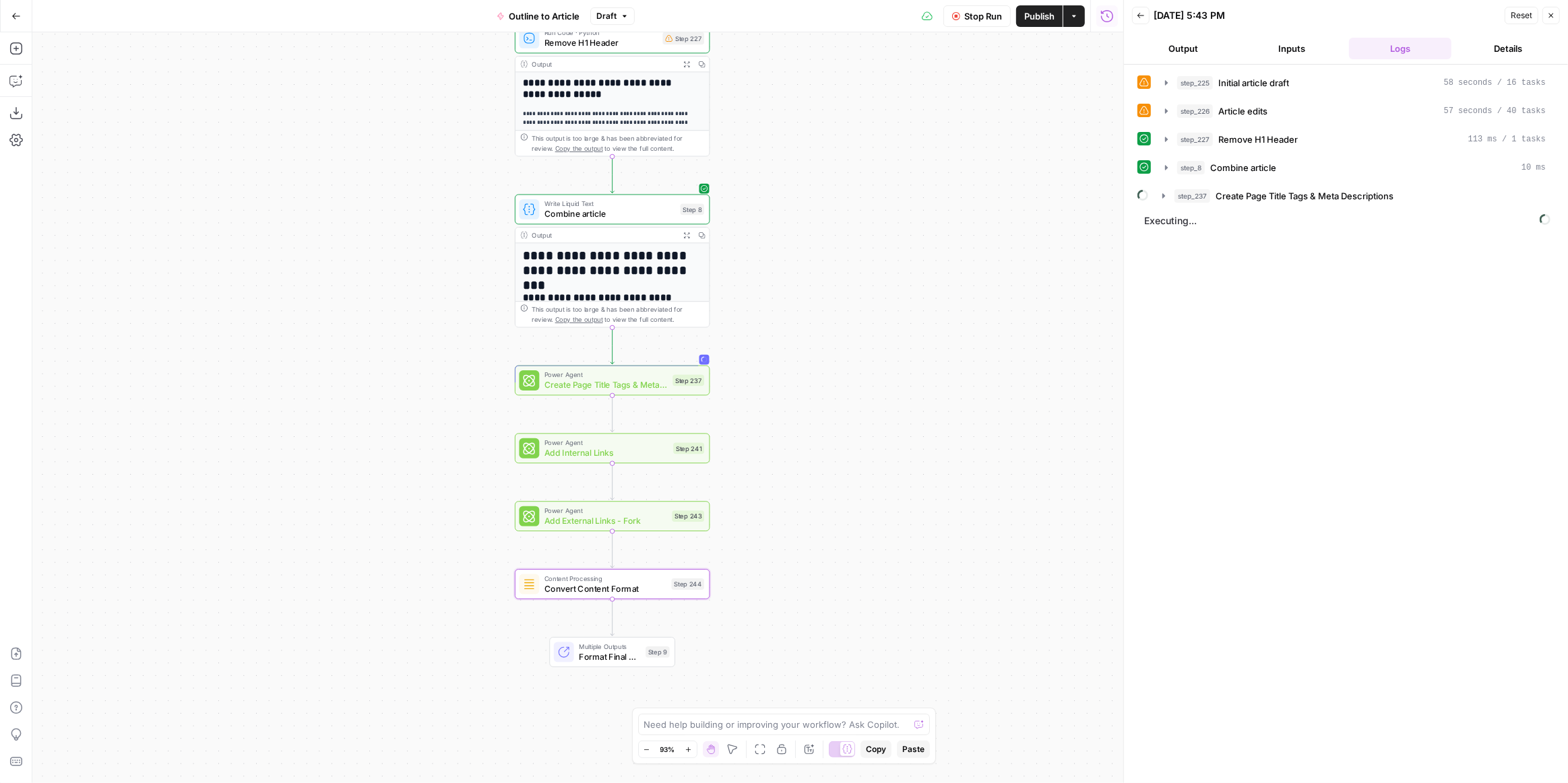
drag, startPoint x: 817, startPoint y: 533, endPoint x: 826, endPoint y: 354, distance: 179.2
click at [826, 356] on div "**********" at bounding box center [578, 408] width 1090 height 751
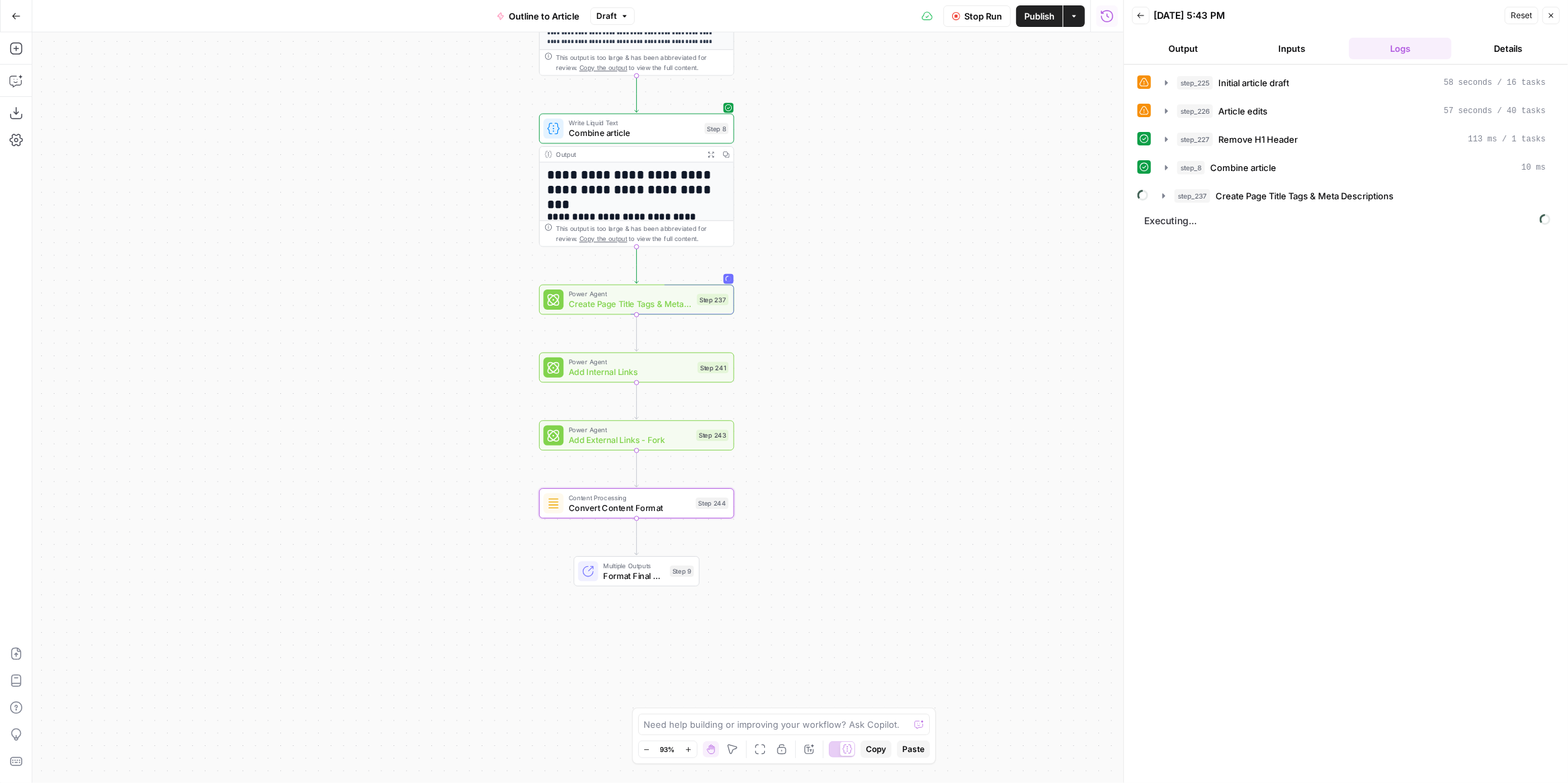
drag, startPoint x: 828, startPoint y: 519, endPoint x: 851, endPoint y: 447, distance: 75.6
click at [851, 447] on div "**********" at bounding box center [578, 408] width 1090 height 751
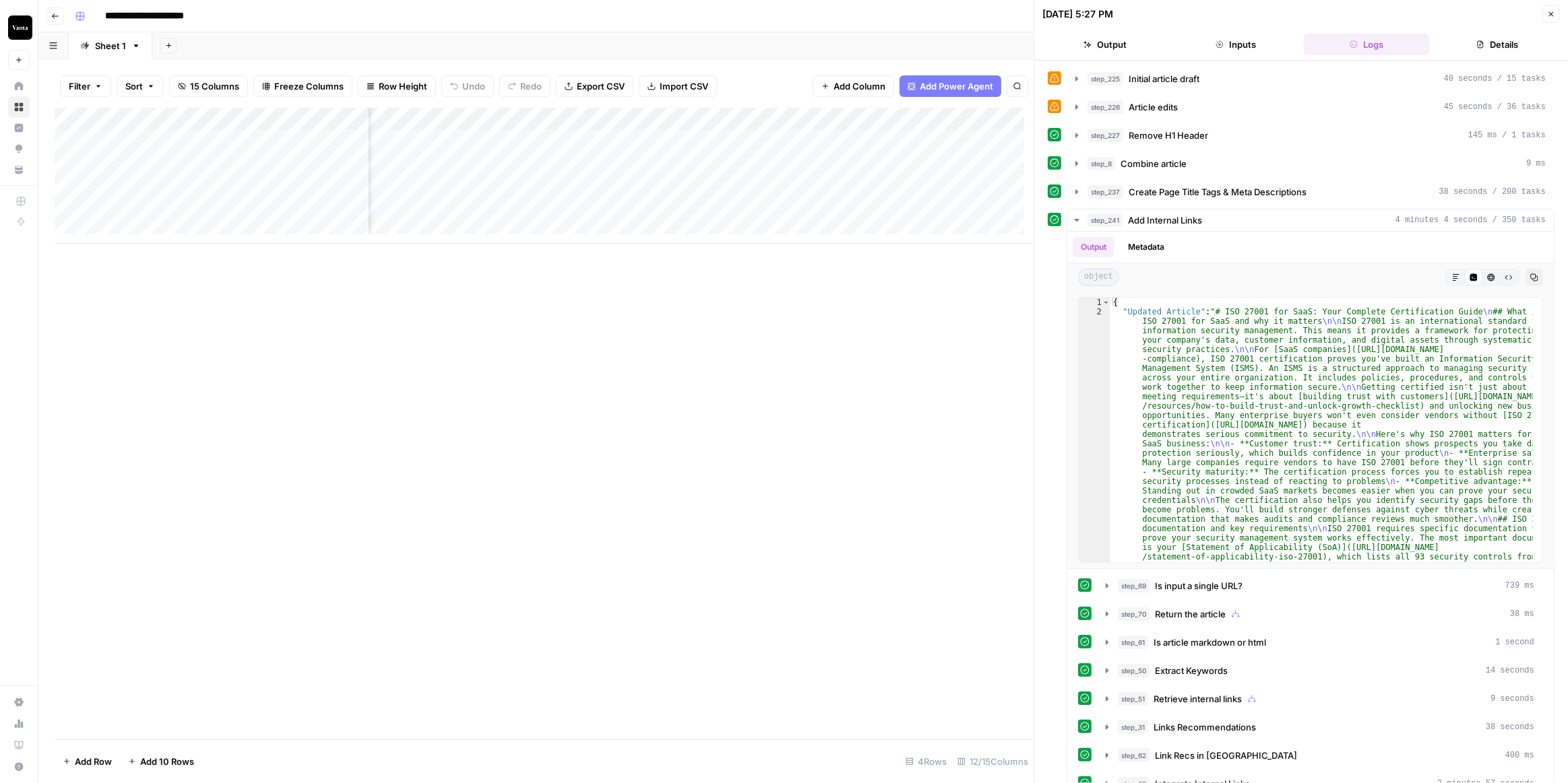
scroll to position [0, 674]
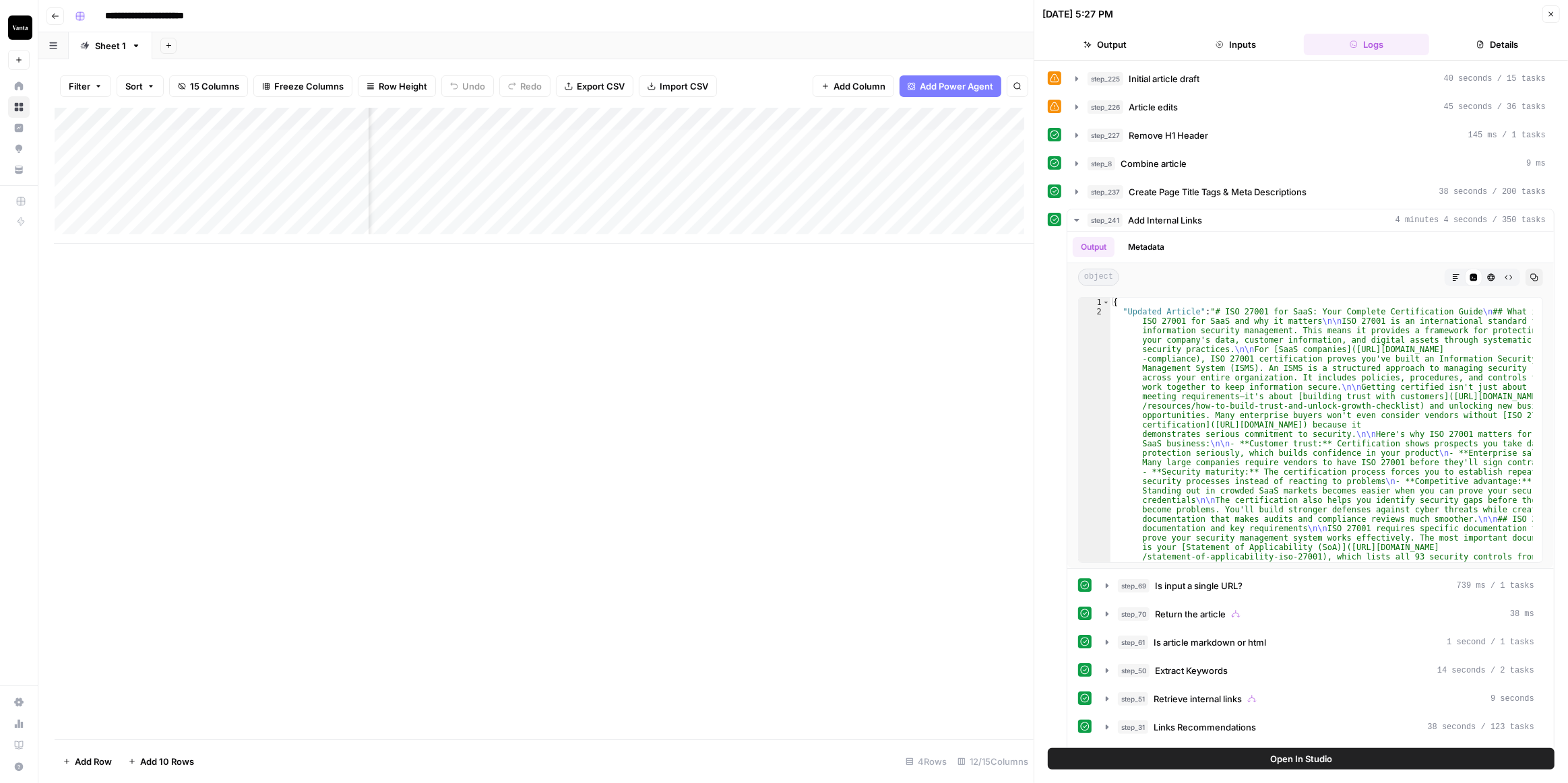
click at [745, 136] on div "Add Column" at bounding box center [544, 175] width 979 height 136
click at [745, 136] on textarea at bounding box center [807, 142] width 215 height 19
click at [773, 177] on div "Add Column" at bounding box center [544, 175] width 979 height 136
click at [557, 138] on div "Add Column" at bounding box center [544, 175] width 979 height 136
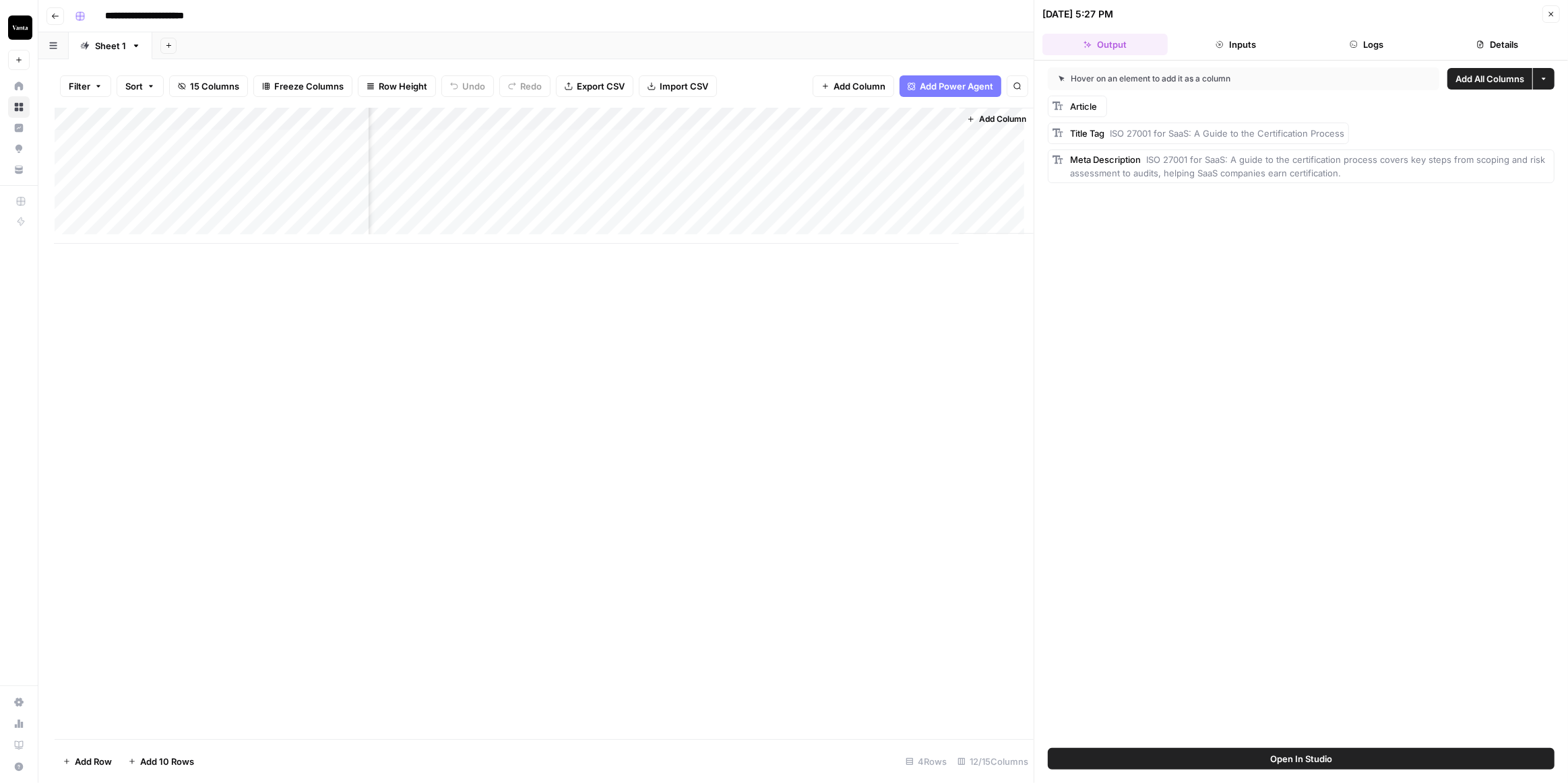
click at [1366, 43] on button "Logs" at bounding box center [1366, 45] width 125 height 22
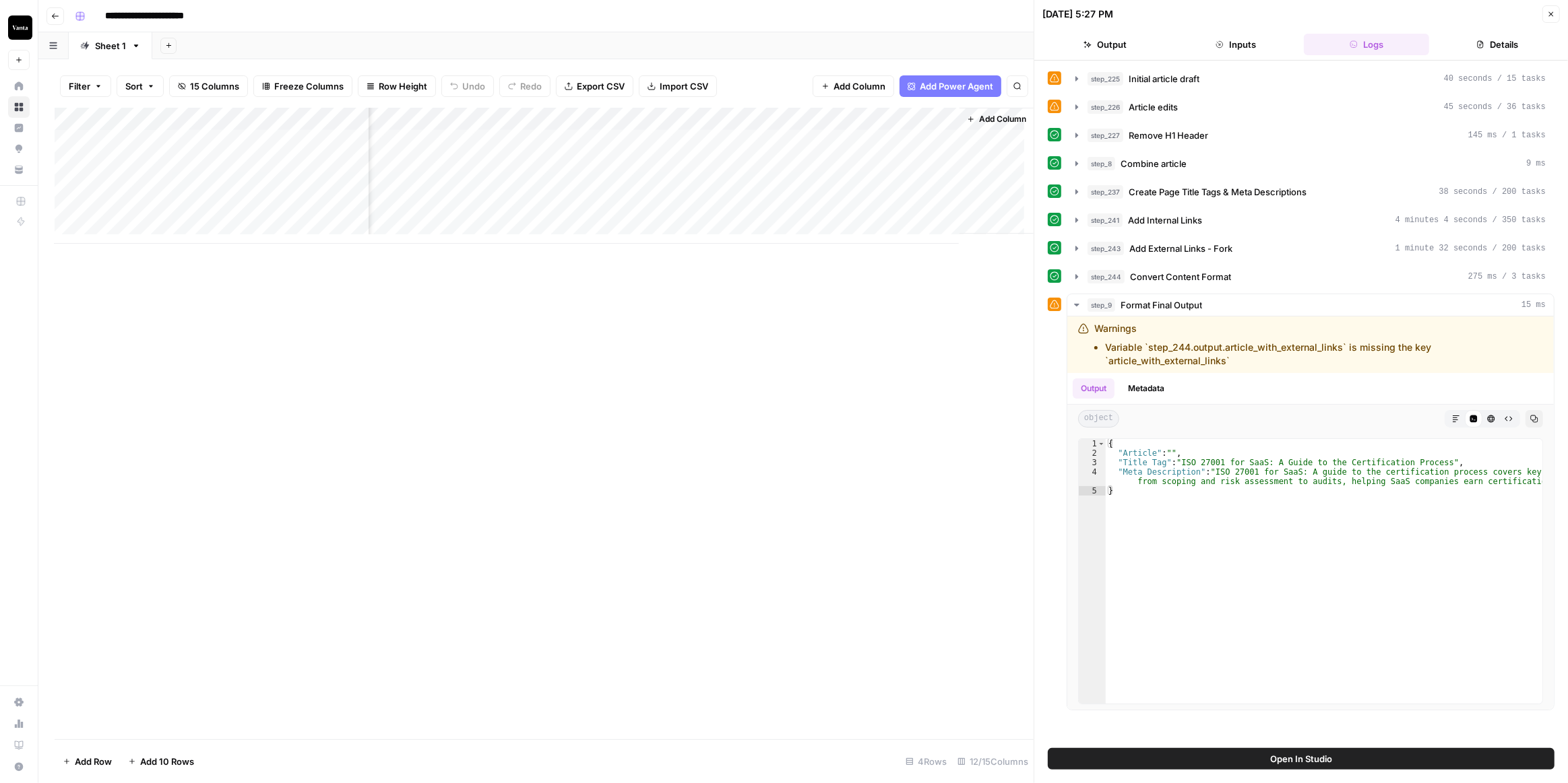
click at [517, 123] on div "Add Column" at bounding box center [544, 175] width 979 height 136
click at [520, 245] on span "Edit Workflow" at bounding box center [536, 252] width 118 height 14
click at [634, 146] on div "Add Column" at bounding box center [544, 175] width 979 height 136
click at [678, 327] on div "Add Column" at bounding box center [544, 424] width 979 height 632
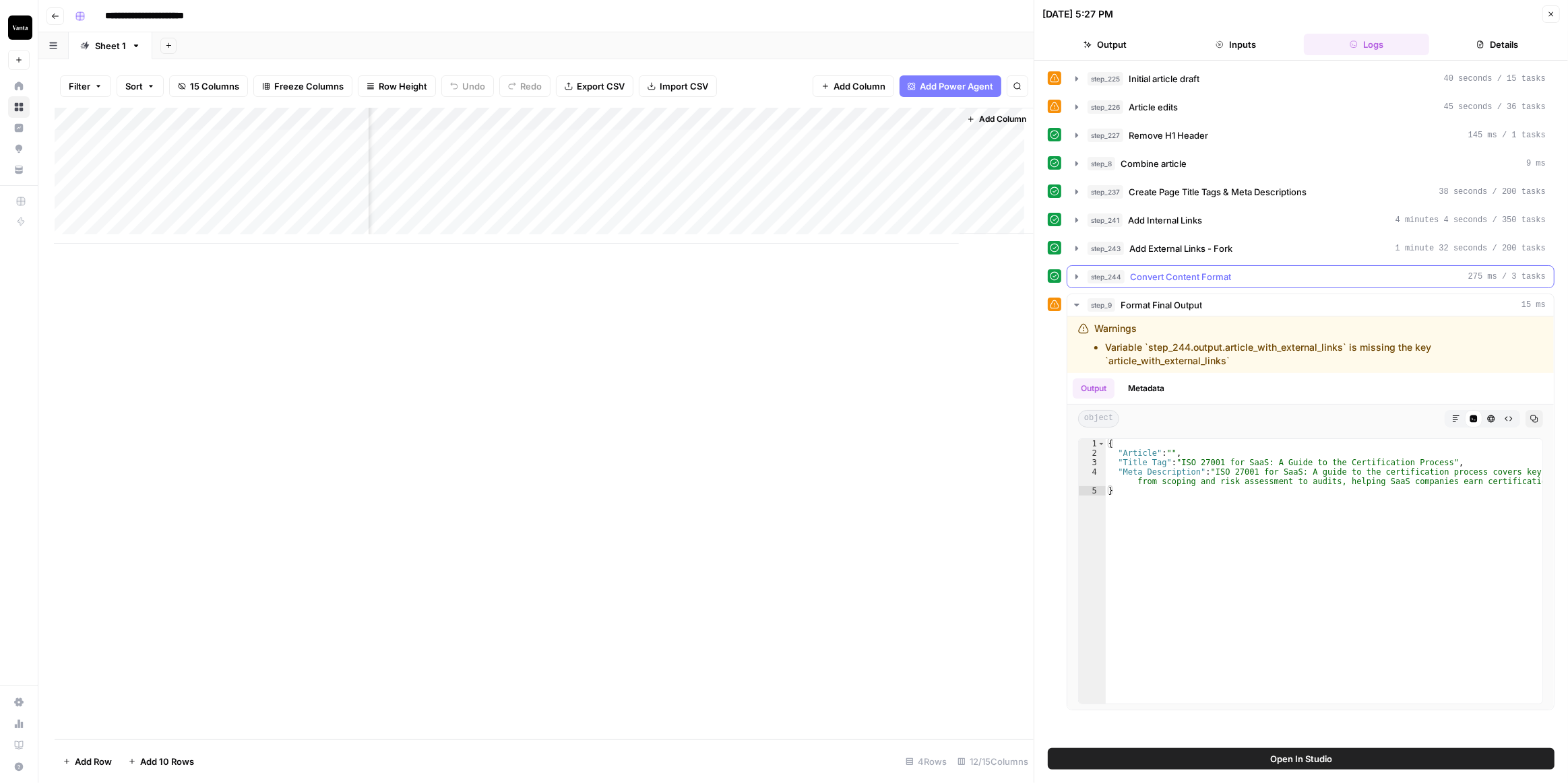
click at [1073, 272] on icon "button" at bounding box center [1076, 277] width 11 height 11
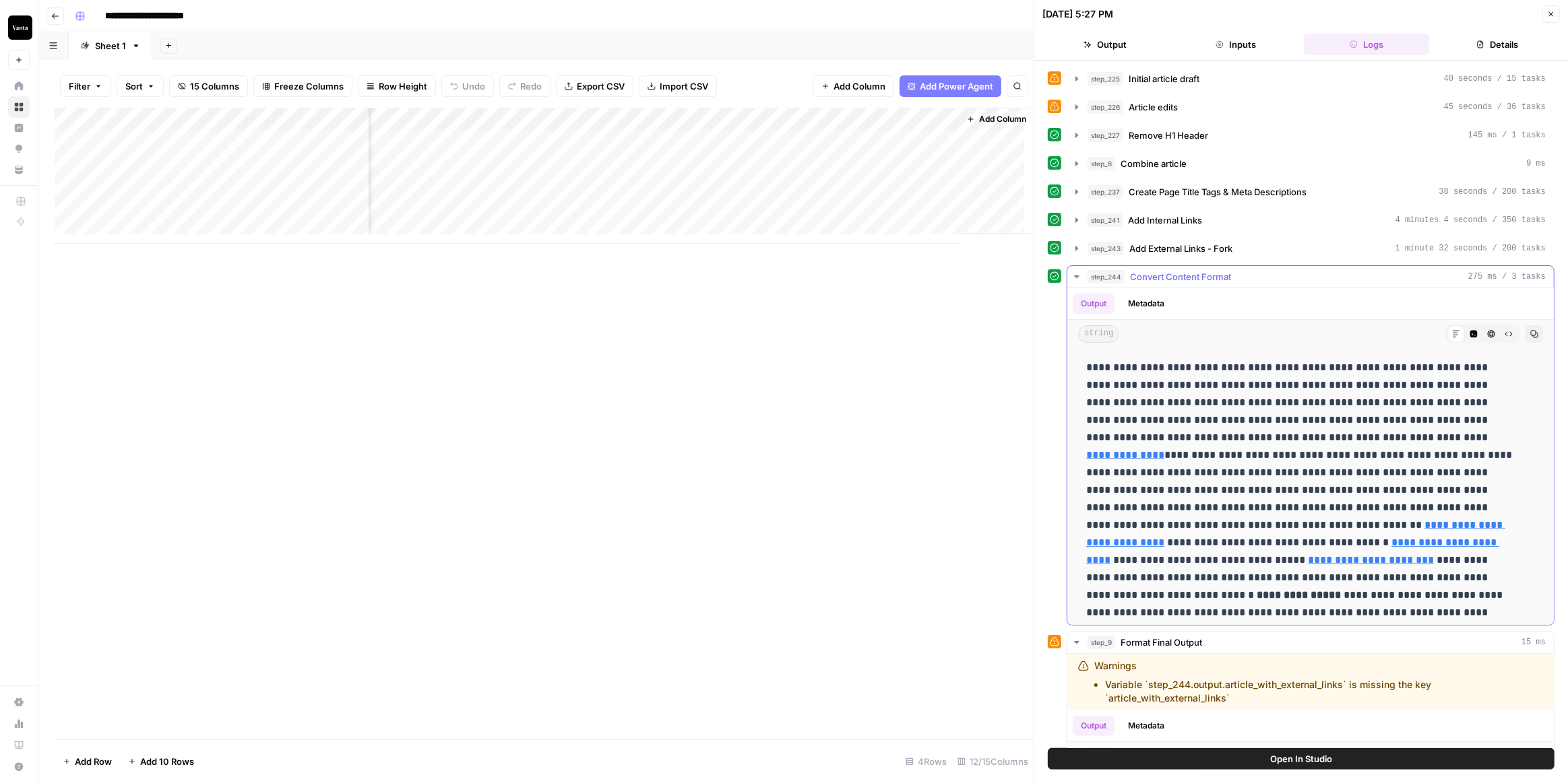
click at [1452, 330] on icon at bounding box center [1456, 334] width 8 height 8
click at [1470, 331] on icon "button" at bounding box center [1473, 334] width 7 height 7
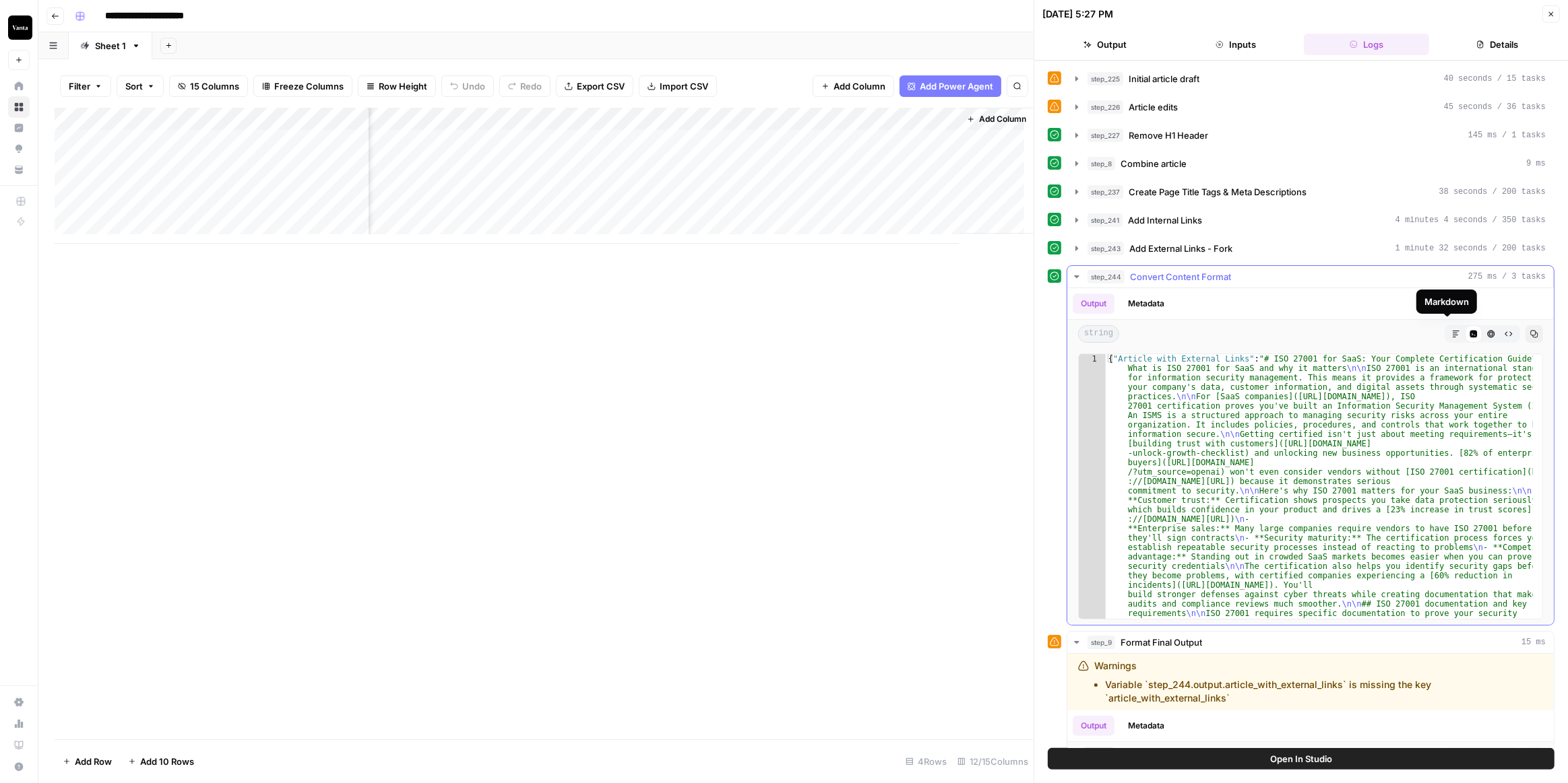
click at [1452, 330] on icon "button" at bounding box center [1456, 334] width 8 height 8
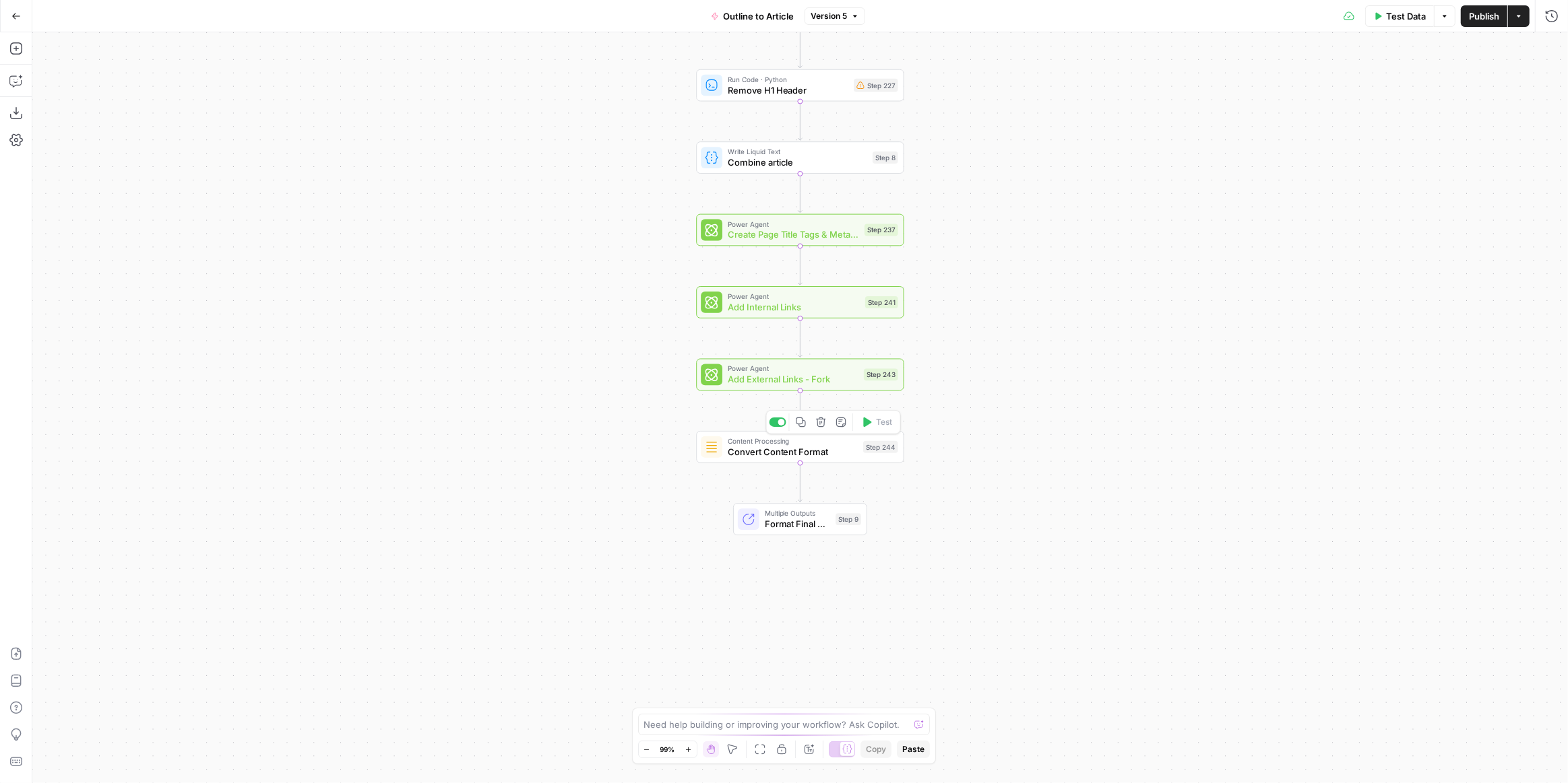
click at [842, 449] on span "Convert Content Format" at bounding box center [792, 452] width 130 height 14
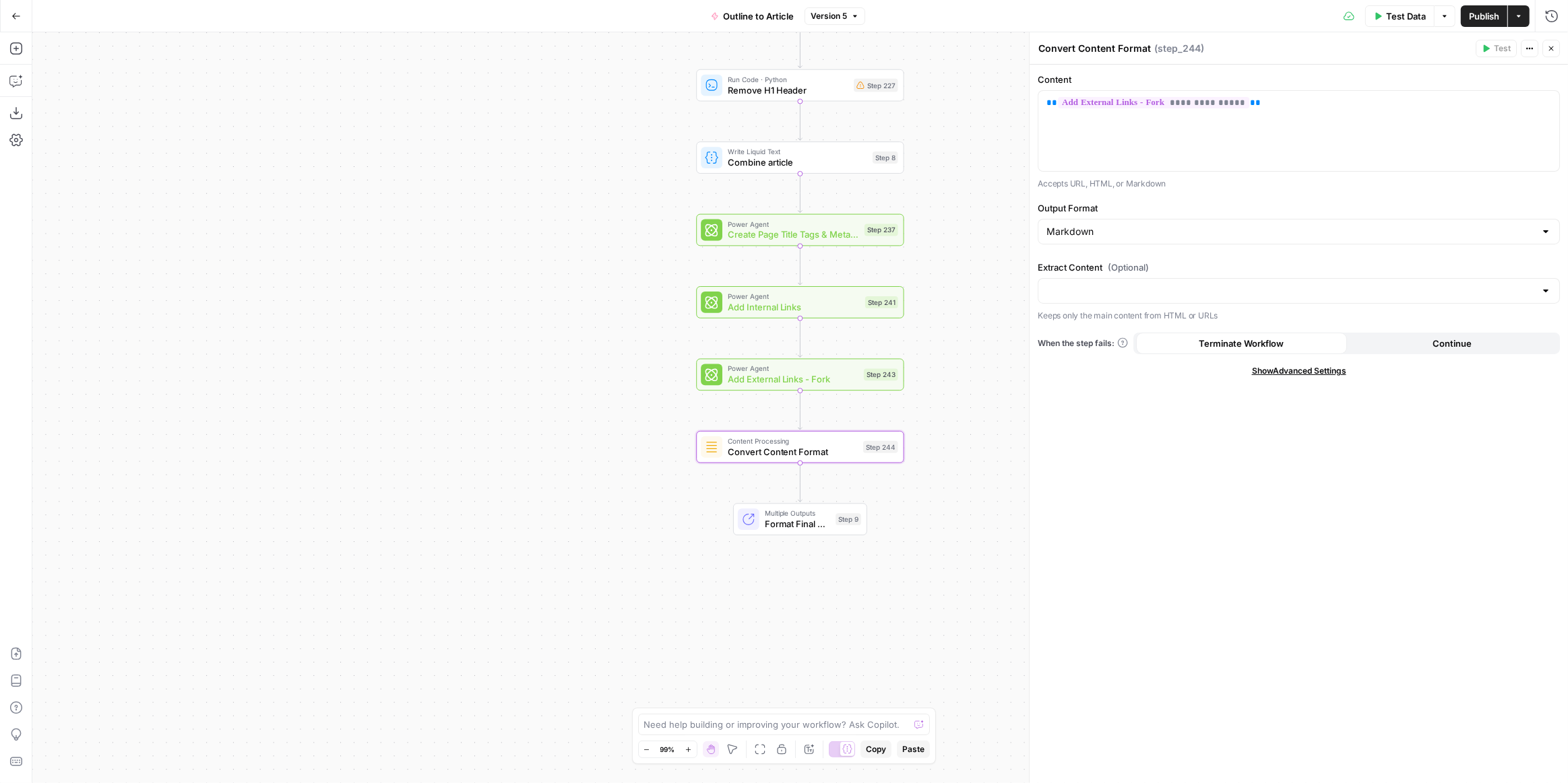
click at [1398, 11] on span "Test Data" at bounding box center [1405, 17] width 40 height 14
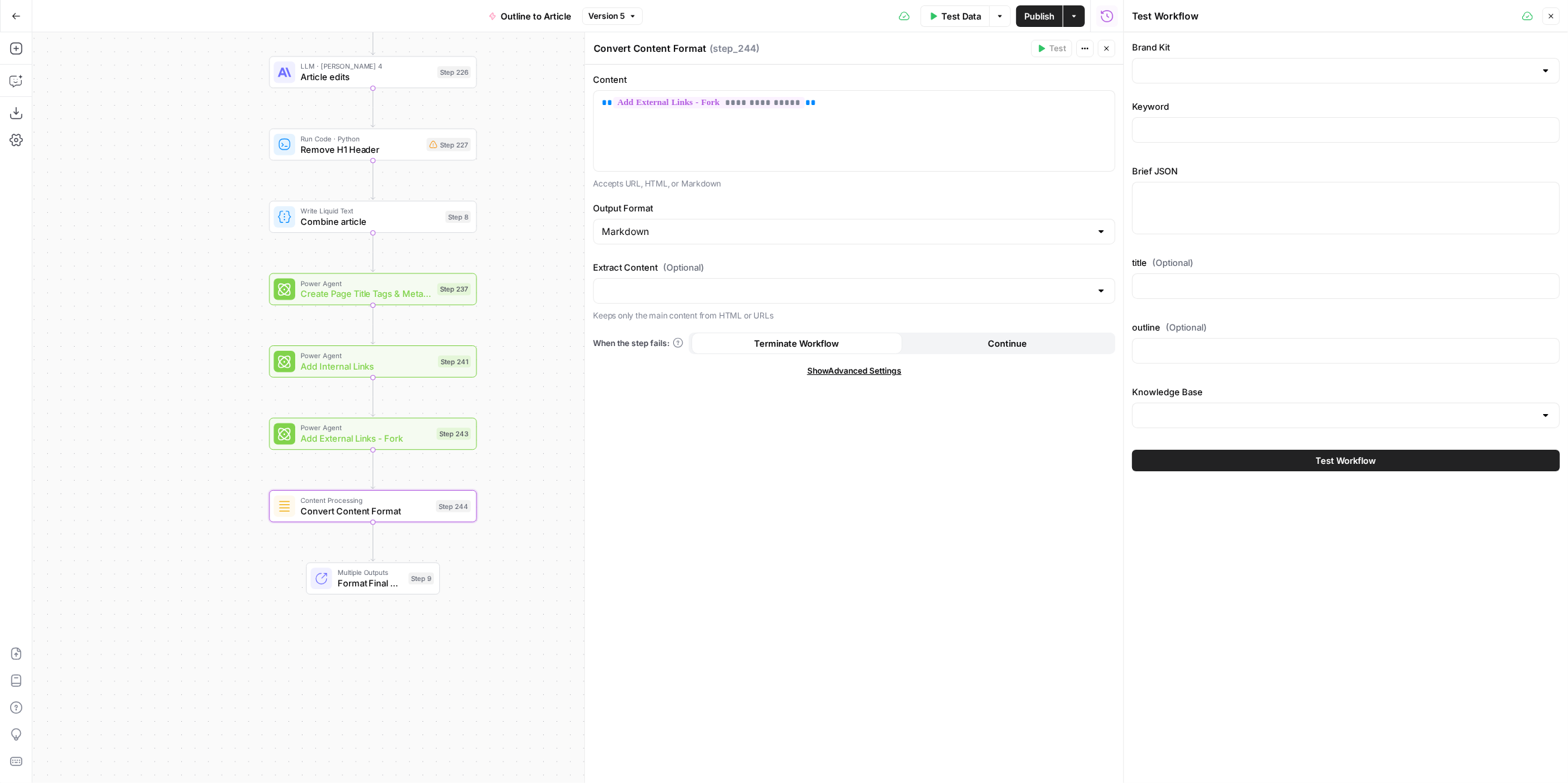
drag, startPoint x: 462, startPoint y: 266, endPoint x: 36, endPoint y: 325, distance: 430.1
click at [36, 325] on div "Workflow Input Settings Inputs LLM · Gemini 2.5 Pro Initial article draft Step …" at bounding box center [578, 408] width 1090 height 751
click at [367, 579] on span "Format Final Output" at bounding box center [371, 584] width 65 height 14
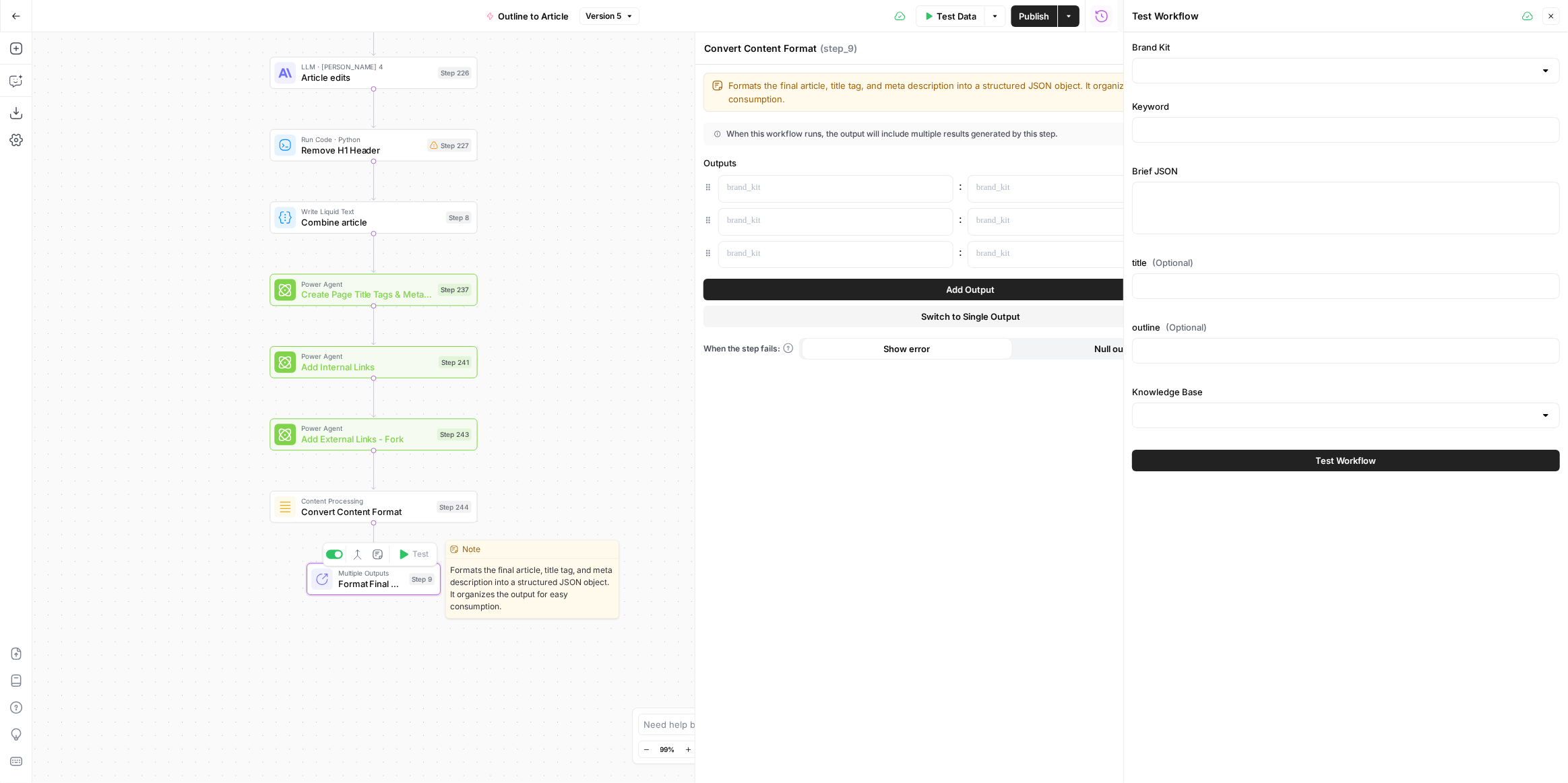
type textarea "Format Final Output"
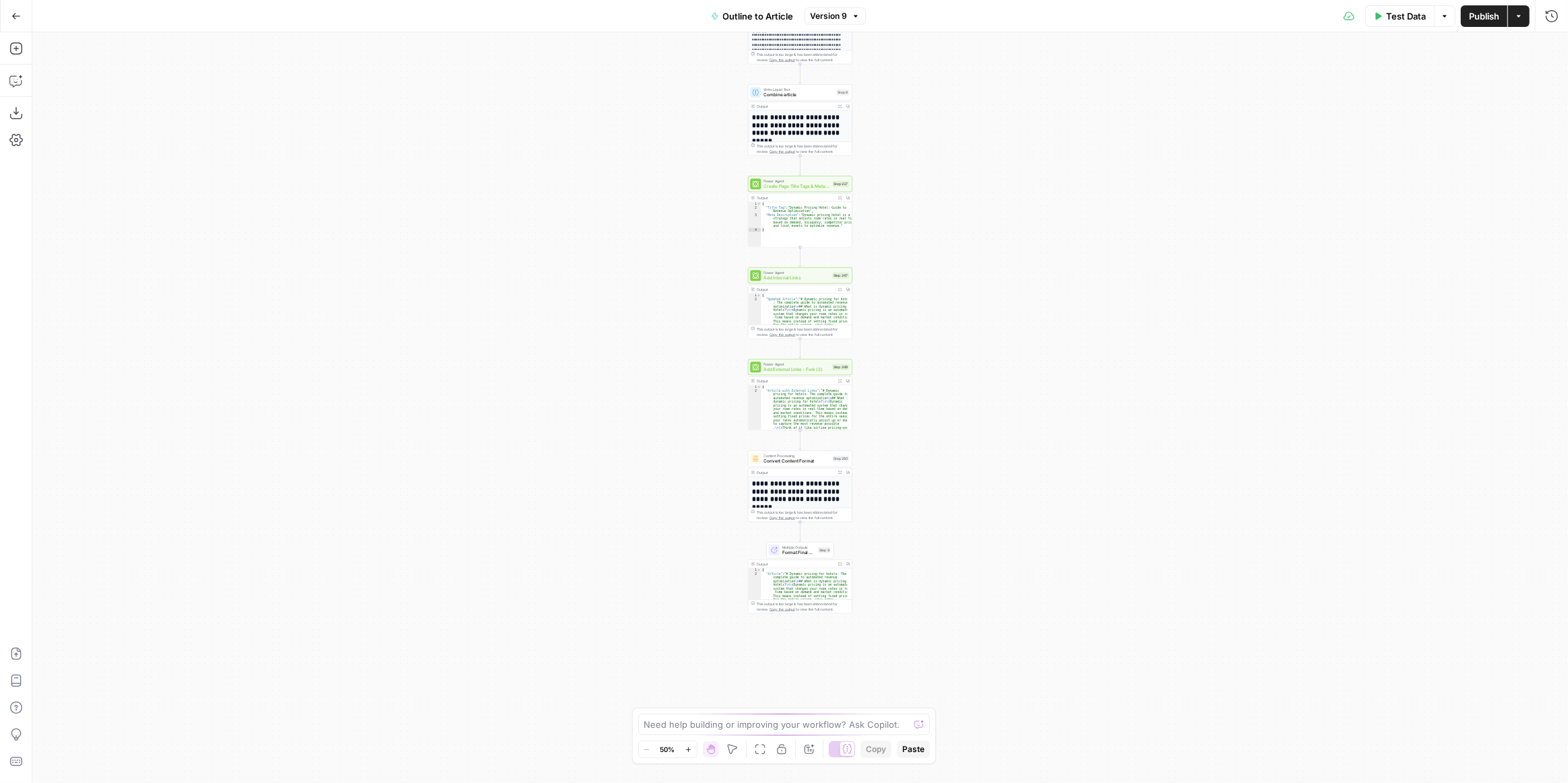
click at [668, 453] on div "**********" at bounding box center [800, 408] width 1535 height 751
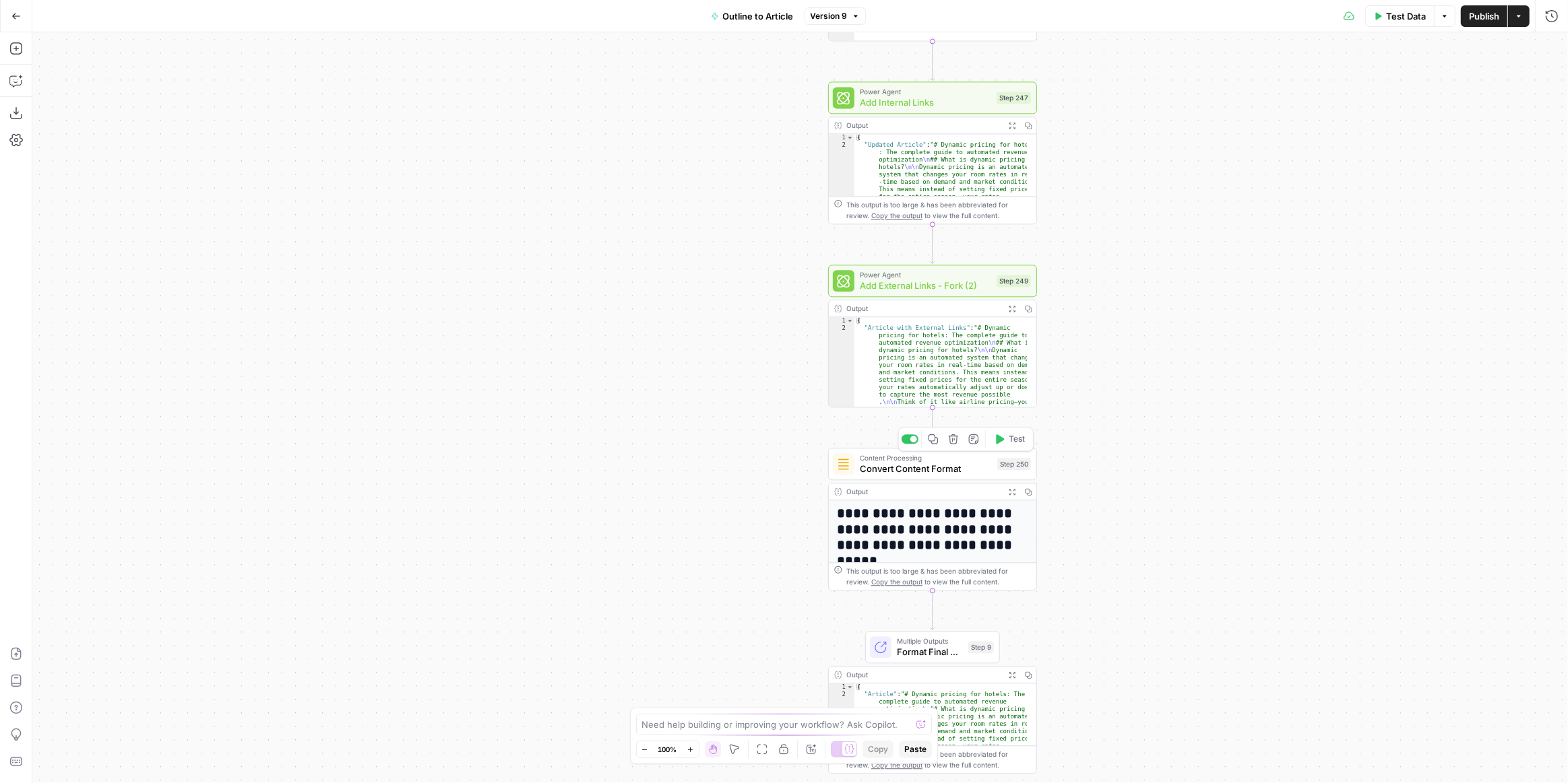
click at [925, 471] on span "Convert Content Format" at bounding box center [925, 469] width 132 height 14
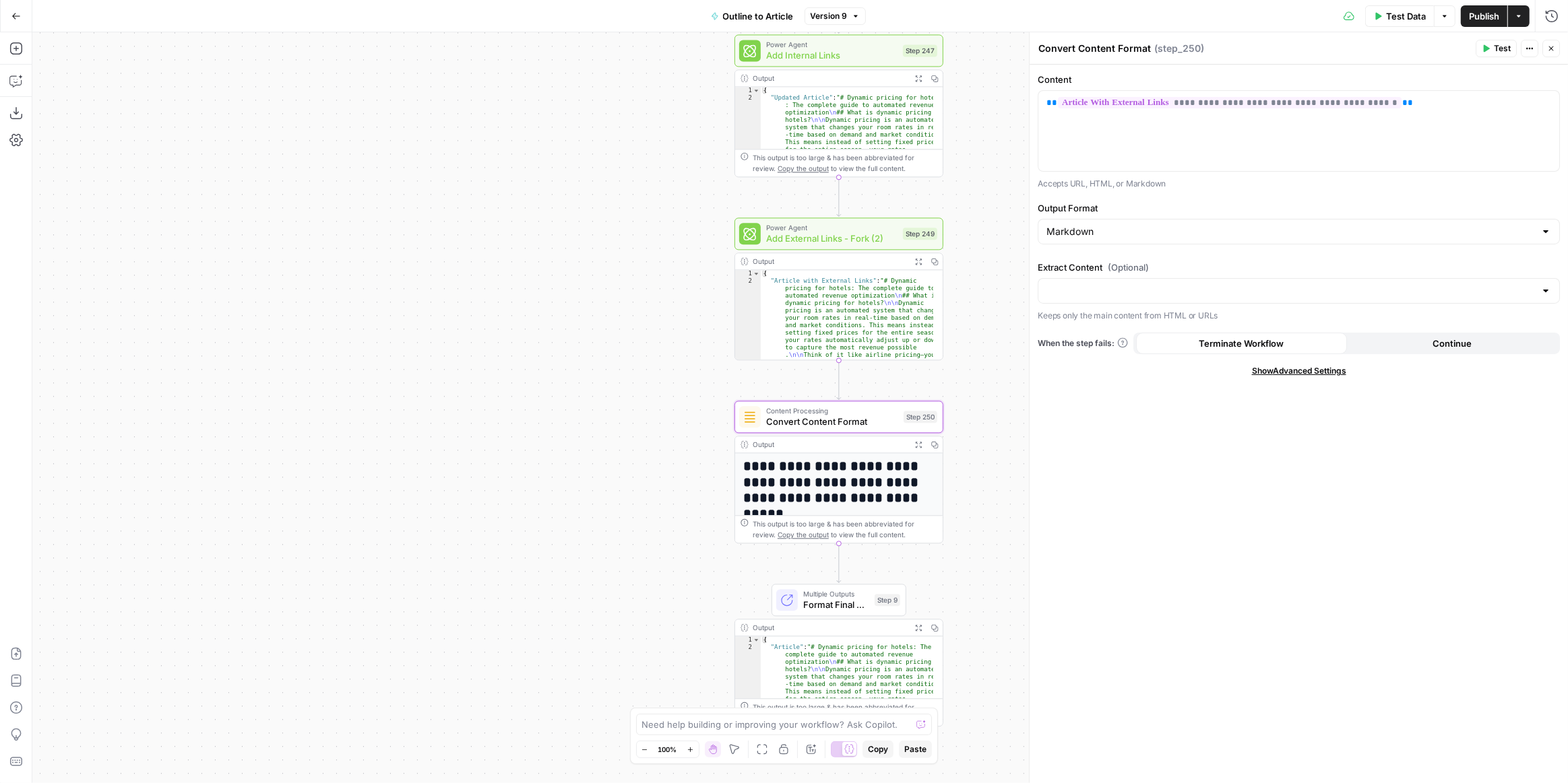
drag, startPoint x: 666, startPoint y: 502, endPoint x: 632, endPoint y: 462, distance: 52.5
click at [619, 472] on div "**********" at bounding box center [800, 408] width 1535 height 751
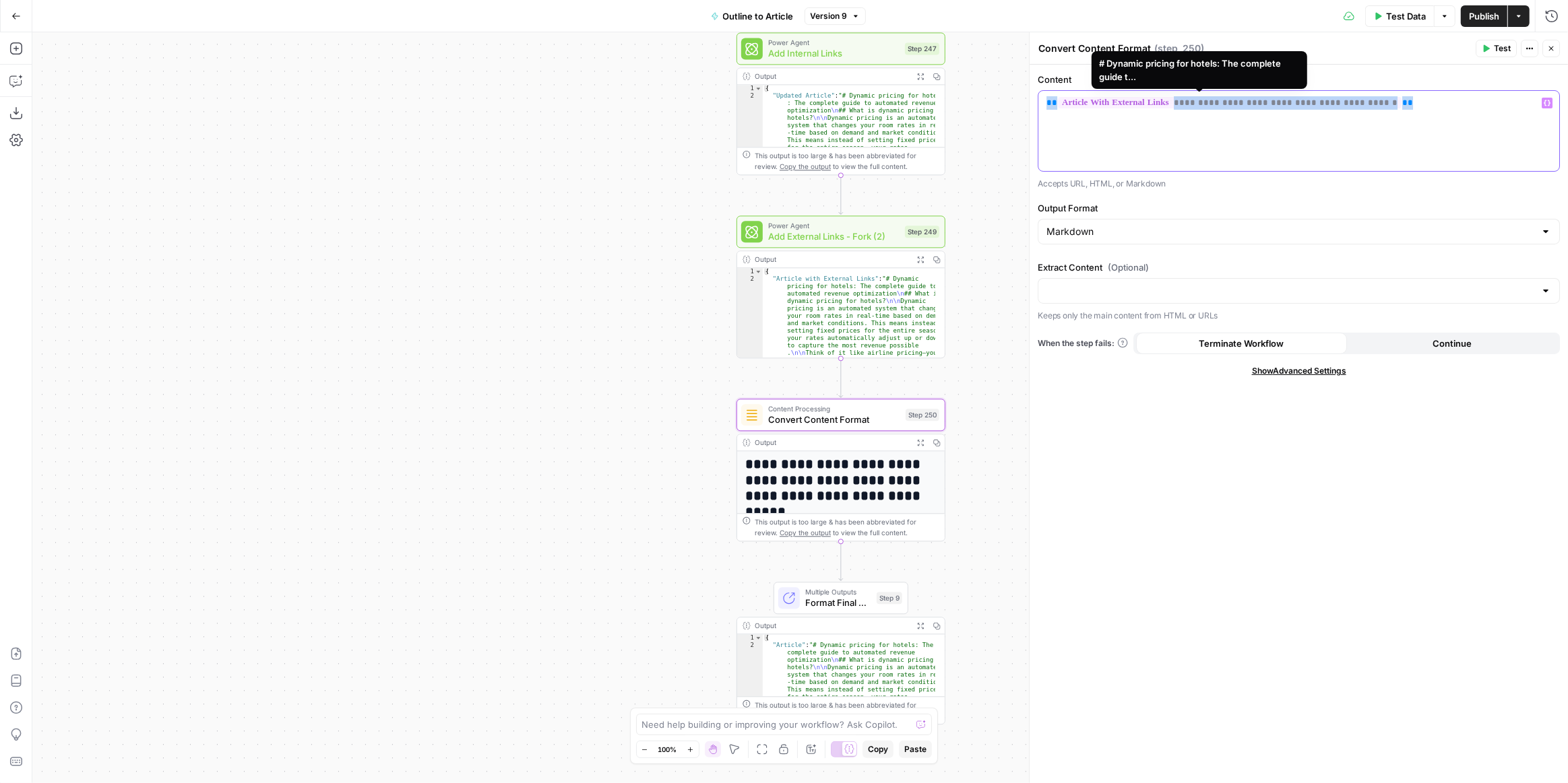
drag, startPoint x: 1383, startPoint y: 108, endPoint x: 1031, endPoint y: 104, distance: 352.0
click at [1031, 104] on div "**********" at bounding box center [1298, 408] width 539 height 751
copy p "**********"
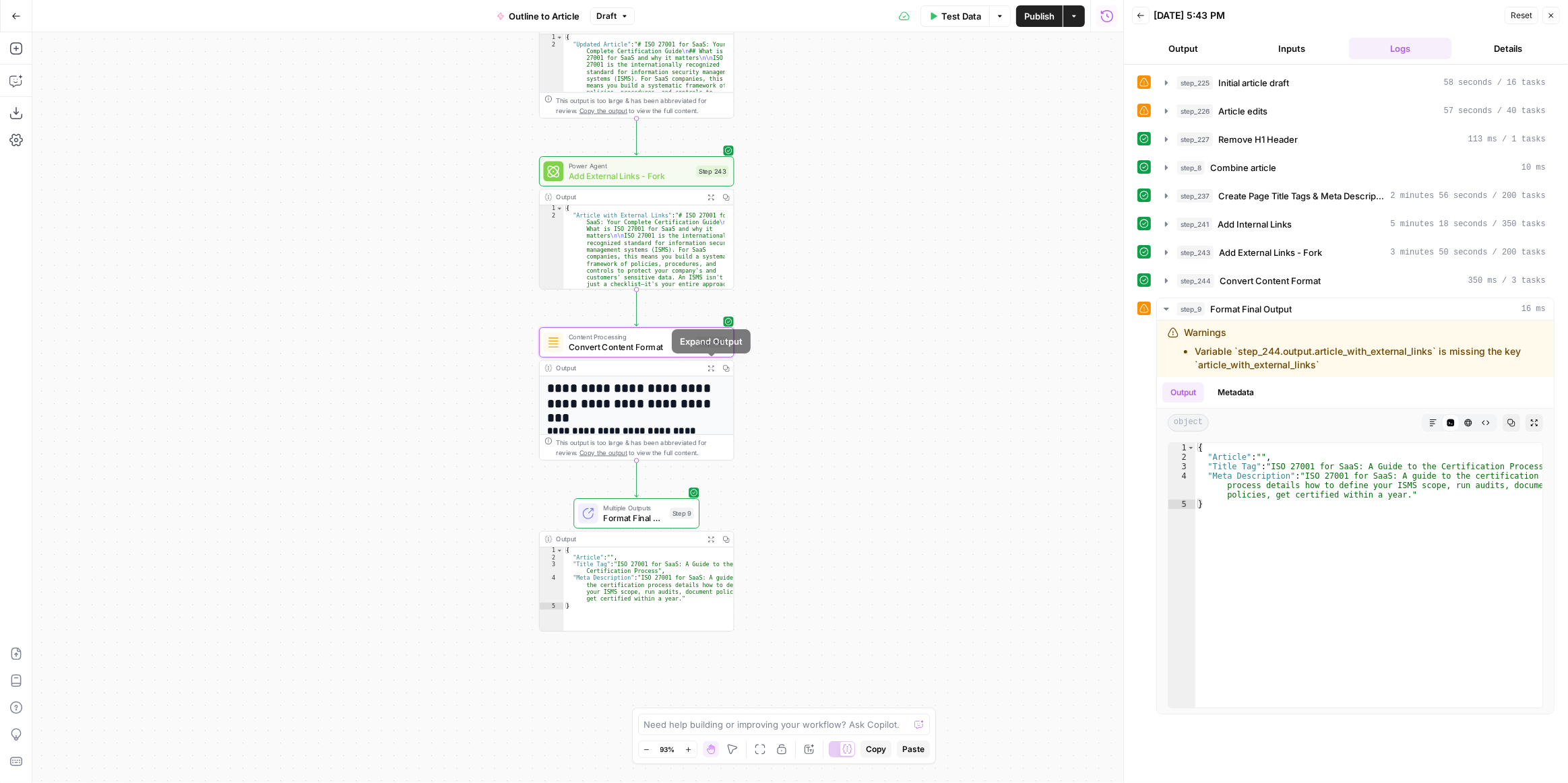
click at [710, 366] on icon "button" at bounding box center [710, 368] width 5 height 5
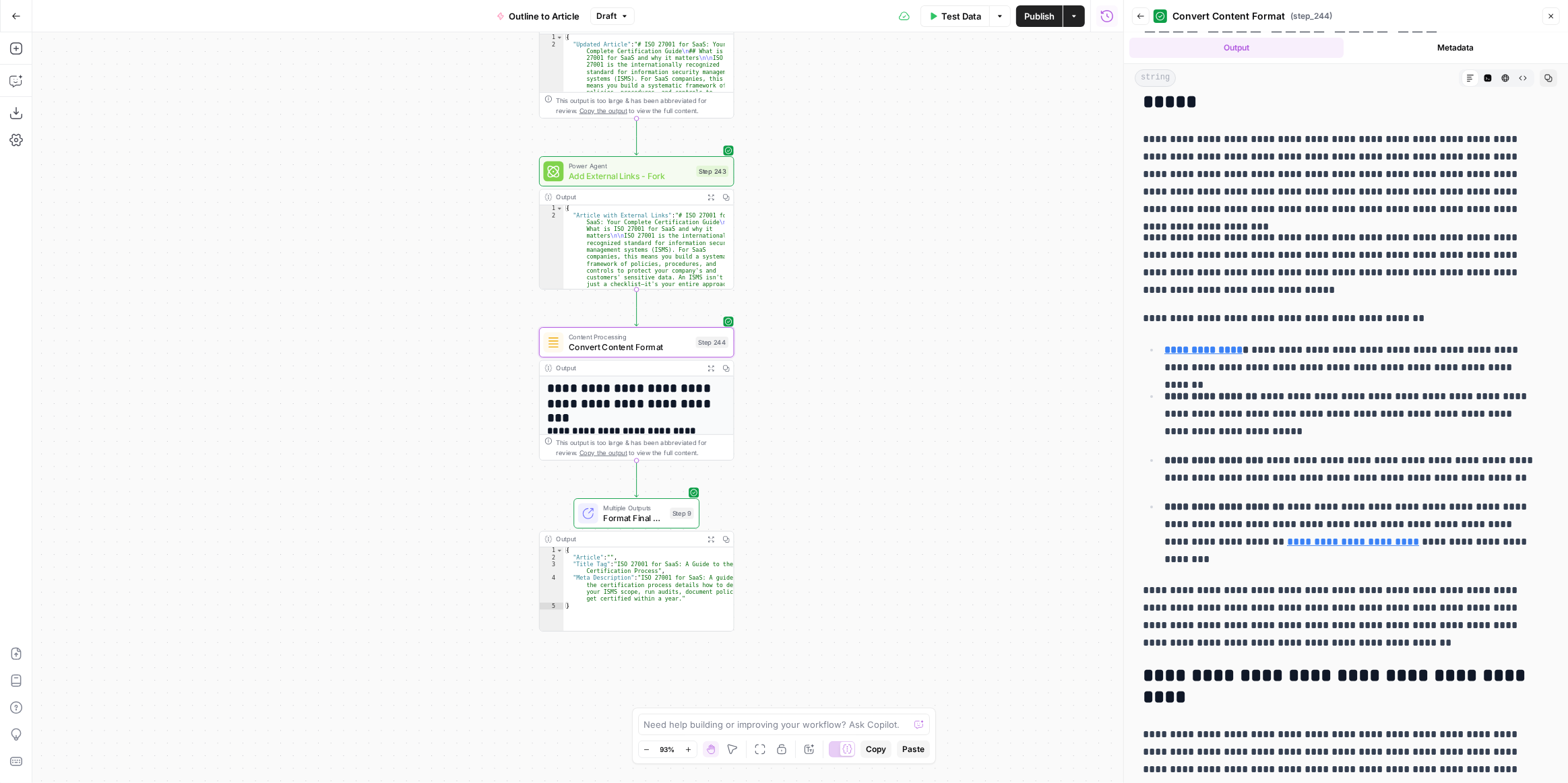
scroll to position [122, 0]
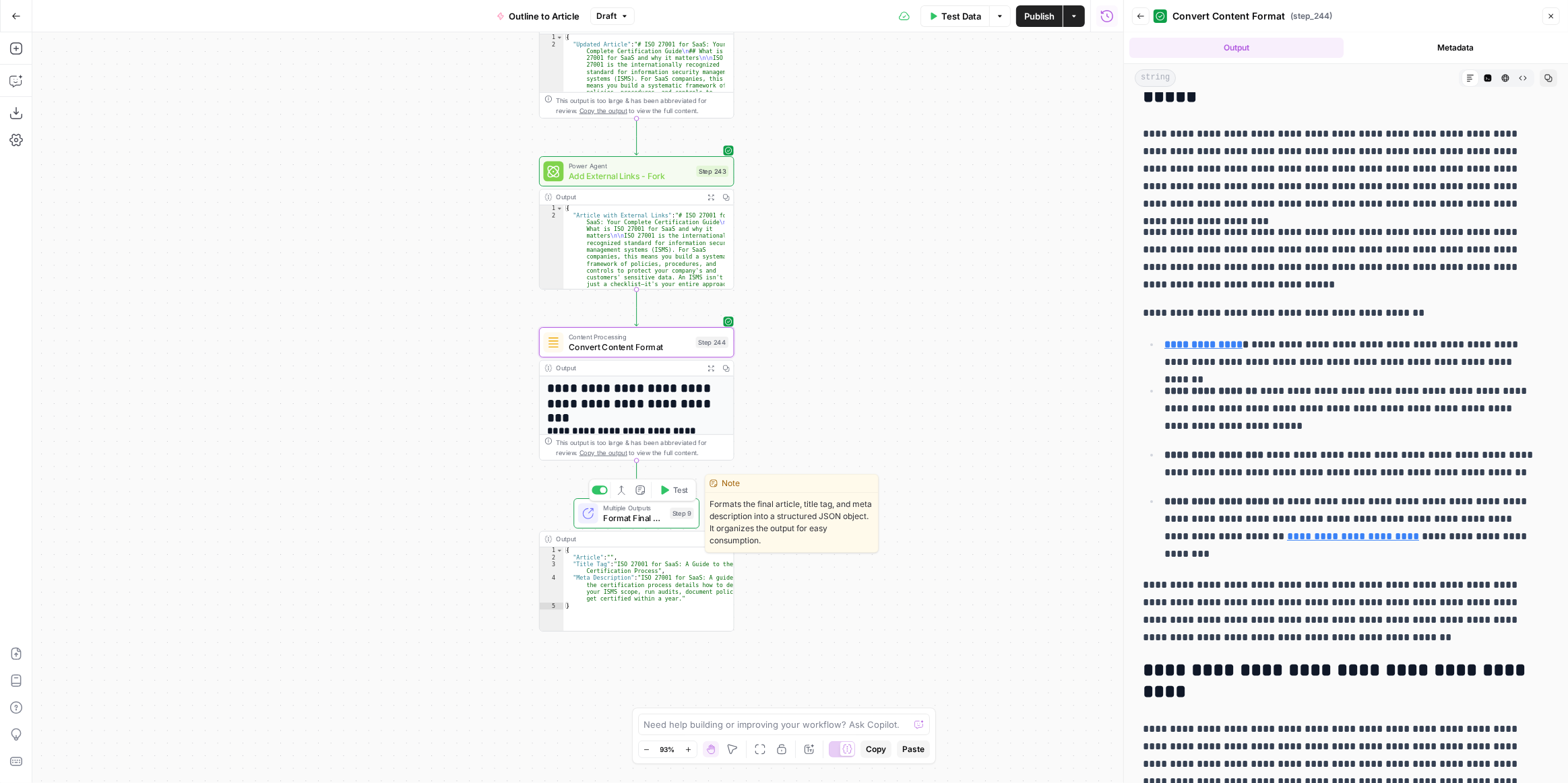
click at [653, 503] on span "Multiple Outputs" at bounding box center [633, 508] width 62 height 10
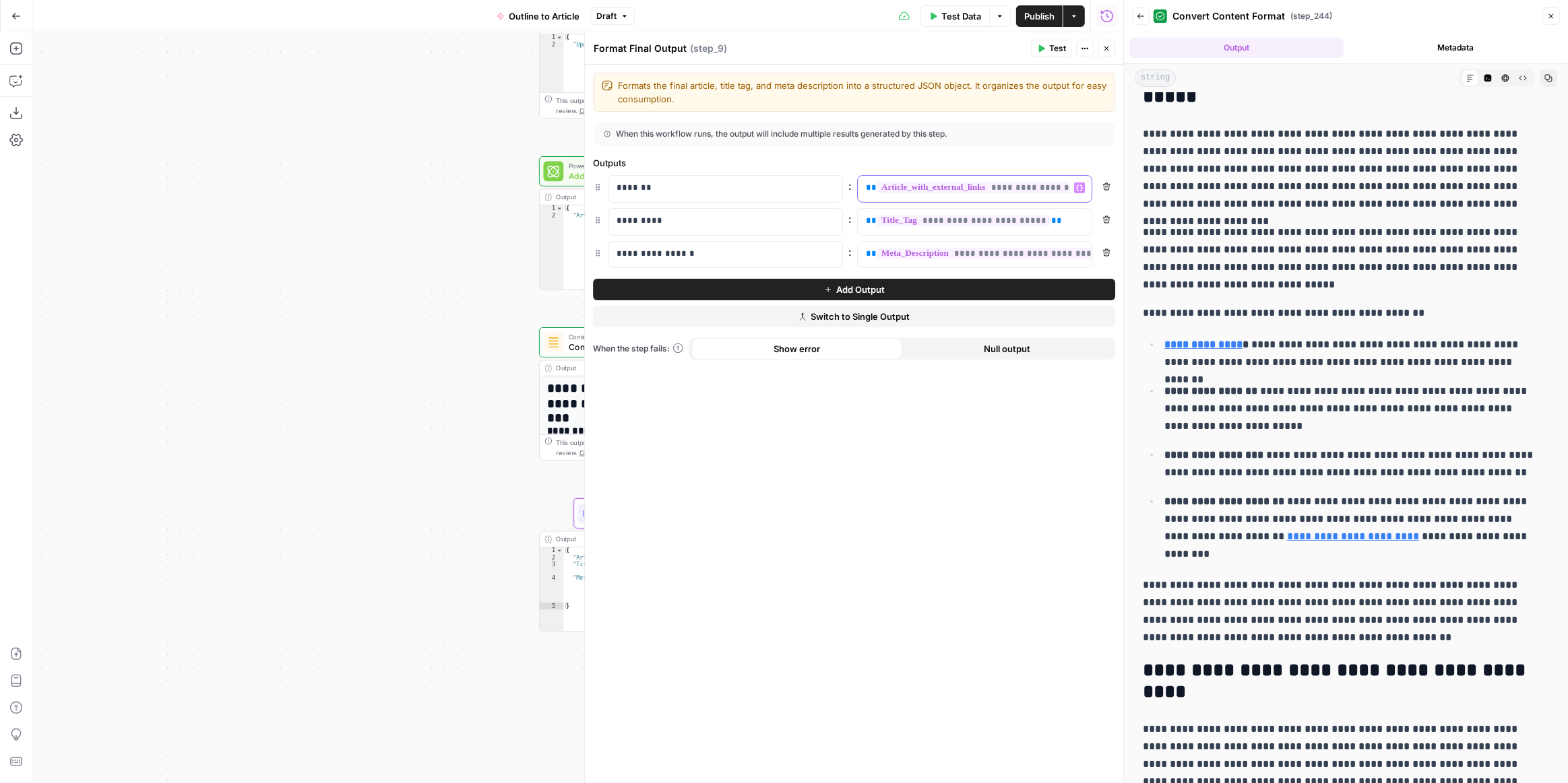
click at [1034, 190] on span "**********" at bounding box center [1041, 188] width 328 height 12
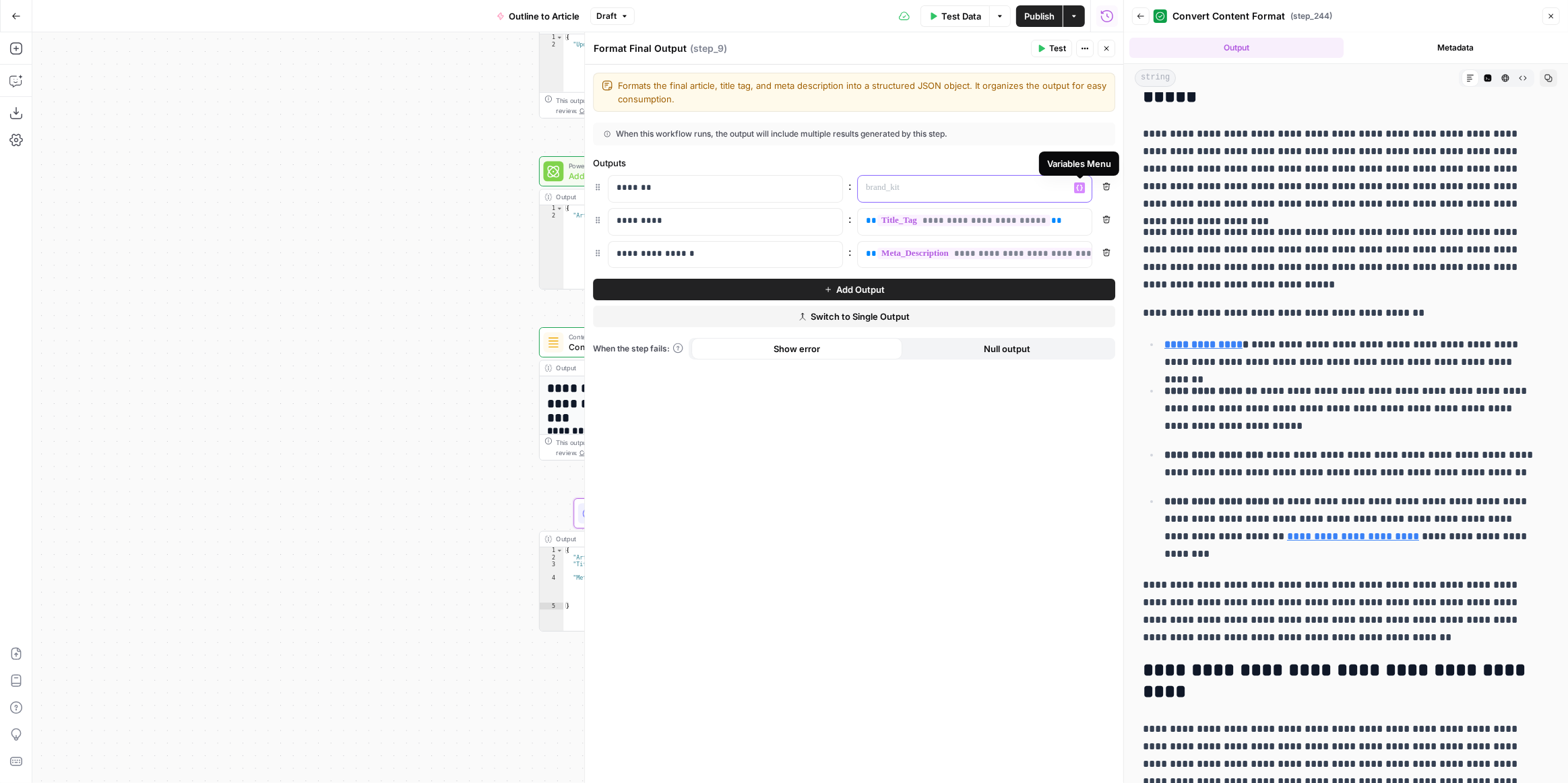
click at [1081, 186] on icon "button" at bounding box center [1078, 188] width 7 height 6
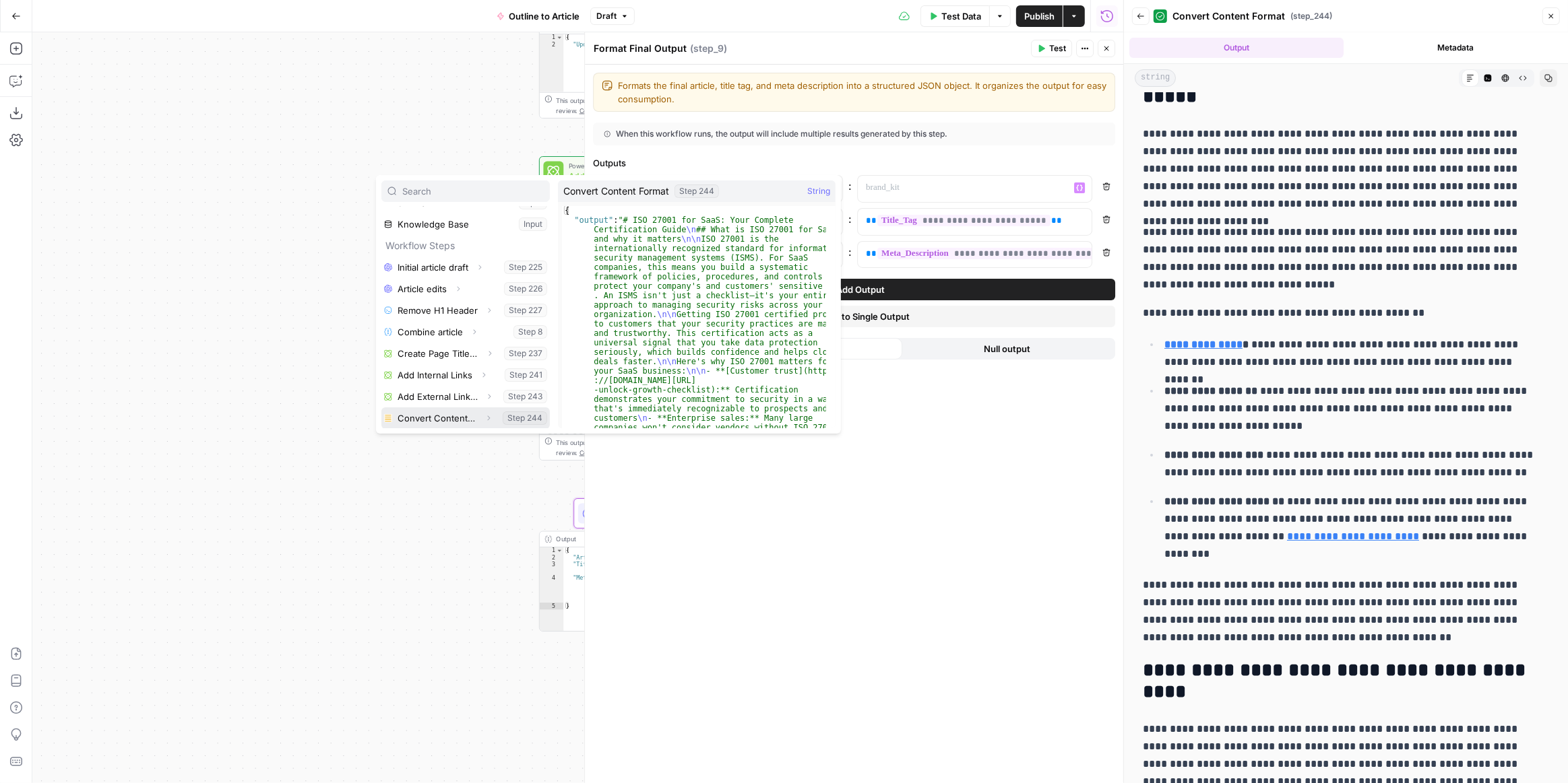
click at [480, 419] on button "Expand" at bounding box center [489, 418] width 18 height 18
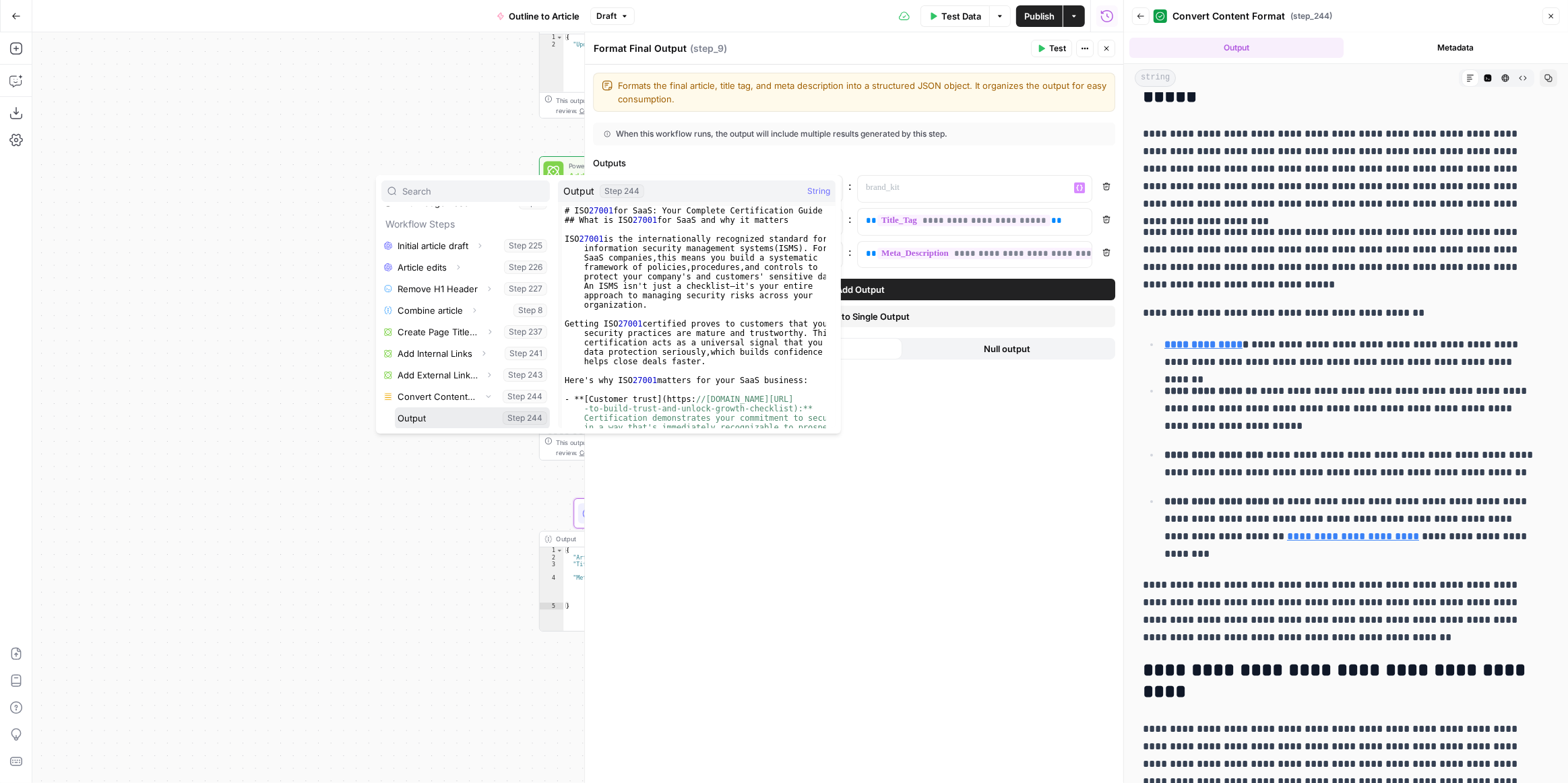
click at [444, 417] on button "Select variable Output" at bounding box center [472, 418] width 155 height 22
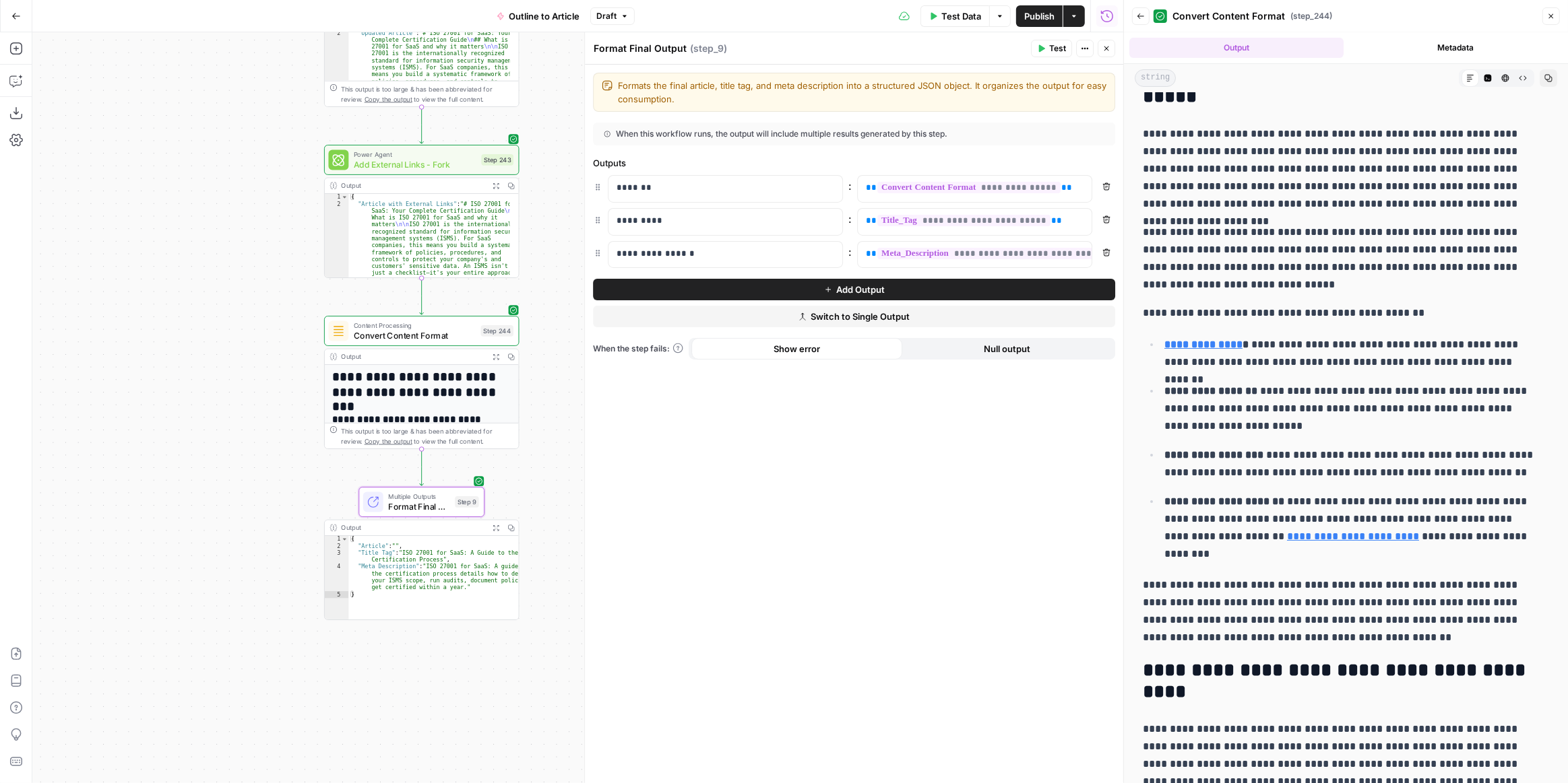
drag, startPoint x: 402, startPoint y: 391, endPoint x: 186, endPoint y: 380, distance: 216.3
click at [186, 380] on div "**********" at bounding box center [578, 408] width 1090 height 751
click at [489, 310] on span "Test" at bounding box center [496, 308] width 15 height 12
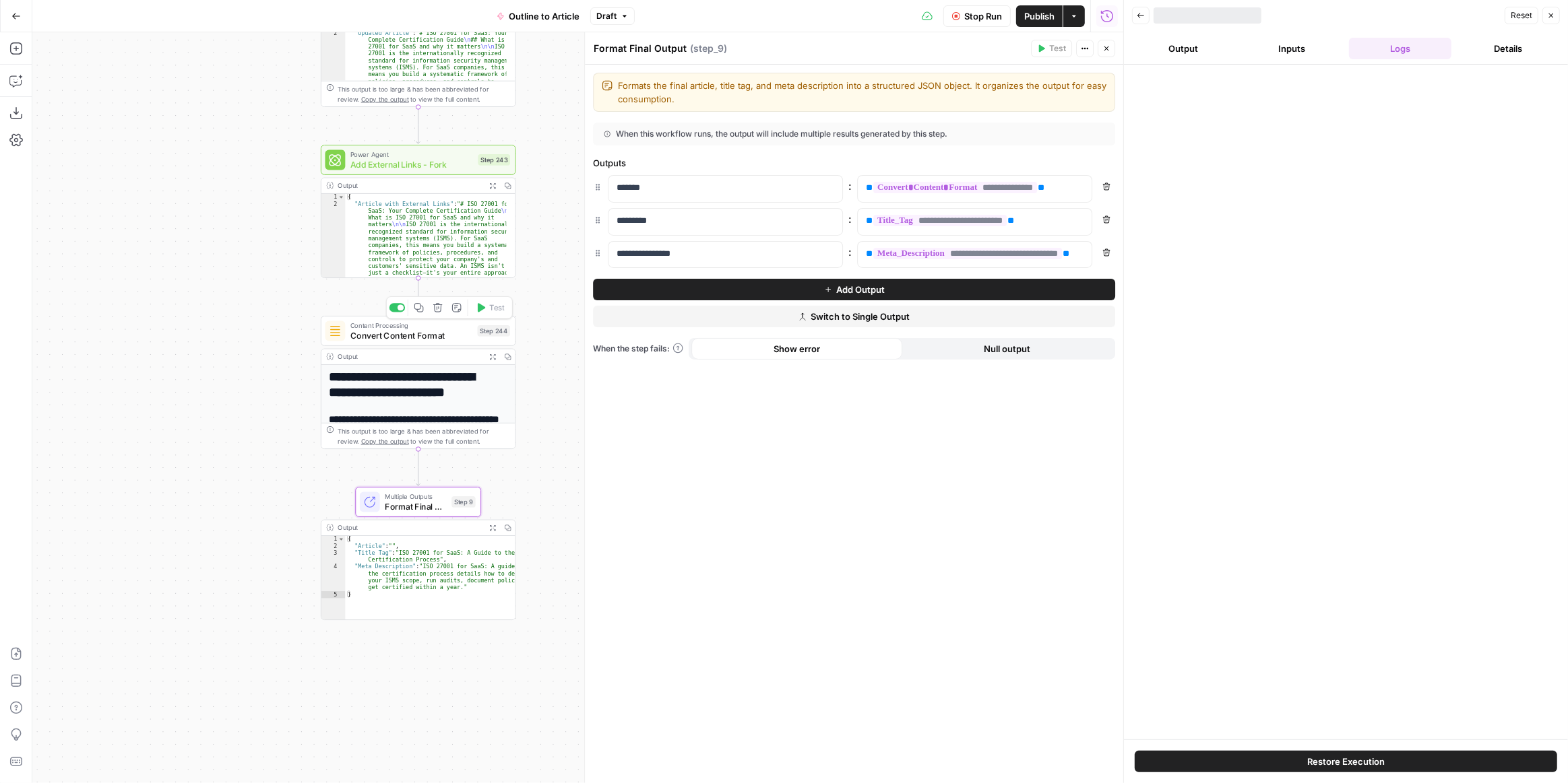
click at [1107, 49] on icon "button" at bounding box center [1106, 49] width 5 height 5
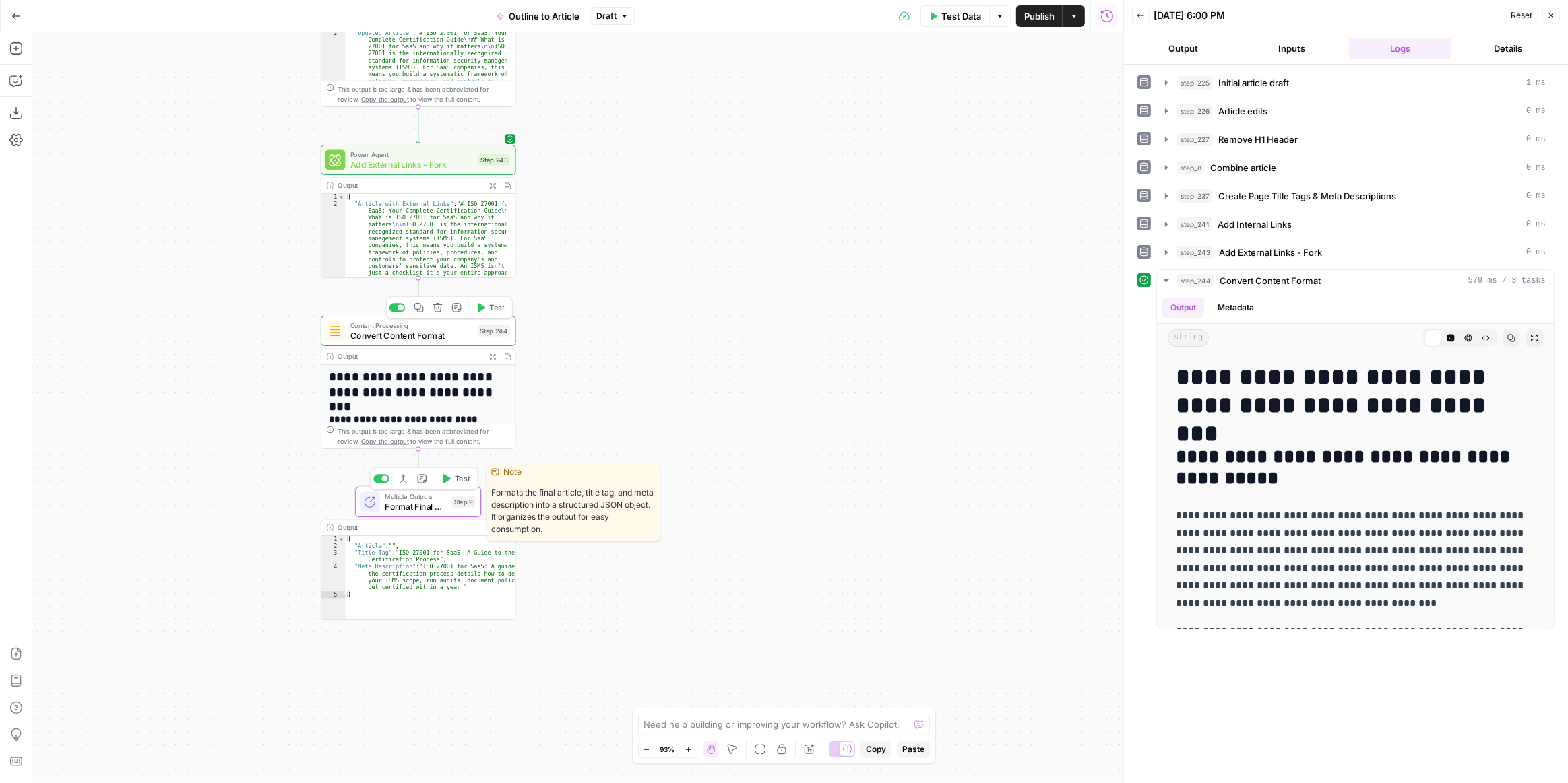
click at [464, 474] on span "Test" at bounding box center [462, 480] width 15 height 12
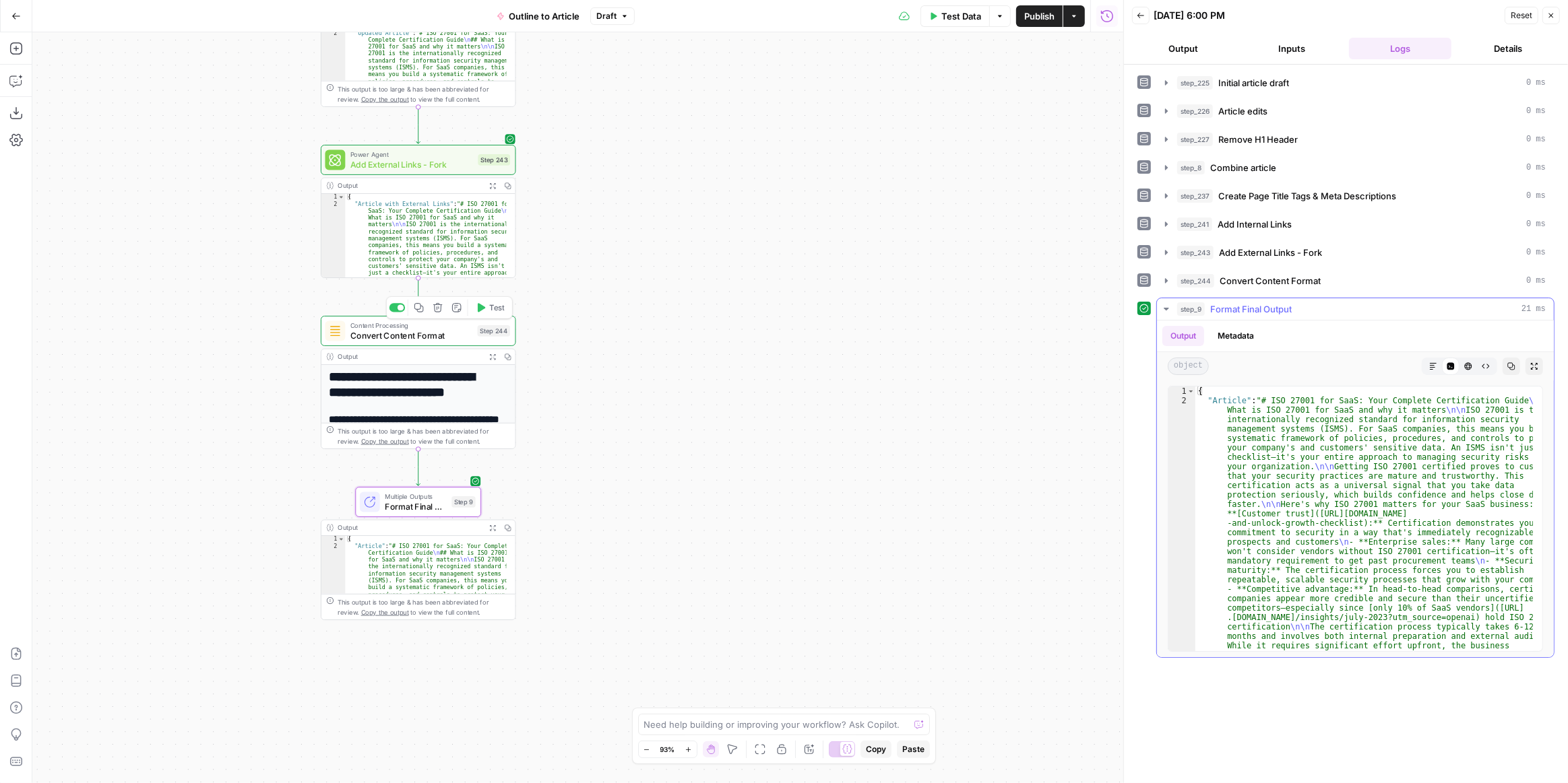
click at [1427, 358] on button "Markdown" at bounding box center [1433, 367] width 18 height 18
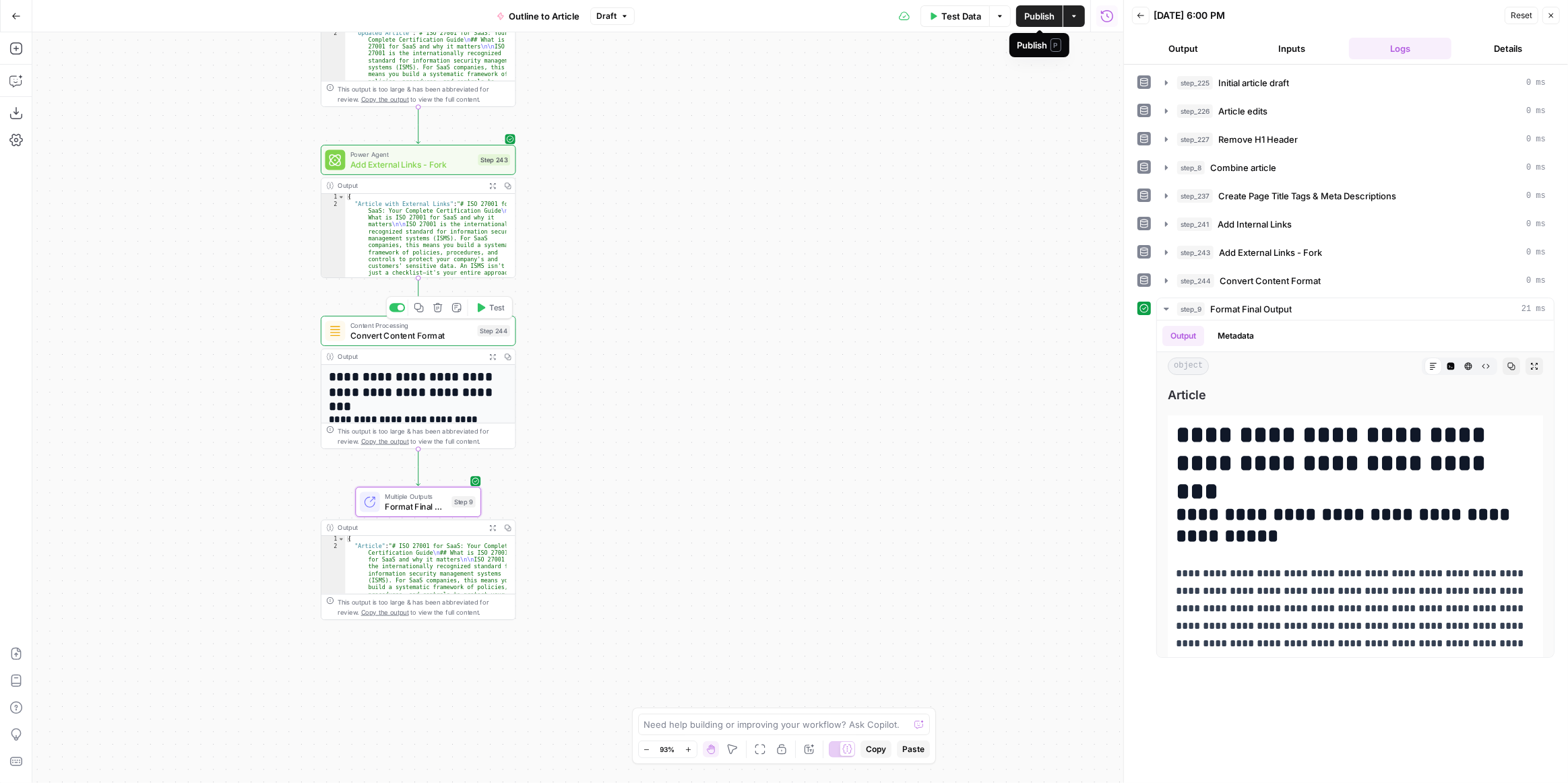
click at [1036, 15] on span "Publish" at bounding box center [1039, 17] width 31 height 14
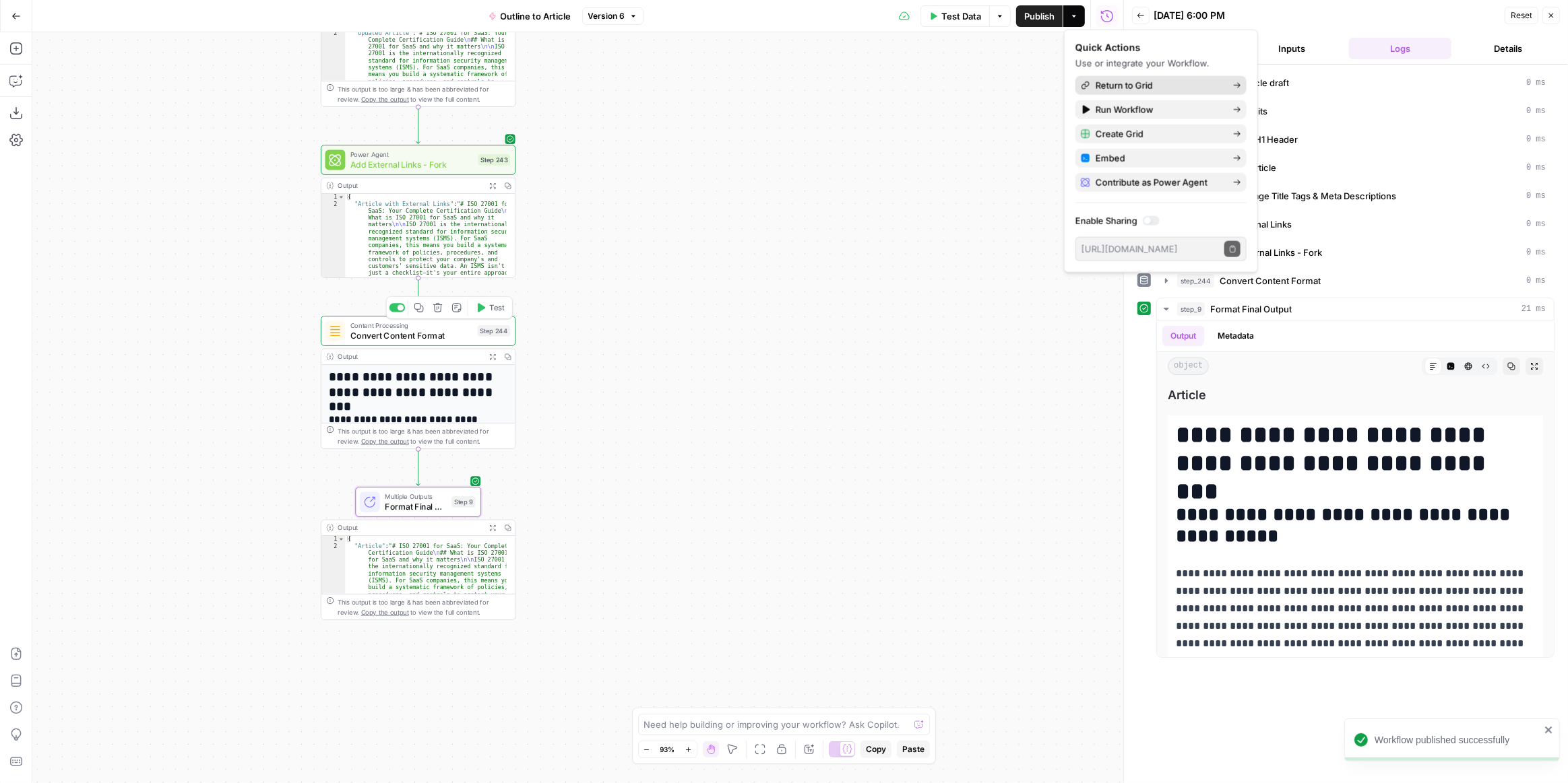
click at [1122, 82] on span "Return to Grid" at bounding box center [1159, 86] width 127 height 14
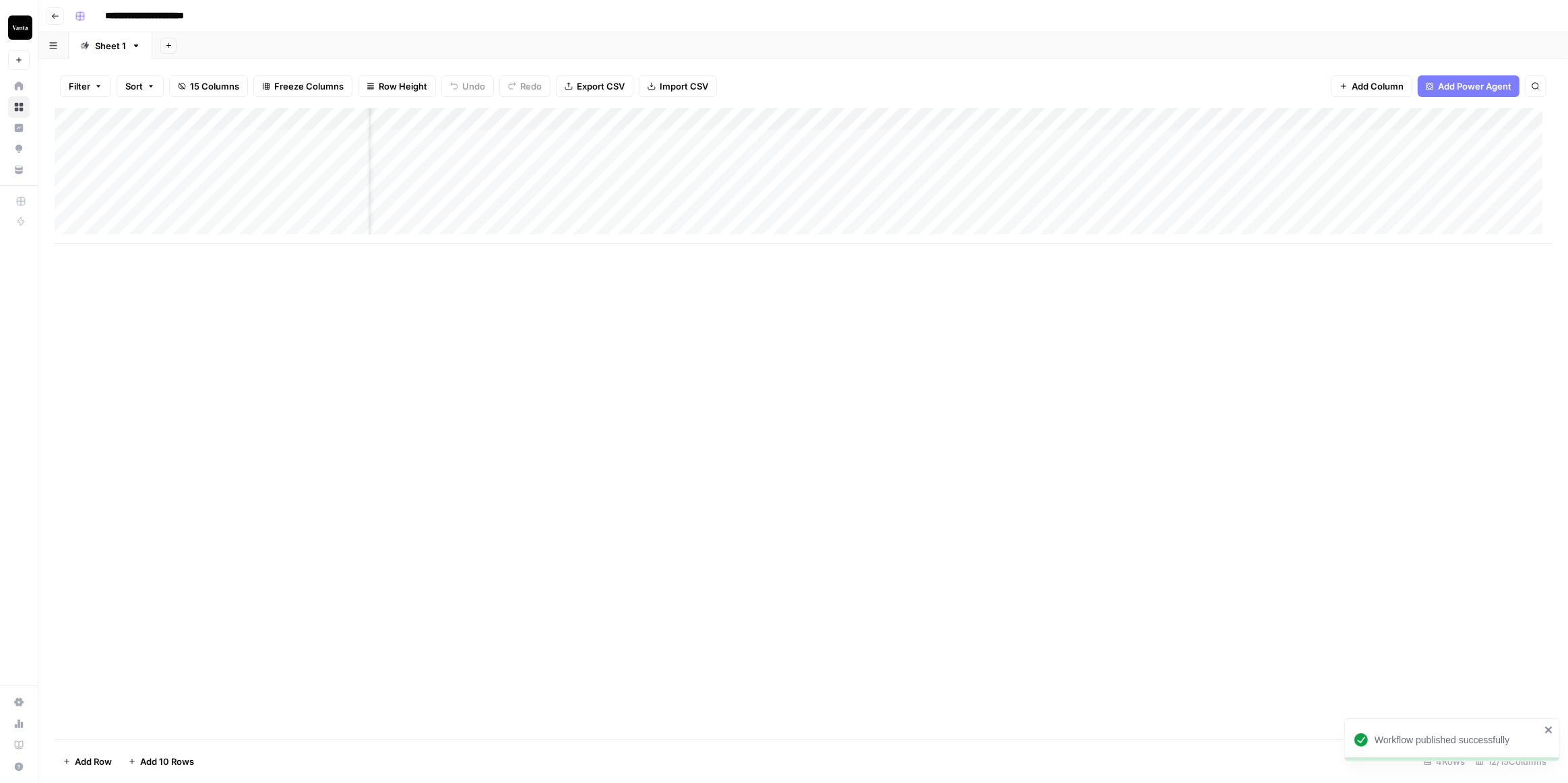
scroll to position [0, 272]
click at [1089, 141] on div "Add Column" at bounding box center [803, 175] width 1497 height 136
click at [1071, 140] on div "Add Column" at bounding box center [803, 175] width 1497 height 136
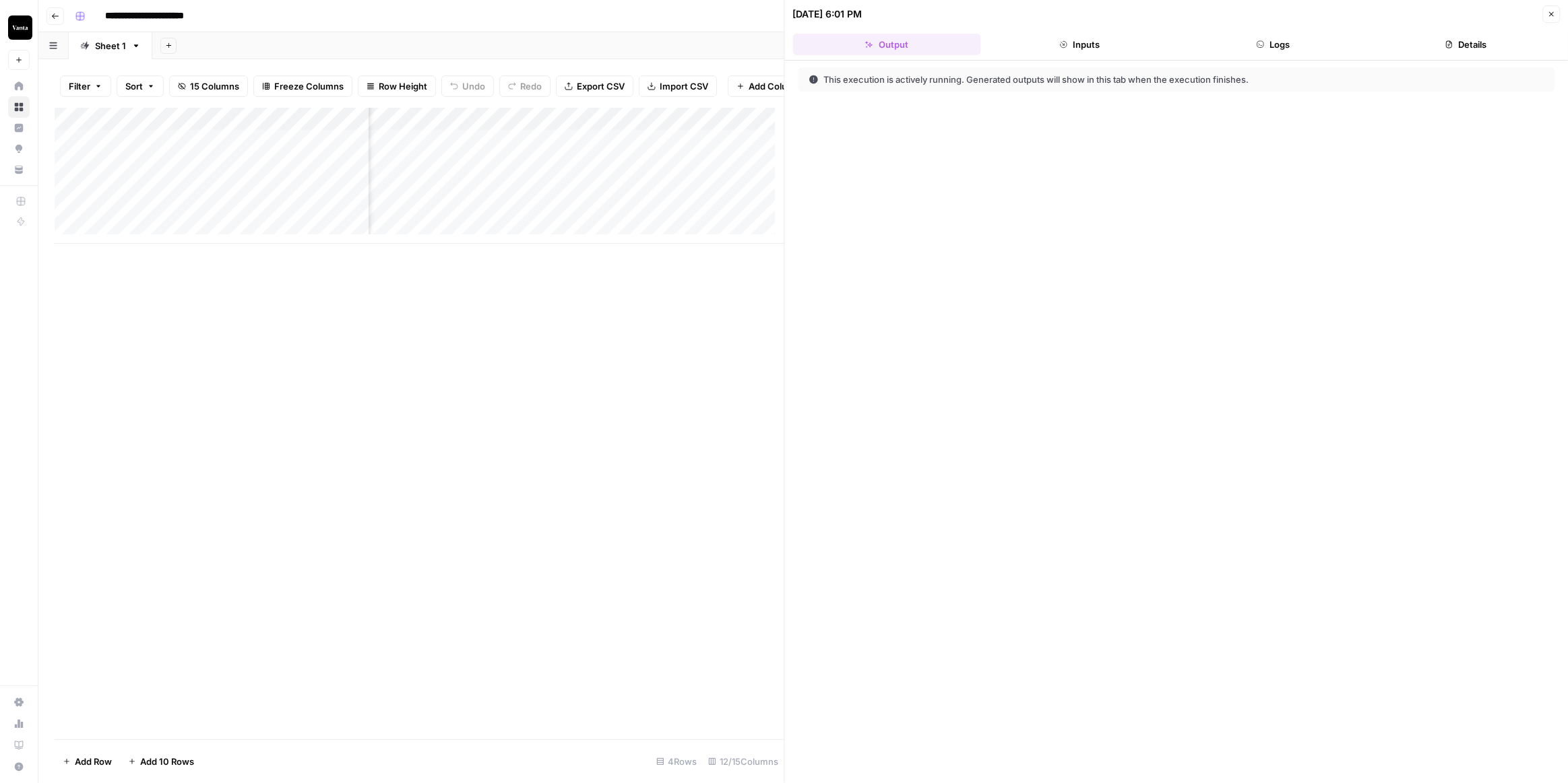
click at [1273, 43] on button "Logs" at bounding box center [1273, 45] width 188 height 22
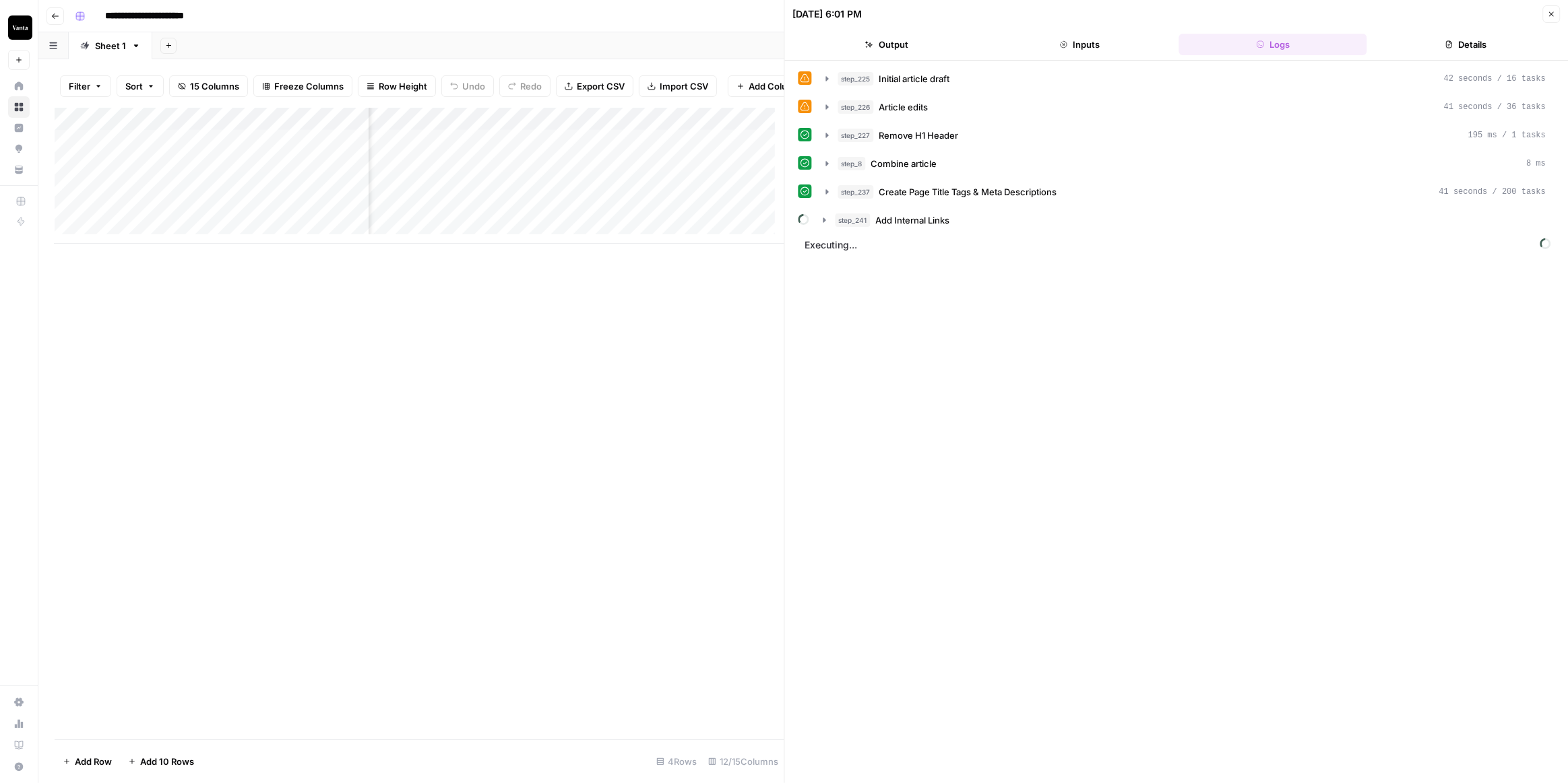
scroll to position [0, 901]
